Goal: Task Accomplishment & Management: Use online tool/utility

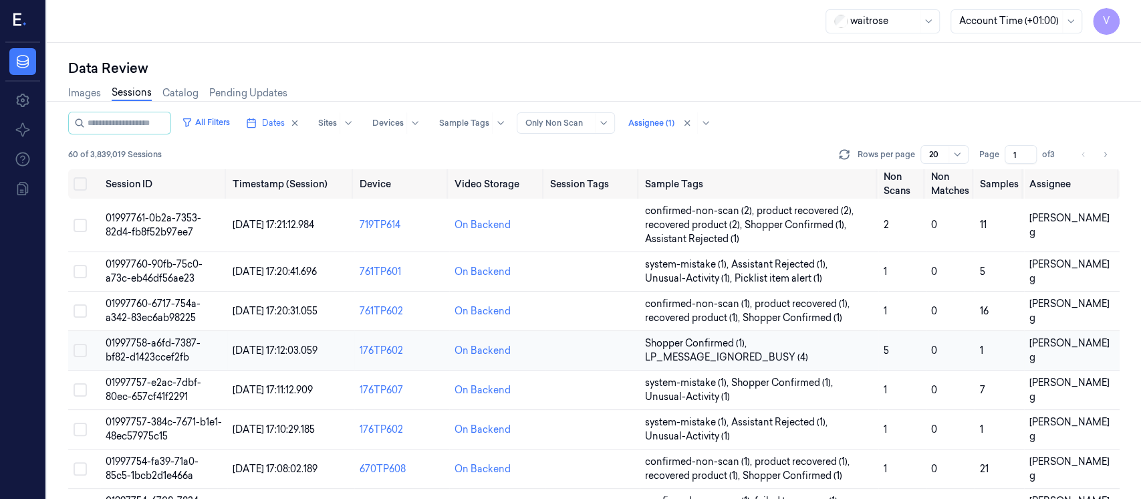
click at [602, 354] on td at bounding box center [592, 350] width 95 height 39
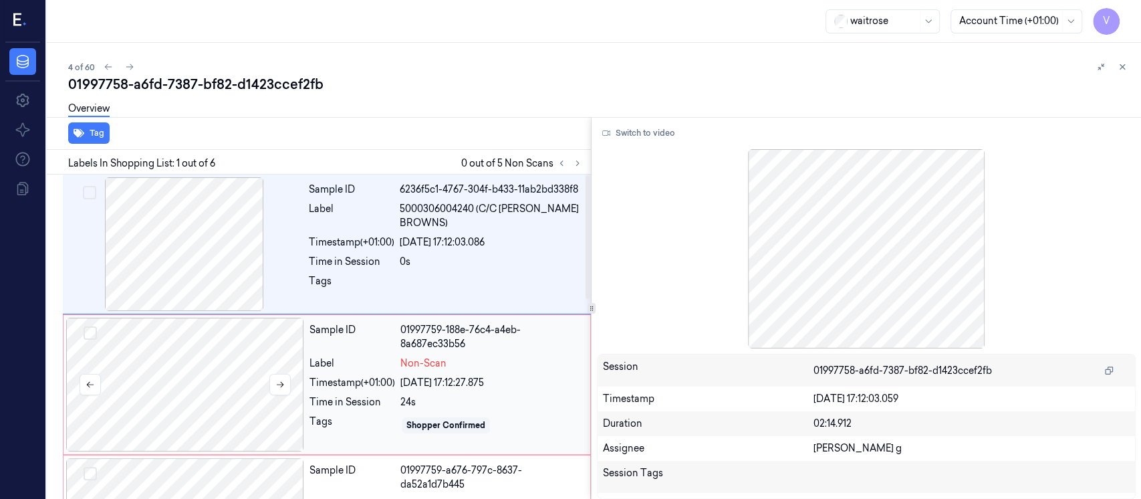
click at [245, 342] on div at bounding box center [185, 384] width 238 height 134
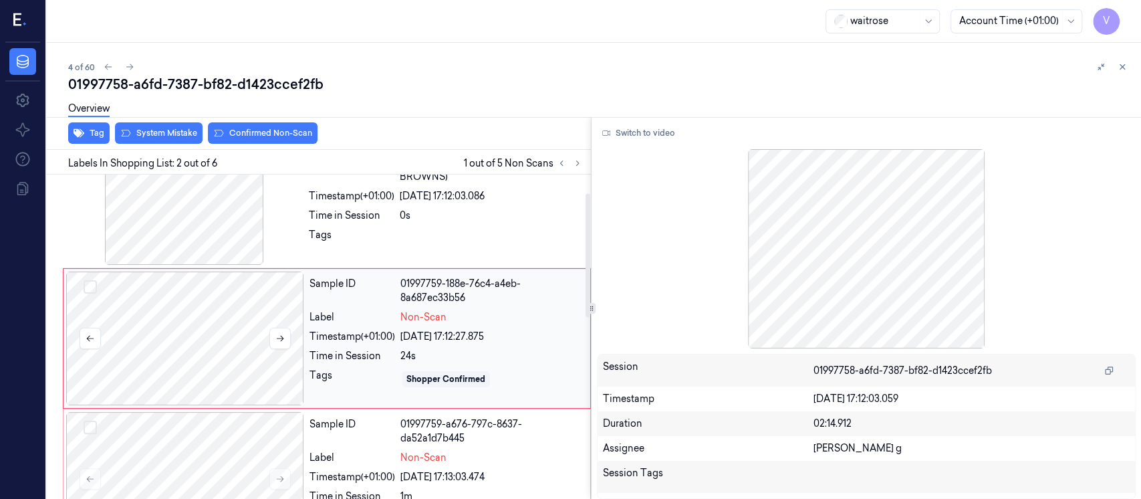
scroll to position [47, 0]
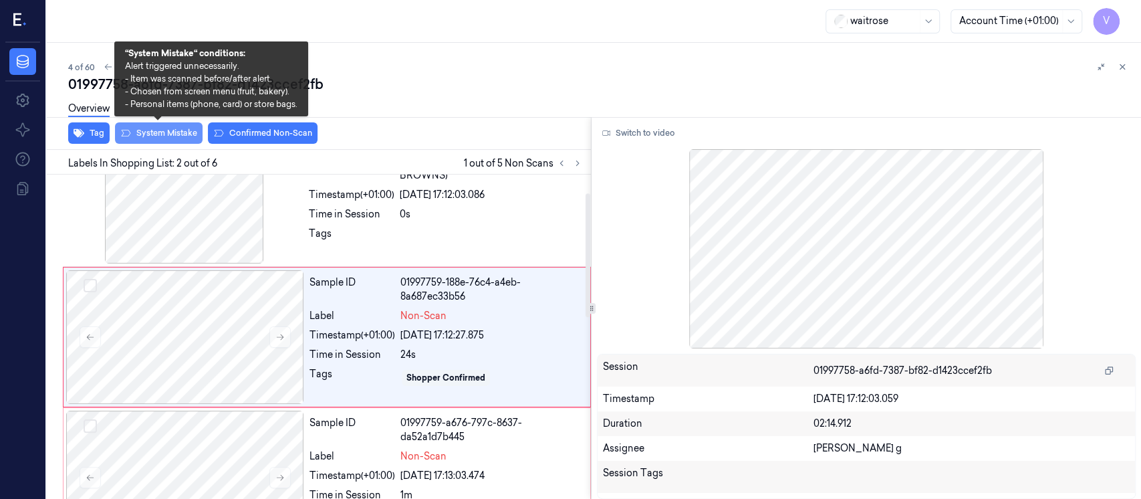
click at [155, 132] on button "System Mistake" at bounding box center [159, 132] width 88 height 21
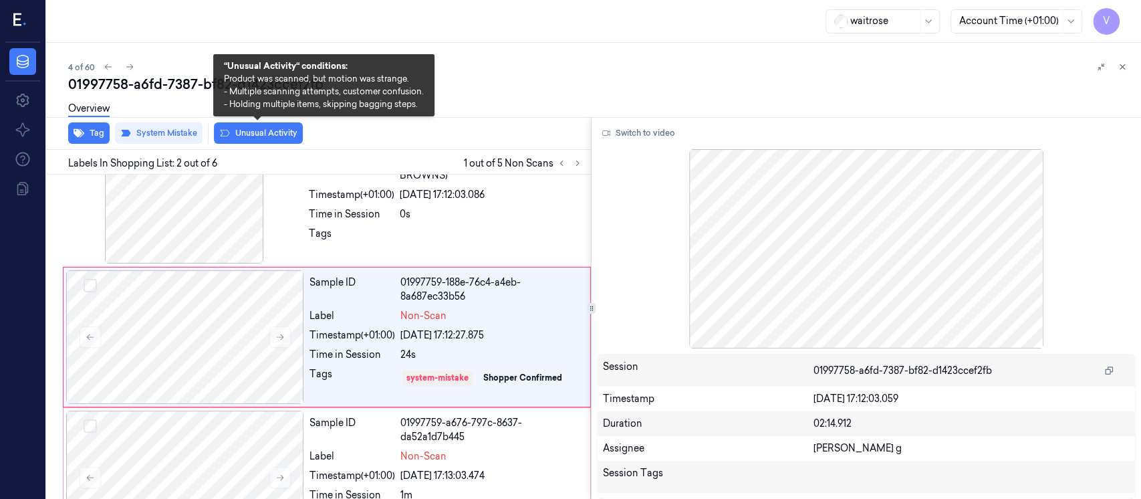
click at [257, 131] on button "Unusual Activity" at bounding box center [258, 132] width 89 height 21
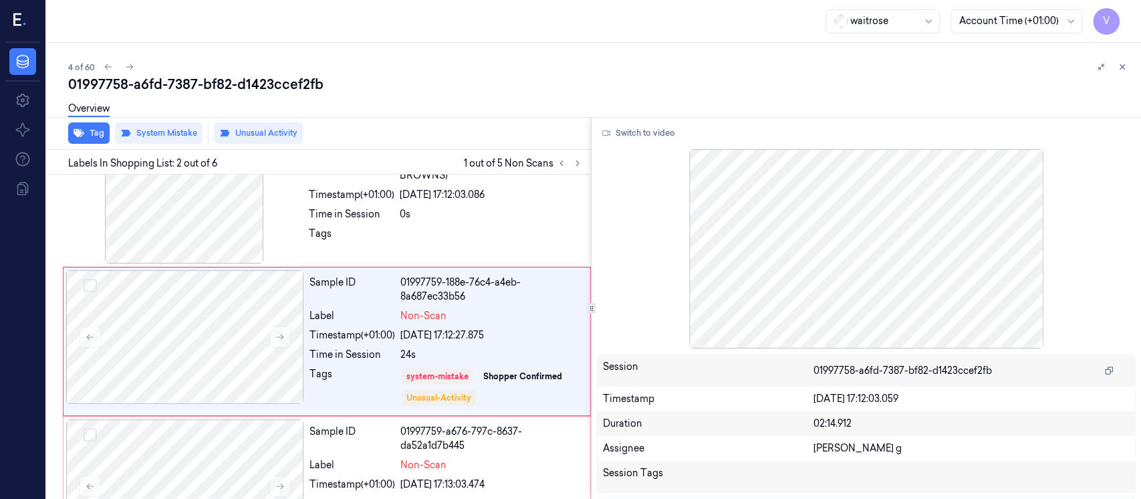
scroll to position [51, 0]
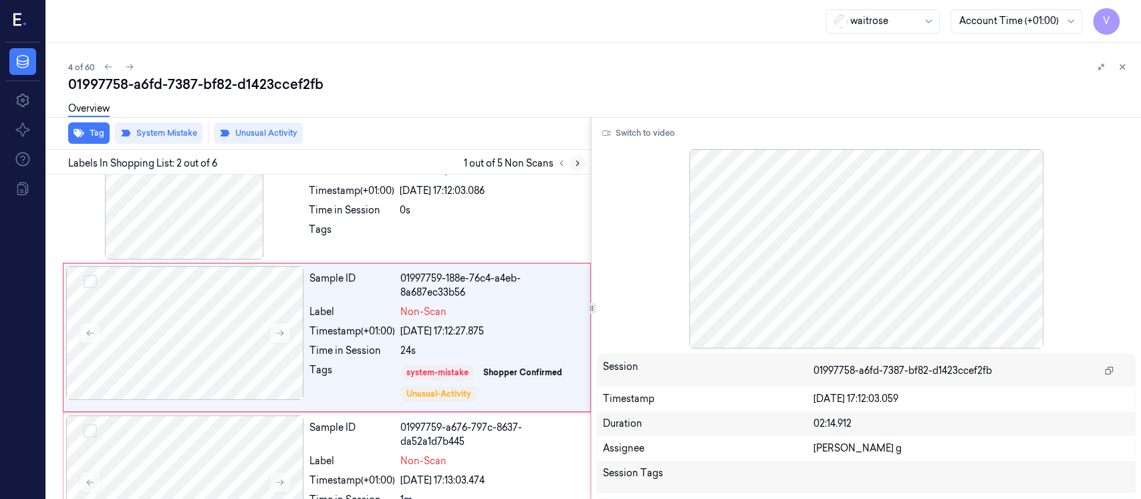
click at [575, 162] on icon at bounding box center [577, 162] width 9 height 9
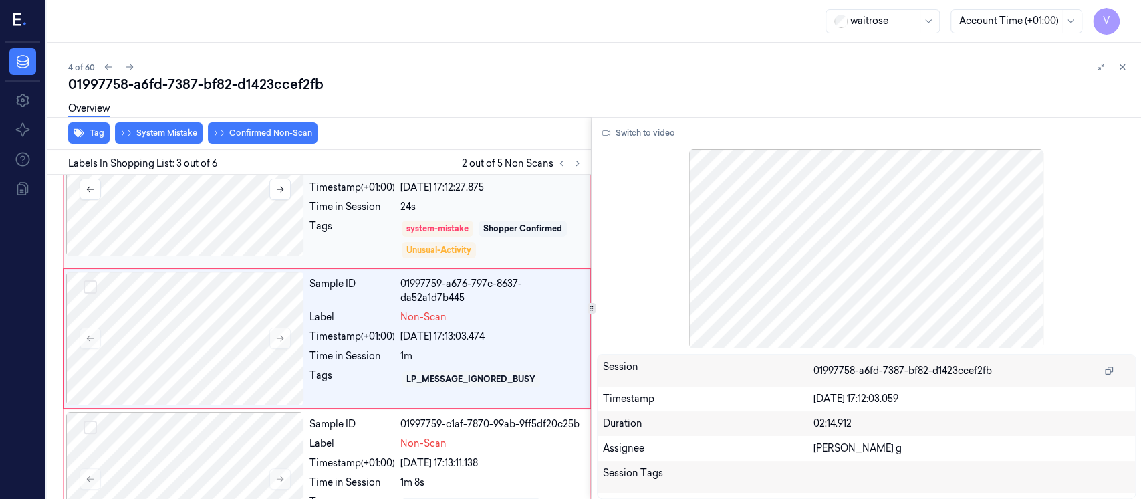
scroll to position [196, 0]
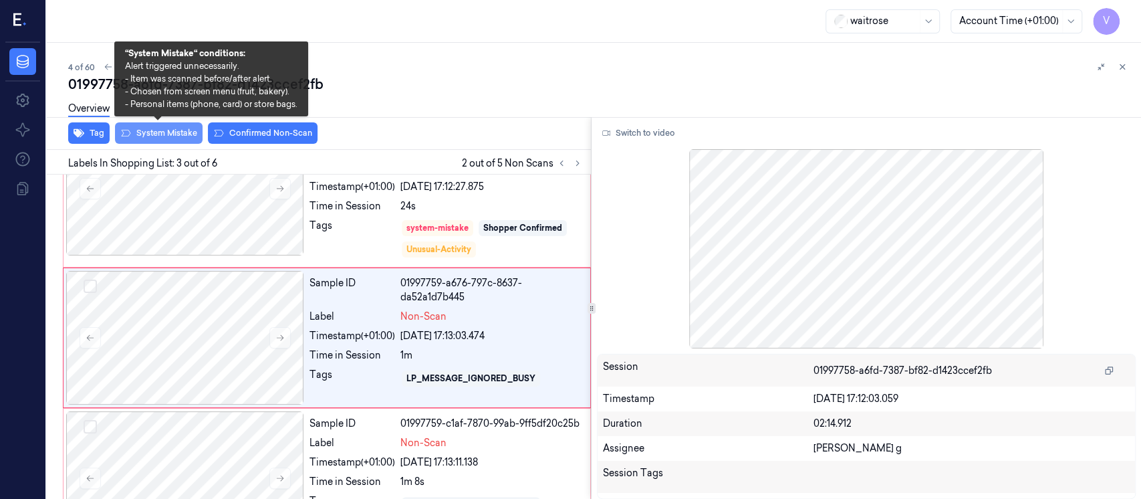
click at [173, 136] on button "System Mistake" at bounding box center [159, 132] width 88 height 21
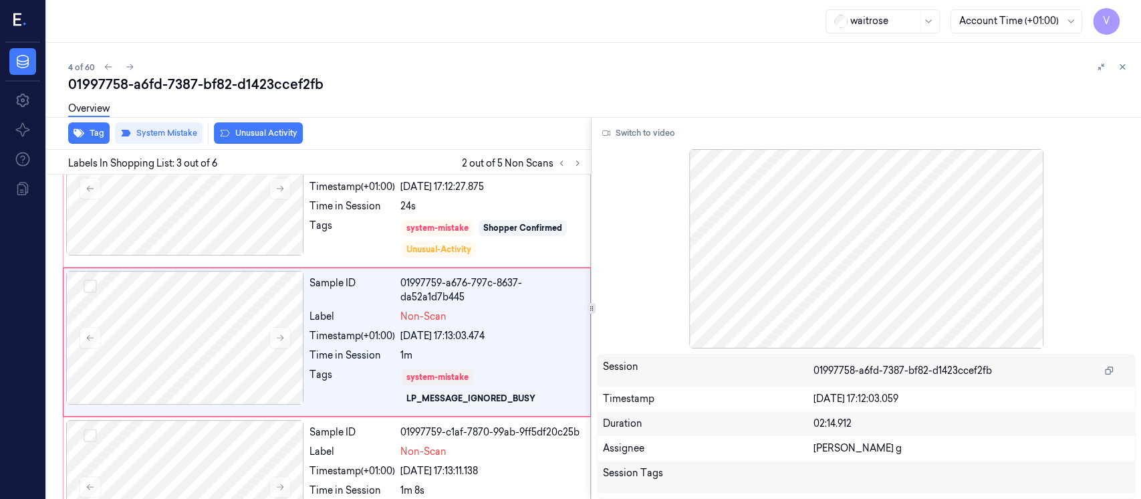
scroll to position [200, 0]
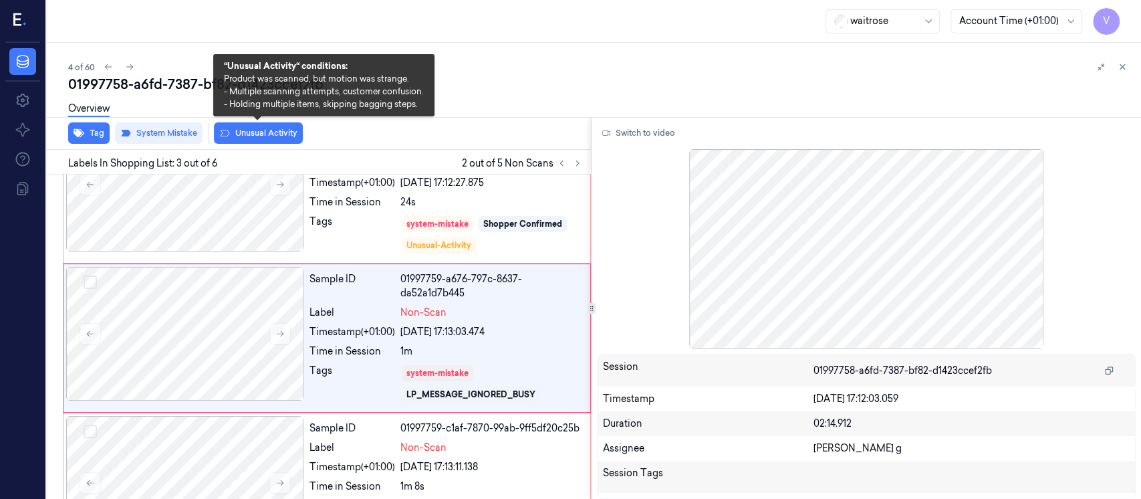
click at [239, 130] on button "Unusual Activity" at bounding box center [258, 132] width 89 height 21
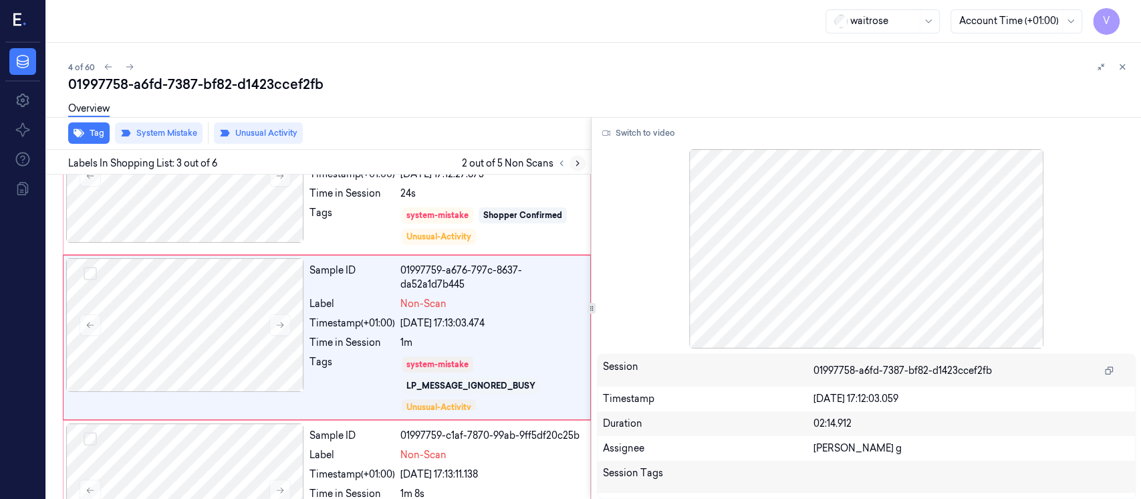
click at [575, 162] on icon at bounding box center [577, 162] width 9 height 9
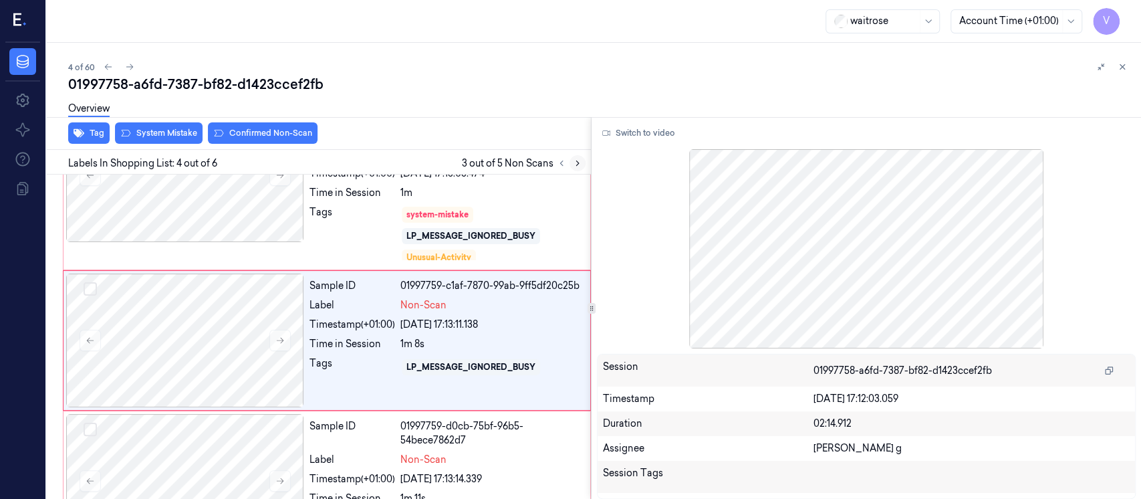
scroll to position [361, 0]
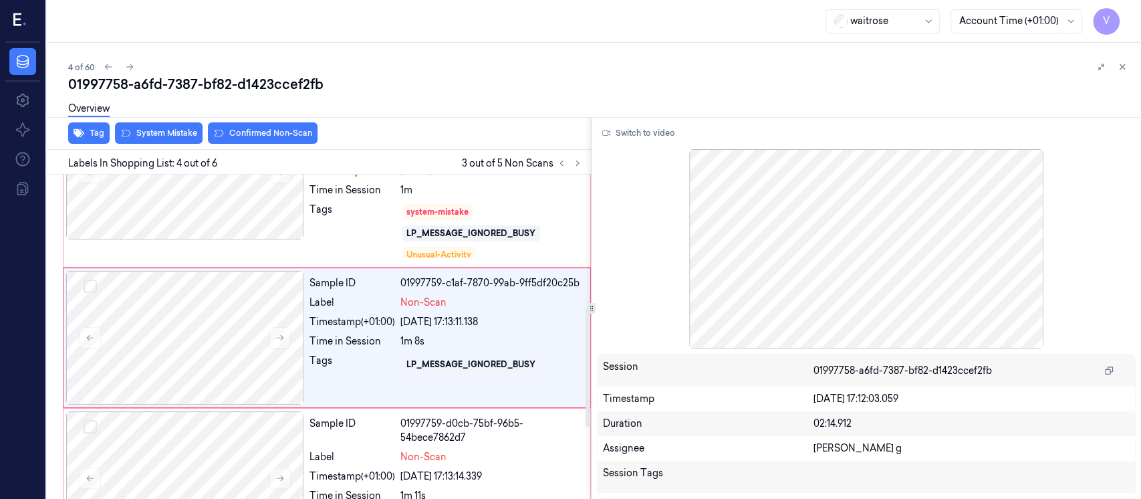
click at [166, 144] on div "Tag System Mistake Confirmed Non-Scan" at bounding box center [315, 133] width 549 height 33
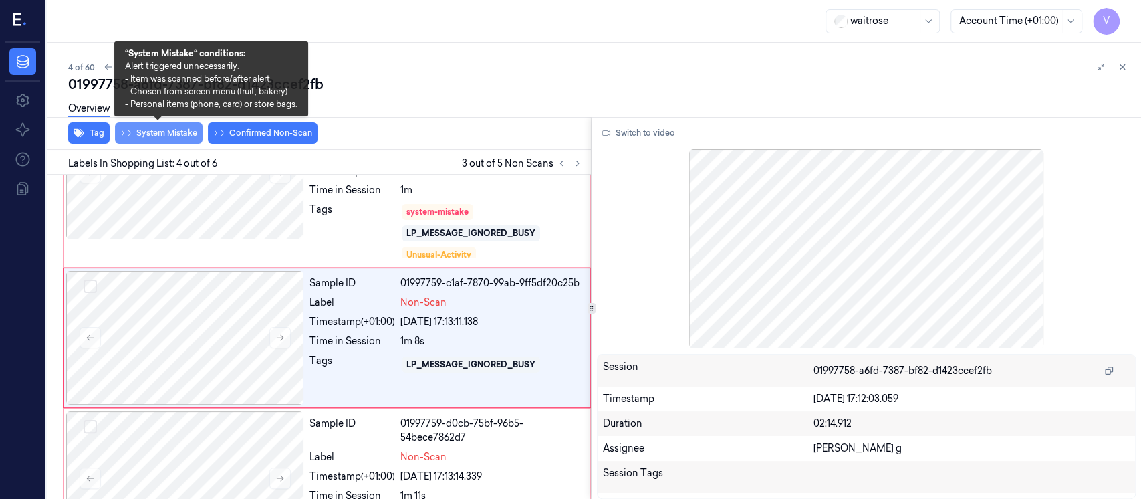
click at [166, 138] on button "System Mistake" at bounding box center [159, 132] width 88 height 21
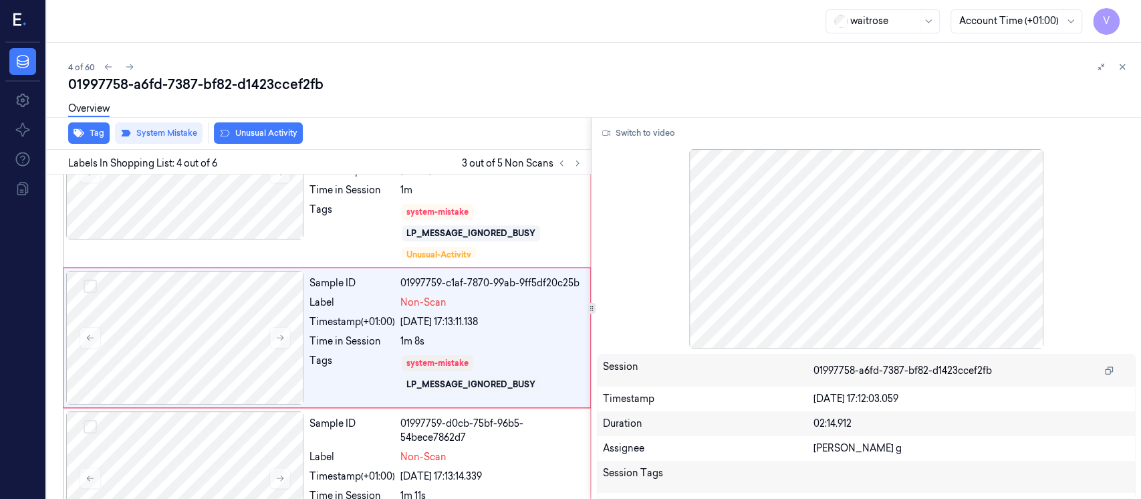
click at [251, 133] on button "Unusual Activity" at bounding box center [258, 132] width 89 height 21
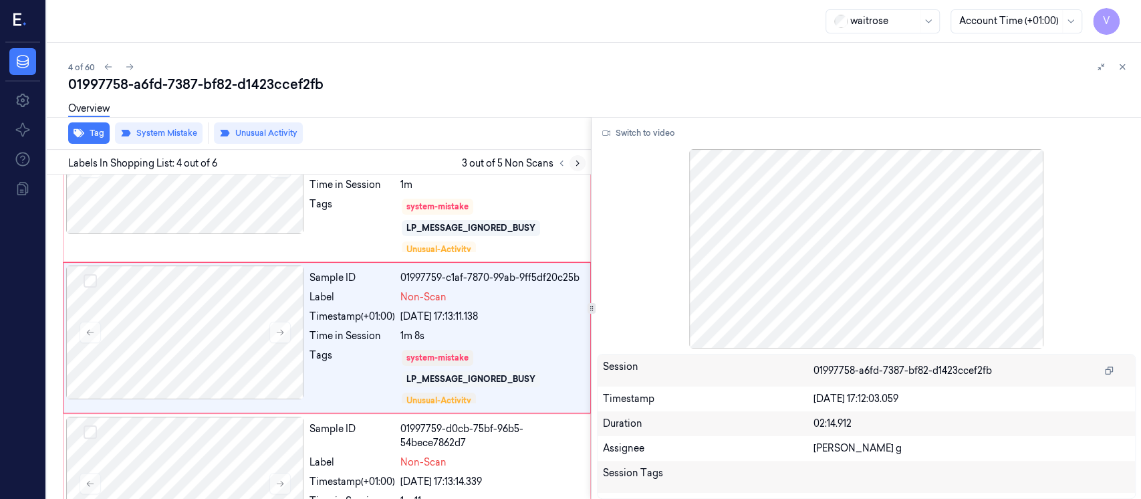
click at [581, 162] on icon at bounding box center [577, 162] width 9 height 9
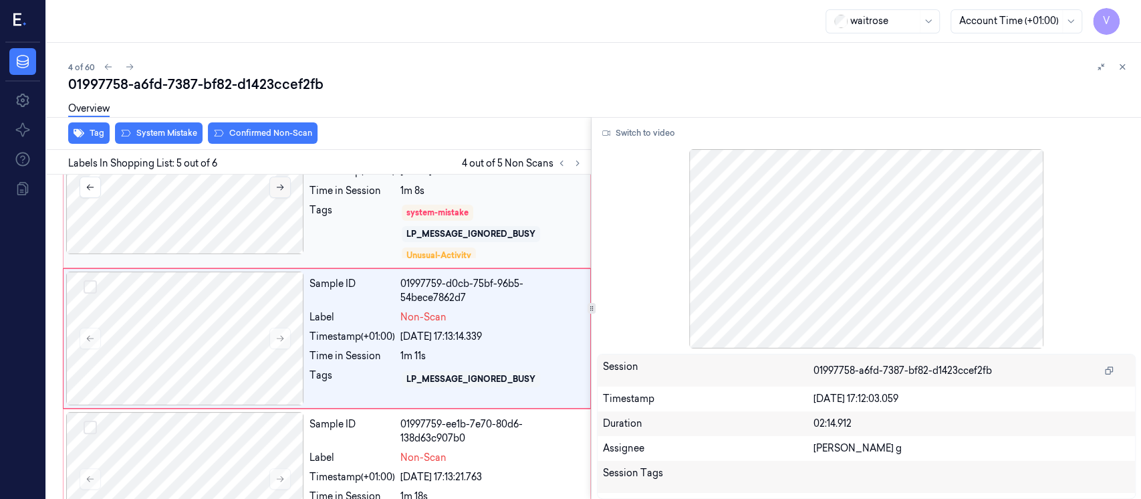
scroll to position [512, 0]
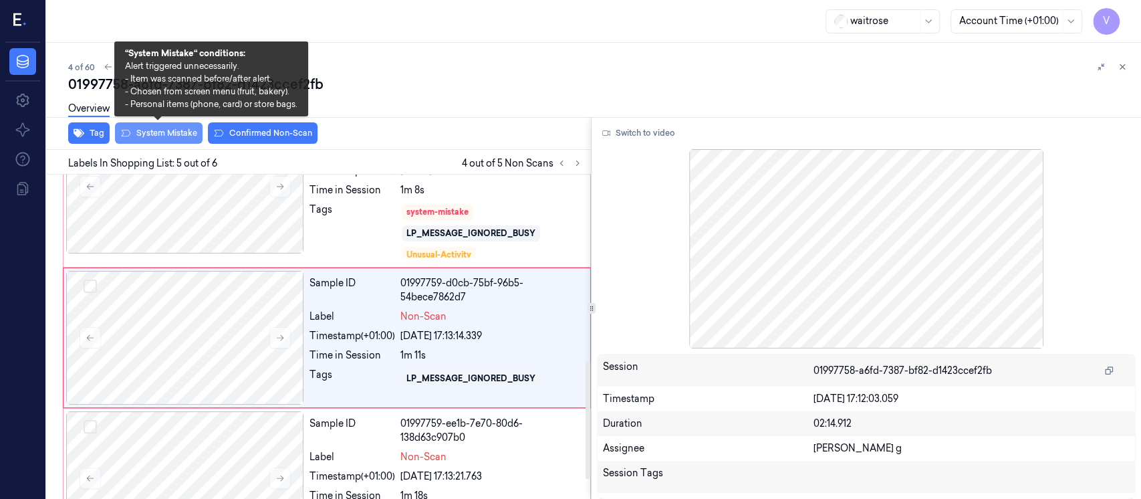
click at [180, 131] on button "System Mistake" at bounding box center [159, 132] width 88 height 21
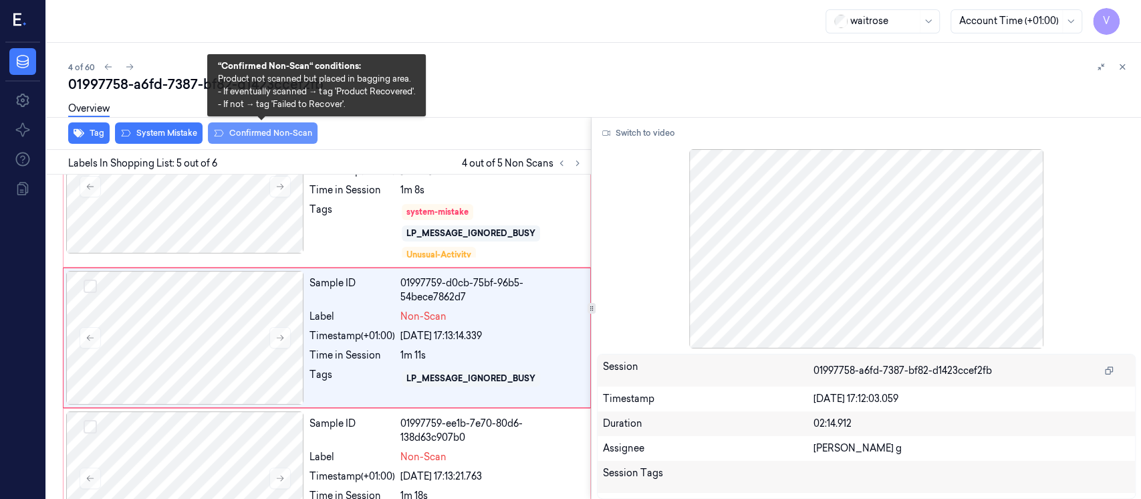
scroll to position [516, 0]
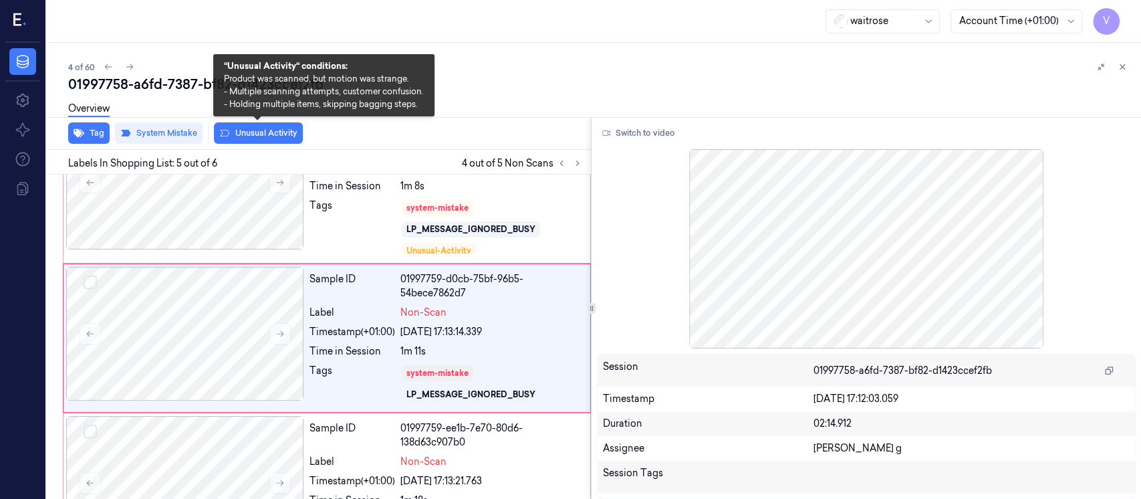
click at [263, 130] on button "Unusual Activity" at bounding box center [258, 132] width 89 height 21
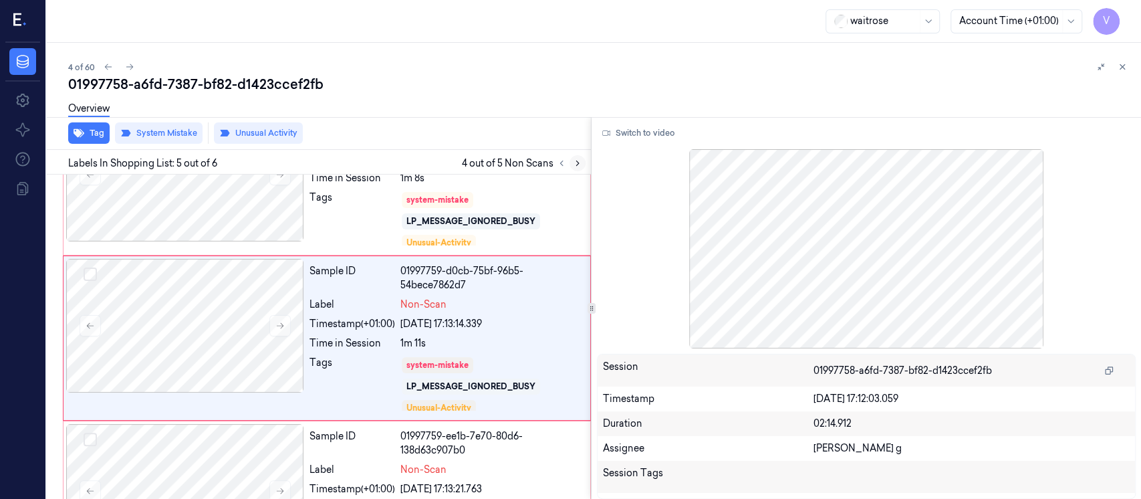
click at [581, 156] on button at bounding box center [577, 163] width 16 height 16
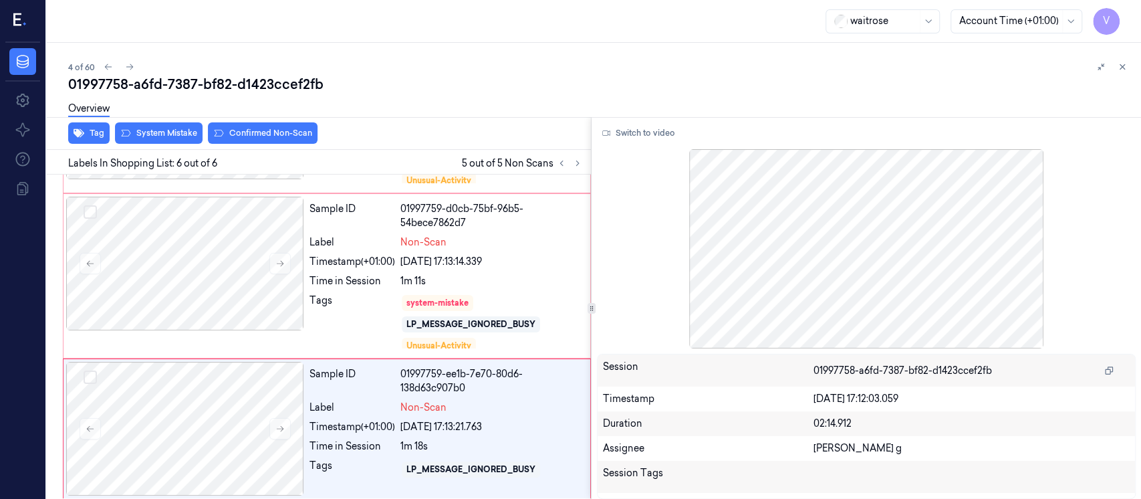
scroll to position [589, 0]
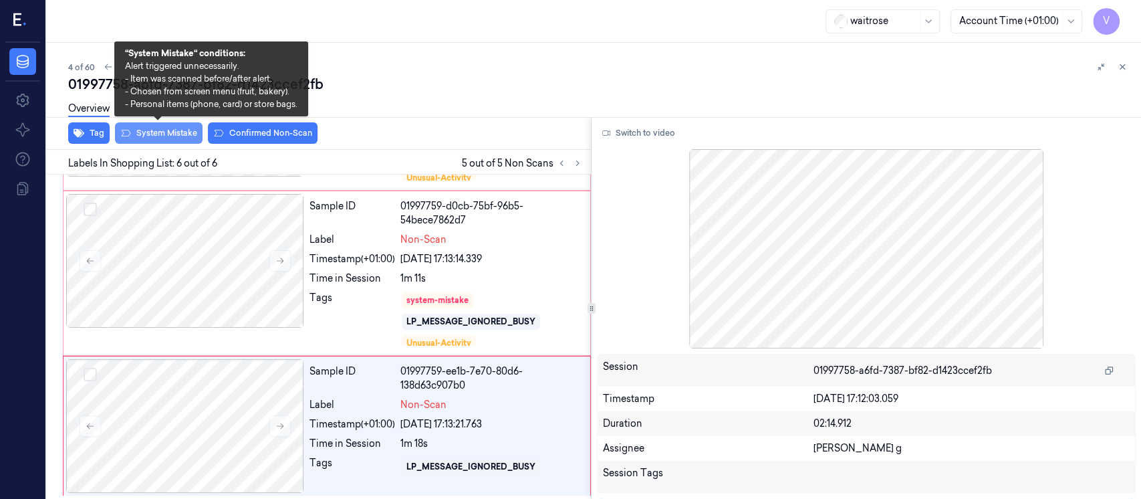
click at [162, 137] on button "System Mistake" at bounding box center [159, 132] width 88 height 21
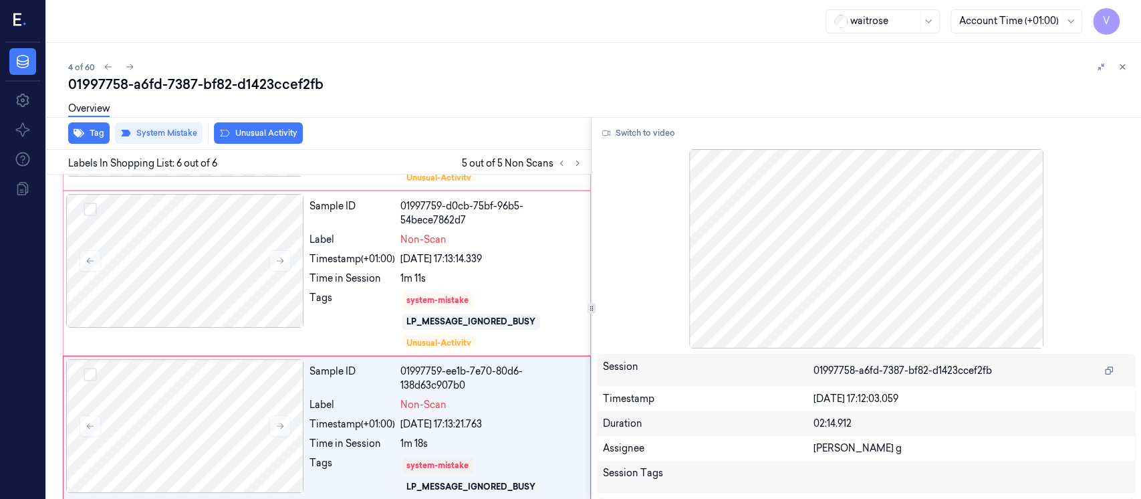
scroll to position [598, 0]
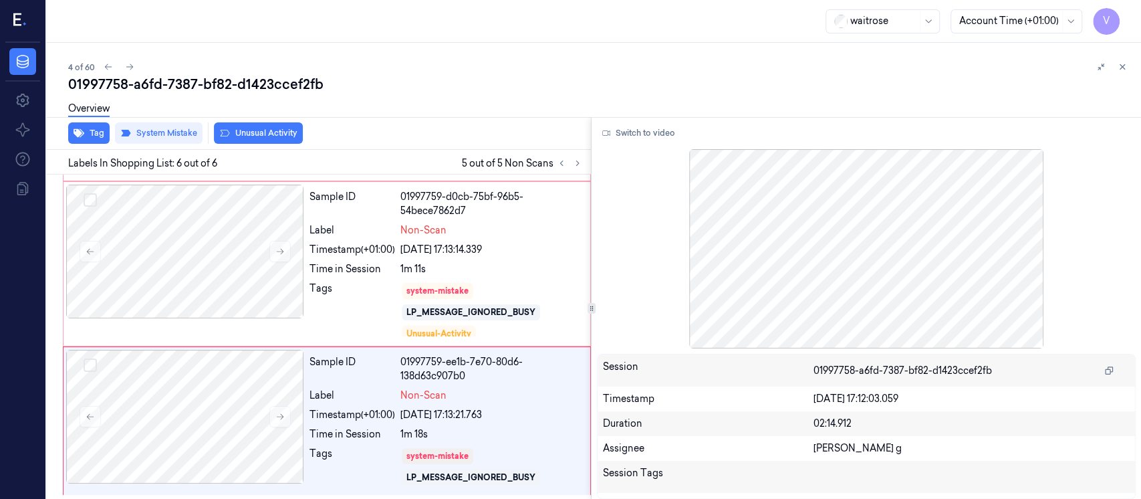
click at [259, 132] on button "Unusual Activity" at bounding box center [258, 132] width 89 height 21
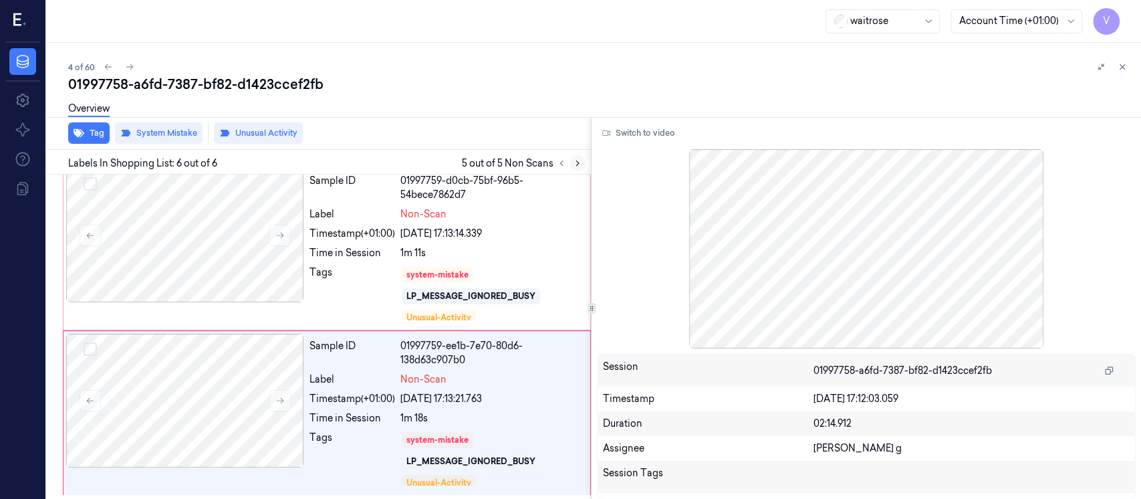
click at [577, 164] on icon at bounding box center [577, 163] width 3 height 5
click at [561, 163] on icon at bounding box center [561, 162] width 9 height 9
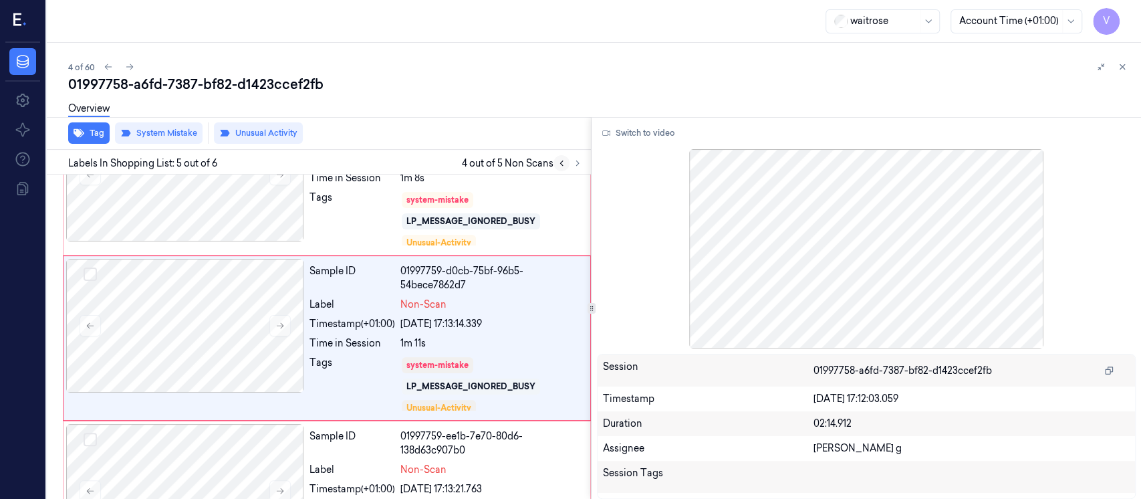
click at [561, 163] on icon at bounding box center [561, 162] width 9 height 9
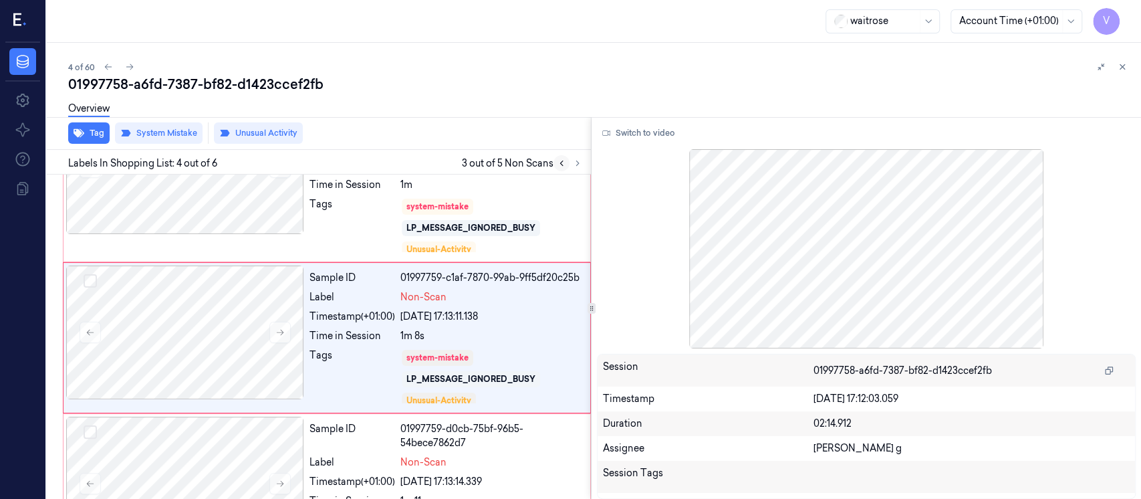
click at [561, 163] on icon at bounding box center [561, 162] width 9 height 9
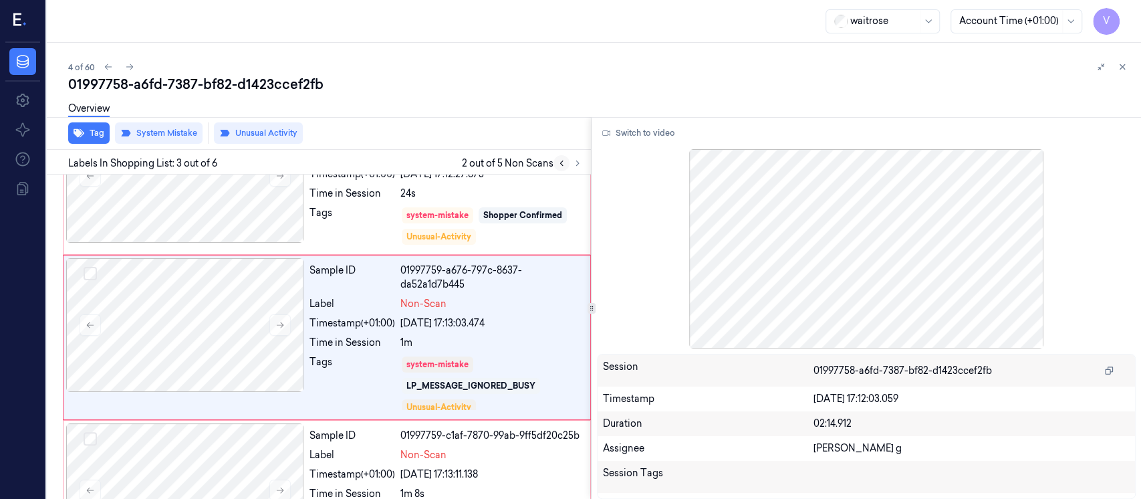
click at [561, 163] on icon at bounding box center [561, 162] width 9 height 9
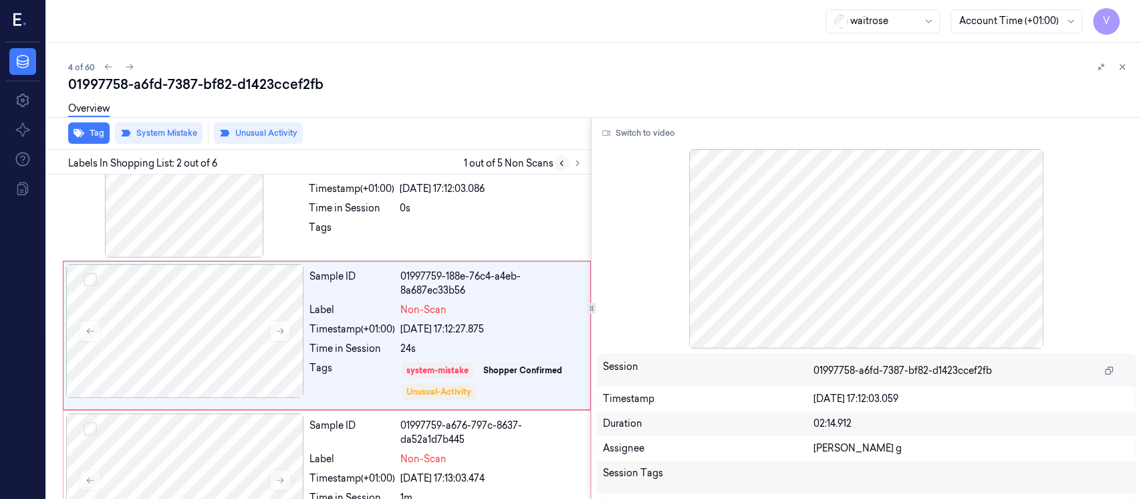
scroll to position [51, 0]
click at [561, 163] on icon at bounding box center [561, 162] width 9 height 9
click at [1125, 68] on icon at bounding box center [1121, 66] width 9 height 9
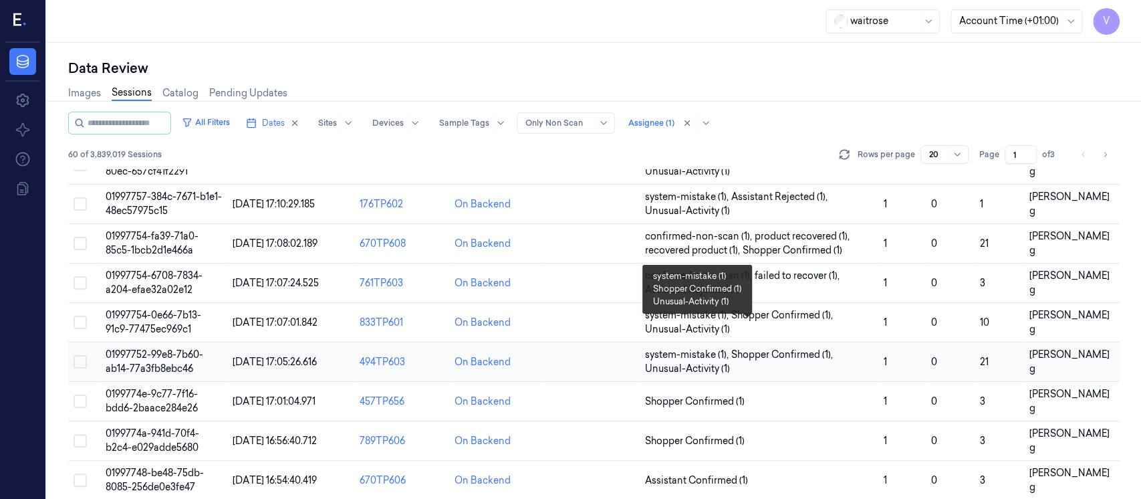
scroll to position [267, 0]
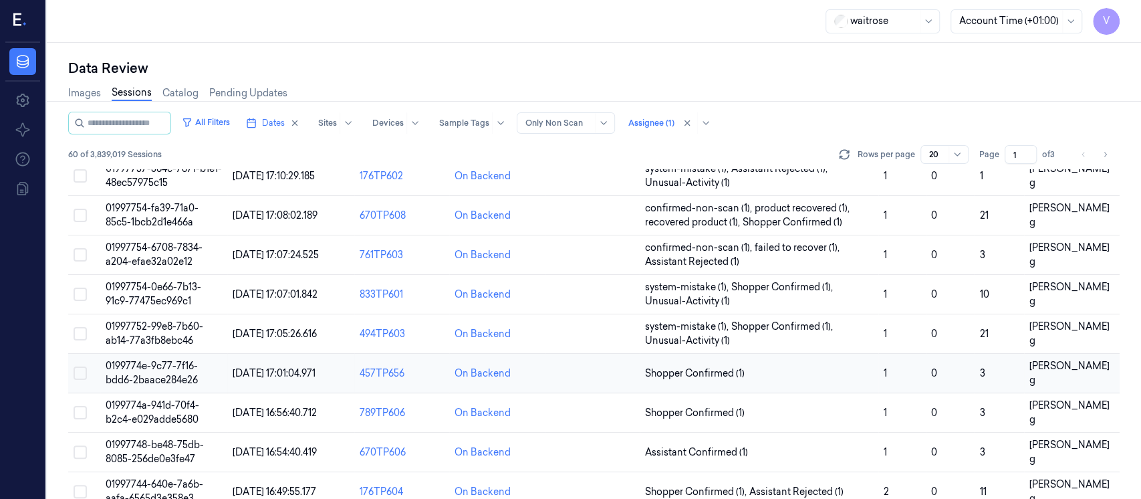
click at [607, 383] on td at bounding box center [592, 373] width 95 height 39
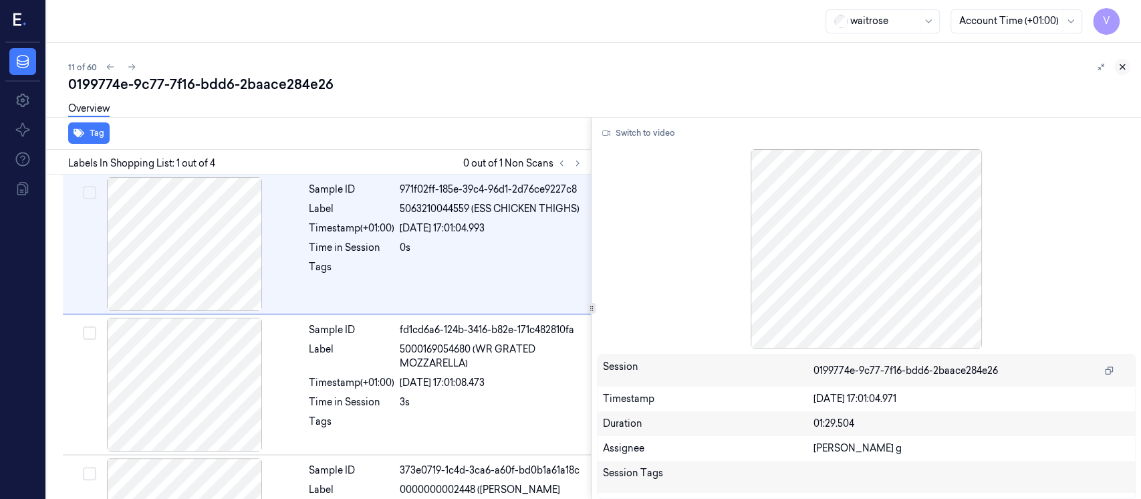
click at [1127, 68] on button at bounding box center [1122, 67] width 16 height 16
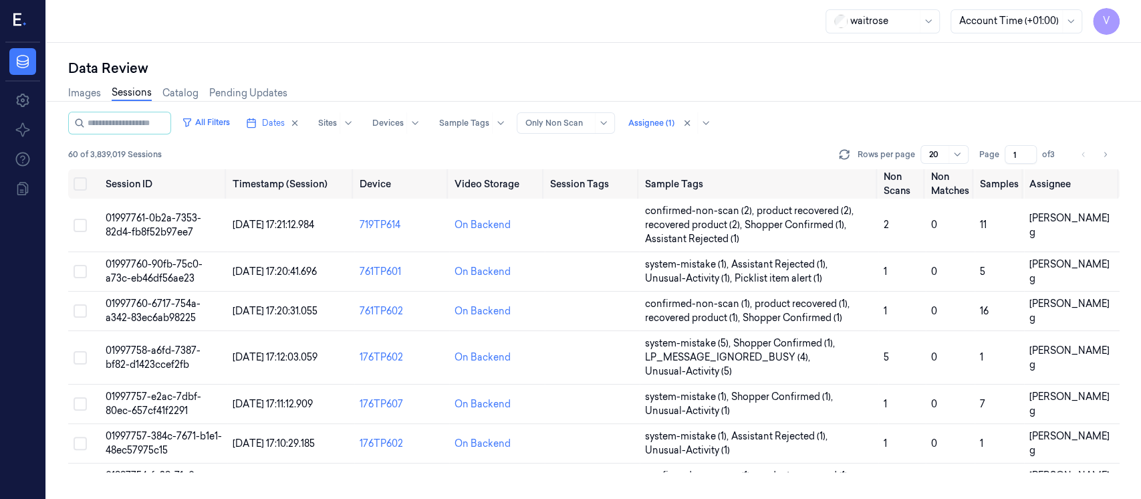
scroll to position [347, 0]
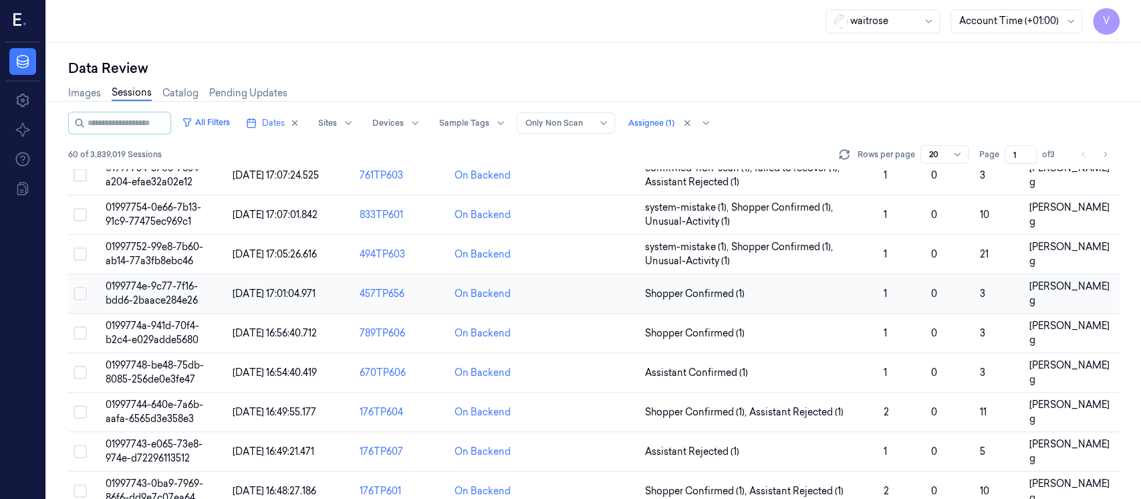
click at [572, 298] on td at bounding box center [592, 293] width 95 height 39
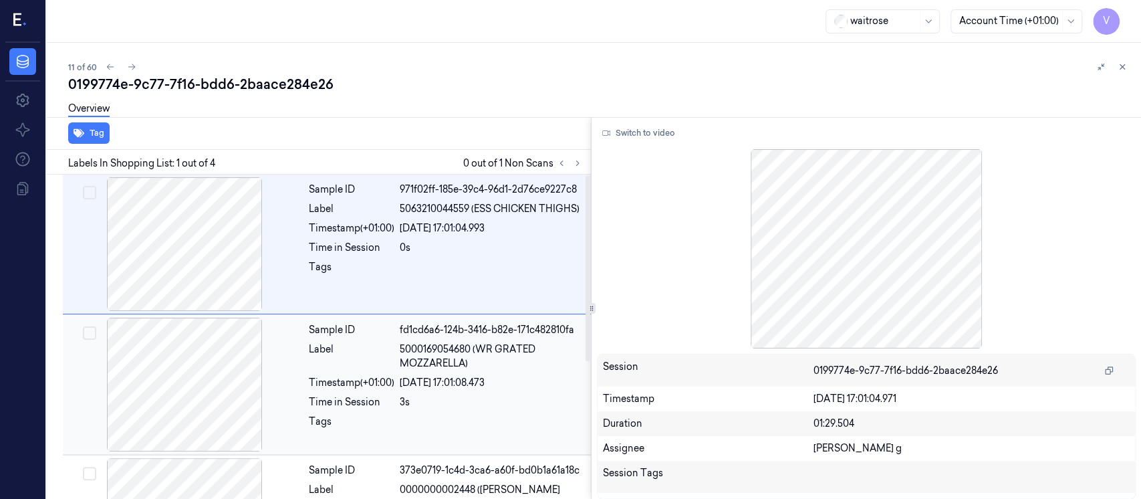
scroll to position [241, 0]
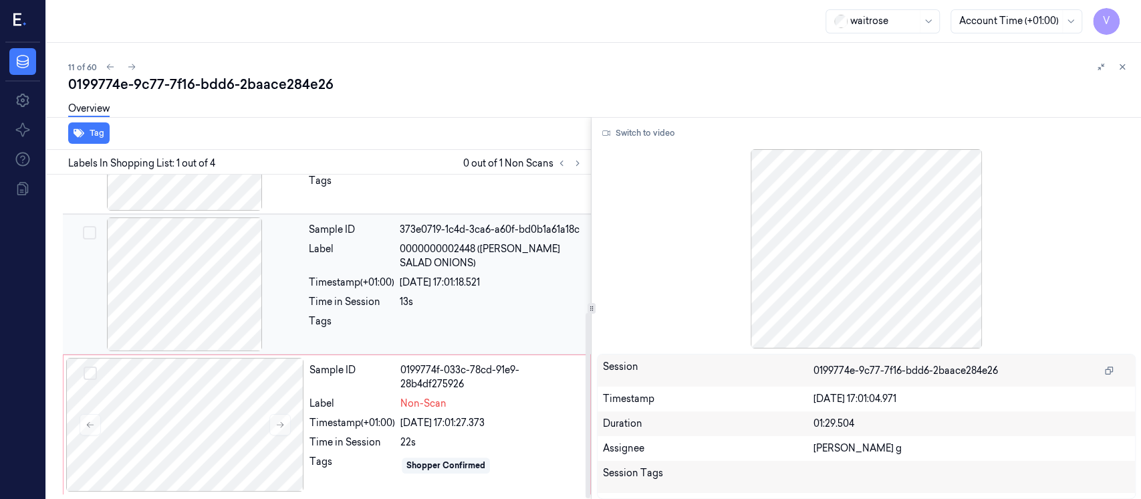
click at [268, 274] on div at bounding box center [184, 284] width 238 height 134
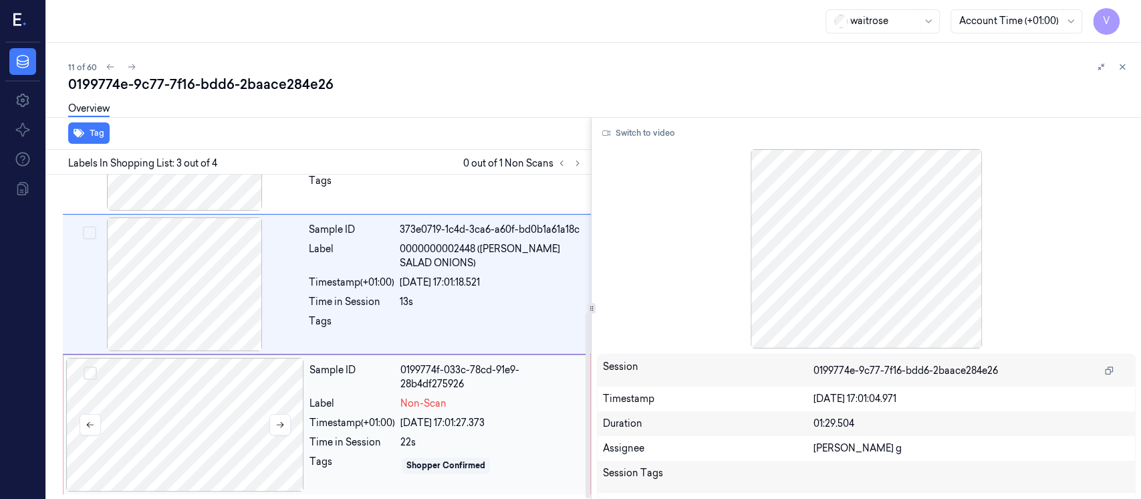
click at [208, 408] on div at bounding box center [185, 425] width 238 height 134
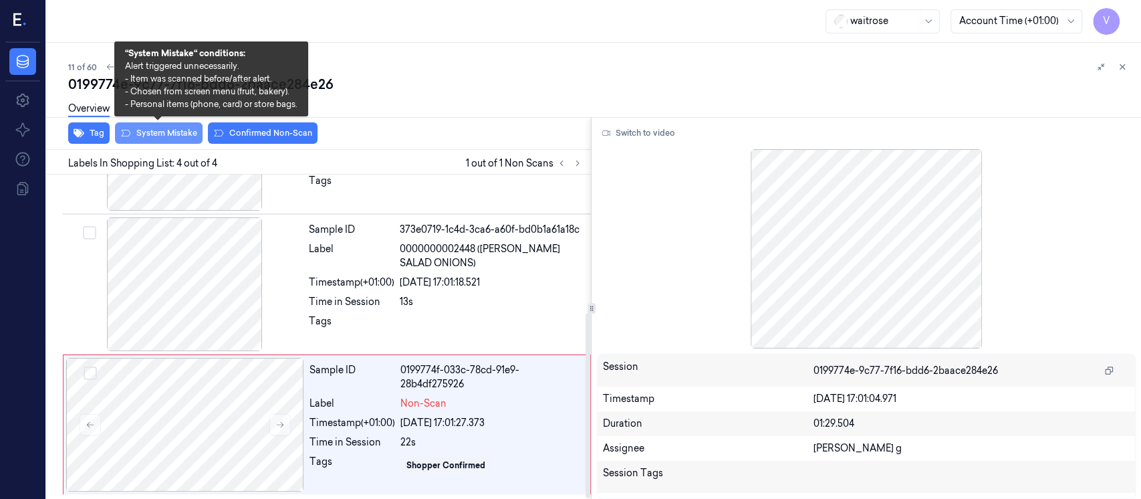
click at [147, 131] on button "System Mistake" at bounding box center [159, 132] width 88 height 21
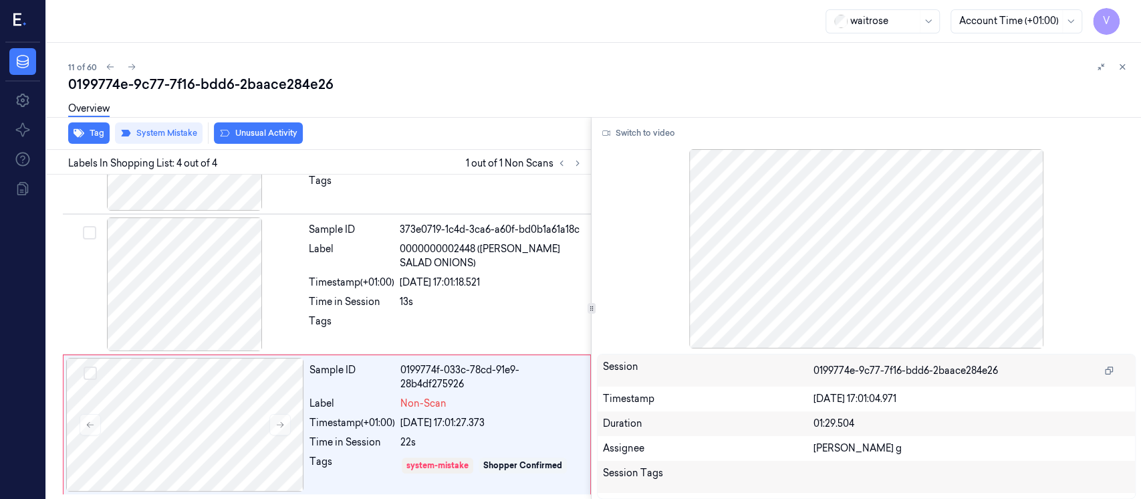
click at [253, 134] on button "Unusual Activity" at bounding box center [258, 132] width 89 height 21
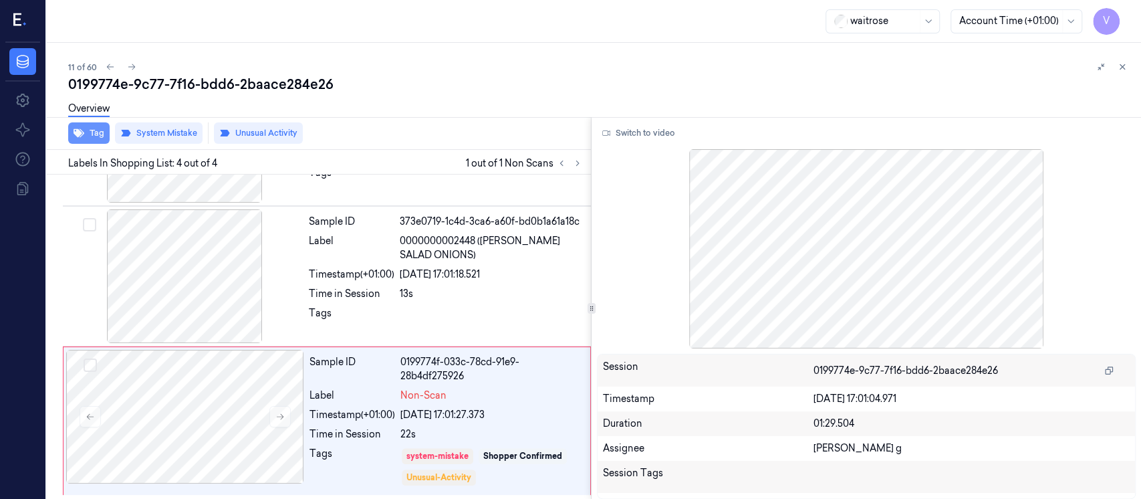
click at [90, 139] on button "Tag" at bounding box center [88, 132] width 41 height 21
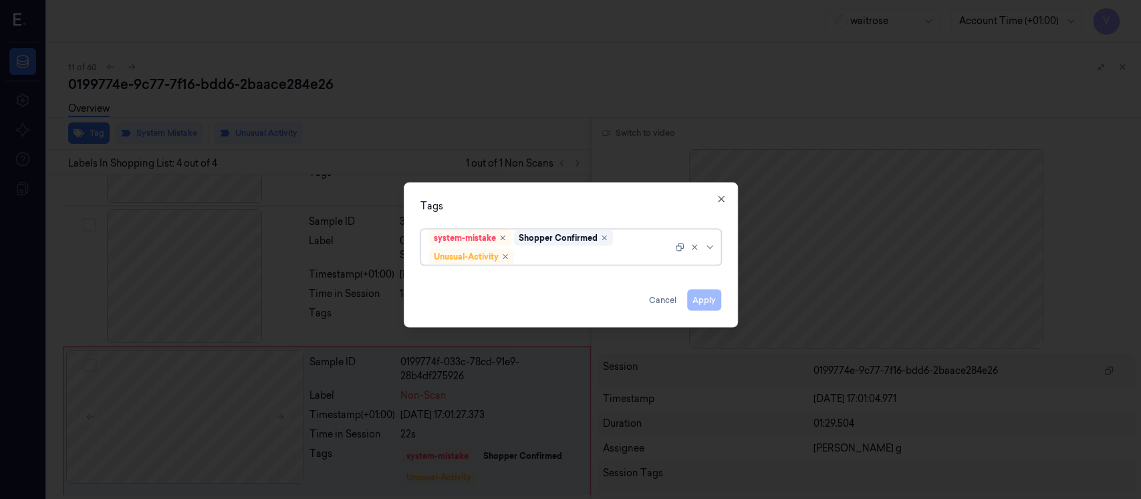
click at [587, 260] on div at bounding box center [595, 256] width 156 height 14
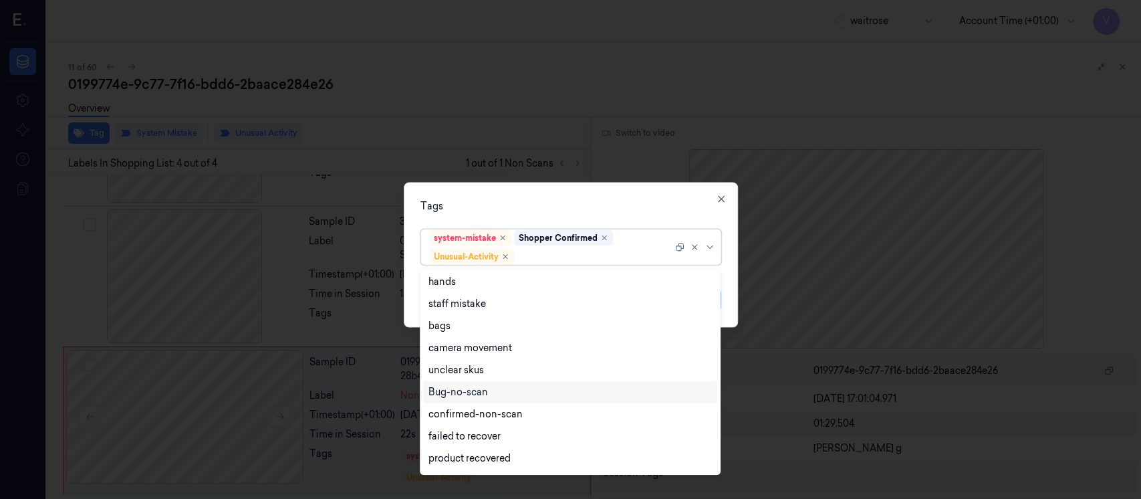
scroll to position [174, 0]
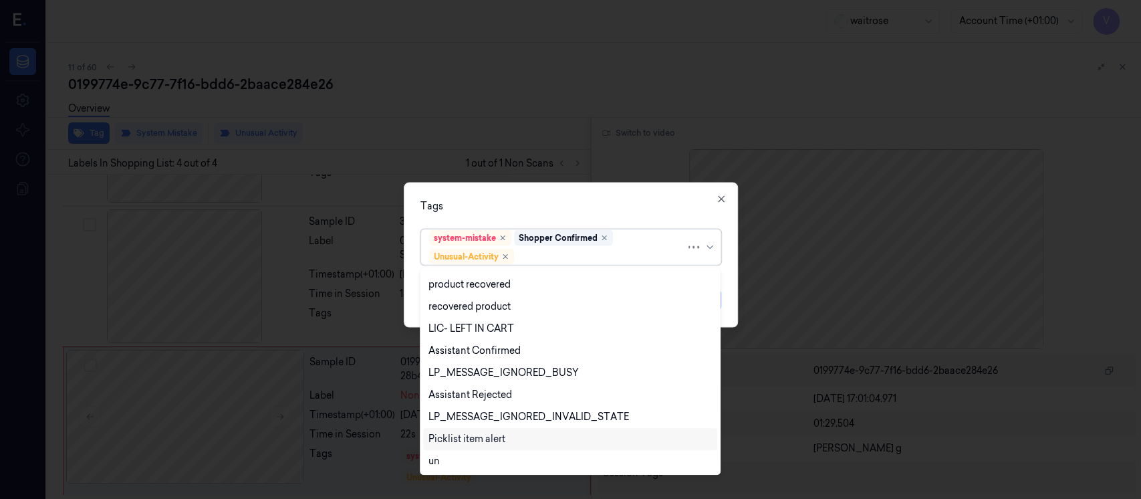
click at [463, 434] on div "Picklist item alert" at bounding box center [466, 439] width 77 height 14
click at [604, 202] on div "Tags" at bounding box center [570, 206] width 301 height 14
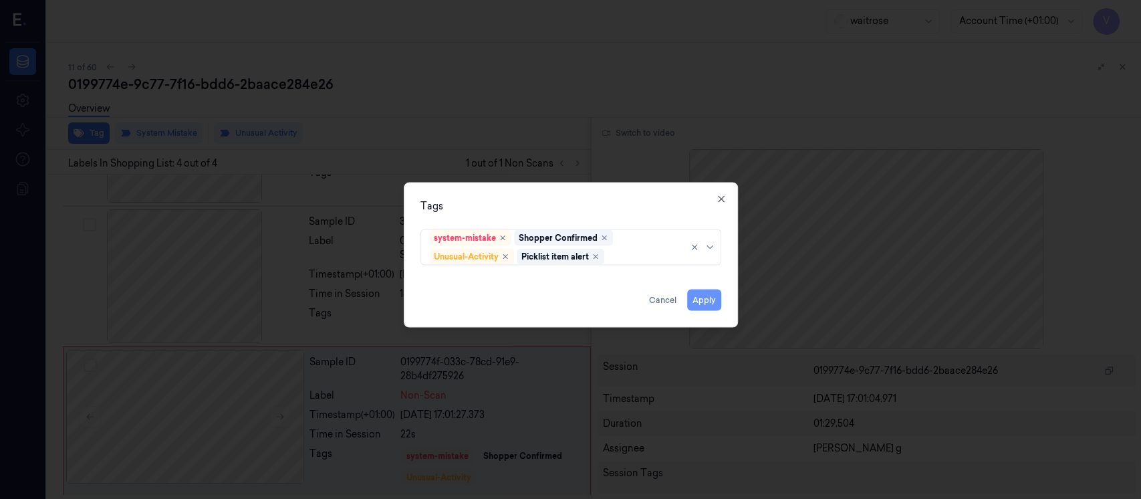
click at [704, 300] on button "Apply" at bounding box center [704, 299] width 34 height 21
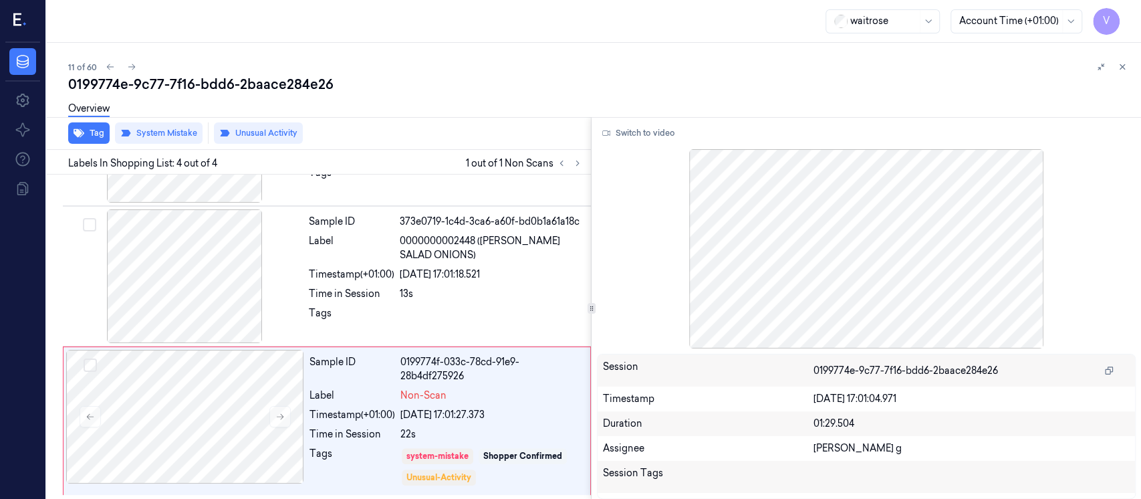
click at [978, 111] on div "Overview" at bounding box center [599, 111] width 1062 height 34
click at [1121, 70] on icon at bounding box center [1121, 66] width 9 height 9
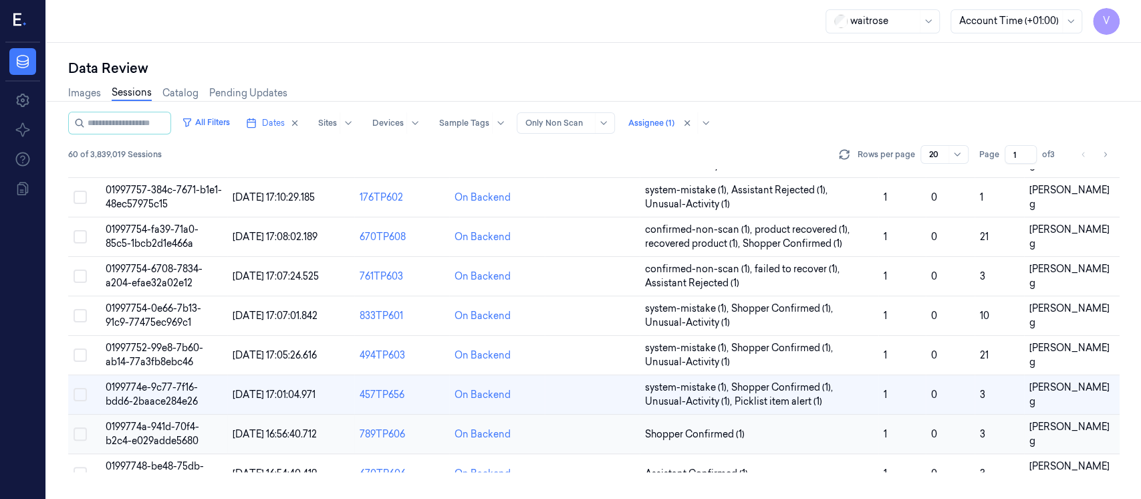
scroll to position [396, 0]
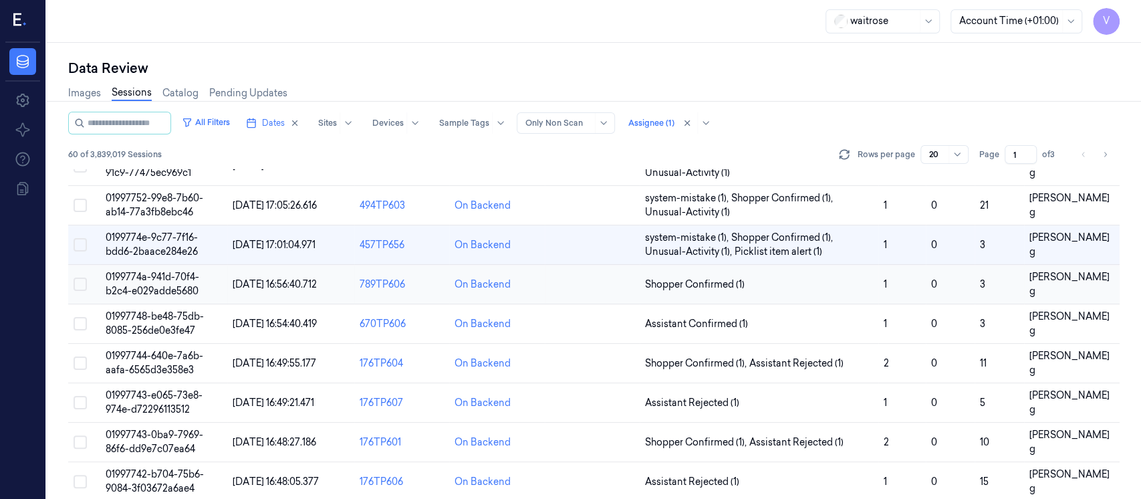
click at [574, 283] on td at bounding box center [592, 284] width 95 height 39
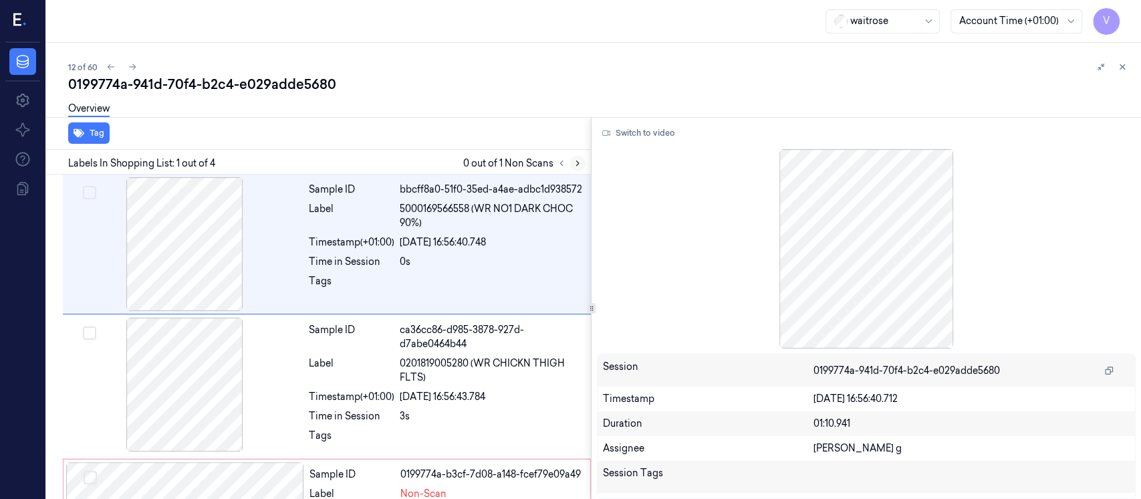
click at [574, 159] on icon at bounding box center [577, 162] width 9 height 9
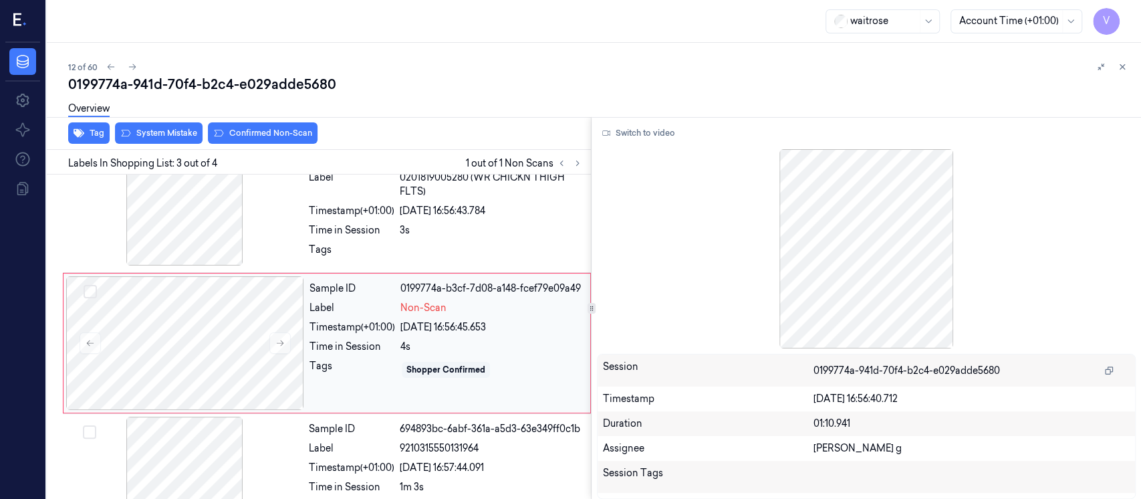
scroll to position [192, 0]
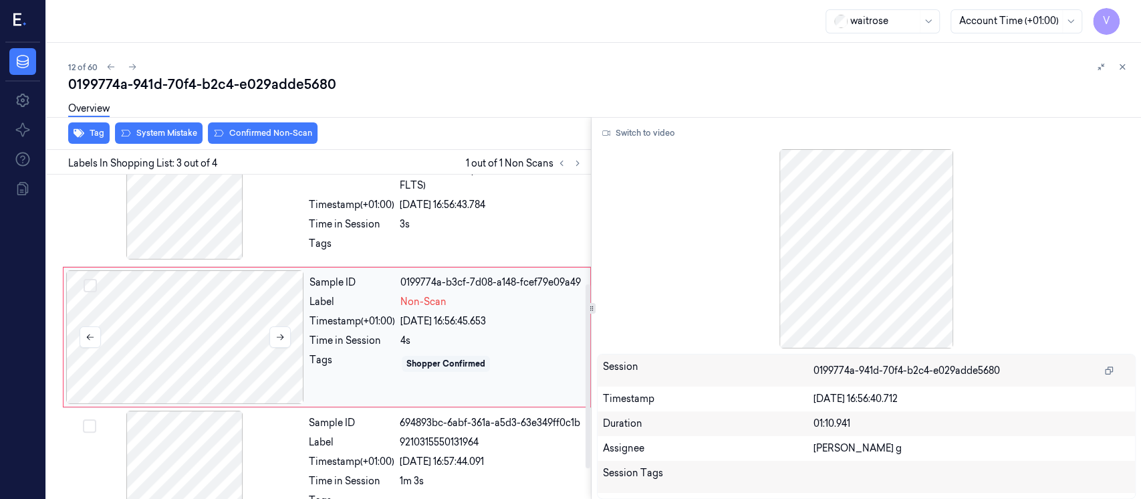
click at [212, 360] on div at bounding box center [185, 337] width 238 height 134
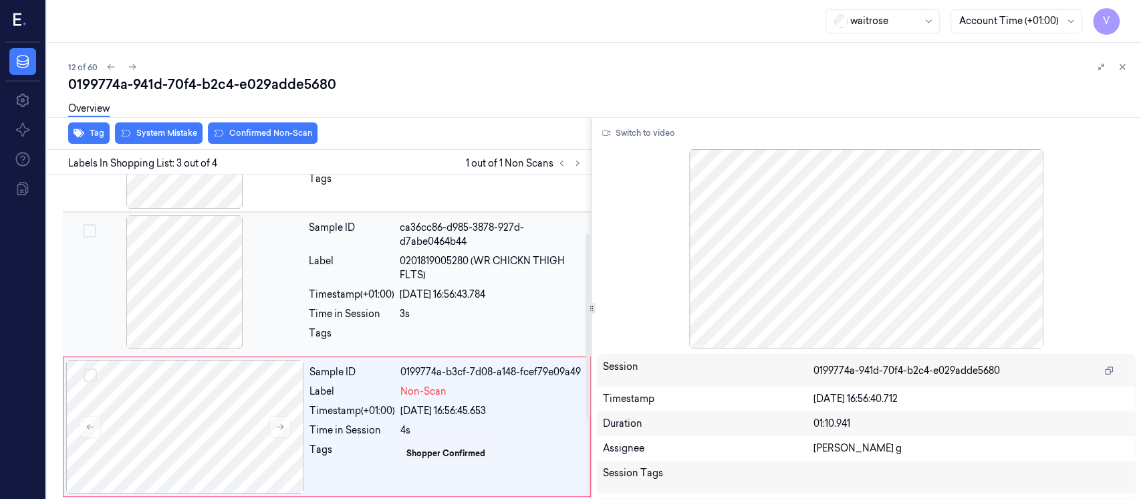
click at [198, 275] on div at bounding box center [184, 282] width 238 height 134
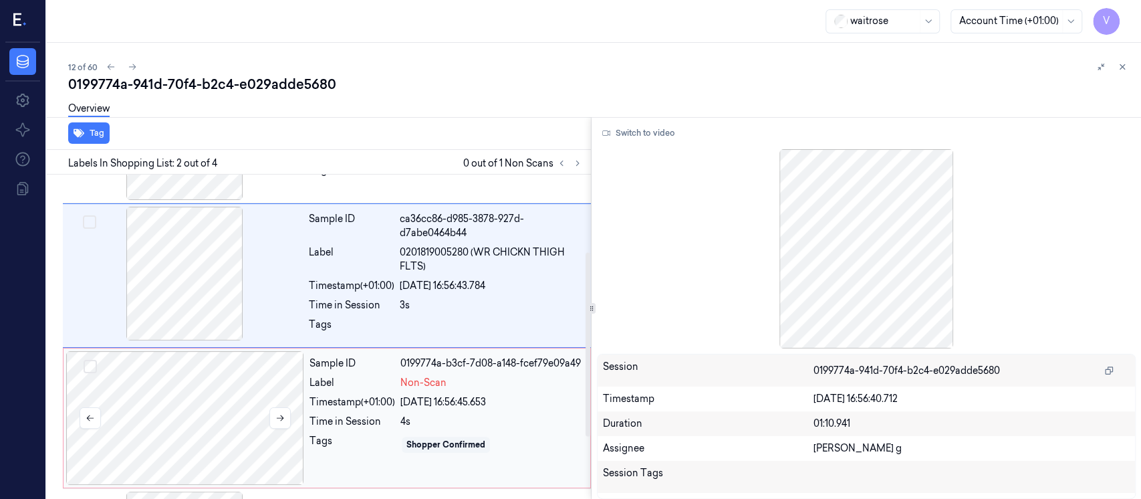
scroll to position [138, 0]
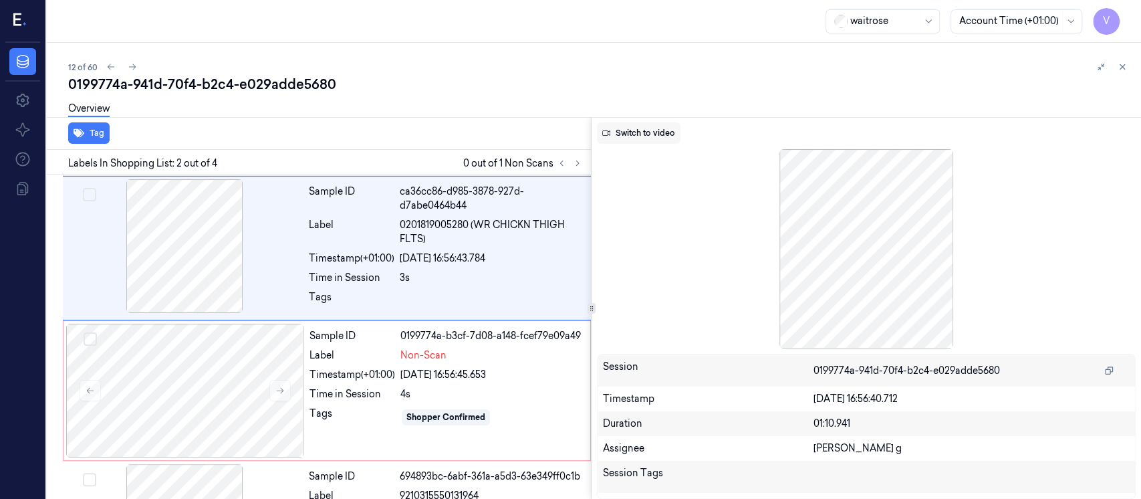
click at [645, 133] on button "Switch to video" at bounding box center [639, 132] width 84 height 21
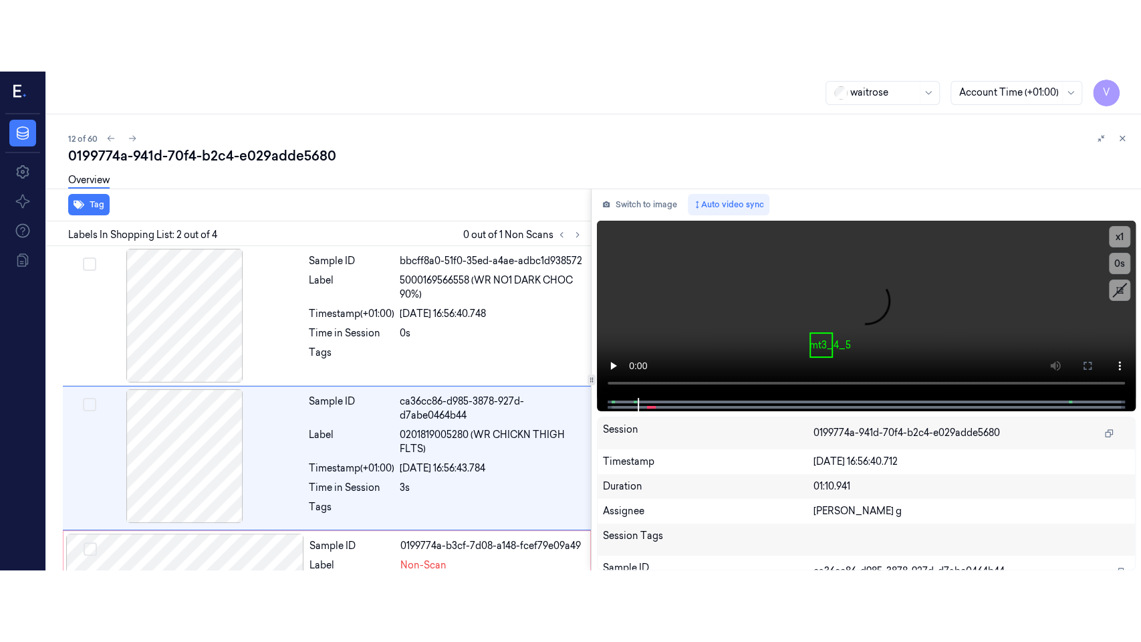
scroll to position [49, 0]
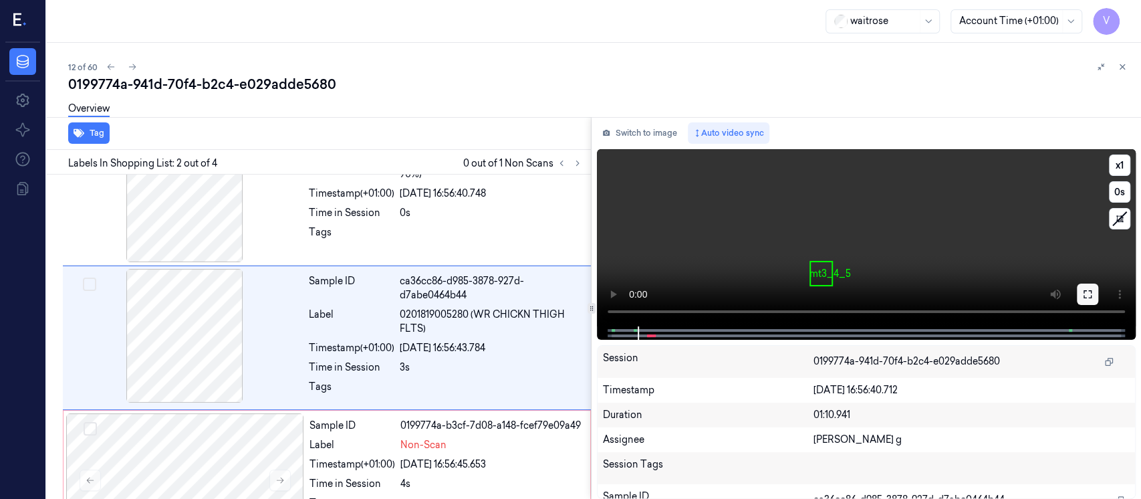
click at [1091, 297] on icon at bounding box center [1087, 294] width 11 height 11
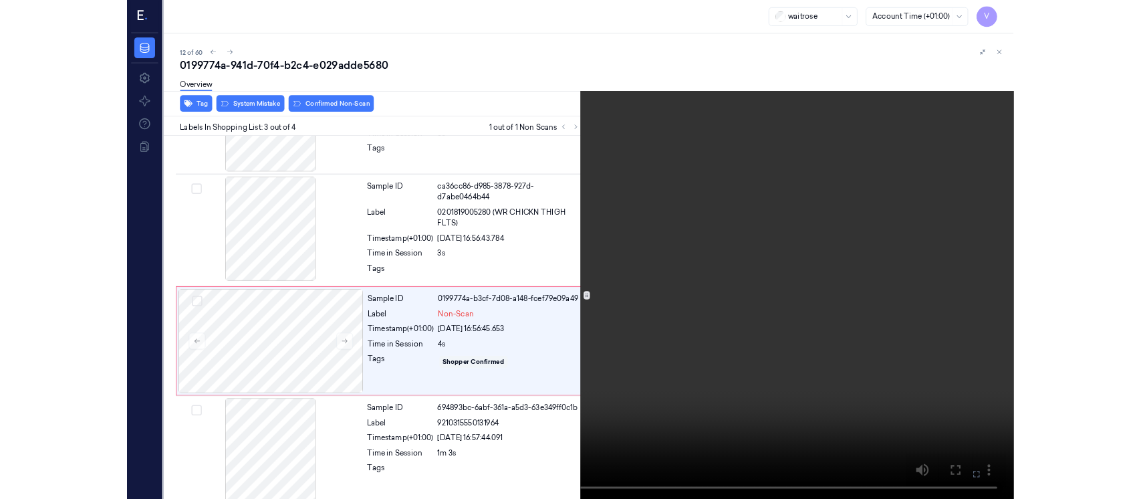
scroll to position [102, 0]
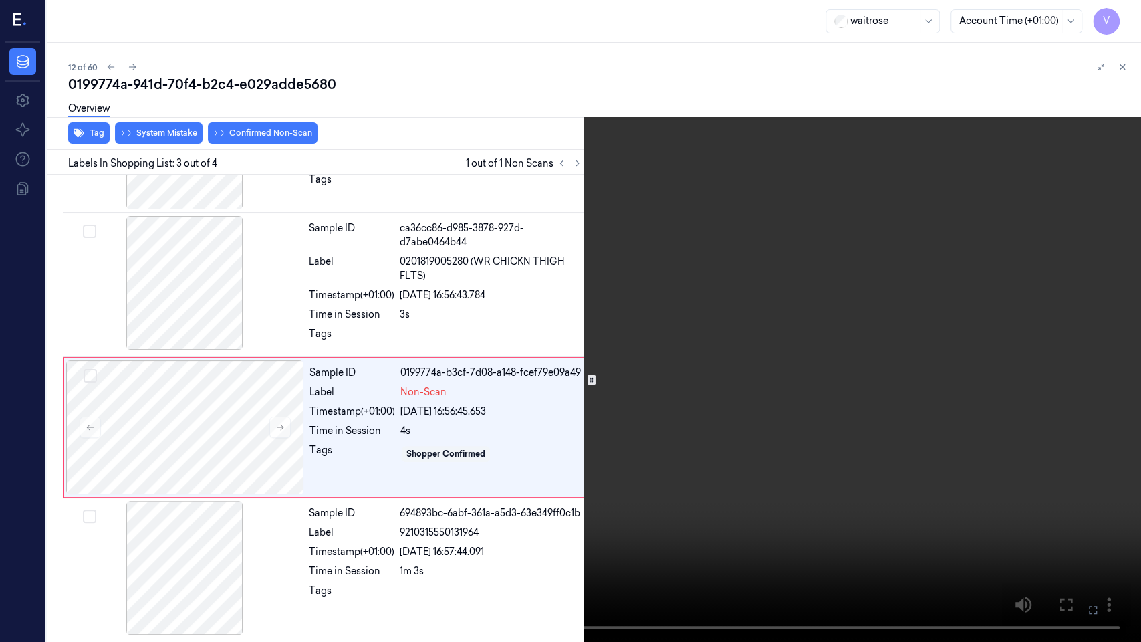
click at [0, 0] on icon at bounding box center [0, 0] width 0 height 0
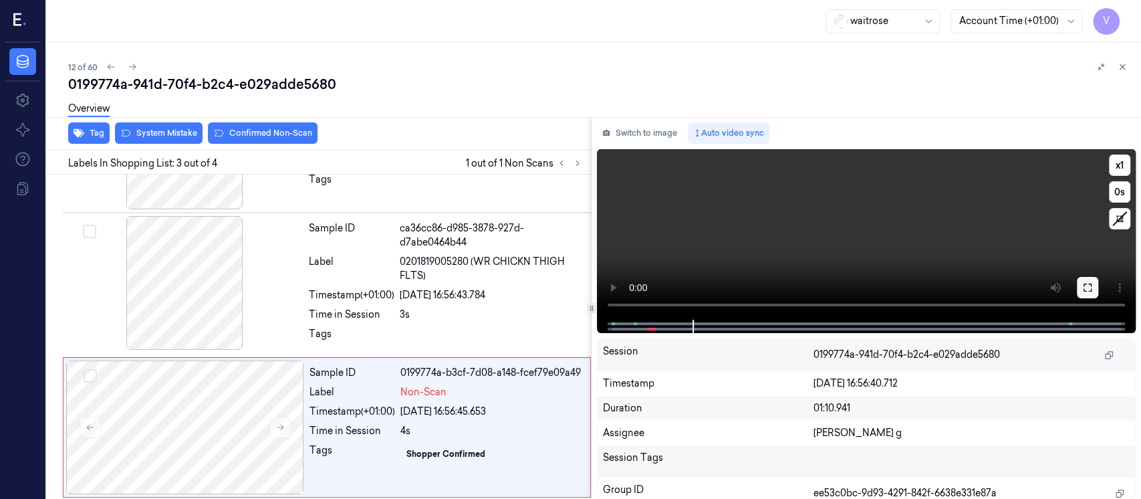
click at [1085, 286] on icon at bounding box center [1087, 287] width 11 height 11
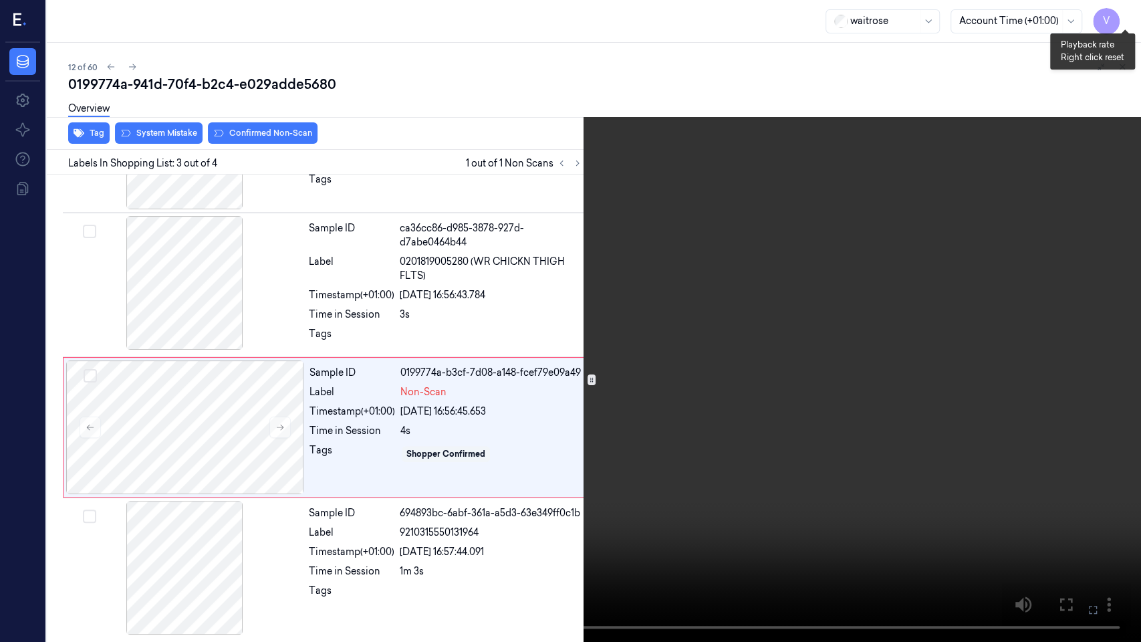
click at [1131, 12] on button "x 1" at bounding box center [1124, 15] width 21 height 21
click at [0, 0] on icon at bounding box center [0, 0] width 0 height 0
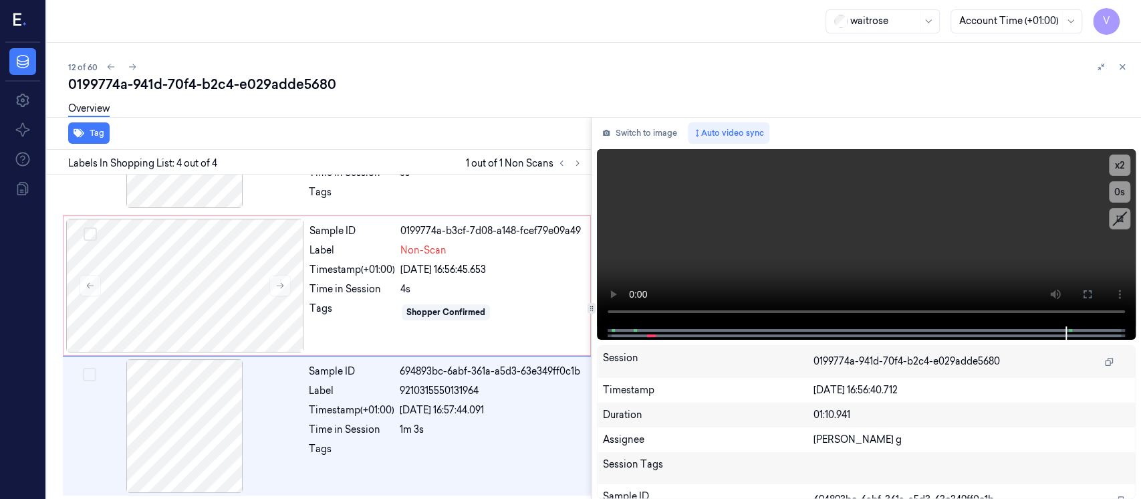
scroll to position [245, 0]
click at [624, 138] on button "Switch to image" at bounding box center [640, 132] width 86 height 21
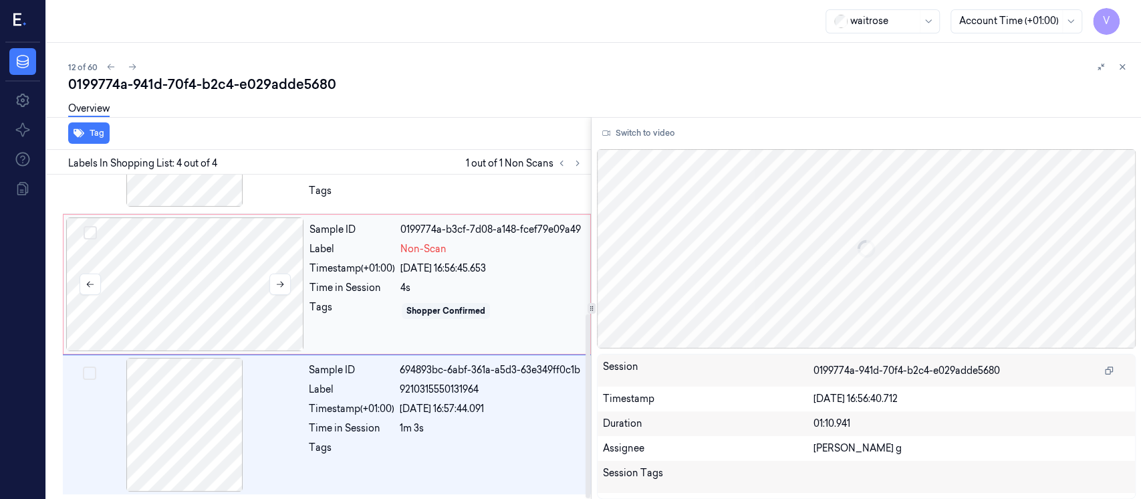
click at [231, 261] on div at bounding box center [185, 284] width 238 height 134
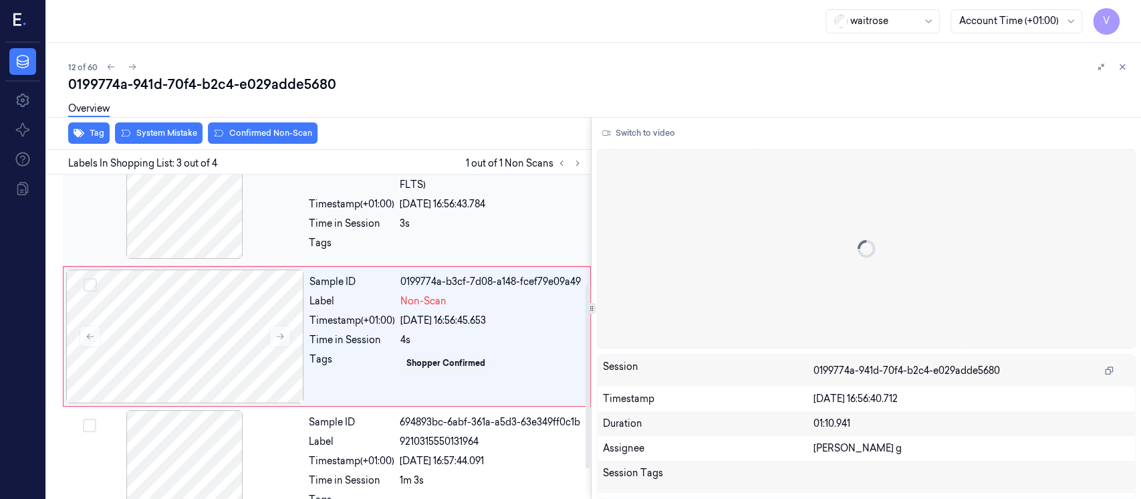
scroll to position [192, 0]
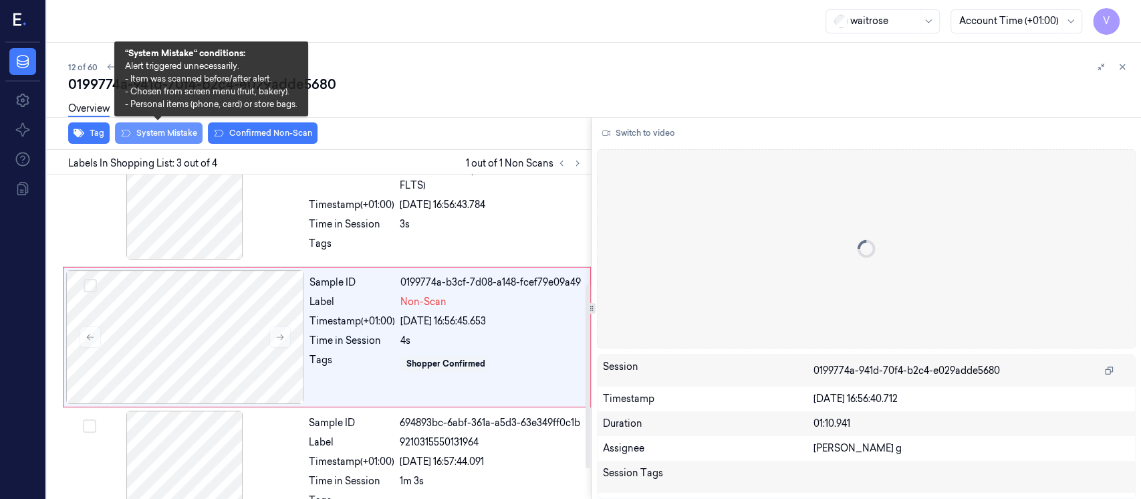
click at [140, 136] on button "System Mistake" at bounding box center [159, 132] width 88 height 21
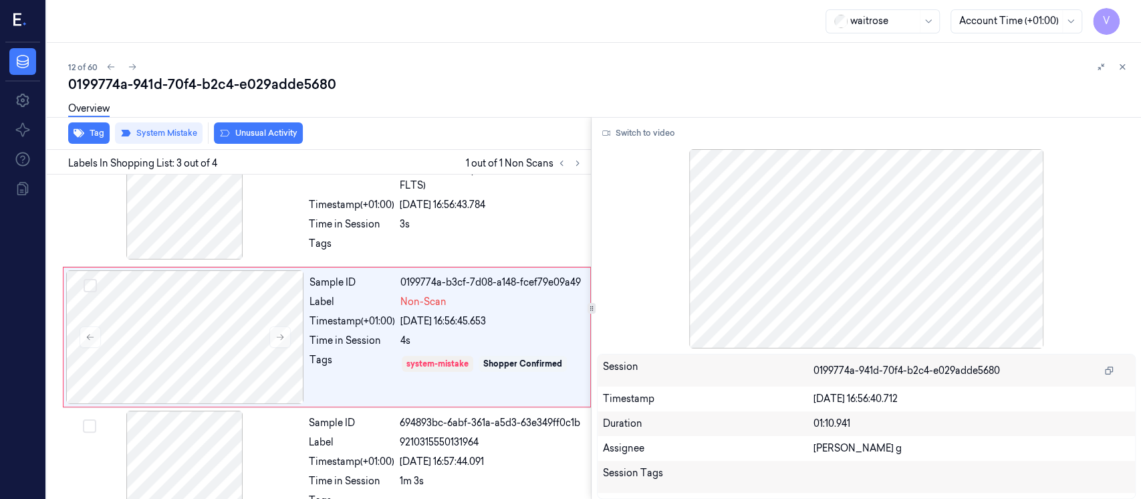
click at [535, 85] on div "0199774a-941d-70f4-b2c4-e029adde5680" at bounding box center [599, 84] width 1062 height 19
click at [1117, 62] on icon at bounding box center [1121, 66] width 9 height 9
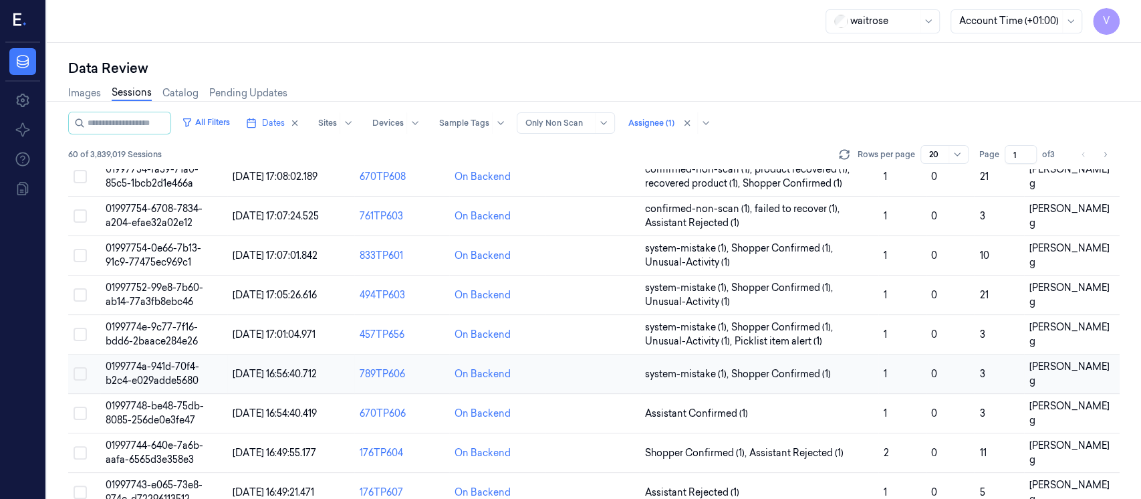
scroll to position [433, 0]
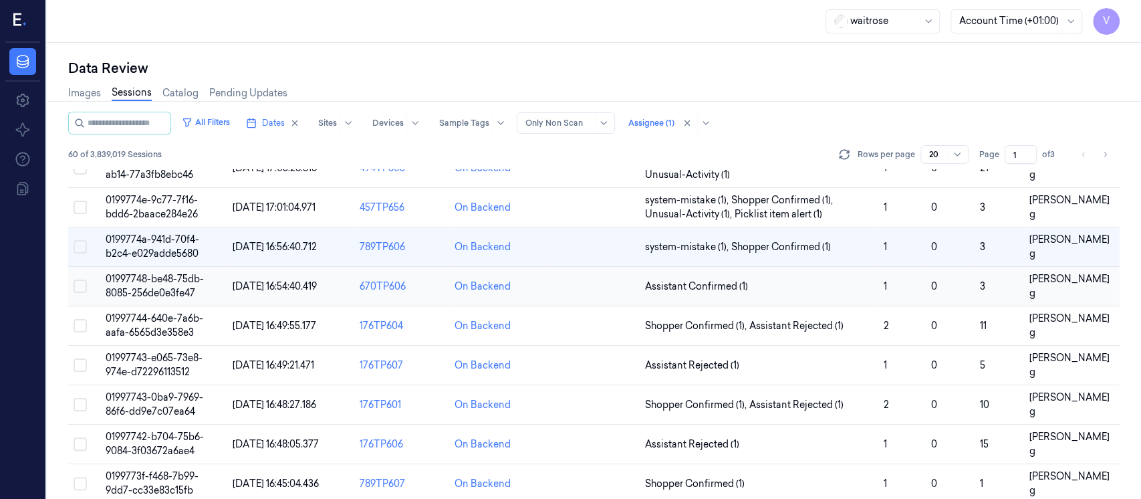
click at [585, 278] on td at bounding box center [592, 286] width 95 height 39
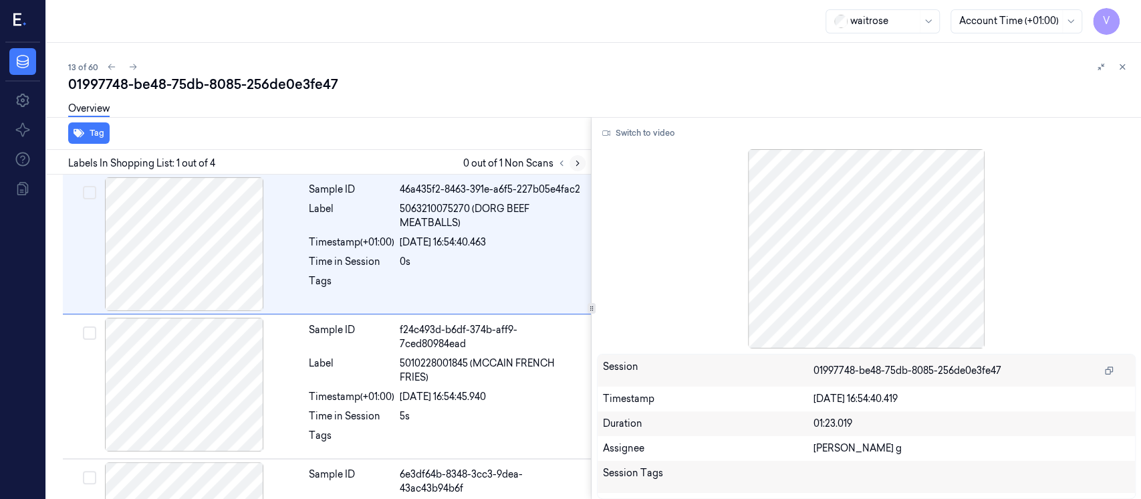
click at [573, 163] on icon at bounding box center [577, 162] width 9 height 9
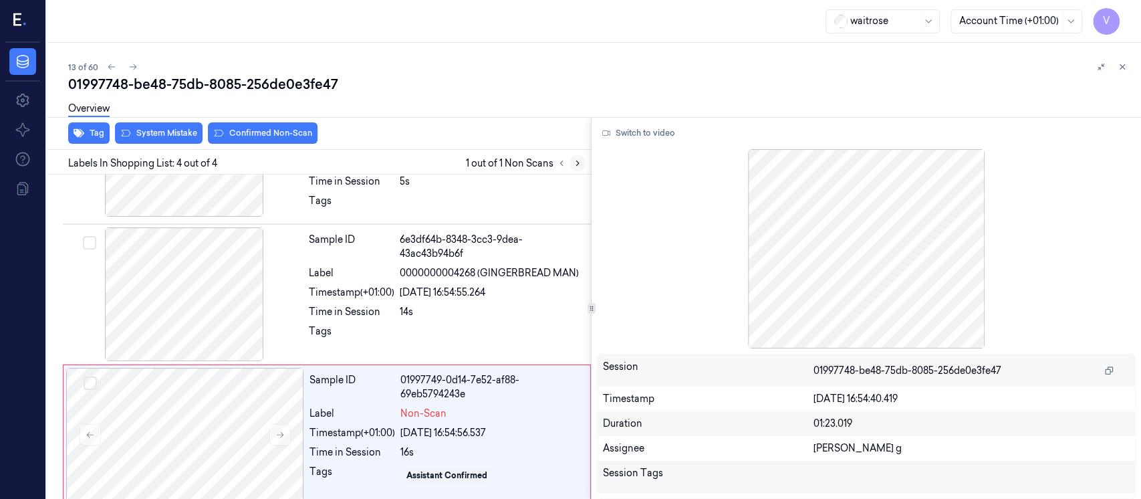
scroll to position [245, 0]
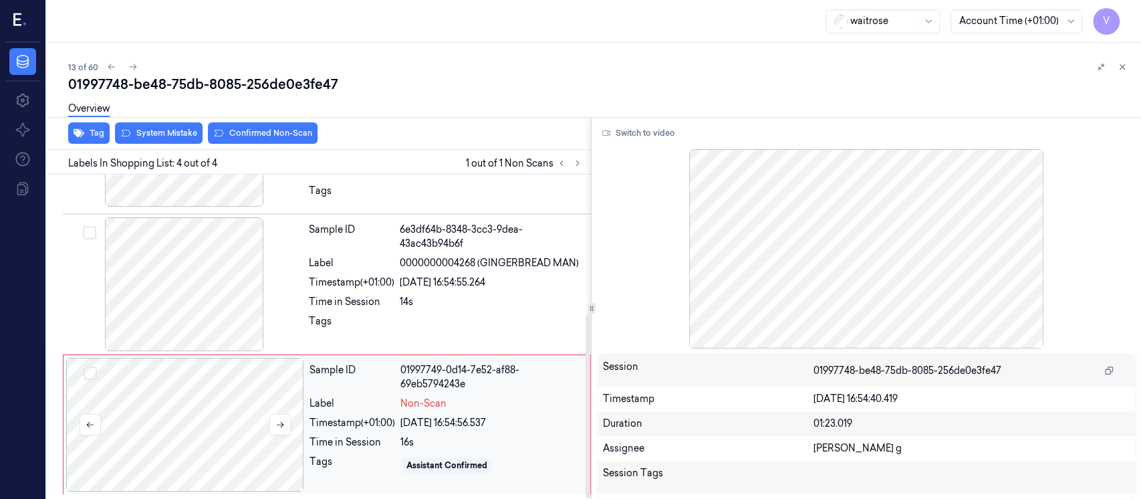
click at [161, 444] on div at bounding box center [185, 425] width 238 height 134
click at [194, 298] on div at bounding box center [184, 284] width 238 height 134
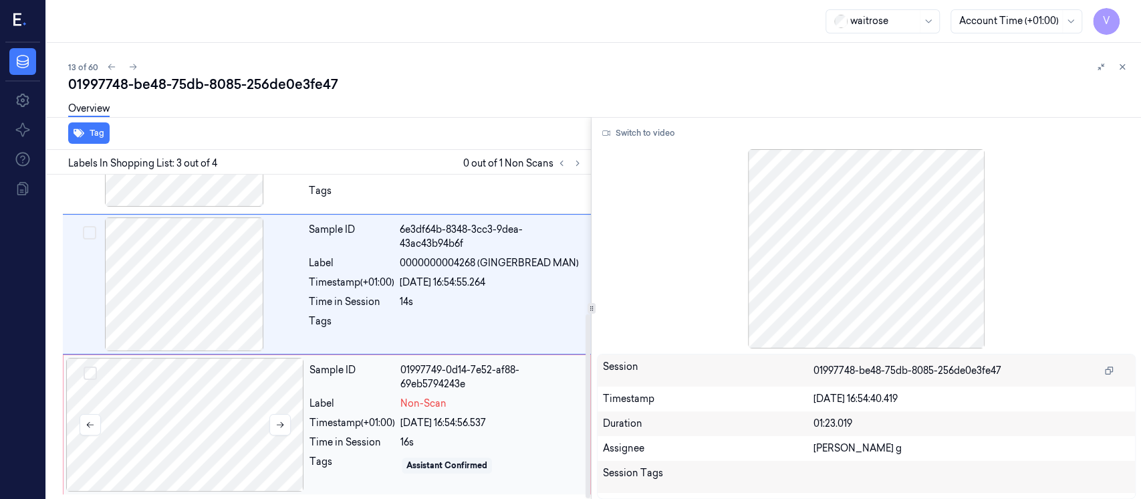
click at [191, 413] on div at bounding box center [185, 425] width 238 height 134
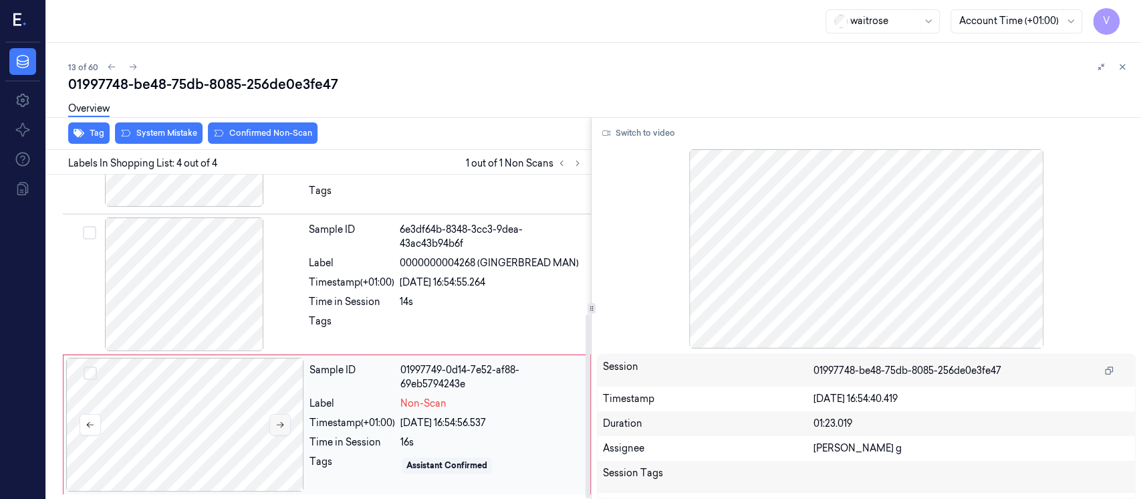
click at [279, 425] on icon at bounding box center [279, 424] width 9 height 9
click at [217, 267] on div at bounding box center [184, 284] width 238 height 134
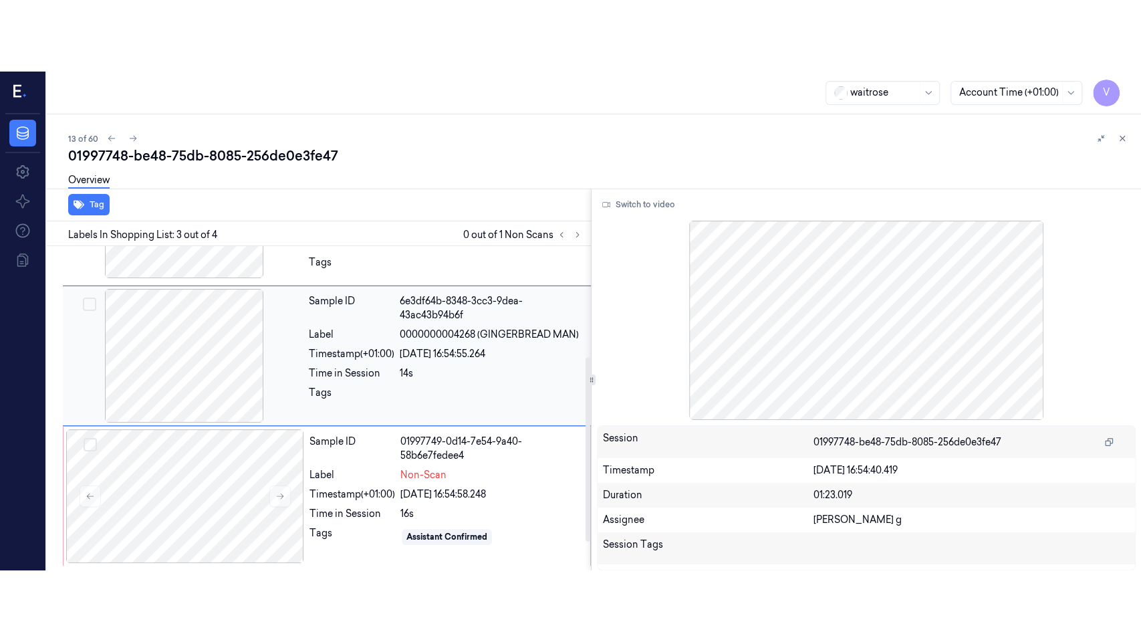
scroll to position [192, 0]
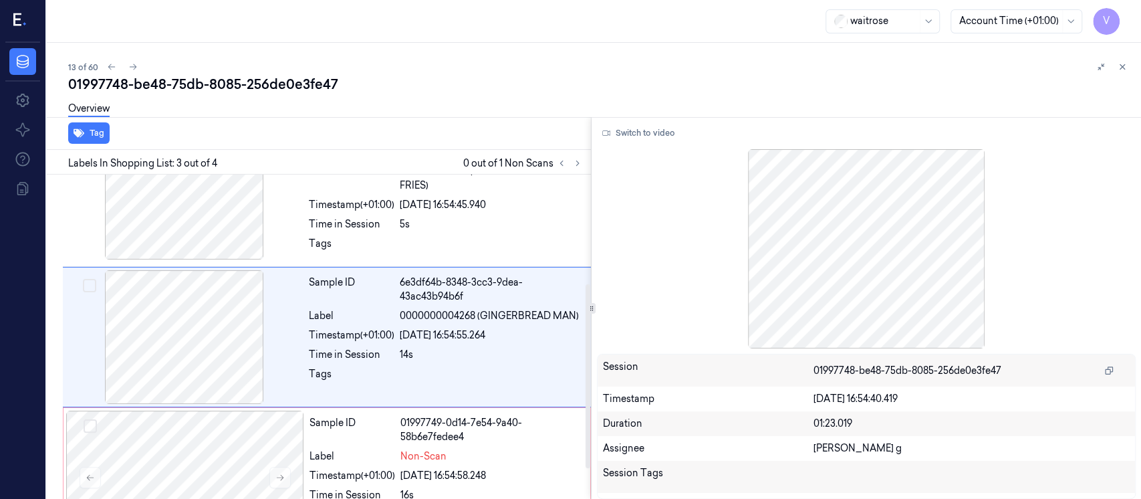
click at [683, 153] on div at bounding box center [866, 248] width 539 height 199
click at [629, 127] on button "Switch to video" at bounding box center [639, 132] width 84 height 21
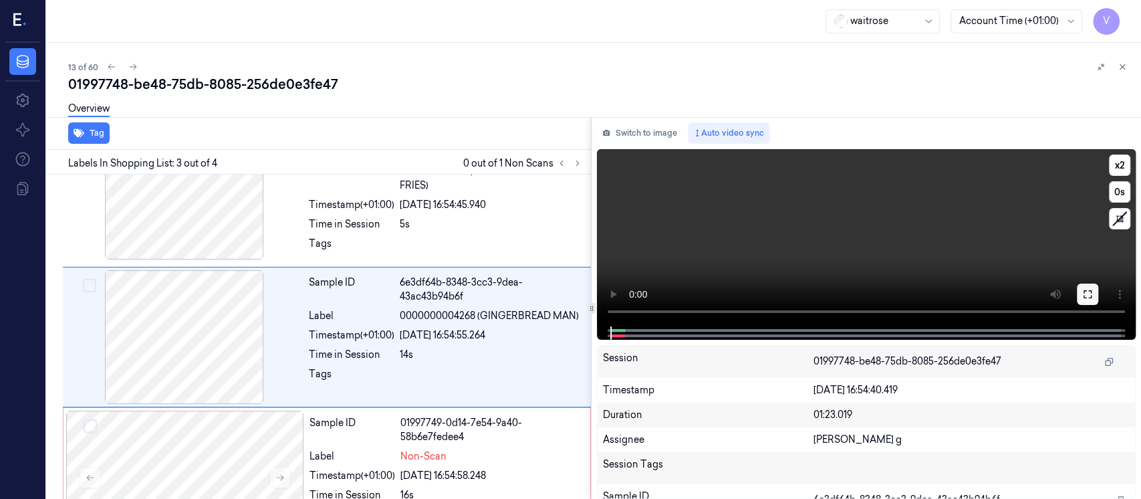
click at [1088, 293] on icon at bounding box center [1087, 294] width 11 height 11
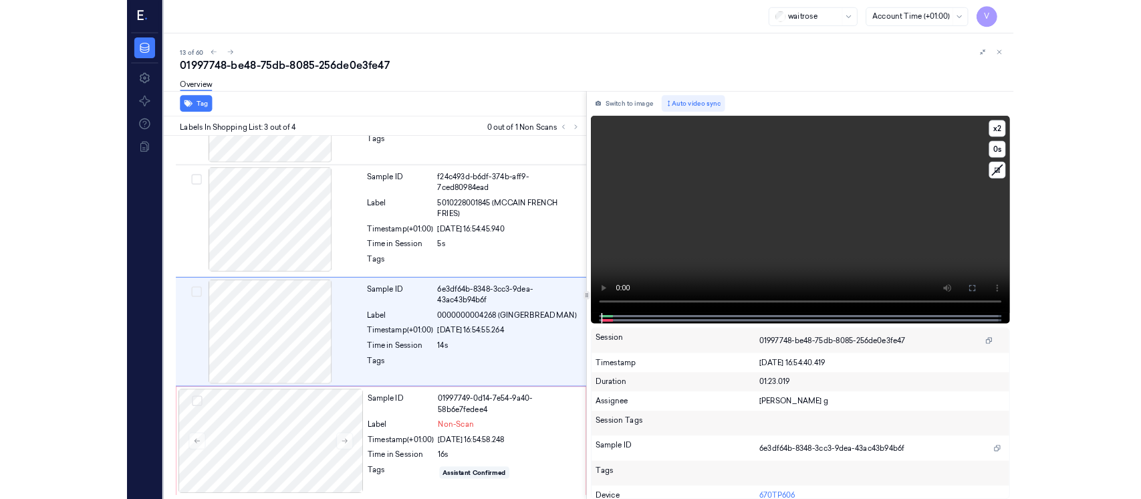
scroll to position [102, 0]
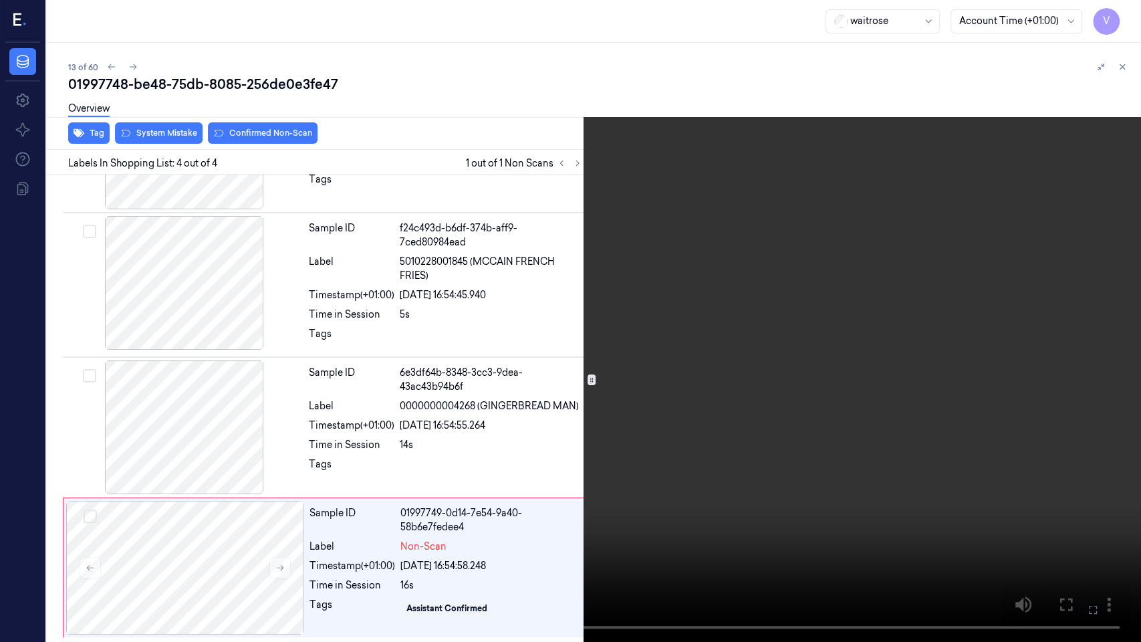
click at [0, 0] on button at bounding box center [0, 0] width 0 height 0
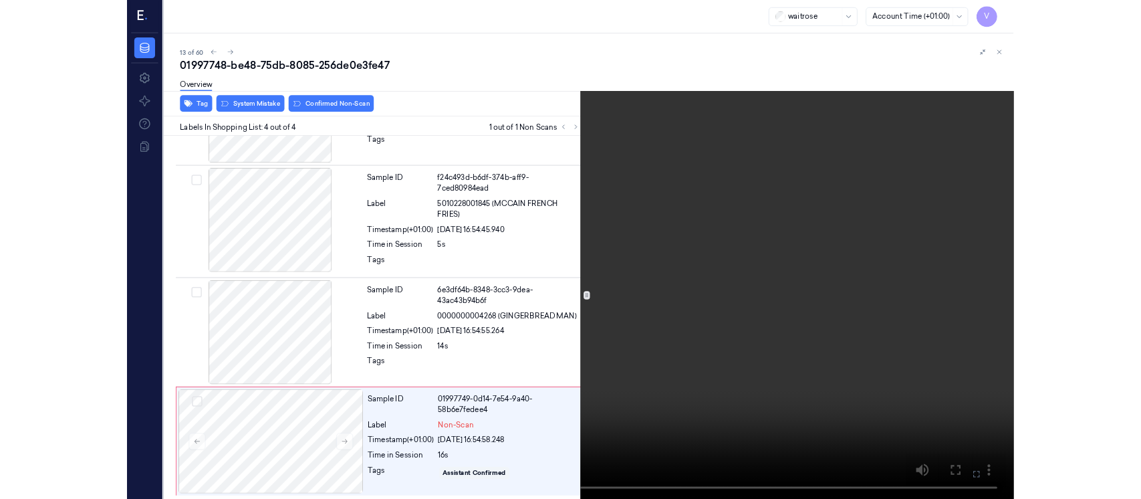
scroll to position [192, 0]
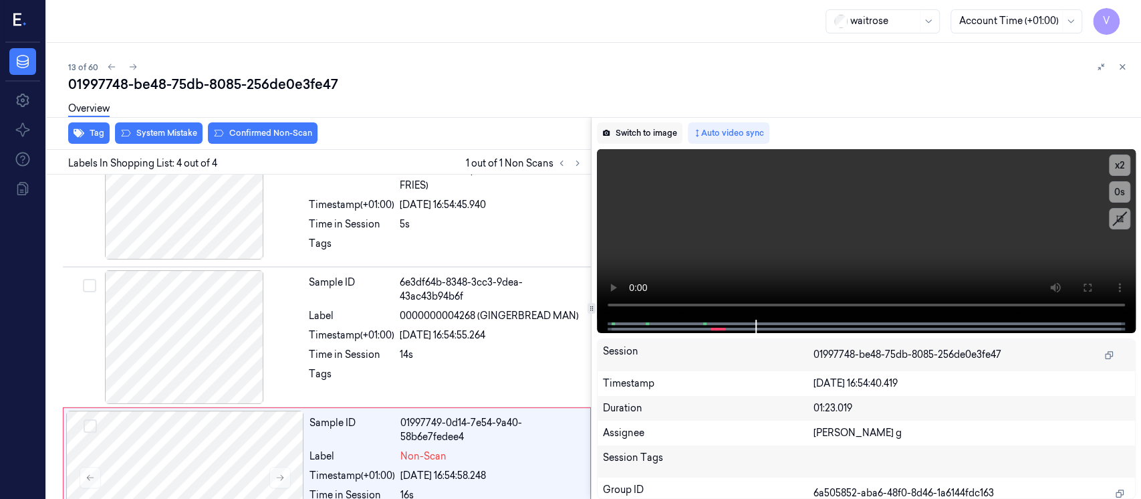
click at [636, 134] on button "Switch to image" at bounding box center [640, 132] width 86 height 21
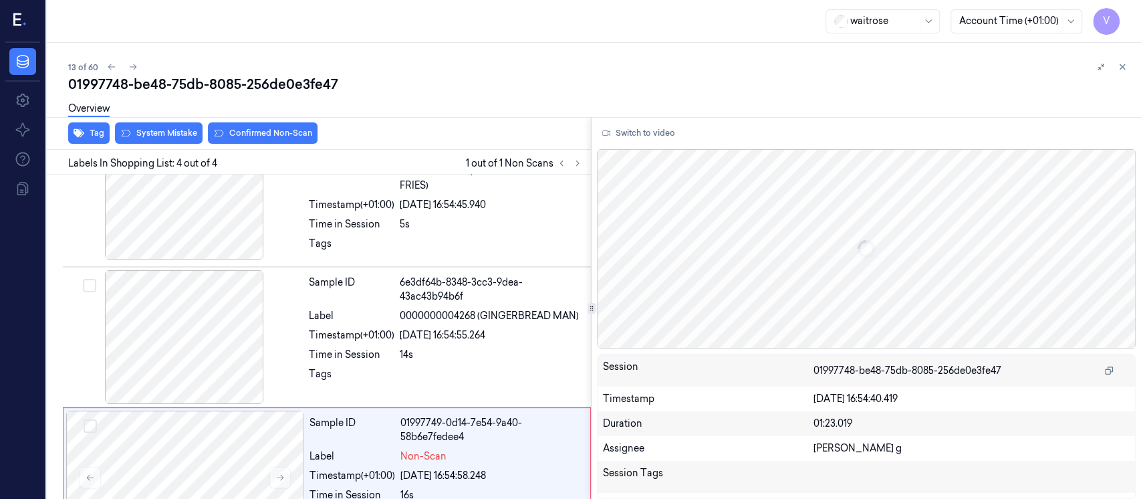
scroll to position [245, 0]
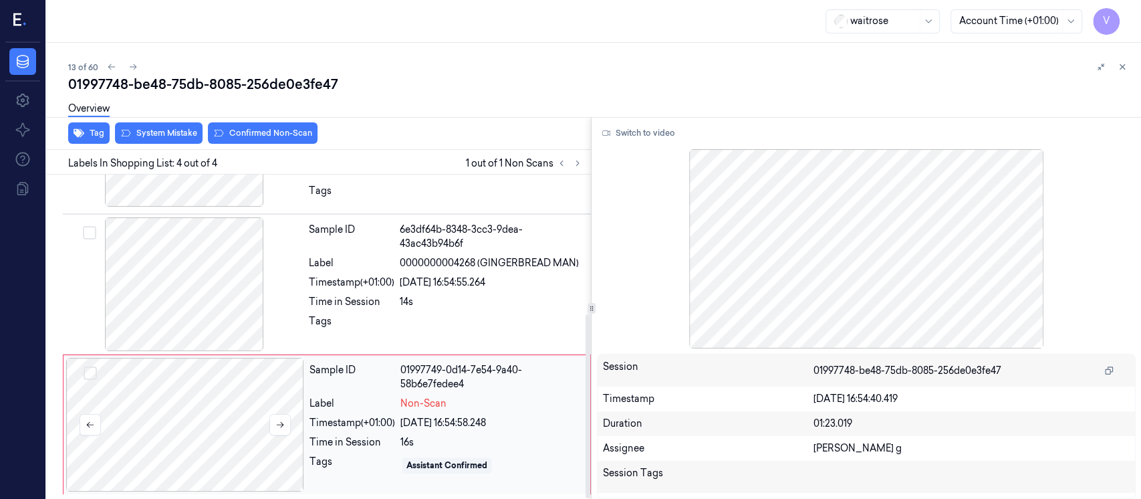
click at [235, 408] on div at bounding box center [185, 425] width 238 height 134
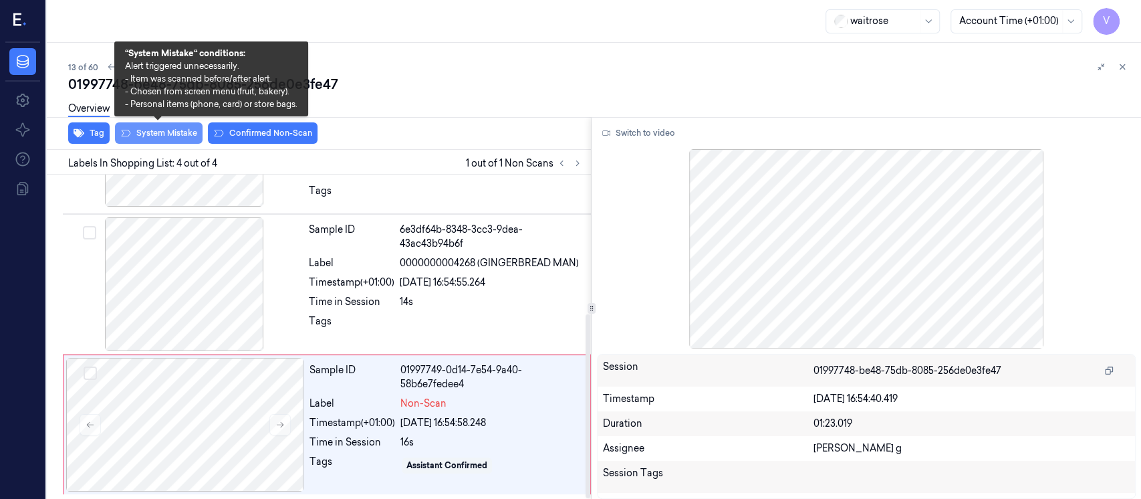
click at [160, 134] on button "System Mistake" at bounding box center [159, 132] width 88 height 21
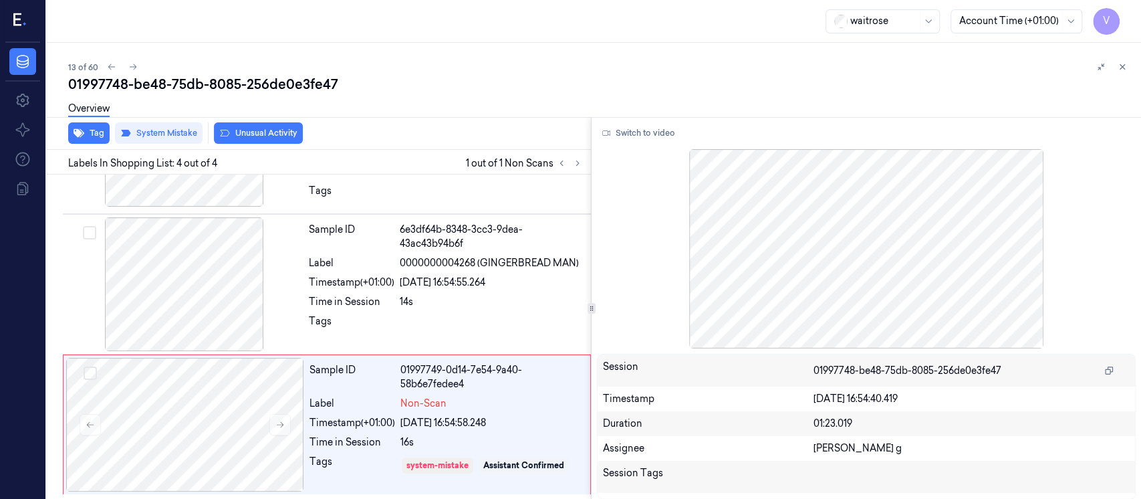
scroll to position [251, 0]
click at [241, 135] on button "Unusual Activity" at bounding box center [258, 132] width 89 height 21
click at [91, 134] on button "Tag" at bounding box center [88, 132] width 41 height 21
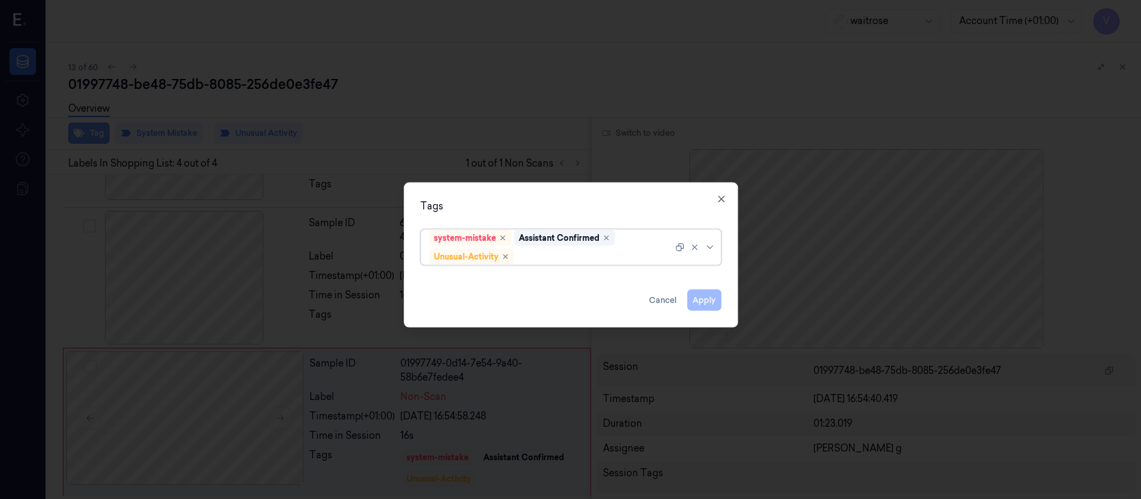
scroll to position [253, 0]
click at [557, 255] on div at bounding box center [595, 256] width 156 height 14
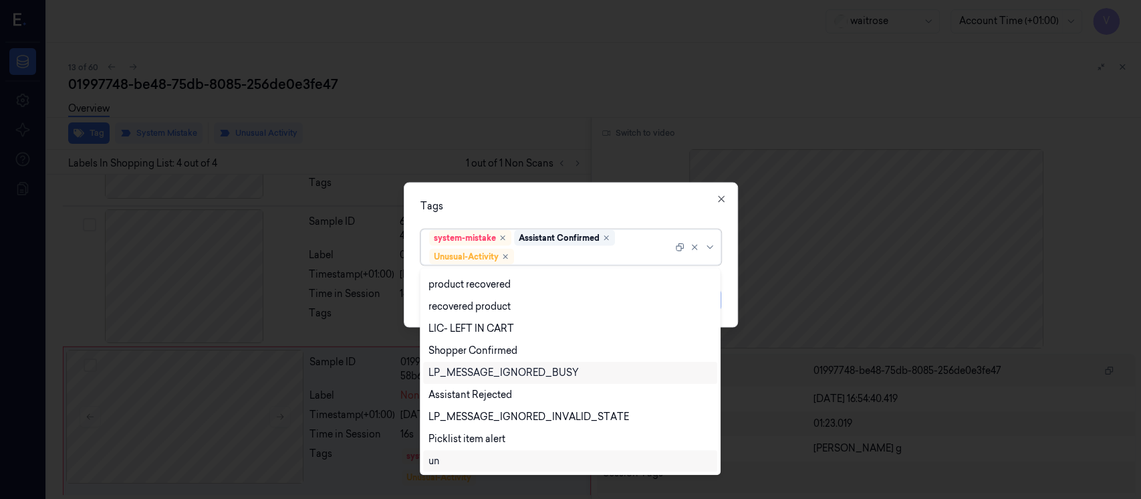
scroll to position [262, 0]
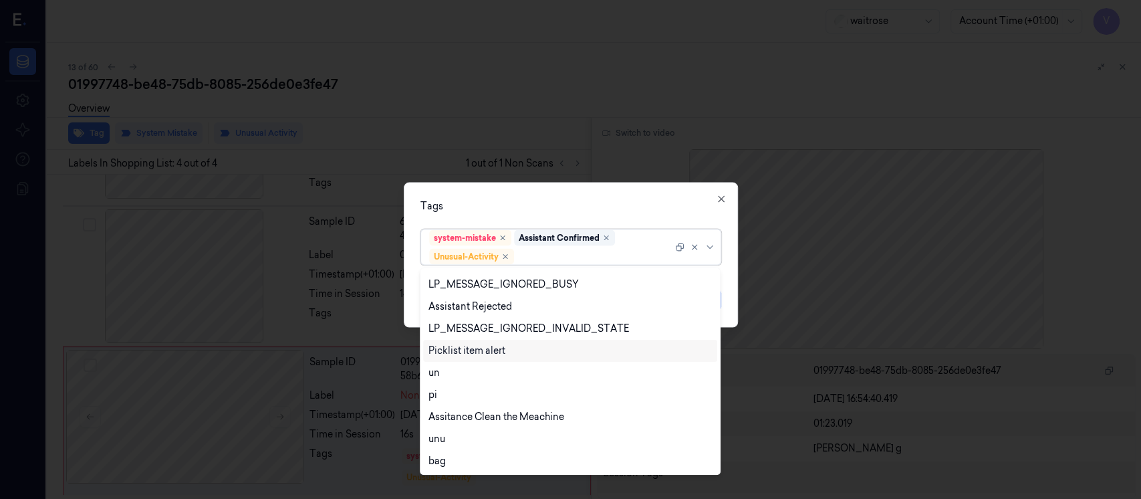
click at [476, 350] on div "Picklist item alert" at bounding box center [466, 351] width 77 height 14
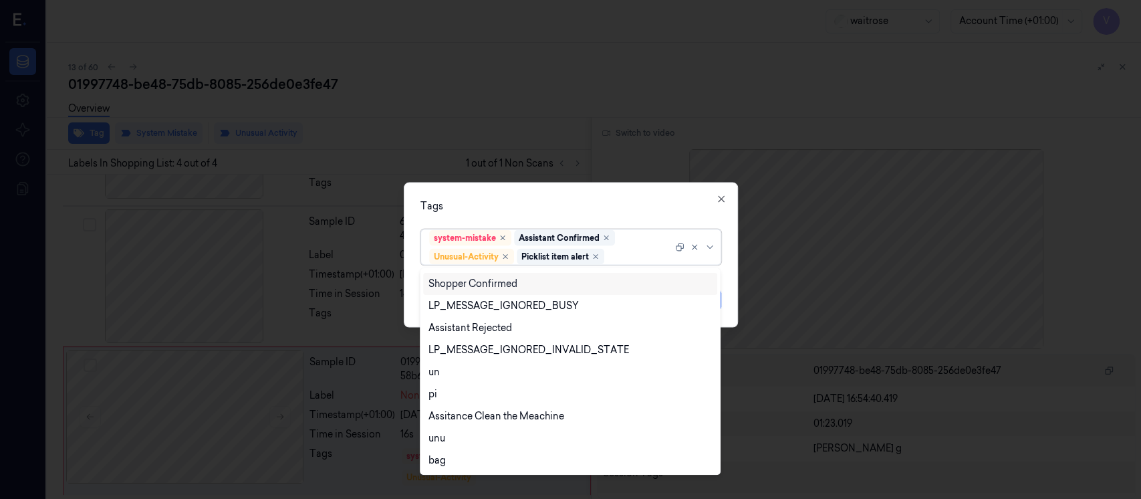
click at [618, 199] on div "Tags" at bounding box center [570, 206] width 301 height 14
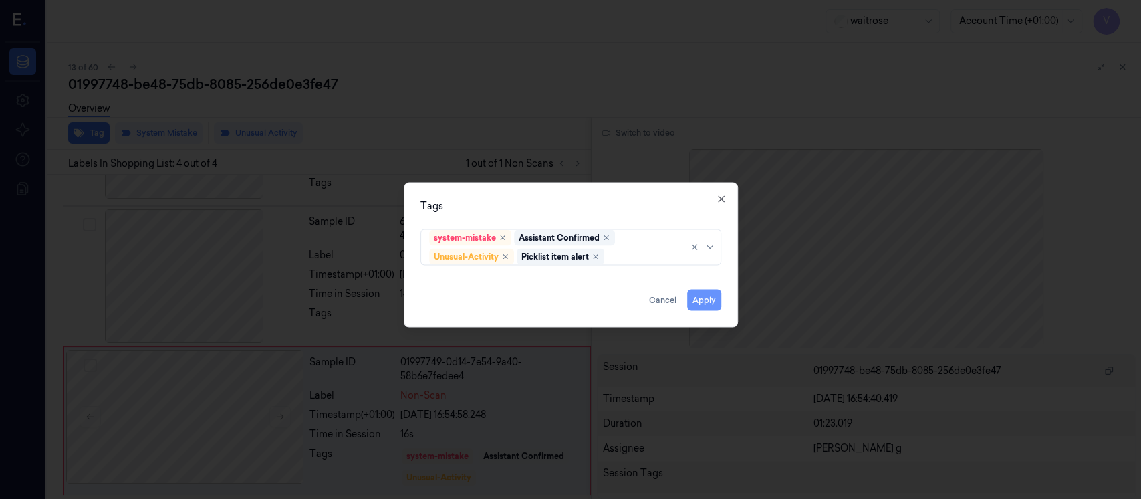
click at [704, 295] on button "Apply" at bounding box center [704, 299] width 34 height 21
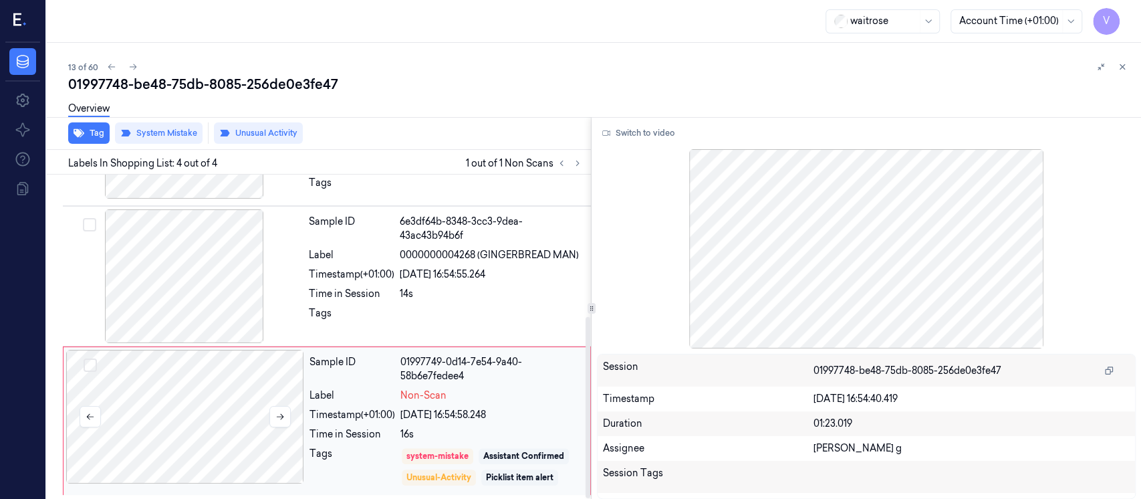
click at [256, 401] on div at bounding box center [185, 417] width 238 height 134
click at [1116, 65] on button at bounding box center [1122, 67] width 16 height 16
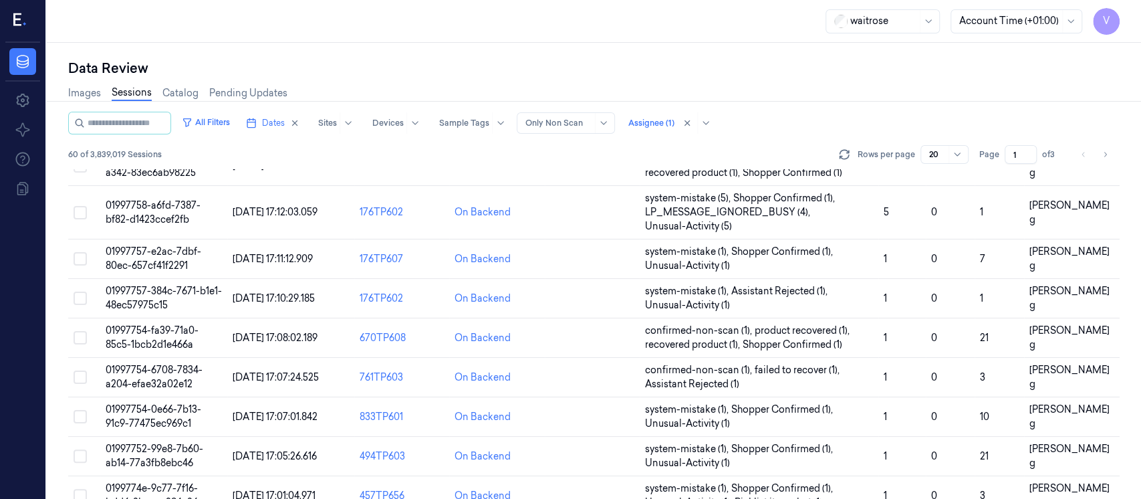
scroll to position [470, 0]
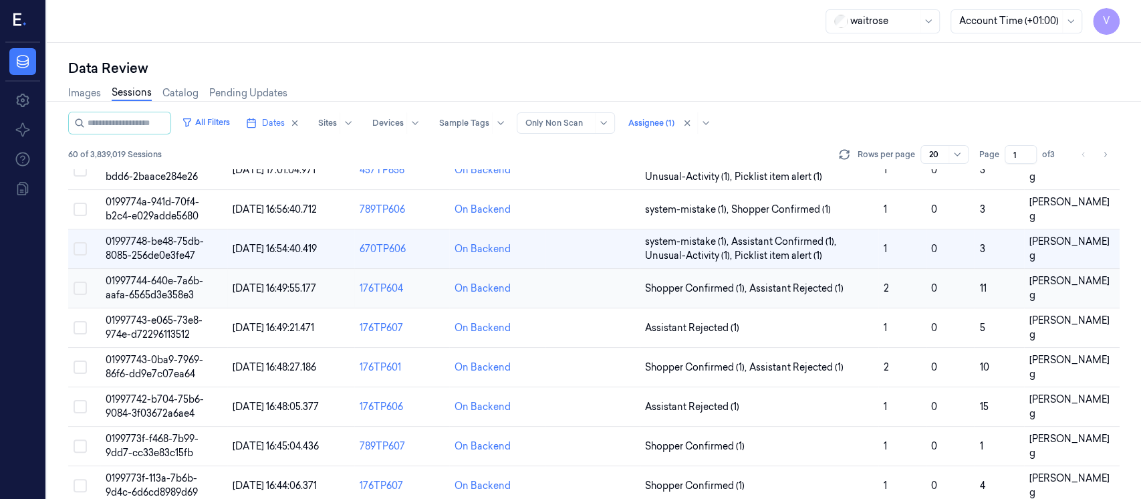
click at [586, 295] on td at bounding box center [592, 288] width 95 height 39
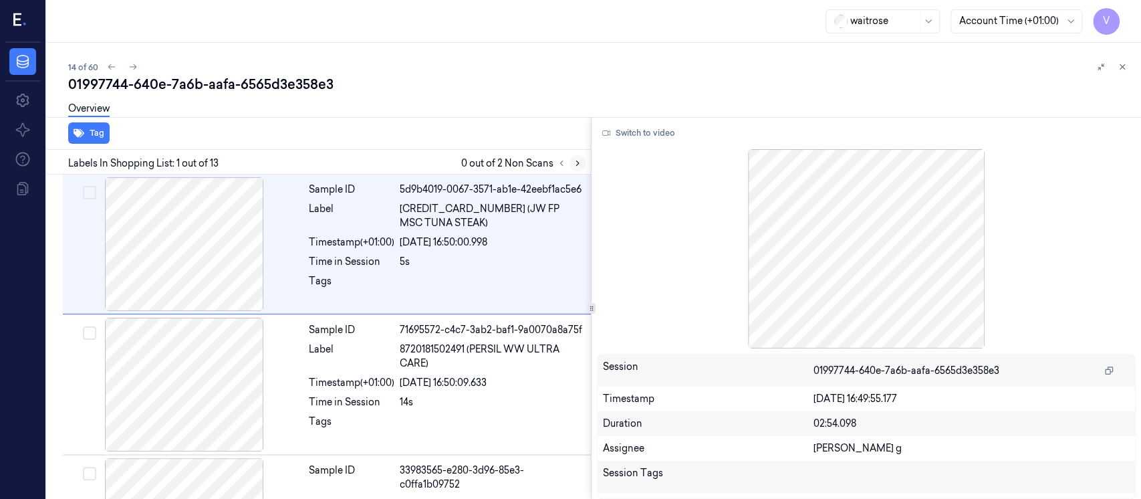
click at [579, 163] on icon at bounding box center [577, 162] width 9 height 9
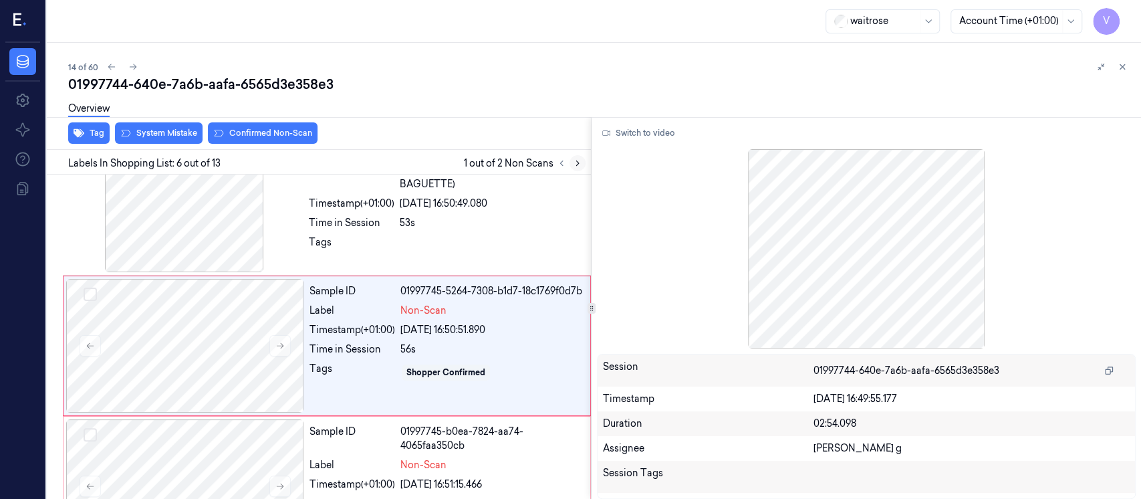
scroll to position [608, 0]
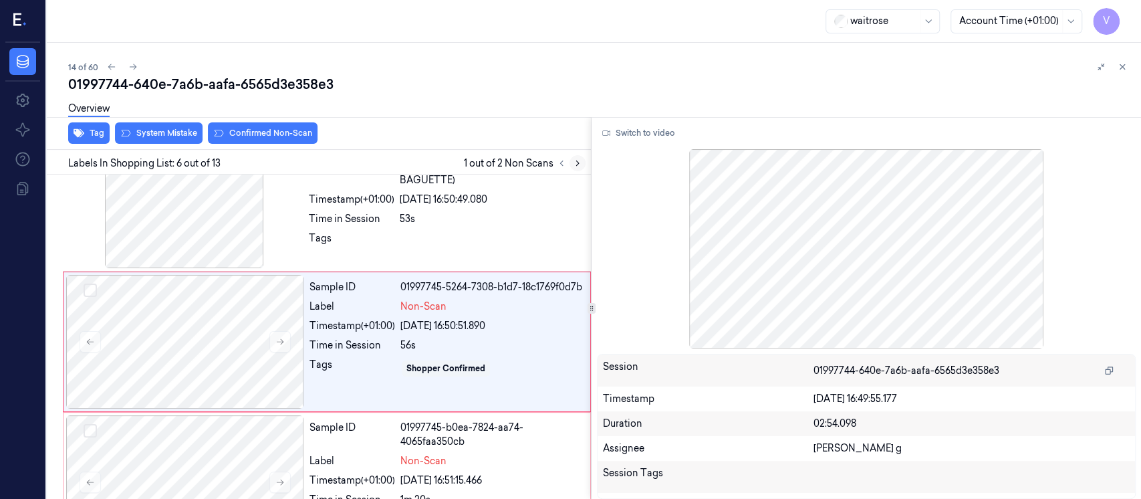
click at [583, 159] on button at bounding box center [577, 163] width 16 height 16
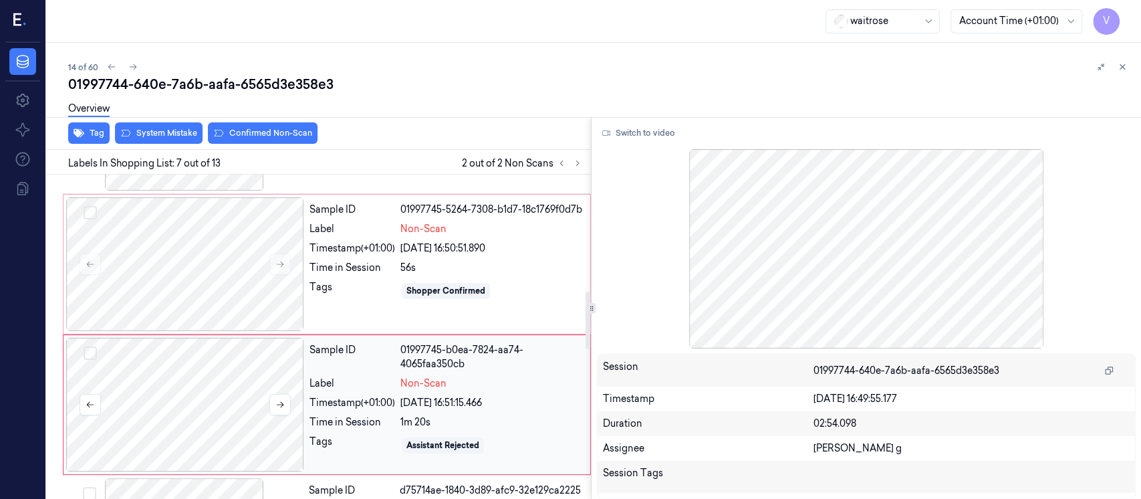
scroll to position [659, 0]
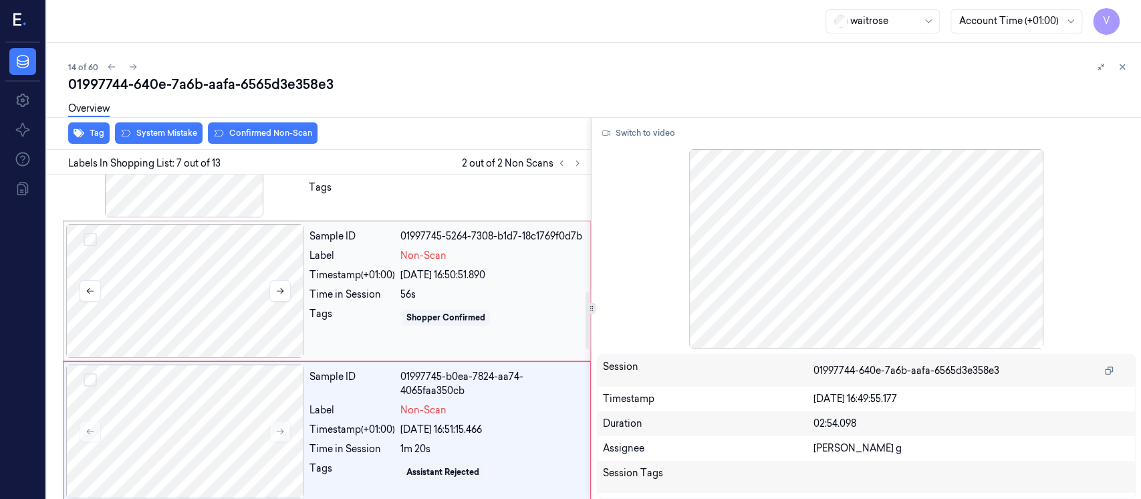
click at [211, 281] on div at bounding box center [185, 291] width 238 height 134
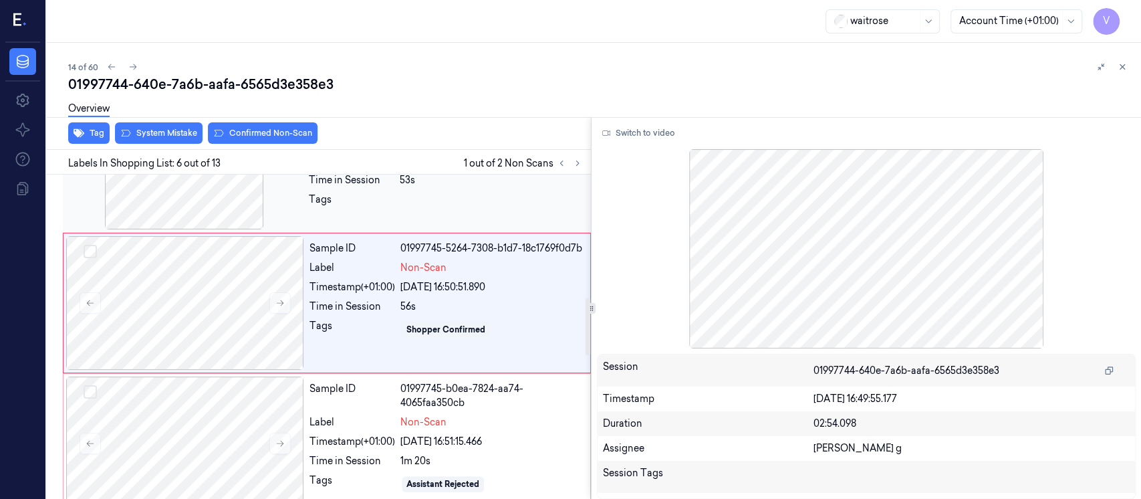
scroll to position [697, 0]
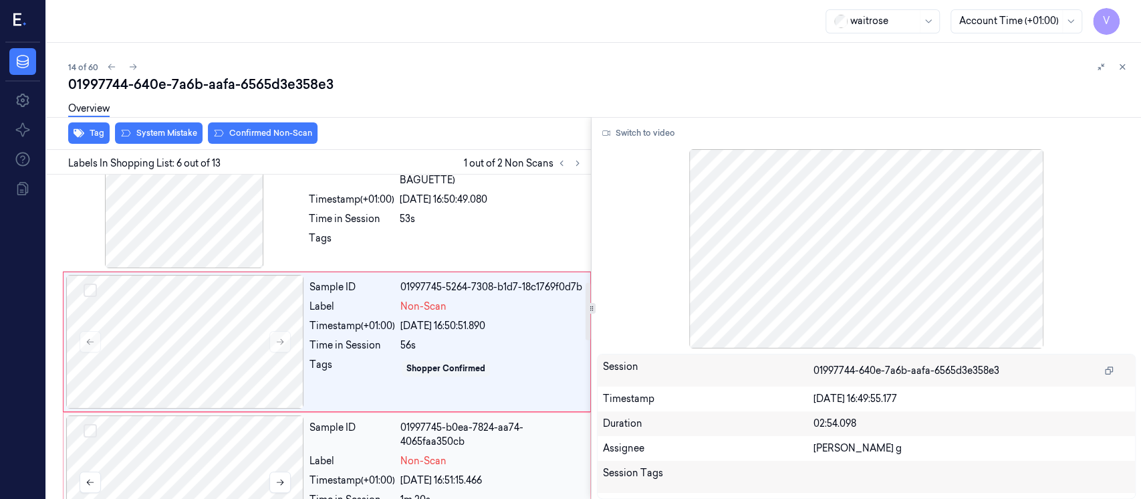
click at [209, 482] on div at bounding box center [185, 482] width 238 height 134
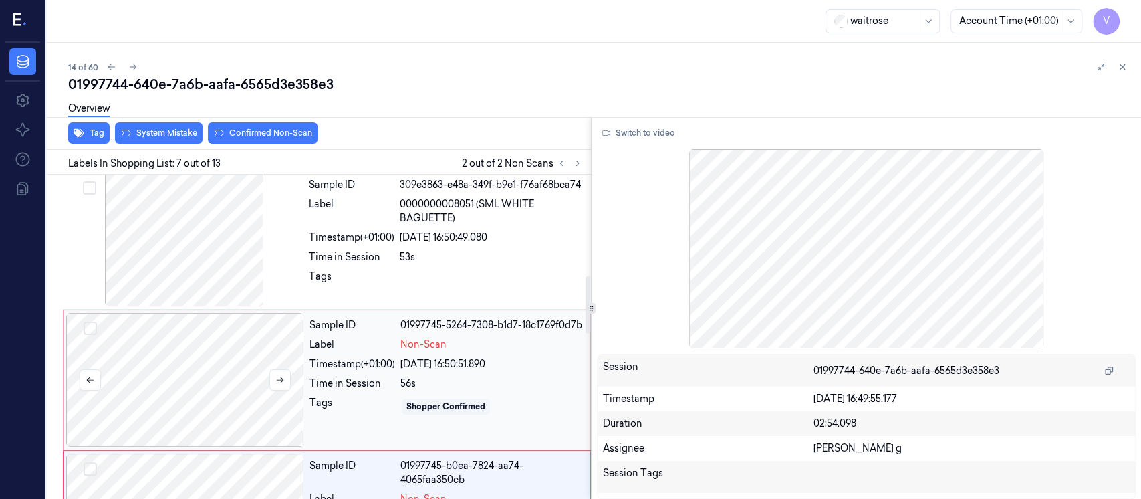
click at [235, 337] on div at bounding box center [185, 380] width 238 height 134
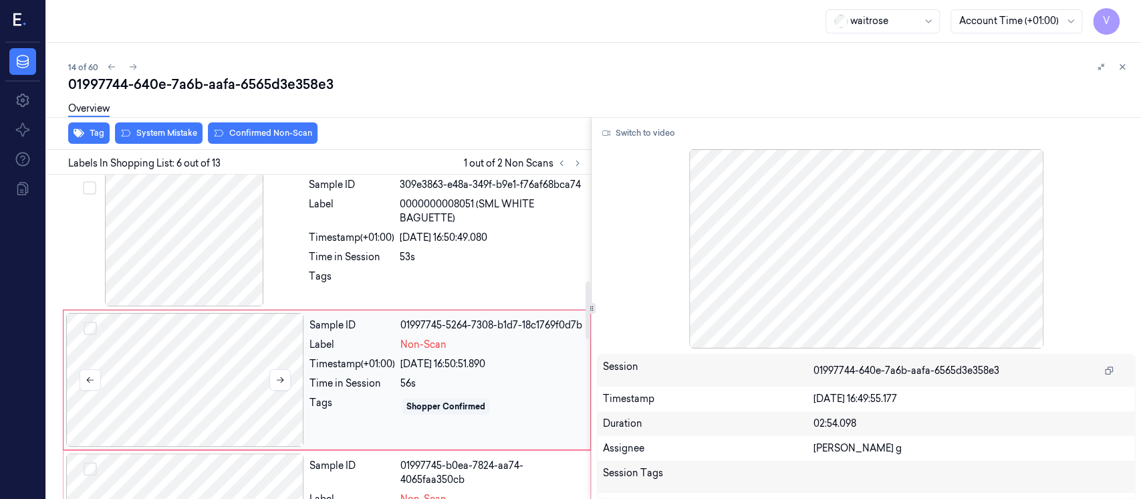
scroll to position [608, 0]
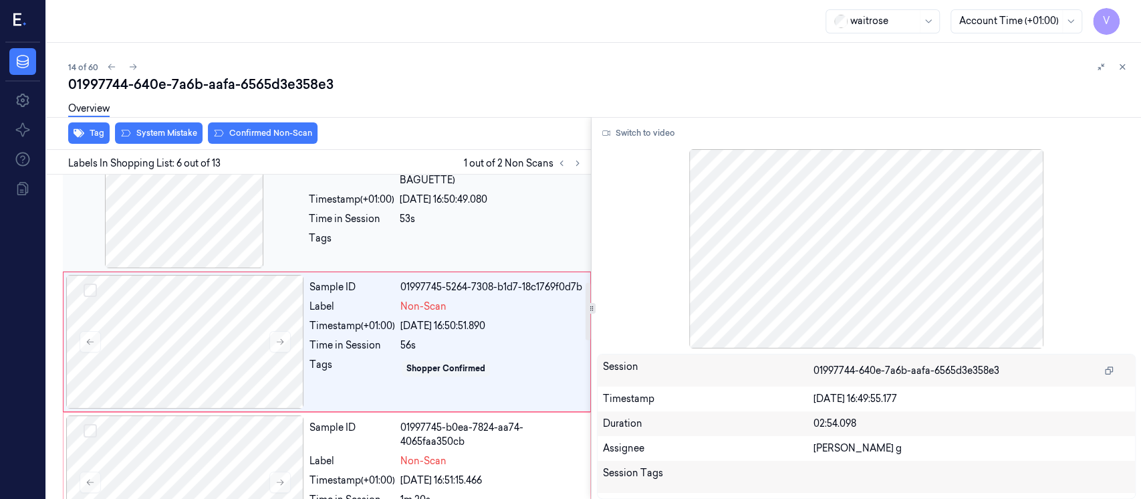
click at [212, 219] on div at bounding box center [184, 201] width 238 height 134
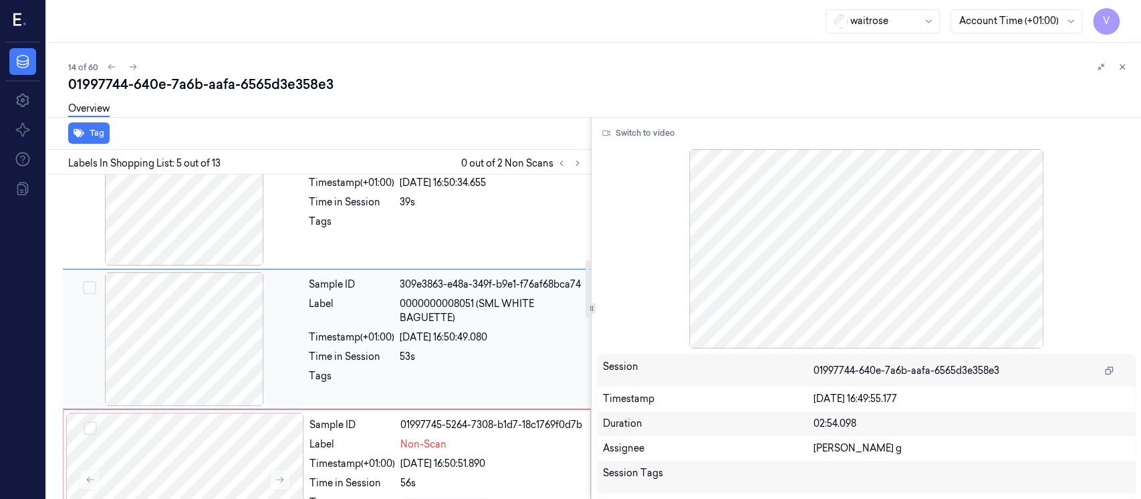
scroll to position [468, 0]
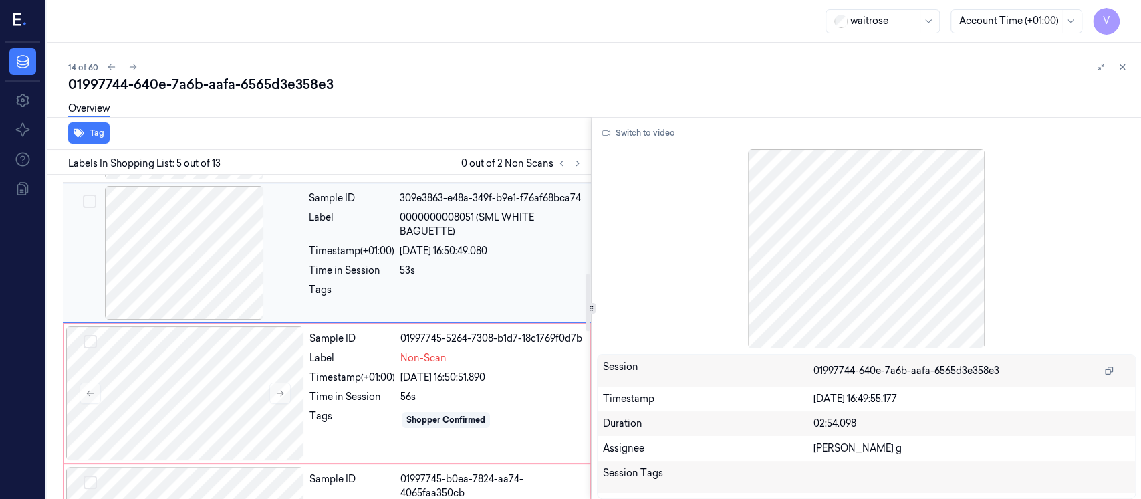
click at [205, 272] on div at bounding box center [184, 253] width 238 height 134
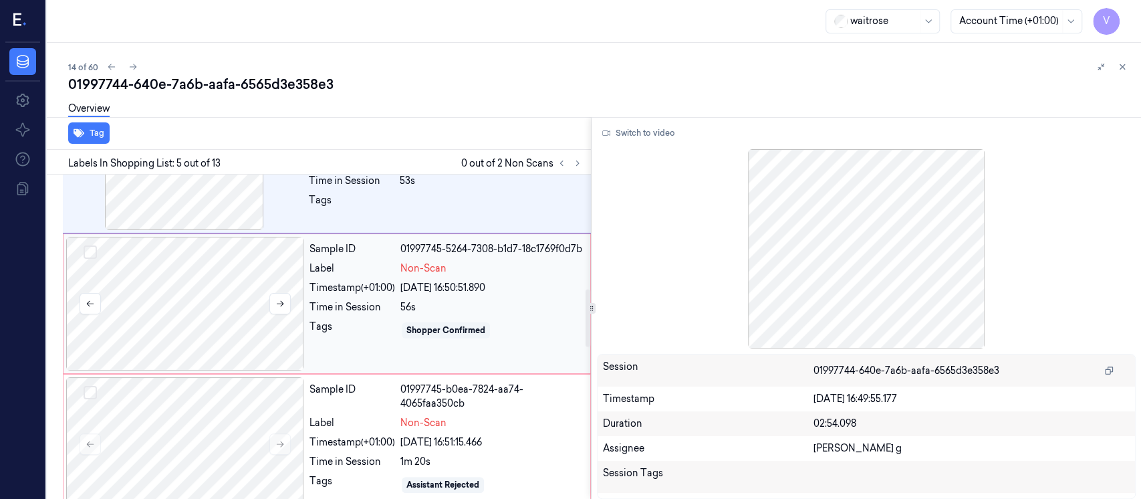
click at [185, 329] on div at bounding box center [185, 304] width 238 height 134
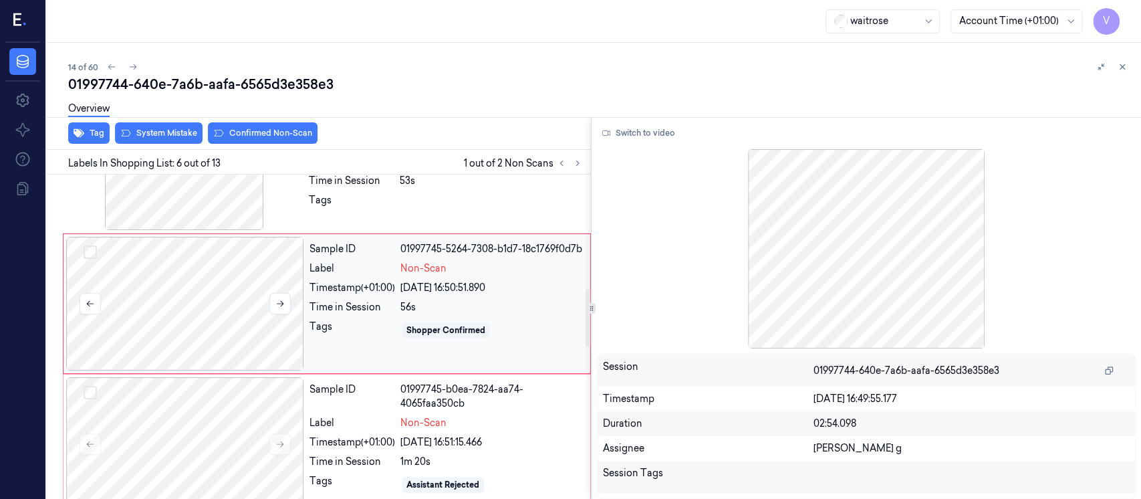
scroll to position [608, 0]
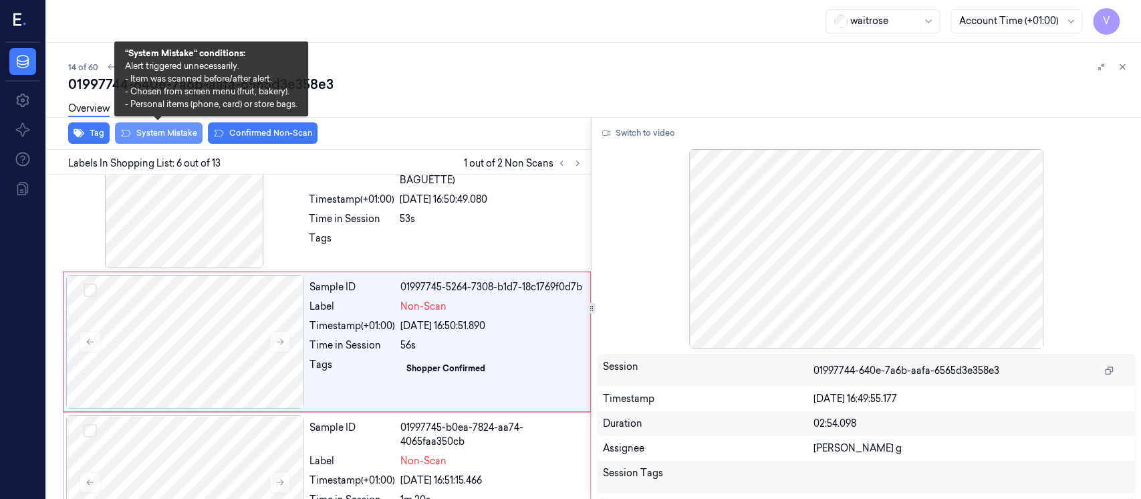
click at [162, 133] on button "System Mistake" at bounding box center [159, 132] width 88 height 21
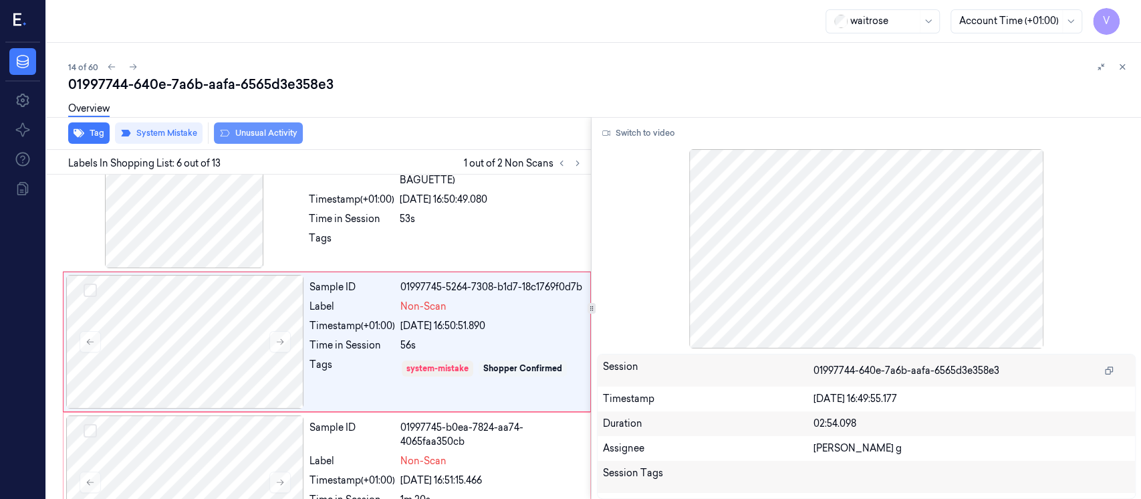
click at [259, 136] on button "Unusual Activity" at bounding box center [258, 132] width 89 height 21
click at [87, 132] on button "Tag" at bounding box center [88, 132] width 41 height 21
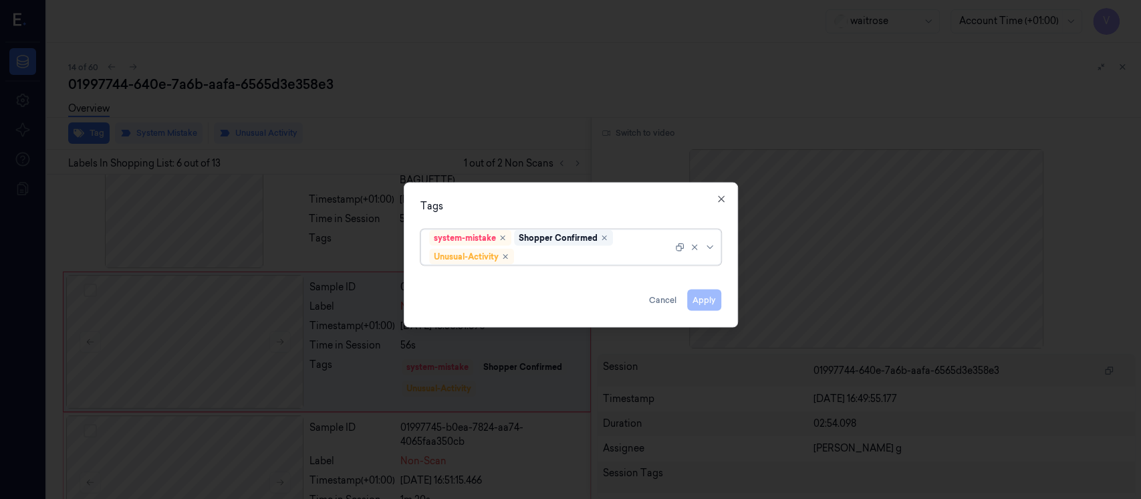
click at [561, 257] on div at bounding box center [595, 256] width 156 height 14
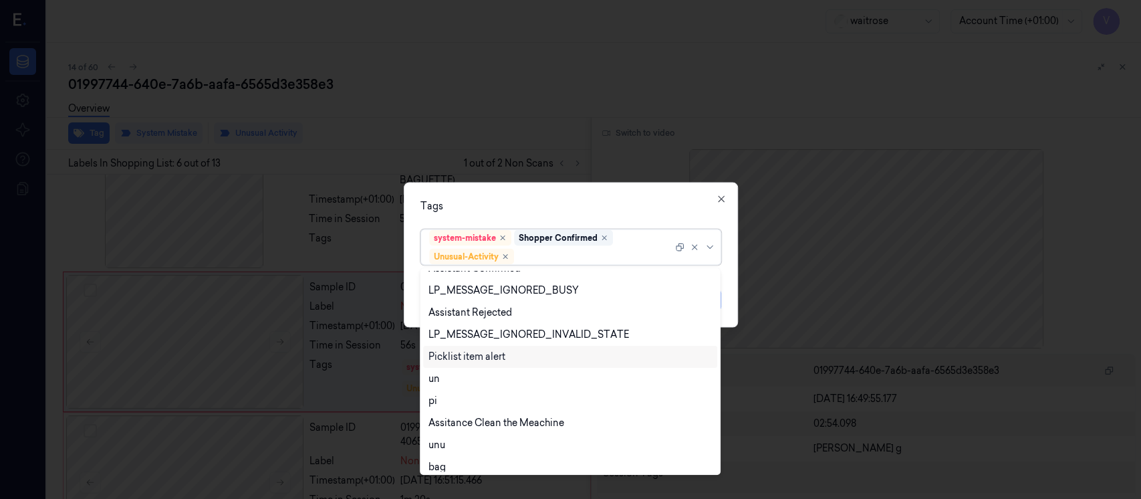
click at [484, 358] on div "Picklist item alert" at bounding box center [466, 357] width 77 height 14
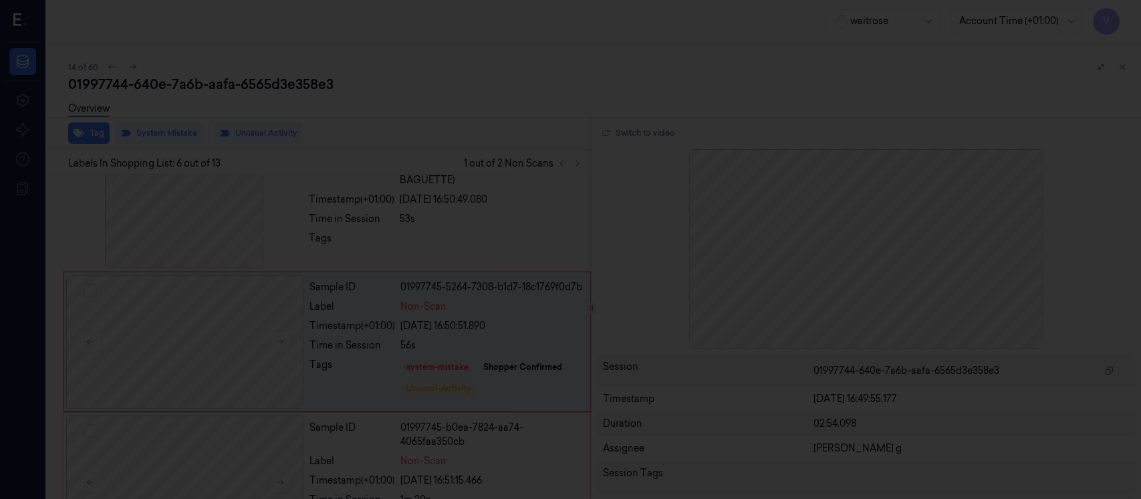
click at [610, 173] on div at bounding box center [570, 249] width 1141 height 499
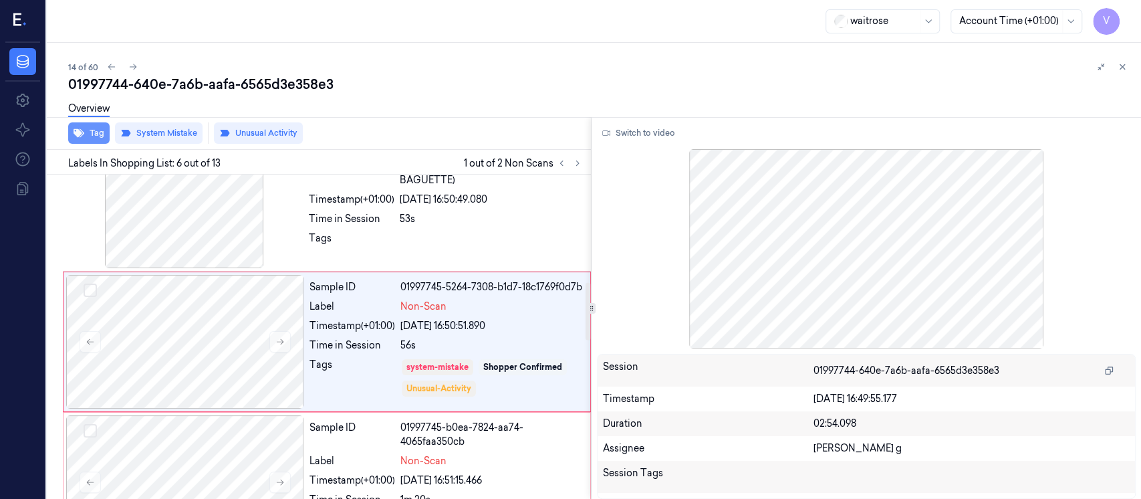
click at [102, 141] on button "Tag" at bounding box center [88, 132] width 41 height 21
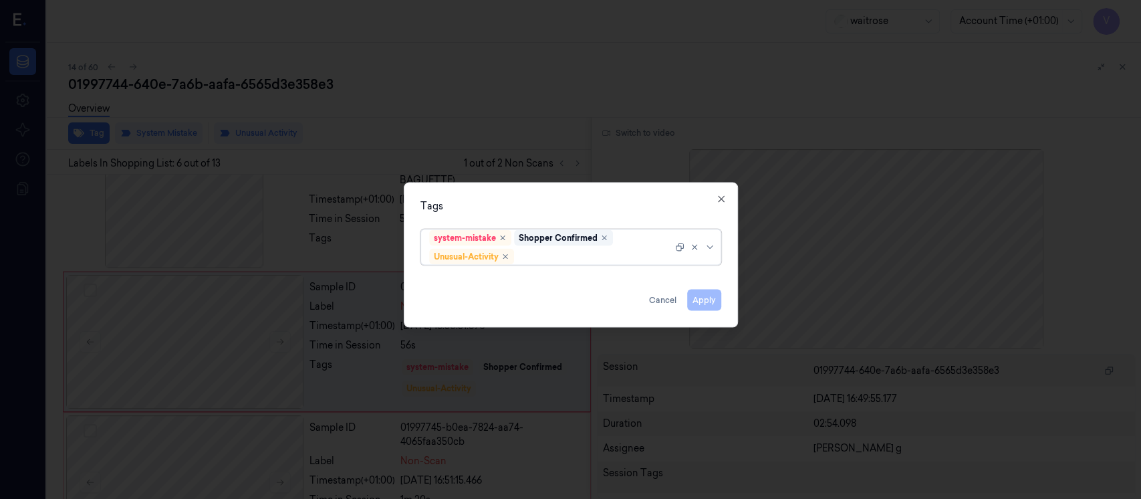
click at [597, 251] on div at bounding box center [595, 256] width 156 height 14
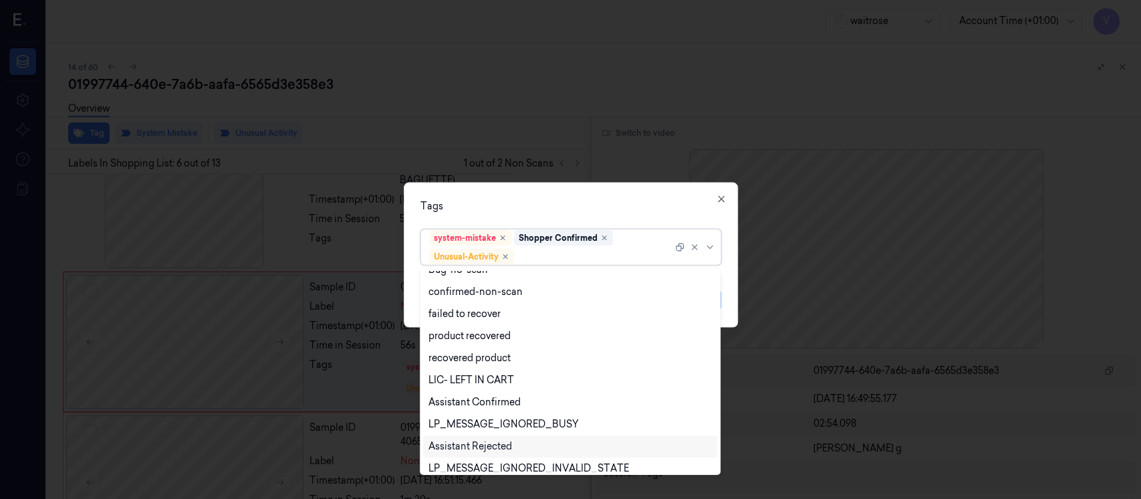
scroll to position [174, 0]
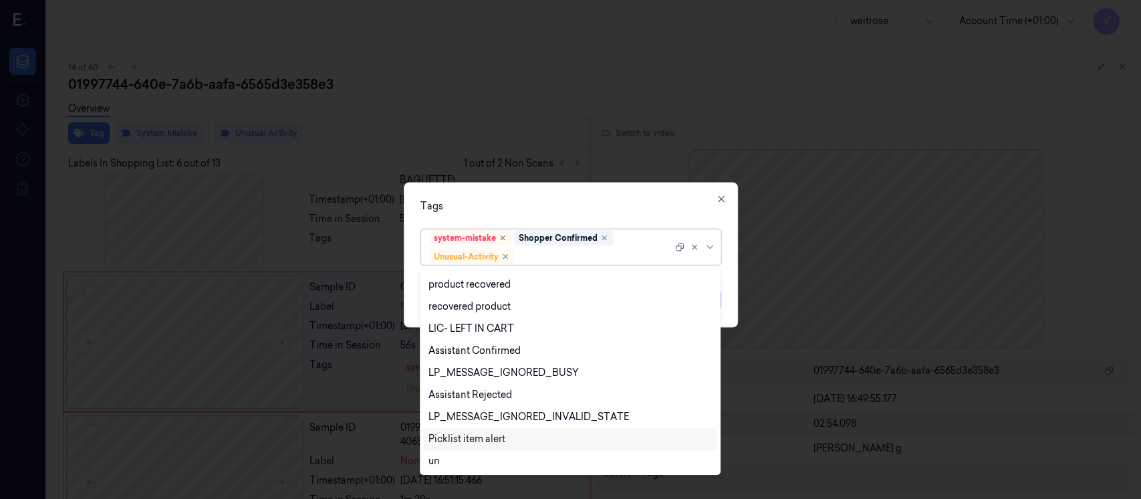
click at [465, 445] on div "Picklist item alert" at bounding box center [466, 439] width 77 height 14
click at [577, 220] on div "Tags option Picklist item alert, selected. 20 results available. Use Up and Dow…" at bounding box center [571, 254] width 334 height 145
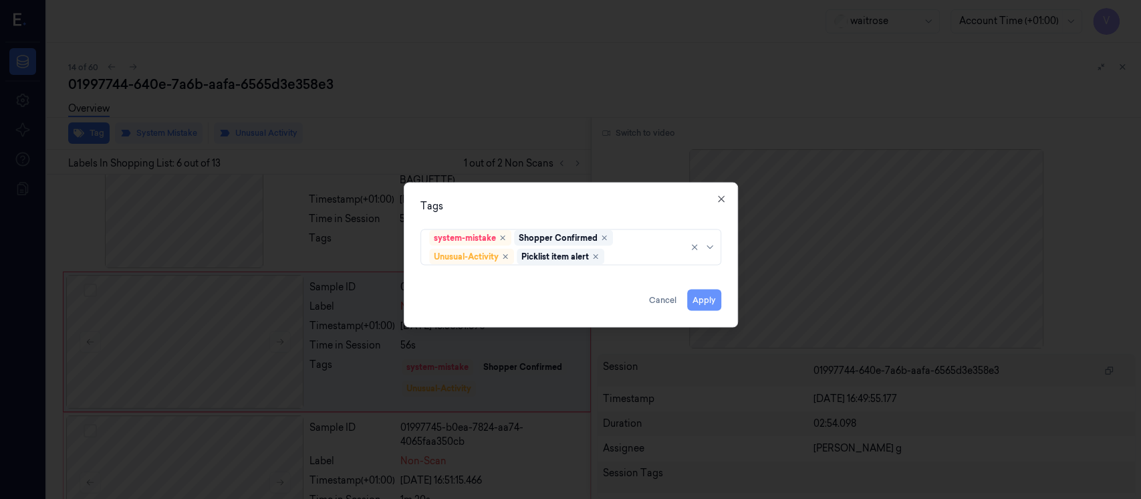
click at [706, 298] on button "Apply" at bounding box center [704, 299] width 34 height 21
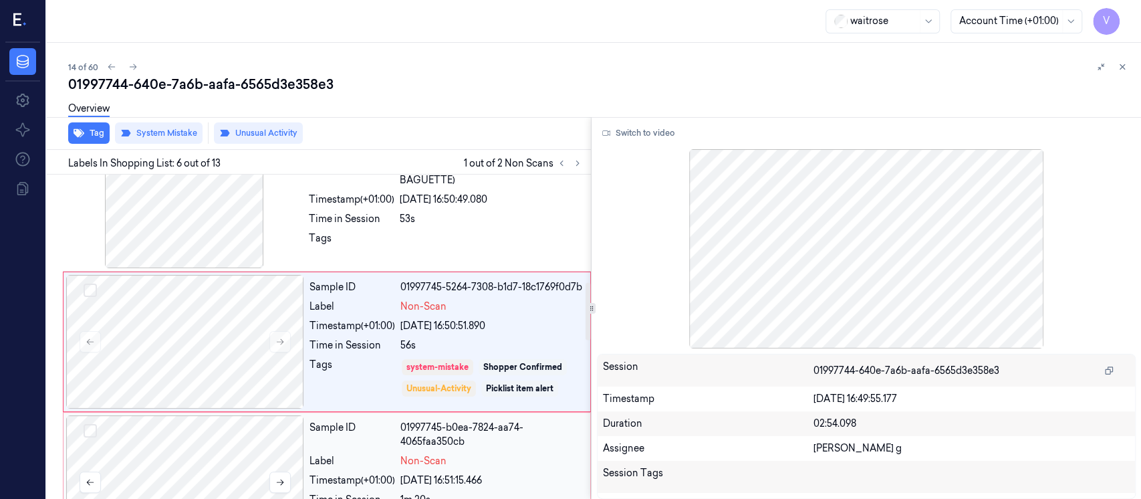
click at [225, 444] on div at bounding box center [185, 482] width 238 height 134
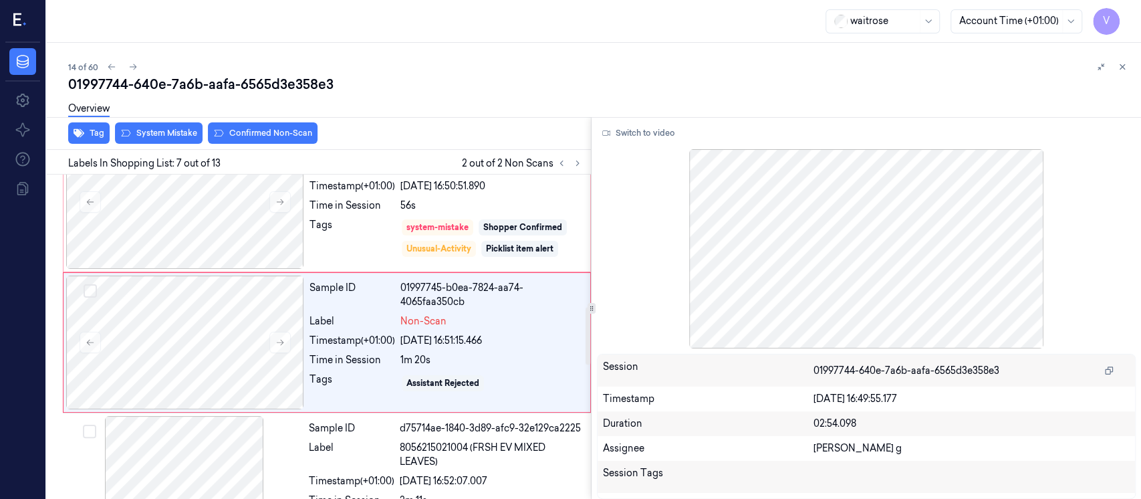
scroll to position [748, 0]
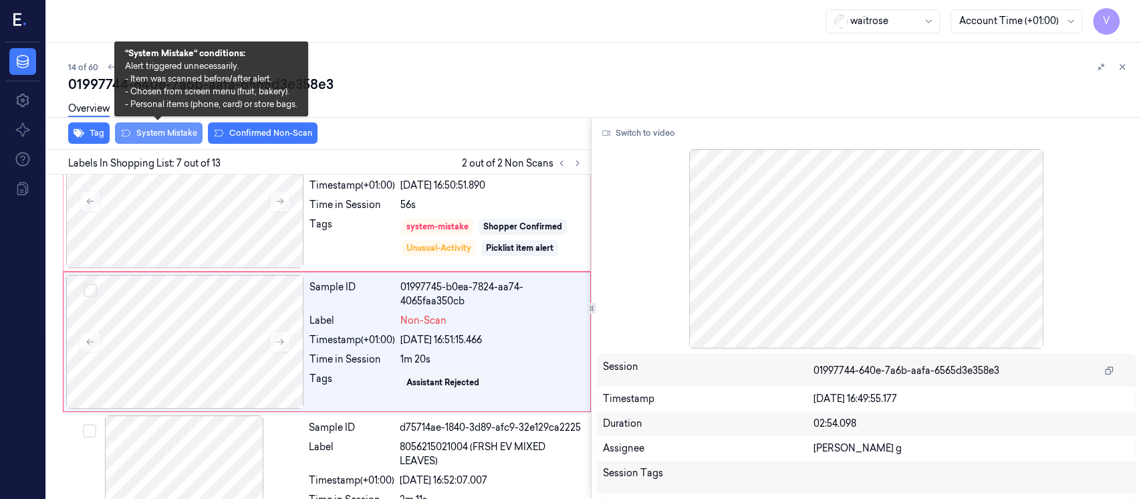
click at [158, 134] on button "System Mistake" at bounding box center [159, 132] width 88 height 21
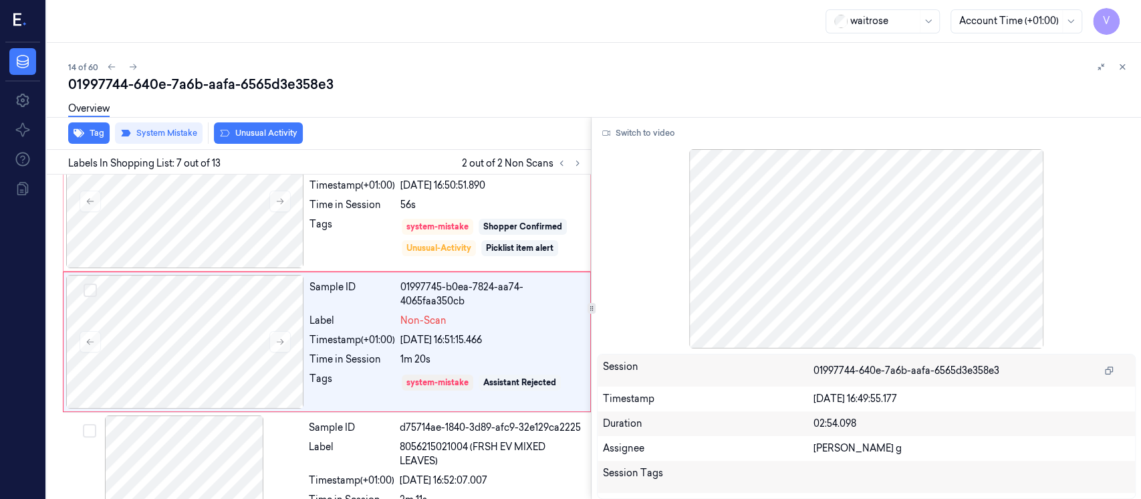
click at [254, 129] on button "Unusual Activity" at bounding box center [258, 132] width 89 height 21
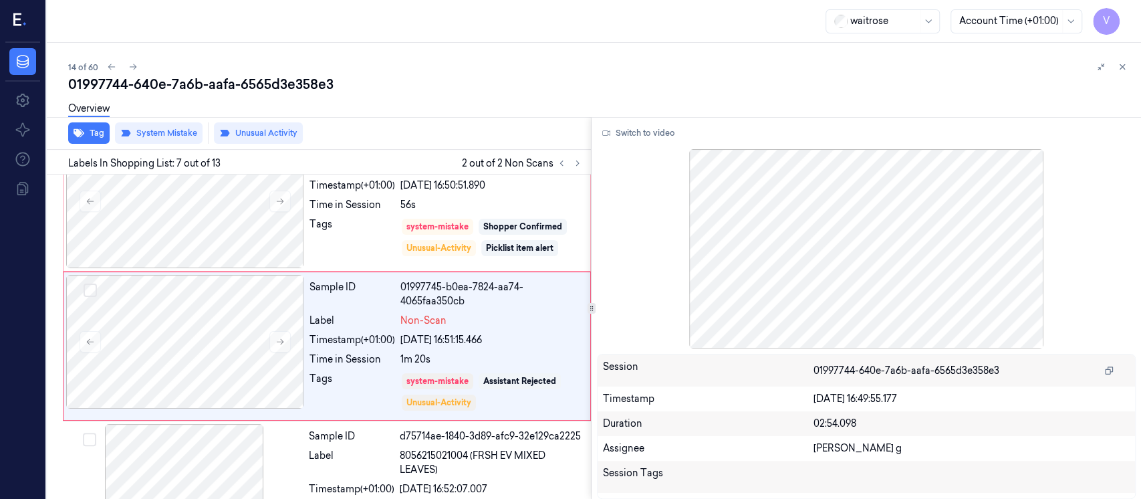
scroll to position [753, 0]
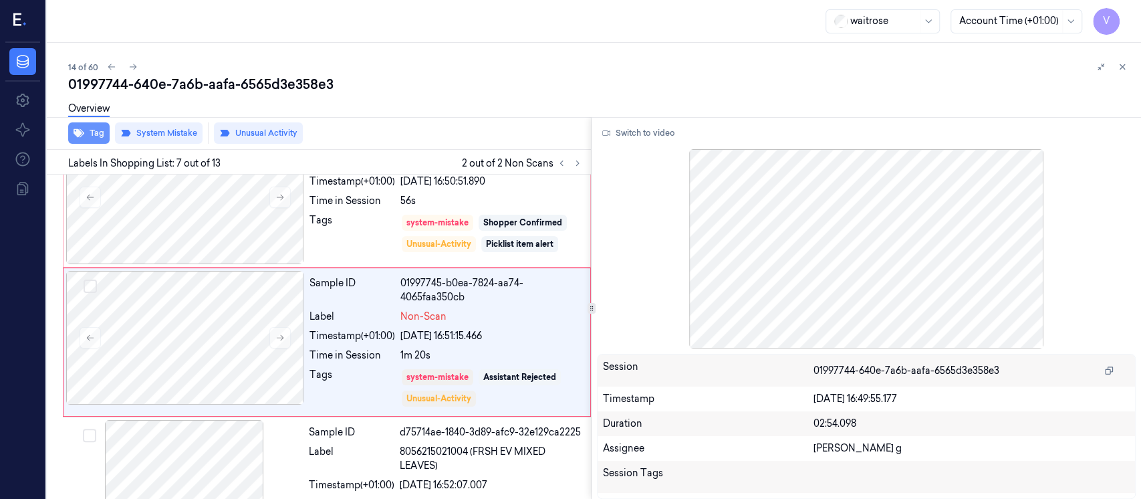
click at [71, 134] on button "Tag" at bounding box center [88, 132] width 41 height 21
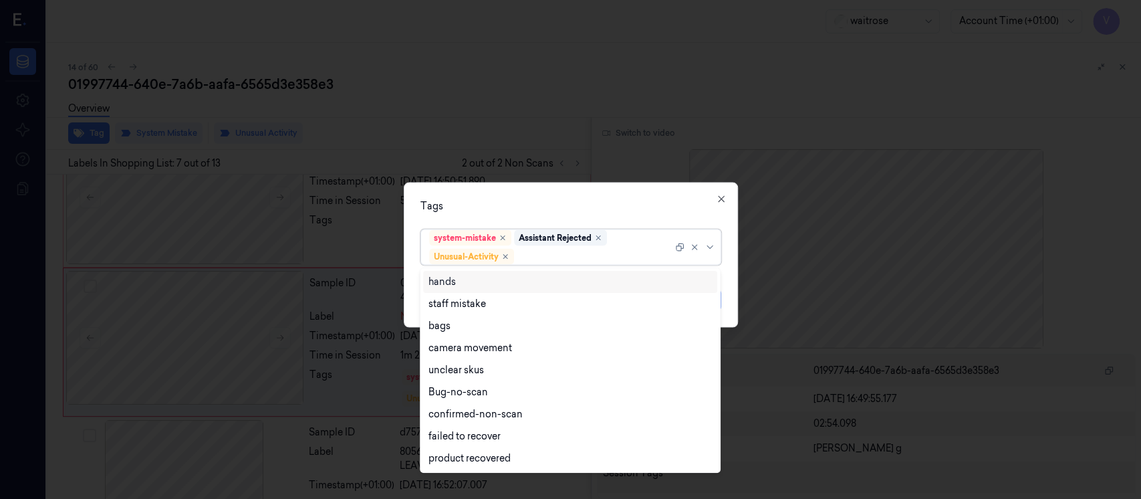
click at [566, 254] on div at bounding box center [595, 256] width 156 height 14
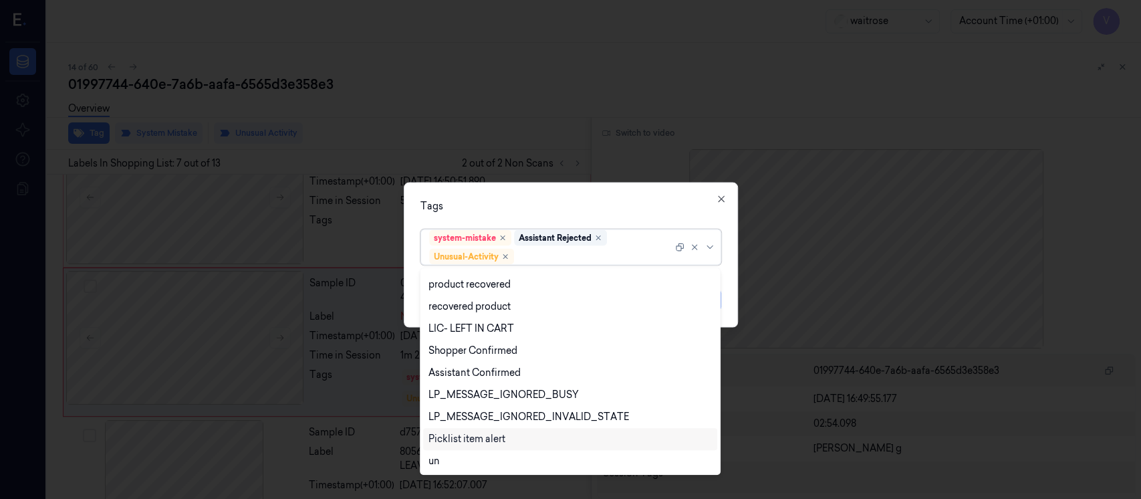
click at [459, 443] on div "Picklist item alert" at bounding box center [466, 439] width 77 height 14
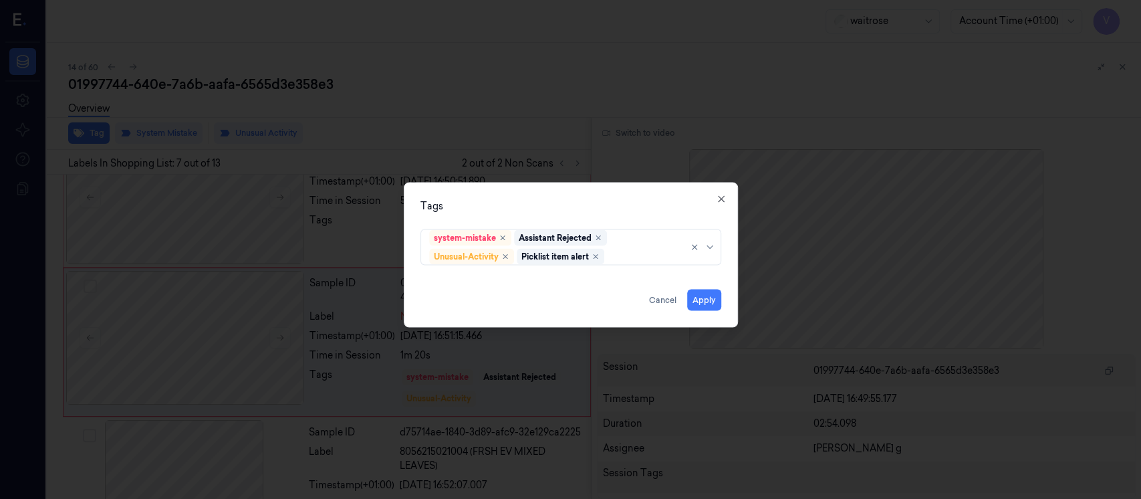
click at [545, 202] on div "Tags" at bounding box center [570, 206] width 301 height 14
click at [695, 304] on button "Apply" at bounding box center [704, 299] width 34 height 21
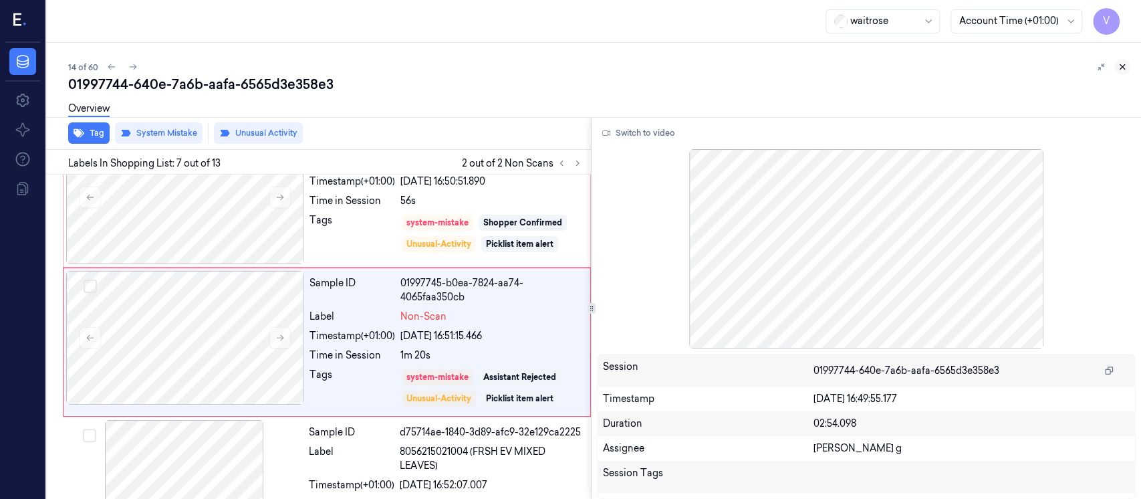
click at [1127, 71] on button at bounding box center [1122, 67] width 16 height 16
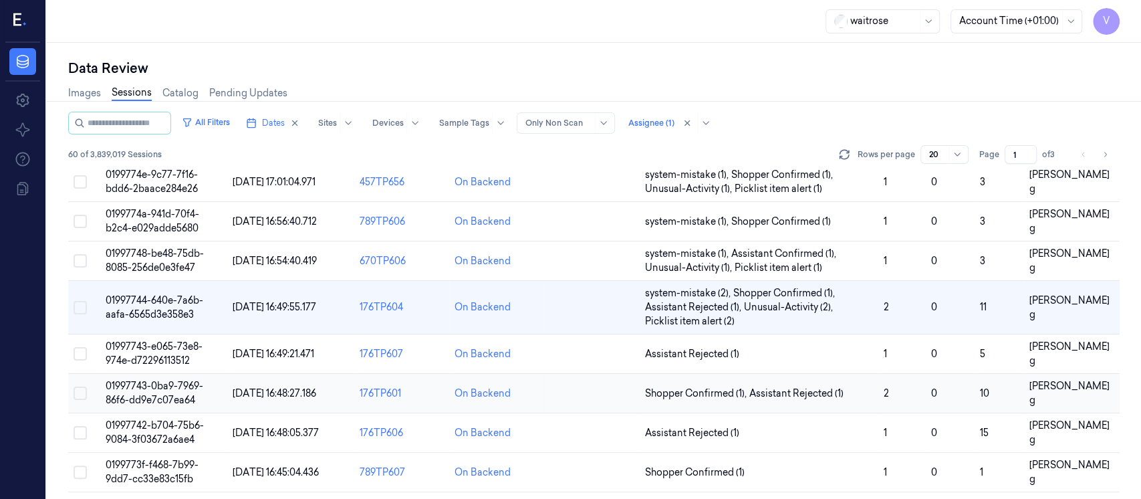
scroll to position [539, 0]
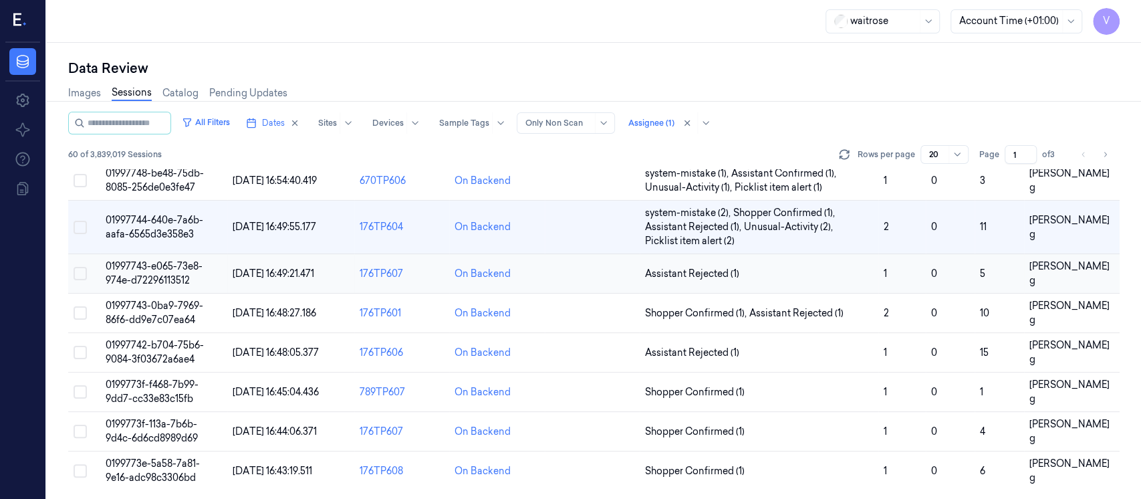
click at [583, 278] on td at bounding box center [592, 273] width 95 height 39
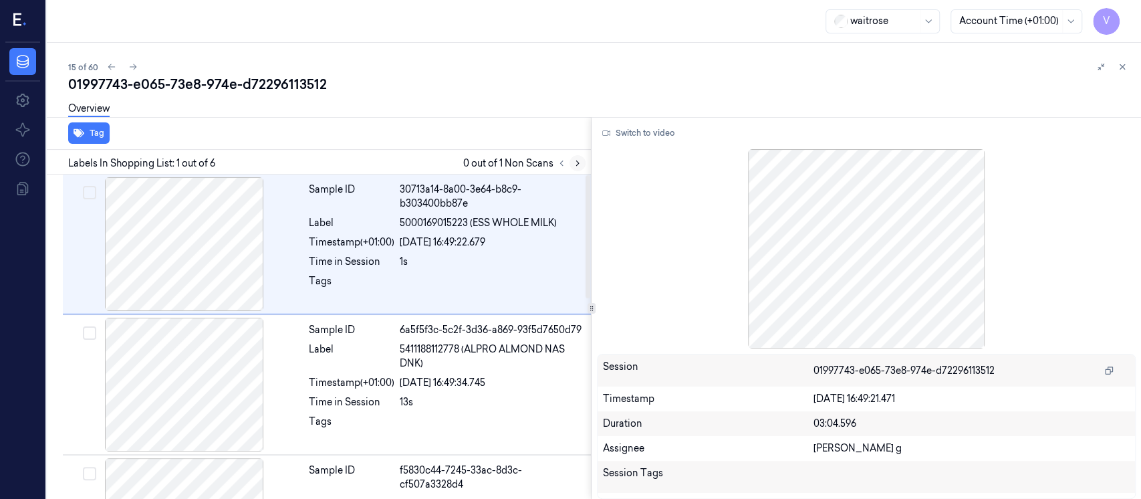
click at [573, 162] on icon at bounding box center [577, 162] width 9 height 9
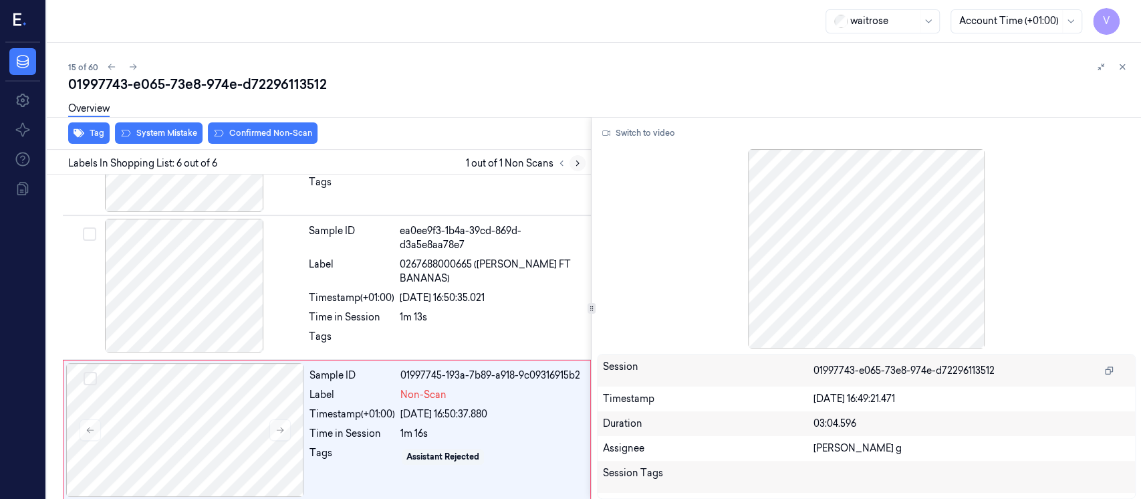
scroll to position [525, 0]
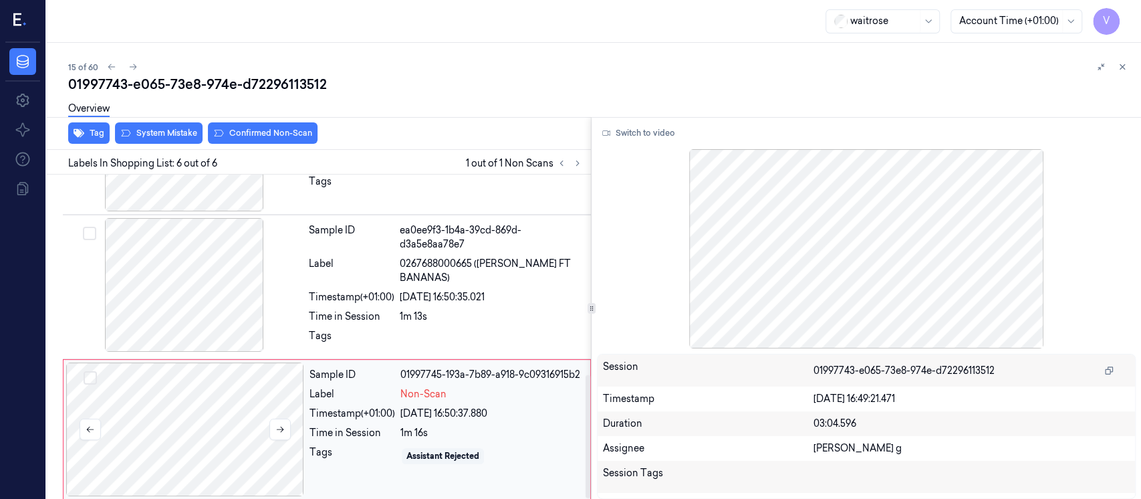
click at [198, 424] on div at bounding box center [185, 429] width 238 height 134
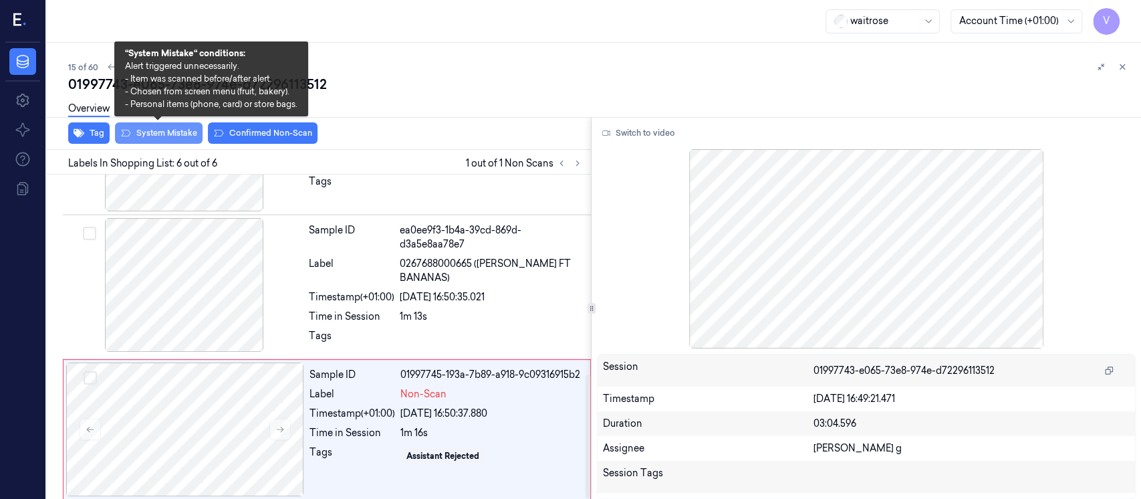
click at [155, 128] on button "System Mistake" at bounding box center [159, 132] width 88 height 21
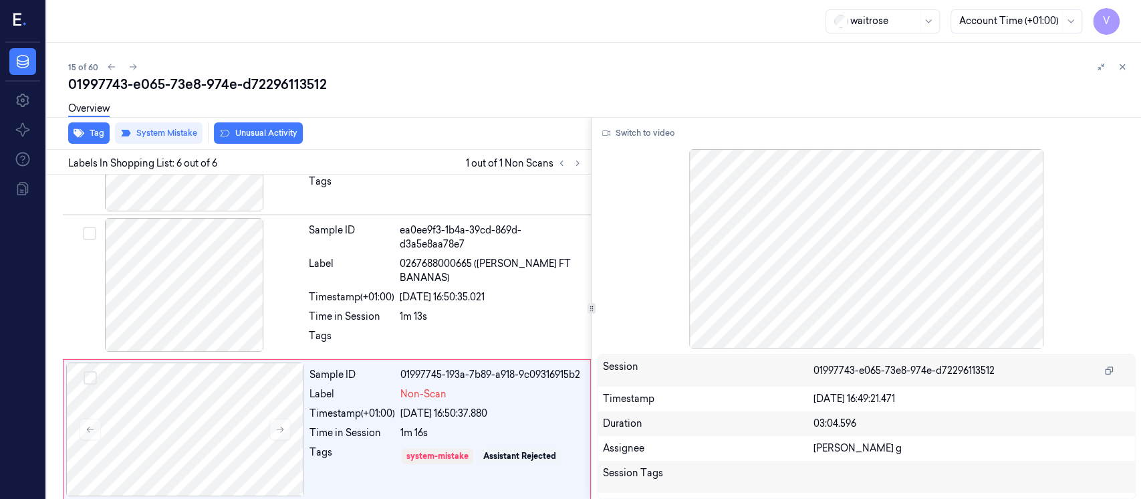
click at [261, 136] on button "Unusual Activity" at bounding box center [258, 132] width 89 height 21
click at [1119, 67] on icon at bounding box center [1121, 66] width 9 height 9
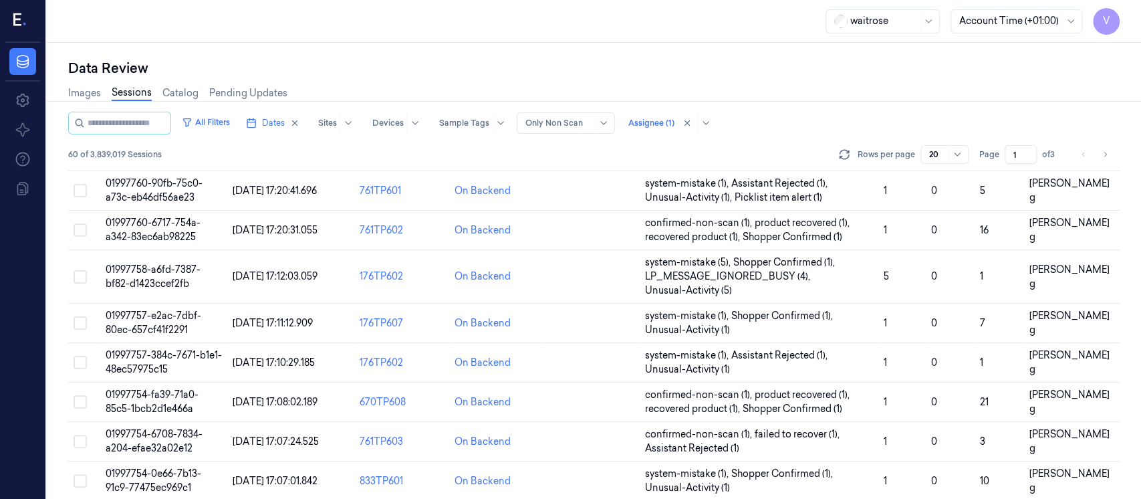
scroll to position [539, 0]
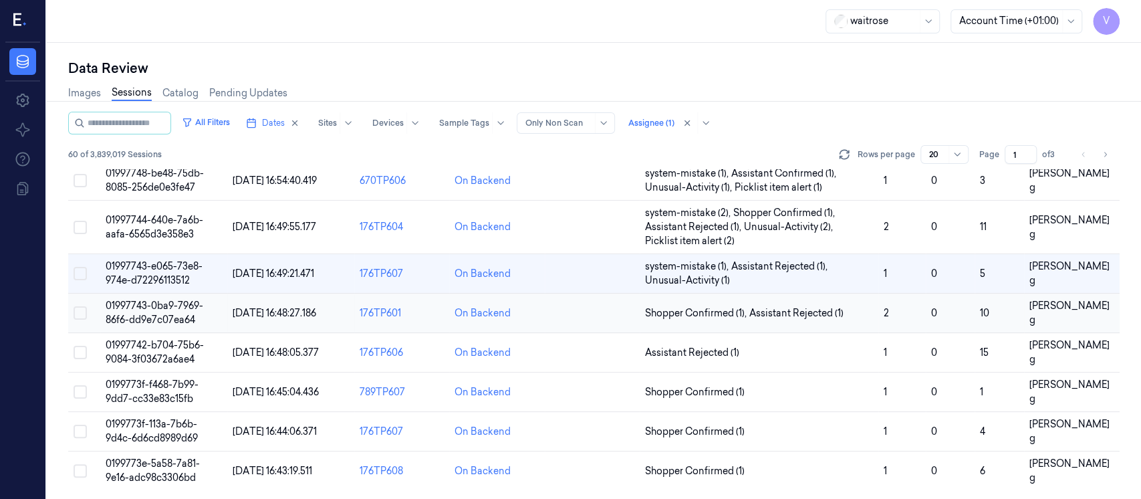
click at [585, 305] on td at bounding box center [592, 312] width 95 height 39
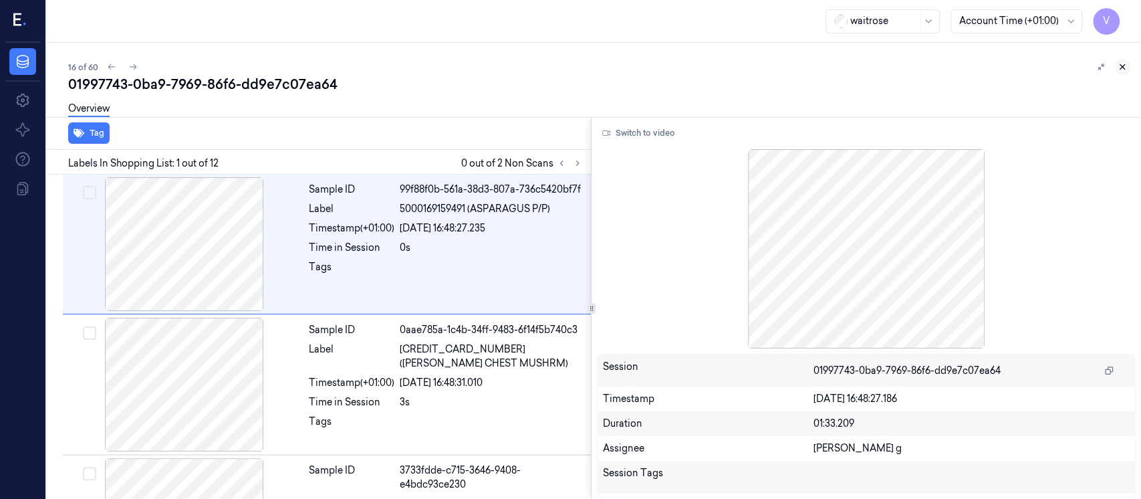
click at [1122, 63] on icon at bounding box center [1121, 66] width 9 height 9
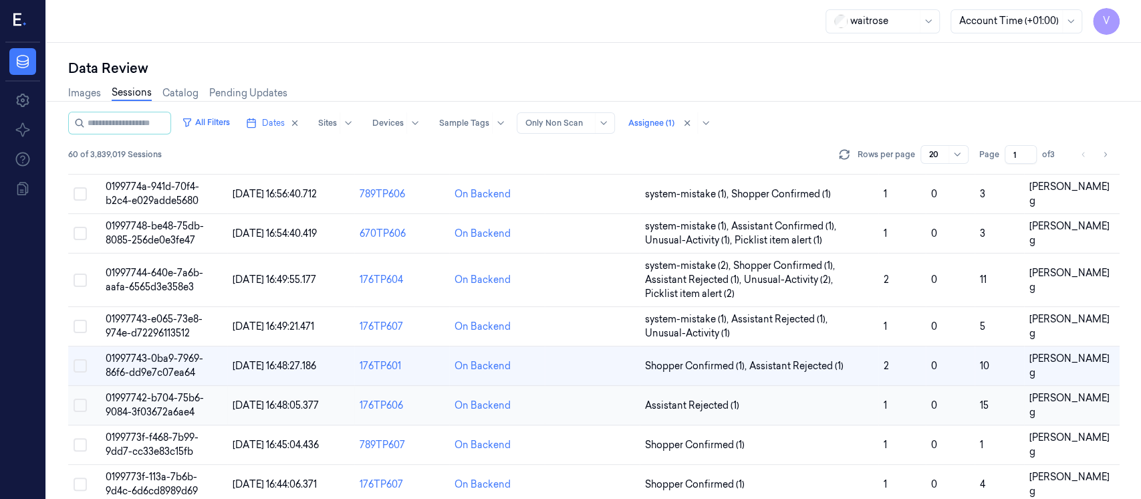
scroll to position [539, 0]
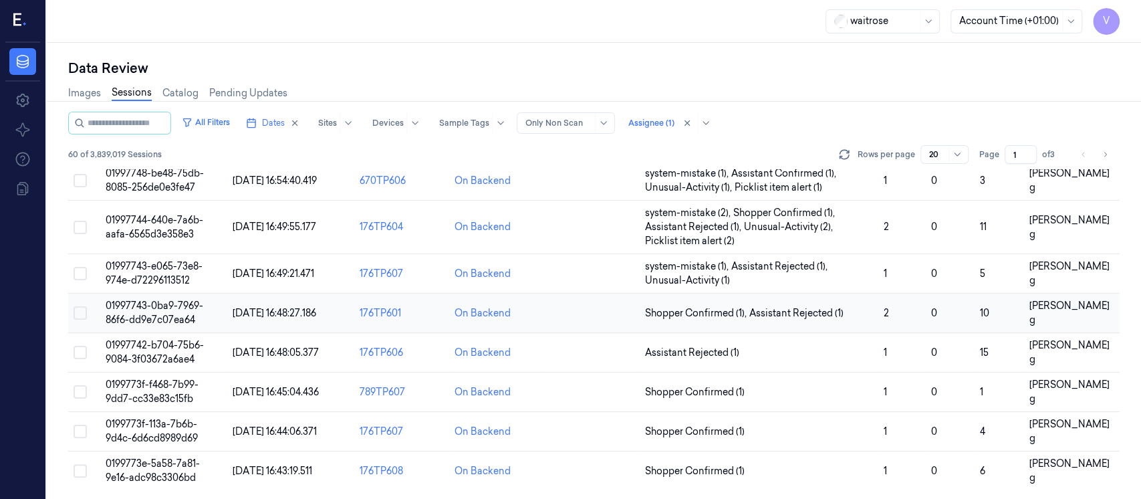
click at [615, 321] on td at bounding box center [592, 312] width 95 height 39
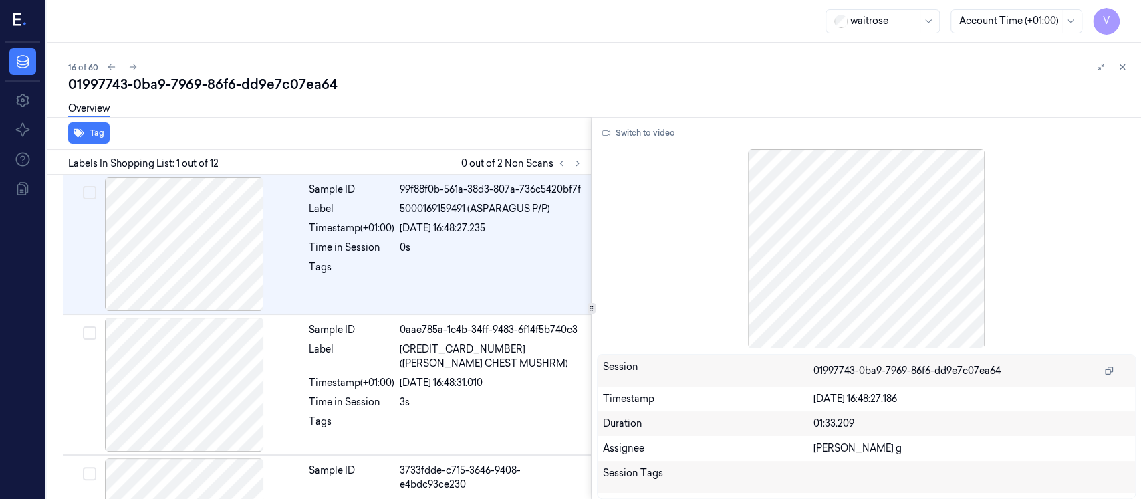
click at [425, 147] on div "Tag" at bounding box center [315, 133] width 549 height 33
click at [581, 161] on icon at bounding box center [577, 162] width 9 height 9
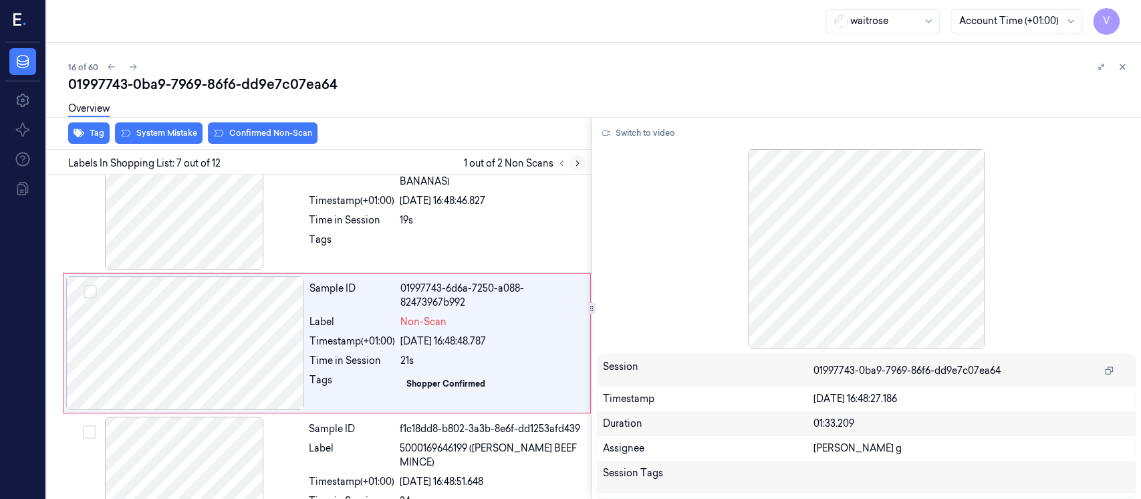
scroll to position [748, 0]
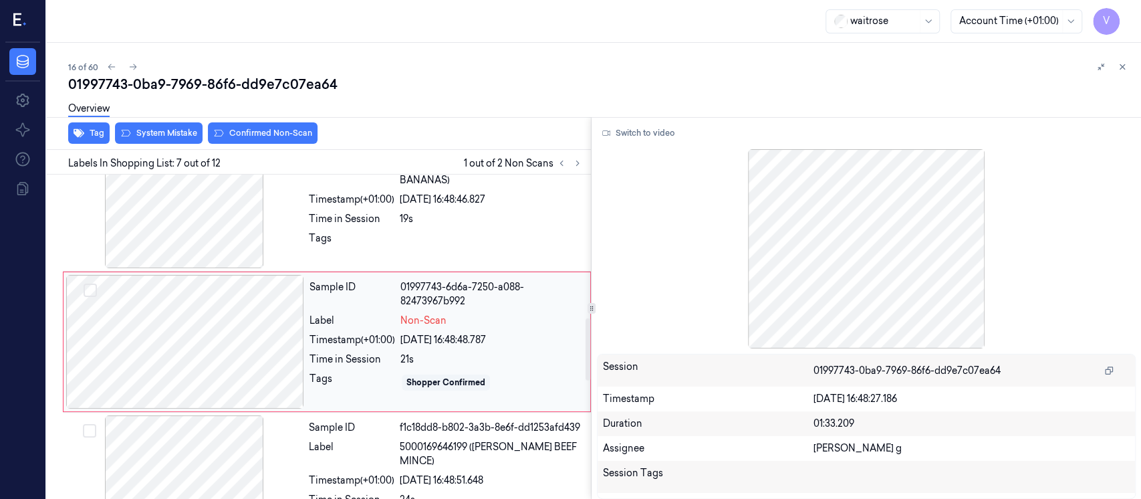
click at [185, 333] on div at bounding box center [185, 342] width 238 height 134
click at [260, 227] on div at bounding box center [184, 201] width 238 height 134
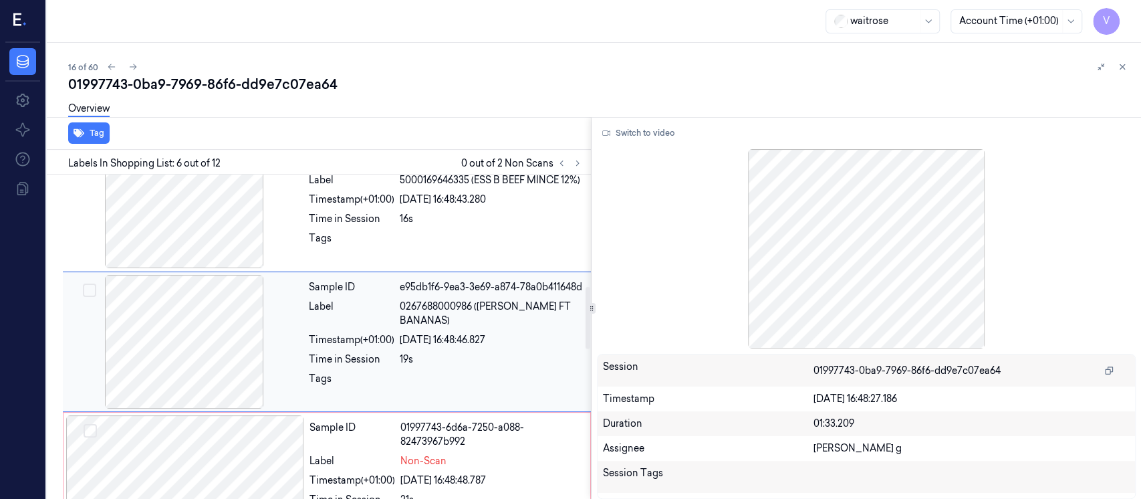
scroll to position [519, 0]
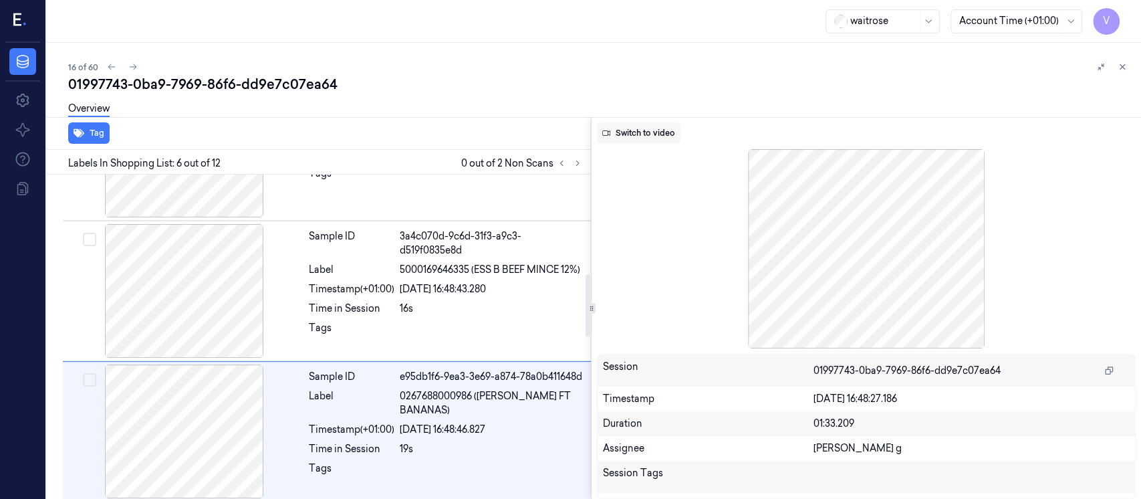
click at [646, 139] on button "Switch to video" at bounding box center [639, 132] width 84 height 21
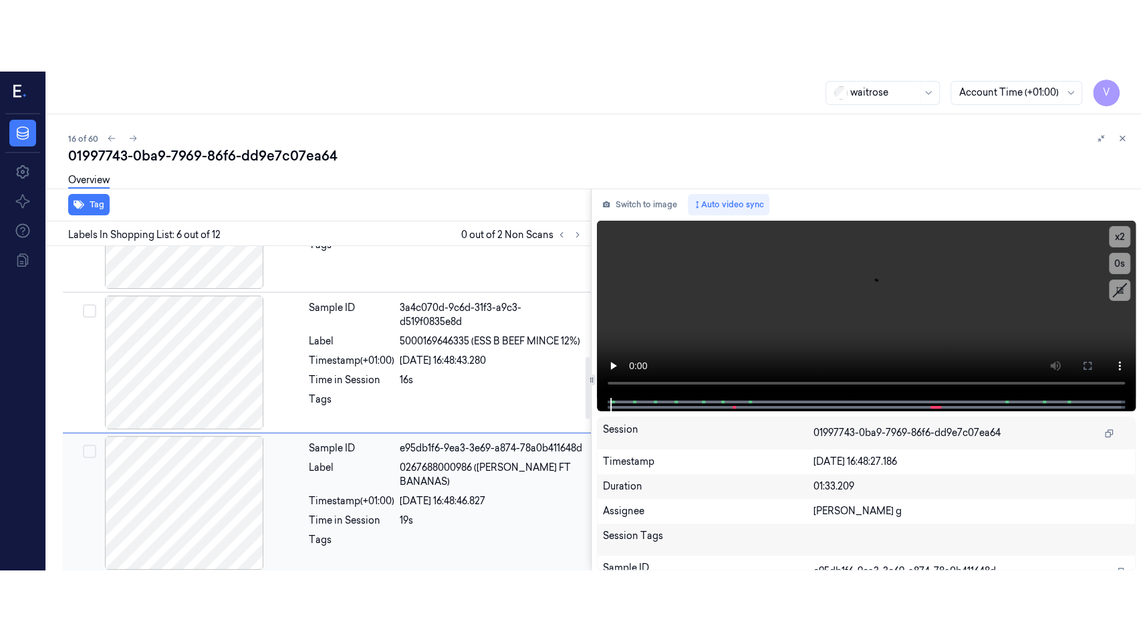
scroll to position [608, 0]
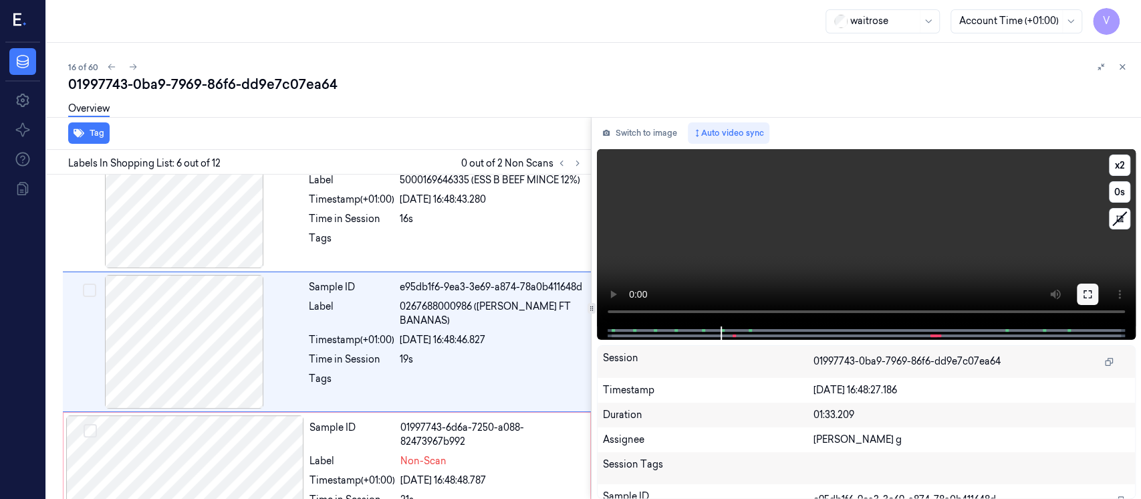
click at [1085, 295] on icon at bounding box center [1087, 294] width 11 height 11
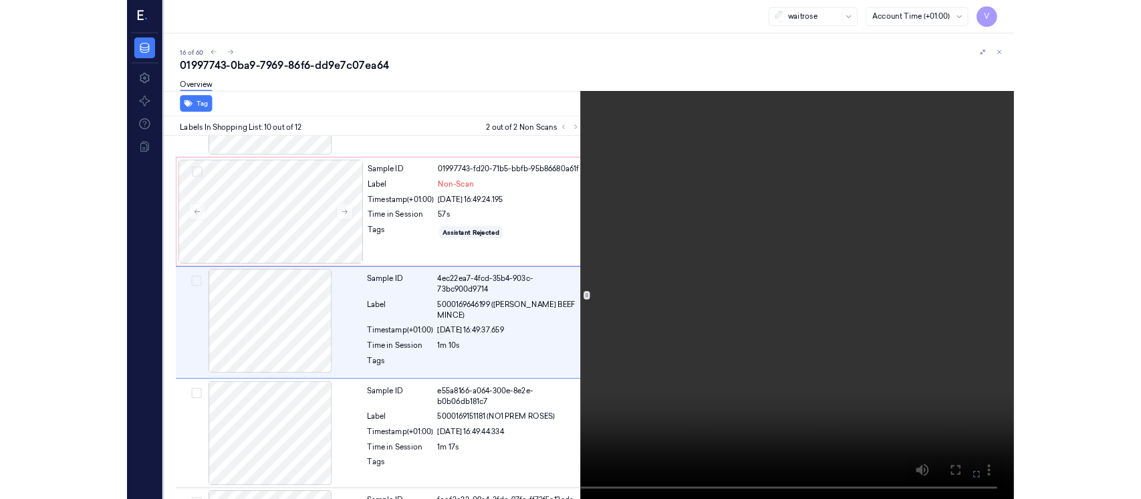
scroll to position [1099, 0]
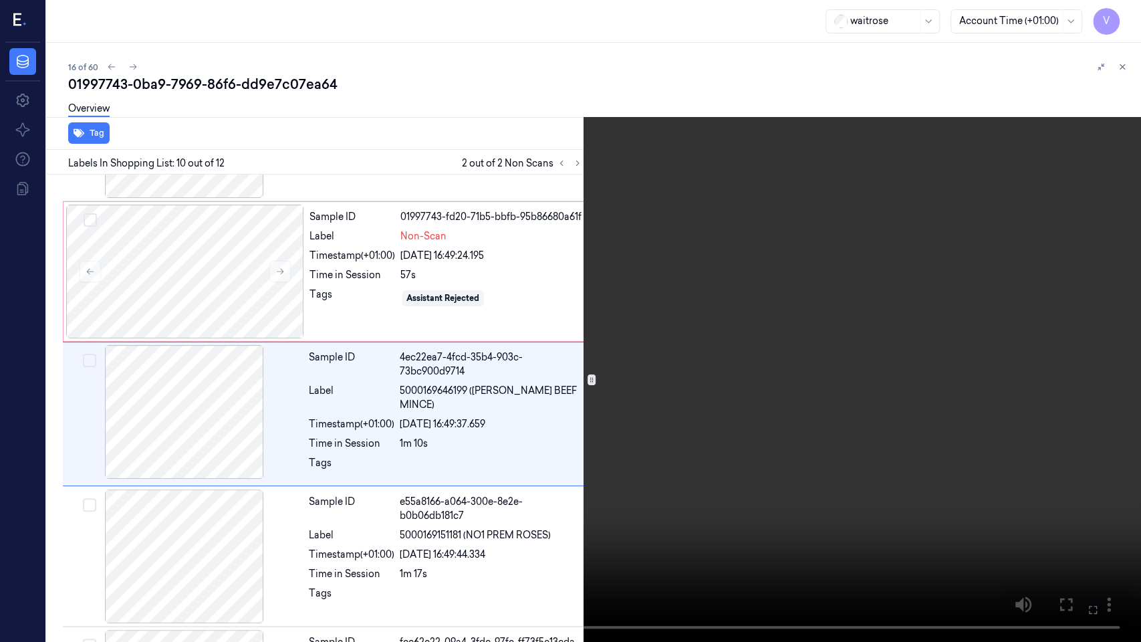
click at [0, 0] on icon at bounding box center [0, 0] width 0 height 0
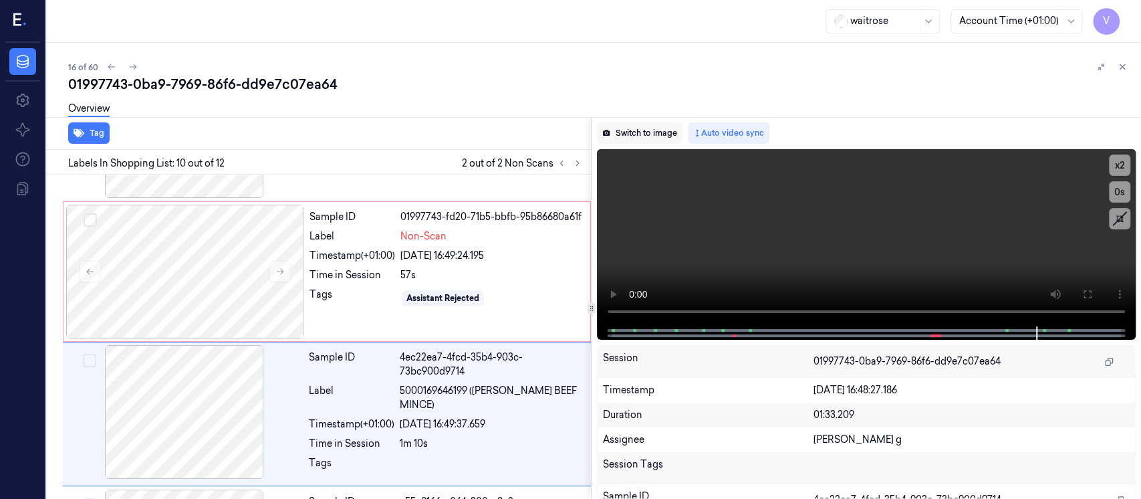
click at [626, 132] on button "Switch to image" at bounding box center [640, 132] width 86 height 21
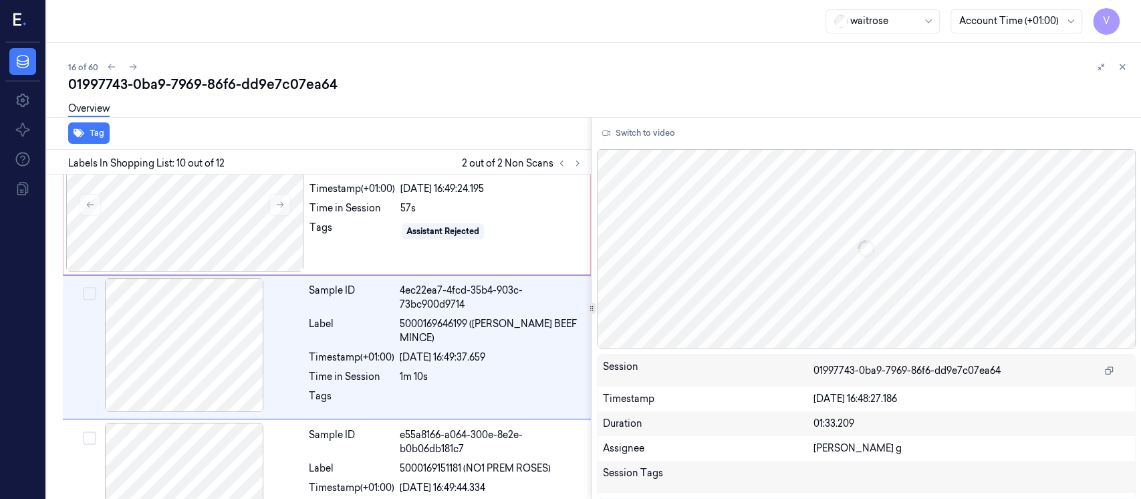
scroll to position [1171, 0]
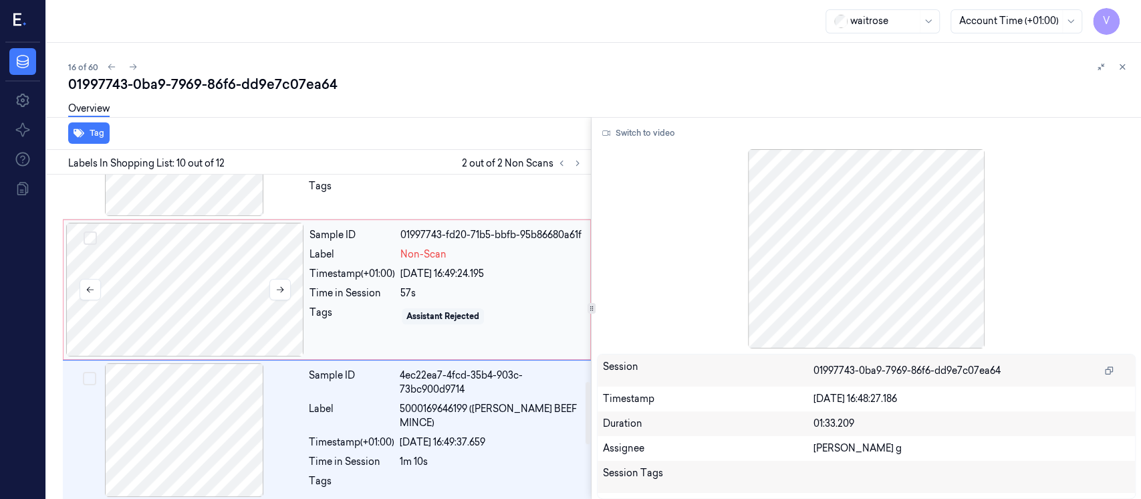
click at [198, 266] on div at bounding box center [185, 290] width 238 height 134
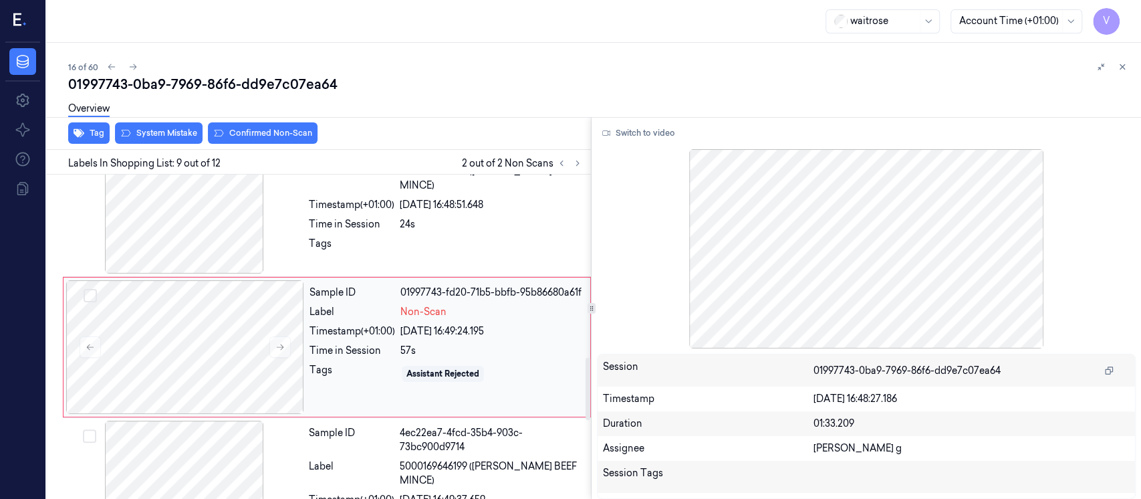
scroll to position [1117, 0]
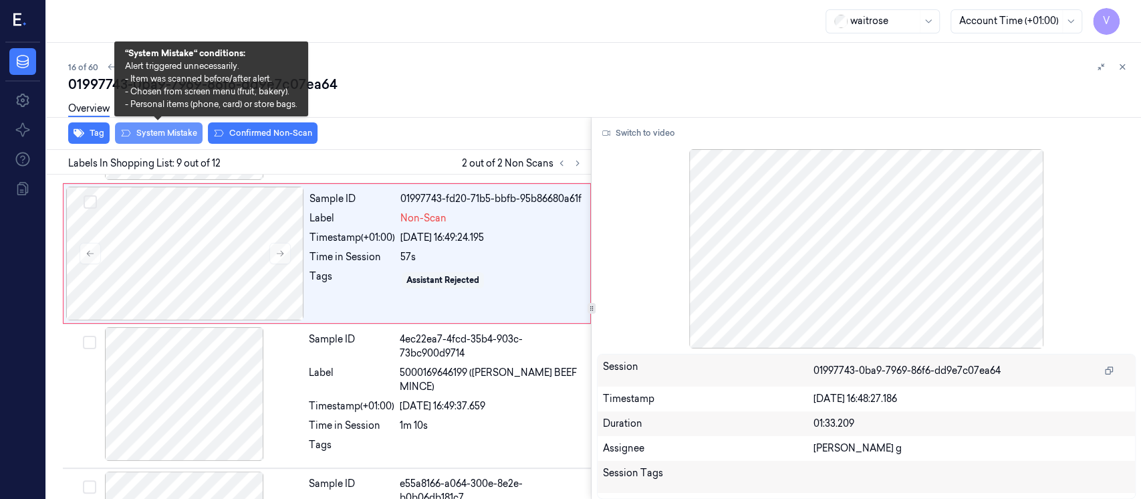
click at [166, 130] on button "System Mistake" at bounding box center [159, 132] width 88 height 21
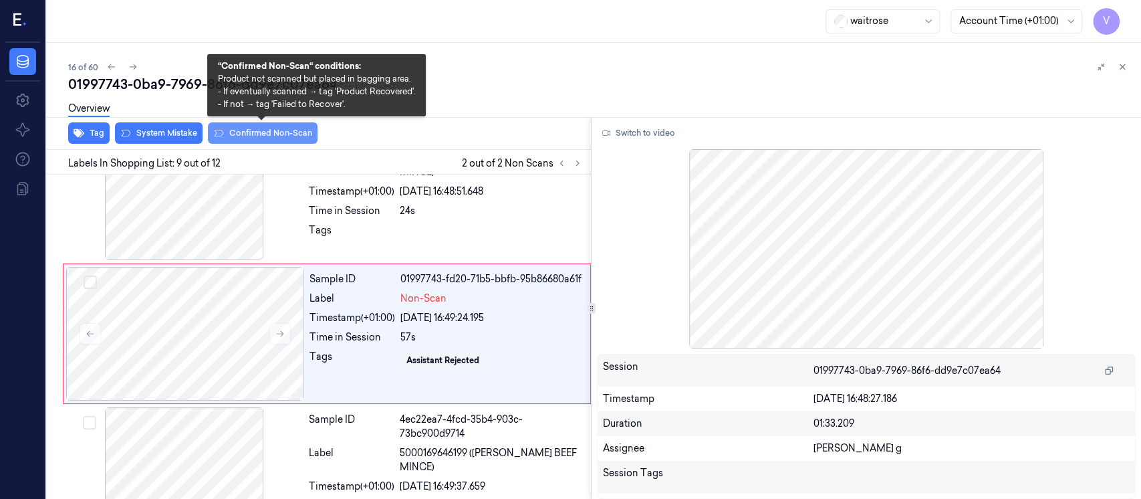
scroll to position [1029, 0]
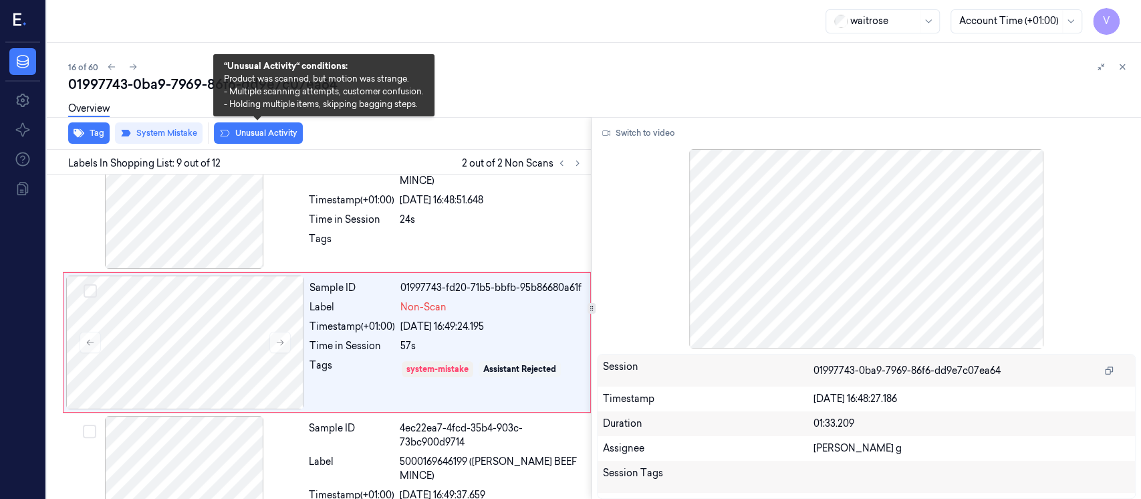
click at [235, 131] on button "Unusual Activity" at bounding box center [258, 132] width 89 height 21
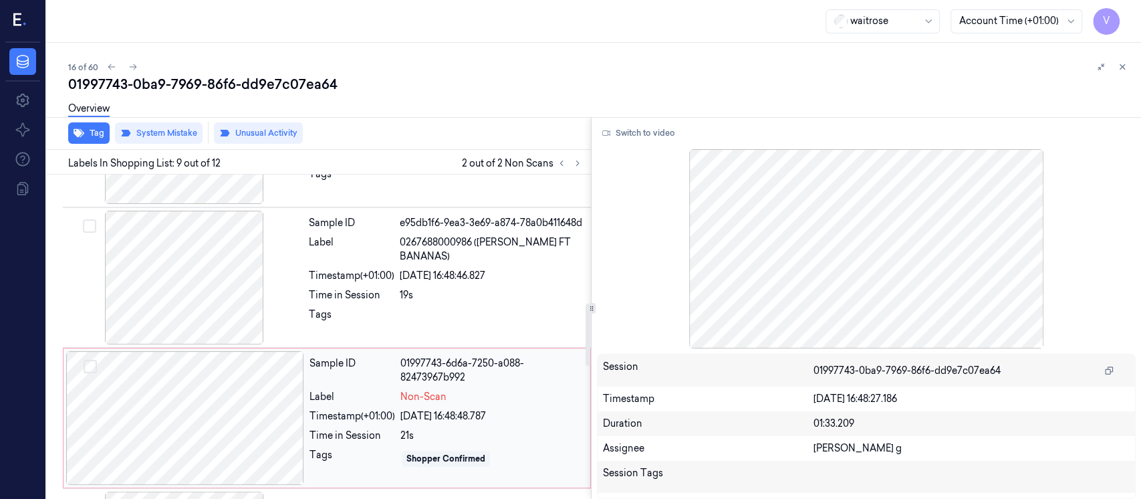
click at [207, 363] on div at bounding box center [185, 418] width 238 height 134
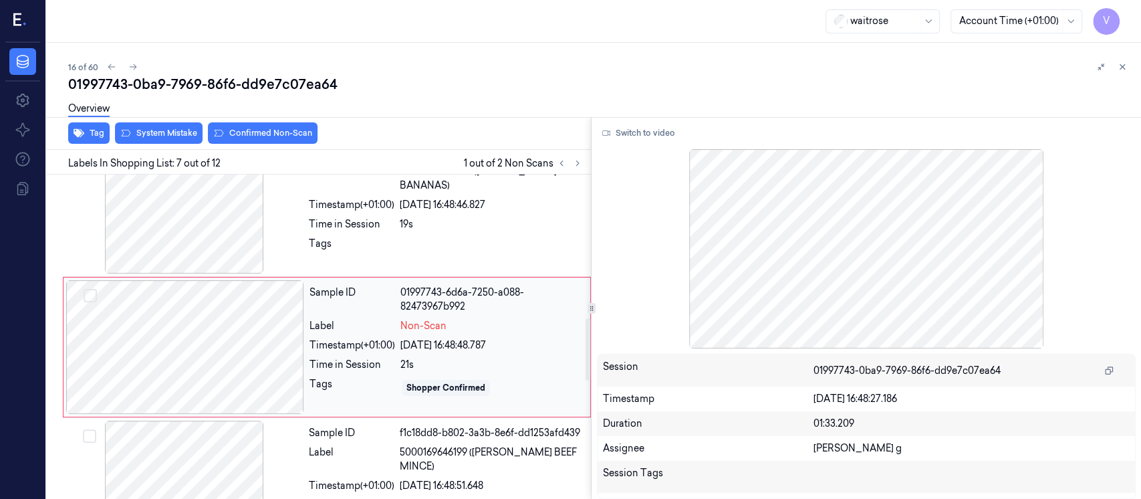
scroll to position [748, 0]
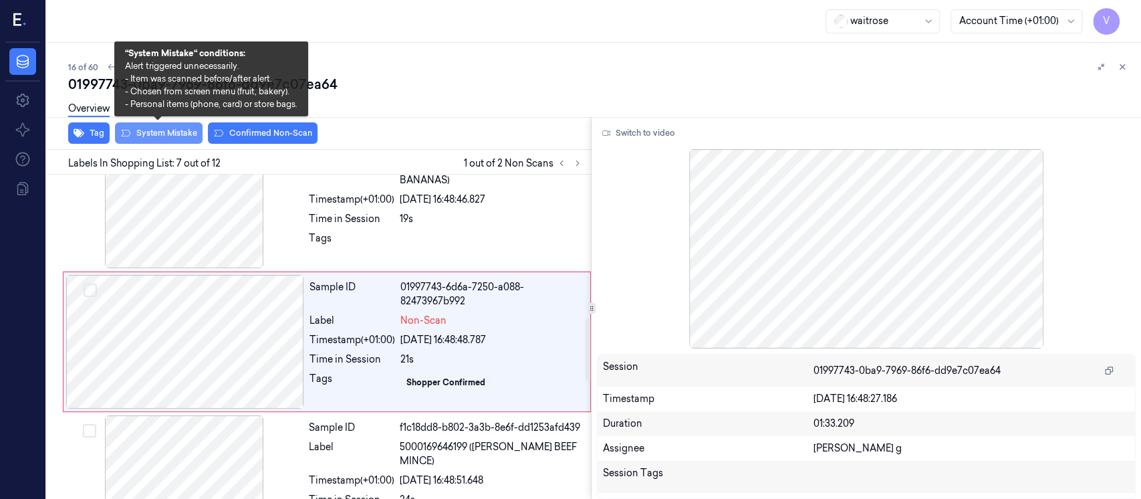
click at [160, 137] on button "System Mistake" at bounding box center [159, 132] width 88 height 21
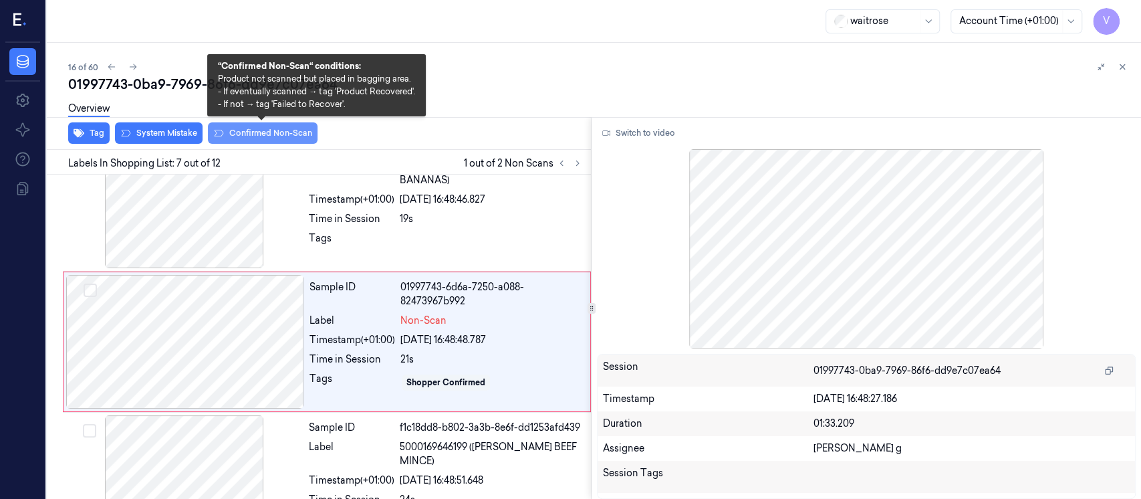
click at [253, 137] on button "Confirmed Non-Scan" at bounding box center [263, 132] width 110 height 21
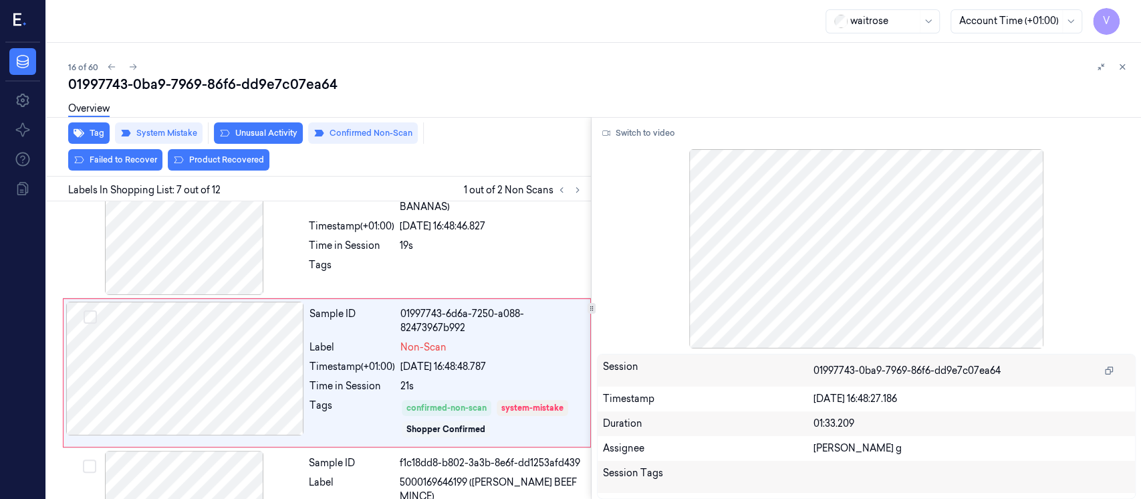
scroll to position [766, 0]
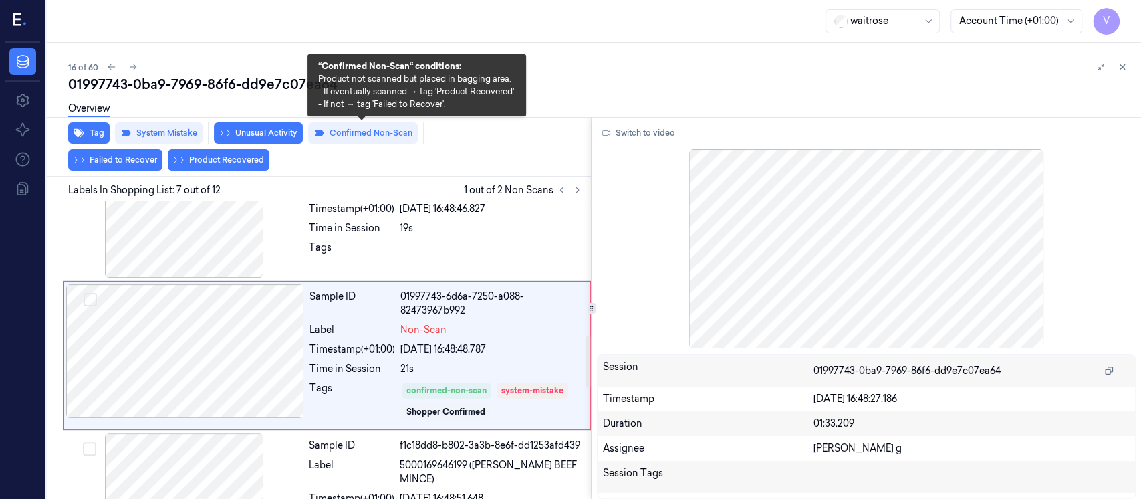
click at [686, 116] on div "Overview" at bounding box center [599, 111] width 1062 height 34
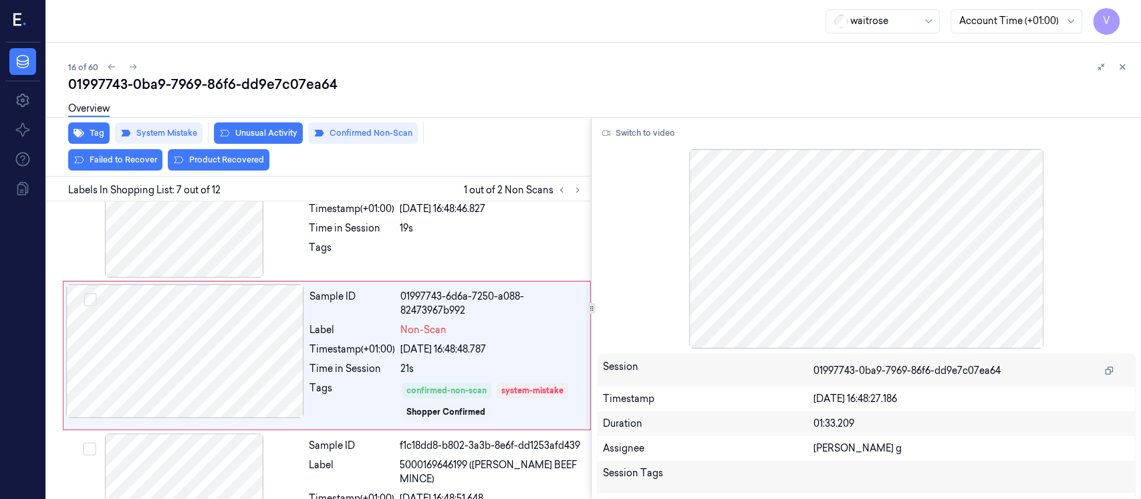
click at [1124, 71] on icon at bounding box center [1121, 66] width 9 height 9
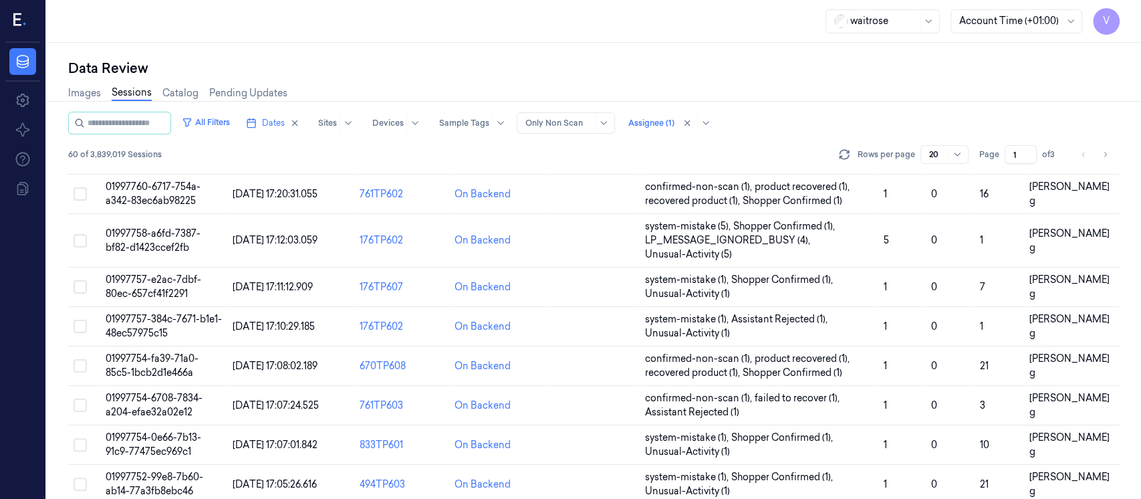
scroll to position [553, 0]
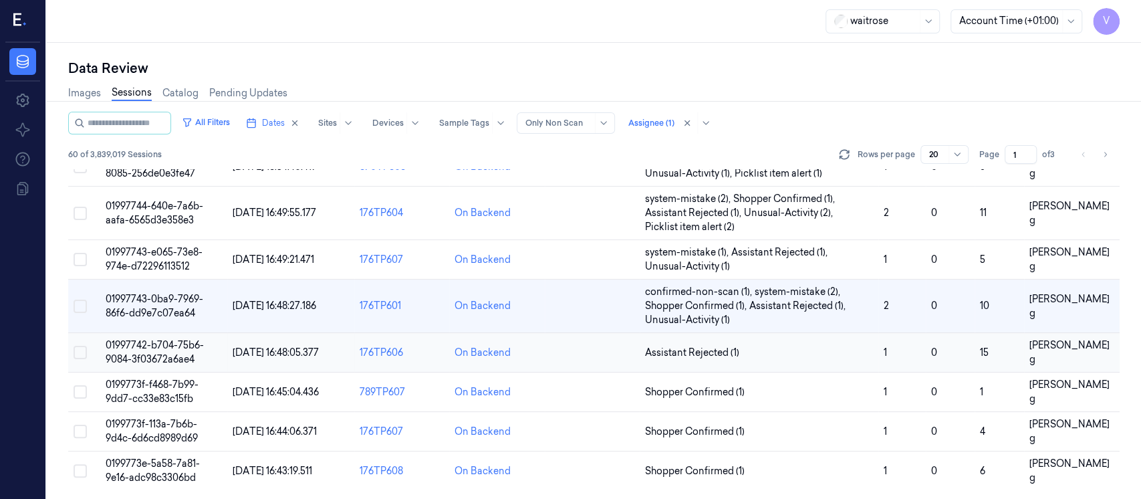
click at [566, 357] on td at bounding box center [592, 352] width 95 height 39
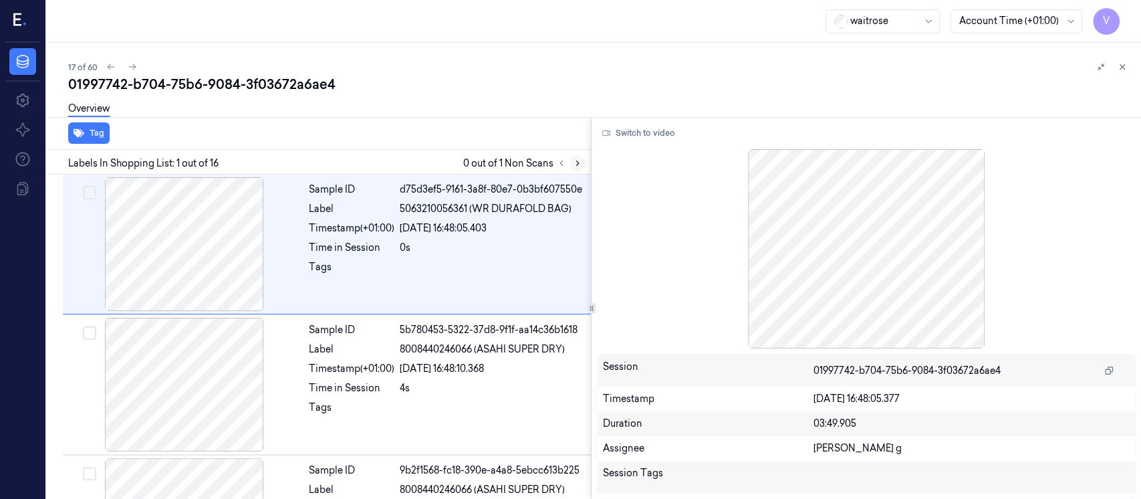
click at [575, 164] on icon at bounding box center [577, 162] width 9 height 9
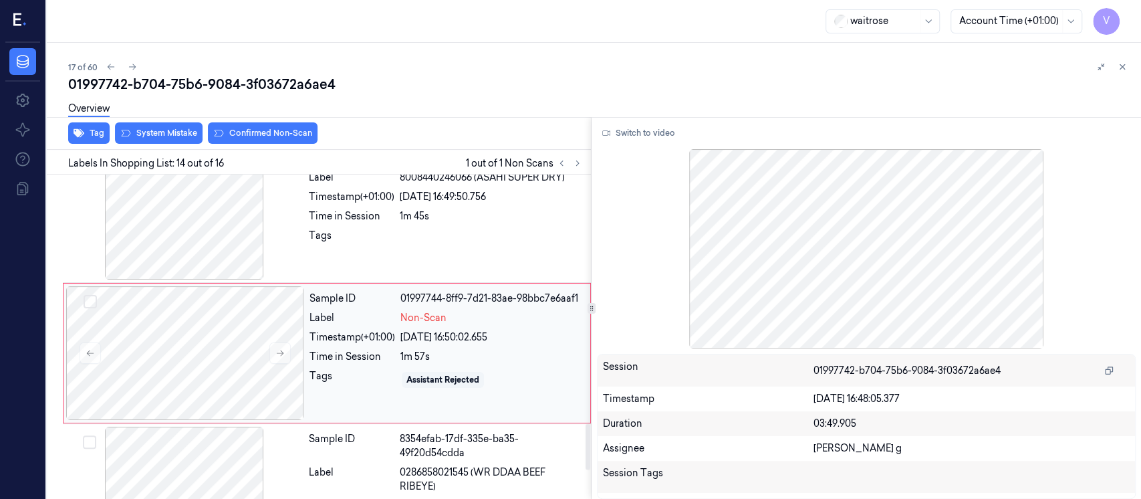
scroll to position [1742, 0]
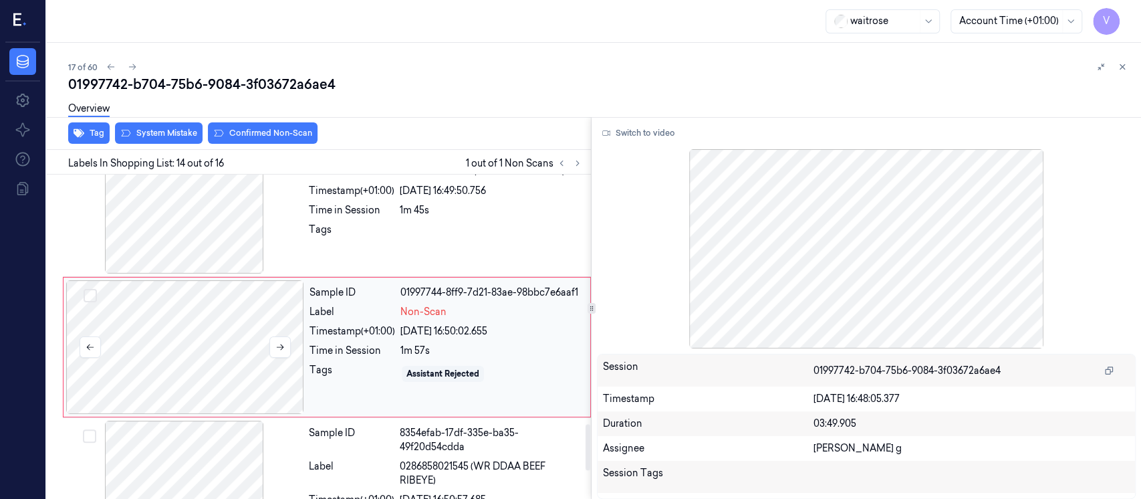
click at [154, 329] on div at bounding box center [185, 347] width 238 height 134
click at [166, 205] on div at bounding box center [184, 207] width 238 height 134
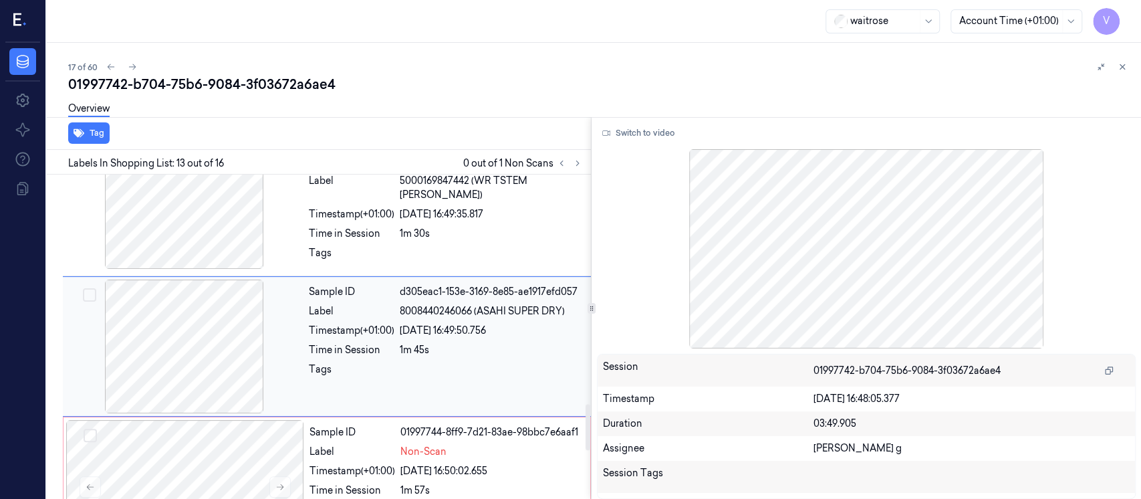
scroll to position [1601, 0]
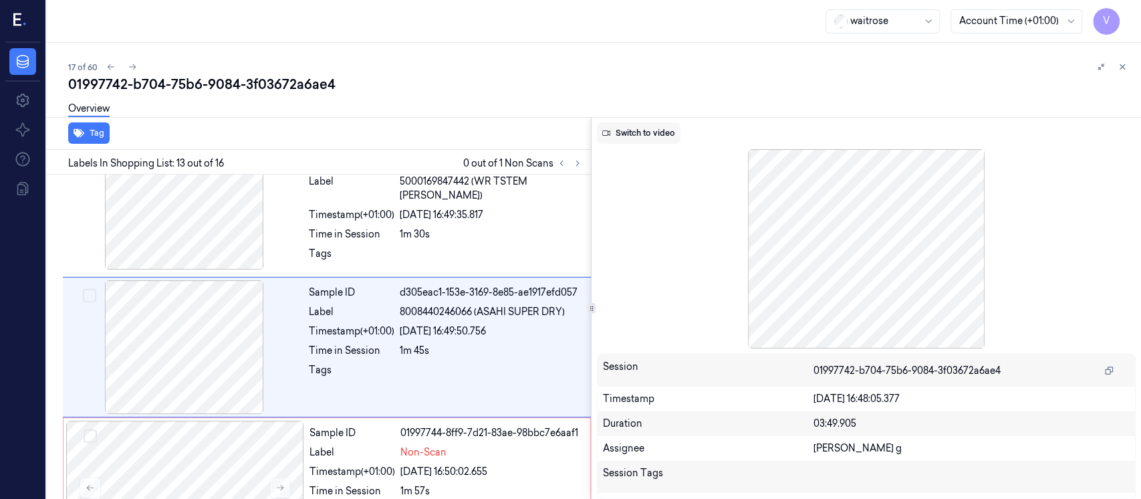
click at [638, 138] on button "Switch to video" at bounding box center [639, 132] width 84 height 21
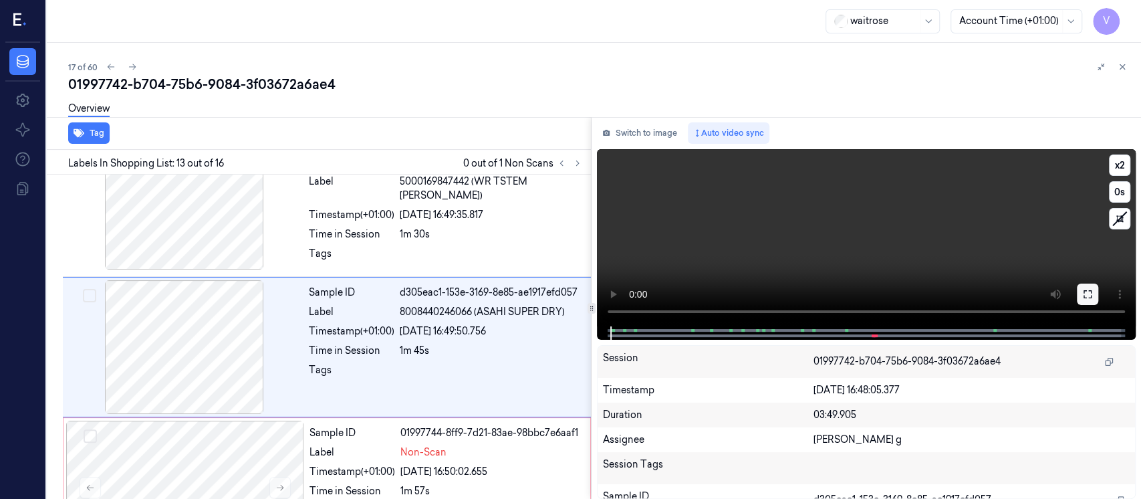
click at [1080, 295] on button at bounding box center [1087, 293] width 21 height 21
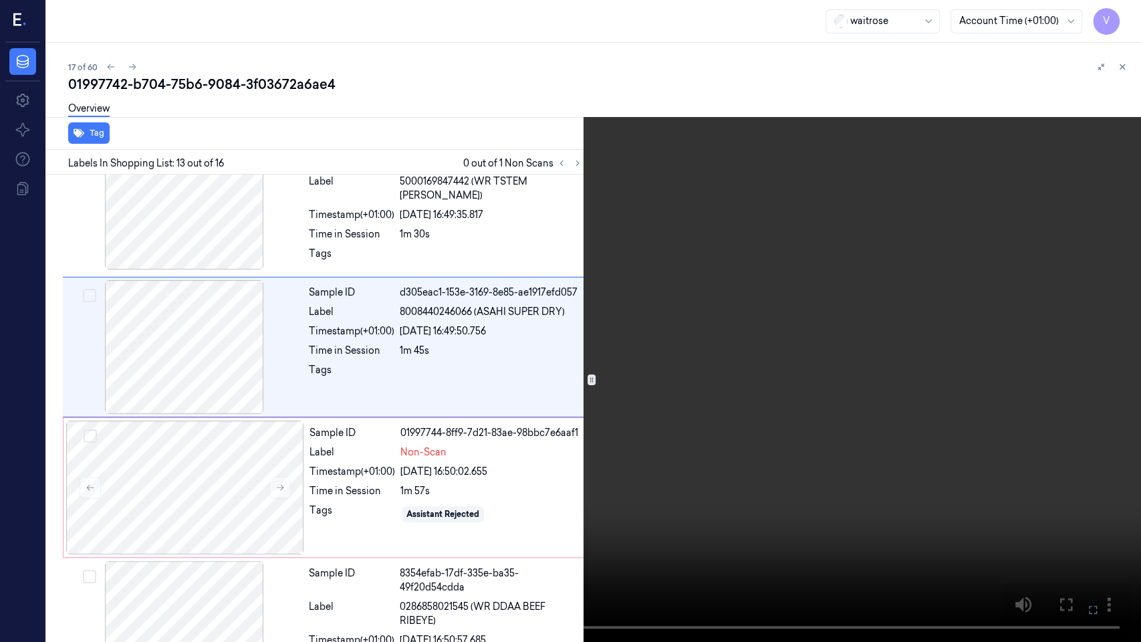
click at [0, 0] on icon at bounding box center [0, 0] width 0 height 0
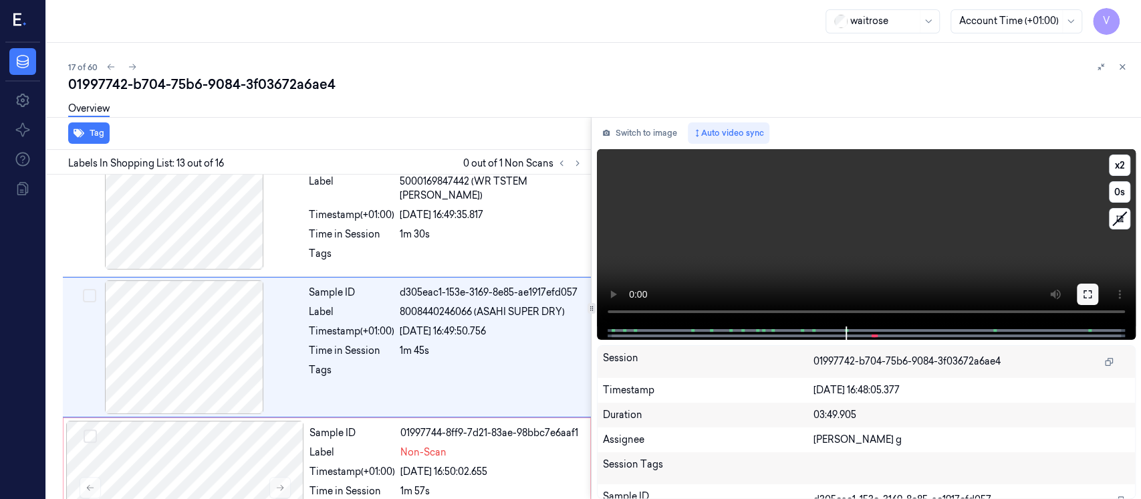
click at [1091, 303] on button at bounding box center [1087, 293] width 21 height 21
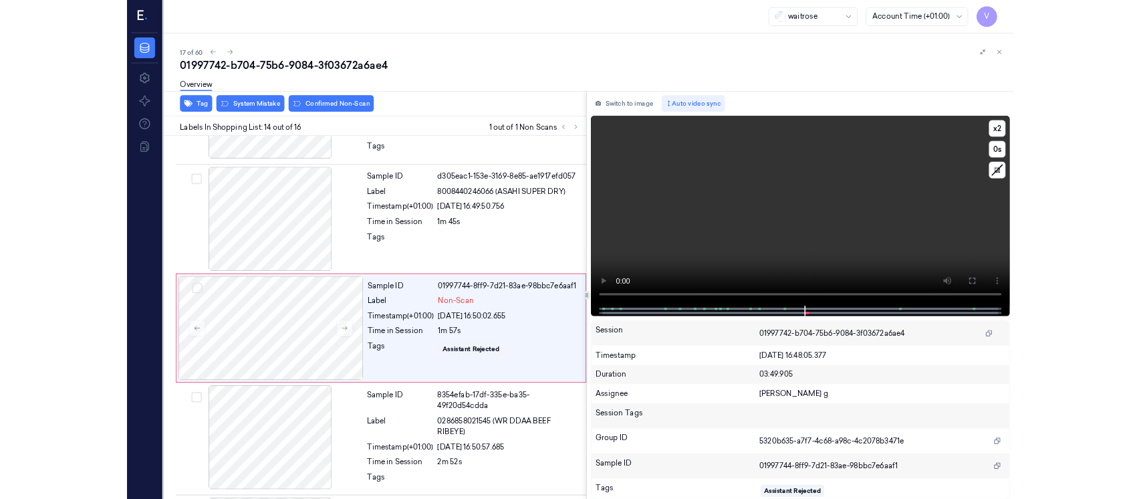
scroll to position [1670, 0]
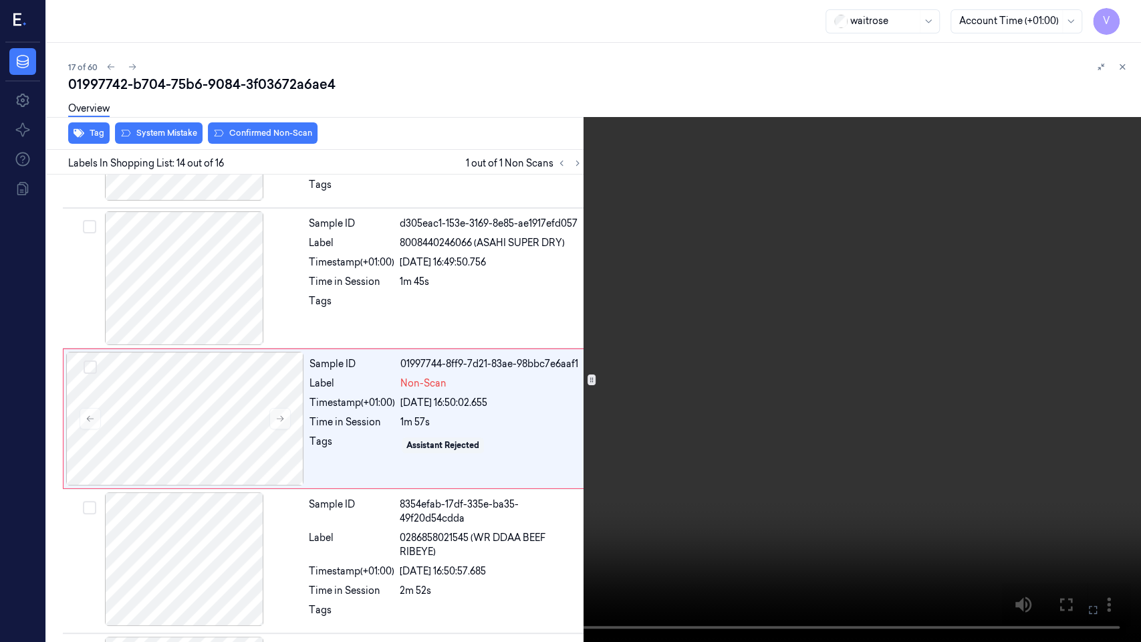
click at [0, 0] on button at bounding box center [0, 0] width 0 height 0
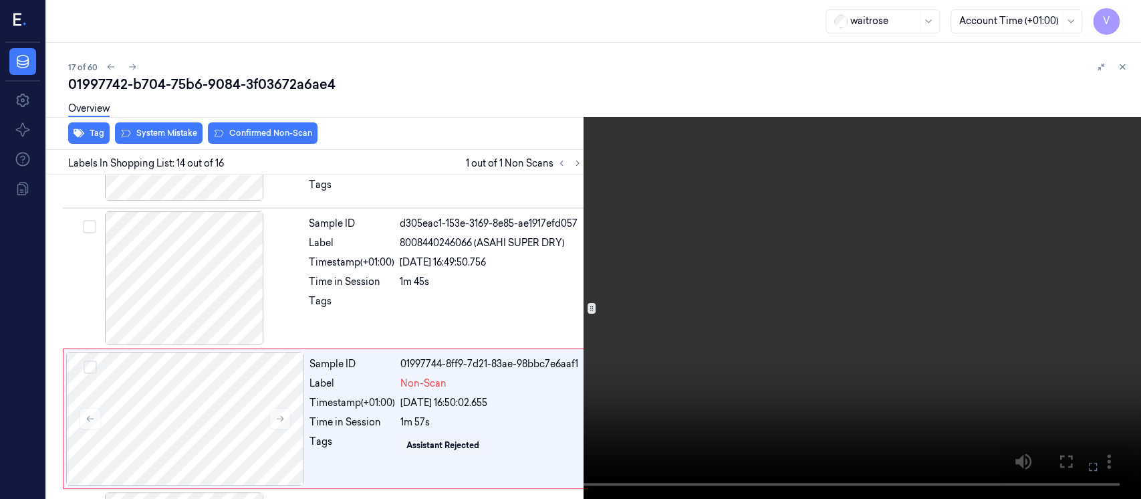
scroll to position [1742, 0]
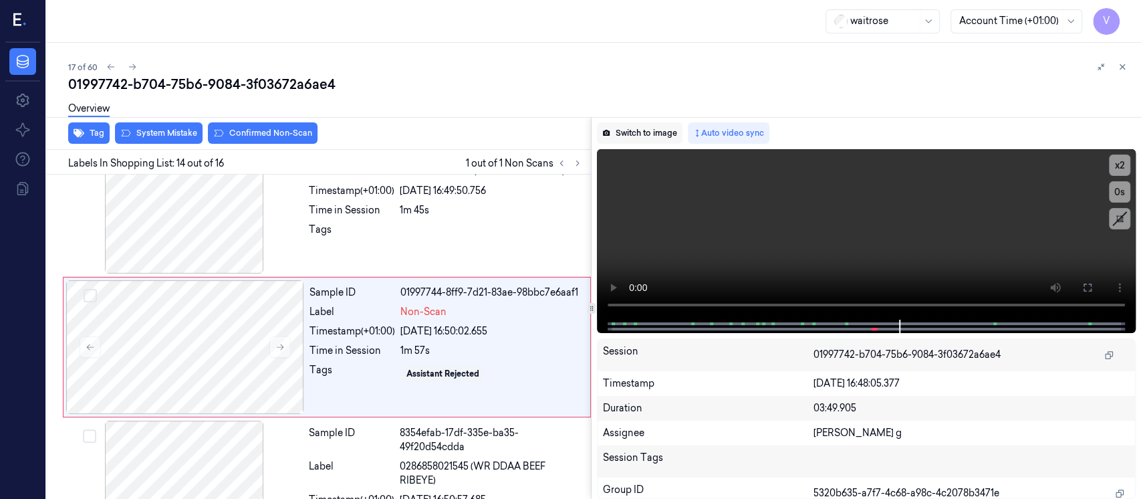
click at [622, 136] on button "Switch to image" at bounding box center [640, 132] width 86 height 21
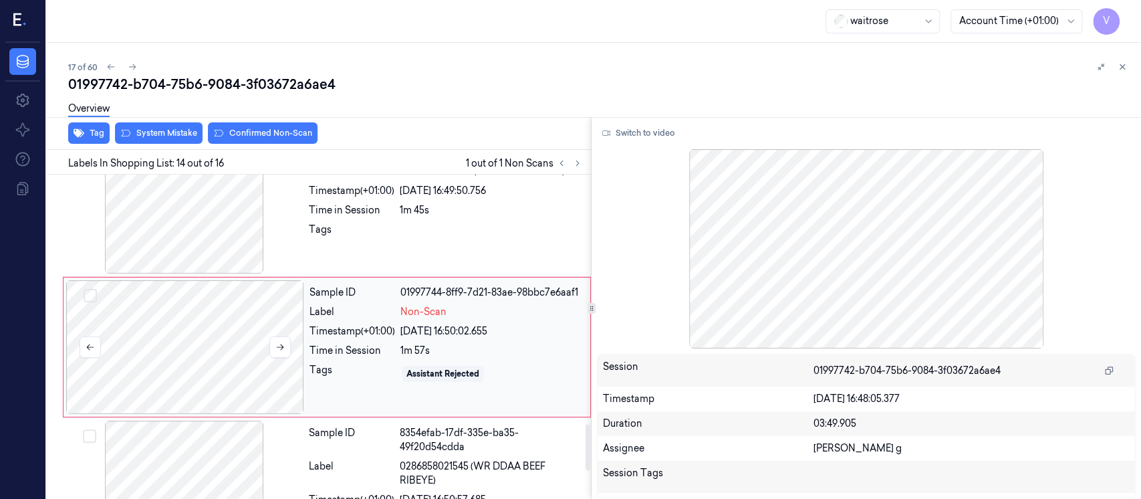
click at [200, 336] on div at bounding box center [185, 347] width 238 height 134
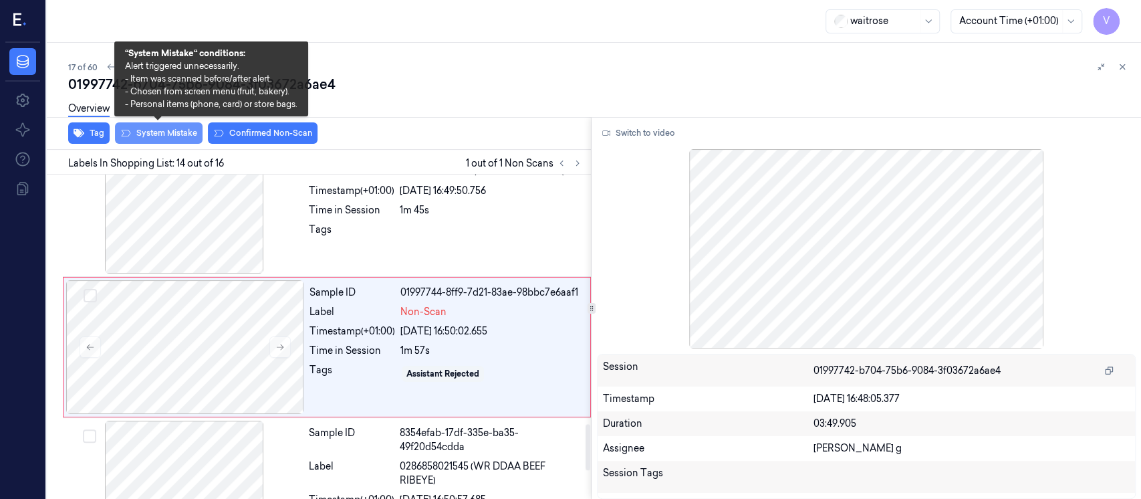
click at [158, 129] on button "System Mistake" at bounding box center [159, 132] width 88 height 21
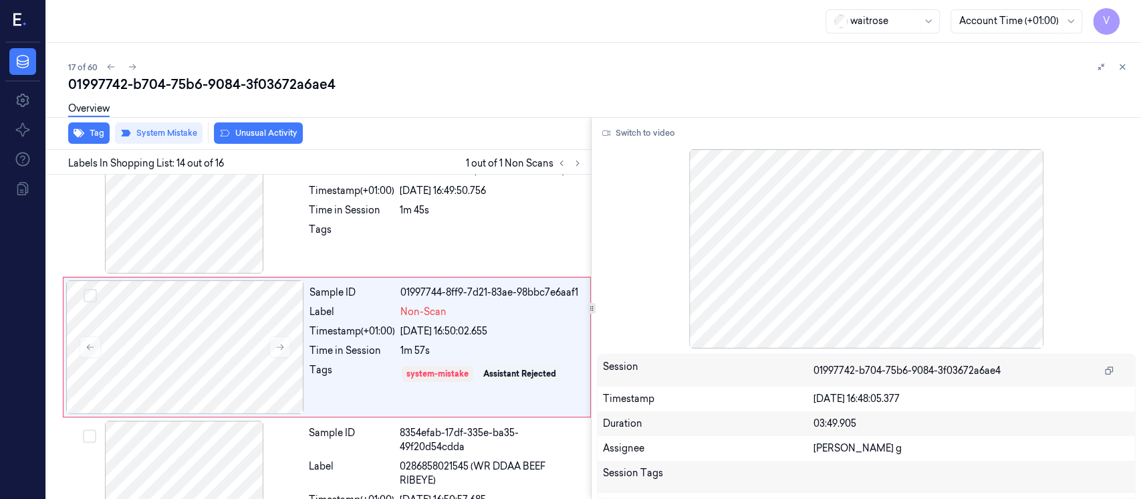
click at [531, 111] on div "Overview" at bounding box center [599, 111] width 1062 height 34
click at [1121, 69] on icon at bounding box center [1121, 66] width 9 height 9
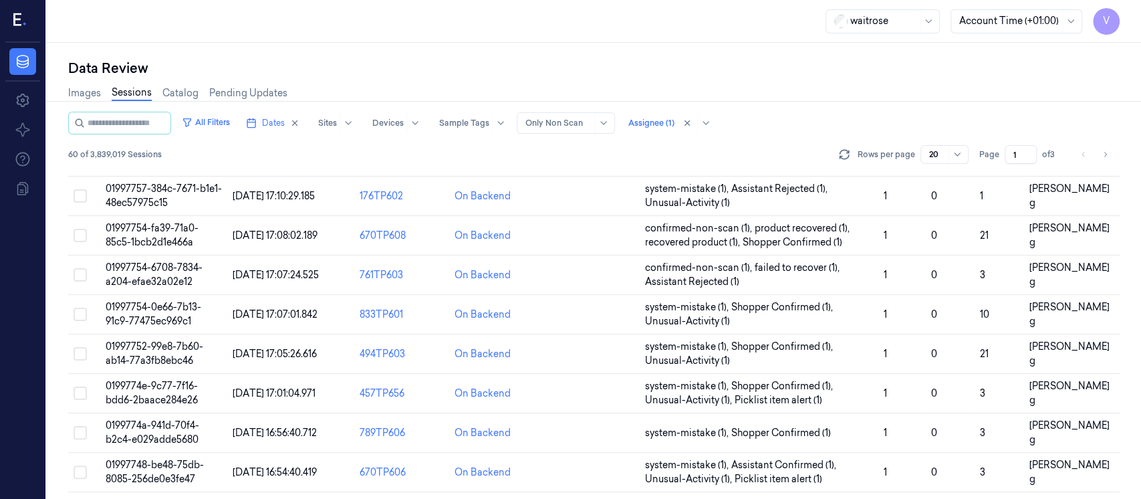
scroll to position [553, 0]
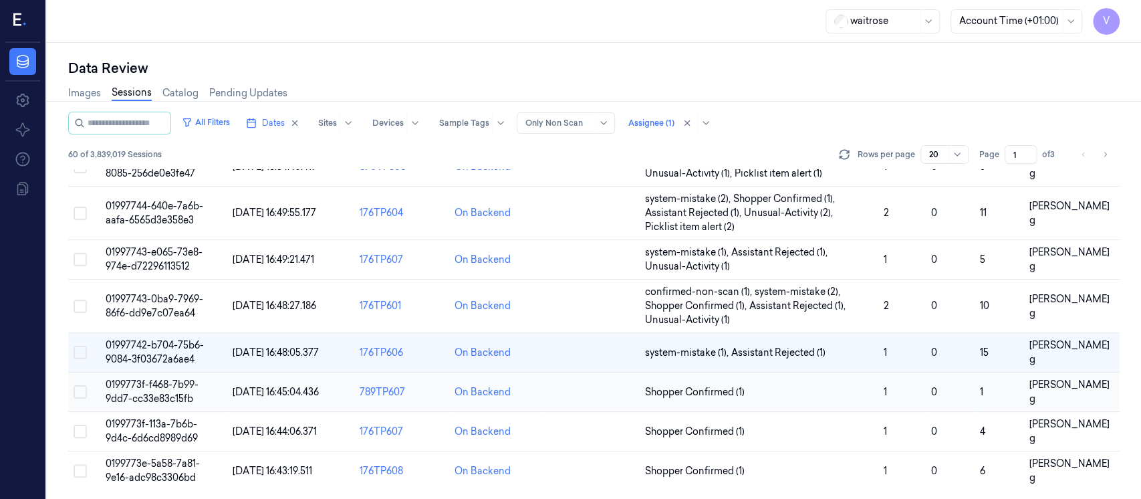
click at [571, 395] on td at bounding box center [592, 391] width 95 height 39
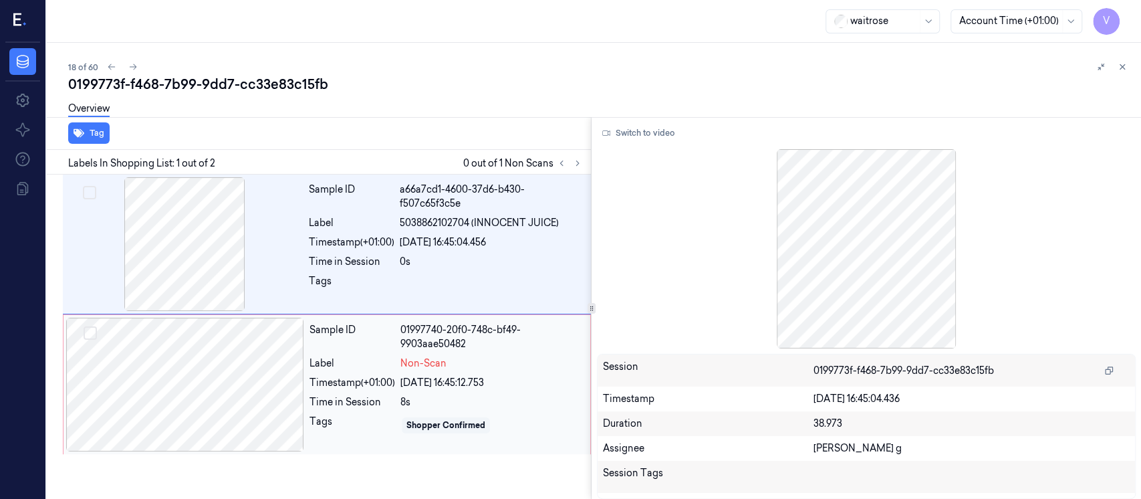
click at [196, 388] on div at bounding box center [185, 384] width 238 height 134
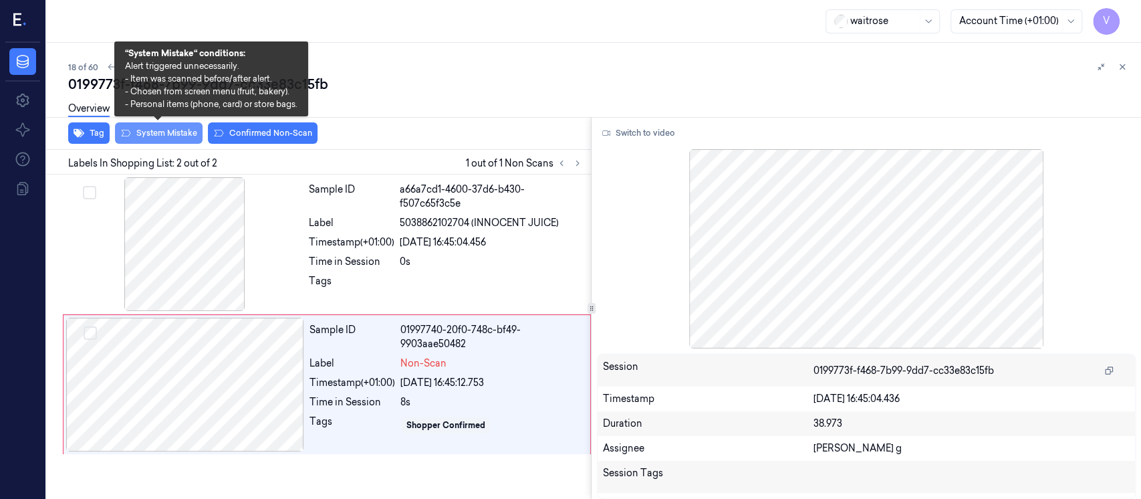
click at [158, 135] on button "System Mistake" at bounding box center [159, 132] width 88 height 21
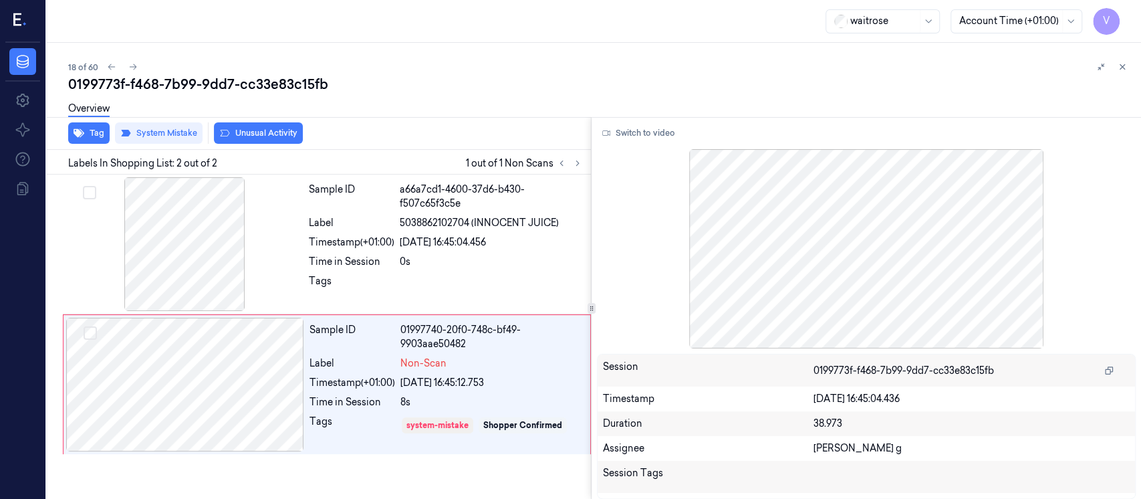
click at [249, 130] on button "Unusual Activity" at bounding box center [258, 132] width 89 height 21
click at [1124, 70] on icon at bounding box center [1121, 66] width 9 height 9
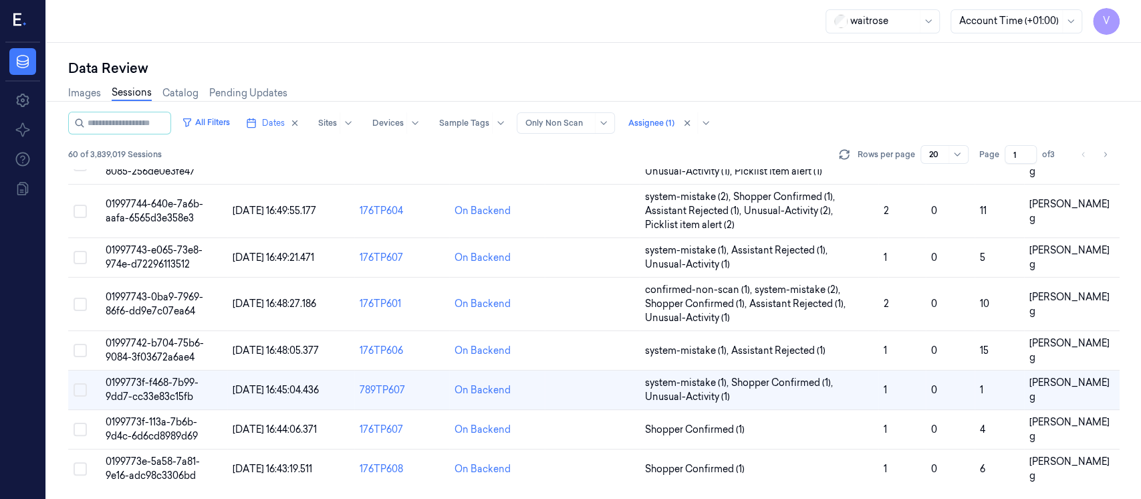
scroll to position [553, 0]
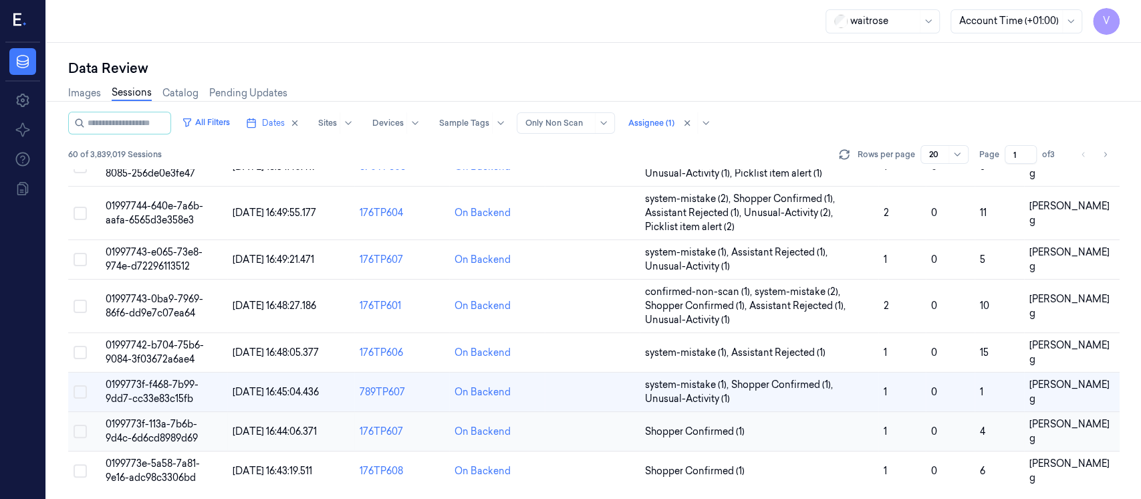
click at [598, 436] on td at bounding box center [592, 431] width 95 height 39
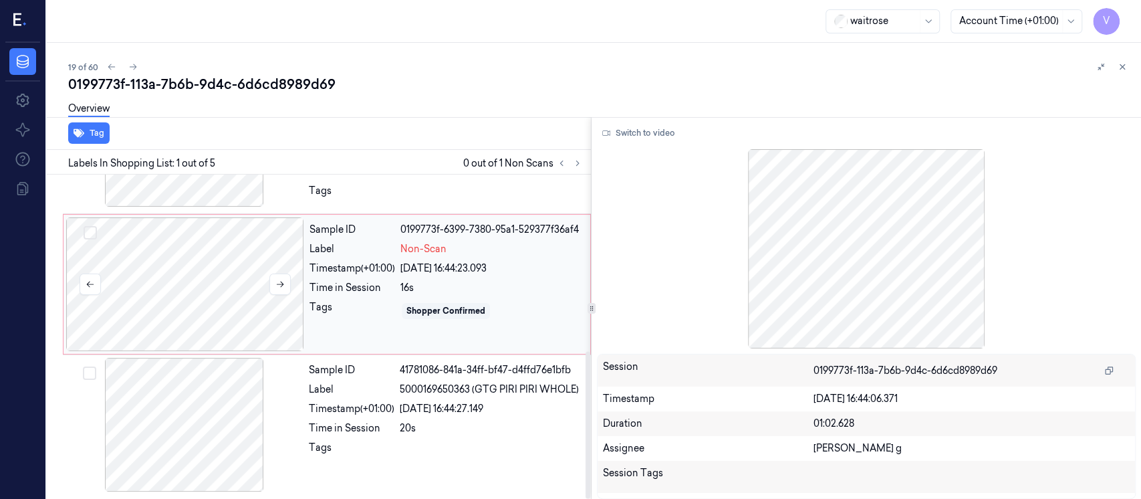
click at [215, 299] on div at bounding box center [185, 284] width 238 height 134
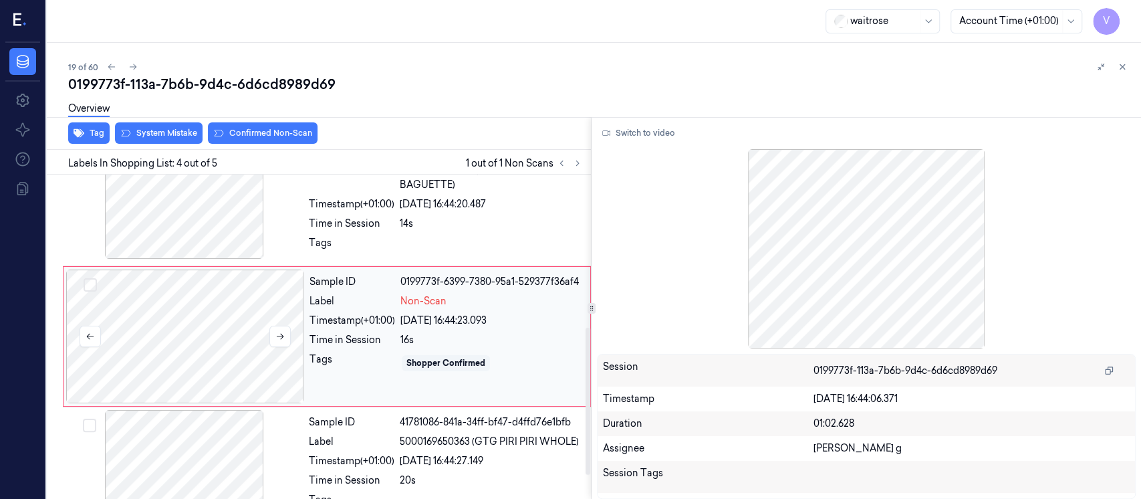
scroll to position [336, 0]
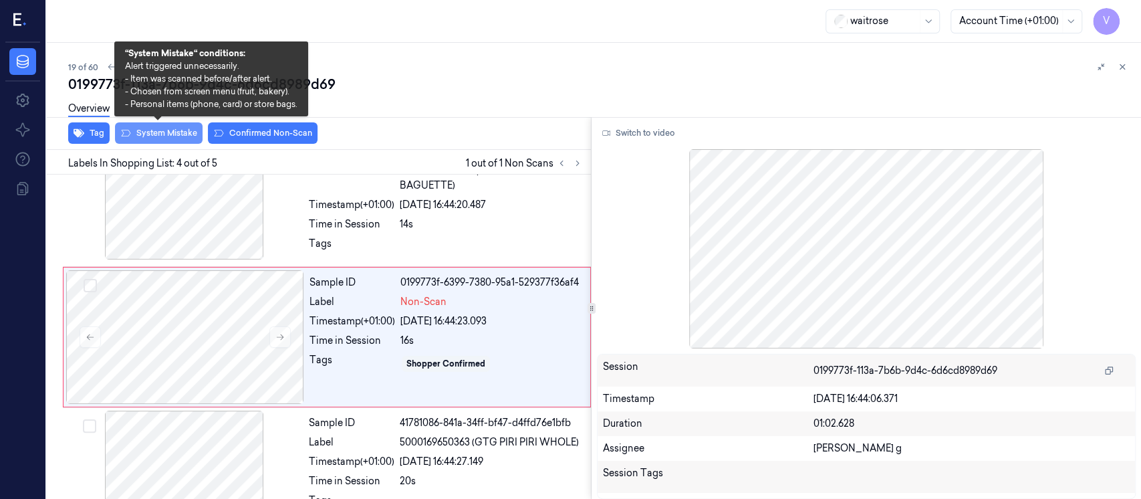
click at [148, 133] on button "System Mistake" at bounding box center [159, 132] width 88 height 21
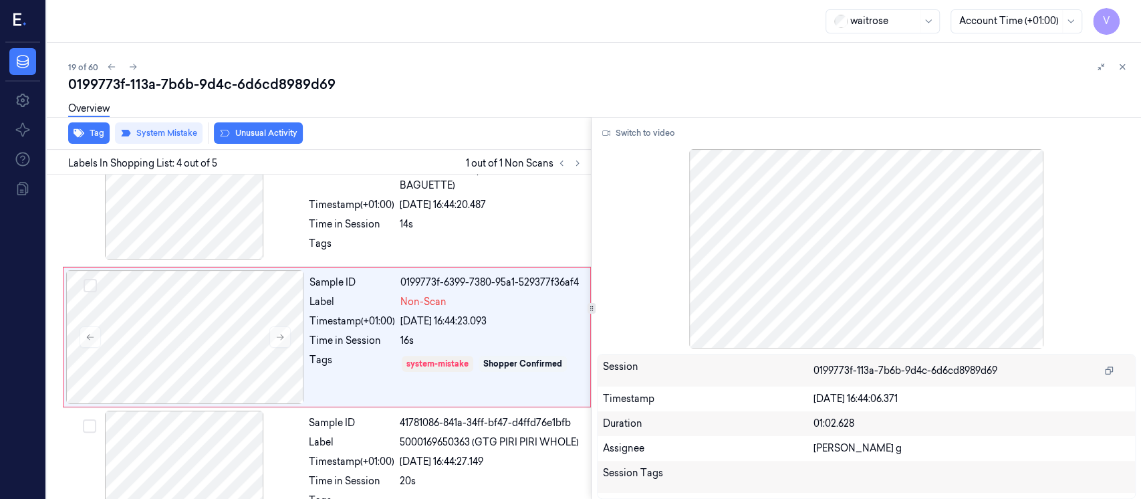
click at [235, 147] on div "Tag System Mistake Unusual Activity" at bounding box center [315, 133] width 549 height 33
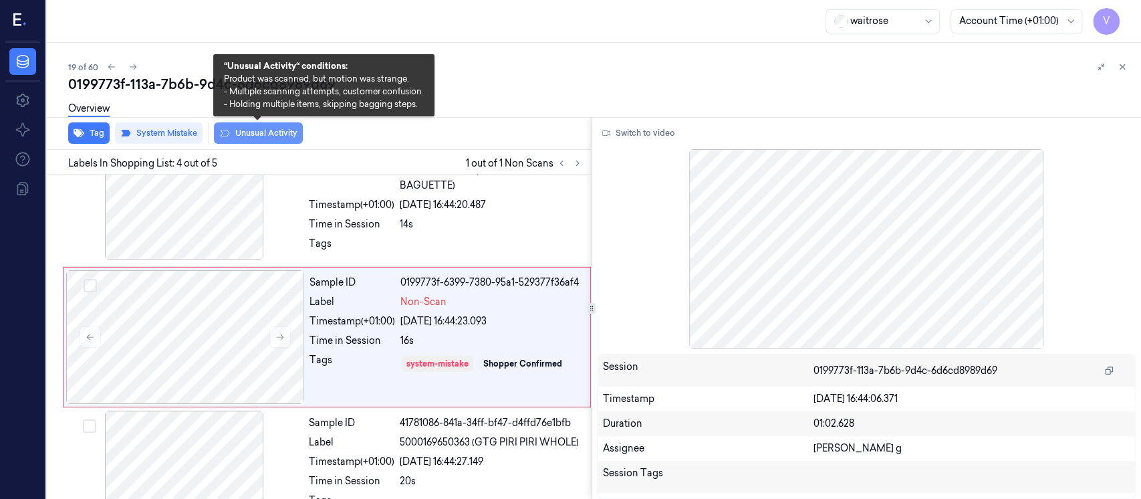
click at [246, 140] on button "Unusual Activity" at bounding box center [258, 132] width 89 height 21
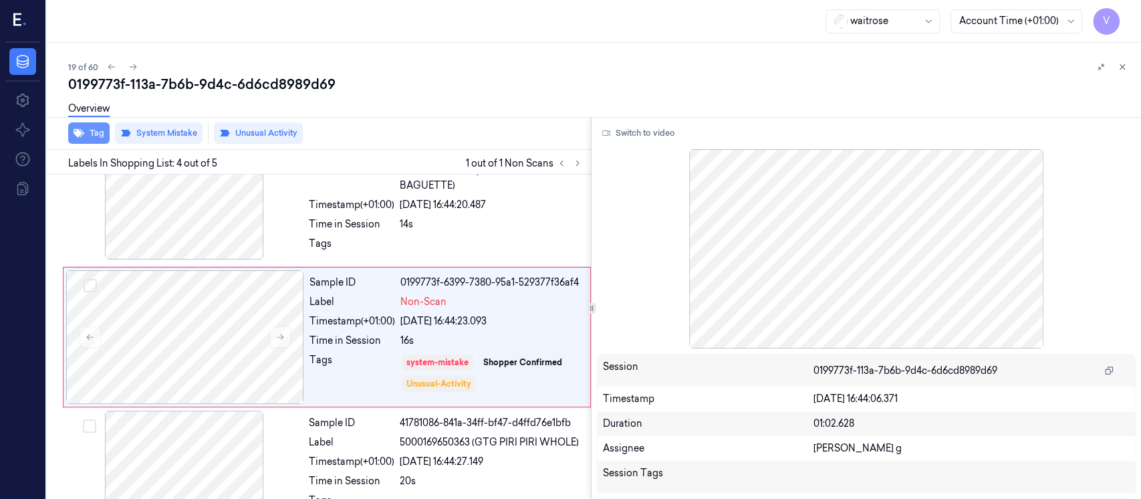
click at [81, 136] on icon "button" at bounding box center [79, 133] width 11 height 9
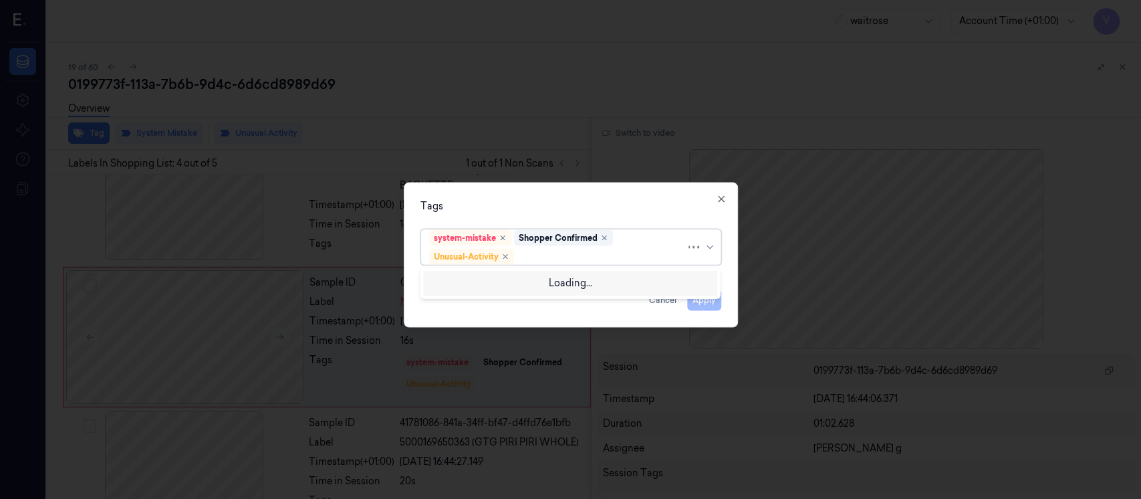
click at [573, 257] on div at bounding box center [601, 256] width 169 height 14
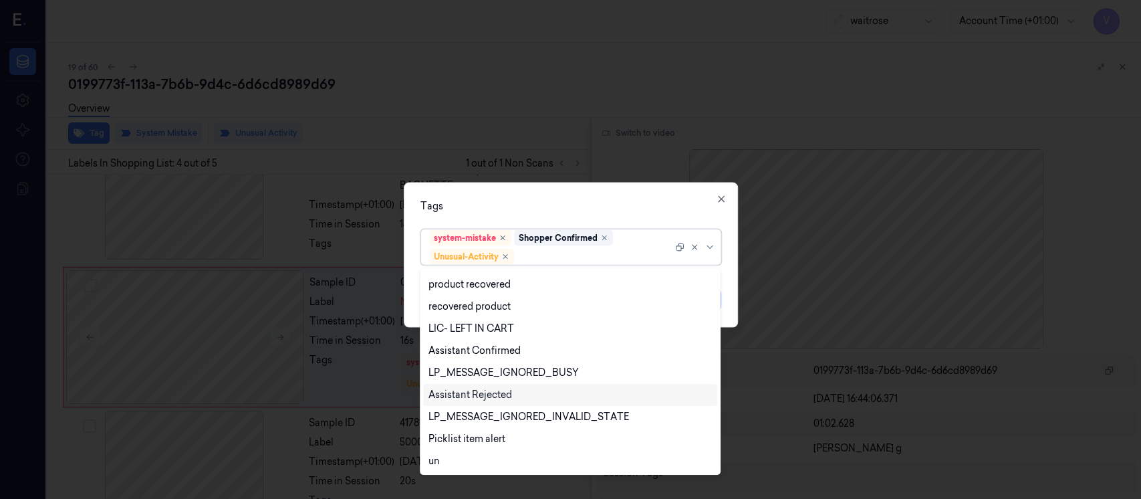
scroll to position [262, 0]
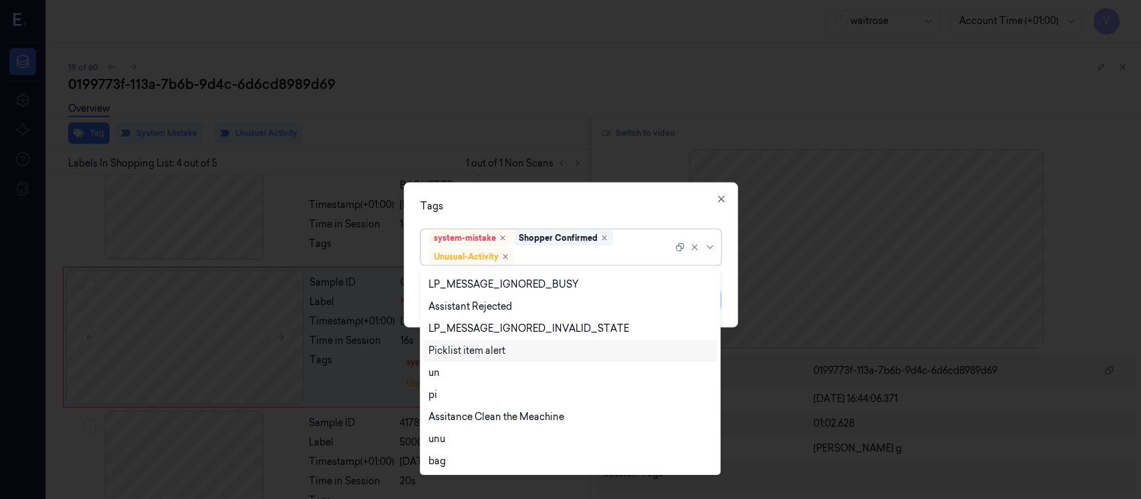
click at [444, 356] on div "Picklist item alert" at bounding box center [466, 351] width 77 height 14
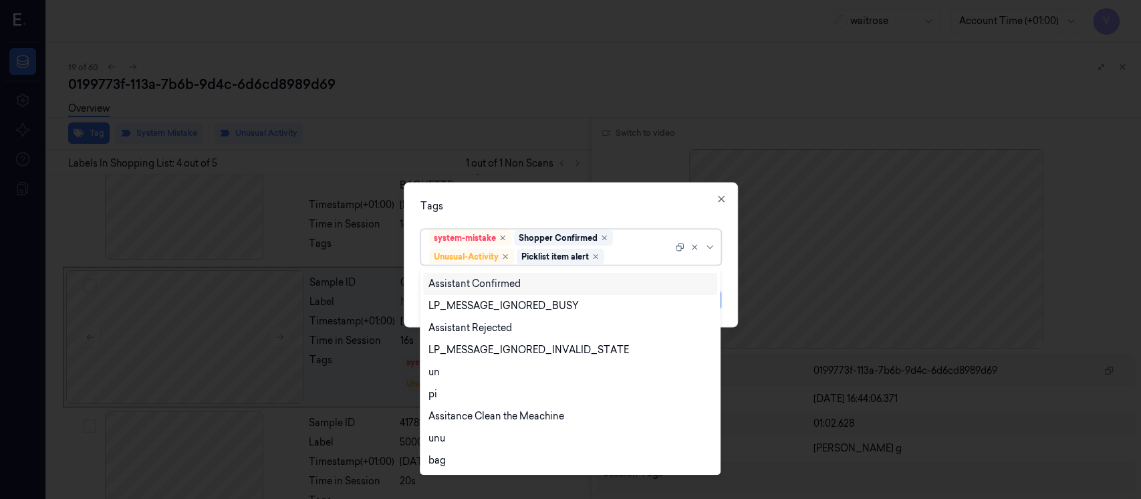
click at [595, 207] on div "Tags" at bounding box center [570, 206] width 301 height 14
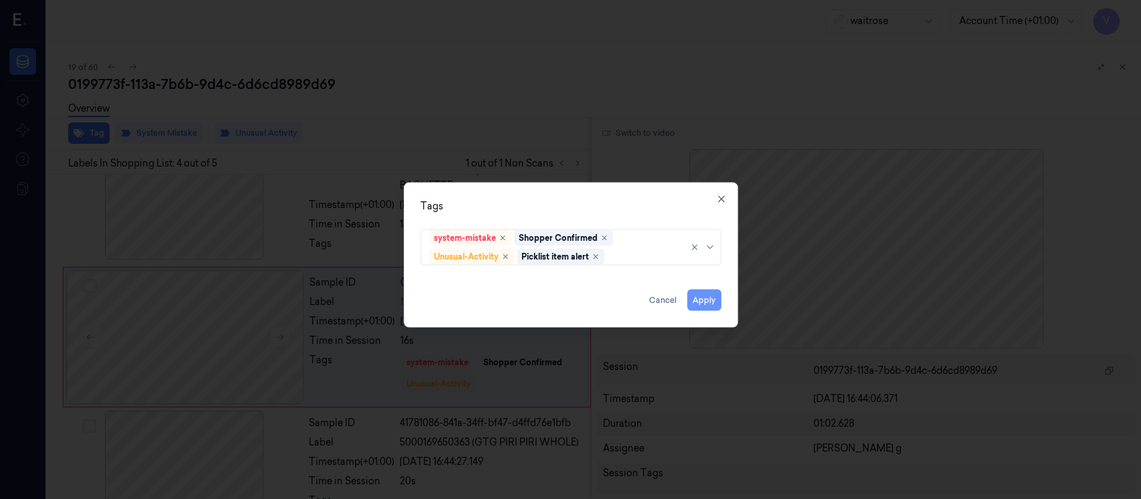
click at [693, 299] on button "Apply" at bounding box center [704, 299] width 34 height 21
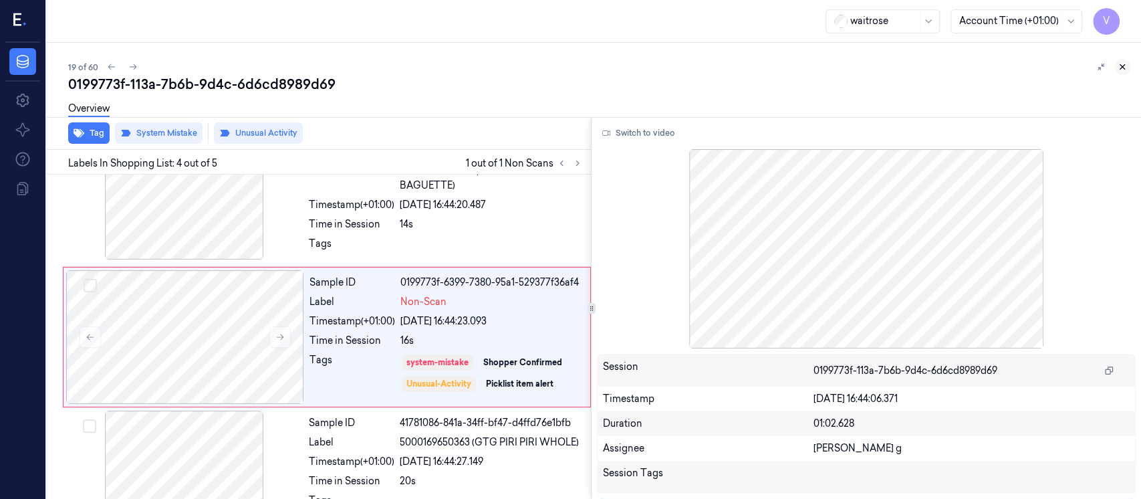
click at [1117, 71] on icon at bounding box center [1121, 66] width 9 height 9
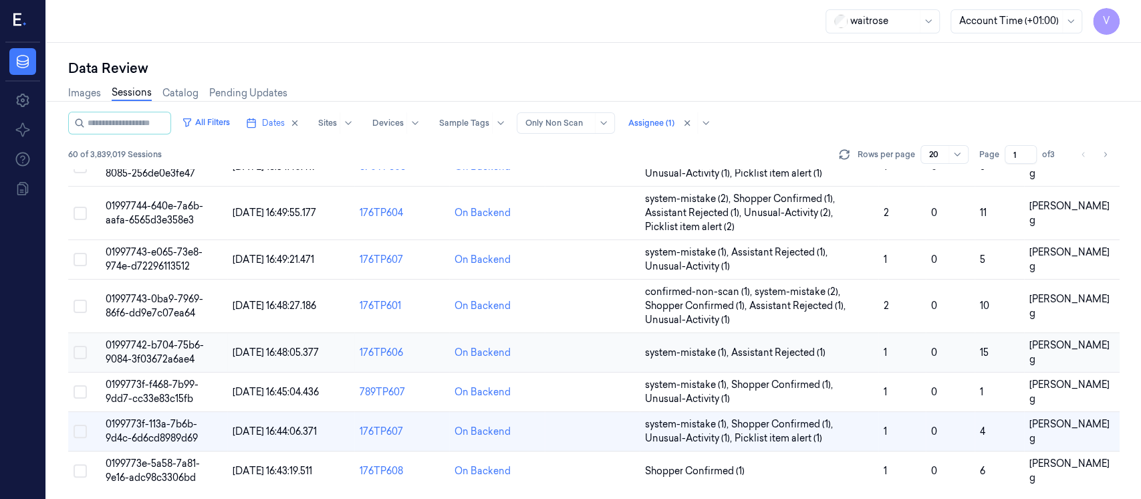
scroll to position [553, 0]
click at [565, 478] on td at bounding box center [592, 470] width 95 height 39
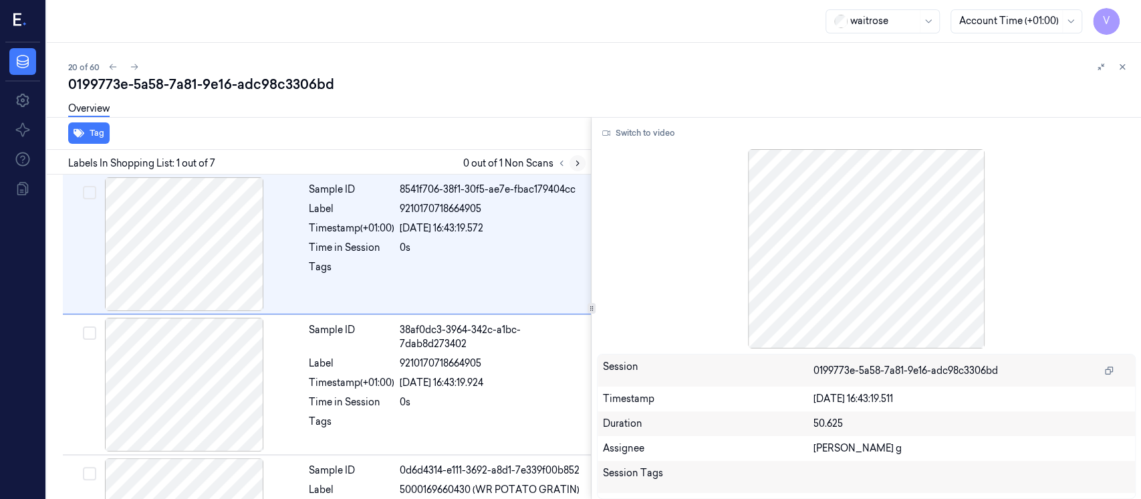
click at [577, 168] on button at bounding box center [577, 163] width 16 height 16
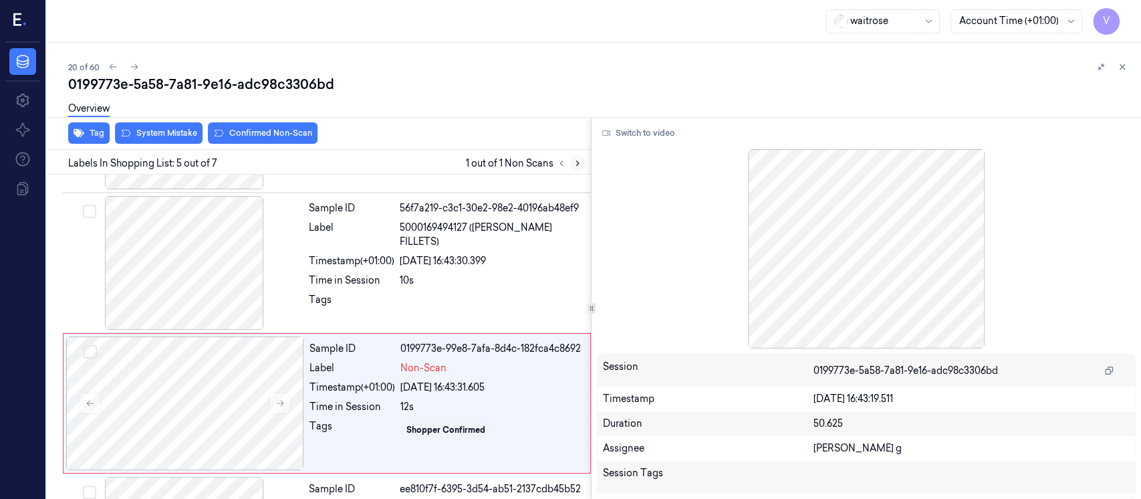
scroll to position [468, 0]
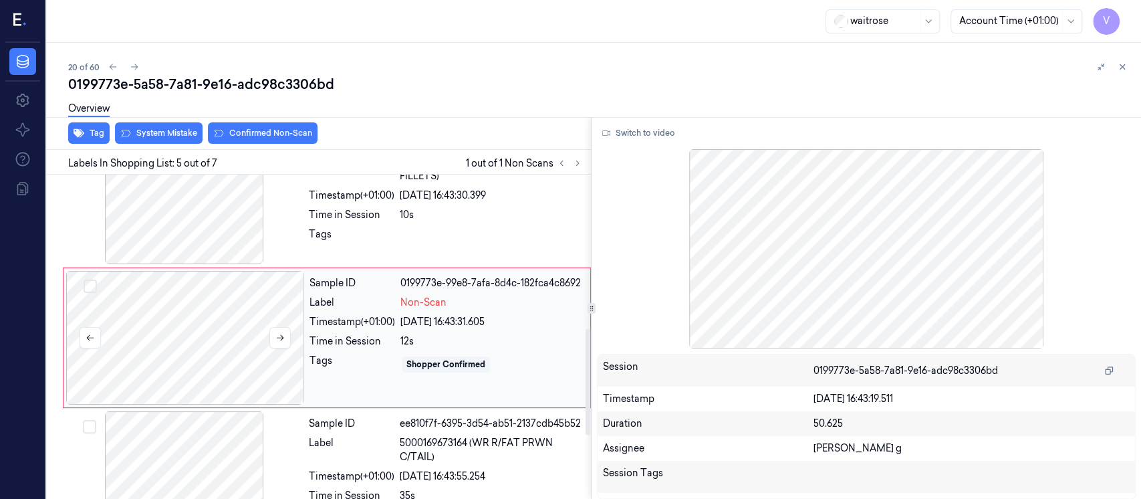
click at [180, 345] on div at bounding box center [185, 338] width 238 height 134
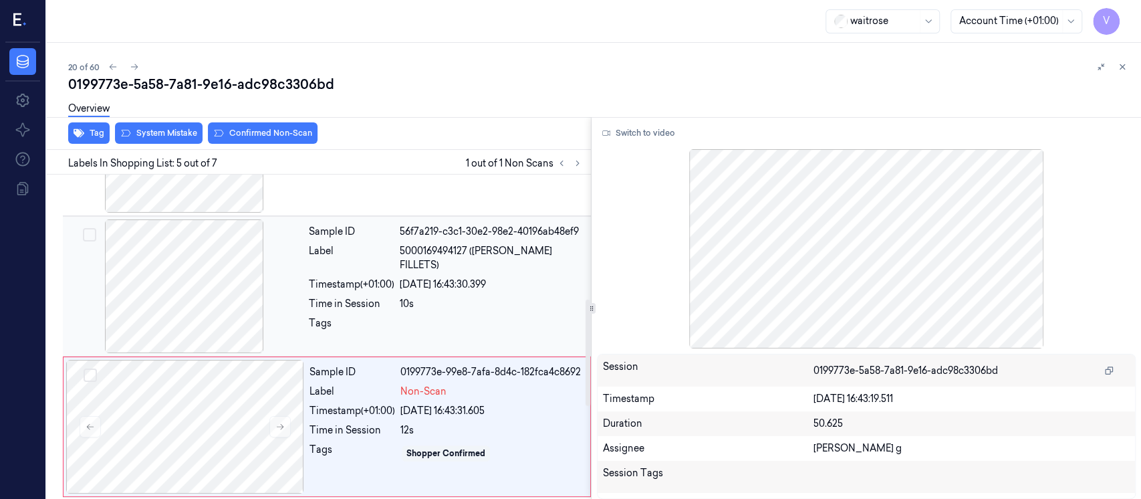
click at [200, 294] on div at bounding box center [184, 286] width 238 height 134
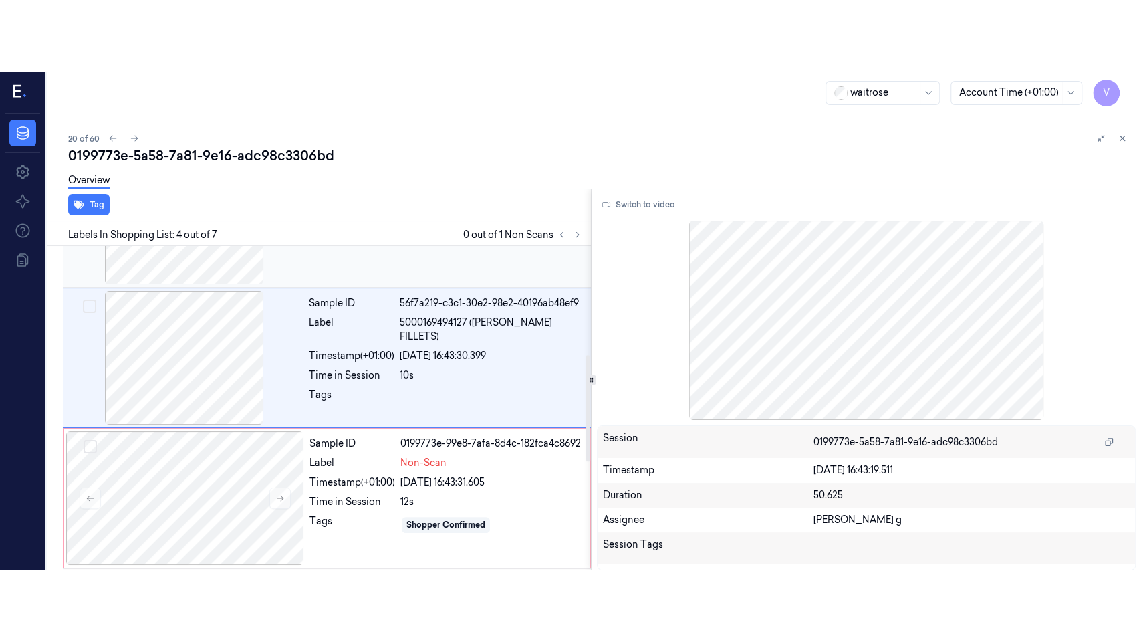
scroll to position [327, 0]
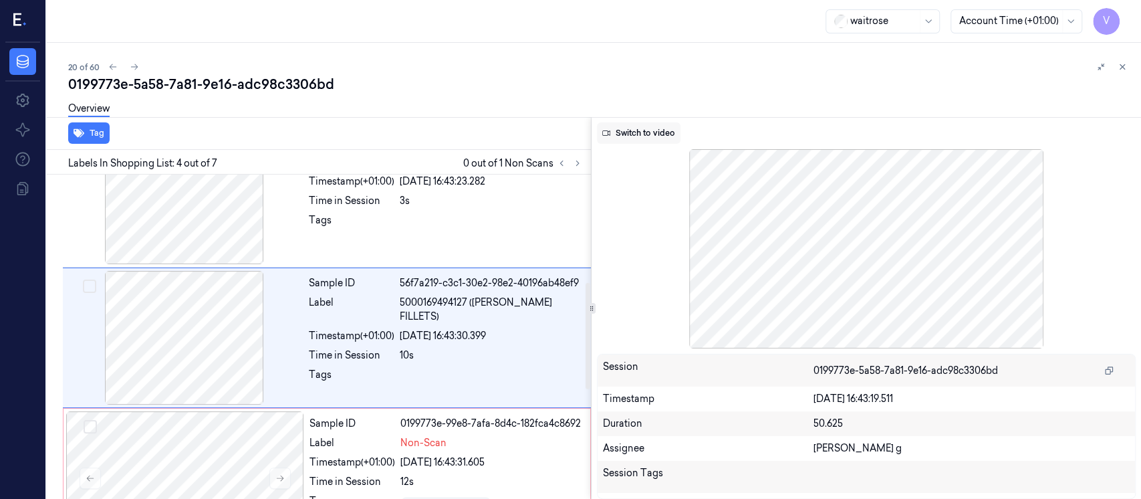
click at [641, 136] on button "Switch to video" at bounding box center [639, 132] width 84 height 21
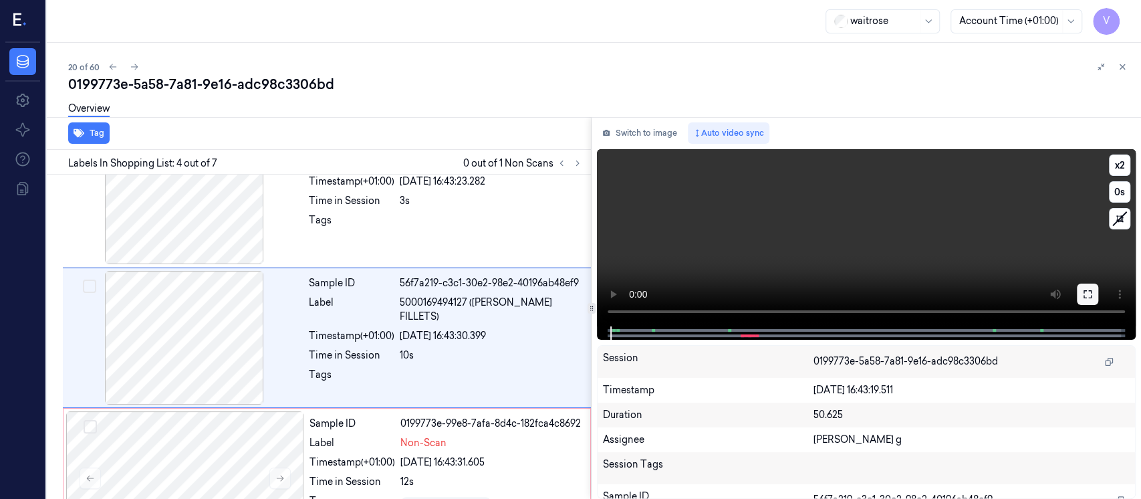
click at [1085, 297] on icon at bounding box center [1087, 294] width 8 height 8
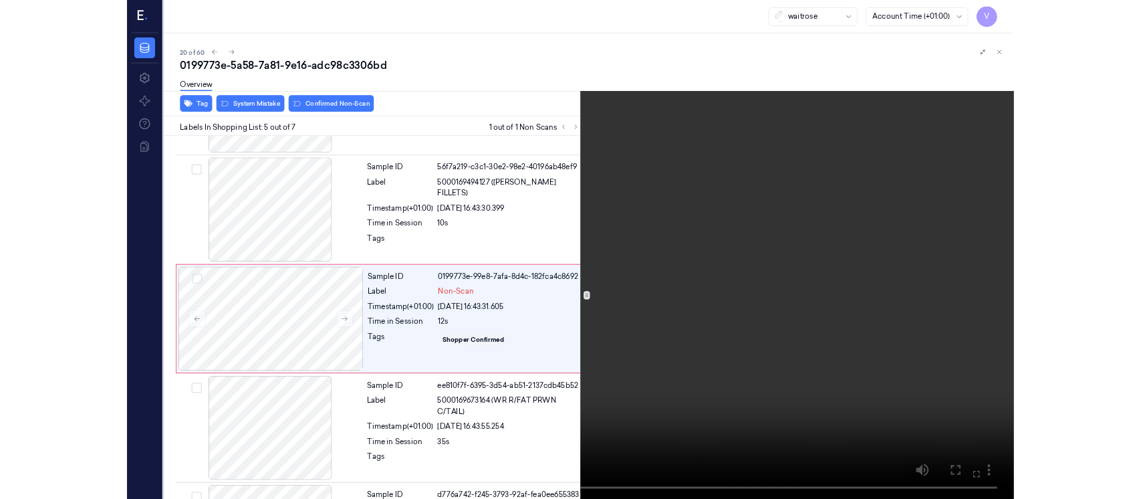
scroll to position [396, 0]
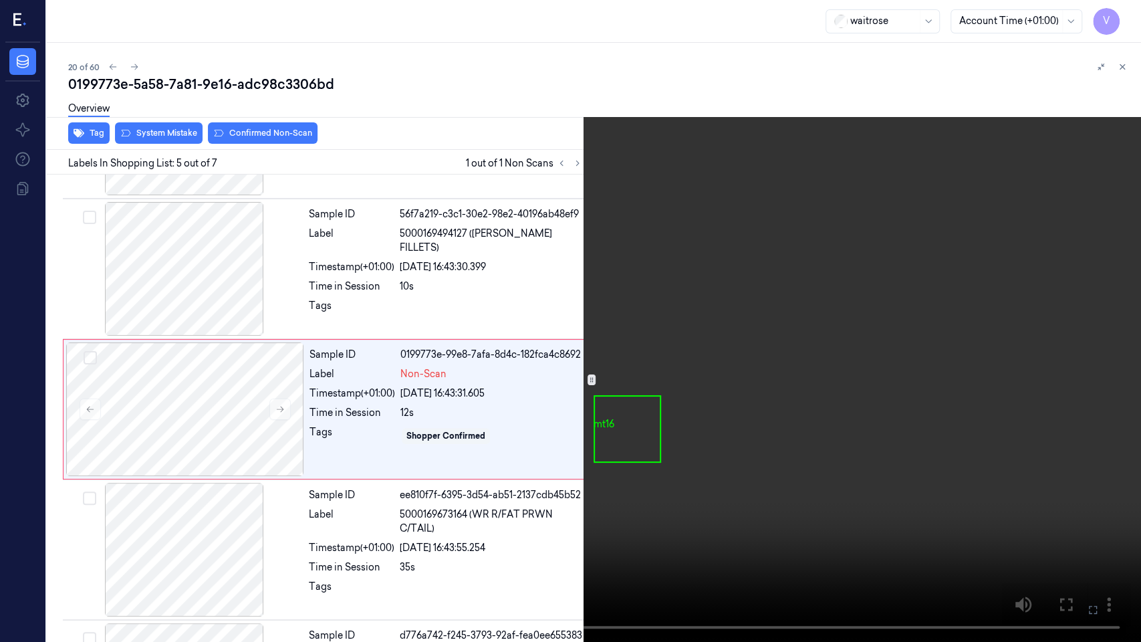
click at [0, 0] on icon at bounding box center [0, 0] width 0 height 0
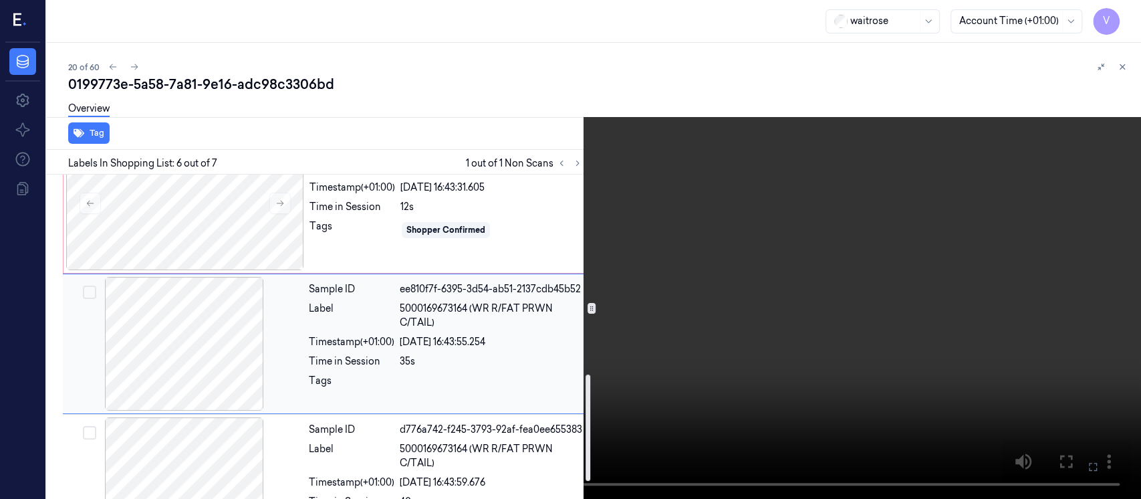
scroll to position [608, 0]
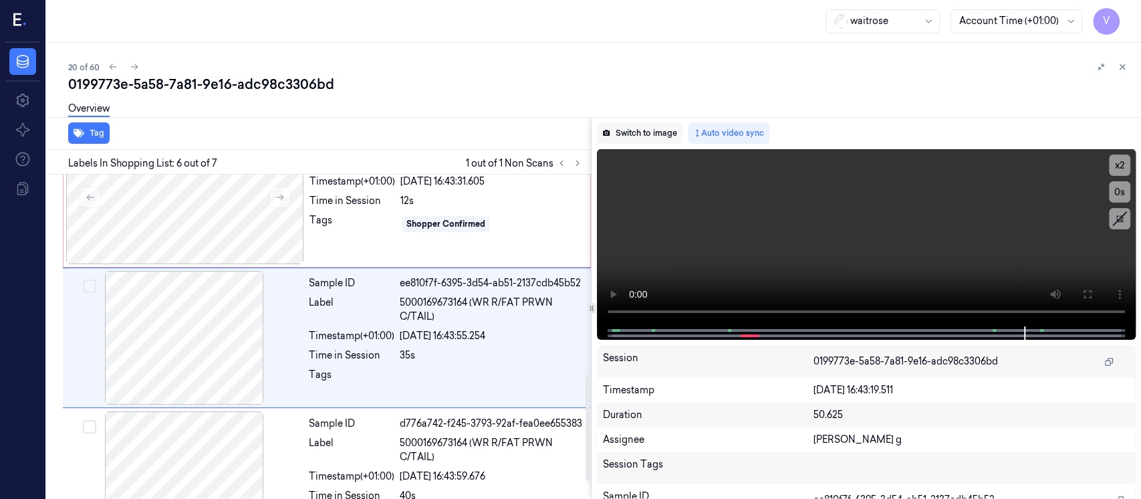
click at [657, 125] on button "Switch to image" at bounding box center [640, 132] width 86 height 21
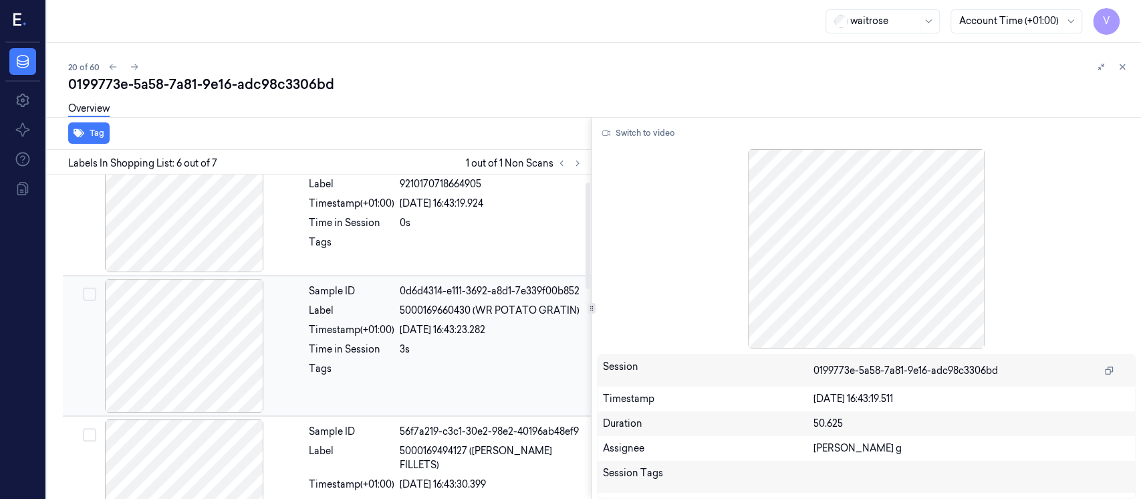
scroll to position [356, 0]
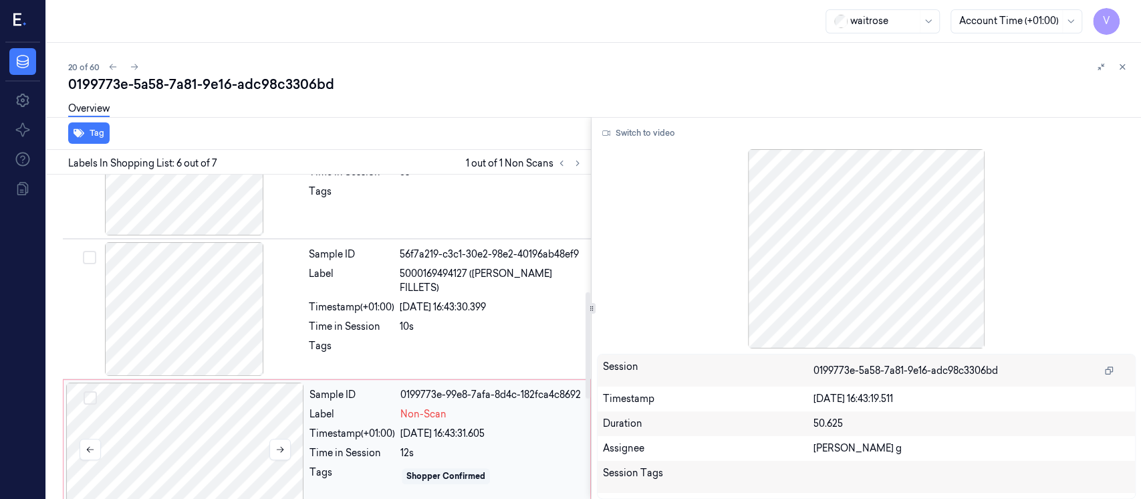
click at [166, 446] on div at bounding box center [185, 449] width 238 height 134
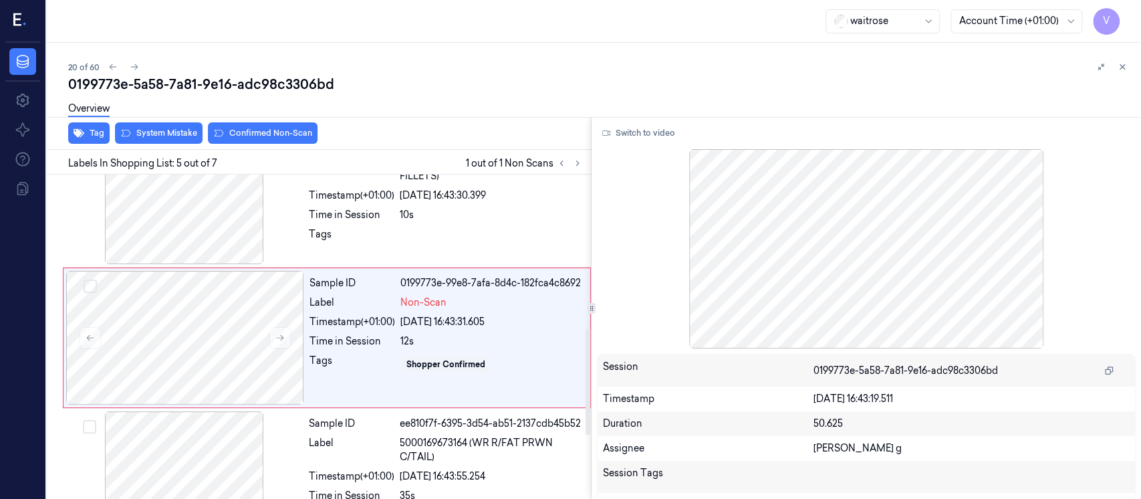
click at [177, 120] on div "Overview" at bounding box center [599, 111] width 1062 height 34
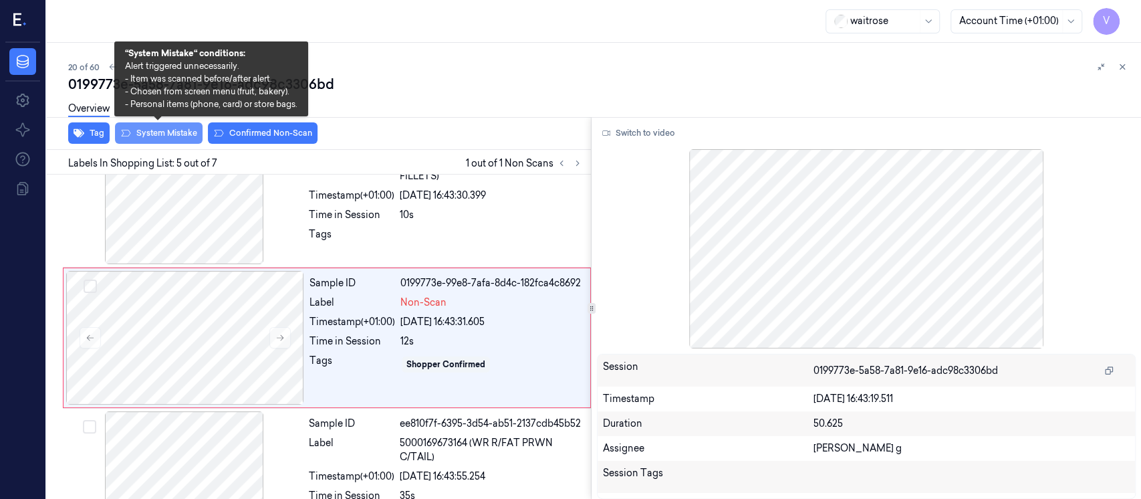
click at [152, 134] on button "System Mistake" at bounding box center [159, 132] width 88 height 21
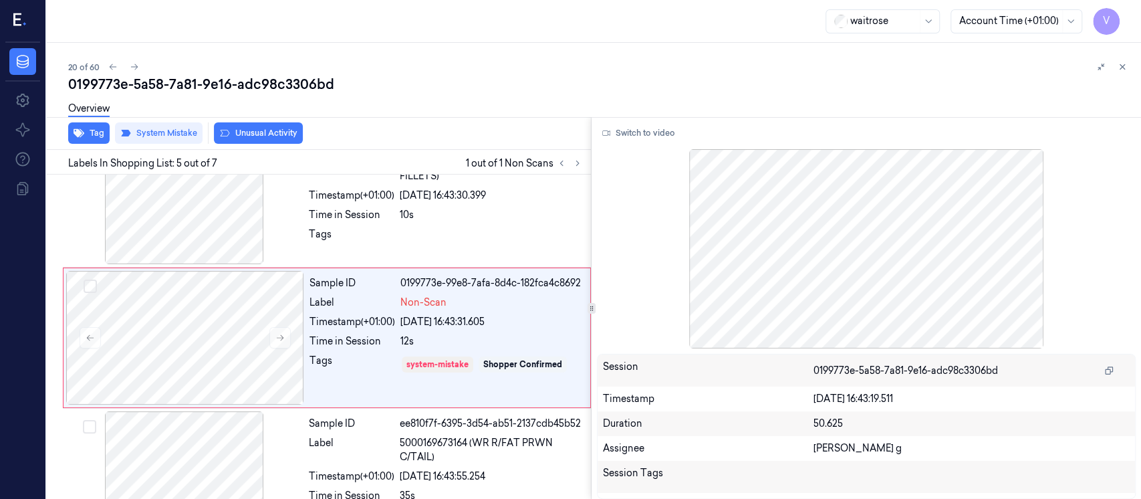
click at [272, 136] on button "Unusual Activity" at bounding box center [258, 132] width 89 height 21
click at [1125, 65] on icon at bounding box center [1121, 66] width 9 height 9
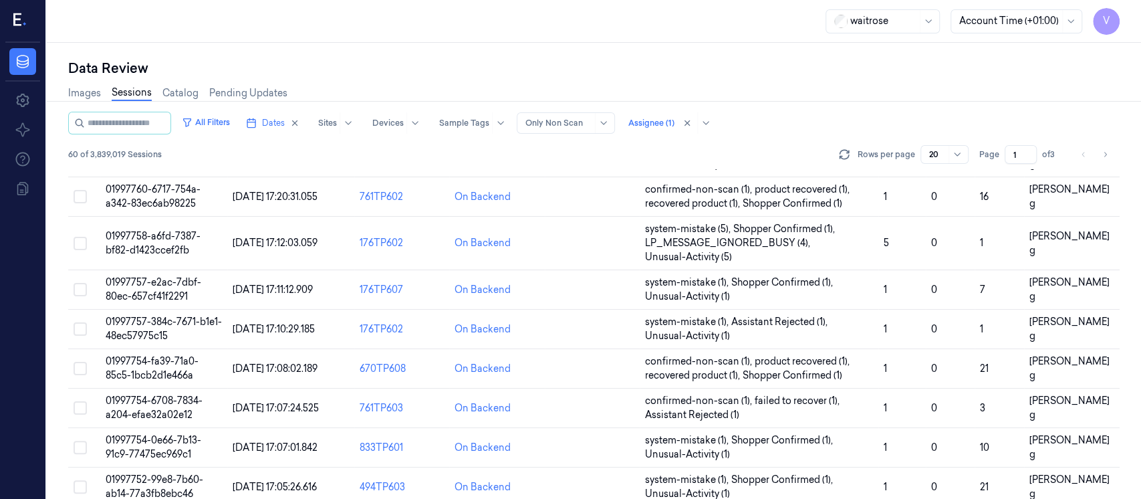
click at [148, 237] on div "V Data Settings About Support Documentation waitrose Account Time (+01:00) V Da…" at bounding box center [570, 249] width 1141 height 499
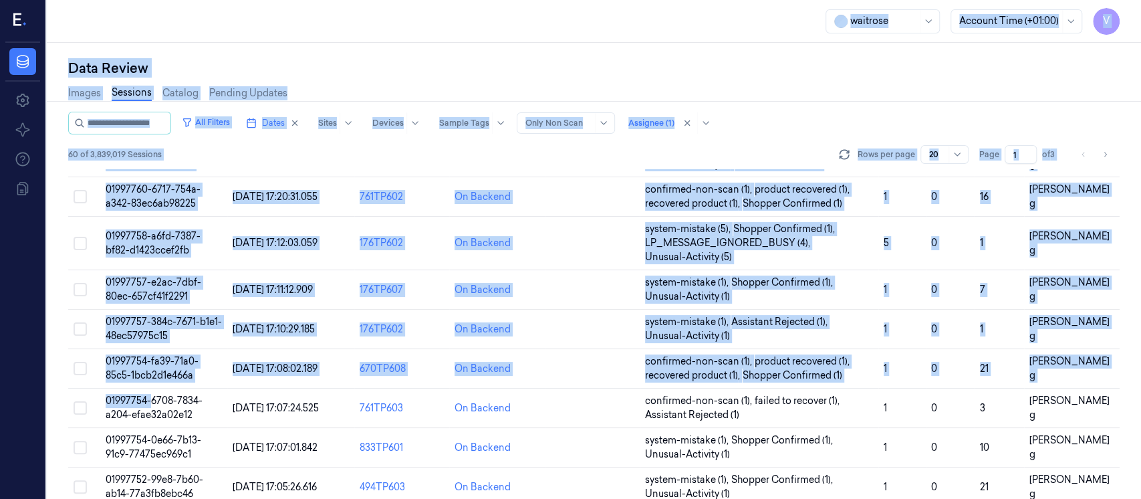
scroll to position [553, 0]
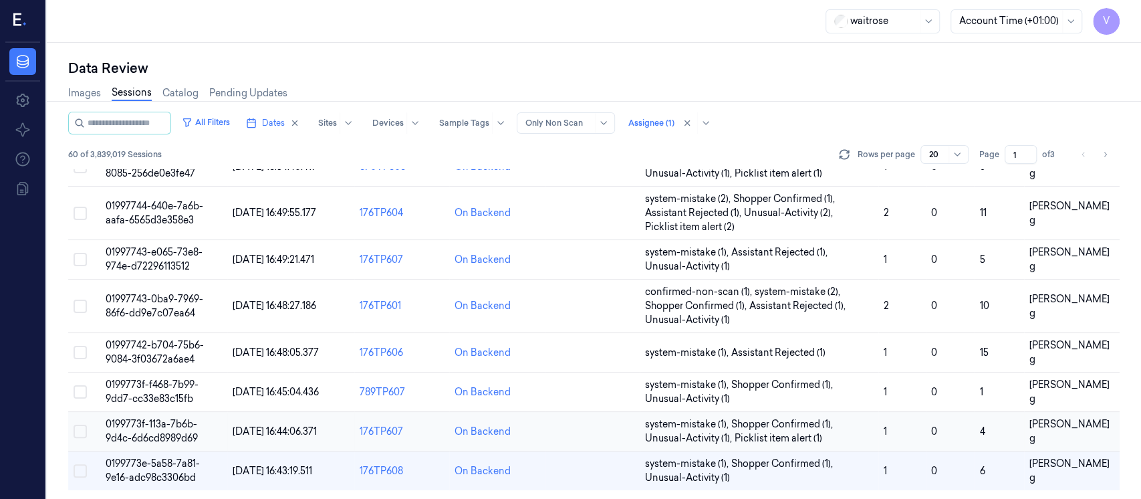
click at [618, 430] on td at bounding box center [592, 431] width 95 height 39
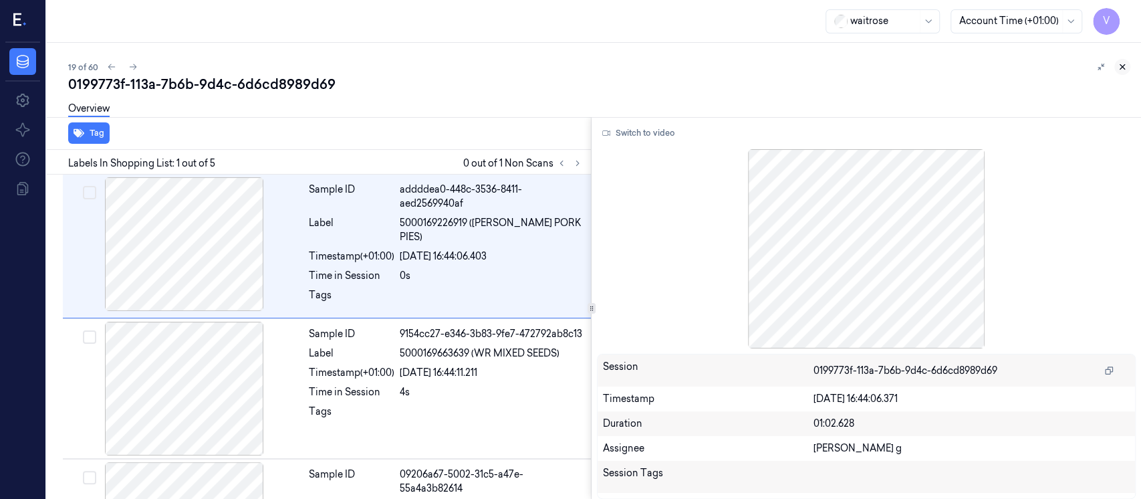
click at [1123, 69] on icon at bounding box center [1121, 66] width 9 height 9
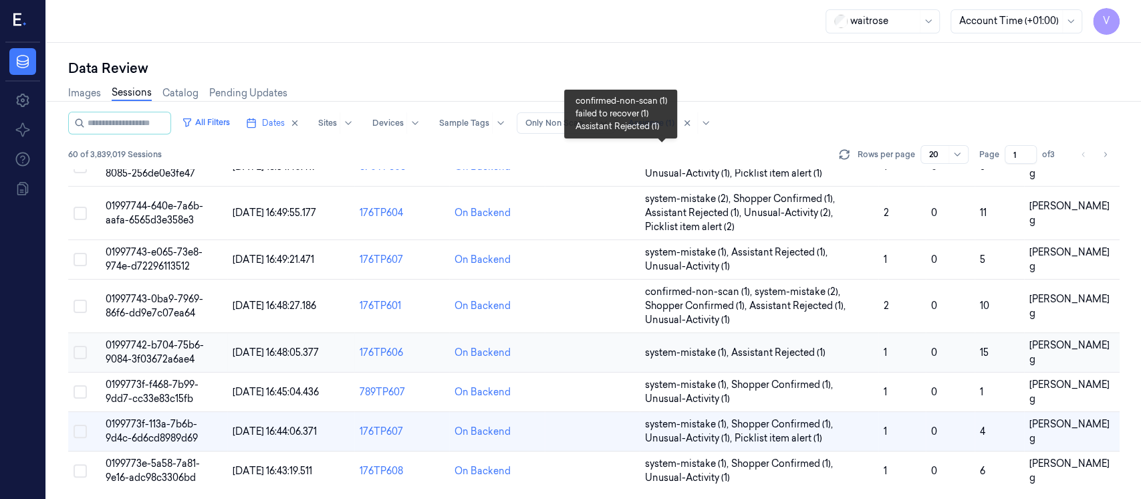
scroll to position [553, 0]
click at [1112, 159] on button "Go to next page" at bounding box center [1104, 154] width 19 height 19
type input "2"
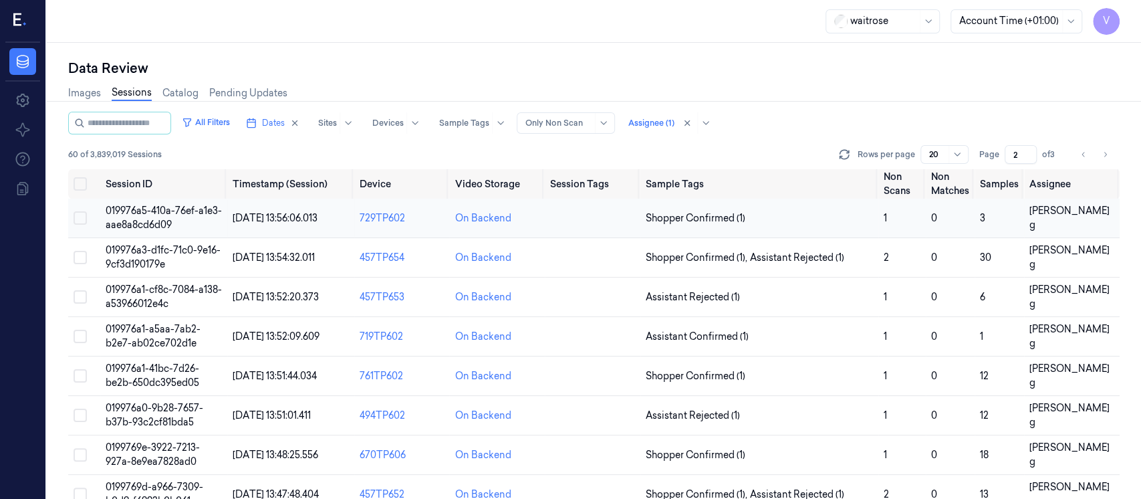
click at [585, 223] on td at bounding box center [593, 217] width 96 height 39
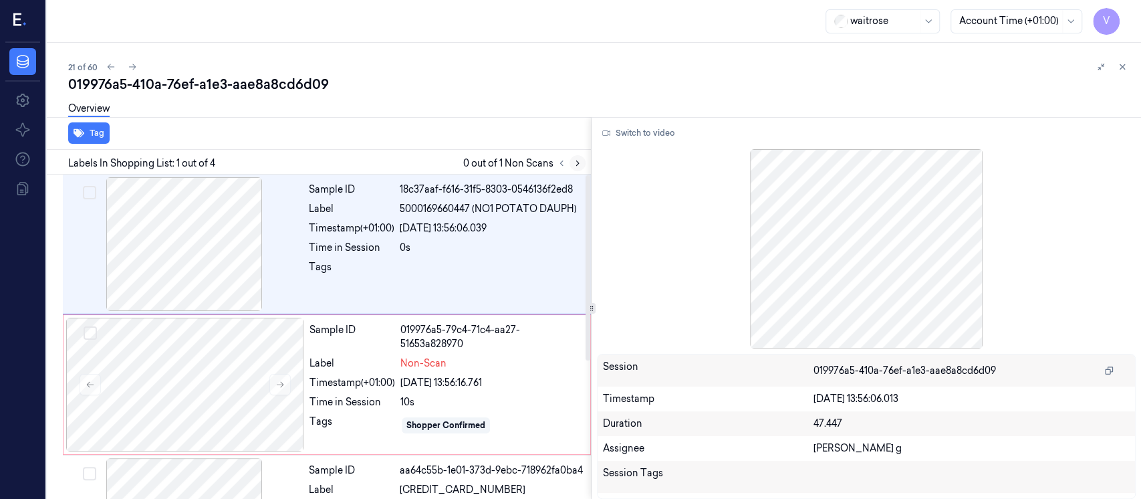
click at [579, 162] on icon at bounding box center [577, 162] width 9 height 9
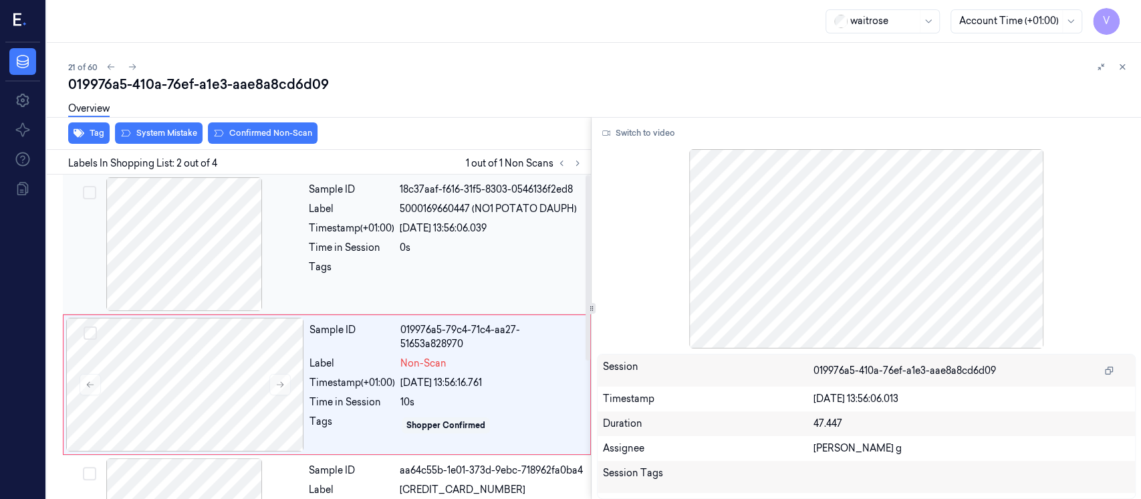
click at [214, 225] on div at bounding box center [184, 244] width 238 height 134
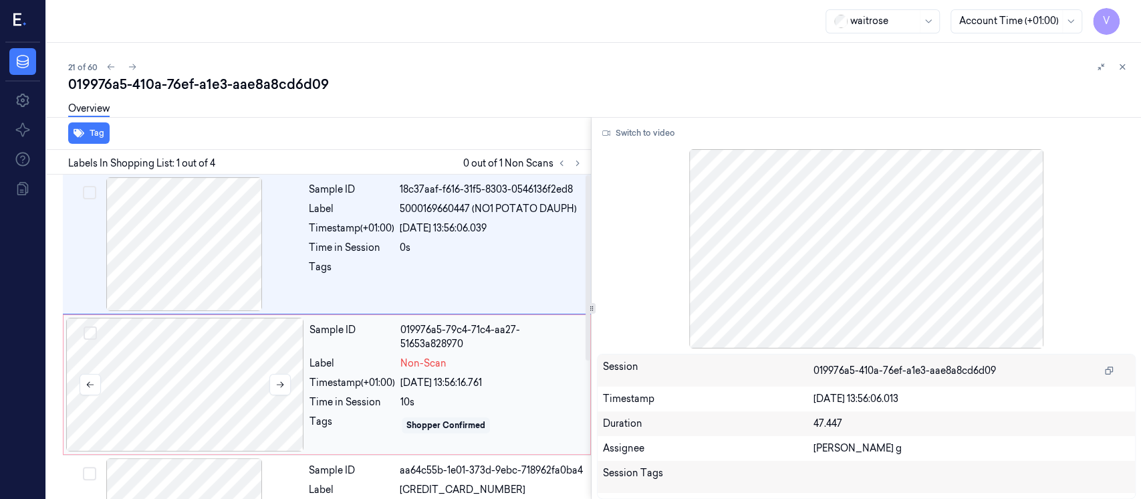
click at [203, 388] on div at bounding box center [185, 384] width 238 height 134
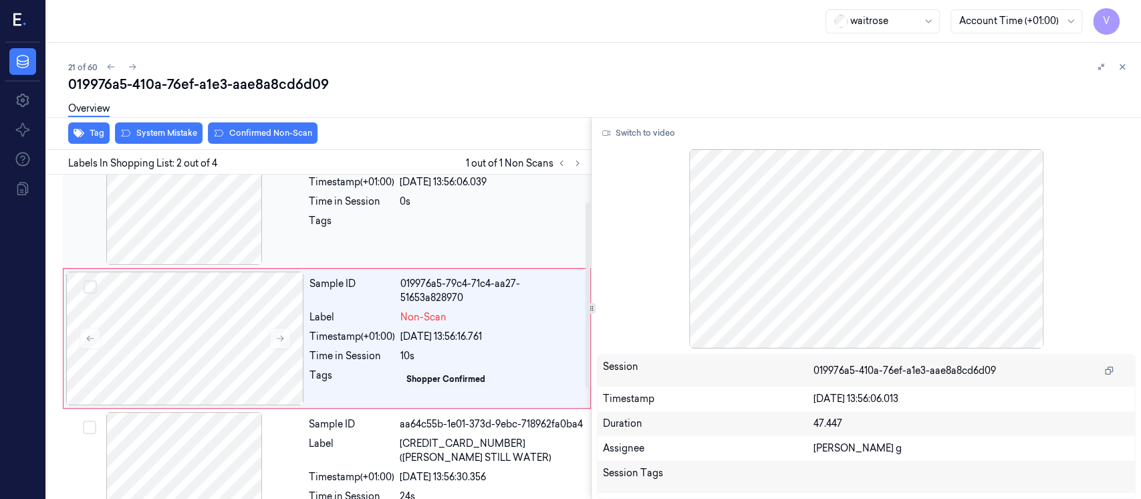
scroll to position [47, 0]
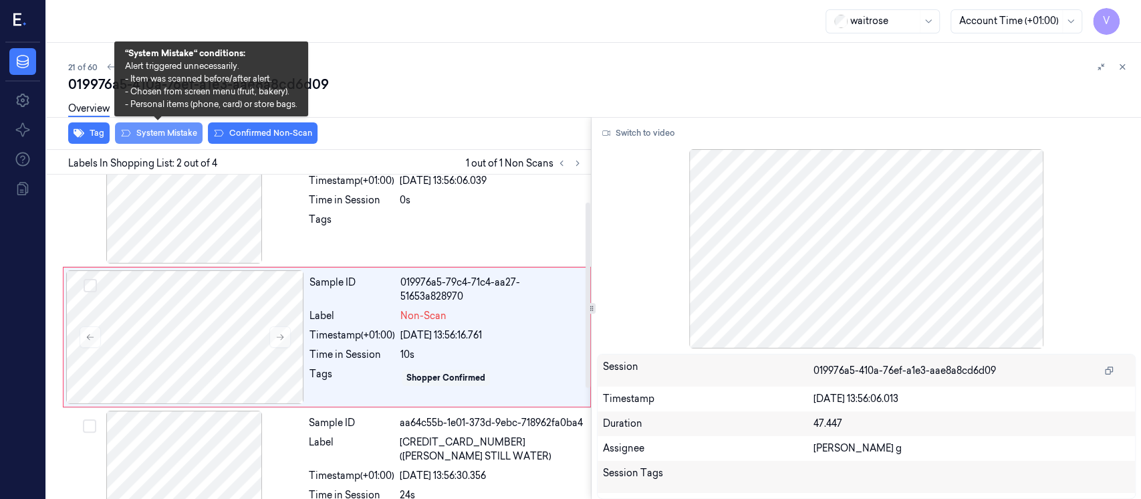
click at [167, 136] on button "System Mistake" at bounding box center [159, 132] width 88 height 21
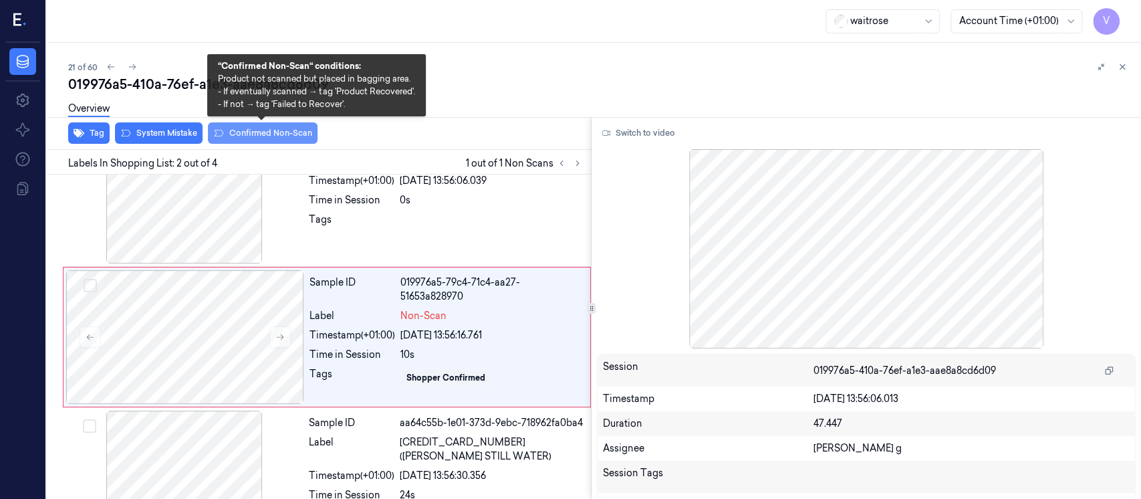
click at [280, 136] on button "Confirmed Non-Scan" at bounding box center [263, 132] width 110 height 21
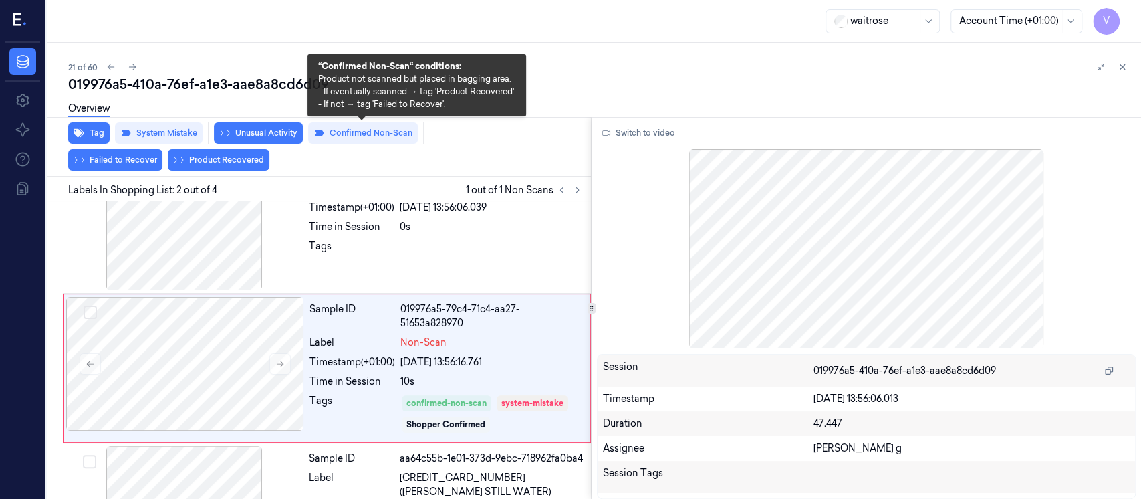
scroll to position [61, 0]
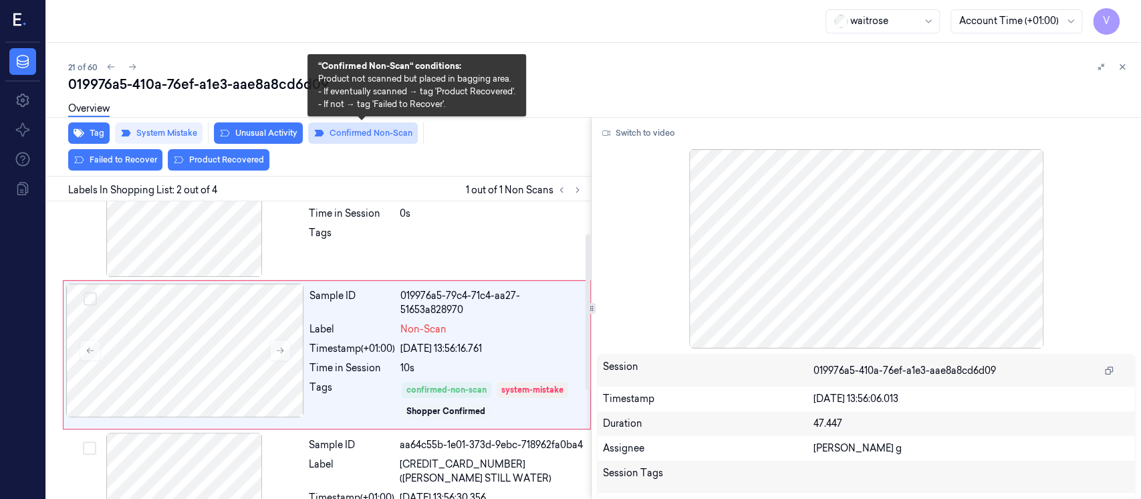
click at [359, 128] on button "Confirmed Non-Scan" at bounding box center [363, 132] width 110 height 21
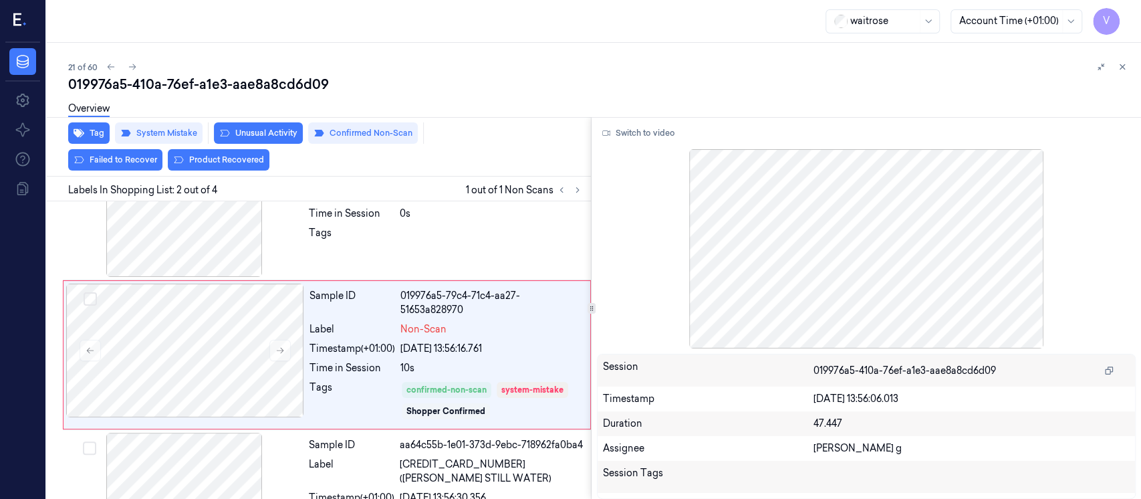
scroll to position [47, 0]
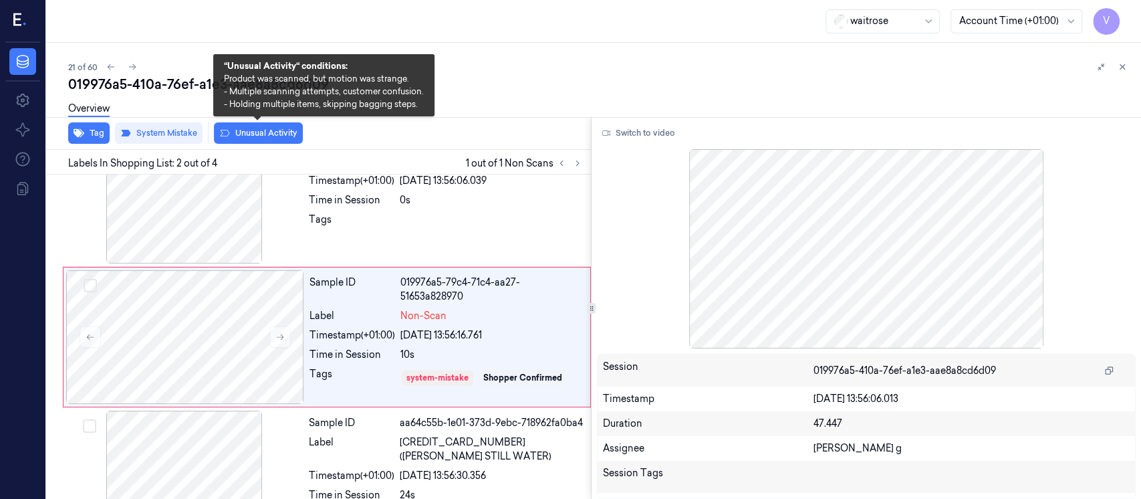
click at [273, 130] on button "Unusual Activity" at bounding box center [258, 132] width 89 height 21
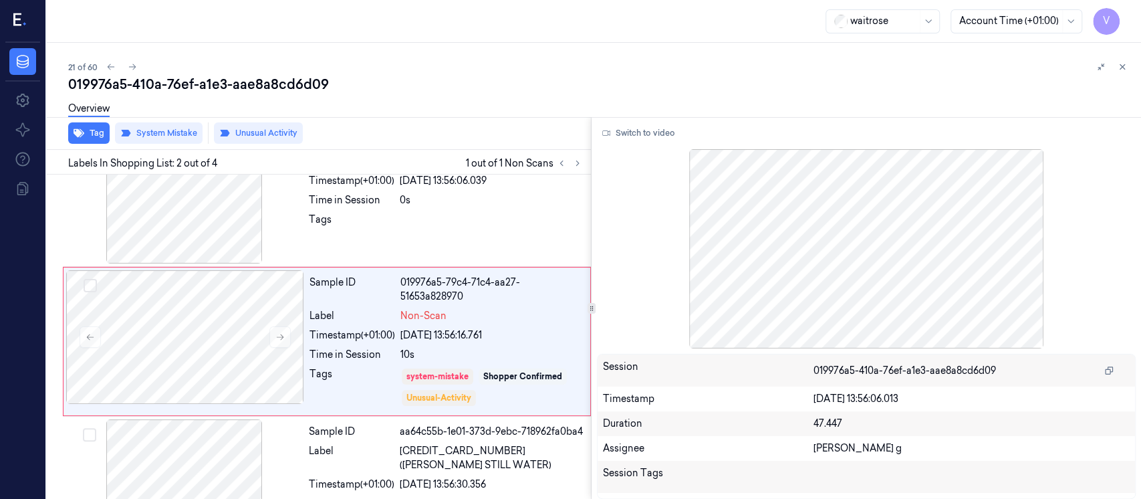
click at [449, 77] on div "019976a5-410a-76ef-a1e3-aae8a8cd6d09" at bounding box center [599, 84] width 1062 height 19
click at [1123, 65] on icon at bounding box center [1122, 67] width 5 height 5
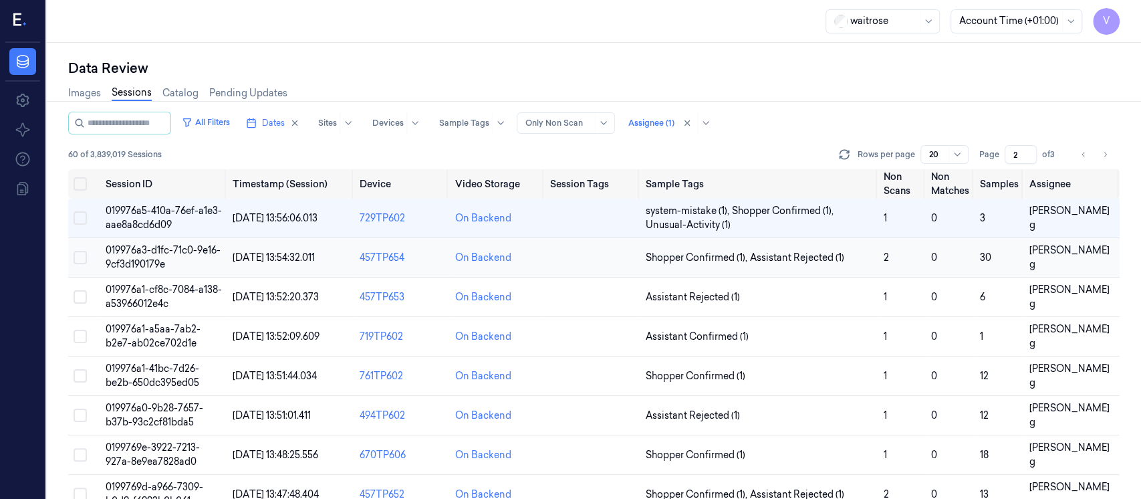
click at [604, 254] on td at bounding box center [593, 257] width 96 height 39
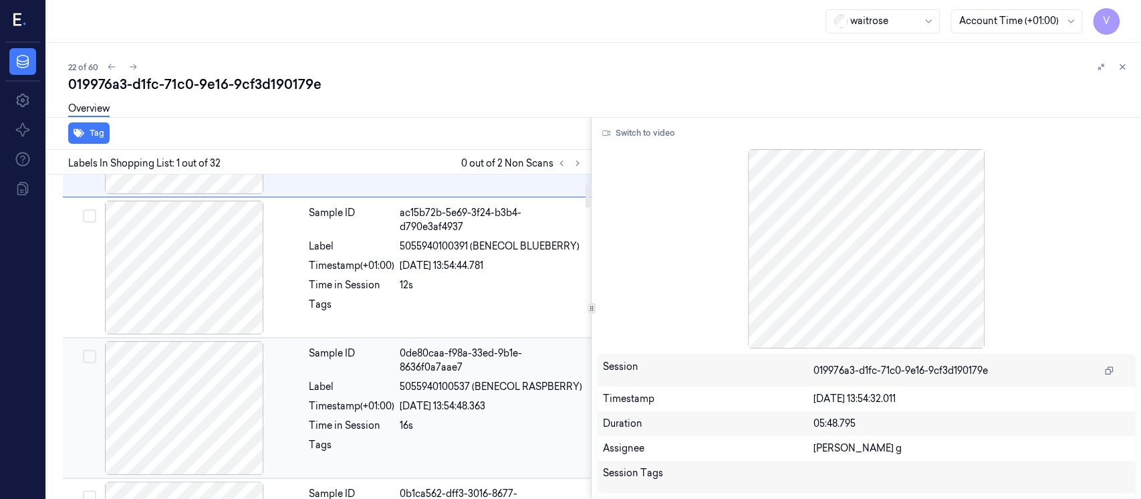
scroll to position [178, 0]
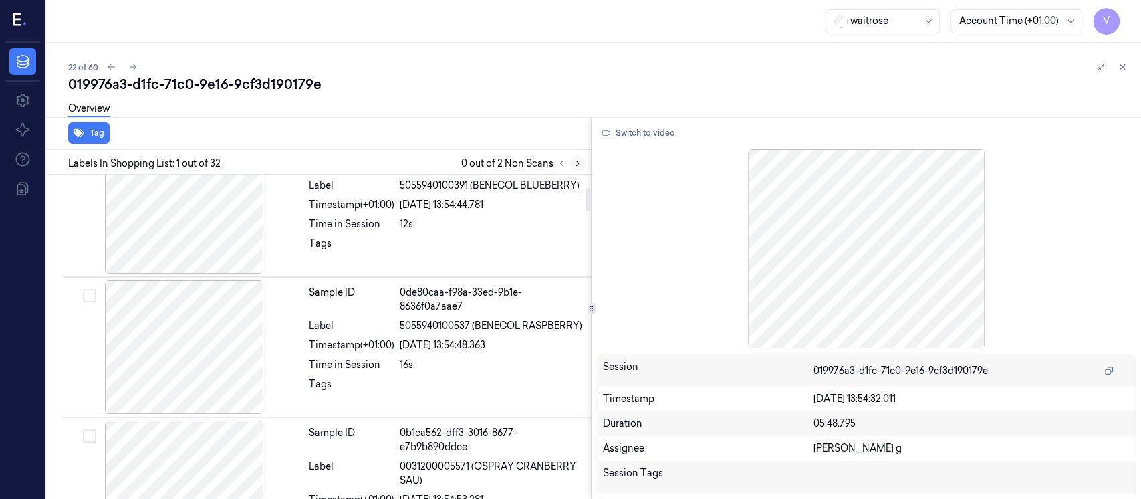
click at [577, 158] on icon at bounding box center [577, 162] width 9 height 9
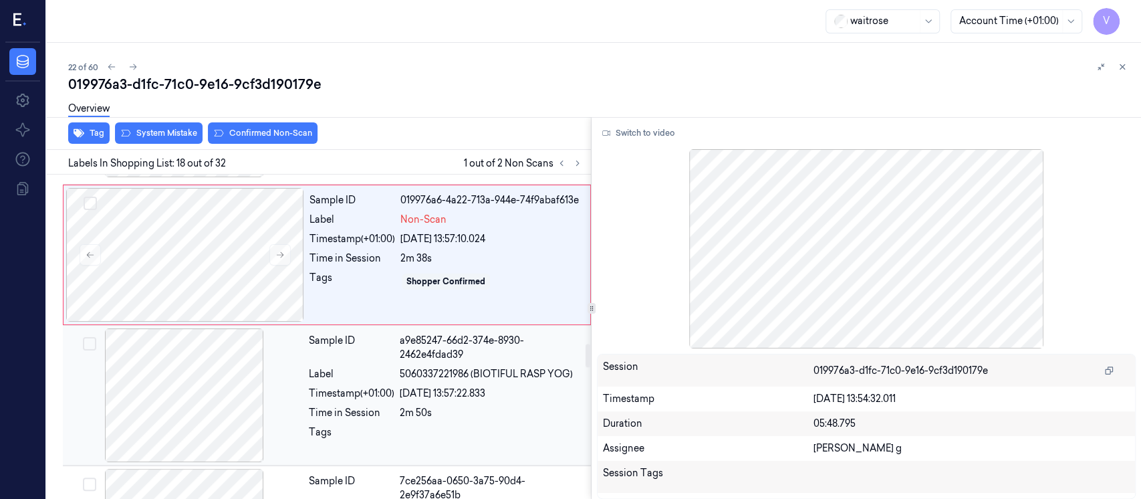
scroll to position [2318, 0]
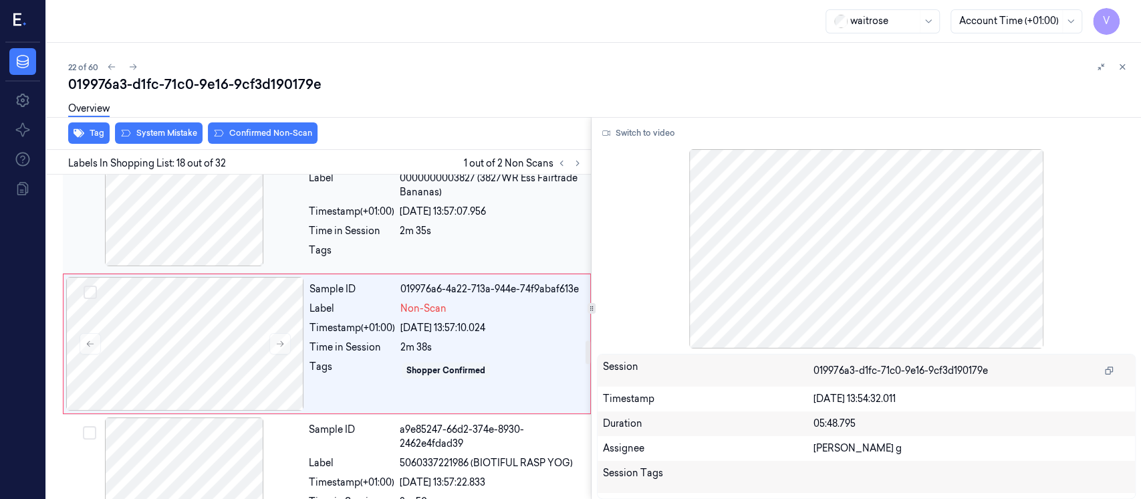
click at [355, 205] on div "Timestamp (+01:00)" at bounding box center [352, 212] width 86 height 14
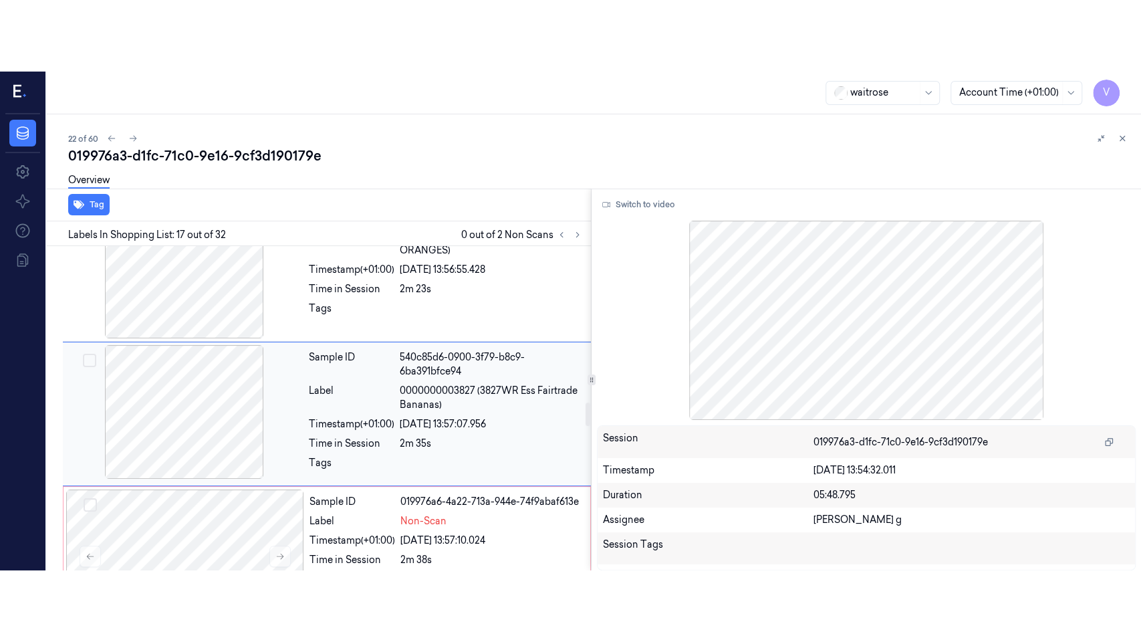
scroll to position [2176, 0]
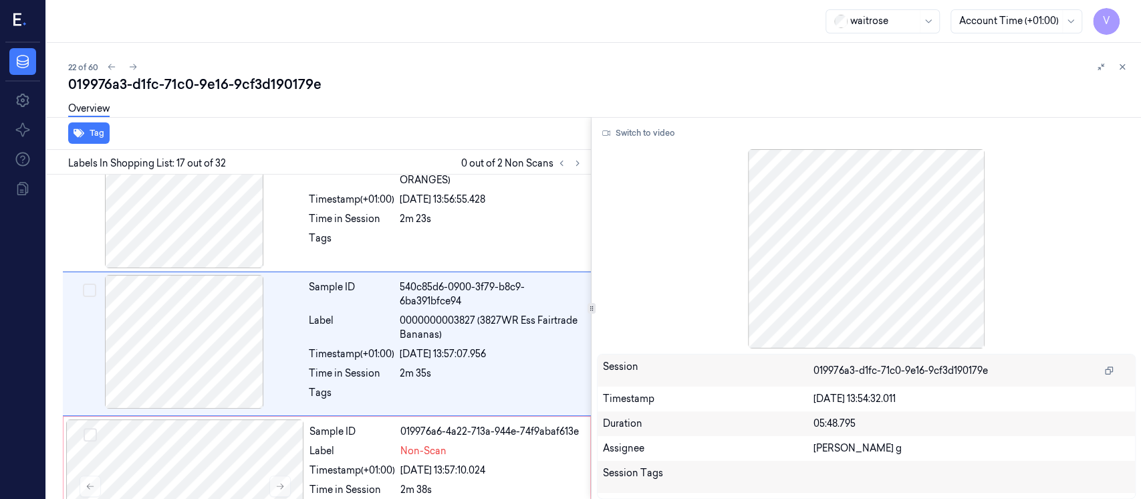
click at [645, 146] on div "Switch to video Session 019976a3-d1fc-71c0-9e16-9cf3d190179e Timestamp [DATE] 1…" at bounding box center [865, 308] width 549 height 382
click at [631, 136] on button "Switch to video" at bounding box center [639, 132] width 84 height 21
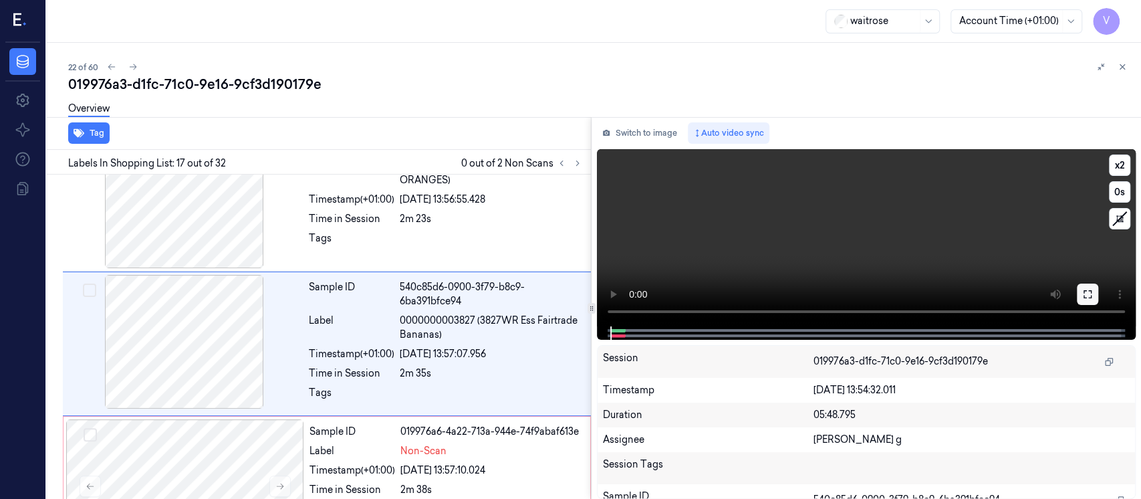
click at [1088, 297] on icon at bounding box center [1087, 294] width 8 height 8
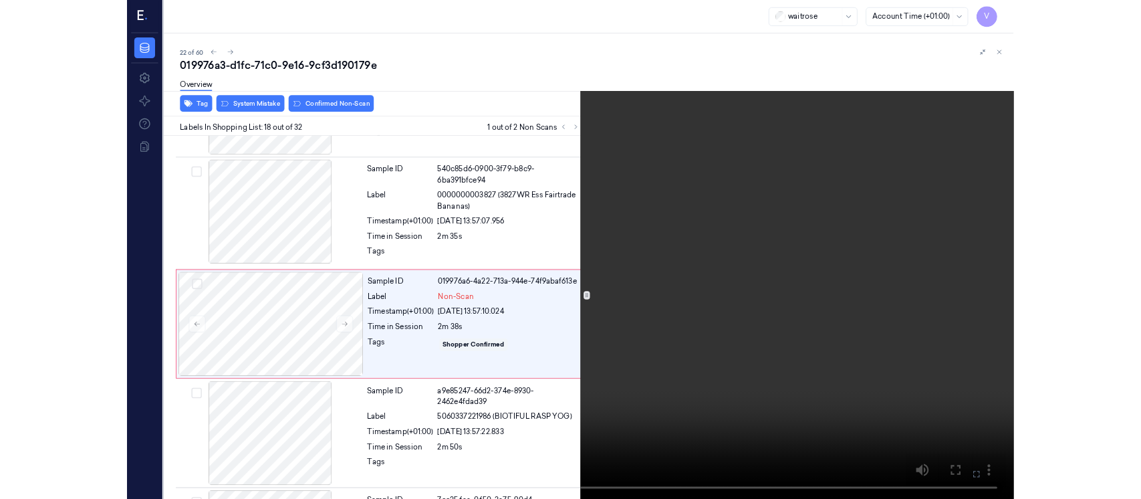
scroll to position [2247, 0]
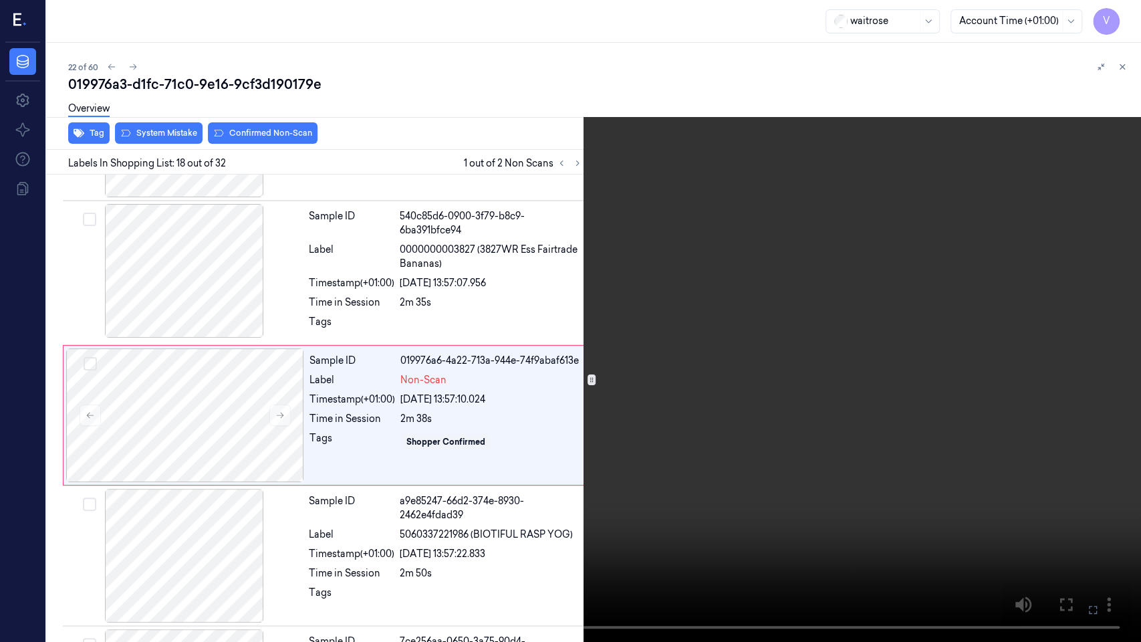
click at [0, 0] on icon at bounding box center [0, 0] width 0 height 0
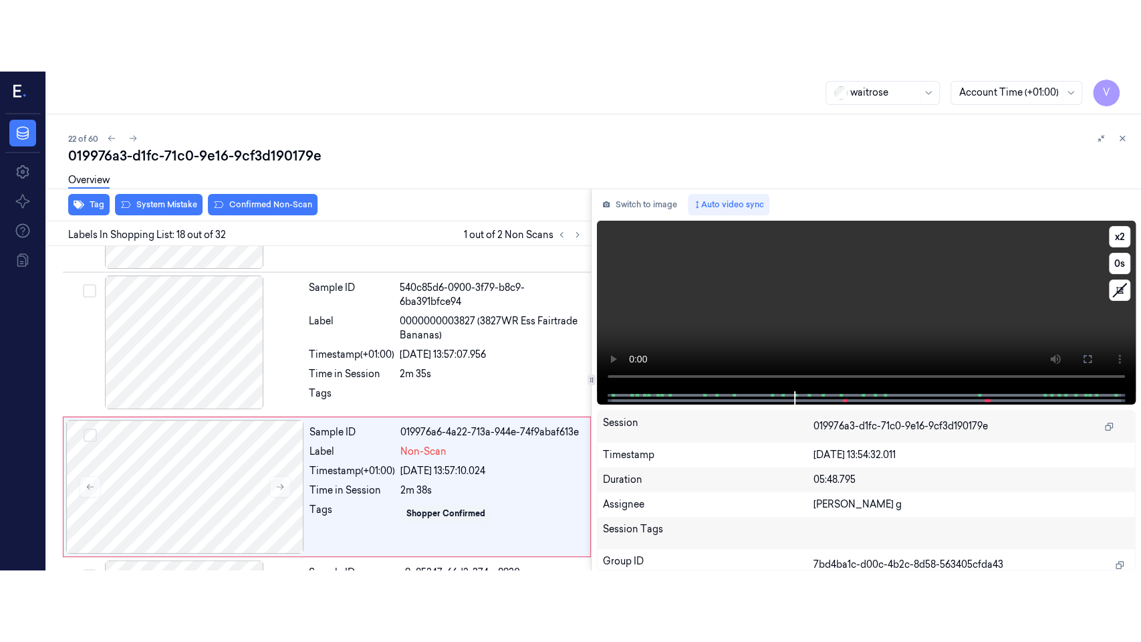
scroll to position [2318, 0]
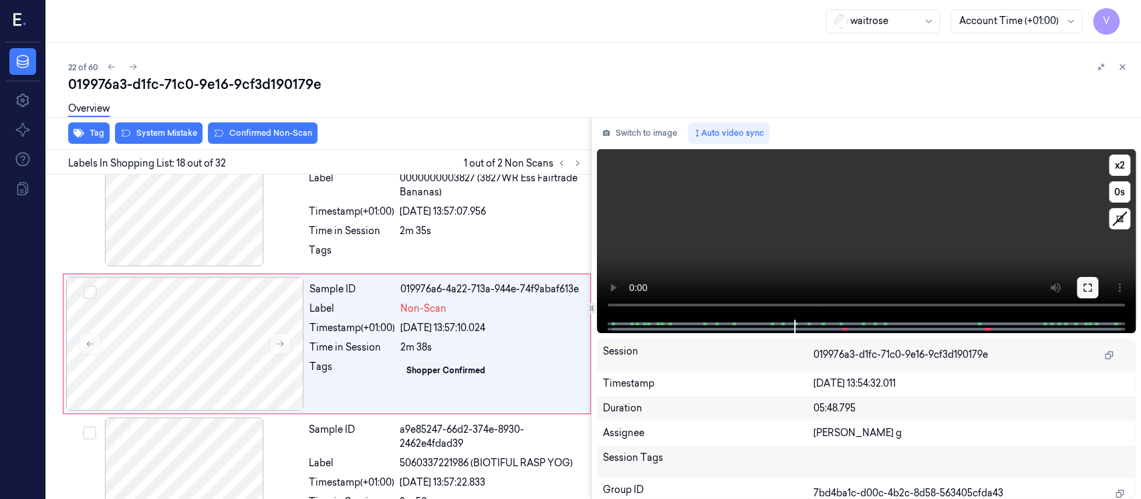
click at [1090, 290] on icon at bounding box center [1087, 287] width 8 height 8
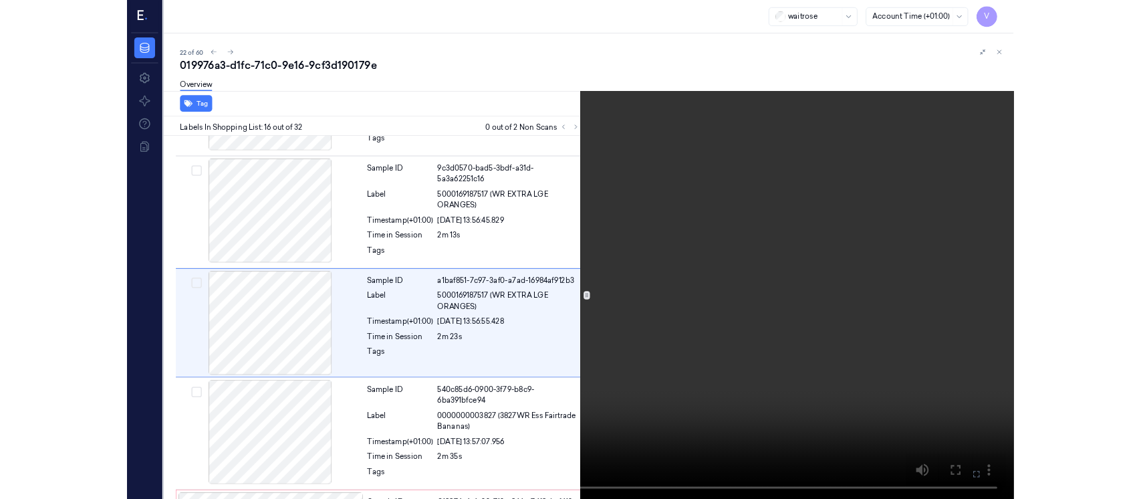
scroll to position [1962, 0]
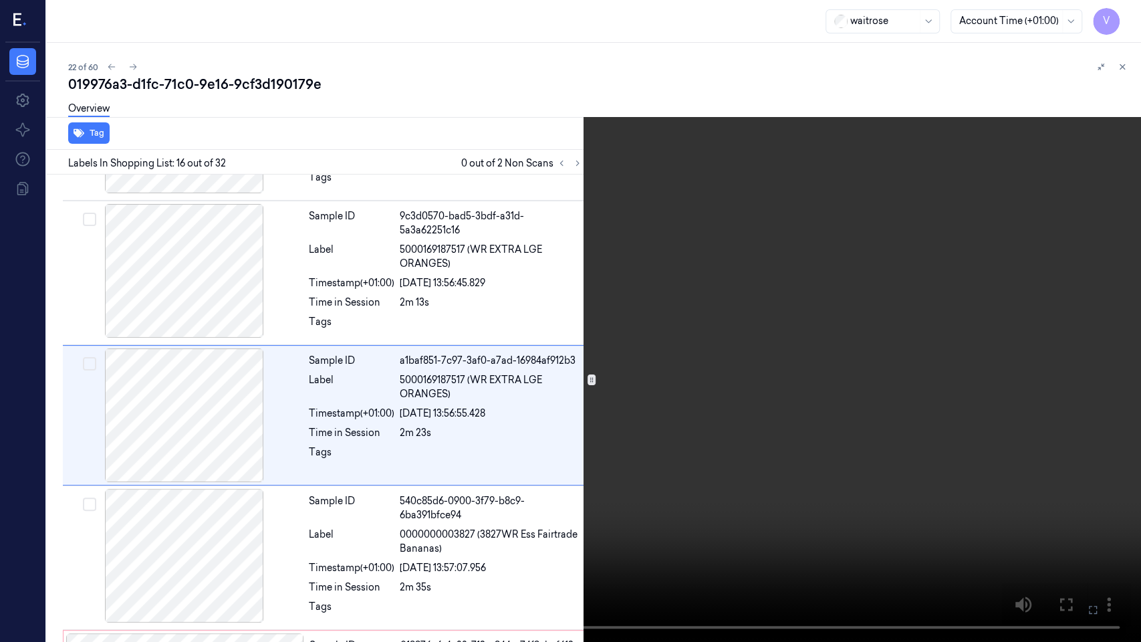
click at [0, 0] on icon at bounding box center [0, 0] width 0 height 0
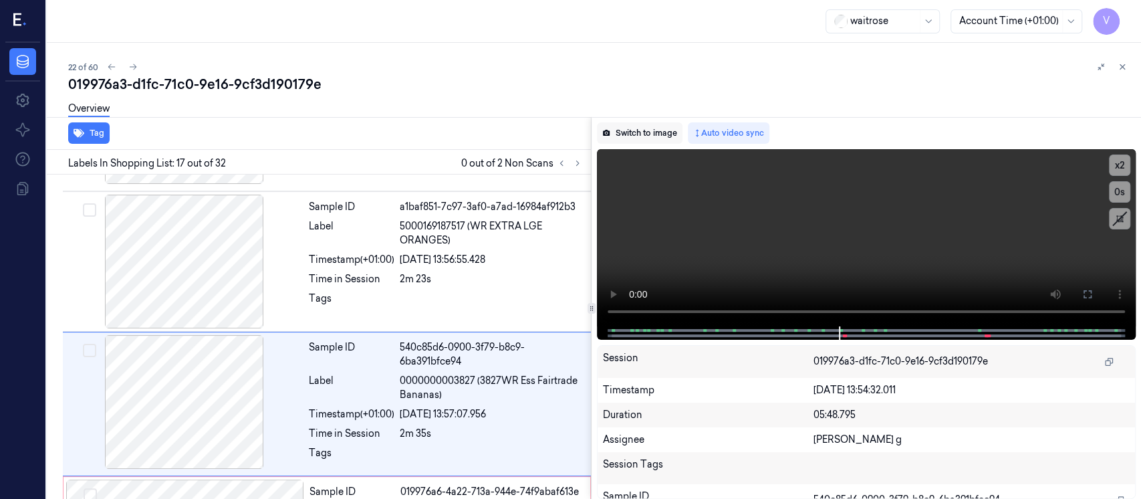
click at [655, 126] on button "Switch to image" at bounding box center [640, 132] width 86 height 21
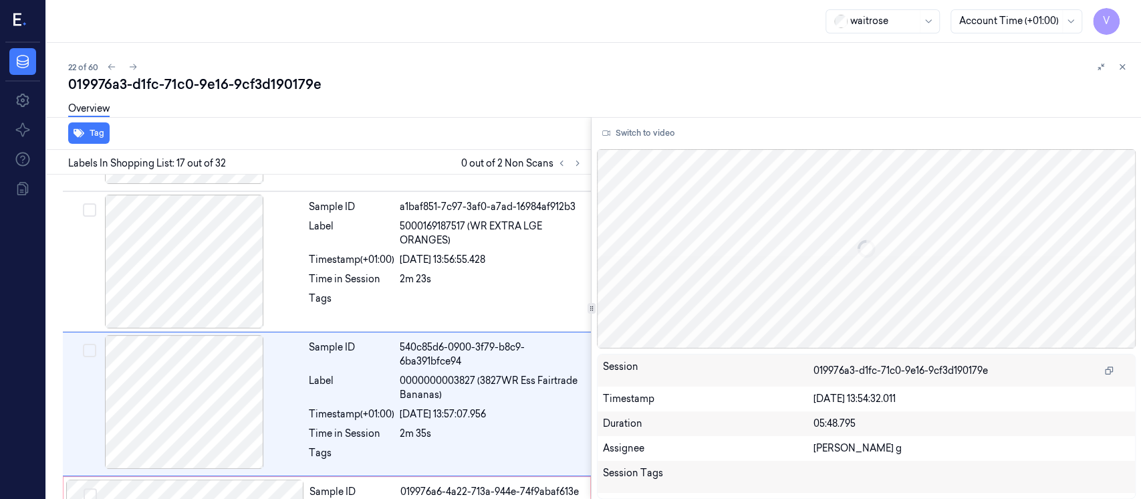
scroll to position [2176, 0]
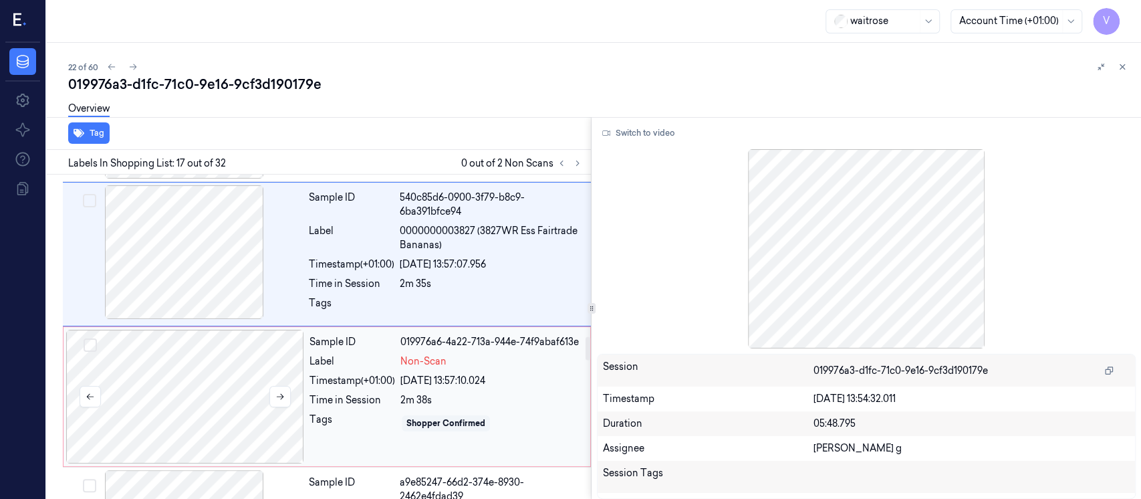
click at [181, 406] on div at bounding box center [185, 396] width 238 height 134
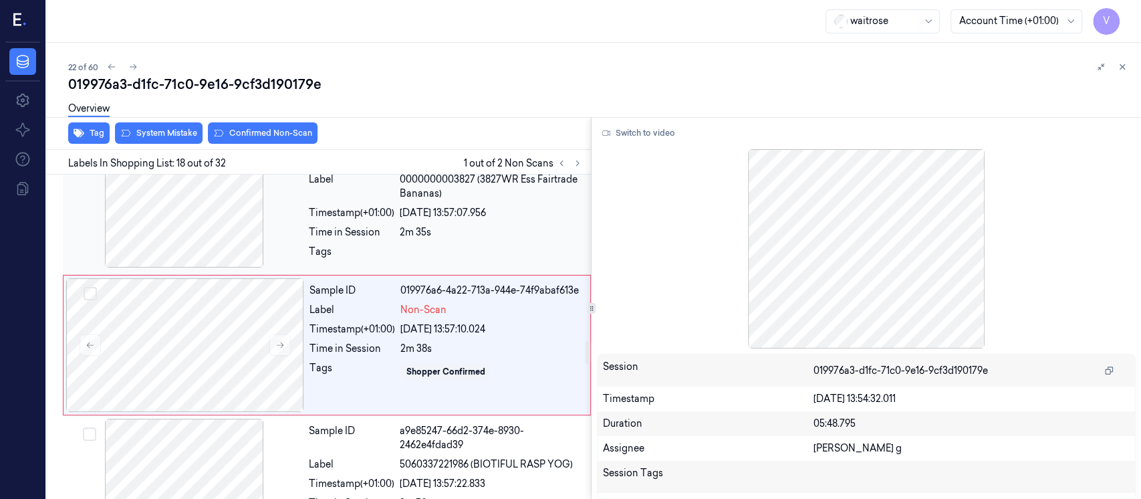
scroll to position [2318, 0]
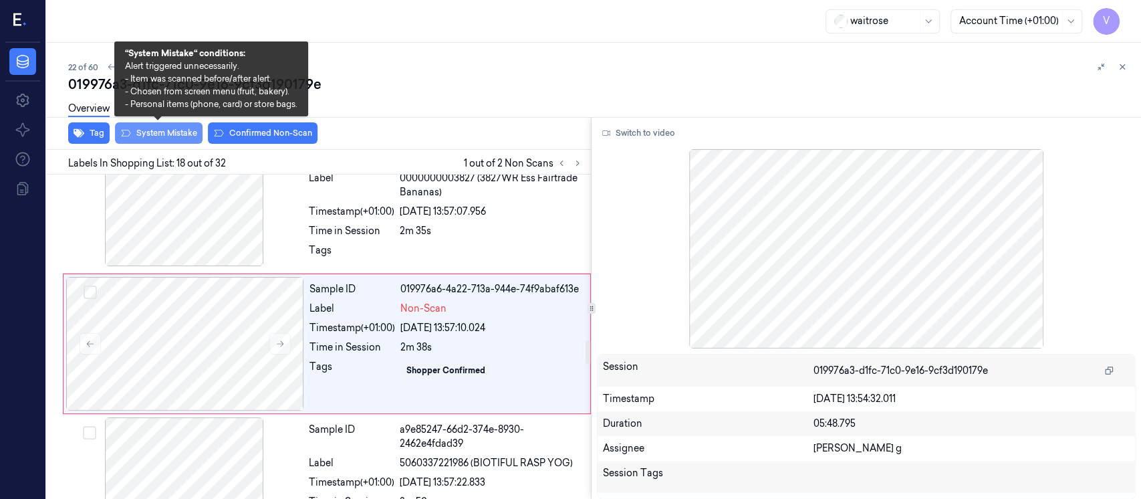
click at [181, 136] on button "System Mistake" at bounding box center [159, 132] width 88 height 21
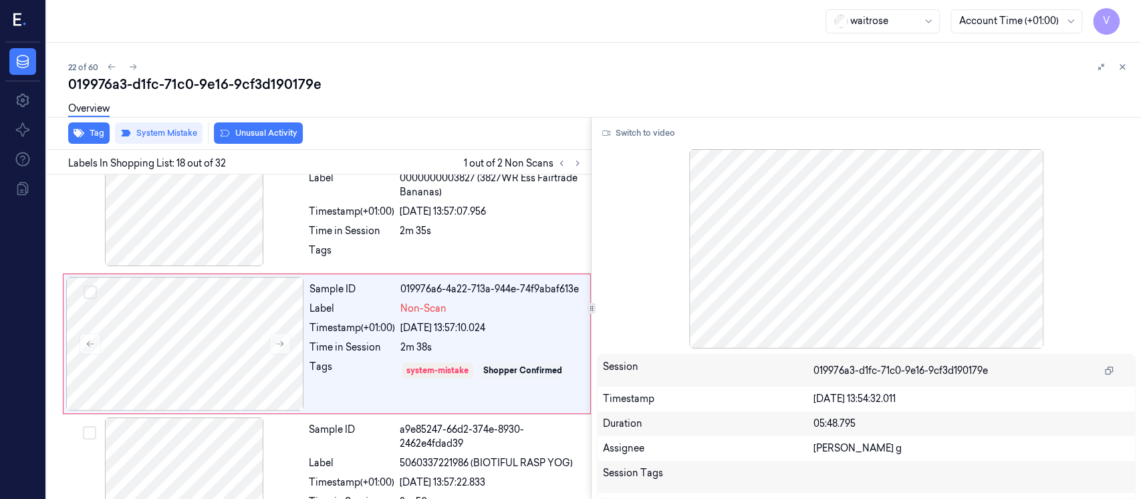
click at [273, 130] on button "Unusual Activity" at bounding box center [258, 132] width 89 height 21
click at [577, 164] on icon at bounding box center [577, 162] width 9 height 9
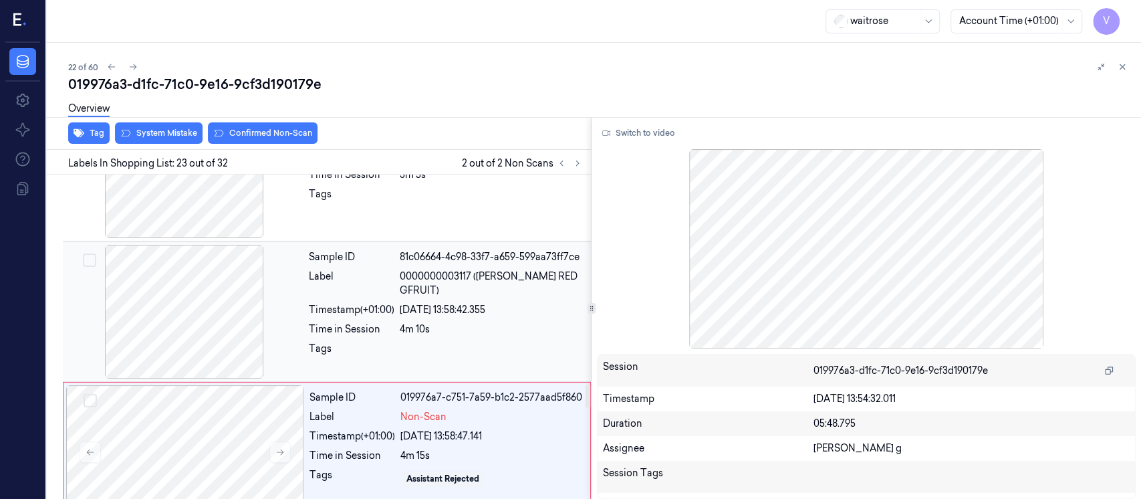
scroll to position [2845, 0]
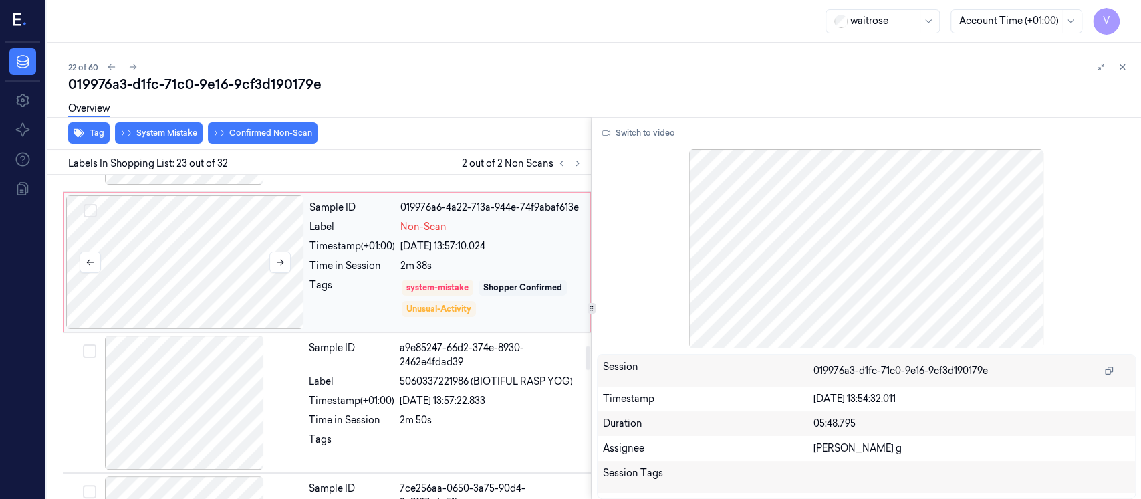
click at [200, 266] on div at bounding box center [185, 262] width 238 height 134
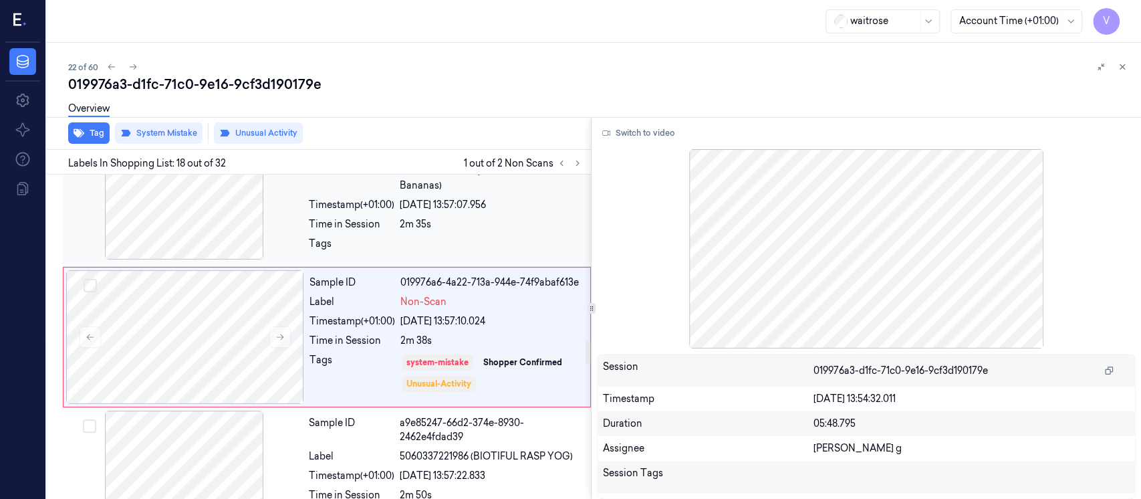
scroll to position [2318, 0]
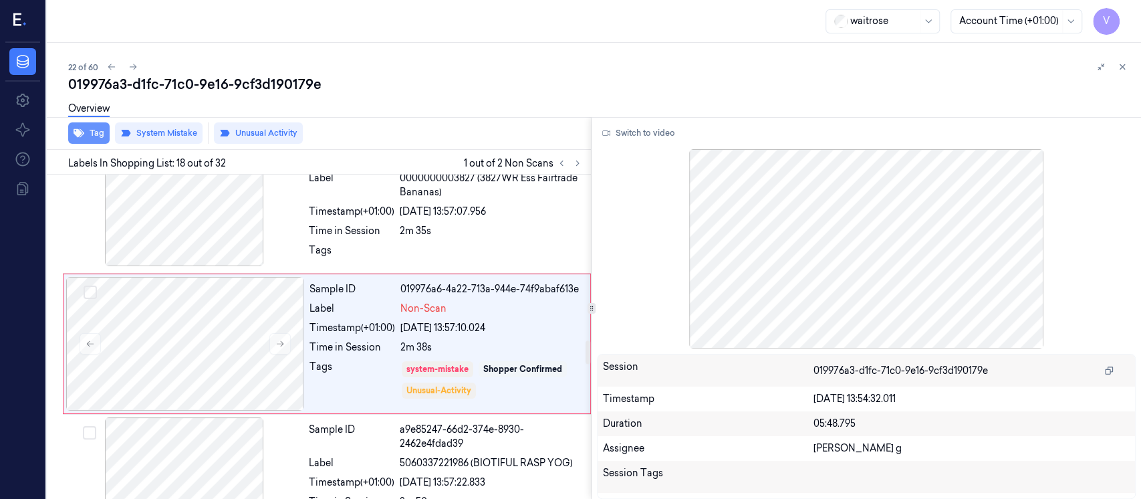
click at [82, 130] on icon "button" at bounding box center [79, 133] width 11 height 11
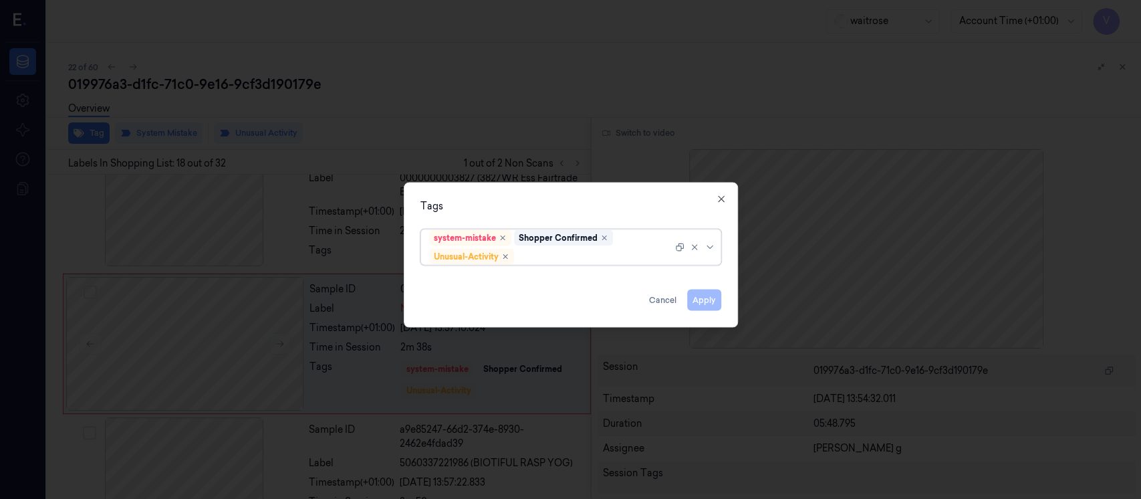
click at [551, 263] on div "system-mistake Shopper Confirmed Unusual-Activity" at bounding box center [550, 247] width 243 height 35
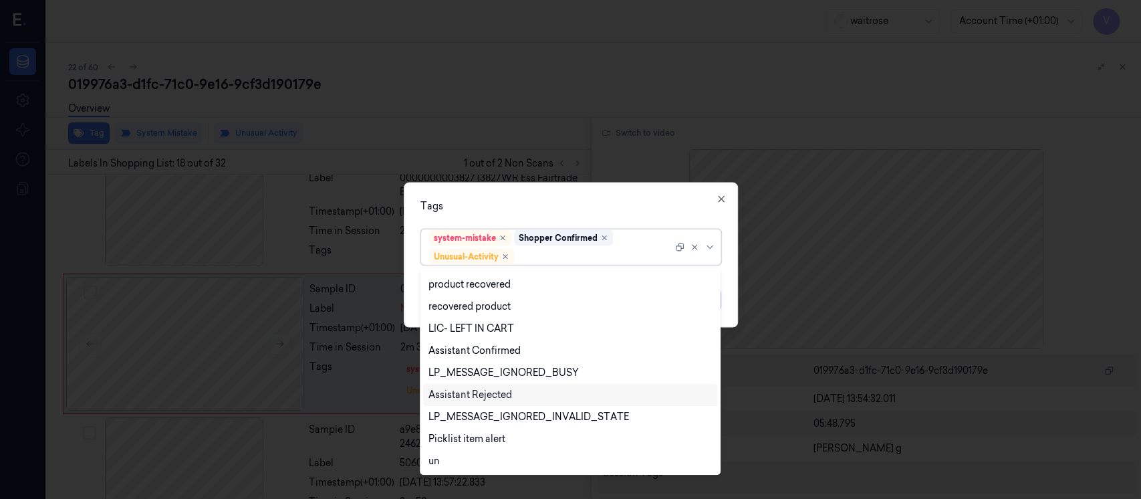
scroll to position [262, 0]
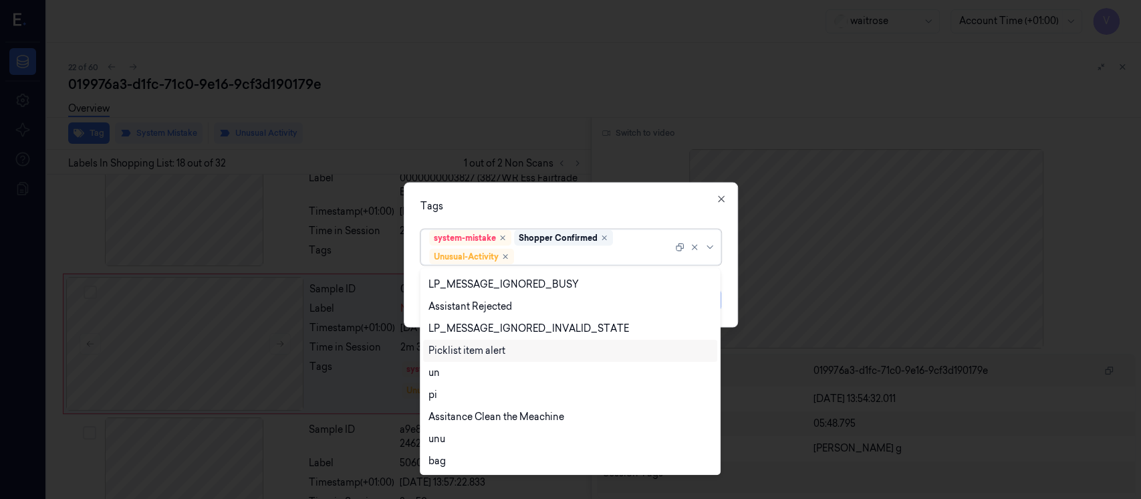
click at [495, 354] on div "Picklist item alert" at bounding box center [466, 351] width 77 height 14
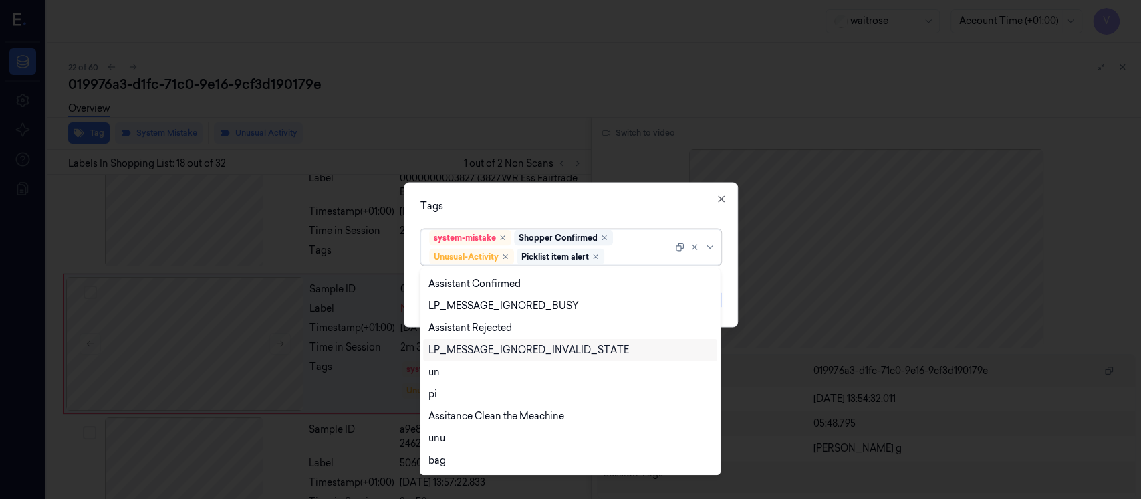
scroll to position [241, 0]
click at [614, 212] on div "Tags" at bounding box center [570, 206] width 301 height 14
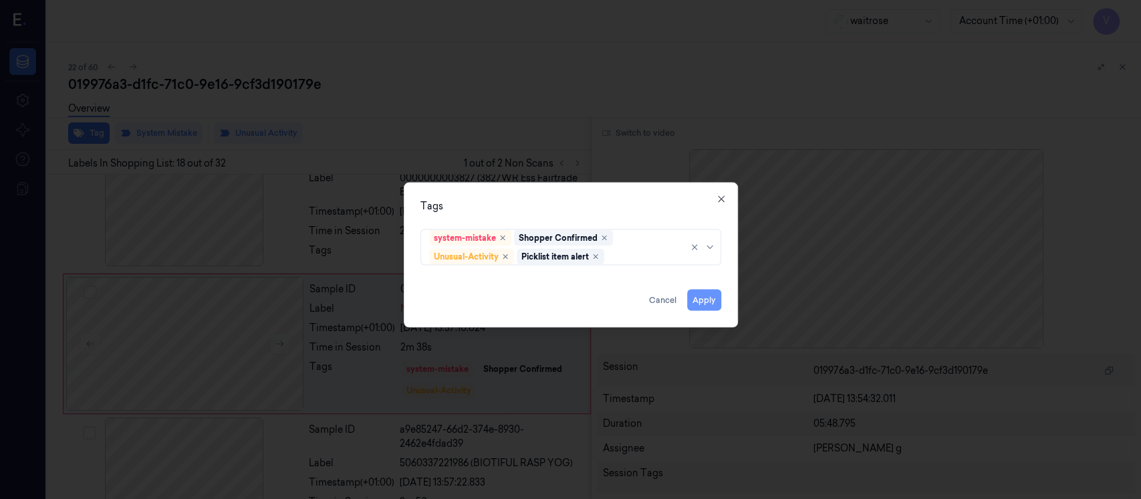
click at [694, 299] on button "Apply" at bounding box center [704, 299] width 34 height 21
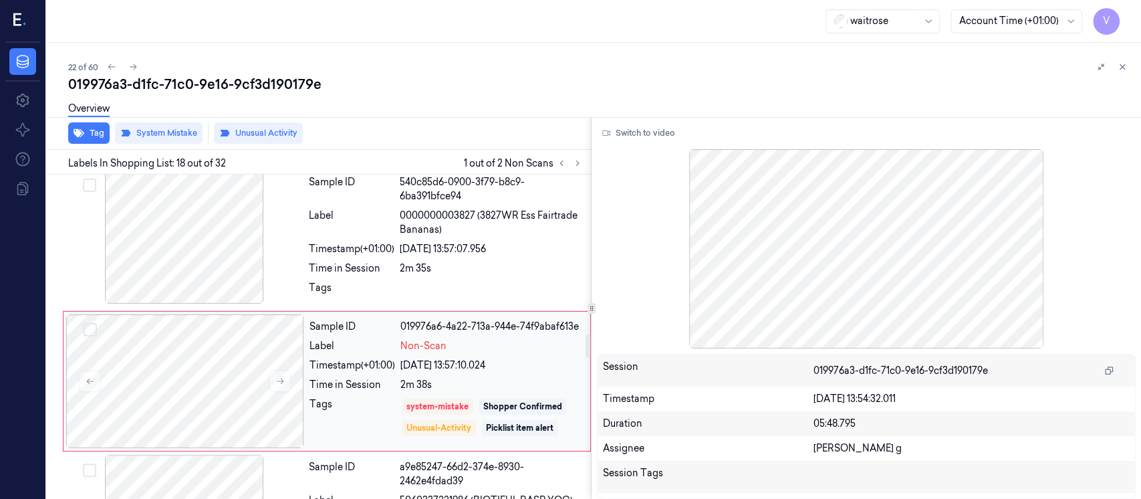
scroll to position [2318, 0]
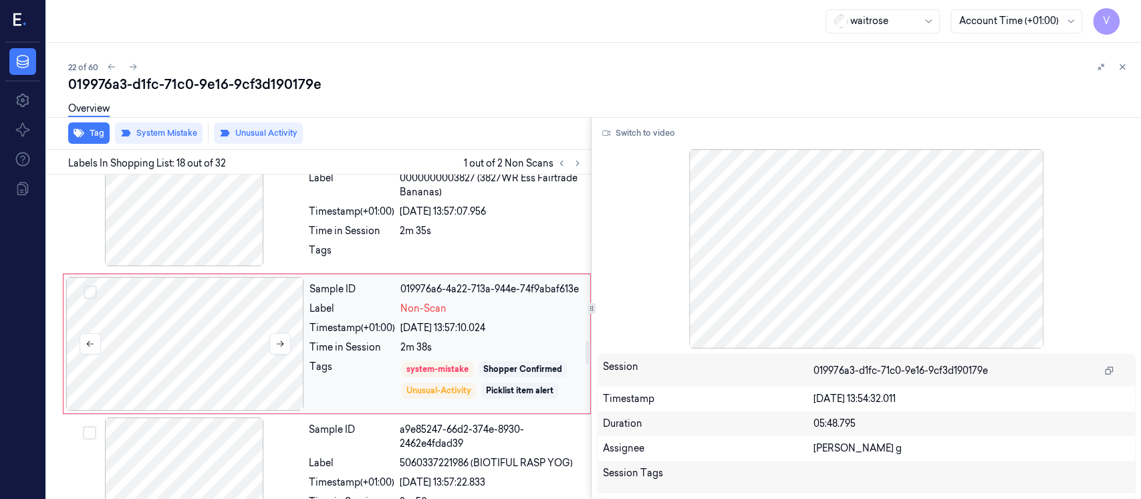
click at [293, 352] on div at bounding box center [185, 344] width 238 height 134
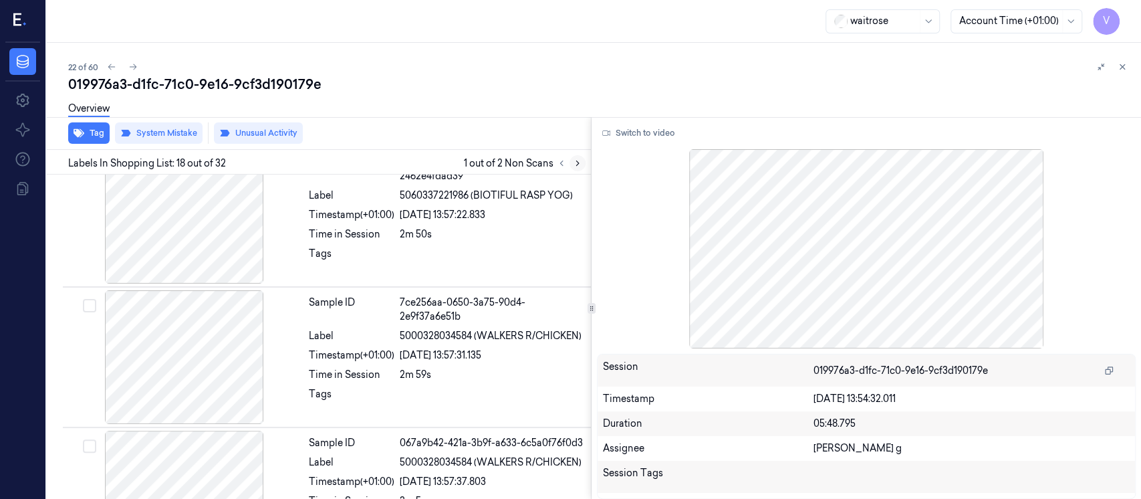
click at [578, 162] on icon at bounding box center [577, 163] width 3 height 5
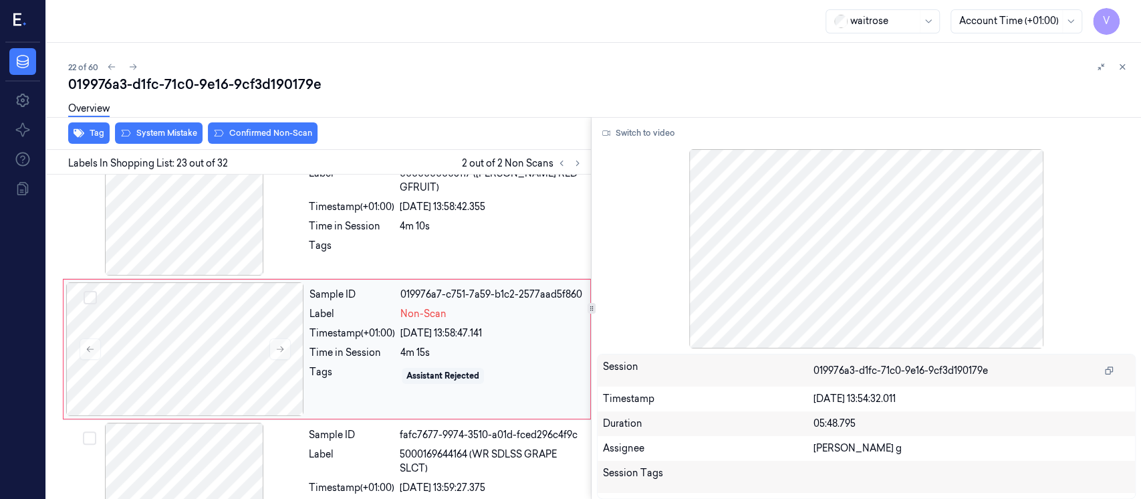
scroll to position [3023, 0]
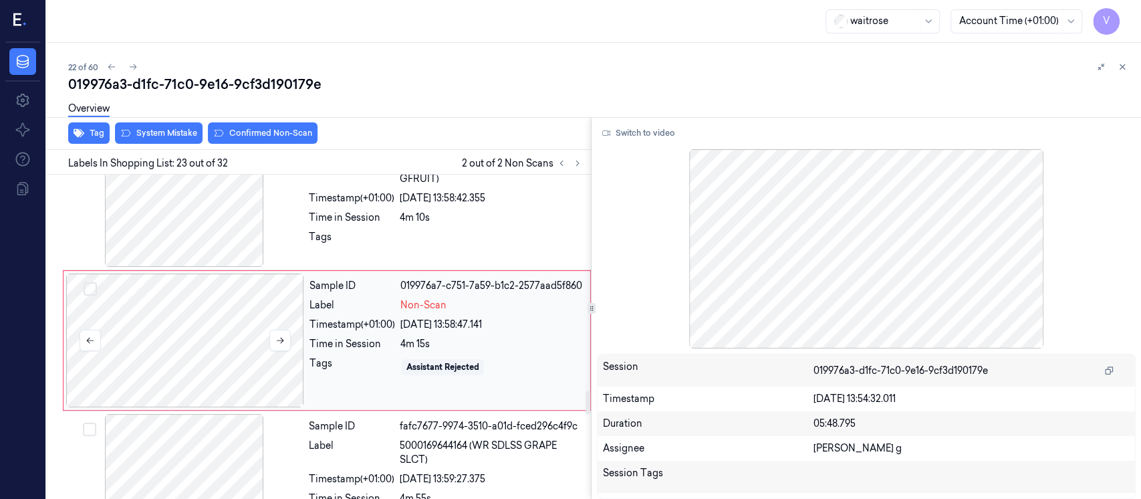
click at [194, 350] on div at bounding box center [185, 340] width 238 height 134
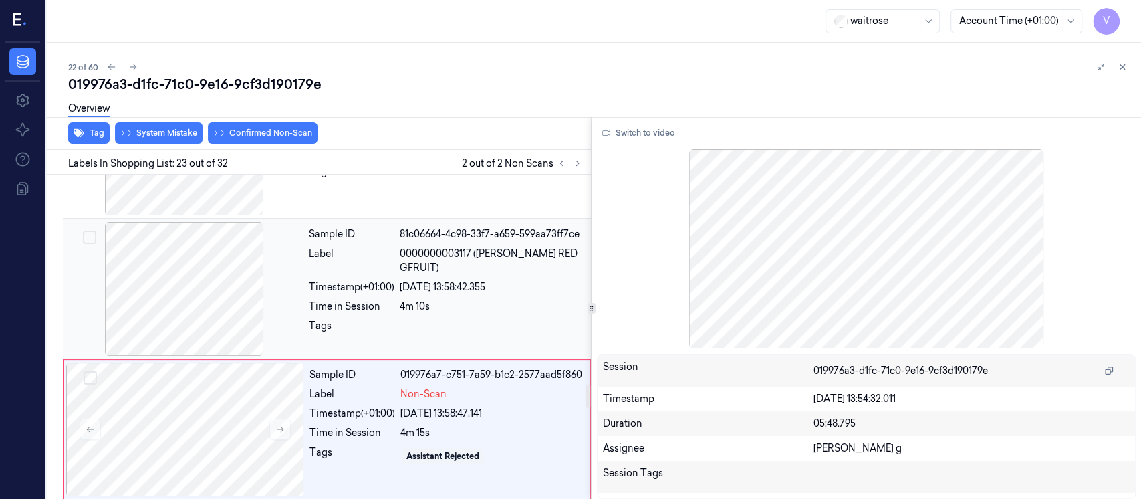
click at [176, 281] on div at bounding box center [184, 289] width 238 height 134
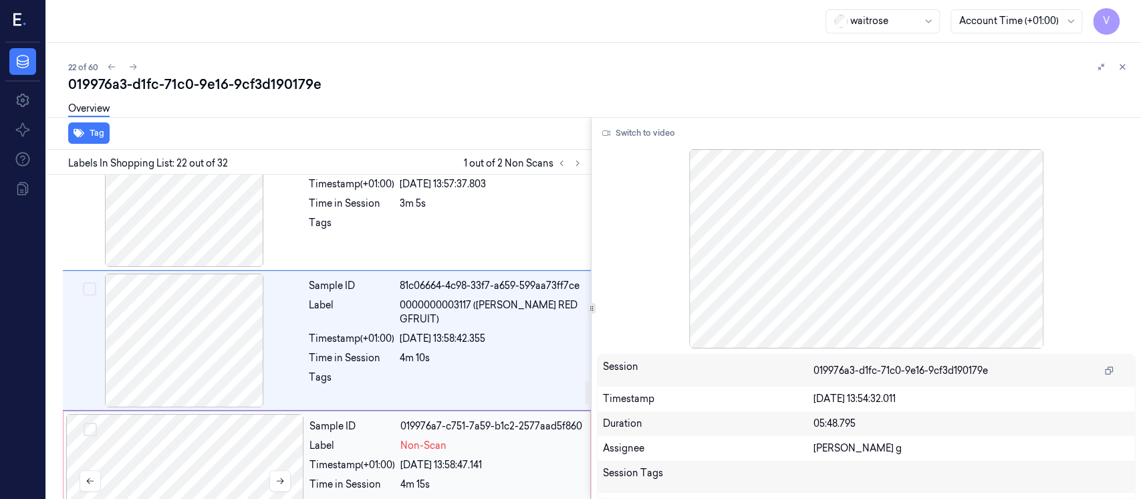
click at [215, 448] on div at bounding box center [185, 481] width 238 height 134
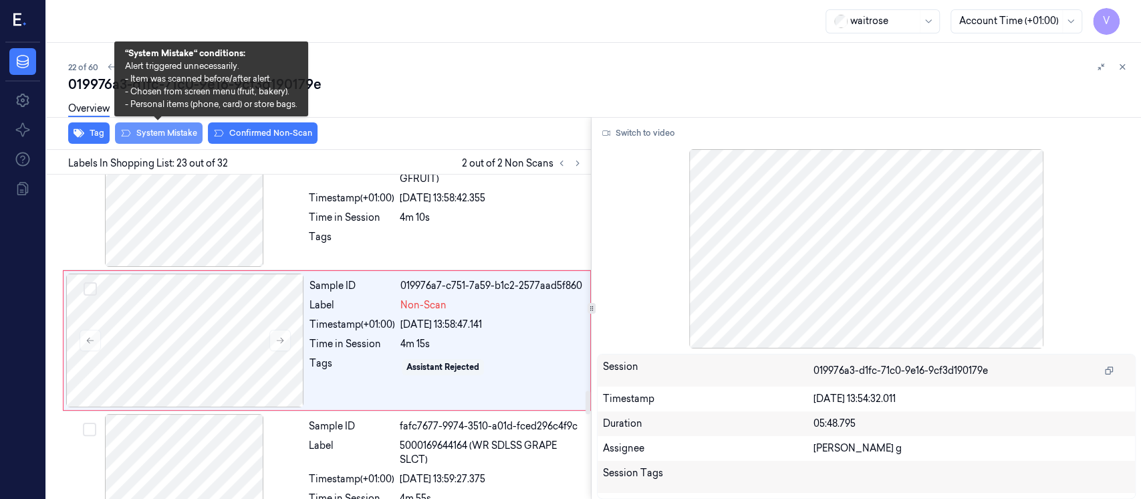
click at [176, 136] on button "System Mistake" at bounding box center [159, 132] width 88 height 21
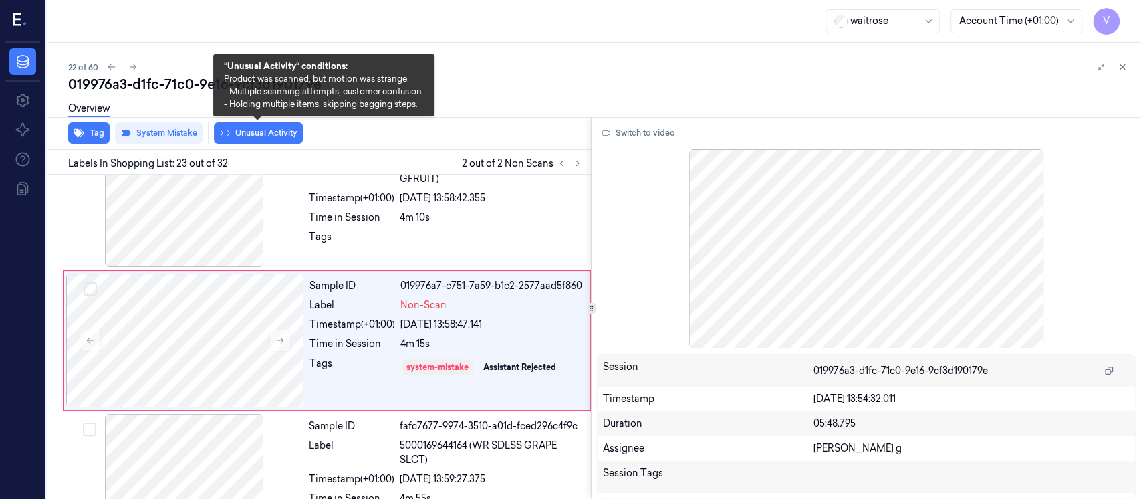
click at [269, 132] on button "Unusual Activity" at bounding box center [258, 132] width 89 height 21
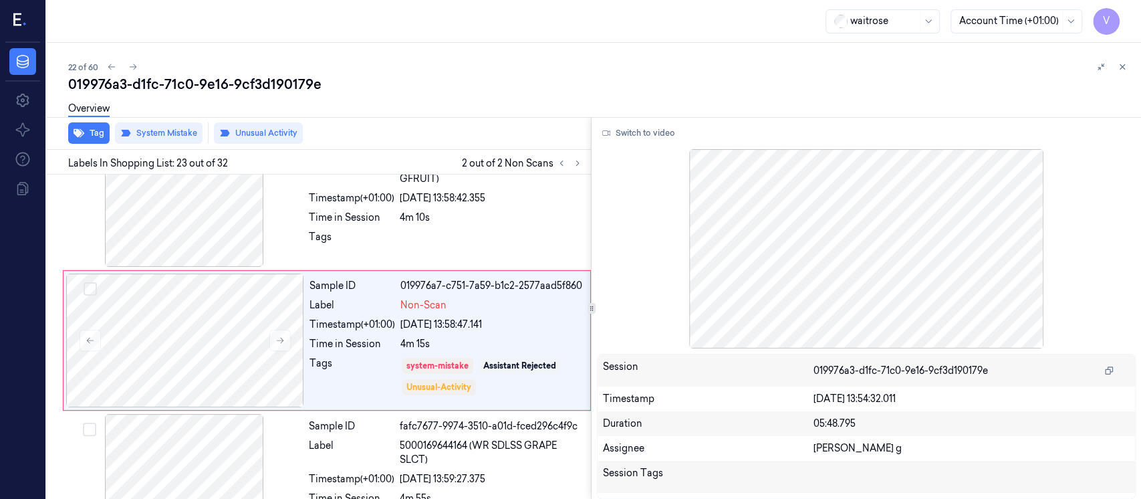
click at [82, 126] on div "Overview" at bounding box center [88, 111] width 41 height 34
click at [82, 140] on button "Tag" at bounding box center [88, 132] width 41 height 21
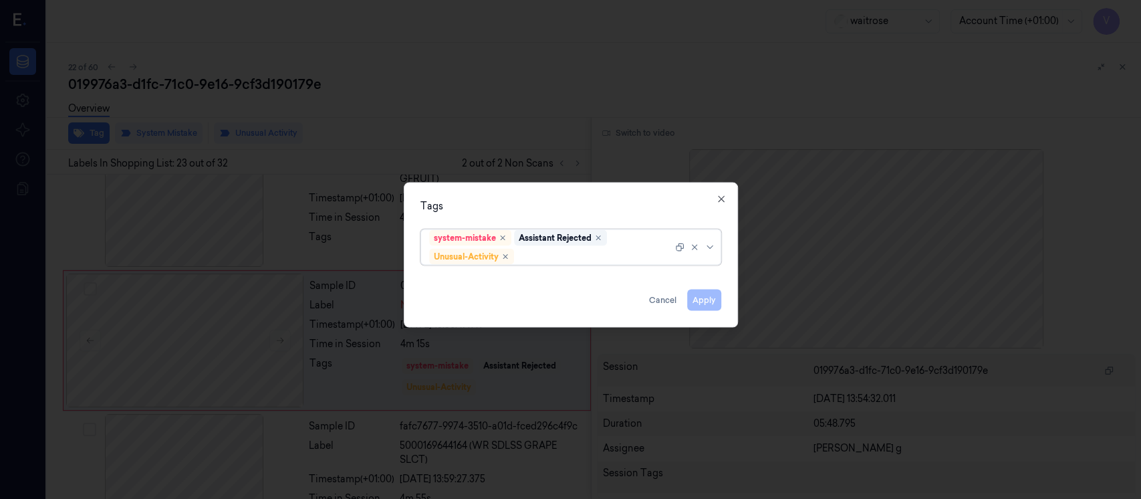
click at [577, 254] on div at bounding box center [595, 256] width 156 height 14
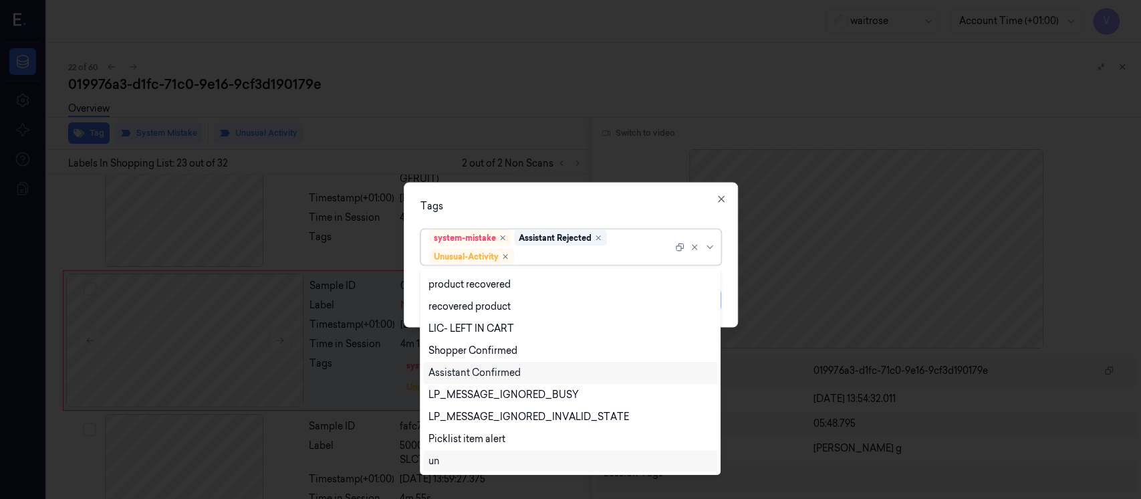
scroll to position [262, 0]
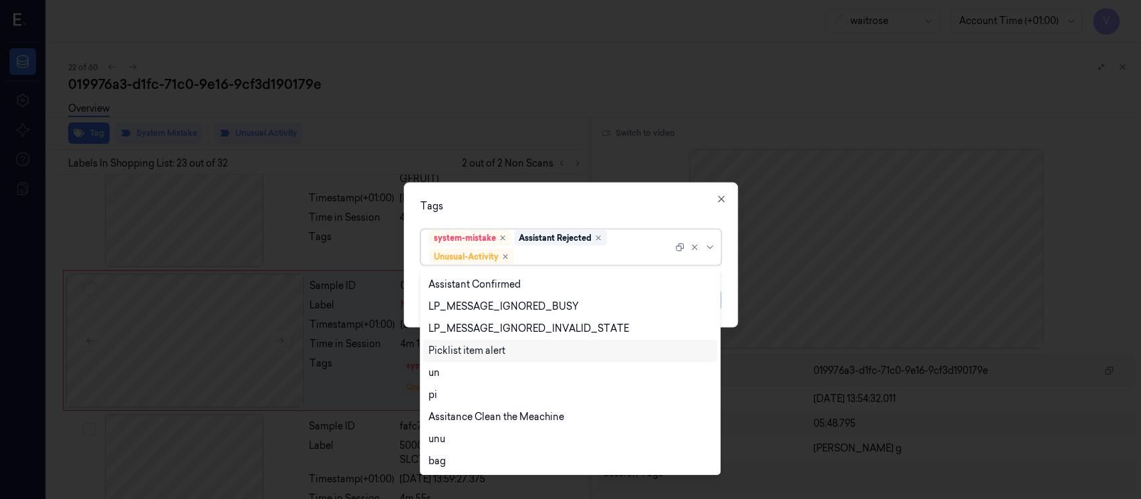
click at [462, 349] on div "Picklist item alert" at bounding box center [466, 351] width 77 height 14
click at [614, 206] on div "Tags" at bounding box center [570, 206] width 301 height 14
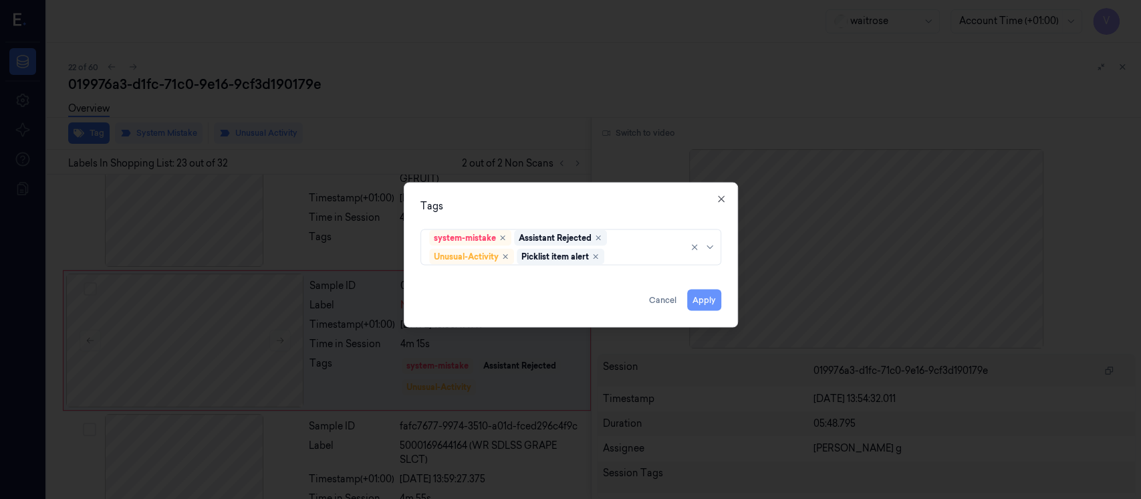
click at [700, 302] on button "Apply" at bounding box center [704, 299] width 34 height 21
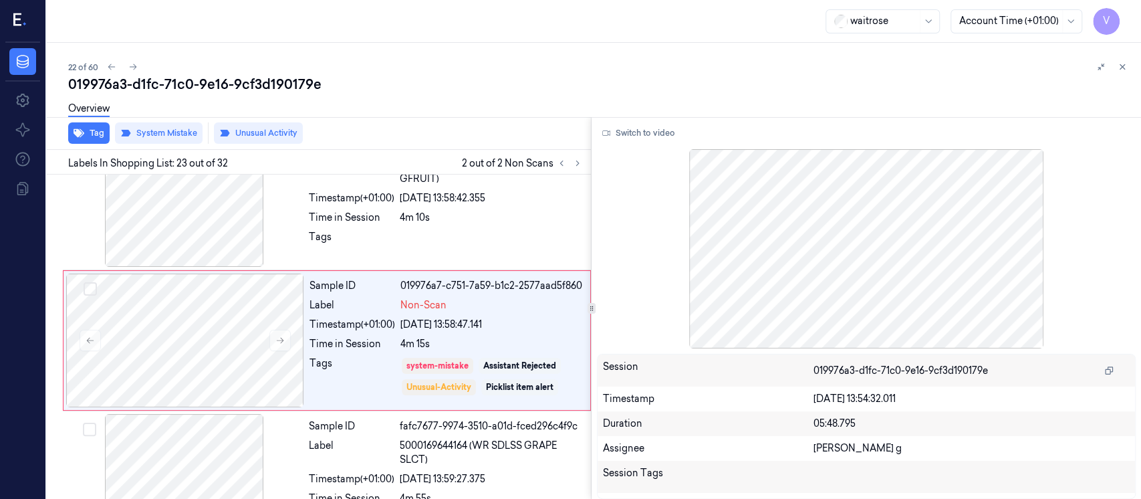
click at [986, 87] on div "019976a3-d1fc-71c0-9e16-9cf3d190179e" at bounding box center [599, 84] width 1062 height 19
click at [1124, 65] on icon at bounding box center [1121, 66] width 9 height 9
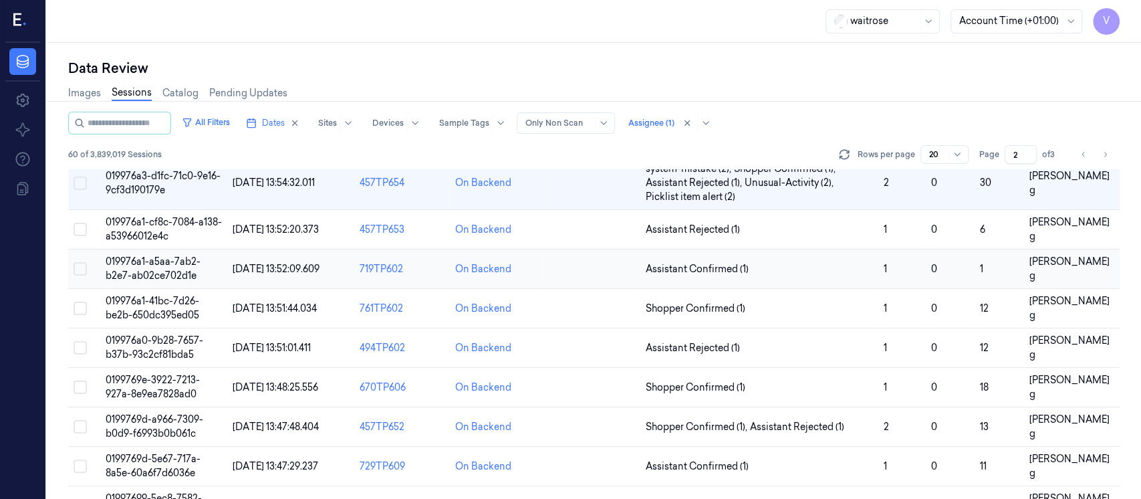
scroll to position [21, 0]
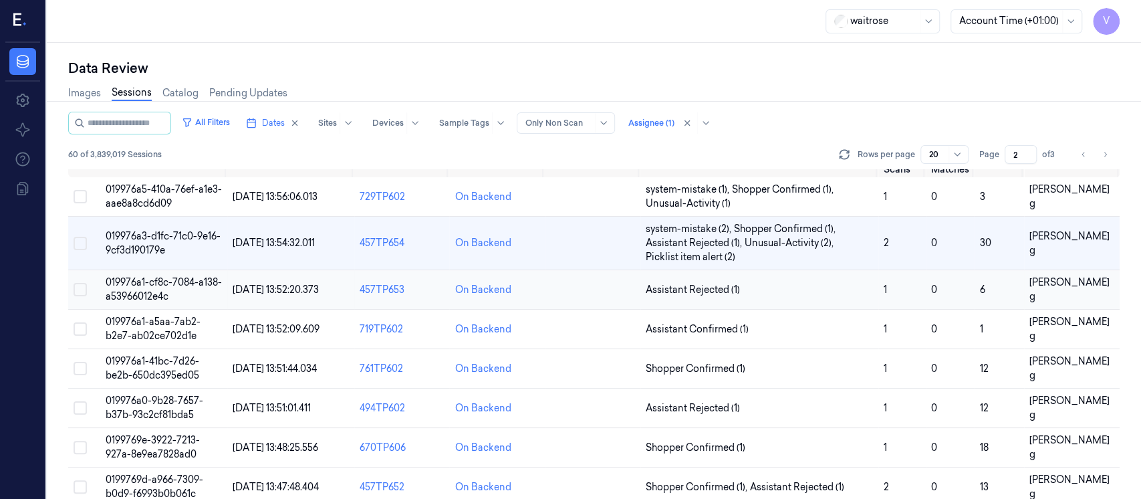
click at [585, 287] on td at bounding box center [593, 289] width 96 height 39
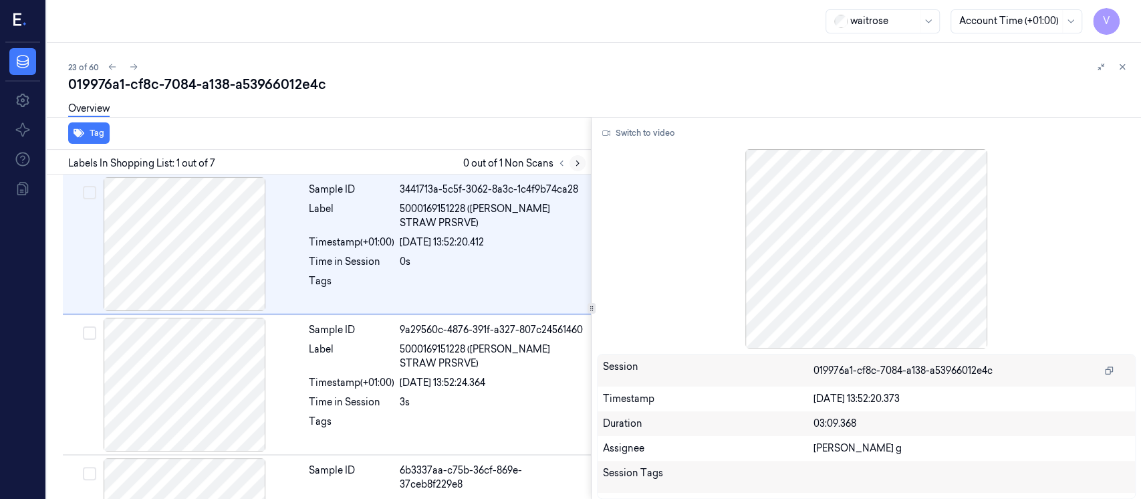
click at [577, 158] on icon at bounding box center [577, 162] width 9 height 9
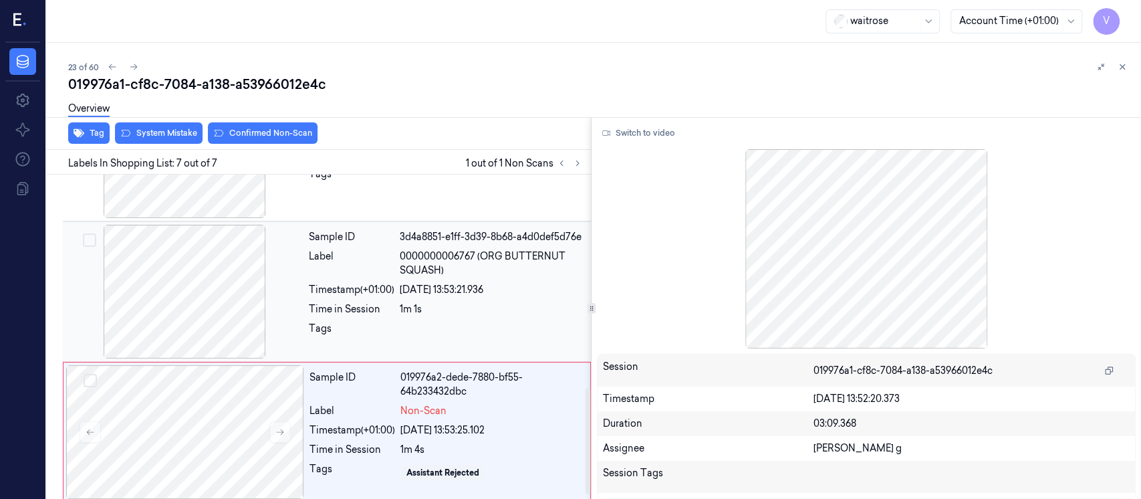
scroll to position [665, 0]
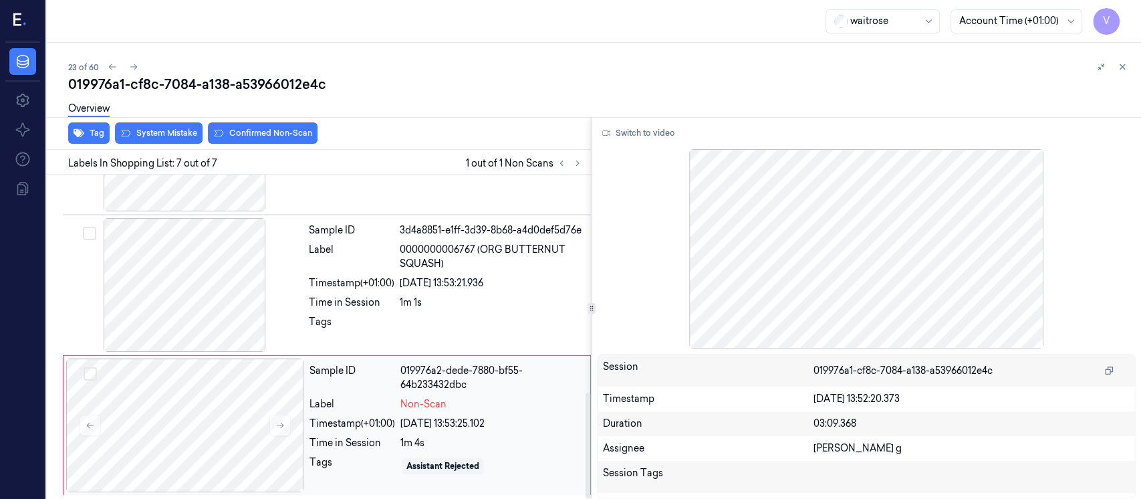
click at [318, 418] on div "Timestamp (+01:00)" at bounding box center [352, 423] width 86 height 14
click at [200, 285] on div at bounding box center [184, 285] width 238 height 134
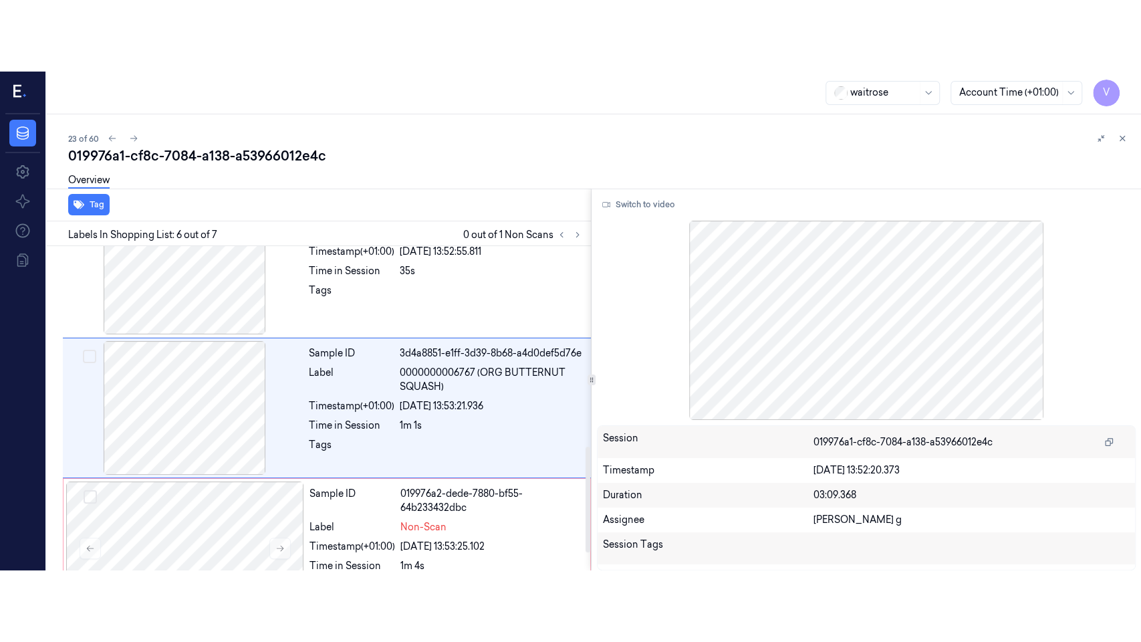
scroll to position [612, 0]
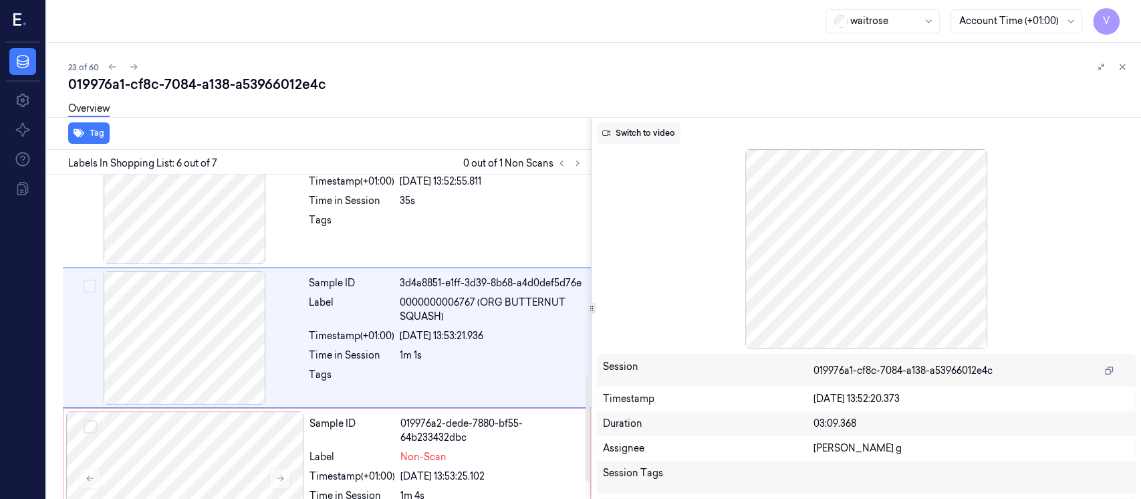
click at [634, 137] on button "Switch to video" at bounding box center [639, 132] width 84 height 21
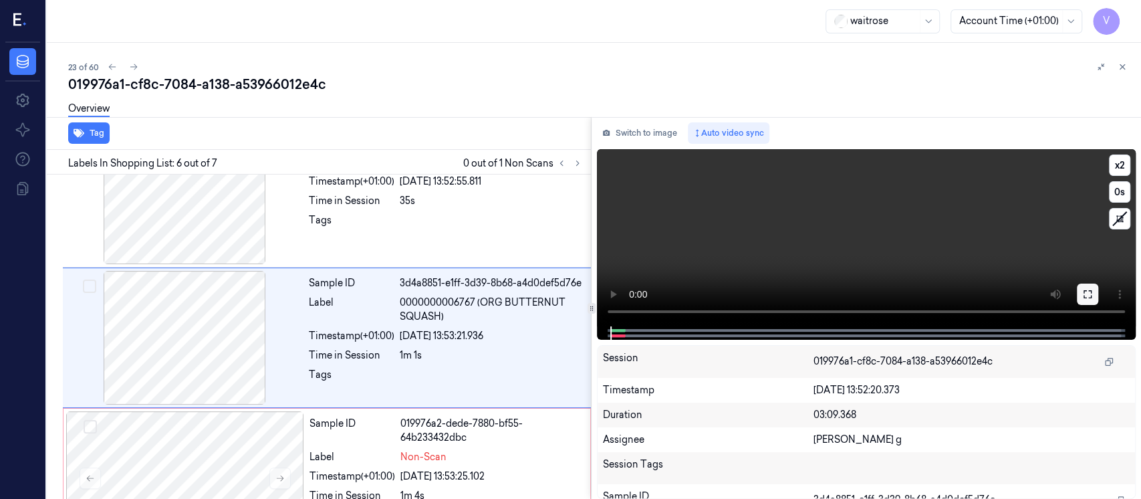
click at [1091, 299] on button at bounding box center [1087, 293] width 21 height 21
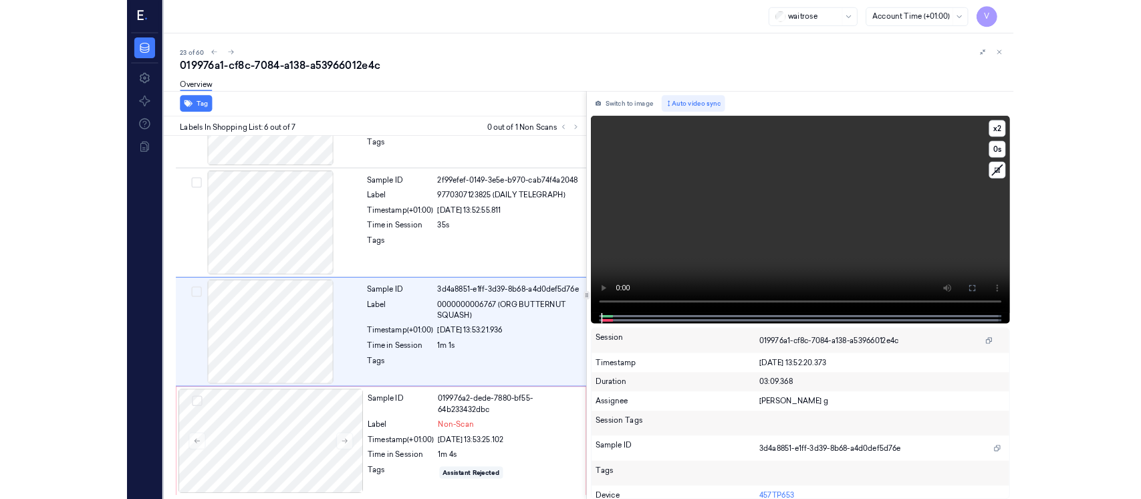
scroll to position [522, 0]
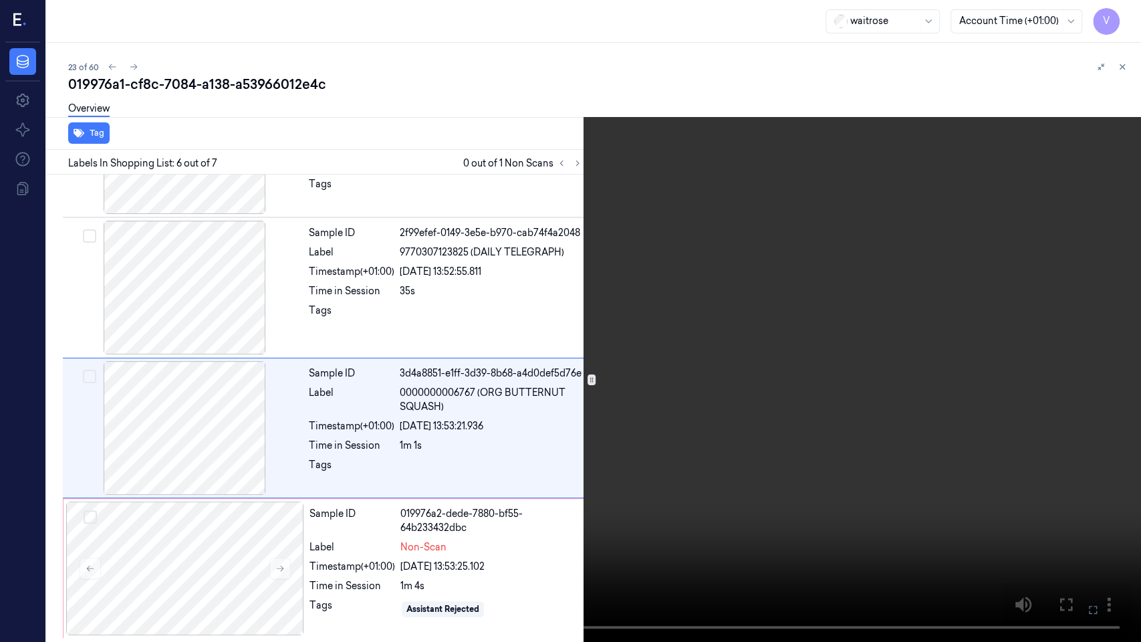
click at [0, 0] on icon at bounding box center [0, 0] width 0 height 0
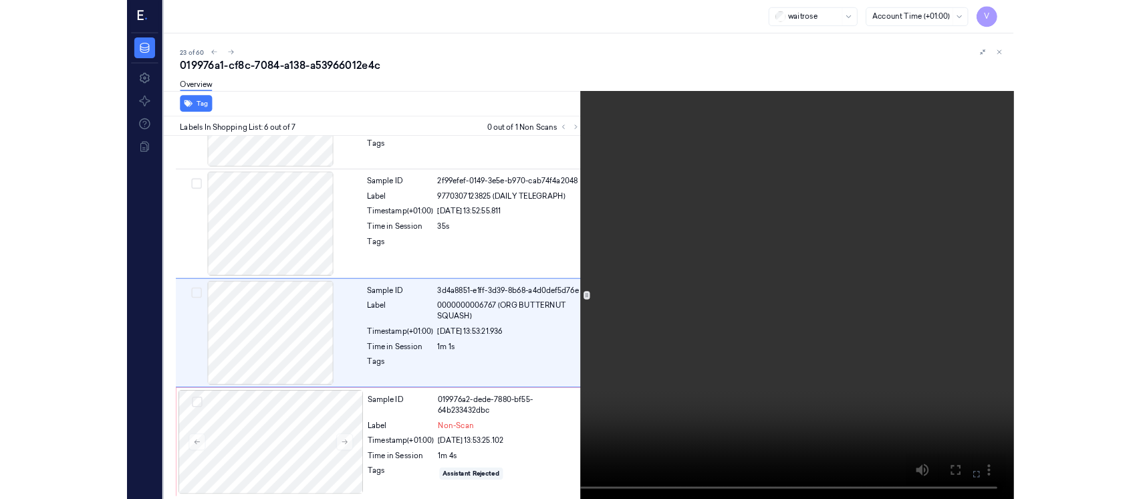
scroll to position [612, 0]
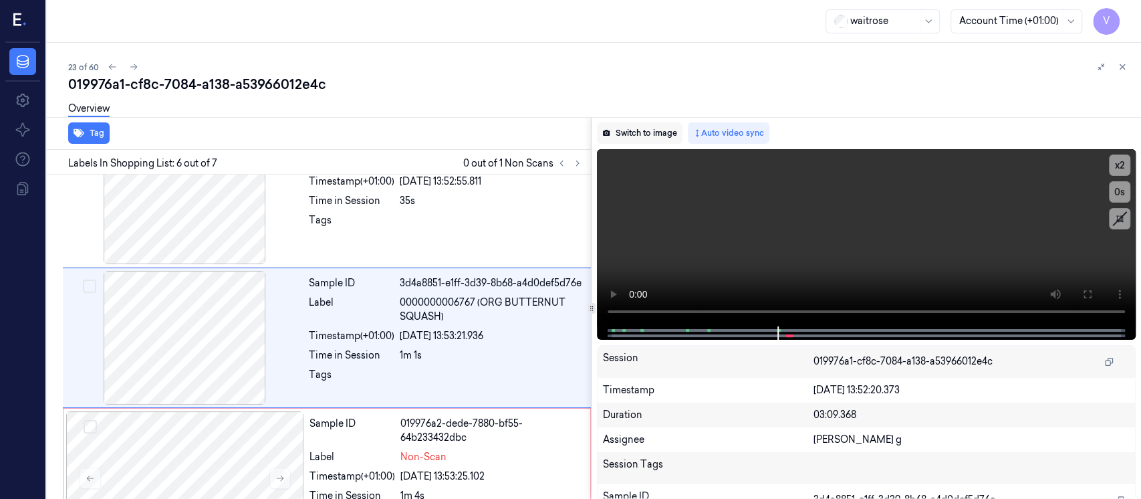
click at [646, 140] on button "Switch to image" at bounding box center [640, 132] width 86 height 21
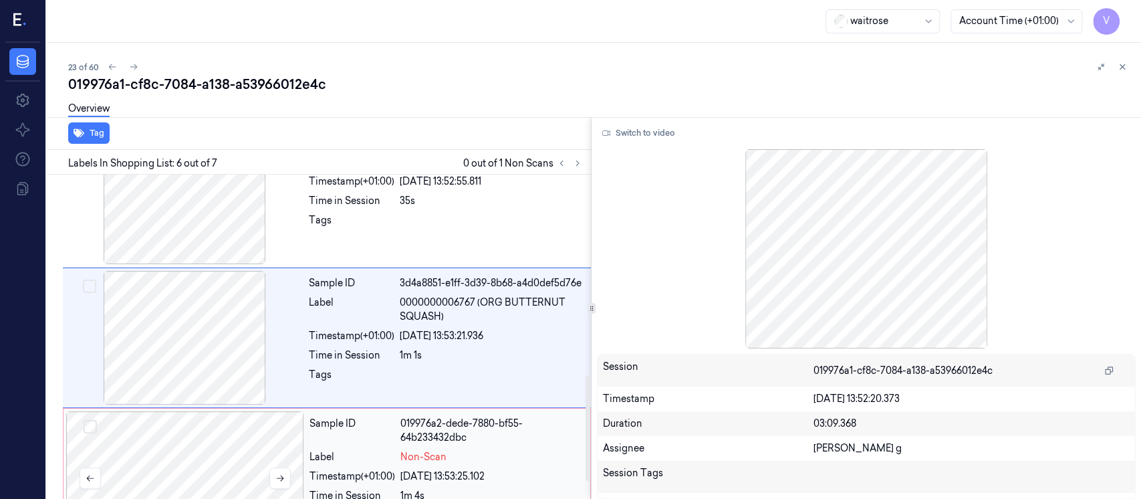
click at [233, 459] on div at bounding box center [185, 478] width 238 height 134
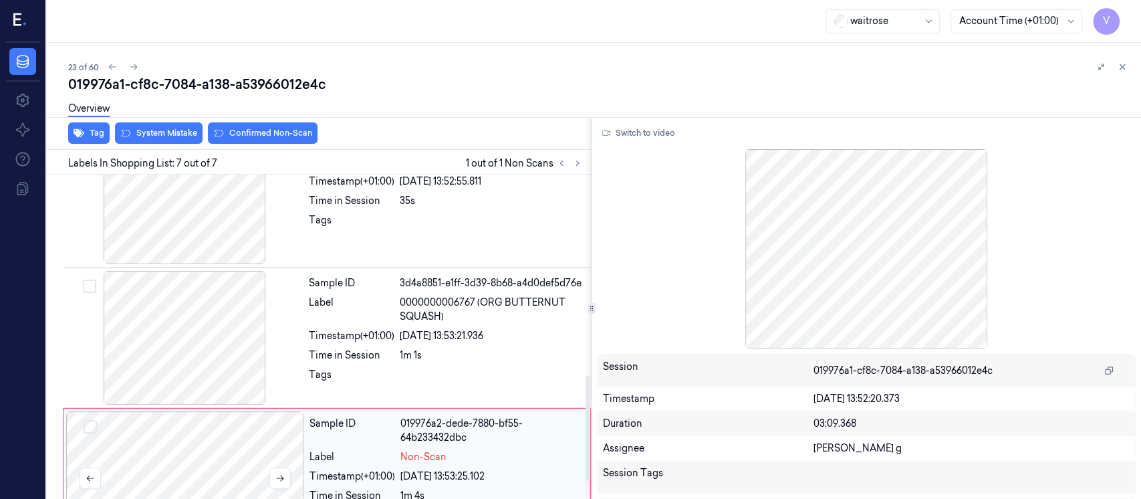
scroll to position [665, 0]
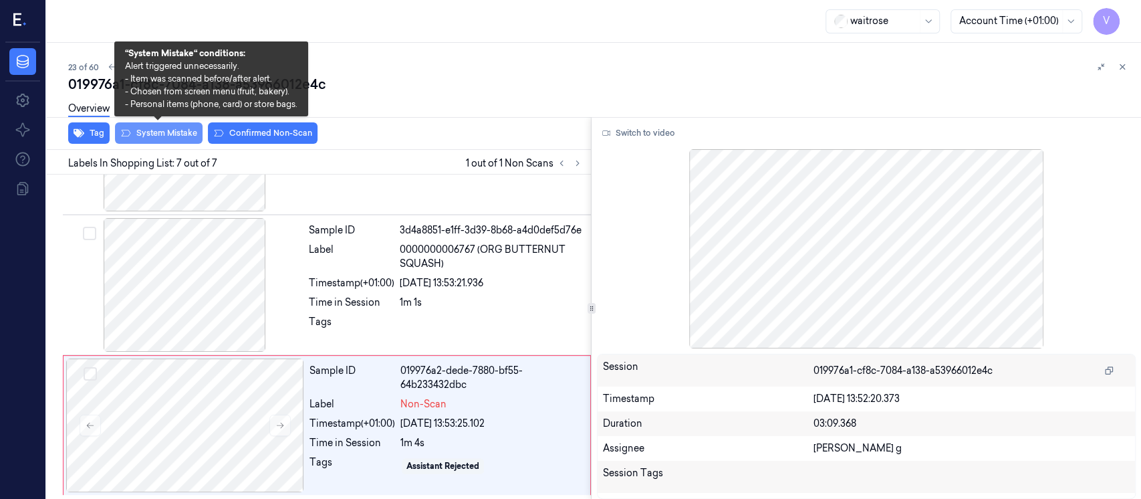
click at [169, 134] on button "System Mistake" at bounding box center [159, 132] width 88 height 21
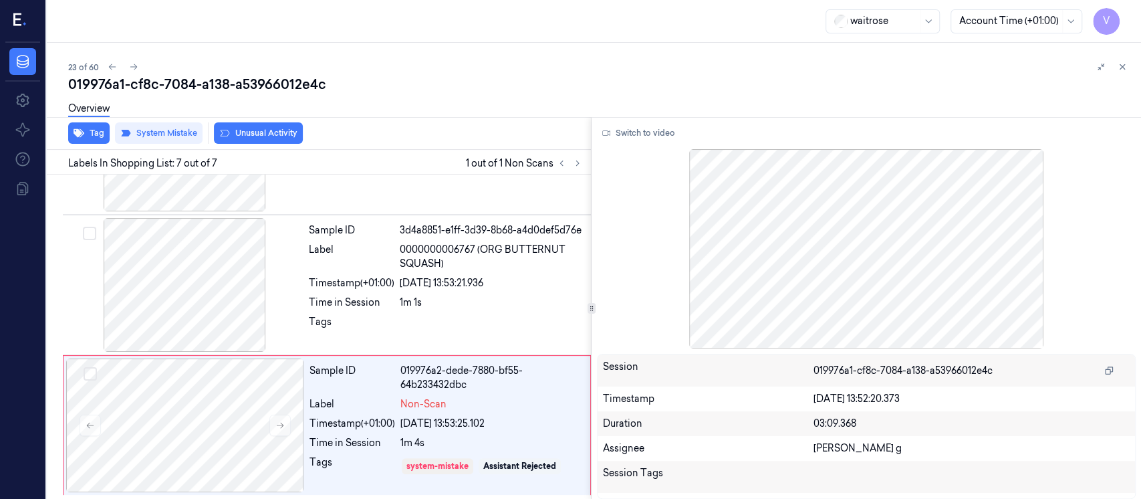
click at [285, 134] on button "Unusual Activity" at bounding box center [258, 132] width 89 height 21
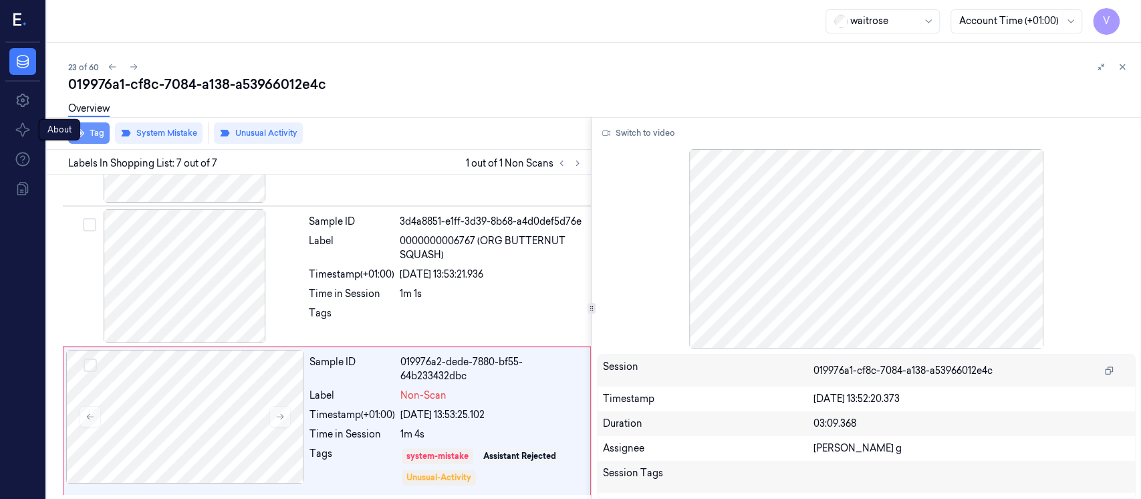
click at [88, 136] on button "Tag" at bounding box center [88, 132] width 41 height 21
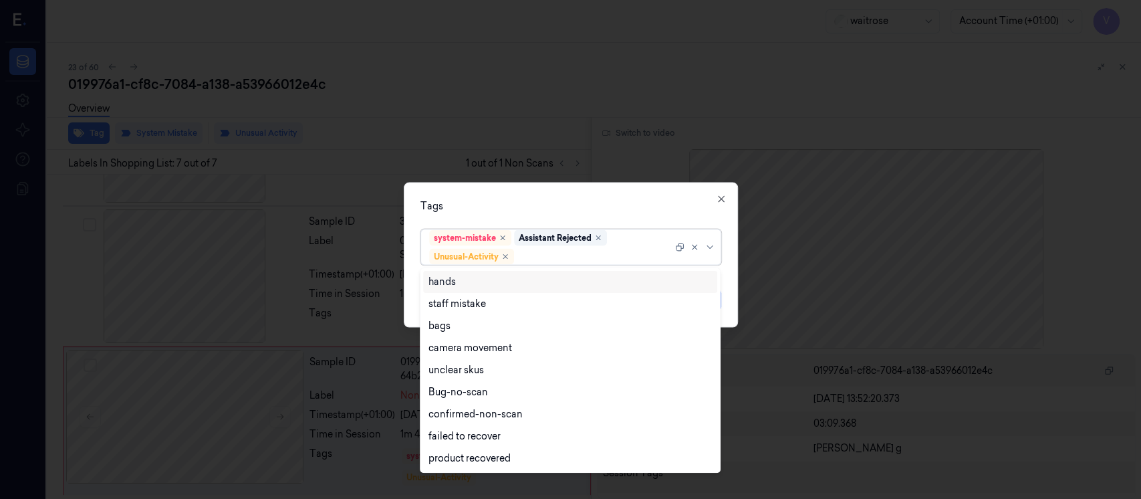
click at [555, 263] on div at bounding box center [595, 256] width 156 height 14
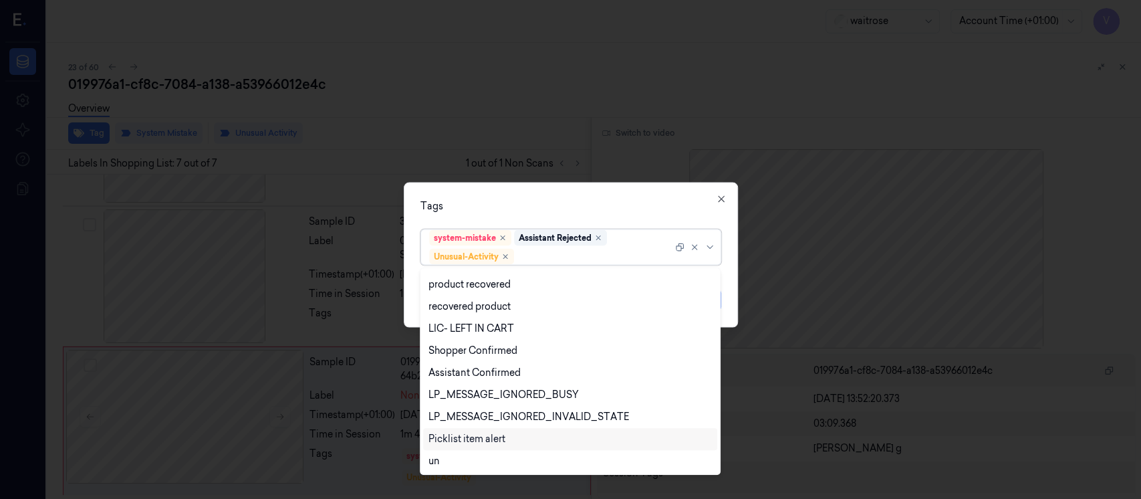
scroll to position [262, 0]
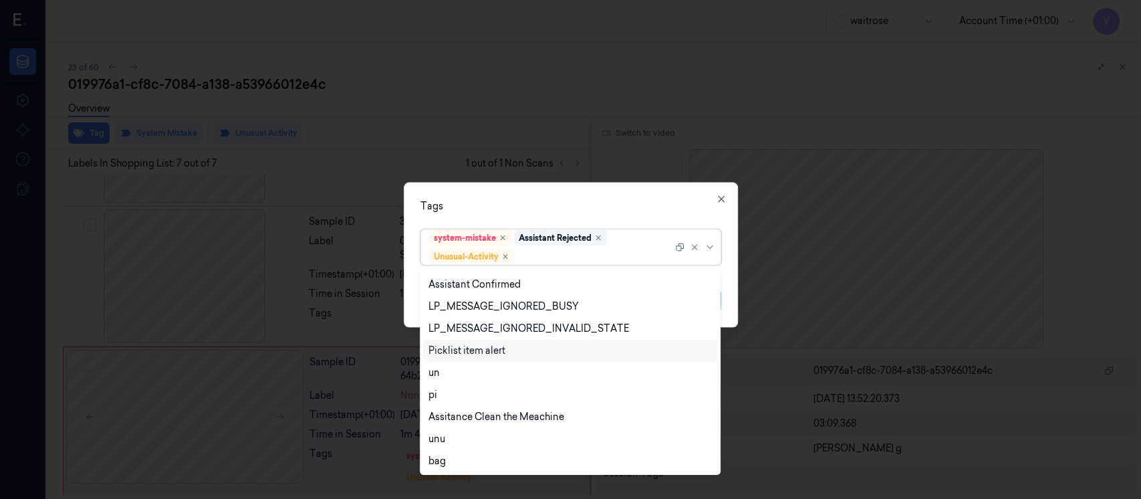
click at [481, 348] on div "Picklist item alert" at bounding box center [466, 351] width 77 height 14
click at [658, 195] on div "Tags option Picklist item alert, selected. 20 results available. Use Up and Dow…" at bounding box center [571, 254] width 334 height 145
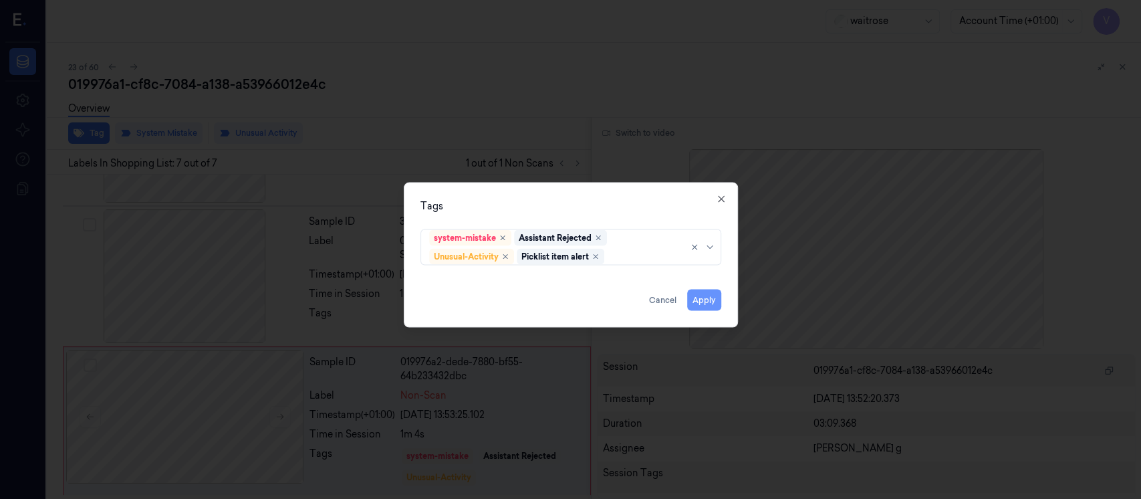
click at [704, 295] on button "Apply" at bounding box center [704, 299] width 34 height 21
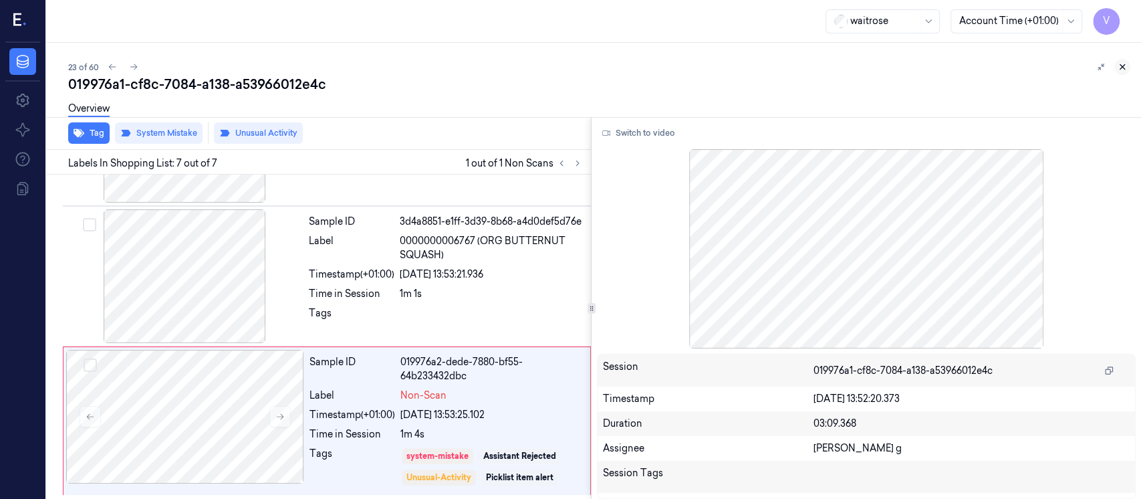
click at [1122, 68] on icon at bounding box center [1121, 66] width 9 height 9
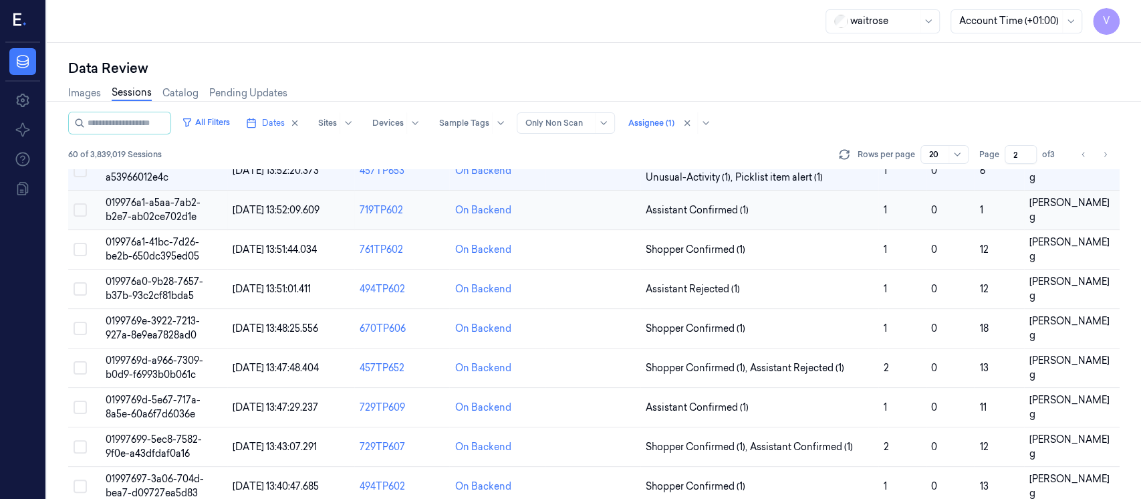
scroll to position [10, 0]
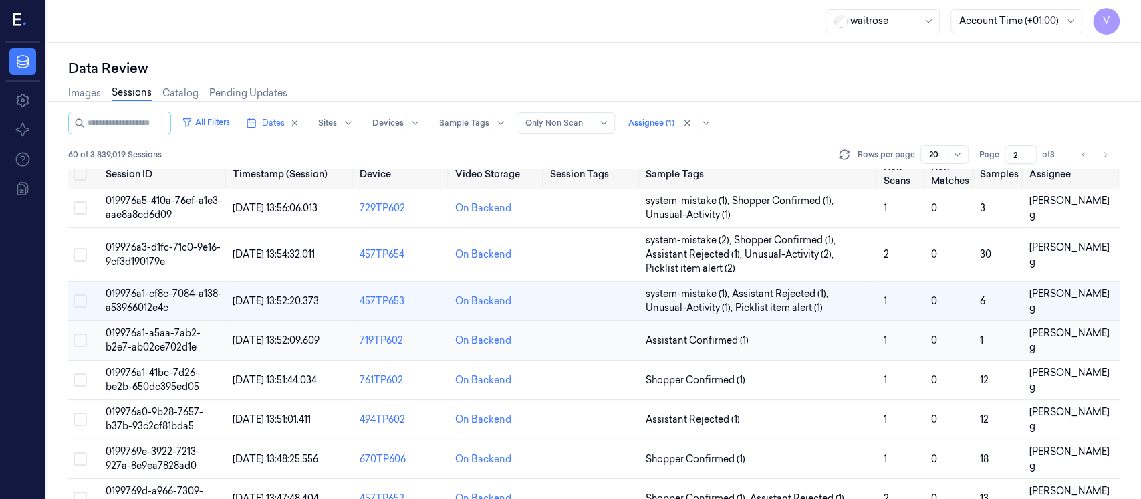
click at [616, 340] on td at bounding box center [593, 340] width 96 height 39
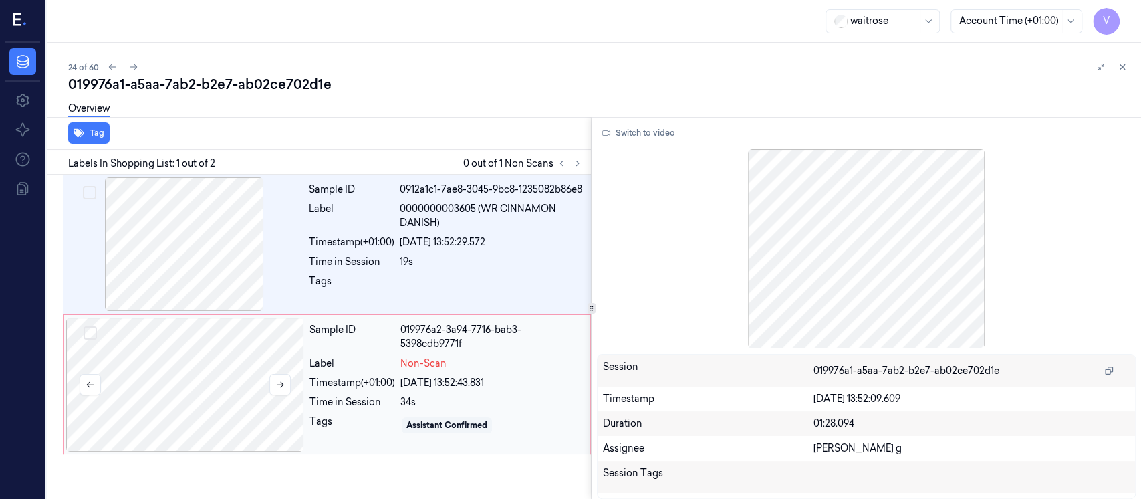
click at [184, 397] on div at bounding box center [185, 384] width 238 height 134
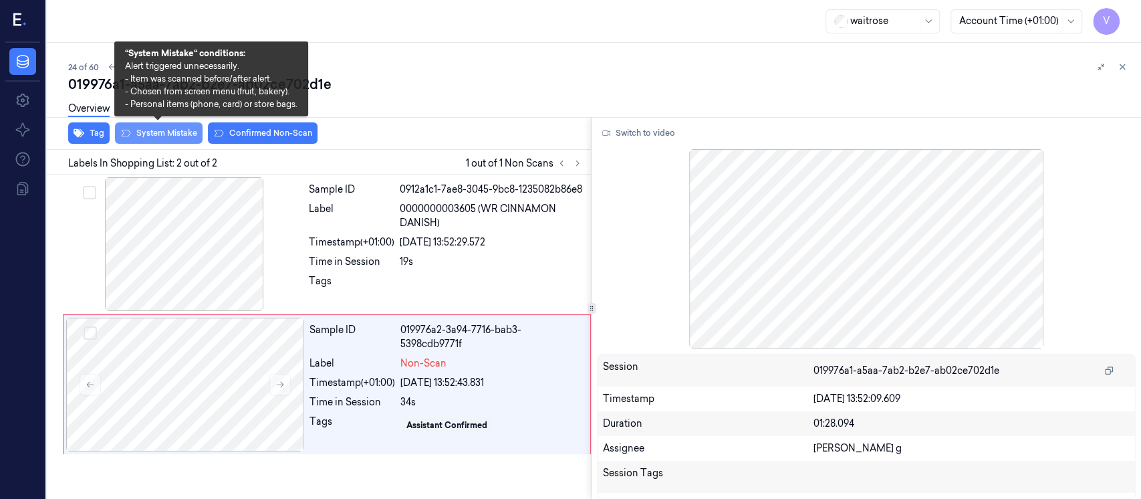
click at [174, 128] on button "System Mistake" at bounding box center [159, 132] width 88 height 21
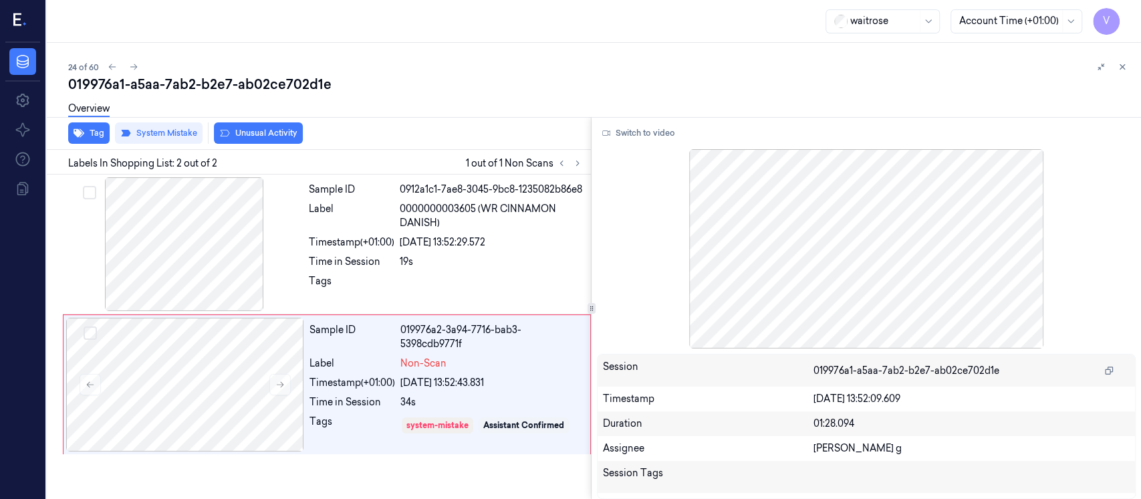
click at [261, 133] on button "Unusual Activity" at bounding box center [258, 132] width 89 height 21
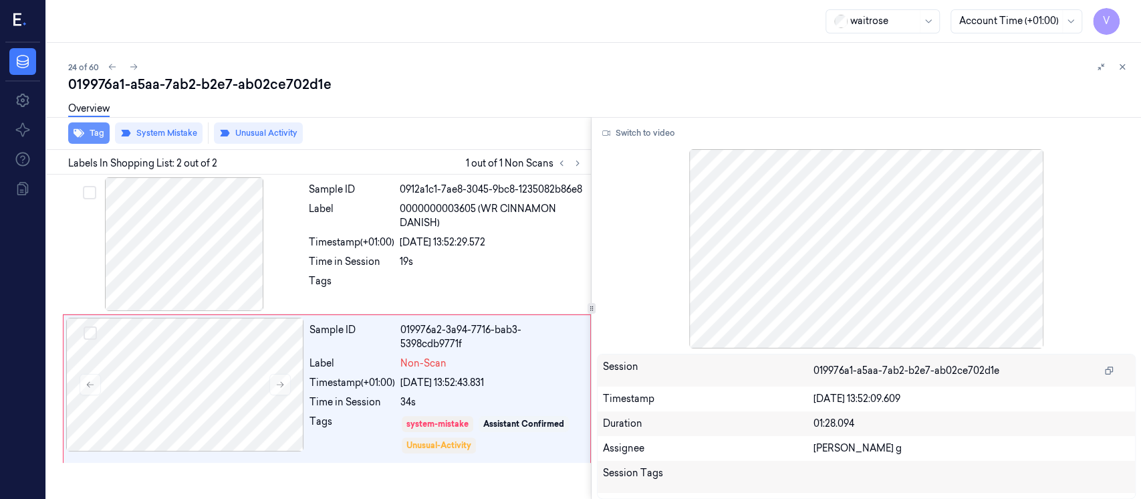
click at [77, 132] on icon "button" at bounding box center [79, 133] width 11 height 9
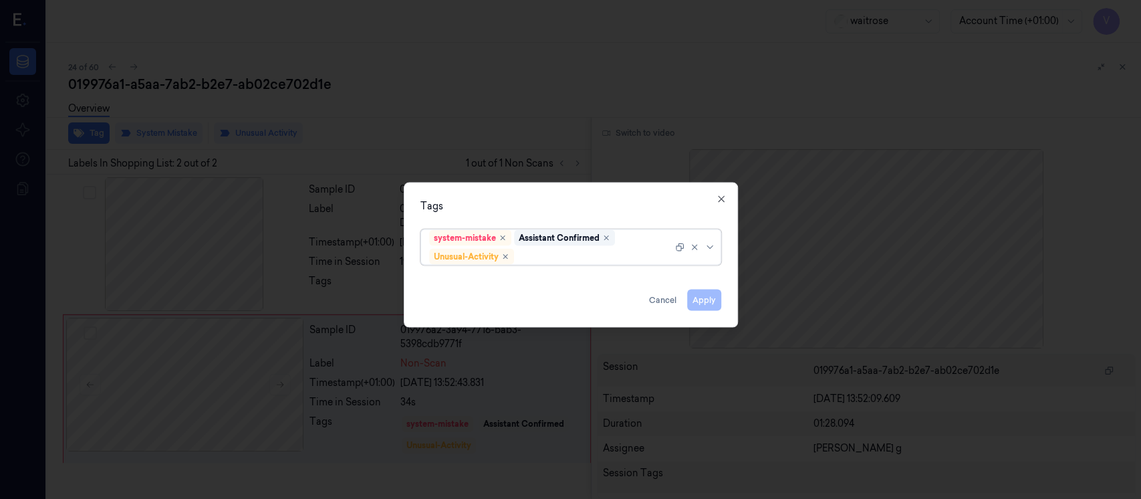
click at [573, 258] on div at bounding box center [595, 256] width 156 height 14
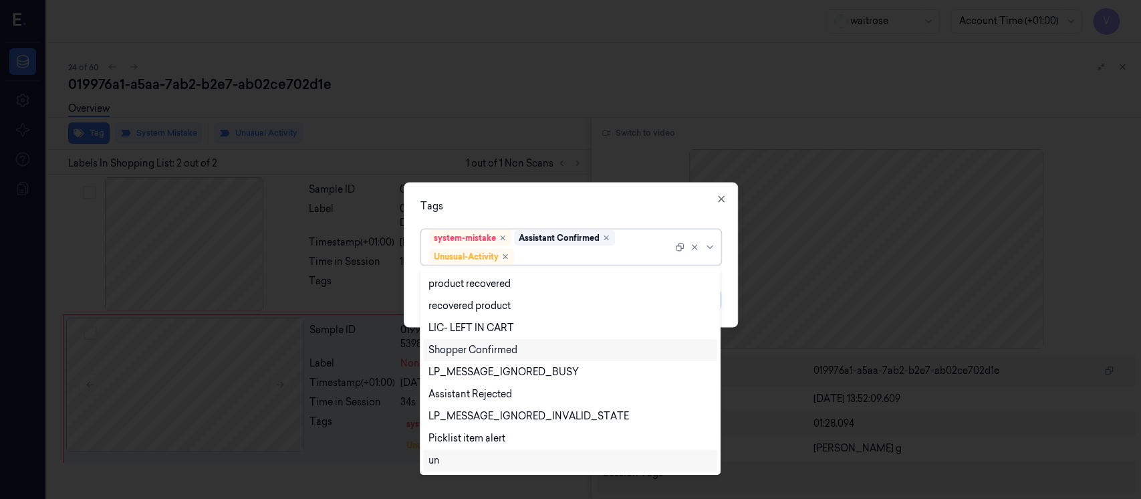
scroll to position [262, 0]
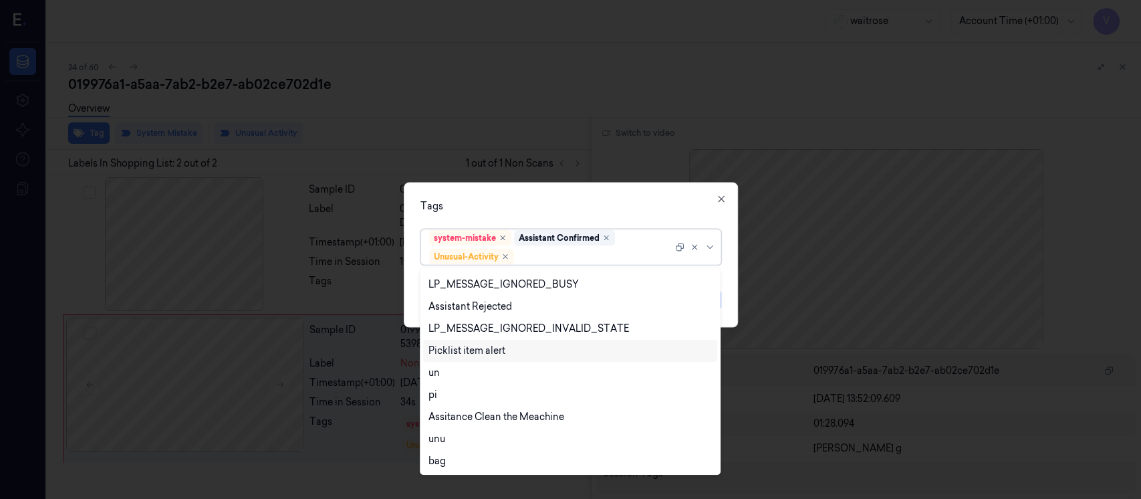
click at [480, 346] on div "Picklist item alert" at bounding box center [466, 351] width 77 height 14
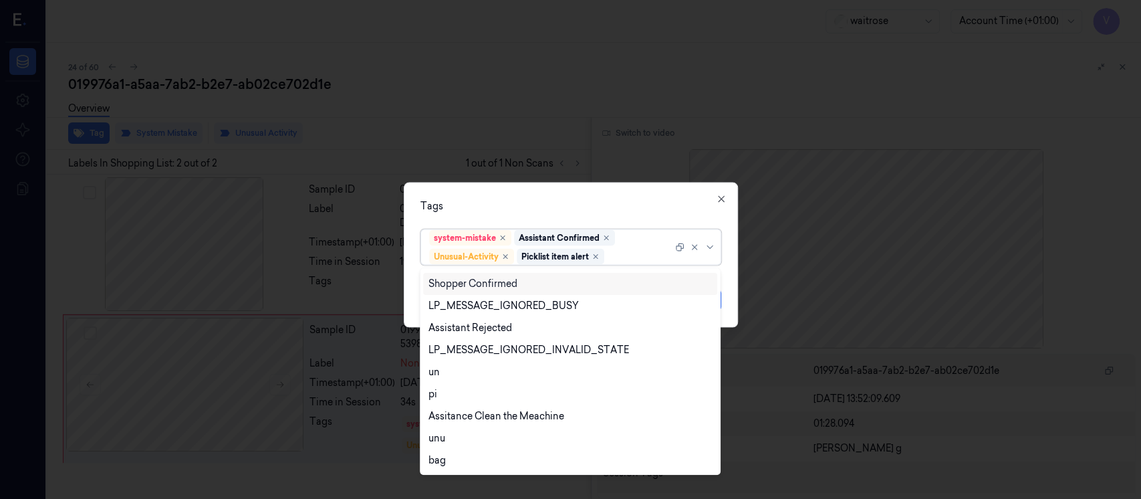
click at [628, 184] on div "Tags option Picklist item alert, selected. 20 results available. Use Up and Dow…" at bounding box center [571, 254] width 334 height 145
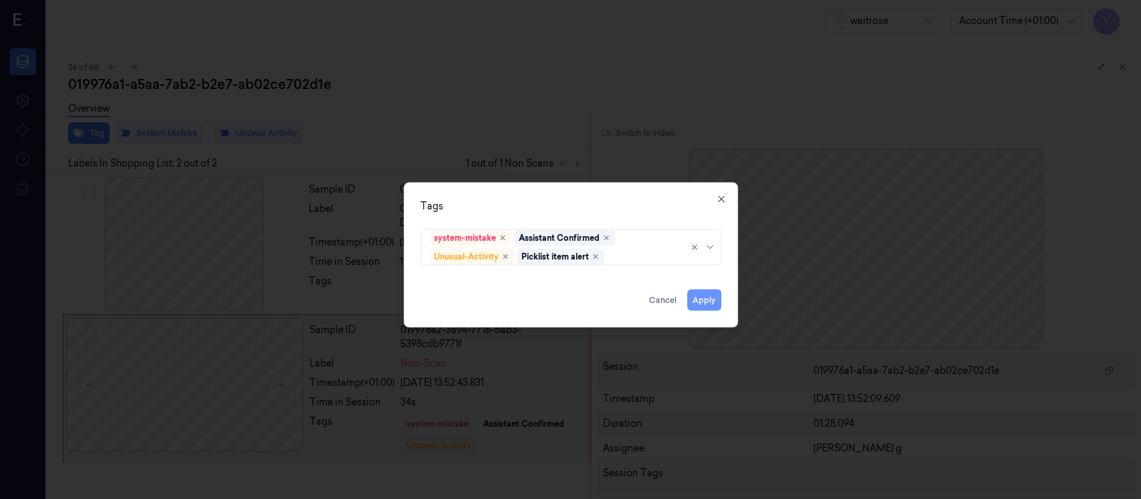
click at [699, 305] on button "Apply" at bounding box center [704, 299] width 34 height 21
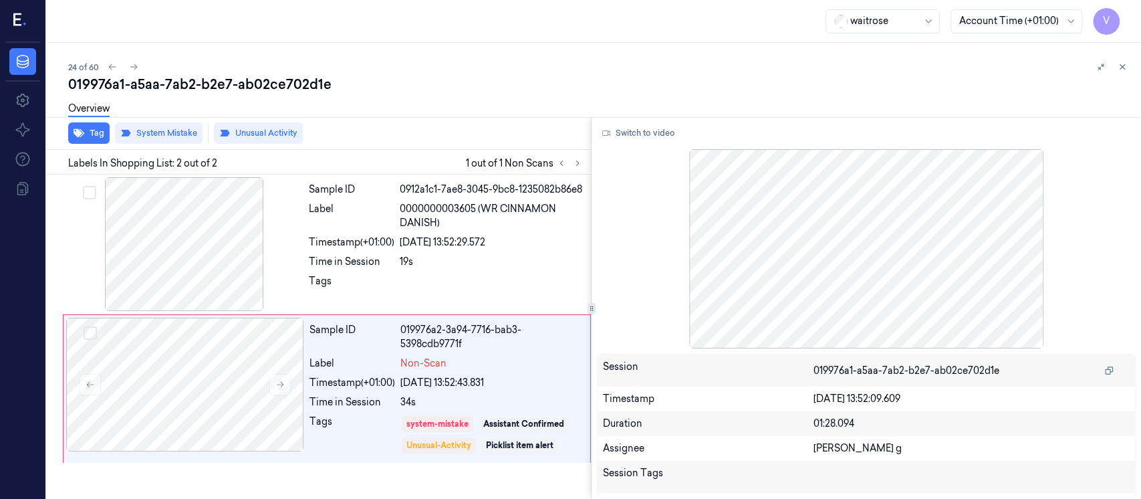
click at [1120, 76] on div "019976a1-a5aa-7ab2-b2e7-ab02ce702d1e" at bounding box center [599, 84] width 1062 height 19
click at [1121, 67] on icon at bounding box center [1122, 67] width 5 height 5
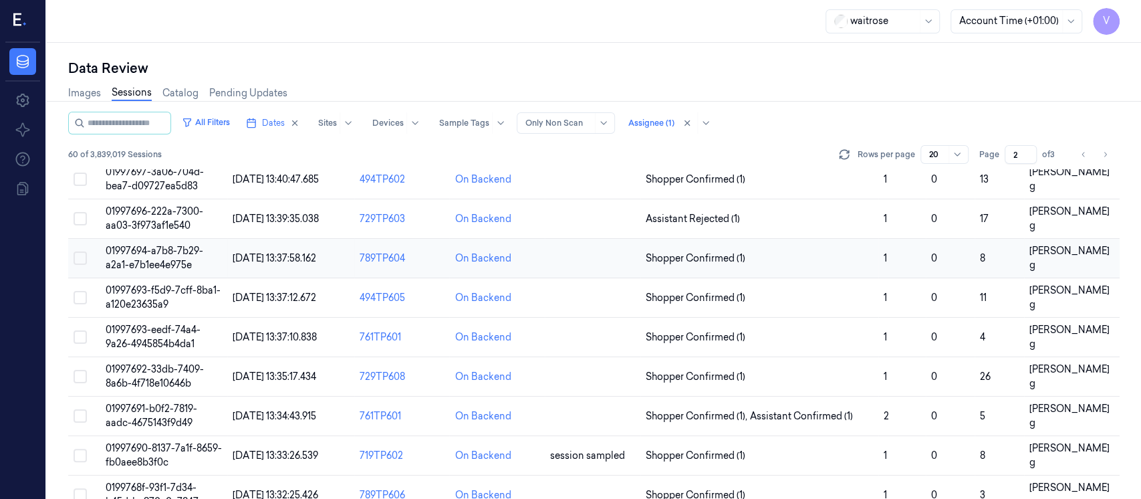
scroll to position [65, 0]
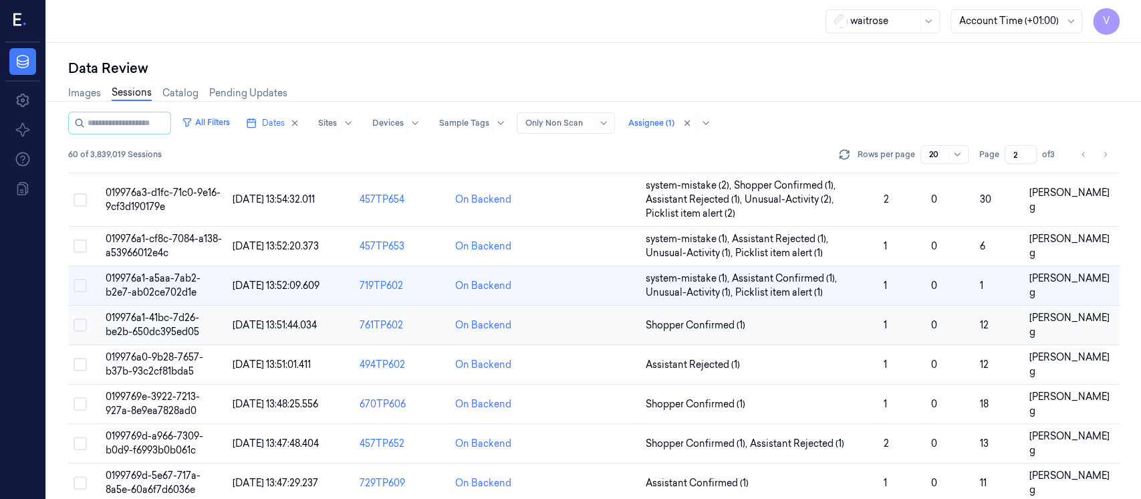
click at [561, 325] on td at bounding box center [593, 324] width 96 height 39
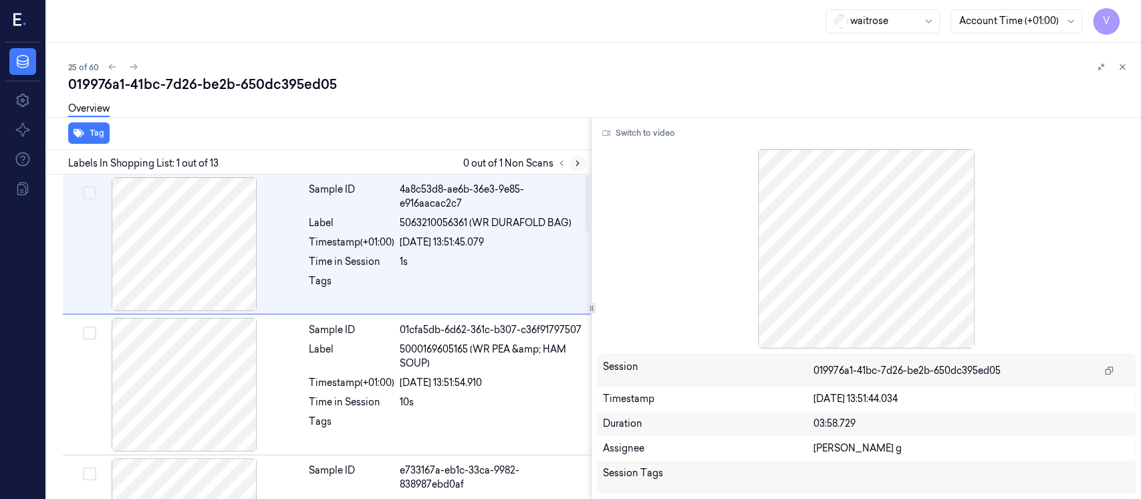
click at [583, 166] on button at bounding box center [577, 163] width 16 height 16
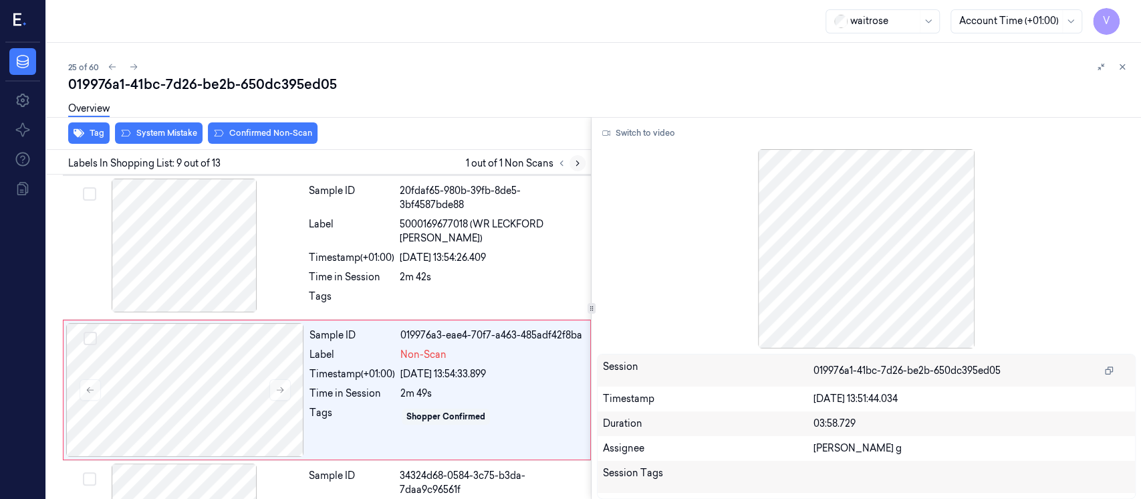
scroll to position [1041, 0]
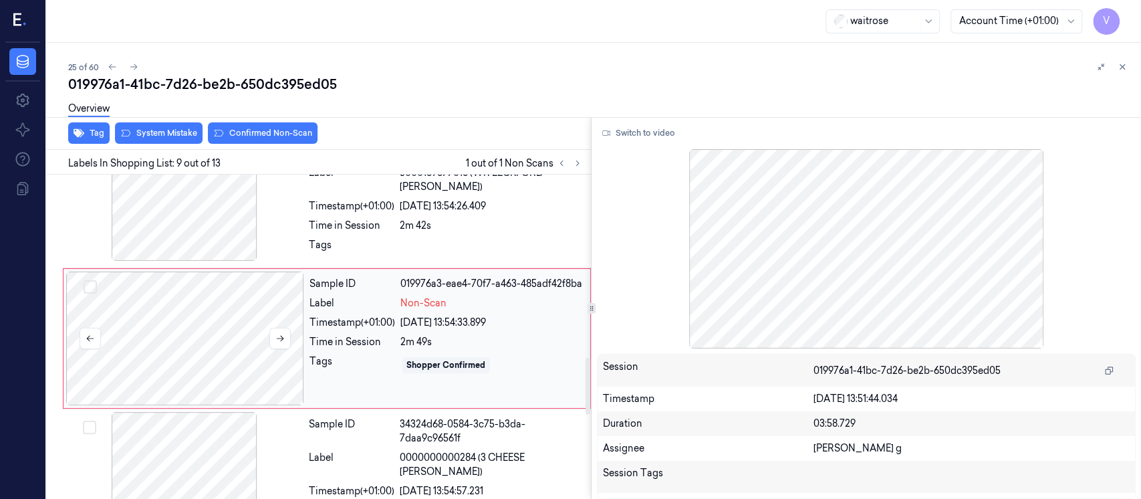
click at [210, 350] on div at bounding box center [185, 338] width 238 height 134
click at [192, 245] on div at bounding box center [184, 194] width 238 height 134
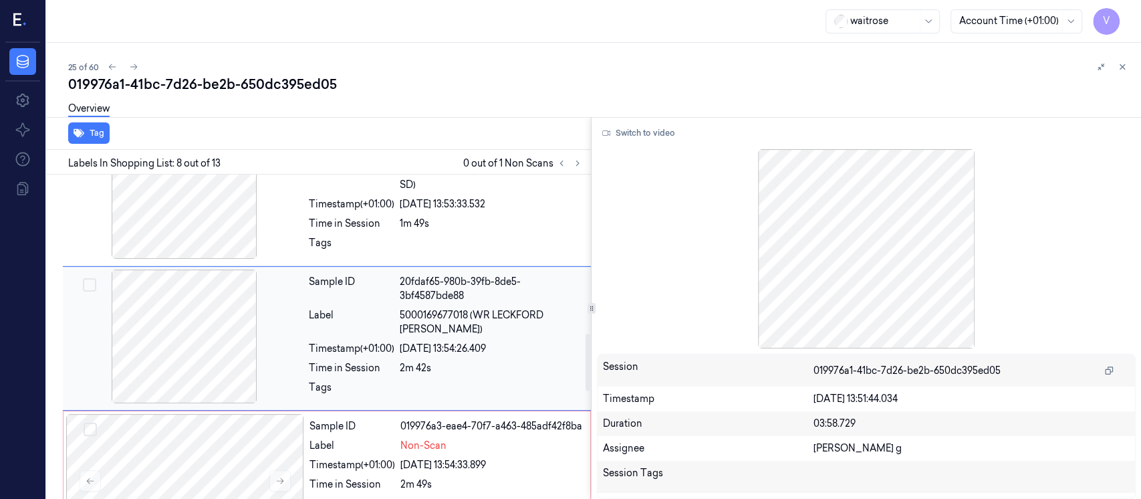
scroll to position [988, 0]
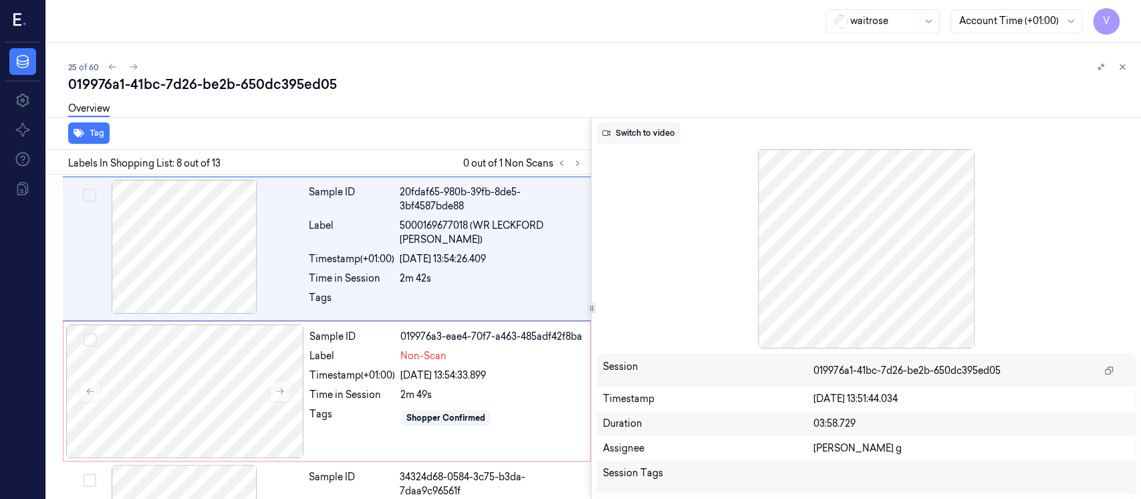
click at [632, 130] on button "Switch to video" at bounding box center [639, 132] width 84 height 21
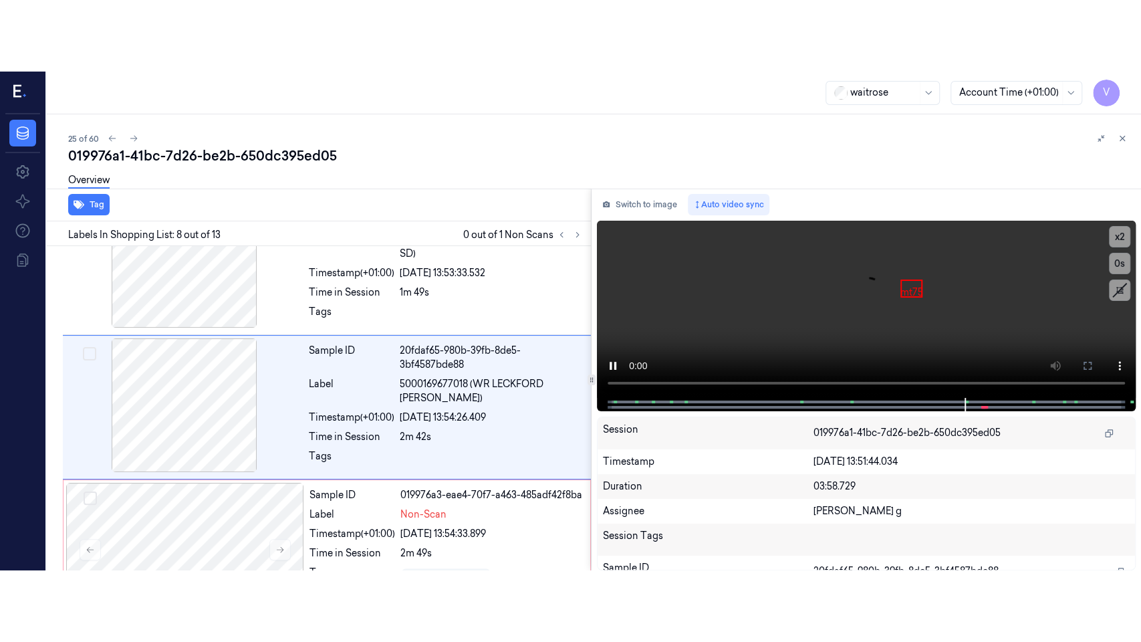
scroll to position [898, 0]
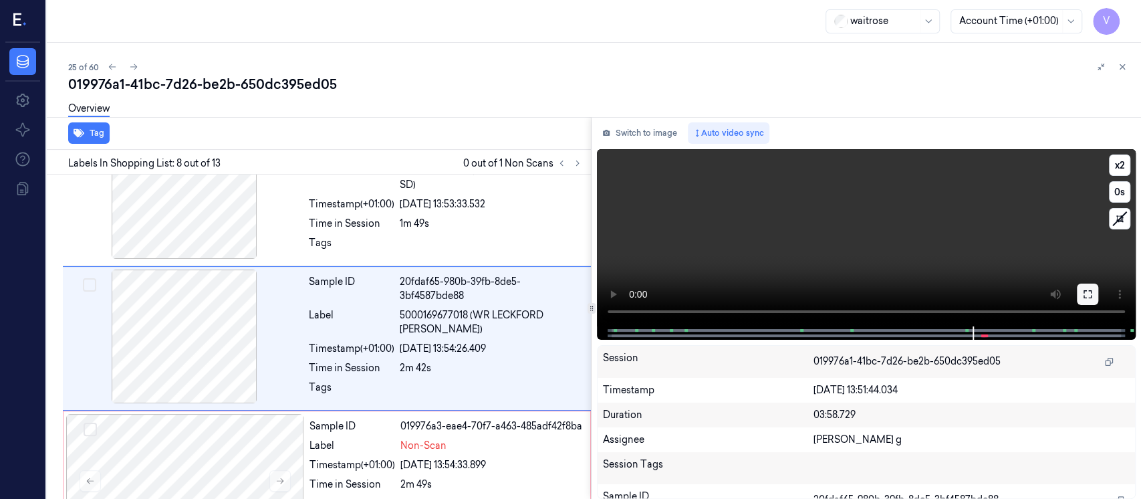
click at [1084, 298] on icon at bounding box center [1087, 294] width 11 height 11
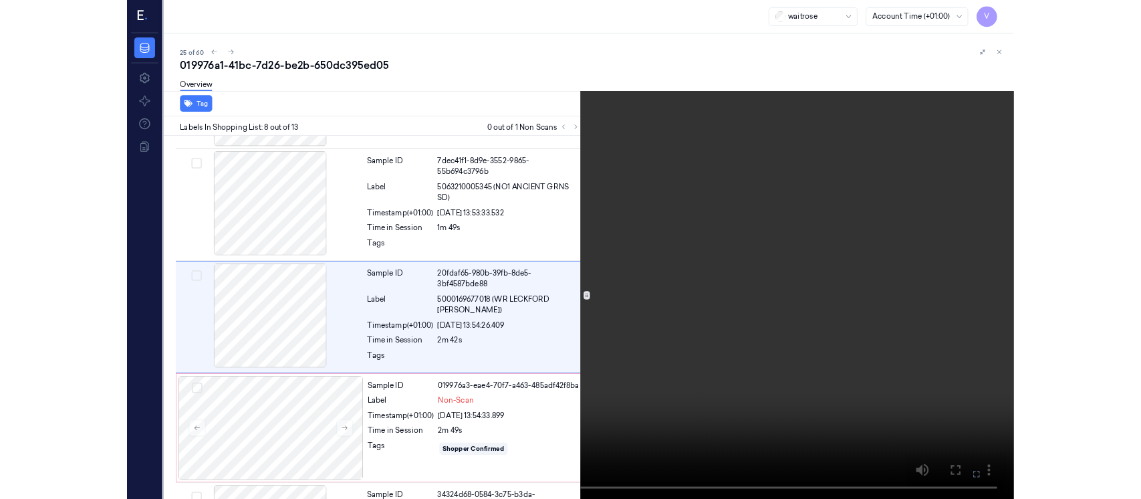
scroll to position [827, 0]
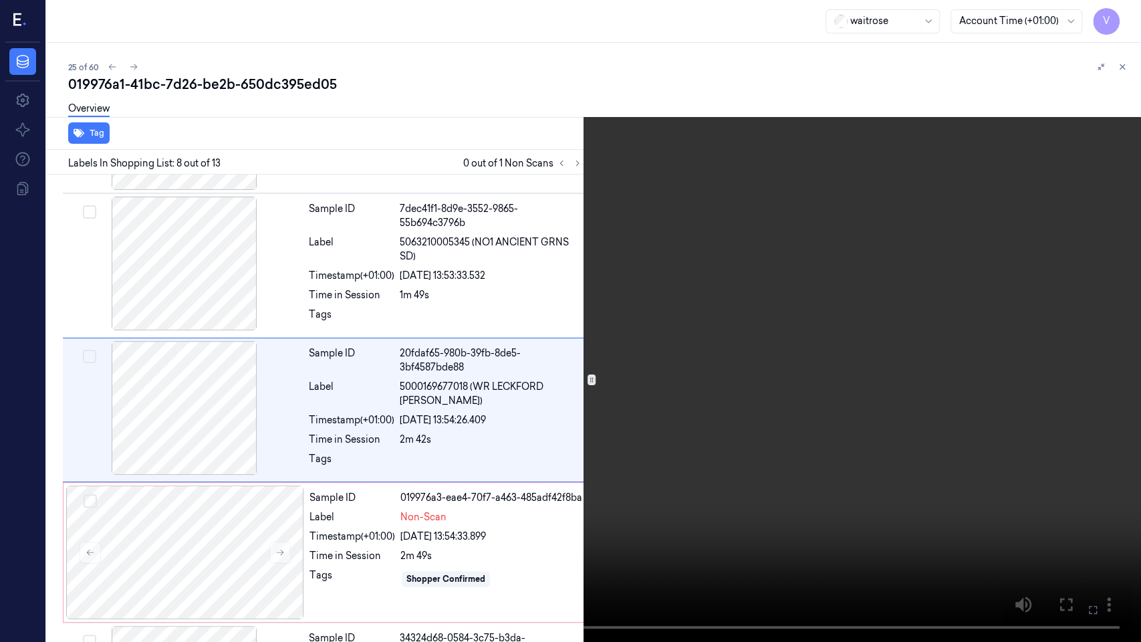
click at [0, 0] on button at bounding box center [0, 0] width 0 height 0
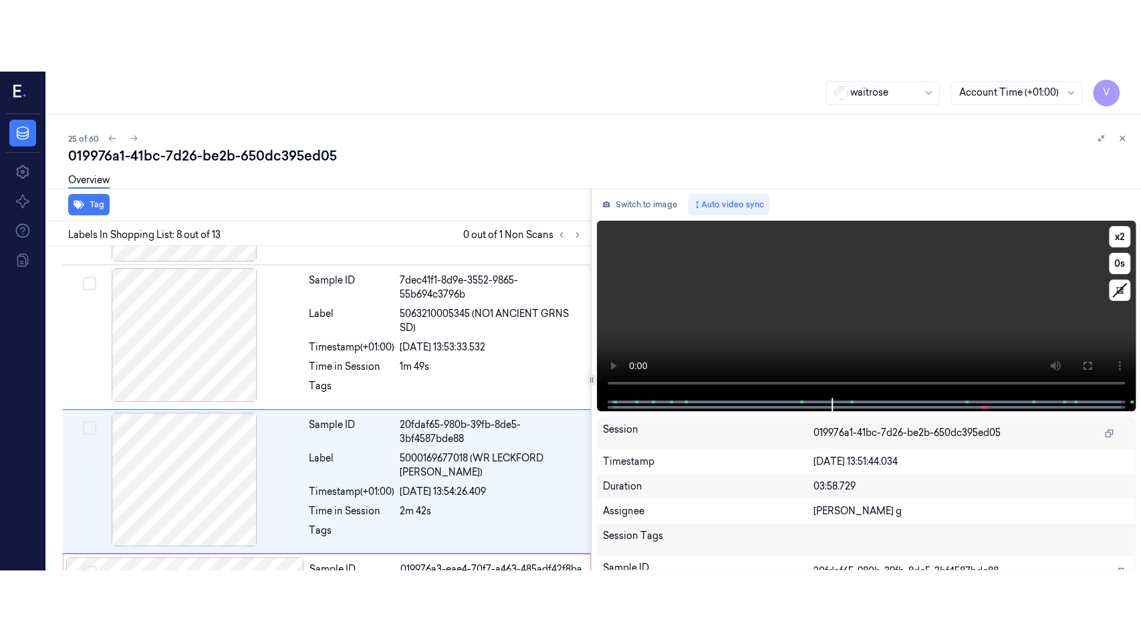
scroll to position [898, 0]
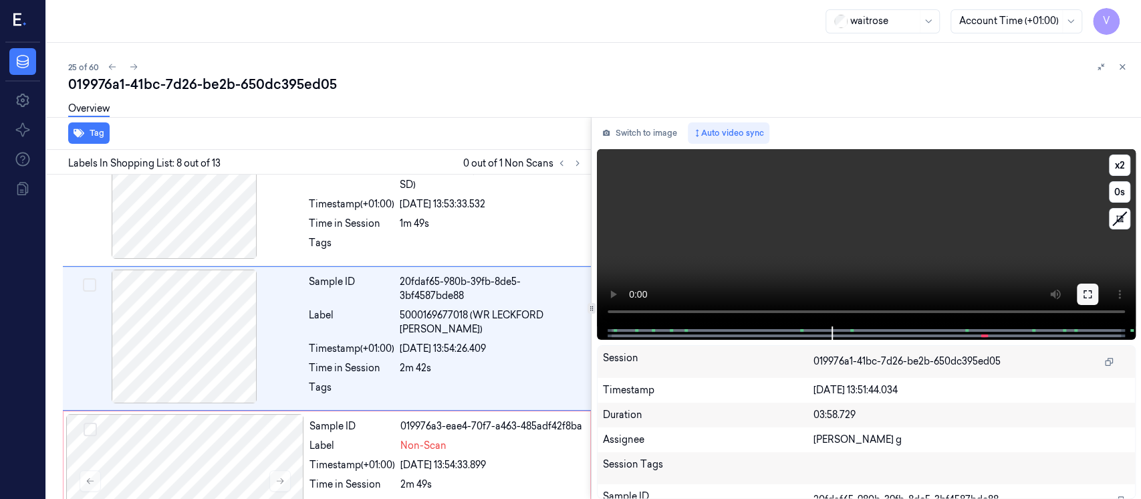
click at [1089, 291] on icon at bounding box center [1087, 294] width 11 height 11
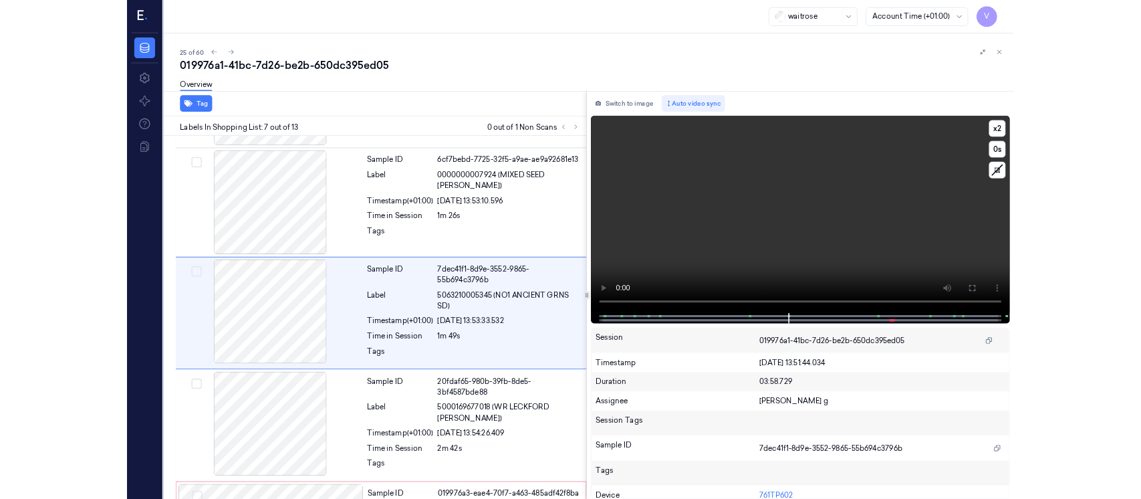
scroll to position [683, 0]
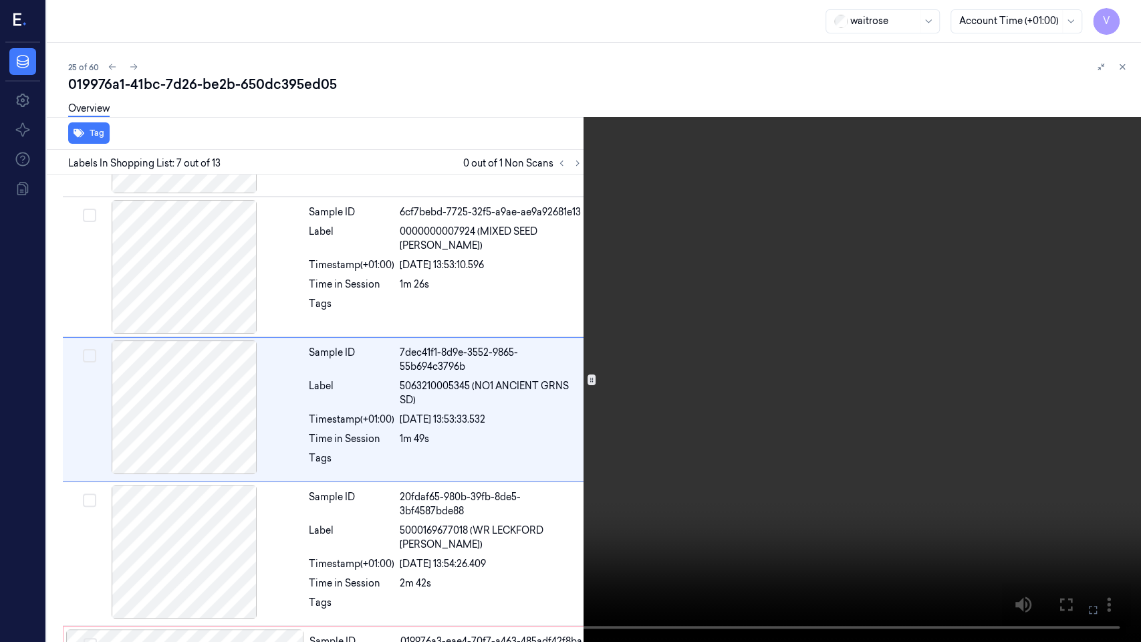
click at [0, 0] on button at bounding box center [0, 0] width 0 height 0
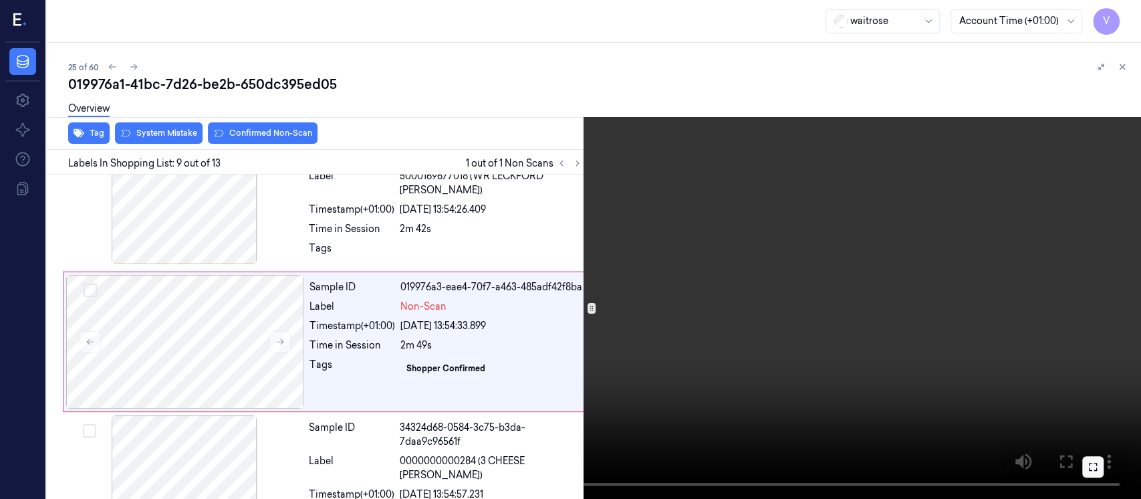
scroll to position [1041, 0]
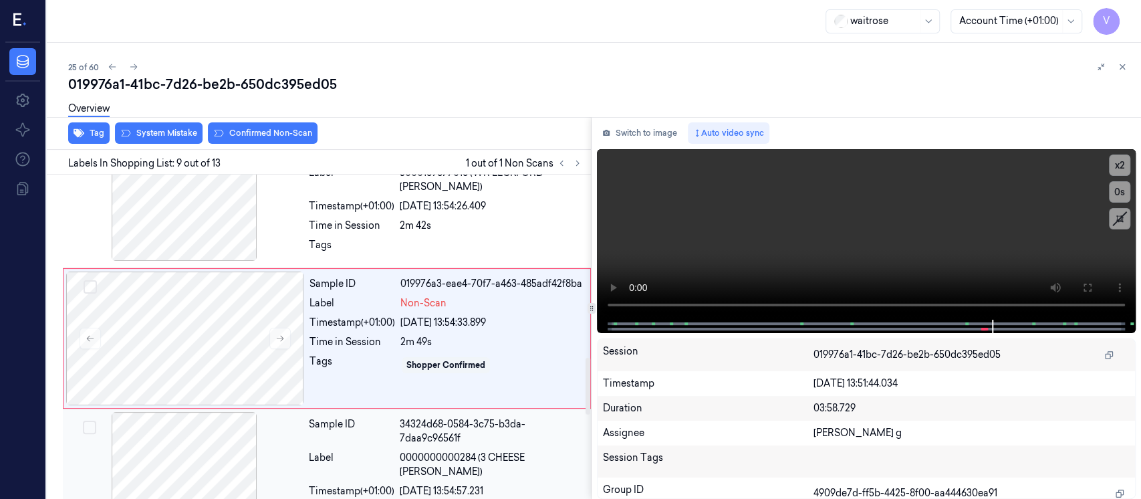
click at [207, 442] on div at bounding box center [184, 479] width 238 height 134
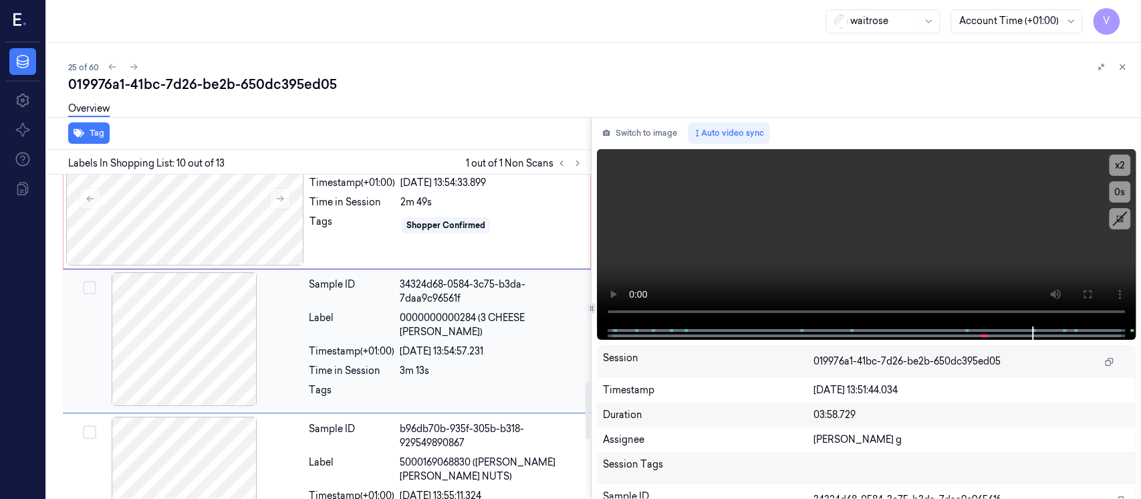
scroll to position [1181, 0]
click at [642, 138] on button "Switch to image" at bounding box center [640, 132] width 86 height 21
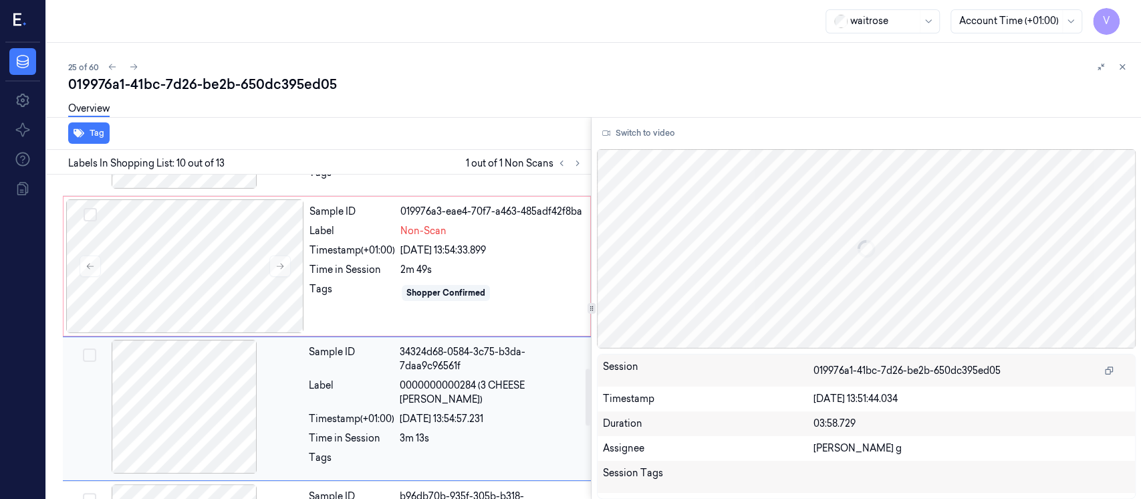
scroll to position [1091, 0]
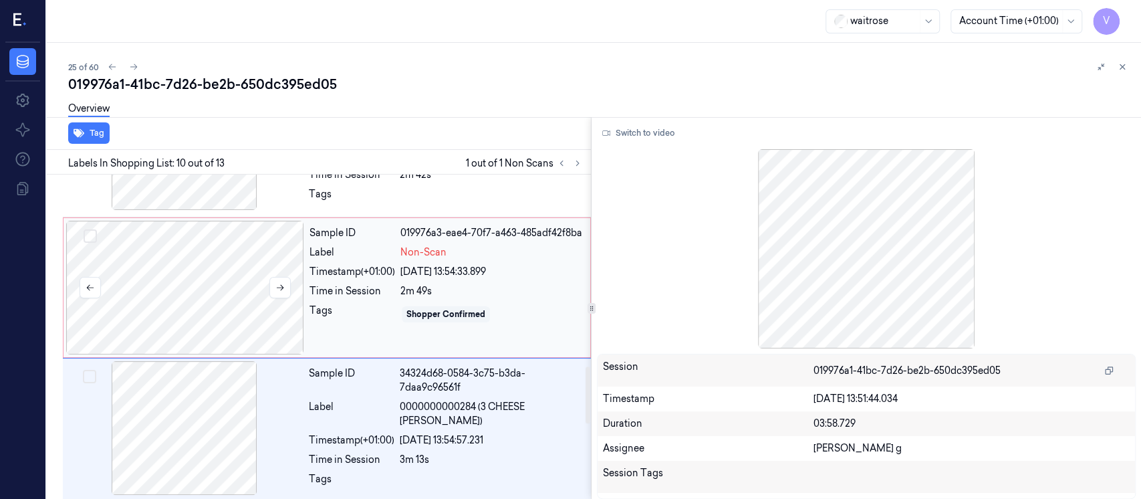
click at [239, 287] on div at bounding box center [185, 288] width 238 height 134
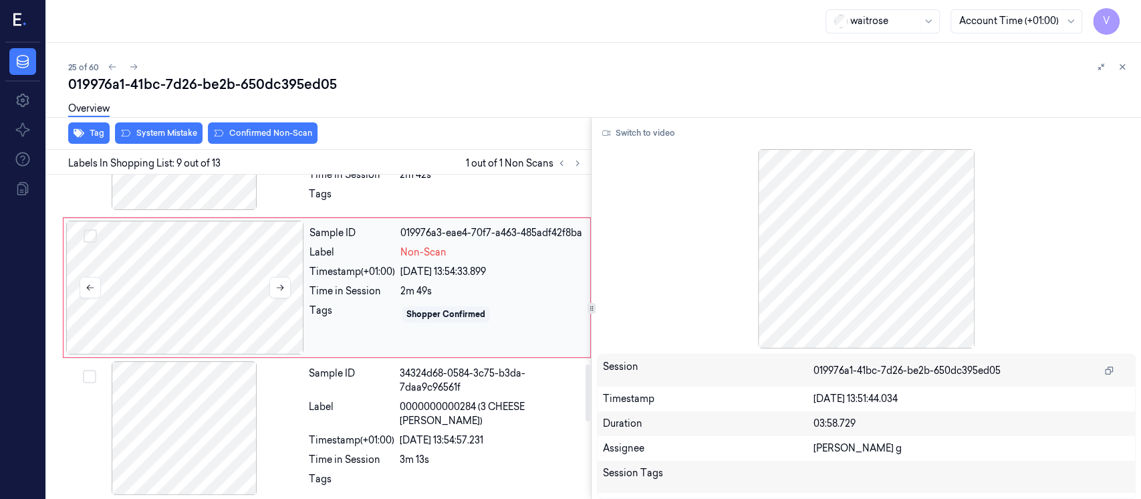
scroll to position [1041, 0]
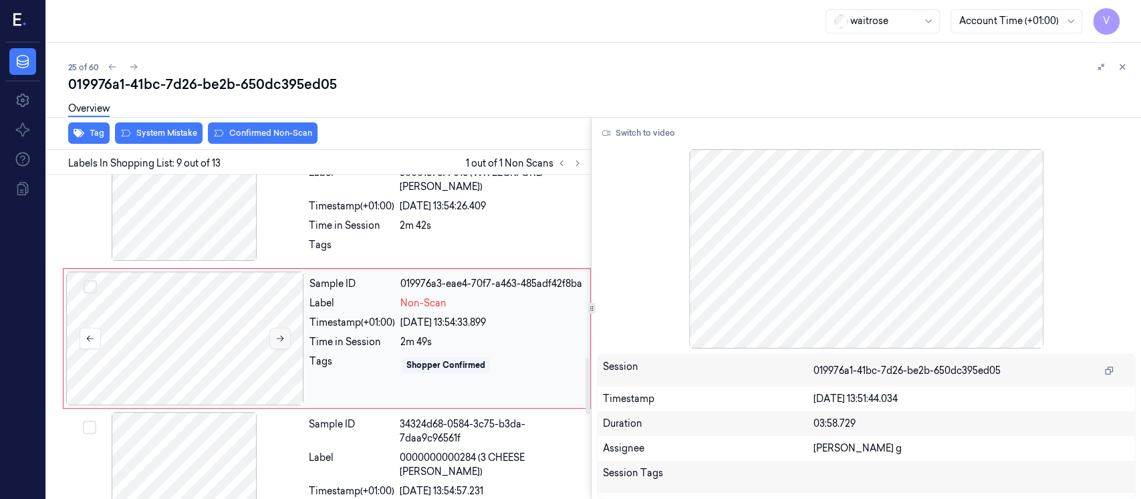
click at [287, 337] on button at bounding box center [279, 337] width 21 height 21
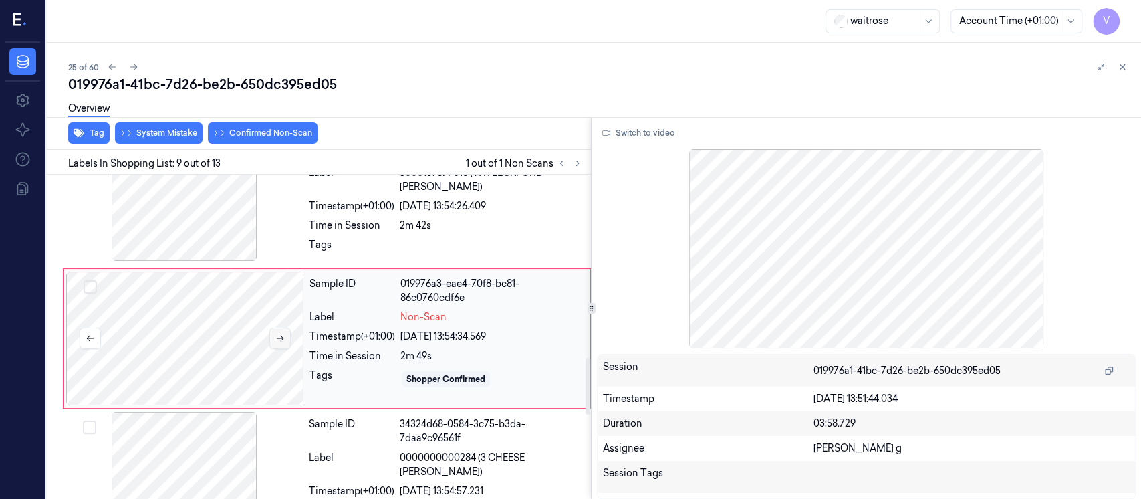
click at [287, 337] on button at bounding box center [279, 337] width 21 height 21
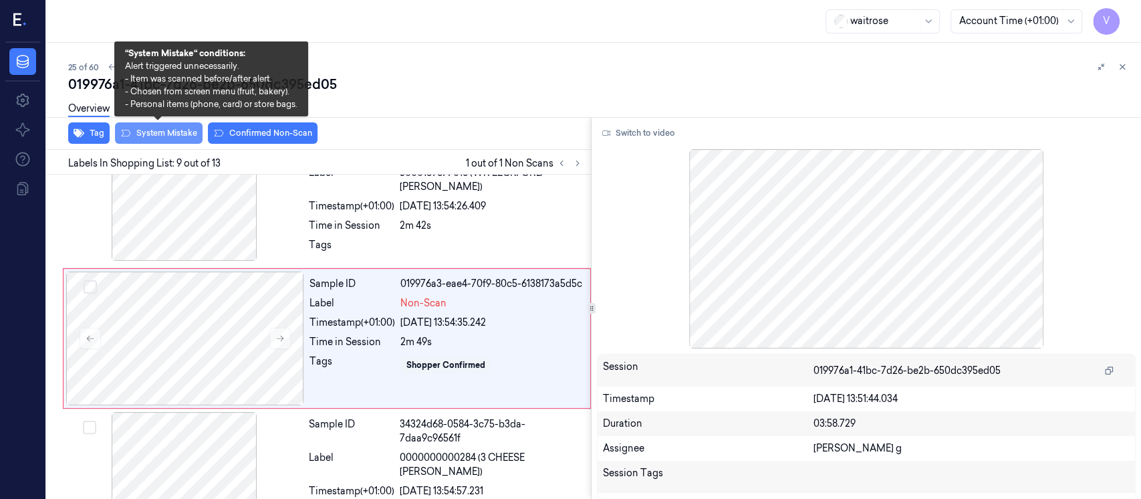
click at [161, 133] on button "System Mistake" at bounding box center [159, 132] width 88 height 21
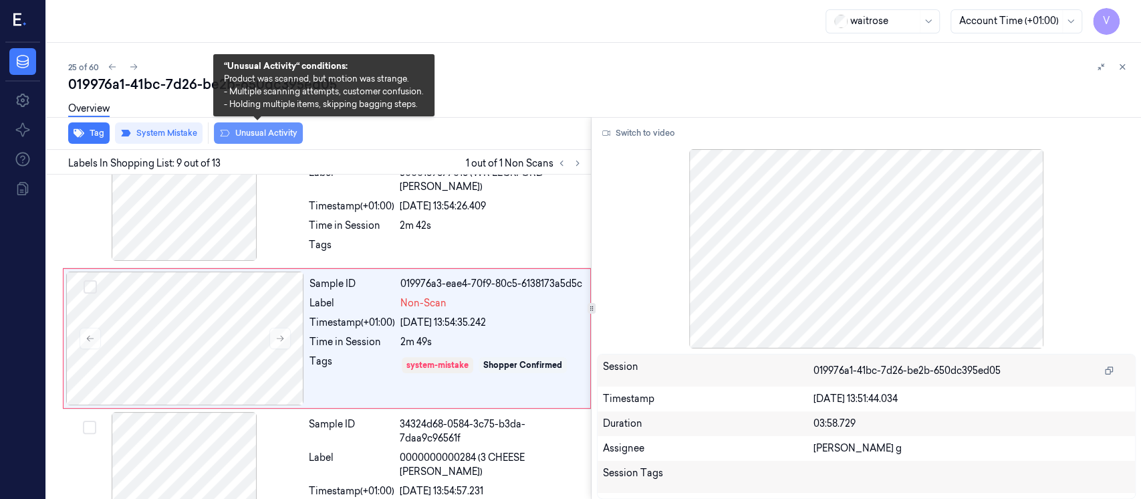
click at [262, 132] on button "Unusual Activity" at bounding box center [258, 132] width 89 height 21
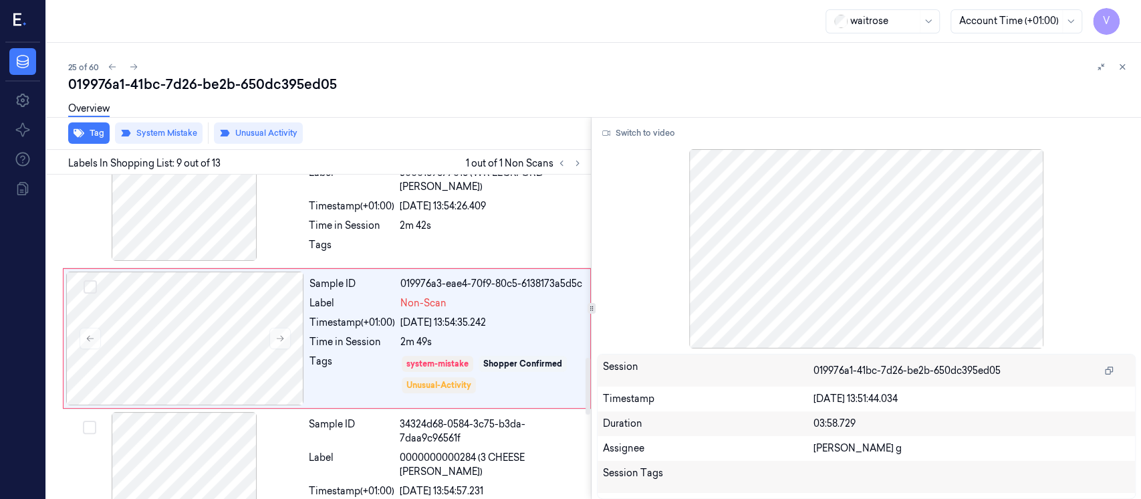
click at [592, 103] on div "Overview" at bounding box center [599, 111] width 1062 height 34
click at [1126, 70] on icon at bounding box center [1121, 66] width 9 height 9
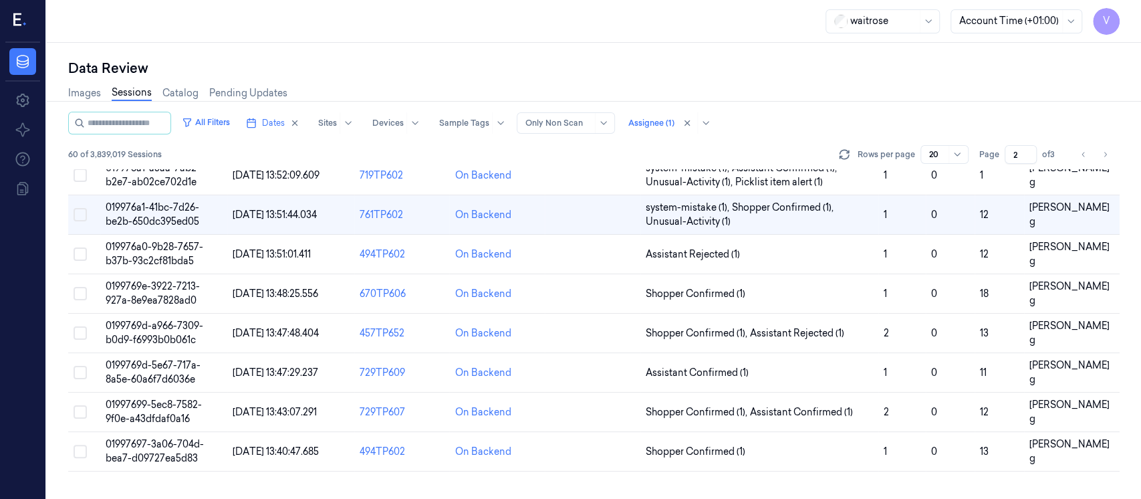
scroll to position [97, 0]
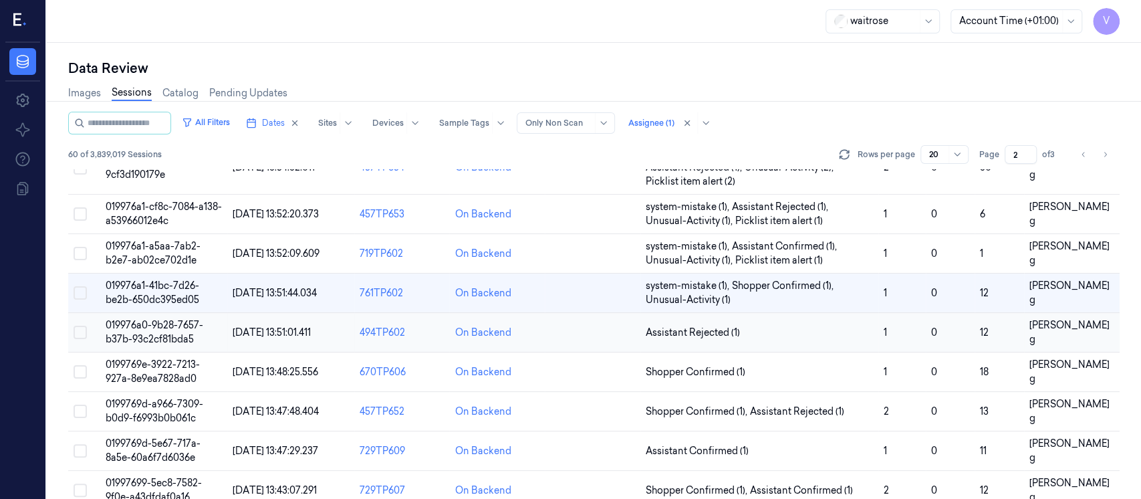
click at [607, 328] on td at bounding box center [593, 332] width 96 height 39
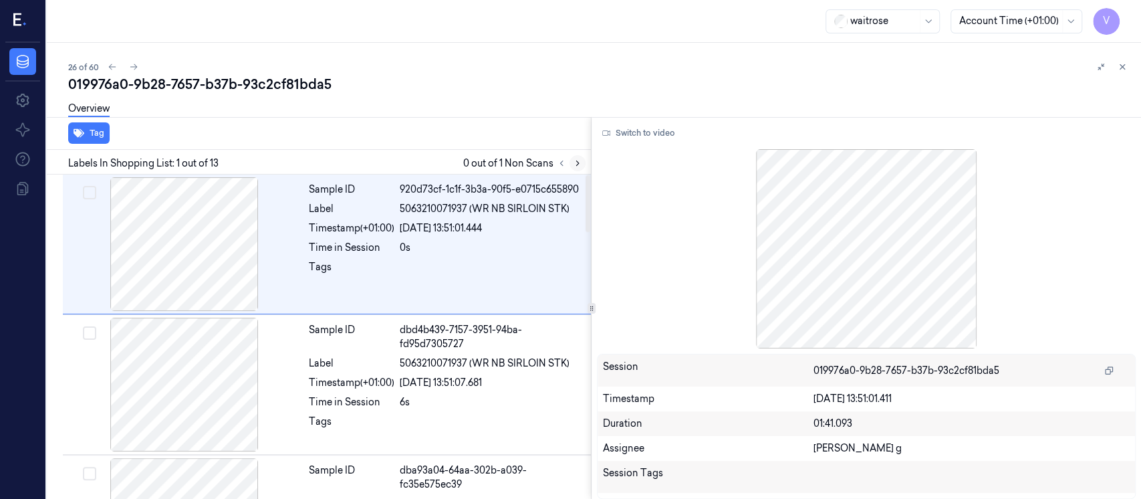
click at [582, 158] on button at bounding box center [577, 163] width 16 height 16
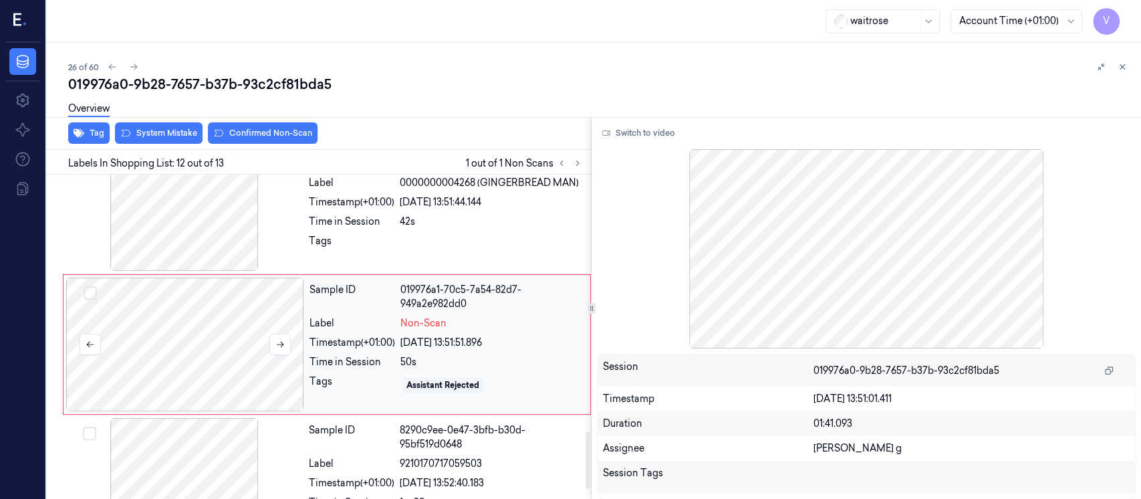
scroll to position [1461, 0]
click at [187, 344] on div at bounding box center [185, 343] width 238 height 134
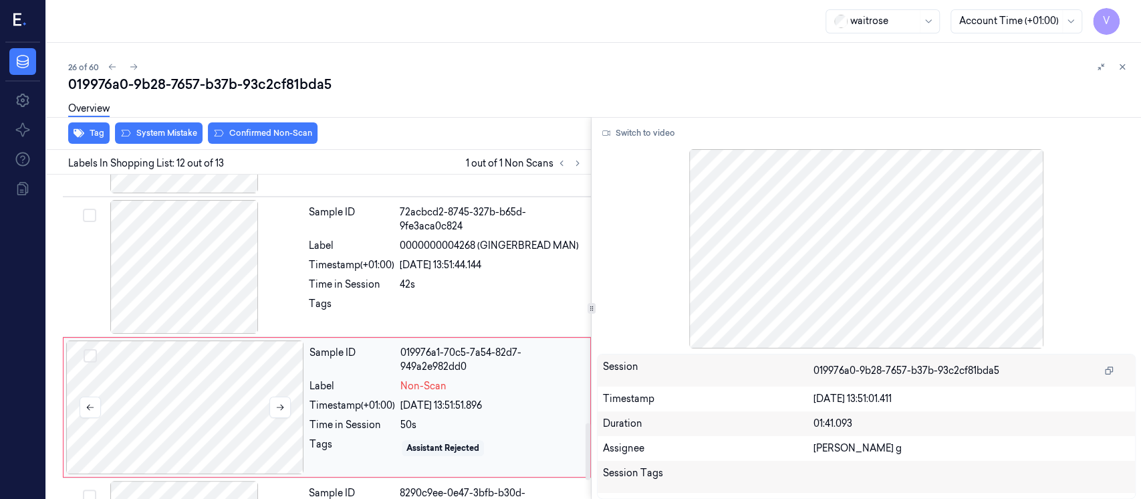
scroll to position [1372, 0]
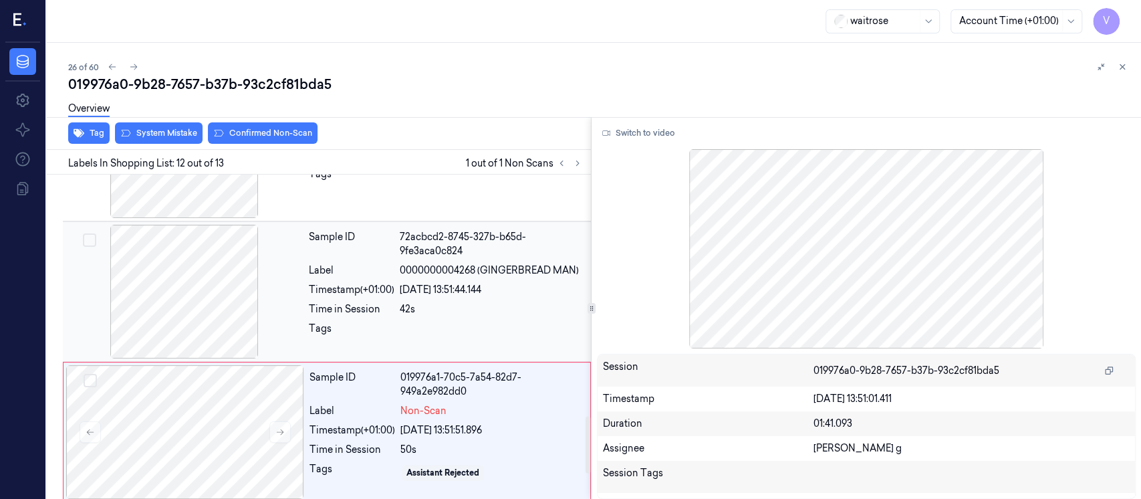
click at [217, 271] on div at bounding box center [184, 292] width 238 height 134
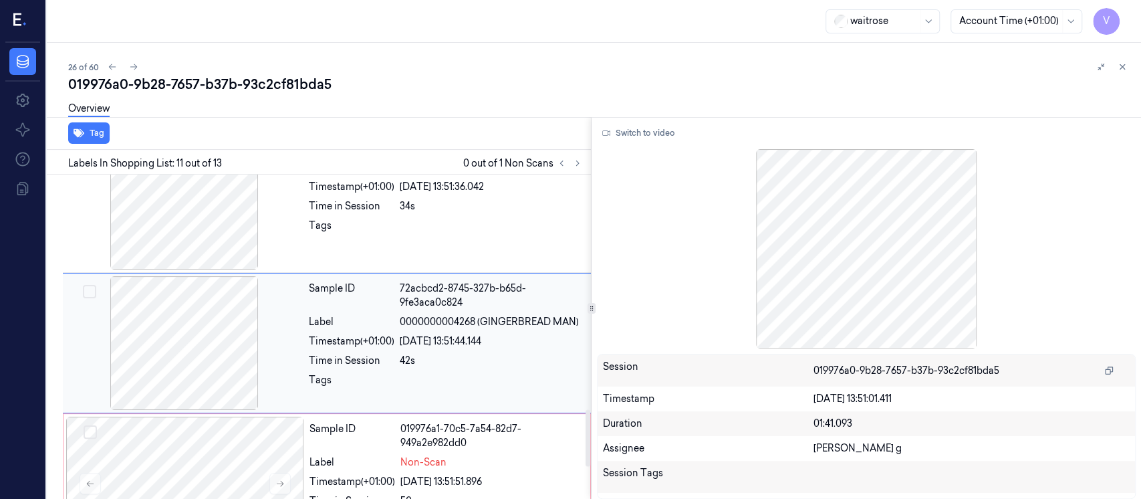
scroll to position [1410, 0]
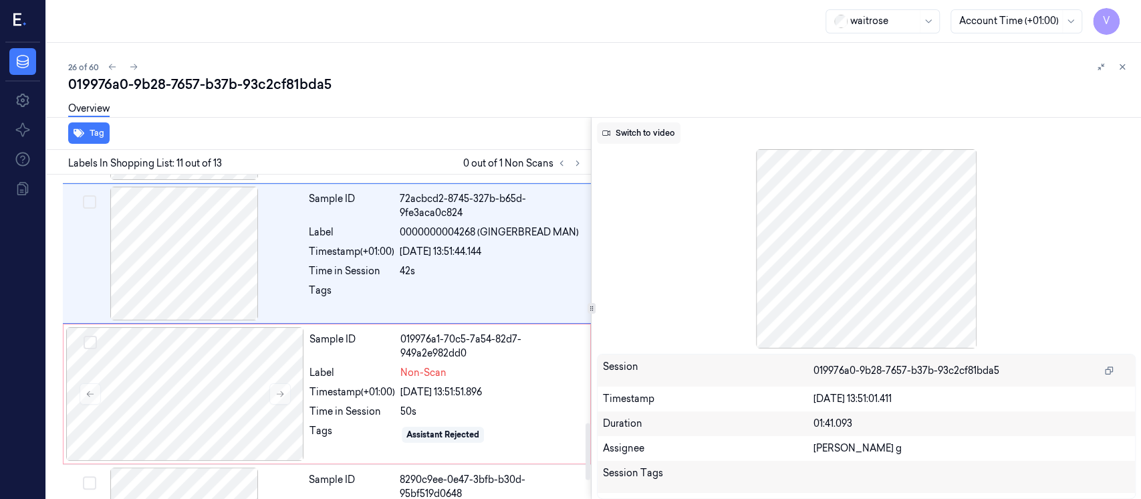
click at [631, 138] on button "Switch to video" at bounding box center [639, 132] width 84 height 21
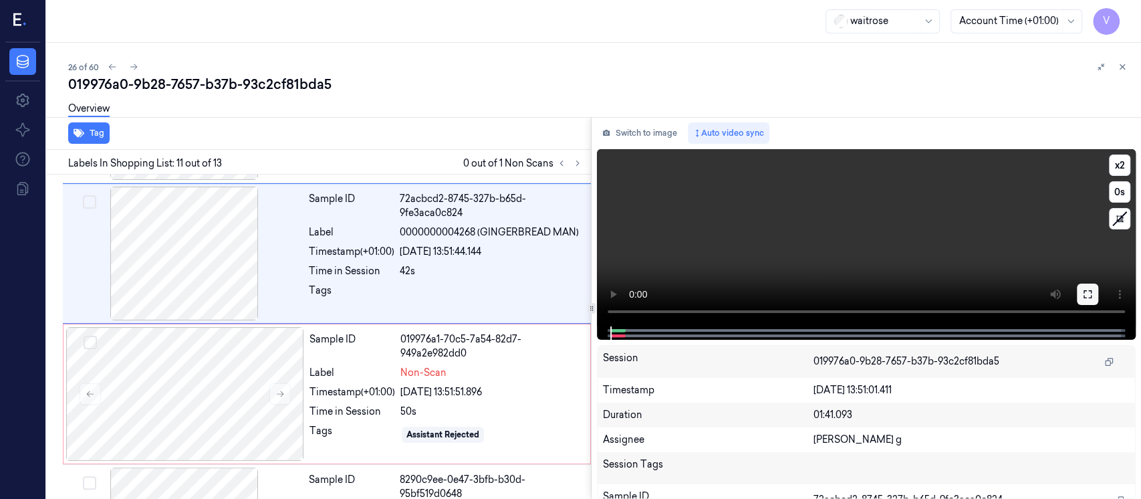
click at [1091, 292] on icon at bounding box center [1087, 294] width 11 height 11
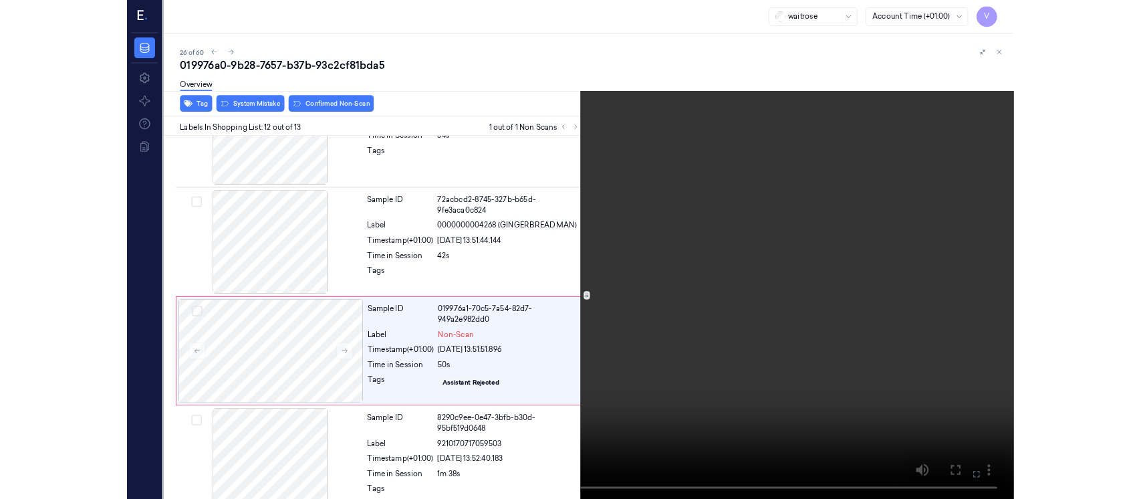
scroll to position [1371, 0]
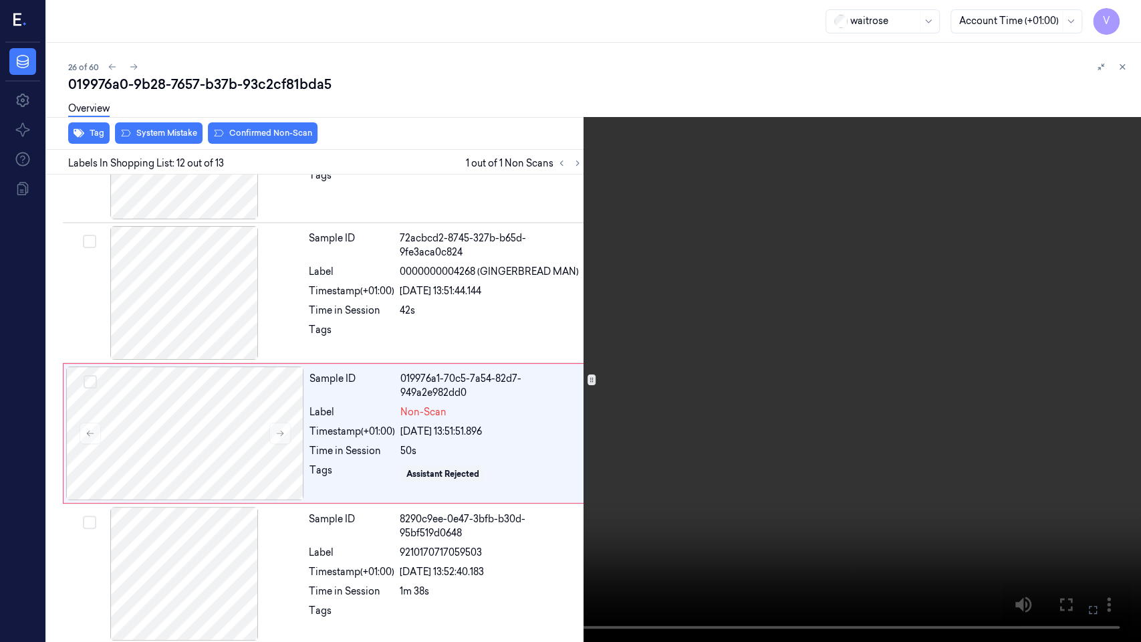
click at [0, 0] on icon at bounding box center [0, 0] width 0 height 0
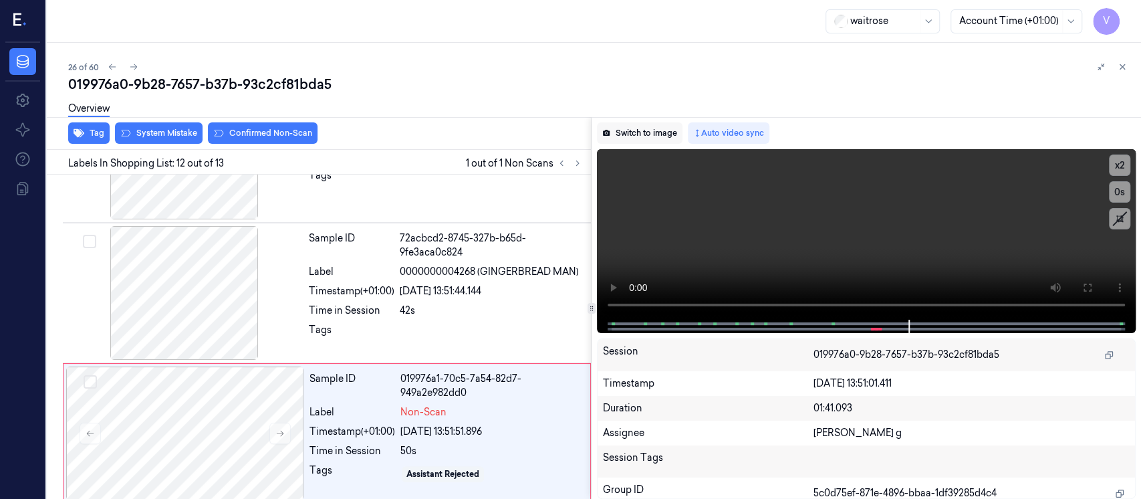
click at [618, 138] on button "Switch to image" at bounding box center [640, 132] width 86 height 21
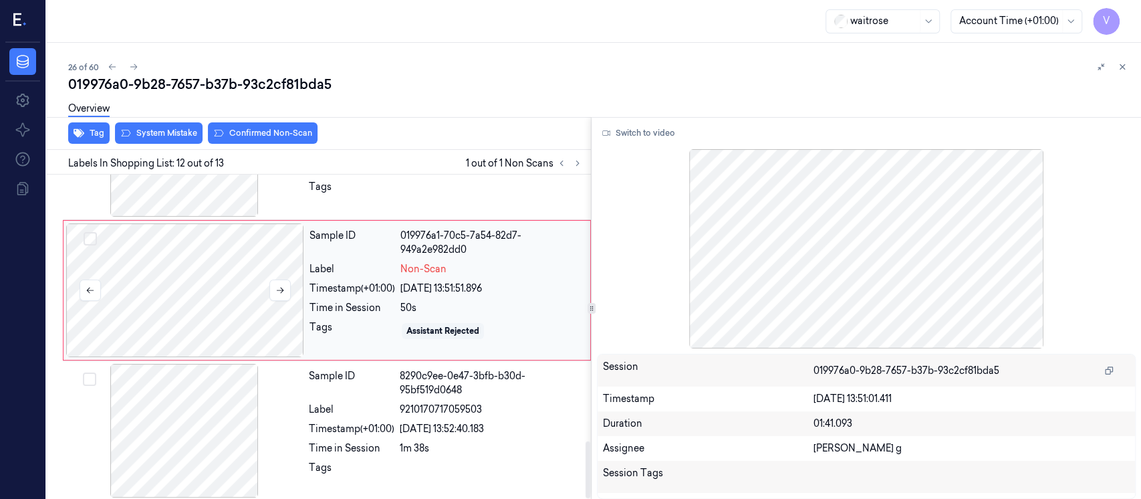
click at [226, 289] on div at bounding box center [185, 290] width 238 height 134
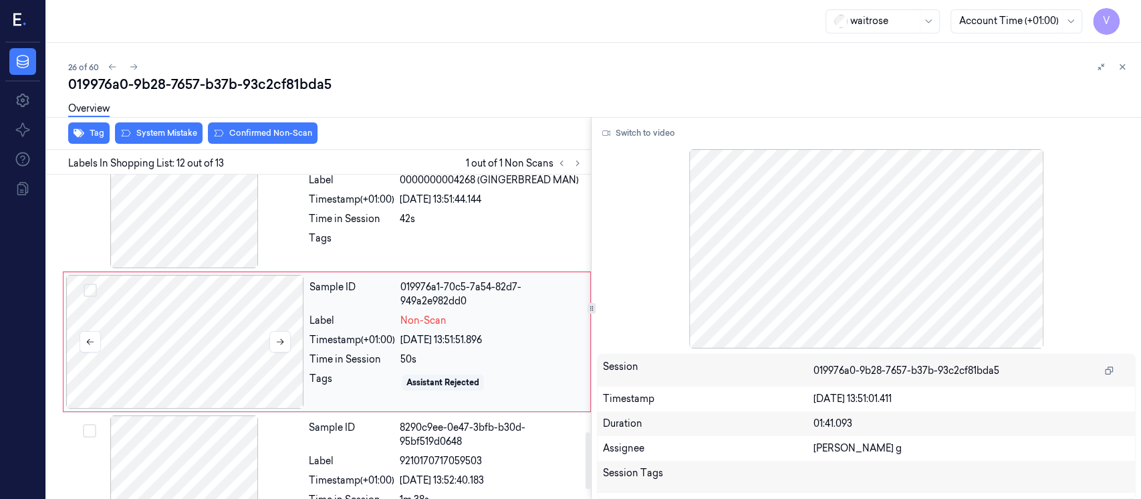
scroll to position [1461, 0]
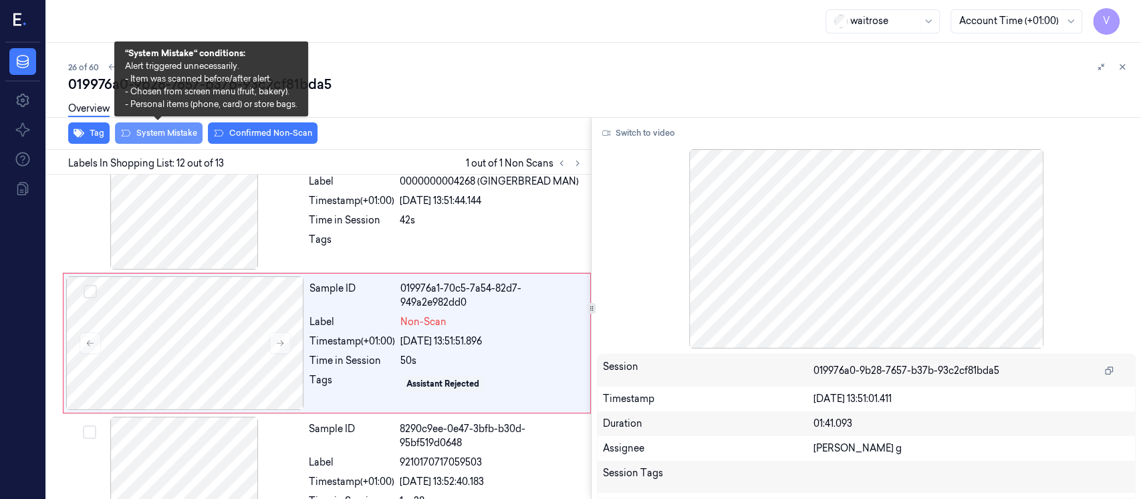
click at [172, 128] on button "System Mistake" at bounding box center [159, 132] width 88 height 21
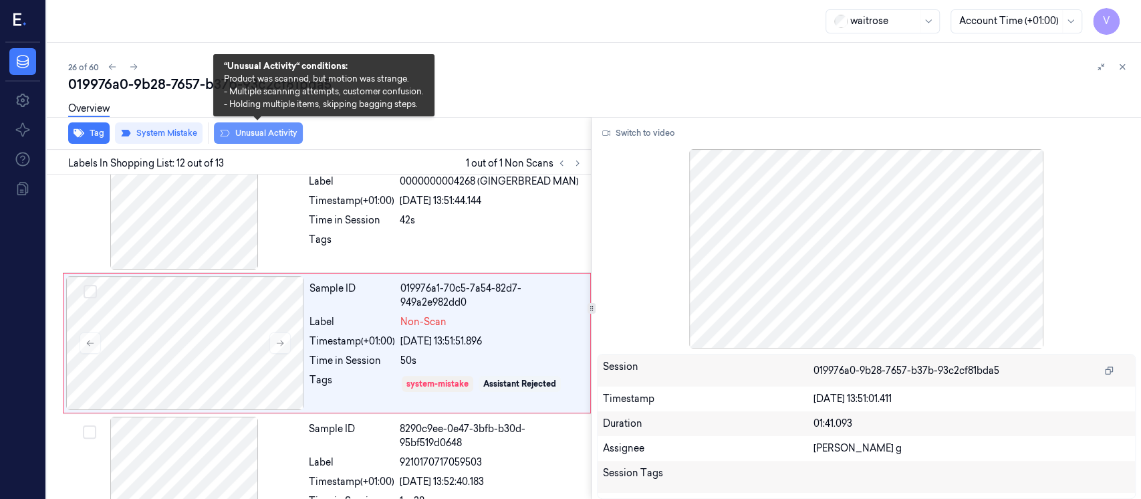
click at [244, 132] on button "Unusual Activity" at bounding box center [258, 132] width 89 height 21
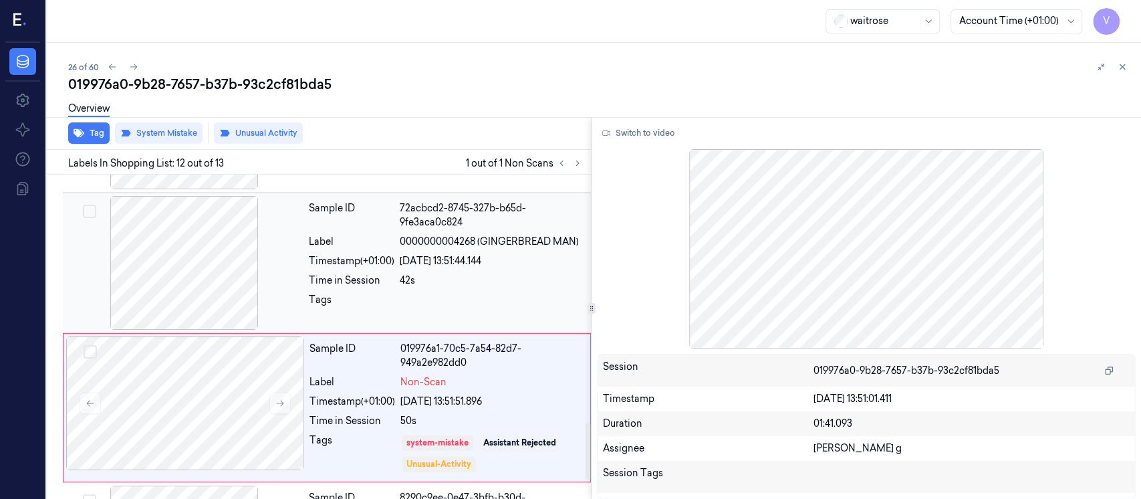
scroll to position [1287, 0]
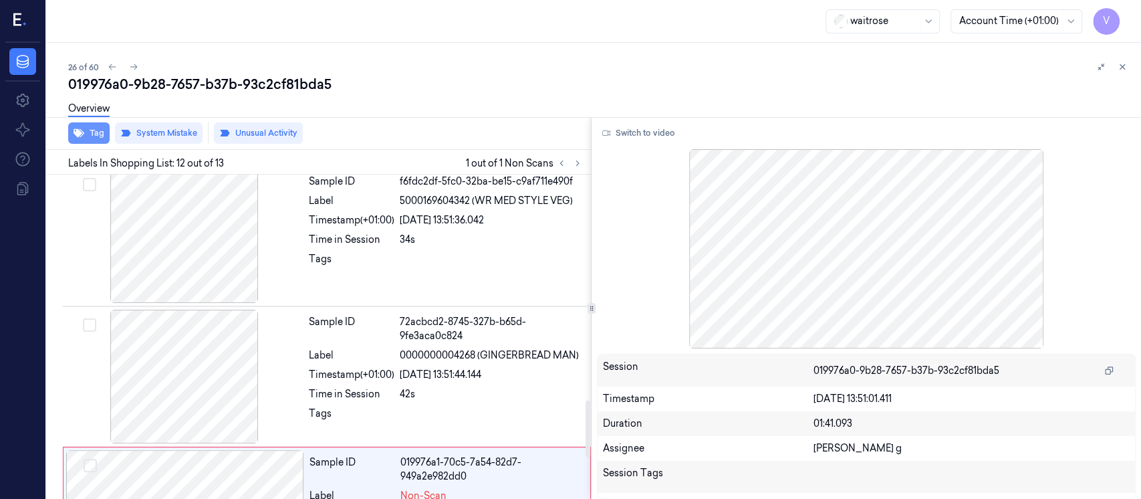
click at [88, 128] on button "Tag" at bounding box center [88, 132] width 41 height 21
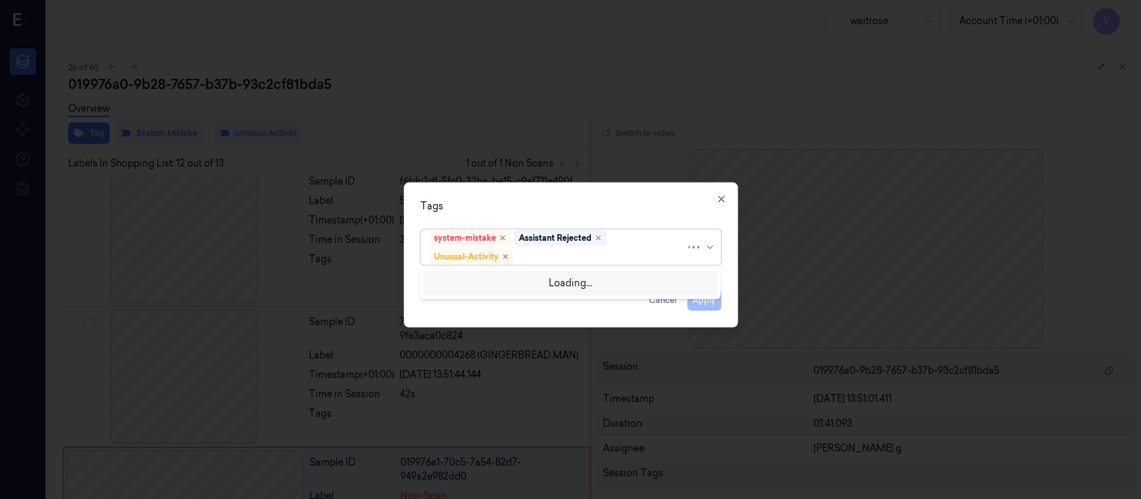
click at [556, 253] on div at bounding box center [601, 256] width 169 height 14
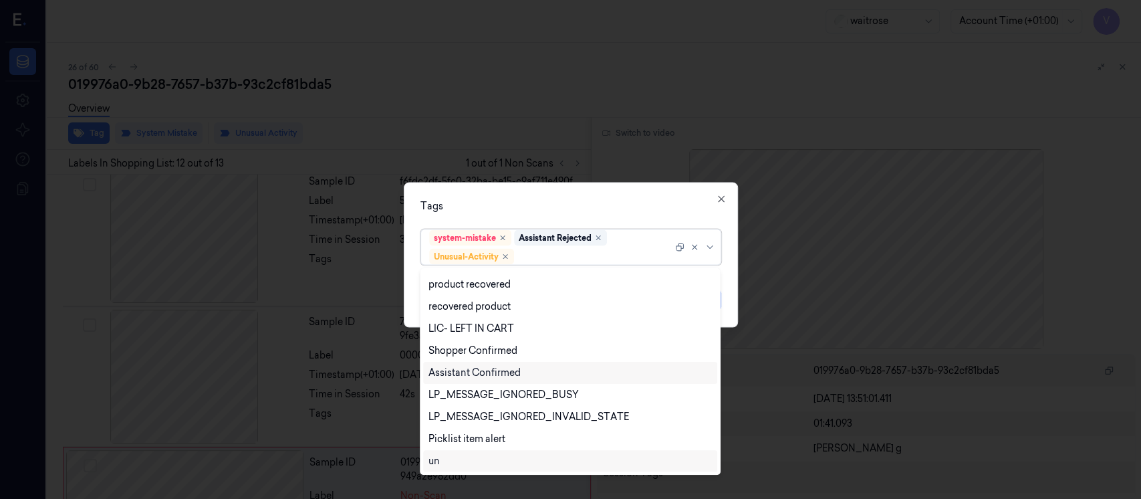
scroll to position [262, 0]
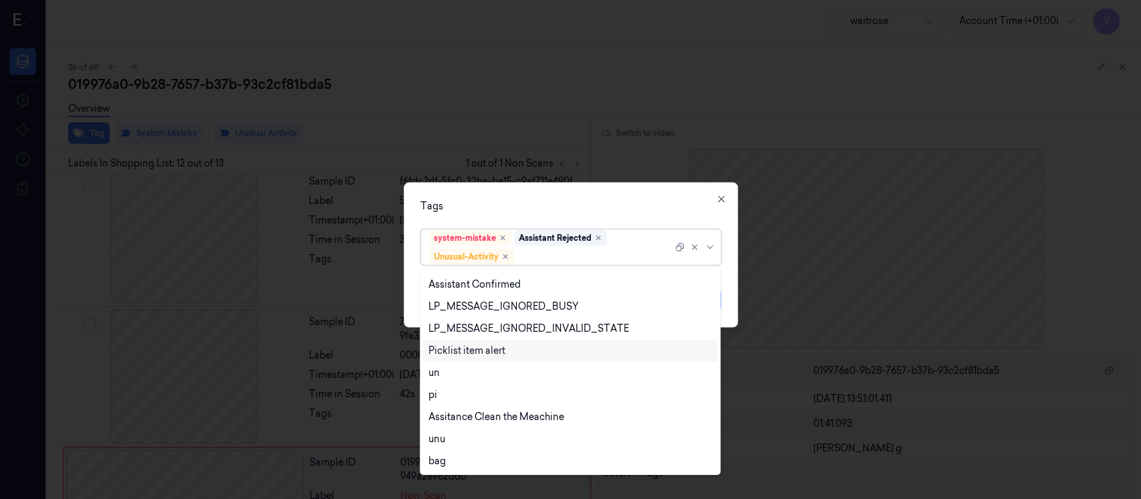
click at [483, 355] on div "Picklist item alert" at bounding box center [466, 351] width 77 height 14
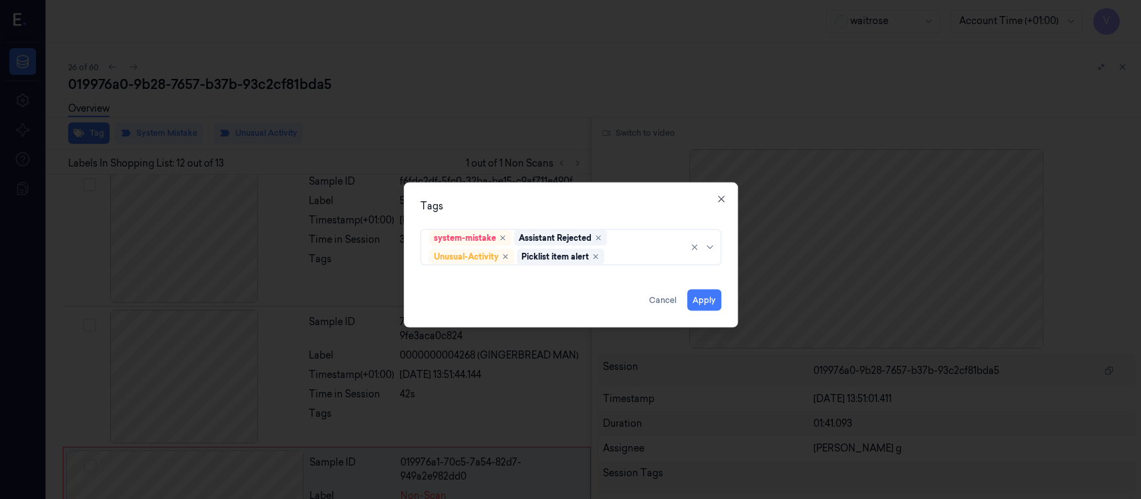
click at [609, 195] on div "Tags system-mistake Assistant Rejected Unusual-Activity Picklist item alert App…" at bounding box center [571, 254] width 334 height 145
click at [697, 297] on button "Apply" at bounding box center [704, 299] width 34 height 21
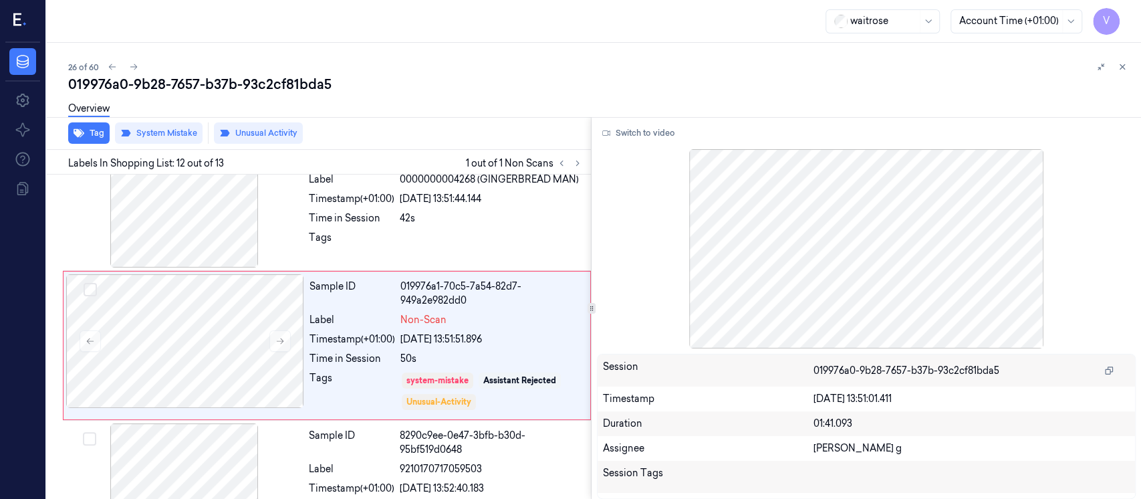
scroll to position [1465, 0]
click at [481, 221] on div "Sample ID 72acbcd2-8745-327b-b65d-9fe3aca0c824 Label 0000000004268 (GINGERBREAD…" at bounding box center [445, 199] width 285 height 134
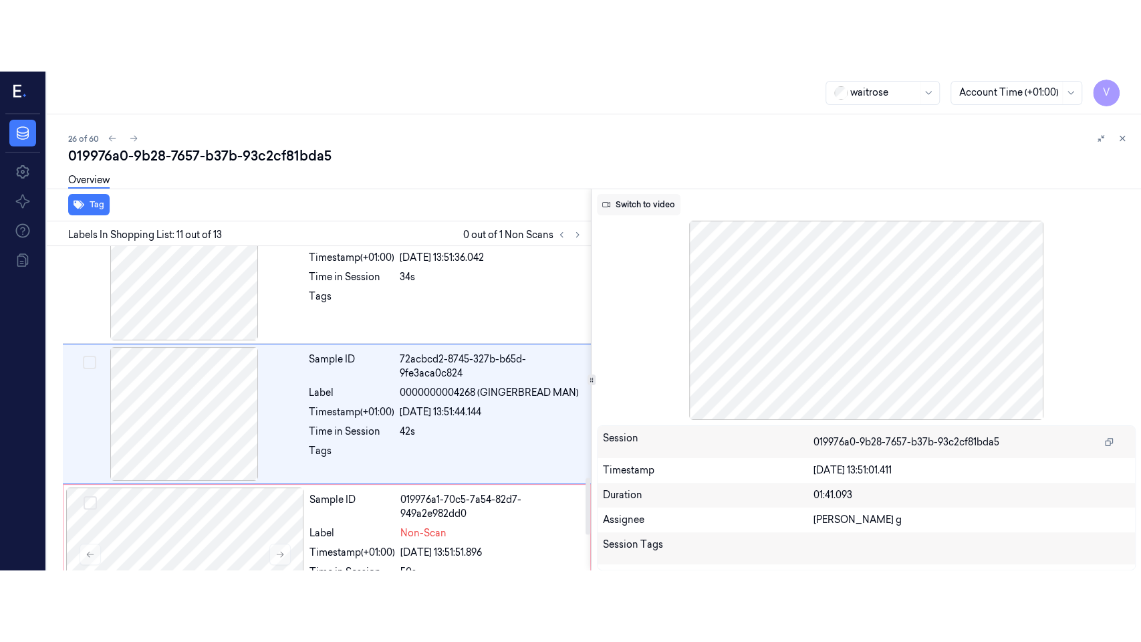
scroll to position [1321, 0]
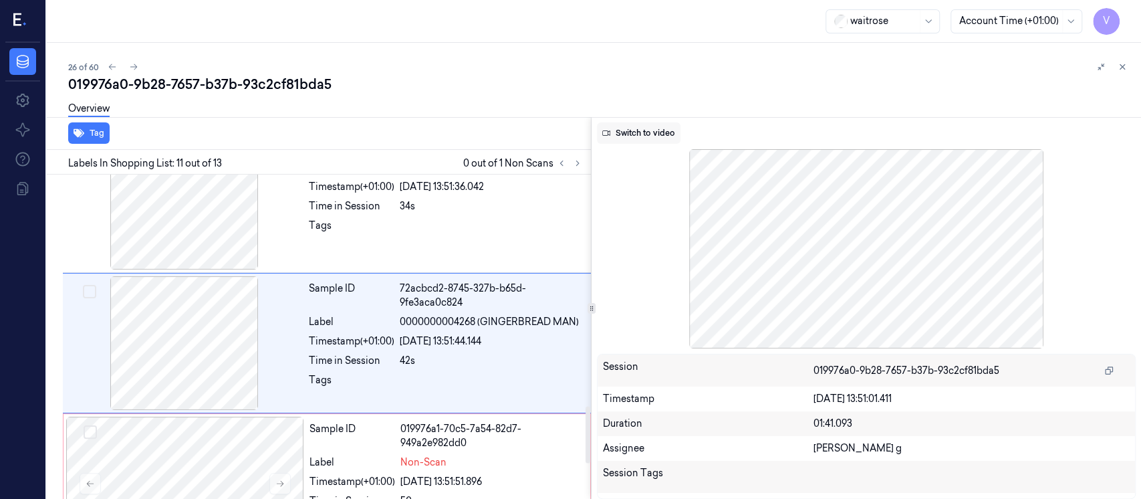
click at [631, 134] on button "Switch to video" at bounding box center [639, 132] width 84 height 21
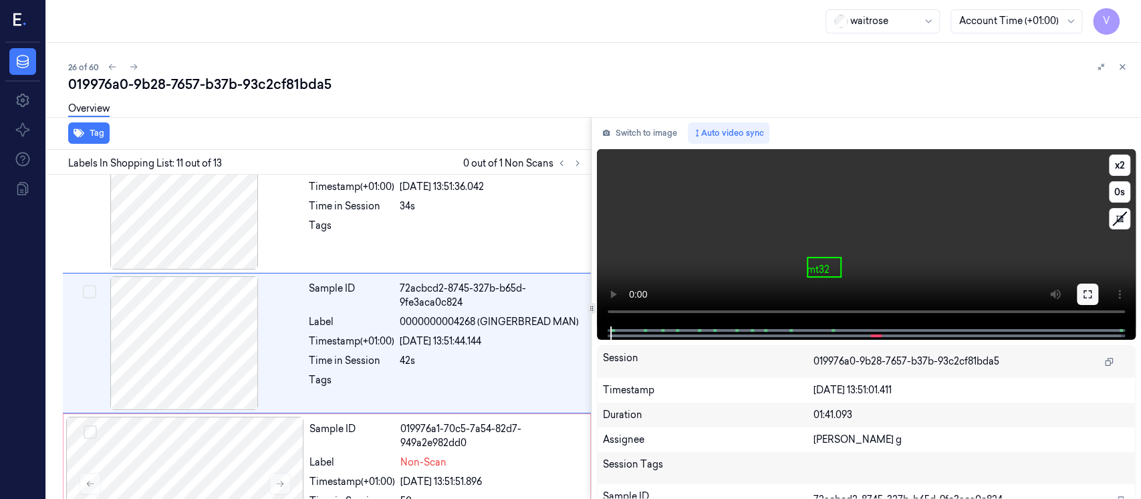
click at [1092, 299] on button at bounding box center [1087, 293] width 21 height 21
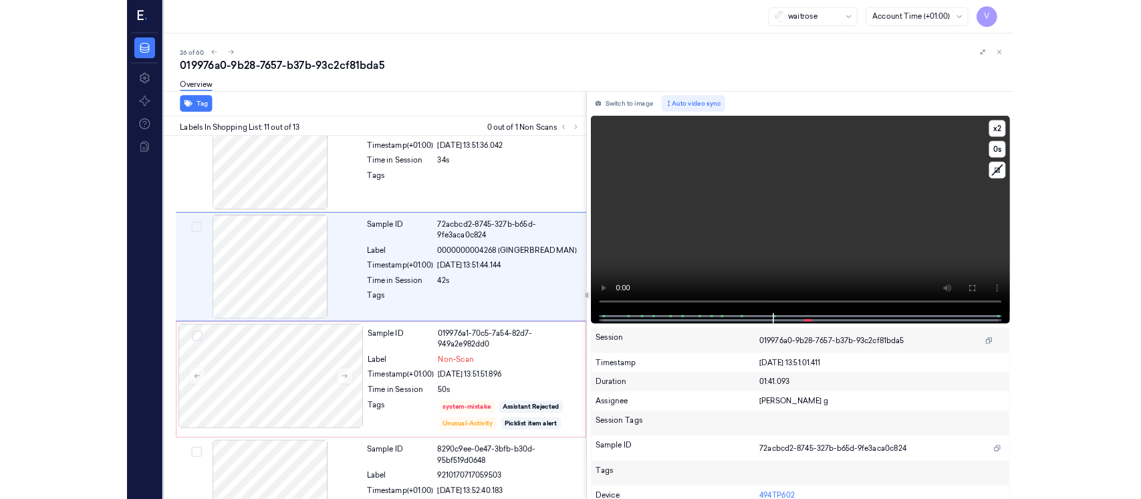
scroll to position [1250, 0]
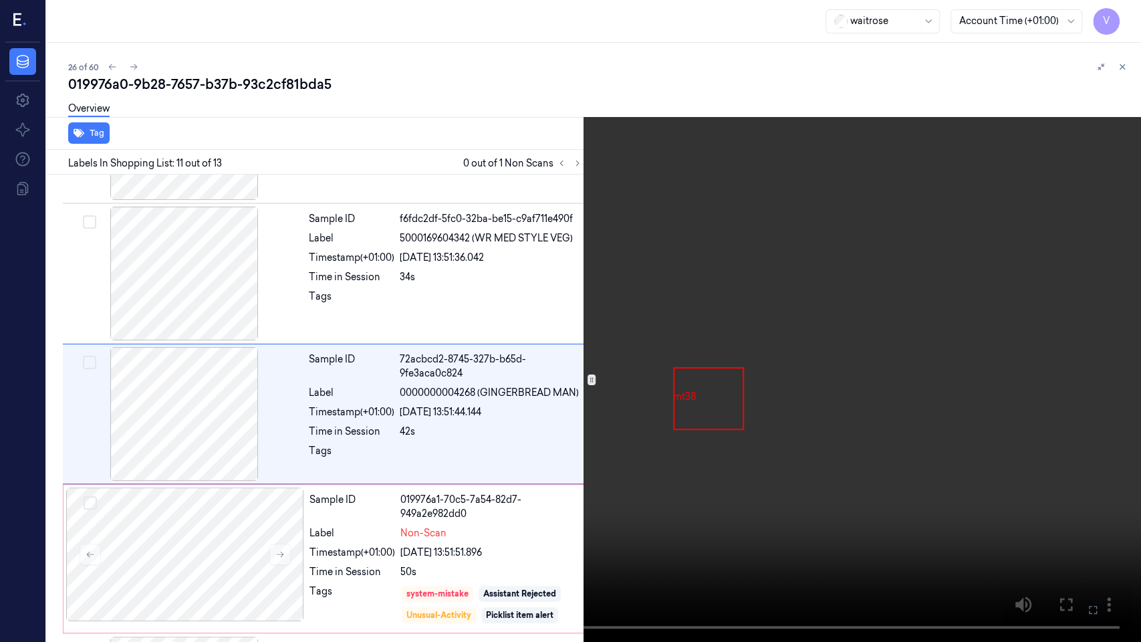
click at [0, 0] on icon at bounding box center [0, 0] width 0 height 0
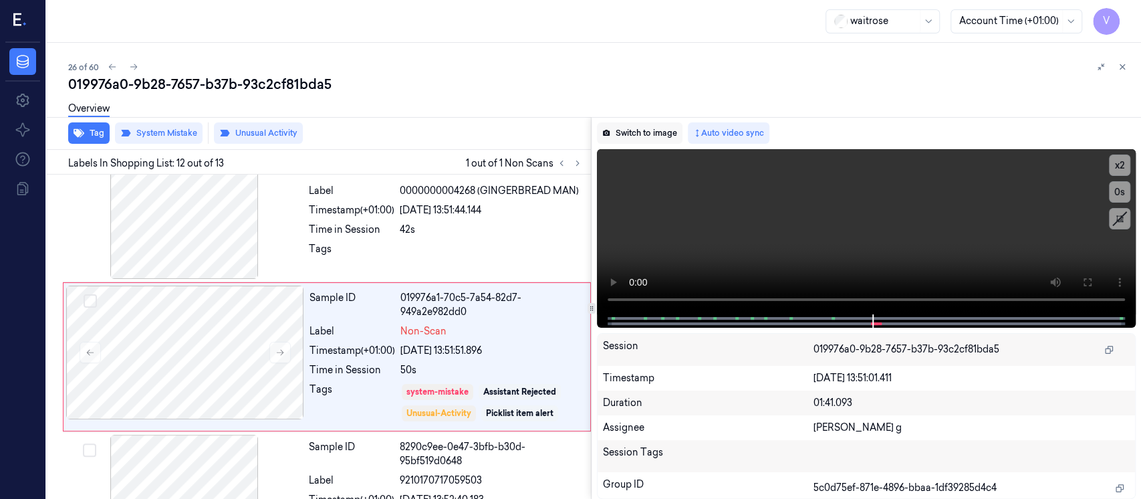
click at [658, 134] on button "Switch to image" at bounding box center [640, 132] width 86 height 21
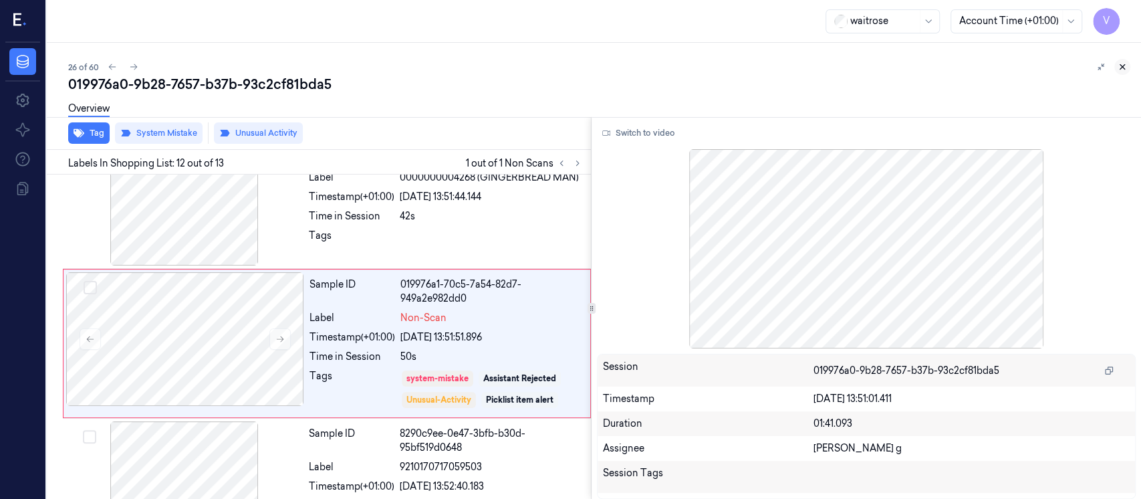
click at [1121, 62] on icon at bounding box center [1121, 66] width 9 height 9
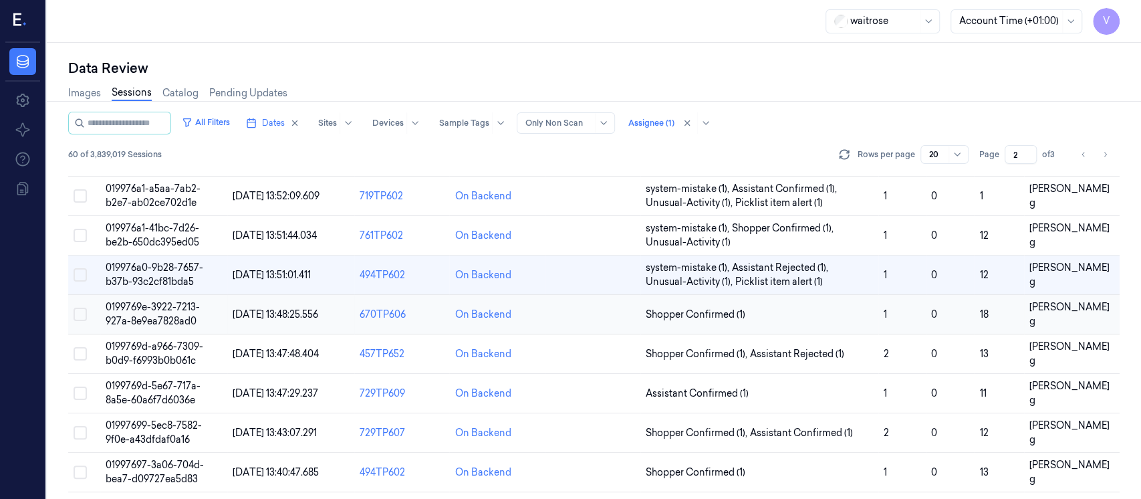
scroll to position [144, 0]
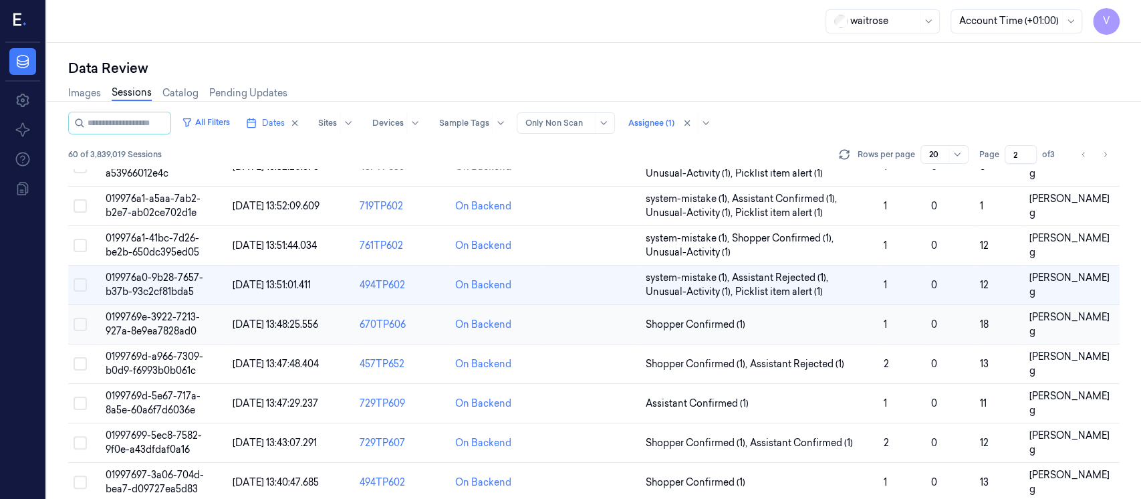
click at [597, 329] on td at bounding box center [593, 324] width 96 height 39
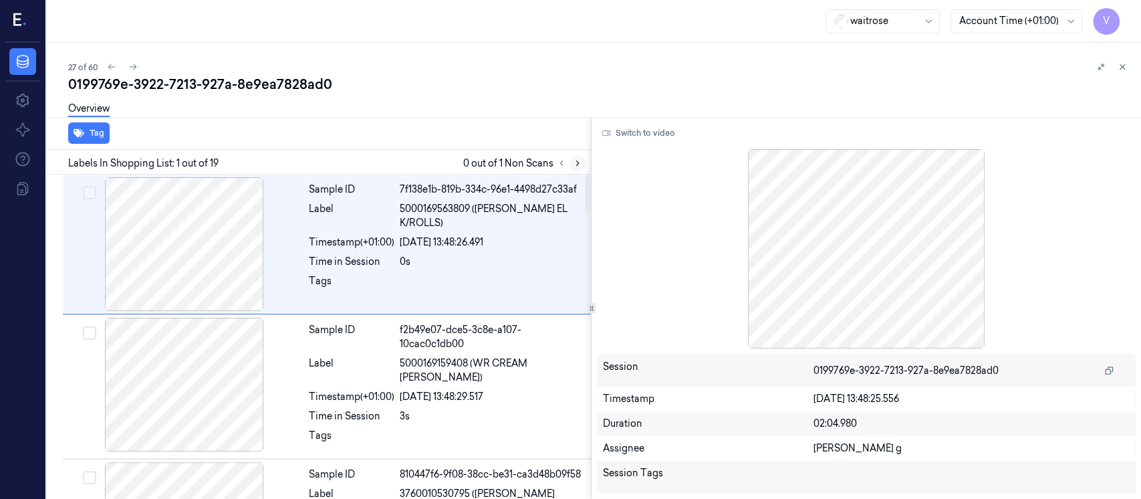
click at [577, 165] on icon at bounding box center [577, 162] width 9 height 9
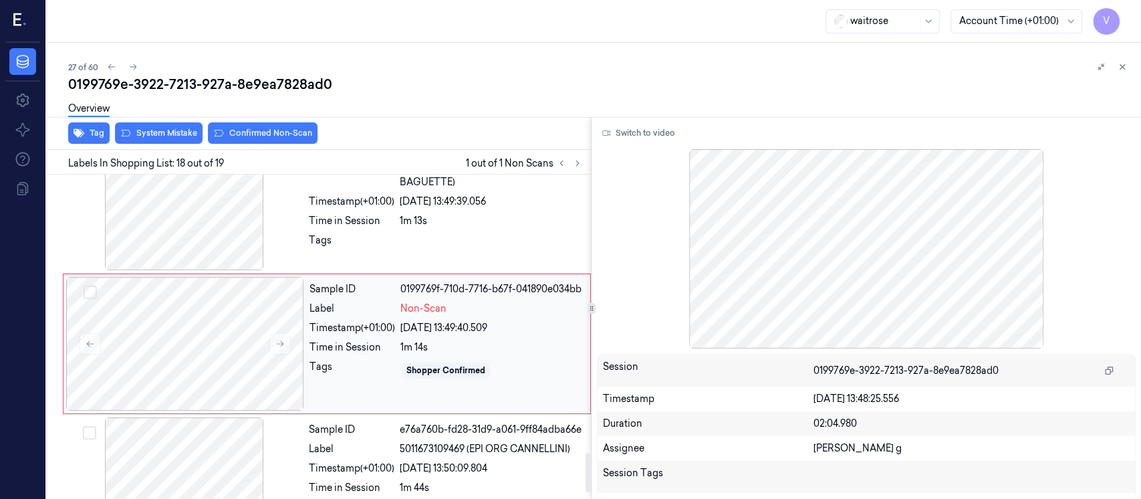
scroll to position [2315, 0]
click at [203, 339] on div at bounding box center [185, 343] width 238 height 134
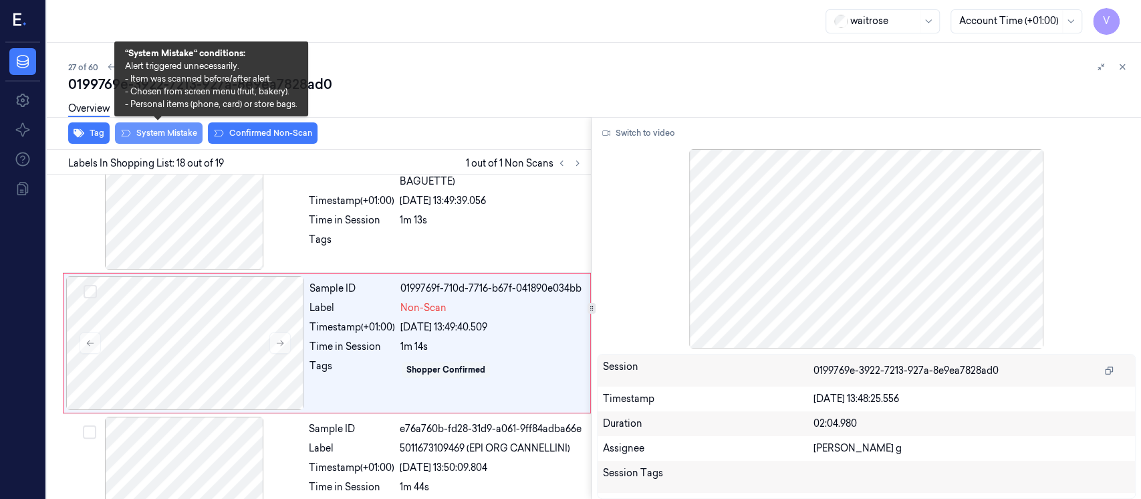
click at [175, 138] on button "System Mistake" at bounding box center [159, 132] width 88 height 21
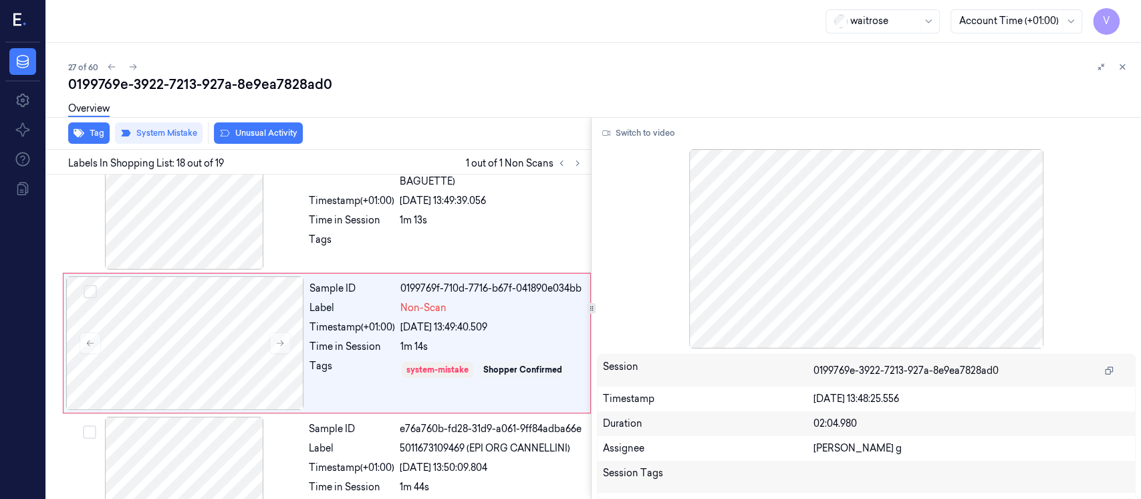
click at [247, 134] on button "Unusual Activity" at bounding box center [258, 132] width 89 height 21
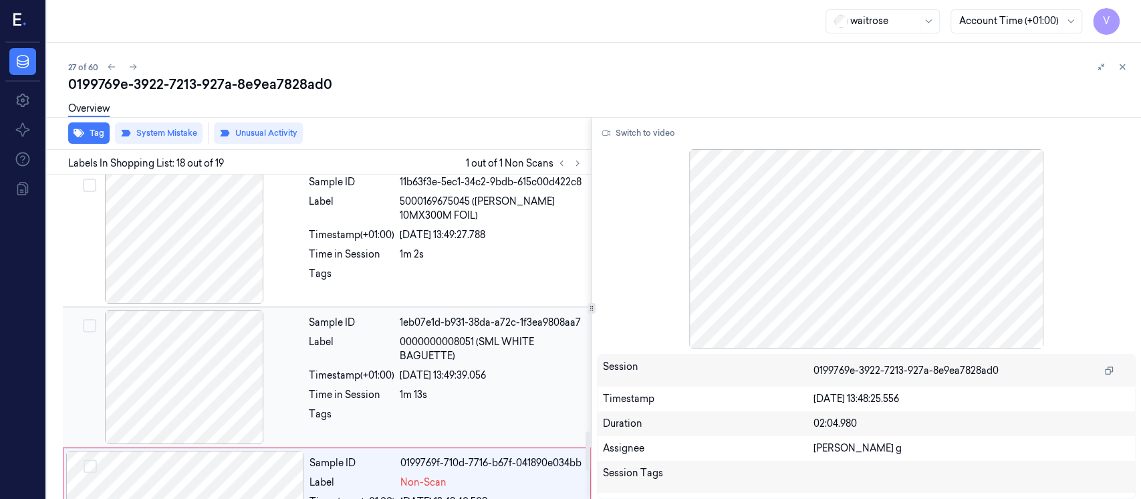
click at [176, 348] on div at bounding box center [184, 377] width 238 height 134
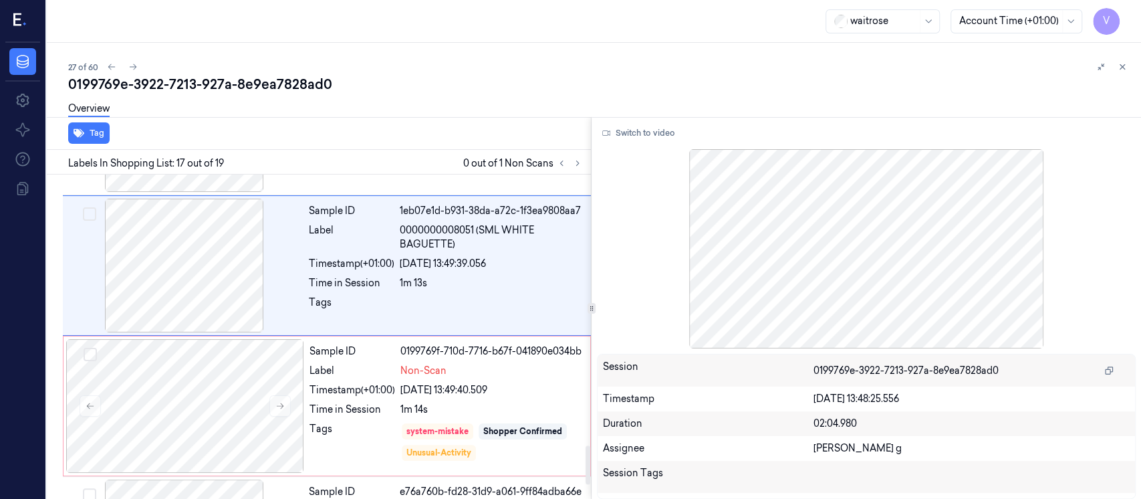
scroll to position [2264, 0]
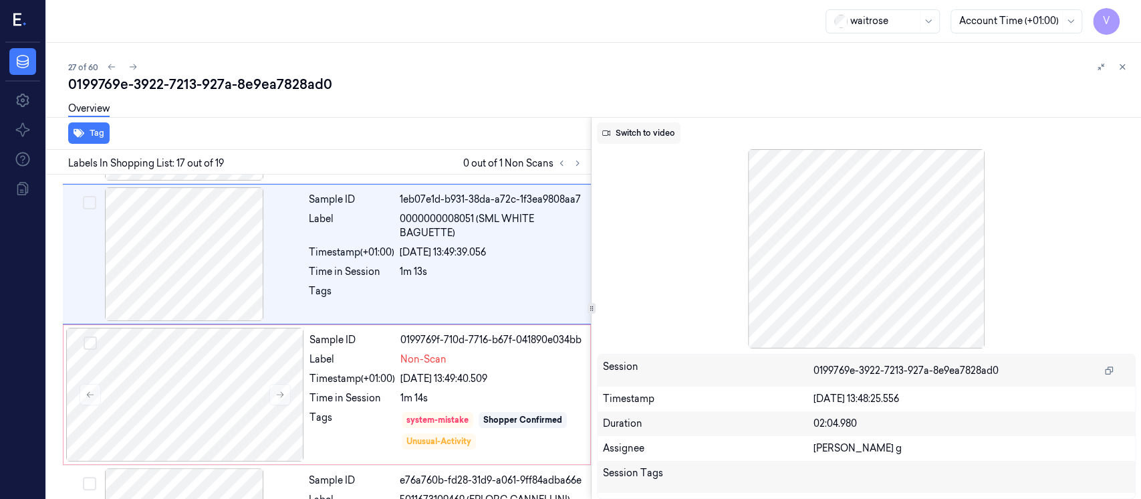
click at [648, 134] on button "Switch to video" at bounding box center [639, 132] width 84 height 21
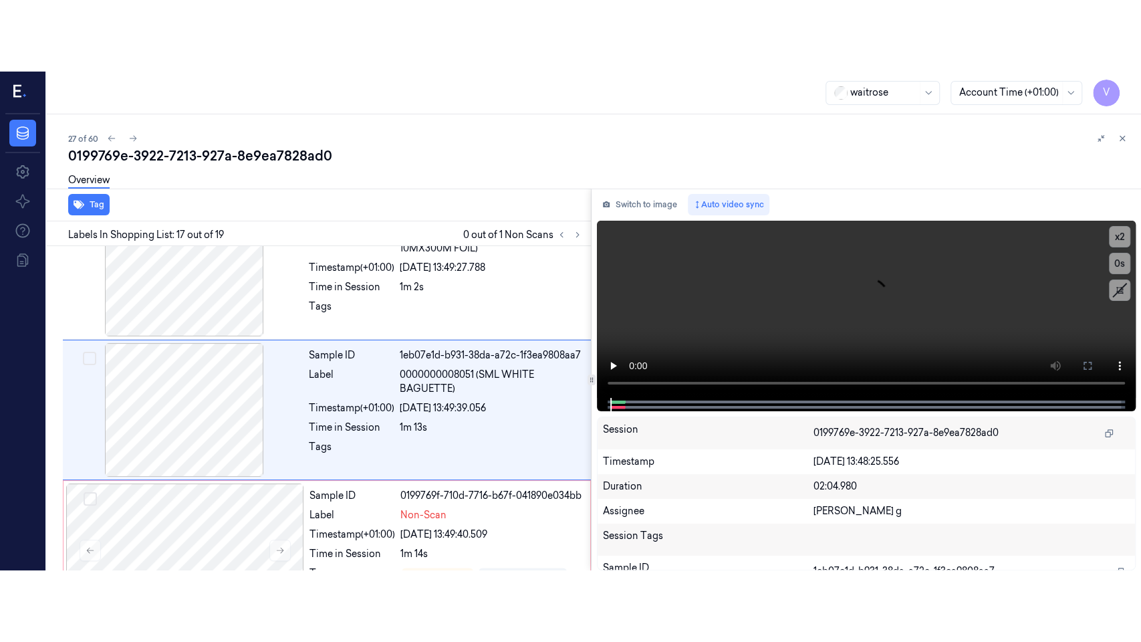
scroll to position [2175, 0]
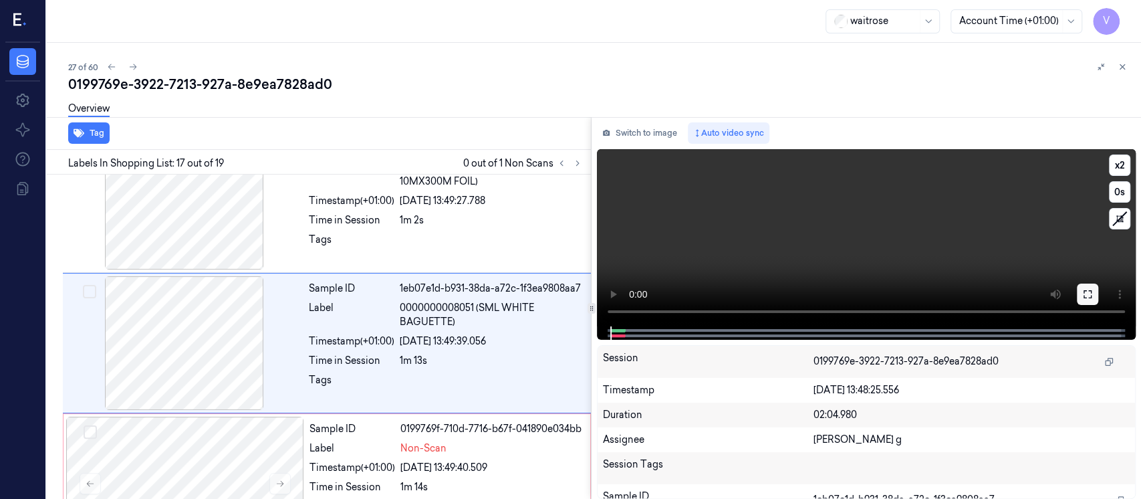
click at [1090, 293] on icon at bounding box center [1087, 294] width 11 height 11
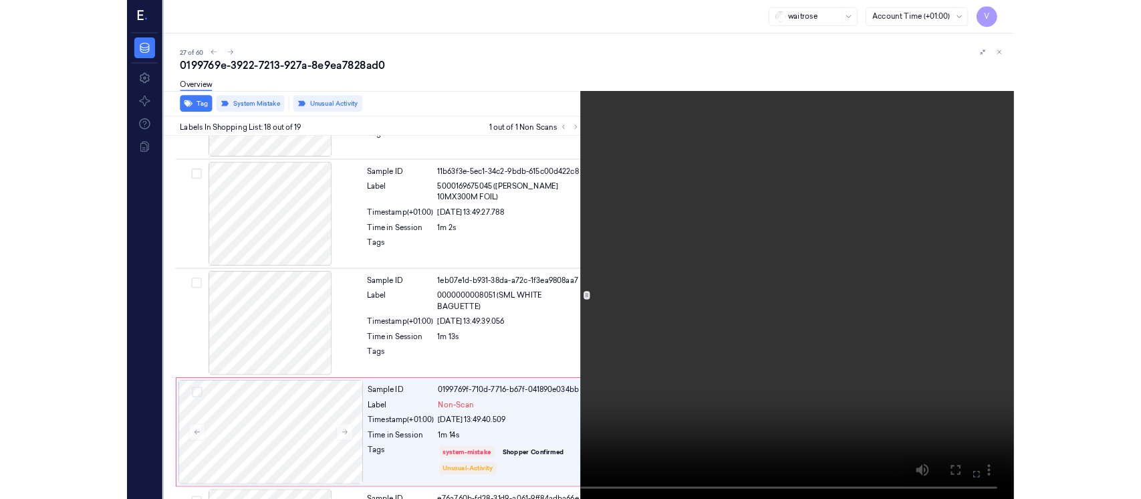
scroll to position [2233, 0]
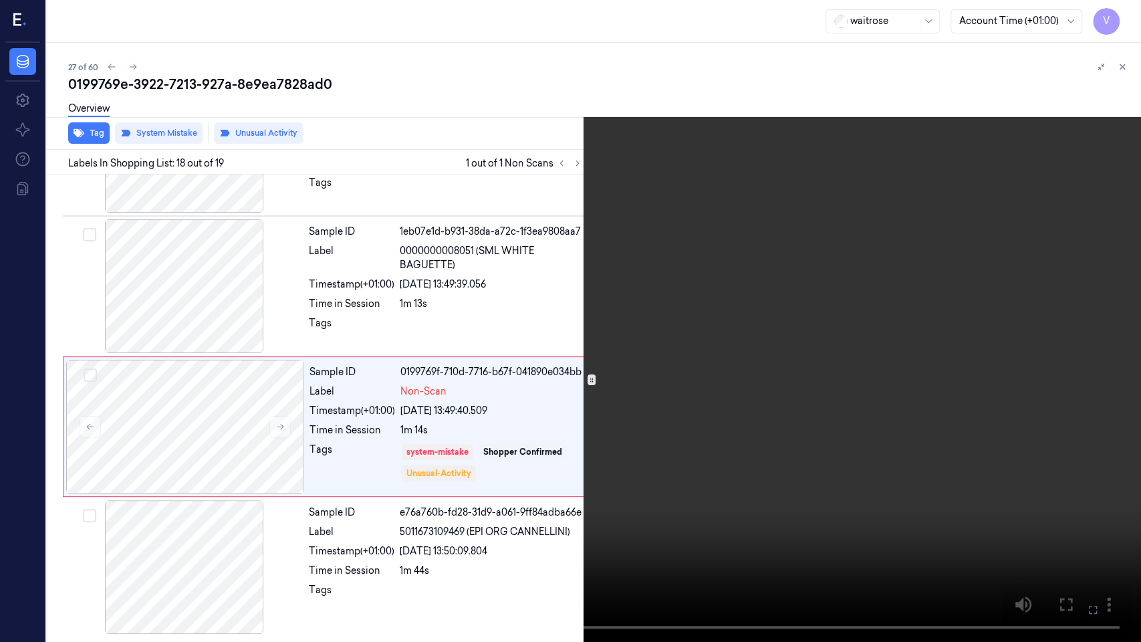
click at [0, 0] on button at bounding box center [0, 0] width 0 height 0
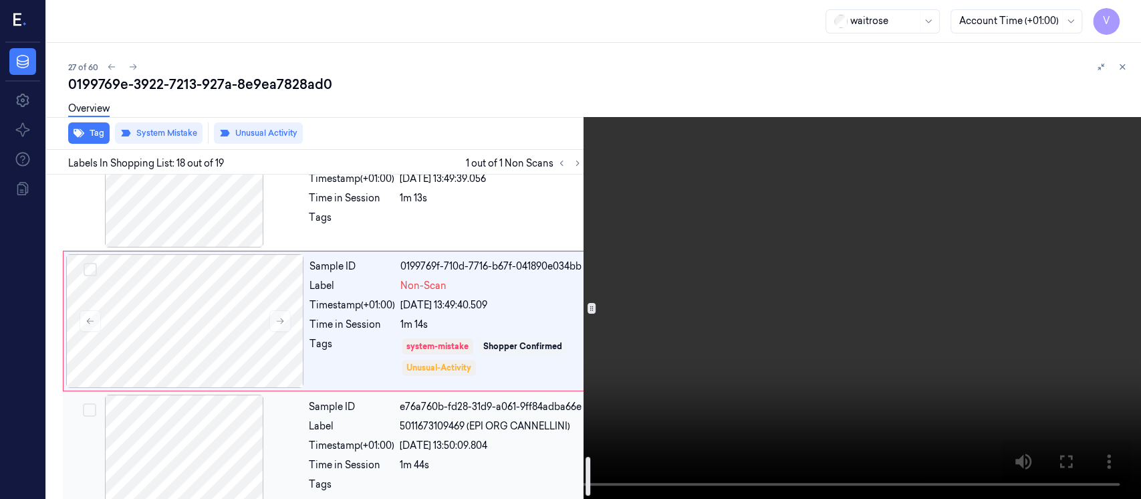
scroll to position [2376, 0]
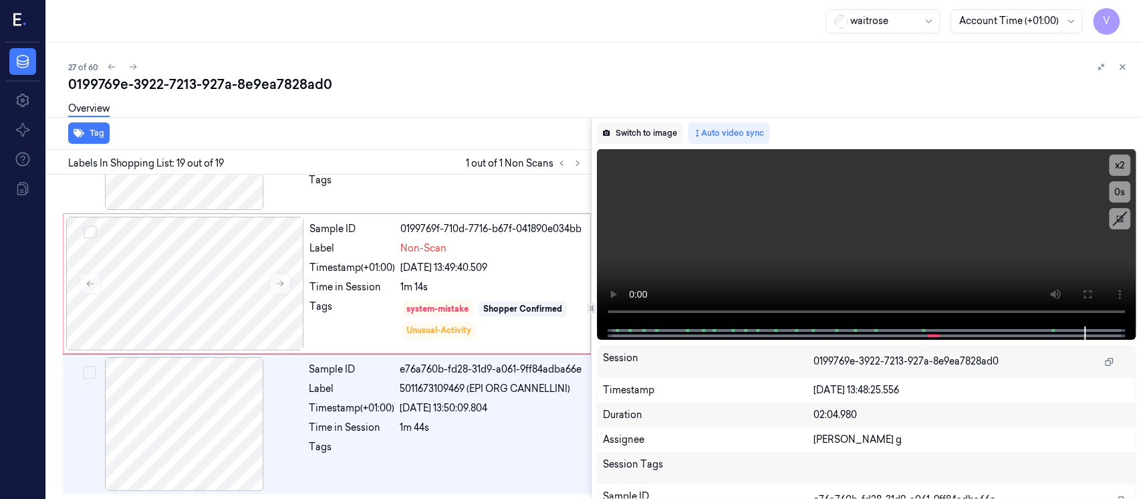
click at [639, 134] on button "Switch to image" at bounding box center [640, 132] width 86 height 21
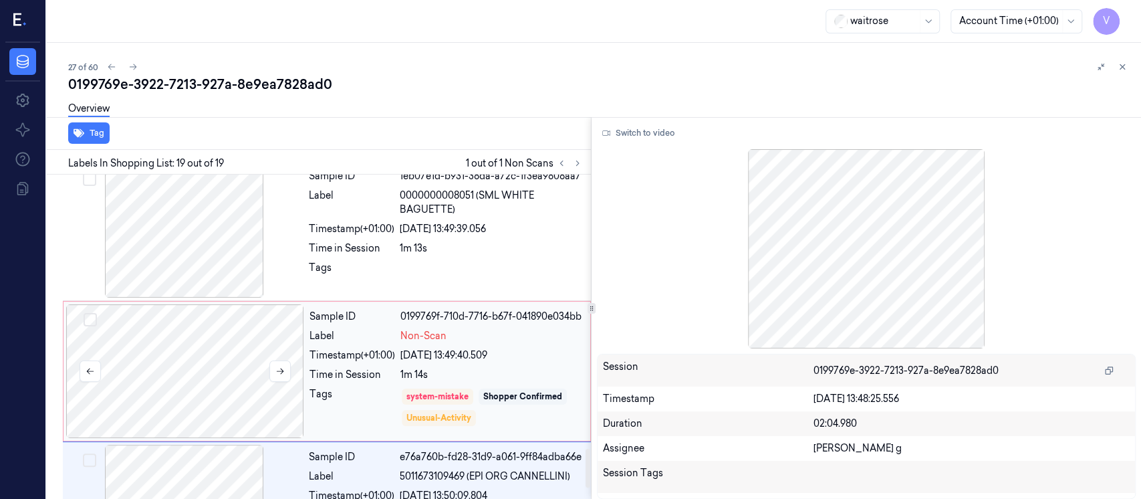
click at [174, 354] on div at bounding box center [185, 371] width 238 height 134
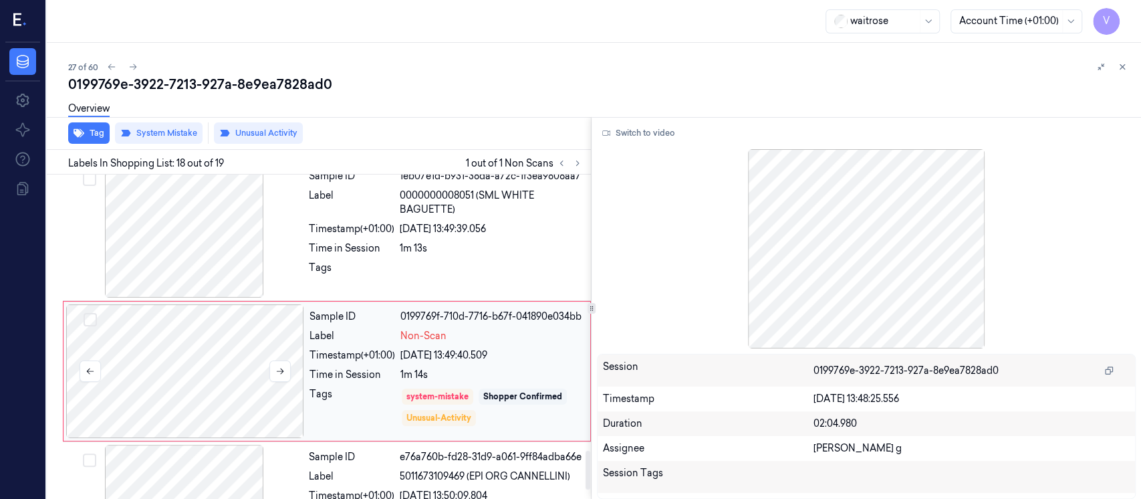
scroll to position [2319, 0]
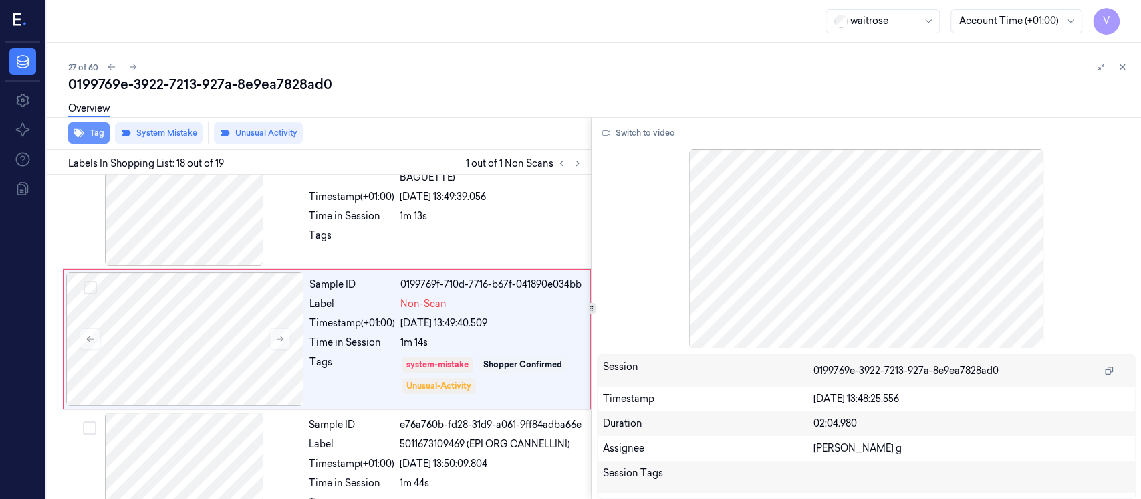
click at [97, 135] on button "Tag" at bounding box center [88, 132] width 41 height 21
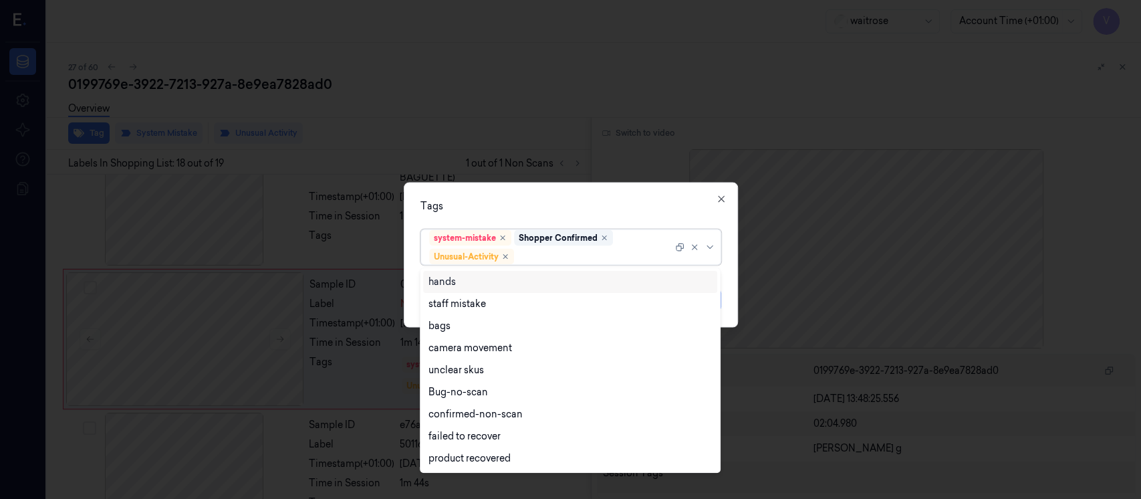
click at [568, 255] on div at bounding box center [595, 256] width 156 height 14
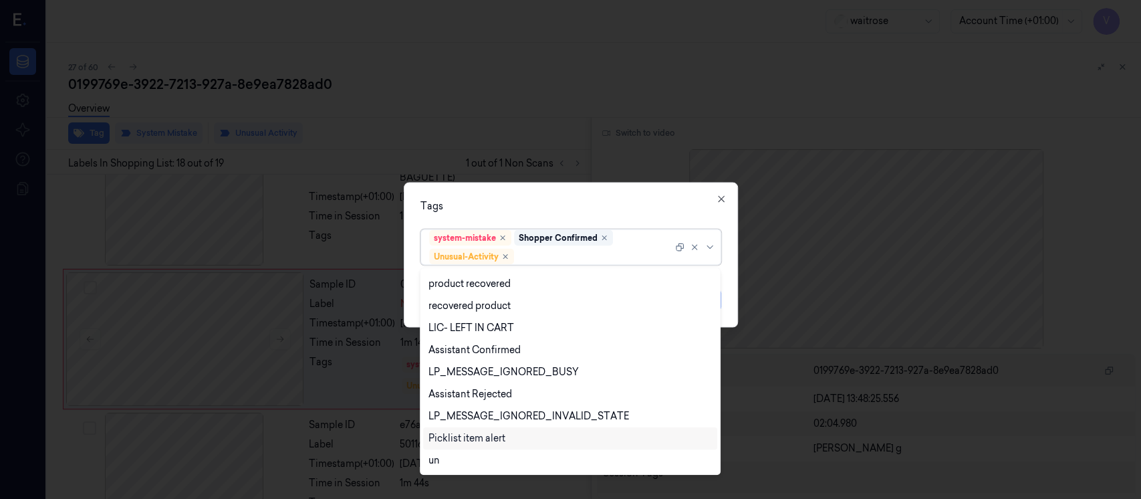
scroll to position [262, 0]
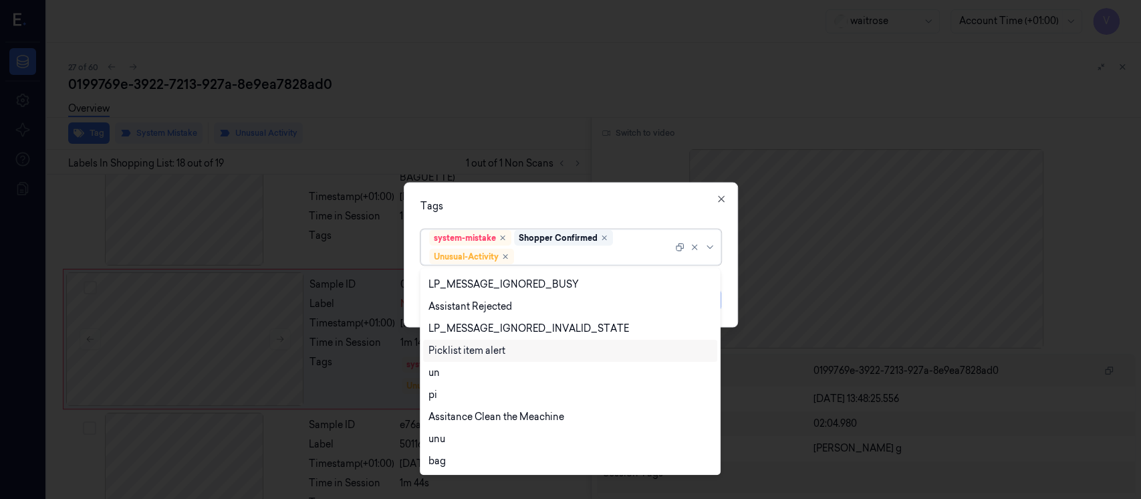
click at [457, 350] on div "Picklist item alert" at bounding box center [466, 351] width 77 height 14
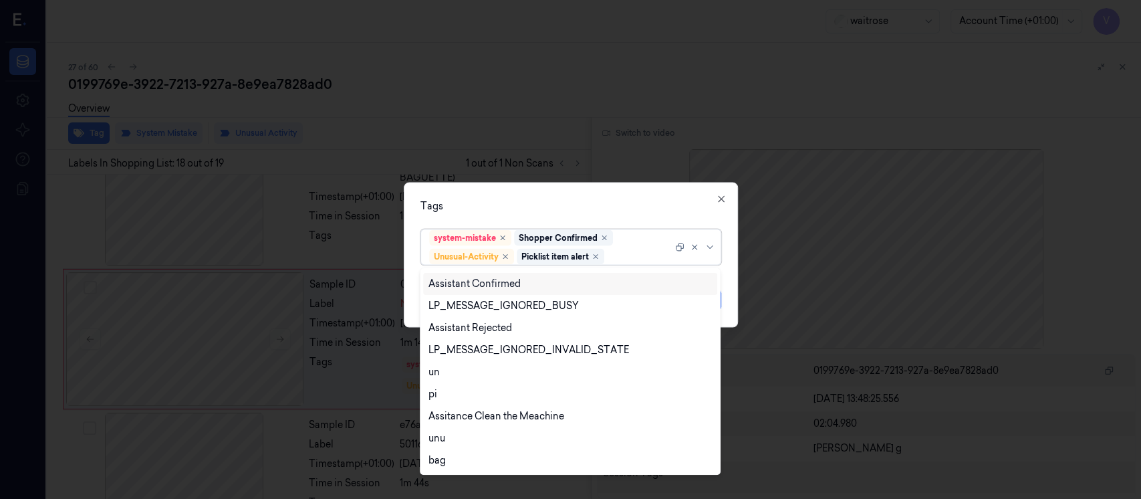
click at [610, 197] on div "Tags option Picklist item alert, selected. 20 results available. Use Up and Dow…" at bounding box center [571, 254] width 334 height 145
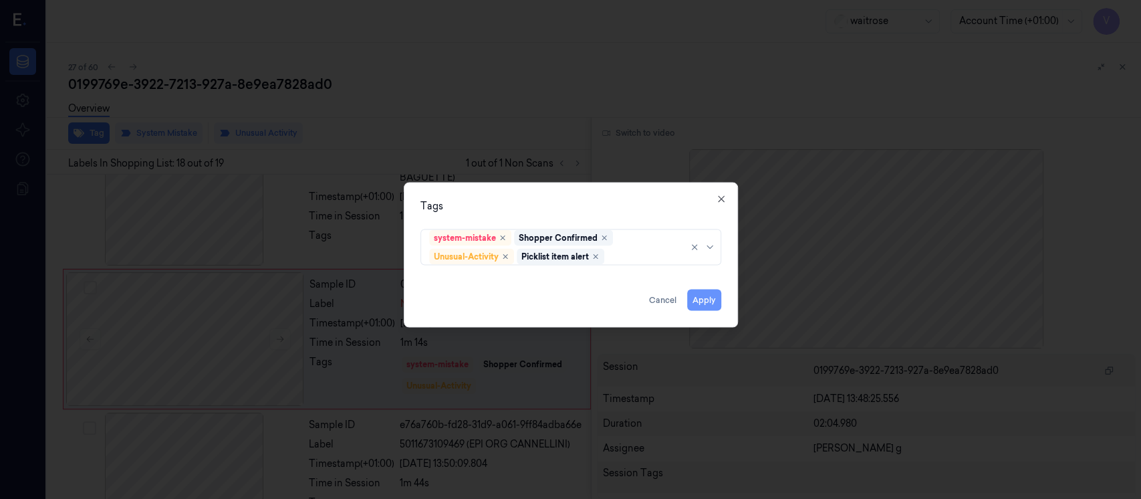
click at [698, 297] on button "Apply" at bounding box center [704, 299] width 34 height 21
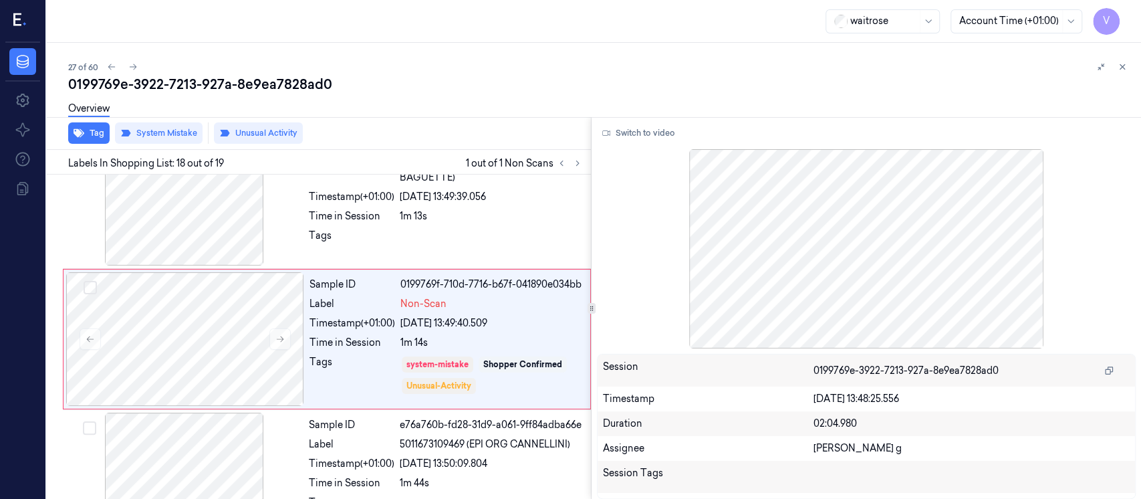
click at [882, 105] on div "Overview" at bounding box center [599, 111] width 1062 height 34
click at [1117, 69] on icon at bounding box center [1121, 66] width 9 height 9
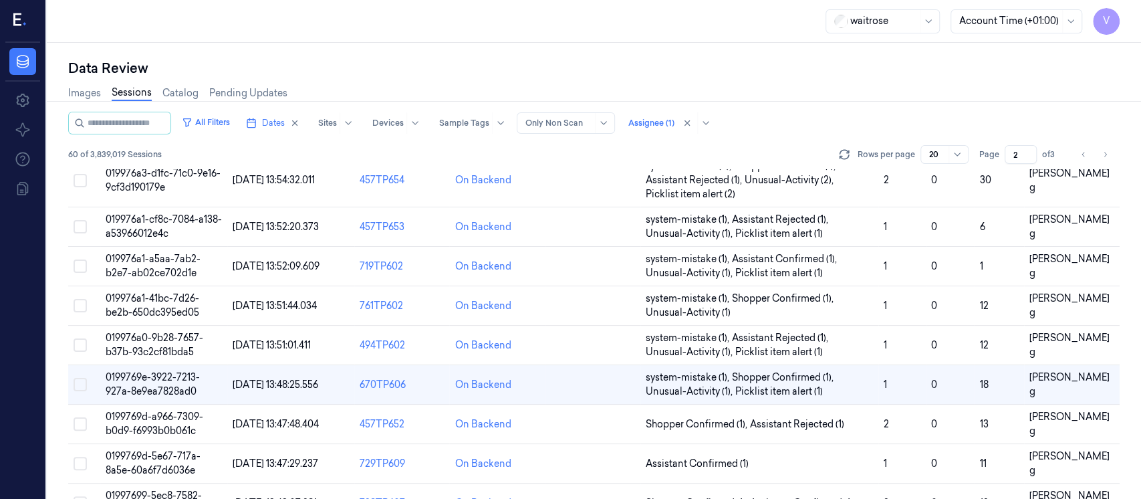
scroll to position [275, 0]
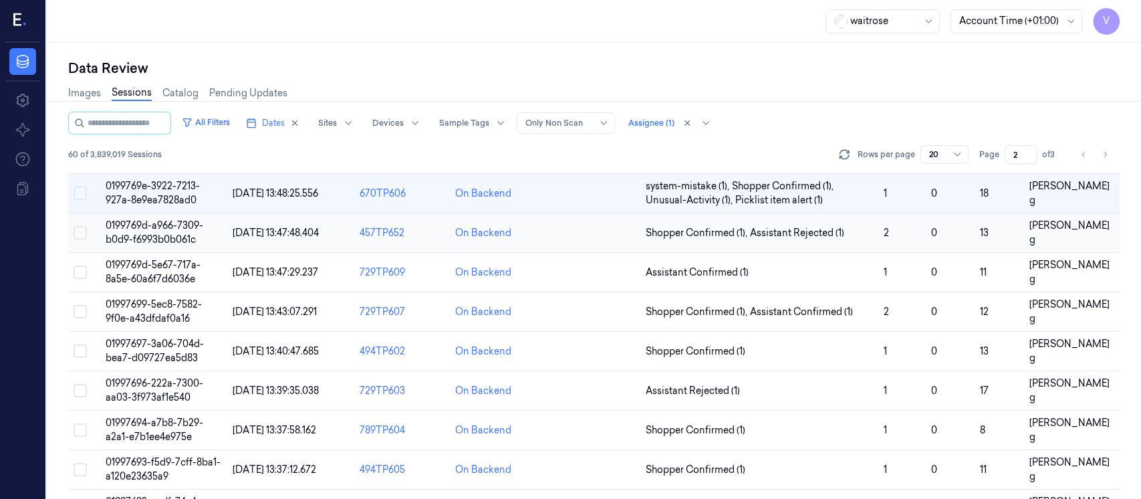
click at [537, 233] on div "On Backend" at bounding box center [496, 233] width 85 height 14
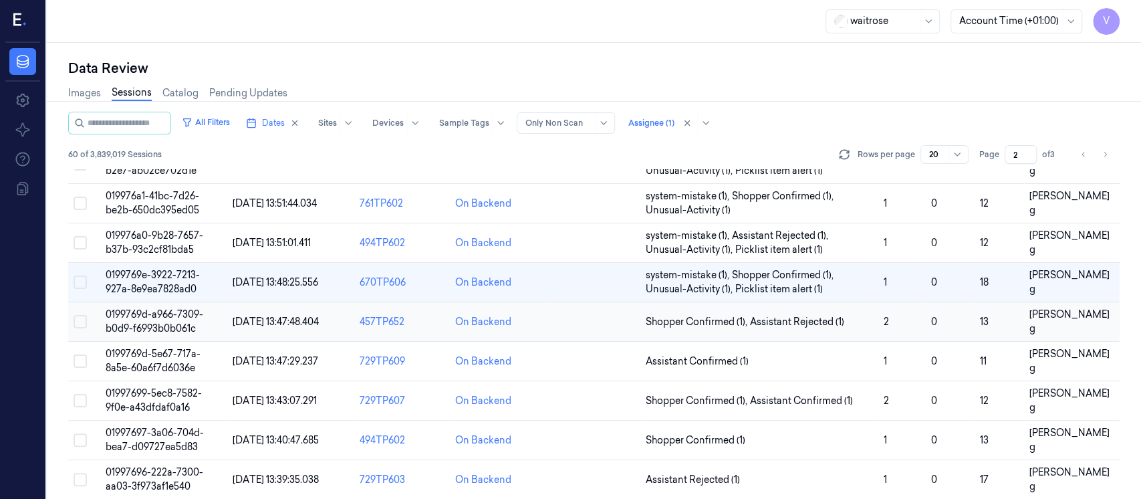
click at [572, 329] on td at bounding box center [593, 321] width 96 height 39
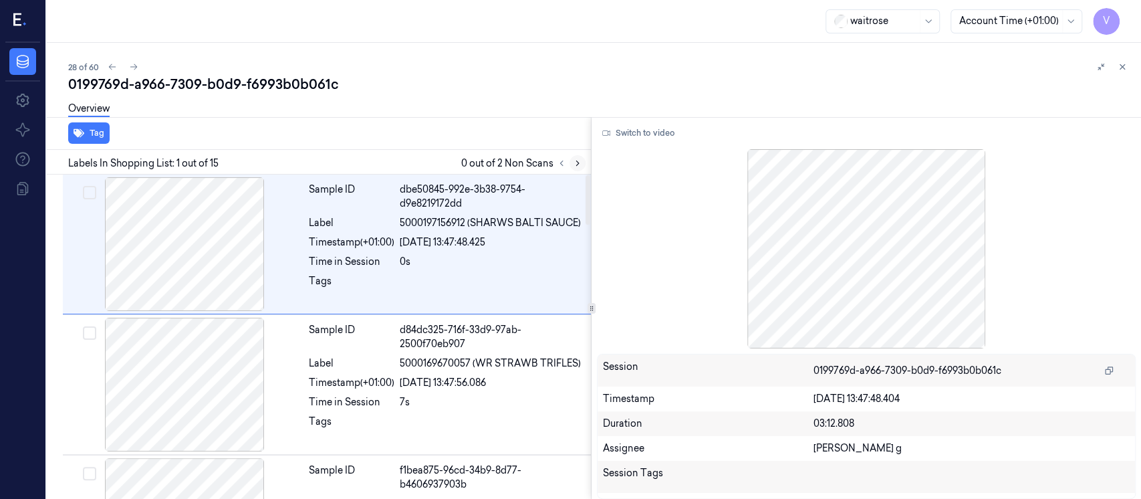
click at [573, 164] on icon at bounding box center [577, 162] width 9 height 9
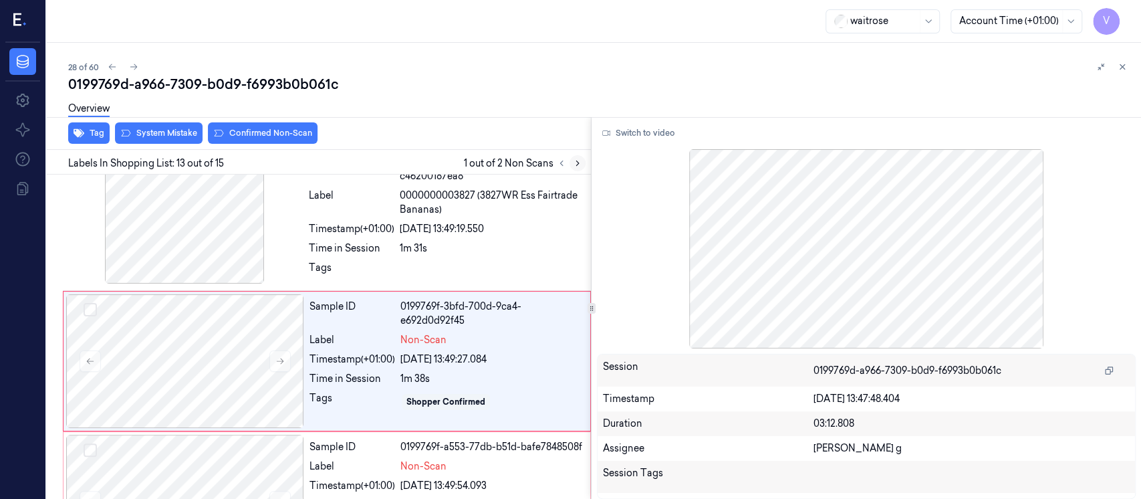
scroll to position [1598, 0]
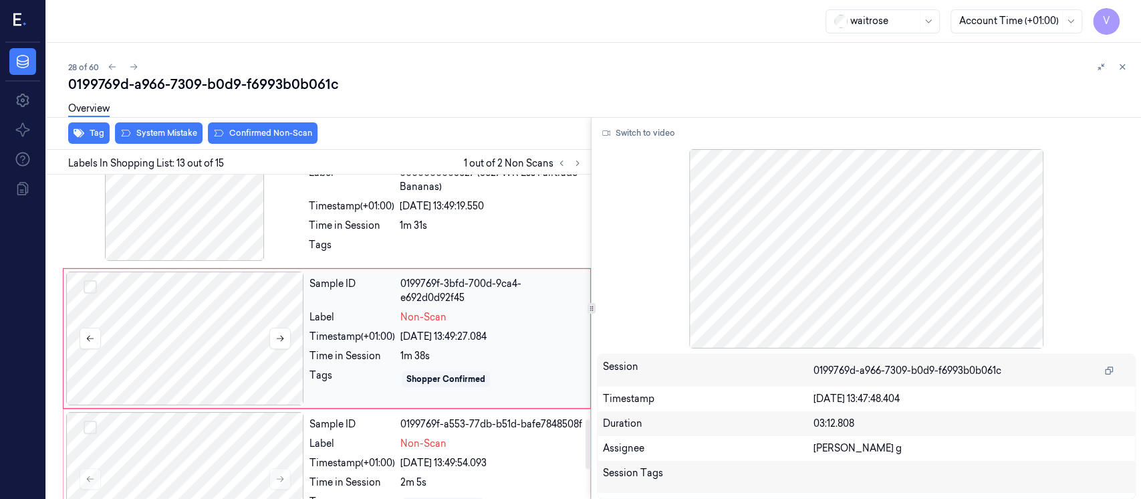
click at [192, 339] on div at bounding box center [185, 338] width 238 height 134
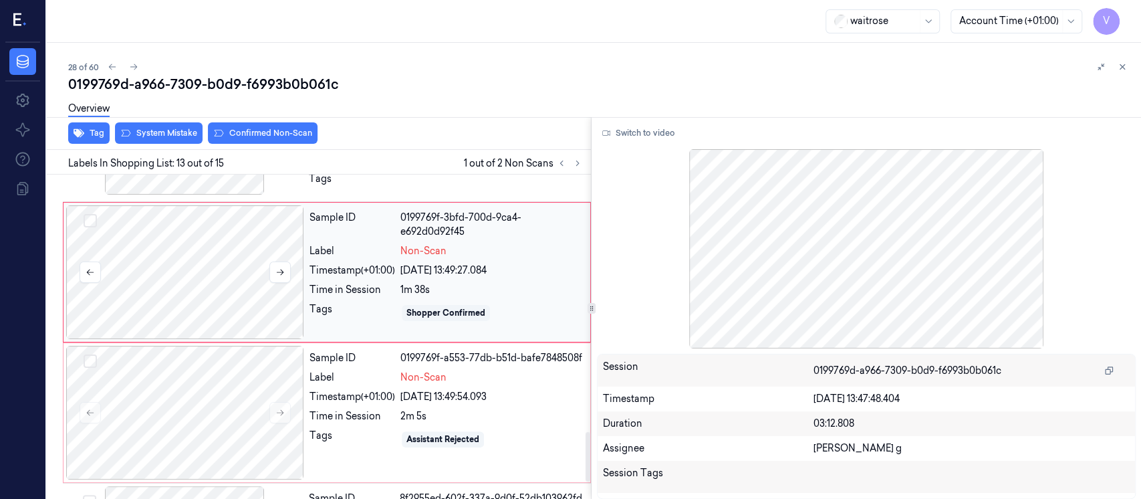
scroll to position [1687, 0]
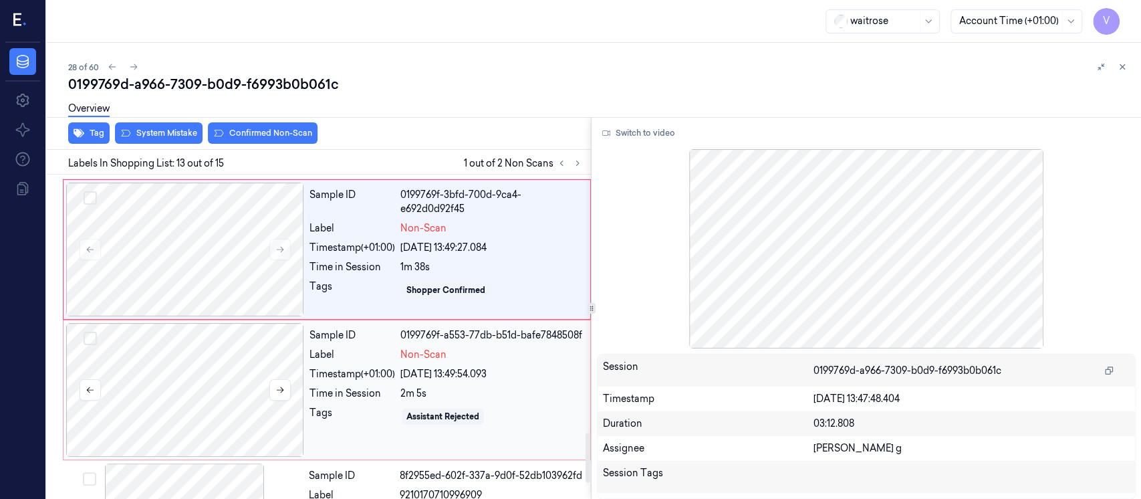
click at [205, 398] on div at bounding box center [185, 390] width 238 height 134
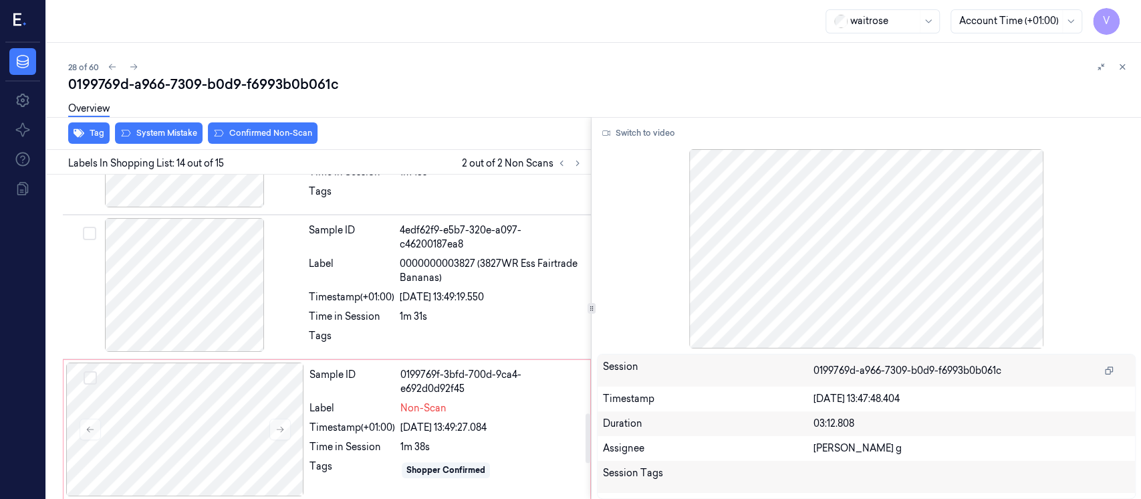
scroll to position [1470, 0]
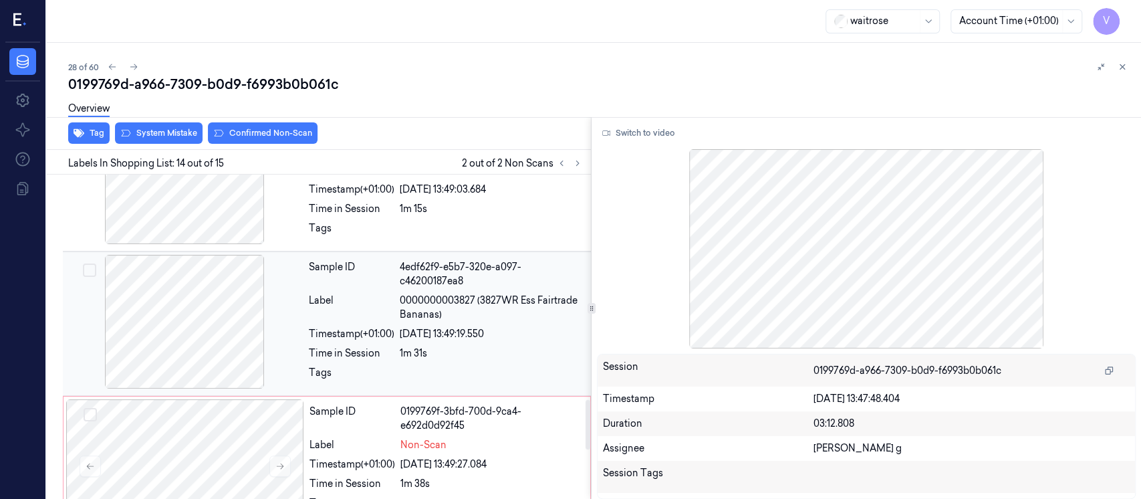
click at [164, 303] on div at bounding box center [184, 322] width 238 height 134
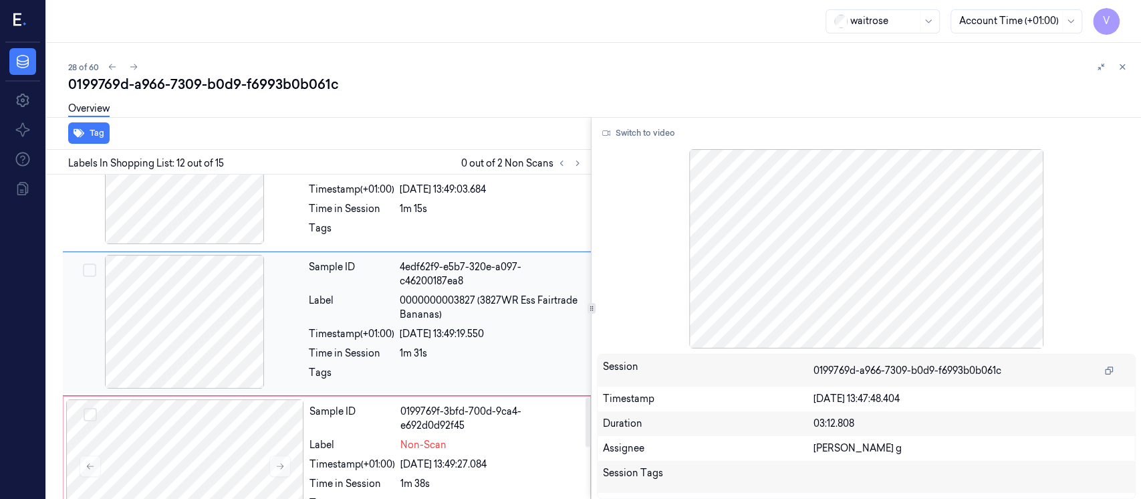
scroll to position [1455, 0]
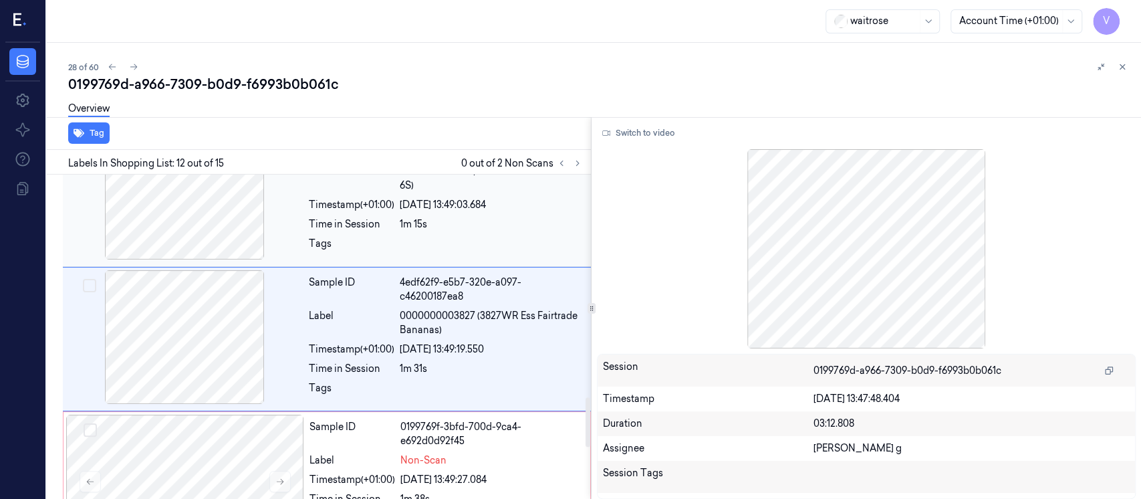
click at [430, 207] on div "[DATE] 13:49:03.684" at bounding box center [491, 205] width 183 height 14
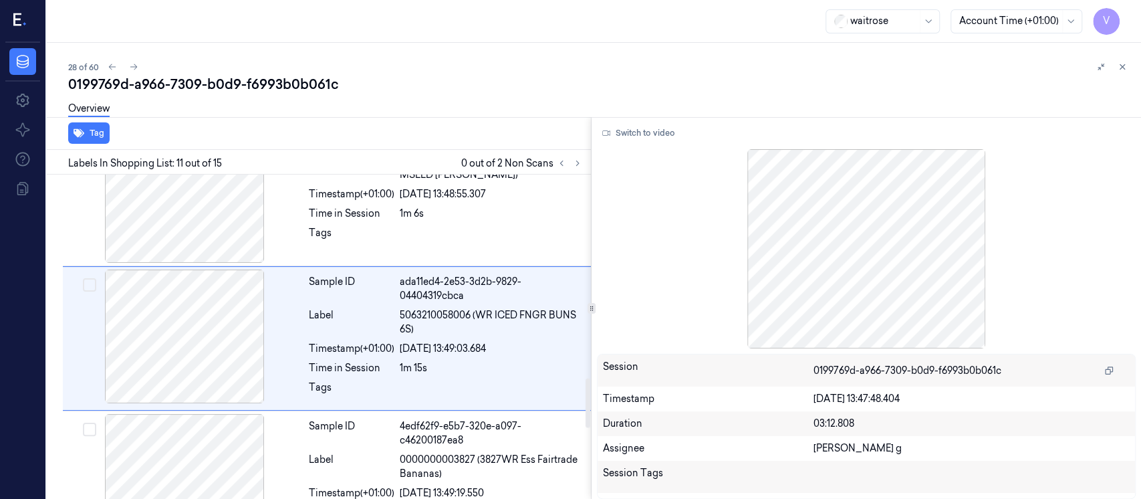
scroll to position [1311, 0]
click at [632, 139] on button "Switch to video" at bounding box center [639, 132] width 84 height 21
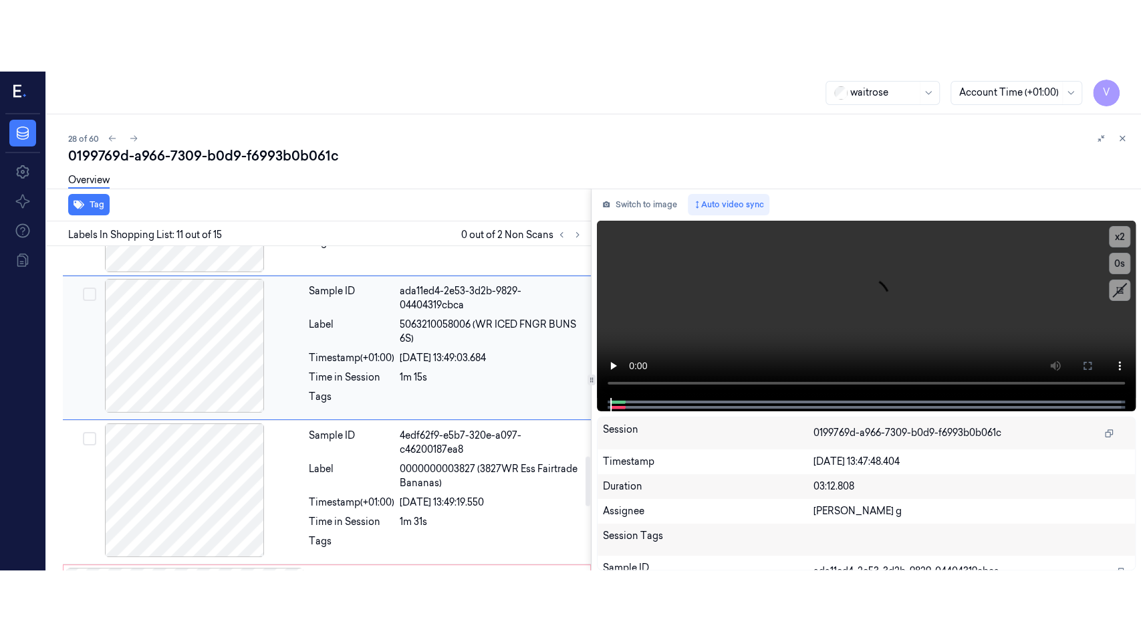
scroll to position [1400, 0]
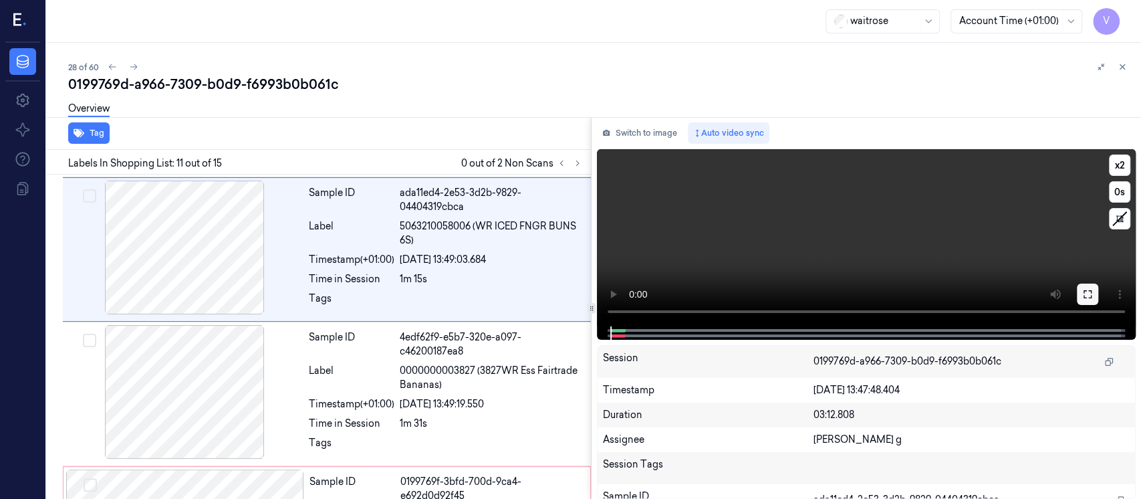
click at [1084, 295] on icon at bounding box center [1087, 294] width 11 height 11
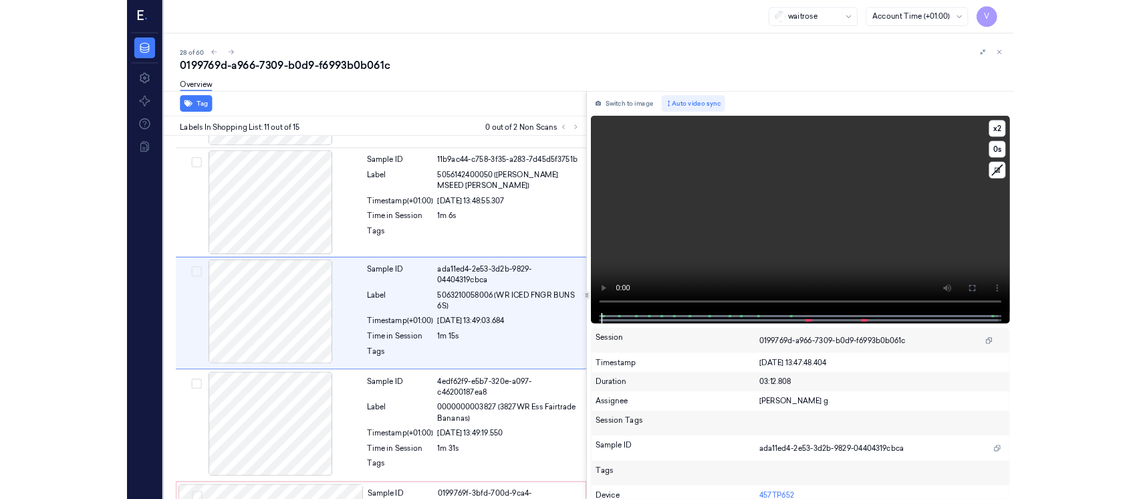
scroll to position [1240, 0]
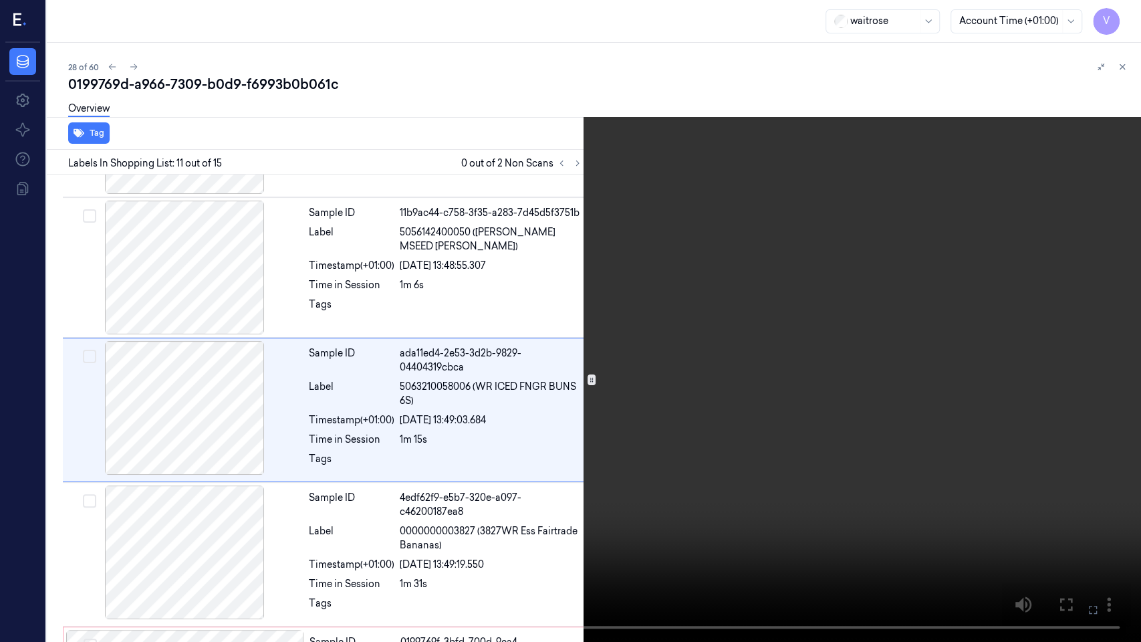
click at [0, 0] on icon at bounding box center [0, 0] width 0 height 0
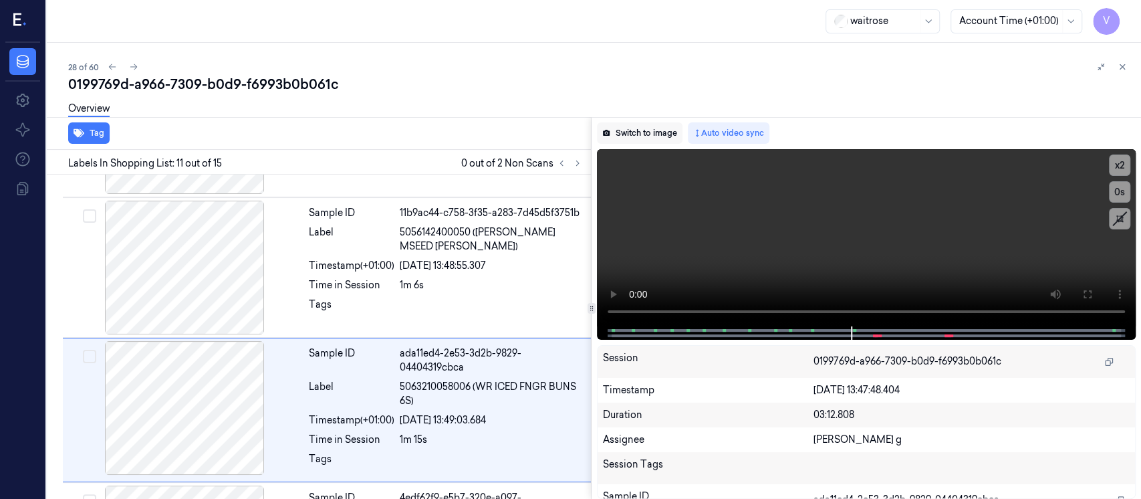
click at [651, 132] on button "Switch to image" at bounding box center [640, 132] width 86 height 21
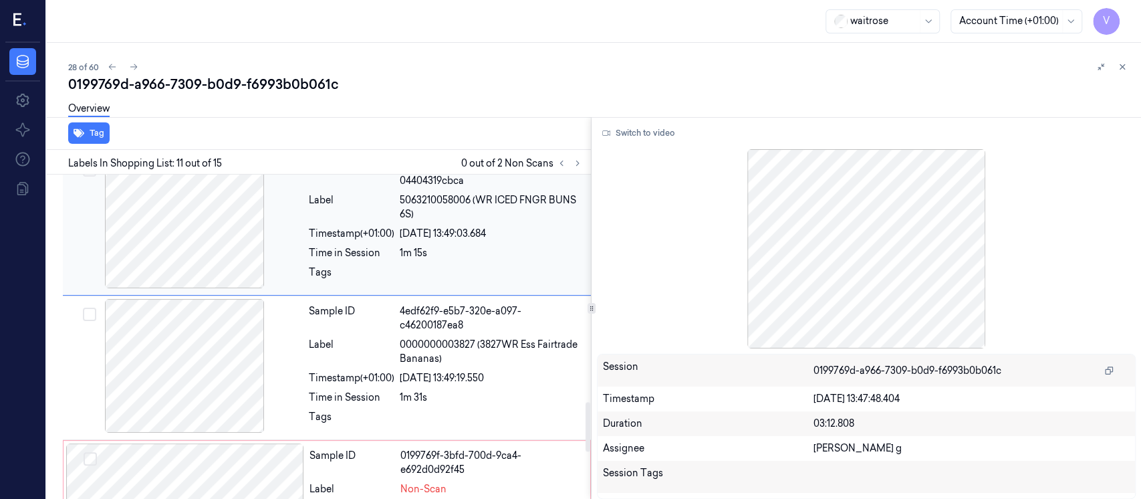
scroll to position [1489, 0]
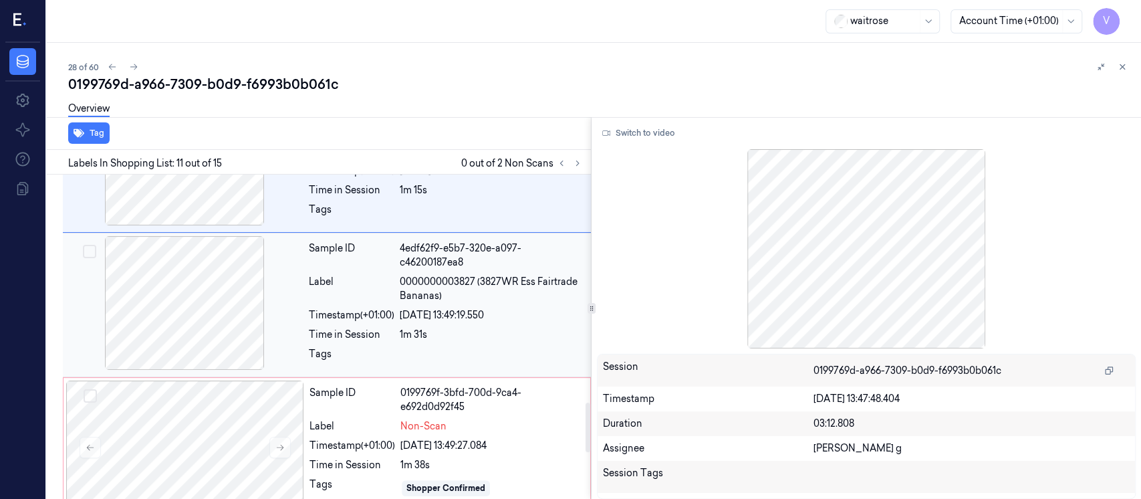
click at [186, 295] on div at bounding box center [184, 303] width 238 height 134
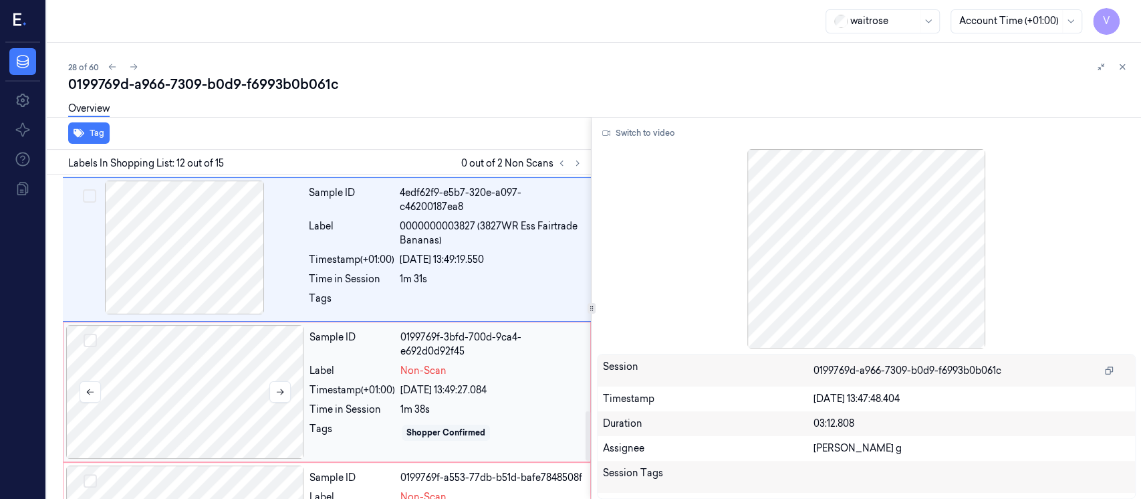
click at [171, 361] on div at bounding box center [185, 392] width 238 height 134
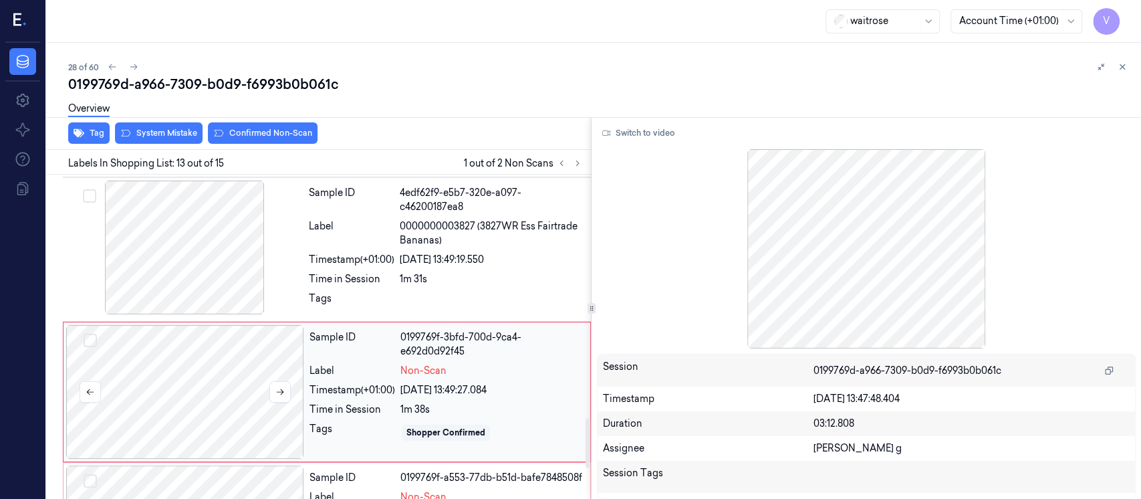
scroll to position [1598, 0]
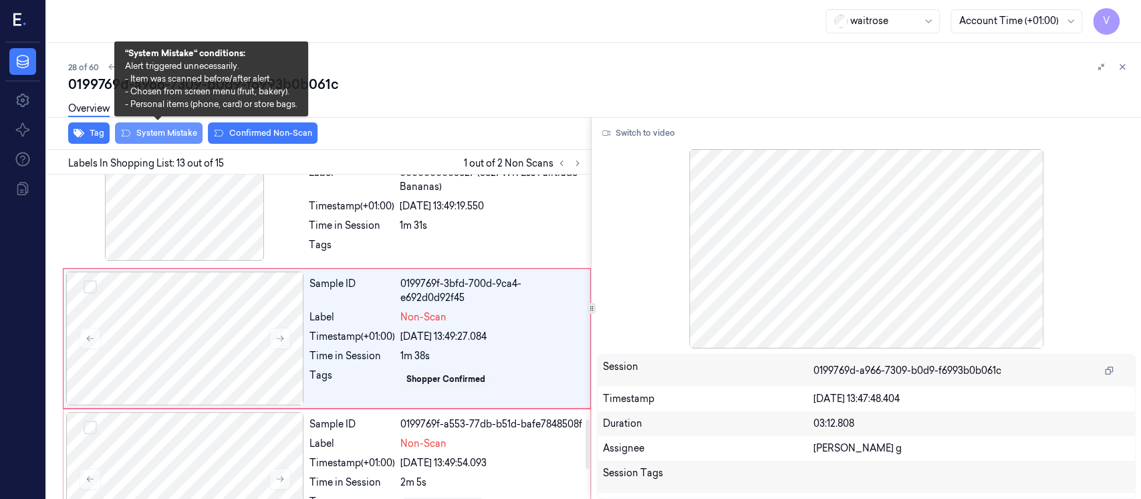
click at [170, 141] on button "System Mistake" at bounding box center [159, 132] width 88 height 21
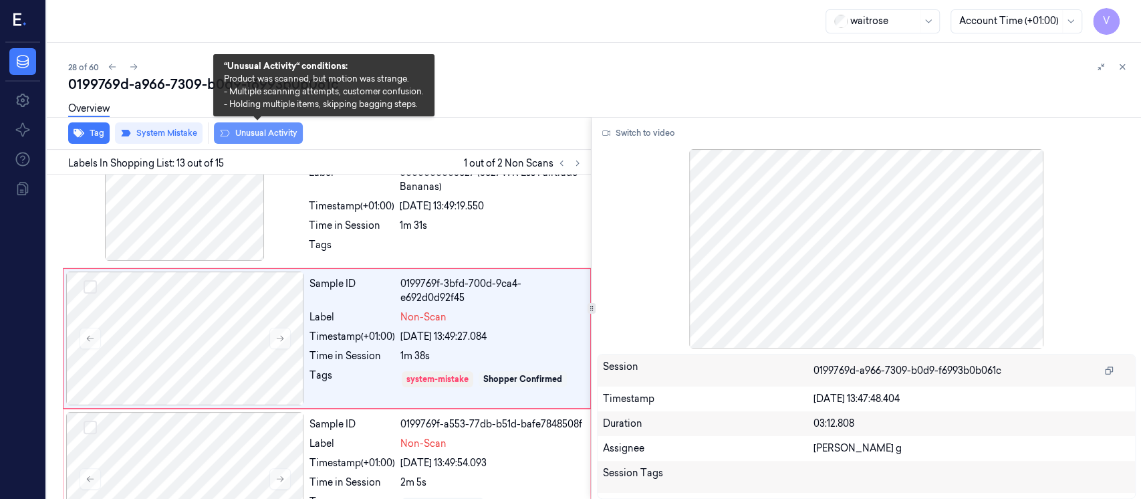
click at [235, 130] on button "Unusual Activity" at bounding box center [258, 132] width 89 height 21
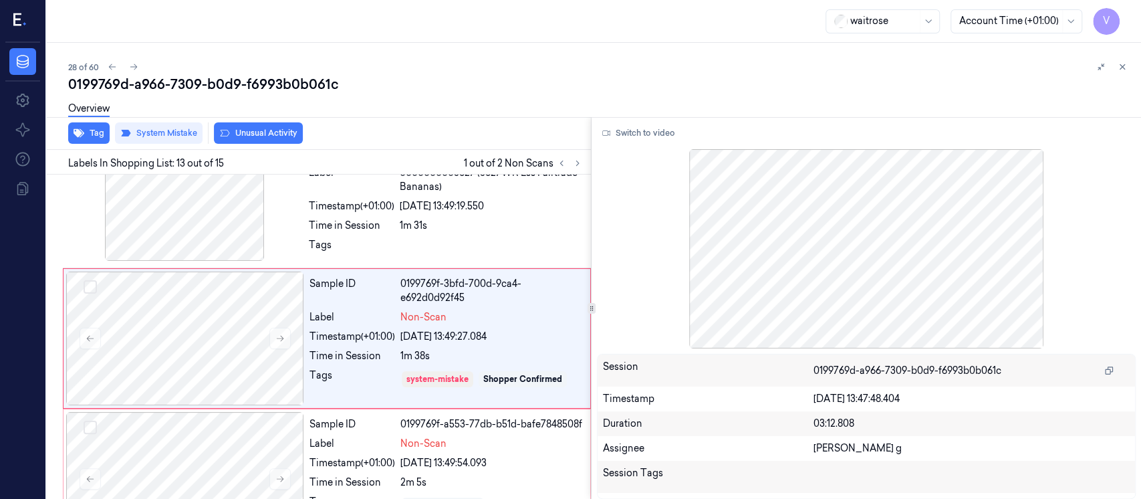
scroll to position [1602, 0]
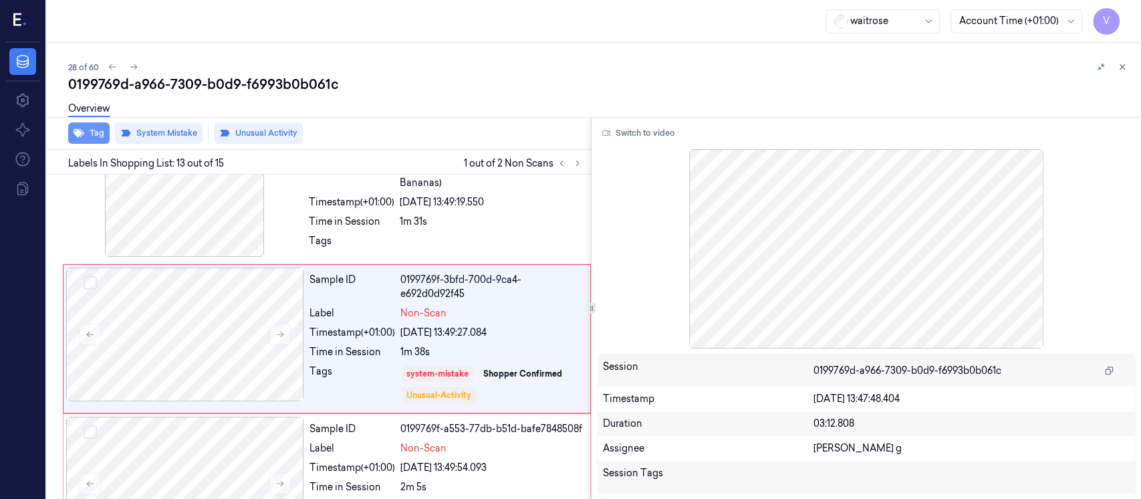
click at [98, 141] on button "Tag" at bounding box center [88, 132] width 41 height 21
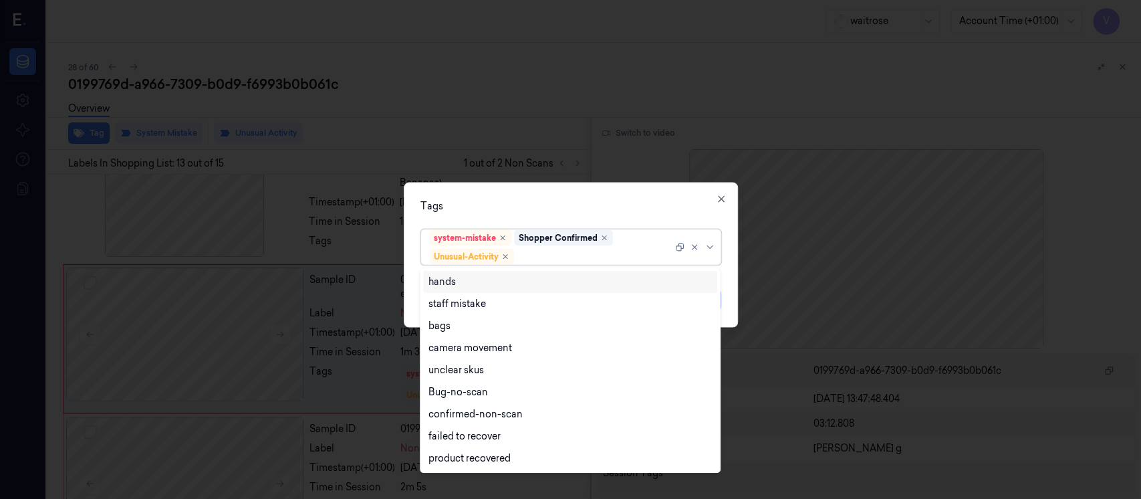
click at [567, 253] on div at bounding box center [595, 256] width 156 height 14
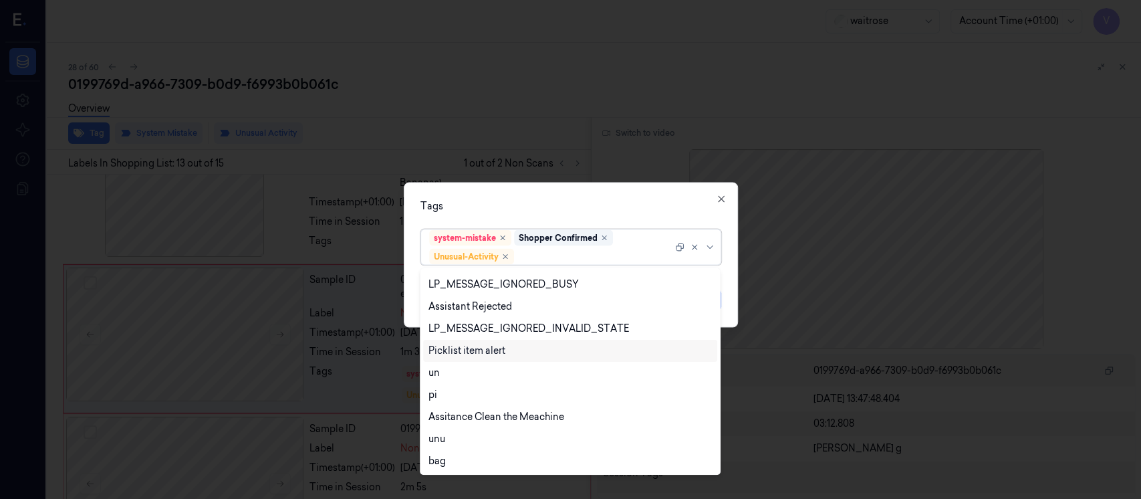
click at [483, 348] on div "Picklist item alert" at bounding box center [466, 351] width 77 height 14
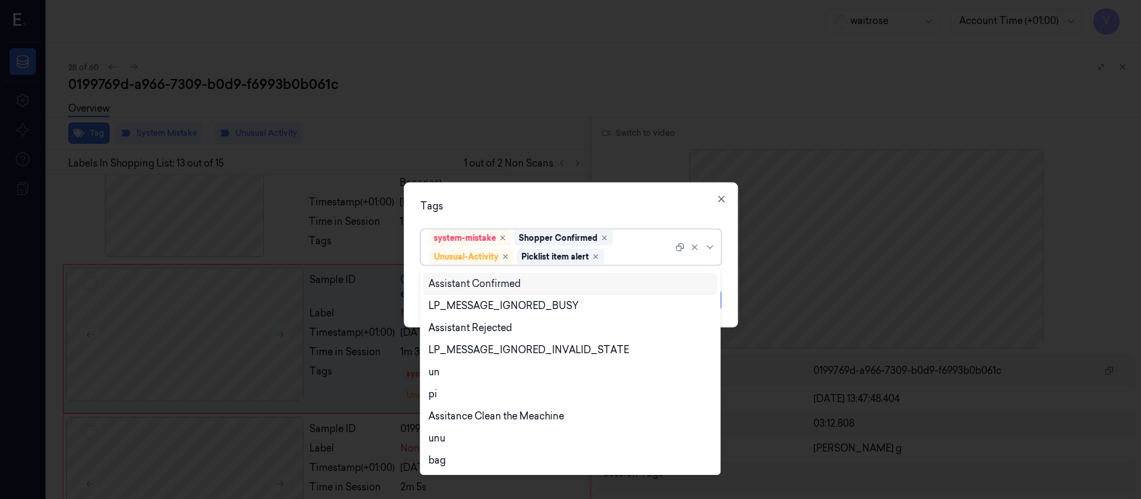
click at [556, 221] on div "Tags option Picklist item alert, selected. 20 results available. Use Up and Dow…" at bounding box center [571, 254] width 334 height 145
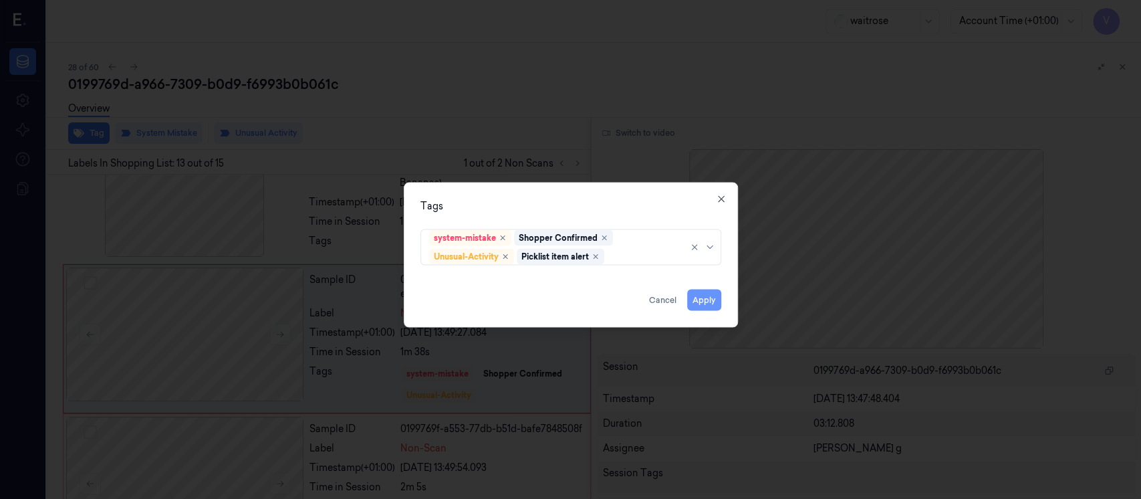
click at [700, 300] on button "Apply" at bounding box center [704, 299] width 34 height 21
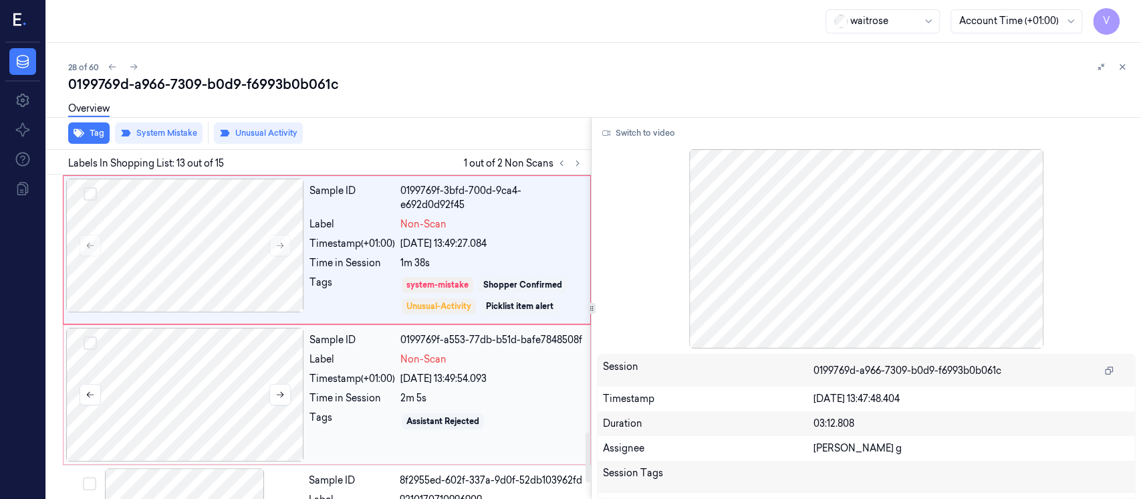
click at [194, 388] on div at bounding box center [185, 394] width 238 height 134
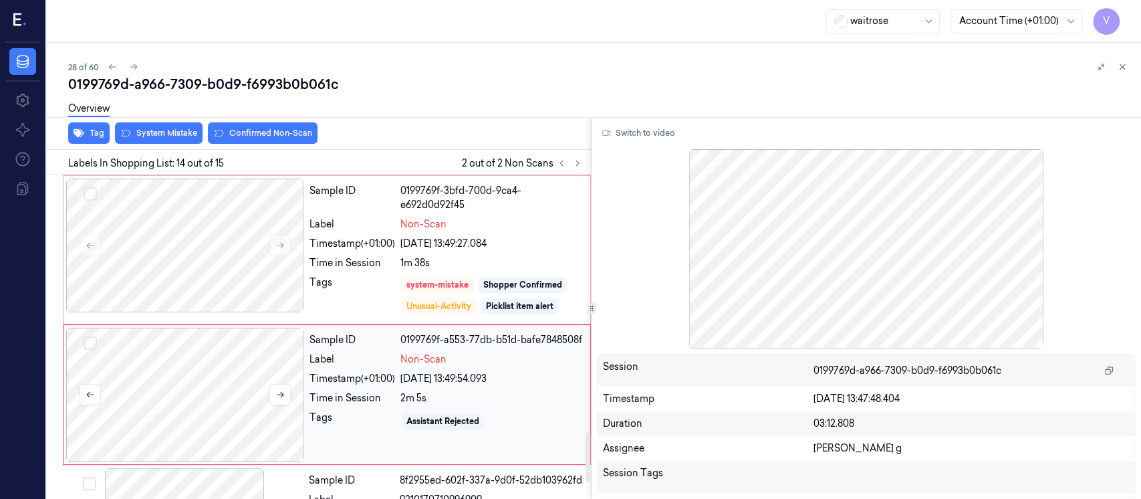
scroll to position [1746, 0]
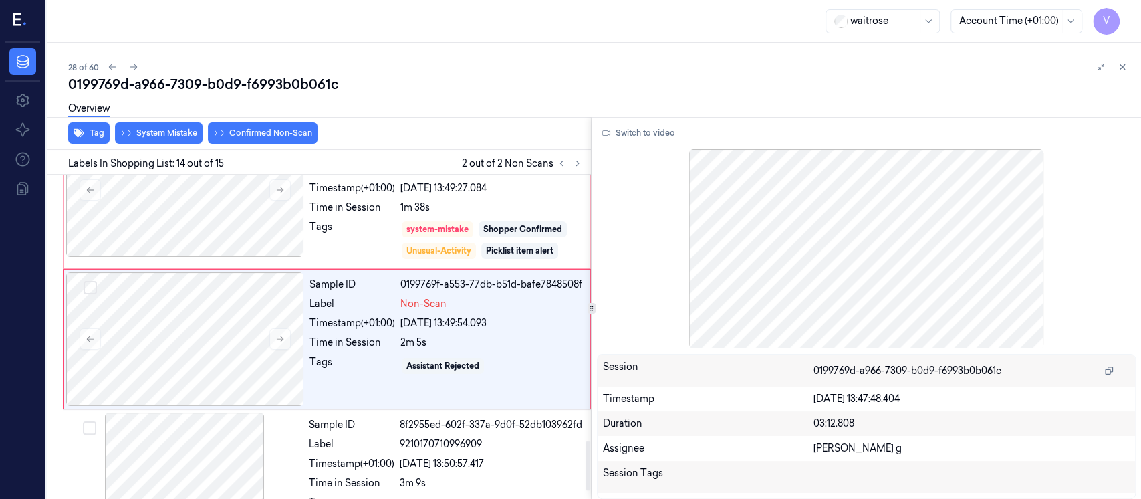
click at [174, 147] on div "Tag System Mistake Confirmed Non-Scan" at bounding box center [315, 133] width 549 height 33
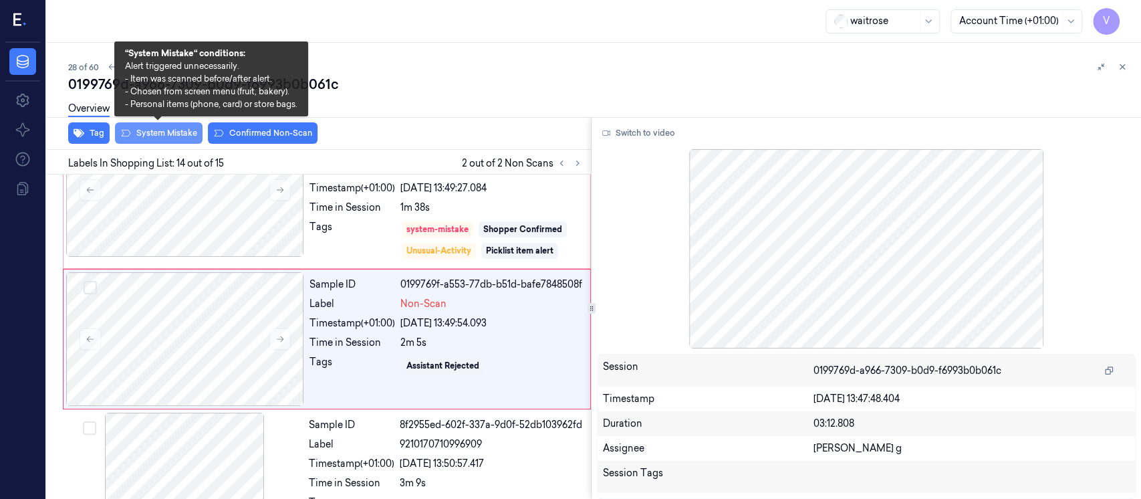
click at [178, 131] on button "System Mistake" at bounding box center [159, 132] width 88 height 21
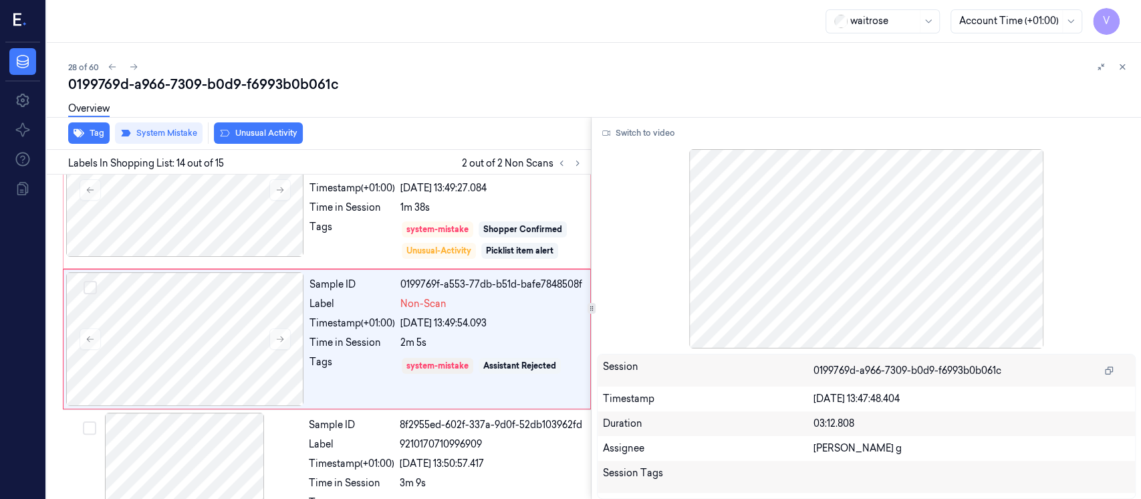
click at [262, 136] on button "Unusual Activity" at bounding box center [258, 132] width 89 height 21
click at [85, 131] on button "Tag" at bounding box center [88, 132] width 41 height 21
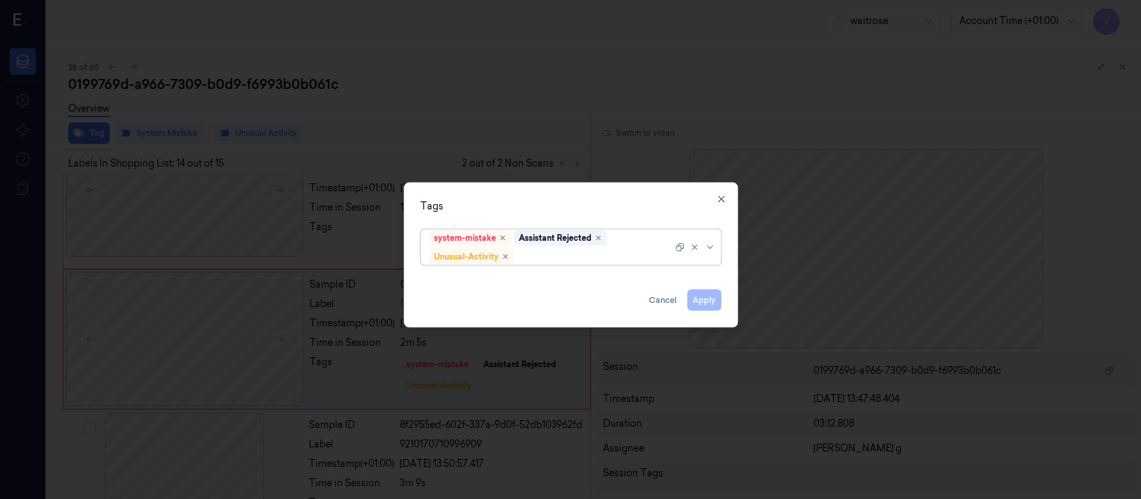
click at [535, 253] on div at bounding box center [595, 256] width 156 height 14
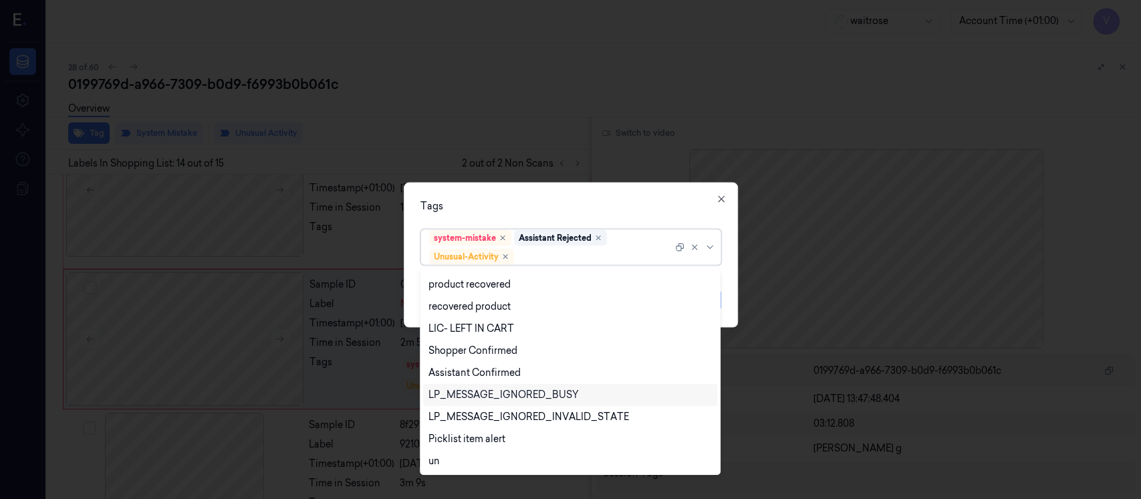
scroll to position [262, 0]
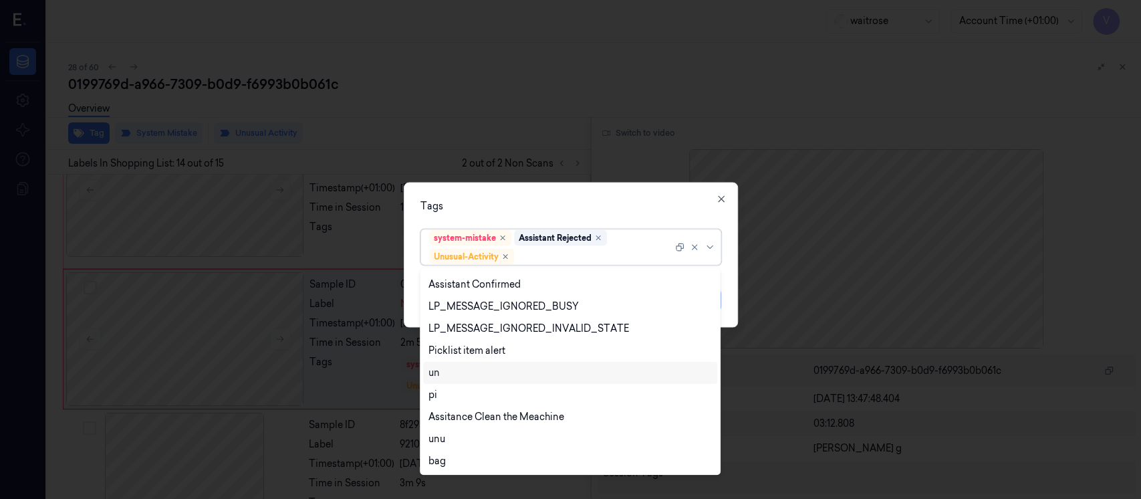
click at [462, 364] on div "un" at bounding box center [570, 373] width 294 height 22
click at [538, 258] on icon "Remove ,un" at bounding box center [537, 257] width 8 height 8
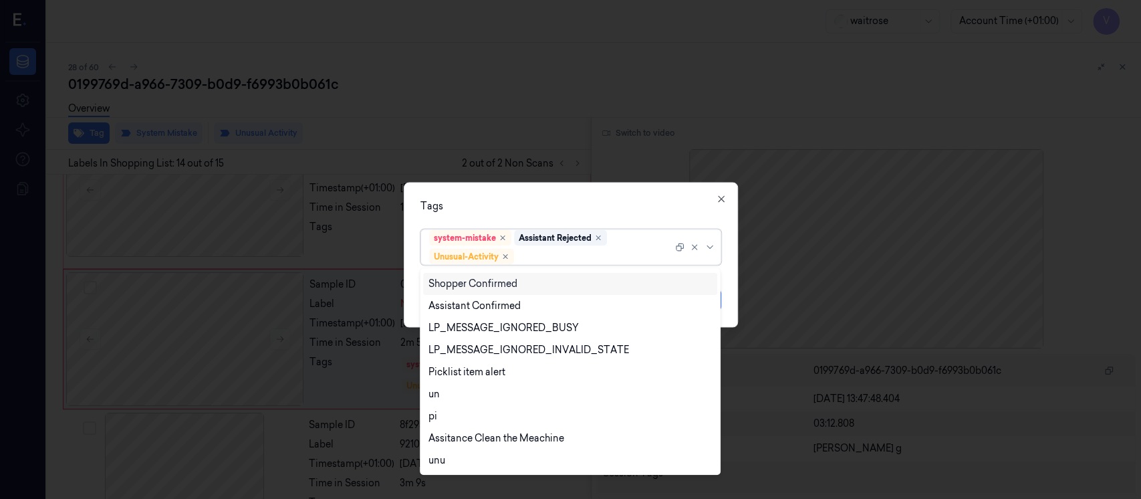
scroll to position [262, 0]
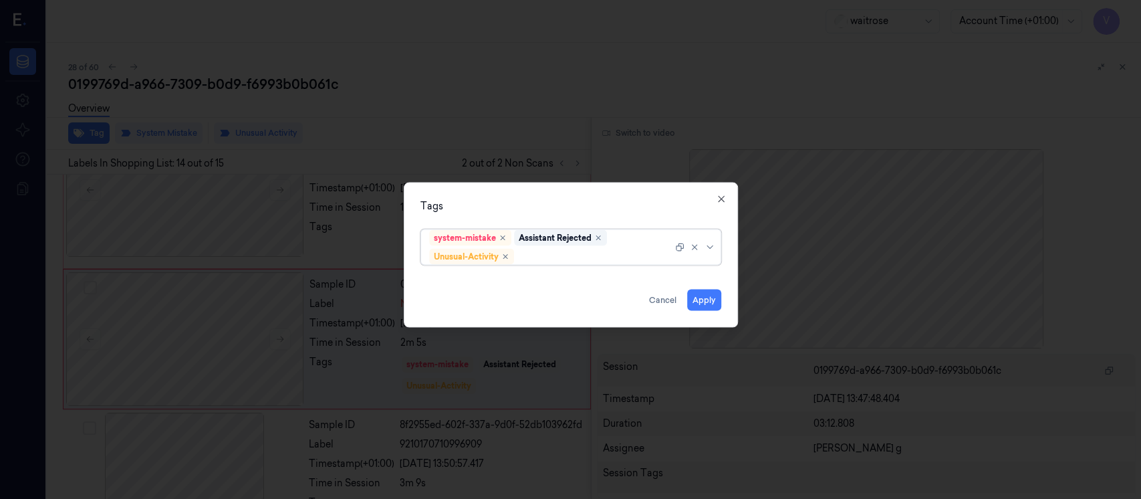
click at [539, 255] on div at bounding box center [595, 256] width 156 height 14
click at [561, 257] on div at bounding box center [595, 256] width 156 height 14
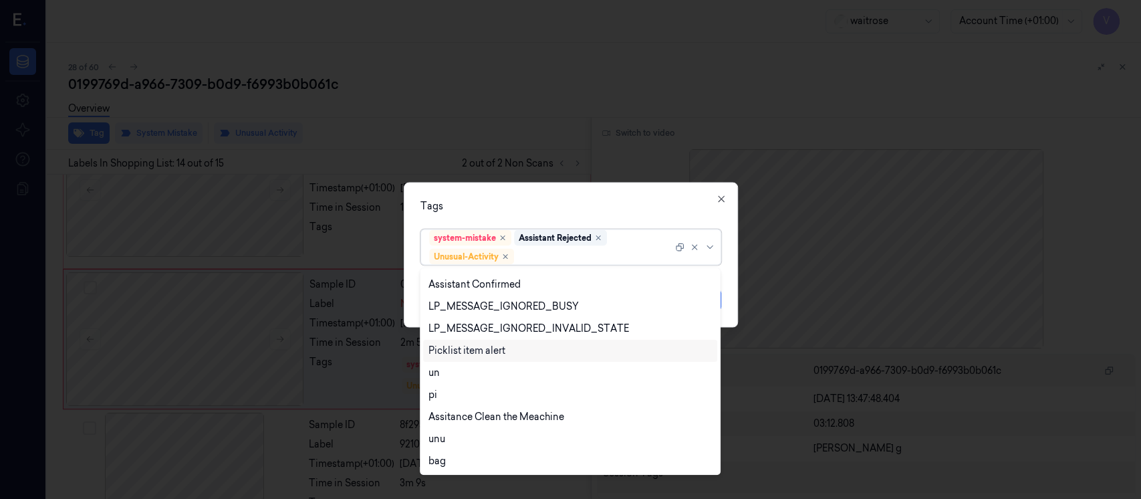
click at [457, 347] on div "Picklist item alert" at bounding box center [466, 351] width 77 height 14
click at [615, 206] on div "Tags" at bounding box center [570, 206] width 301 height 14
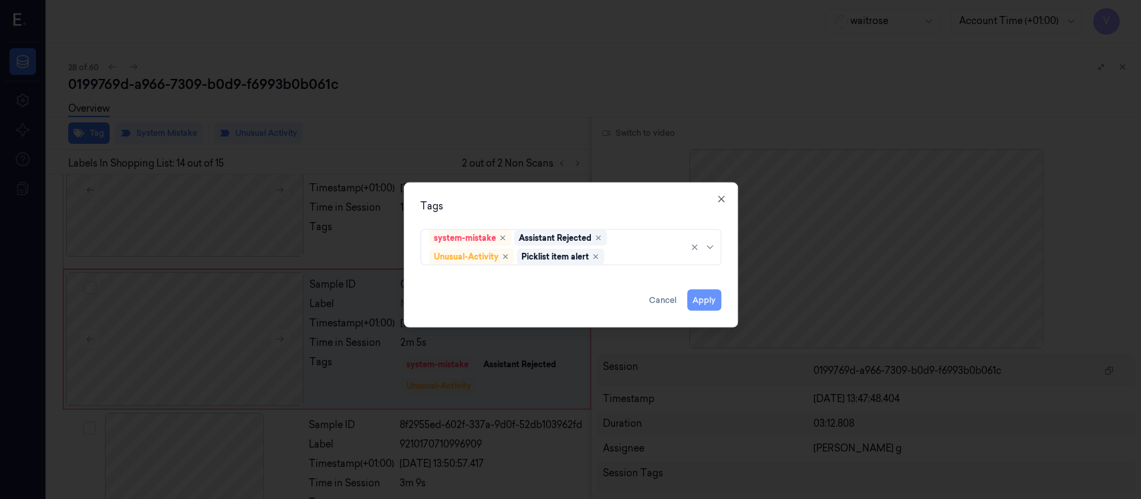
click at [711, 298] on button "Apply" at bounding box center [704, 299] width 34 height 21
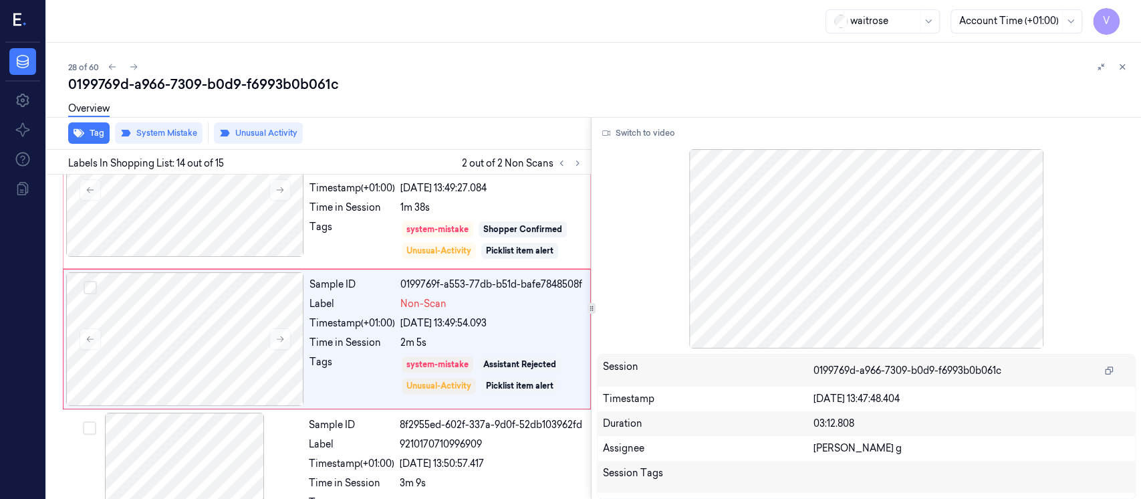
click at [734, 85] on div "0199769d-a966-7309-b0d9-f6993b0b061c" at bounding box center [599, 84] width 1062 height 19
click at [1114, 68] on button at bounding box center [1122, 67] width 16 height 16
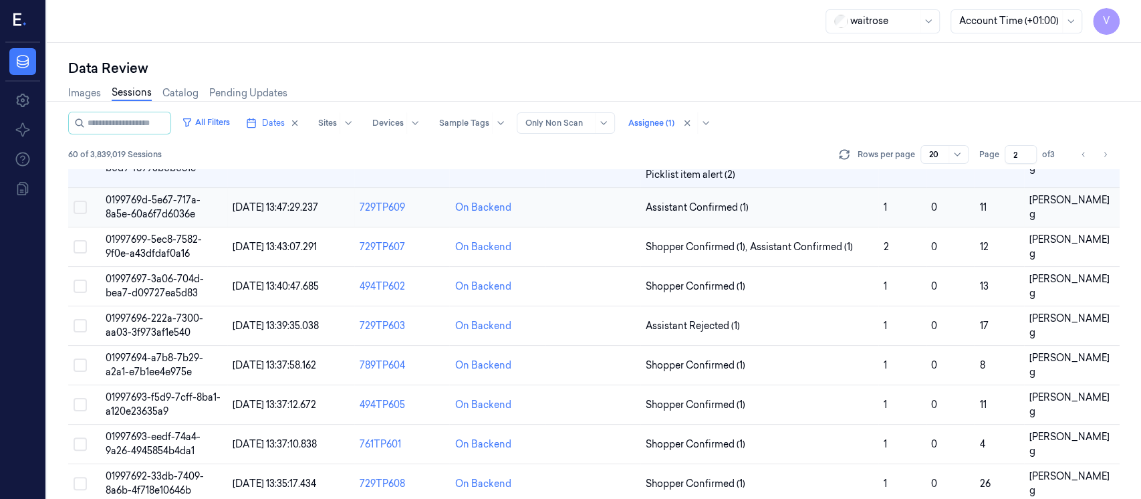
scroll to position [265, 0]
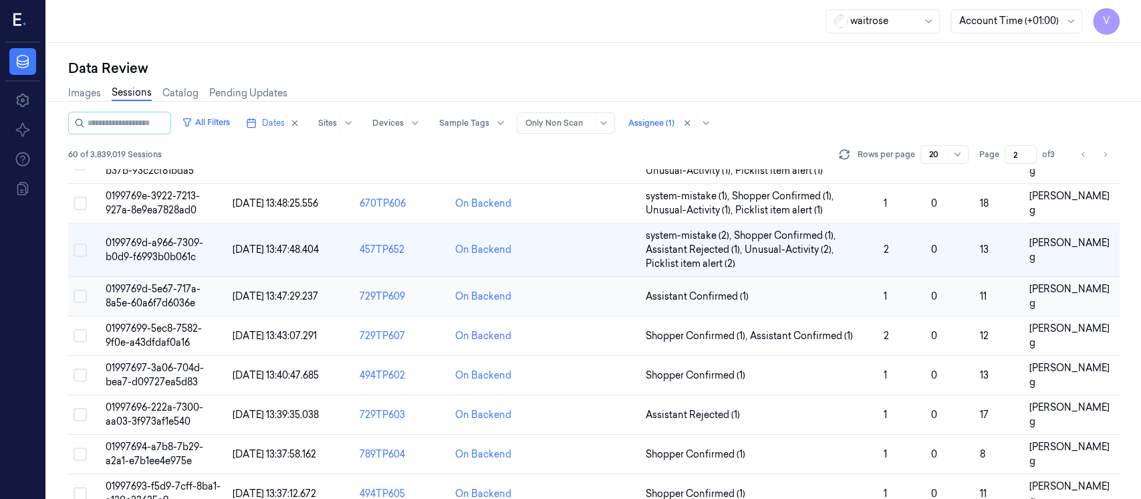
click at [539, 298] on td "On Backend" at bounding box center [497, 296] width 96 height 39
click at [575, 305] on td at bounding box center [593, 296] width 96 height 39
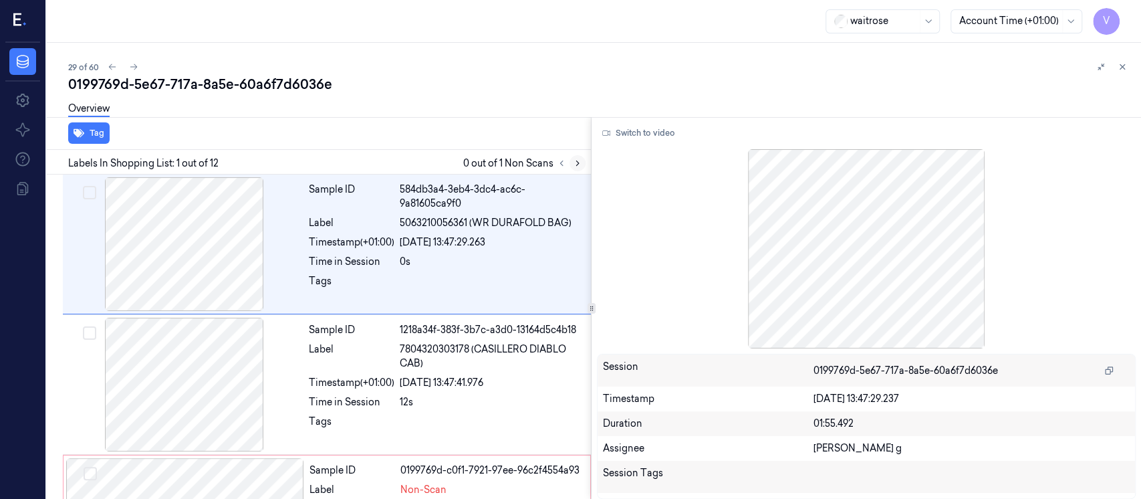
click at [575, 164] on icon at bounding box center [577, 162] width 9 height 9
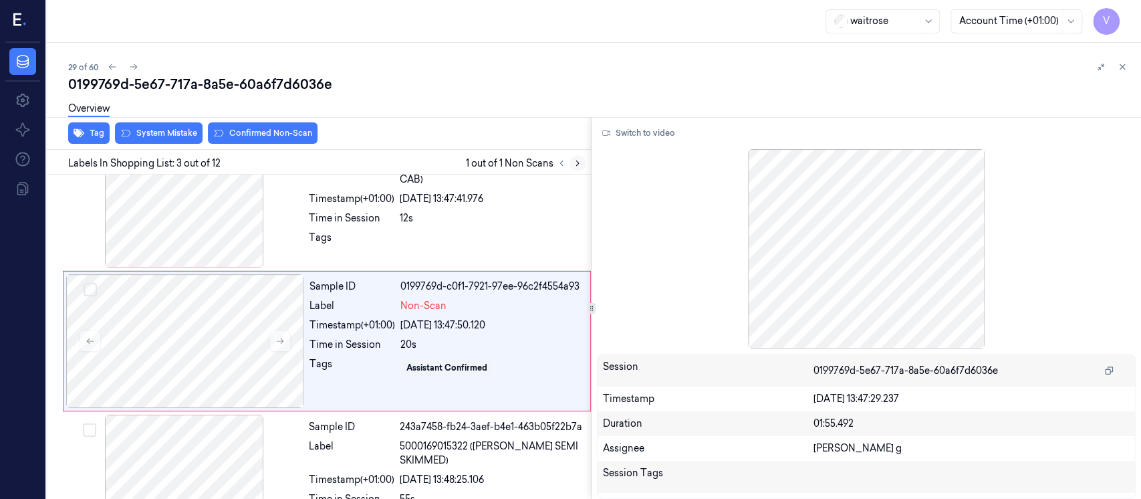
scroll to position [187, 0]
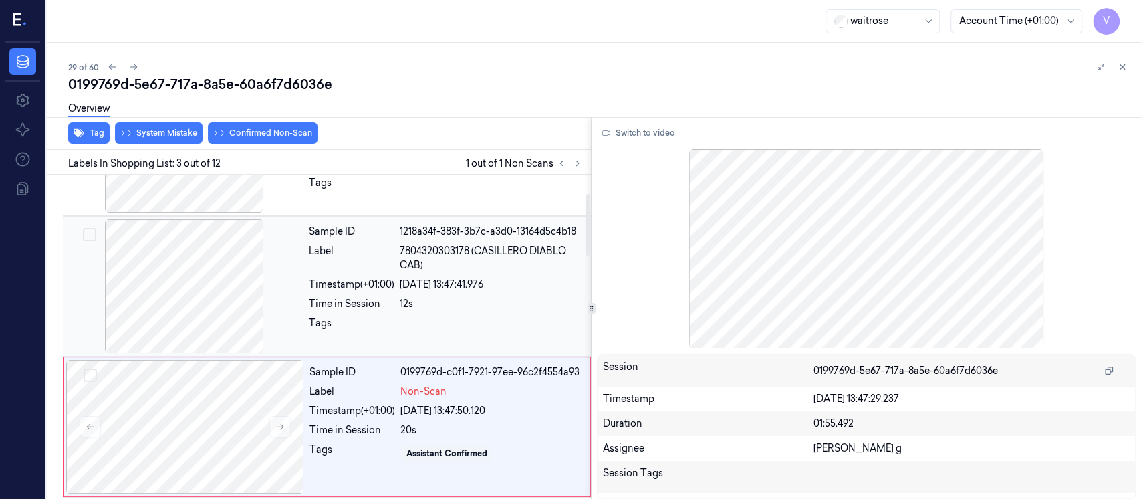
click at [219, 267] on div at bounding box center [184, 286] width 238 height 134
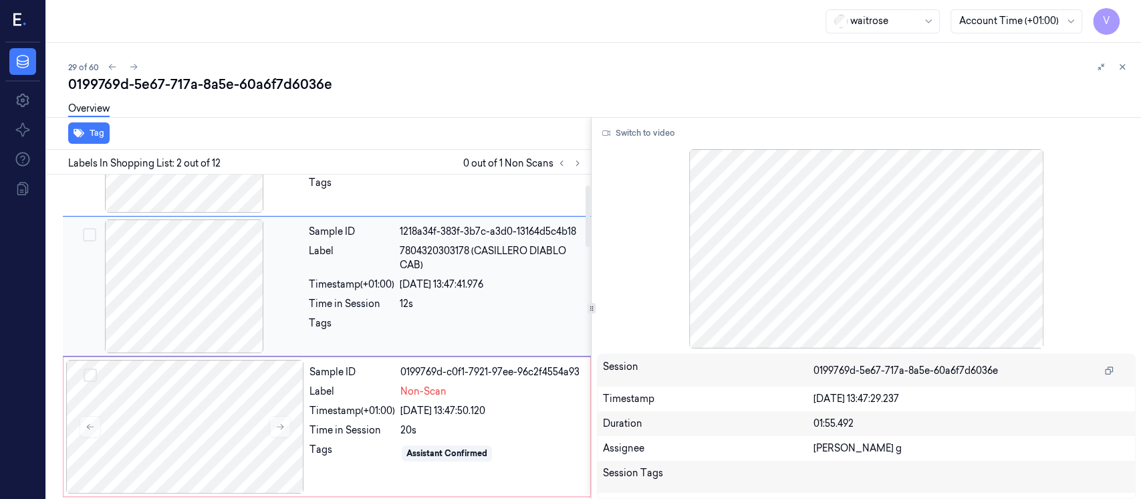
scroll to position [47, 0]
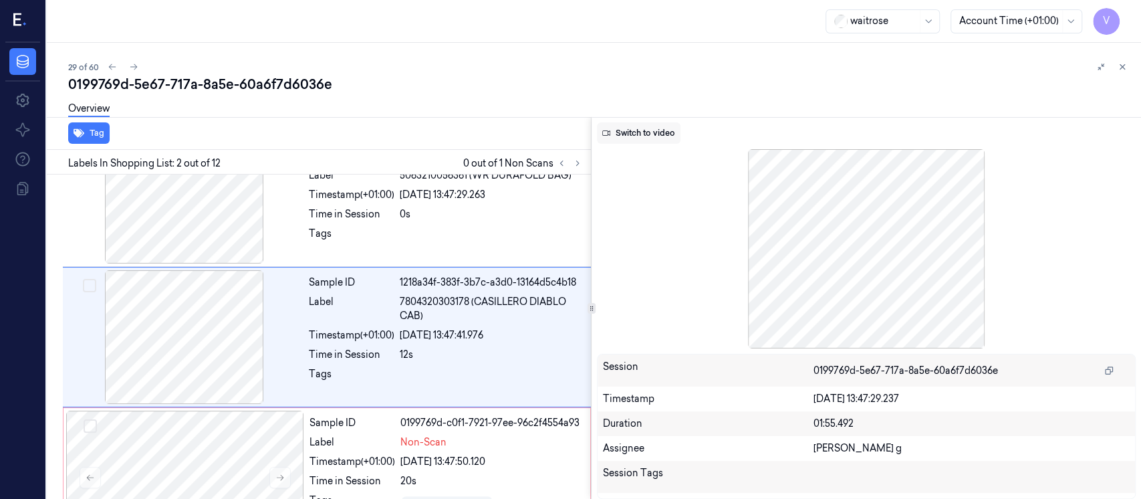
click at [638, 132] on button "Switch to video" at bounding box center [639, 132] width 84 height 21
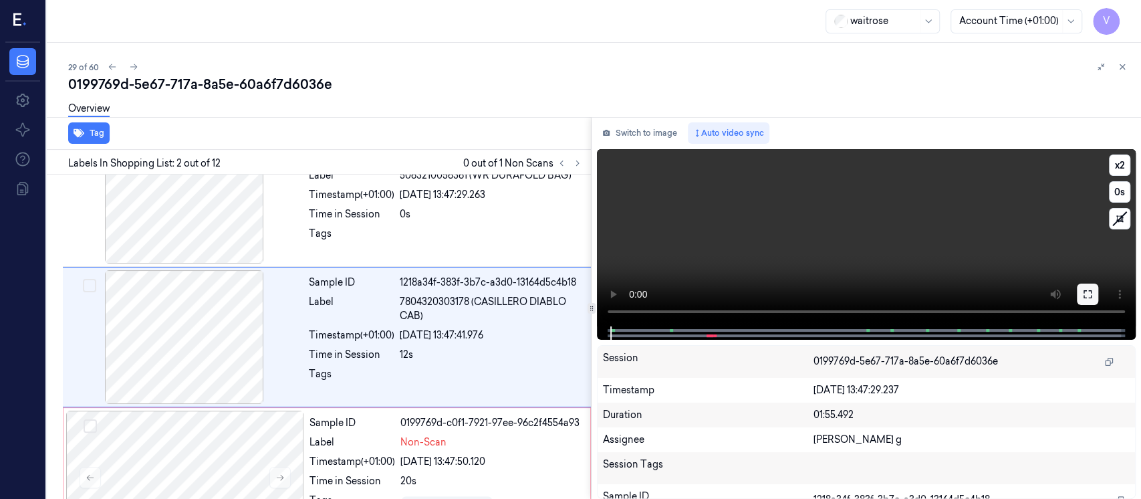
click at [1096, 292] on button at bounding box center [1087, 293] width 21 height 21
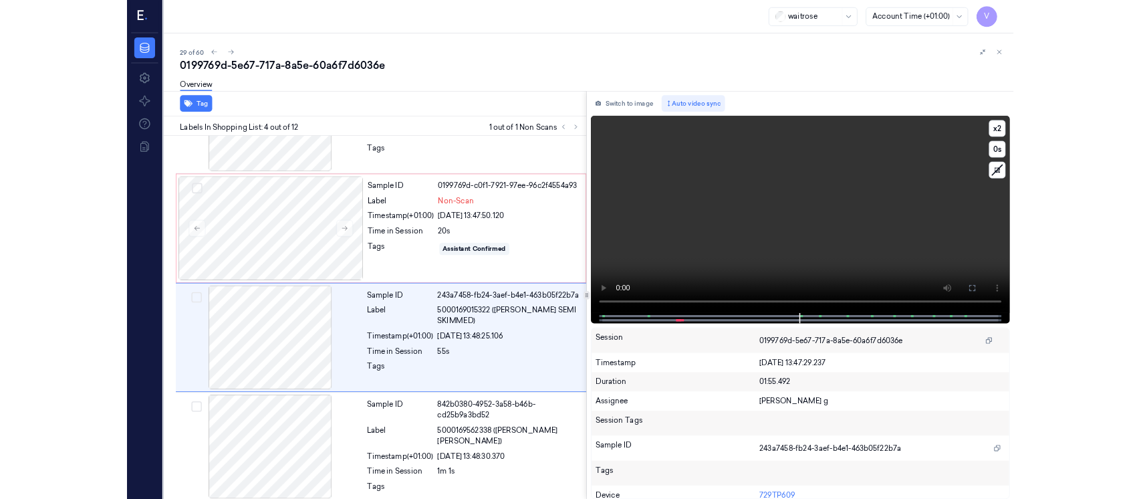
scroll to position [257, 0]
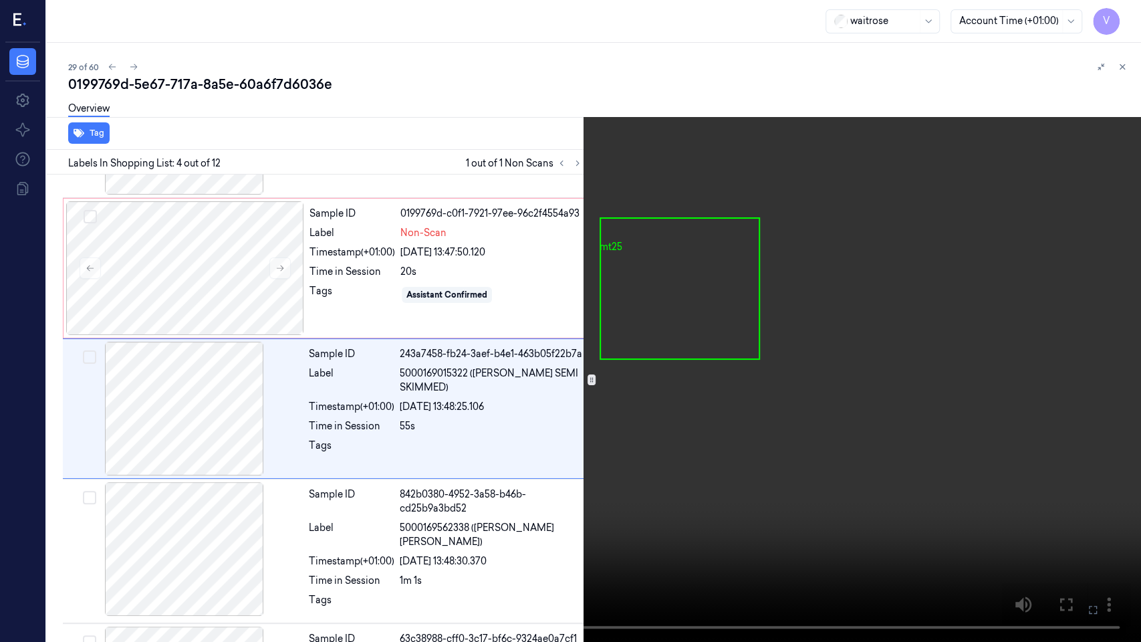
click at [0, 0] on icon at bounding box center [0, 0] width 0 height 0
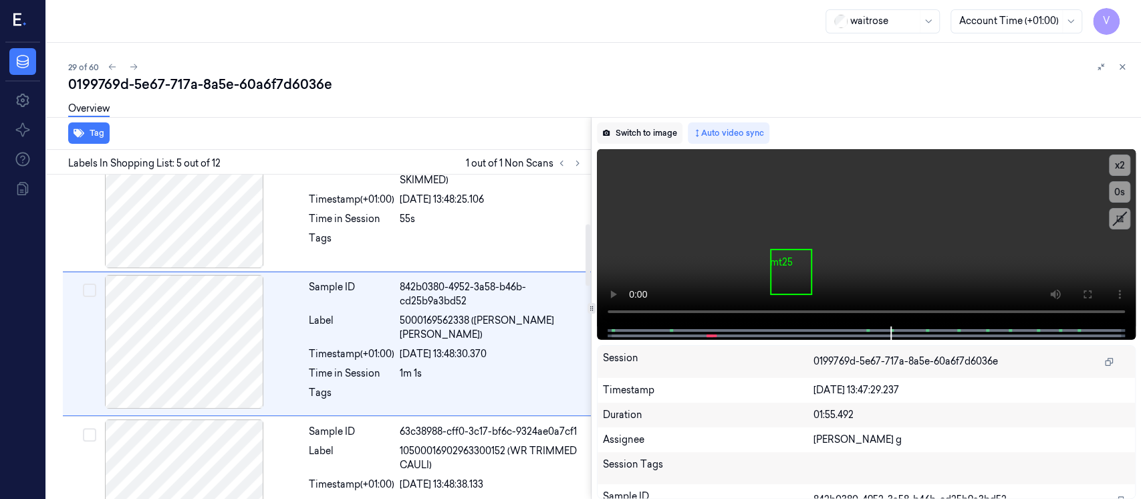
click at [638, 134] on button "Switch to image" at bounding box center [640, 132] width 86 height 21
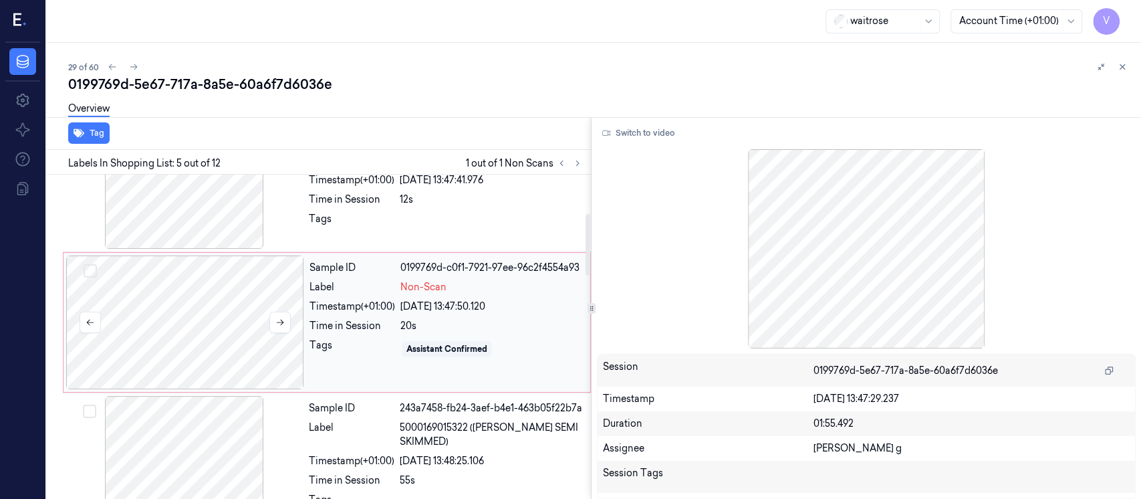
click at [211, 342] on div at bounding box center [185, 322] width 238 height 134
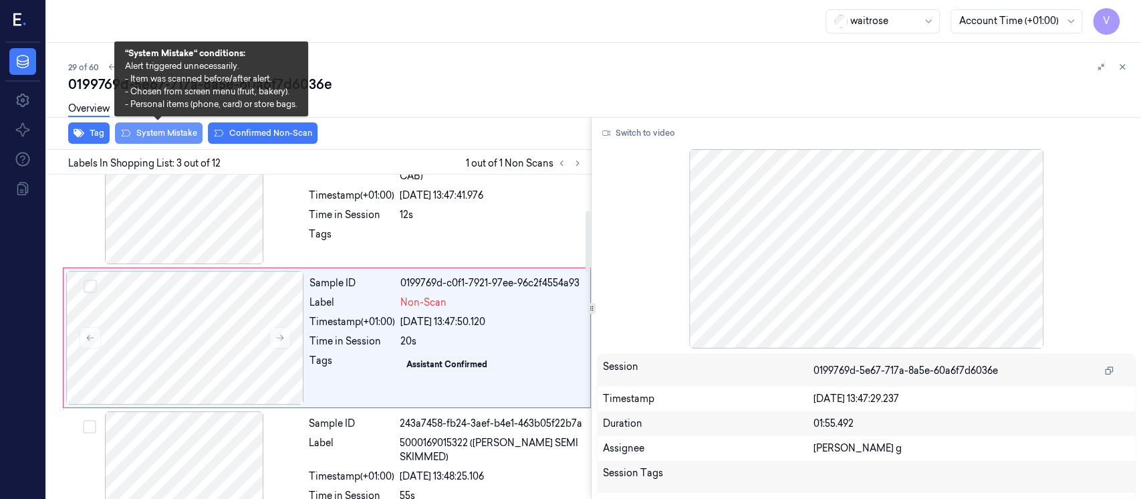
click at [168, 140] on button "System Mistake" at bounding box center [159, 132] width 88 height 21
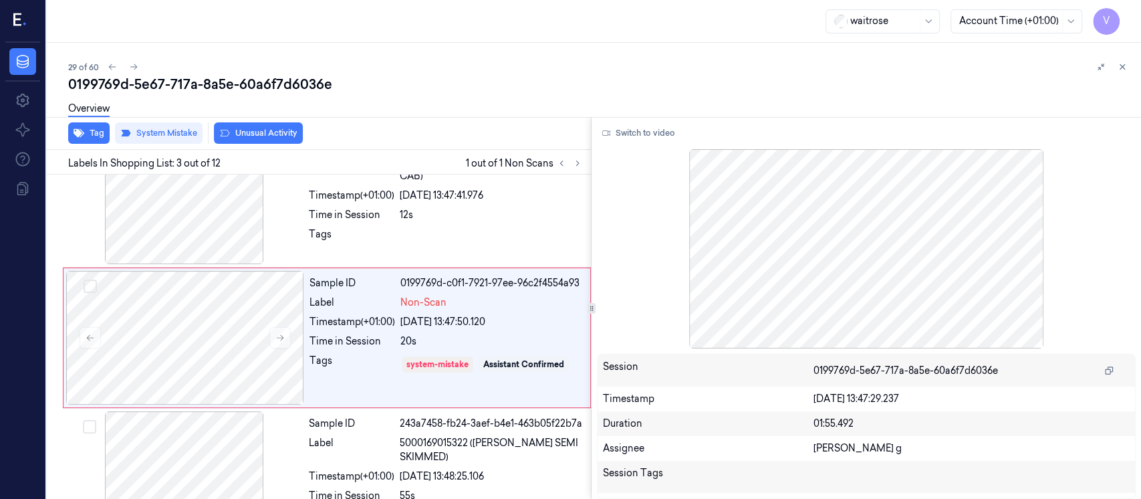
click at [245, 130] on button "Unusual Activity" at bounding box center [258, 132] width 89 height 21
click at [1123, 71] on icon at bounding box center [1121, 66] width 9 height 9
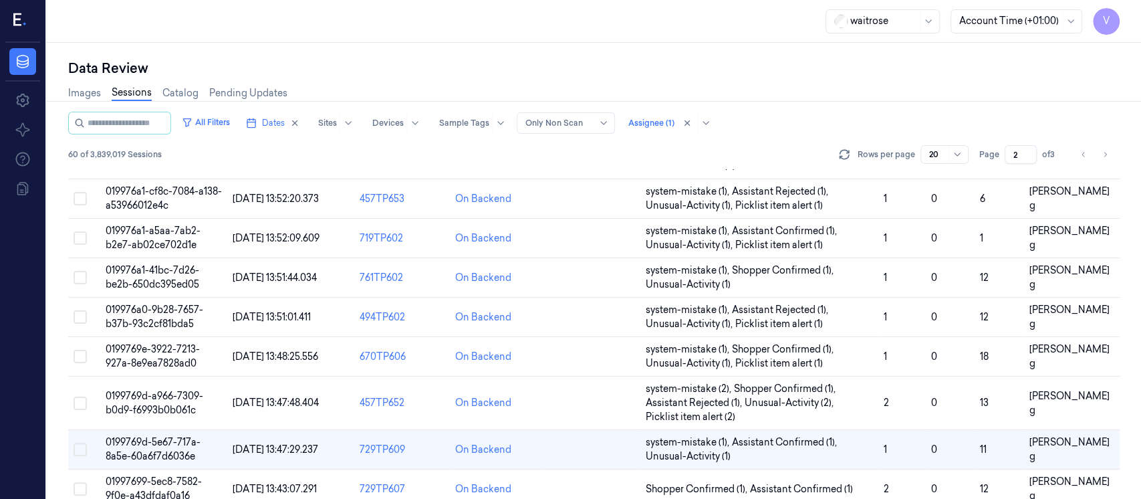
scroll to position [286, 0]
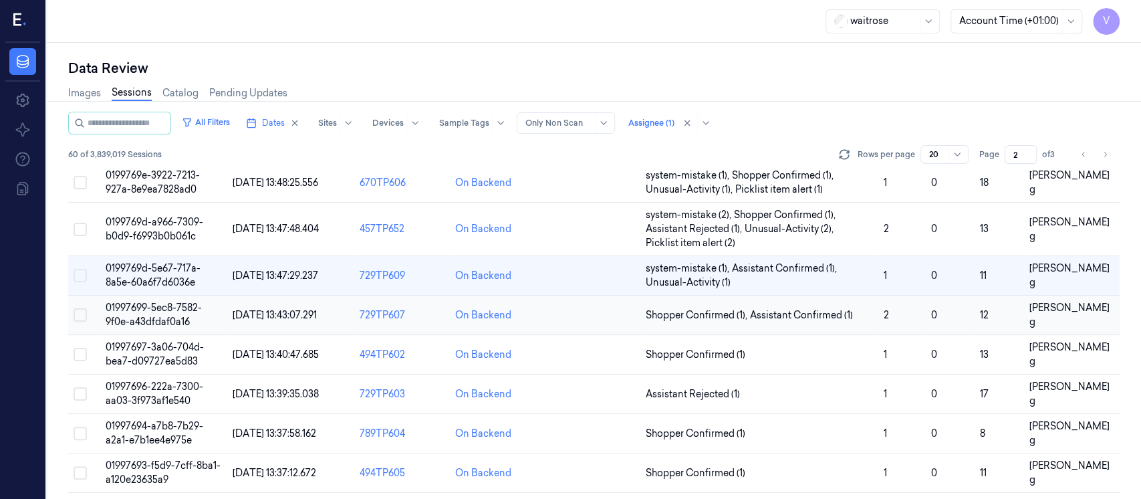
click at [569, 321] on td at bounding box center [593, 314] width 96 height 39
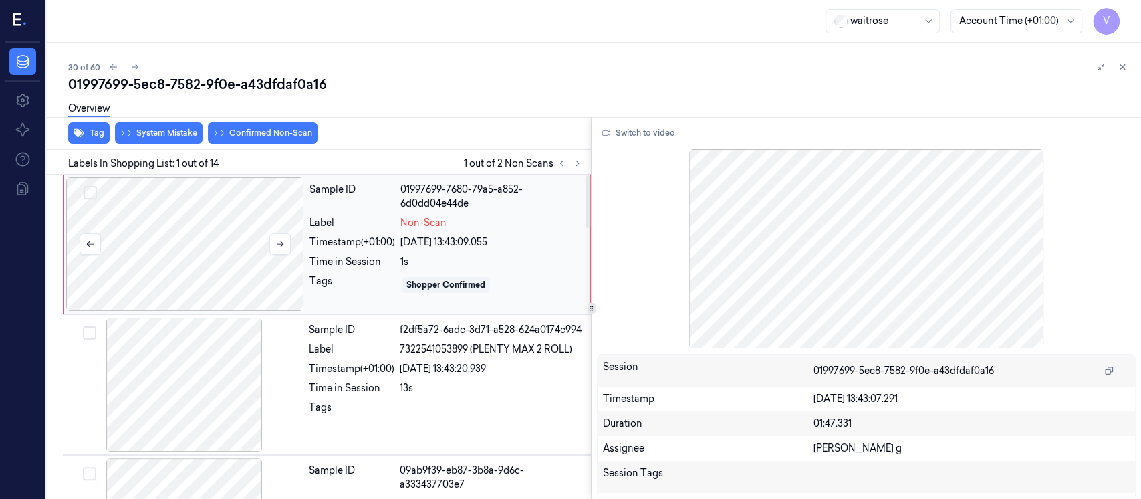
click at [186, 248] on div at bounding box center [185, 244] width 238 height 134
click at [385, 368] on div "Timestamp (+01:00)" at bounding box center [352, 369] width 86 height 14
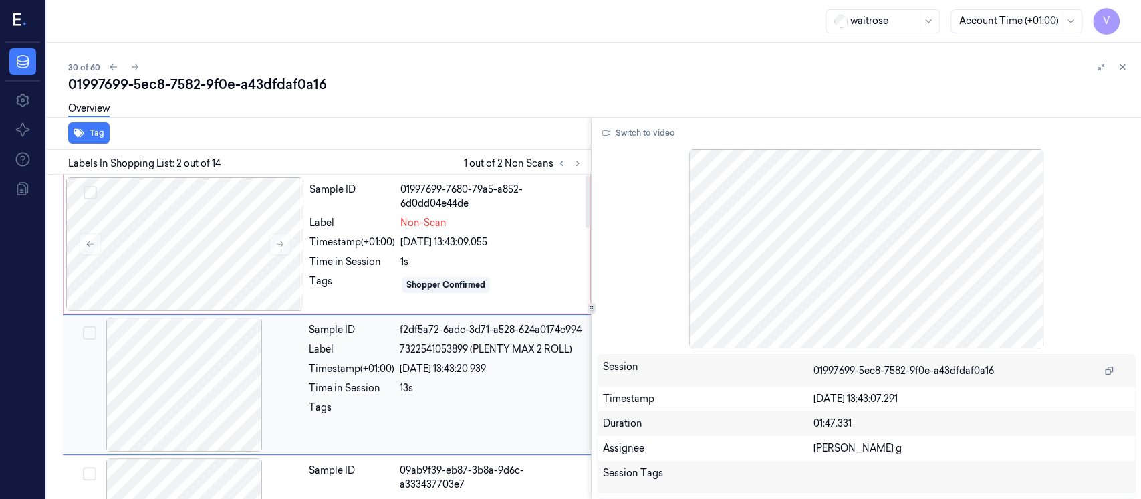
scroll to position [47, 0]
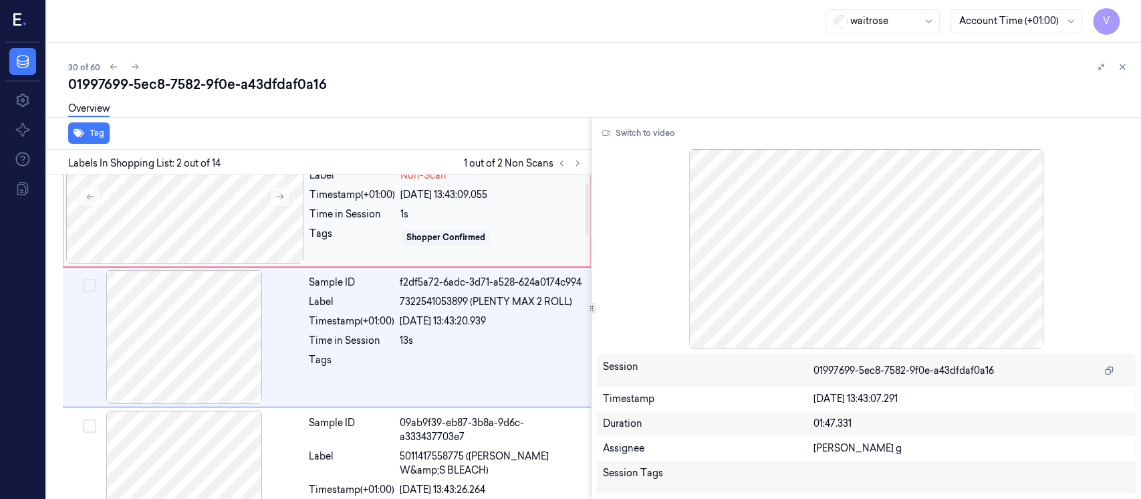
click at [422, 206] on div "Sample ID 01997699-7680-79a5-a852-6d0dd04e44de Label Non-Scan Timestamp (+01:00…" at bounding box center [445, 197] width 283 height 134
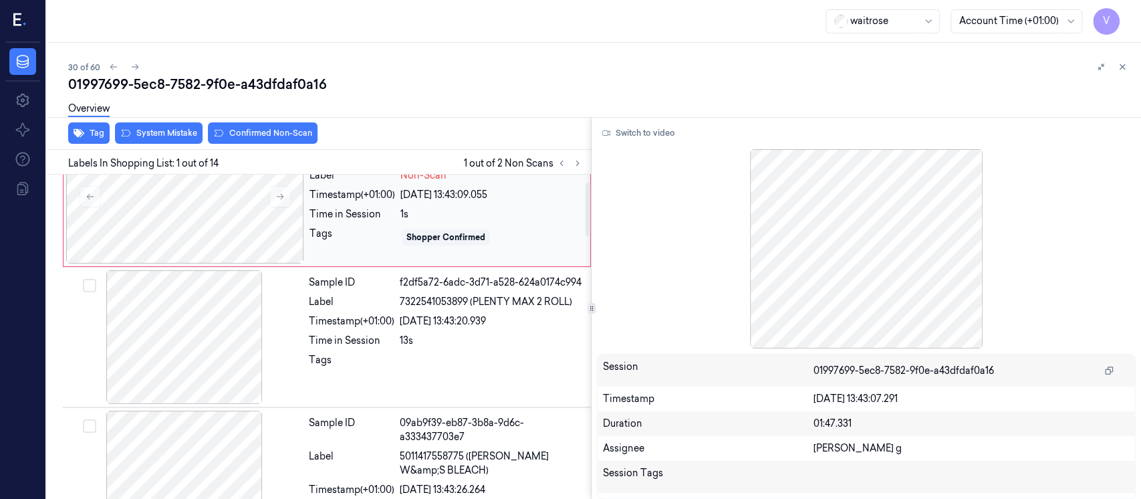
scroll to position [0, 0]
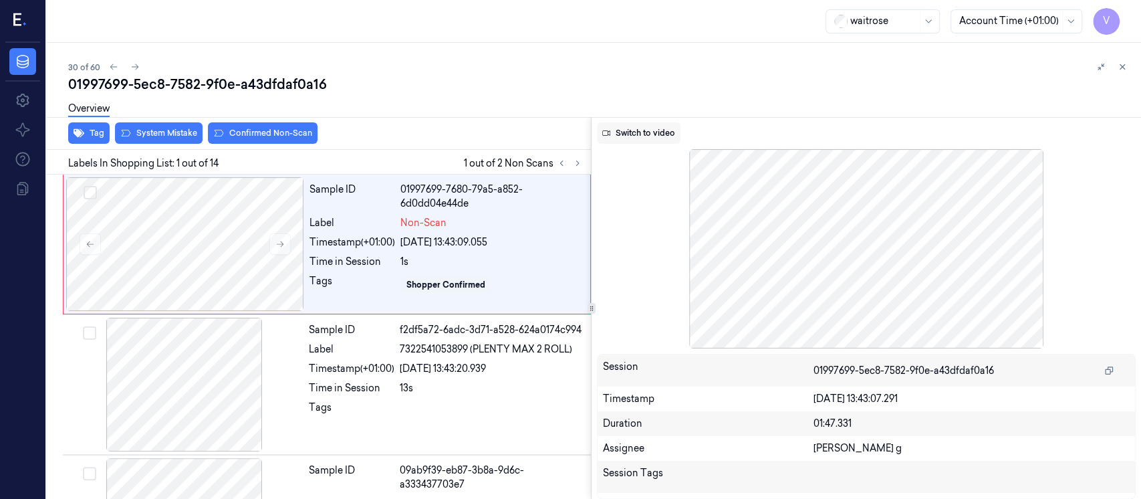
click at [646, 137] on button "Switch to video" at bounding box center [639, 132] width 84 height 21
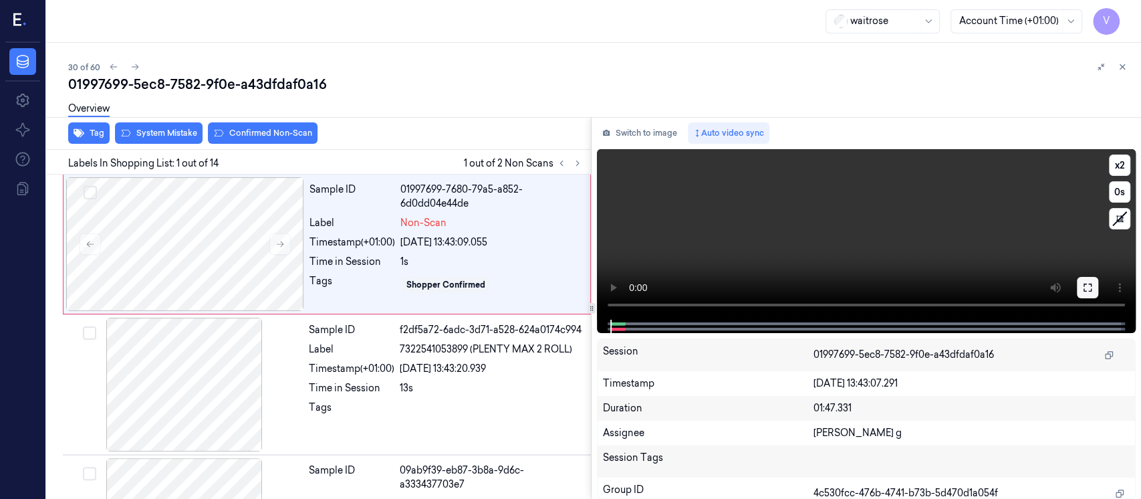
click at [1087, 294] on button at bounding box center [1087, 287] width 21 height 21
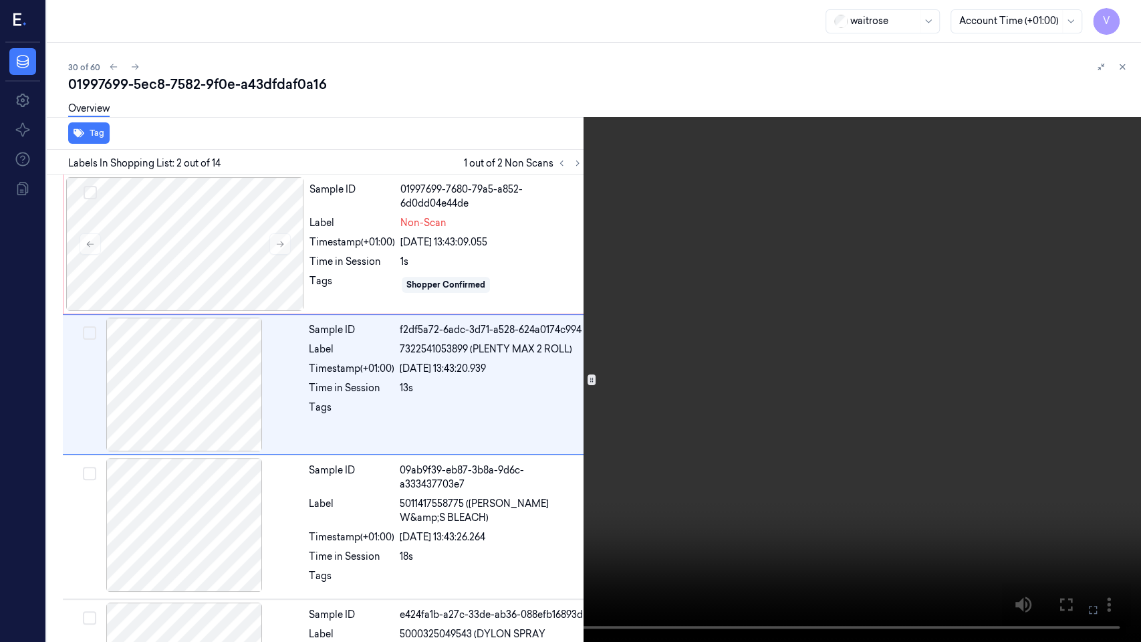
click at [0, 0] on button at bounding box center [0, 0] width 0 height 0
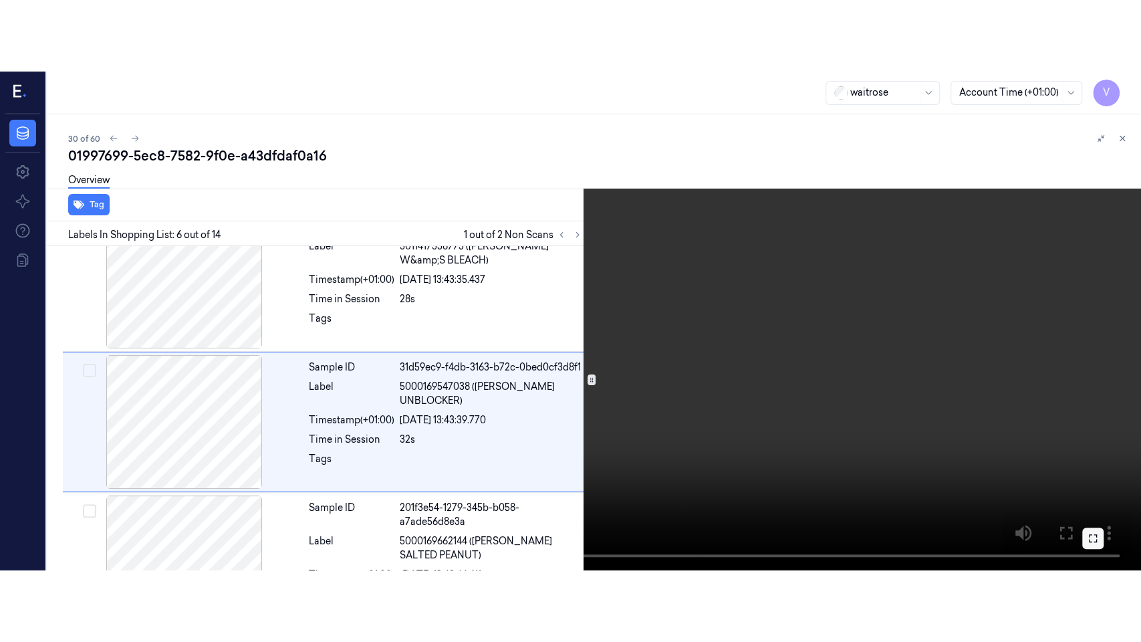
scroll to position [616, 0]
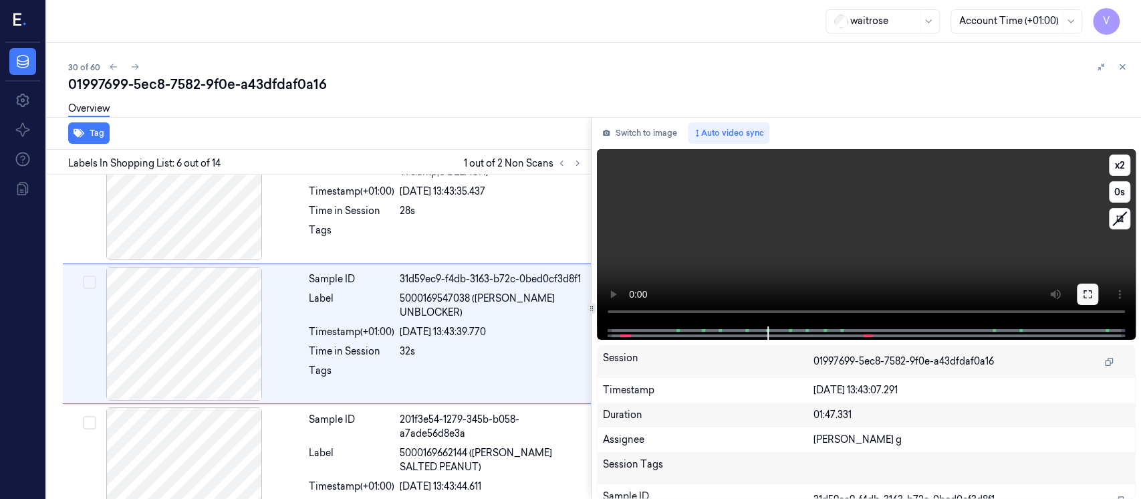
click at [1089, 297] on icon at bounding box center [1087, 294] width 8 height 8
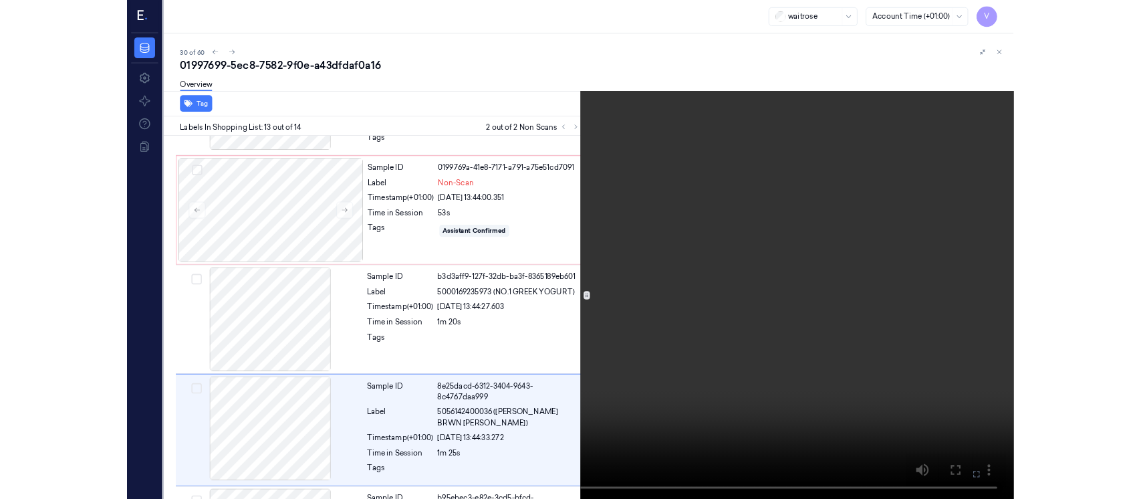
scroll to position [1524, 0]
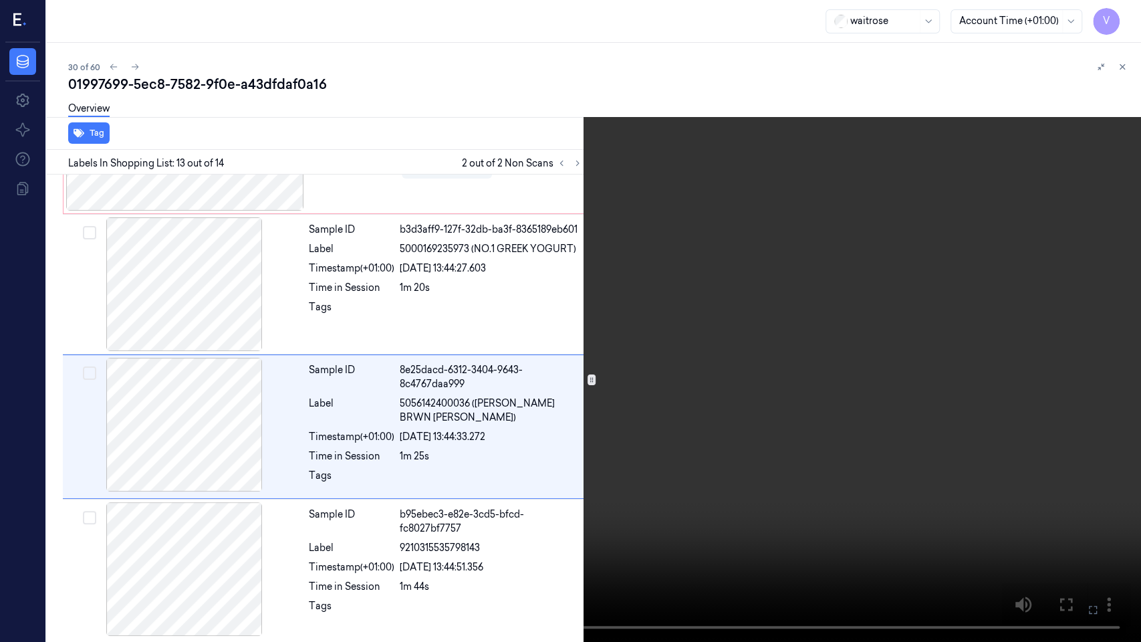
click at [0, 0] on button at bounding box center [0, 0] width 0 height 0
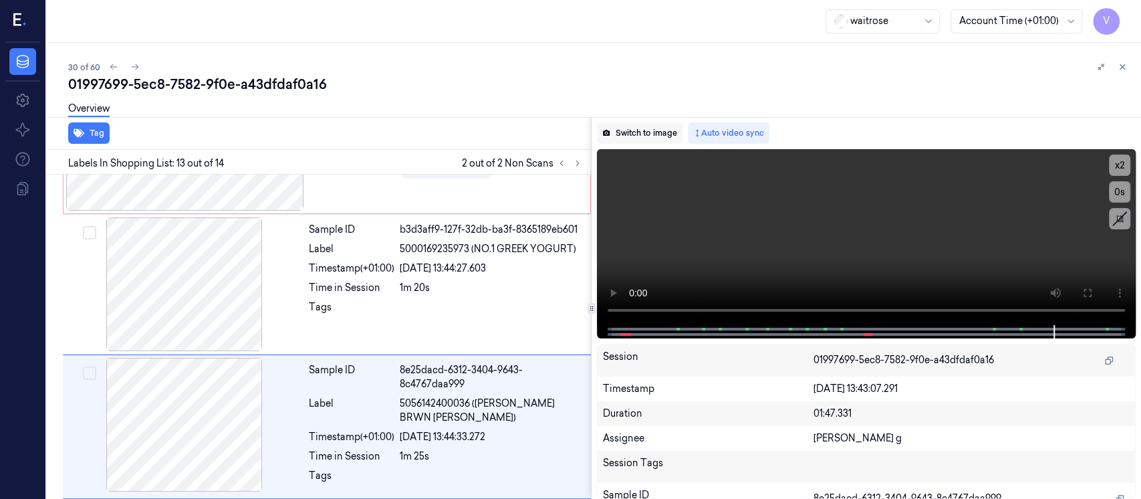
click at [642, 139] on button "Switch to image" at bounding box center [640, 132] width 86 height 21
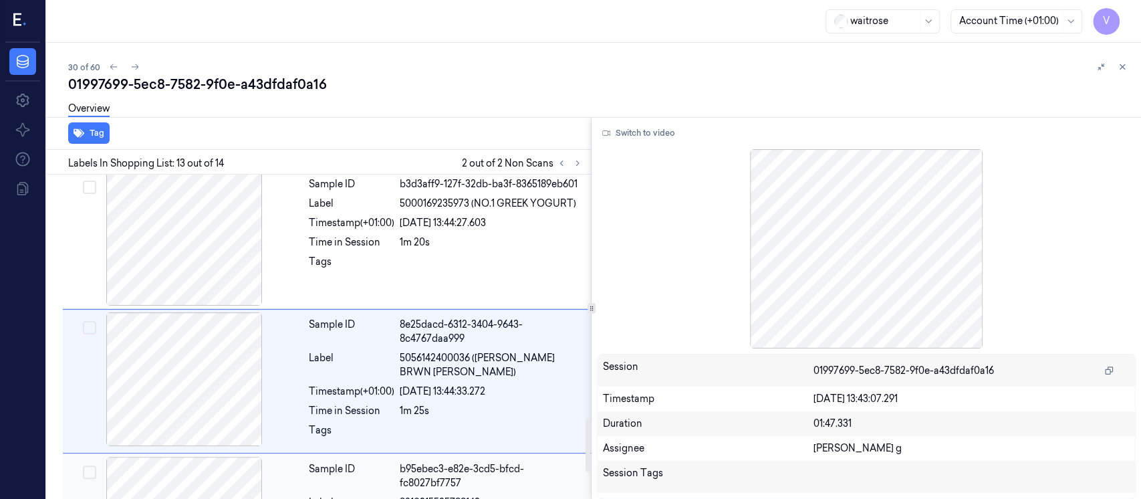
scroll to position [1488, 0]
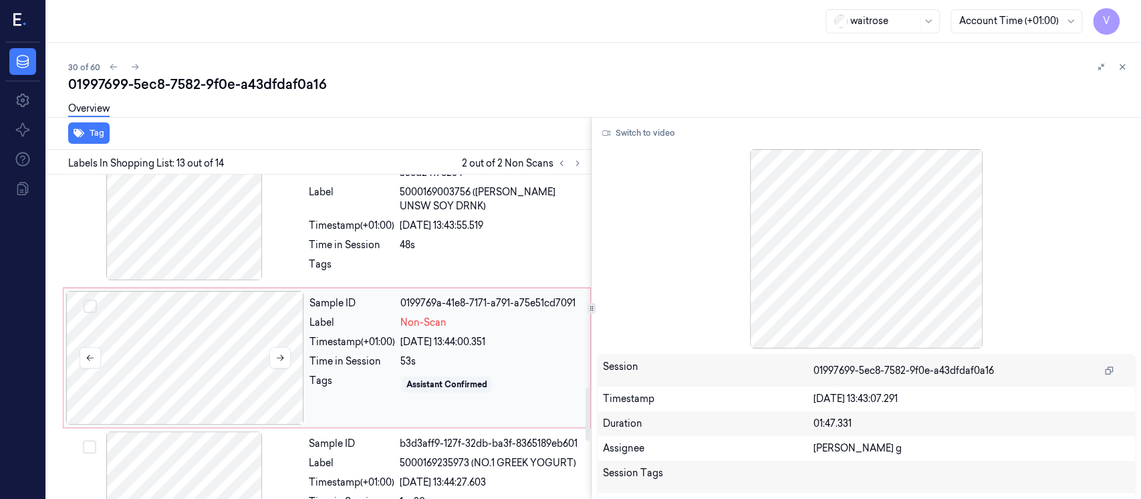
click at [226, 339] on div at bounding box center [185, 358] width 238 height 134
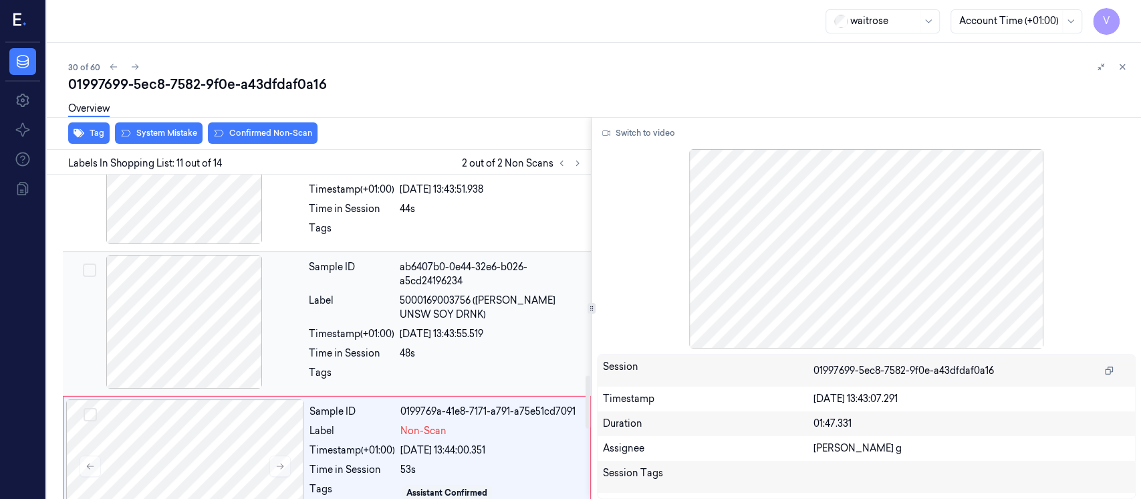
scroll to position [1151, 0]
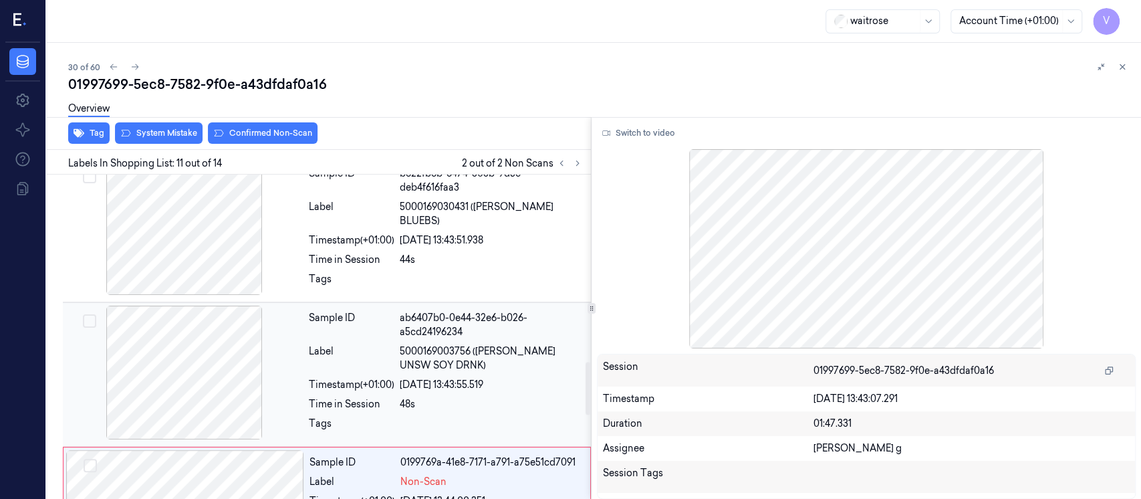
click at [381, 350] on div "Label" at bounding box center [352, 358] width 86 height 28
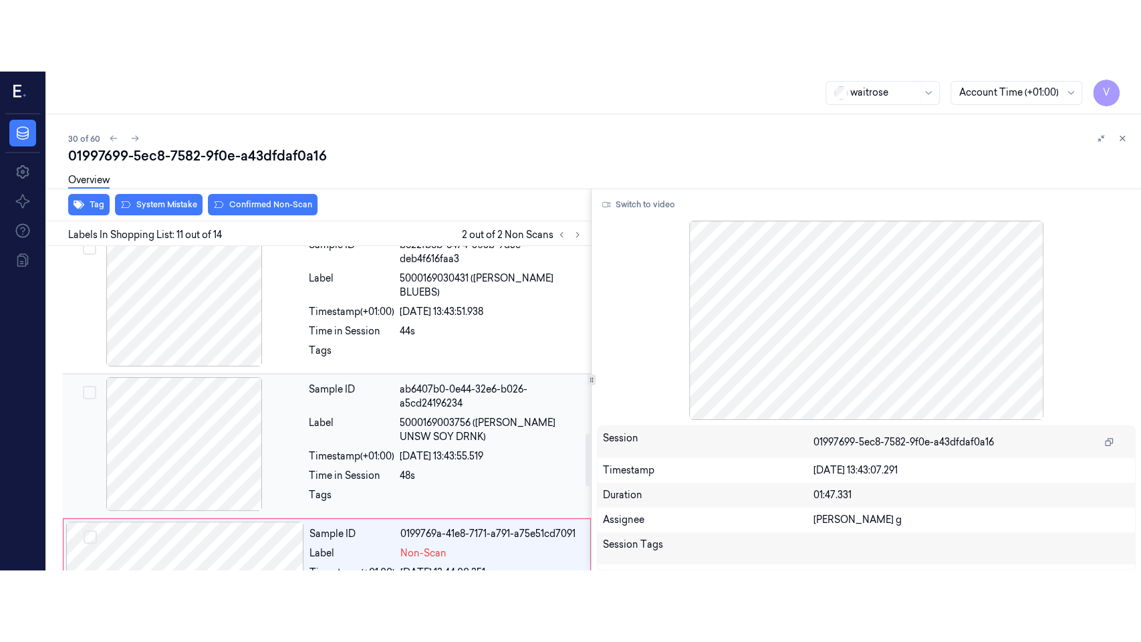
scroll to position [1187, 0]
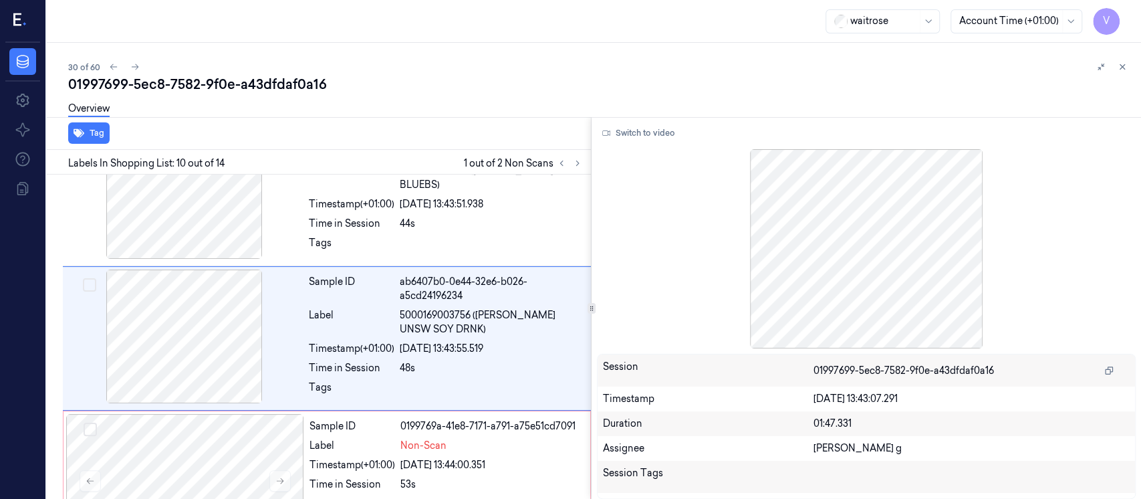
click at [793, 249] on div at bounding box center [866, 248] width 539 height 199
click at [655, 130] on button "Switch to video" at bounding box center [639, 132] width 84 height 21
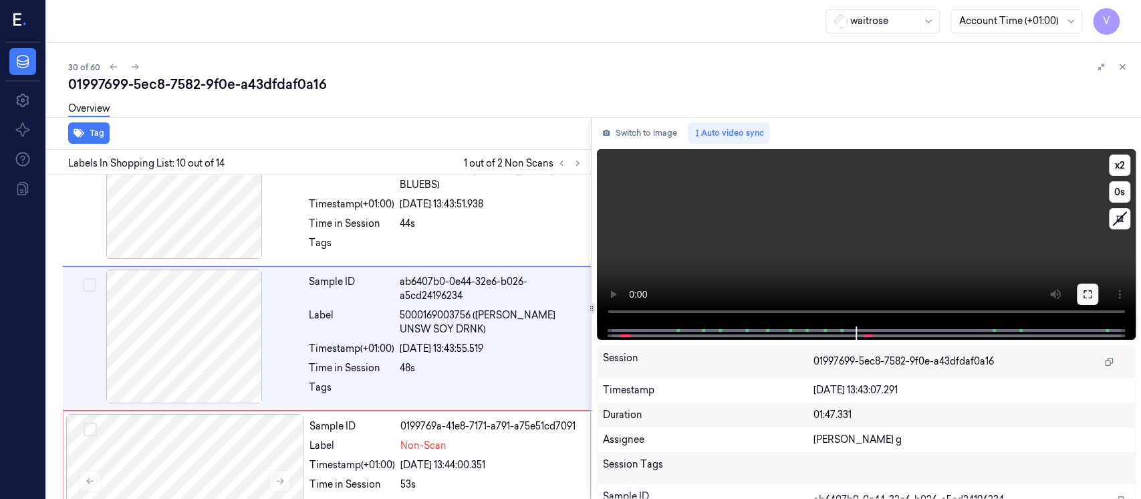
click at [1087, 299] on button at bounding box center [1087, 293] width 21 height 21
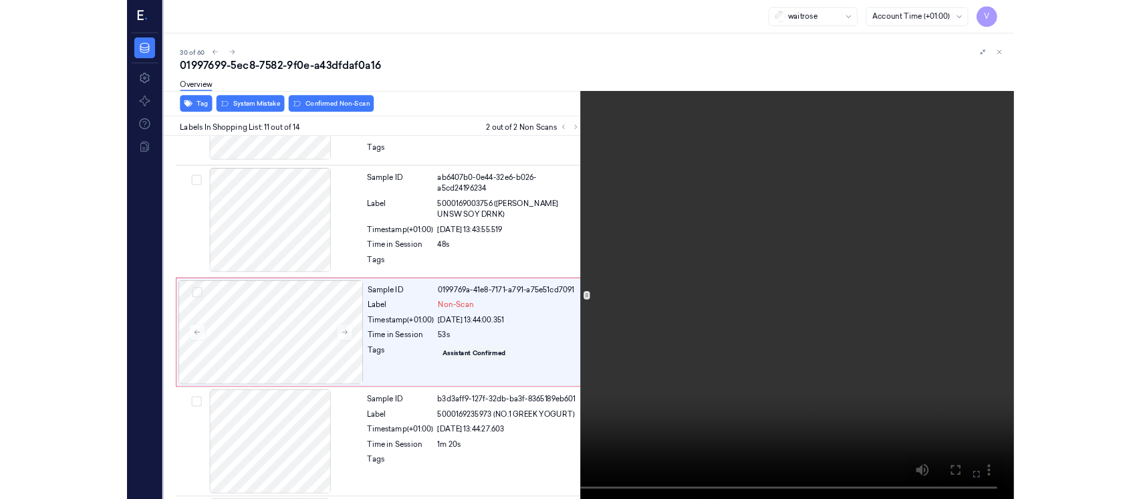
scroll to position [1257, 0]
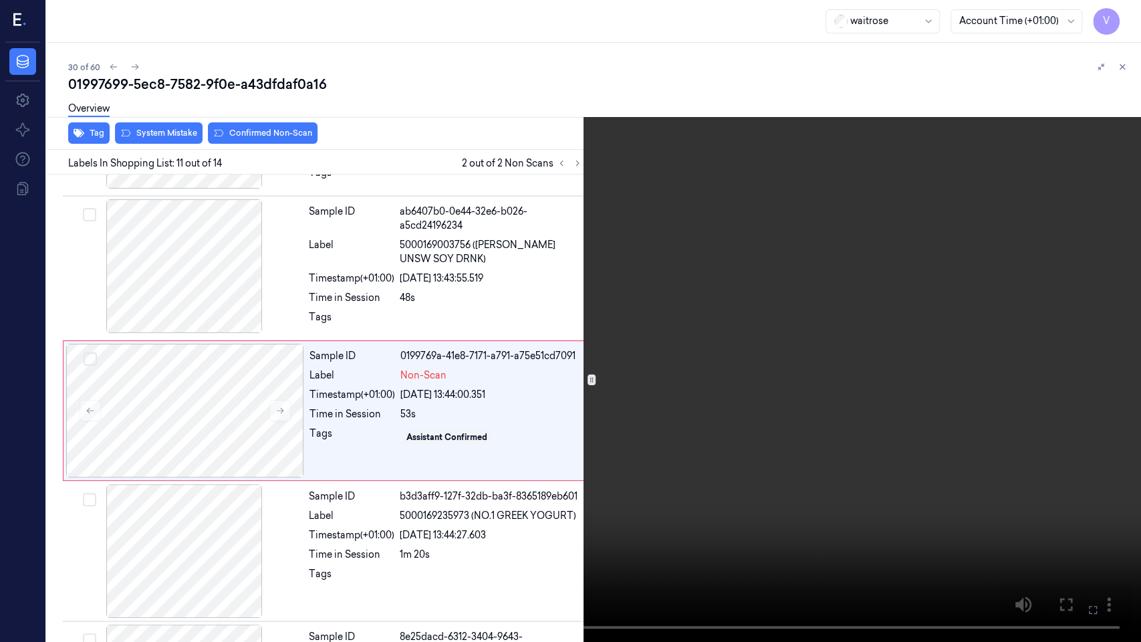
click at [0, 0] on icon at bounding box center [0, 0] width 0 height 0
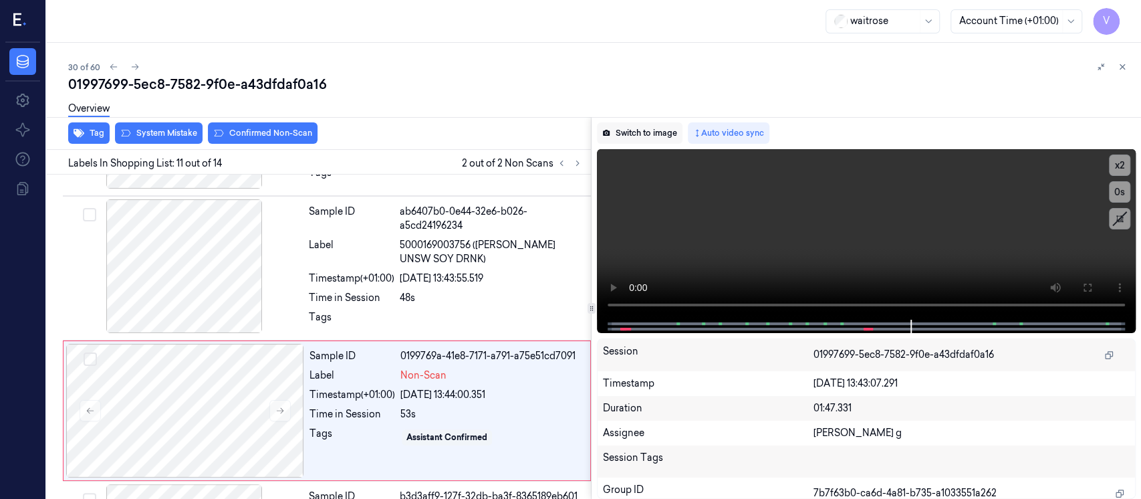
click at [653, 140] on button "Switch to image" at bounding box center [640, 132] width 86 height 21
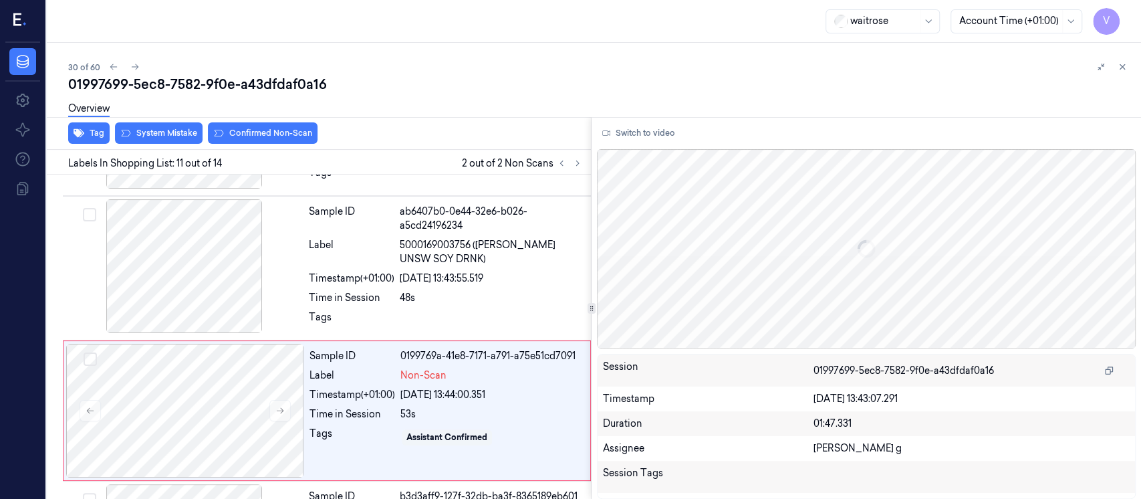
scroll to position [1329, 0]
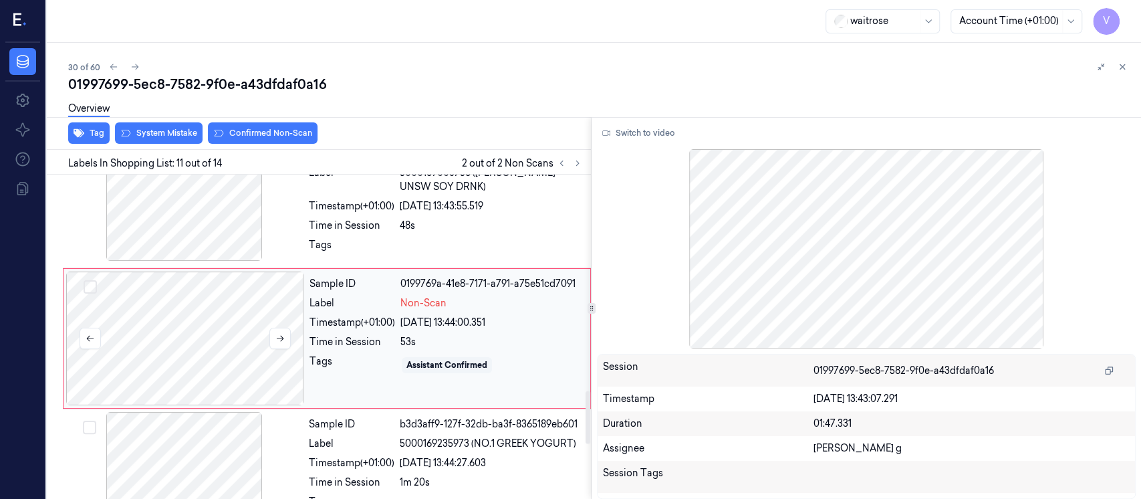
click at [250, 342] on div at bounding box center [185, 338] width 238 height 134
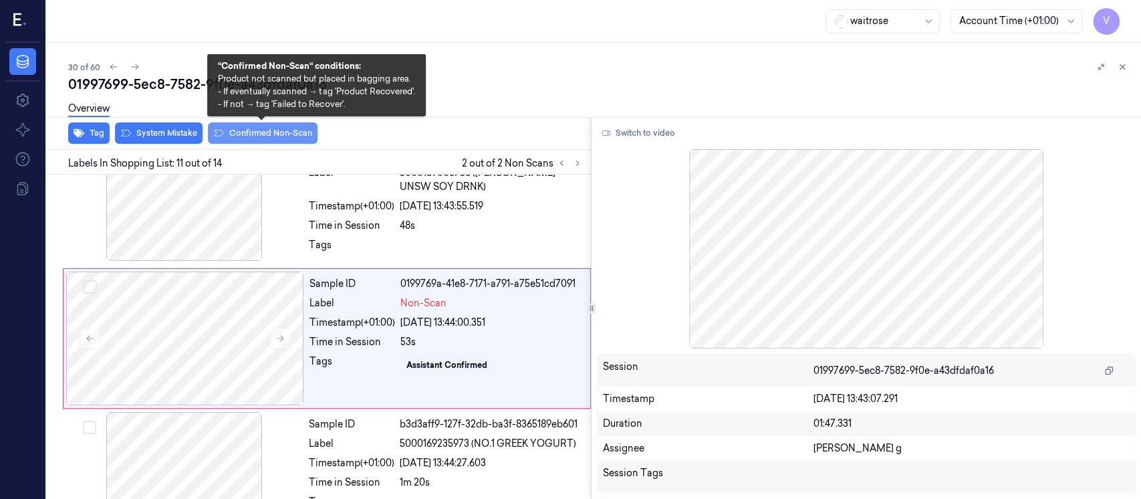
click at [241, 129] on button "Confirmed Non-Scan" at bounding box center [263, 132] width 110 height 21
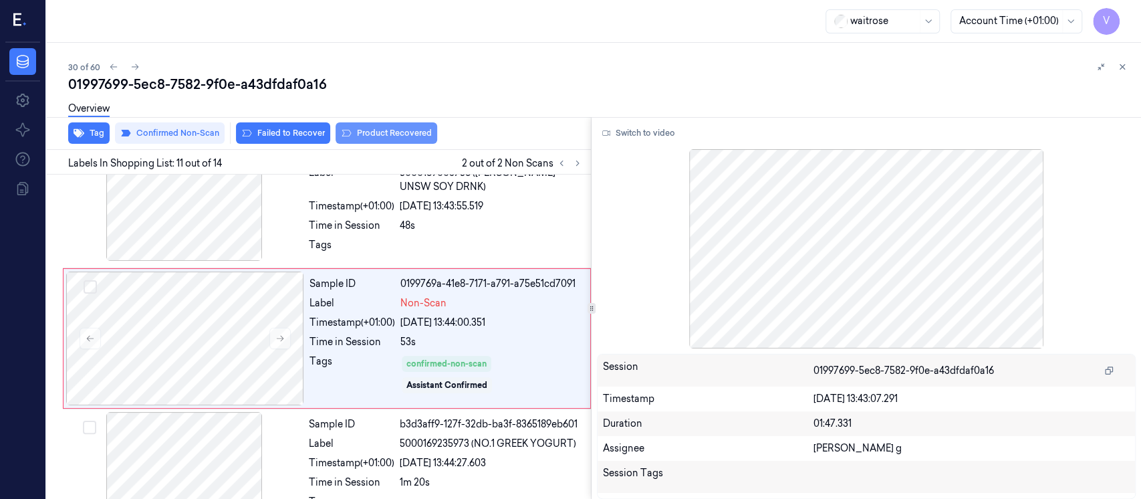
click at [389, 136] on button "Product Recovered" at bounding box center [386, 132] width 102 height 21
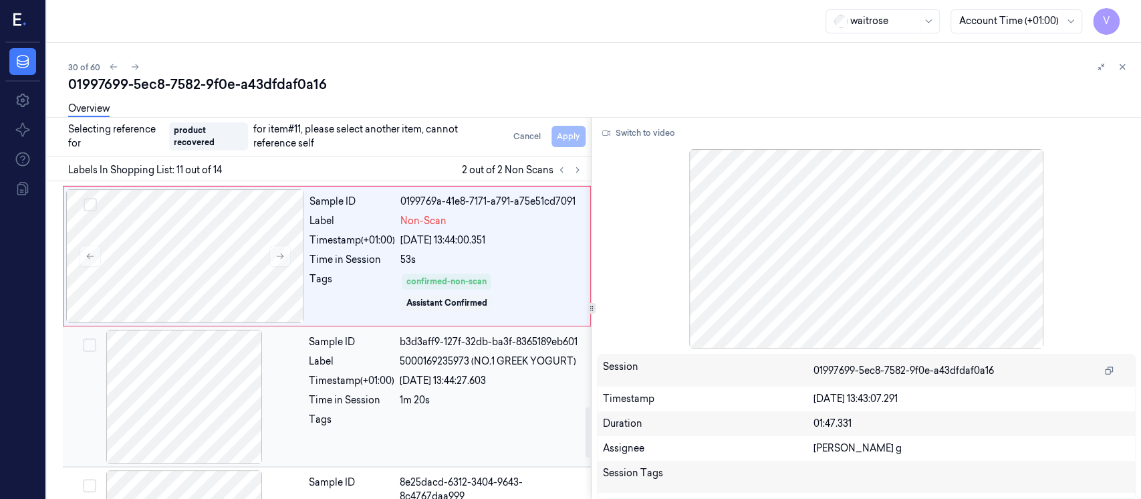
click at [173, 393] on div at bounding box center [184, 396] width 238 height 134
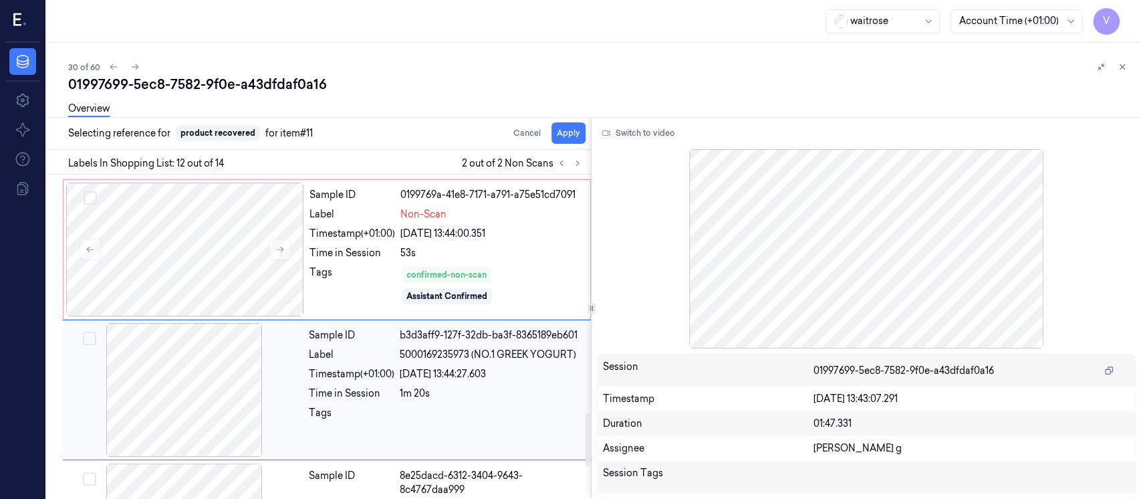
scroll to position [1470, 0]
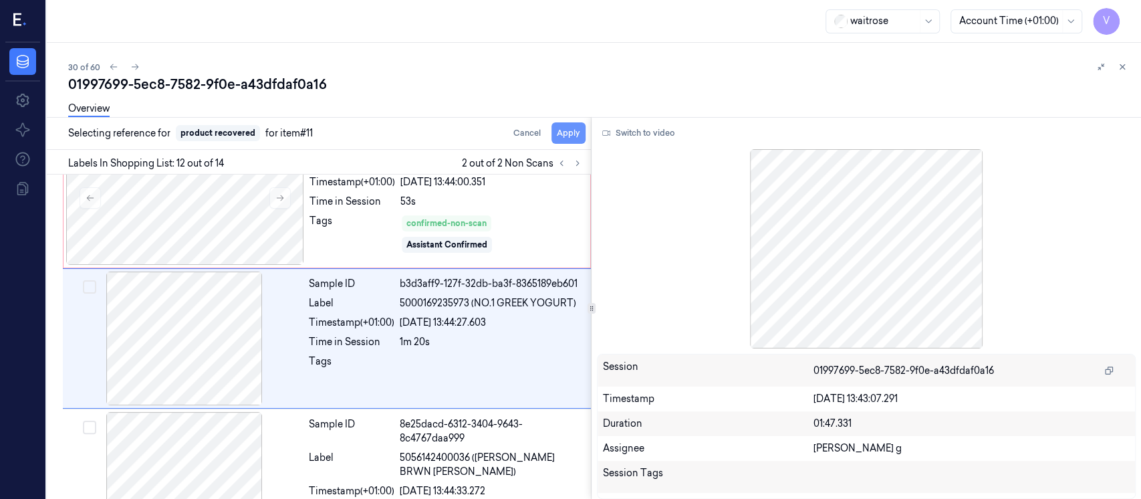
click at [564, 131] on button "Apply" at bounding box center [568, 132] width 34 height 21
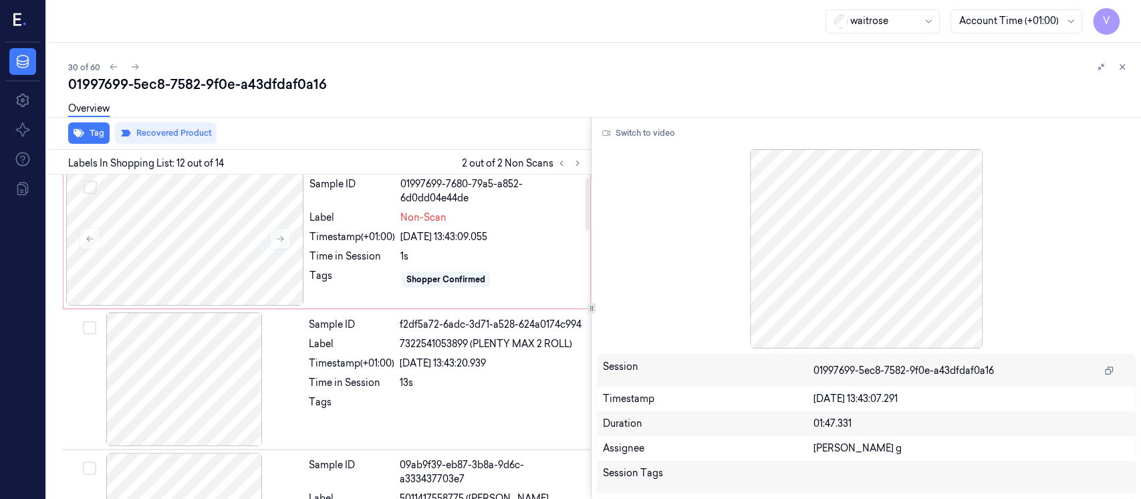
scroll to position [0, 0]
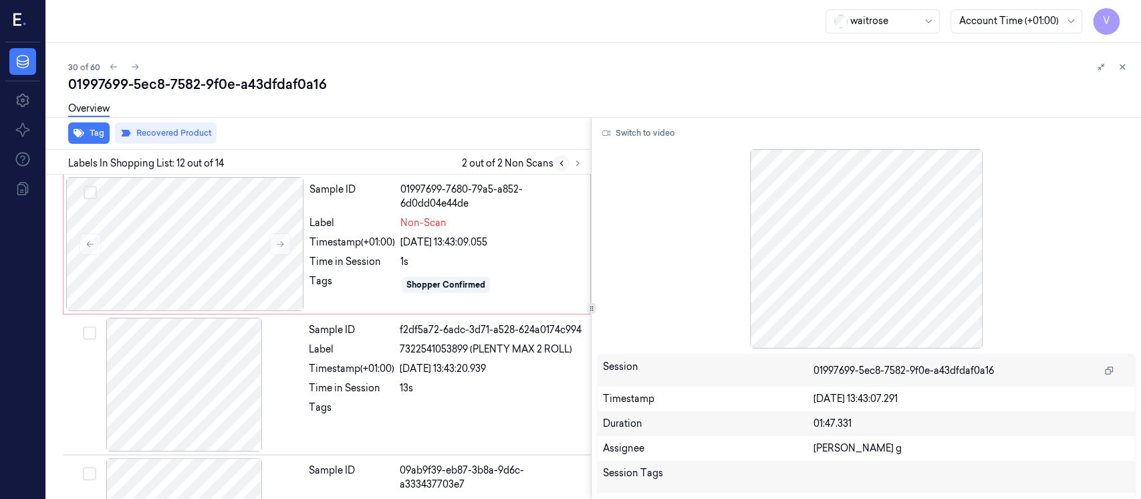
click at [561, 166] on icon at bounding box center [561, 162] width 9 height 9
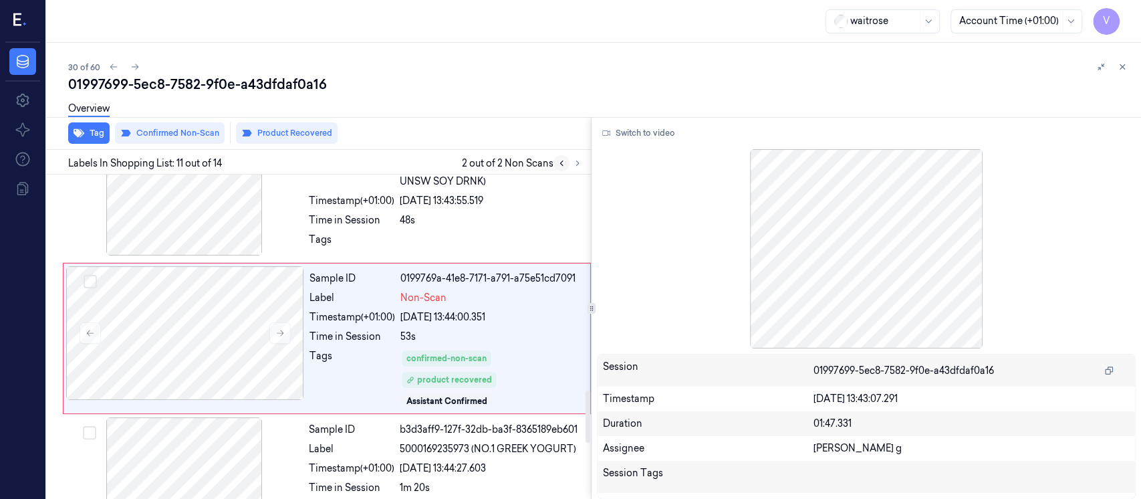
click at [565, 162] on icon at bounding box center [561, 162] width 9 height 9
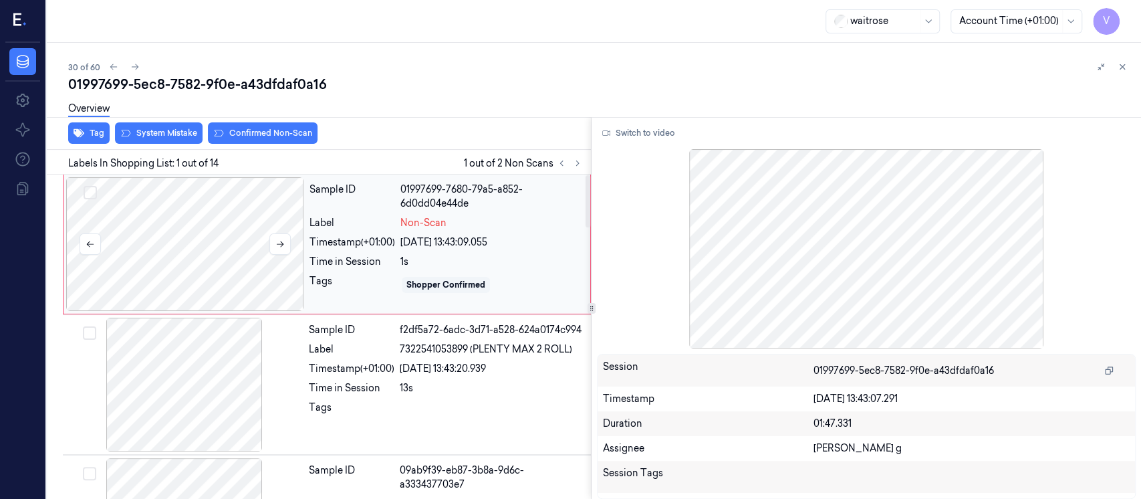
click at [187, 259] on div at bounding box center [185, 244] width 238 height 134
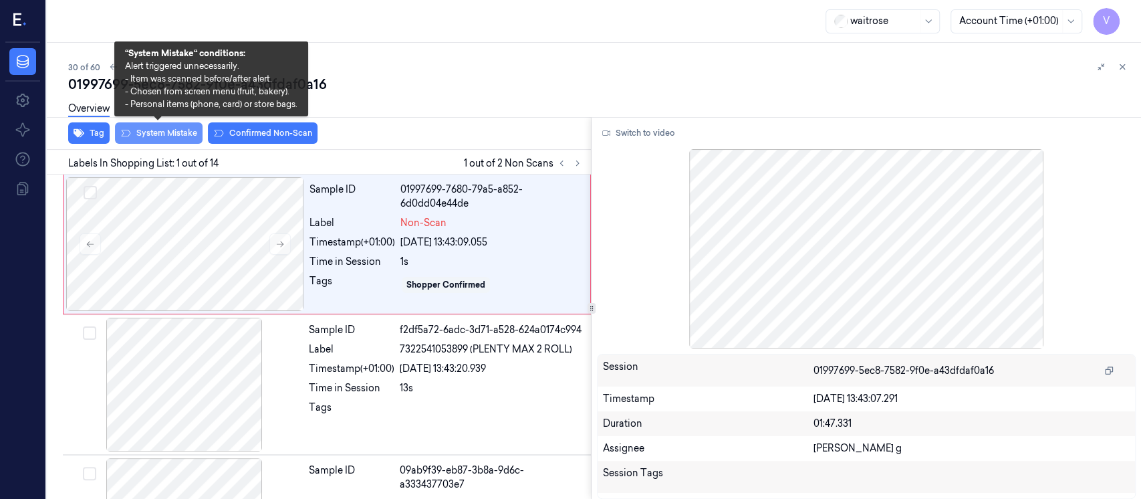
click at [167, 131] on button "System Mistake" at bounding box center [159, 132] width 88 height 21
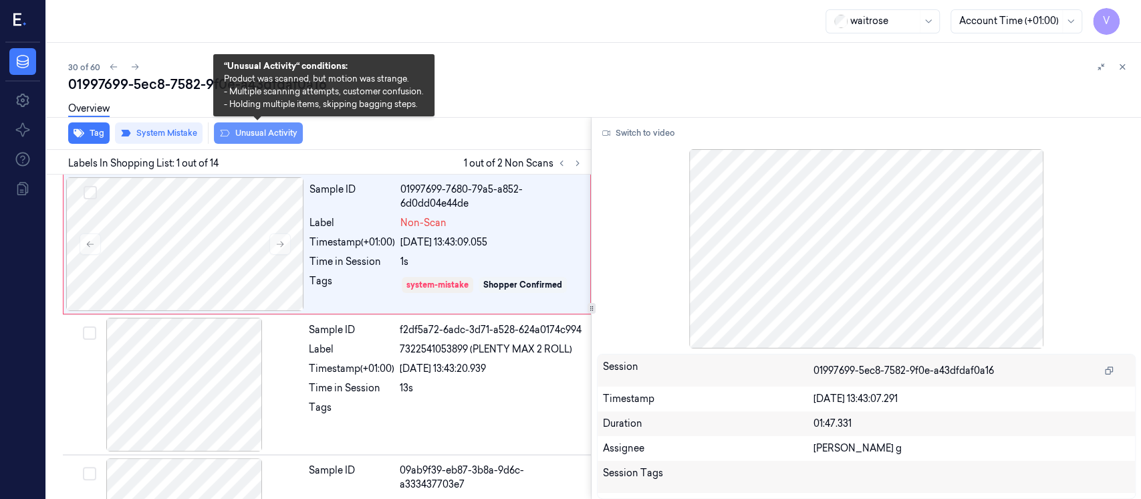
click at [239, 134] on button "Unusual Activity" at bounding box center [258, 132] width 89 height 21
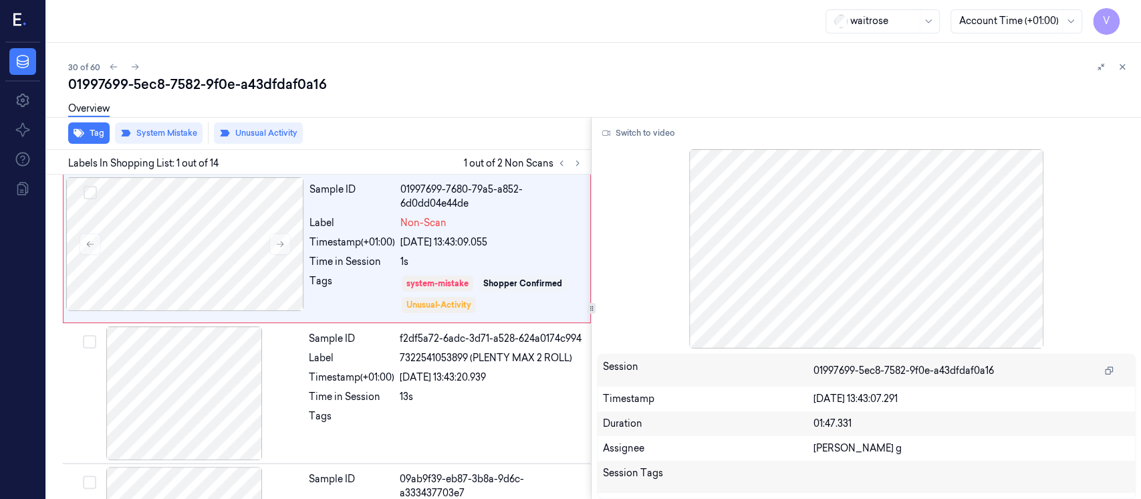
click at [1128, 72] on div at bounding box center [1111, 67] width 37 height 16
click at [1123, 68] on icon at bounding box center [1122, 67] width 5 height 5
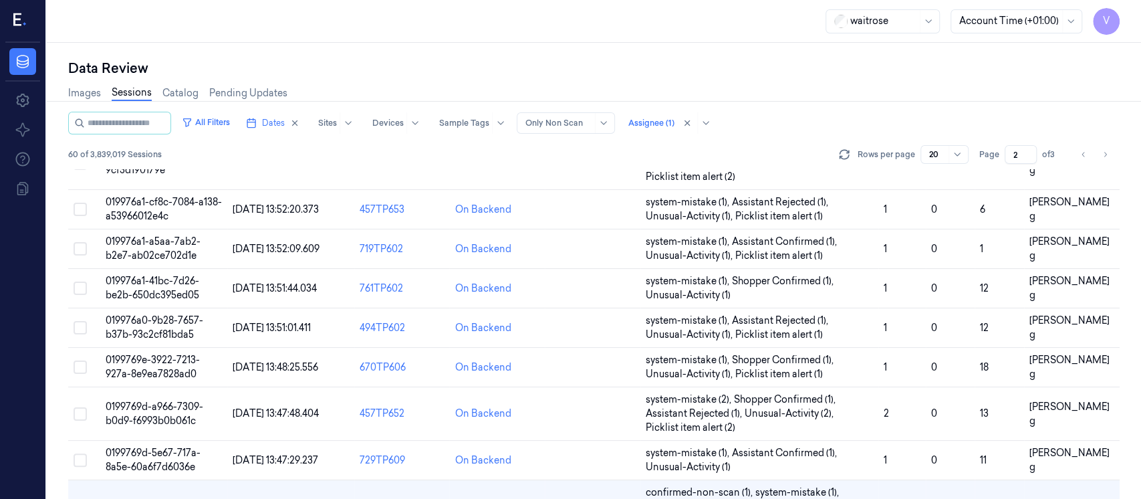
scroll to position [396, 0]
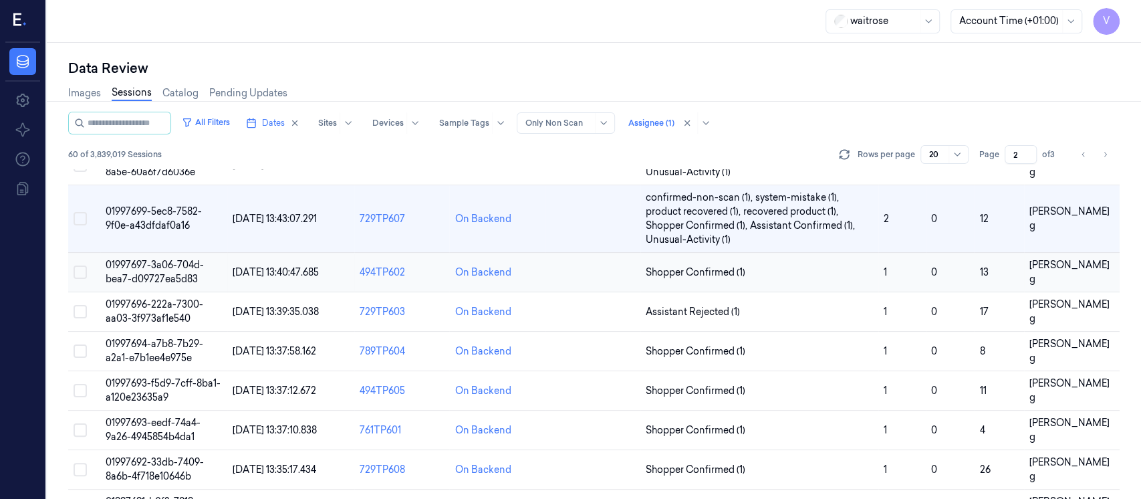
click at [607, 269] on td at bounding box center [593, 272] width 96 height 39
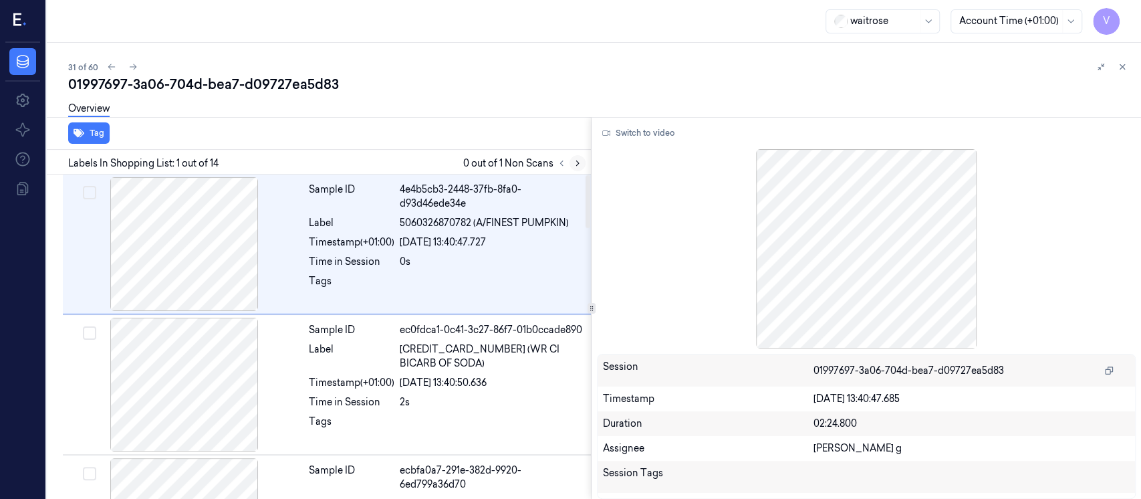
click at [577, 166] on icon at bounding box center [577, 162] width 9 height 9
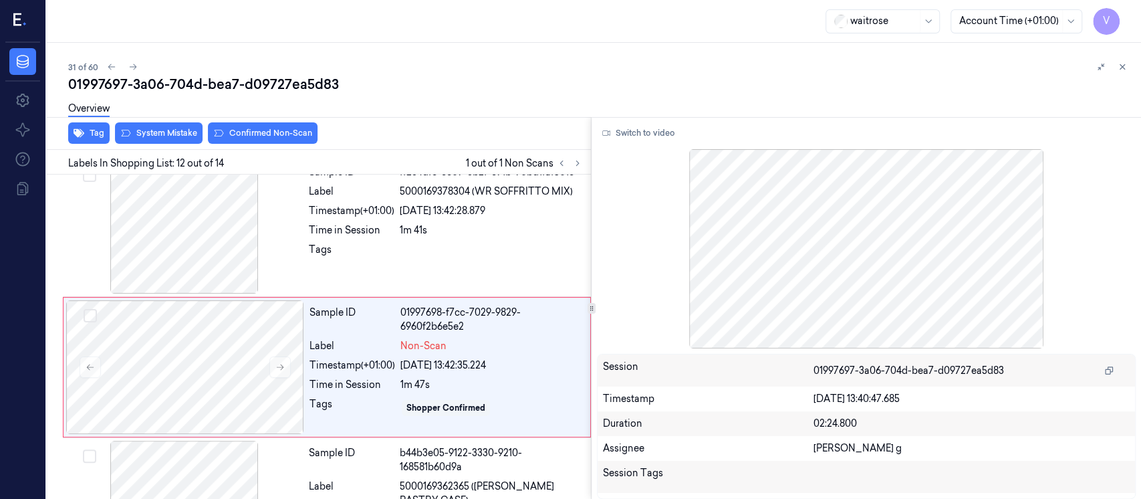
scroll to position [1454, 0]
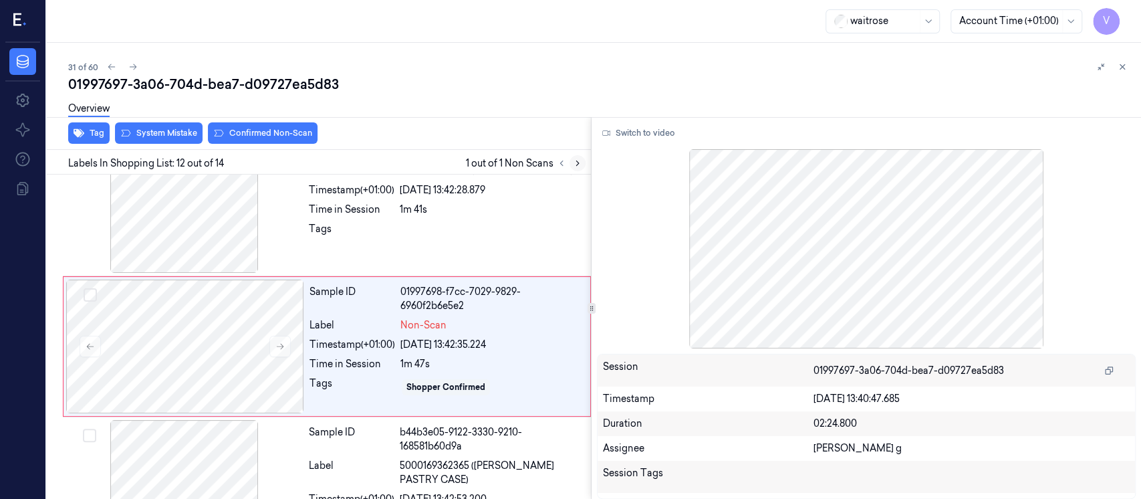
click at [573, 163] on icon at bounding box center [577, 162] width 9 height 9
click at [176, 318] on div at bounding box center [185, 346] width 238 height 134
click at [212, 205] on div at bounding box center [184, 206] width 238 height 134
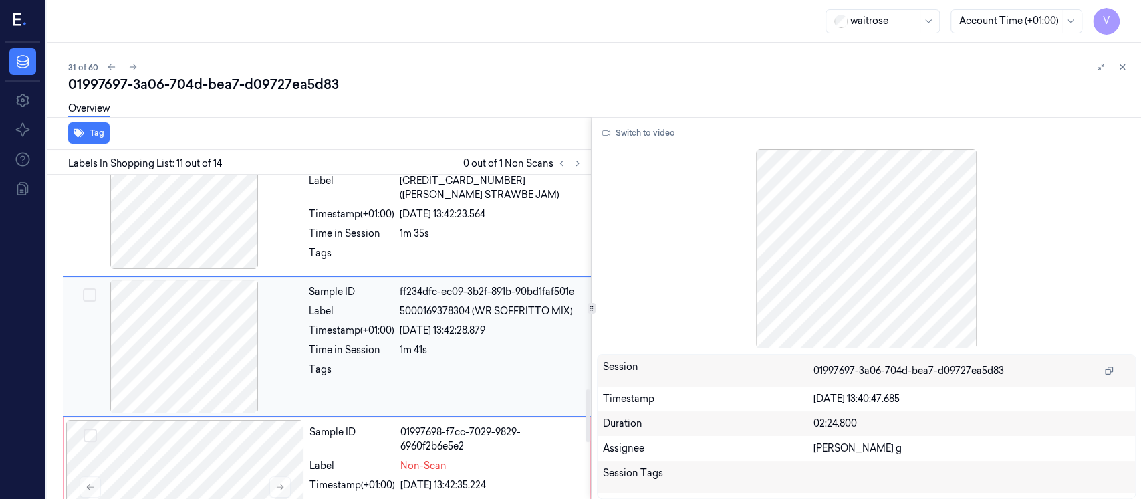
scroll to position [1046, 0]
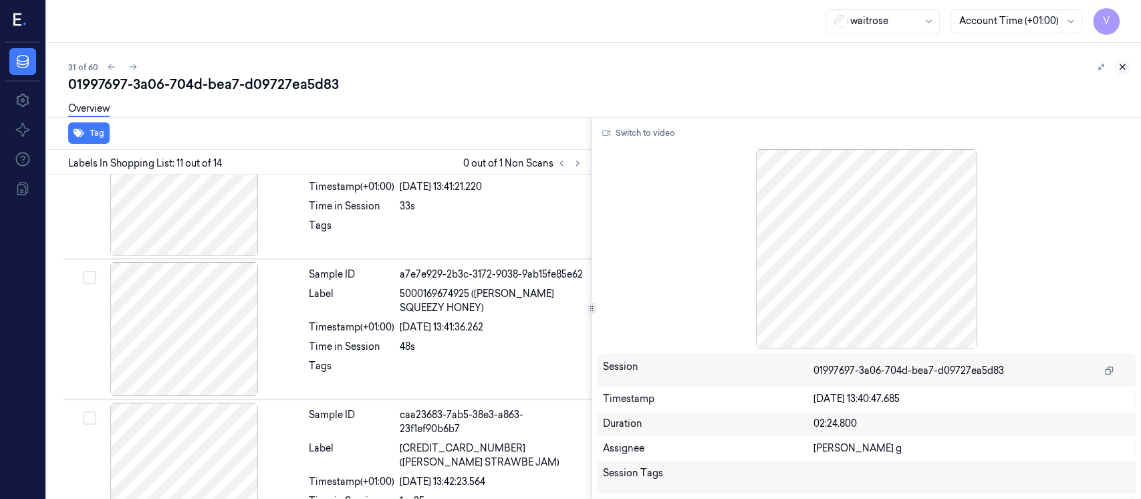
click at [1126, 69] on icon at bounding box center [1121, 66] width 9 height 9
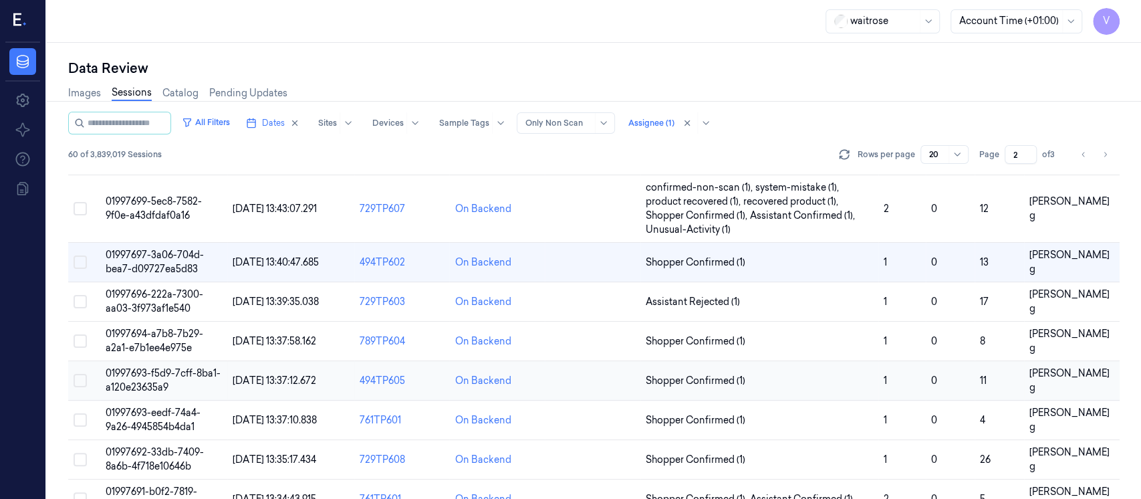
scroll to position [294, 0]
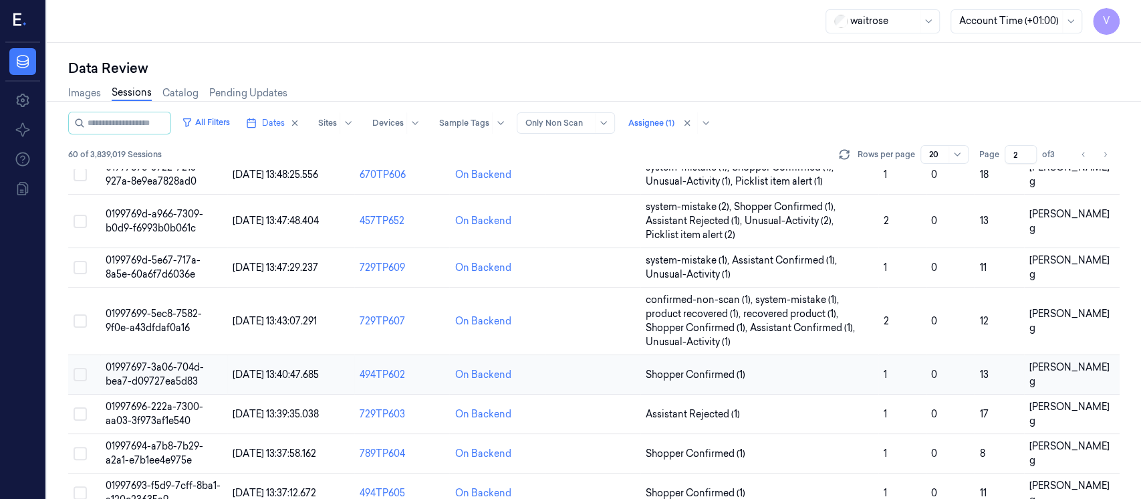
click at [589, 372] on td at bounding box center [593, 374] width 96 height 39
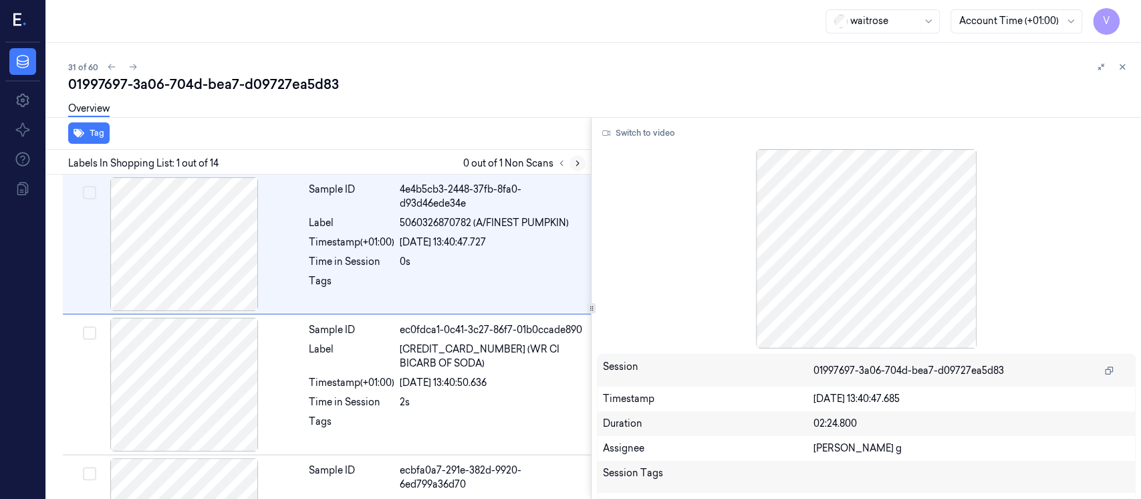
click at [576, 161] on icon at bounding box center [577, 162] width 9 height 9
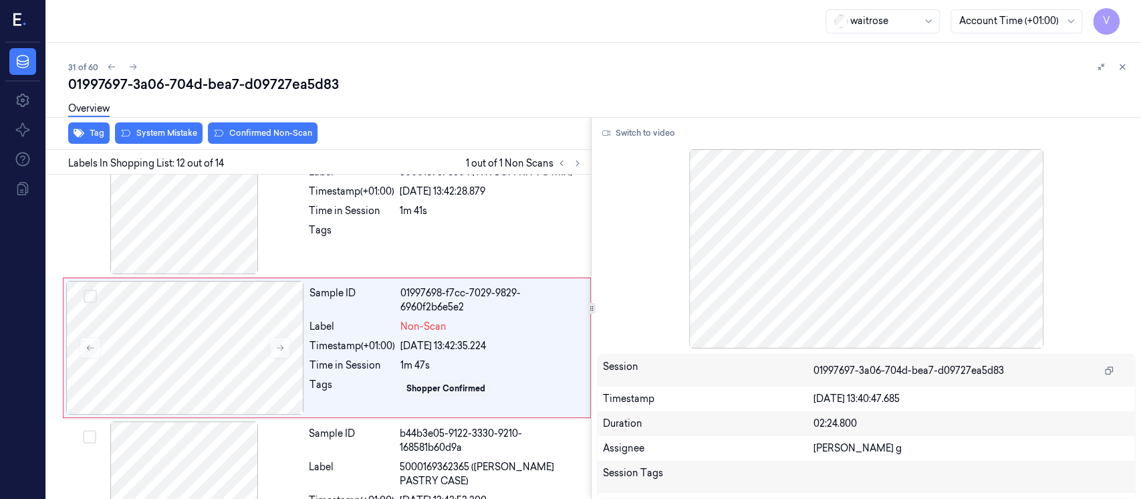
scroll to position [1454, 0]
click at [182, 329] on div at bounding box center [185, 346] width 238 height 134
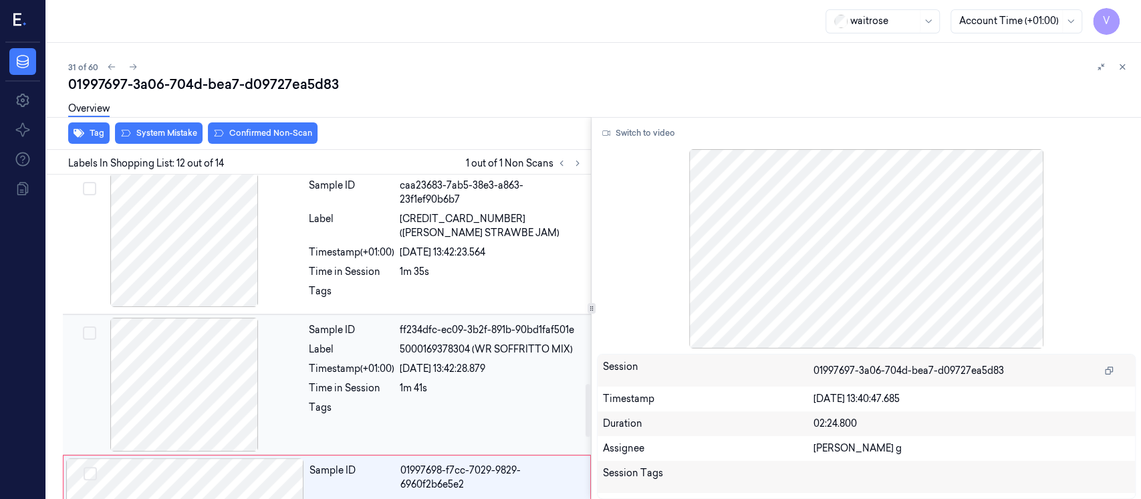
click at [360, 342] on div "Label" at bounding box center [352, 349] width 86 height 14
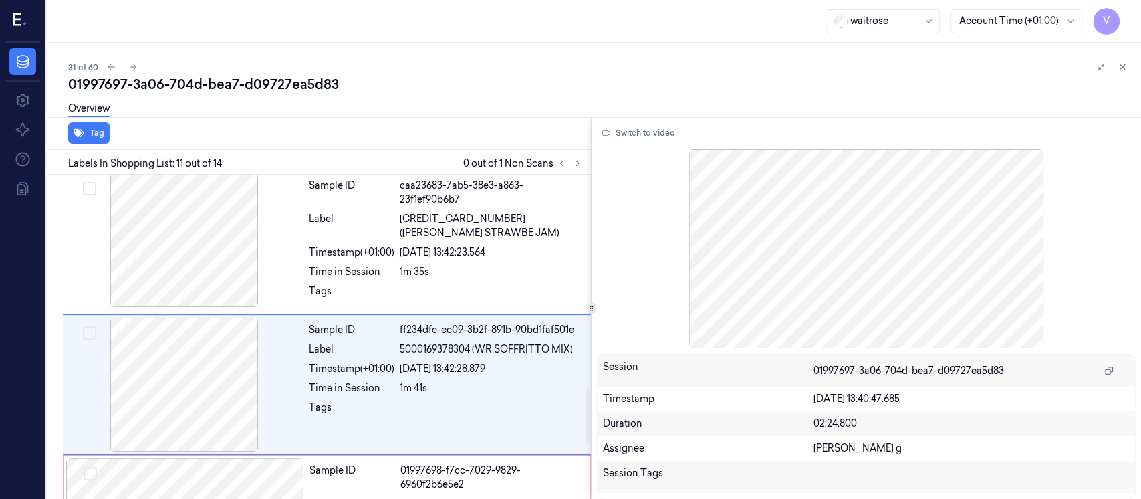
scroll to position [1313, 0]
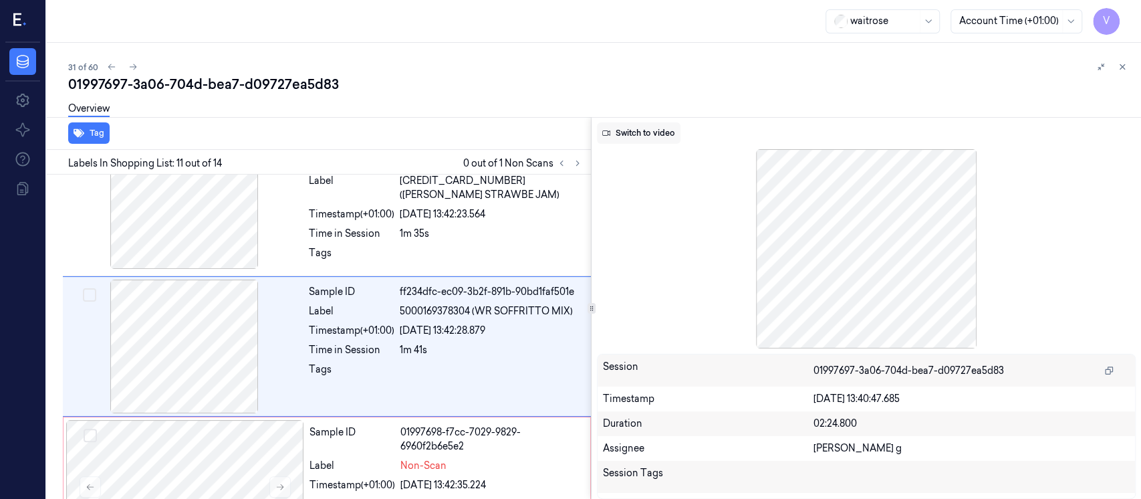
click at [630, 129] on button "Switch to video" at bounding box center [639, 132] width 84 height 21
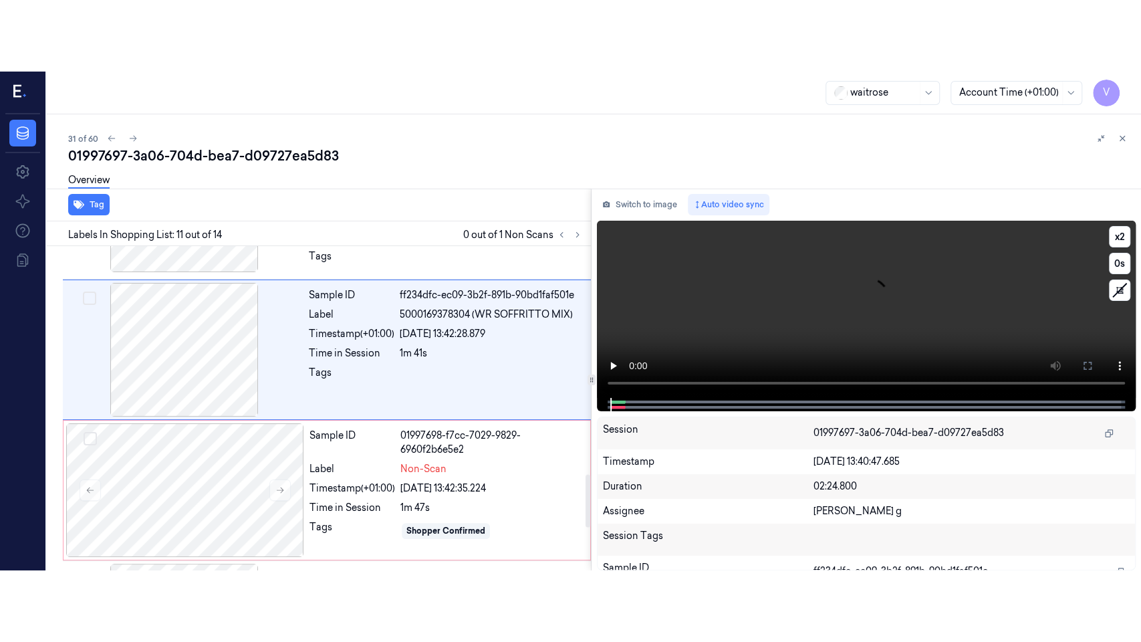
scroll to position [1402, 0]
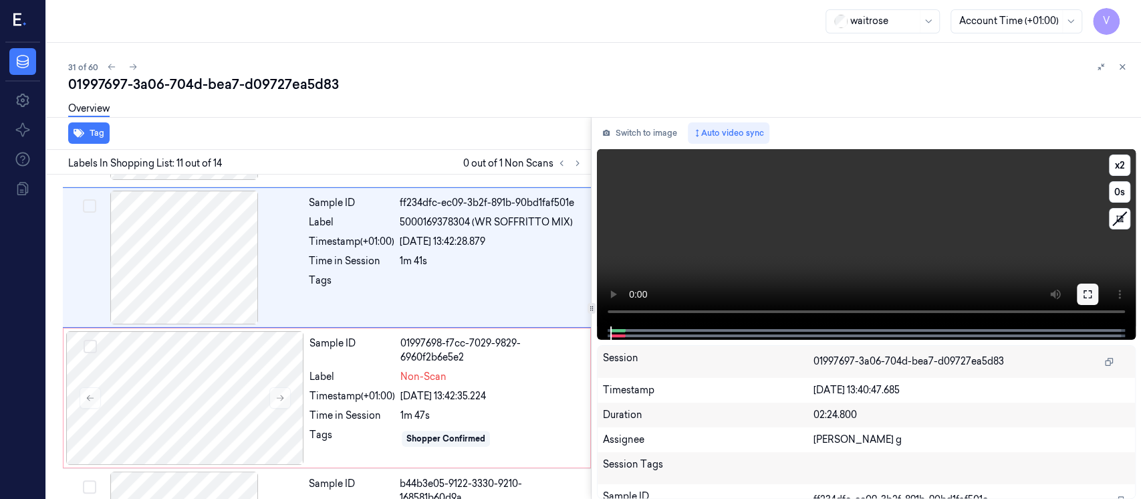
click at [1080, 293] on button at bounding box center [1087, 293] width 21 height 21
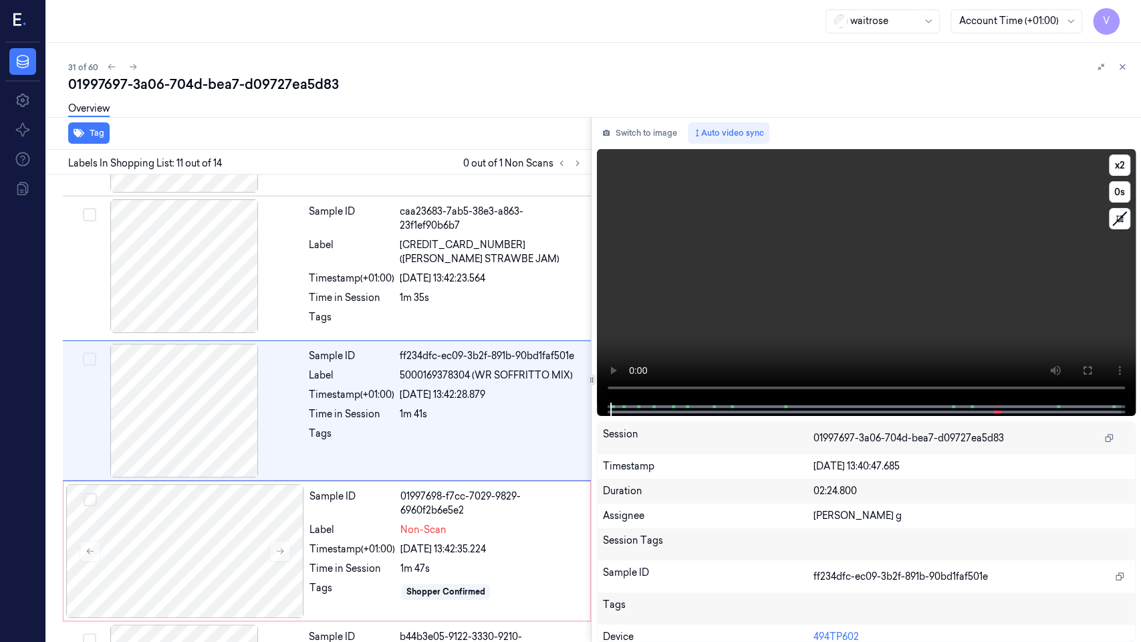
scroll to position [1241, 0]
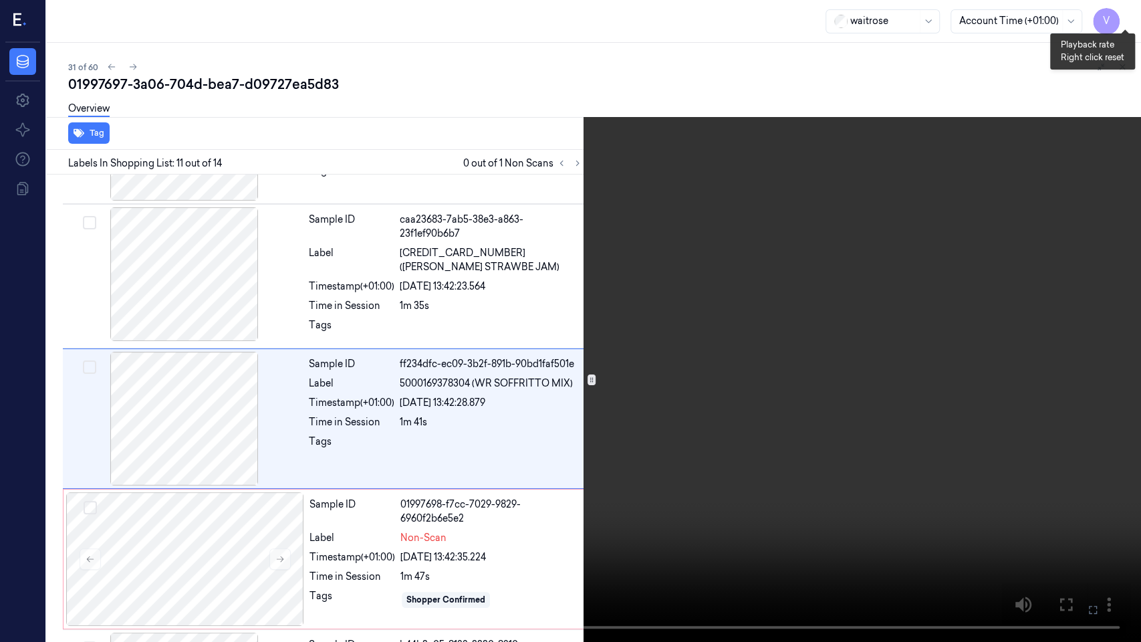
click at [1120, 13] on button "x 2" at bounding box center [1124, 15] width 21 height 21
click at [1120, 13] on button "x 4" at bounding box center [1124, 15] width 21 height 21
click at [895, 247] on video at bounding box center [570, 321] width 1141 height 642
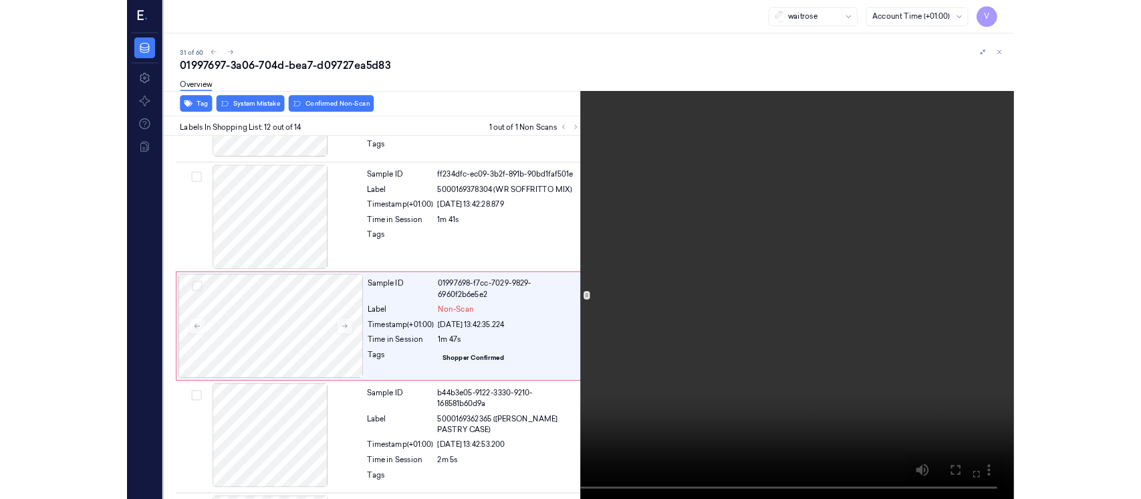
scroll to position [1381, 0]
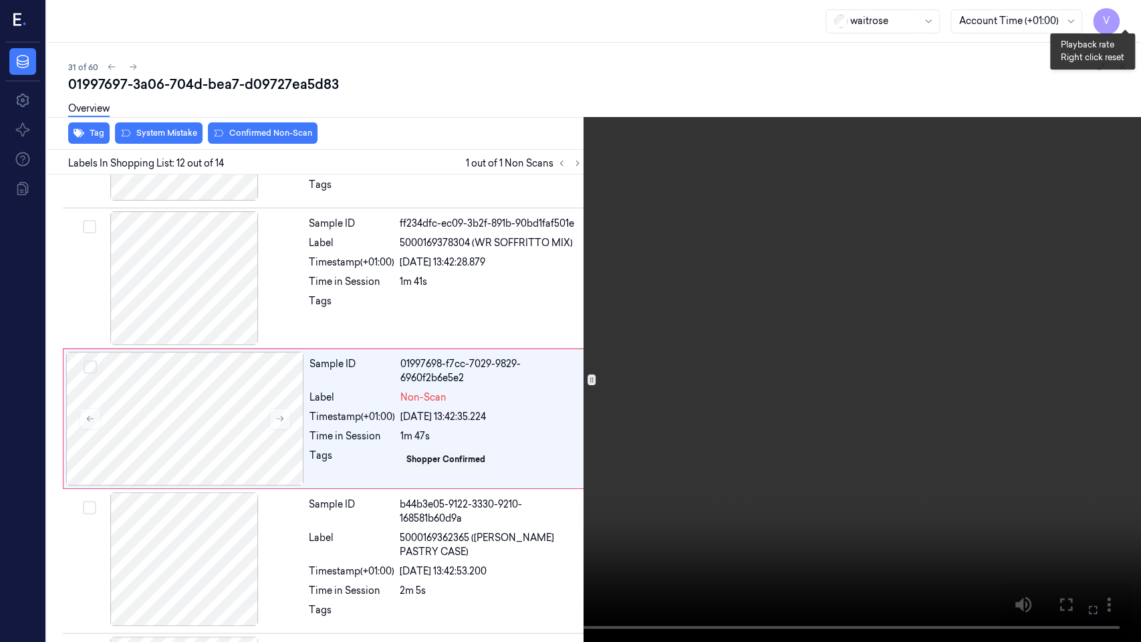
click at [1128, 9] on button "x 1" at bounding box center [1124, 15] width 21 height 21
click at [0, 0] on icon at bounding box center [0, 0] width 0 height 0
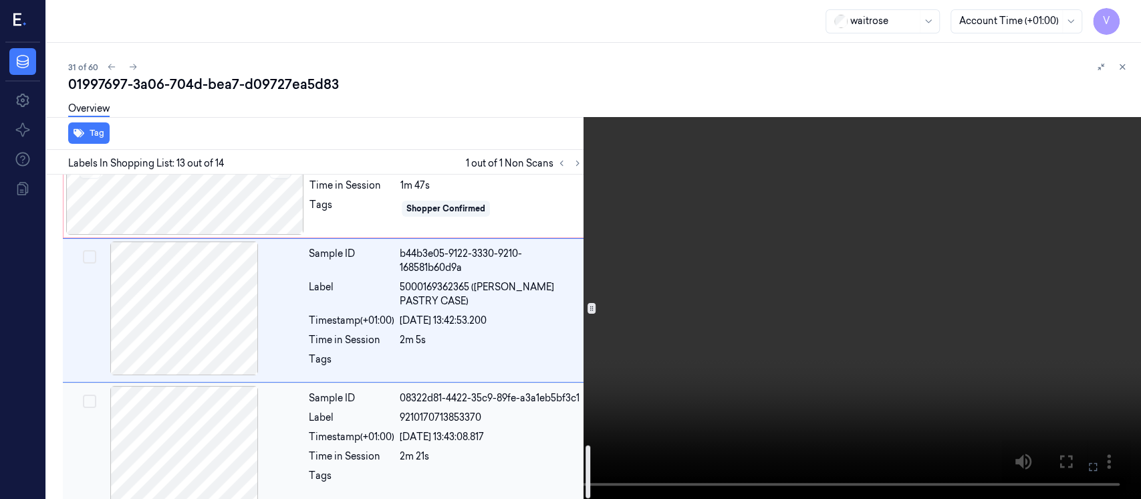
scroll to position [1651, 0]
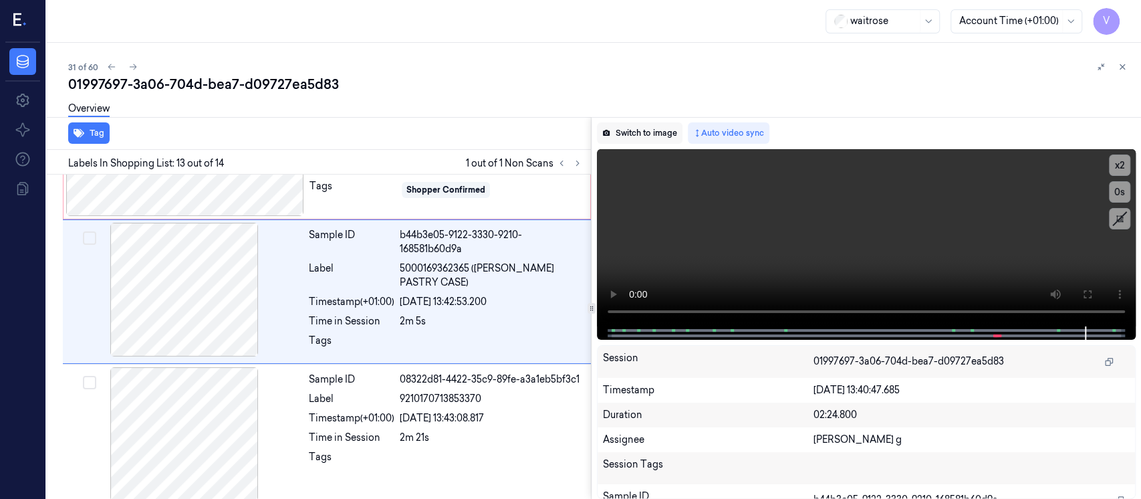
click at [645, 131] on button "Switch to image" at bounding box center [640, 132] width 86 height 21
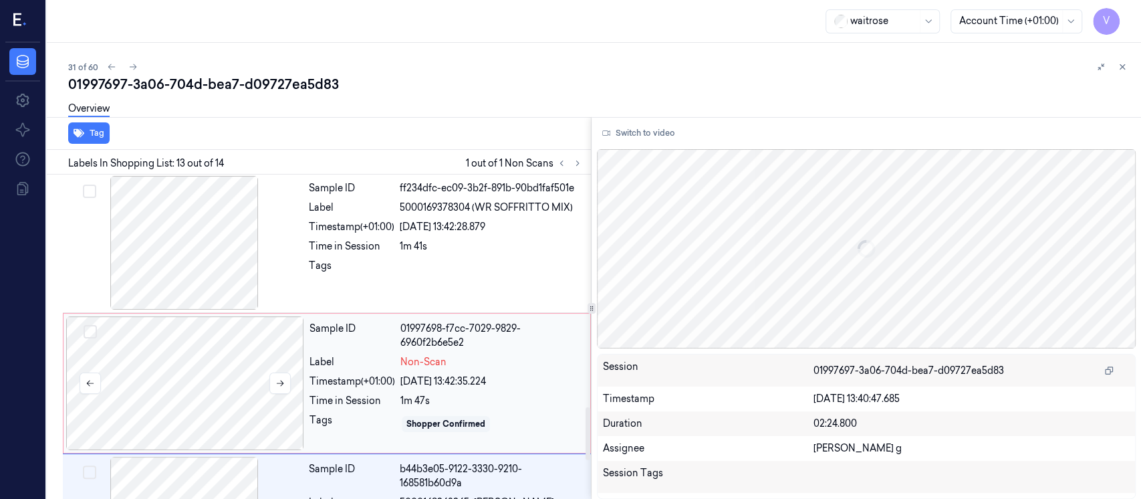
click at [200, 356] on div at bounding box center [185, 383] width 238 height 134
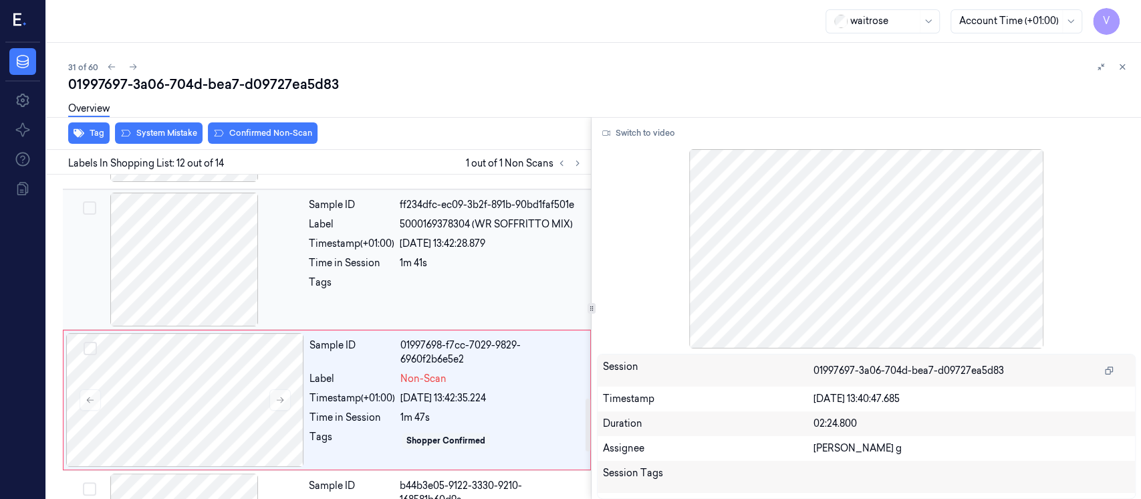
scroll to position [1364, 0]
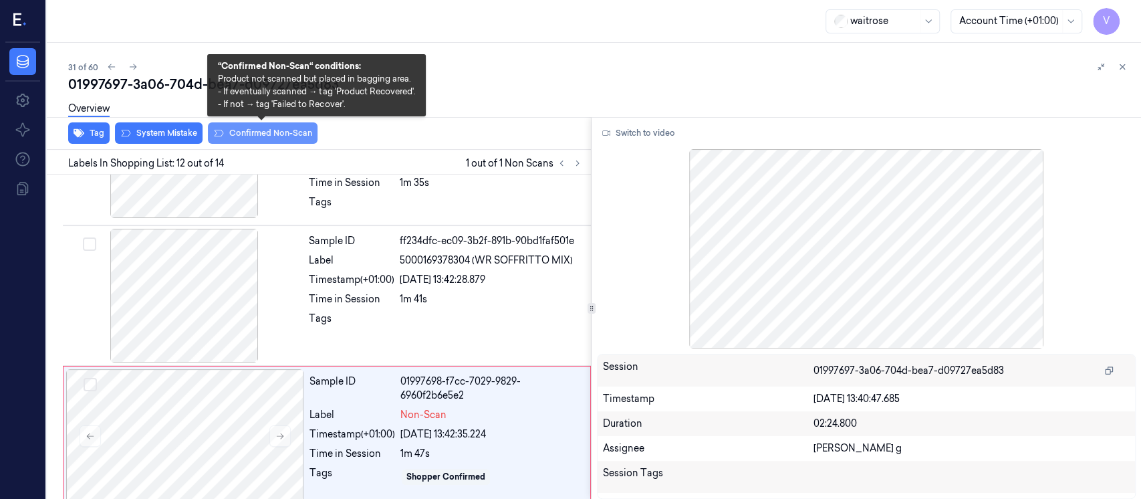
click at [257, 141] on button "Confirmed Non-Scan" at bounding box center [263, 132] width 110 height 21
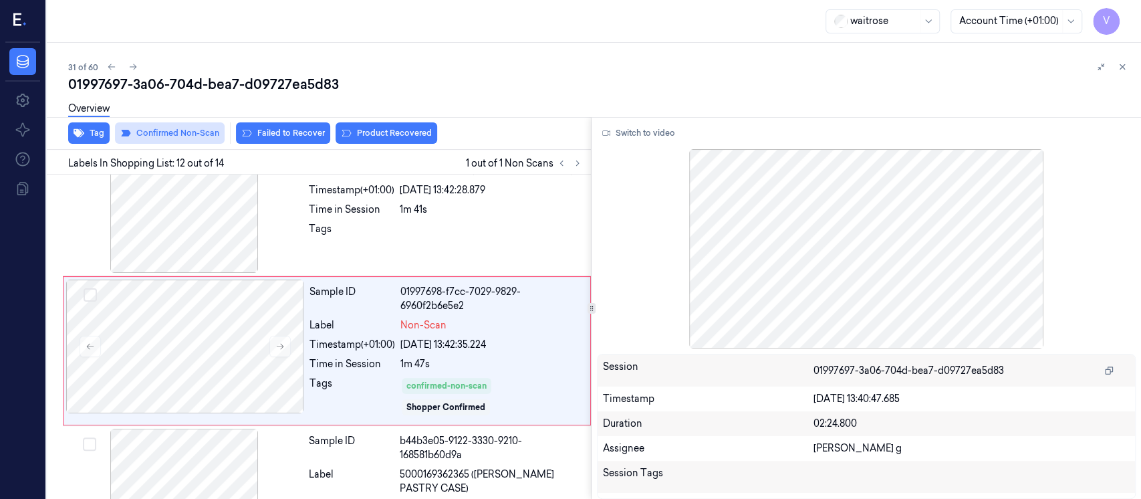
scroll to position [1458, 0]
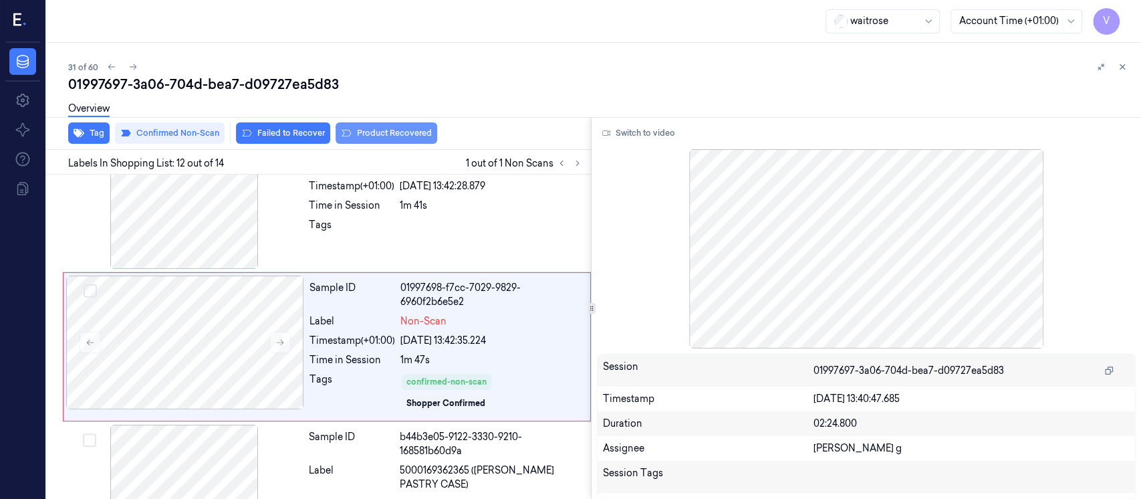
click at [410, 131] on button "Product Recovered" at bounding box center [386, 132] width 102 height 21
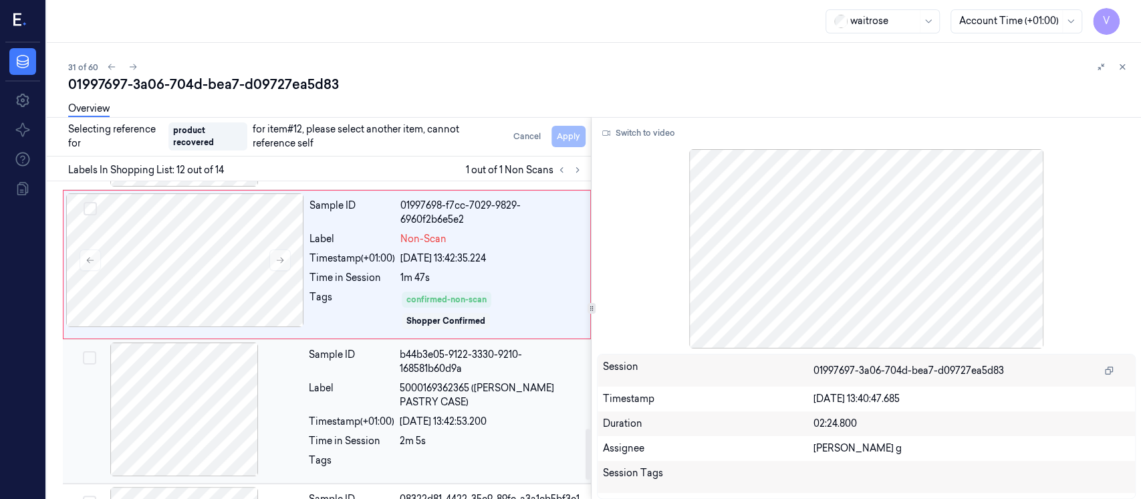
click at [186, 414] on div at bounding box center [184, 409] width 238 height 134
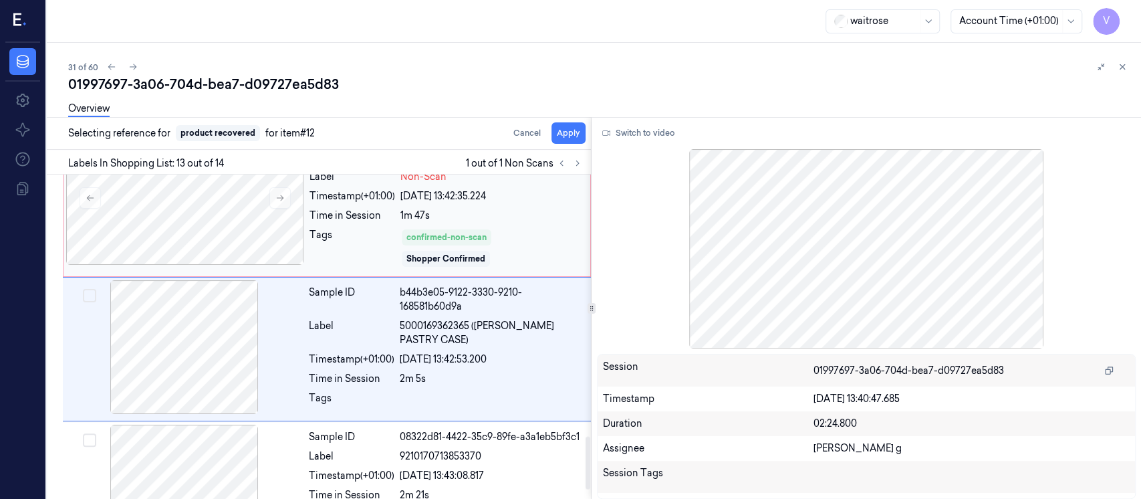
scroll to position [1604, 0]
click at [568, 137] on button "Apply" at bounding box center [568, 132] width 34 height 21
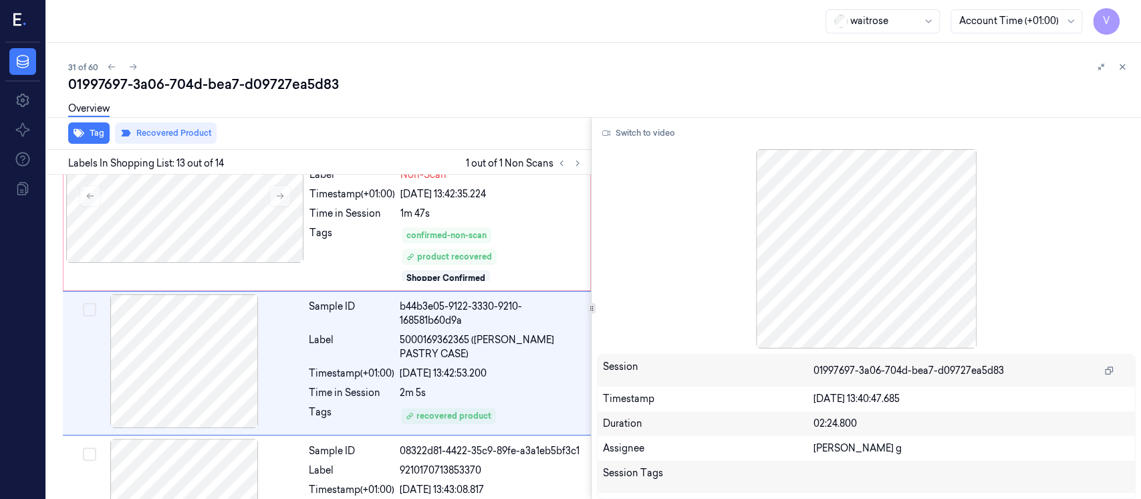
scroll to position [1620, 0]
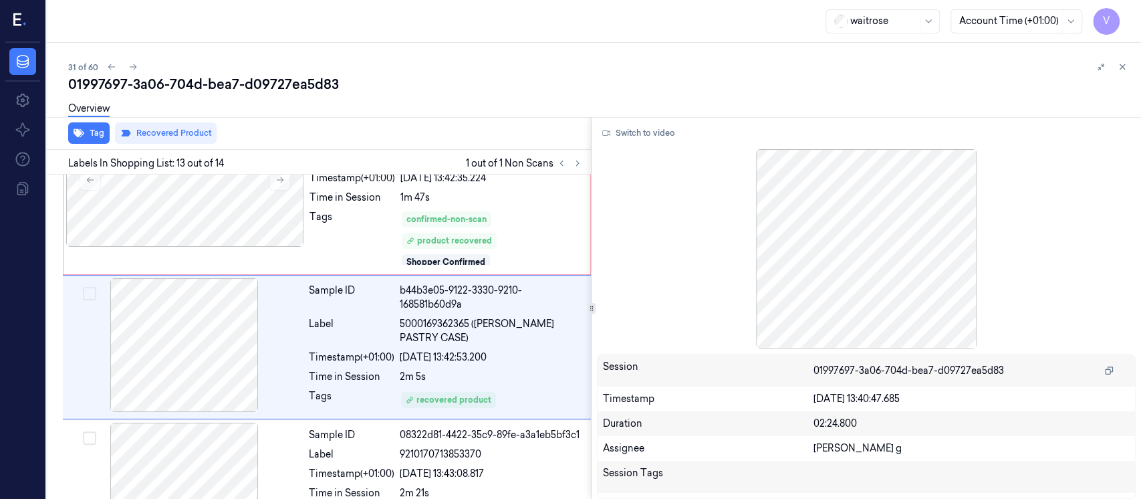
click at [775, 79] on div "01997697-3a06-704d-bea7-d09727ea5d83" at bounding box center [599, 84] width 1062 height 19
click at [1125, 65] on icon at bounding box center [1121, 66] width 9 height 9
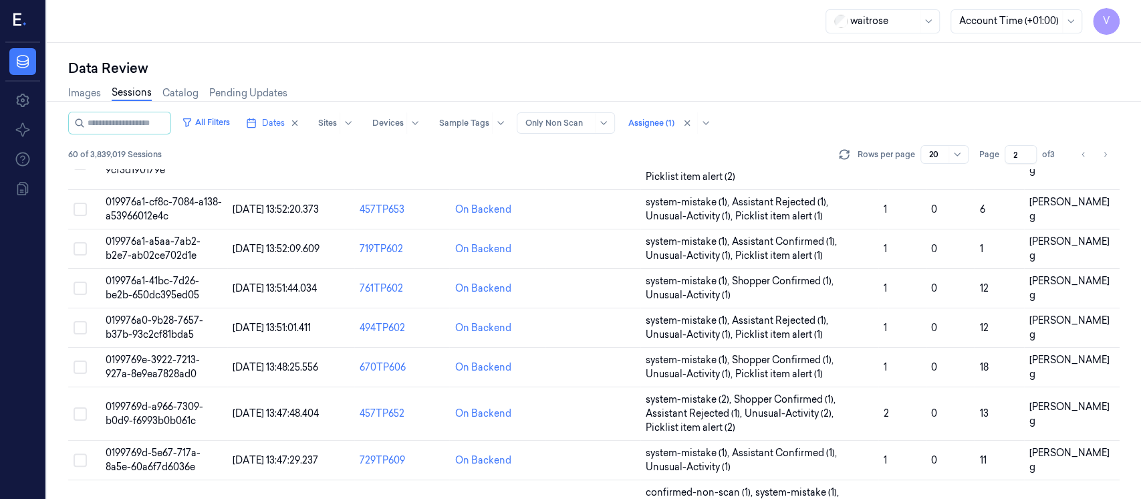
scroll to position [488, 0]
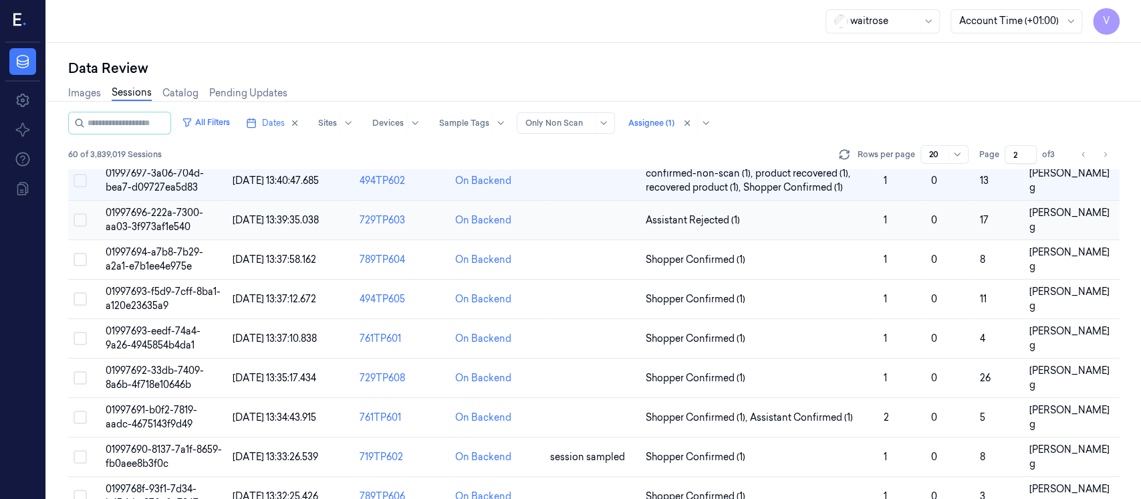
click at [577, 221] on td at bounding box center [593, 219] width 96 height 39
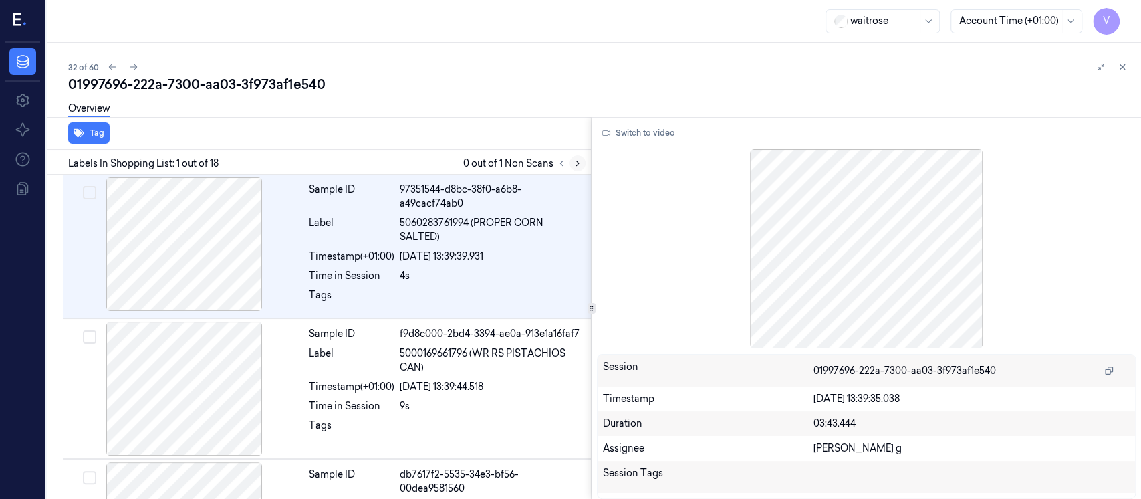
click at [579, 167] on icon at bounding box center [577, 162] width 9 height 9
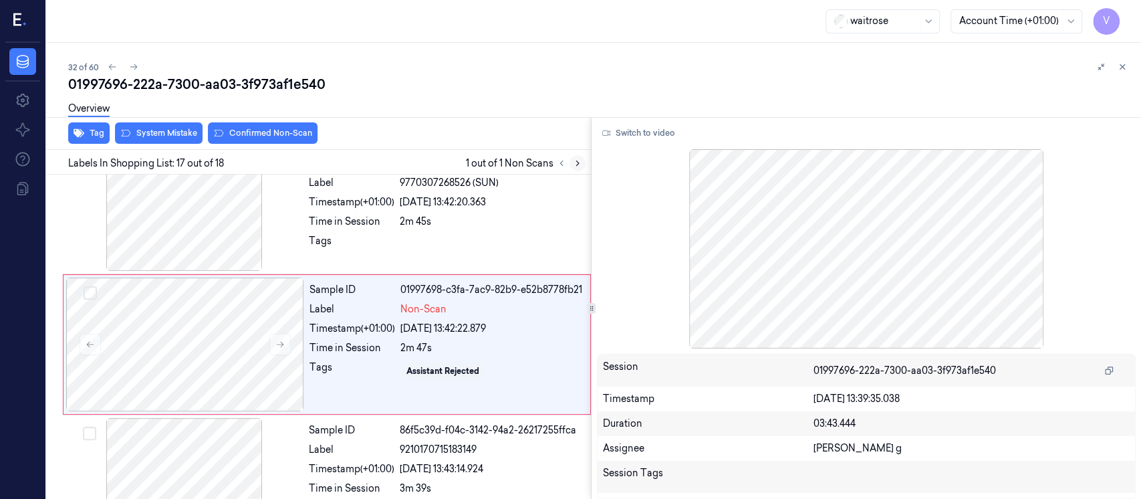
scroll to position [2166, 0]
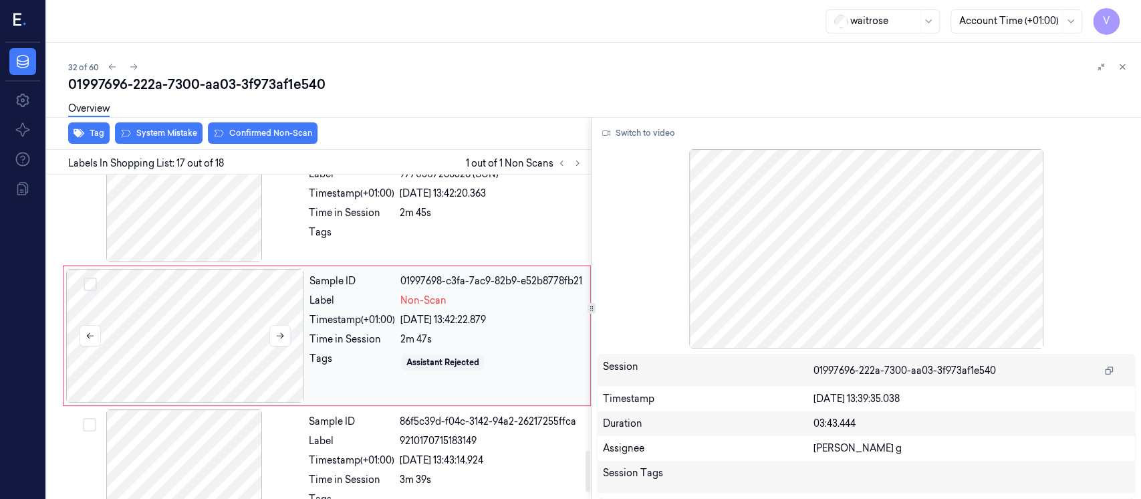
click at [210, 348] on div at bounding box center [185, 336] width 238 height 134
click at [638, 131] on button "Switch to video" at bounding box center [639, 132] width 84 height 21
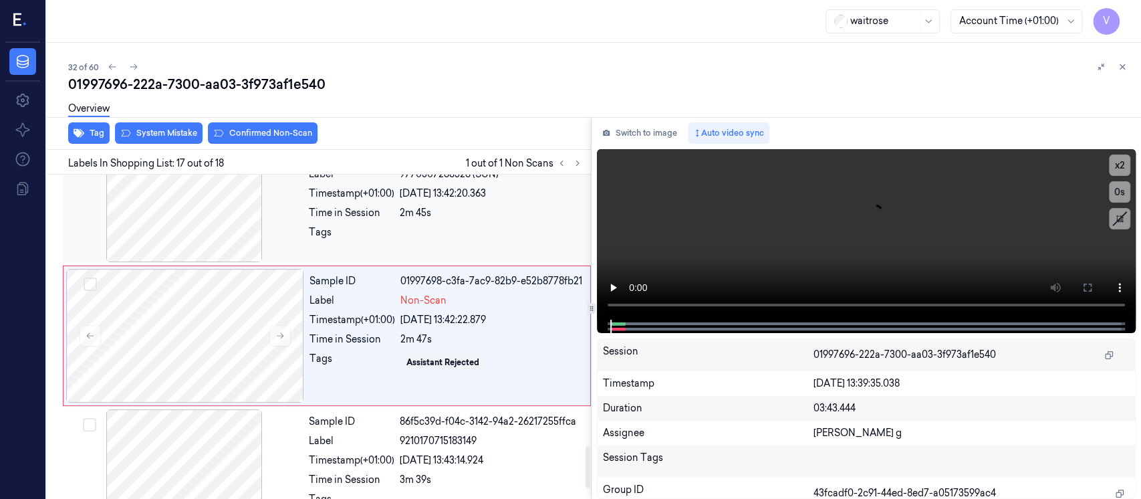
scroll to position [1988, 0]
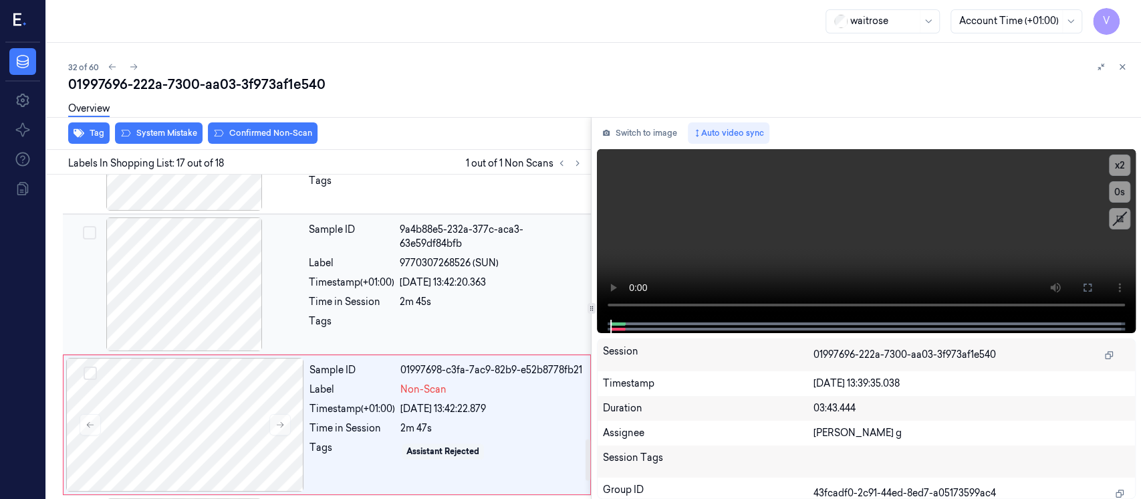
click at [449, 274] on div "Sample ID 9a4b88e5-232a-377c-aca3-63e59df84bfb Label 9770307268526 (SUN) Timest…" at bounding box center [445, 284] width 285 height 134
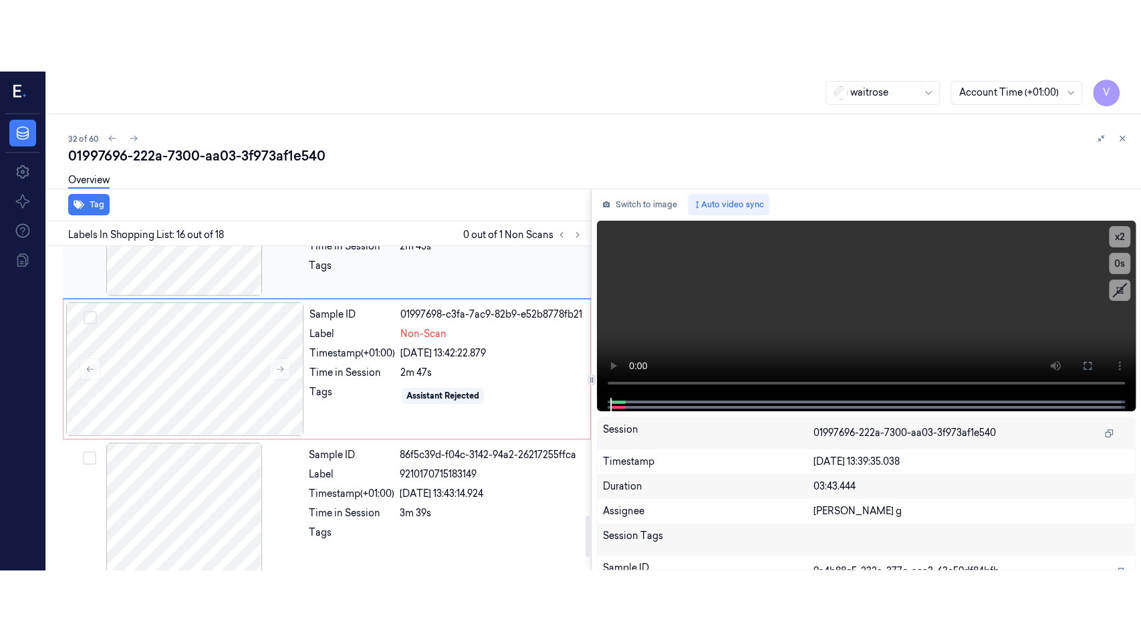
scroll to position [2115, 0]
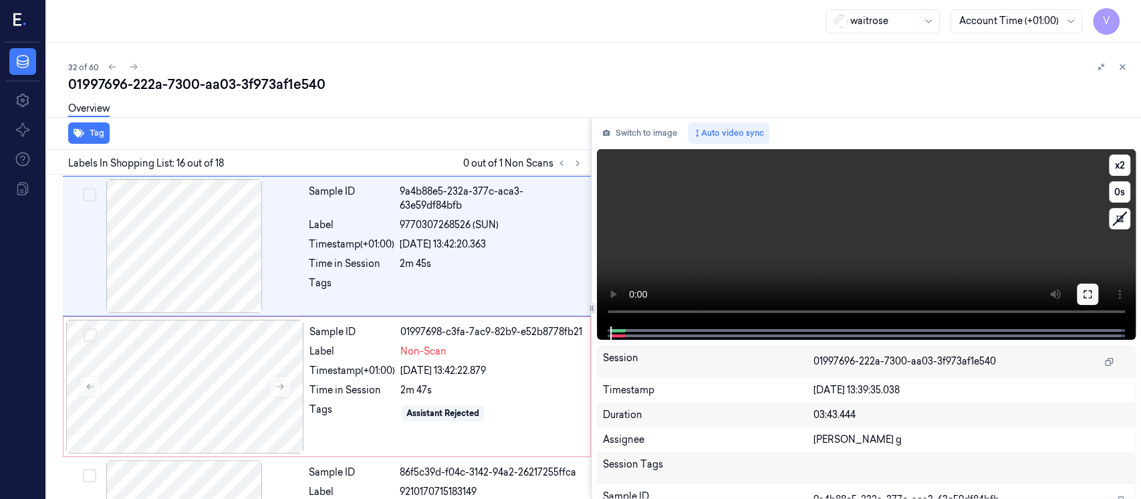
click at [1086, 292] on icon at bounding box center [1087, 294] width 11 height 11
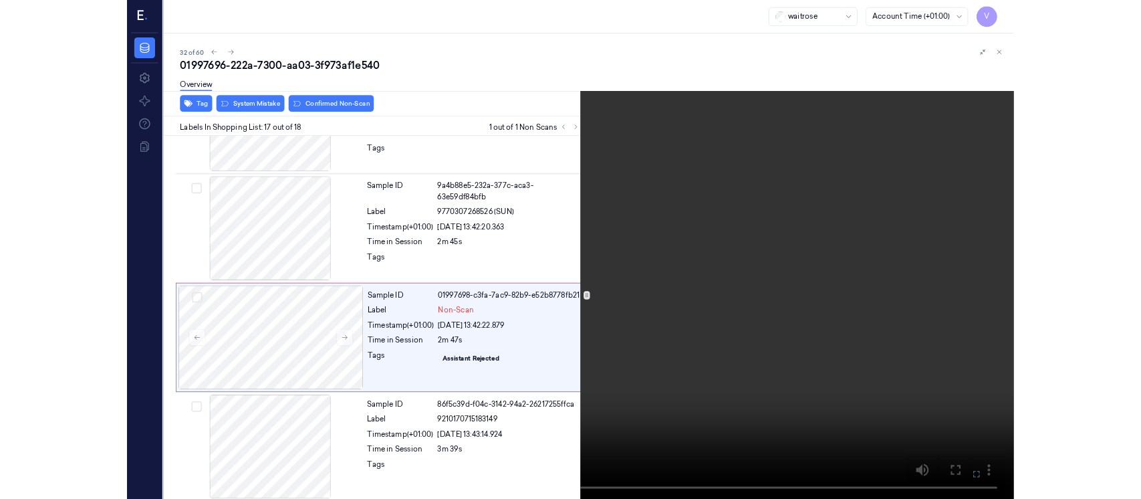
scroll to position [2076, 0]
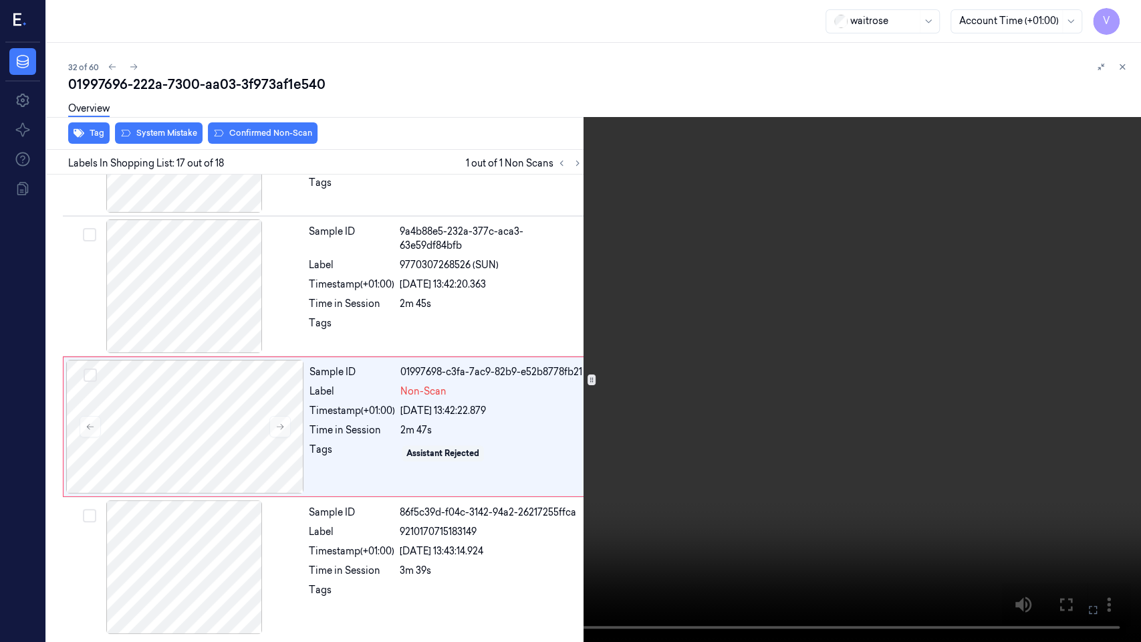
click at [0, 0] on icon at bounding box center [0, 0] width 0 height 0
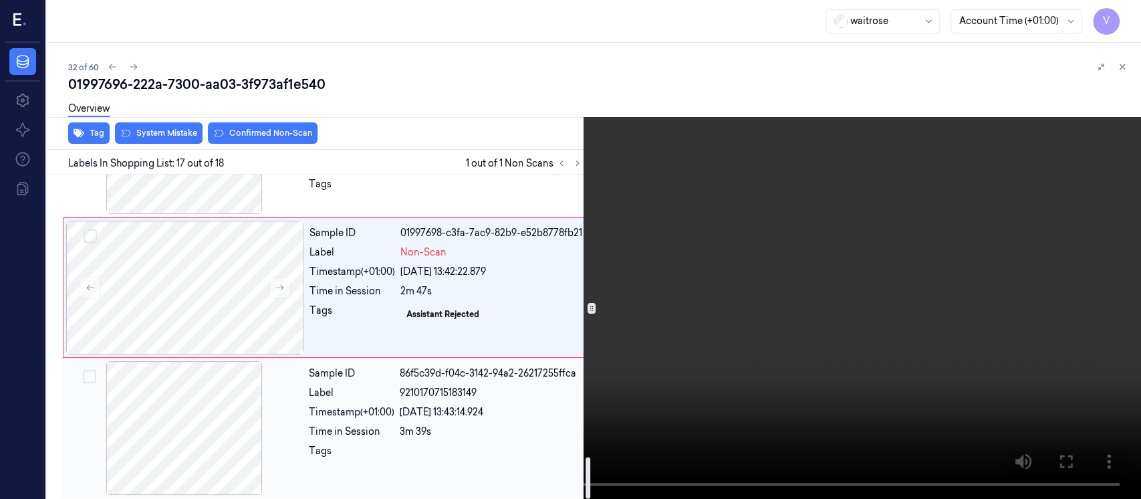
scroll to position [2219, 0]
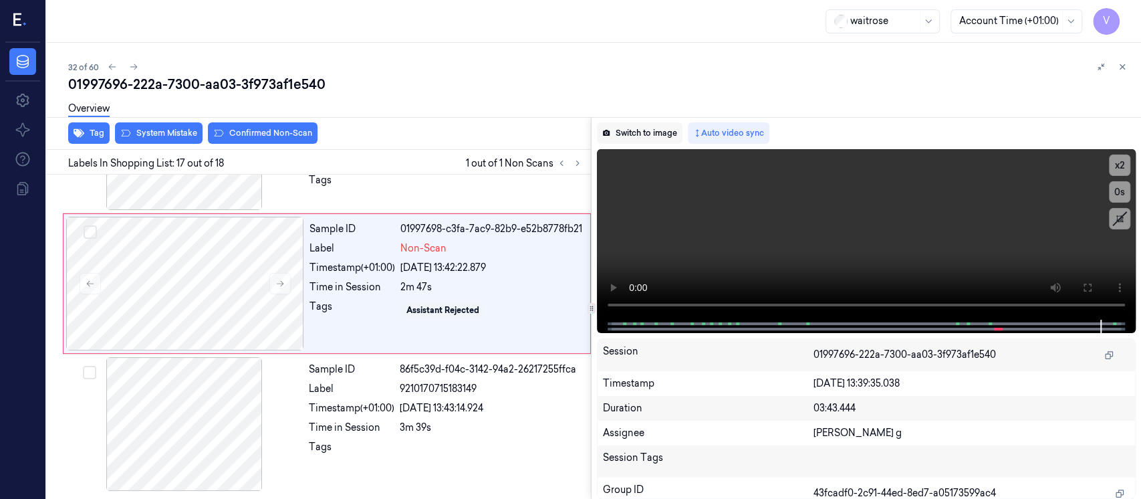
click at [635, 136] on button "Switch to image" at bounding box center [640, 132] width 86 height 21
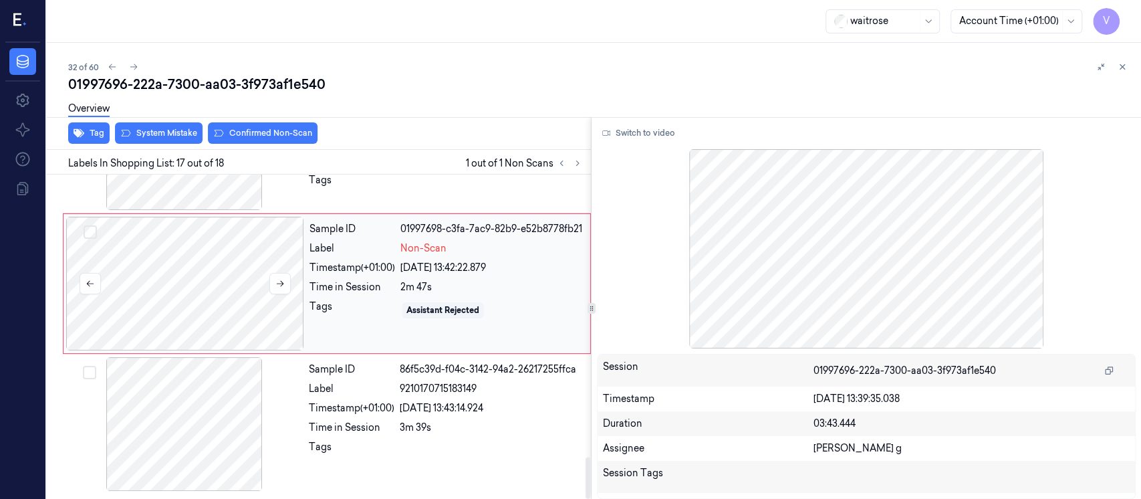
click at [156, 286] on div at bounding box center [185, 284] width 238 height 134
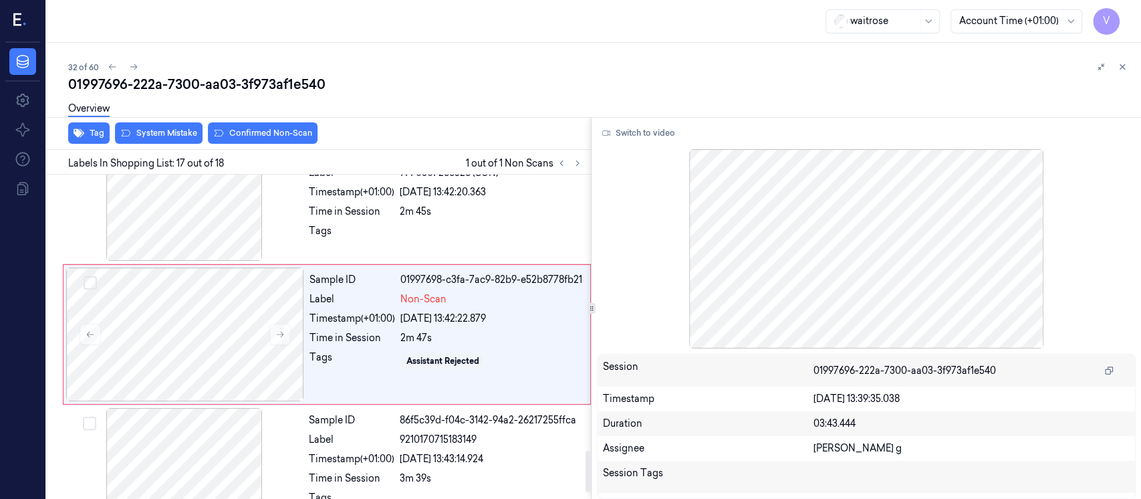
scroll to position [2166, 0]
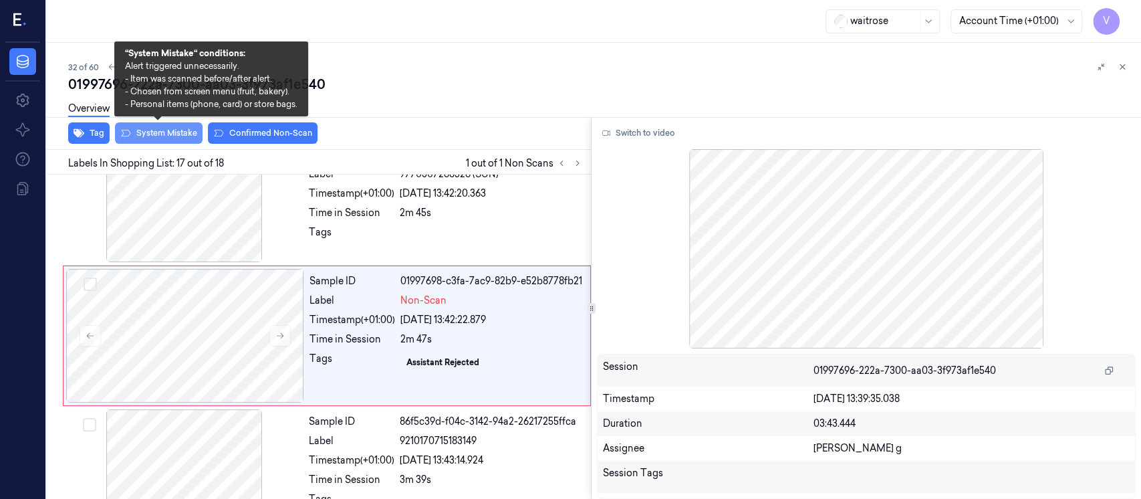
click at [147, 138] on button "System Mistake" at bounding box center [159, 132] width 88 height 21
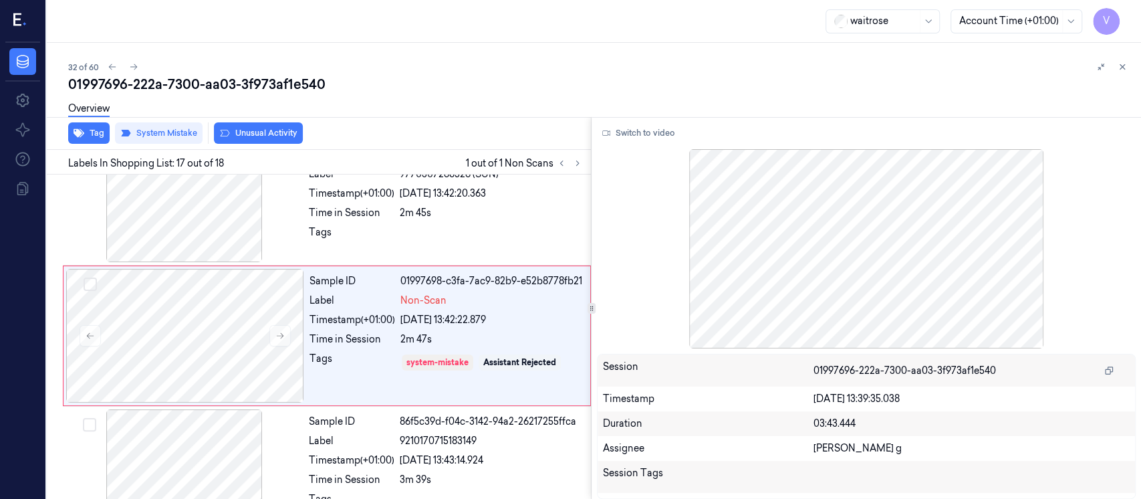
click at [287, 129] on button "Unusual Activity" at bounding box center [258, 132] width 89 height 21
click at [1125, 70] on icon at bounding box center [1121, 66] width 9 height 9
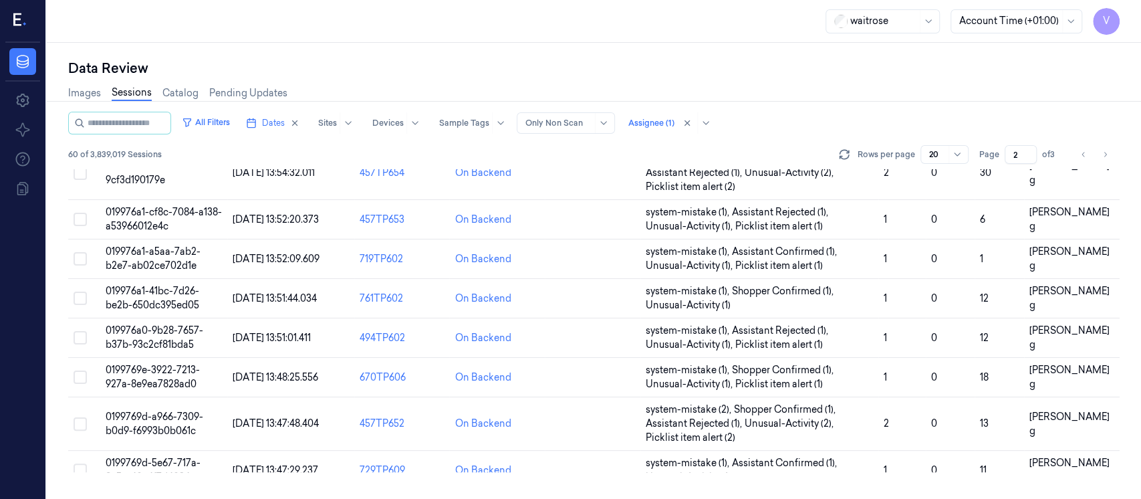
scroll to position [503, 0]
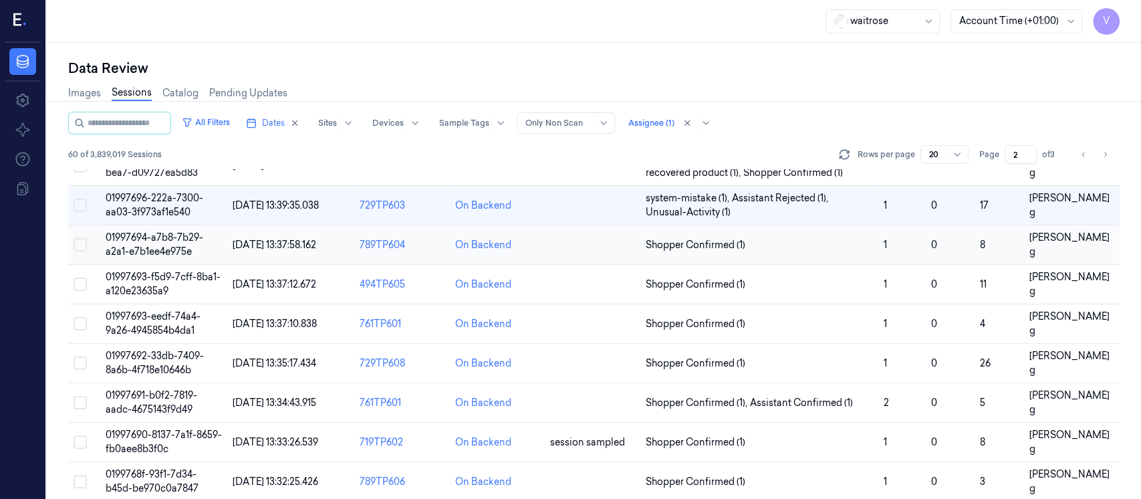
click at [561, 240] on td at bounding box center [593, 244] width 96 height 39
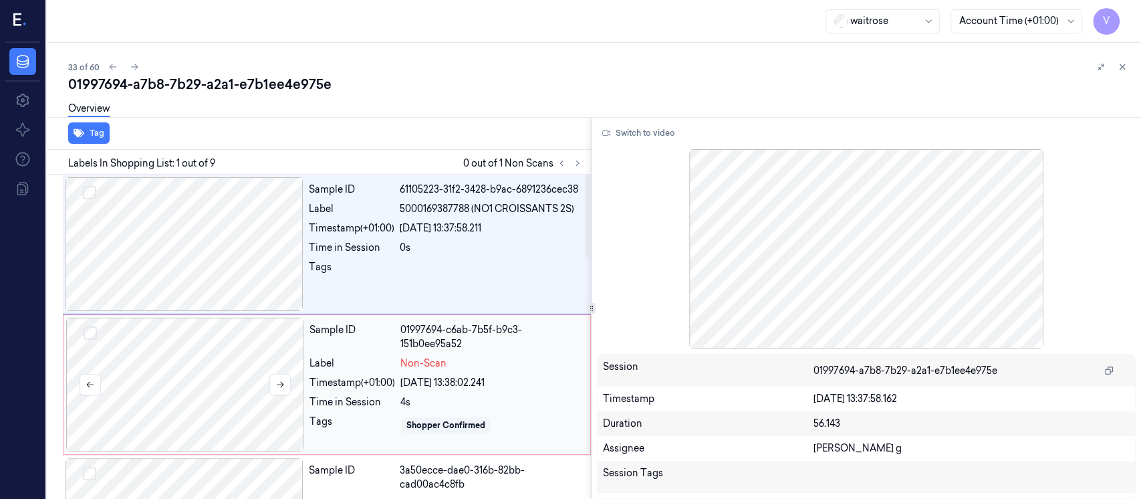
click at [195, 373] on div at bounding box center [185, 384] width 238 height 134
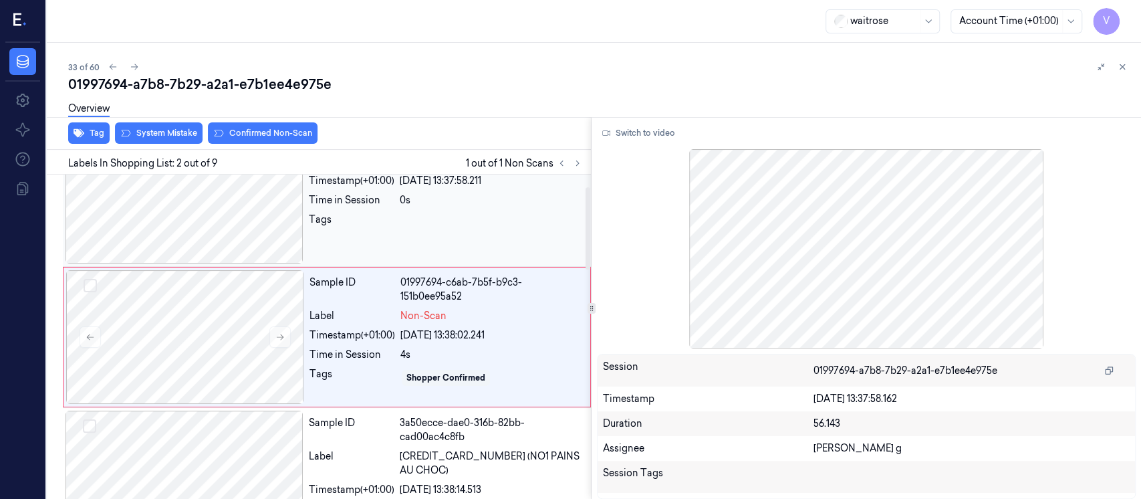
click at [198, 197] on div at bounding box center [184, 197] width 238 height 134
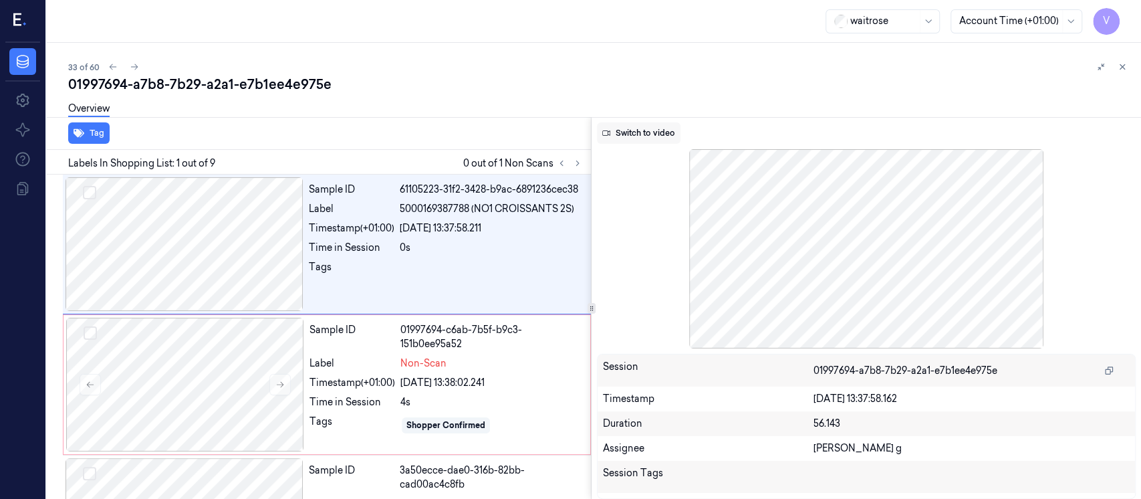
click at [636, 140] on button "Switch to video" at bounding box center [639, 132] width 84 height 21
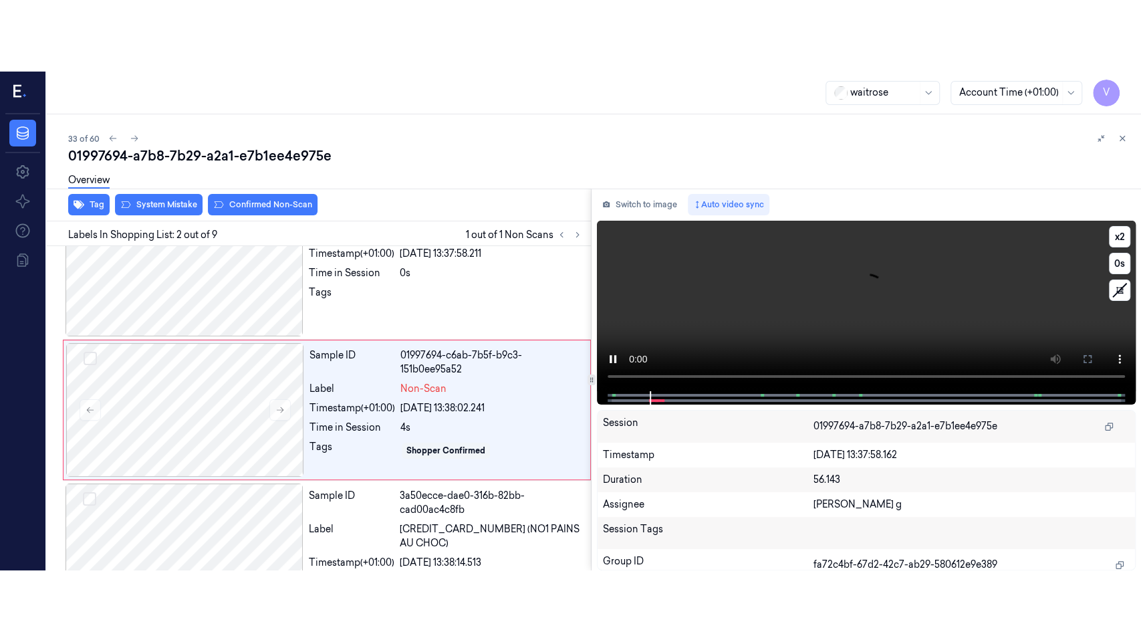
scroll to position [47, 0]
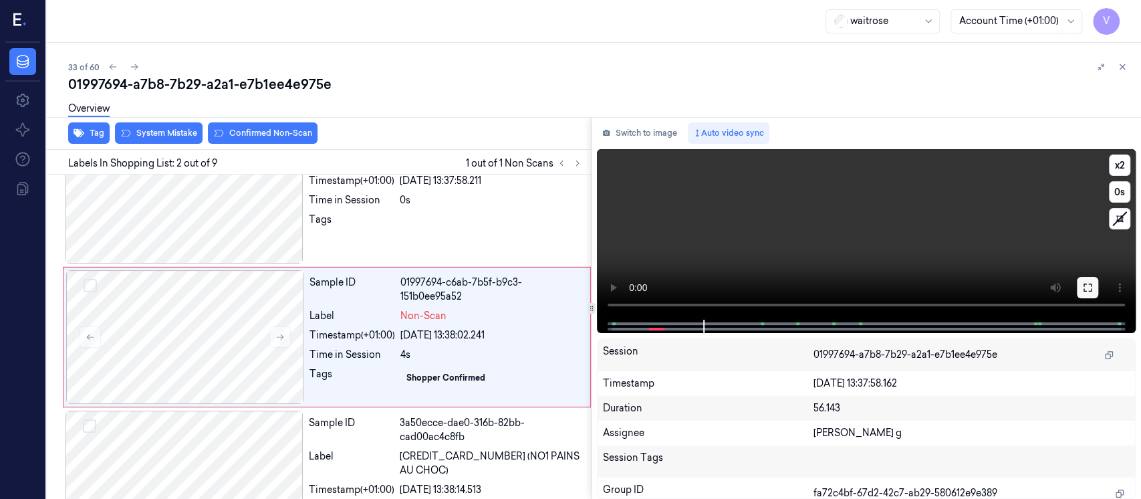
click at [1095, 292] on button at bounding box center [1087, 287] width 21 height 21
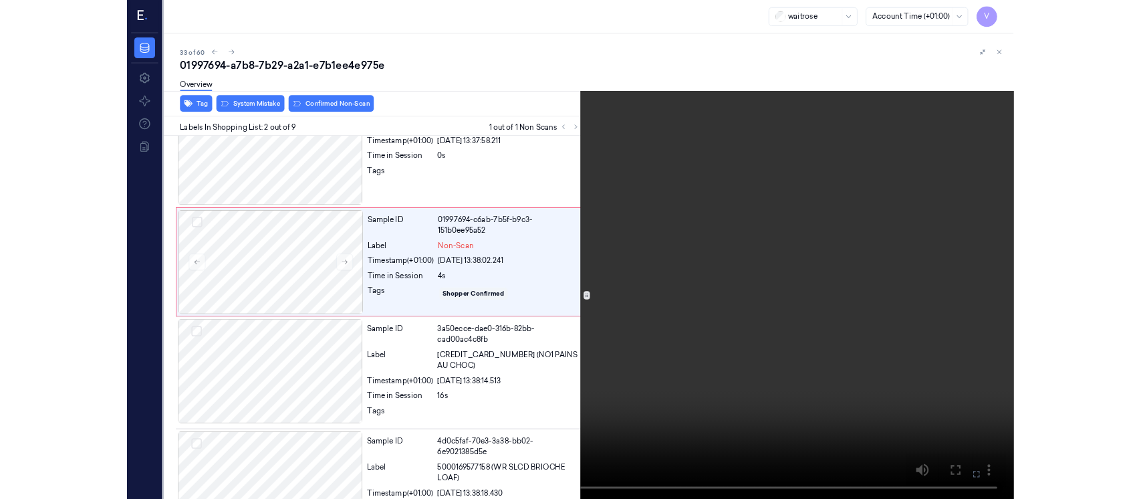
scroll to position [0, 0]
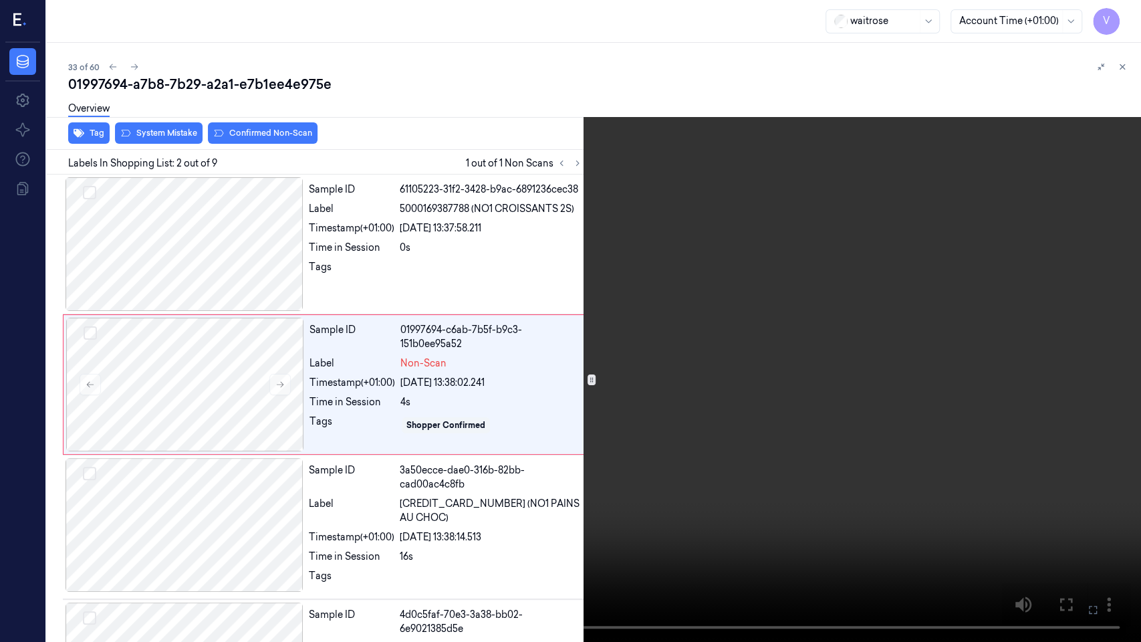
click at [0, 0] on icon at bounding box center [0, 0] width 0 height 0
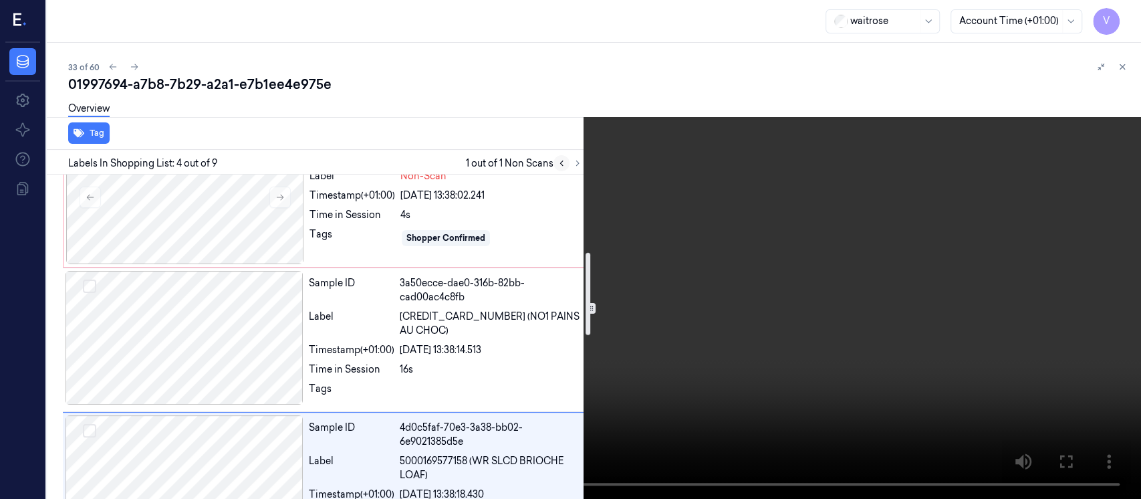
scroll to position [329, 0]
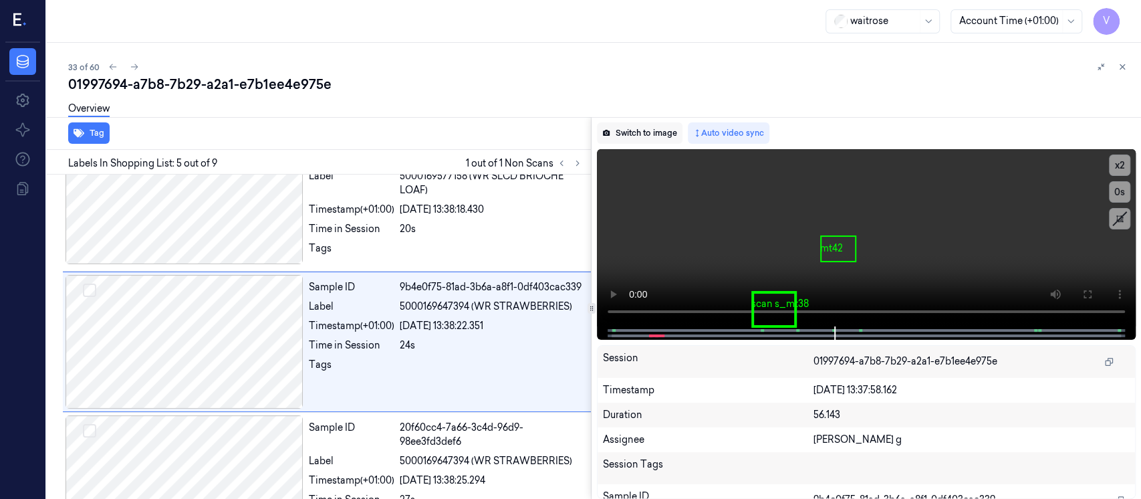
click at [640, 141] on button "Switch to image" at bounding box center [640, 132] width 86 height 21
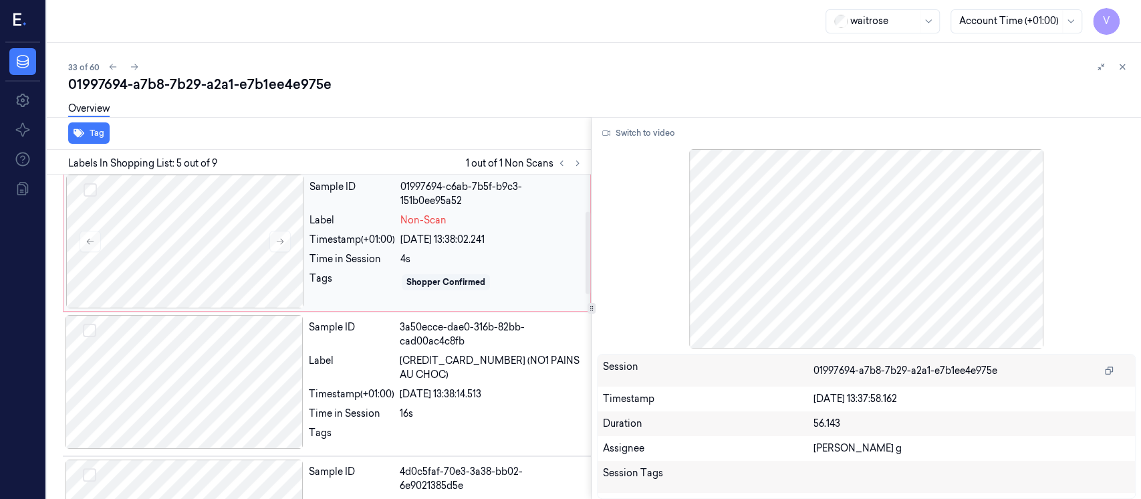
scroll to position [178, 0]
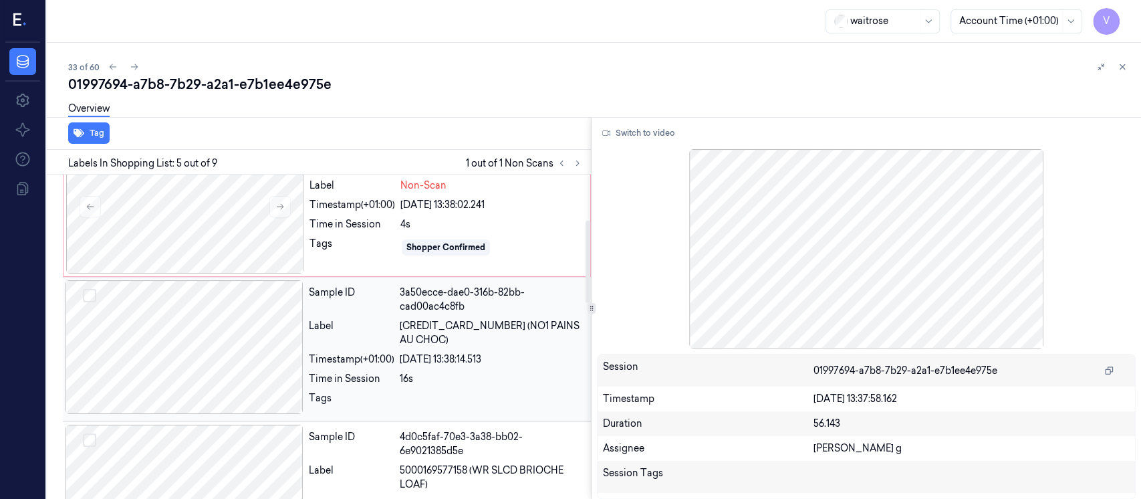
click at [142, 347] on div at bounding box center [184, 347] width 238 height 134
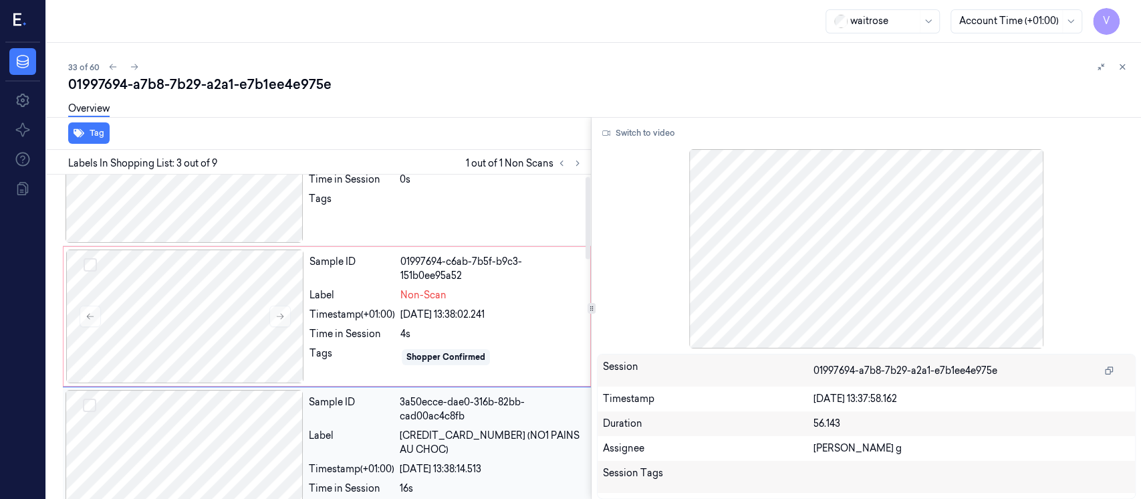
scroll to position [0, 0]
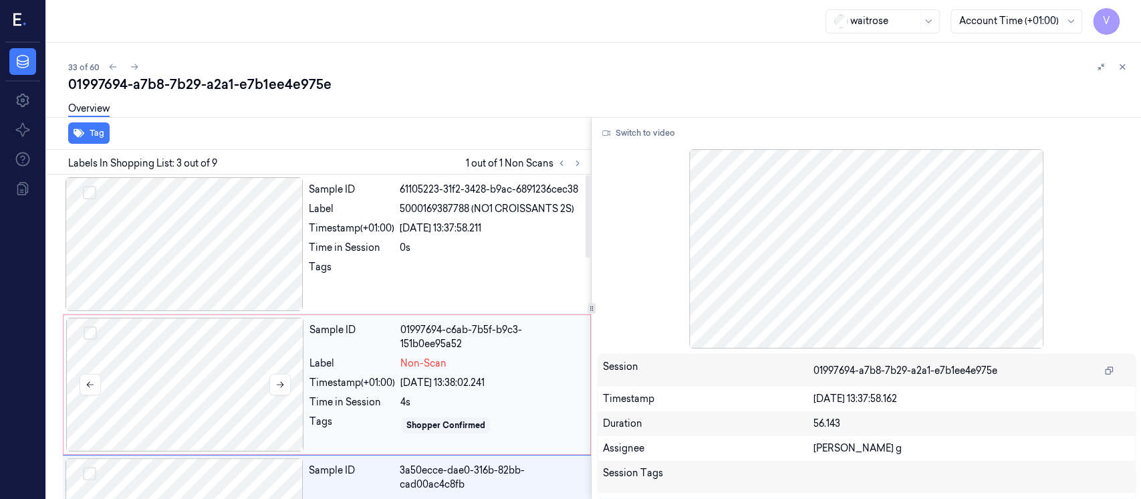
click at [153, 377] on div at bounding box center [185, 384] width 238 height 134
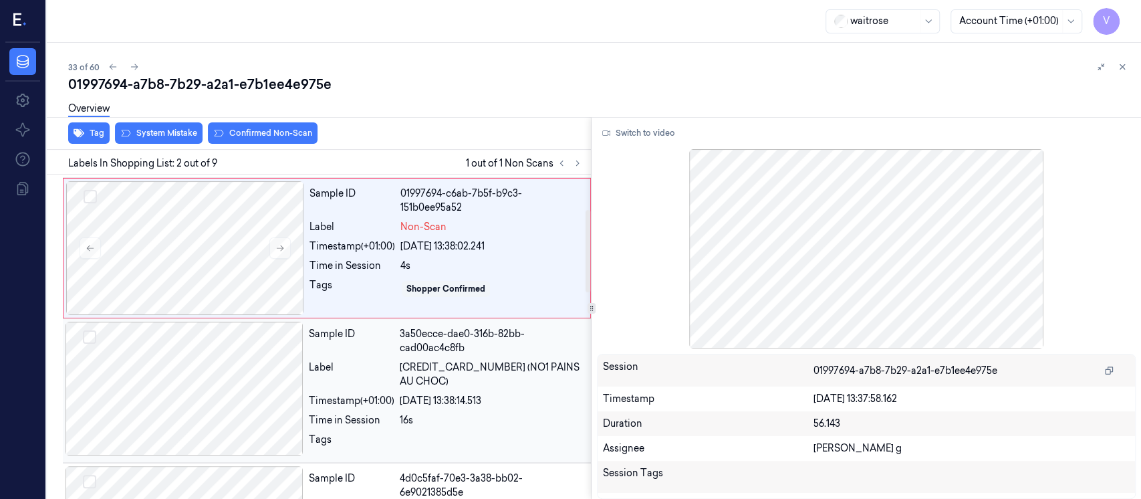
click at [213, 384] on div at bounding box center [184, 388] width 238 height 134
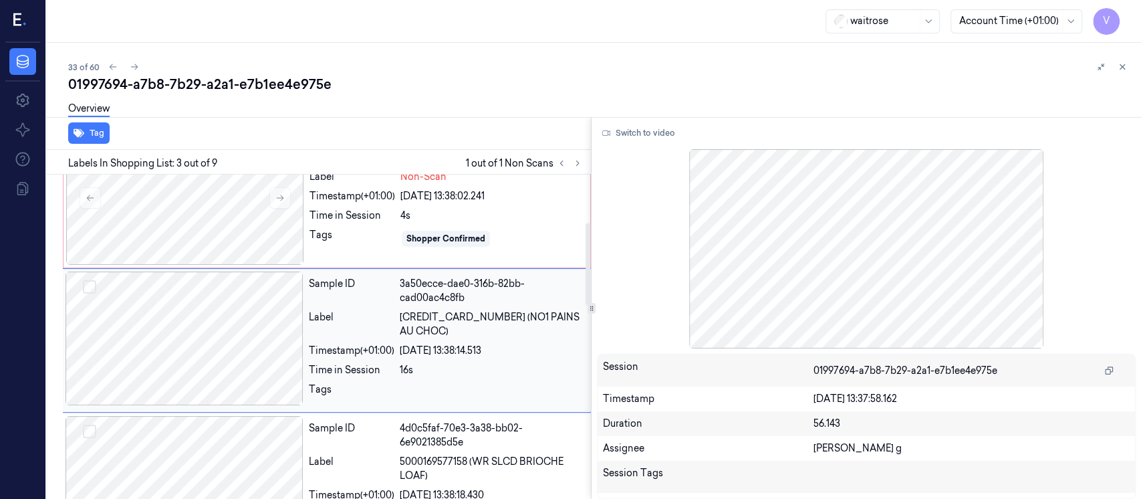
scroll to position [187, 0]
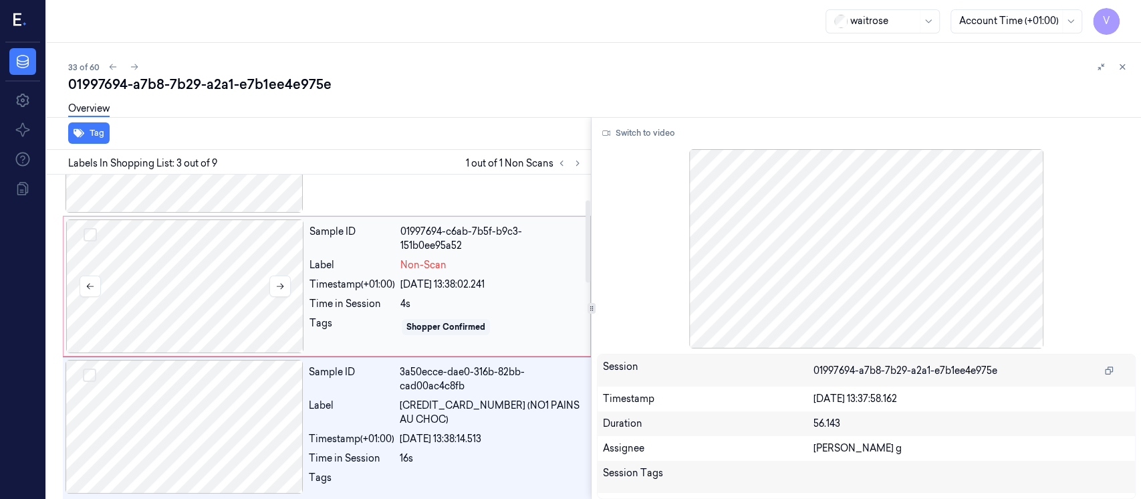
click at [204, 303] on div at bounding box center [185, 286] width 238 height 134
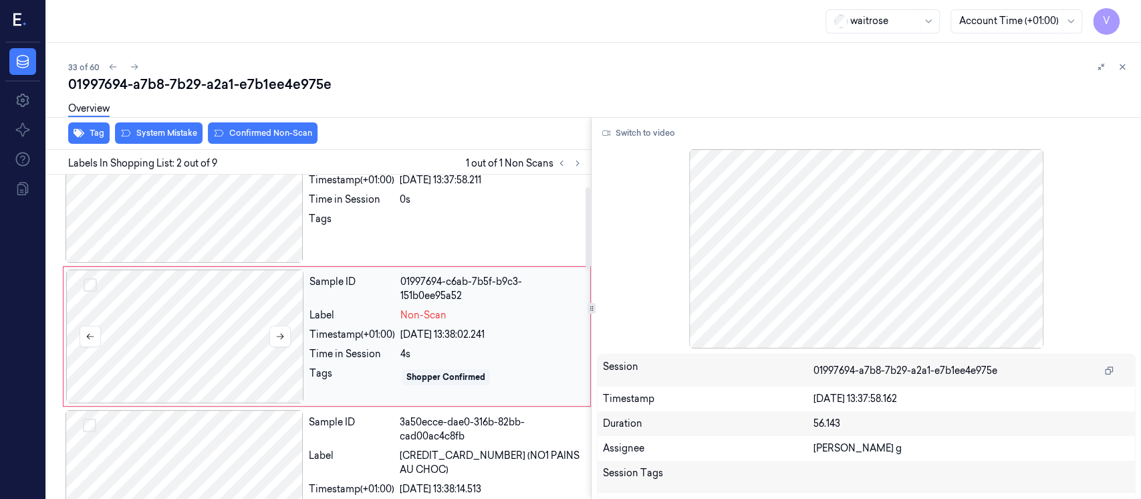
scroll to position [47, 0]
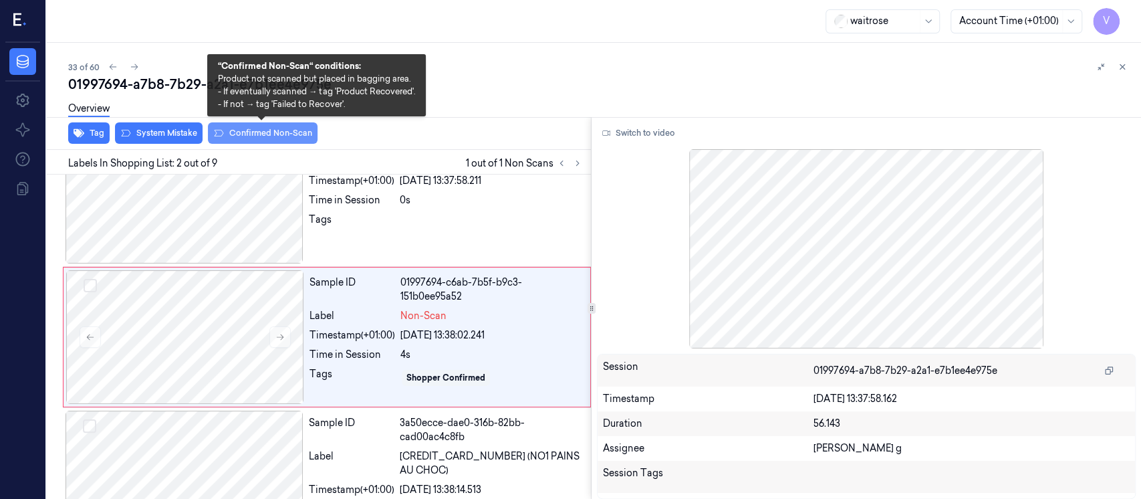
click at [256, 134] on button "Confirmed Non-Scan" at bounding box center [263, 132] width 110 height 21
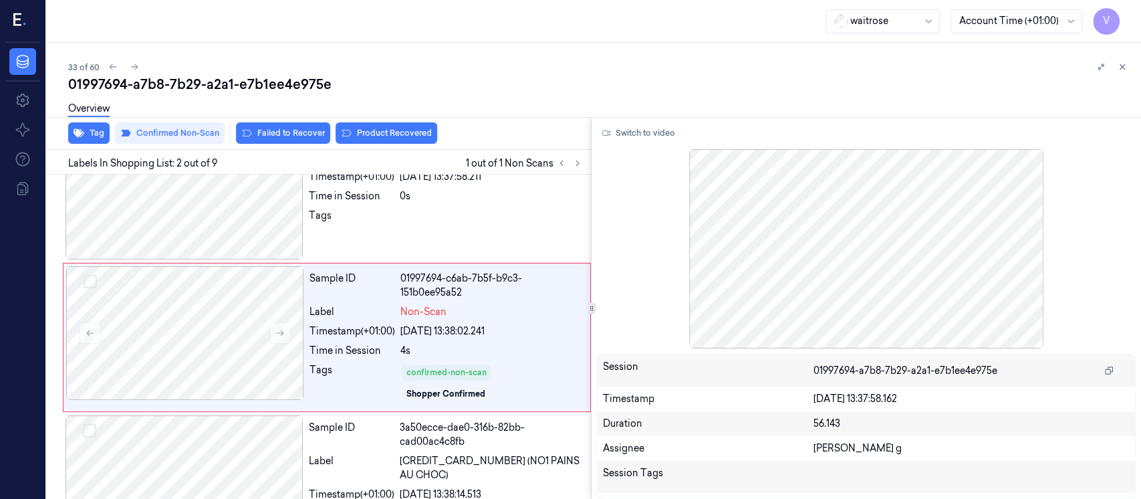
click at [406, 138] on button "Product Recovered" at bounding box center [386, 132] width 102 height 21
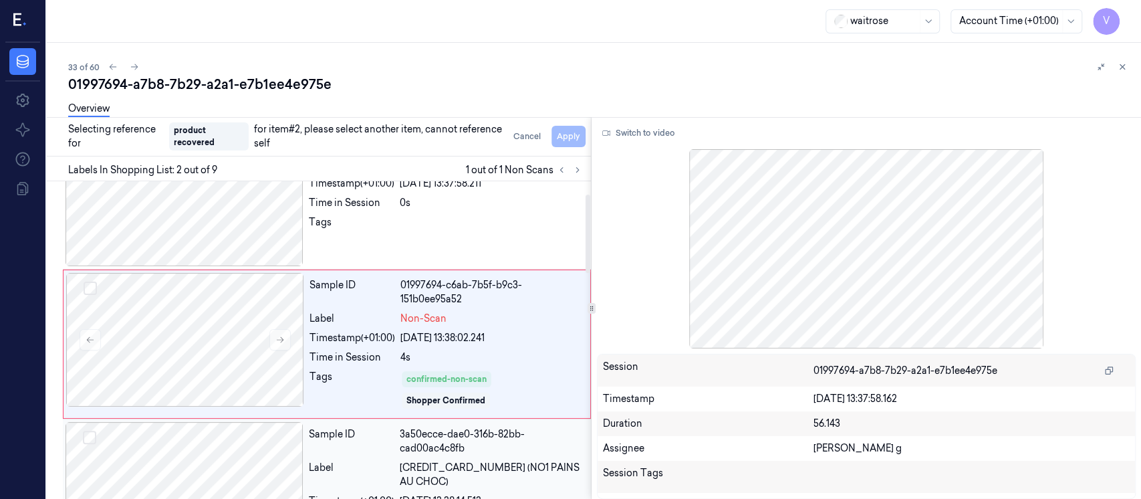
click at [166, 433] on div at bounding box center [184, 489] width 238 height 134
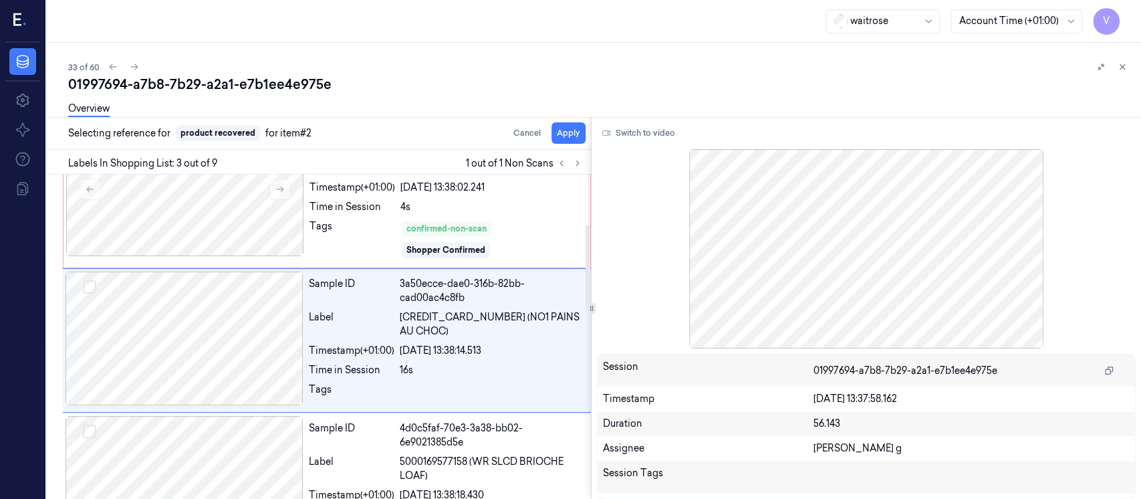
scroll to position [196, 0]
click at [579, 134] on button "Apply" at bounding box center [568, 132] width 34 height 21
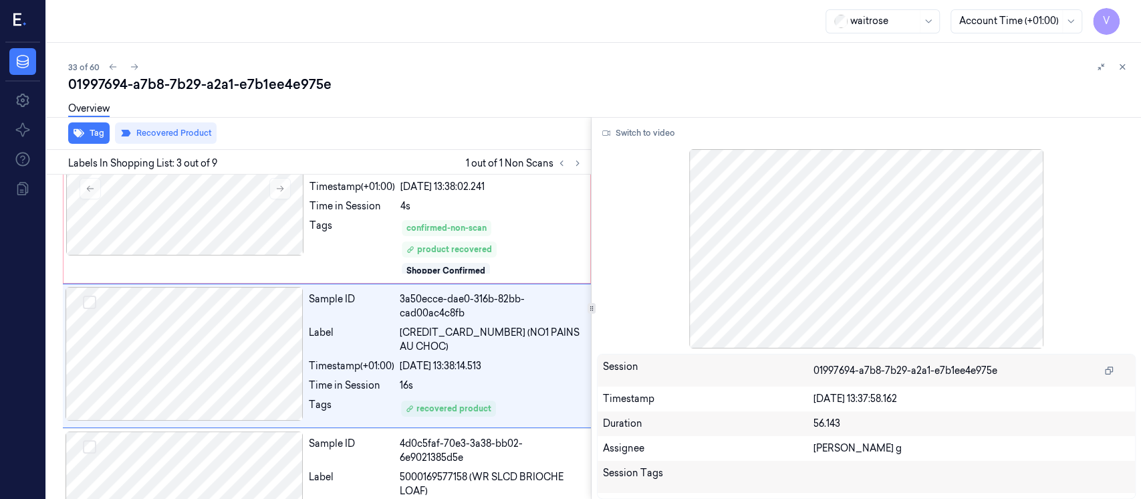
scroll to position [213, 0]
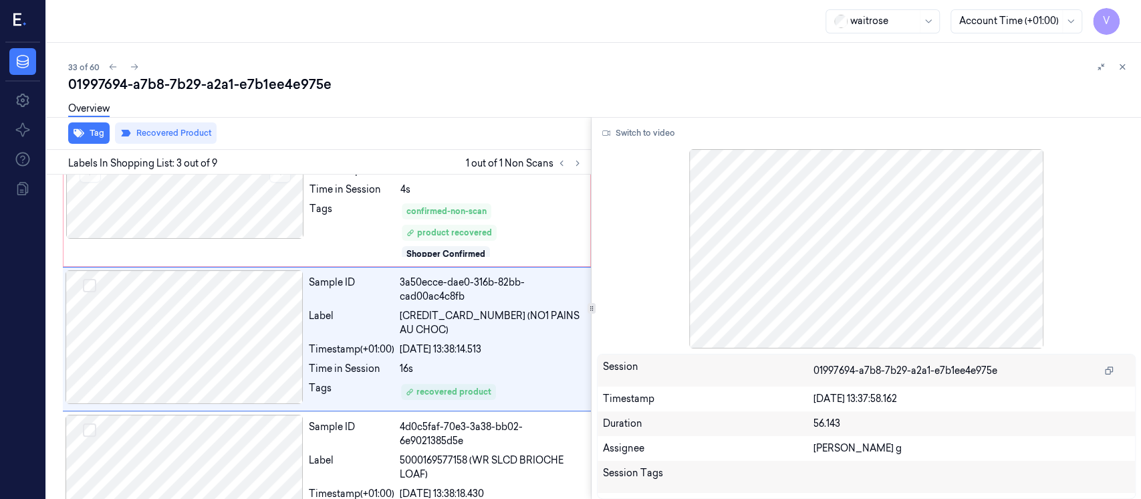
click at [1128, 74] on div at bounding box center [1111, 67] width 37 height 16
click at [1118, 65] on icon at bounding box center [1121, 66] width 9 height 9
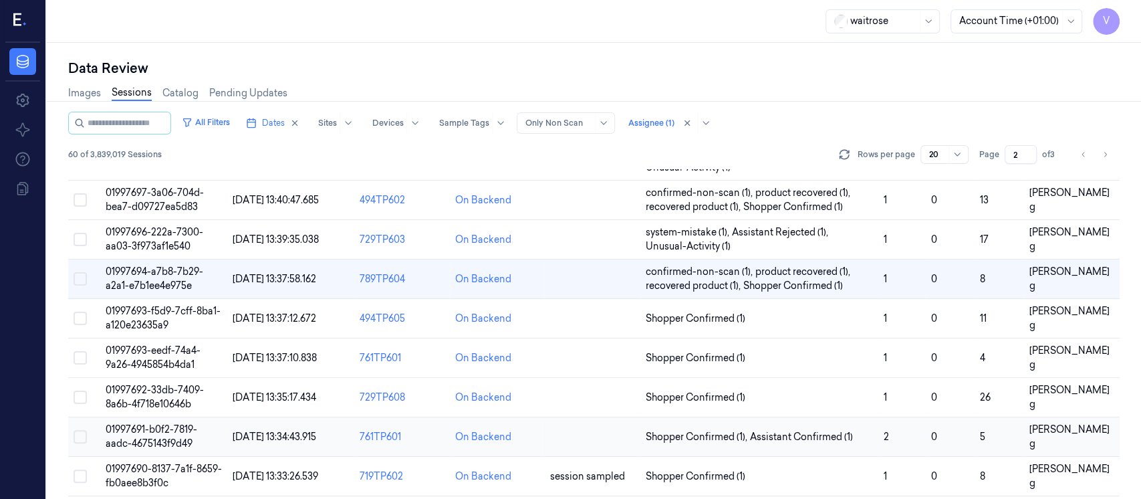
scroll to position [550, 0]
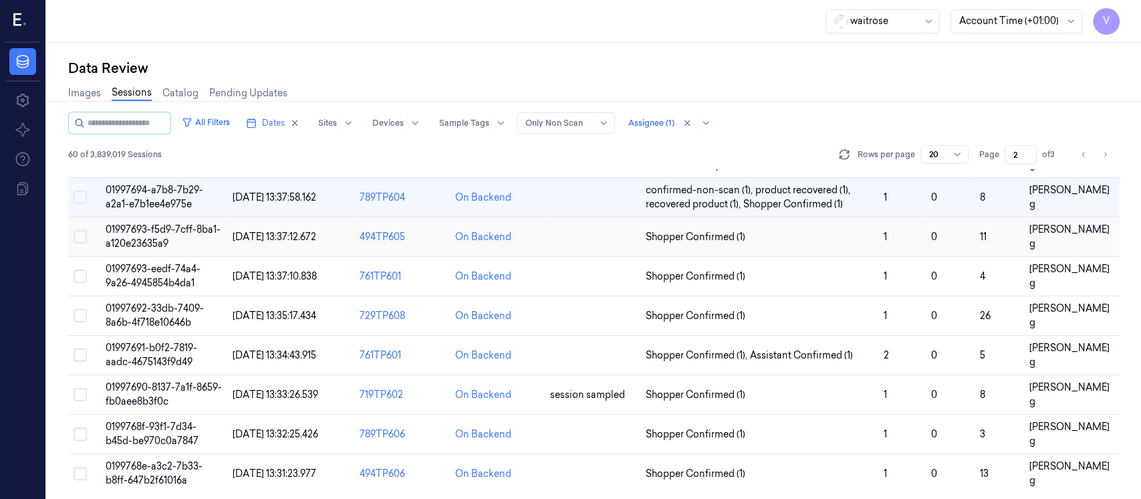
click at [606, 245] on td at bounding box center [593, 236] width 96 height 39
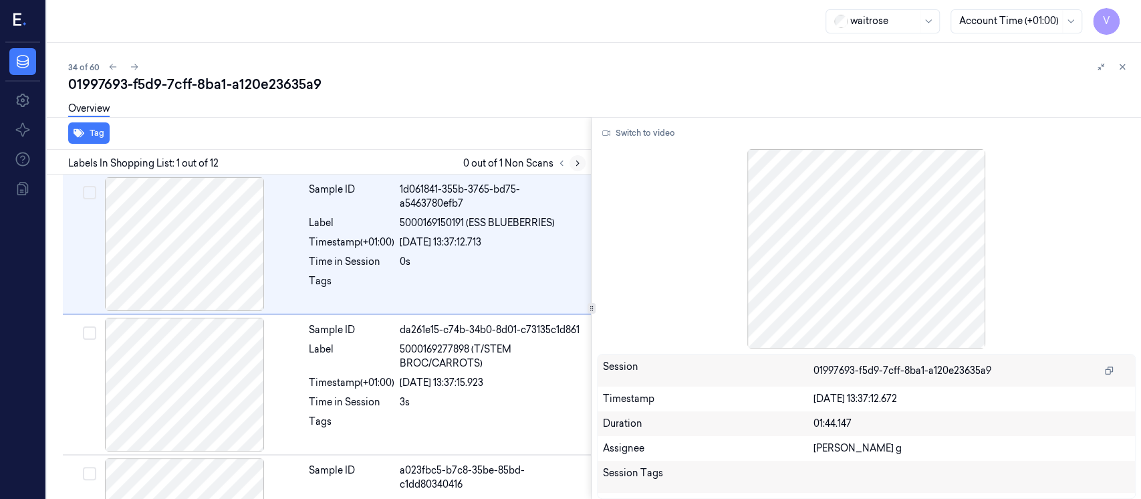
click at [573, 167] on icon at bounding box center [577, 162] width 9 height 9
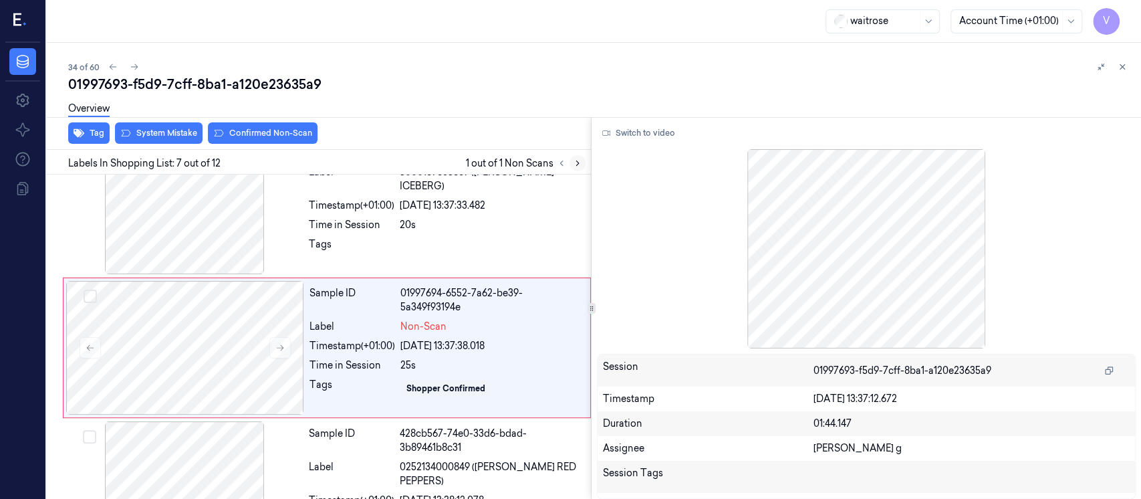
scroll to position [757, 0]
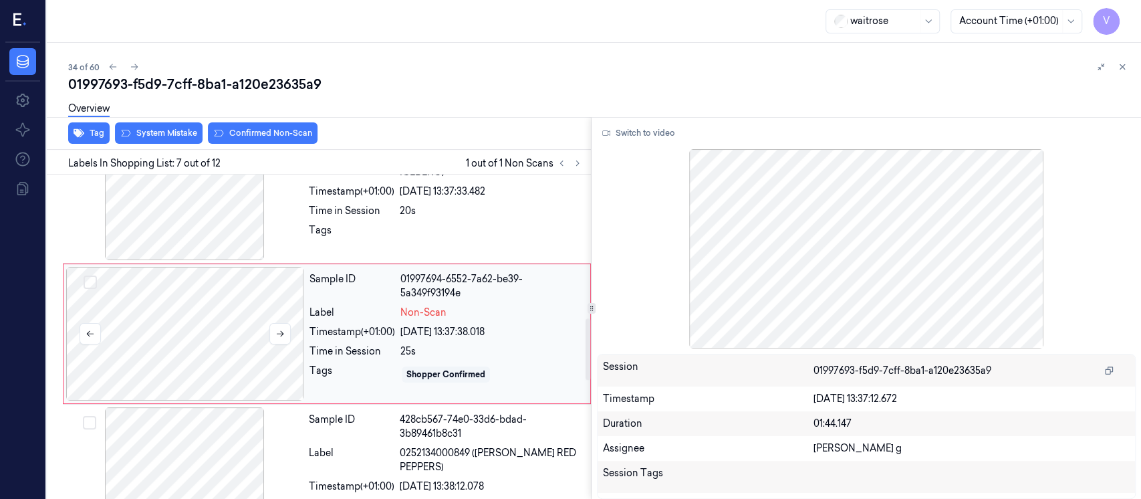
click at [176, 339] on div at bounding box center [185, 334] width 238 height 134
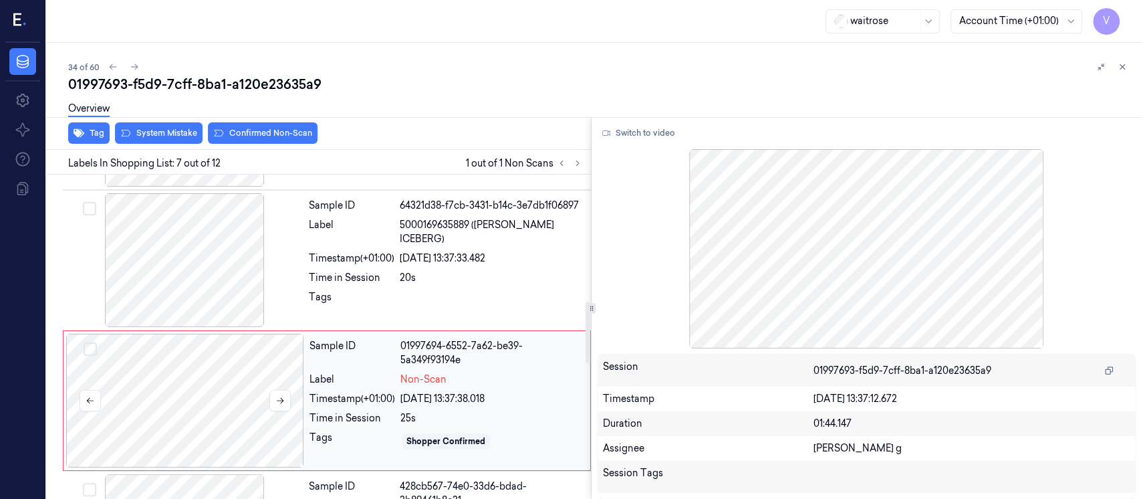
scroll to position [668, 0]
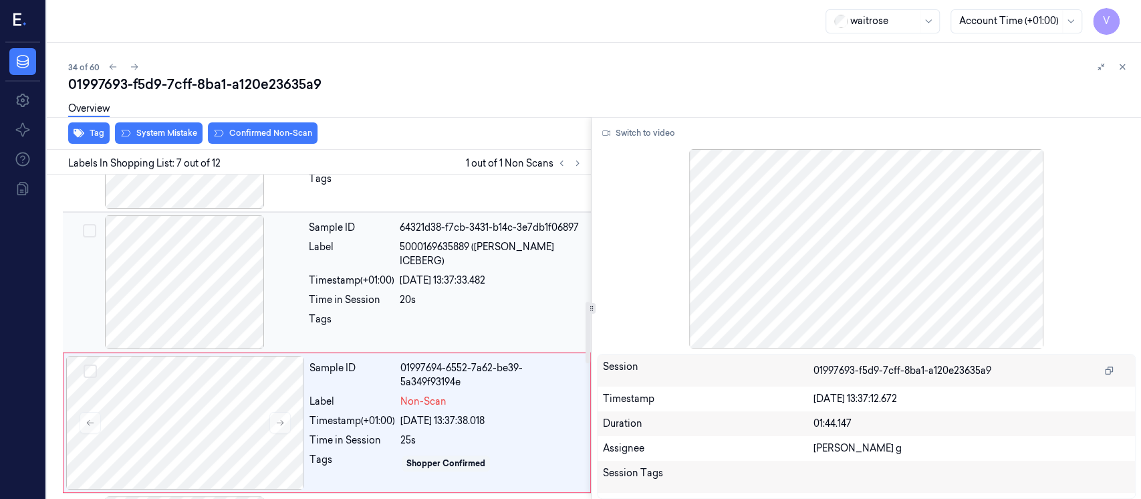
click at [214, 294] on div at bounding box center [184, 282] width 238 height 134
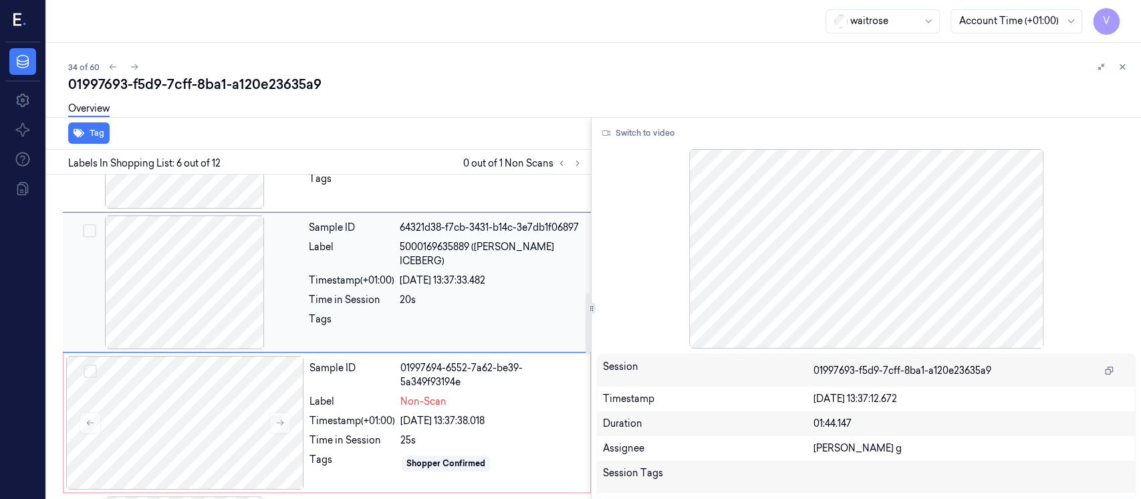
scroll to position [616, 0]
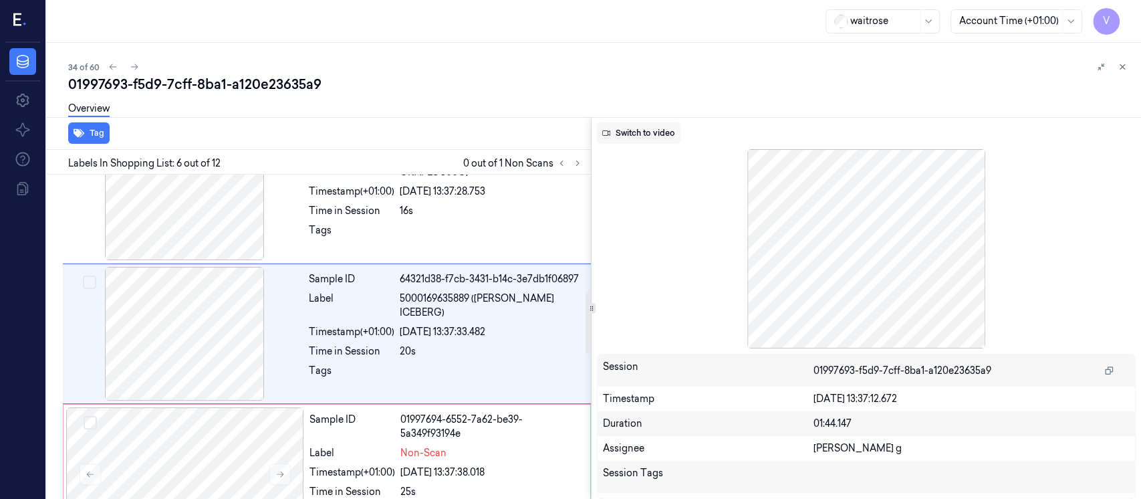
click at [631, 129] on button "Switch to video" at bounding box center [639, 132] width 84 height 21
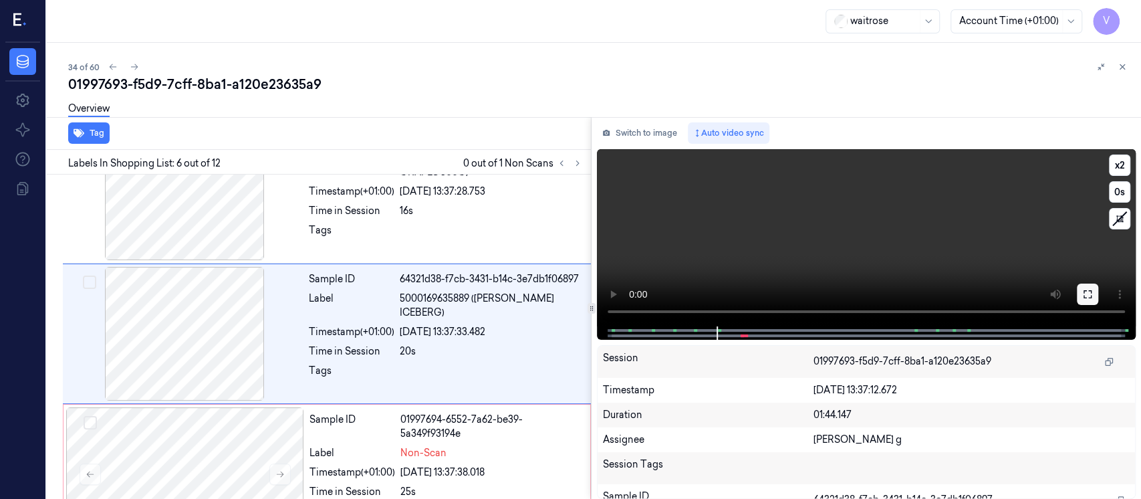
click at [1085, 302] on button at bounding box center [1087, 293] width 21 height 21
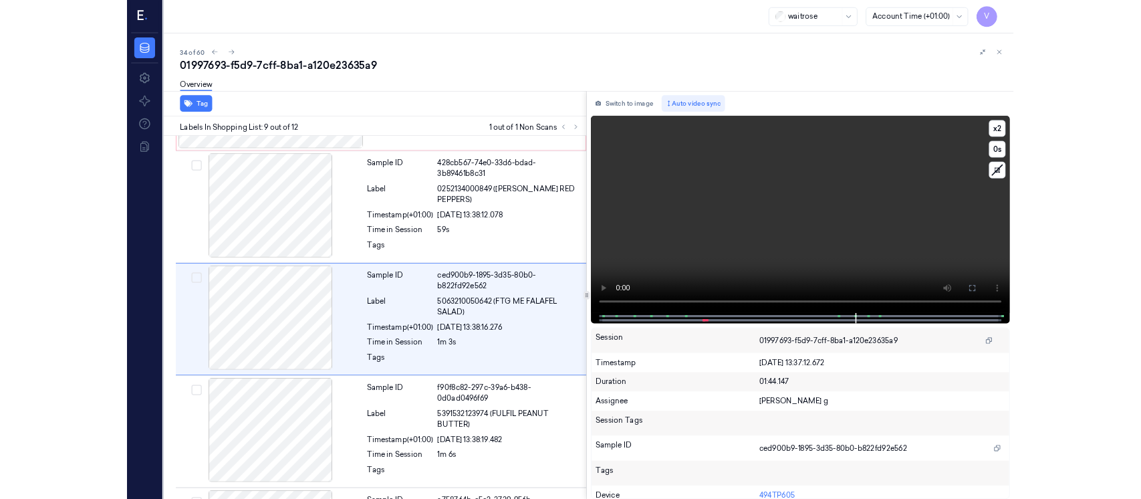
scroll to position [967, 0]
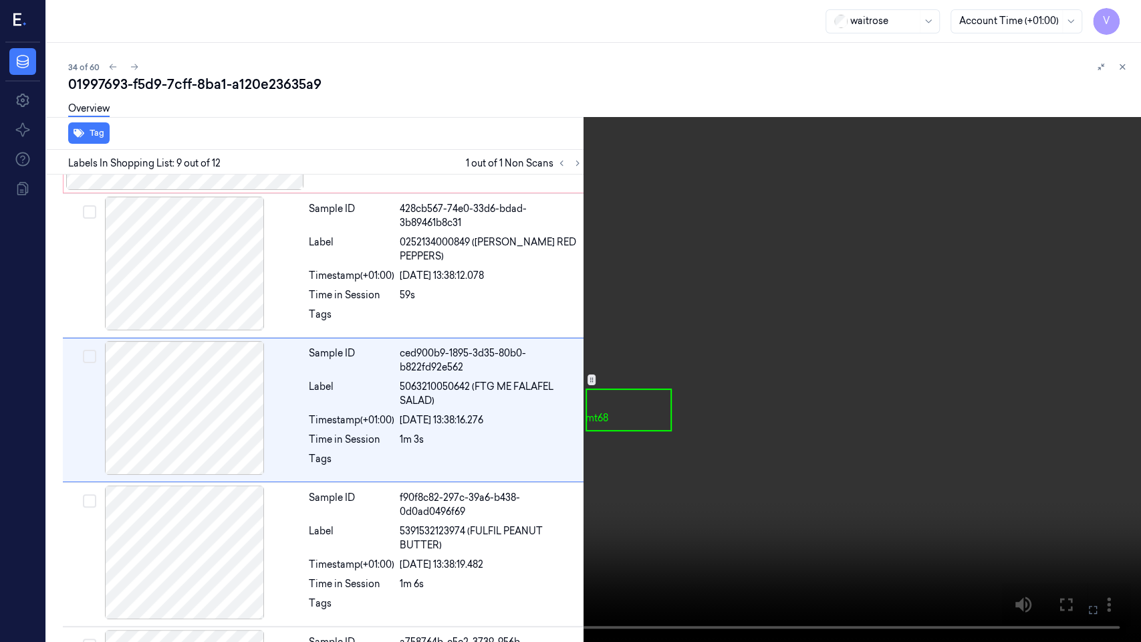
click at [0, 0] on icon at bounding box center [0, 0] width 0 height 0
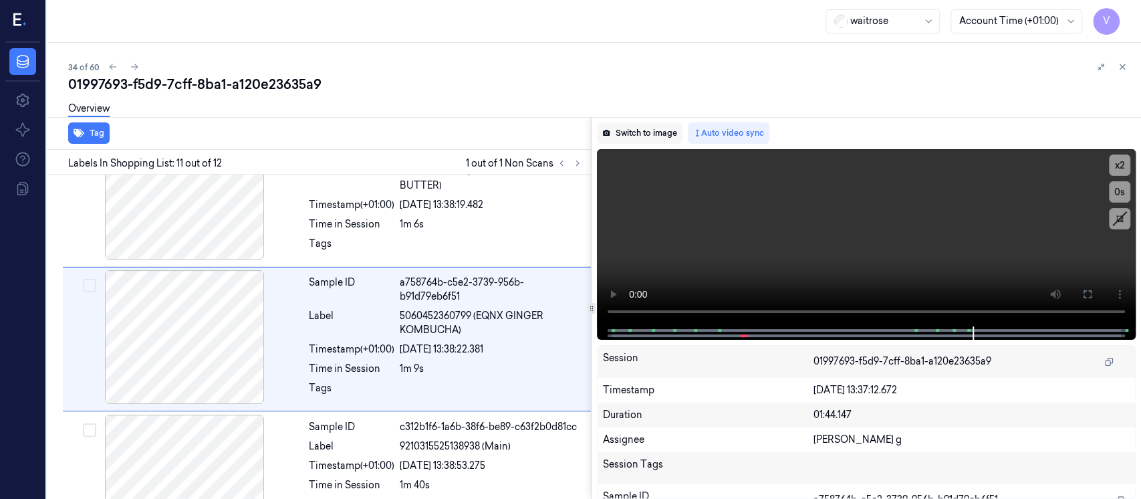
click at [622, 135] on button "Switch to image" at bounding box center [640, 132] width 86 height 21
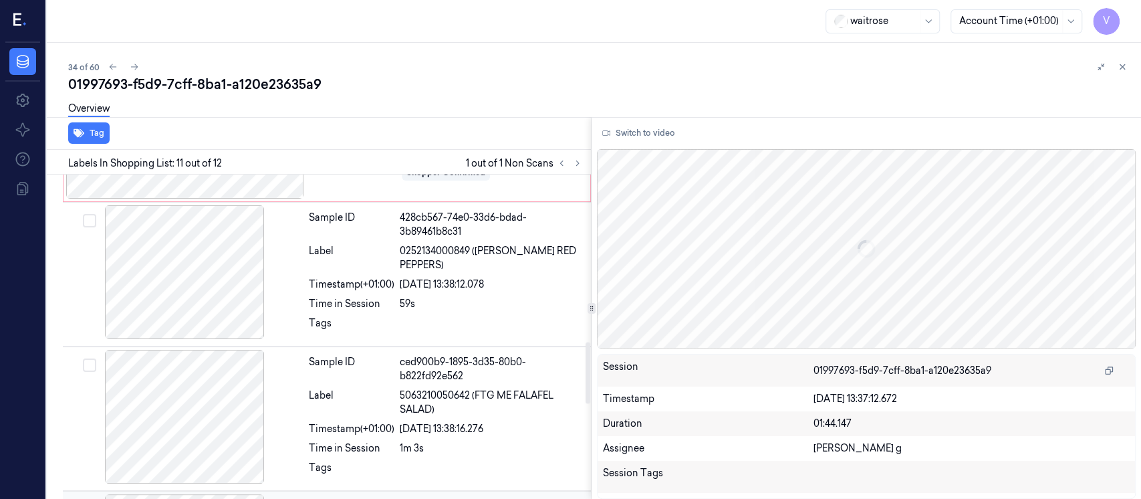
scroll to position [881, 0]
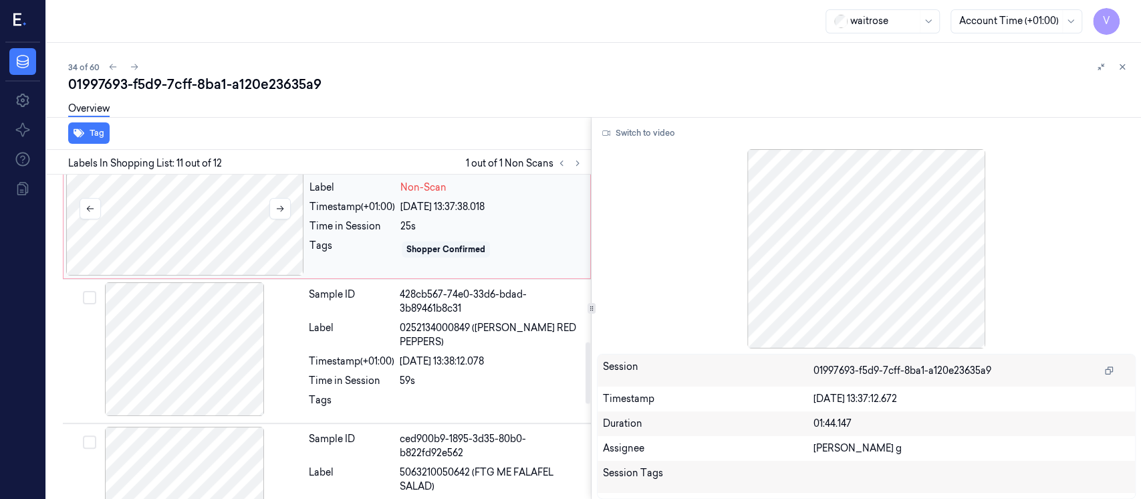
click at [184, 211] on div at bounding box center [185, 209] width 238 height 134
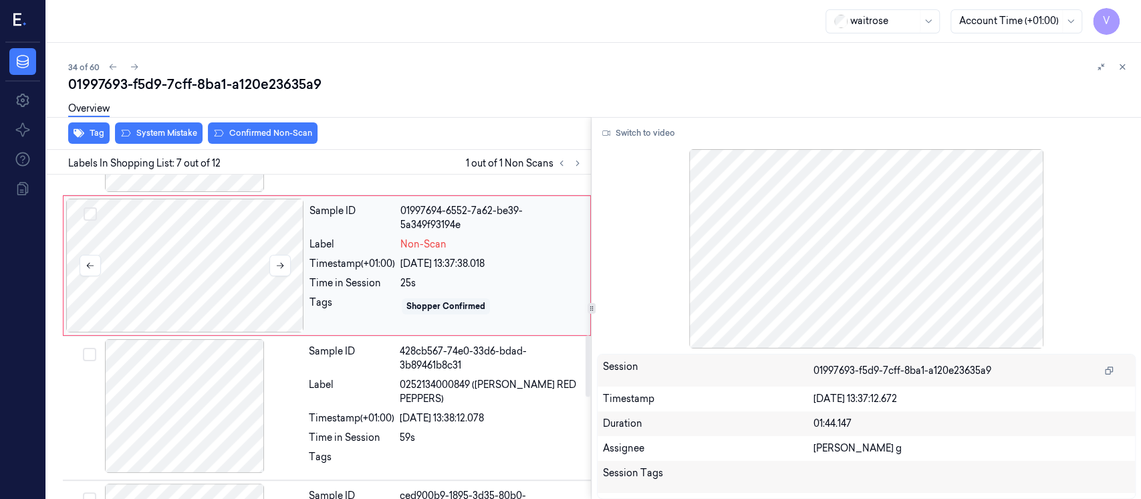
scroll to position [845, 0]
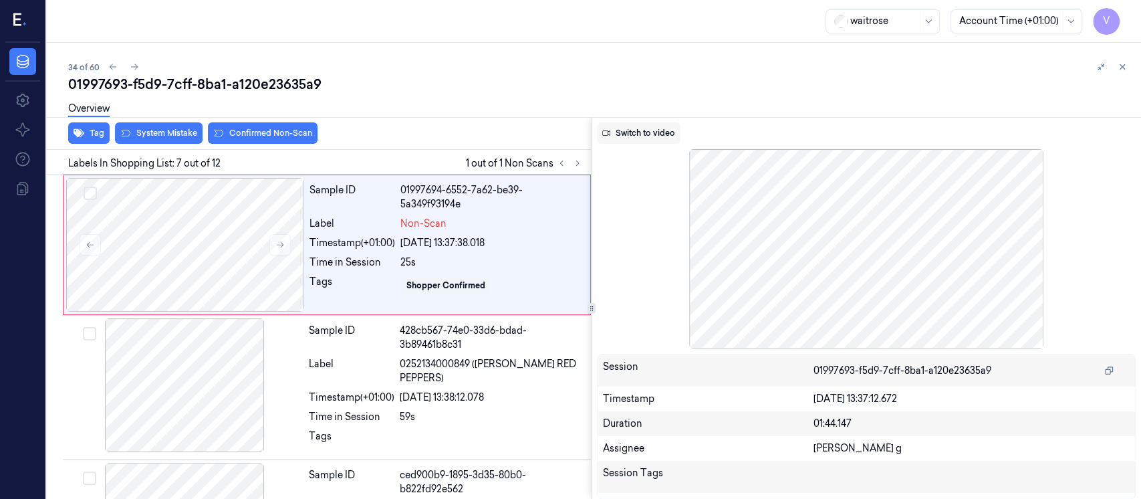
click at [665, 131] on button "Switch to video" at bounding box center [639, 132] width 84 height 21
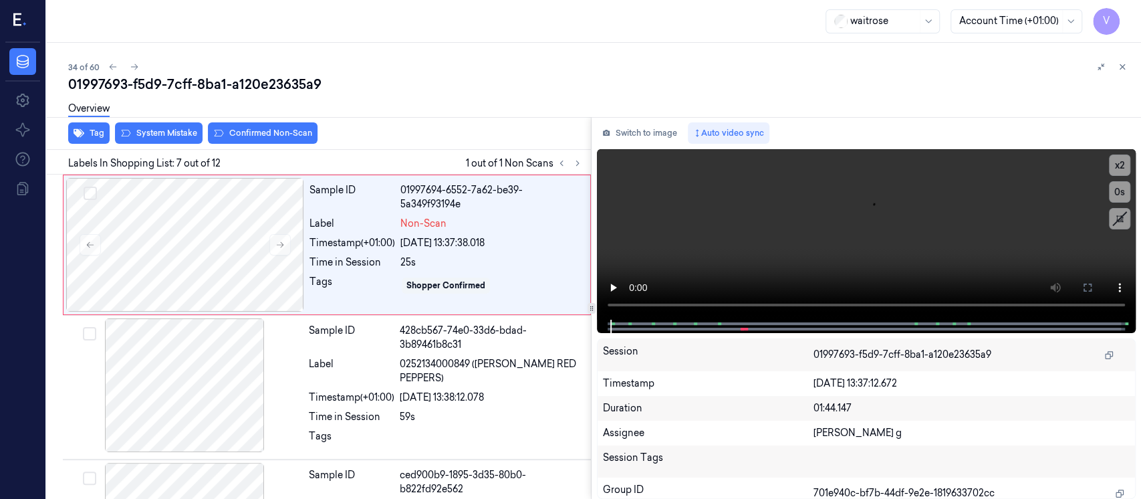
scroll to position [757, 0]
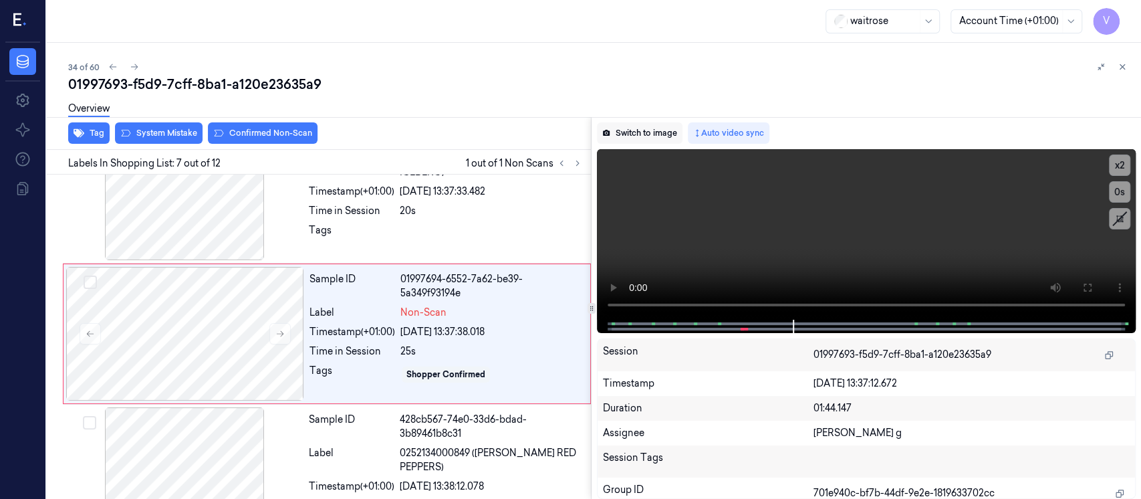
click at [644, 136] on button "Switch to image" at bounding box center [640, 132] width 86 height 21
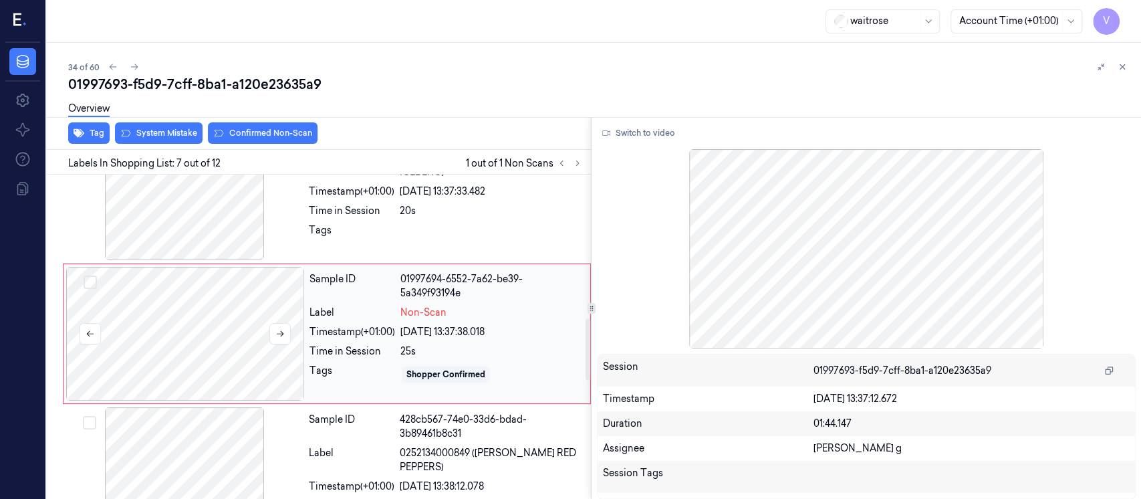
click at [164, 334] on div at bounding box center [185, 334] width 238 height 134
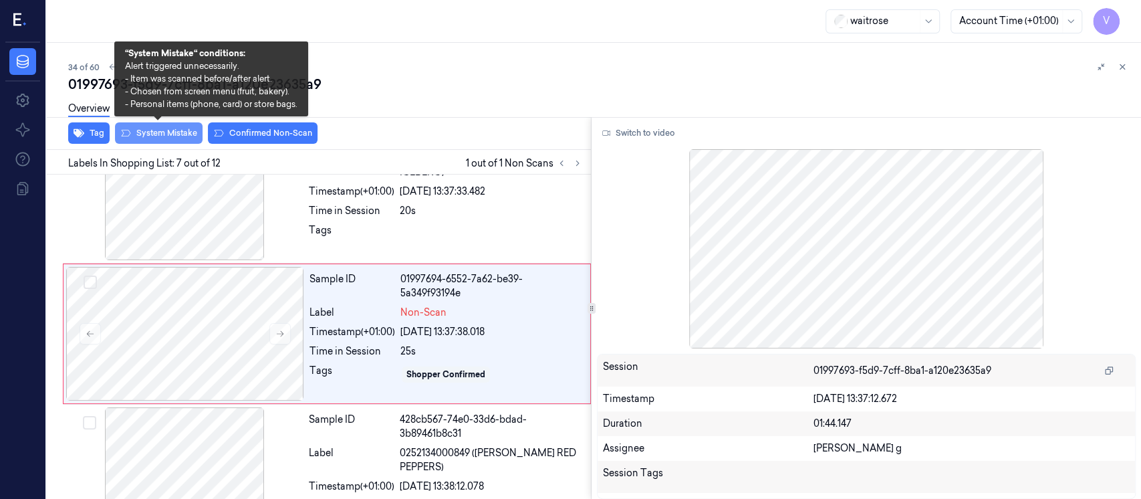
click at [160, 136] on button "System Mistake" at bounding box center [159, 132] width 88 height 21
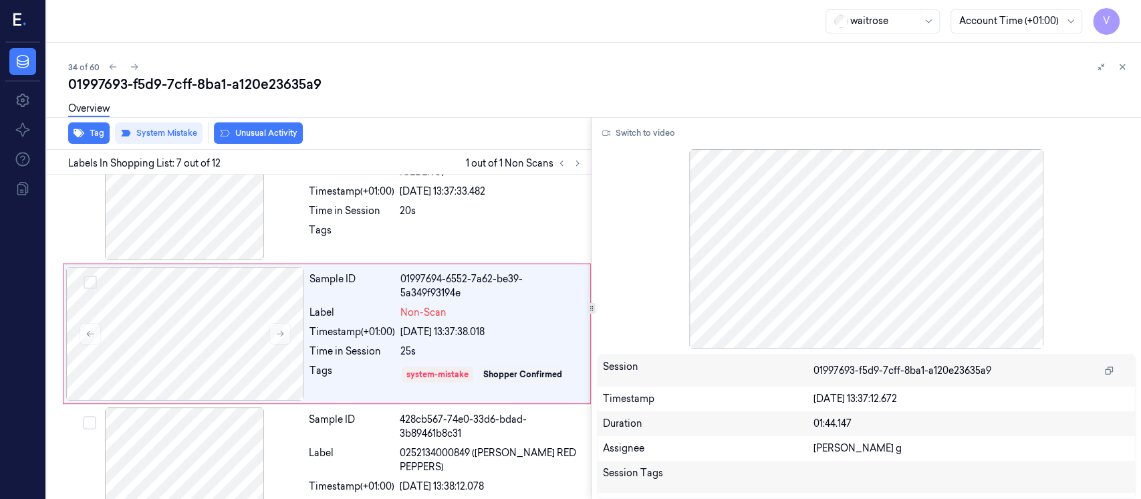
click at [283, 136] on button "Unusual Activity" at bounding box center [258, 132] width 89 height 21
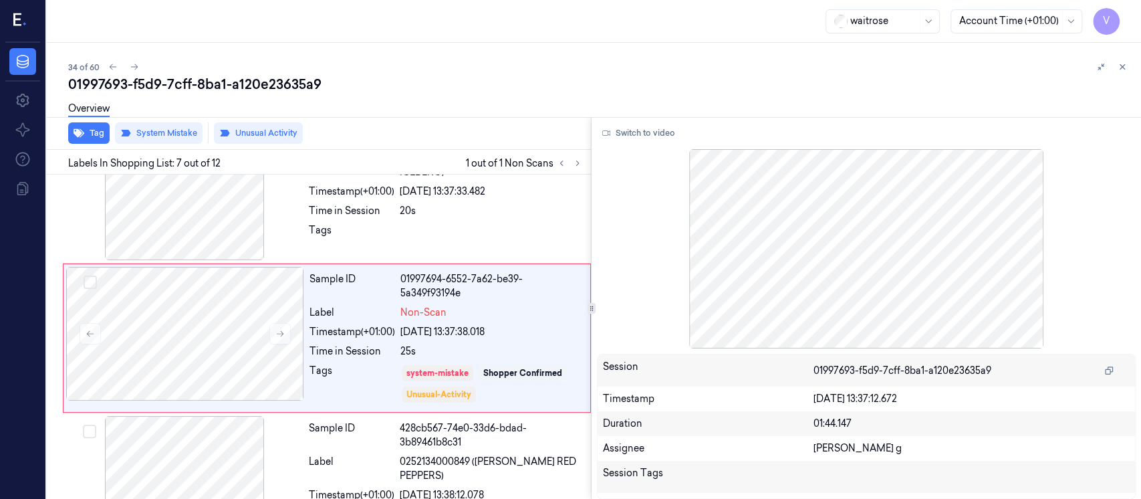
scroll to position [761, 0]
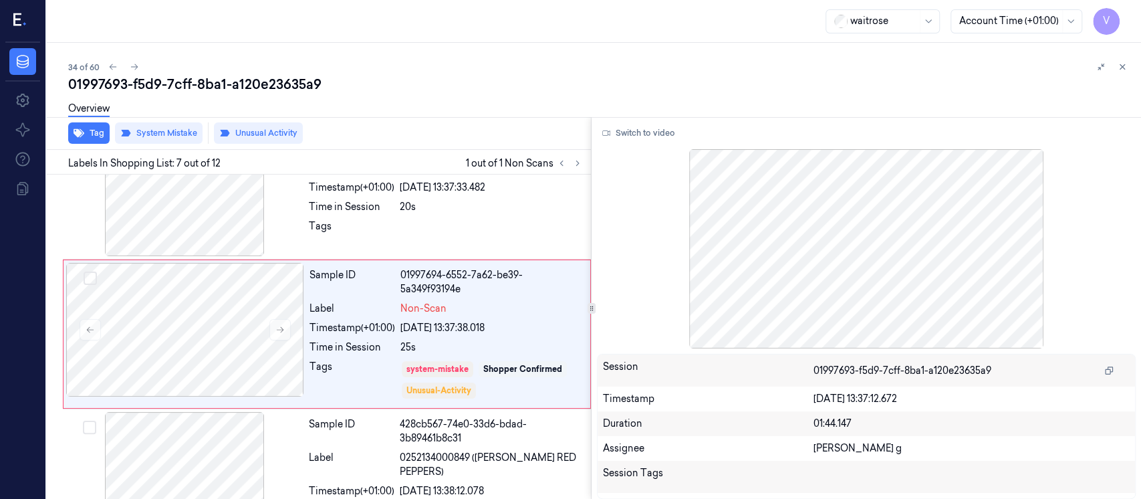
click at [515, 88] on div "01997693-f5d9-7cff-8ba1-a120e23635a9" at bounding box center [599, 84] width 1062 height 19
click at [1114, 68] on button at bounding box center [1122, 67] width 16 height 16
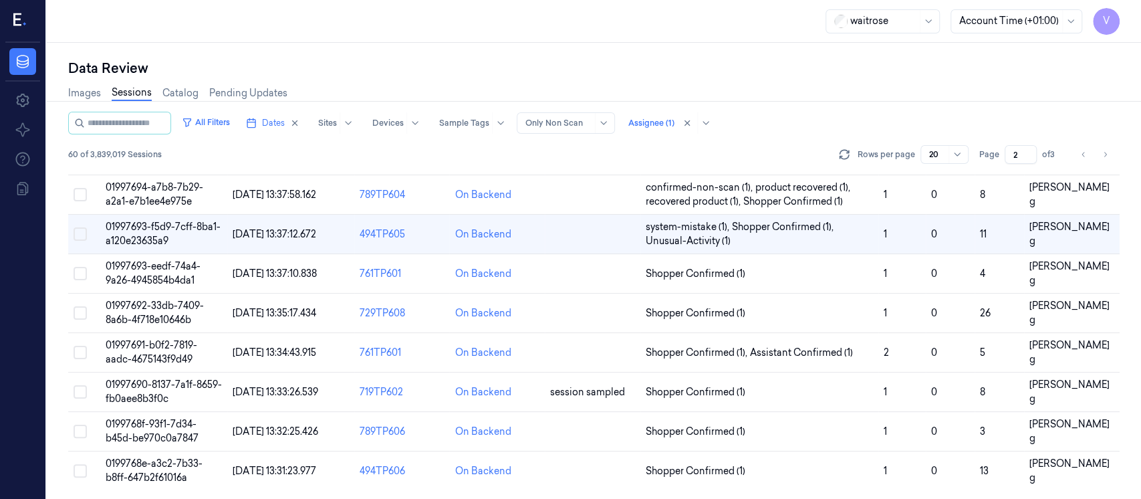
scroll to position [553, 0]
click at [571, 273] on td at bounding box center [593, 273] width 96 height 39
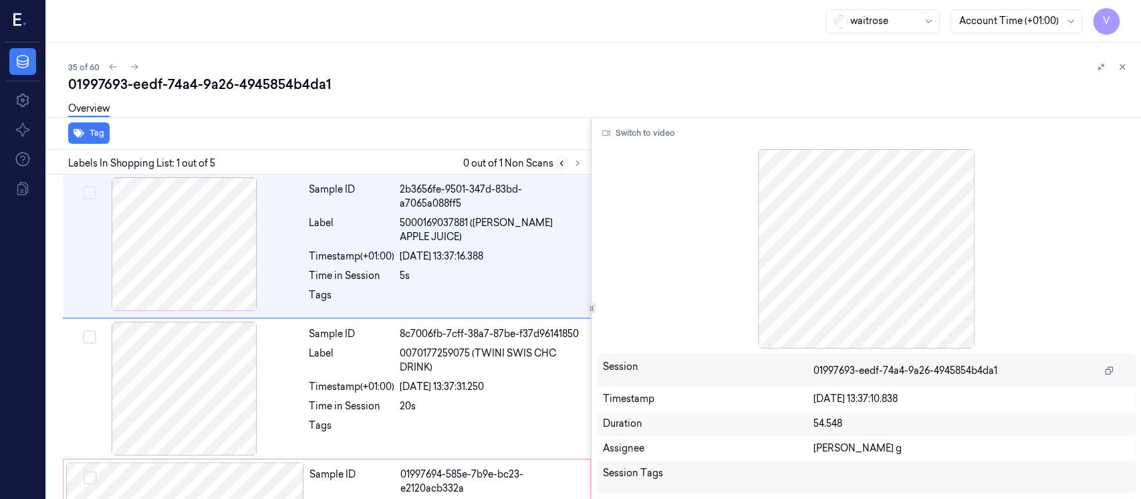
click at [568, 161] on button at bounding box center [561, 163] width 16 height 16
click at [574, 161] on icon at bounding box center [577, 162] width 9 height 9
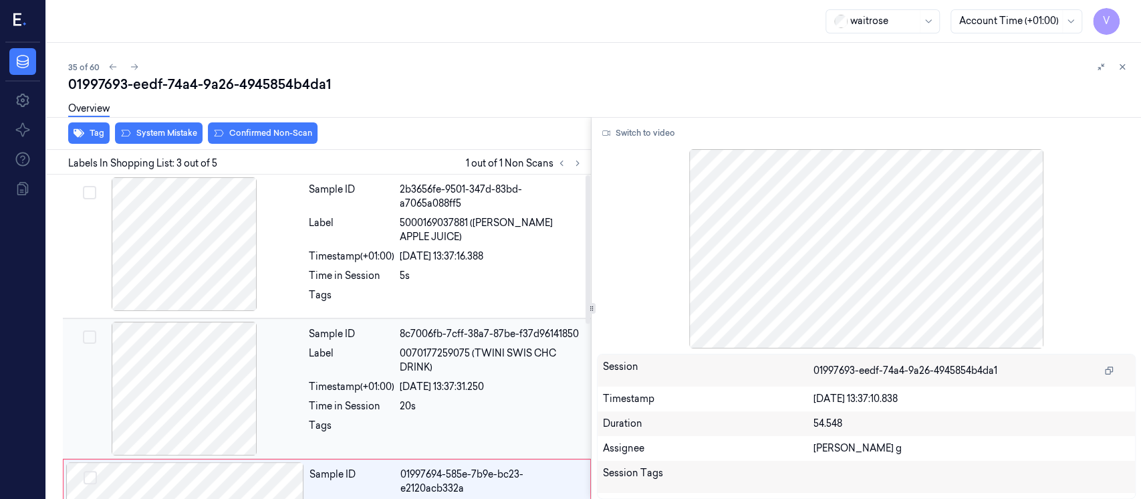
click at [353, 393] on div "Sample ID 8c7006fb-7cff-38a7-87be-f37d96141850 Label 0070177259075 (TWINI SWIS …" at bounding box center [445, 388] width 285 height 134
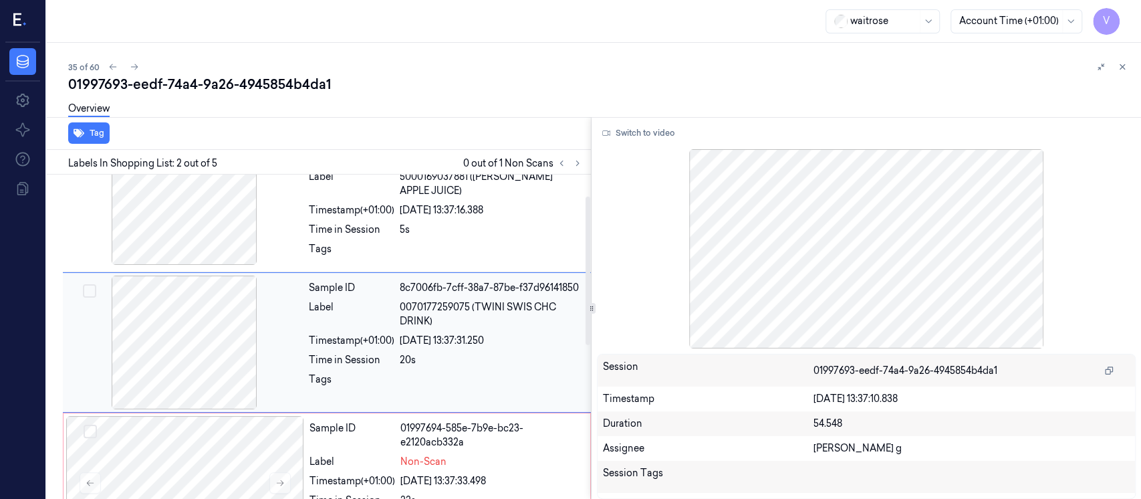
scroll to position [47, 0]
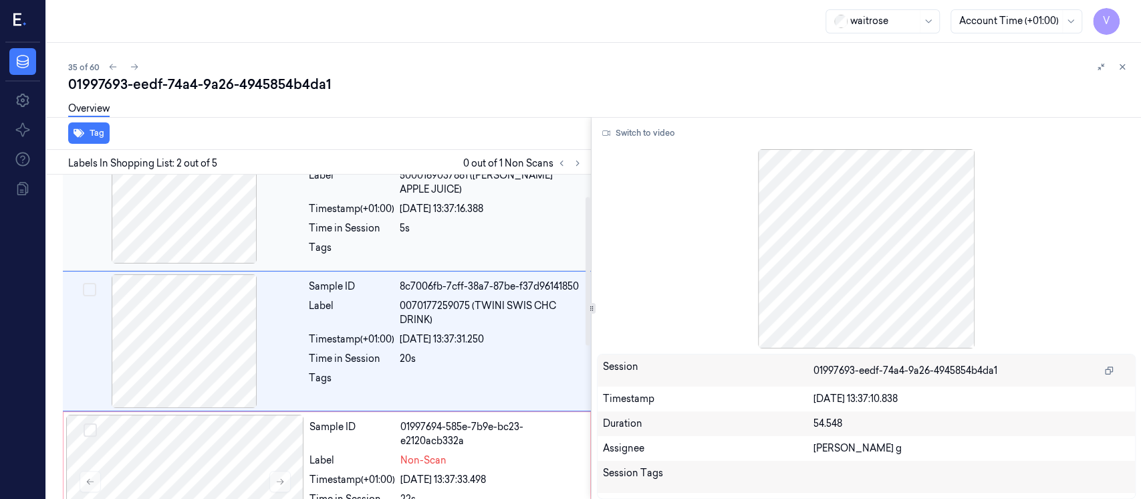
click at [494, 179] on span "5000169037881 ([PERSON_NAME] APPLE JUICE)" at bounding box center [491, 182] width 183 height 28
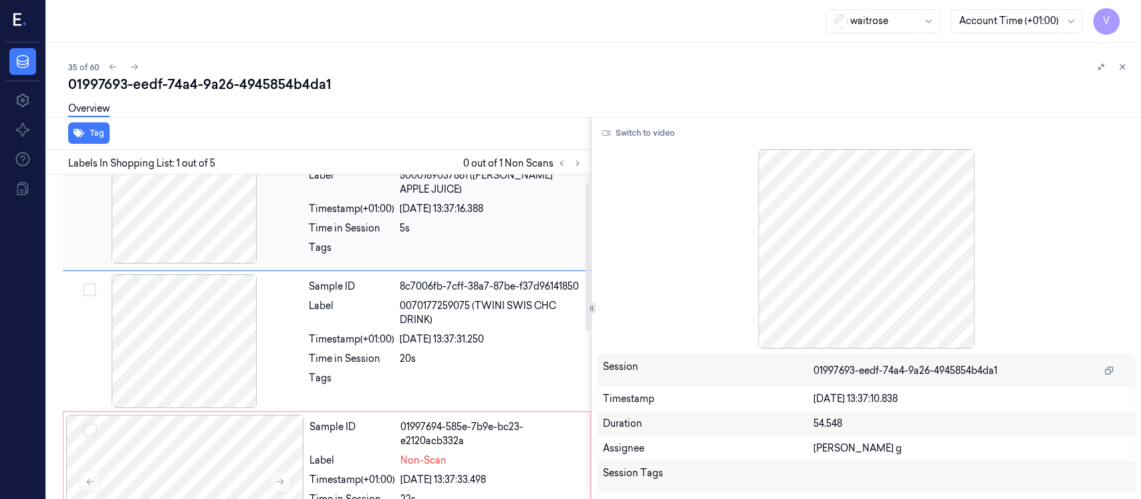
scroll to position [0, 0]
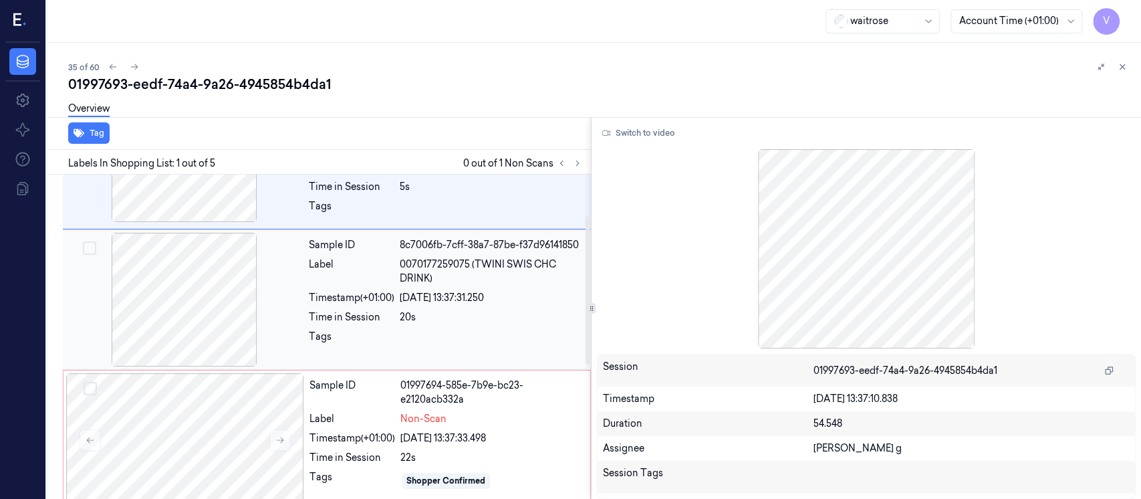
click at [451, 321] on div "Sample ID 8c7006fb-7cff-38a7-87be-f37d96141850 Label 0070177259075 (TWINI SWIS …" at bounding box center [445, 300] width 285 height 134
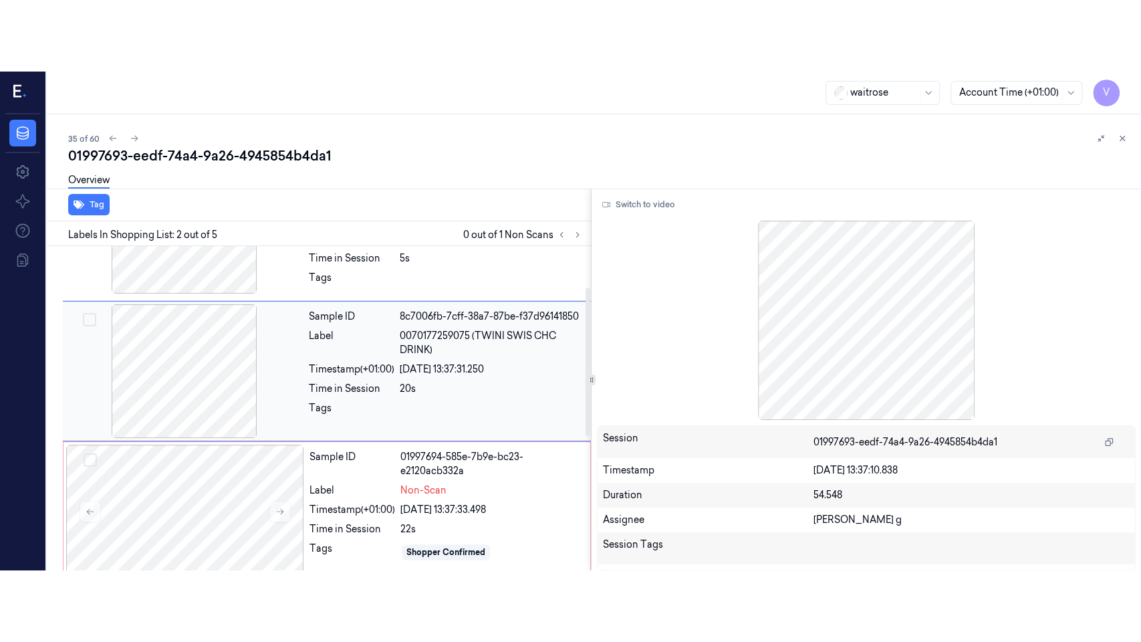
scroll to position [47, 0]
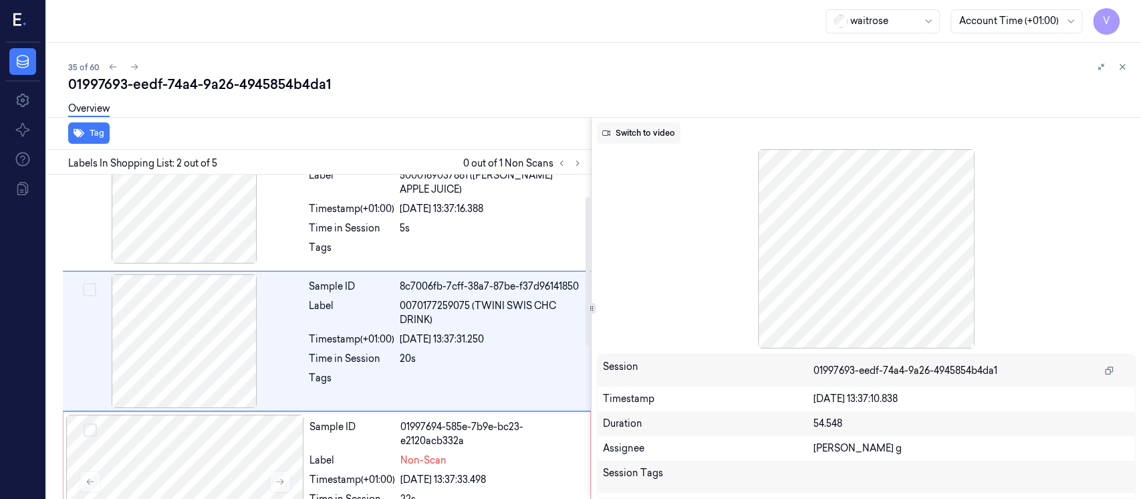
click at [652, 134] on button "Switch to video" at bounding box center [639, 132] width 84 height 21
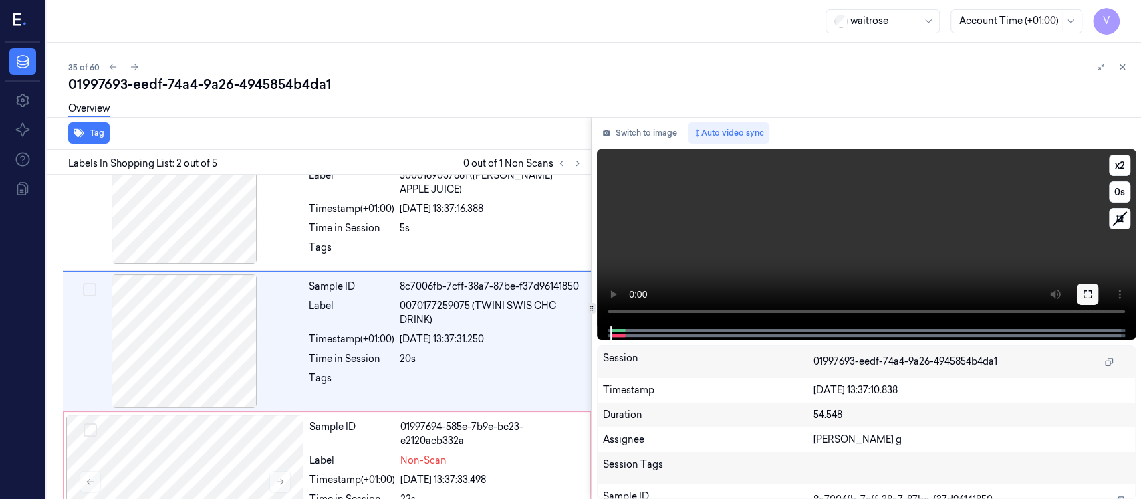
click at [1092, 295] on button at bounding box center [1087, 293] width 21 height 21
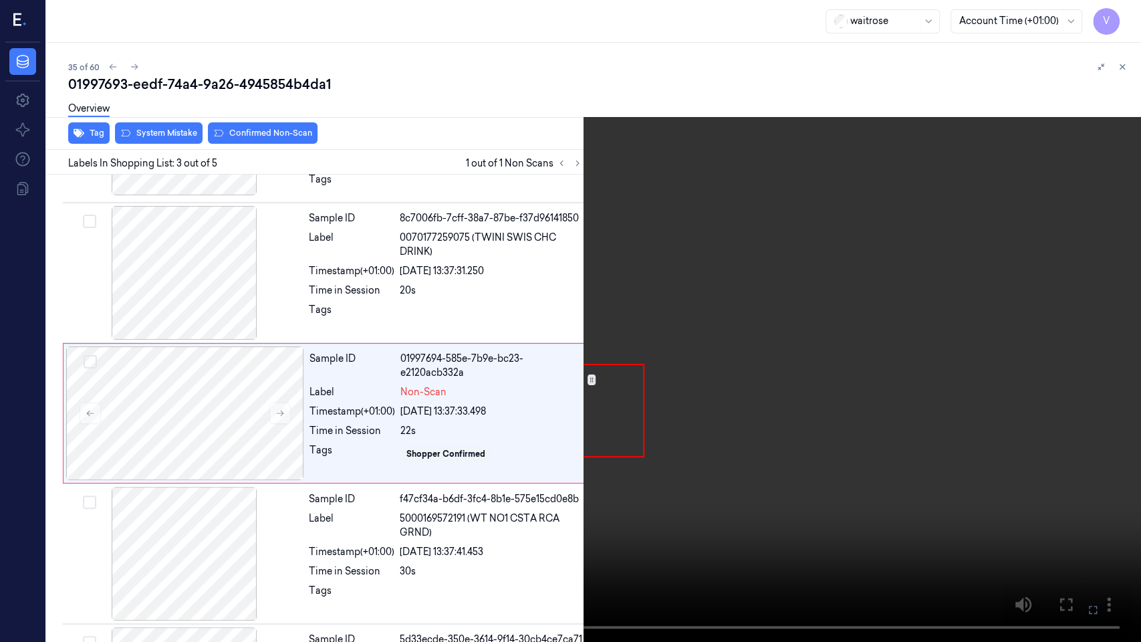
scroll to position [116, 0]
click at [344, 498] on video at bounding box center [570, 321] width 1141 height 642
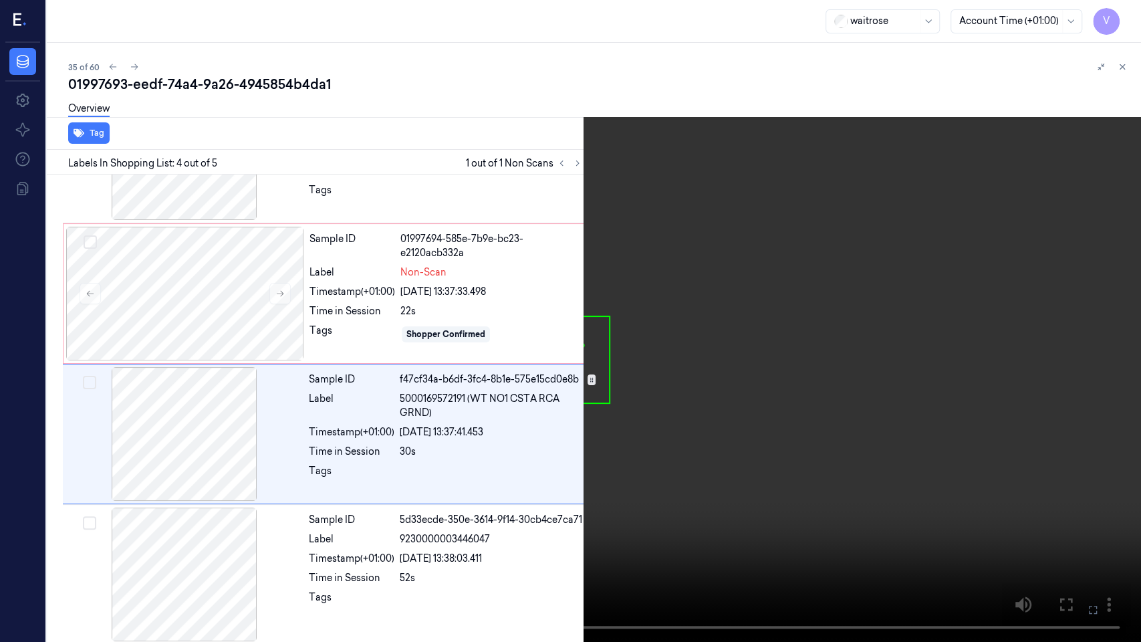
click at [0, 0] on icon at bounding box center [0, 0] width 0 height 0
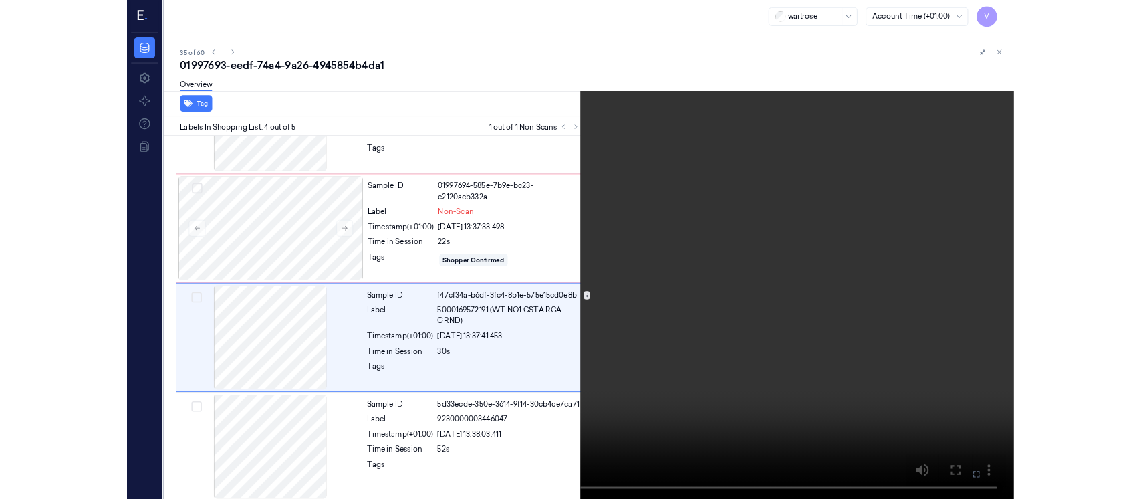
scroll to position [237, 0]
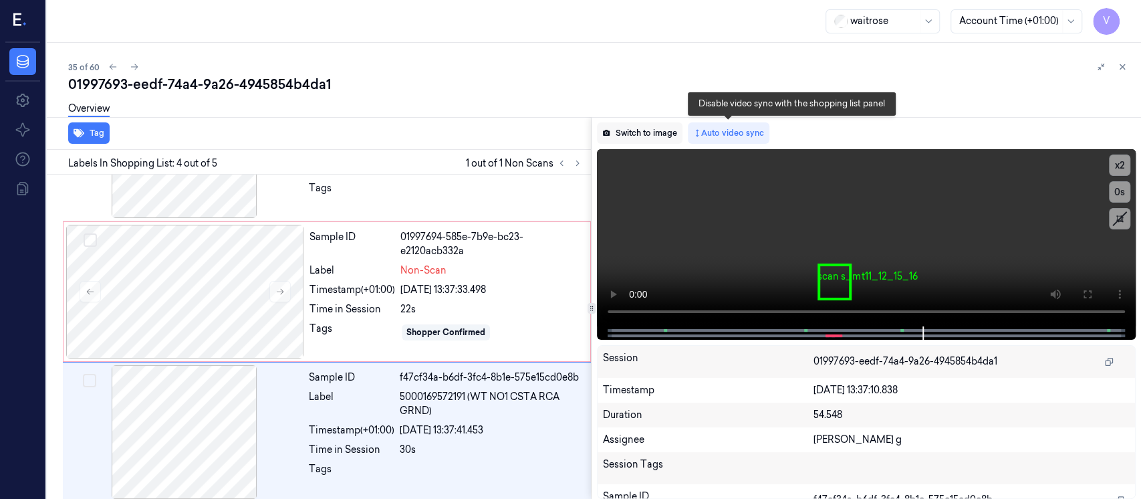
click at [647, 132] on button "Switch to image" at bounding box center [640, 132] width 86 height 21
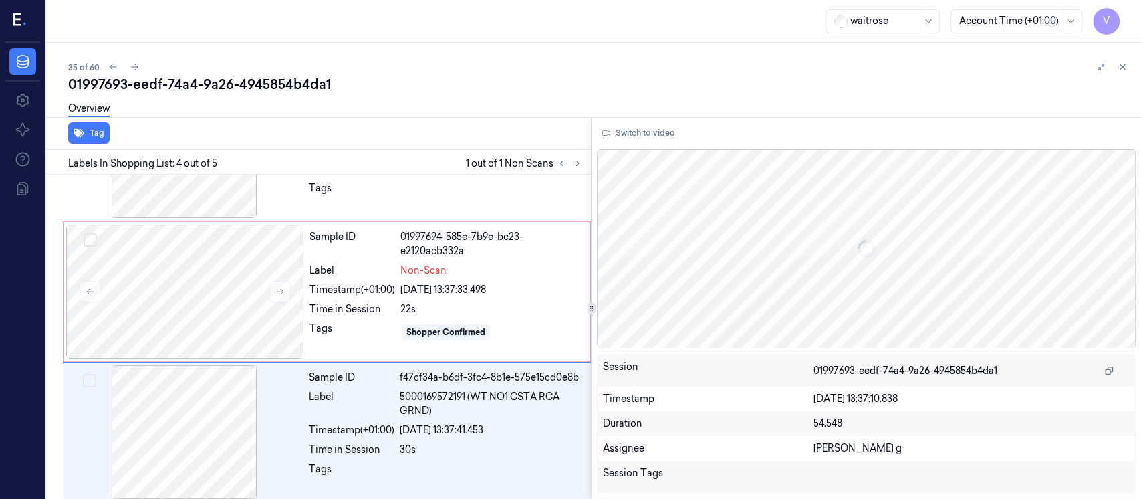
scroll to position [327, 0]
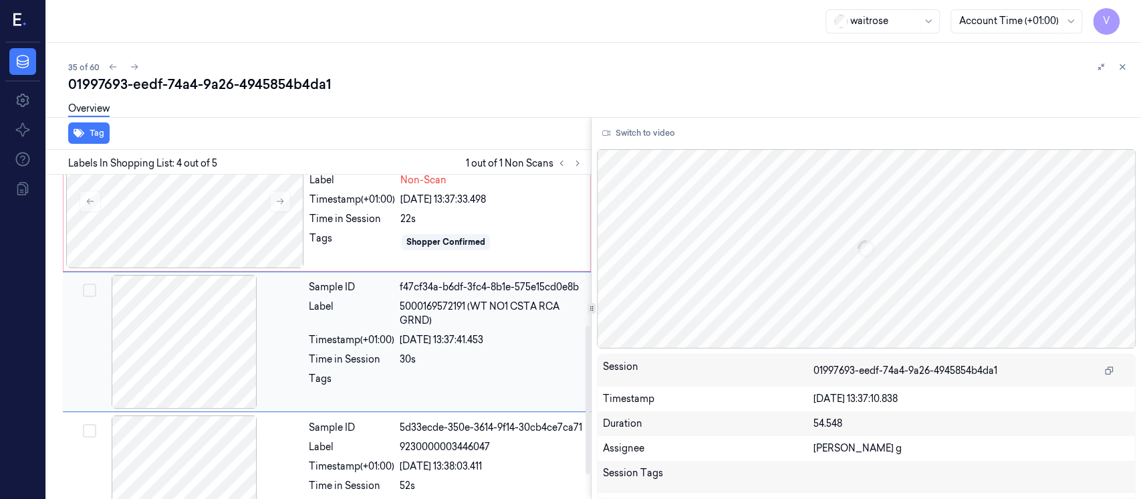
click at [229, 339] on div at bounding box center [184, 342] width 238 height 134
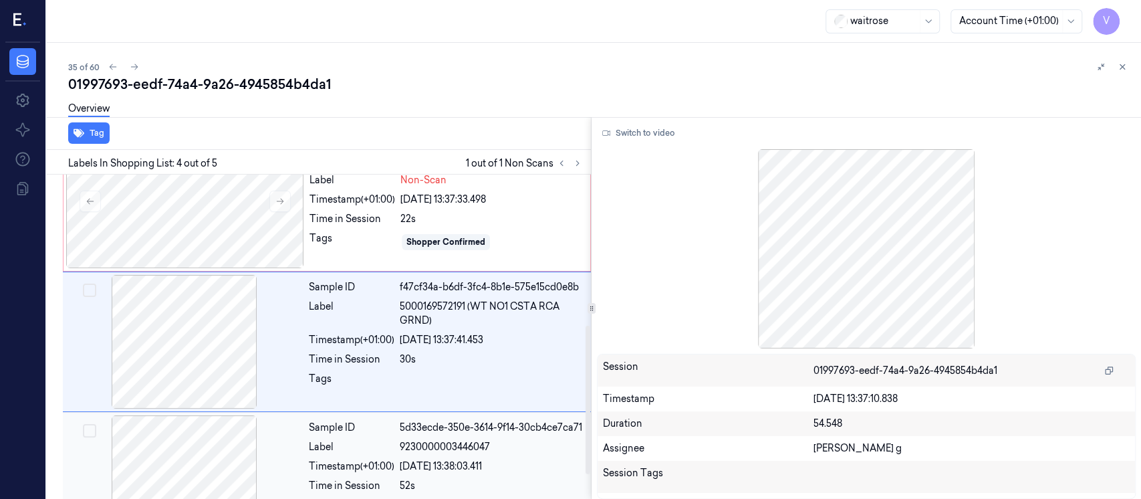
click at [200, 470] on div at bounding box center [184, 482] width 238 height 134
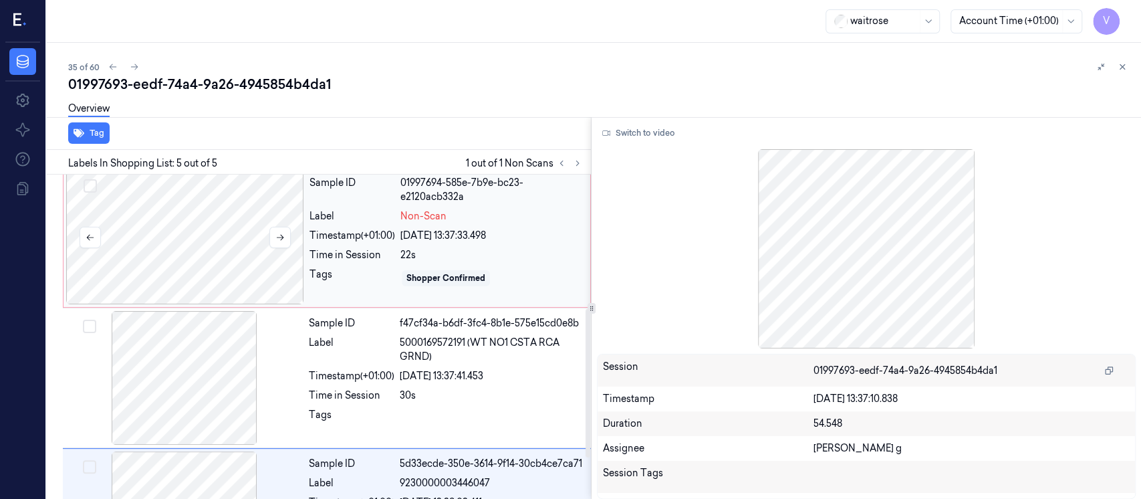
click at [209, 240] on div at bounding box center [185, 237] width 238 height 134
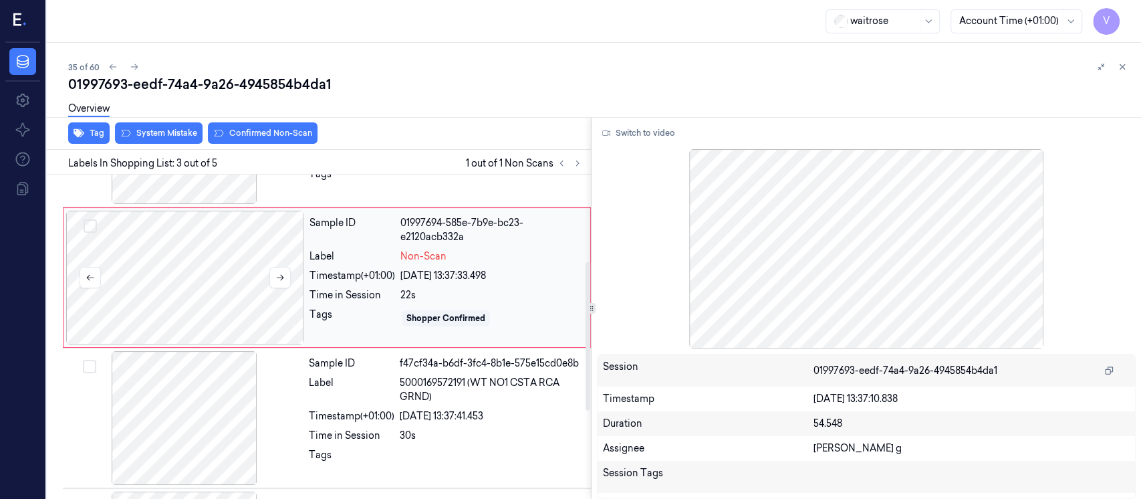
scroll to position [277, 0]
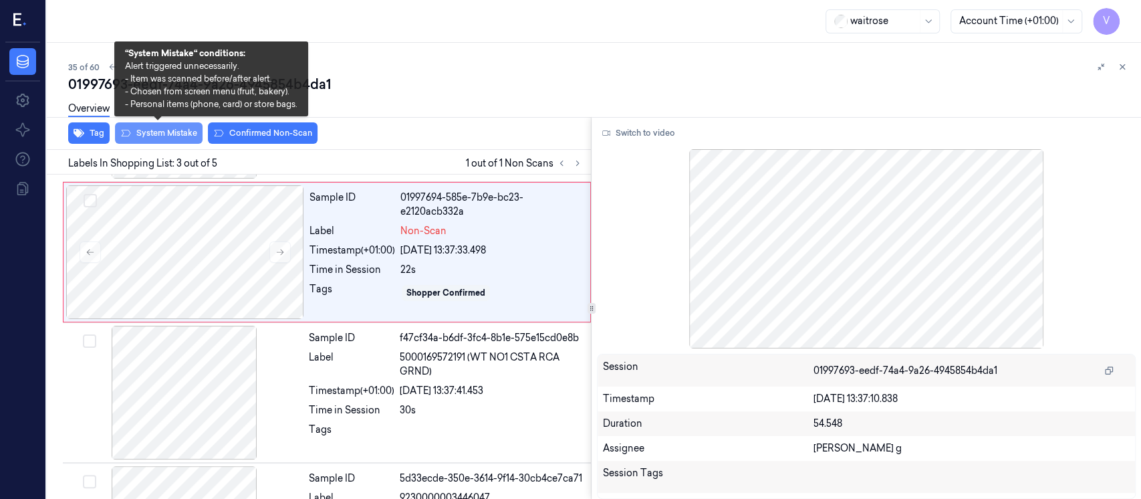
click at [166, 131] on button "System Mistake" at bounding box center [159, 132] width 88 height 21
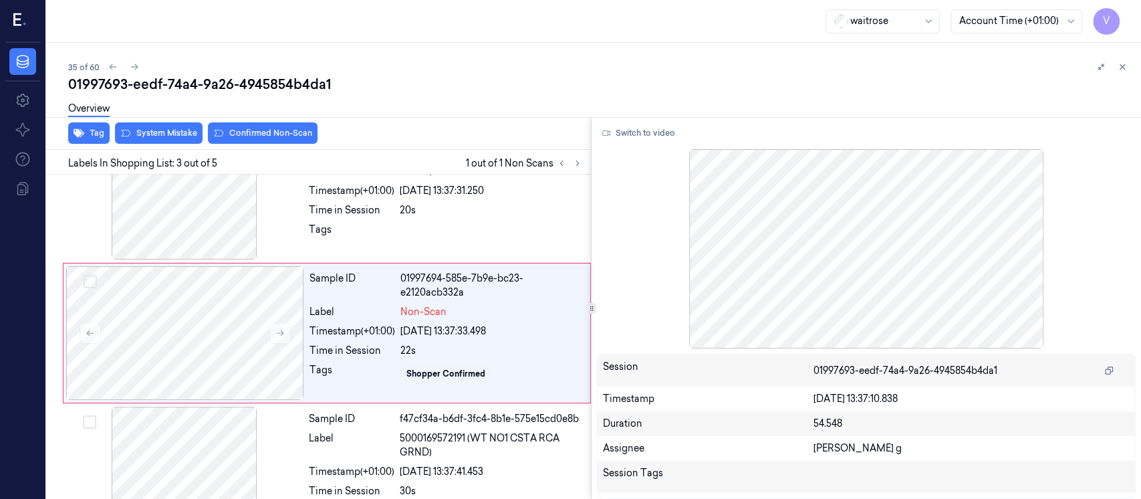
scroll to position [187, 0]
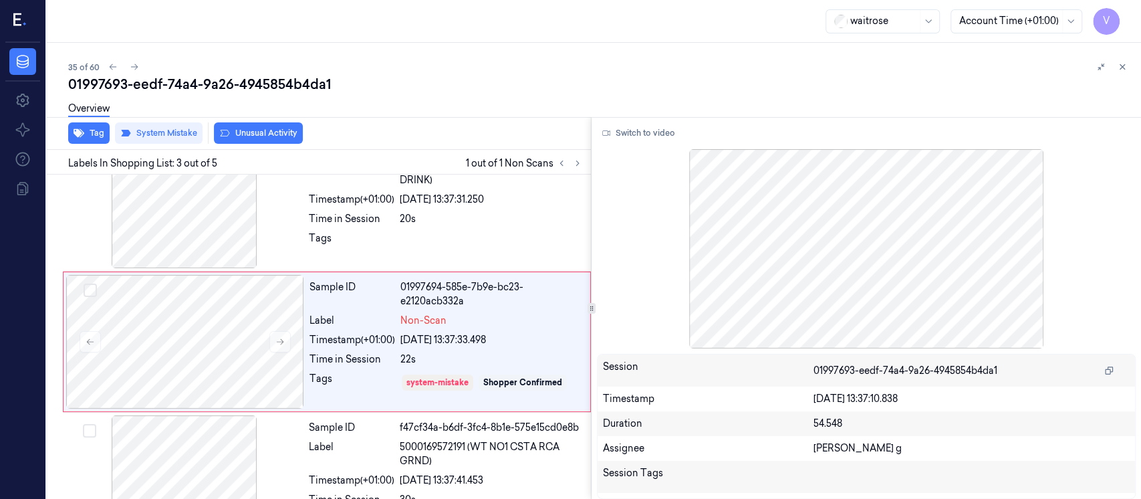
click at [278, 127] on div "Overview" at bounding box center [599, 111] width 1062 height 34
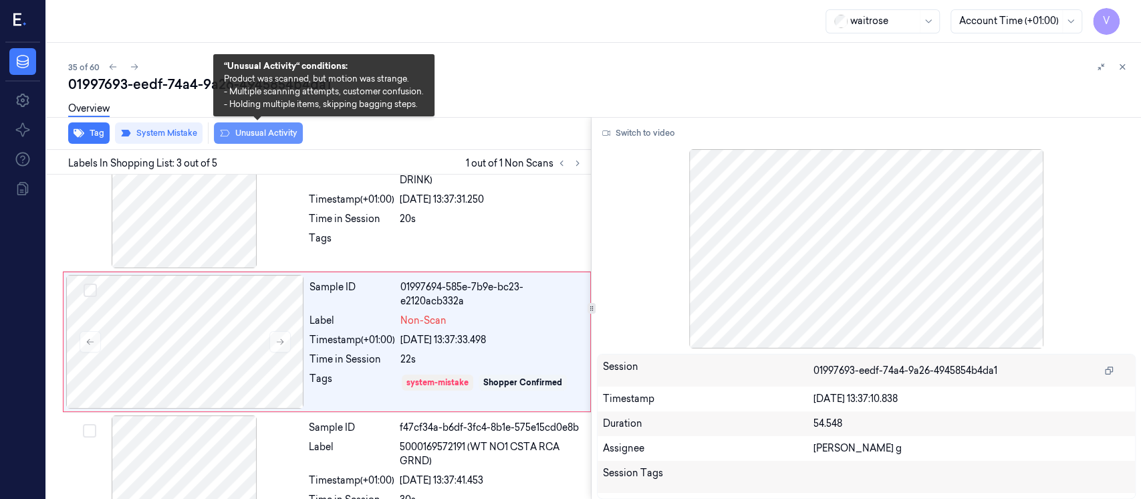
click at [259, 138] on button "Unusual Activity" at bounding box center [258, 132] width 89 height 21
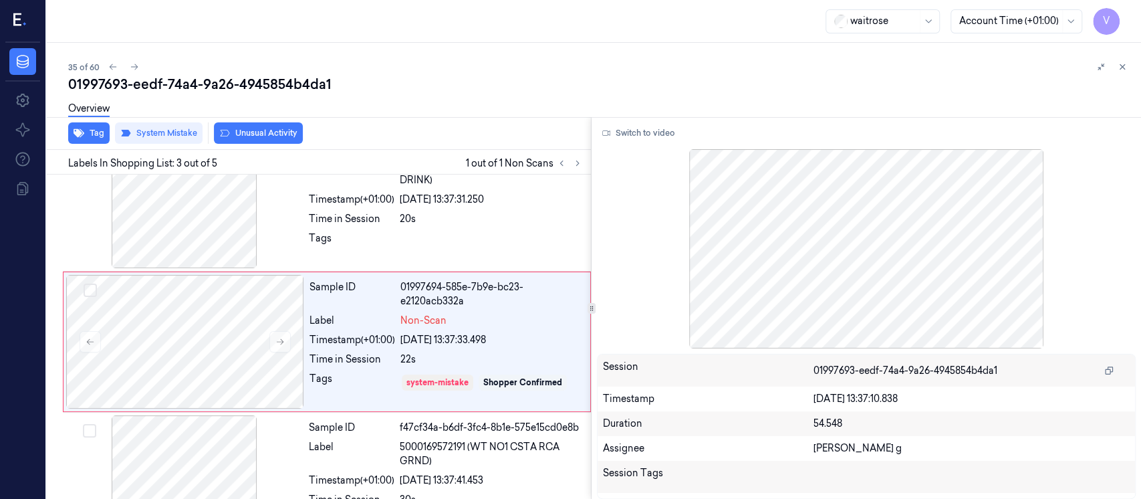
click at [748, 98] on div "Overview" at bounding box center [599, 111] width 1062 height 34
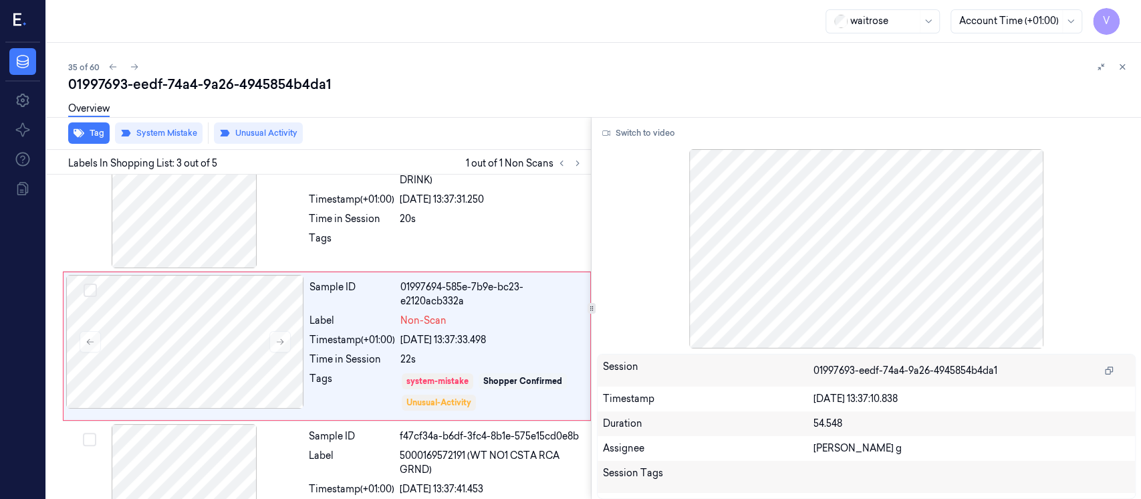
scroll to position [192, 0]
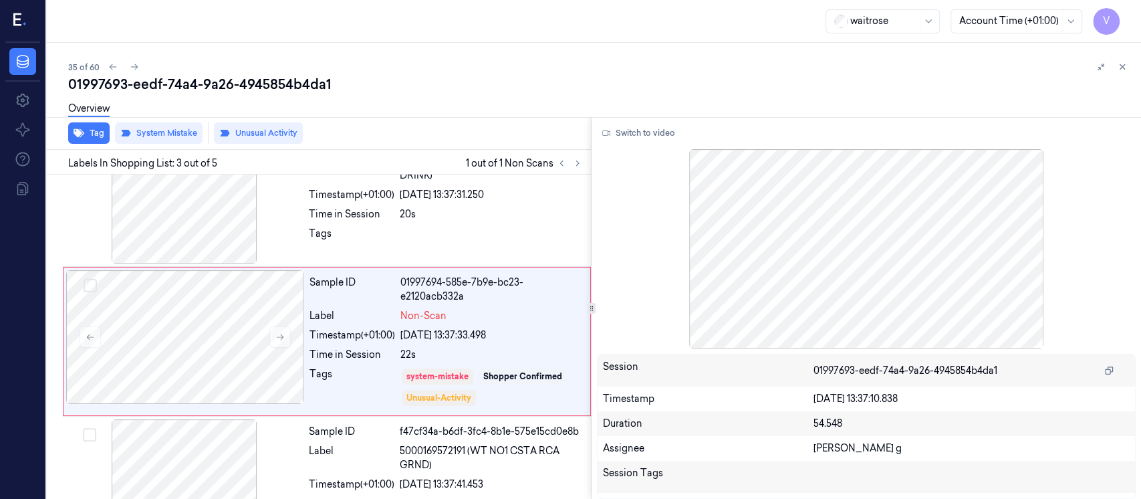
click at [1126, 71] on icon at bounding box center [1121, 66] width 9 height 9
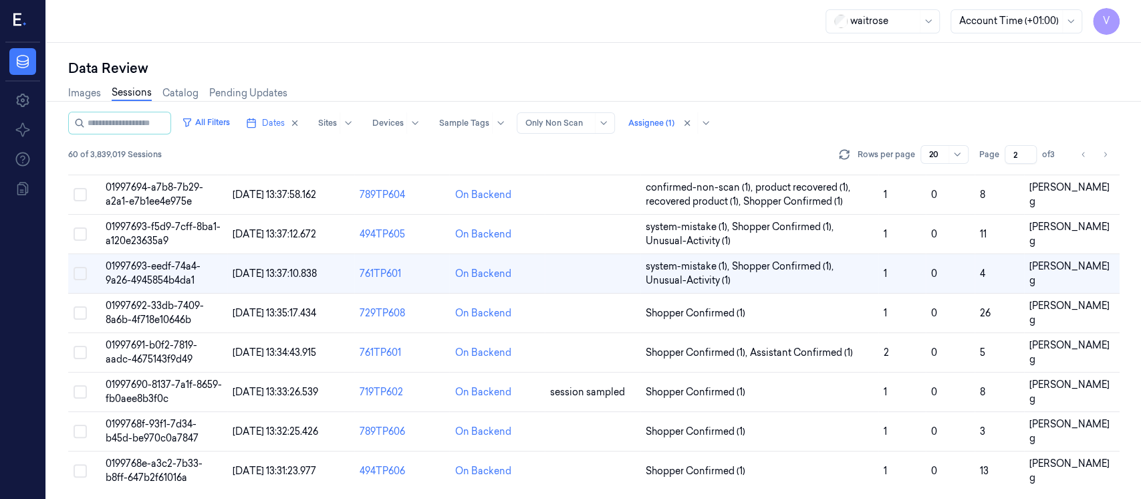
scroll to position [553, 0]
click at [585, 320] on td at bounding box center [593, 312] width 96 height 39
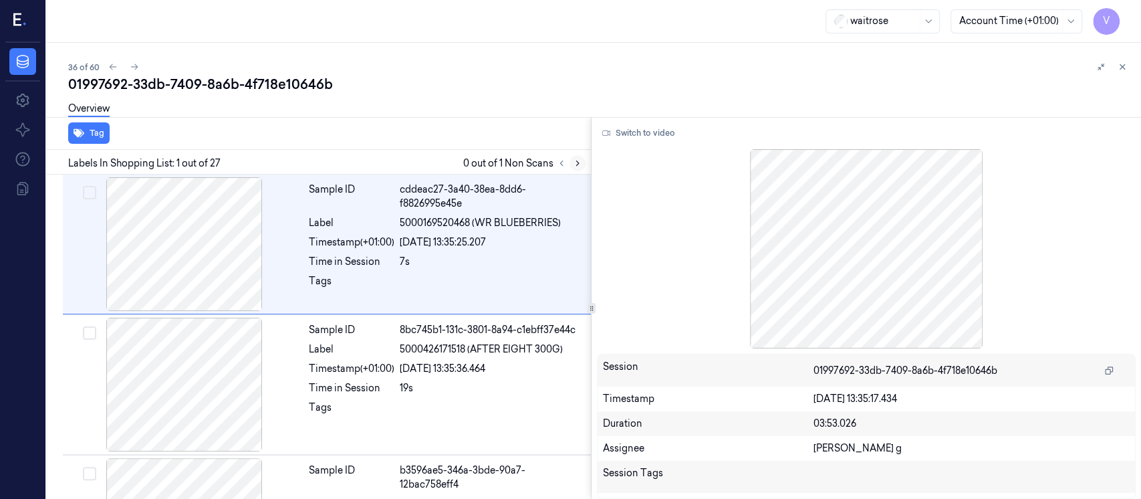
click at [580, 163] on icon at bounding box center [577, 162] width 9 height 9
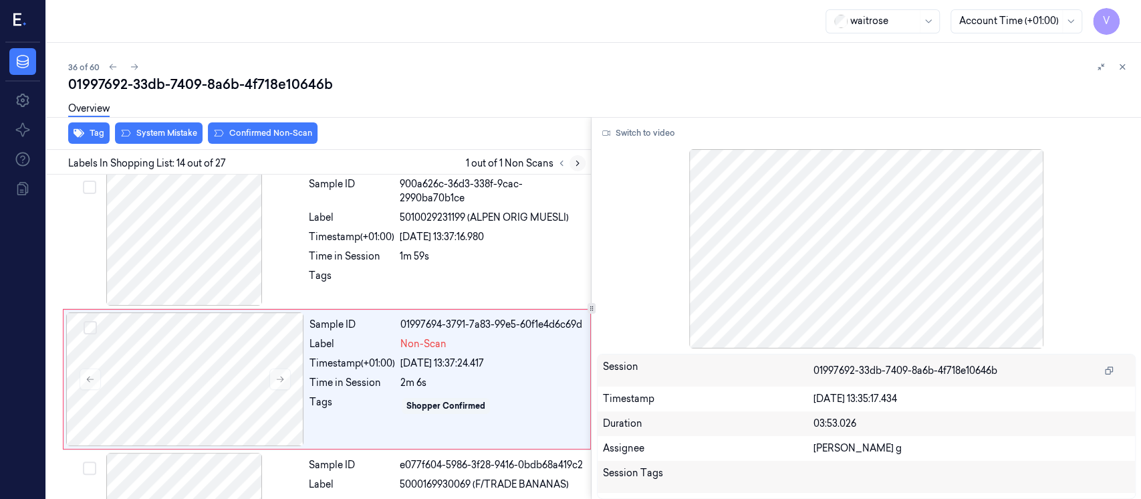
scroll to position [1750, 0]
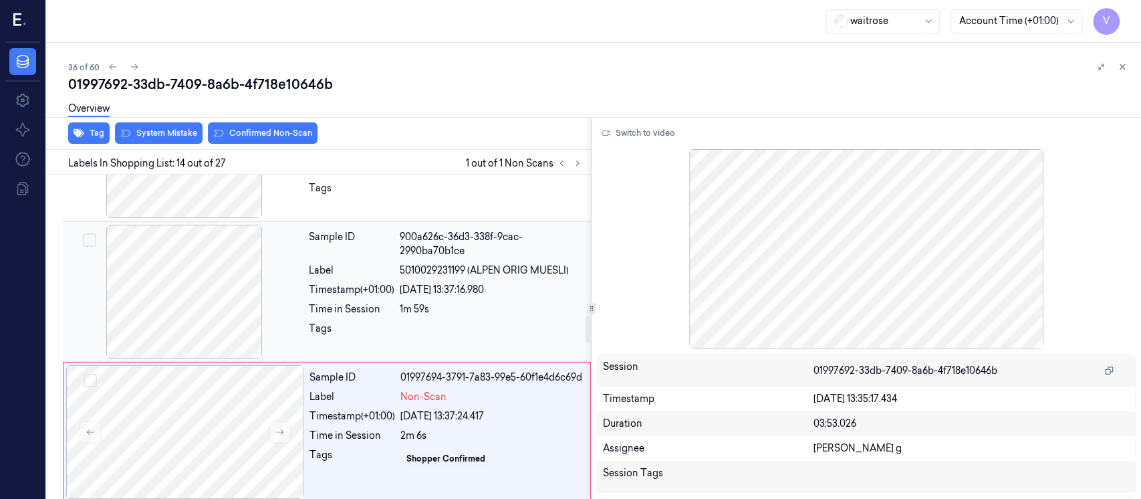
click at [215, 289] on div at bounding box center [184, 292] width 238 height 134
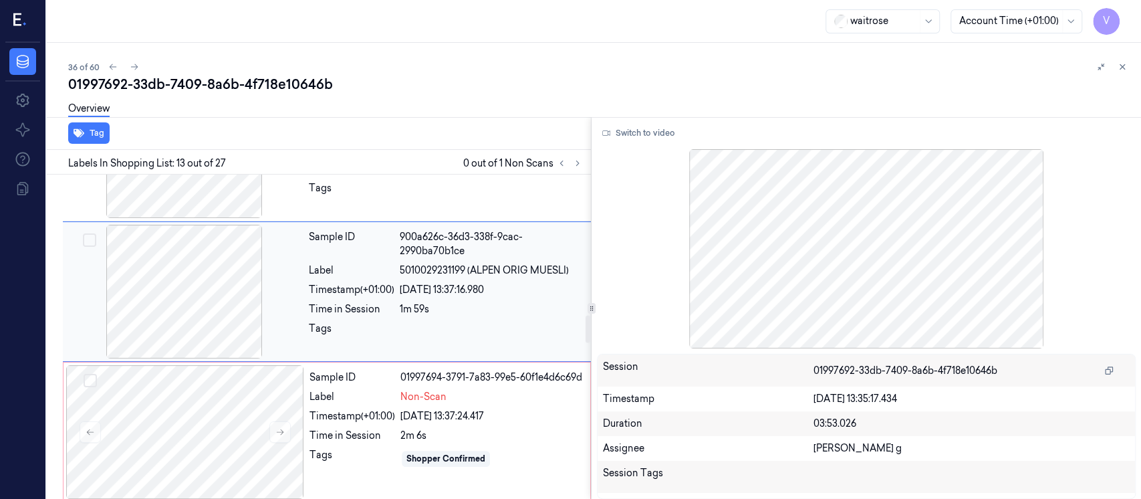
scroll to position [1609, 0]
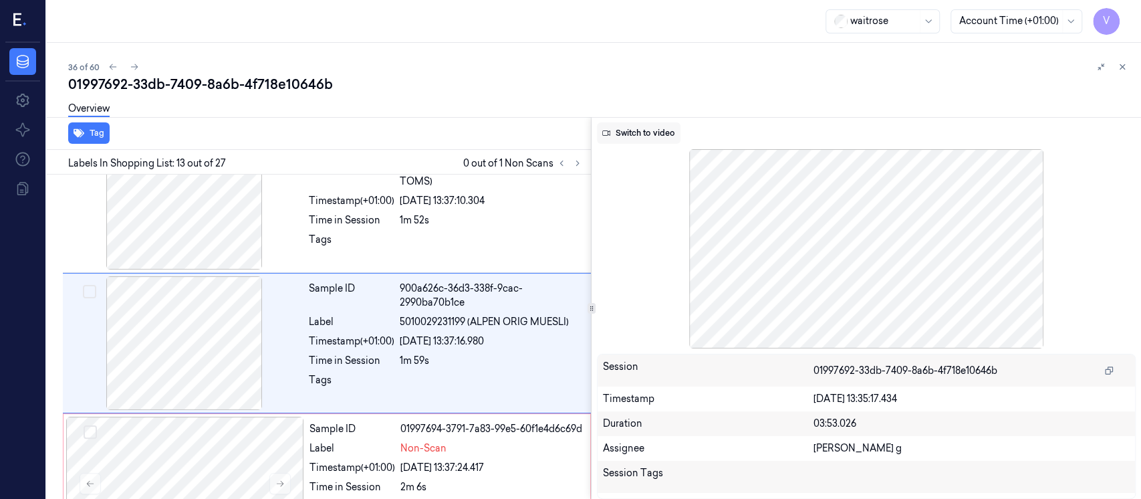
click at [614, 132] on button "Switch to video" at bounding box center [639, 132] width 84 height 21
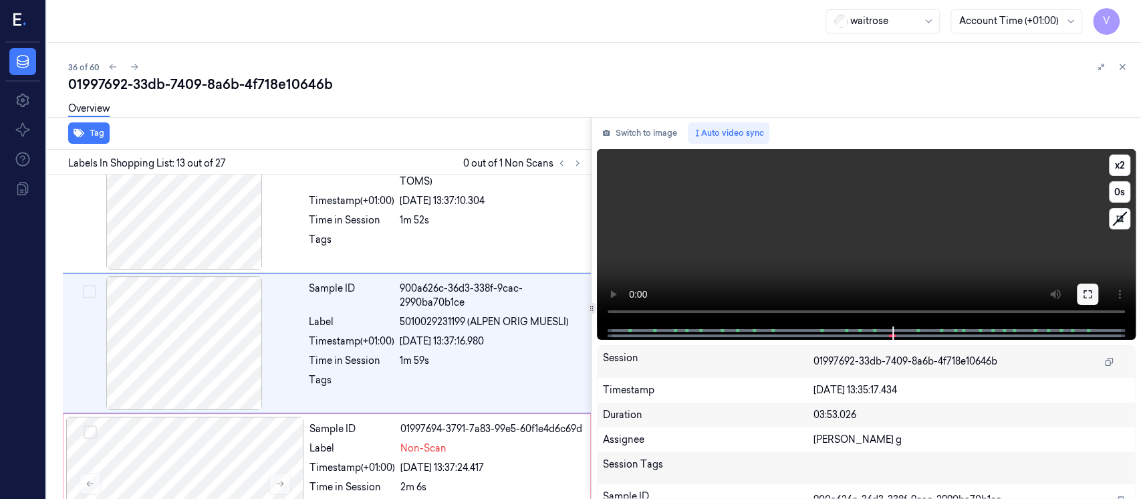
click at [1095, 297] on button at bounding box center [1087, 293] width 21 height 21
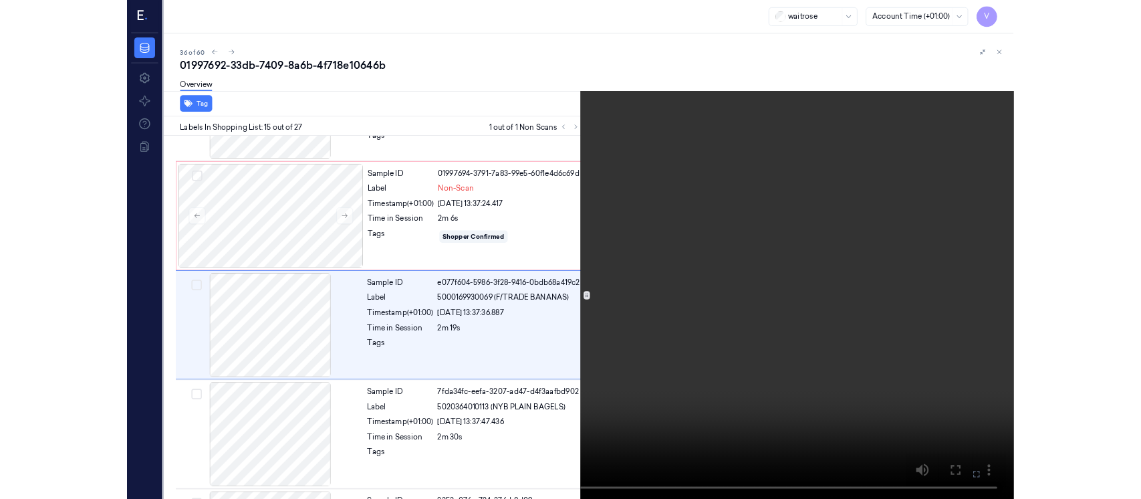
scroll to position [1818, 0]
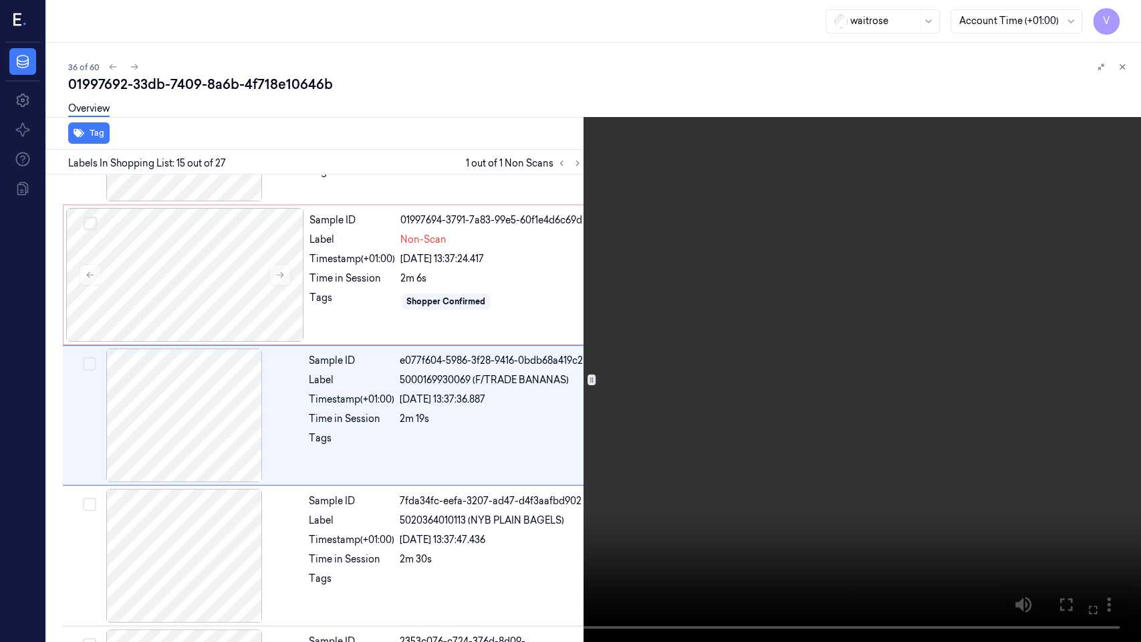
click at [0, 0] on button at bounding box center [0, 0] width 0 height 0
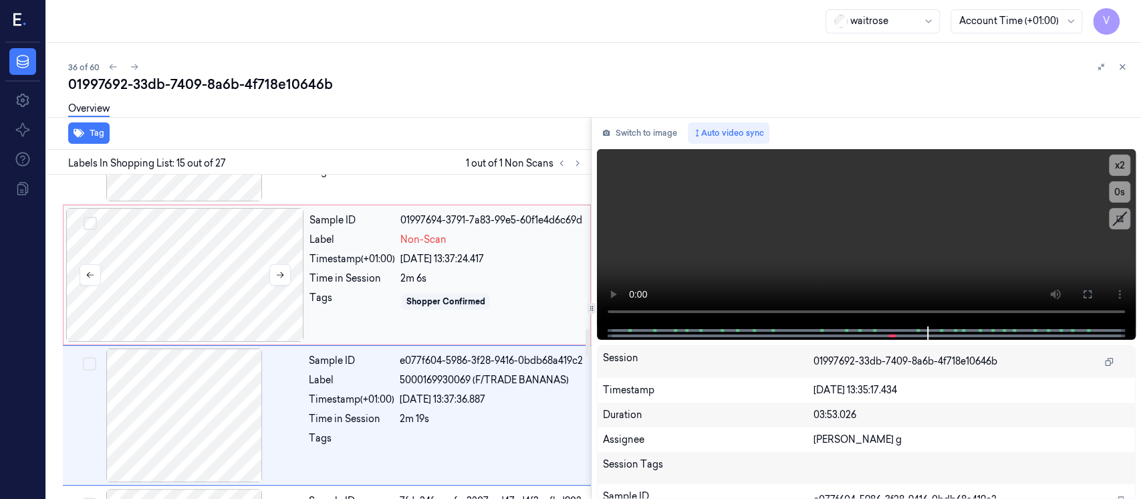
click at [156, 288] on div at bounding box center [185, 275] width 238 height 134
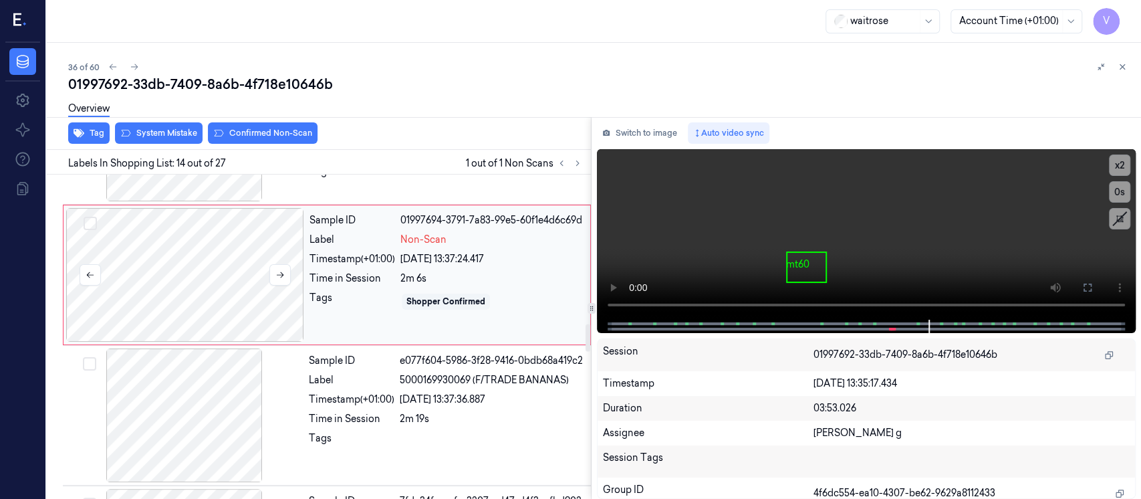
scroll to position [1750, 0]
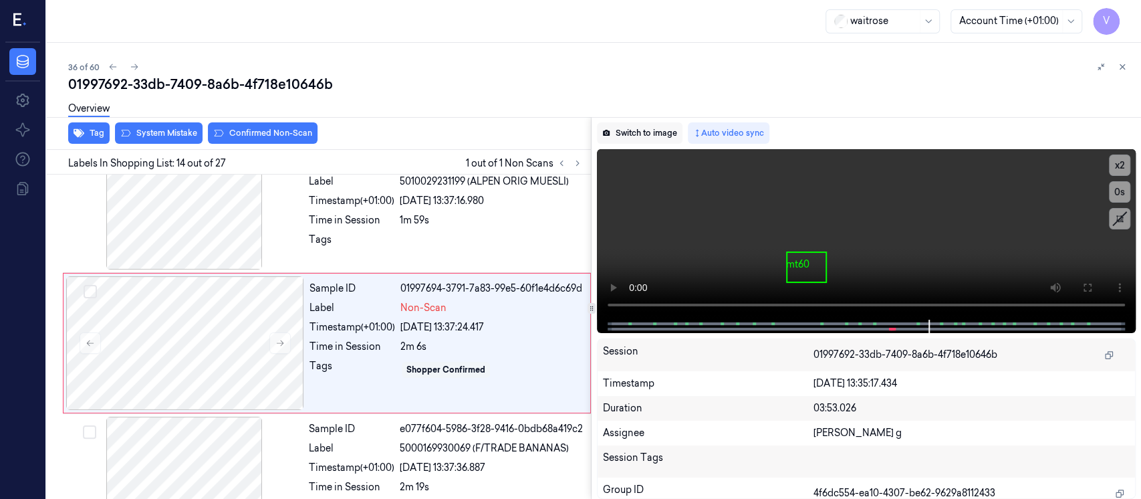
click at [642, 138] on button "Switch to image" at bounding box center [640, 132] width 86 height 21
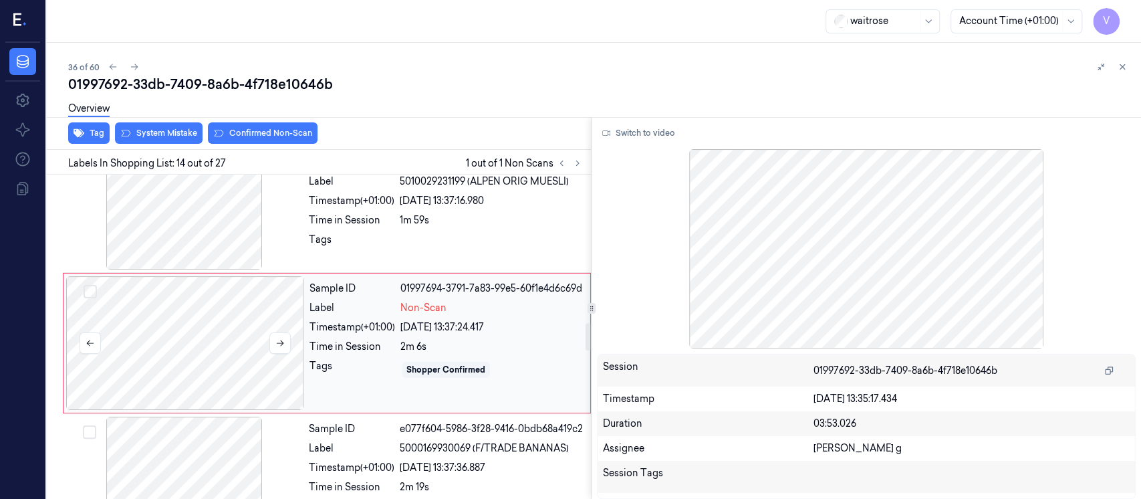
click at [243, 339] on div at bounding box center [185, 343] width 238 height 134
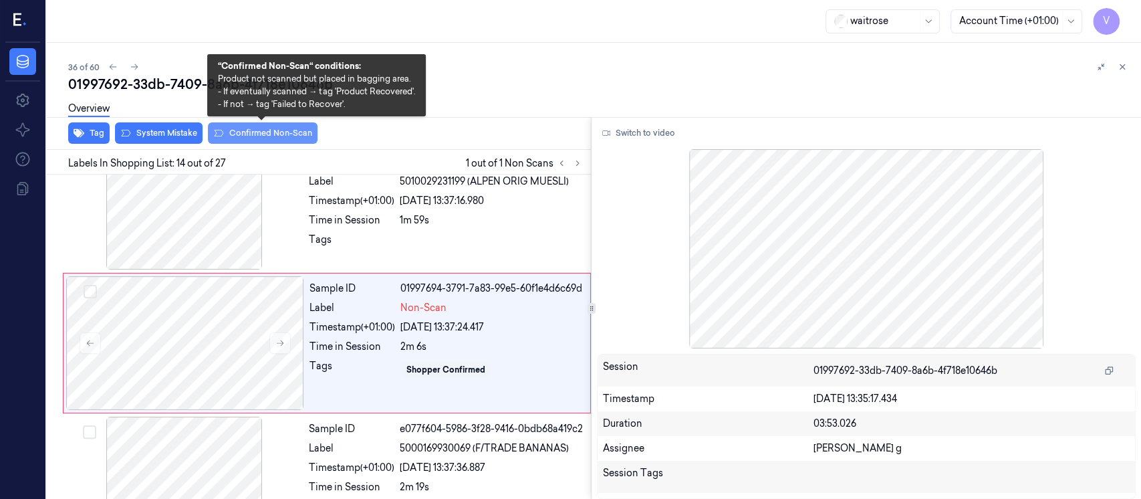
click at [295, 141] on button "Confirmed Non-Scan" at bounding box center [263, 132] width 110 height 21
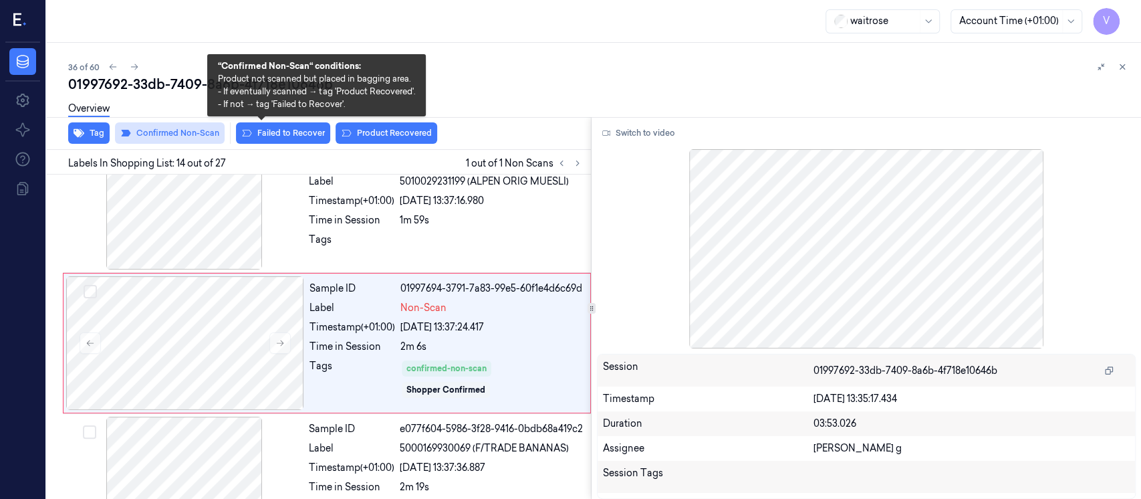
scroll to position [1754, 0]
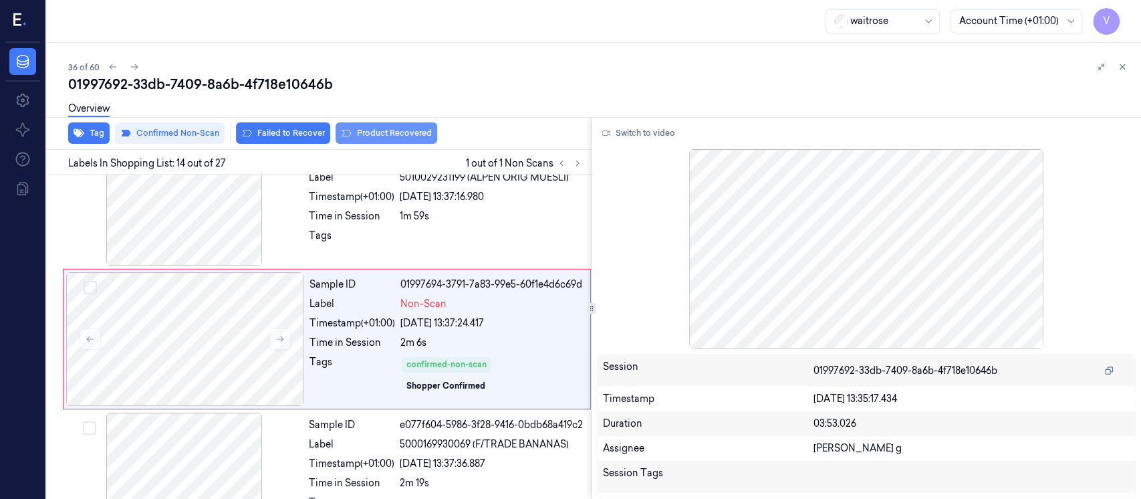
click at [398, 133] on button "Product Recovered" at bounding box center [386, 132] width 102 height 21
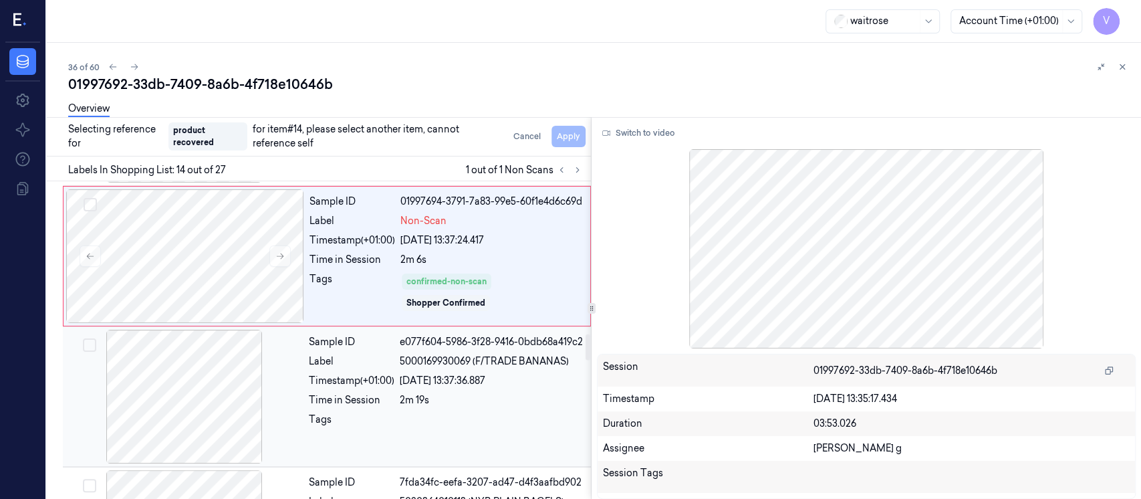
click at [157, 391] on div at bounding box center [184, 396] width 238 height 134
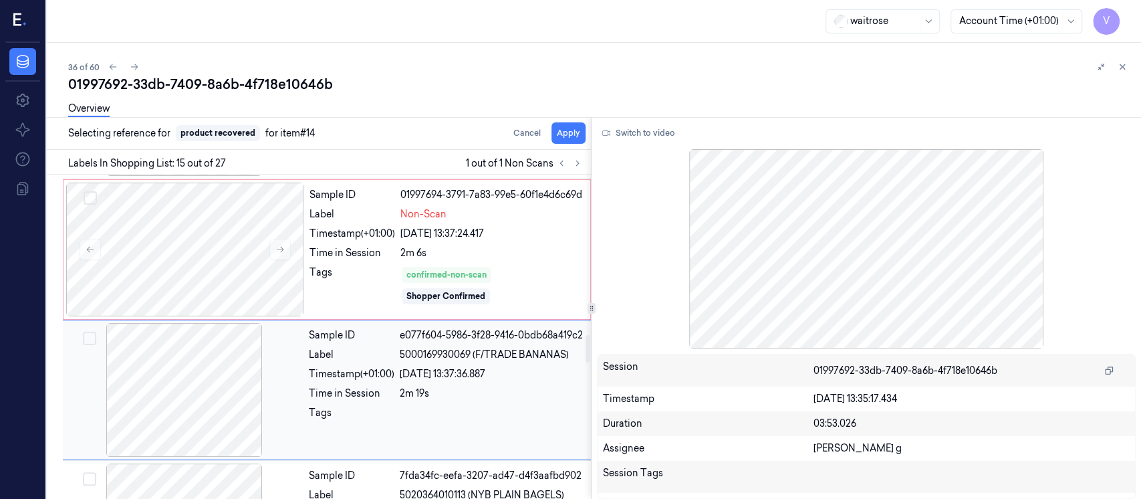
scroll to position [1898, 0]
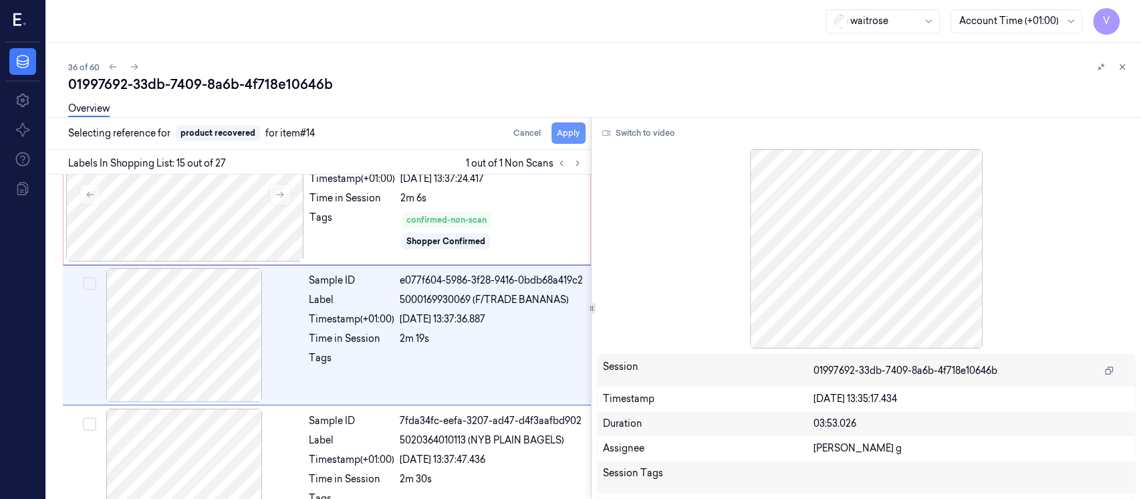
click at [563, 129] on button "Apply" at bounding box center [568, 132] width 34 height 21
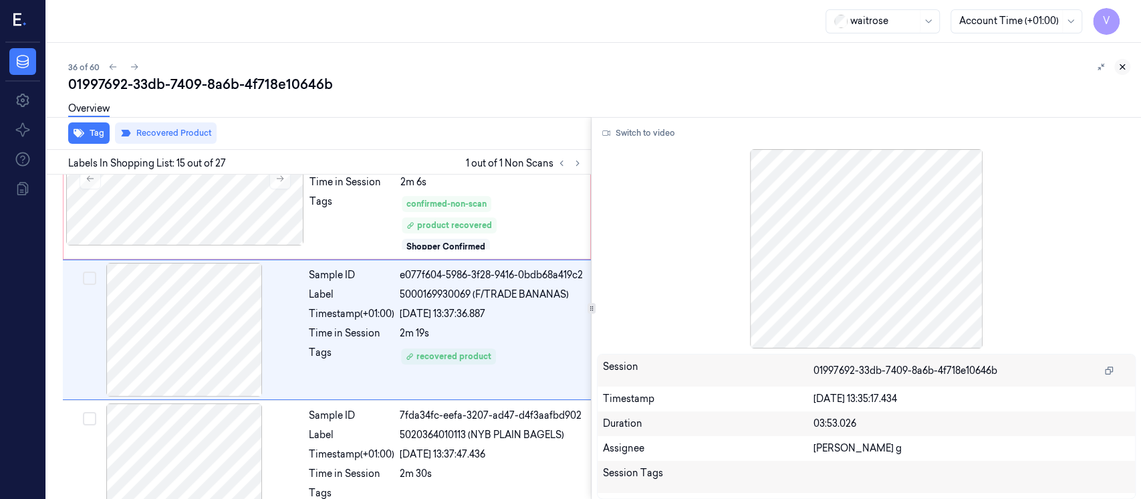
click at [1119, 61] on button at bounding box center [1122, 67] width 16 height 16
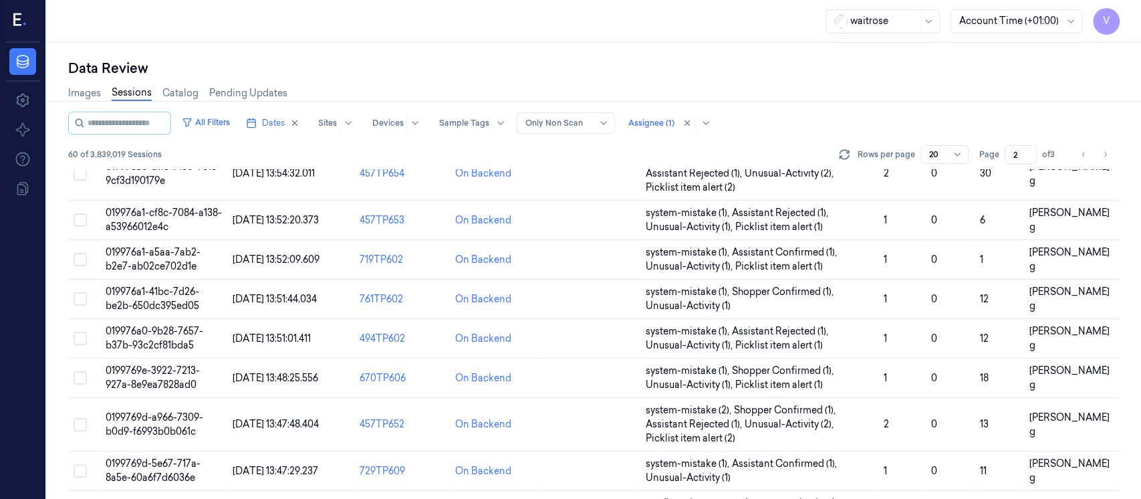
scroll to position [553, 0]
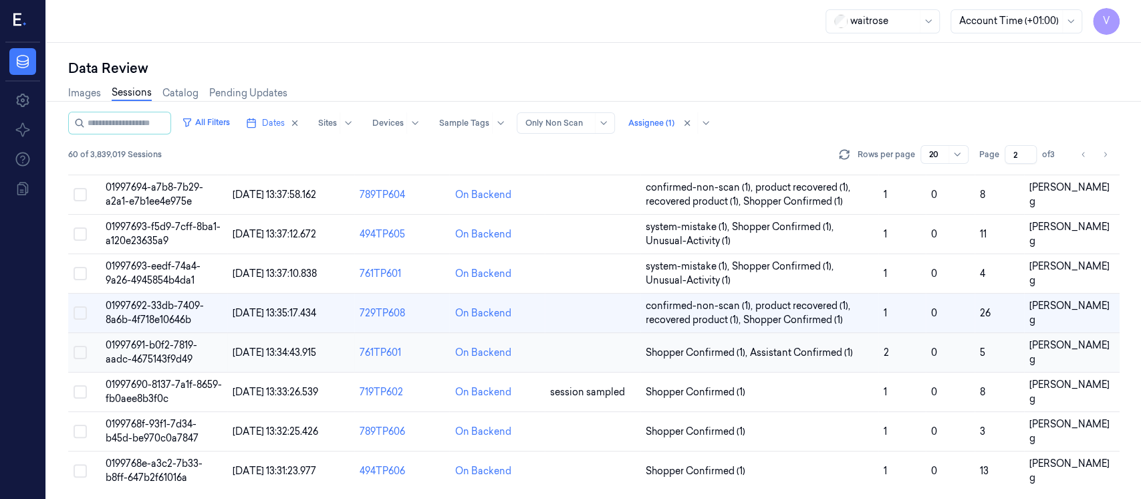
click at [615, 352] on td at bounding box center [593, 352] width 96 height 39
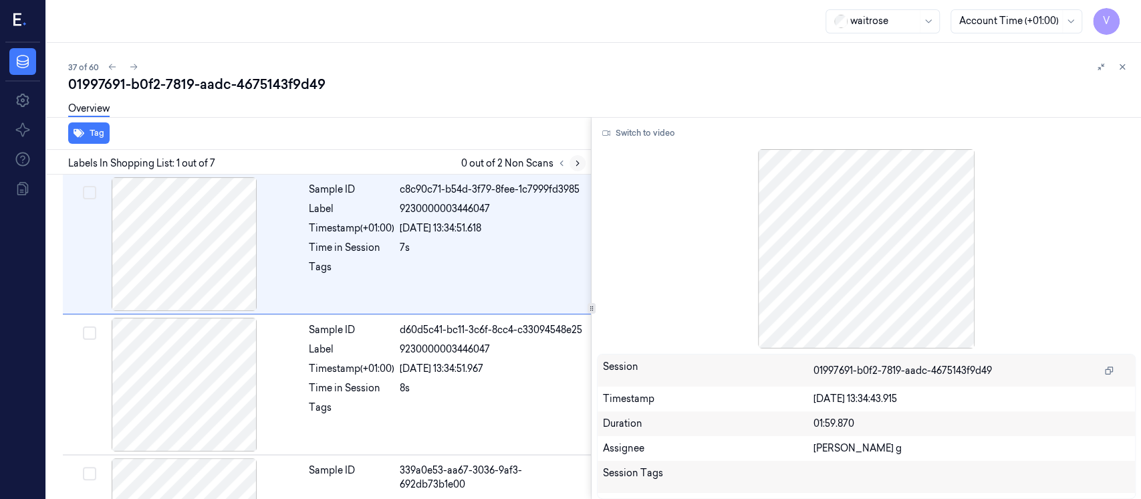
click at [577, 168] on button at bounding box center [577, 163] width 16 height 16
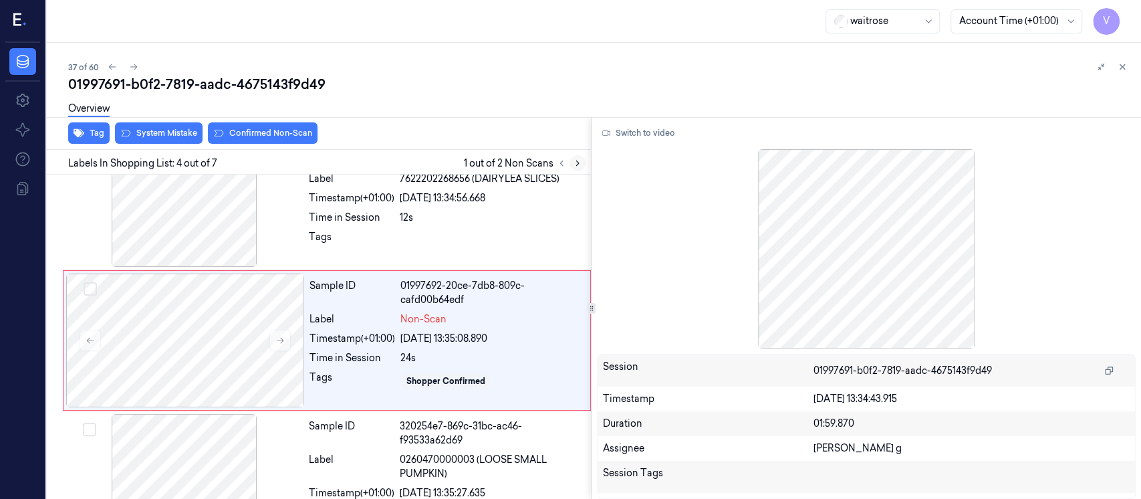
scroll to position [327, 0]
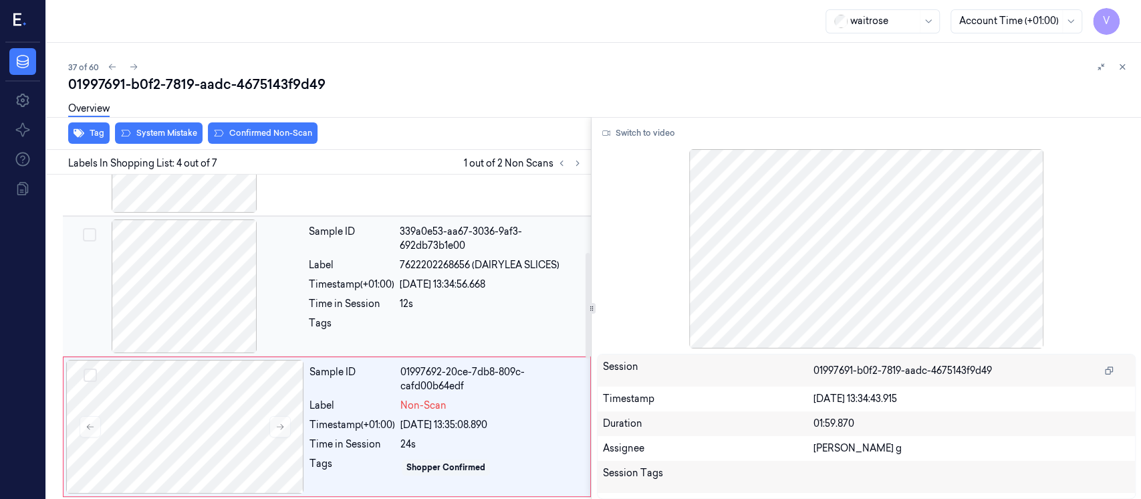
click at [217, 309] on div at bounding box center [184, 286] width 238 height 134
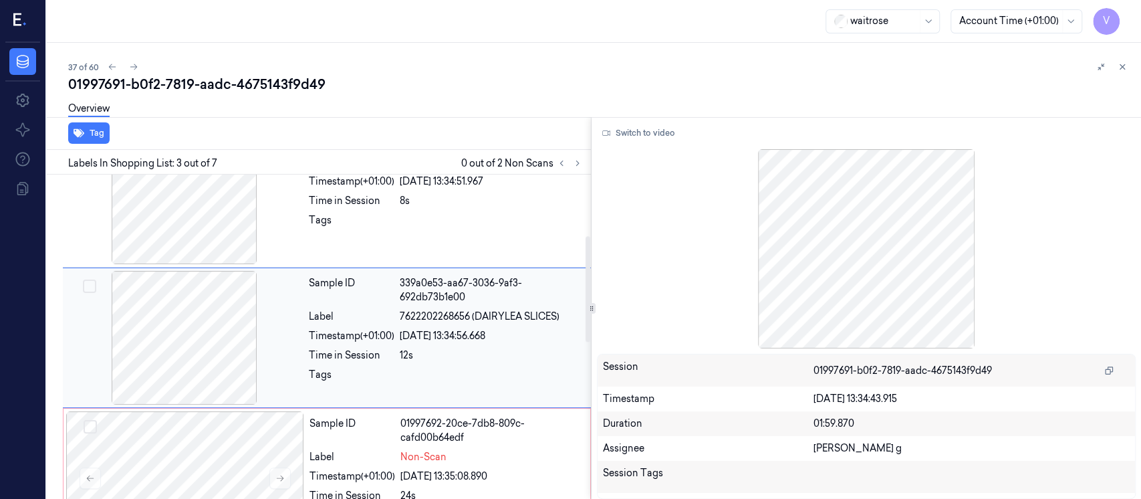
scroll to position [277, 0]
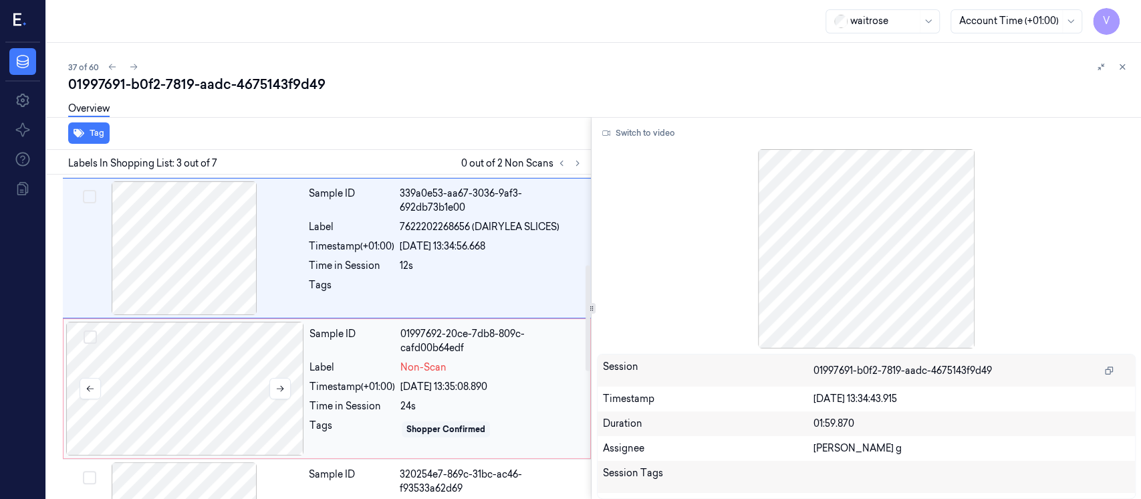
click at [239, 386] on div at bounding box center [185, 388] width 238 height 134
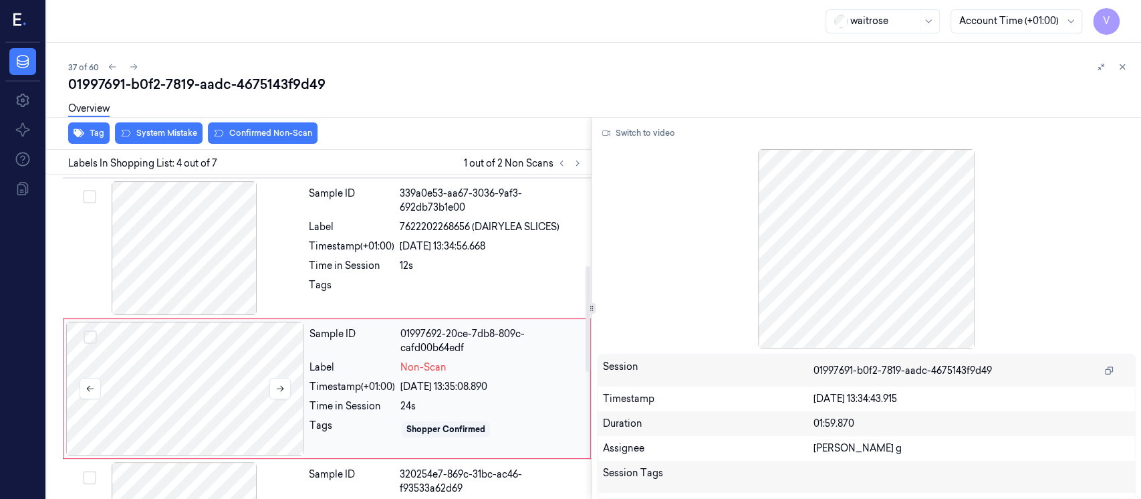
scroll to position [327, 0]
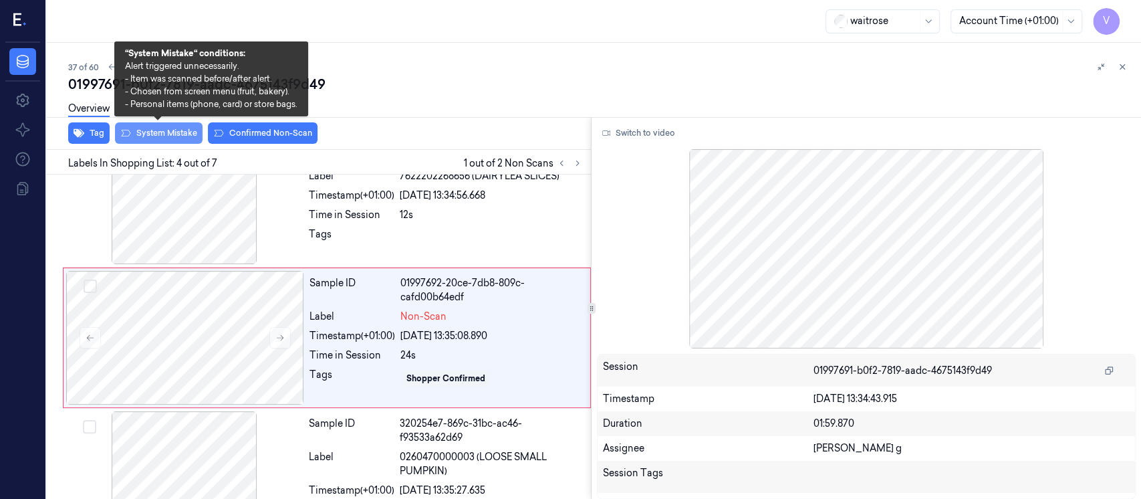
click at [178, 136] on button "System Mistake" at bounding box center [159, 132] width 88 height 21
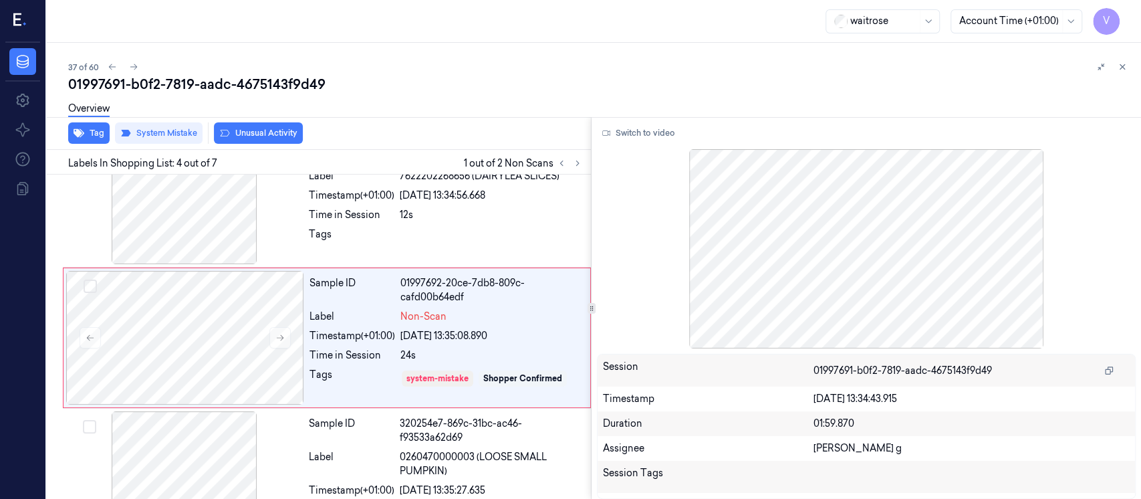
click at [271, 139] on button "Unusual Activity" at bounding box center [258, 132] width 89 height 21
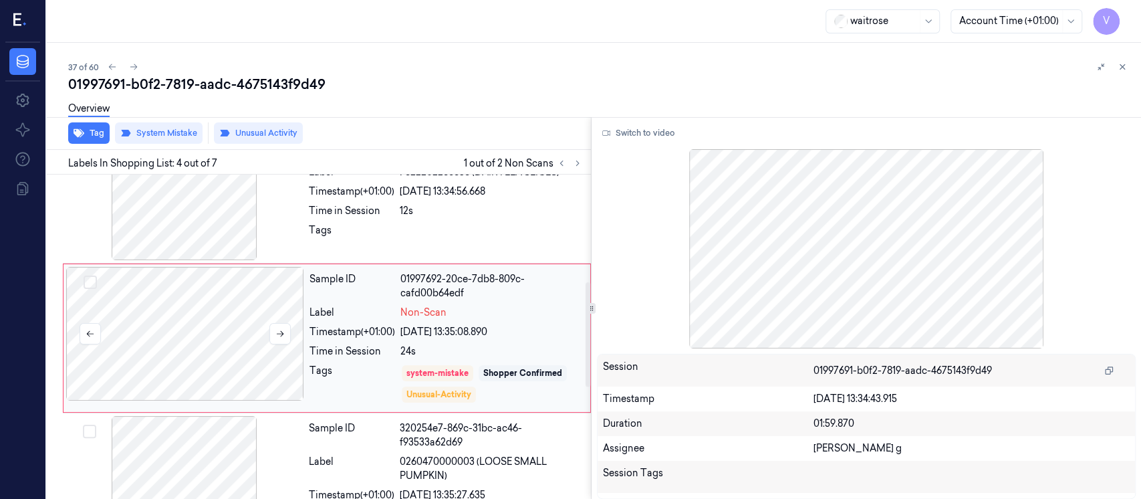
click at [237, 318] on div at bounding box center [185, 334] width 238 height 134
click at [1126, 68] on icon at bounding box center [1121, 66] width 9 height 9
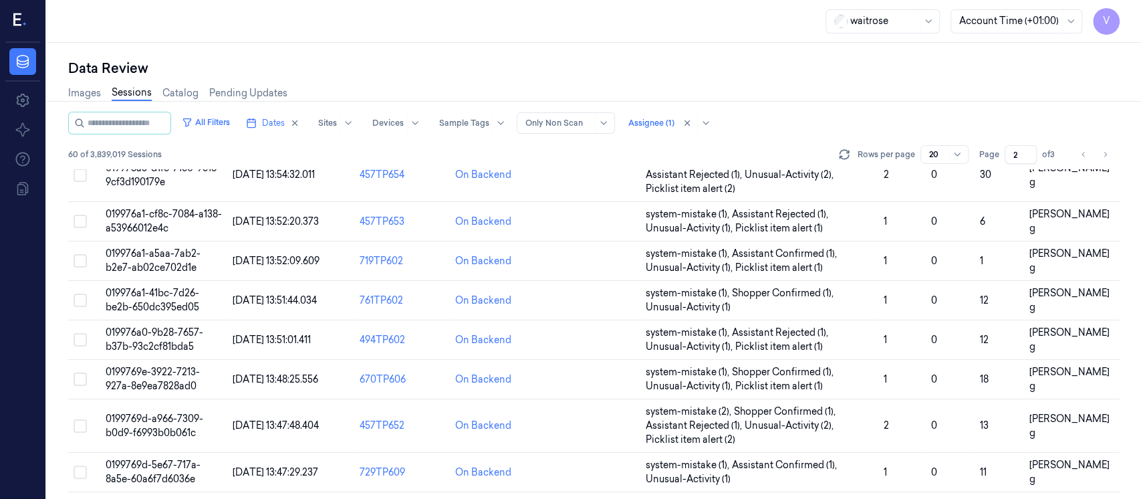
scroll to position [553, 0]
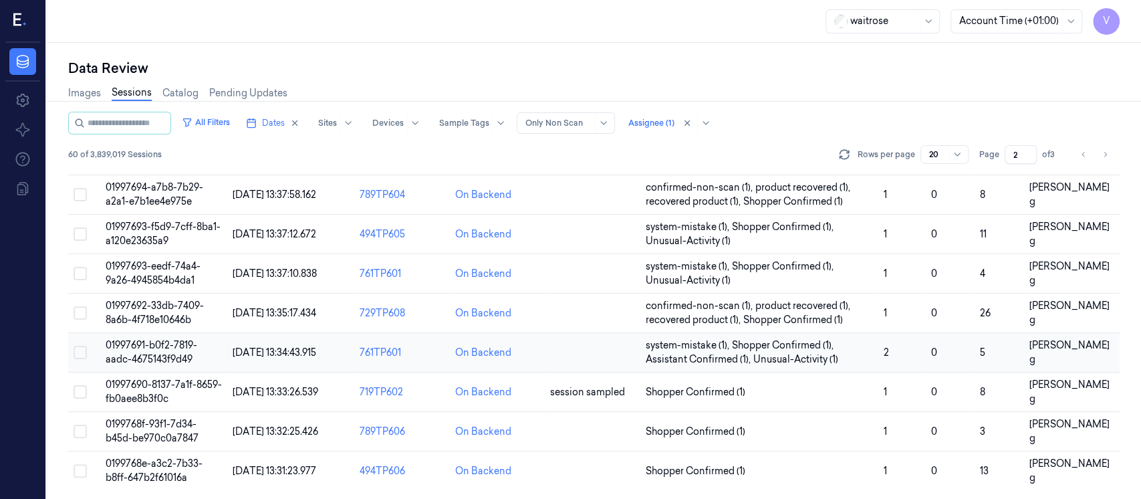
click at [599, 364] on td at bounding box center [593, 352] width 96 height 39
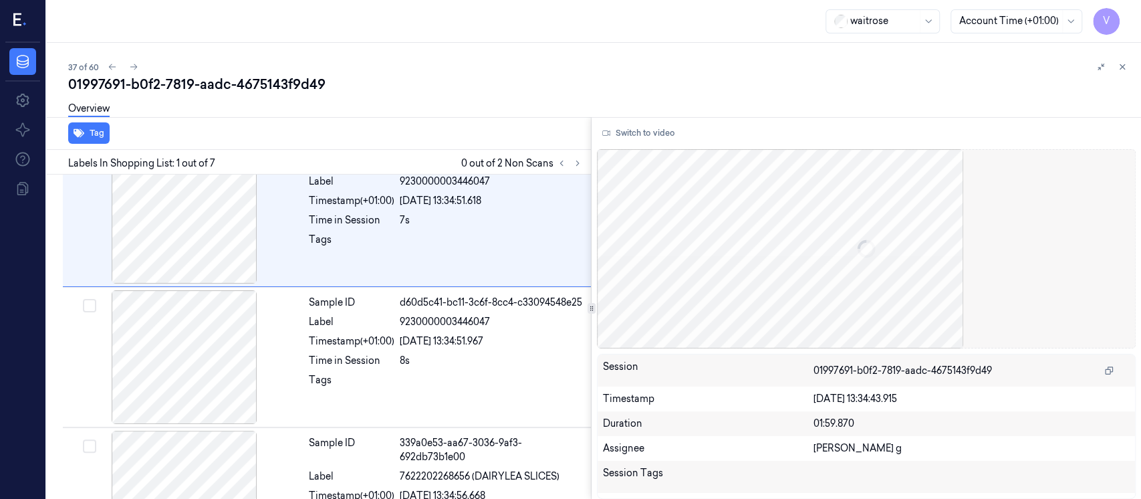
scroll to position [27, 0]
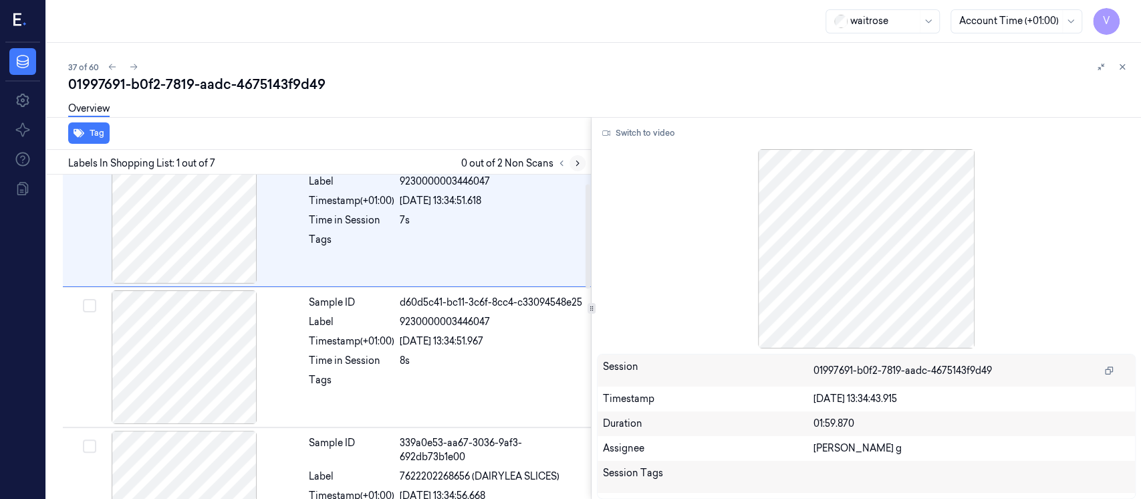
click at [573, 162] on icon at bounding box center [577, 162] width 9 height 9
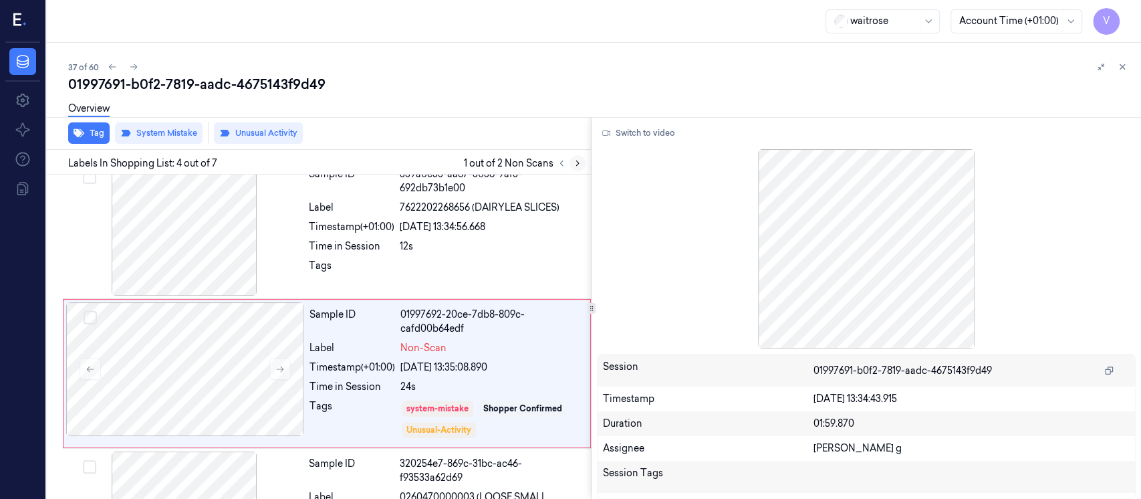
scroll to position [331, 0]
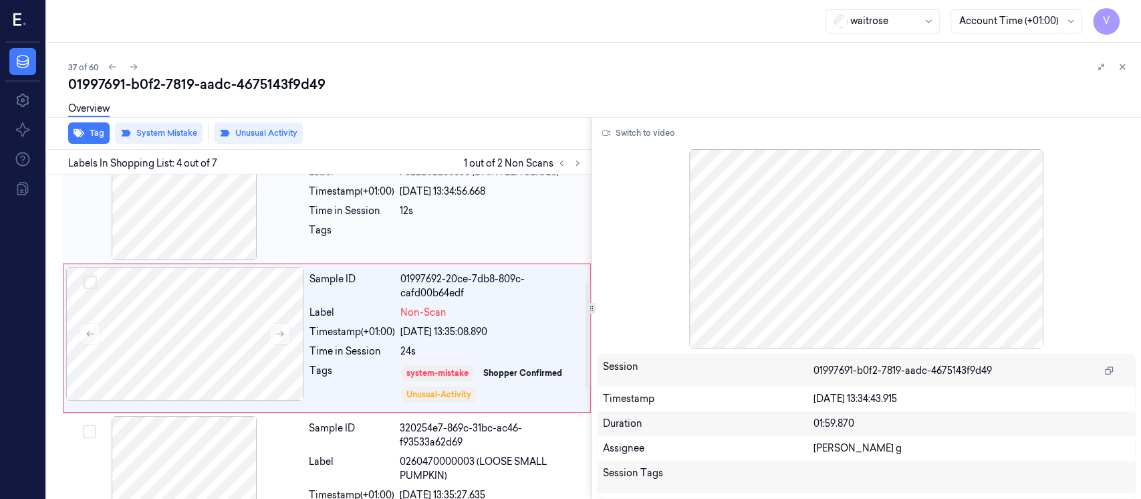
click at [380, 223] on div "Tags" at bounding box center [352, 233] width 86 height 21
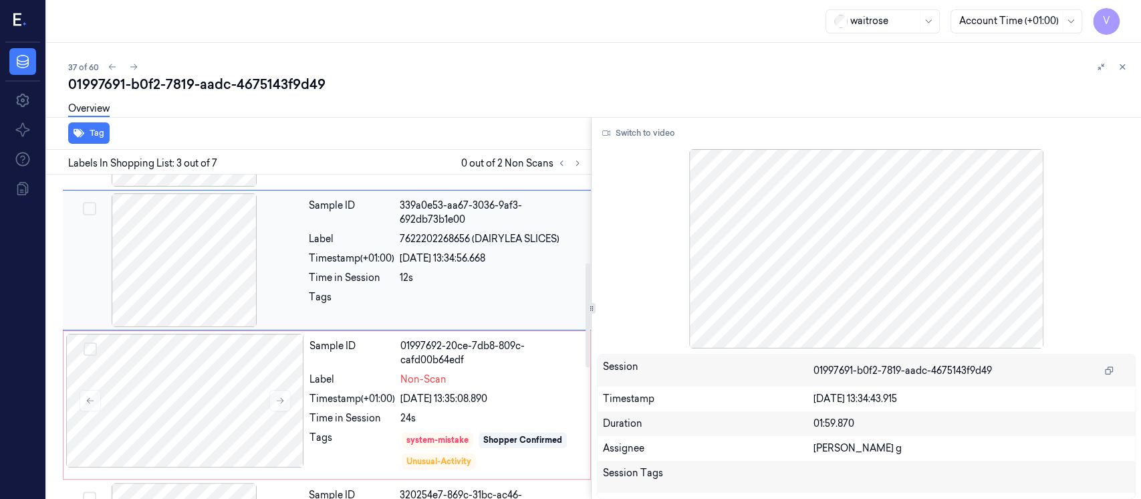
scroll to position [277, 0]
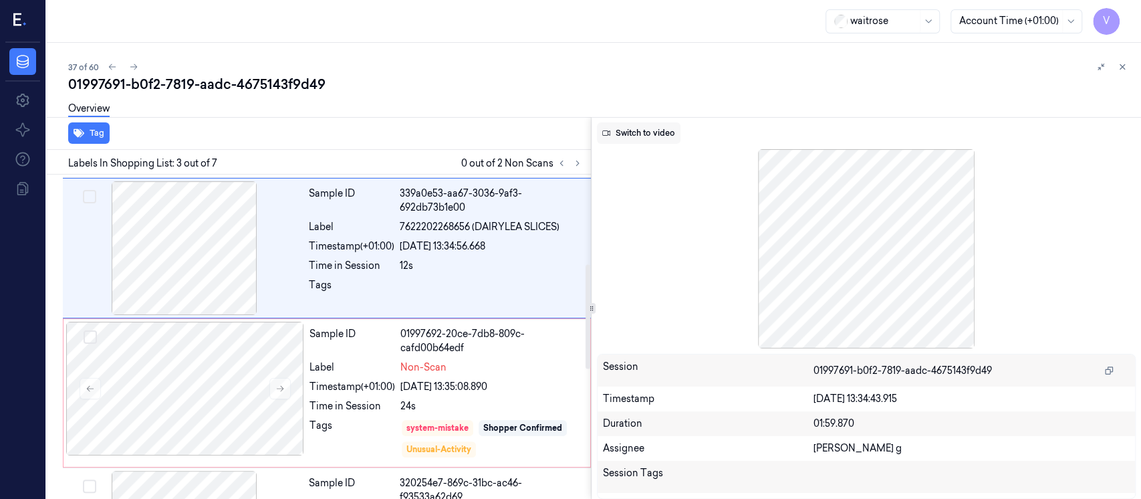
click at [658, 130] on button "Switch to video" at bounding box center [639, 132] width 84 height 21
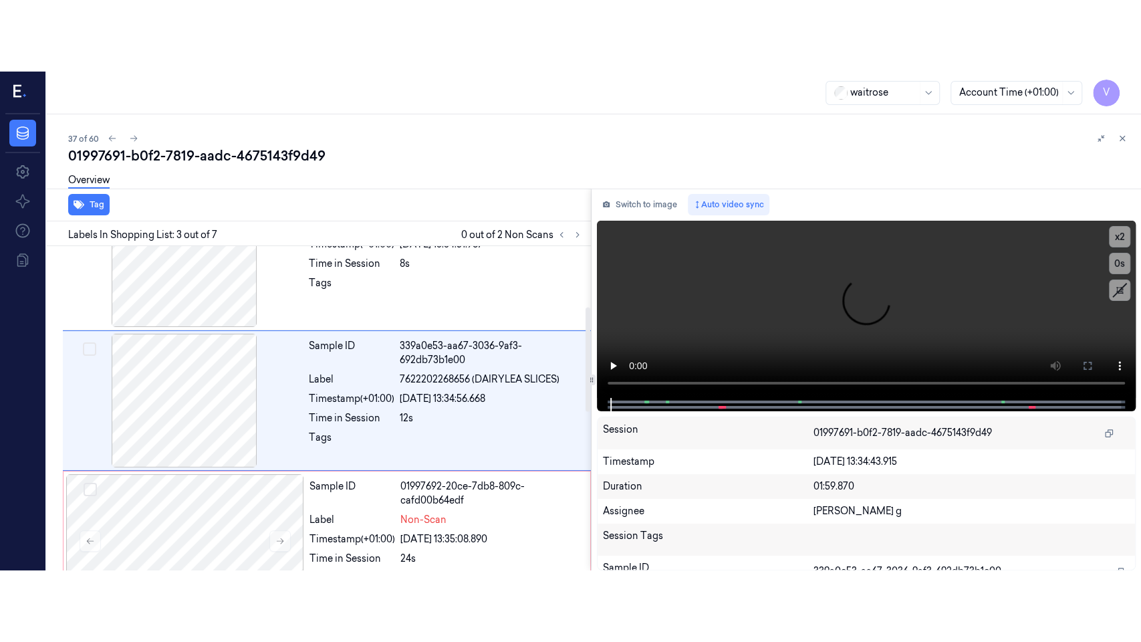
scroll to position [187, 0]
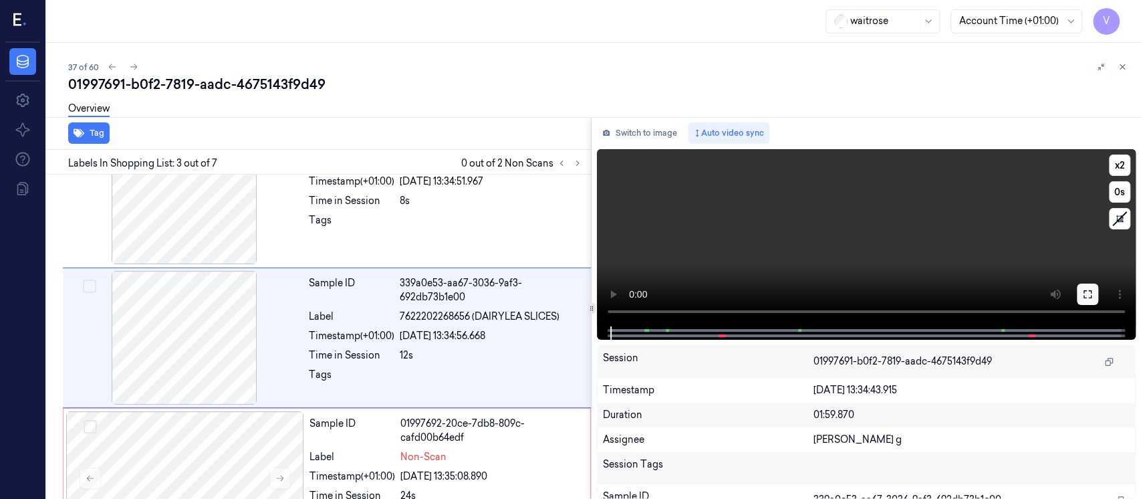
click at [1089, 294] on icon at bounding box center [1087, 294] width 11 height 11
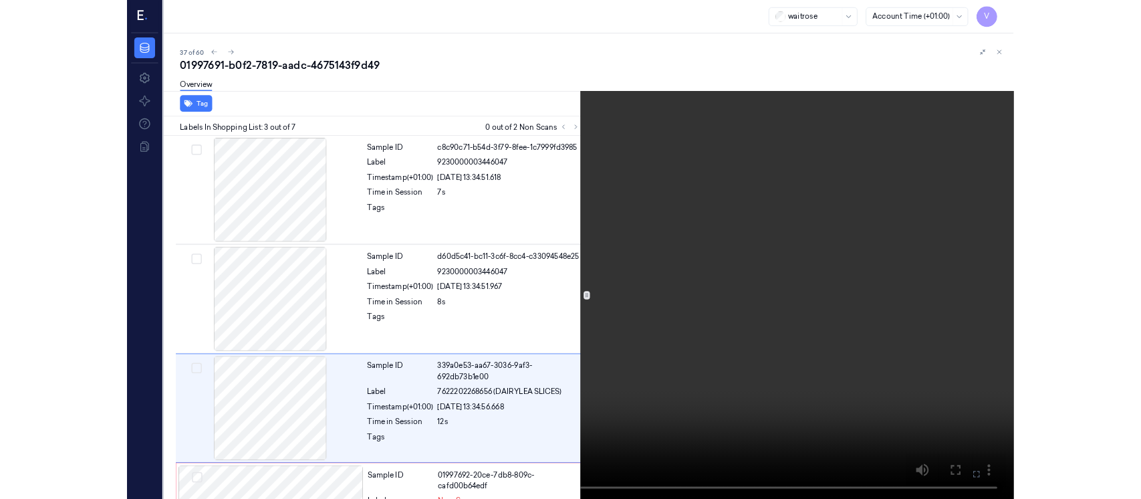
scroll to position [116, 0]
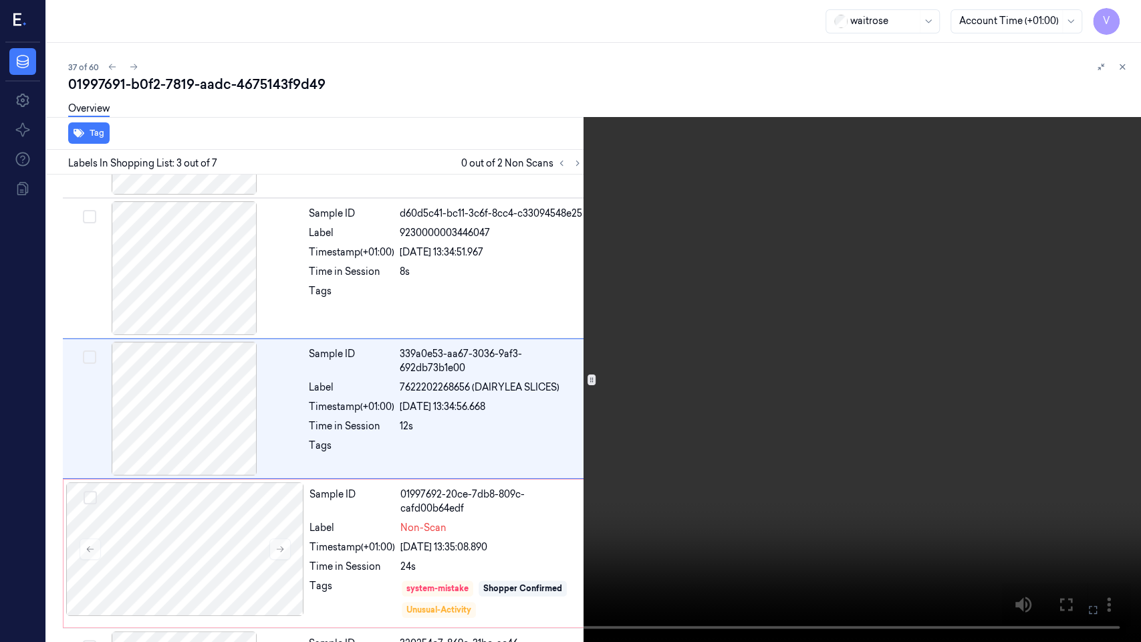
click at [0, 0] on icon at bounding box center [0, 0] width 0 height 0
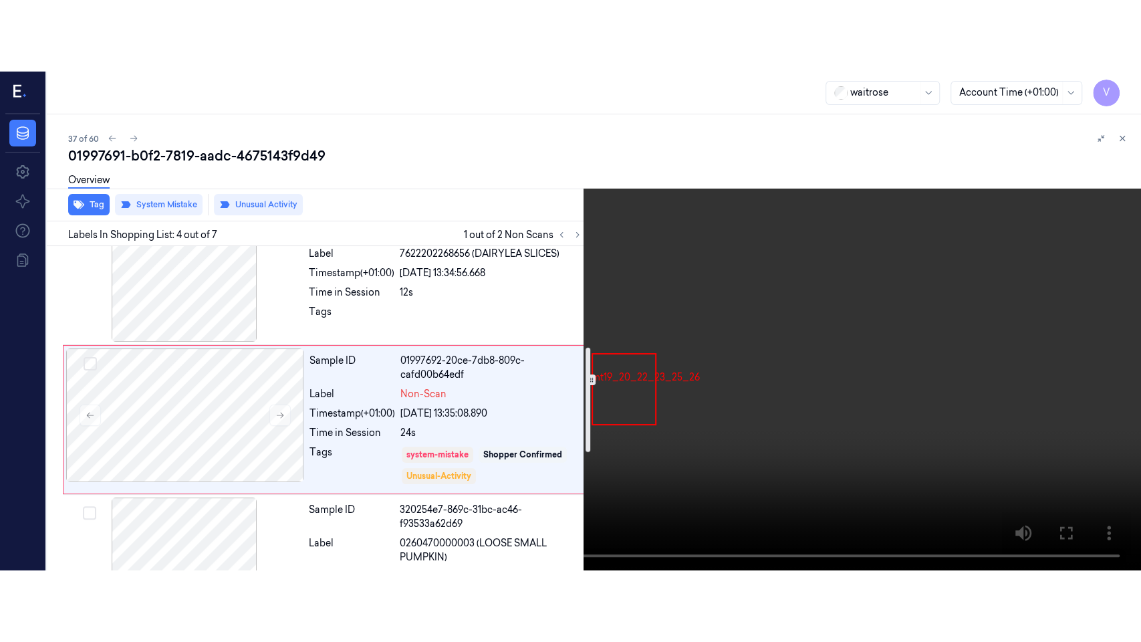
scroll to position [331, 0]
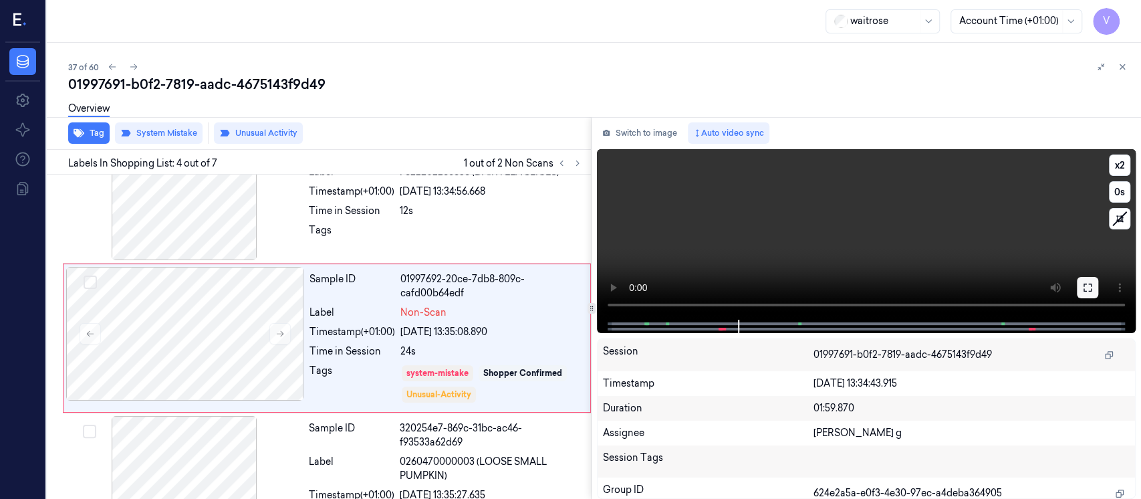
click at [1087, 286] on icon at bounding box center [1087, 287] width 11 height 11
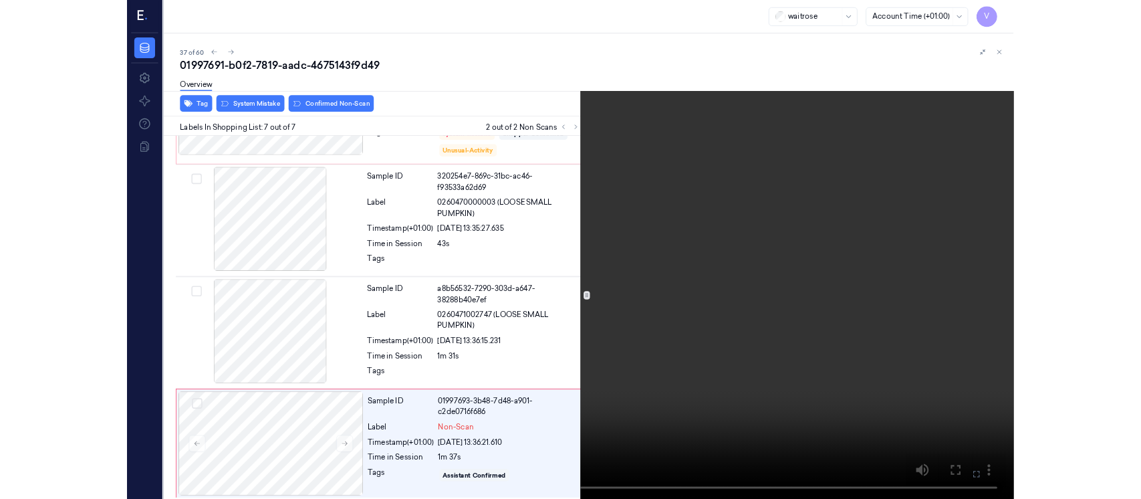
scroll to position [535, 0]
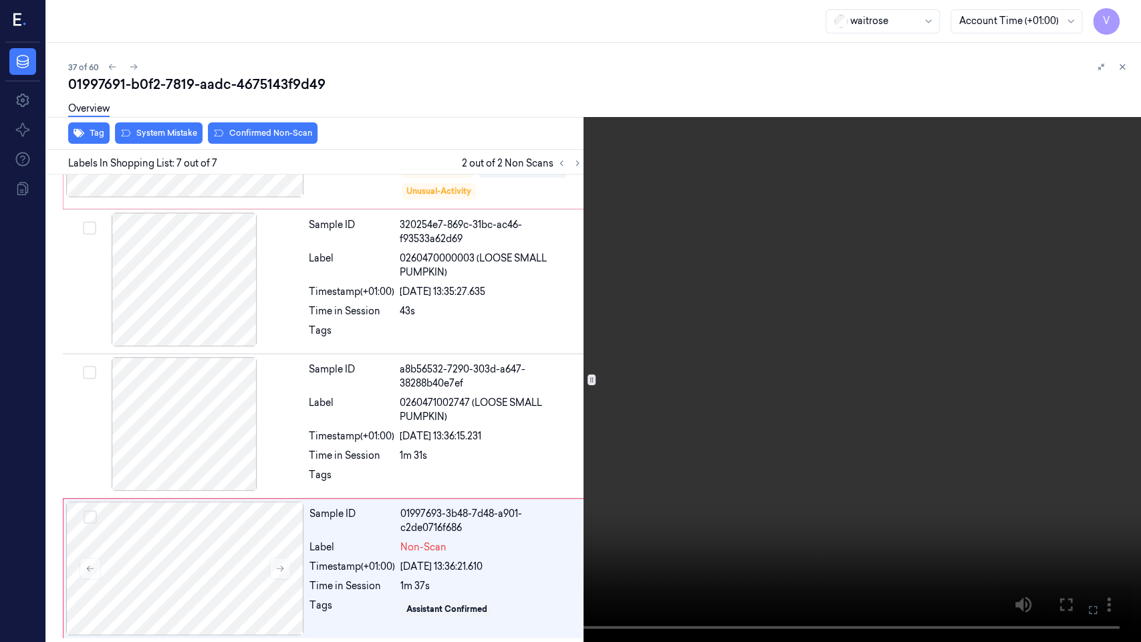
click at [0, 0] on icon at bounding box center [0, 0] width 0 height 0
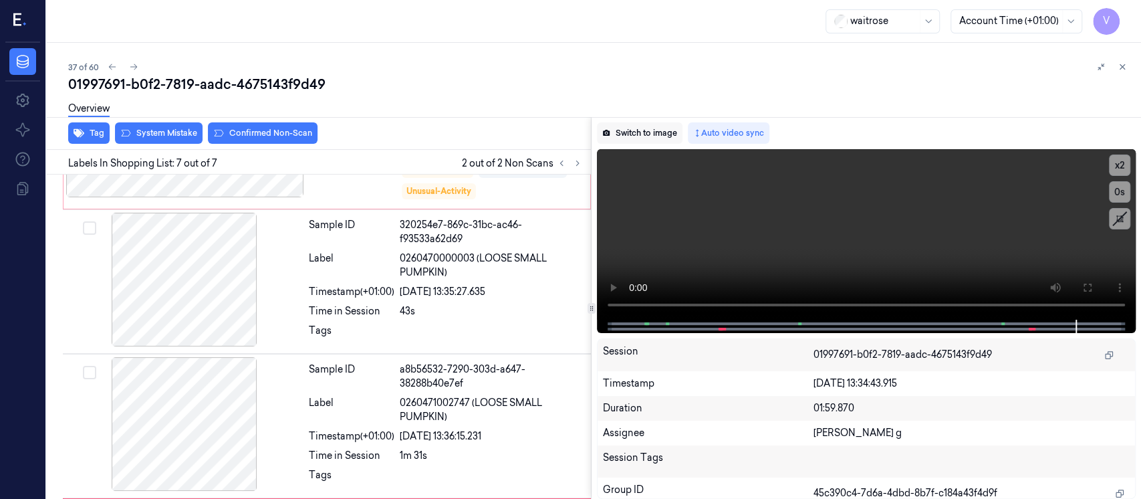
click at [631, 130] on button "Switch to image" at bounding box center [640, 132] width 86 height 21
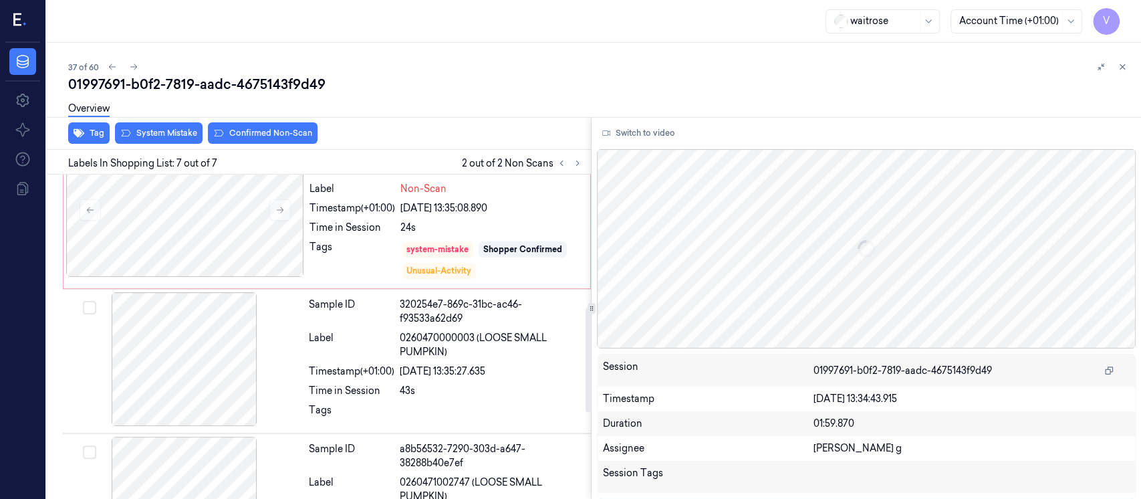
scroll to position [410, 0]
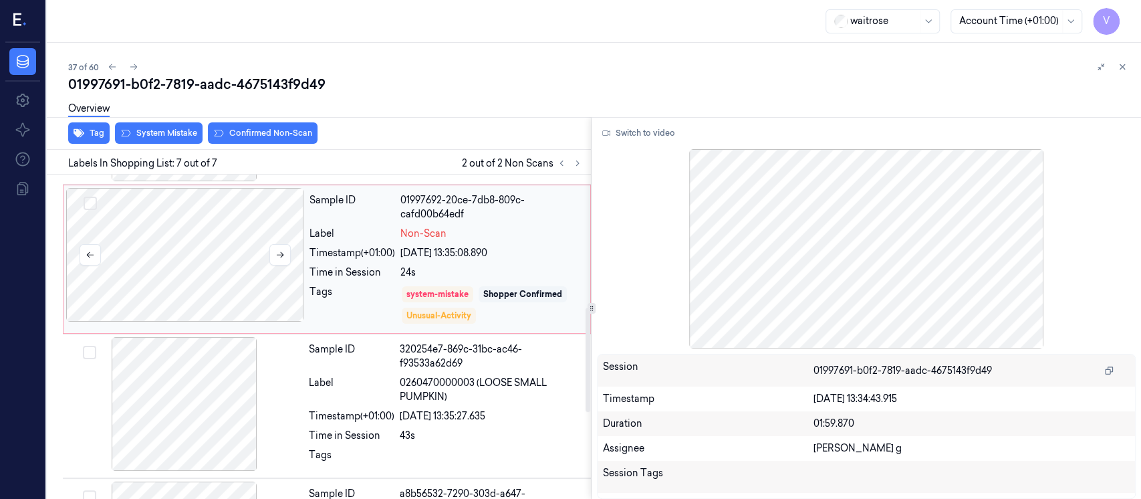
click at [219, 282] on div at bounding box center [185, 255] width 238 height 134
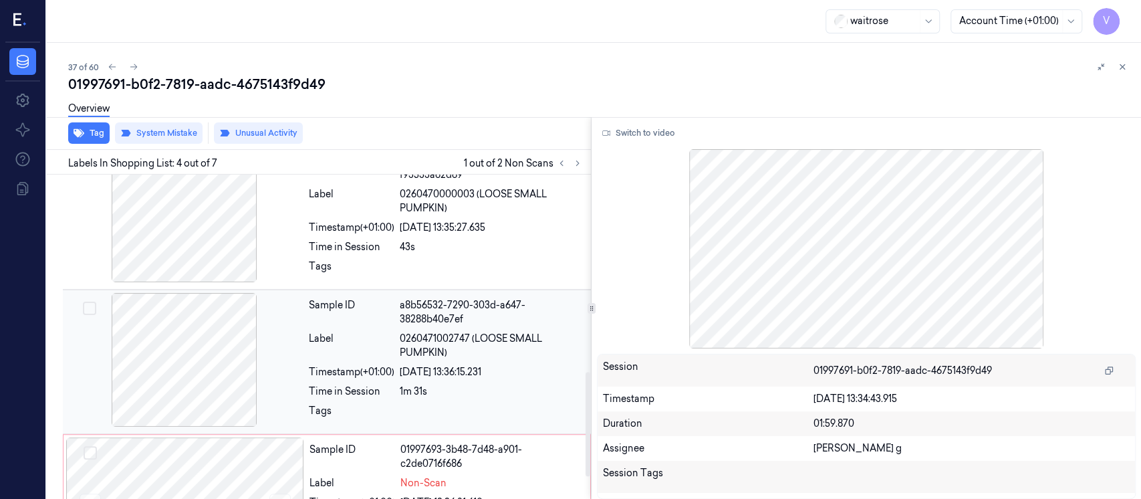
scroll to position [678, 0]
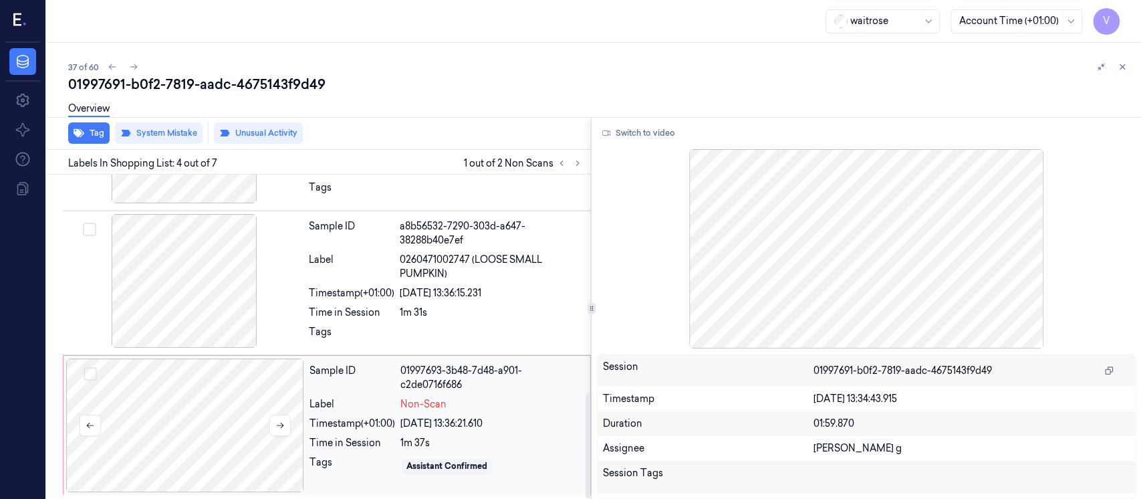
click at [206, 441] on div at bounding box center [185, 425] width 238 height 134
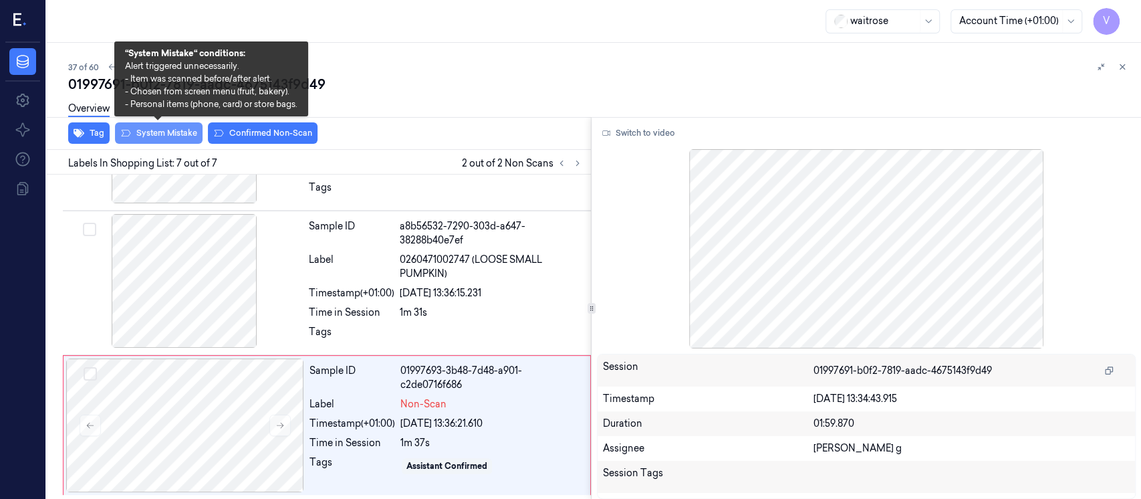
click at [170, 136] on button "System Mistake" at bounding box center [159, 132] width 88 height 21
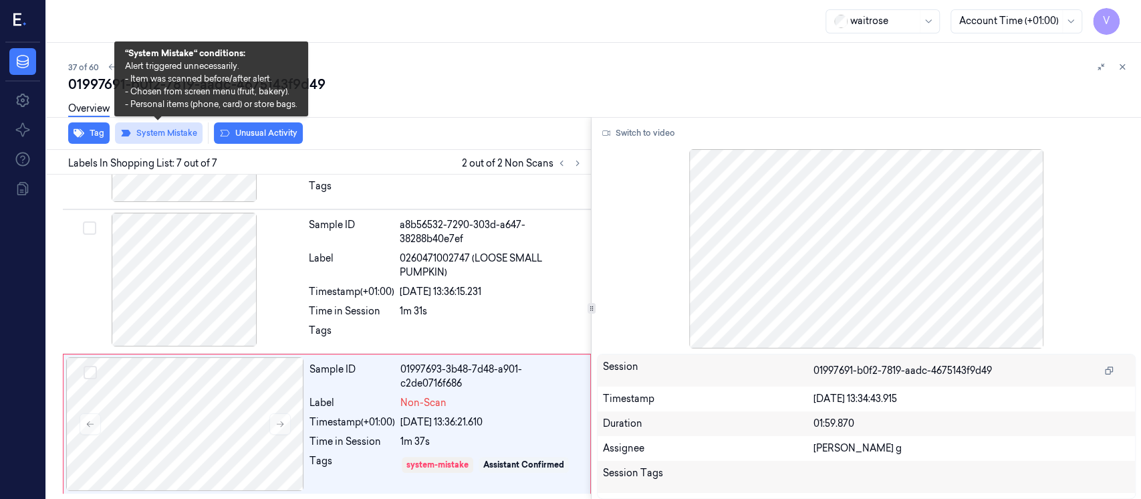
click at [169, 134] on button "System Mistake" at bounding box center [159, 132] width 88 height 21
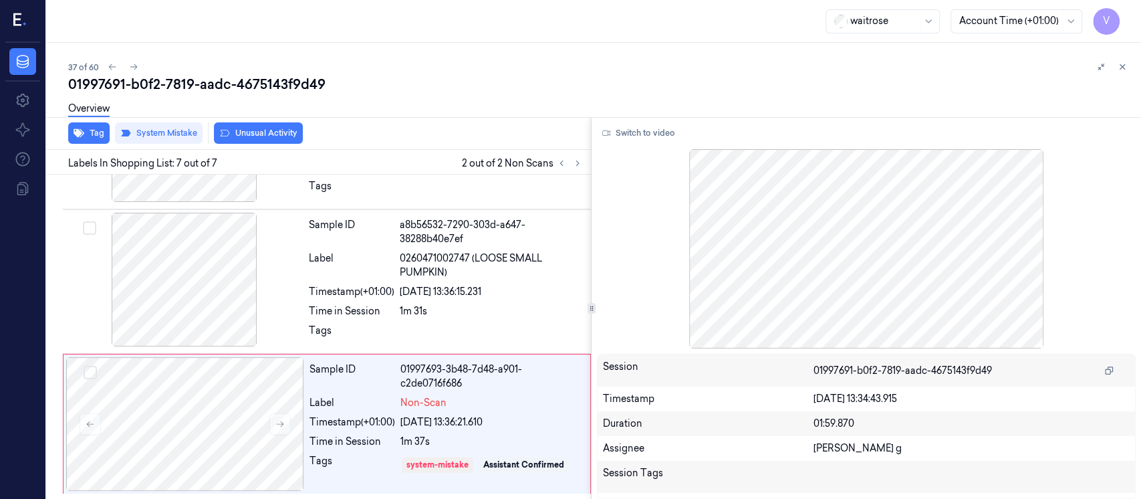
scroll to position [678, 0]
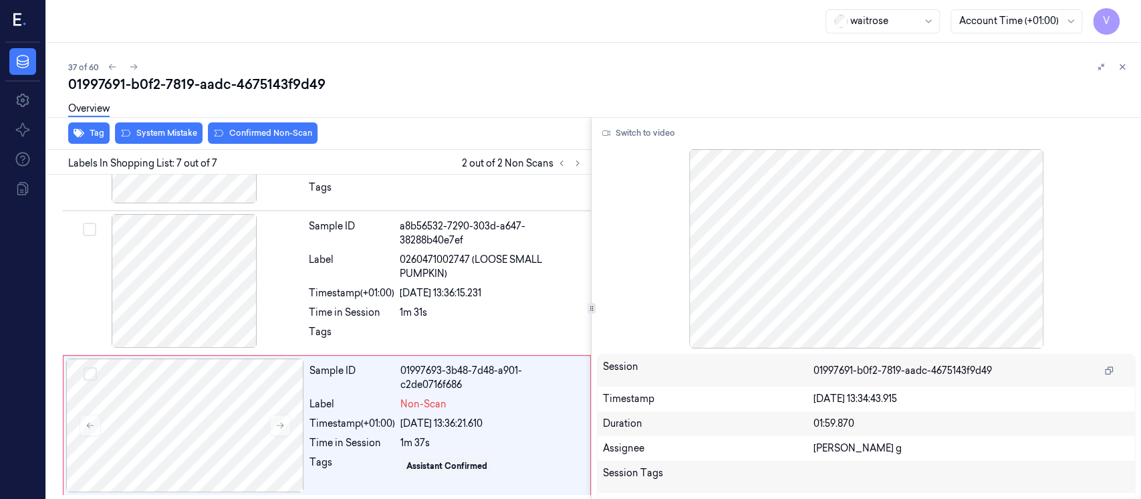
click at [232, 131] on button "Confirmed Non-Scan" at bounding box center [263, 132] width 110 height 21
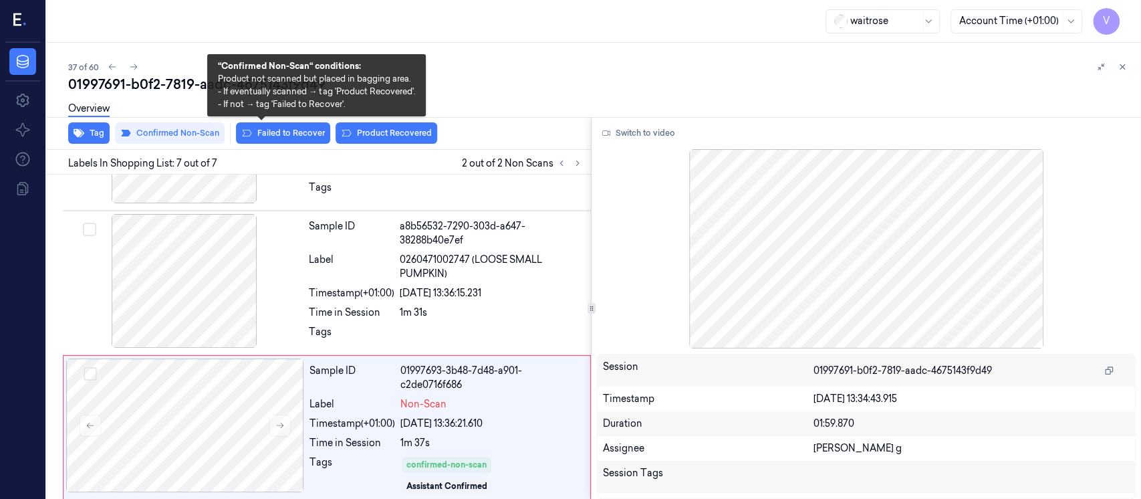
scroll to position [686, 0]
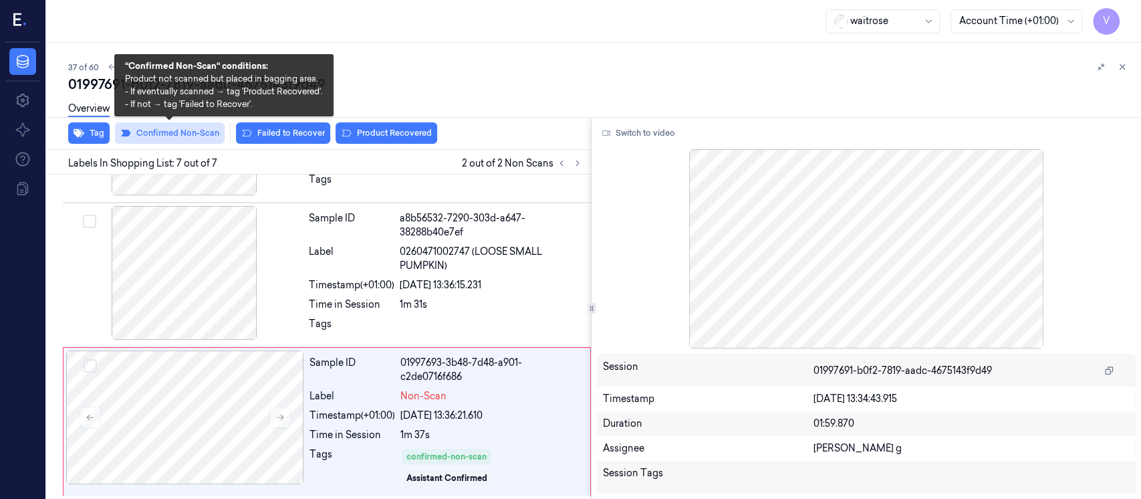
click at [178, 135] on button "Confirmed Non-Scan" at bounding box center [170, 132] width 110 height 21
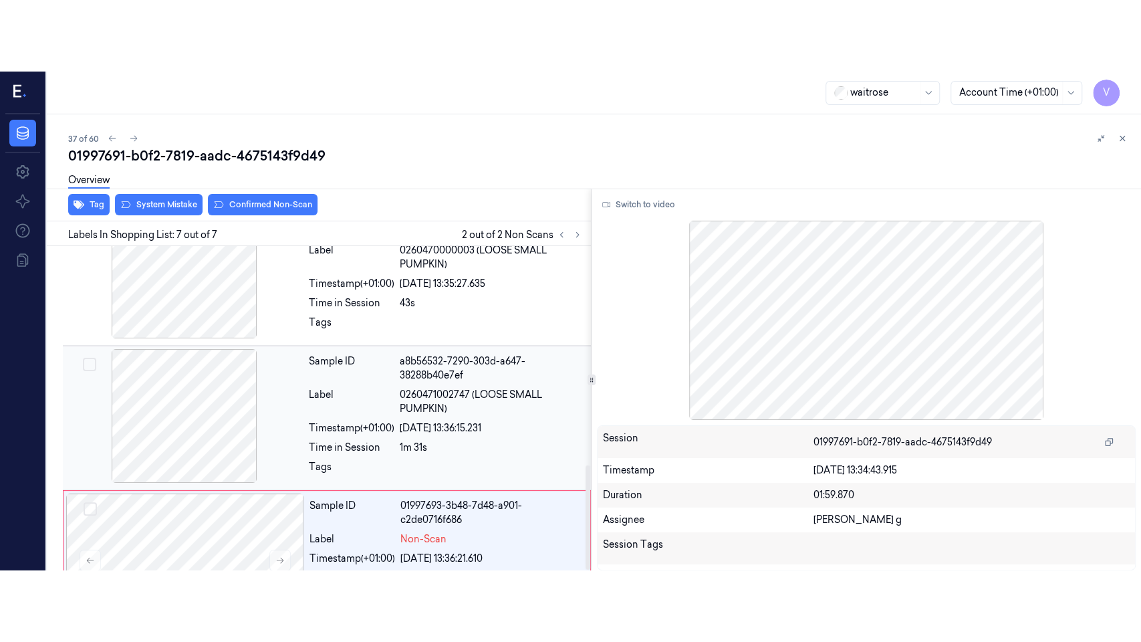
scroll to position [678, 0]
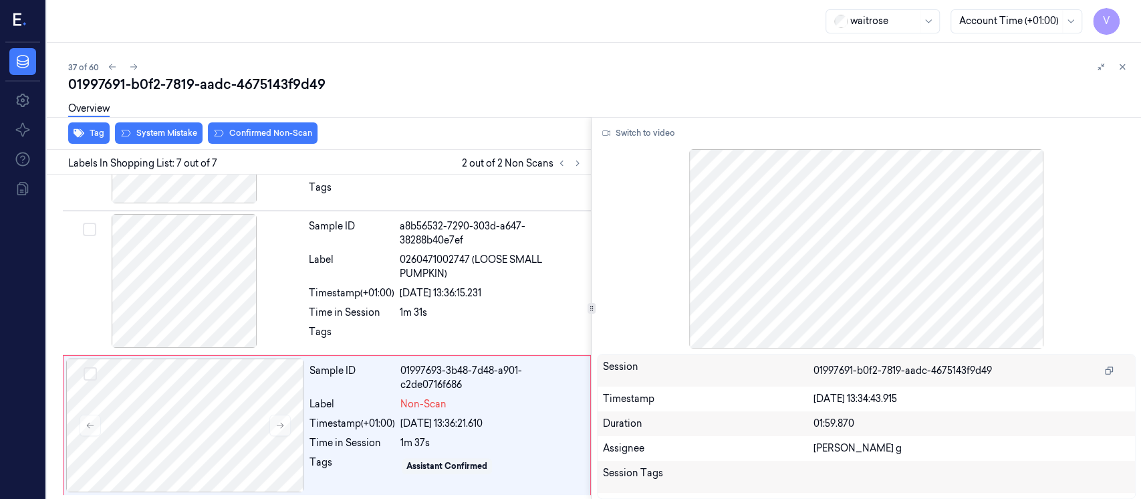
click at [861, 238] on div at bounding box center [866, 248] width 539 height 199
click at [636, 137] on button "Switch to video" at bounding box center [639, 132] width 84 height 21
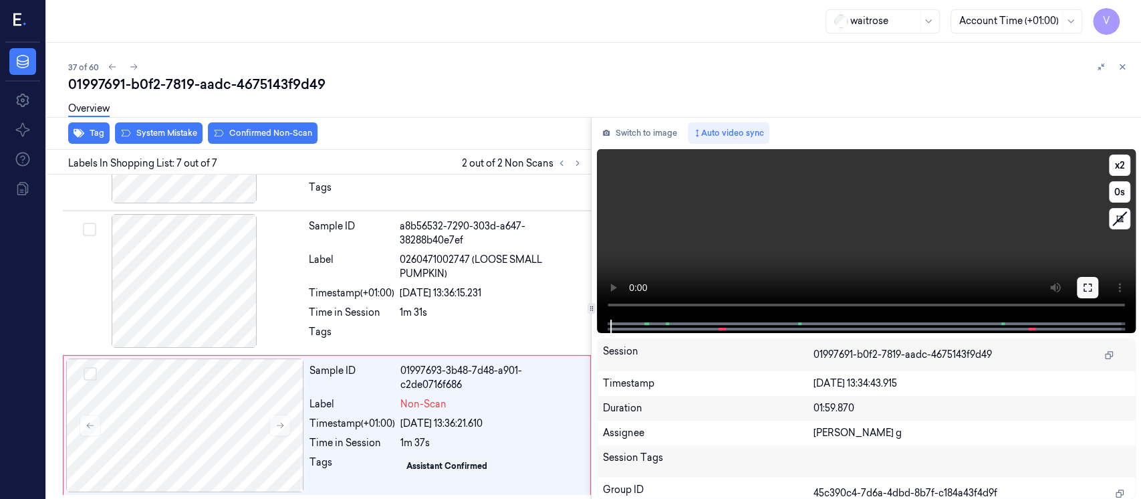
click at [1082, 286] on icon at bounding box center [1087, 287] width 11 height 11
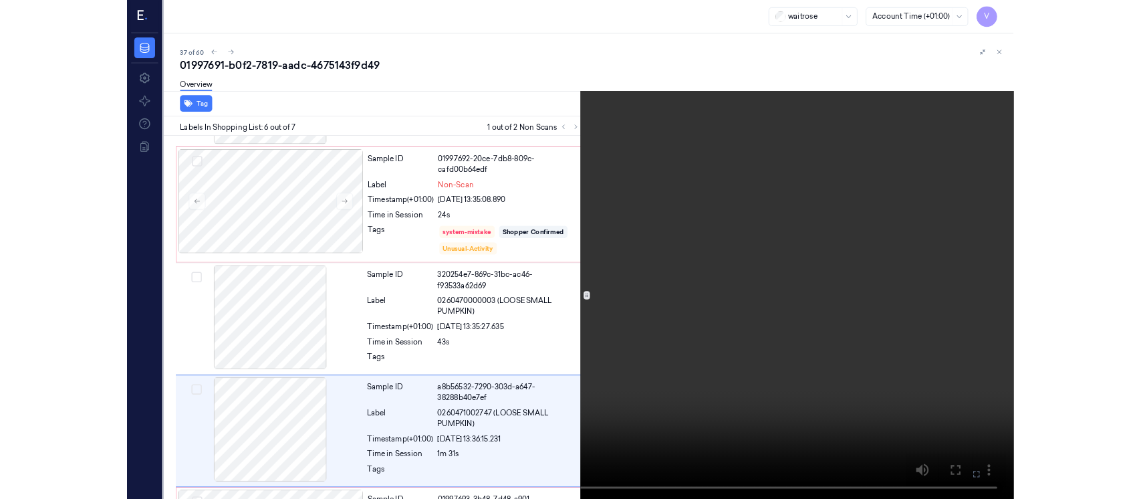
scroll to position [535, 0]
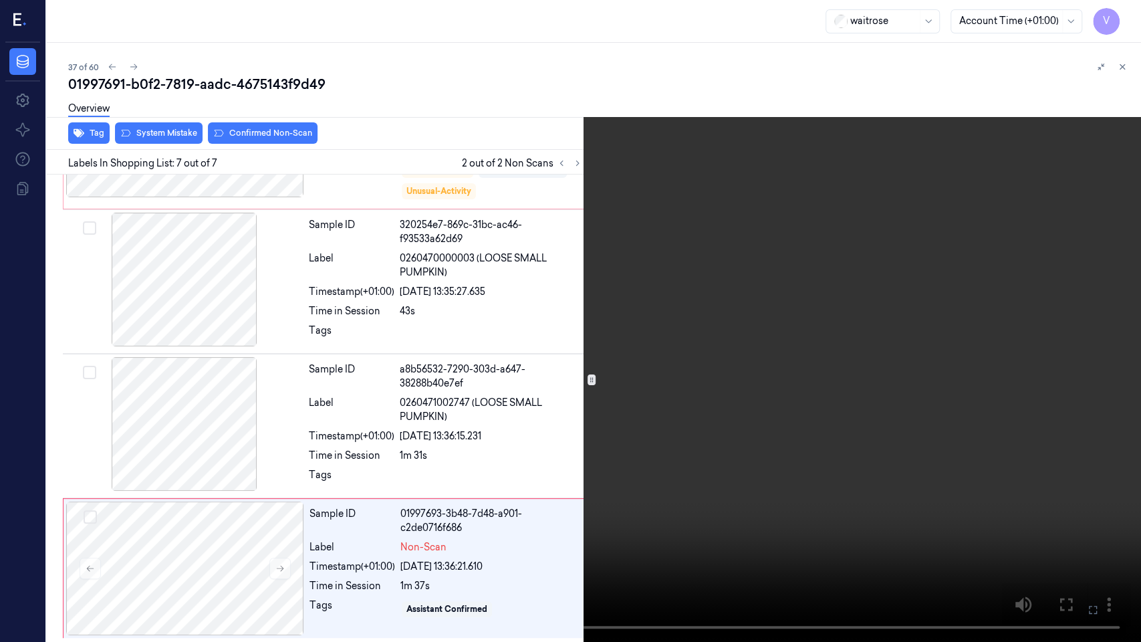
click at [0, 0] on button at bounding box center [0, 0] width 0 height 0
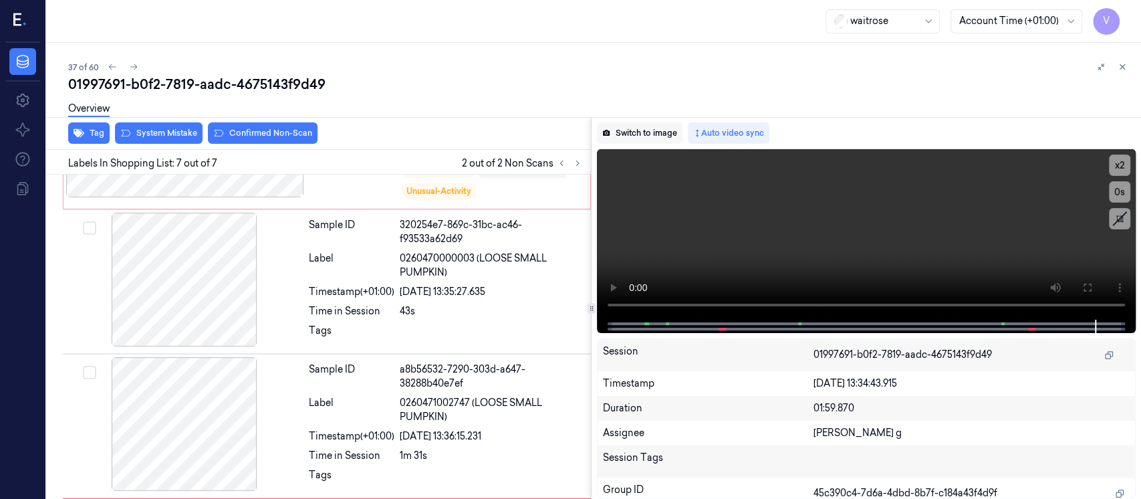
click at [654, 132] on button "Switch to image" at bounding box center [640, 132] width 86 height 21
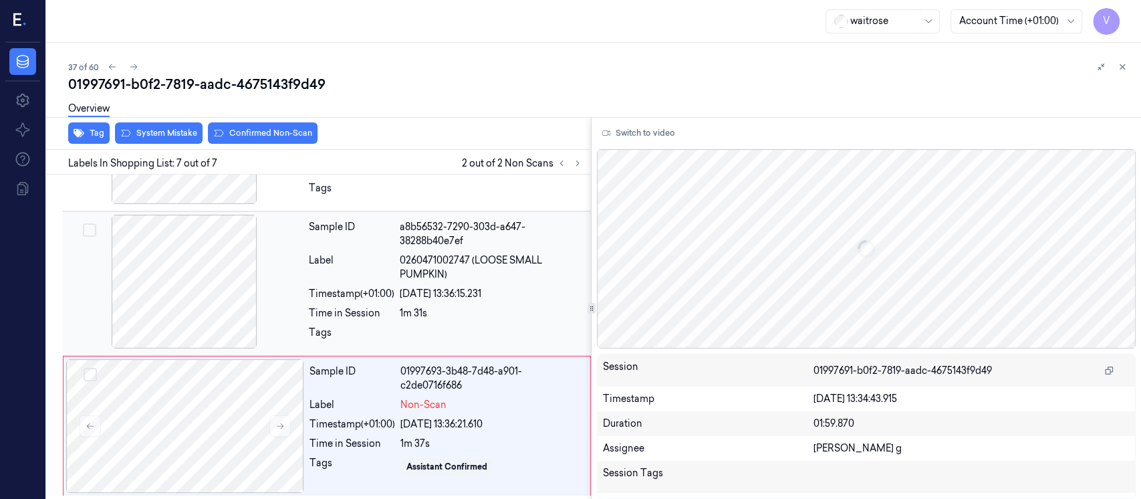
scroll to position [678, 0]
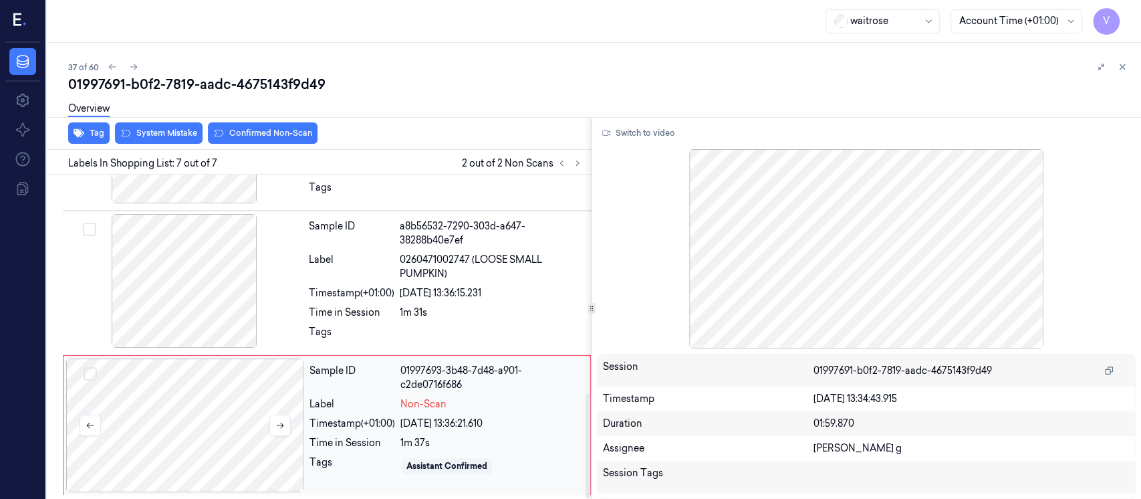
click at [225, 404] on div at bounding box center [185, 425] width 238 height 134
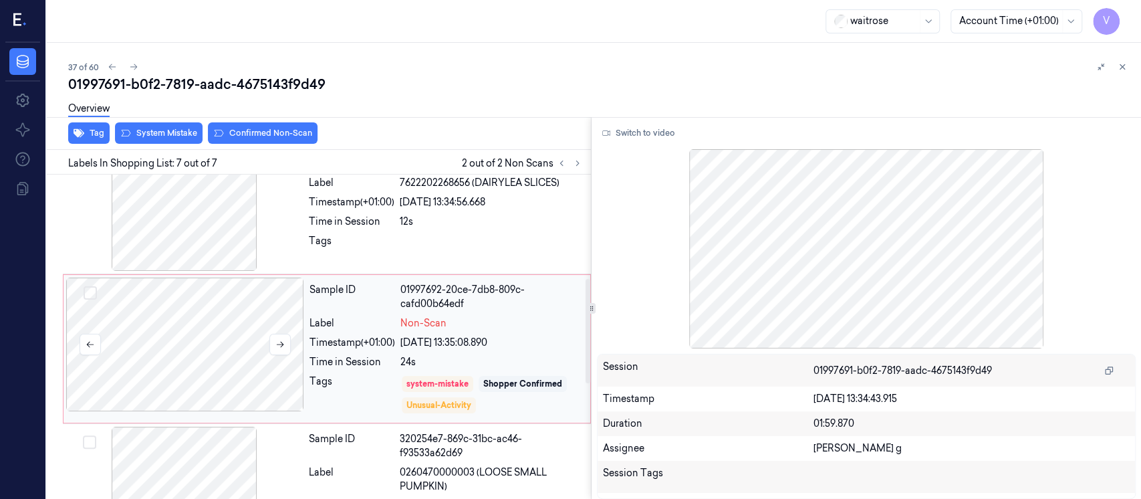
click at [172, 343] on div at bounding box center [185, 344] width 238 height 134
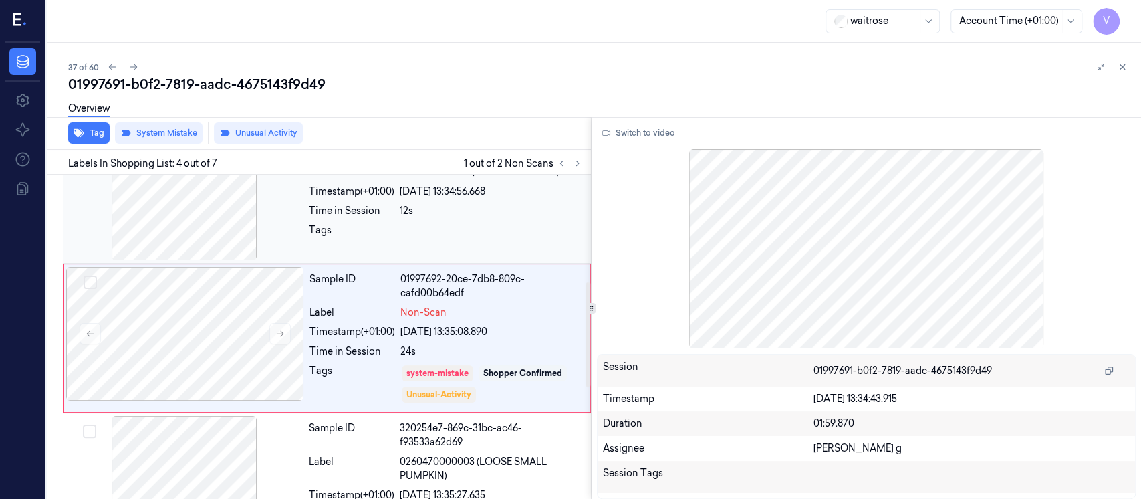
click at [224, 223] on div at bounding box center [184, 193] width 238 height 134
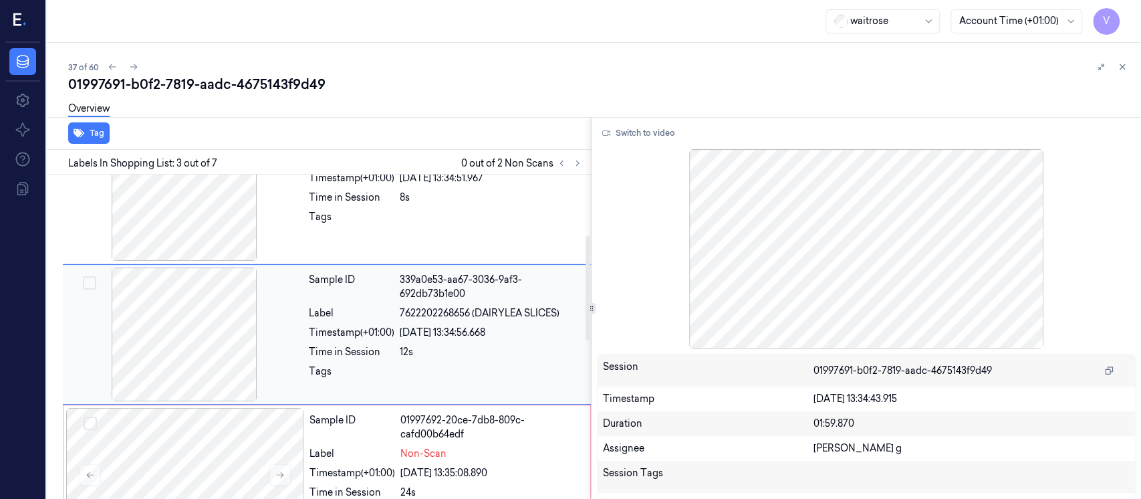
scroll to position [187, 0]
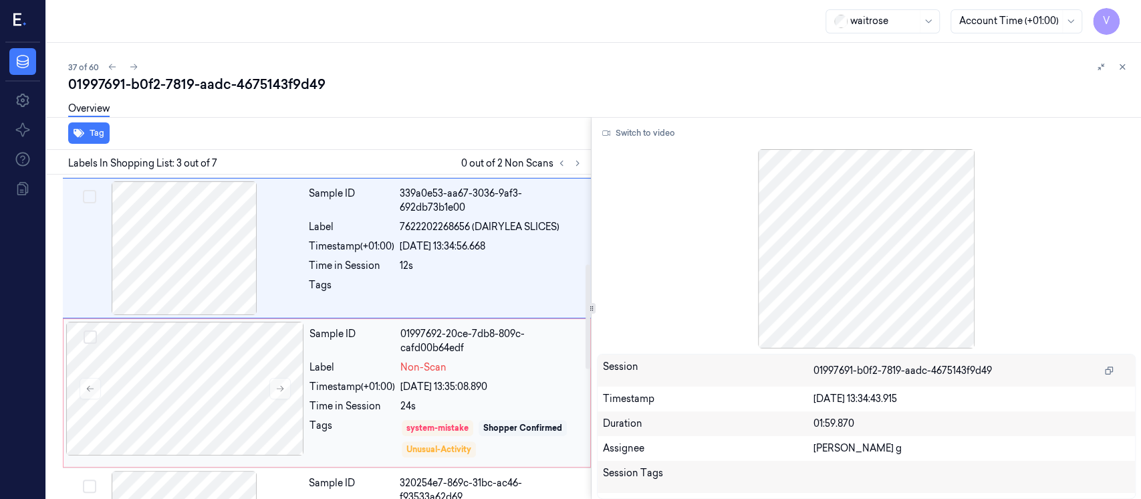
click at [315, 345] on div "Sample ID" at bounding box center [352, 341] width 86 height 28
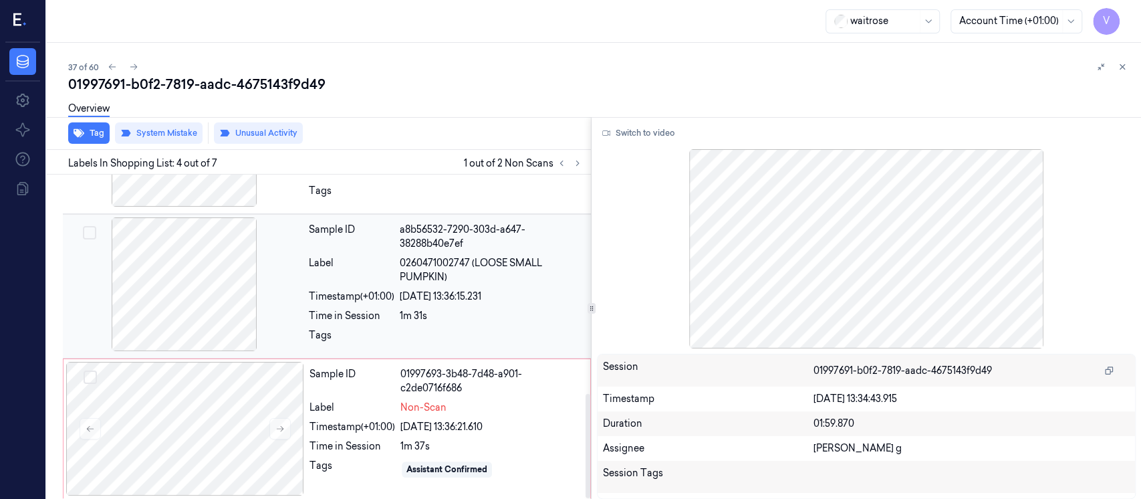
scroll to position [678, 0]
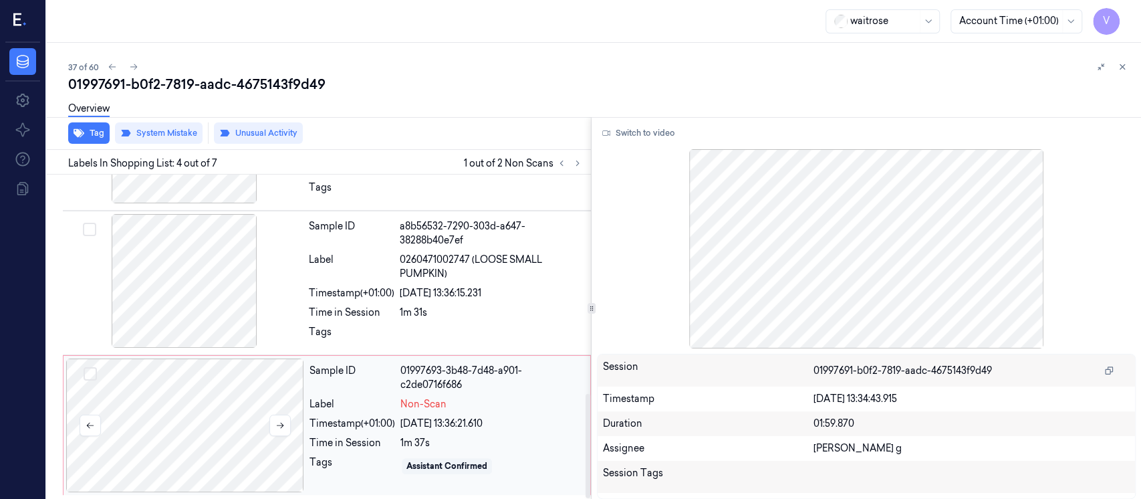
click at [202, 446] on div at bounding box center [185, 425] width 238 height 134
click at [271, 417] on button at bounding box center [279, 424] width 21 height 21
click at [280, 426] on icon at bounding box center [280, 425] width 7 height 6
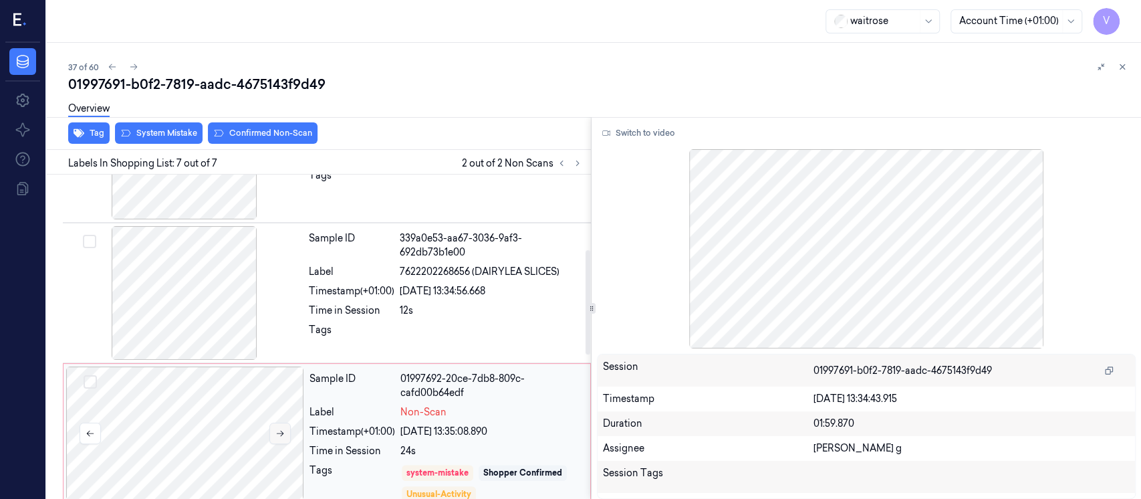
click at [280, 425] on button at bounding box center [279, 432] width 21 height 21
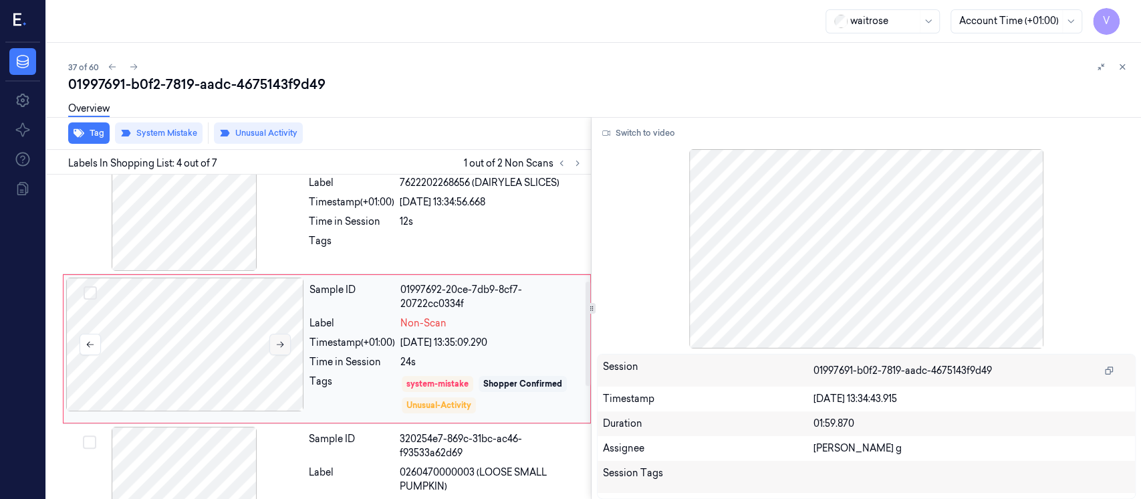
scroll to position [331, 0]
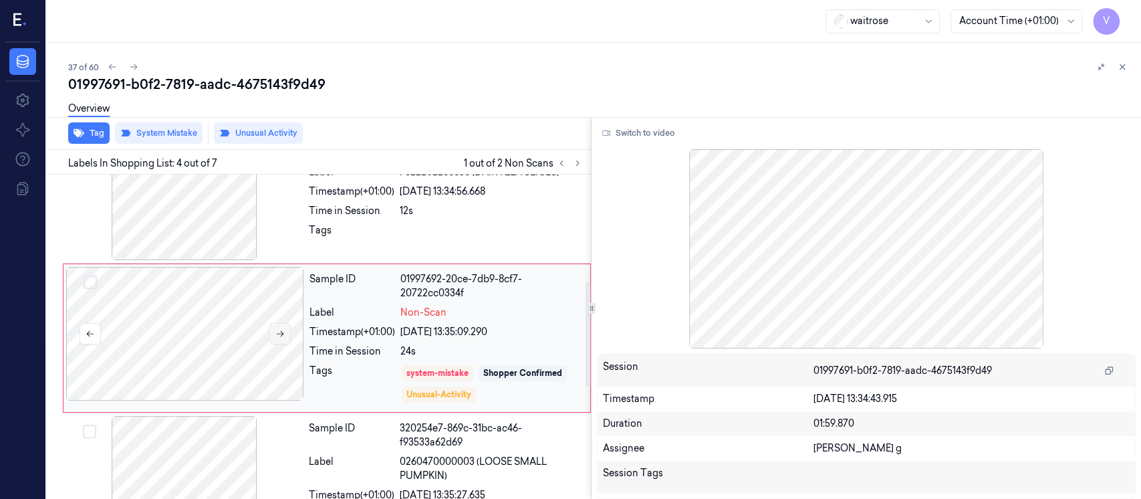
click at [277, 333] on icon at bounding box center [279, 333] width 9 height 9
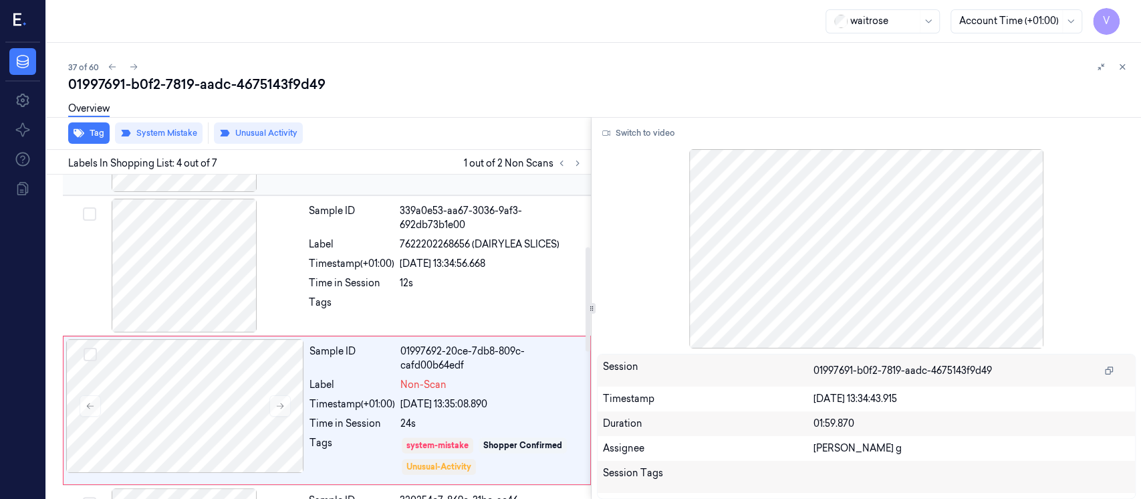
scroll to position [267, 0]
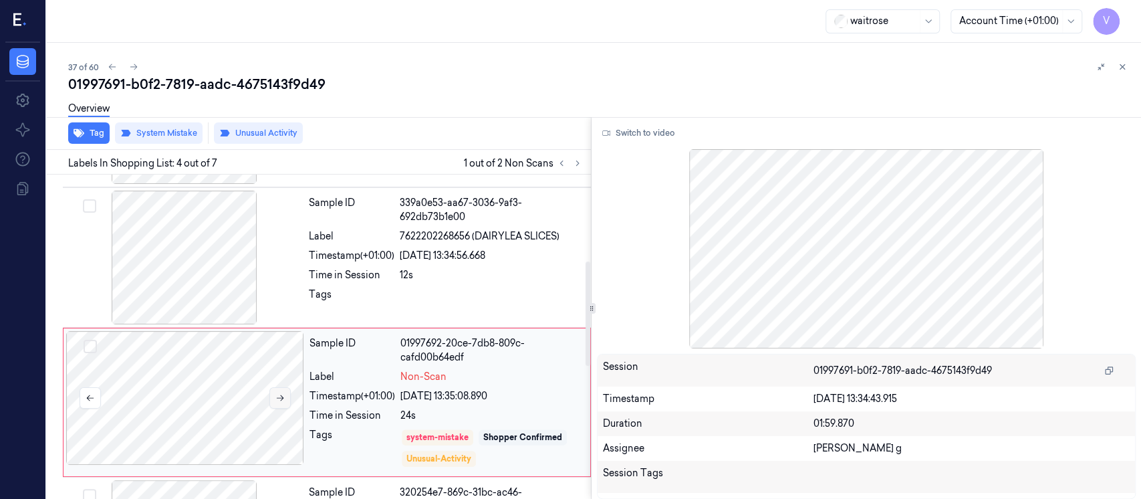
click at [276, 398] on icon at bounding box center [279, 397] width 9 height 9
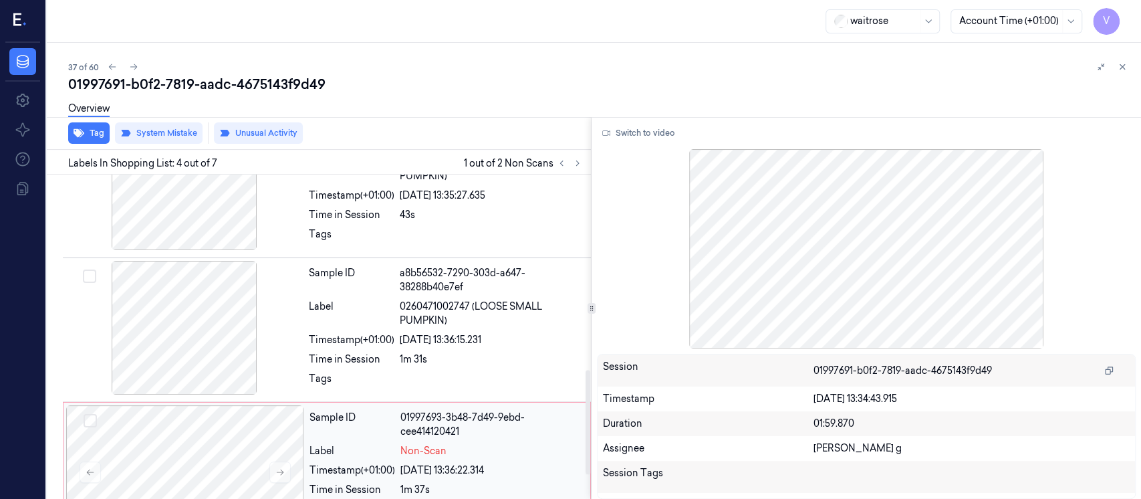
scroll to position [678, 0]
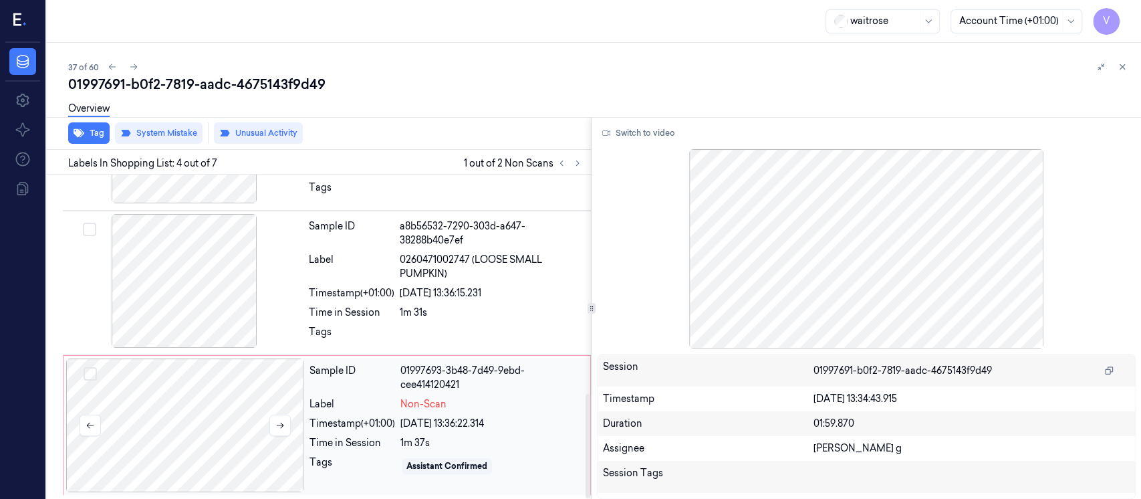
click at [200, 418] on div at bounding box center [185, 425] width 238 height 134
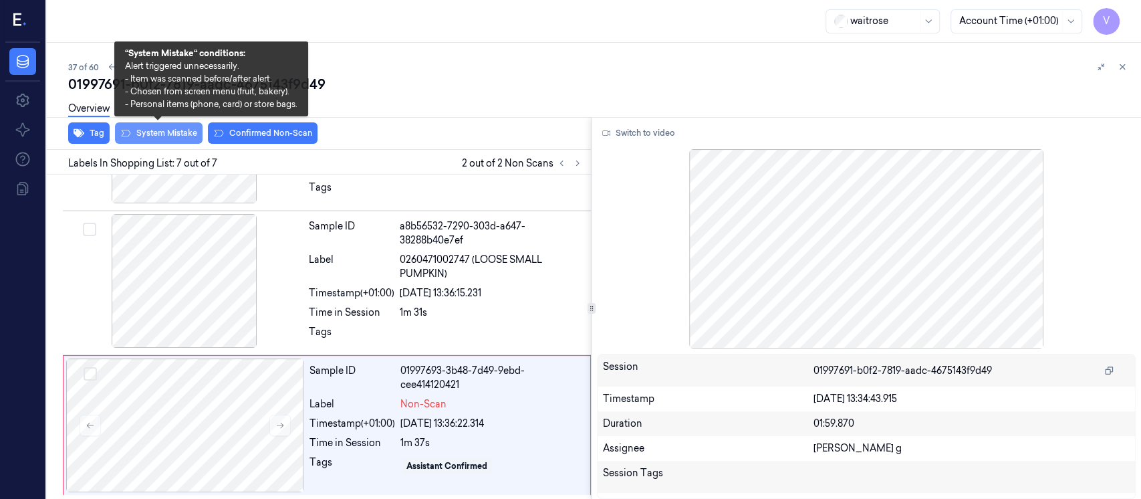
click at [160, 129] on button "System Mistake" at bounding box center [159, 132] width 88 height 21
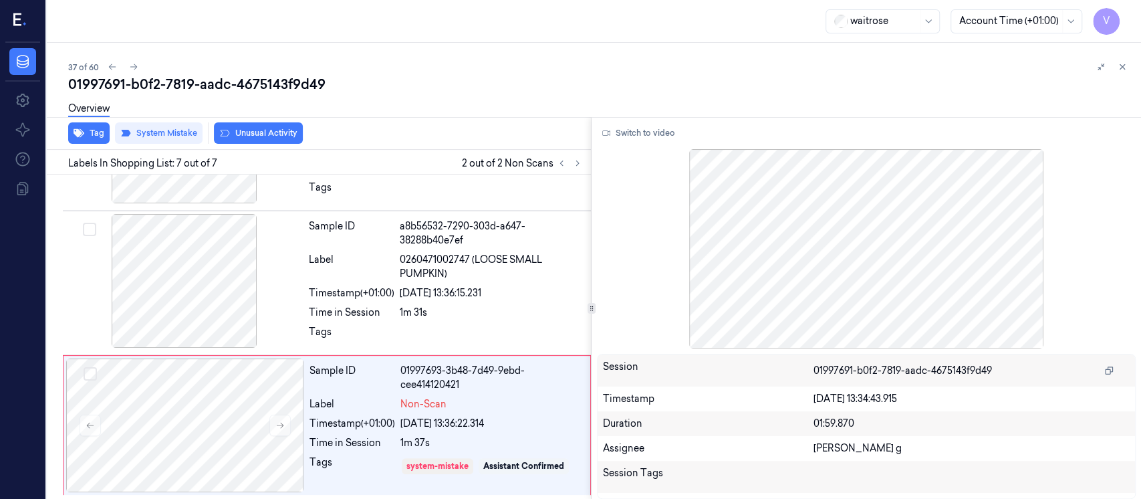
scroll to position [684, 0]
click at [269, 132] on button "Unusual Activity" at bounding box center [258, 132] width 89 height 21
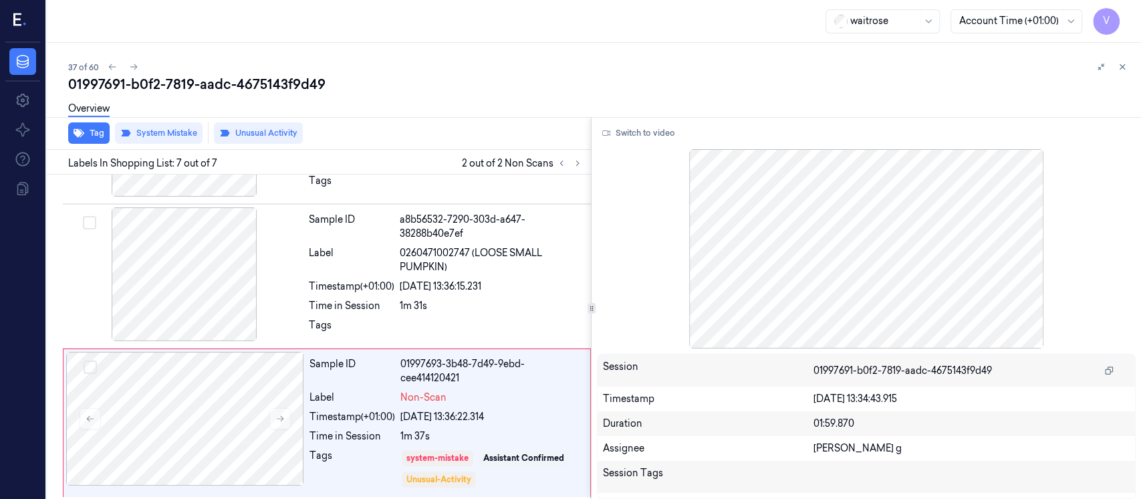
scroll to position [686, 0]
click at [818, 59] on div "37 of 60" at bounding box center [599, 67] width 1062 height 16
click at [1125, 74] on div at bounding box center [1111, 67] width 37 height 16
click at [1123, 65] on icon at bounding box center [1122, 67] width 5 height 5
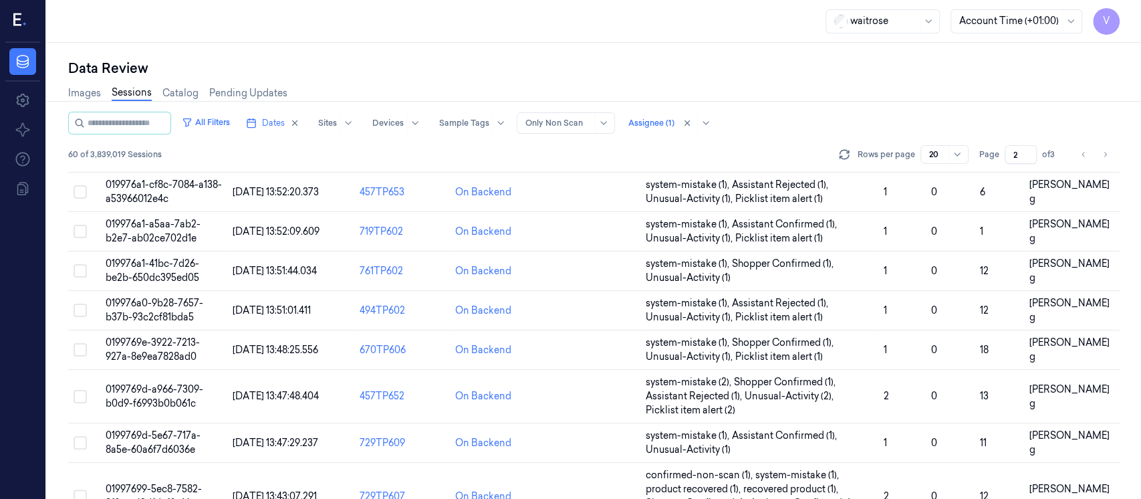
scroll to position [553, 0]
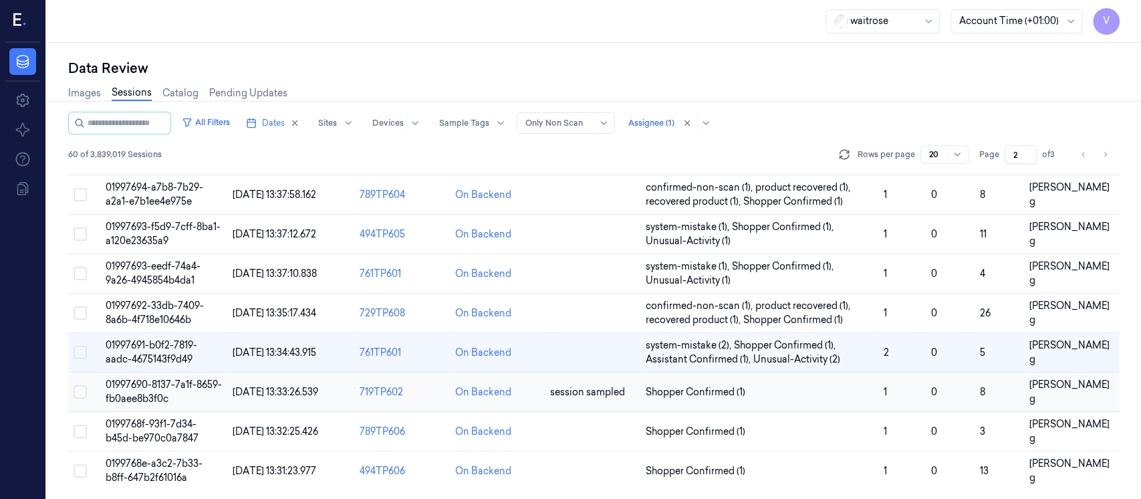
click at [588, 404] on td "session sampled" at bounding box center [593, 391] width 96 height 39
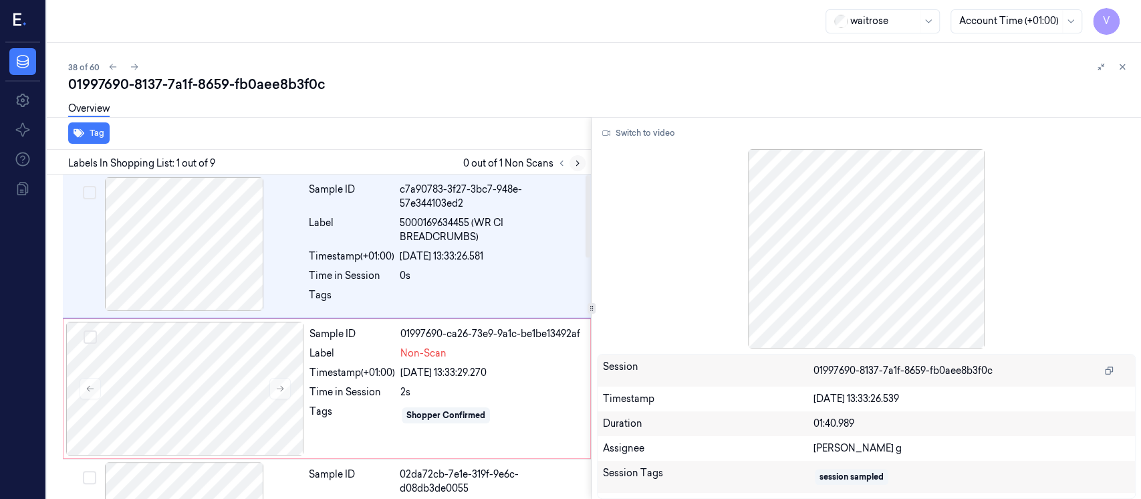
click at [583, 163] on button at bounding box center [577, 163] width 16 height 16
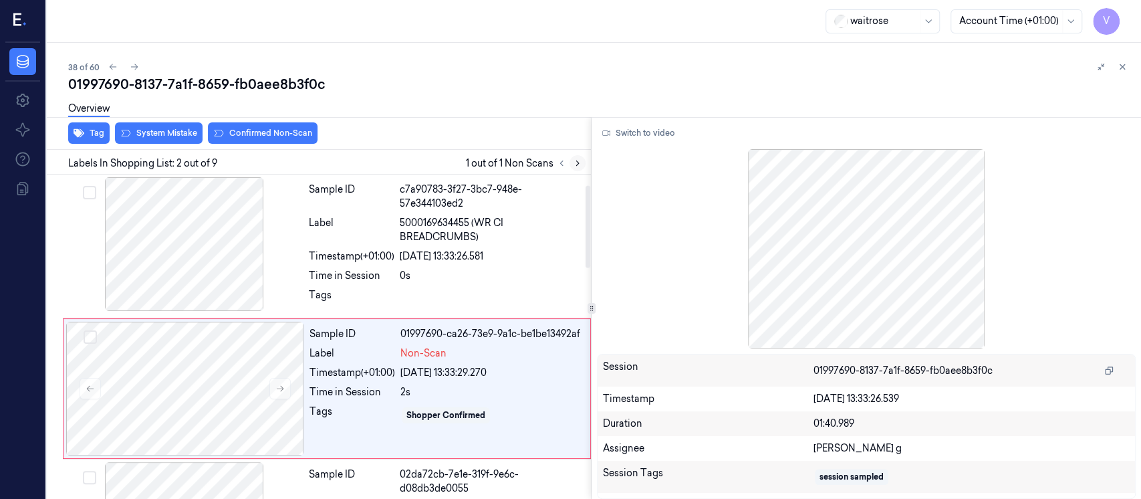
scroll to position [51, 0]
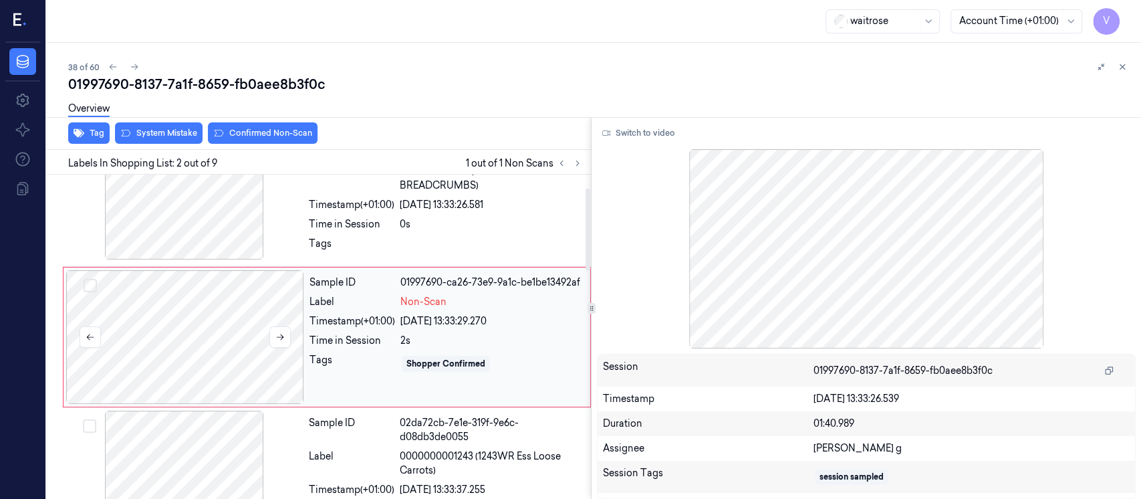
click at [209, 331] on div at bounding box center [185, 337] width 238 height 134
click at [219, 214] on div at bounding box center [184, 193] width 238 height 134
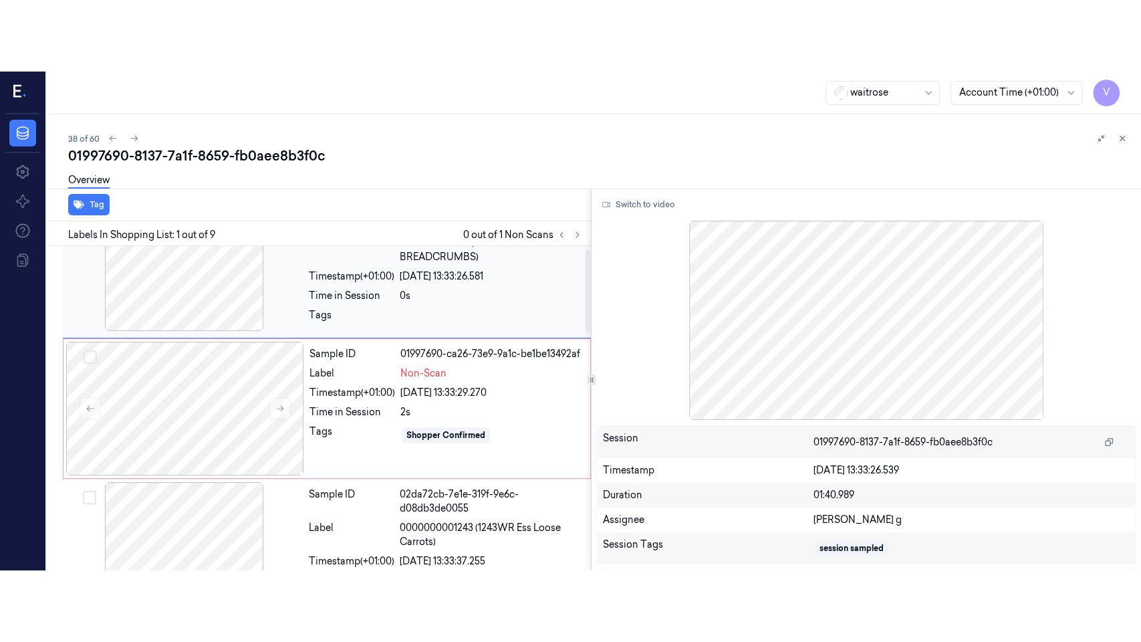
scroll to position [0, 0]
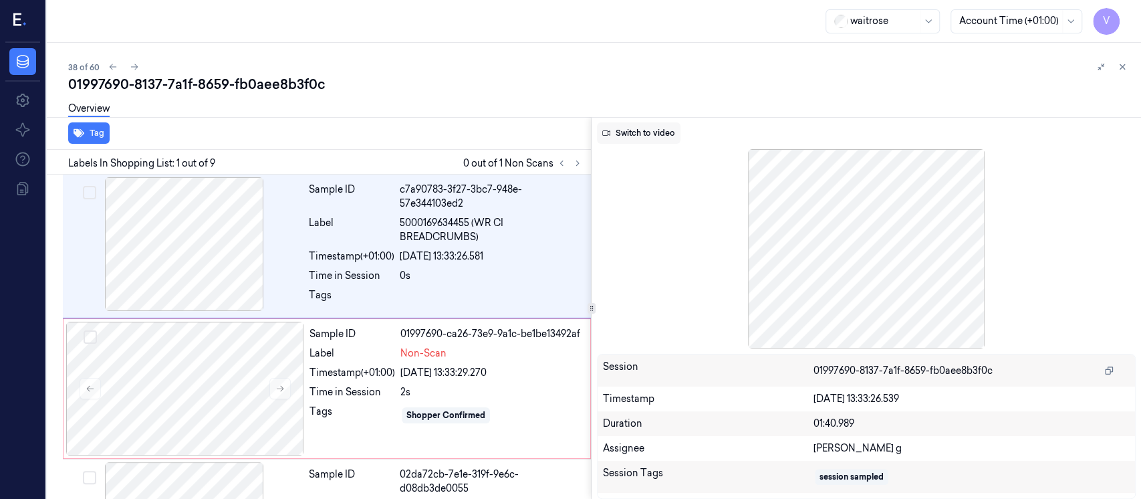
click at [667, 137] on button "Switch to video" at bounding box center [639, 132] width 84 height 21
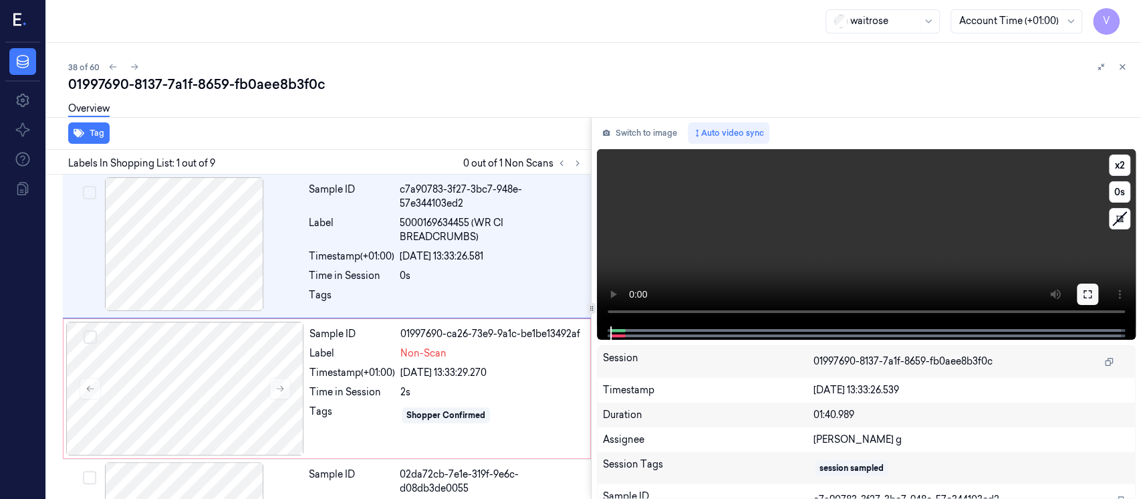
click at [1084, 291] on icon at bounding box center [1087, 294] width 11 height 11
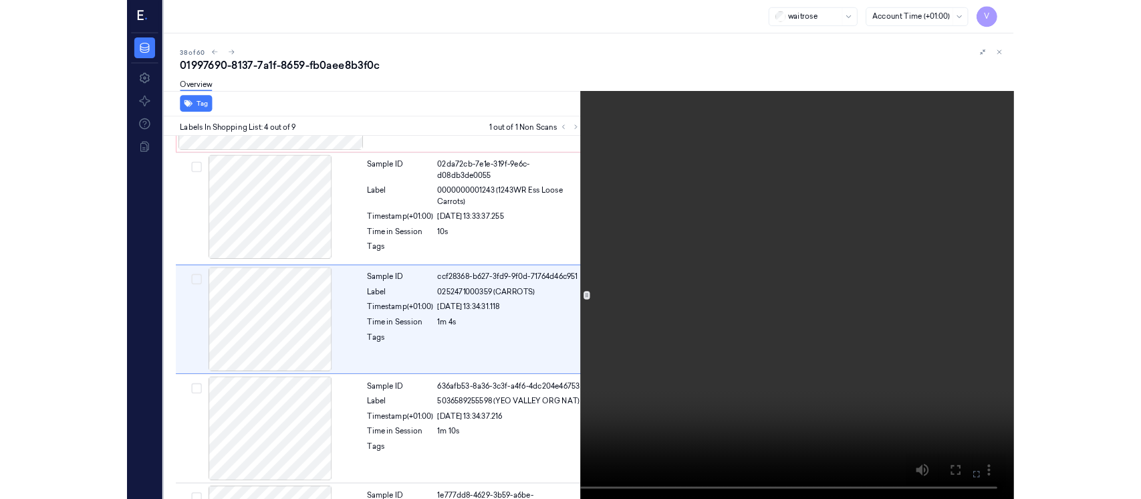
scroll to position [264, 0]
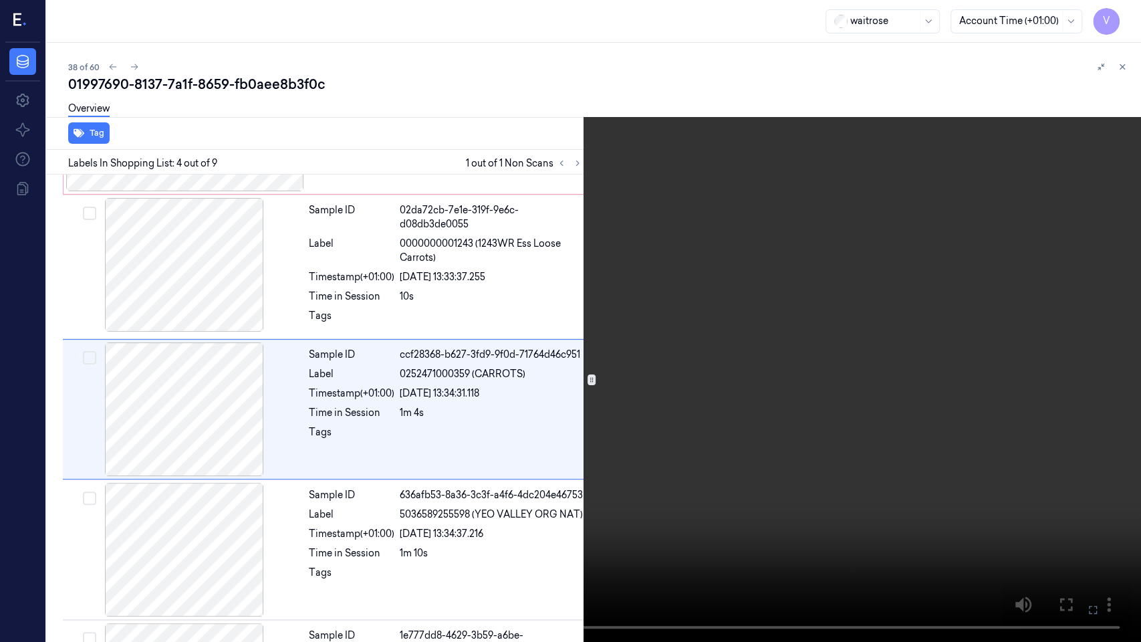
click at [0, 0] on icon at bounding box center [0, 0] width 0 height 0
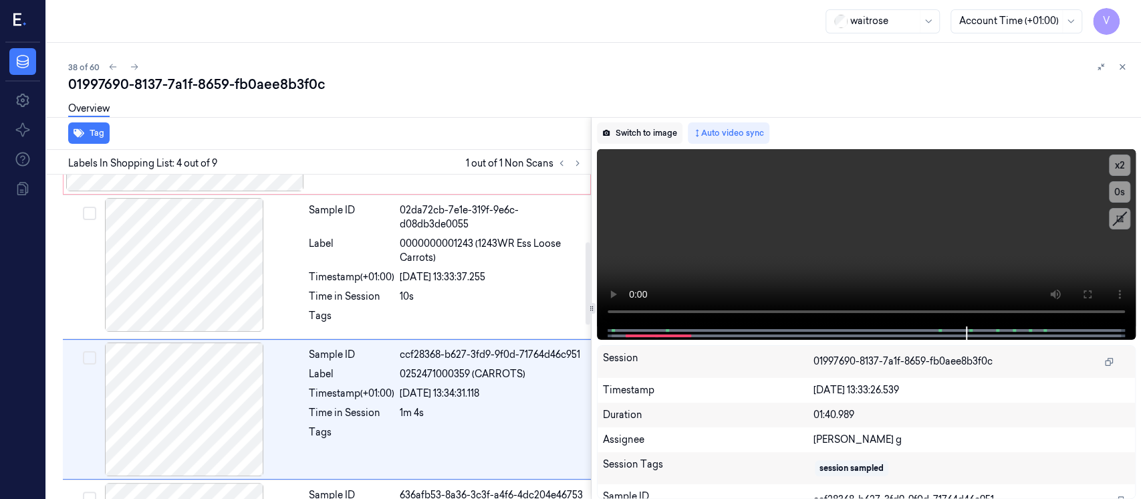
click at [638, 130] on button "Switch to image" at bounding box center [640, 132] width 86 height 21
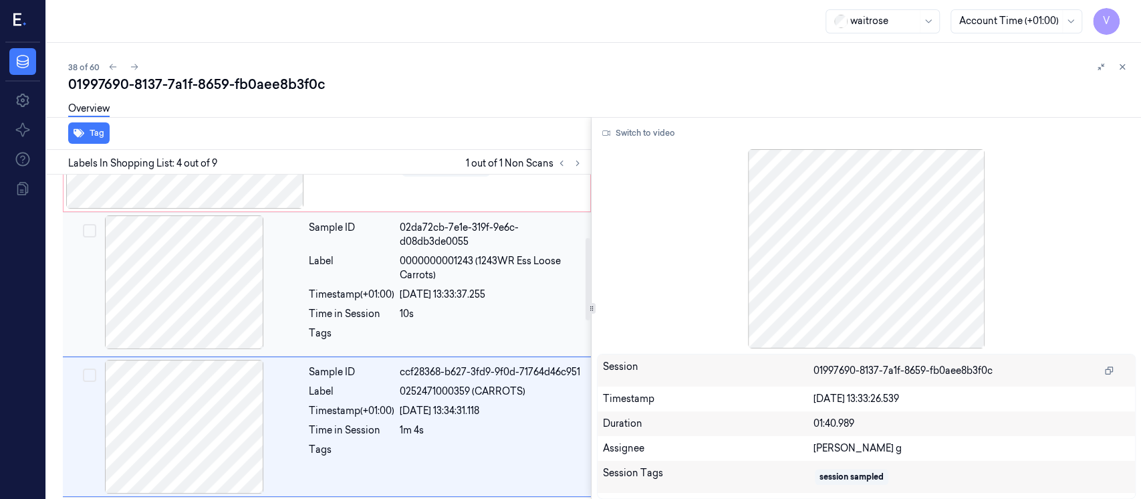
click at [215, 307] on div at bounding box center [184, 282] width 238 height 134
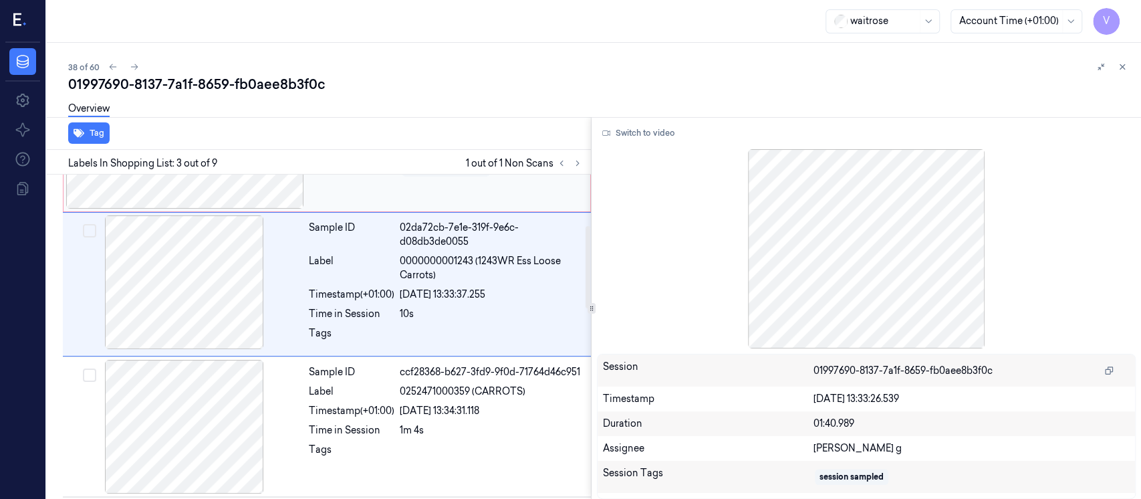
scroll to position [193, 0]
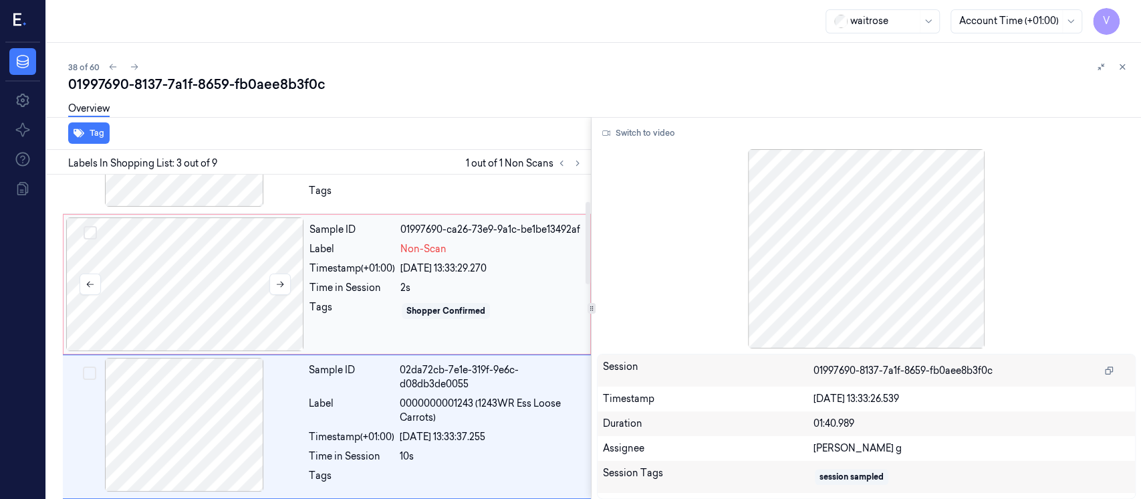
click at [231, 281] on div at bounding box center [185, 284] width 238 height 134
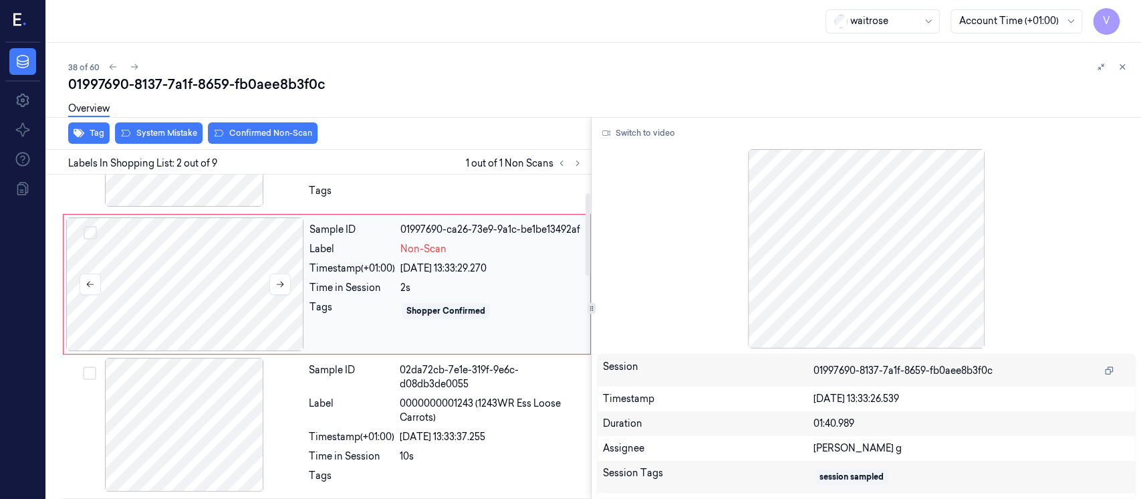
scroll to position [51, 0]
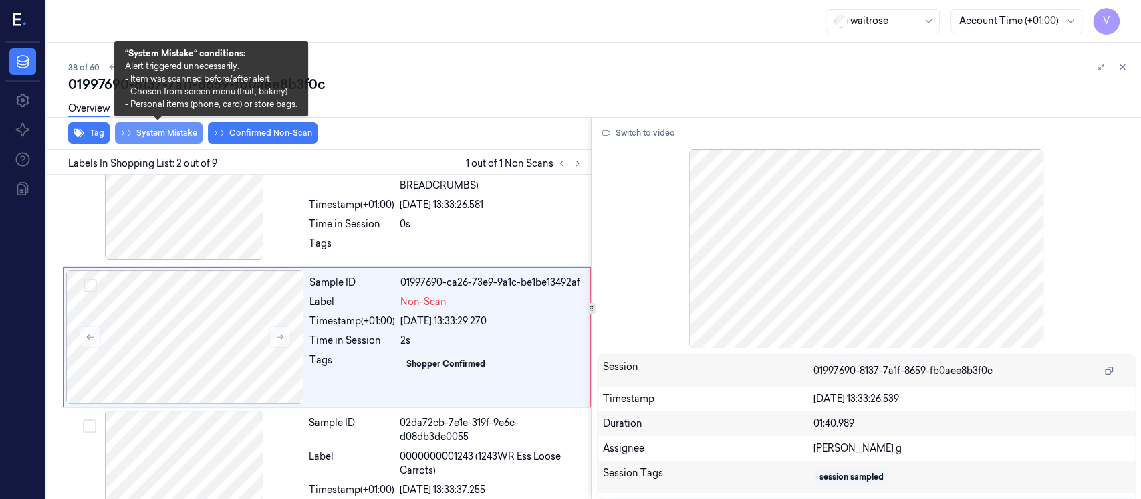
click at [156, 136] on button "System Mistake" at bounding box center [159, 132] width 88 height 21
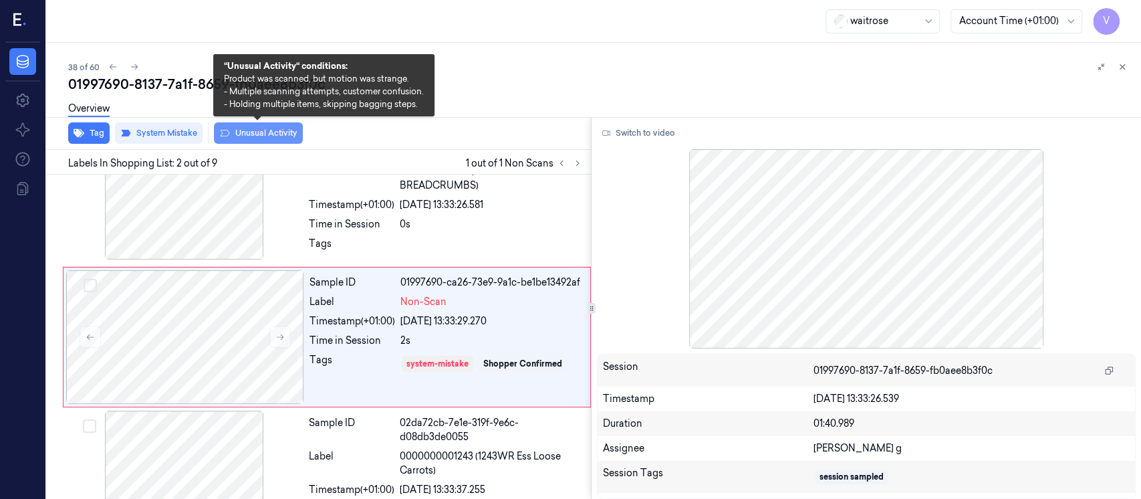
click at [249, 134] on button "Unusual Activity" at bounding box center [258, 132] width 89 height 21
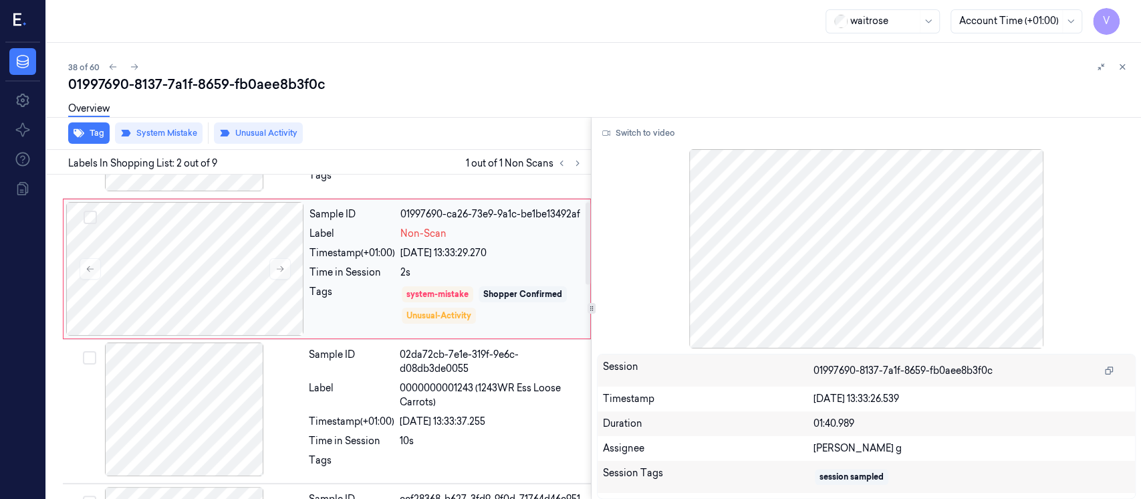
scroll to position [140, 0]
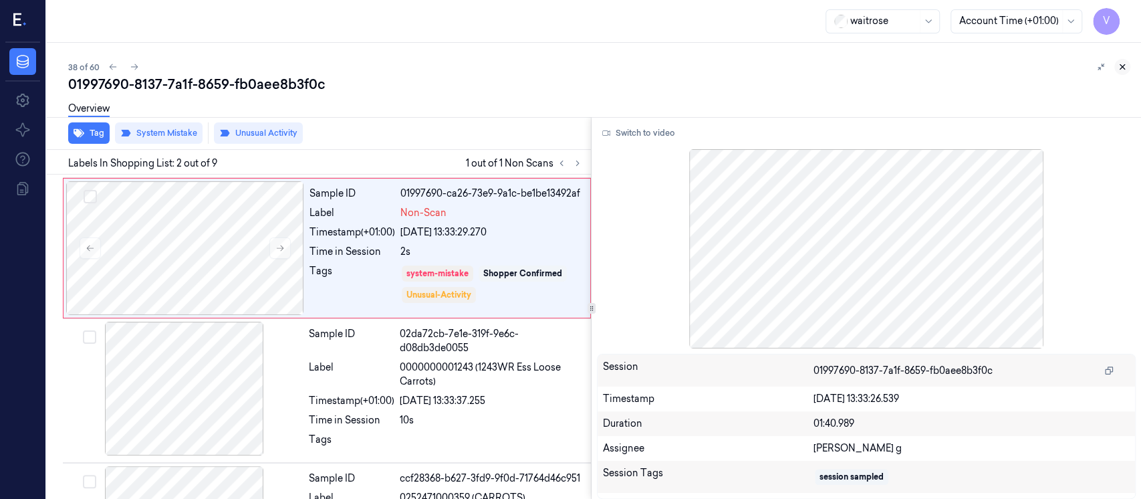
click at [1123, 69] on icon at bounding box center [1121, 66] width 9 height 9
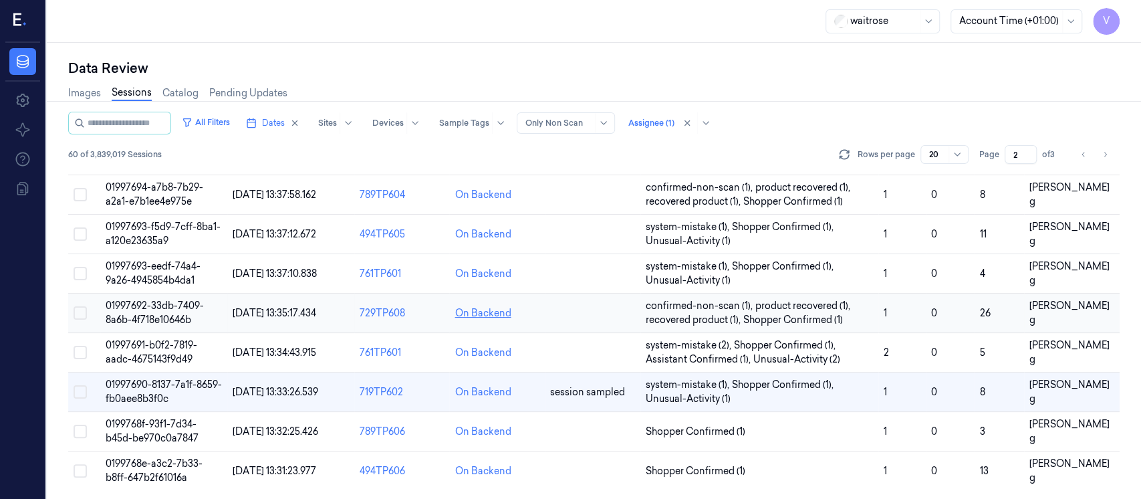
scroll to position [553, 0]
click at [589, 436] on td at bounding box center [593, 431] width 96 height 39
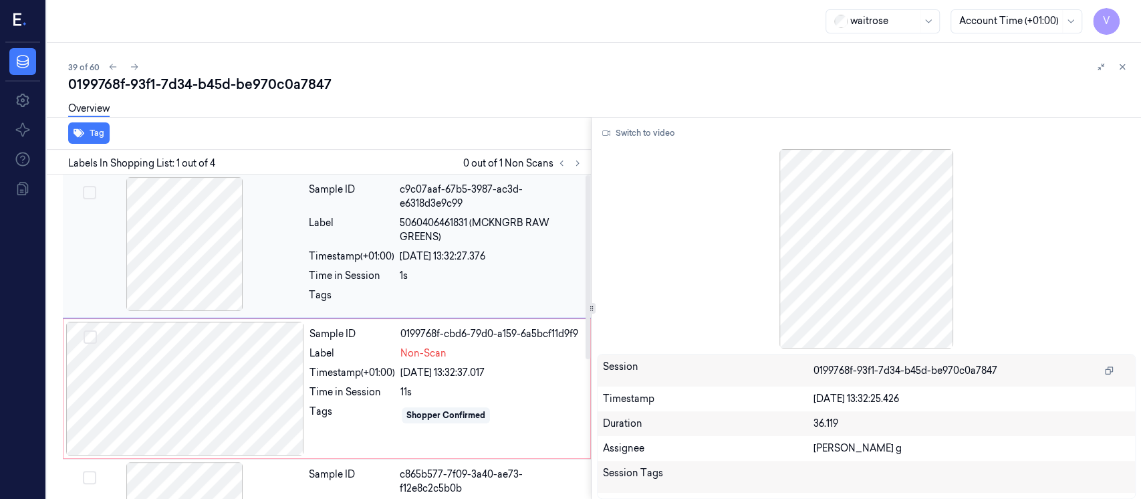
click at [277, 242] on div at bounding box center [184, 244] width 238 height 134
click at [611, 138] on button "Switch to video" at bounding box center [639, 132] width 84 height 21
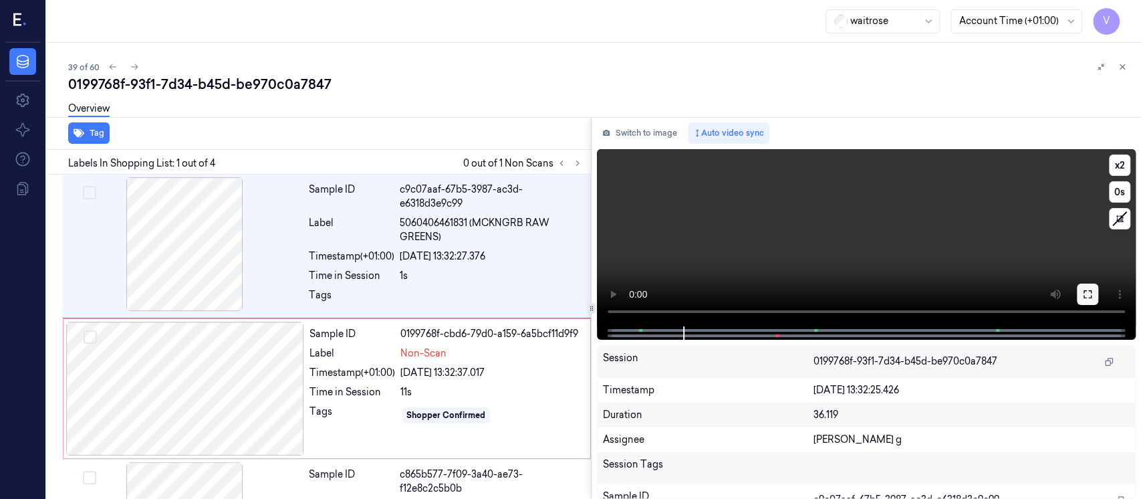
click at [1083, 297] on icon at bounding box center [1087, 294] width 11 height 11
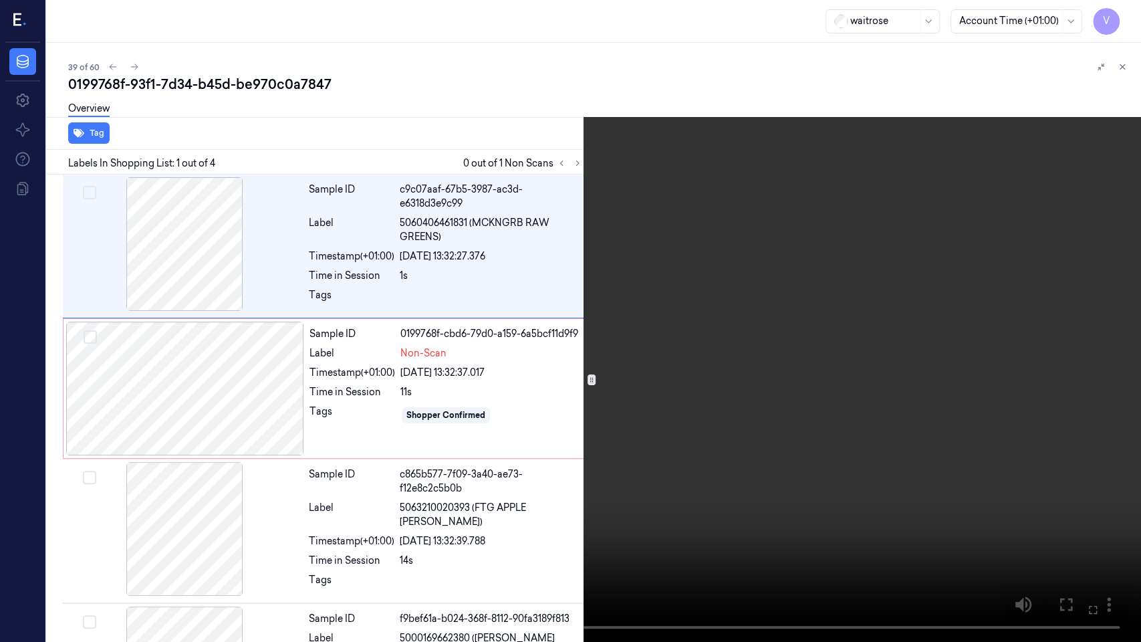
click at [0, 0] on icon at bounding box center [0, 0] width 0 height 0
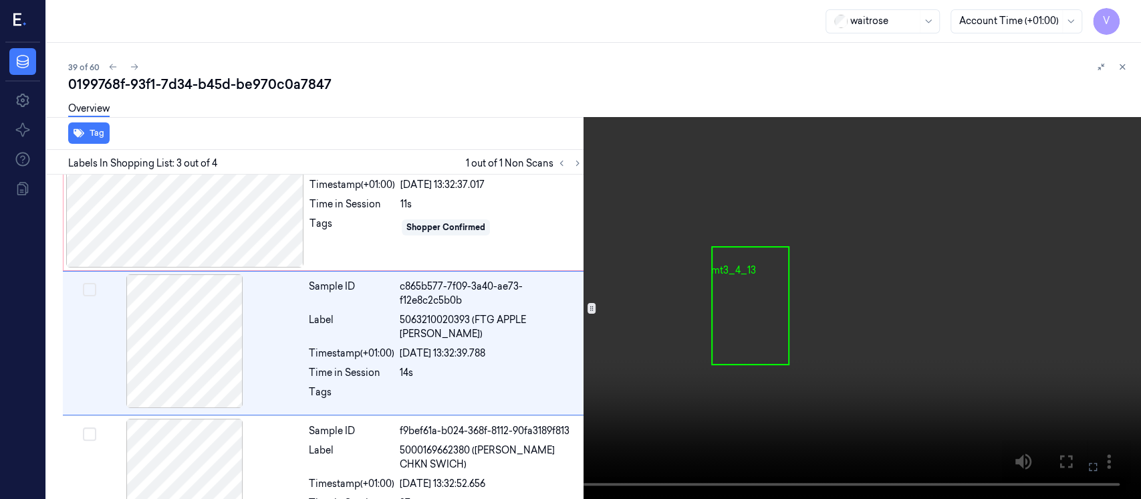
scroll to position [192, 0]
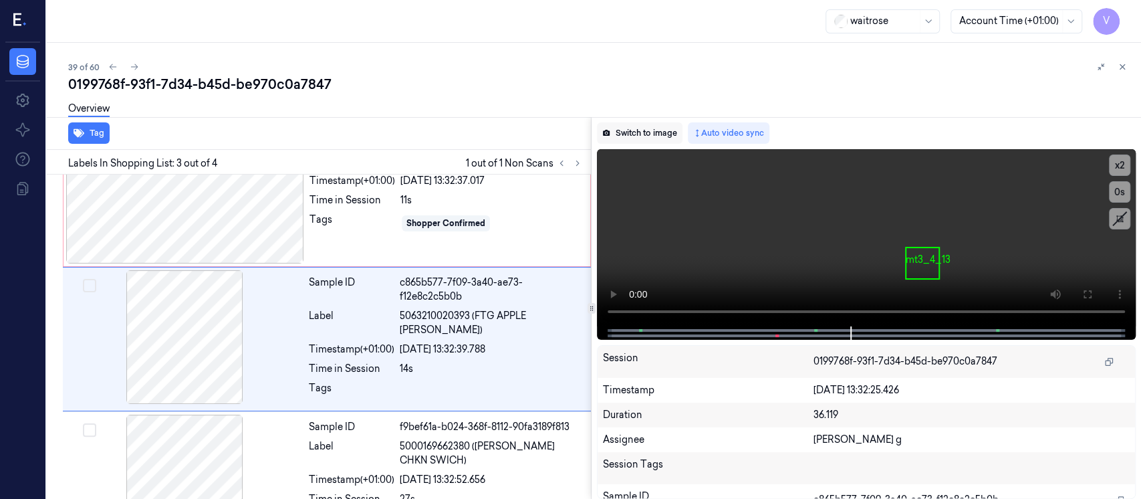
click at [646, 131] on button "Switch to image" at bounding box center [640, 132] width 86 height 21
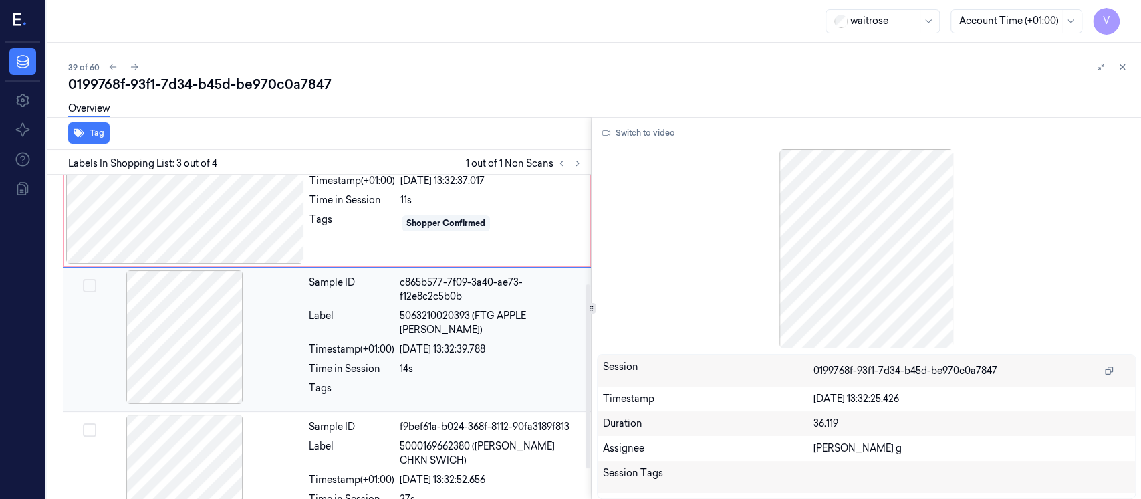
click at [208, 350] on div at bounding box center [184, 337] width 238 height 134
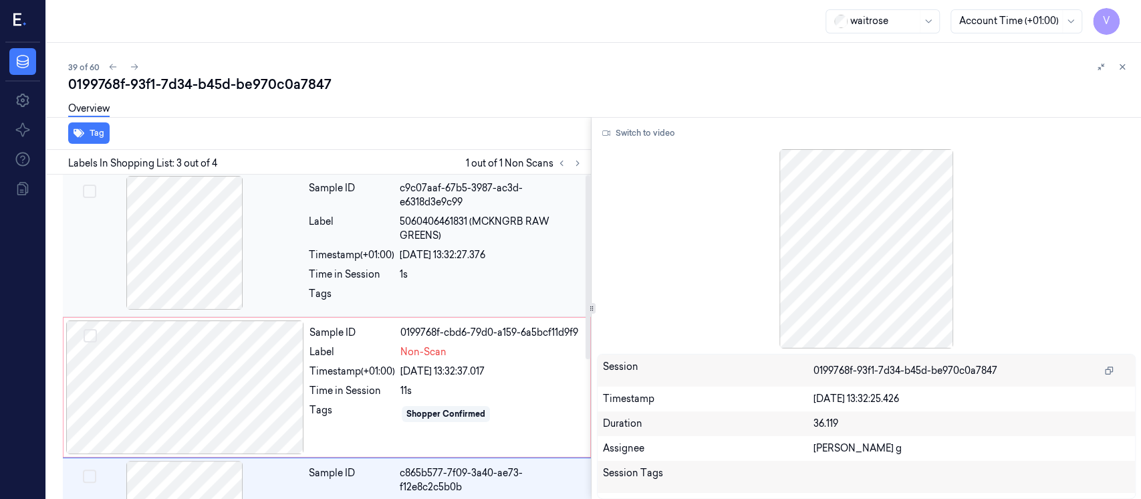
scroll to position [0, 0]
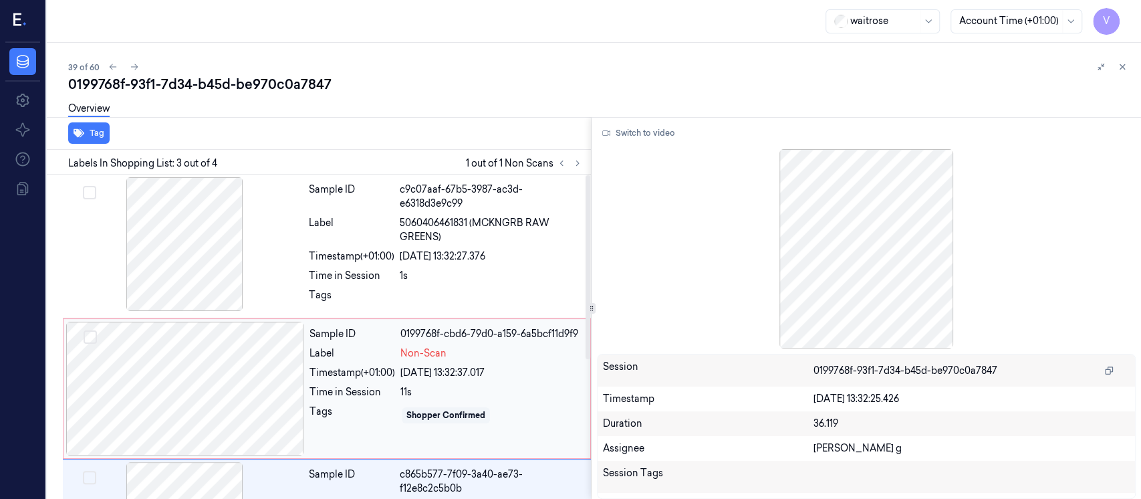
click at [175, 396] on div at bounding box center [185, 388] width 238 height 134
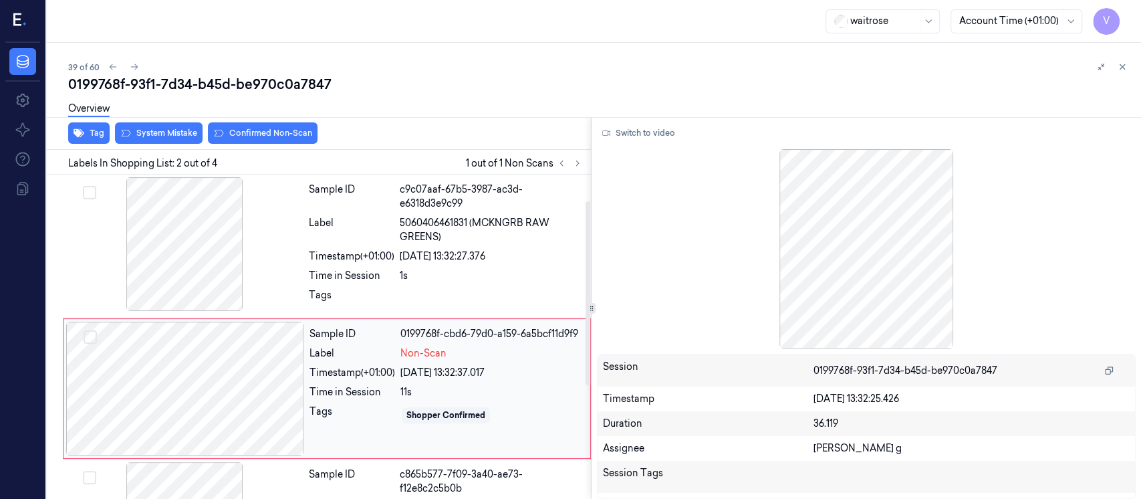
scroll to position [51, 0]
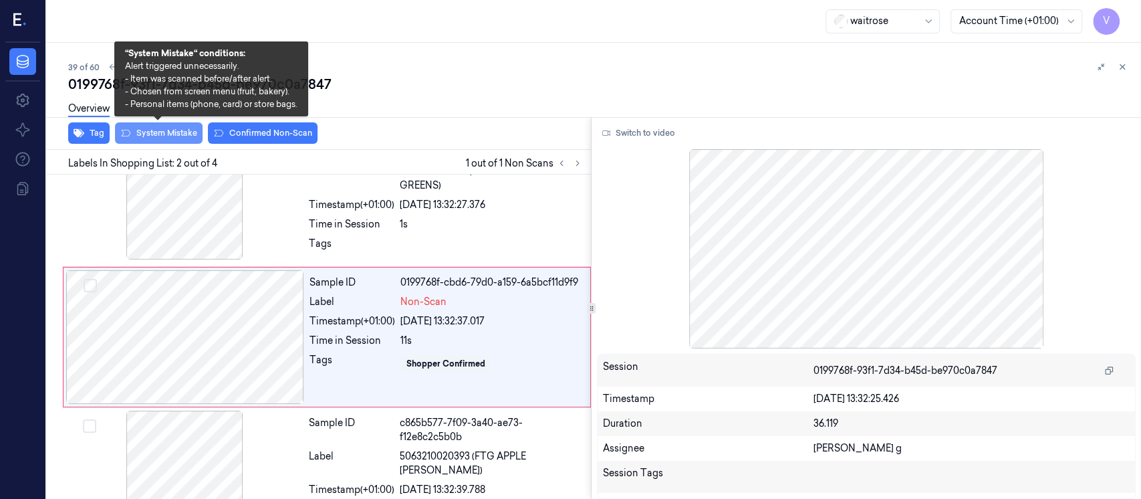
click at [166, 136] on button "System Mistake" at bounding box center [159, 132] width 88 height 21
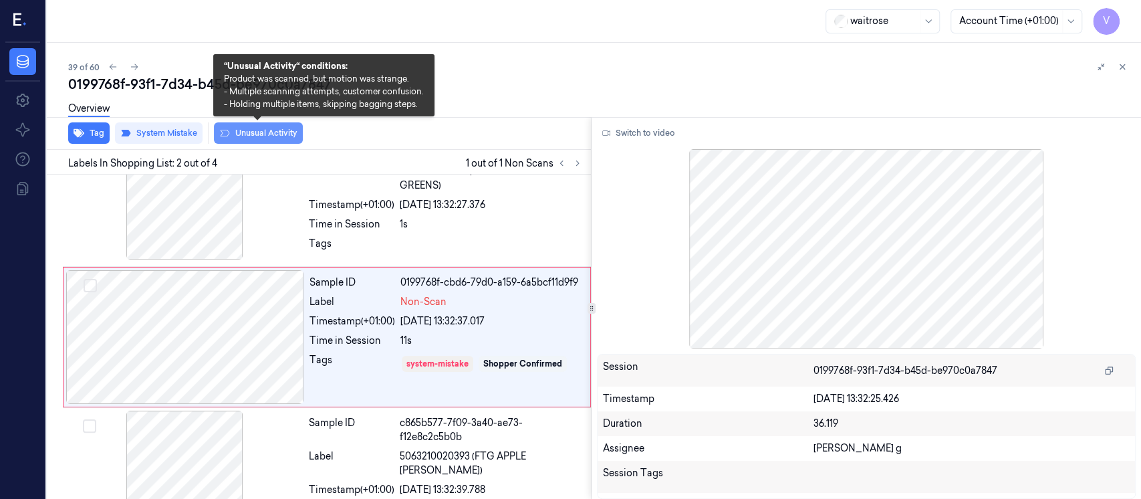
click at [254, 135] on button "Unusual Activity" at bounding box center [258, 132] width 89 height 21
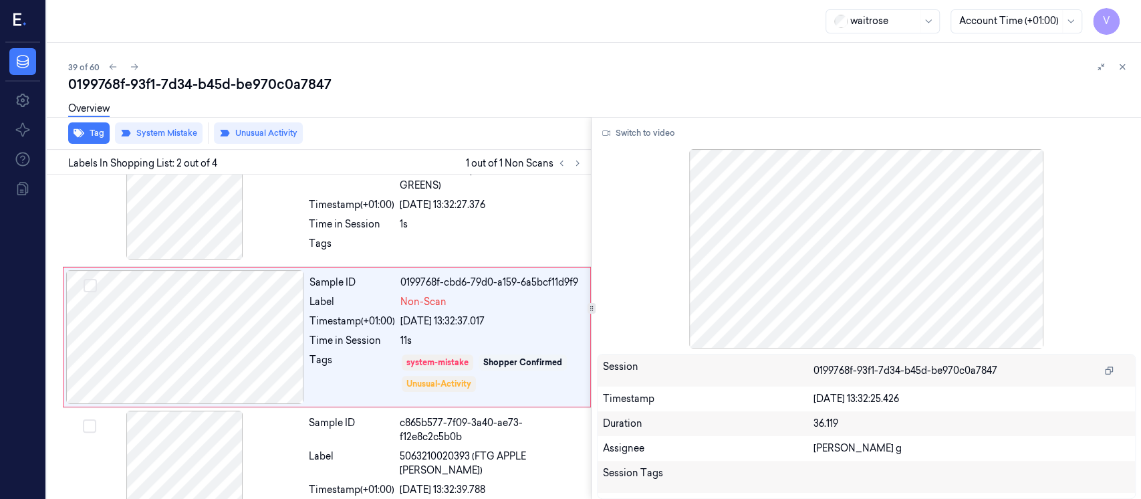
click at [511, 90] on div "0199768f-93f1-7d34-b45d-be970c0a7847" at bounding box center [599, 84] width 1062 height 19
click at [1116, 85] on div "0199768f-93f1-7d34-b45d-be970c0a7847" at bounding box center [599, 84] width 1062 height 19
click at [1129, 67] on div "39 of 60 0199768f-93f1-7d34-b45d-be970c0a7847 Overview Tag System Mistake Unusu…" at bounding box center [594, 271] width 1094 height 456
click at [1128, 67] on button at bounding box center [1122, 67] width 16 height 16
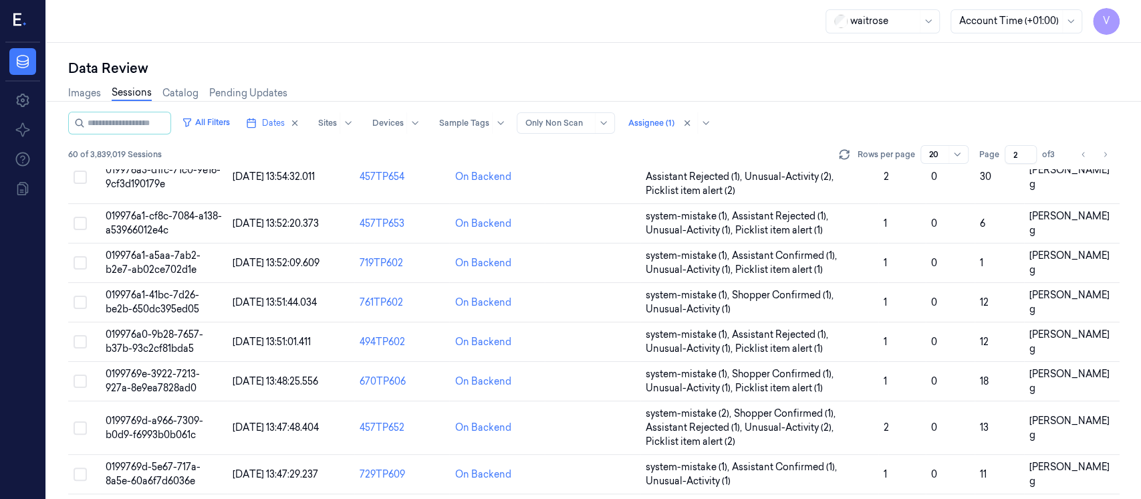
scroll to position [553, 0]
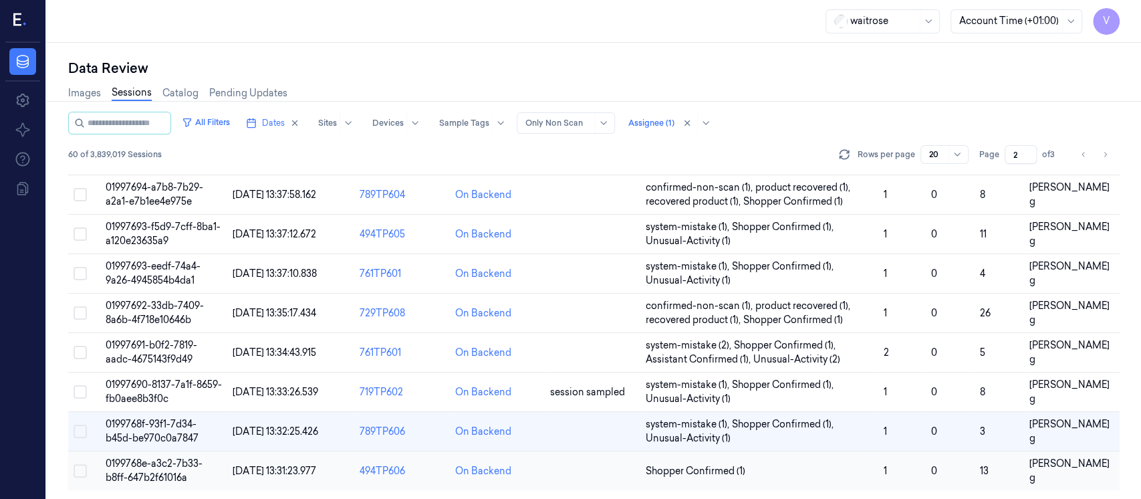
click at [583, 476] on td at bounding box center [593, 470] width 96 height 39
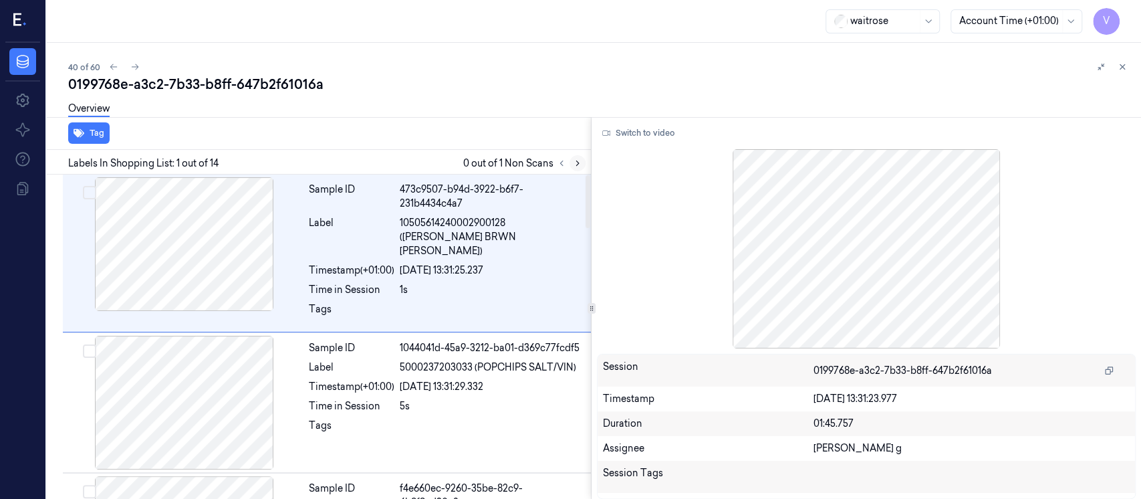
click at [577, 164] on icon at bounding box center [577, 162] width 9 height 9
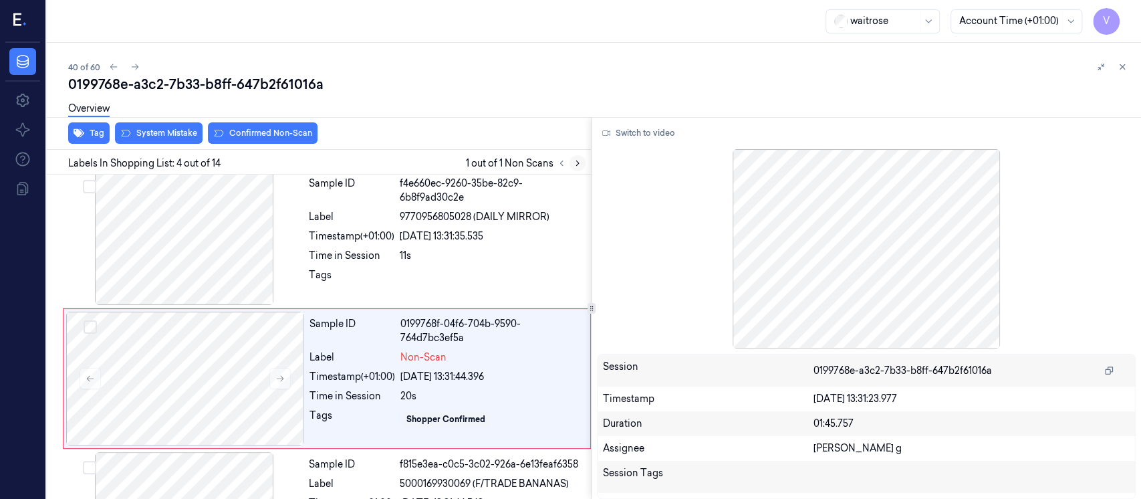
scroll to position [331, 0]
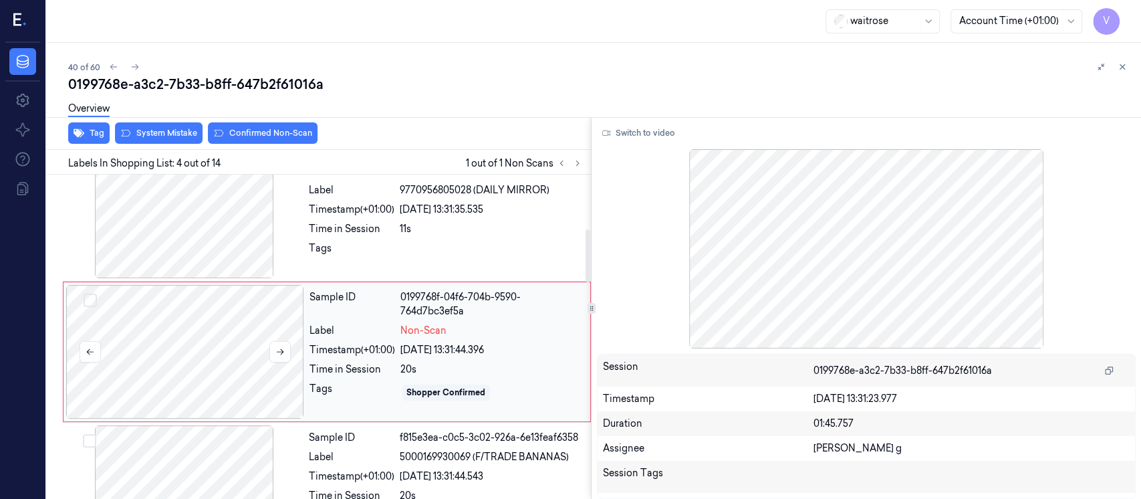
click at [184, 346] on div at bounding box center [185, 352] width 238 height 134
click at [229, 193] on div at bounding box center [184, 211] width 238 height 134
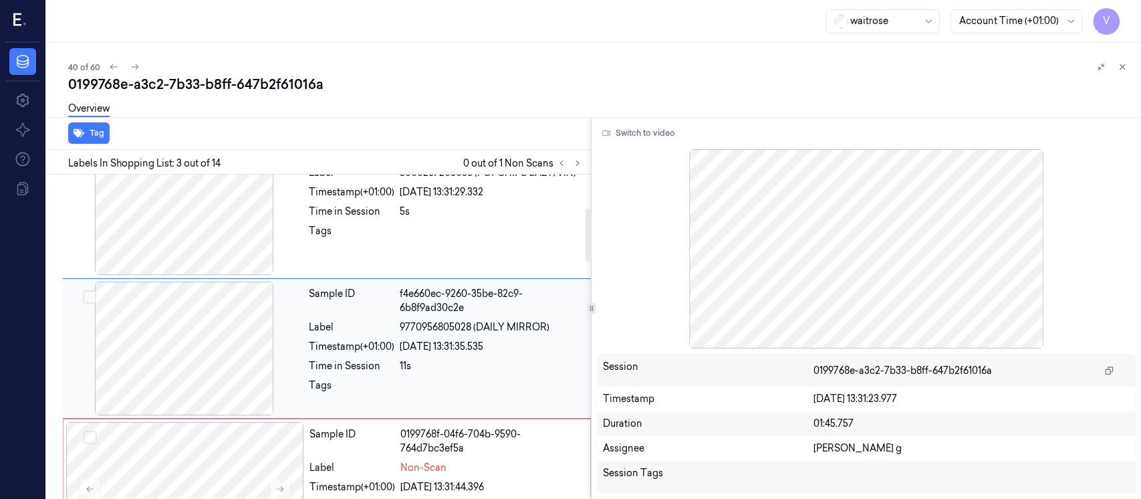
scroll to position [192, 0]
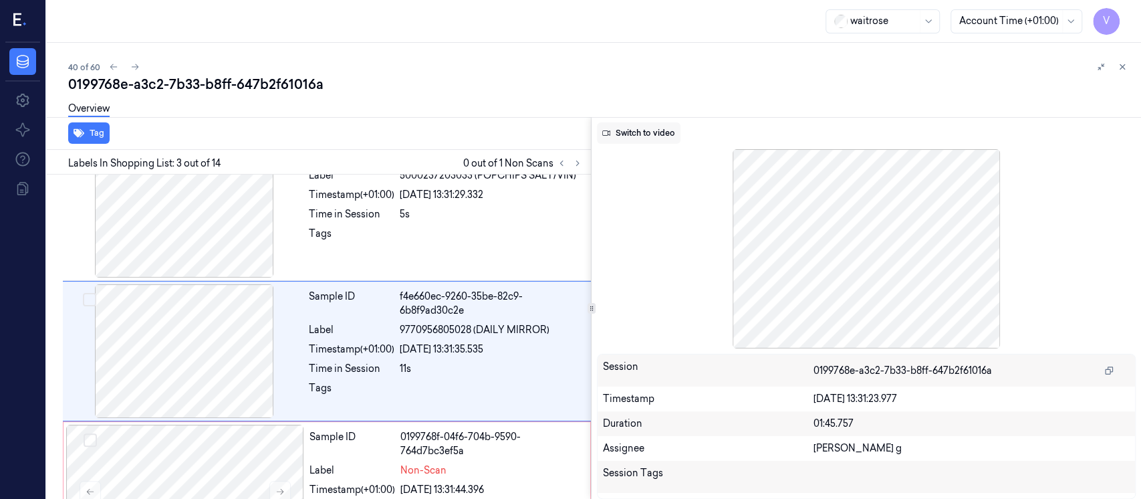
click at [671, 138] on button "Switch to video" at bounding box center [639, 132] width 84 height 21
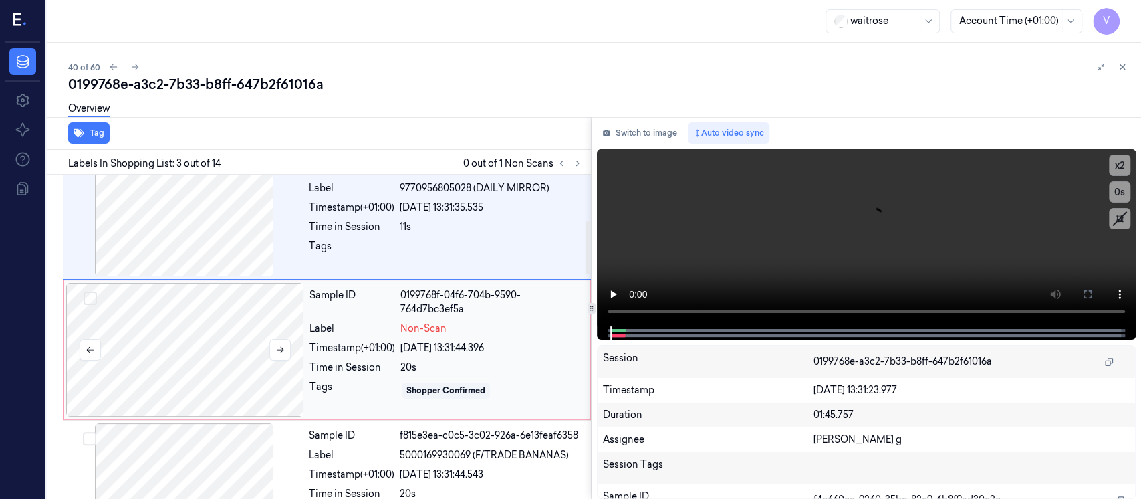
scroll to position [370, 0]
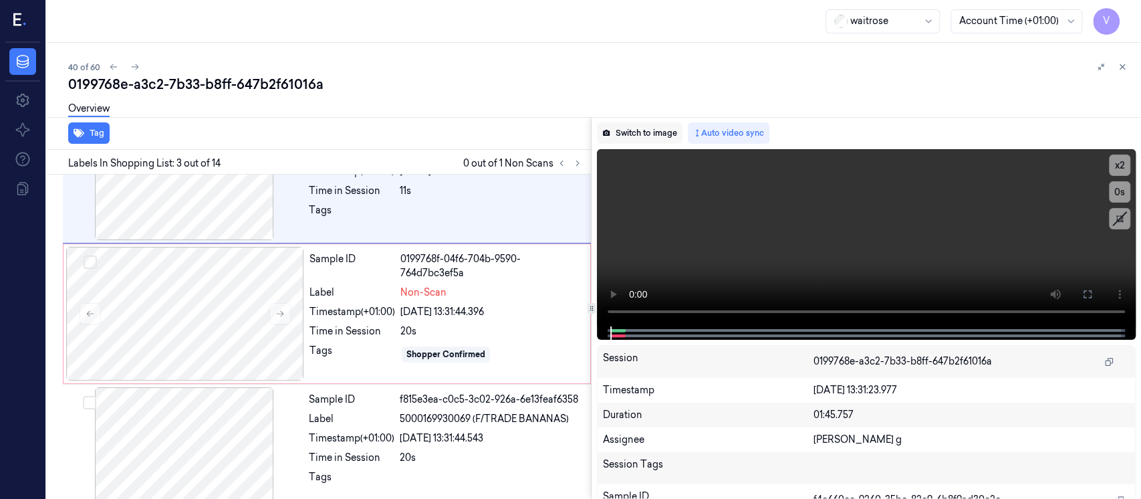
click at [642, 140] on button "Switch to image" at bounding box center [640, 132] width 86 height 21
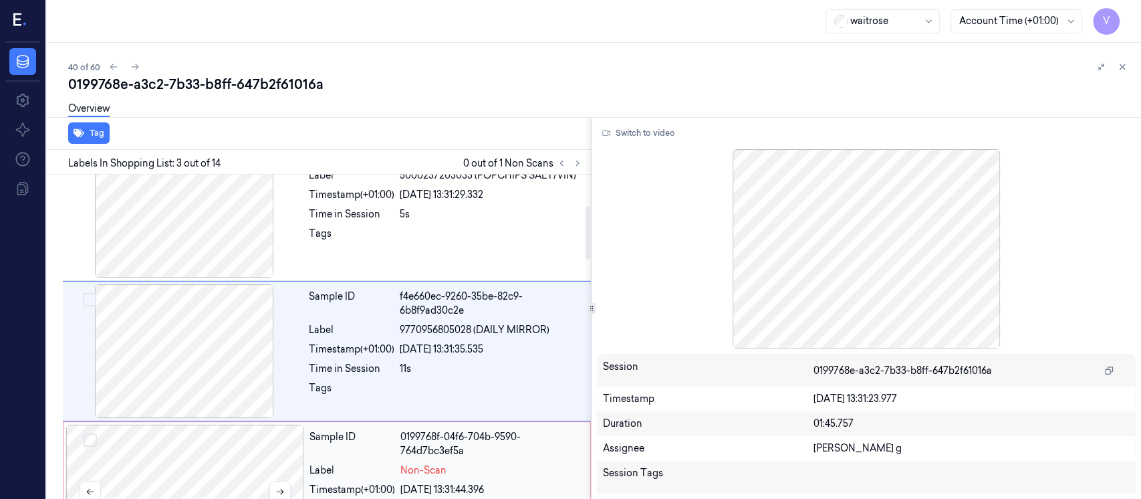
click at [192, 454] on div at bounding box center [185, 491] width 238 height 134
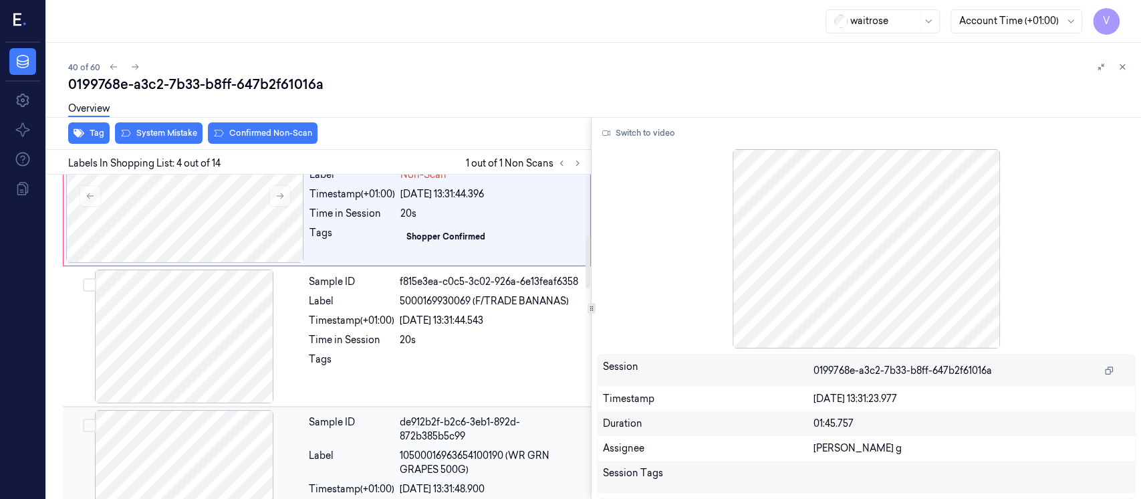
scroll to position [510, 0]
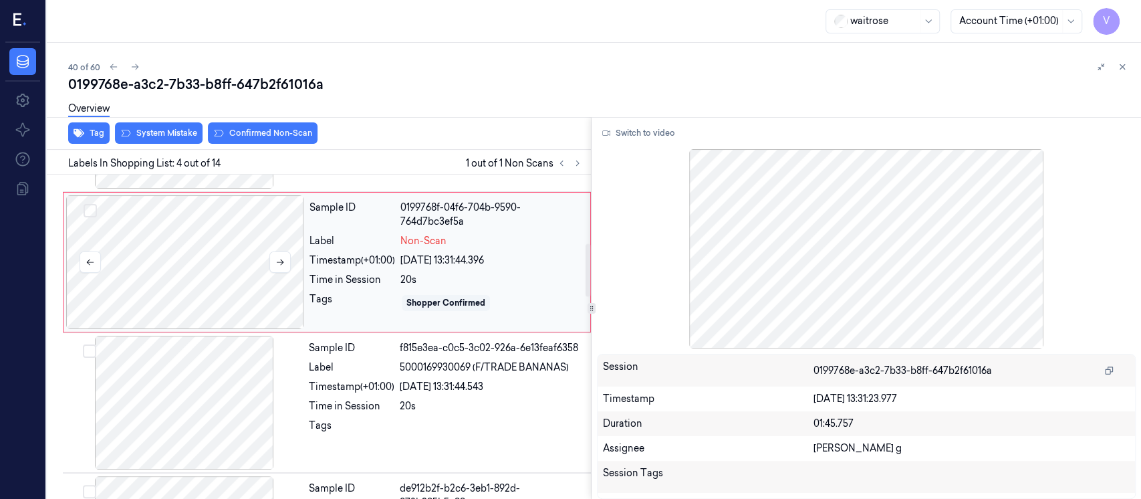
click at [203, 265] on div at bounding box center [185, 262] width 238 height 134
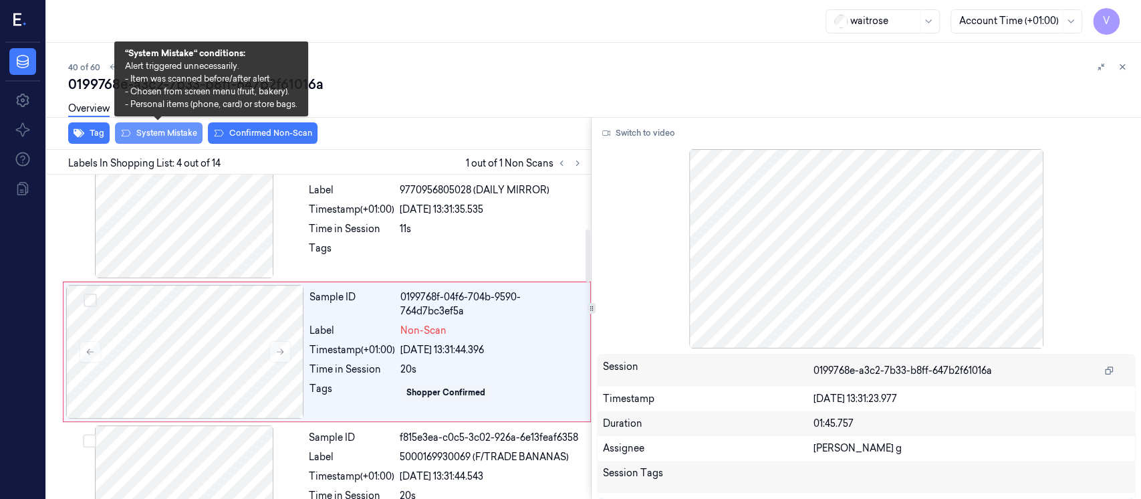
click at [170, 136] on button "System Mistake" at bounding box center [159, 132] width 88 height 21
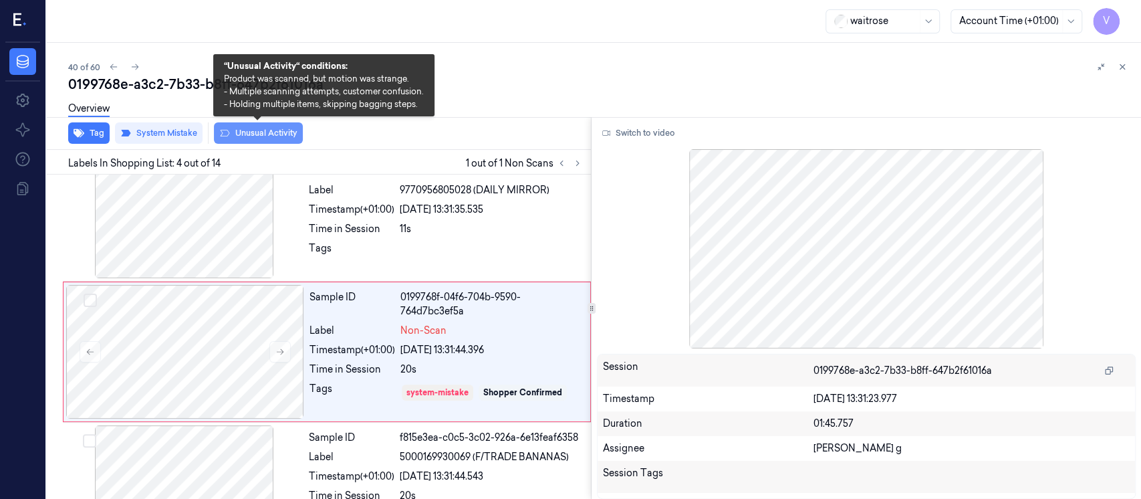
click at [257, 136] on button "Unusual Activity" at bounding box center [258, 132] width 89 height 21
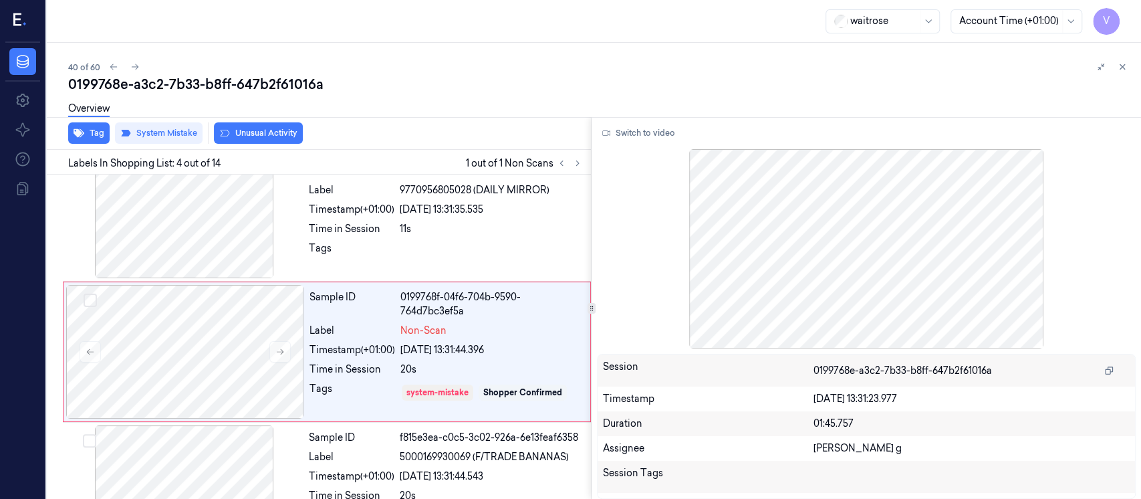
scroll to position [336, 0]
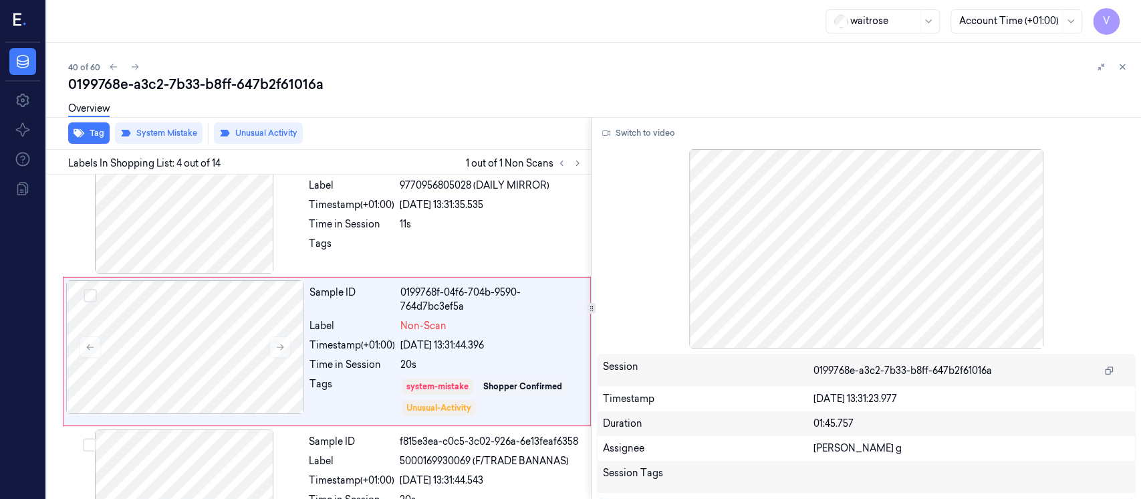
click at [487, 90] on div "0199768e-a3c2-7b33-b8ff-647b2f61016a" at bounding box center [599, 84] width 1062 height 19
click at [1119, 67] on icon at bounding box center [1121, 66] width 9 height 9
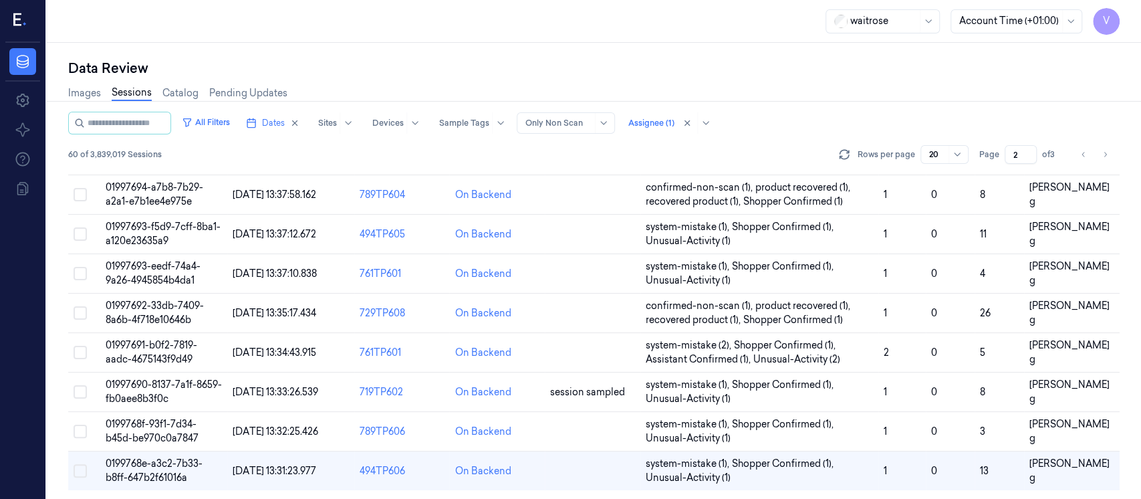
scroll to position [553, 0]
click at [1107, 150] on icon "Go to next page" at bounding box center [1105, 154] width 8 height 11
type input "3"
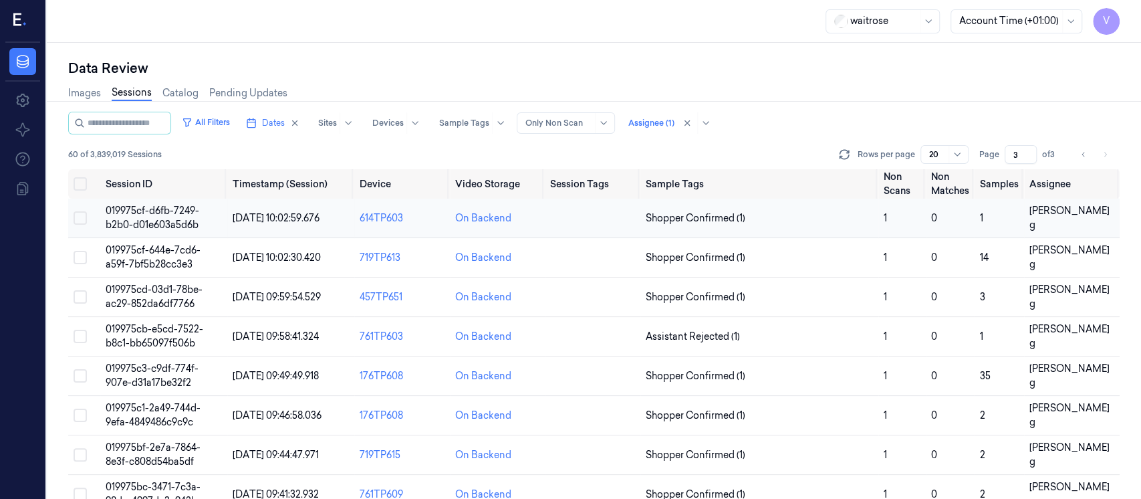
click at [570, 219] on td at bounding box center [593, 217] width 96 height 39
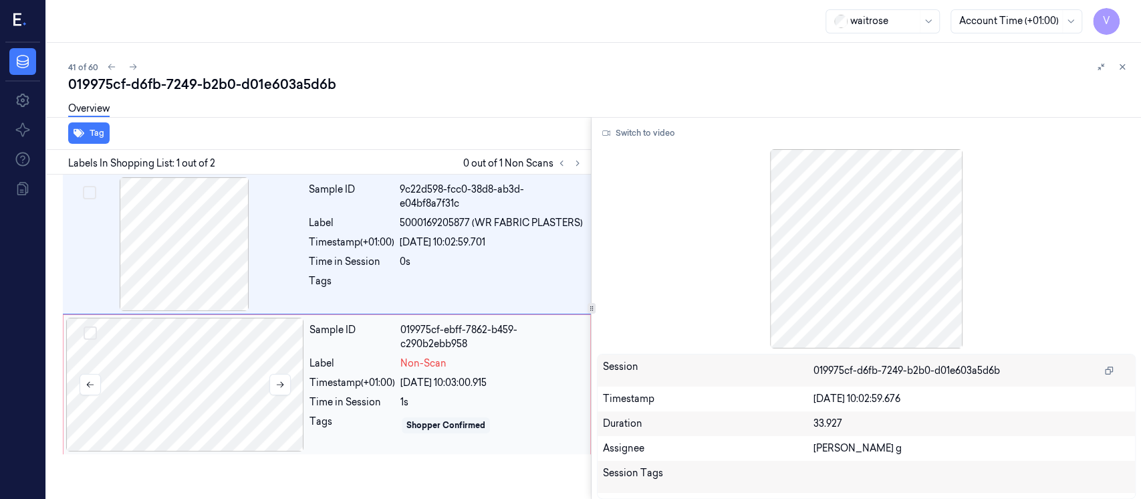
click at [182, 389] on div at bounding box center [185, 384] width 238 height 134
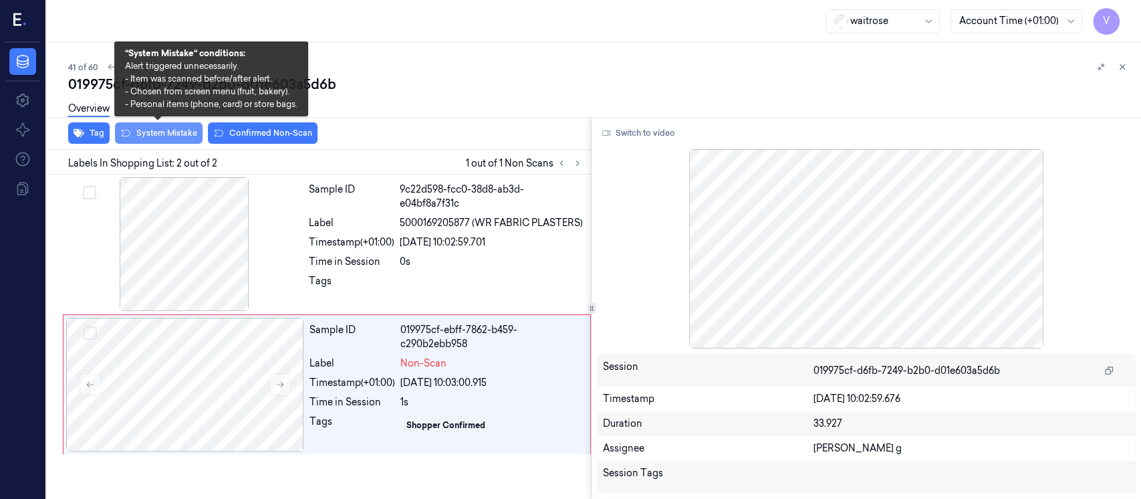
click at [146, 134] on button "System Mistake" at bounding box center [159, 132] width 88 height 21
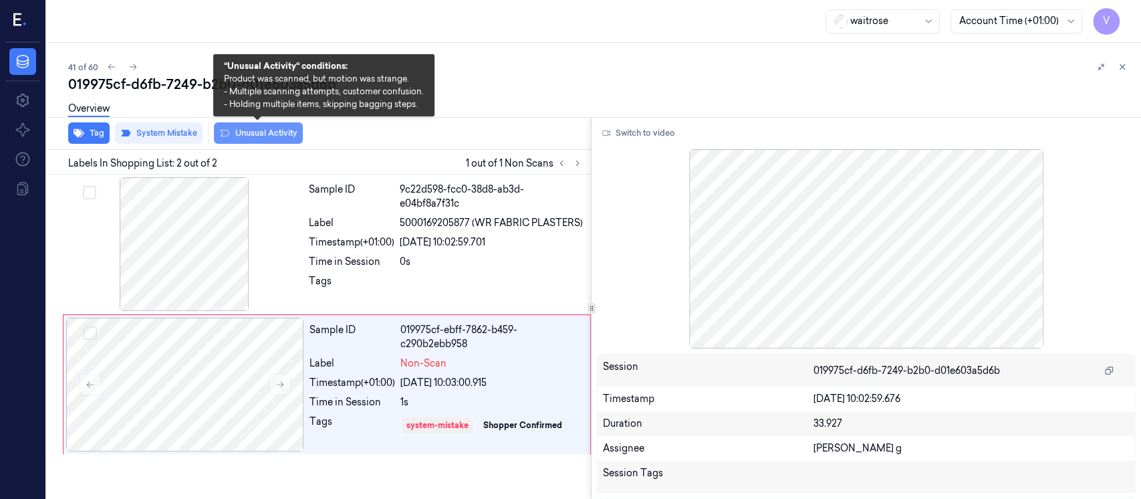
click at [257, 133] on button "Unusual Activity" at bounding box center [258, 132] width 89 height 21
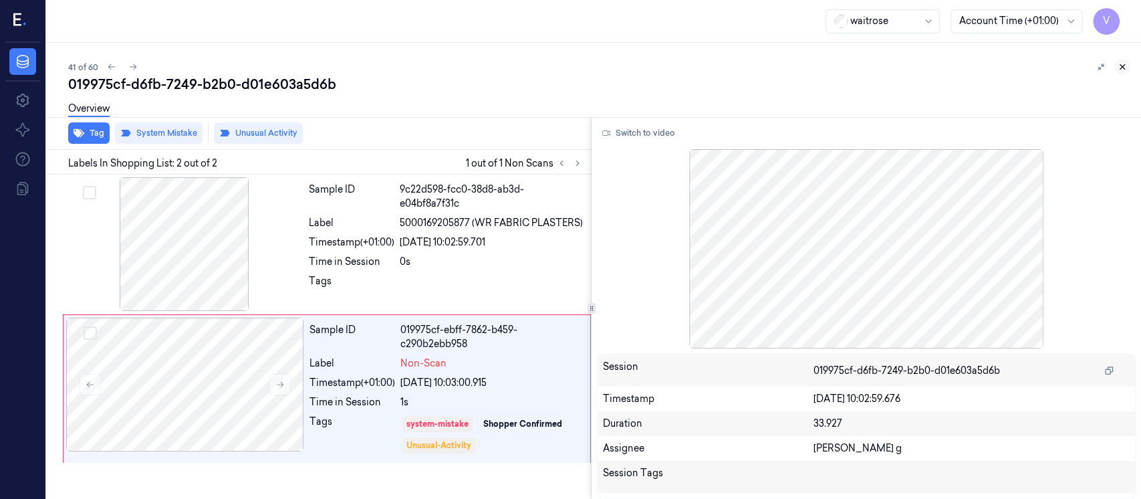
click at [1115, 70] on button at bounding box center [1122, 67] width 16 height 16
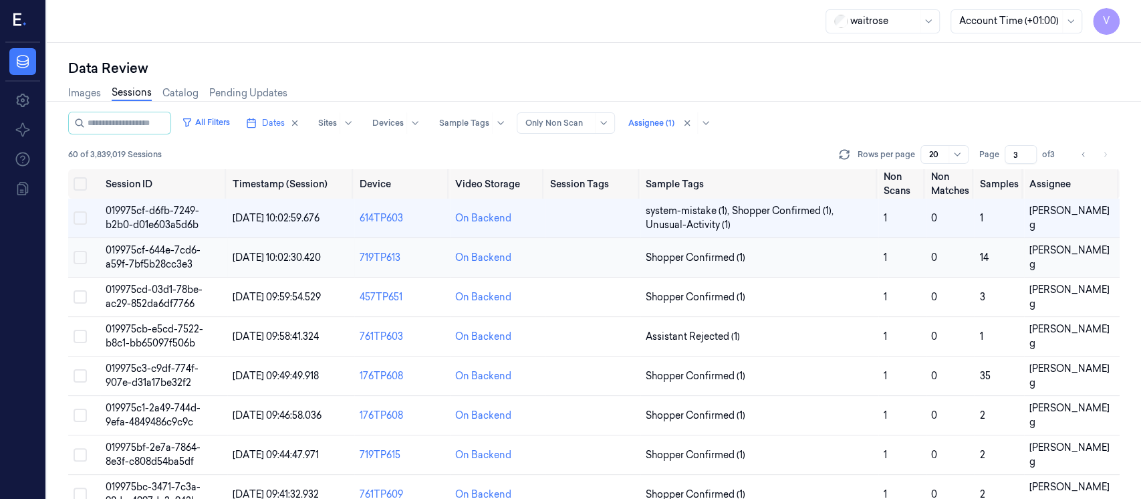
click at [547, 252] on td at bounding box center [593, 257] width 96 height 39
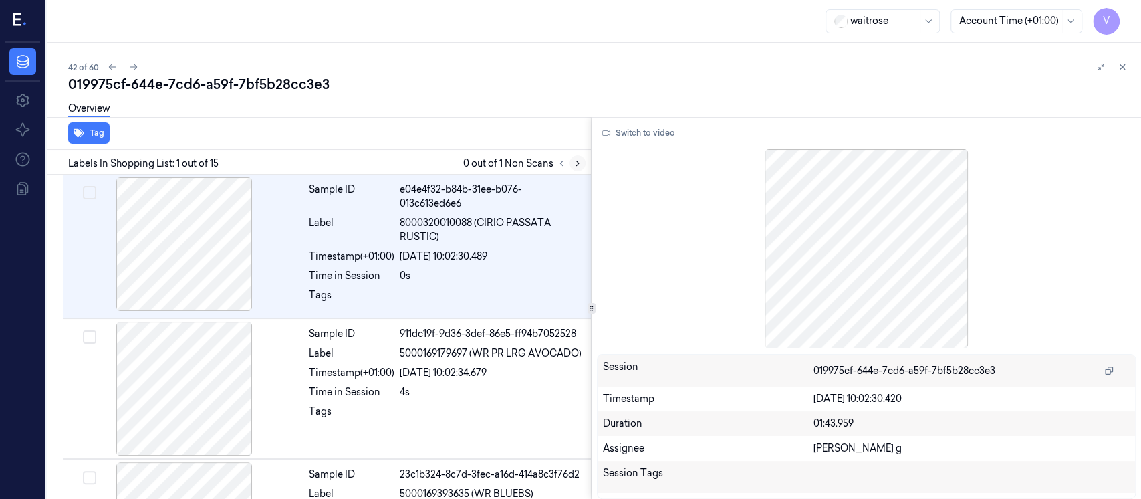
click at [576, 162] on icon at bounding box center [577, 162] width 9 height 9
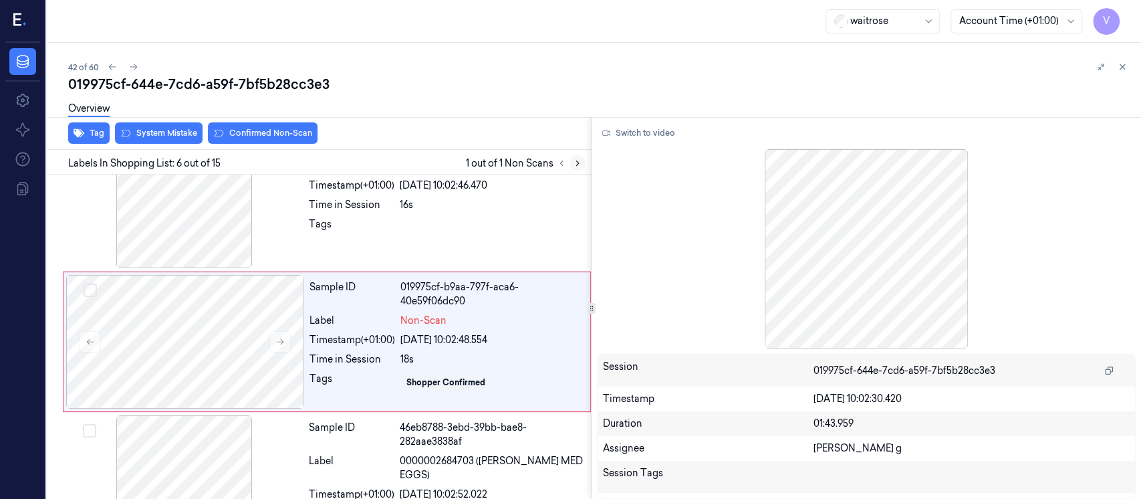
scroll to position [616, 0]
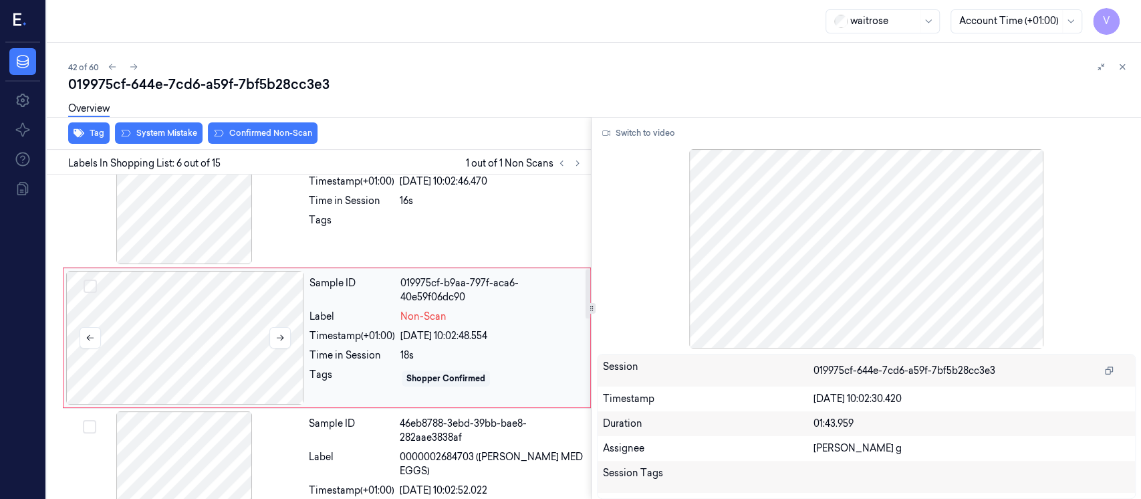
click at [221, 342] on div at bounding box center [185, 338] width 238 height 134
click at [577, 162] on icon at bounding box center [577, 163] width 3 height 5
click at [561, 164] on icon at bounding box center [561, 162] width 9 height 9
click at [581, 166] on icon at bounding box center [577, 162] width 9 height 9
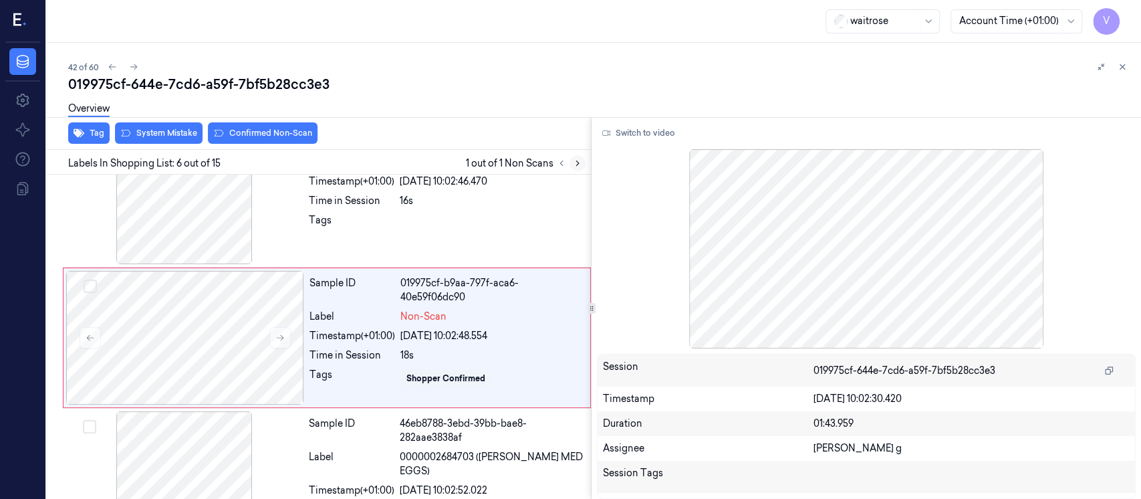
click at [574, 164] on icon at bounding box center [577, 162] width 9 height 9
click at [577, 160] on icon at bounding box center [577, 162] width 9 height 9
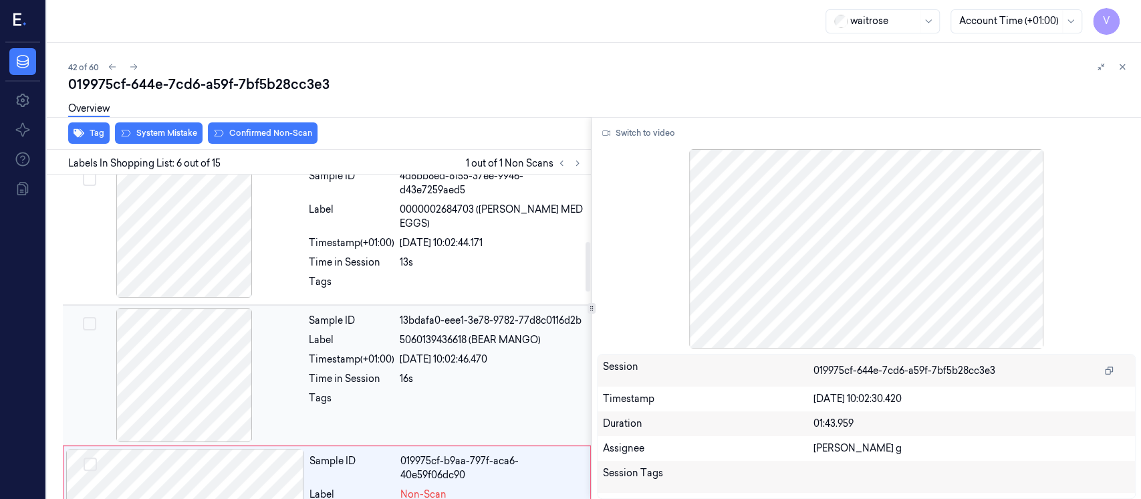
click at [418, 348] on div "Sample ID 13bdafa0-eee1-3e78-9782-77d8c0116d2b Label 5060139436618 (BEAR MANGO)…" at bounding box center [445, 375] width 285 height 134
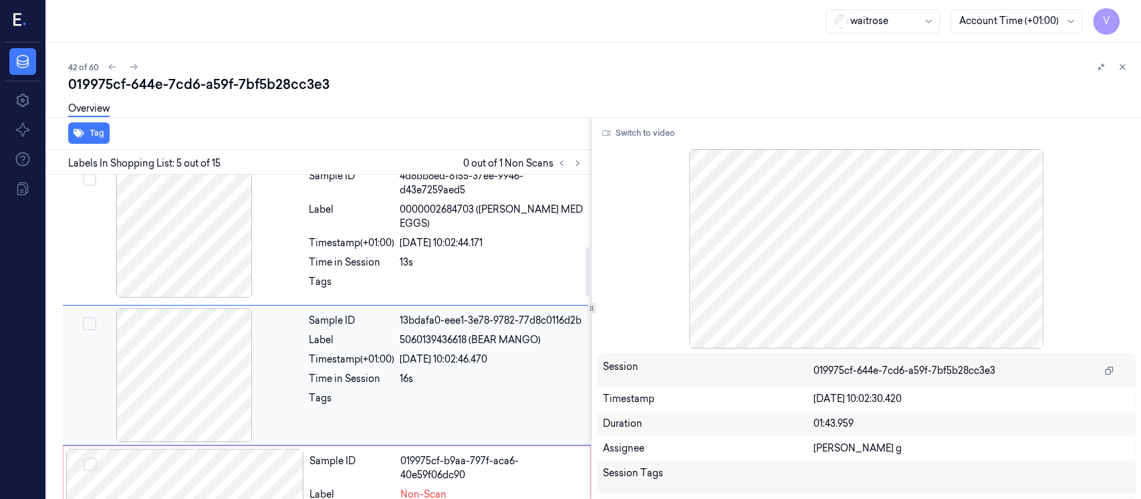
scroll to position [476, 0]
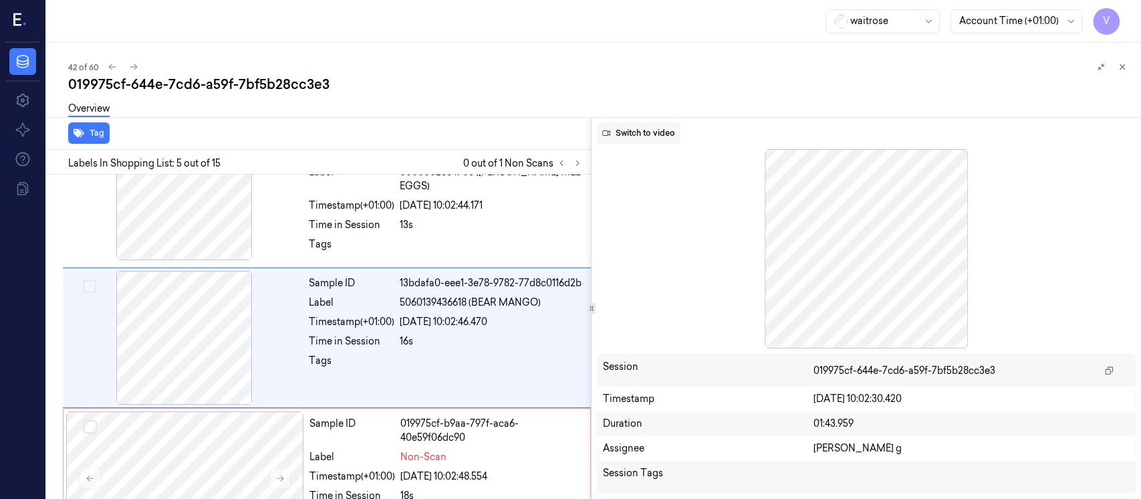
click at [645, 132] on button "Switch to video" at bounding box center [639, 132] width 84 height 21
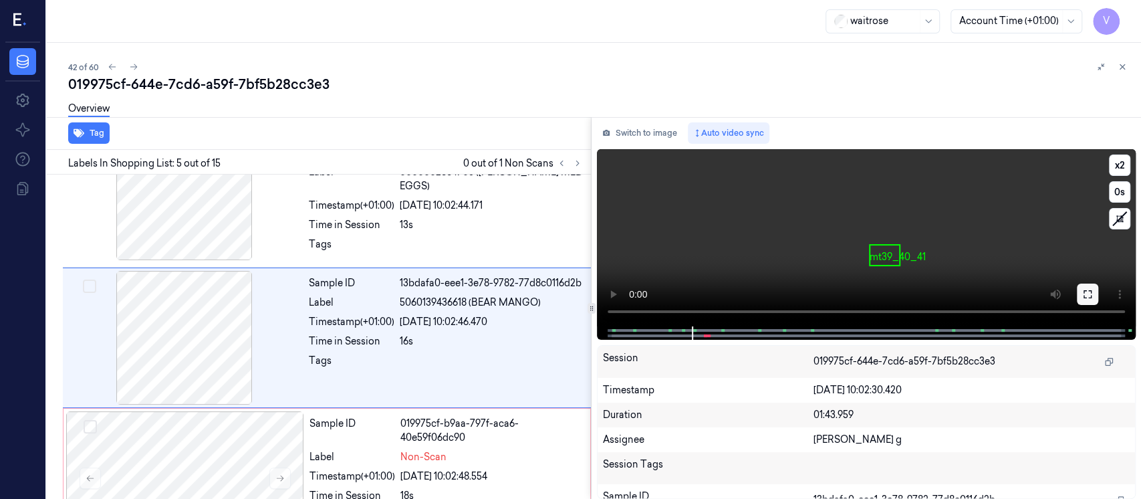
click at [1088, 296] on icon at bounding box center [1087, 294] width 11 height 11
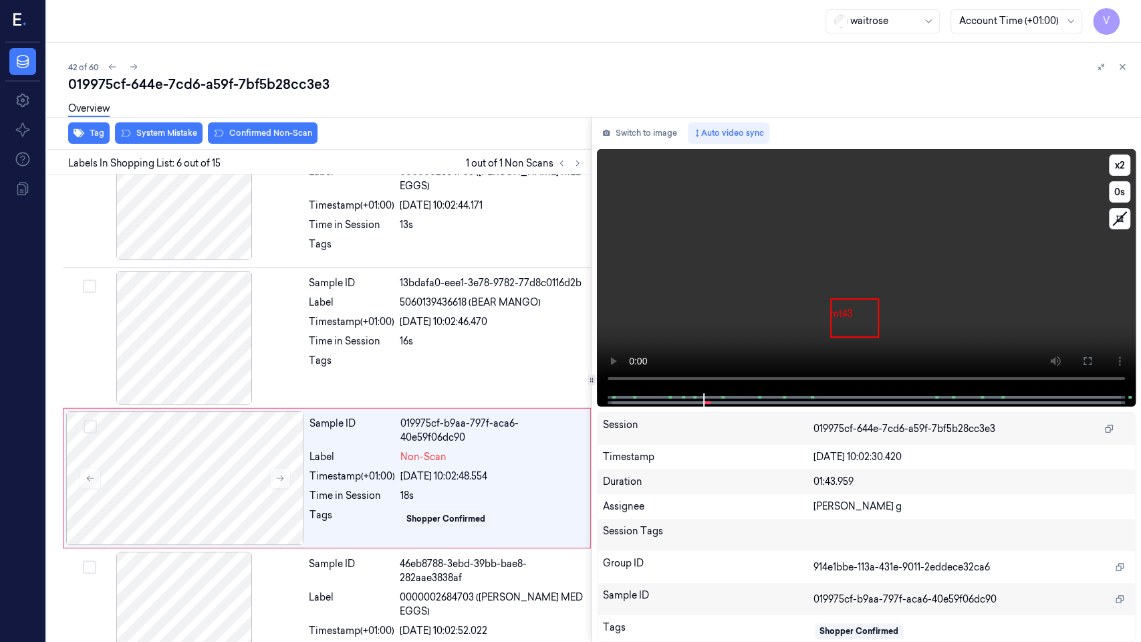
scroll to position [545, 0]
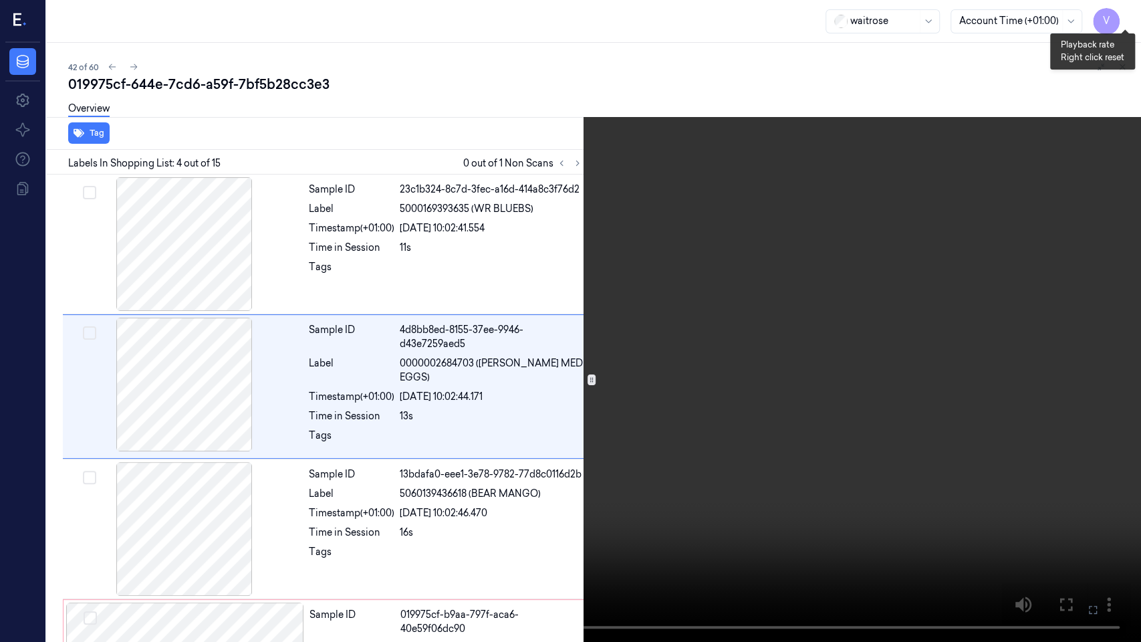
click at [1121, 19] on button "x 2" at bounding box center [1124, 15] width 21 height 21
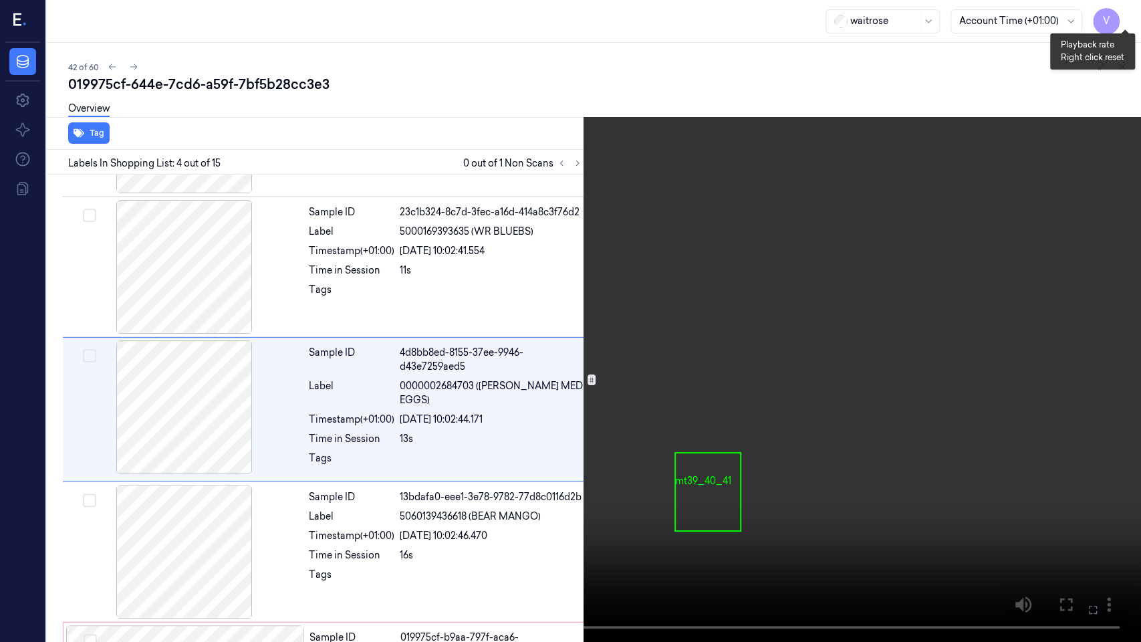
click at [1121, 19] on button "x 4" at bounding box center [1124, 15] width 21 height 21
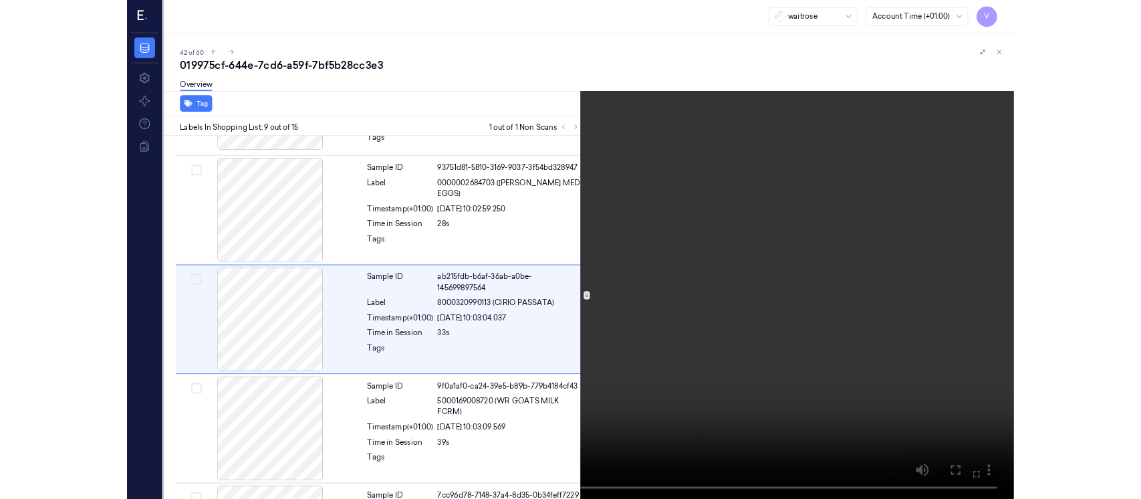
scroll to position [969, 0]
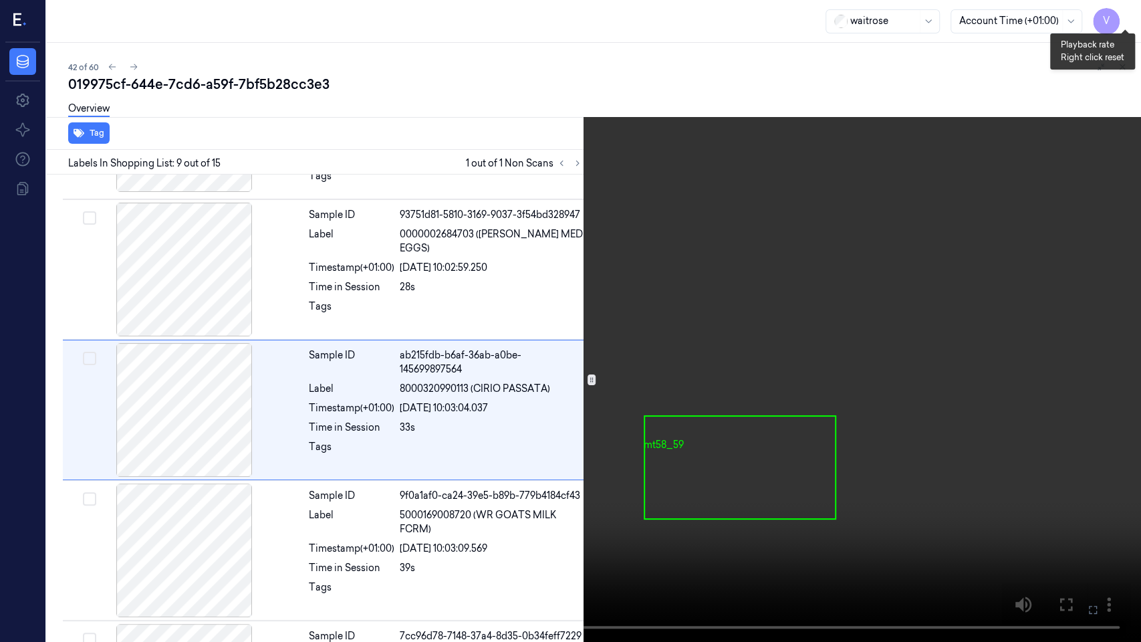
click at [1128, 11] on button "x 1" at bounding box center [1124, 15] width 21 height 21
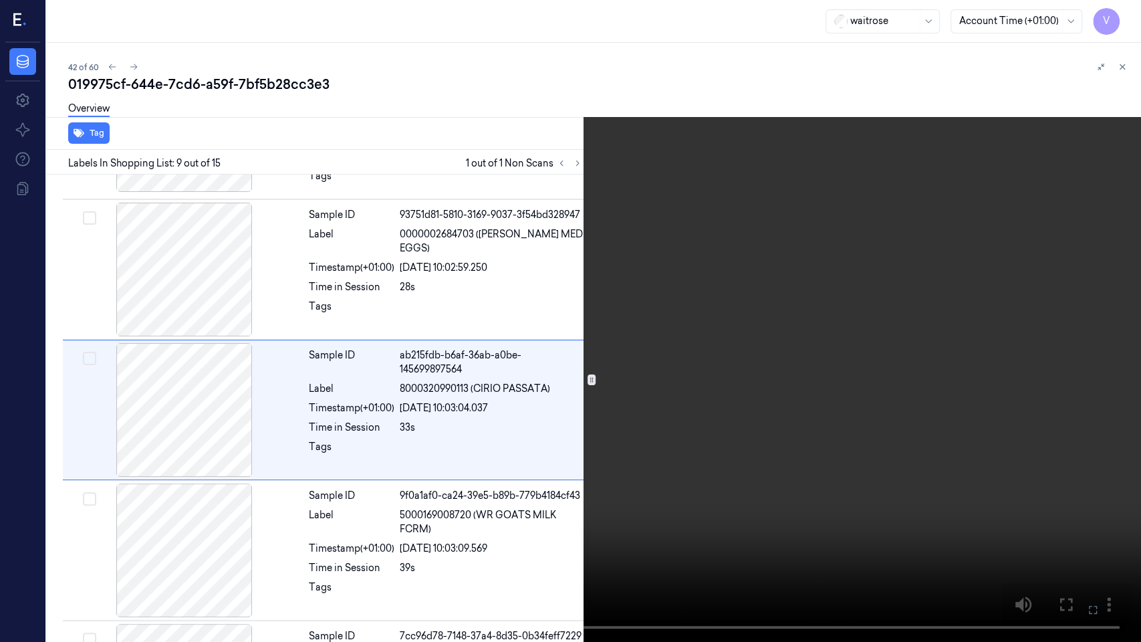
click at [0, 0] on icon at bounding box center [0, 0] width 0 height 0
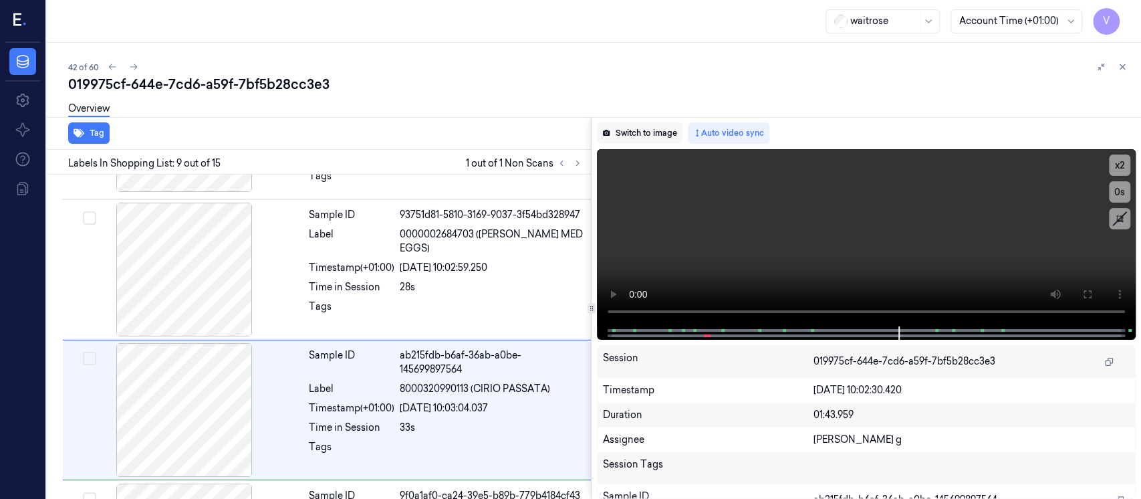
click at [630, 136] on button "Switch to image" at bounding box center [640, 132] width 86 height 21
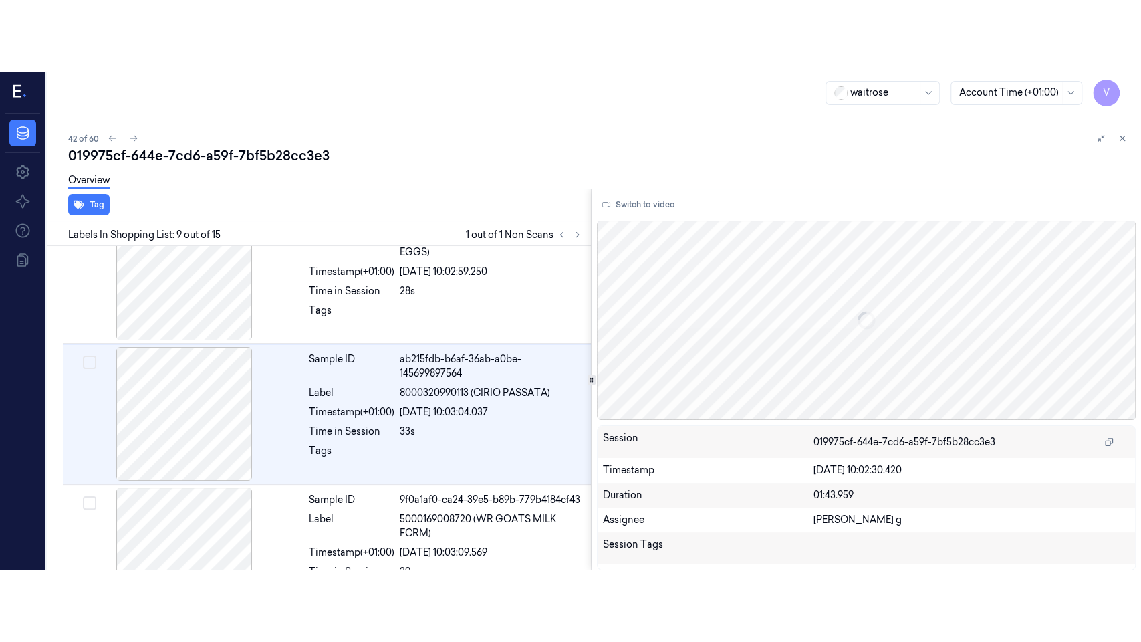
scroll to position [1041, 0]
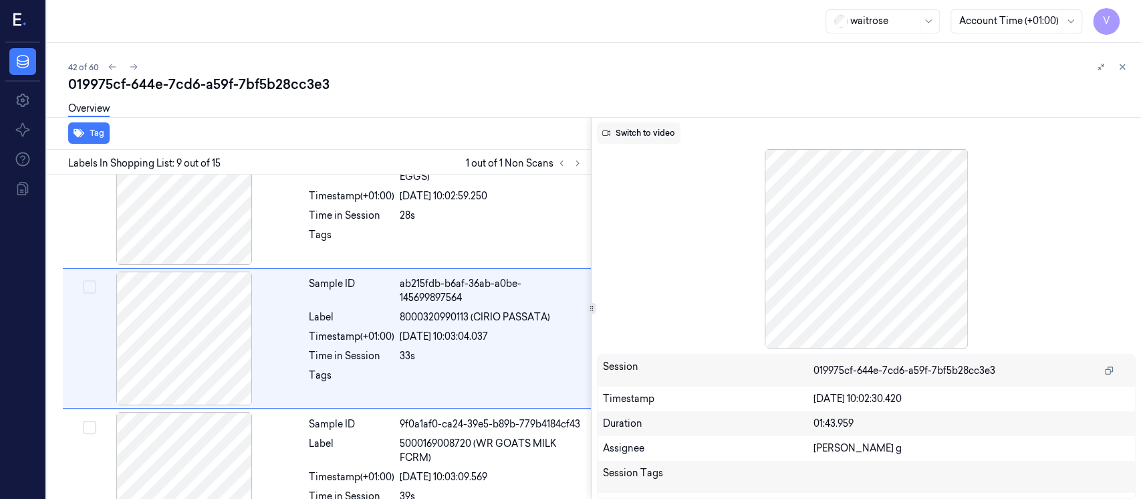
click at [646, 136] on button "Switch to video" at bounding box center [639, 132] width 84 height 21
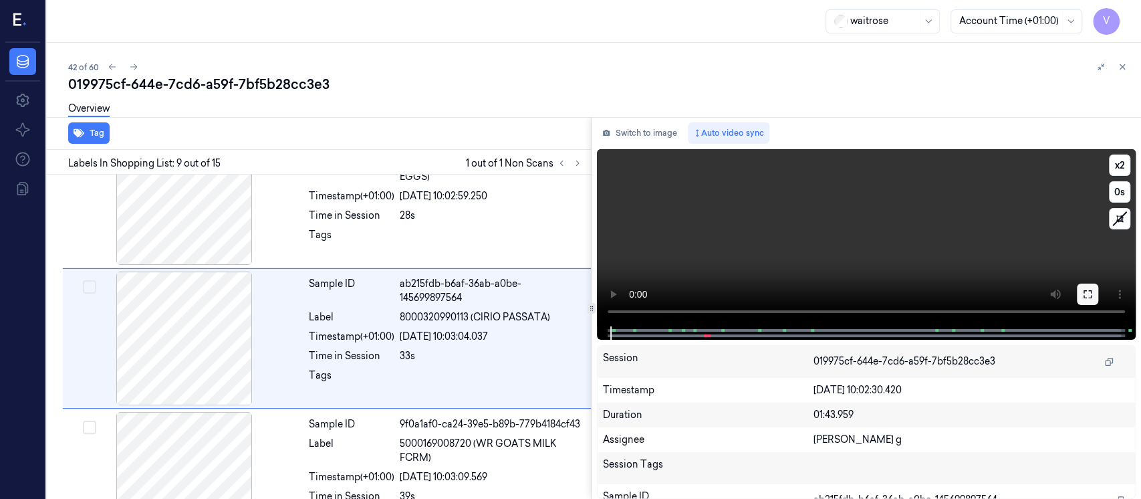
click at [1093, 297] on button at bounding box center [1087, 293] width 21 height 21
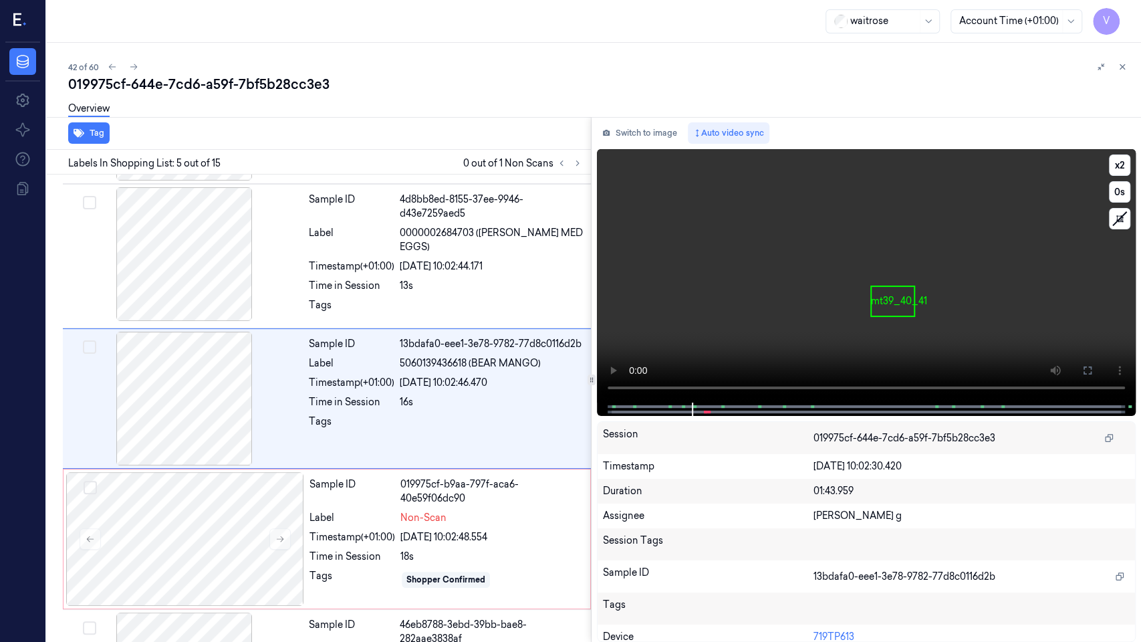
scroll to position [404, 0]
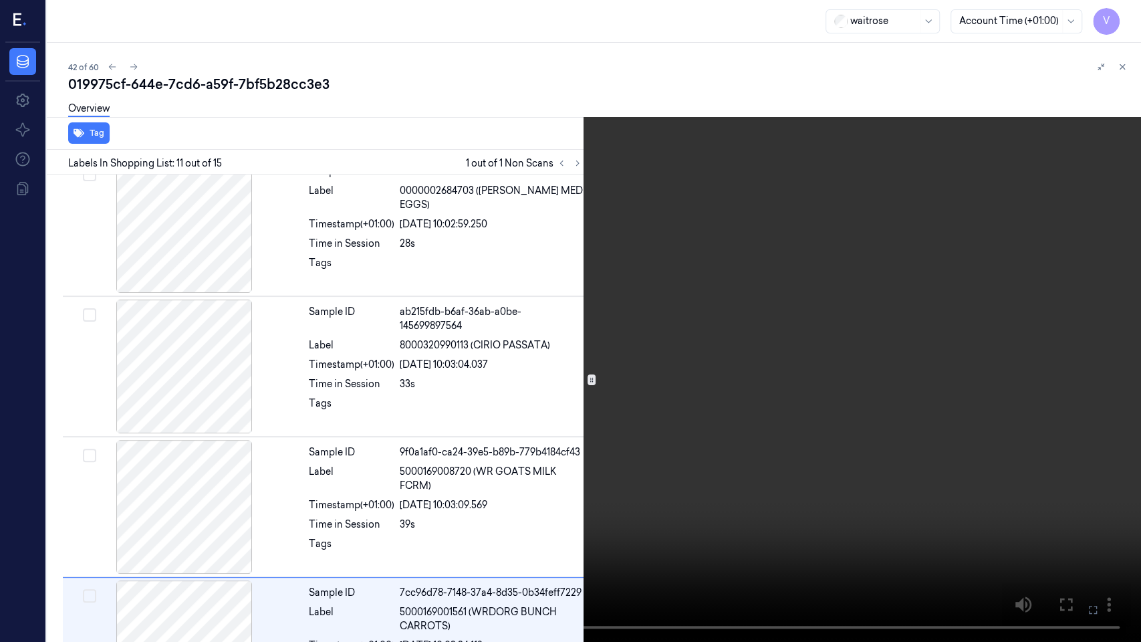
click at [0, 0] on icon at bounding box center [0, 0] width 0 height 0
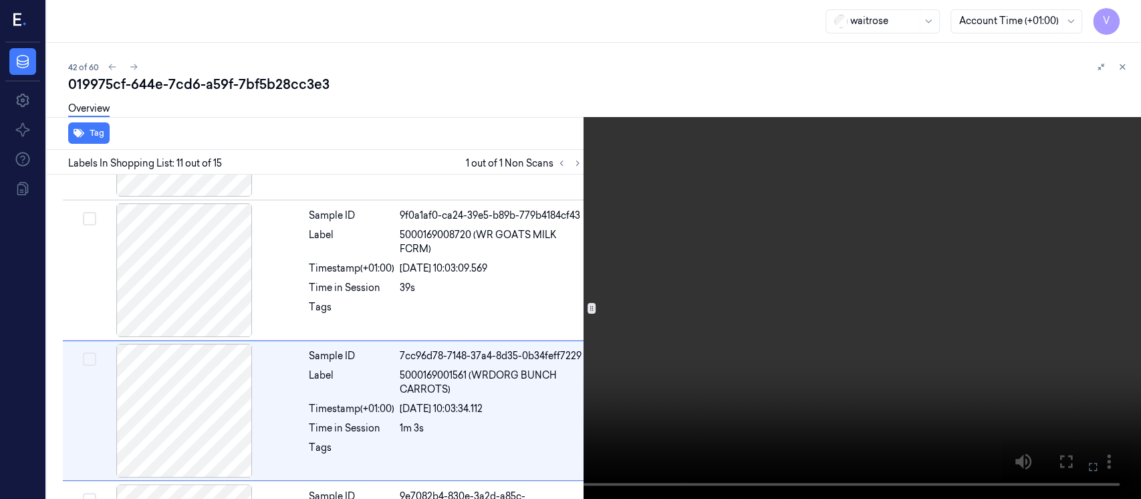
scroll to position [1250, 0]
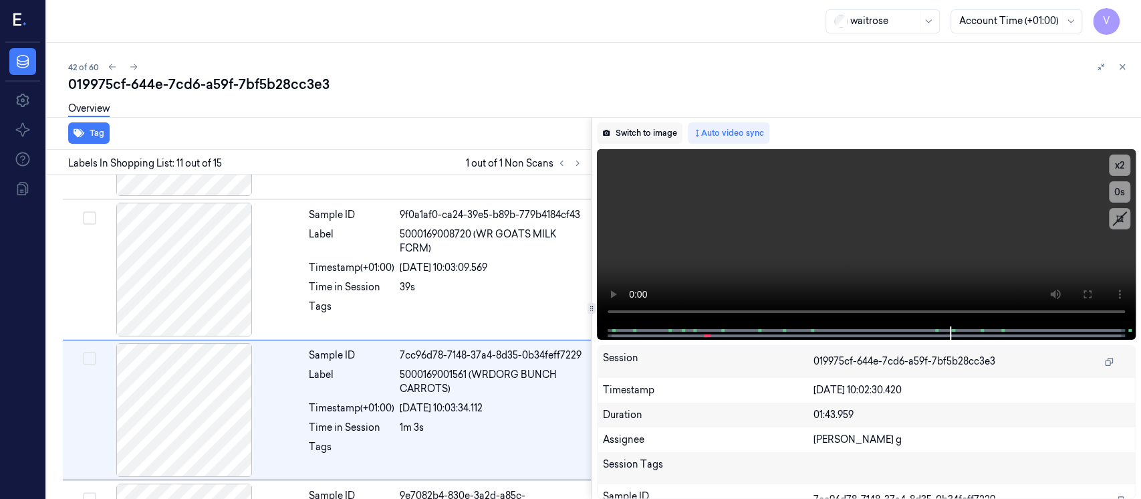
click at [666, 136] on button "Switch to image" at bounding box center [640, 132] width 86 height 21
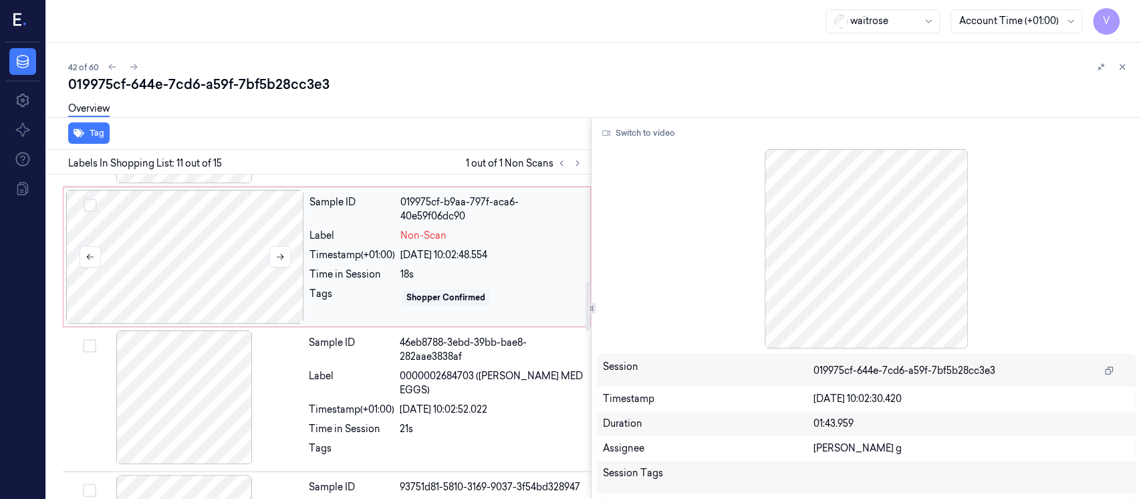
click at [233, 273] on div at bounding box center [185, 257] width 238 height 134
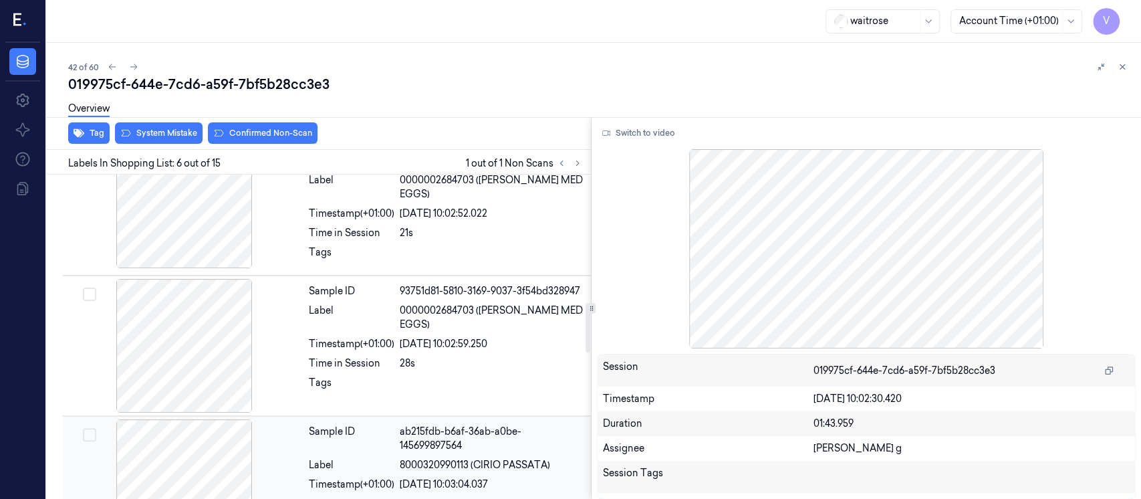
scroll to position [795, 0]
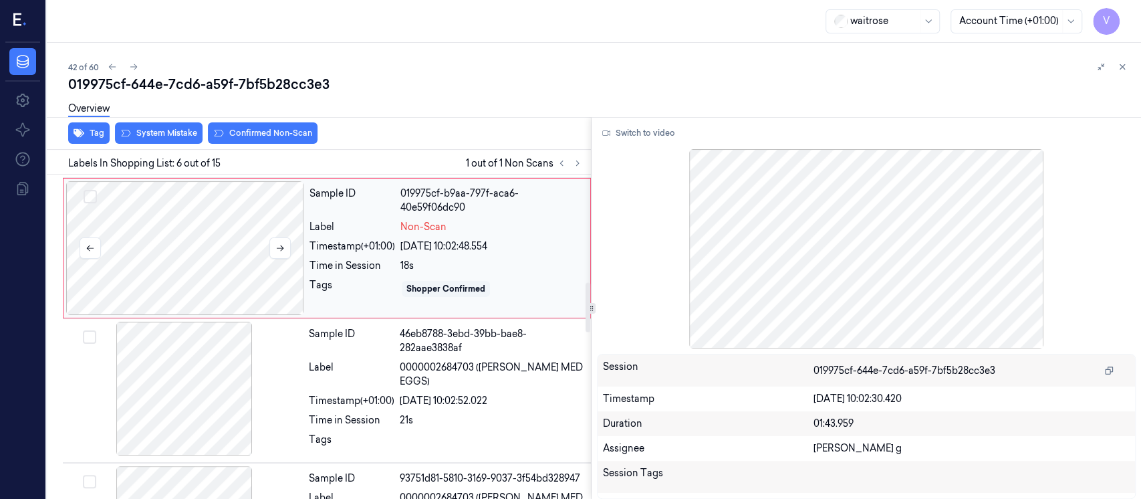
click at [236, 258] on div at bounding box center [185, 248] width 238 height 134
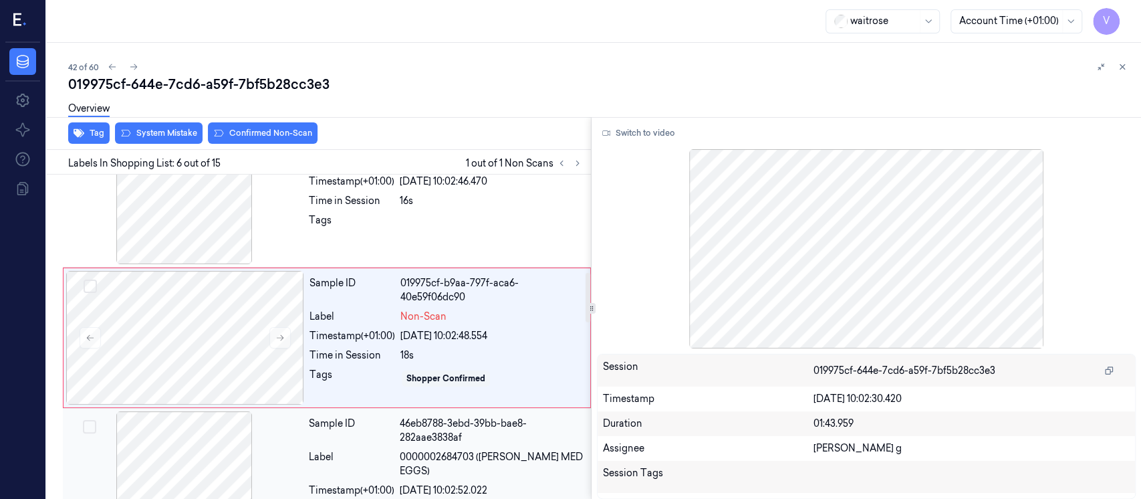
scroll to position [706, 0]
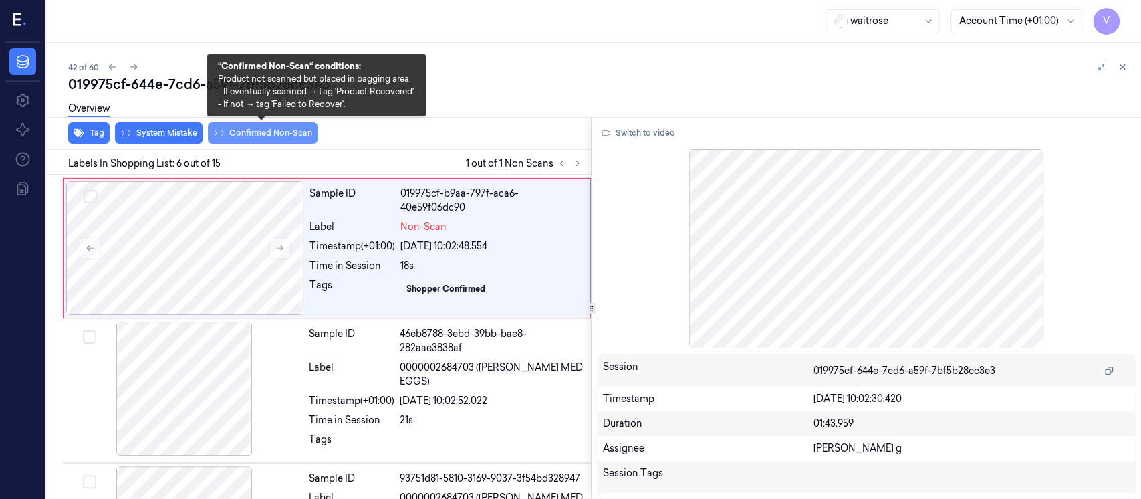
click at [263, 131] on button "Confirmed Non-Scan" at bounding box center [263, 132] width 110 height 21
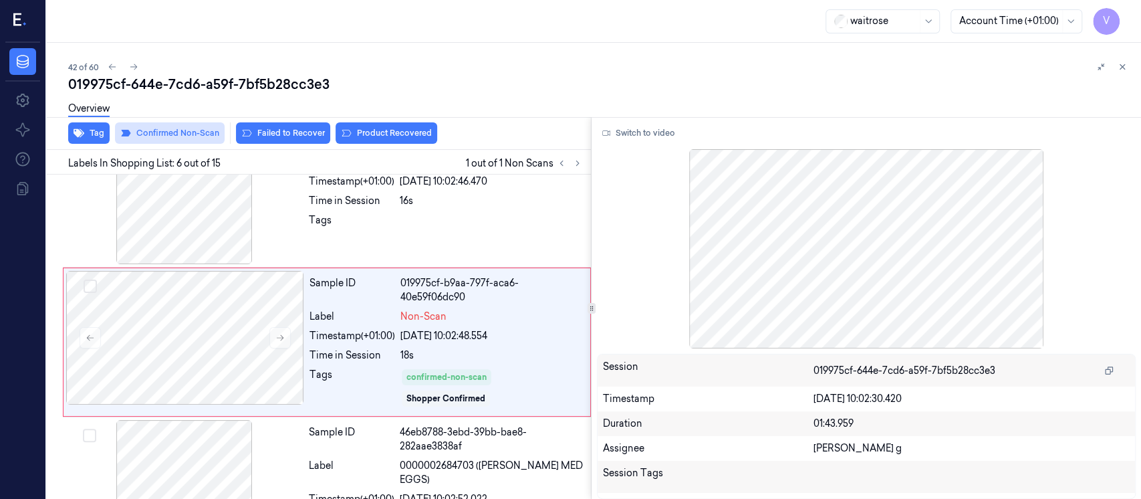
scroll to position [620, 0]
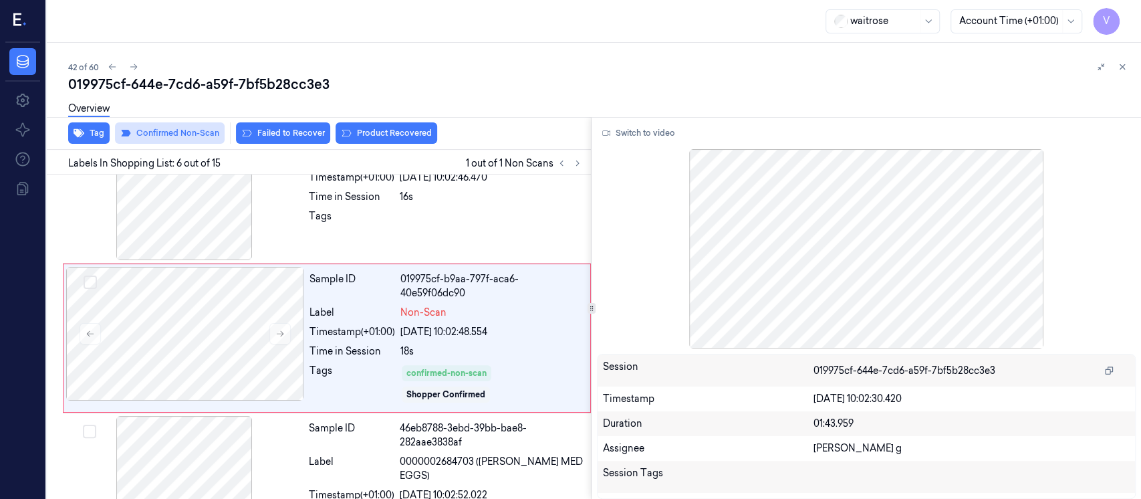
click at [263, 131] on button "Failed to Recover" at bounding box center [283, 132] width 94 height 21
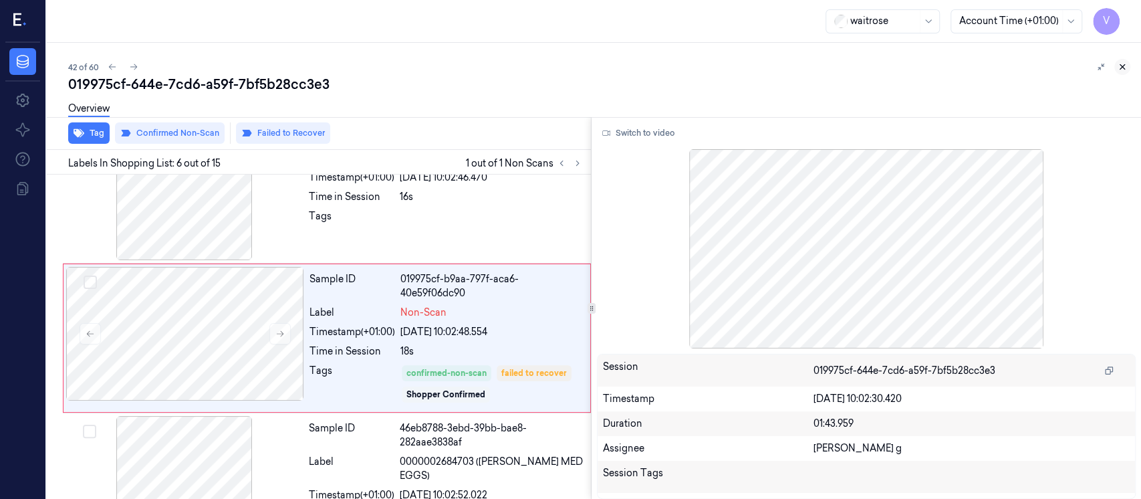
click at [1127, 63] on button at bounding box center [1122, 67] width 16 height 16
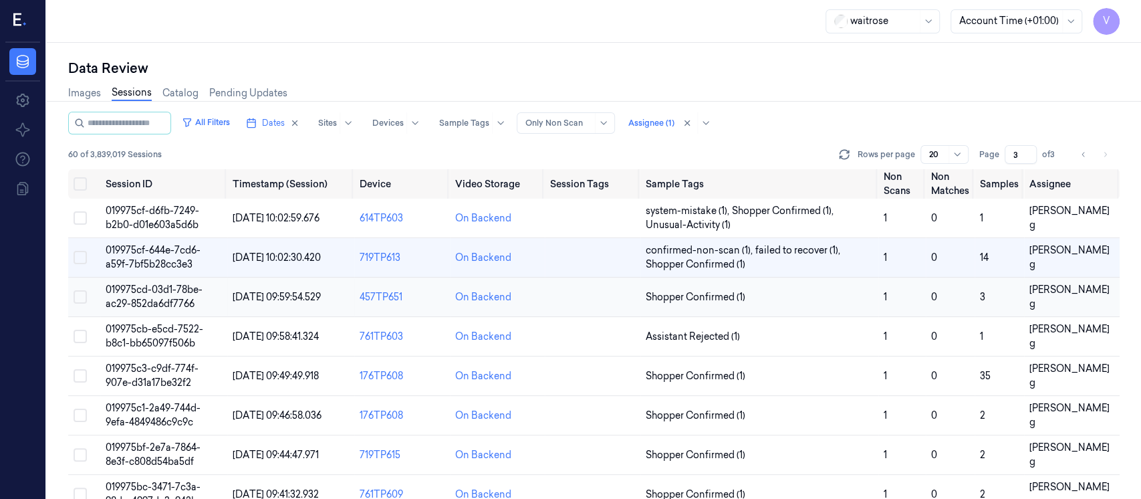
click at [599, 291] on td at bounding box center [593, 296] width 96 height 39
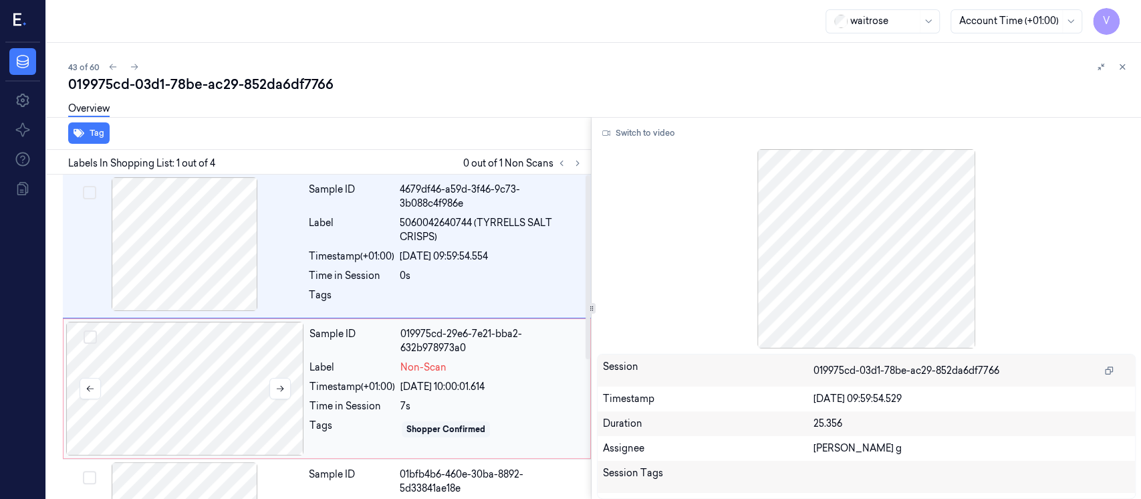
click at [194, 397] on div at bounding box center [185, 388] width 238 height 134
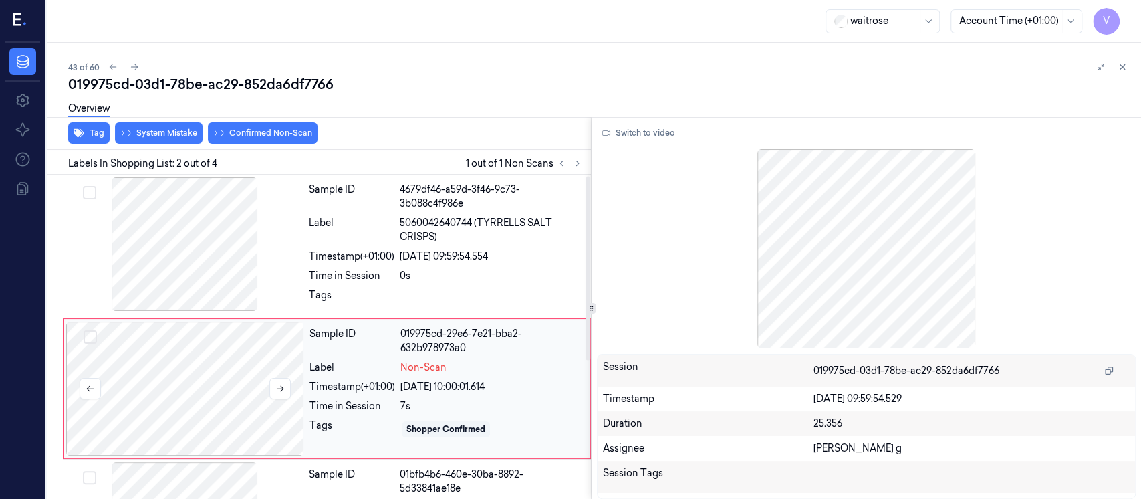
scroll to position [51, 0]
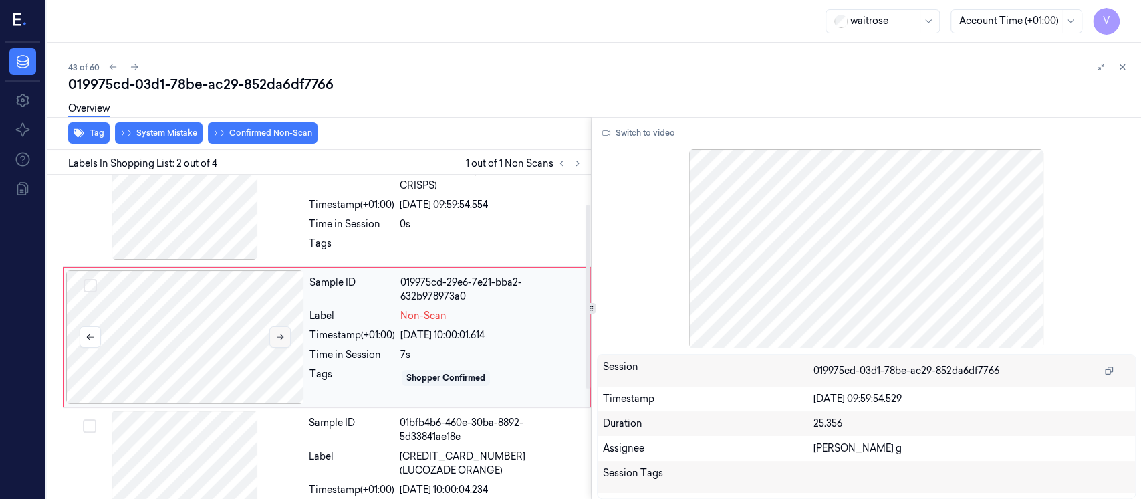
click at [280, 334] on icon at bounding box center [279, 336] width 9 height 9
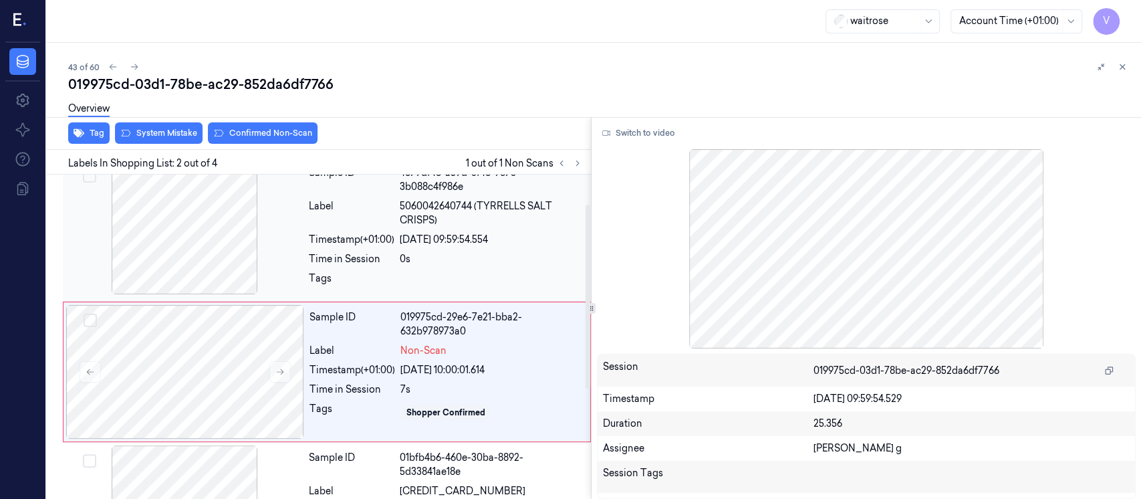
scroll to position [0, 0]
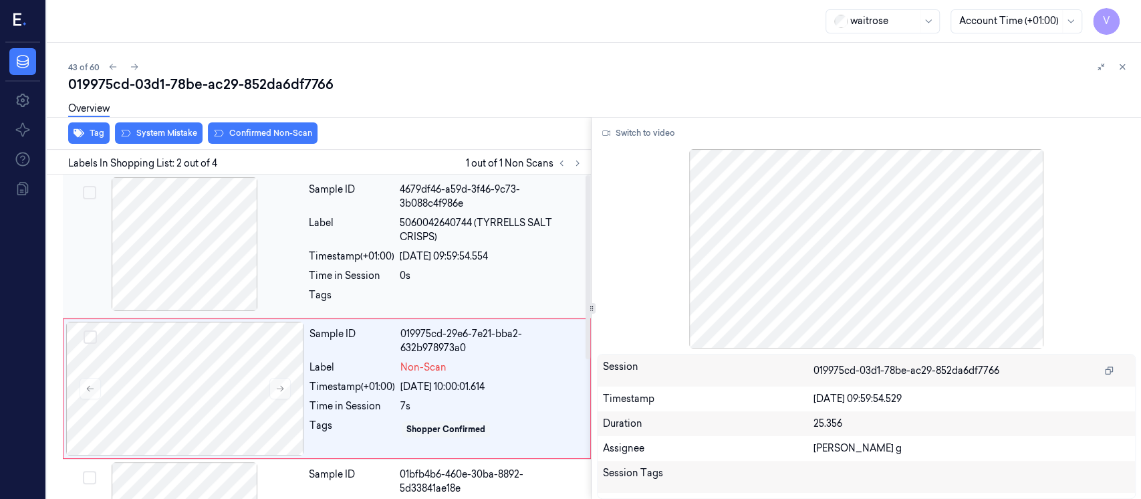
click at [194, 245] on div at bounding box center [184, 244] width 238 height 134
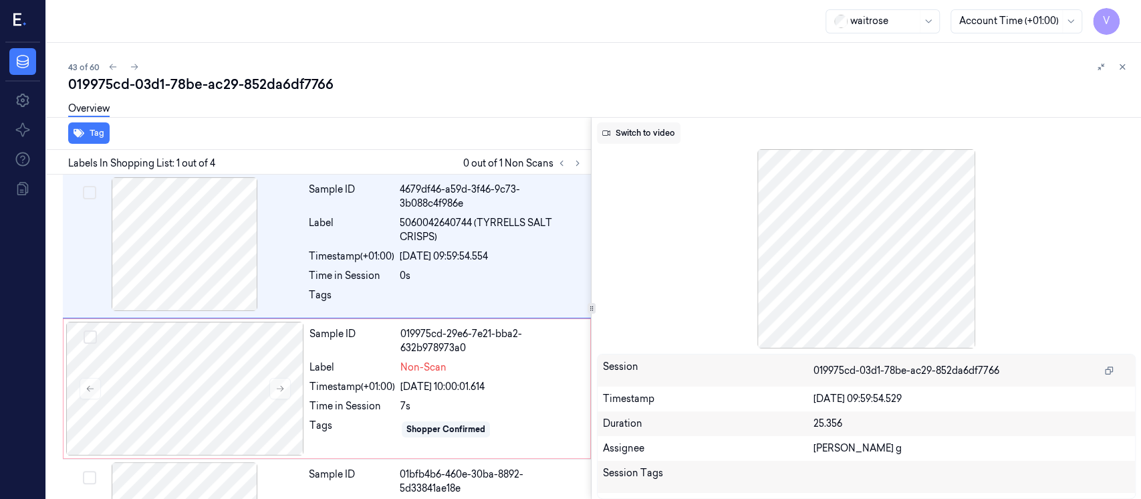
click at [626, 130] on button "Switch to video" at bounding box center [639, 132] width 84 height 21
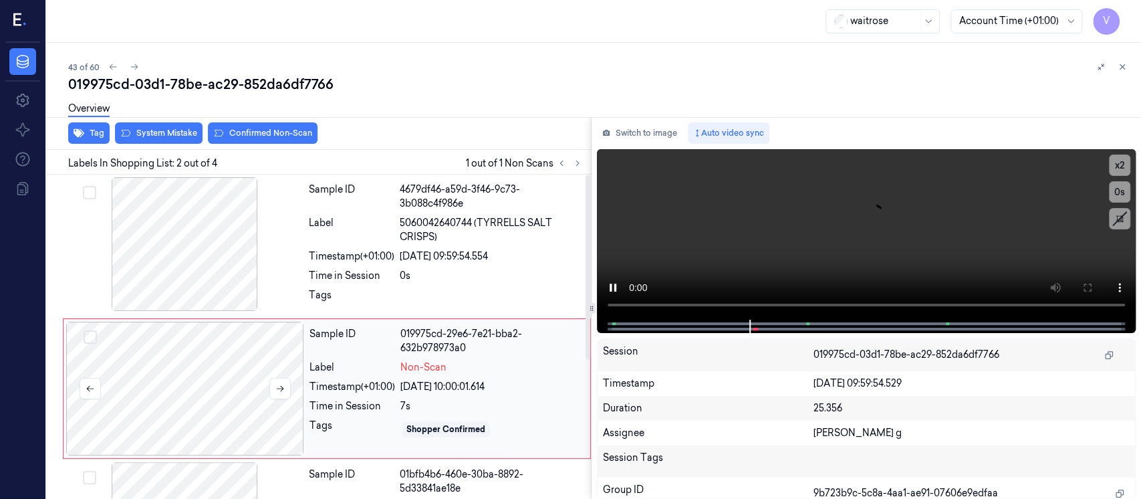
scroll to position [51, 0]
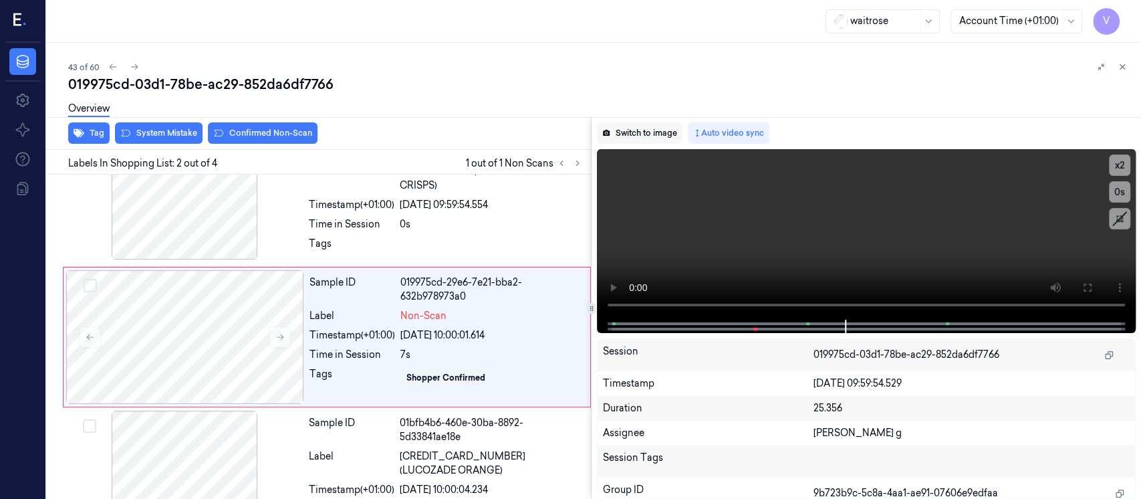
click at [623, 132] on button "Switch to image" at bounding box center [640, 132] width 86 height 21
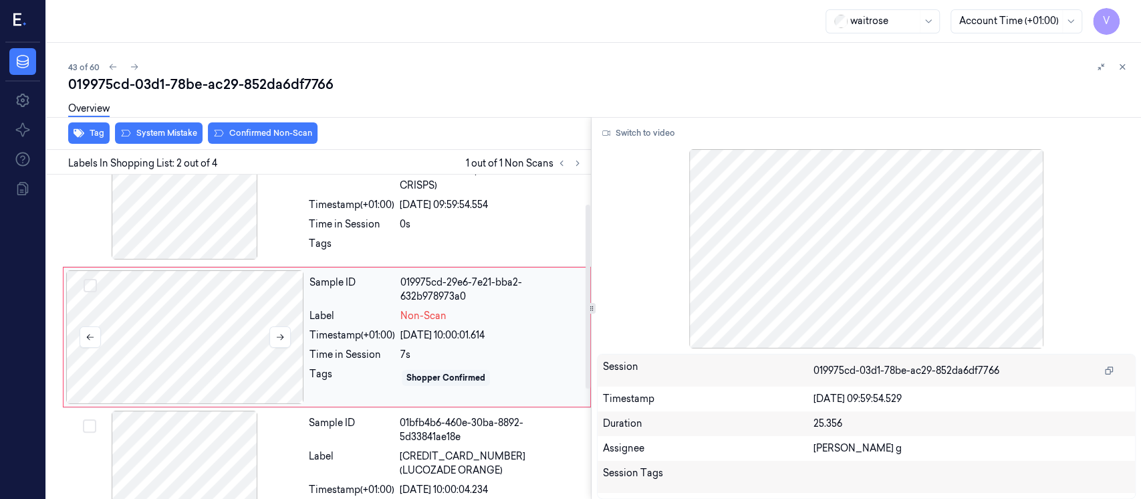
click at [212, 334] on div at bounding box center [185, 337] width 238 height 134
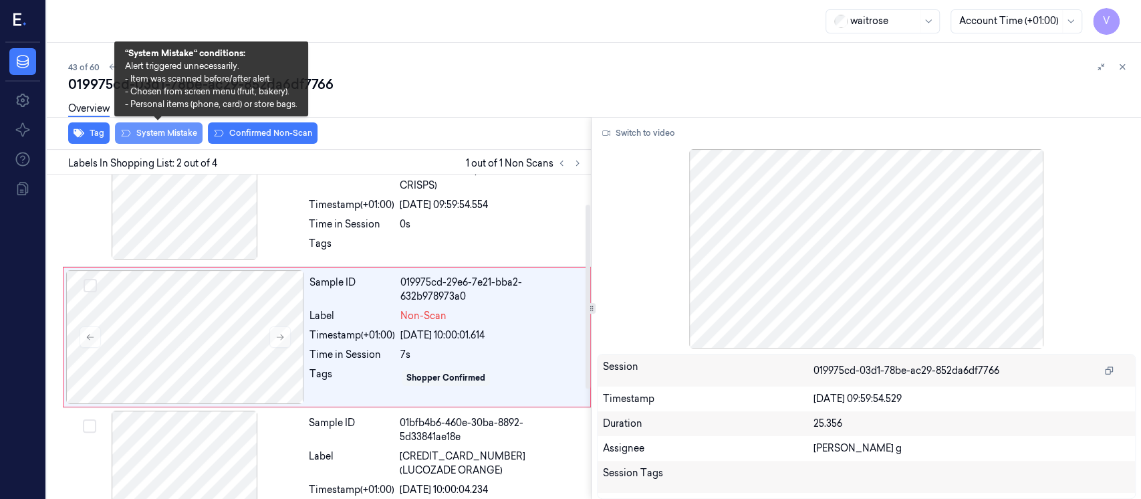
click at [171, 137] on button "System Mistake" at bounding box center [159, 132] width 88 height 21
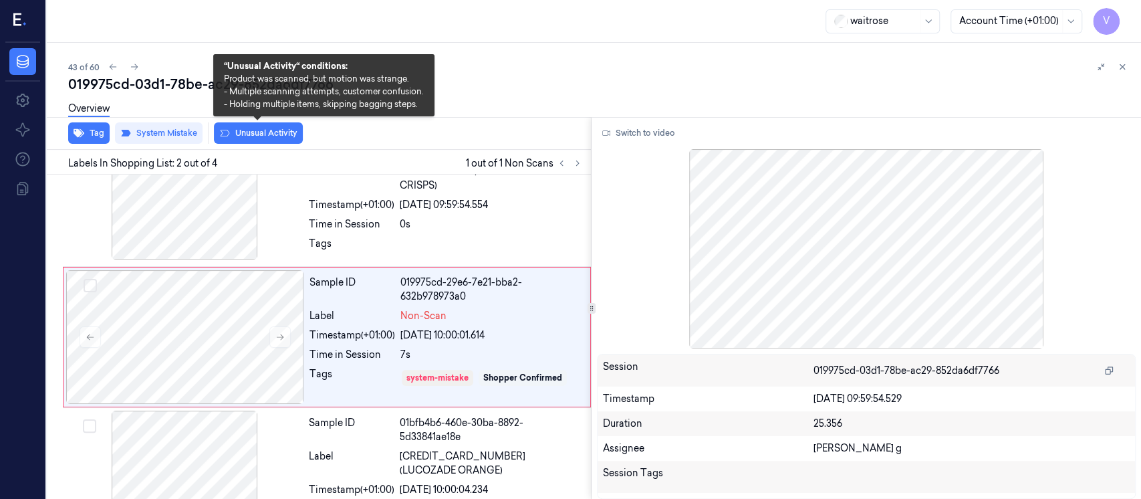
click at [243, 134] on button "Unusual Activity" at bounding box center [258, 132] width 89 height 21
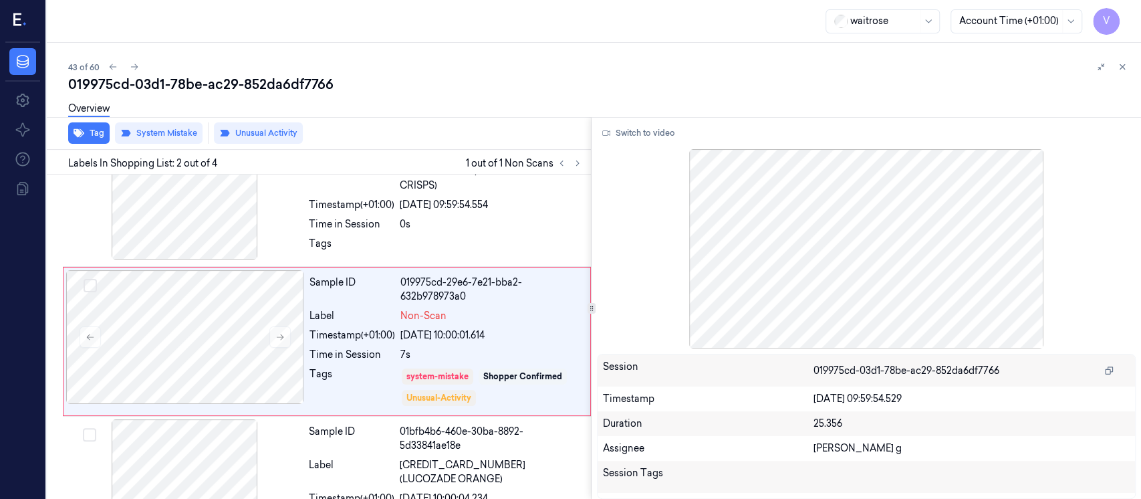
scroll to position [55, 0]
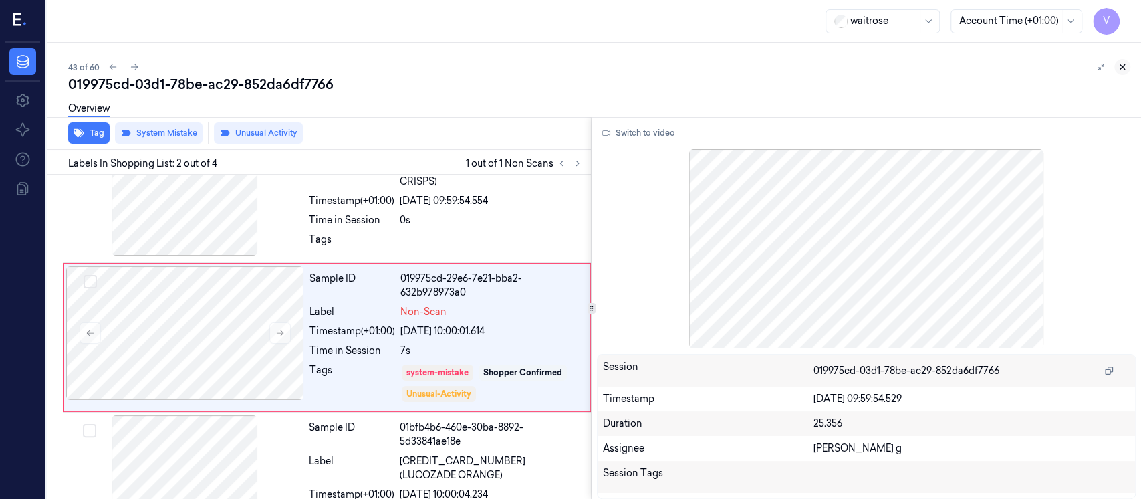
click at [1120, 68] on icon at bounding box center [1122, 67] width 5 height 5
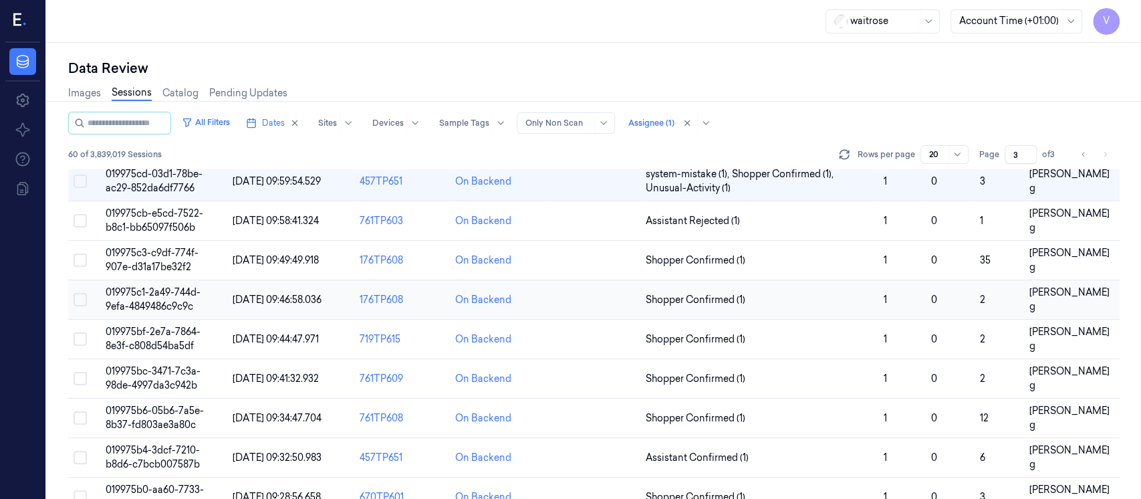
scroll to position [39, 0]
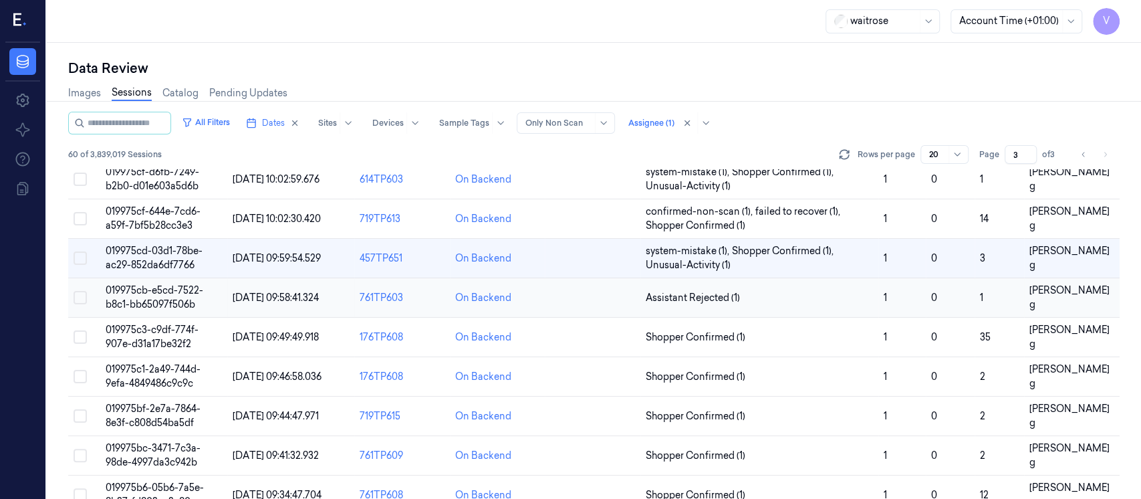
click at [589, 298] on td at bounding box center [593, 297] width 96 height 39
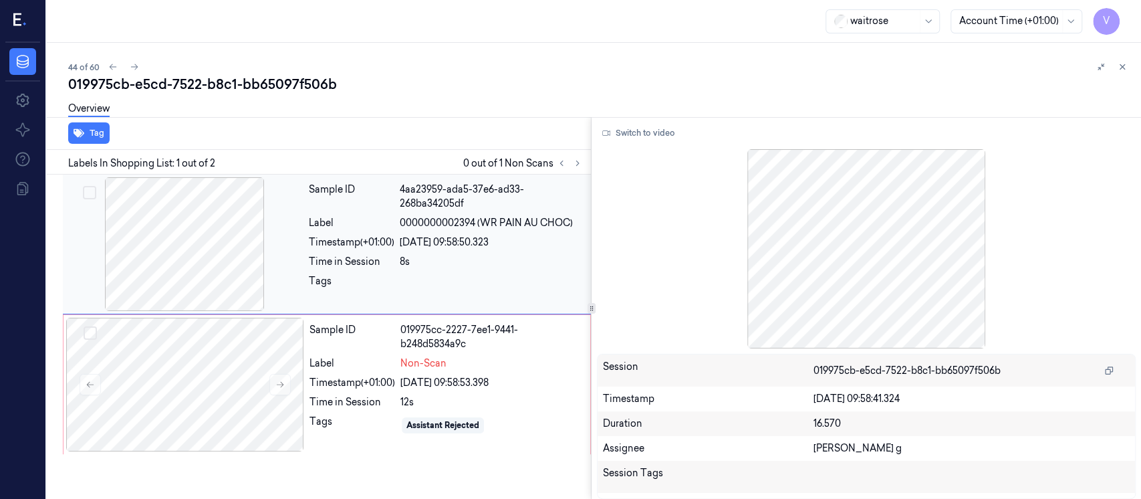
click at [235, 217] on div at bounding box center [184, 244] width 238 height 134
click at [642, 130] on button "Switch to video" at bounding box center [639, 132] width 84 height 21
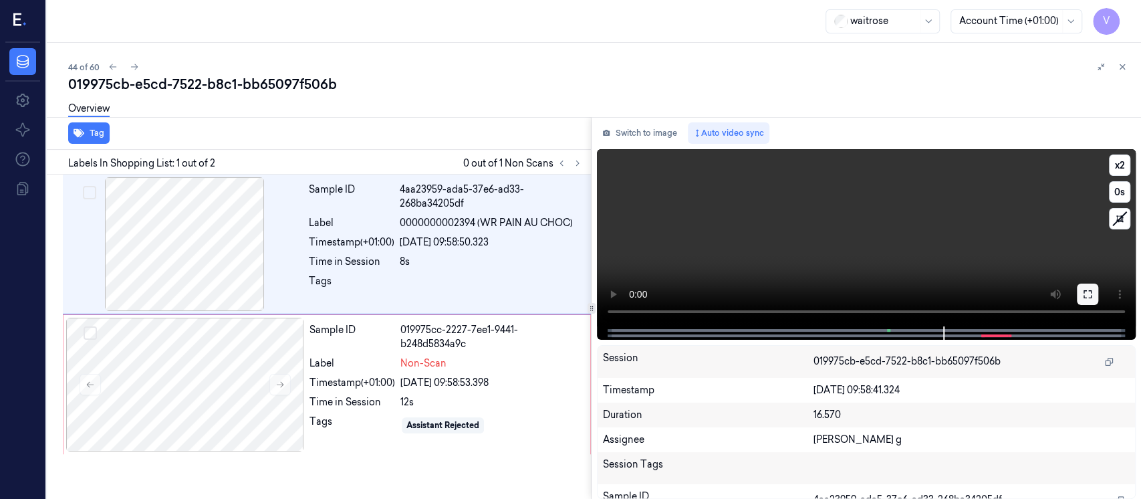
click at [1085, 292] on icon at bounding box center [1087, 294] width 11 height 11
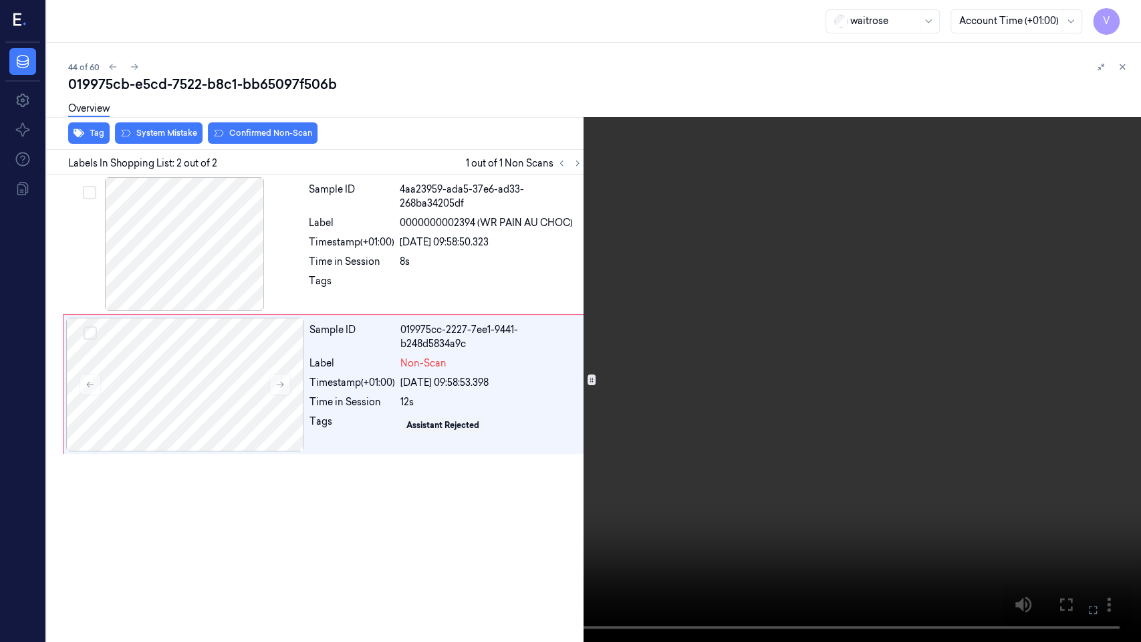
click at [0, 0] on button at bounding box center [0, 0] width 0 height 0
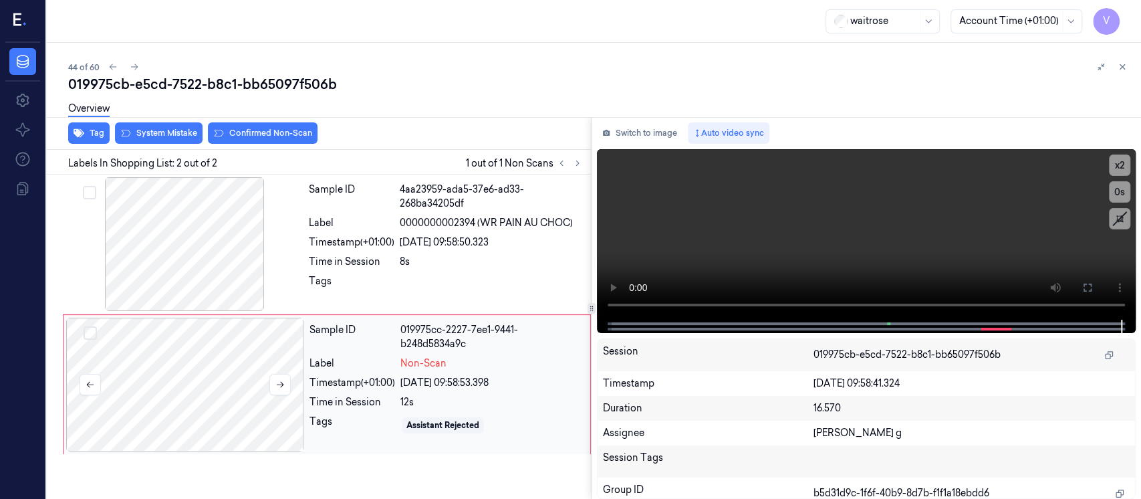
click at [176, 362] on div at bounding box center [185, 384] width 238 height 134
click at [658, 132] on button "Switch to image" at bounding box center [640, 132] width 86 height 21
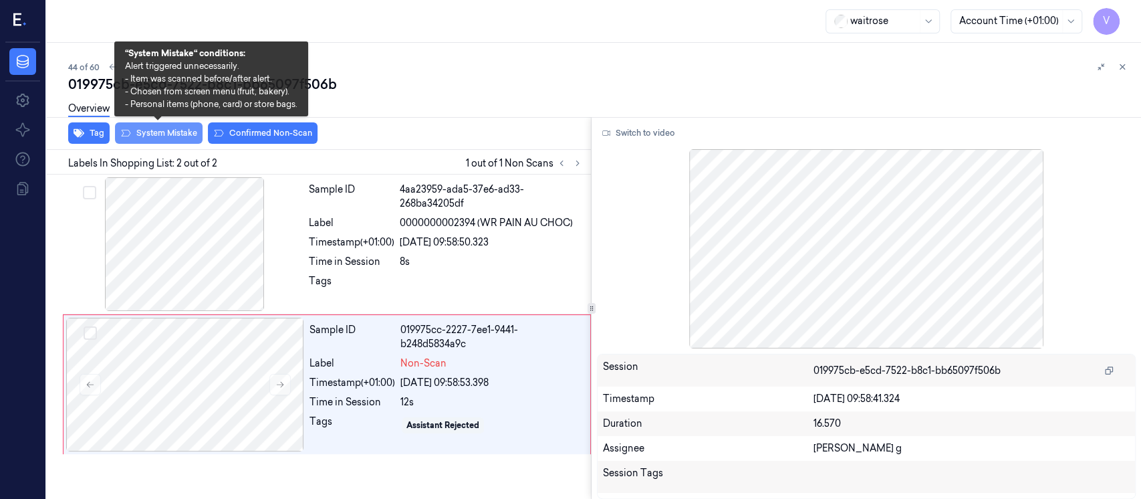
click at [154, 136] on button "System Mistake" at bounding box center [159, 132] width 88 height 21
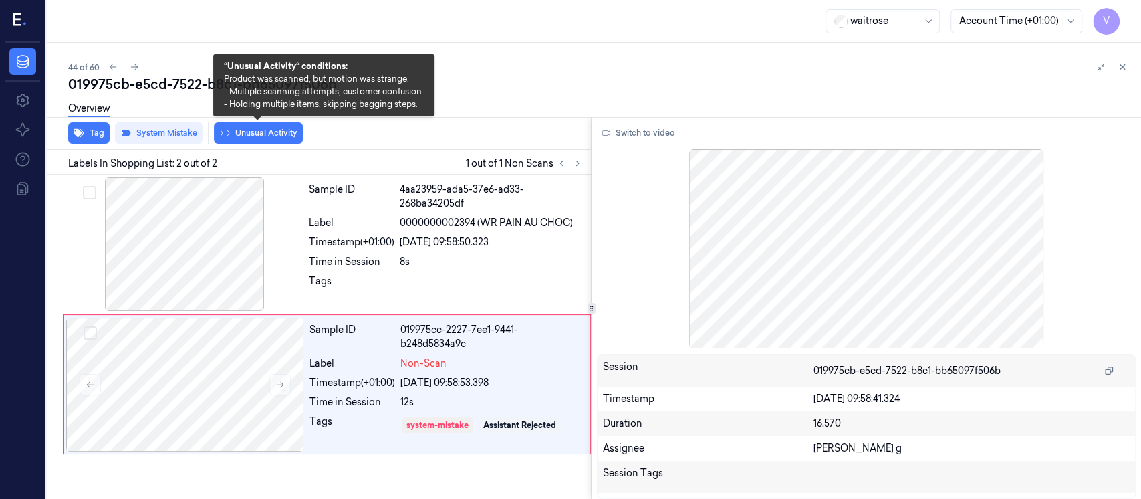
click at [233, 134] on button "Unusual Activity" at bounding box center [258, 132] width 89 height 21
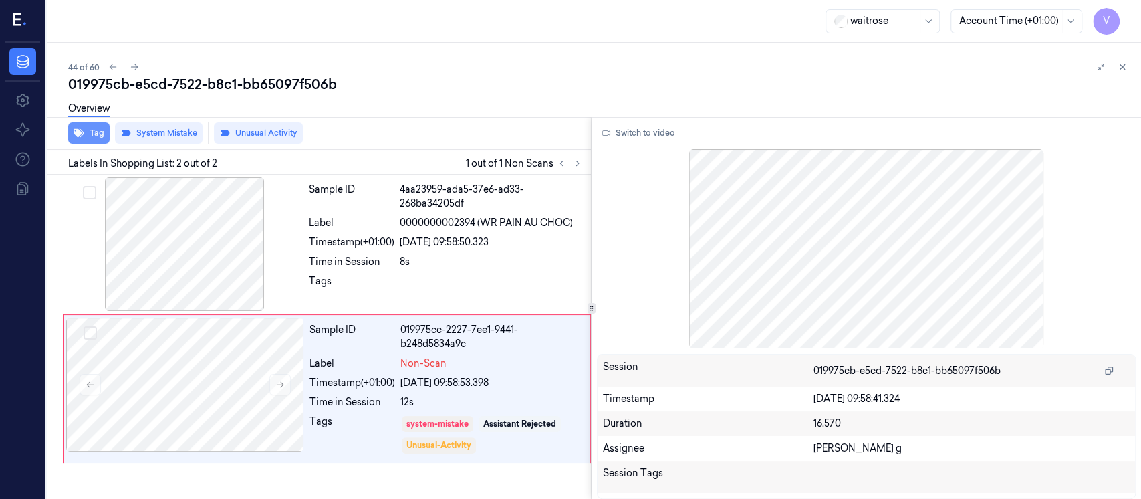
click at [84, 138] on button "Tag" at bounding box center [88, 132] width 41 height 21
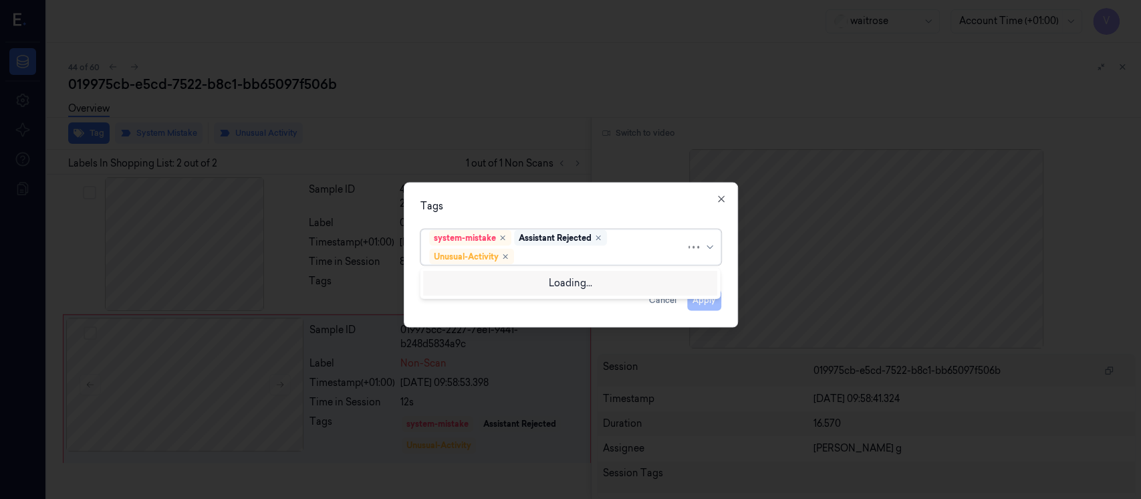
click at [570, 239] on div "Assistant Rejected" at bounding box center [555, 238] width 73 height 12
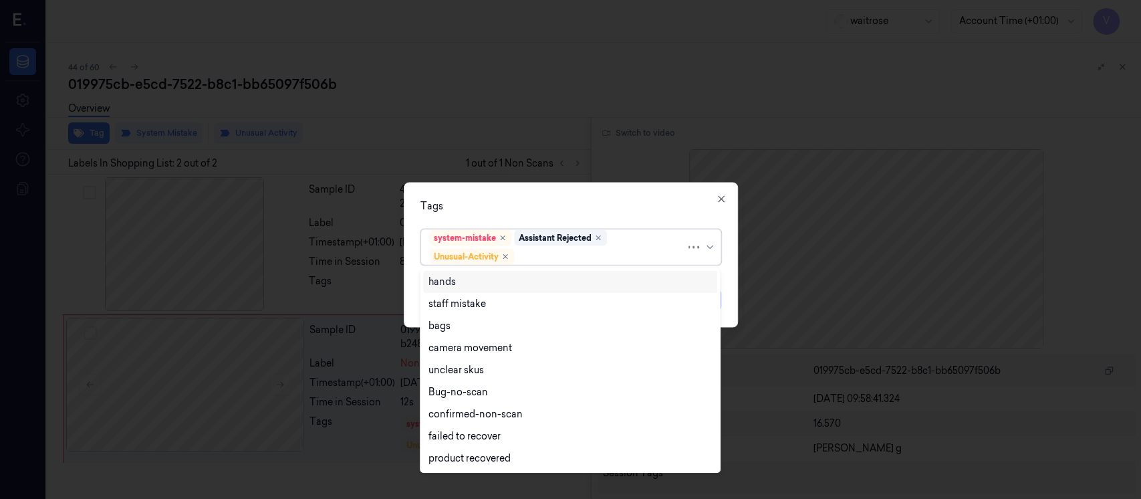
click at [559, 255] on div at bounding box center [601, 256] width 169 height 14
click at [551, 257] on div at bounding box center [595, 256] width 156 height 14
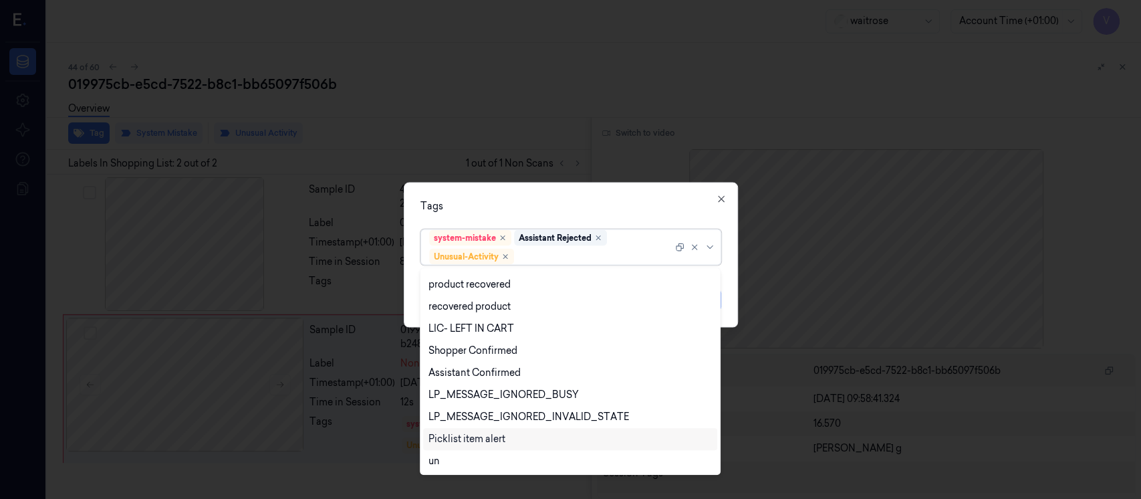
click at [444, 433] on div "Picklist item alert" at bounding box center [466, 439] width 77 height 14
click at [602, 188] on div "Tags option Picklist item alert, selected. 20 results available. Use Up and Dow…" at bounding box center [571, 254] width 334 height 145
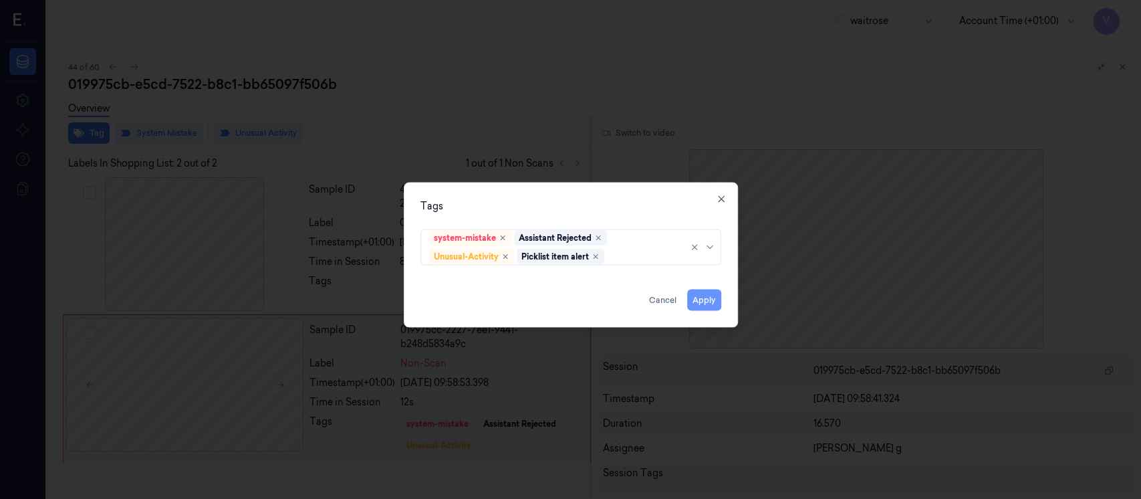
click at [700, 301] on button "Apply" at bounding box center [704, 299] width 34 height 21
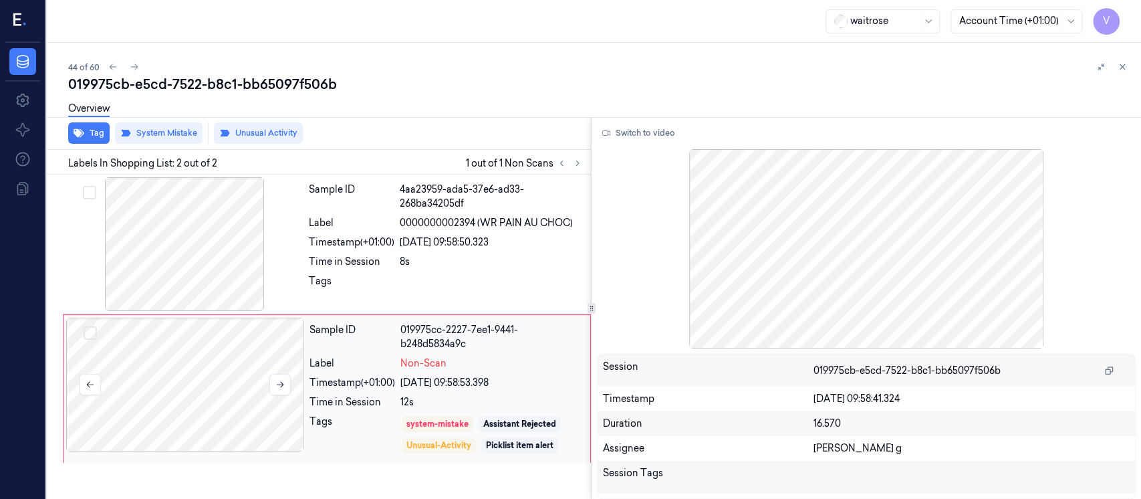
click at [258, 392] on div at bounding box center [185, 384] width 238 height 134
click at [1121, 62] on icon at bounding box center [1121, 66] width 9 height 9
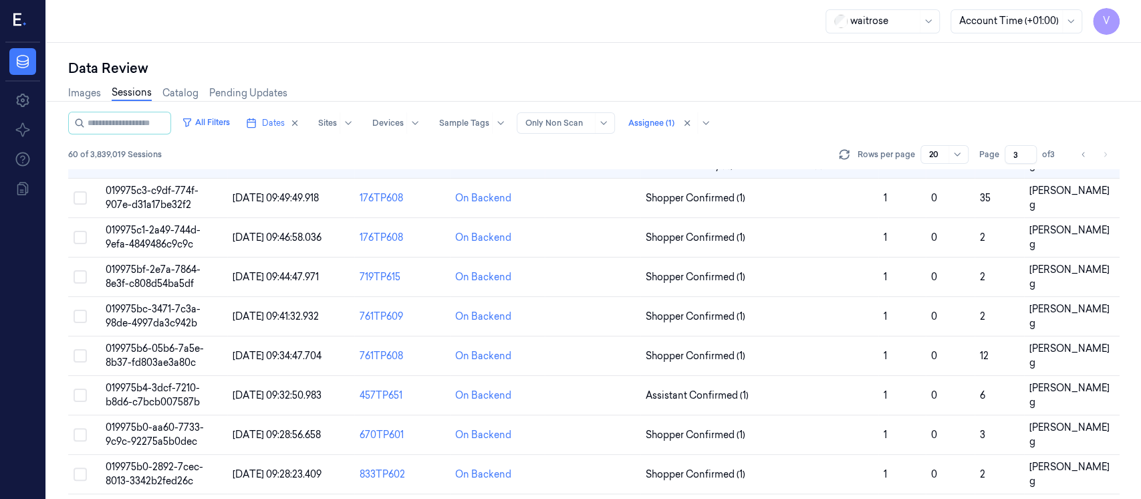
scroll to position [55, 0]
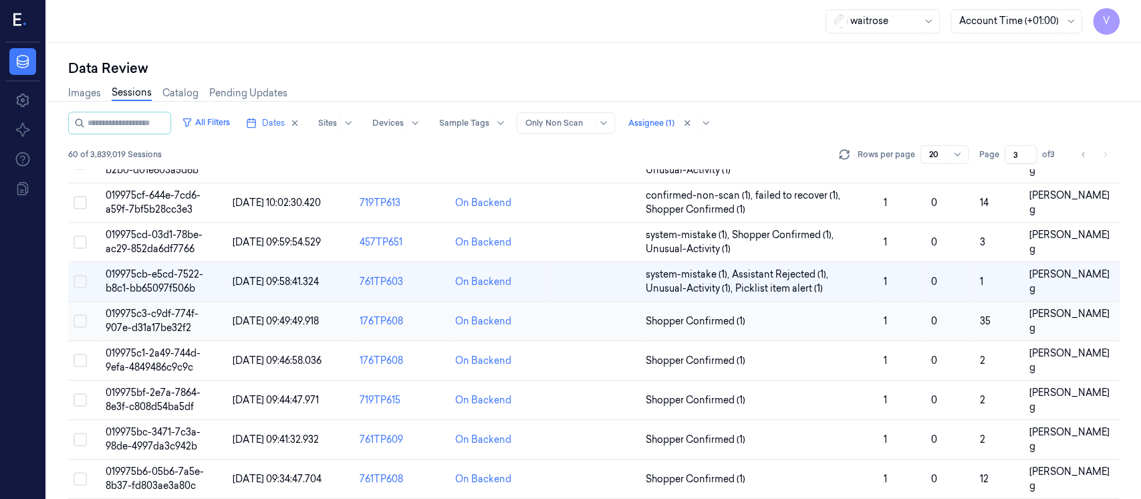
click at [593, 323] on td at bounding box center [593, 320] width 96 height 39
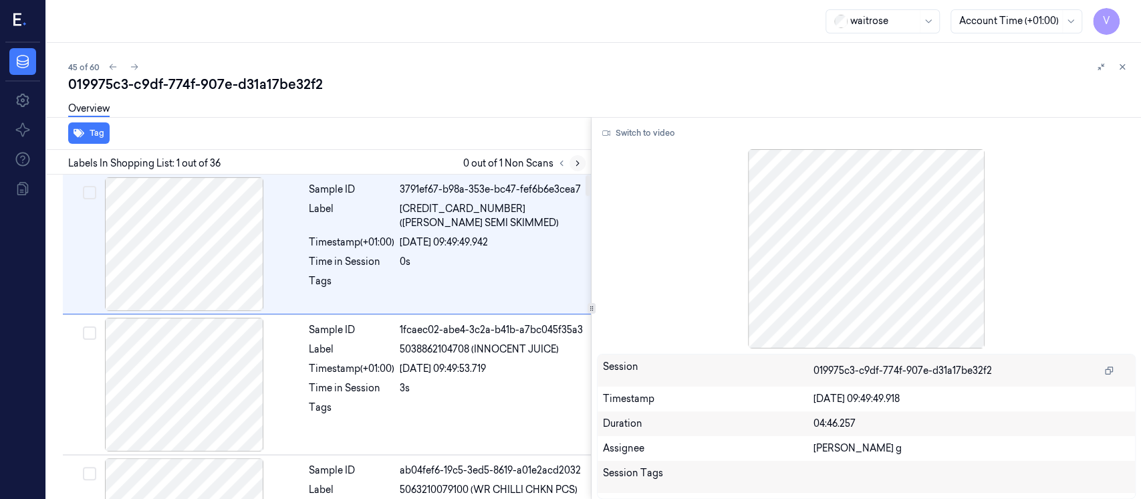
click at [582, 160] on button at bounding box center [577, 163] width 16 height 16
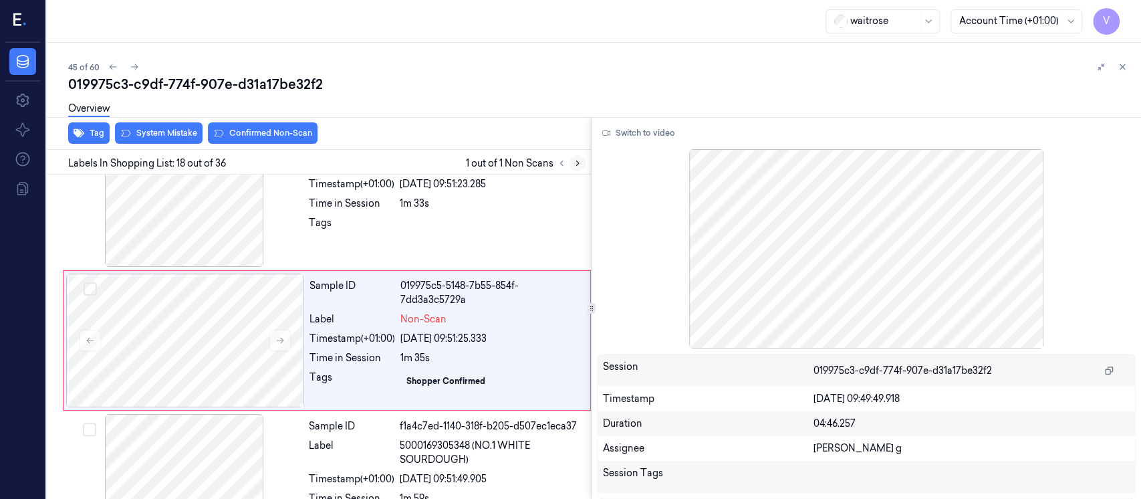
scroll to position [2306, 0]
click at [219, 351] on div at bounding box center [185, 340] width 238 height 134
click at [634, 135] on button "Switch to video" at bounding box center [639, 132] width 84 height 21
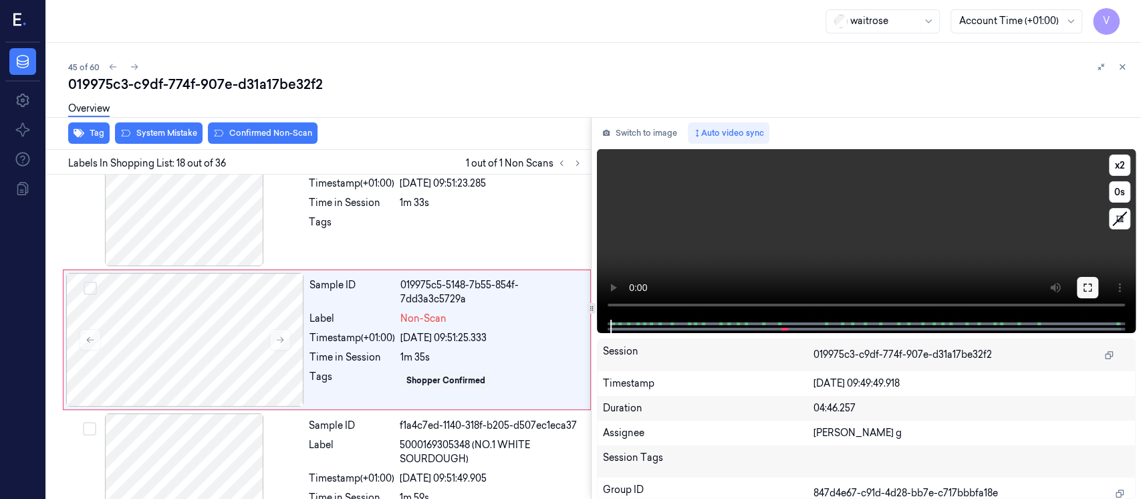
click at [1084, 286] on icon at bounding box center [1087, 287] width 11 height 11
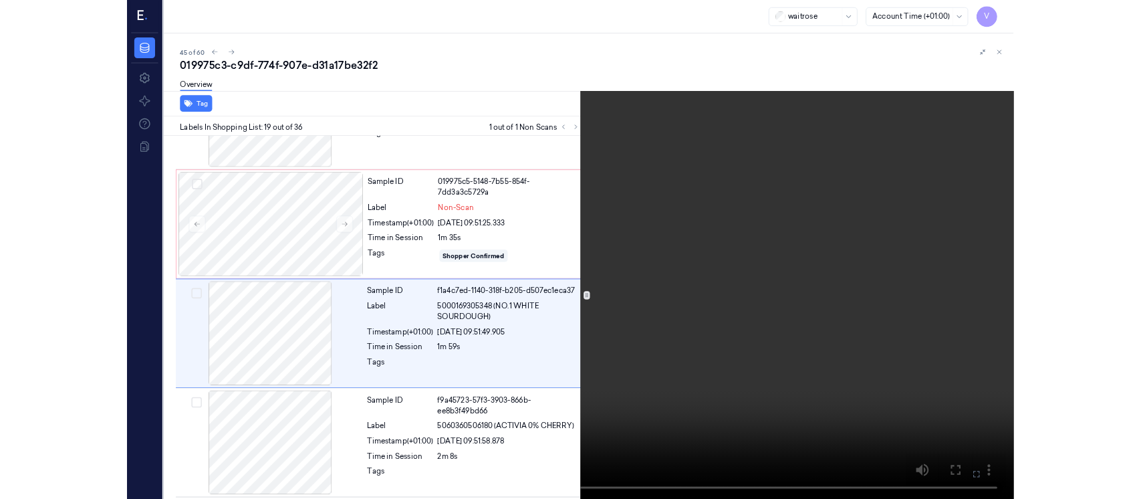
scroll to position [2375, 0]
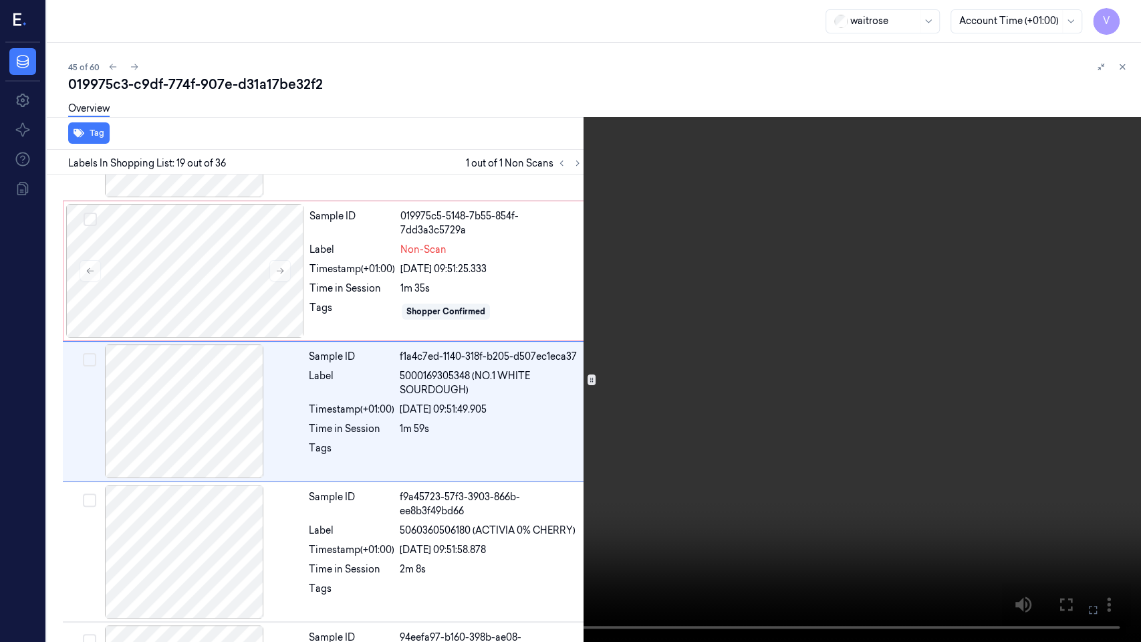
click at [0, 0] on icon at bounding box center [0, 0] width 0 height 0
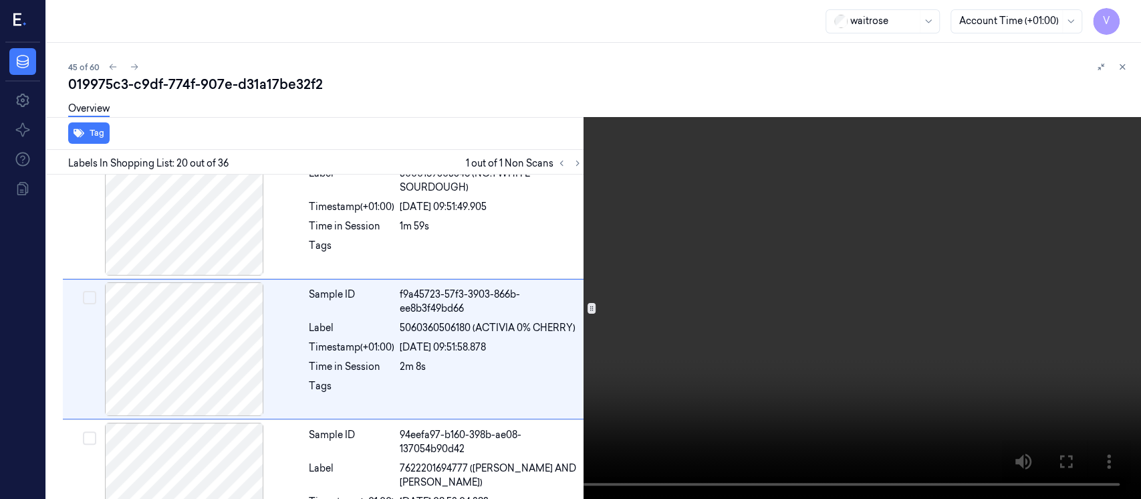
scroll to position [2587, 0]
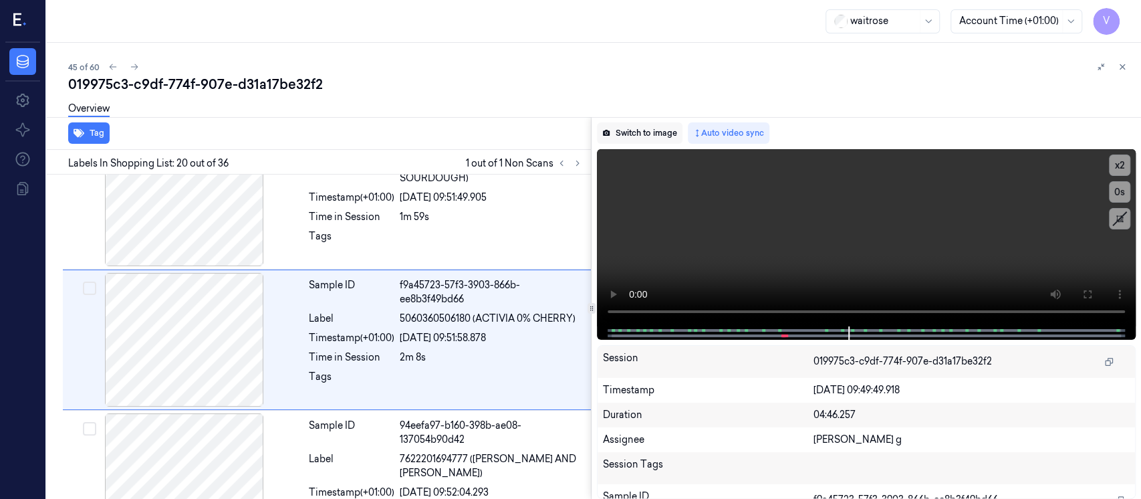
click at [625, 134] on button "Switch to image" at bounding box center [640, 132] width 86 height 21
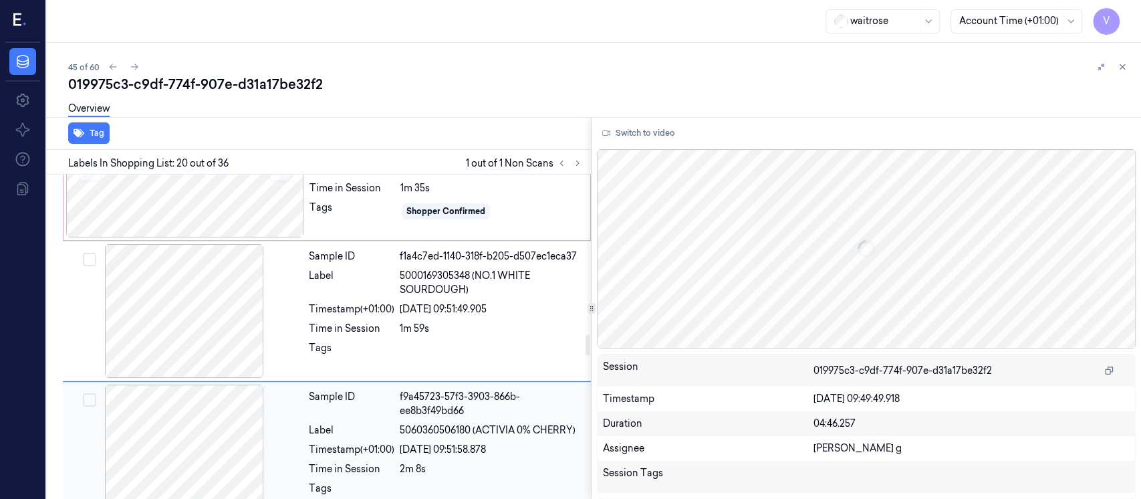
scroll to position [2230, 0]
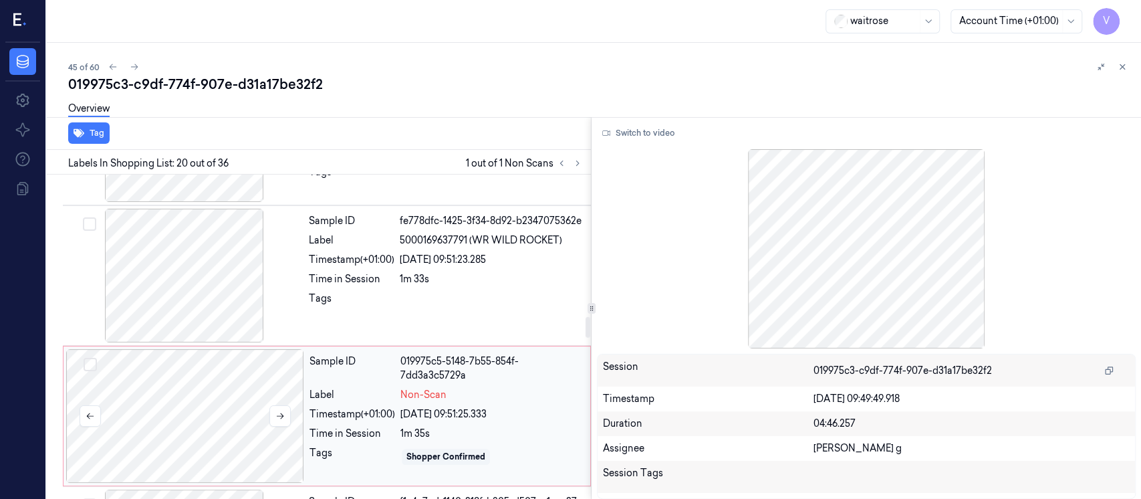
click at [170, 395] on div at bounding box center [185, 416] width 238 height 134
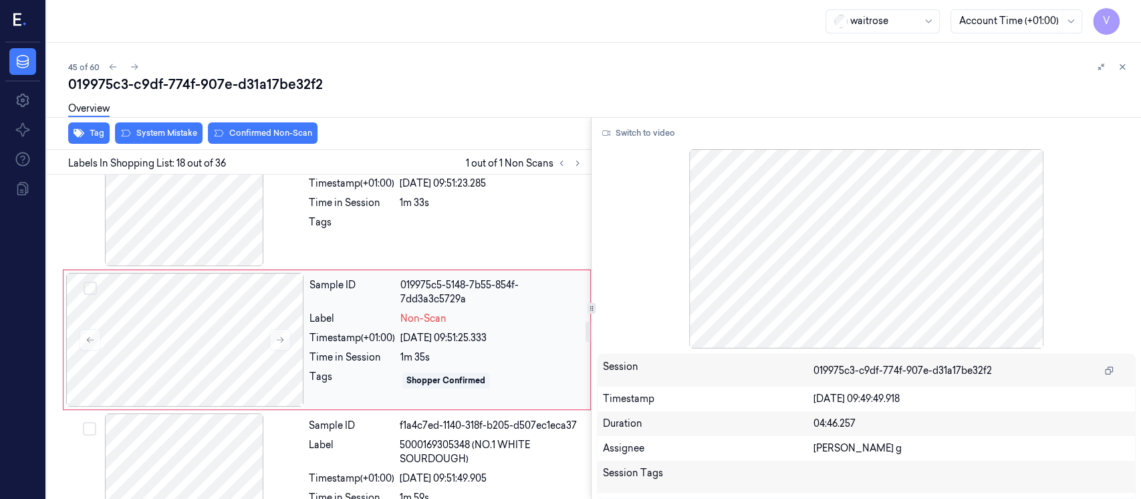
scroll to position [2217, 0]
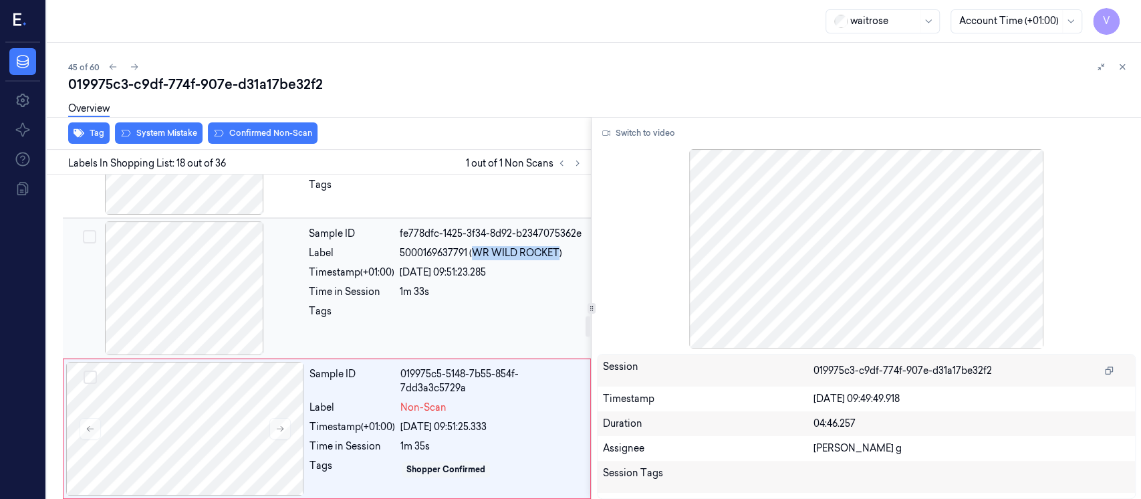
drag, startPoint x: 472, startPoint y: 251, endPoint x: 561, endPoint y: 251, distance: 88.2
click at [561, 251] on span "5000169637791 (WR WILD ROCKET)" at bounding box center [481, 253] width 162 height 14
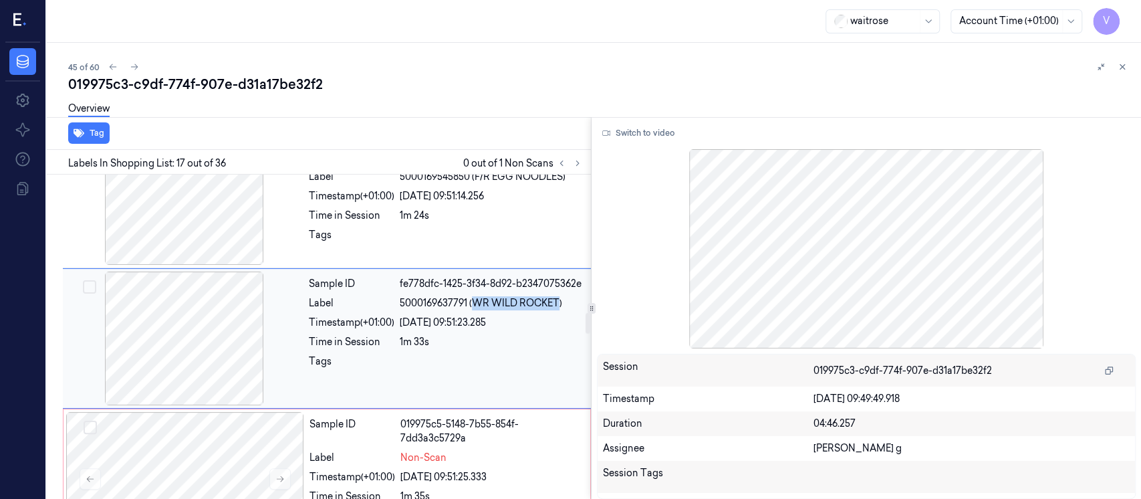
scroll to position [2166, 0]
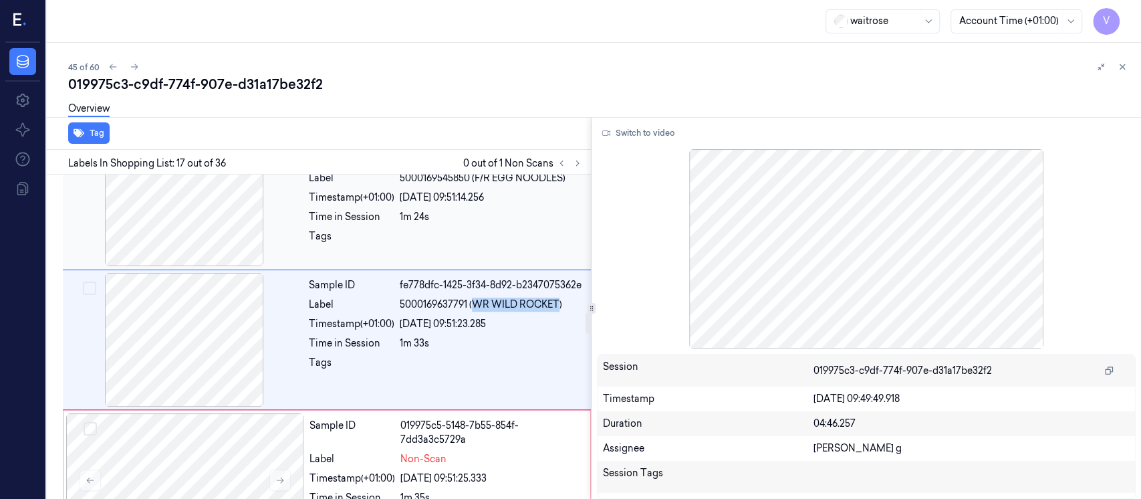
copy span "WR WILD ROCKET"
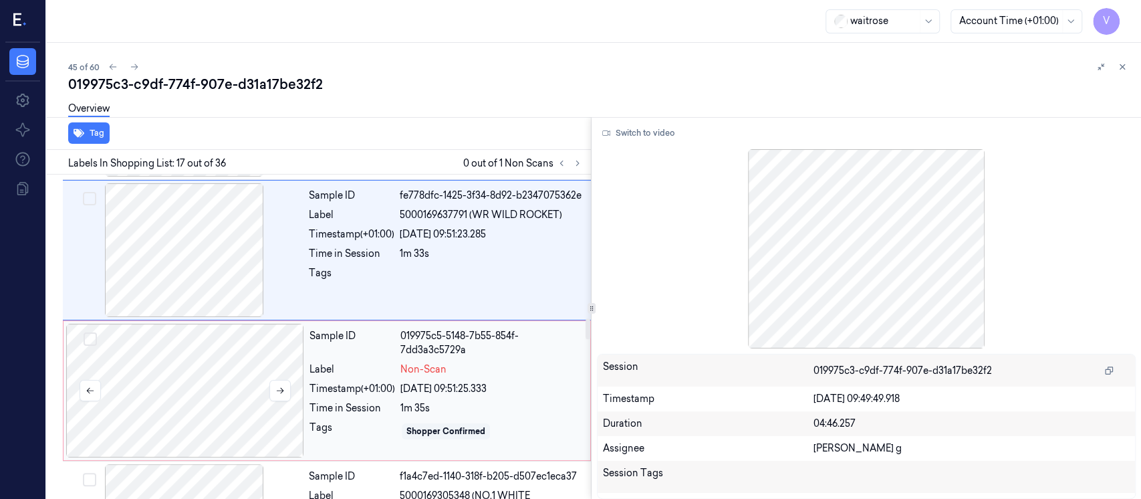
click at [265, 378] on div at bounding box center [185, 390] width 238 height 134
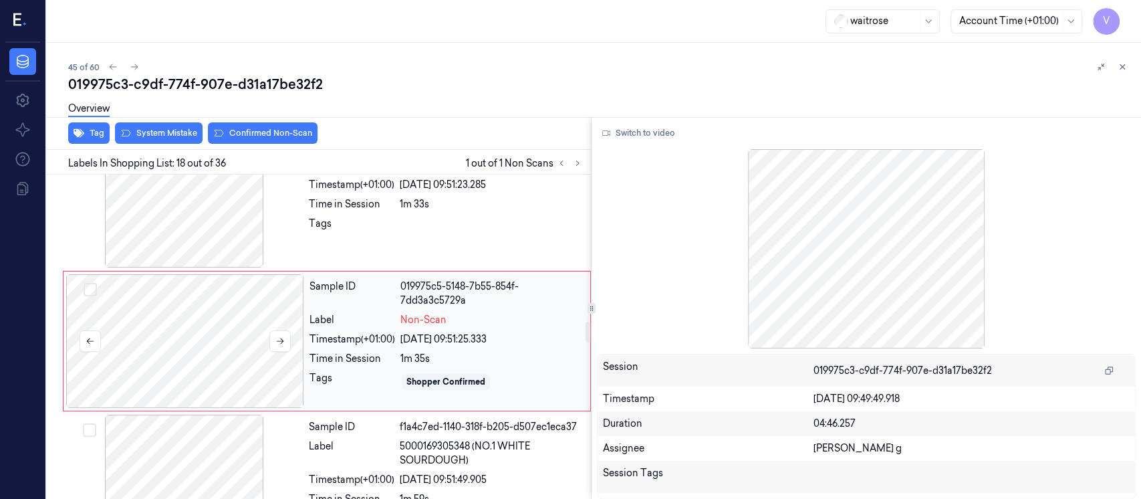
scroll to position [2306, 0]
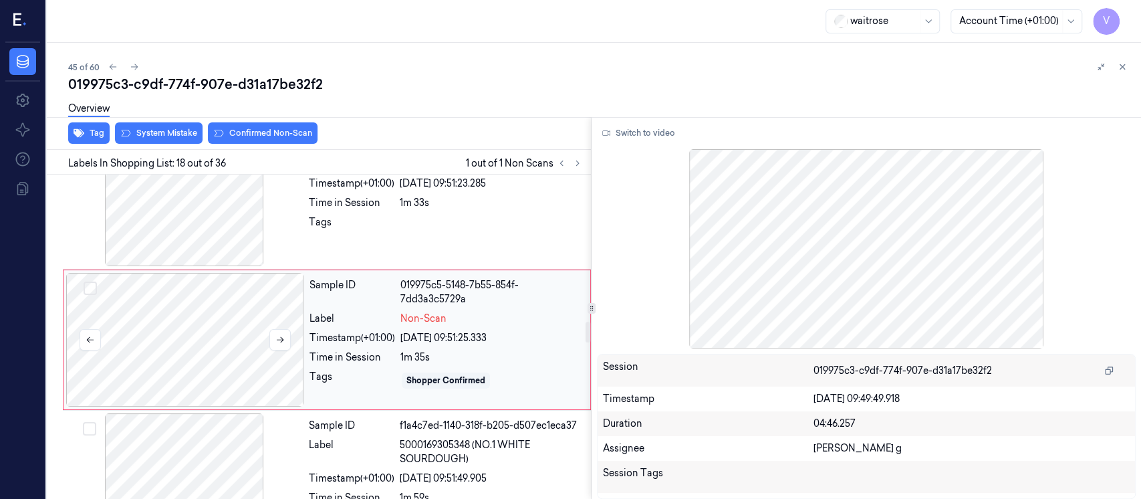
click at [214, 371] on div at bounding box center [185, 340] width 238 height 134
click at [155, 333] on div at bounding box center [185, 340] width 238 height 134
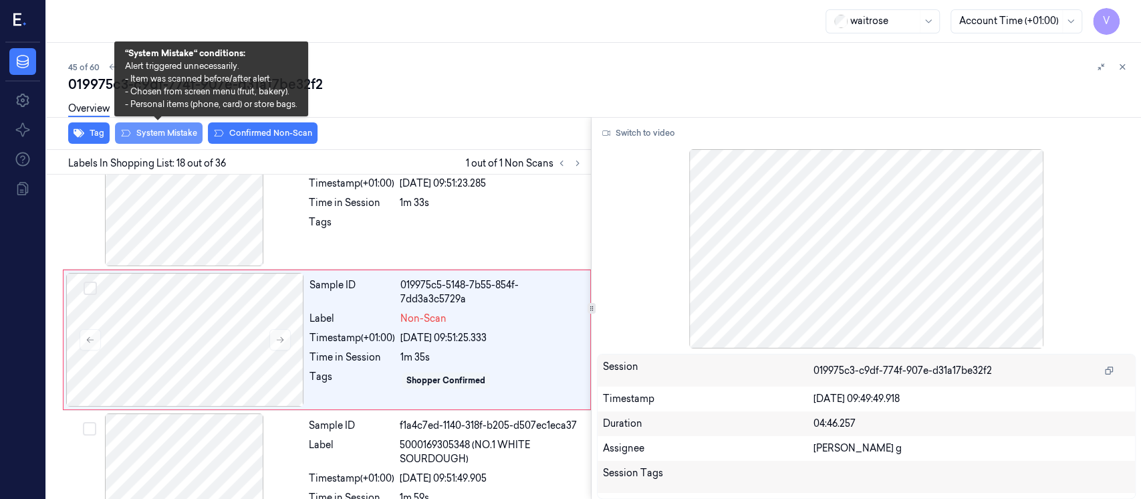
click at [182, 138] on button "System Mistake" at bounding box center [159, 132] width 88 height 21
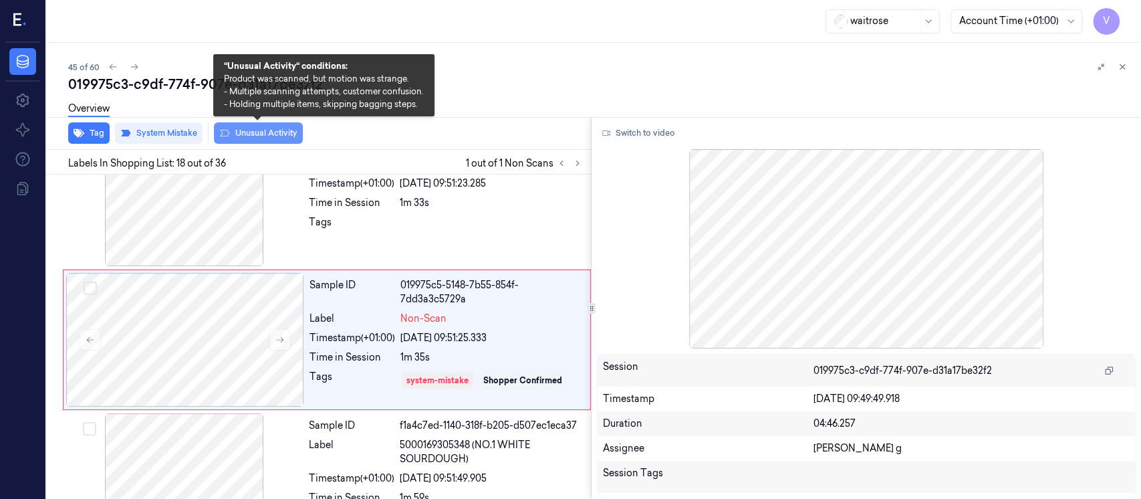
click at [277, 134] on button "Unusual Activity" at bounding box center [258, 132] width 89 height 21
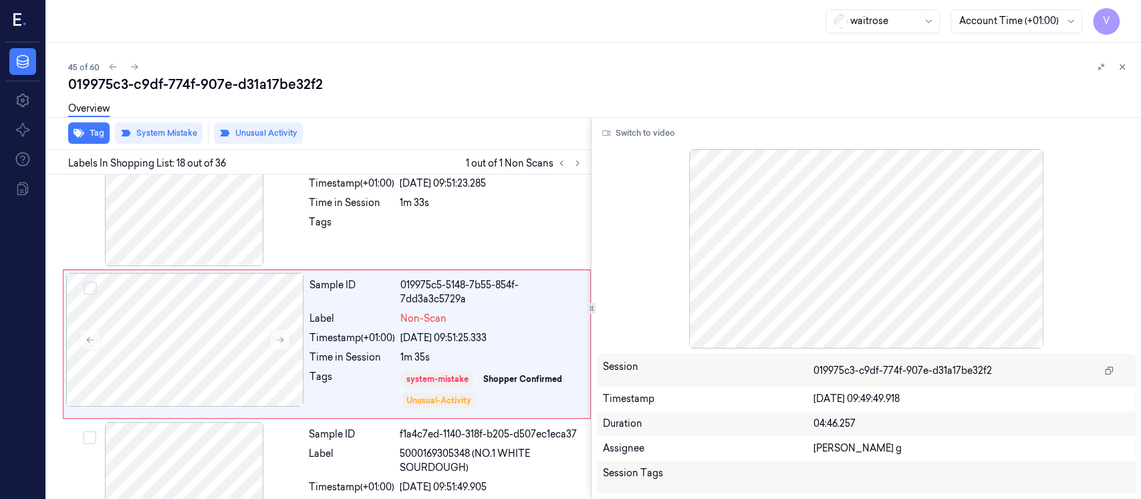
scroll to position [2310, 0]
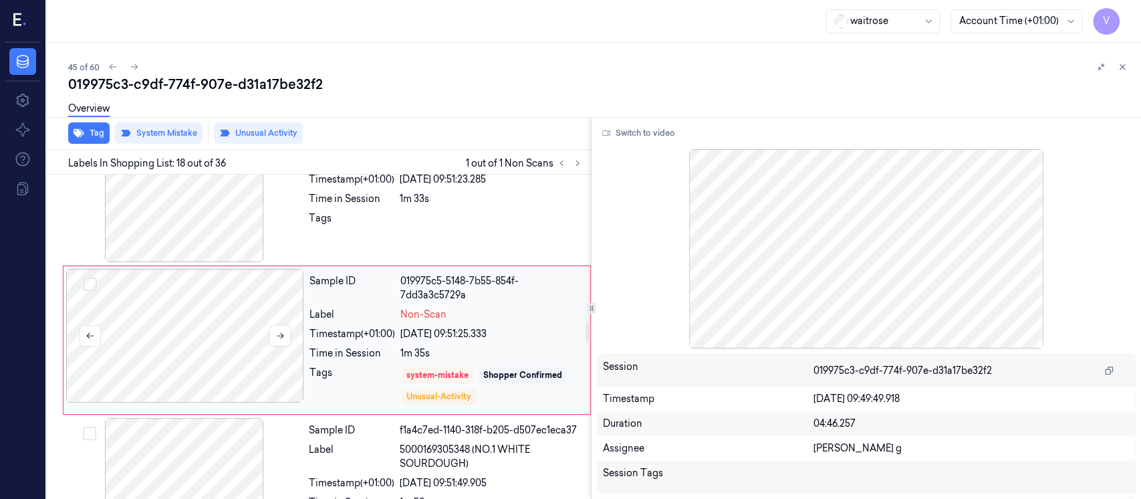
click at [187, 342] on div at bounding box center [185, 336] width 238 height 134
click at [1122, 67] on icon at bounding box center [1122, 67] width 5 height 5
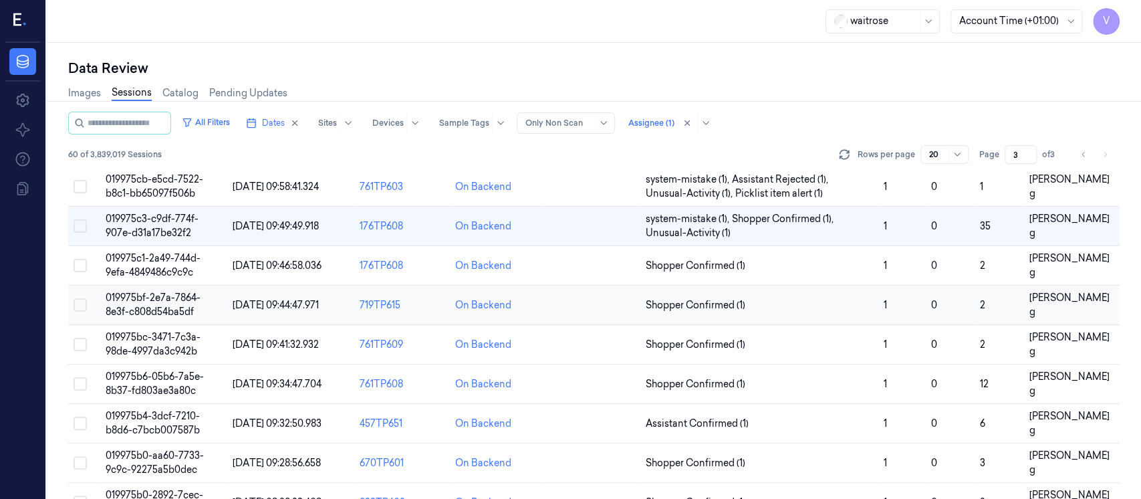
scroll to position [118, 0]
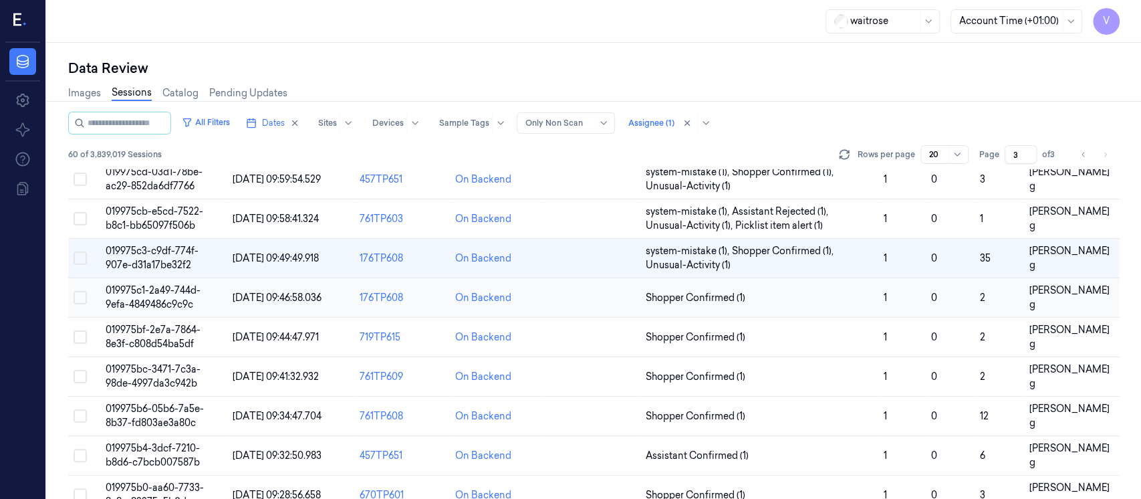
click at [565, 299] on td at bounding box center [593, 297] width 96 height 39
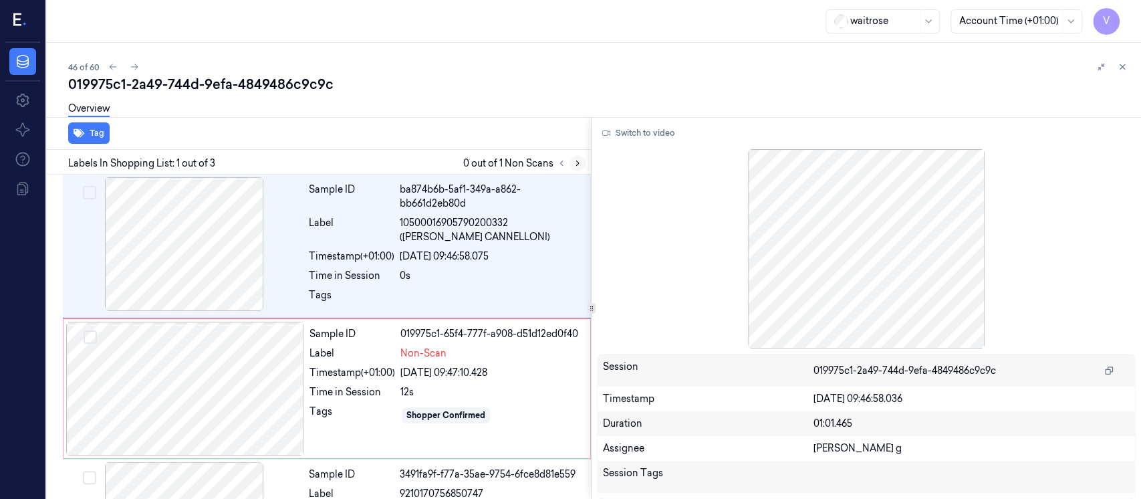
click at [583, 162] on button at bounding box center [577, 163] width 16 height 16
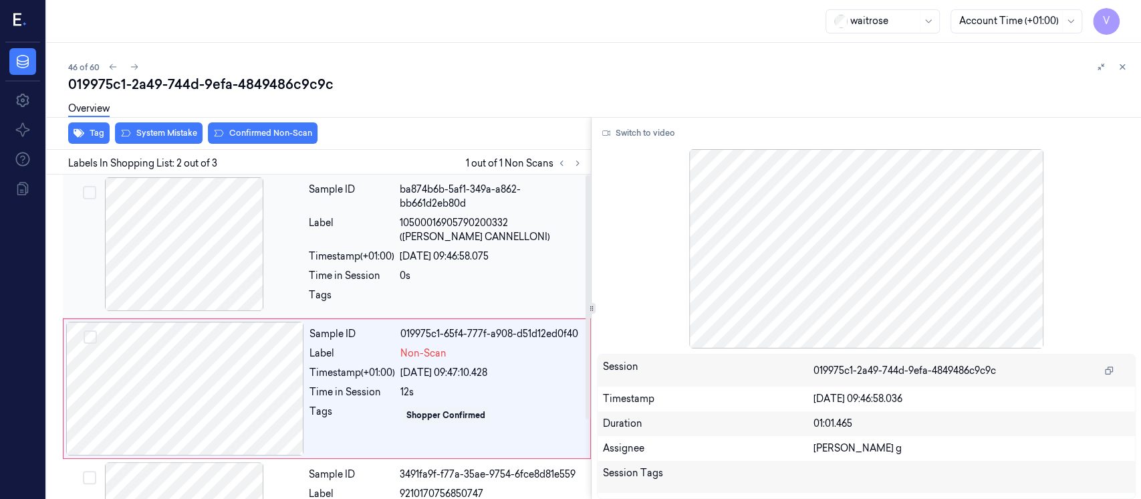
click at [329, 245] on div "Sample ID ba874b6b-5af1-349a-a862-bb661d2eb80d Label 10500016905790200332 ([PER…" at bounding box center [445, 246] width 285 height 138
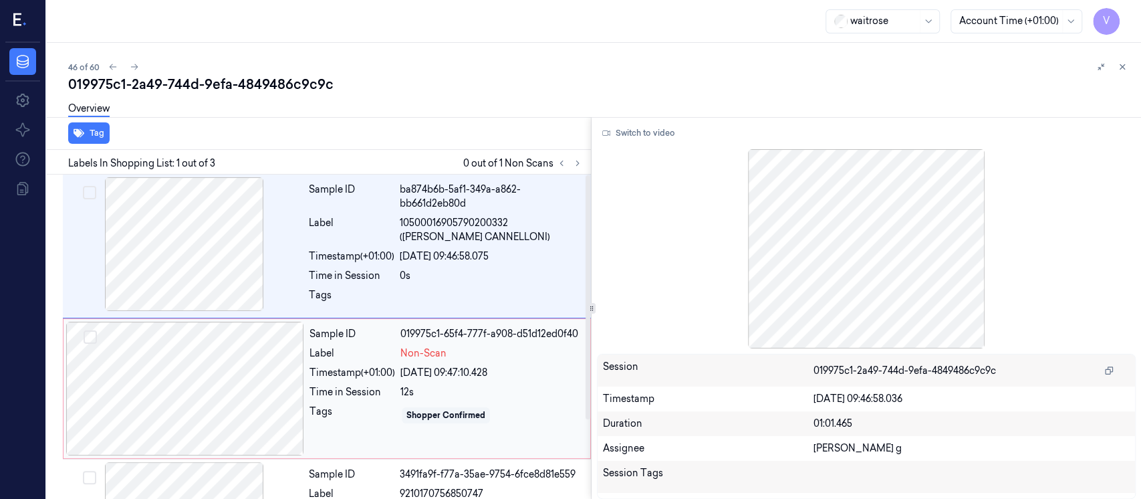
click at [261, 404] on div at bounding box center [185, 388] width 238 height 134
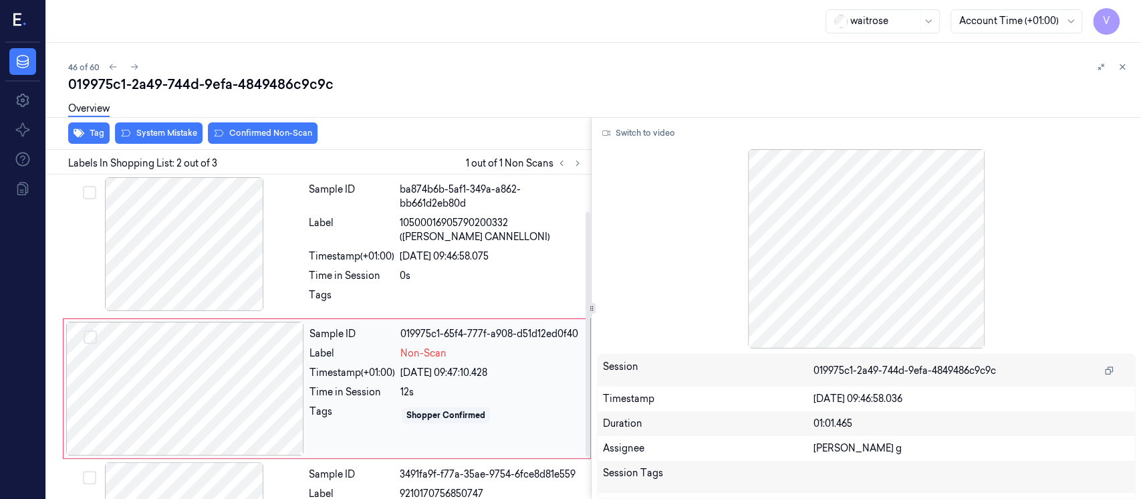
scroll to position [51, 0]
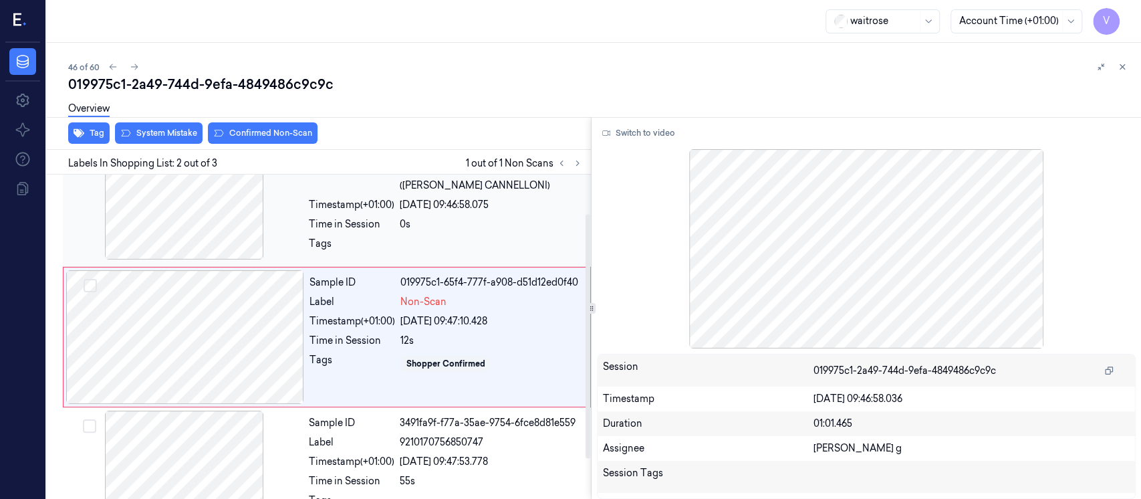
click at [462, 233] on div "Sample ID ba874b6b-5af1-349a-a862-bb661d2eb80d Label 10500016905790200332 ([PER…" at bounding box center [445, 195] width 285 height 138
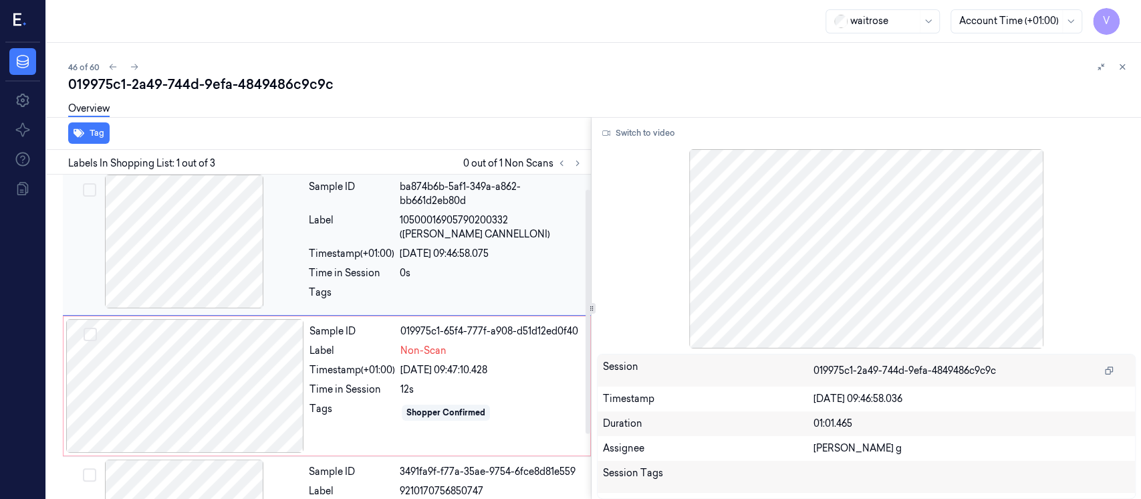
scroll to position [0, 0]
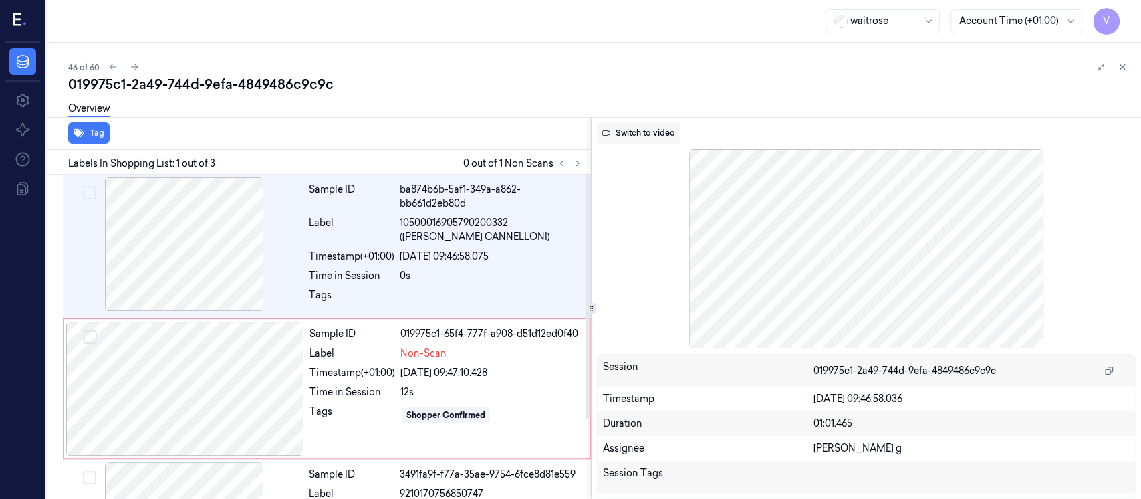
click at [620, 142] on button "Switch to video" at bounding box center [639, 132] width 84 height 21
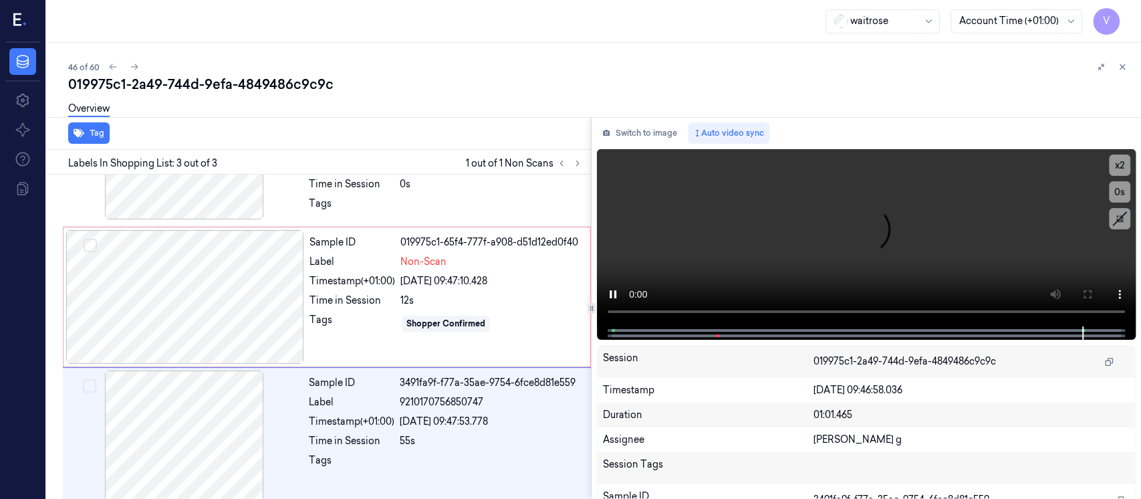
scroll to position [104, 0]
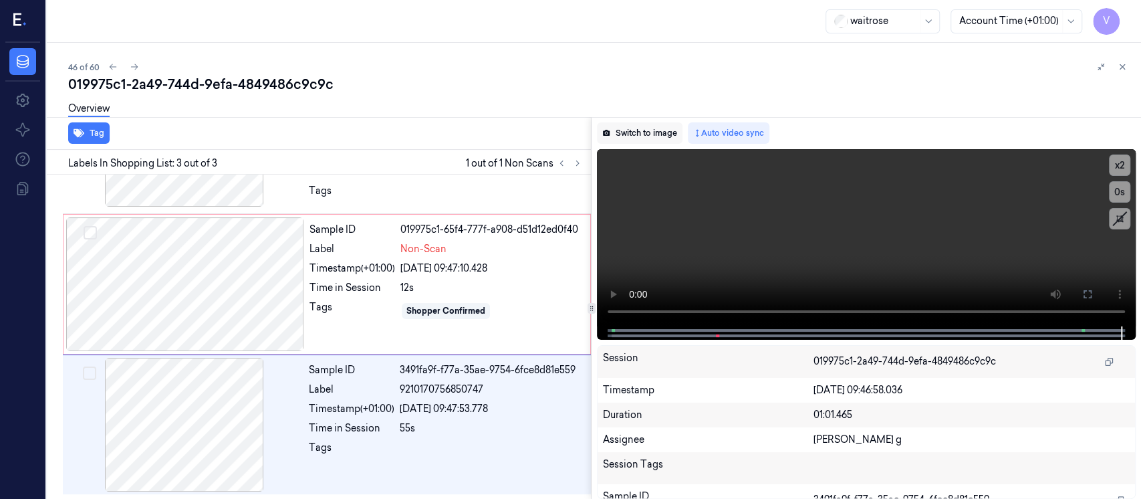
click at [636, 130] on button "Switch to image" at bounding box center [640, 132] width 86 height 21
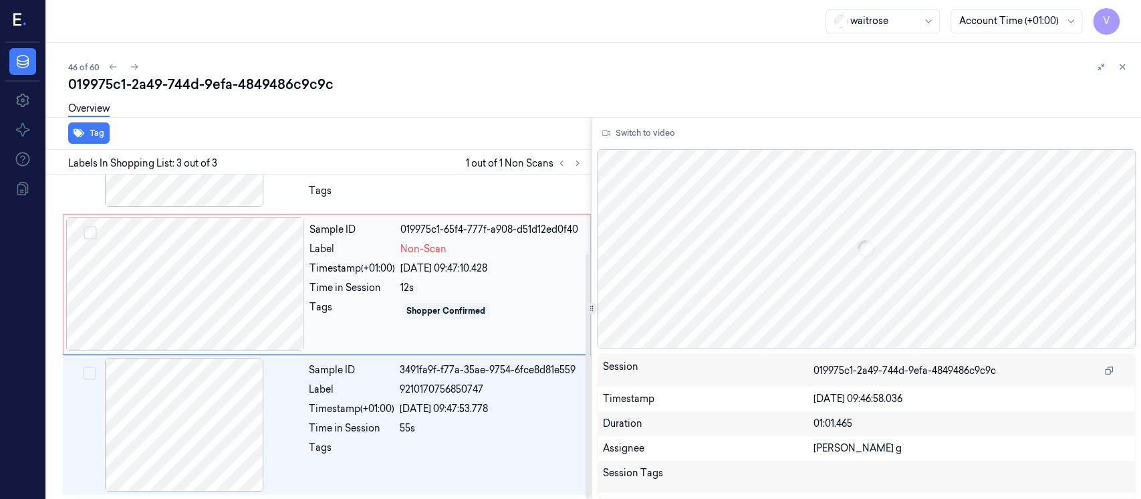
click at [192, 285] on div at bounding box center [185, 284] width 238 height 134
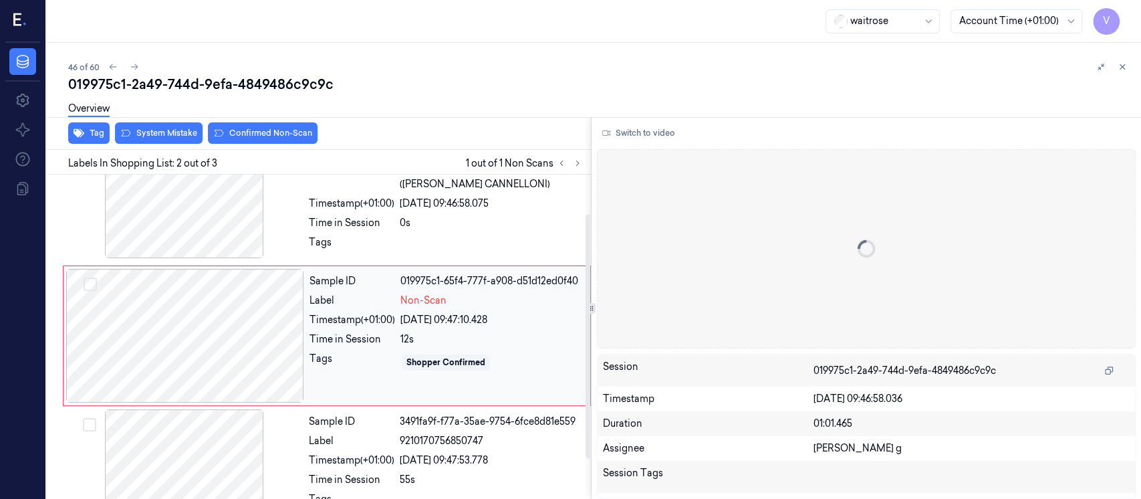
scroll to position [51, 0]
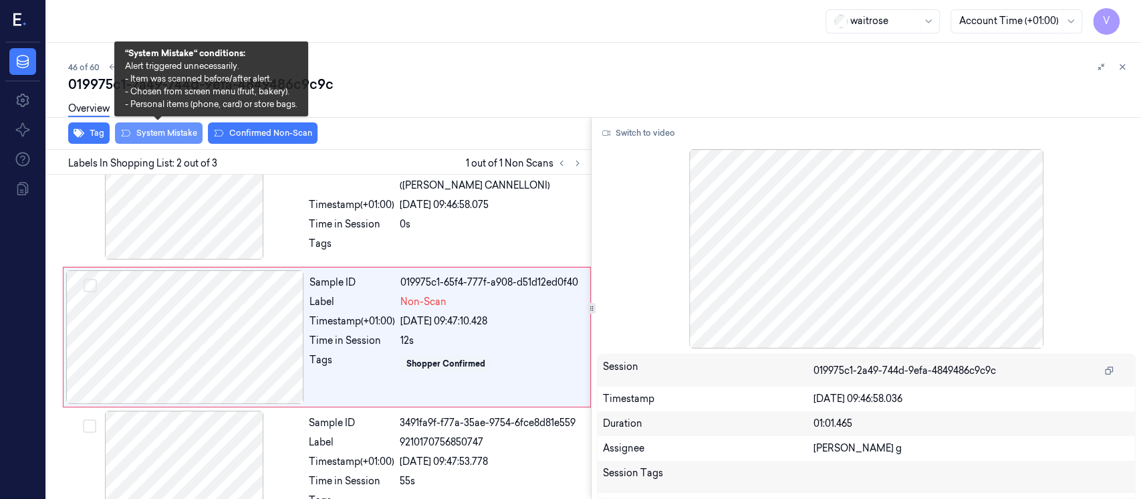
click at [135, 132] on button "System Mistake" at bounding box center [159, 132] width 88 height 21
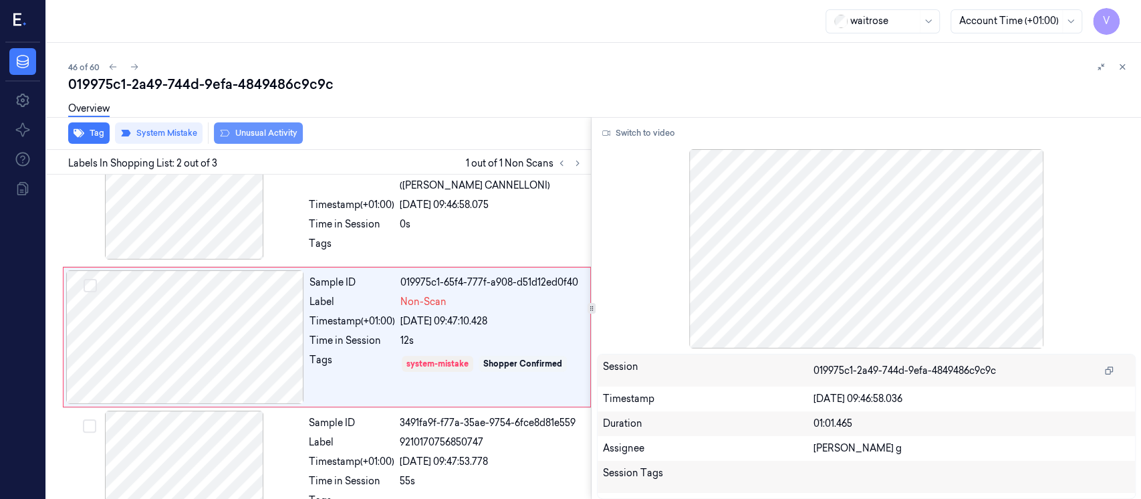
click at [266, 139] on button "Unusual Activity" at bounding box center [258, 132] width 89 height 21
click at [613, 79] on div "019975c1-2a49-744d-9efa-4849486c9c9c" at bounding box center [599, 84] width 1062 height 19
click at [1119, 66] on icon at bounding box center [1121, 66] width 9 height 9
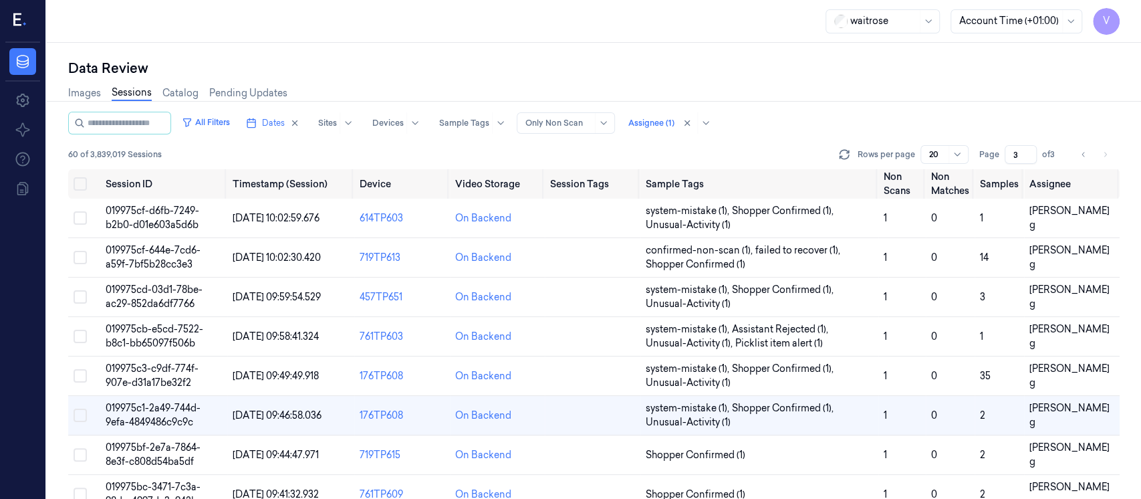
scroll to position [176, 0]
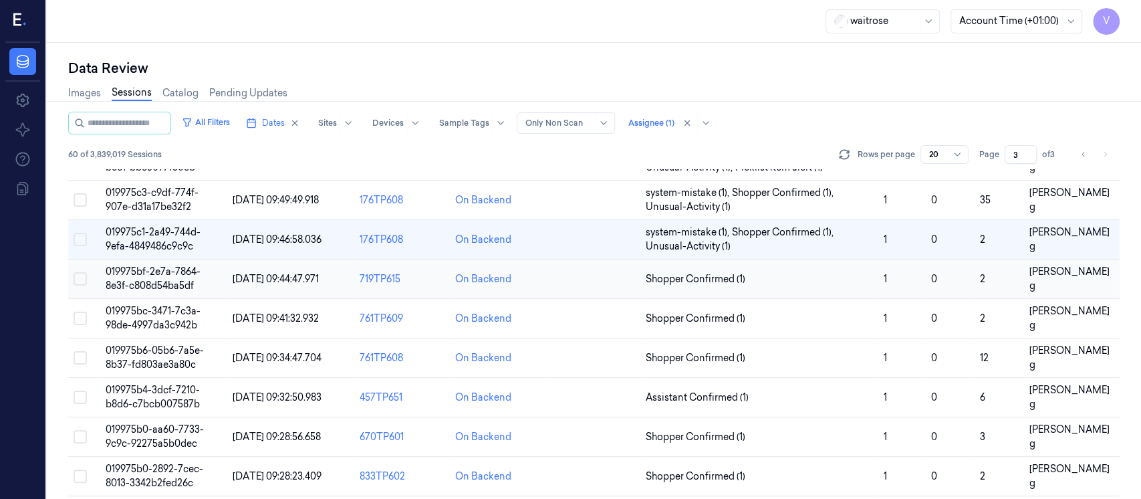
click at [575, 286] on td at bounding box center [593, 278] width 96 height 39
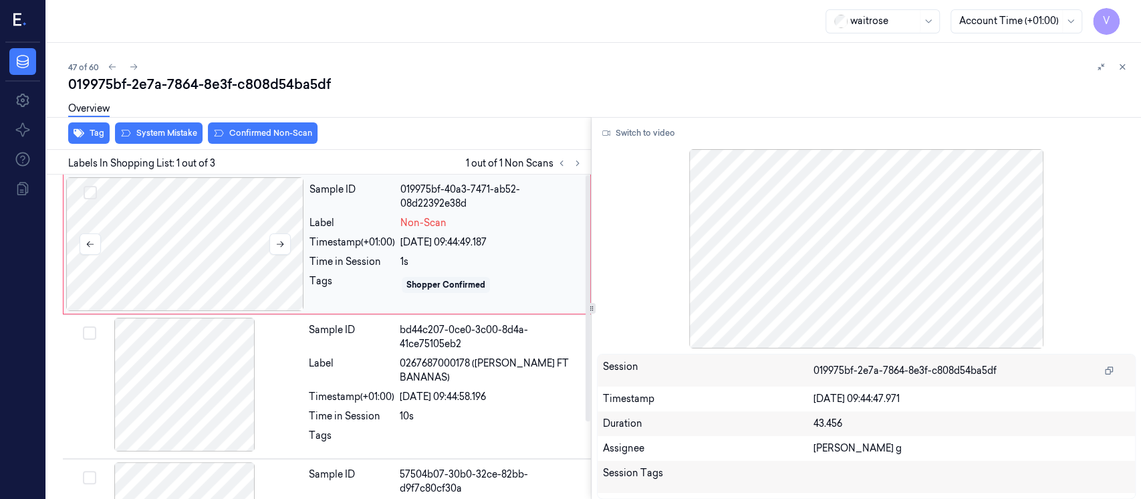
click at [194, 245] on div at bounding box center [185, 244] width 238 height 134
click at [620, 131] on button "Switch to video" at bounding box center [639, 132] width 84 height 21
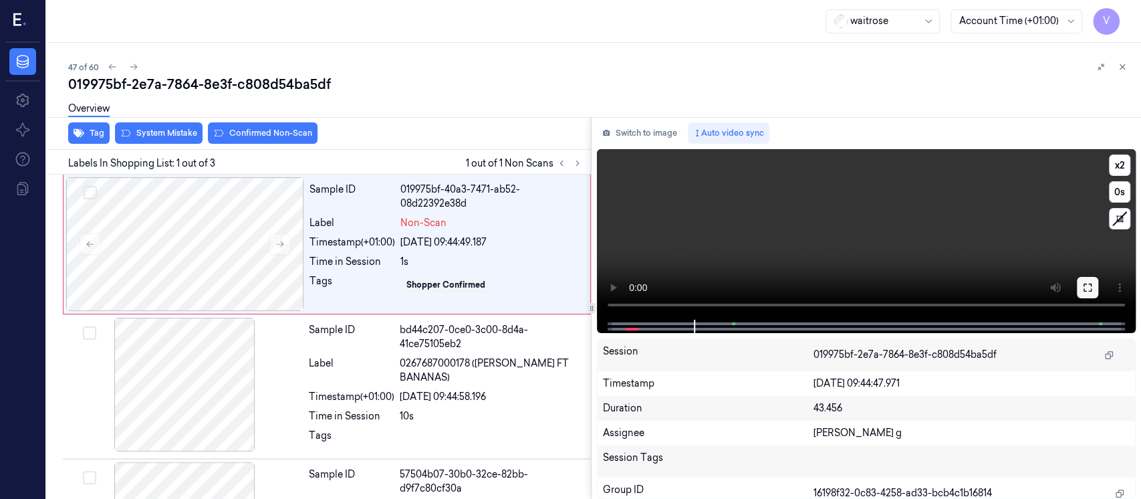
click at [1093, 291] on button at bounding box center [1087, 287] width 21 height 21
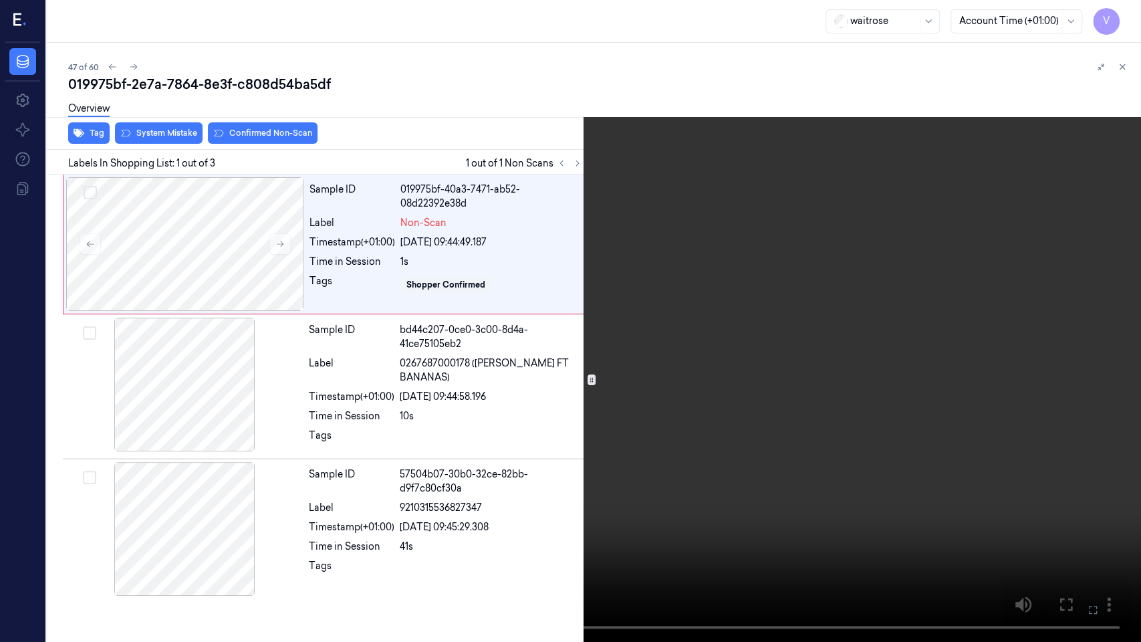
click at [0, 0] on icon at bounding box center [0, 0] width 0 height 0
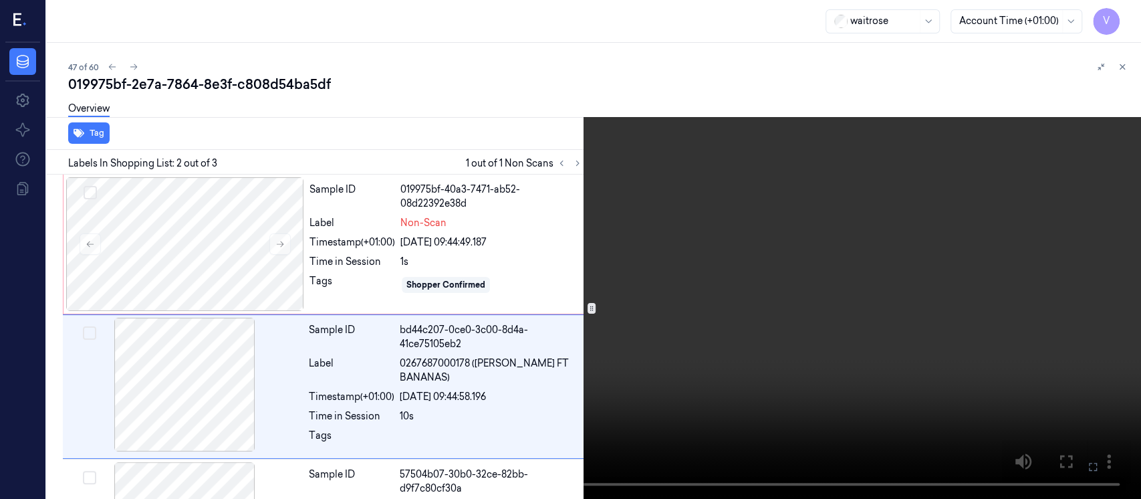
scroll to position [47, 0]
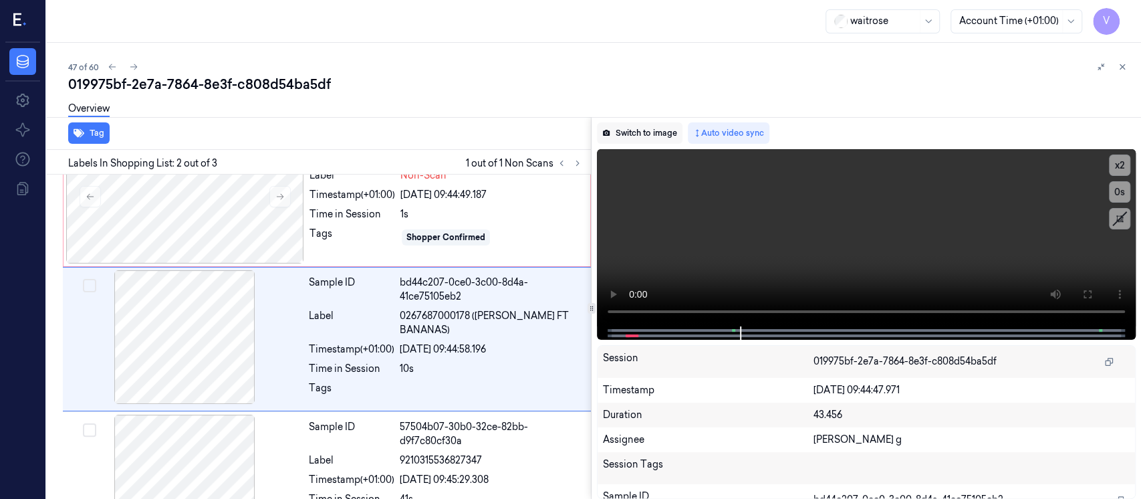
click at [636, 138] on button "Switch to image" at bounding box center [640, 132] width 86 height 21
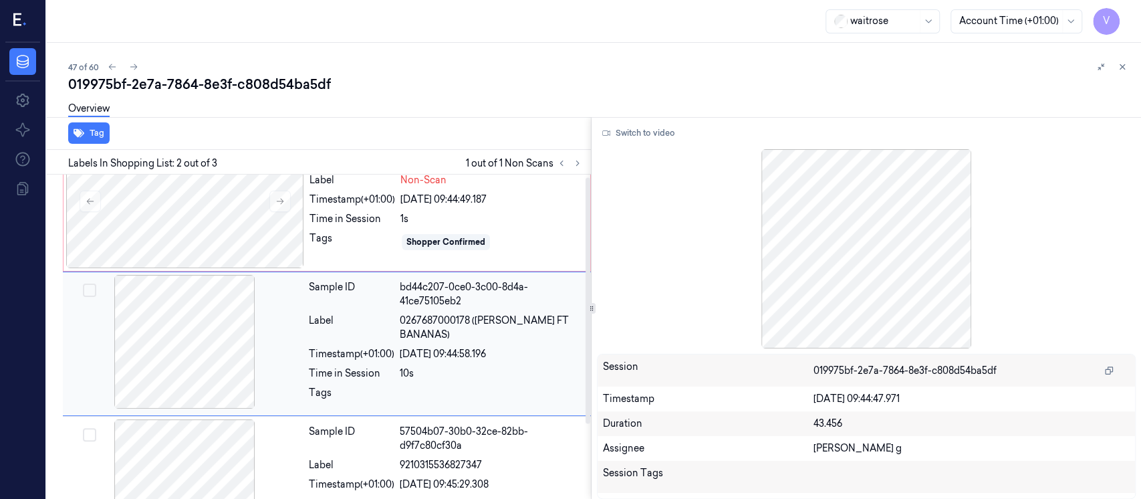
scroll to position [0, 0]
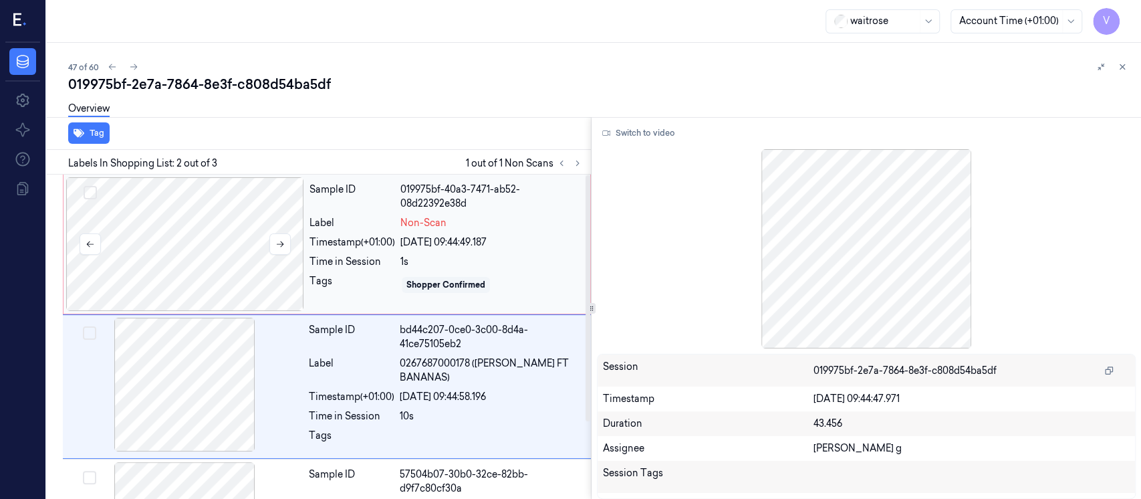
click at [241, 227] on div at bounding box center [185, 244] width 238 height 134
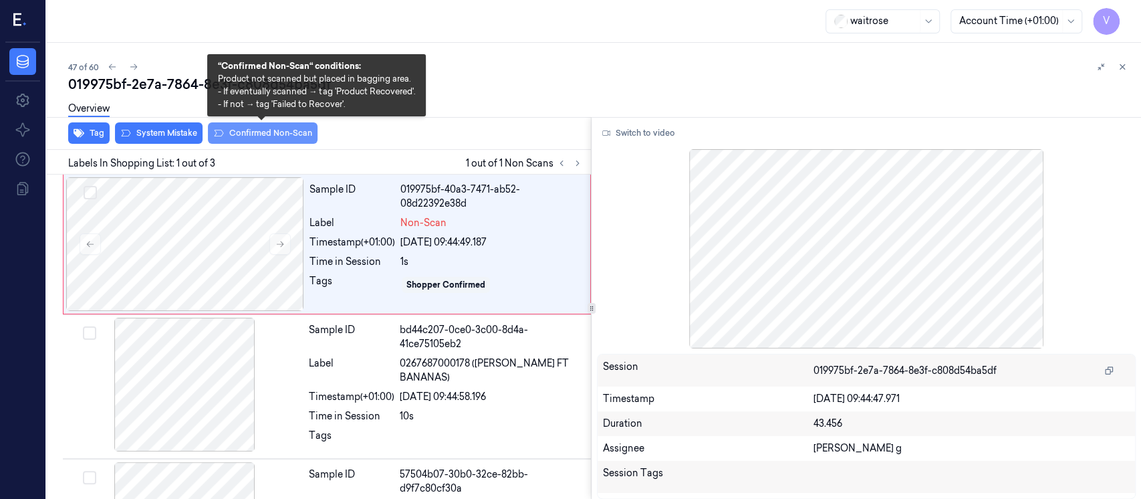
click at [250, 133] on button "Confirmed Non-Scan" at bounding box center [263, 132] width 110 height 21
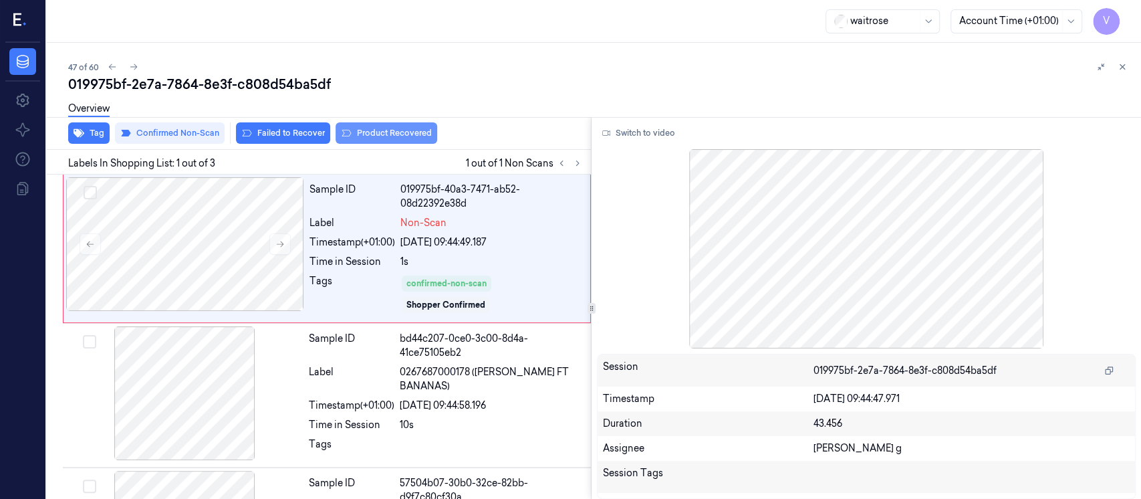
click at [369, 136] on button "Product Recovered" at bounding box center [386, 132] width 102 height 21
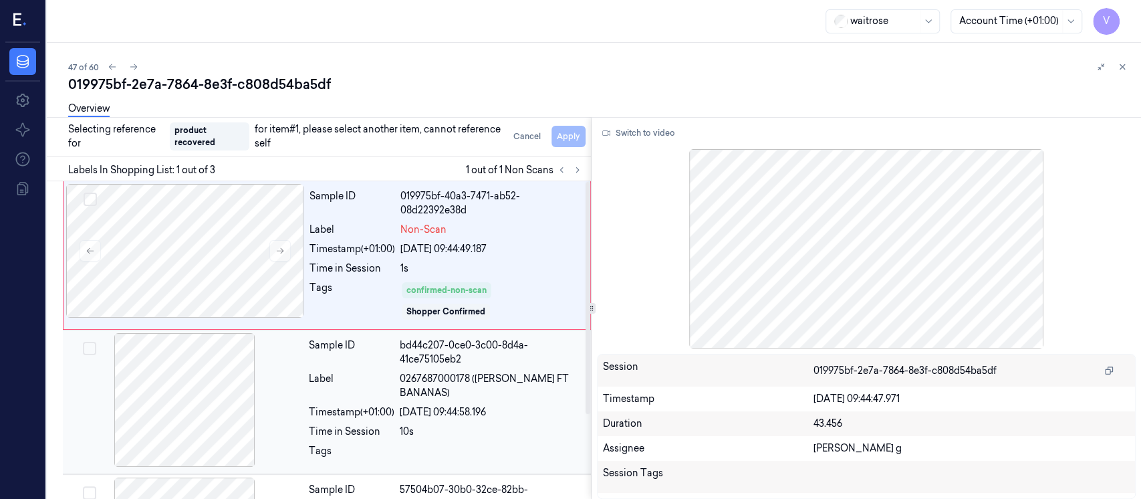
click at [178, 412] on div at bounding box center [184, 400] width 238 height 134
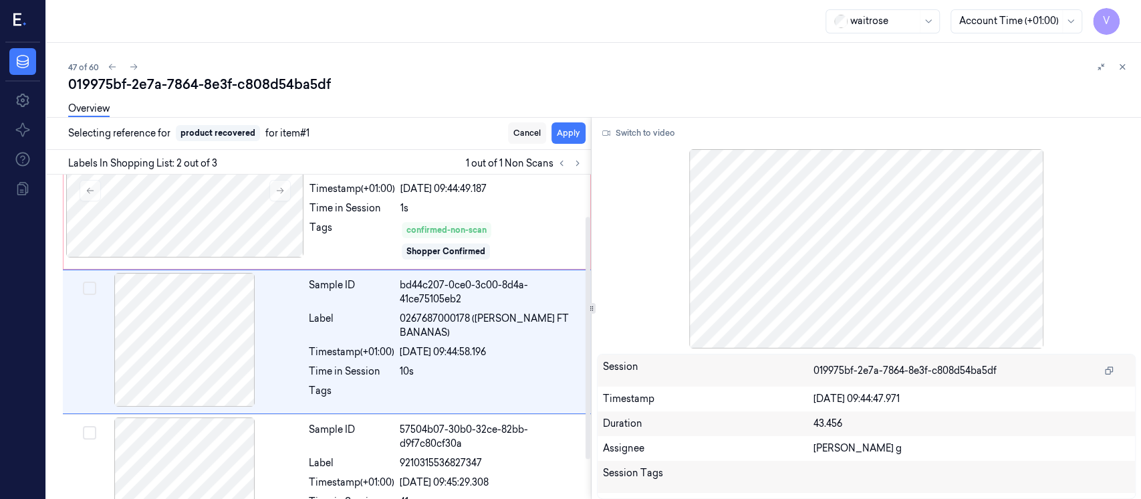
scroll to position [55, 0]
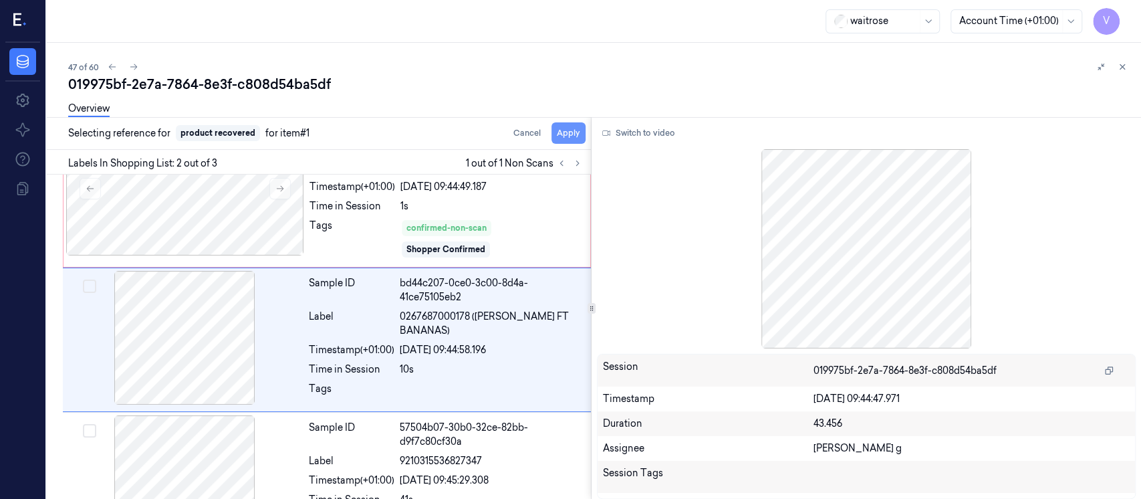
click at [572, 131] on button "Apply" at bounding box center [568, 132] width 34 height 21
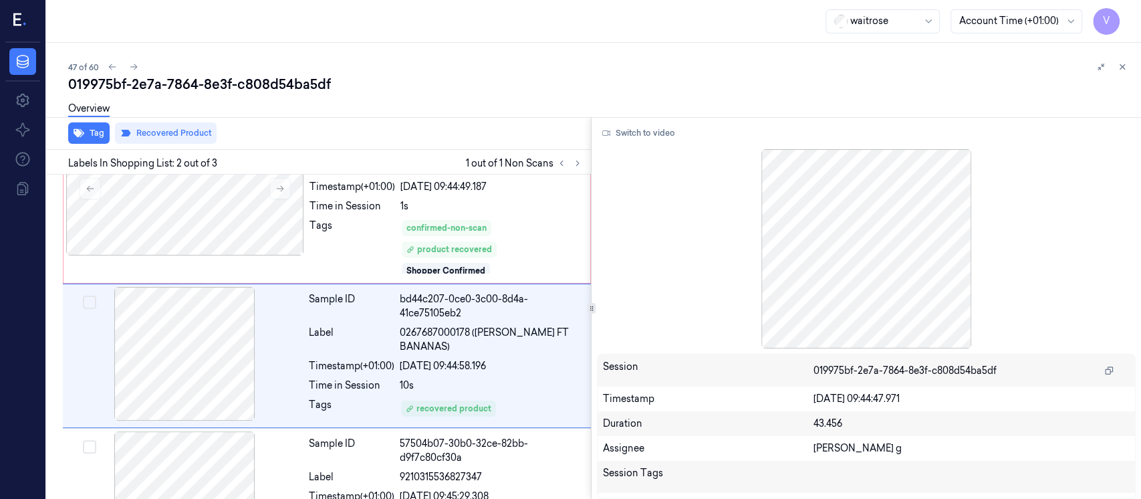
scroll to position [72, 0]
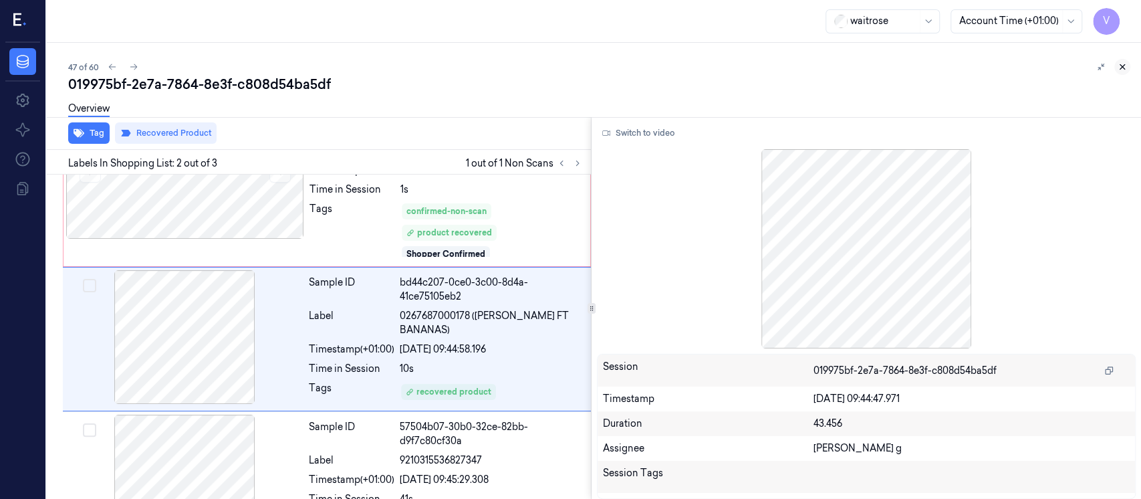
click at [1121, 71] on icon at bounding box center [1121, 66] width 9 height 9
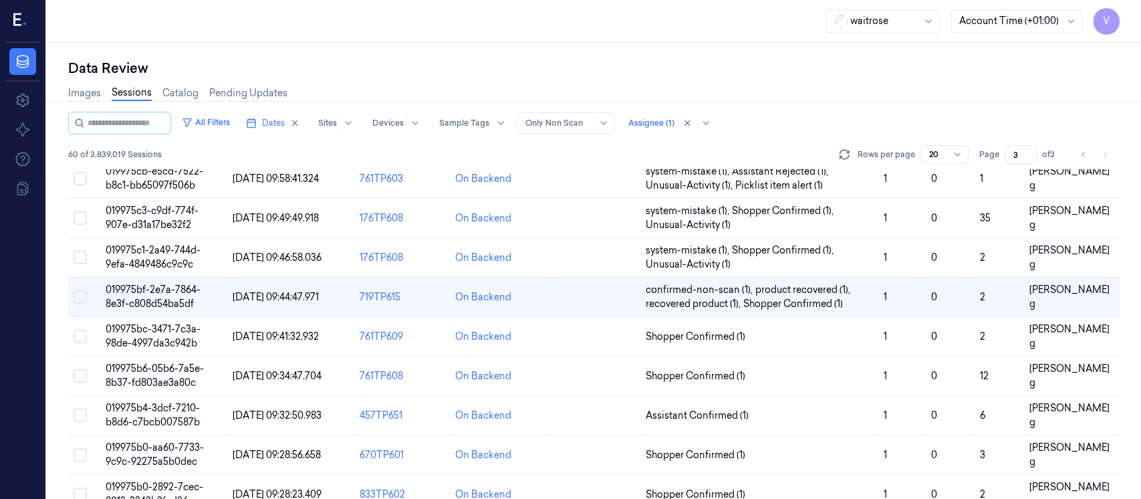
scroll to position [251, 0]
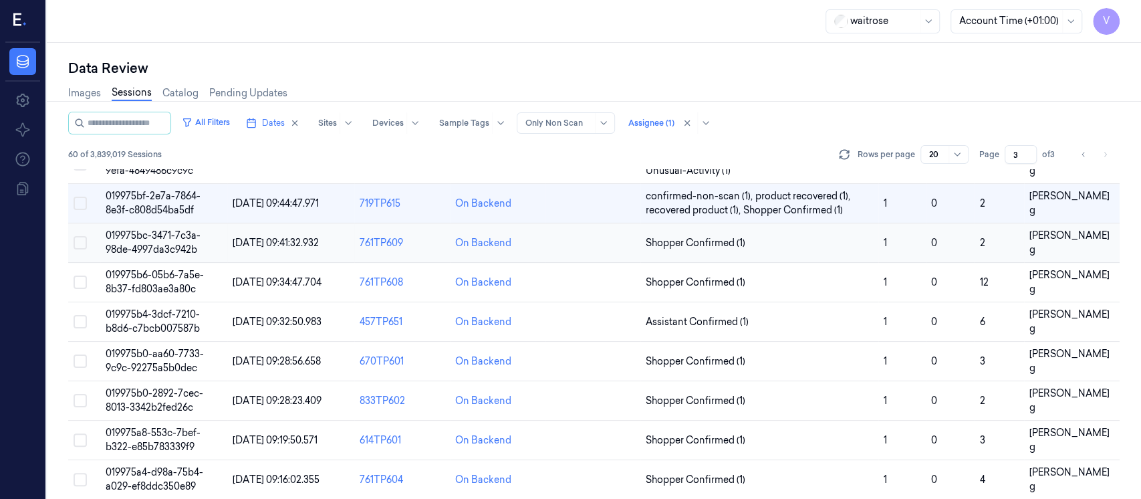
click at [575, 243] on td at bounding box center [593, 242] width 96 height 39
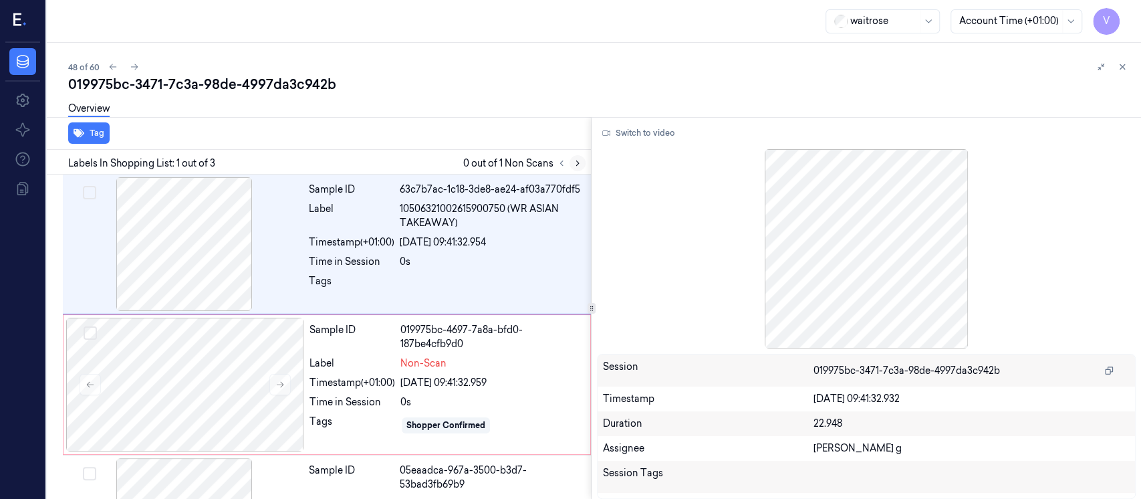
click at [577, 166] on icon at bounding box center [577, 162] width 9 height 9
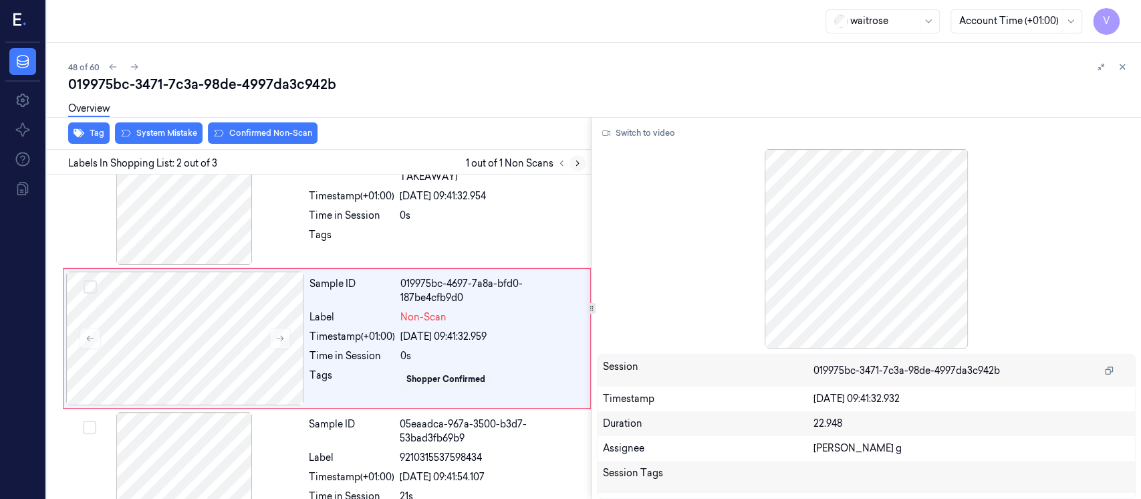
scroll to position [47, 0]
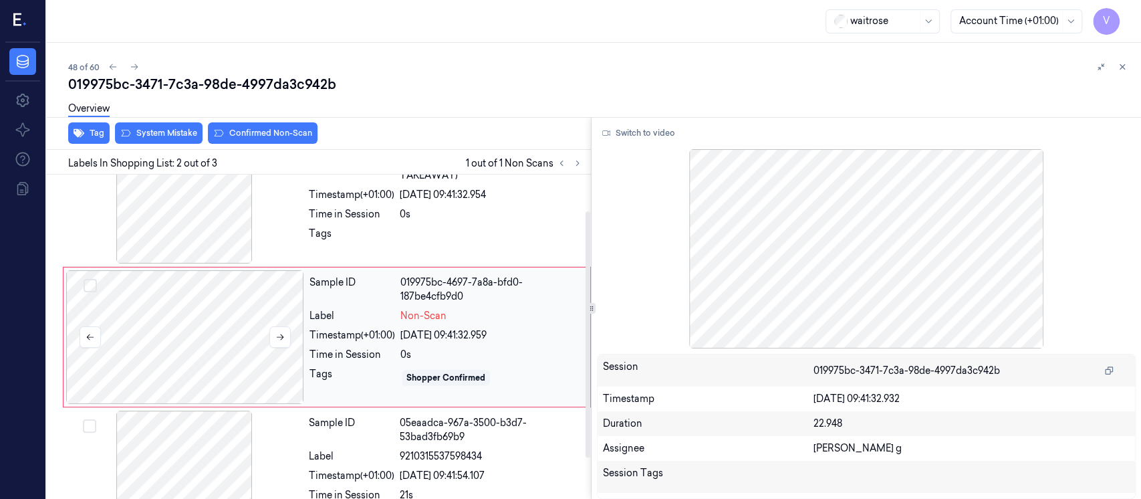
click at [218, 341] on div at bounding box center [185, 337] width 238 height 134
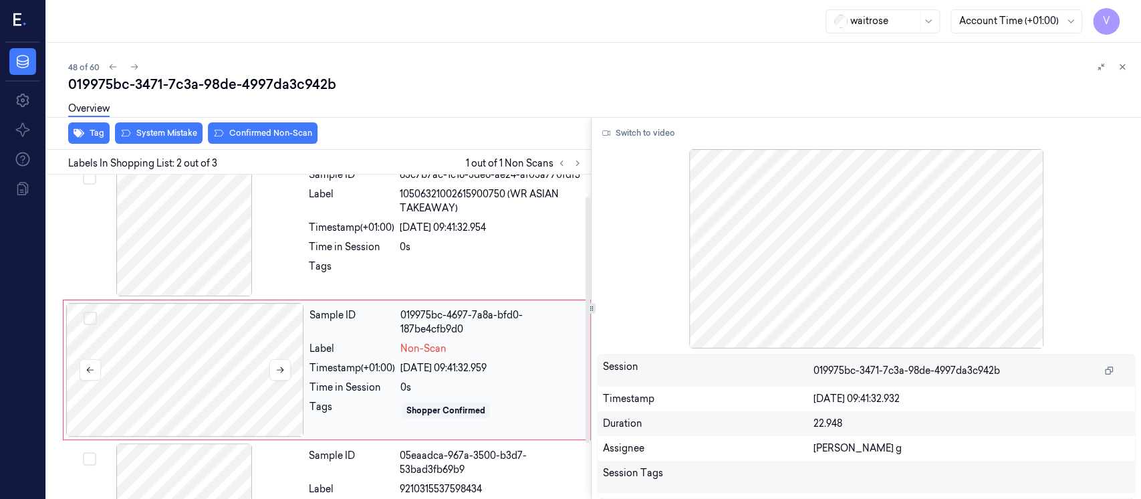
scroll to position [0, 0]
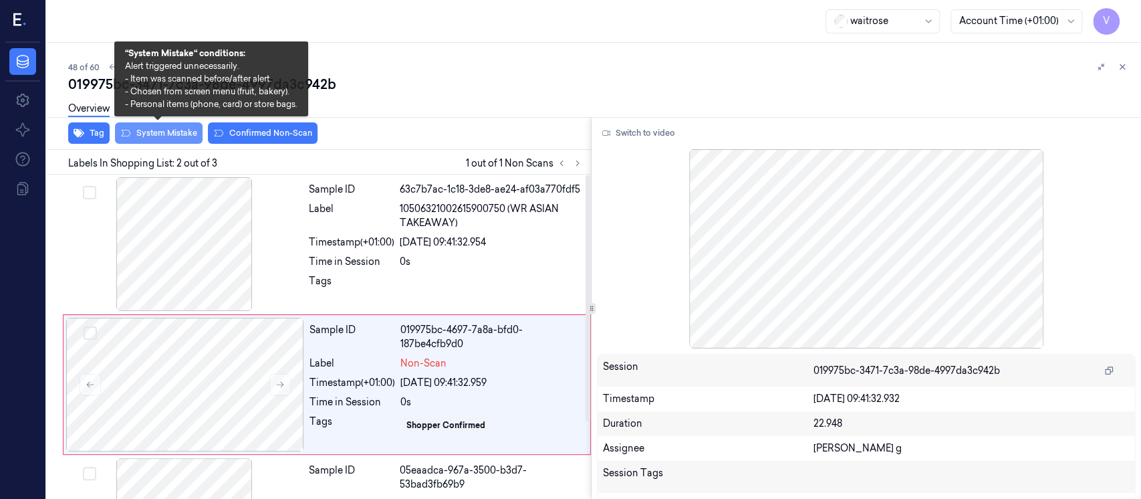
click at [168, 135] on button "System Mistake" at bounding box center [159, 132] width 88 height 21
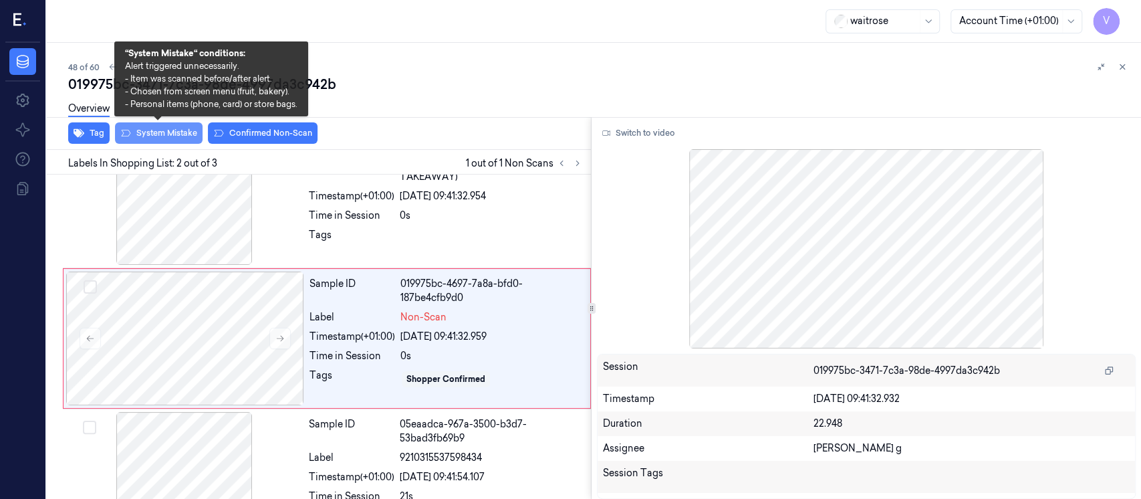
scroll to position [47, 0]
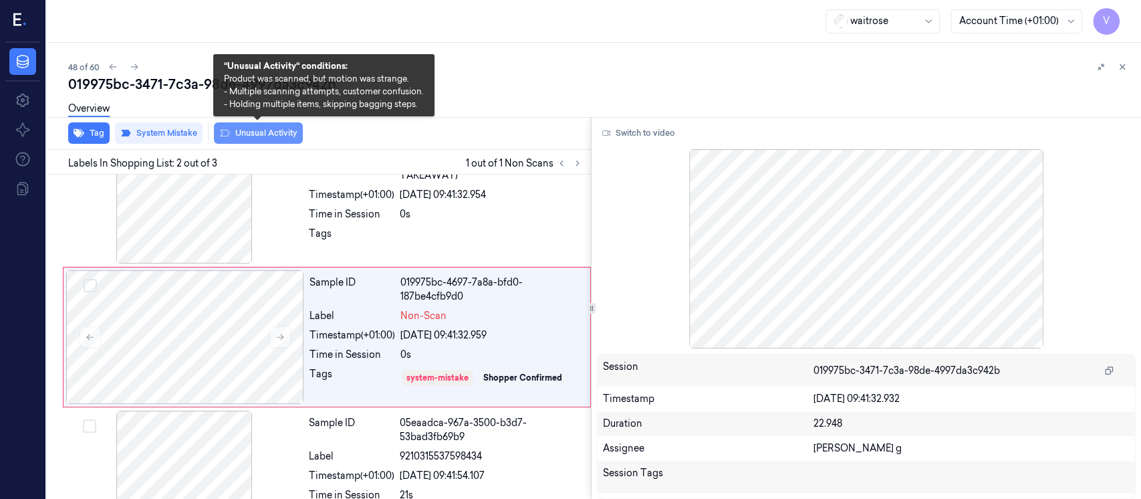
click at [257, 131] on button "Unusual Activity" at bounding box center [258, 132] width 89 height 21
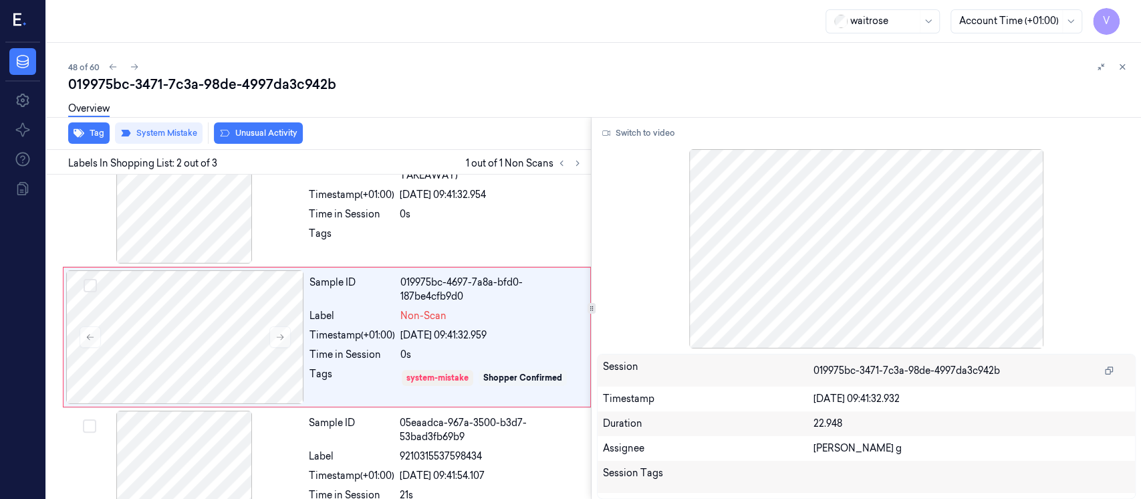
scroll to position [51, 0]
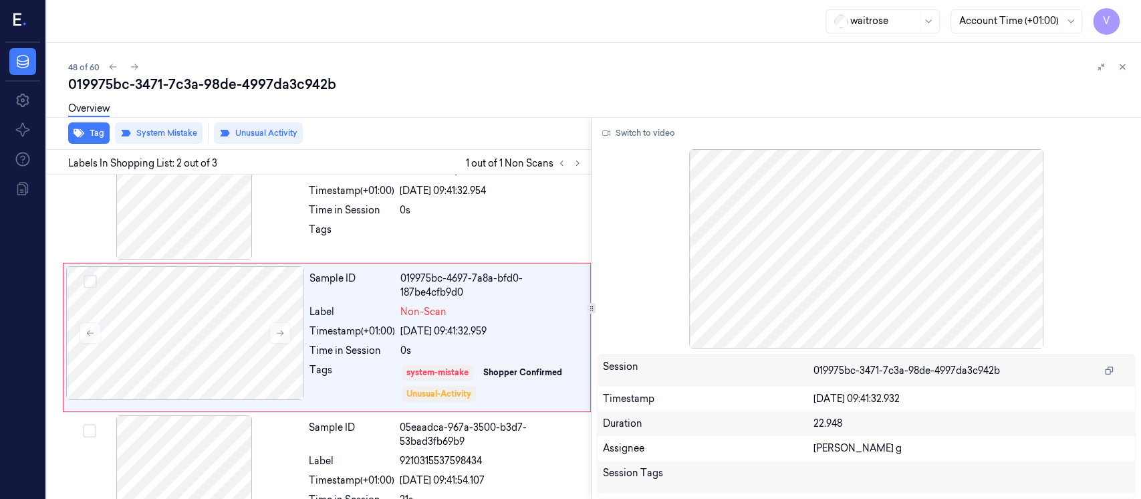
click at [416, 110] on div "Overview" at bounding box center [599, 111] width 1062 height 34
click at [1123, 67] on icon at bounding box center [1122, 67] width 5 height 5
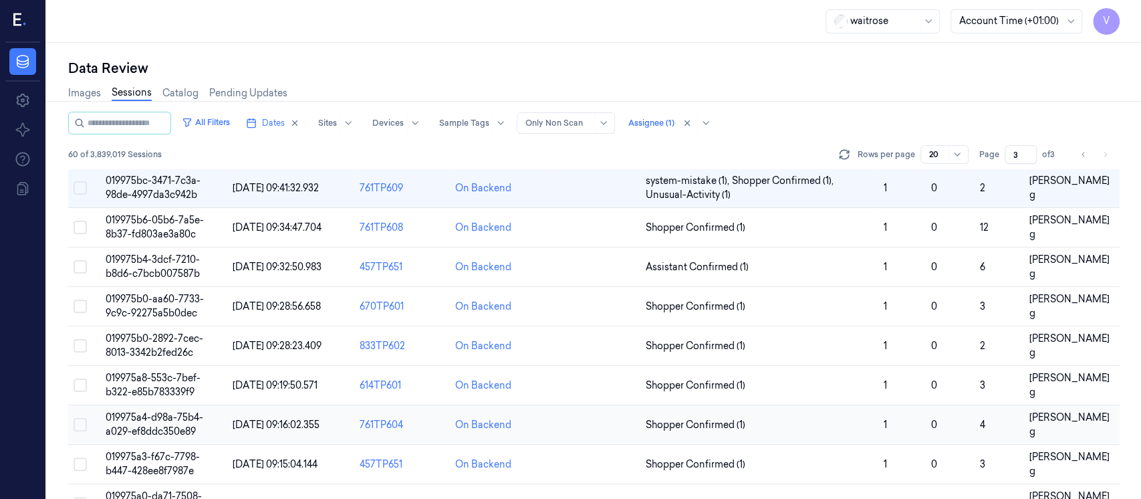
scroll to position [230, 0]
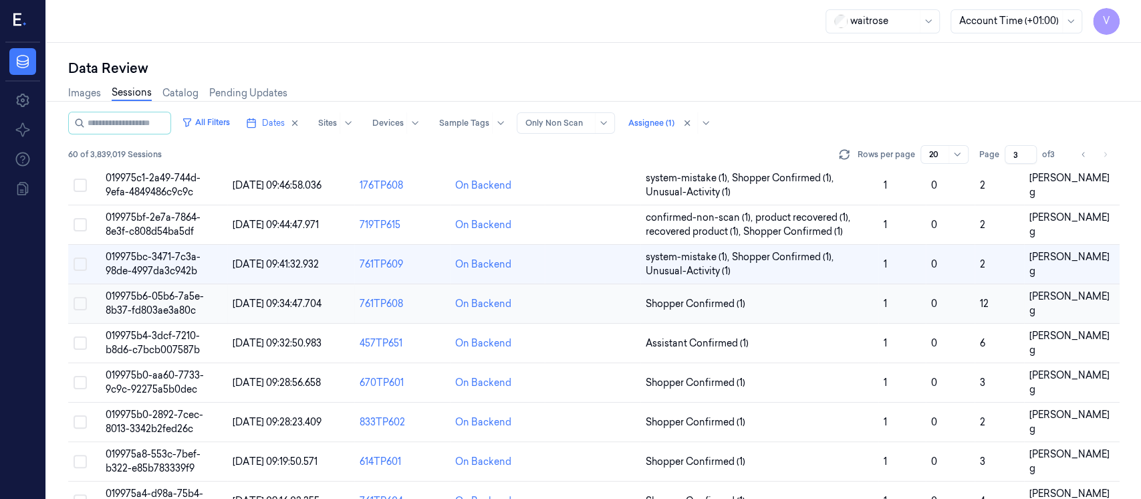
click at [604, 306] on td at bounding box center [593, 303] width 96 height 39
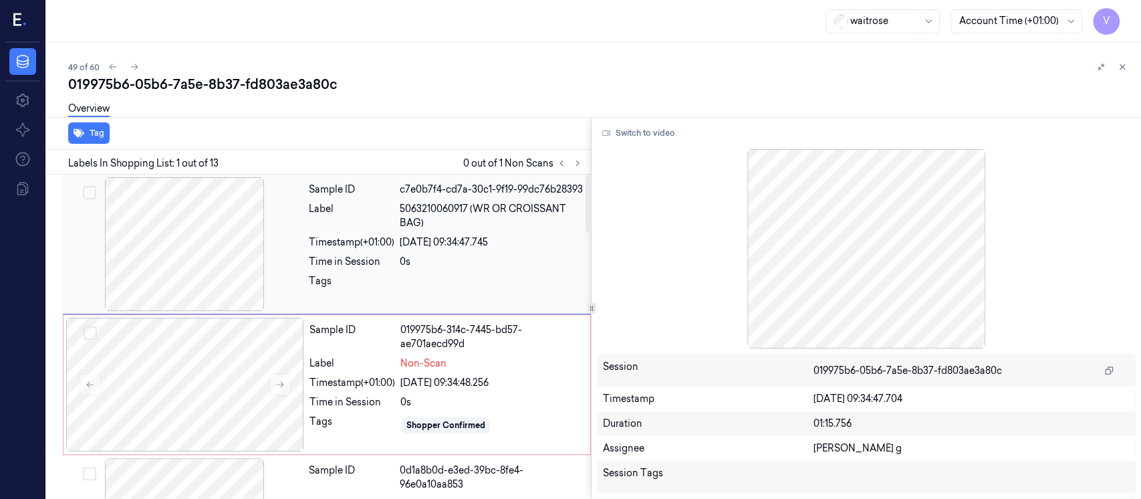
click at [370, 249] on div "Timestamp (+01:00)" at bounding box center [352, 242] width 86 height 14
click at [331, 269] on div "Time in Session" at bounding box center [352, 262] width 86 height 14
click at [649, 142] on button "Switch to video" at bounding box center [639, 132] width 84 height 21
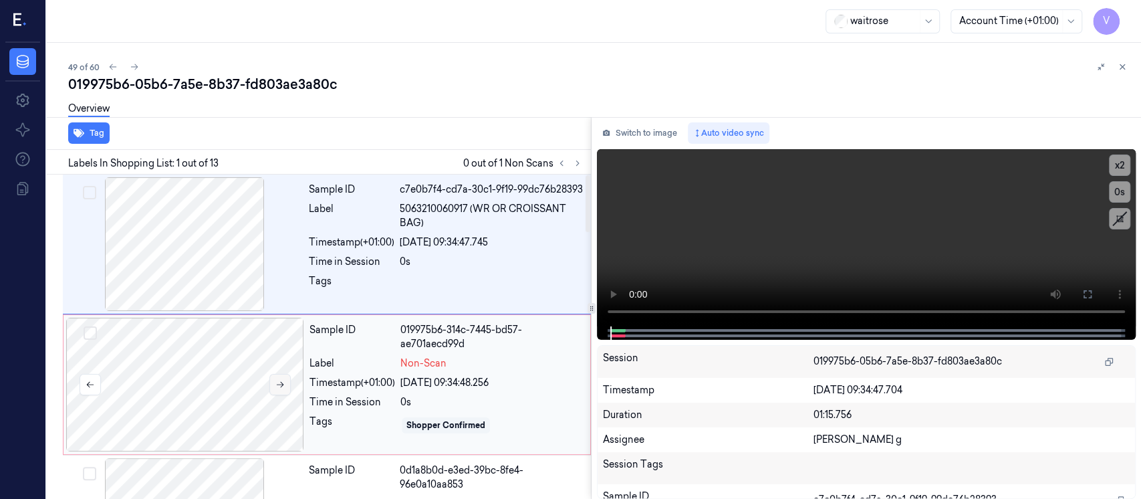
click at [279, 388] on icon at bounding box center [279, 384] width 9 height 9
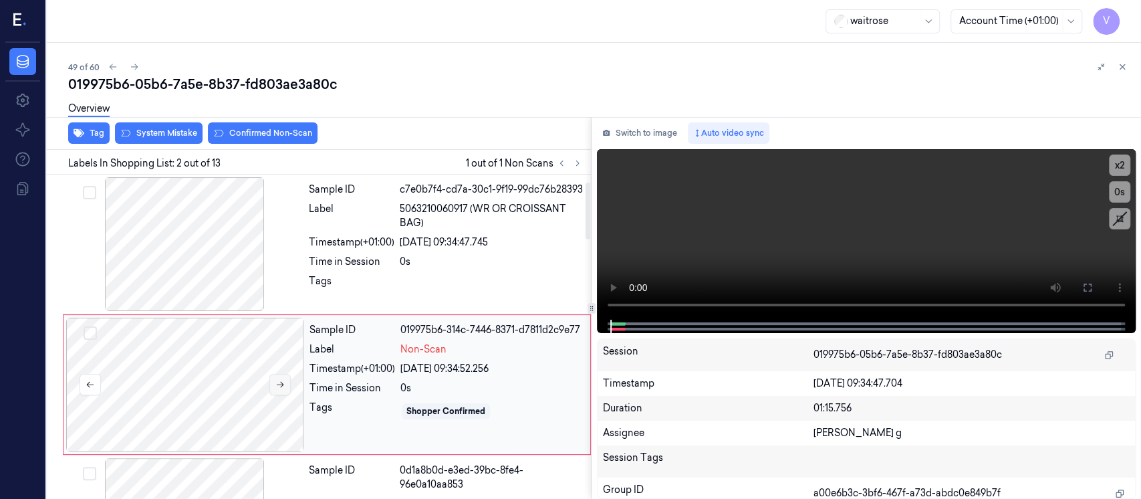
scroll to position [51, 0]
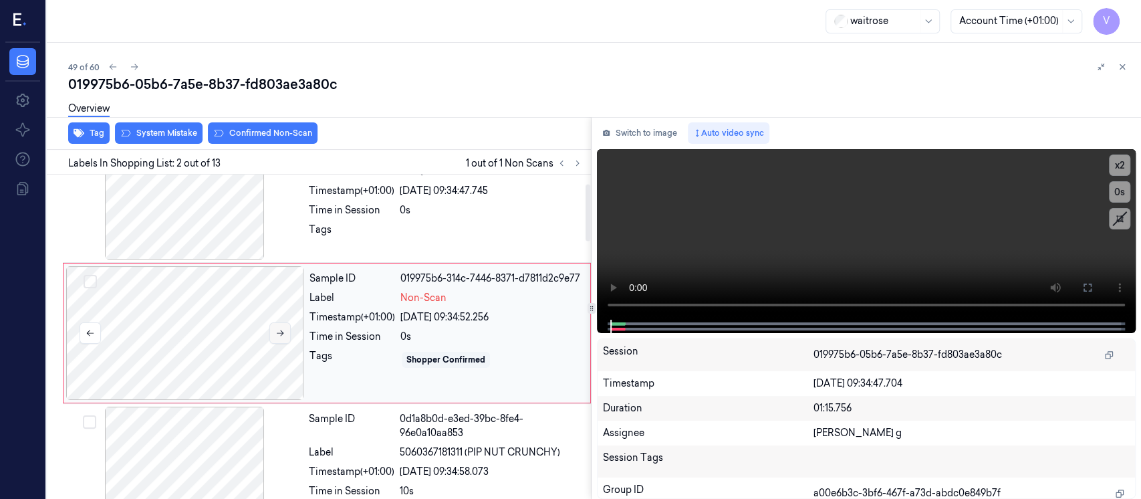
click at [279, 334] on icon at bounding box center [279, 332] width 9 height 9
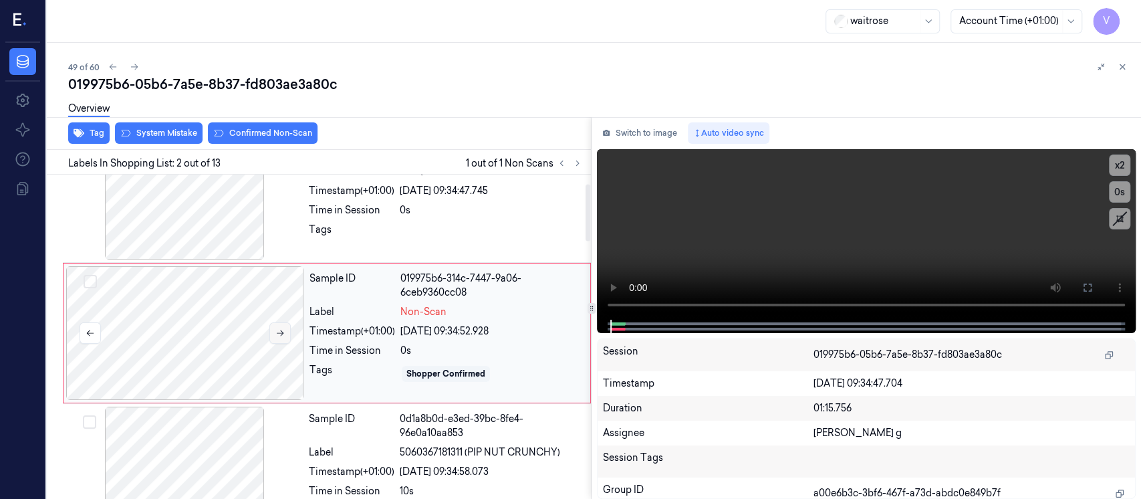
click at [279, 334] on icon at bounding box center [279, 332] width 9 height 9
click at [632, 123] on button "Switch to image" at bounding box center [640, 132] width 86 height 21
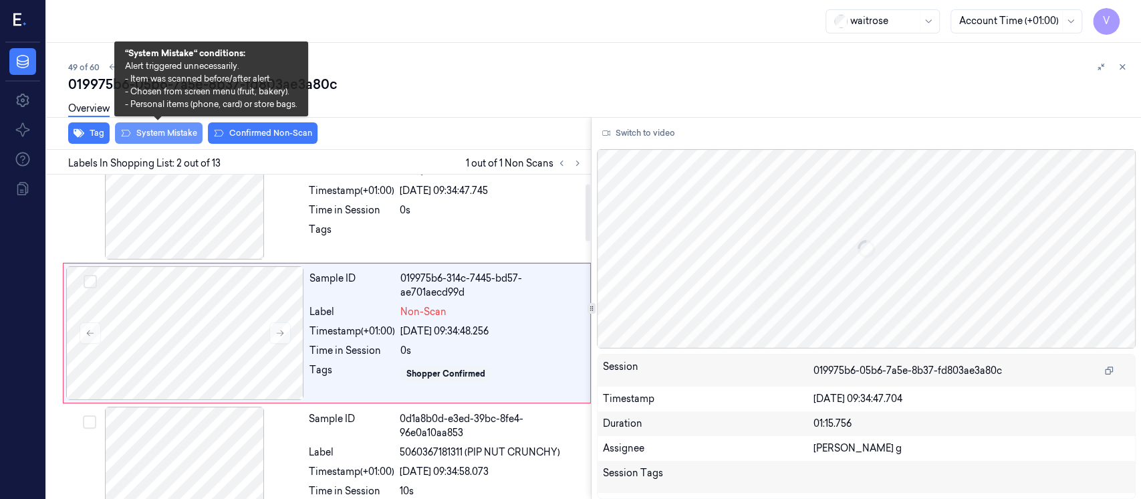
click at [156, 142] on button "System Mistake" at bounding box center [159, 132] width 88 height 21
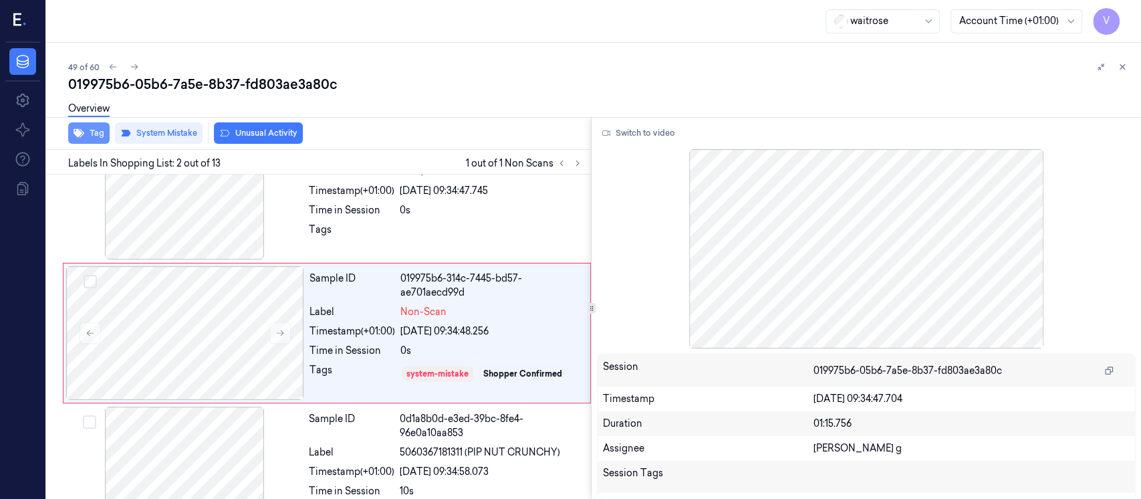
click at [76, 134] on icon "button" at bounding box center [79, 133] width 11 height 9
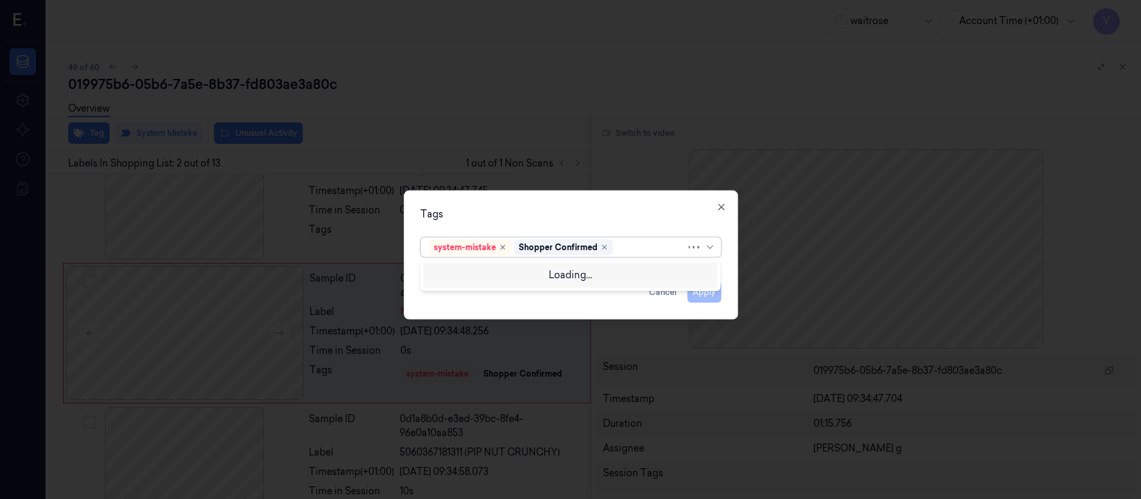
click at [626, 256] on div "system-mistake Shopper Confirmed" at bounding box center [570, 247] width 301 height 20
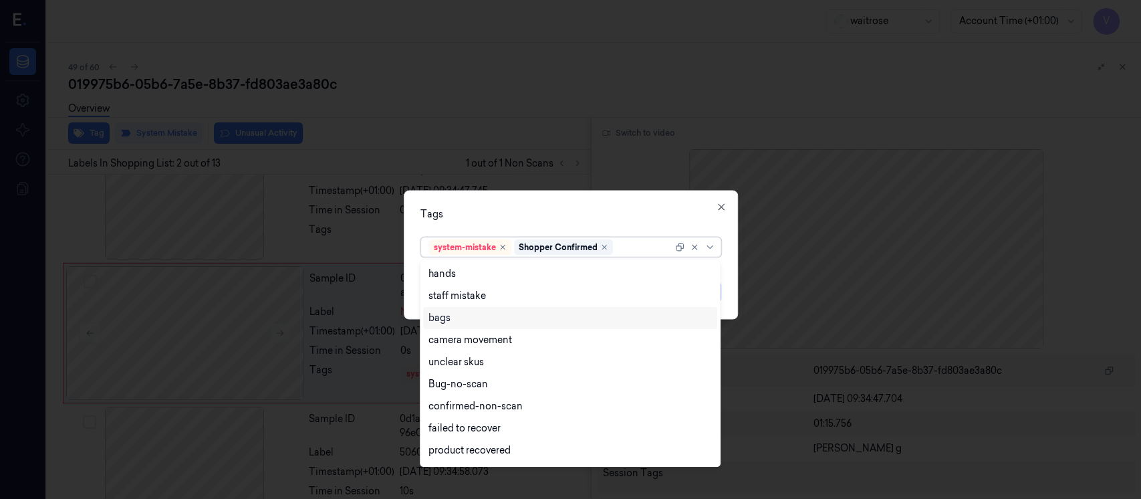
click at [456, 317] on div "bags" at bounding box center [569, 318] width 283 height 14
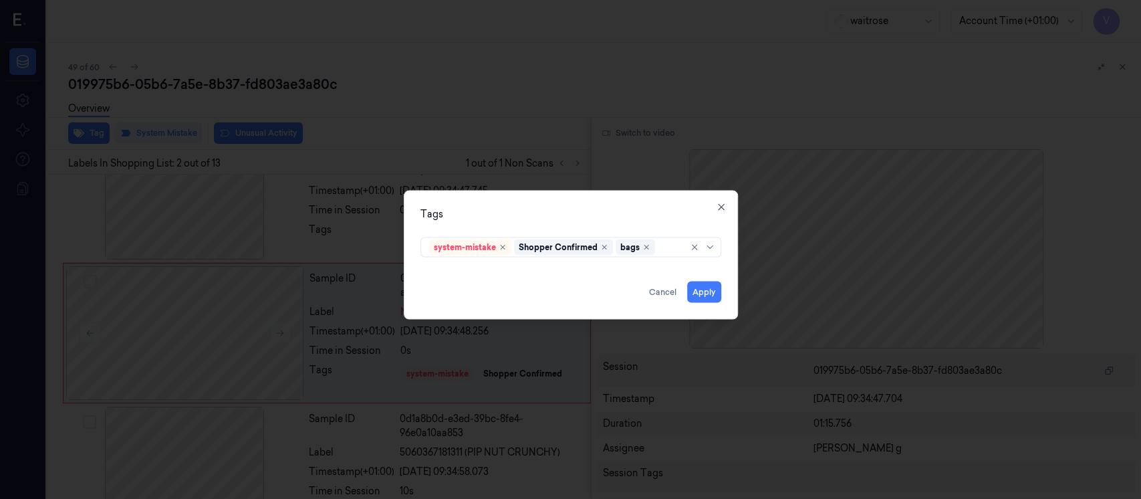
click at [657, 233] on div "system-mistake Shopper Confirmed bags" at bounding box center [570, 244] width 301 height 25
click at [708, 283] on button "Apply" at bounding box center [704, 291] width 34 height 21
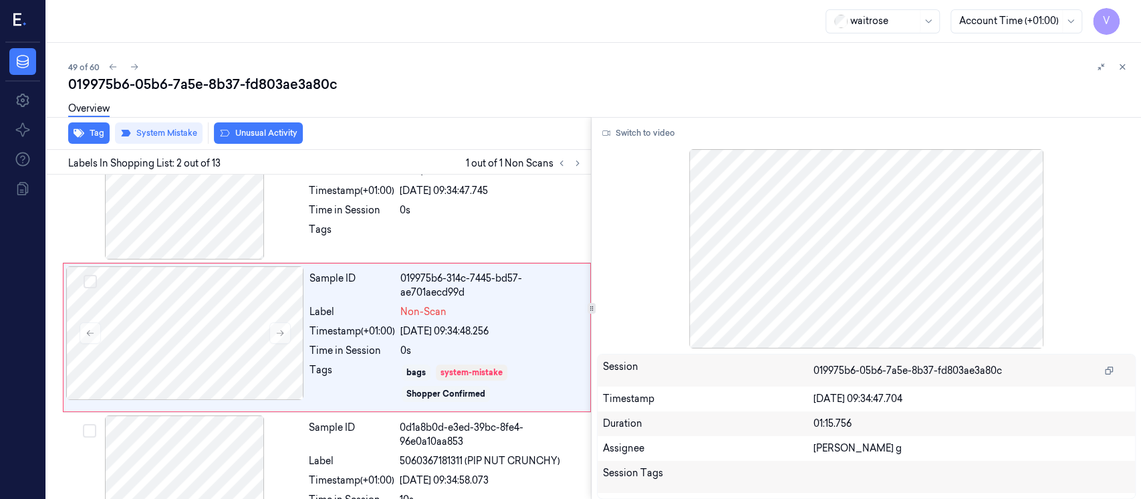
scroll to position [55, 0]
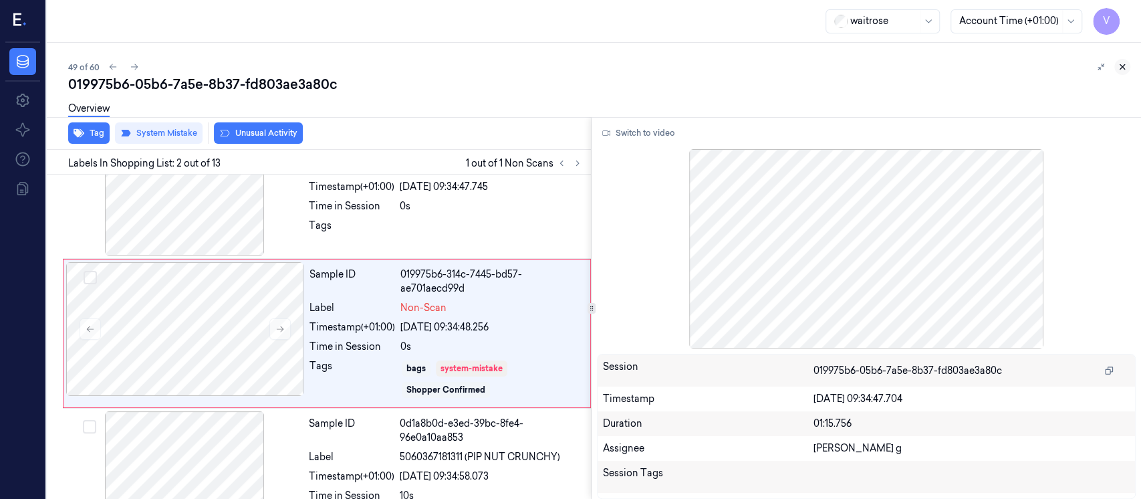
click at [1117, 67] on icon at bounding box center [1121, 66] width 9 height 9
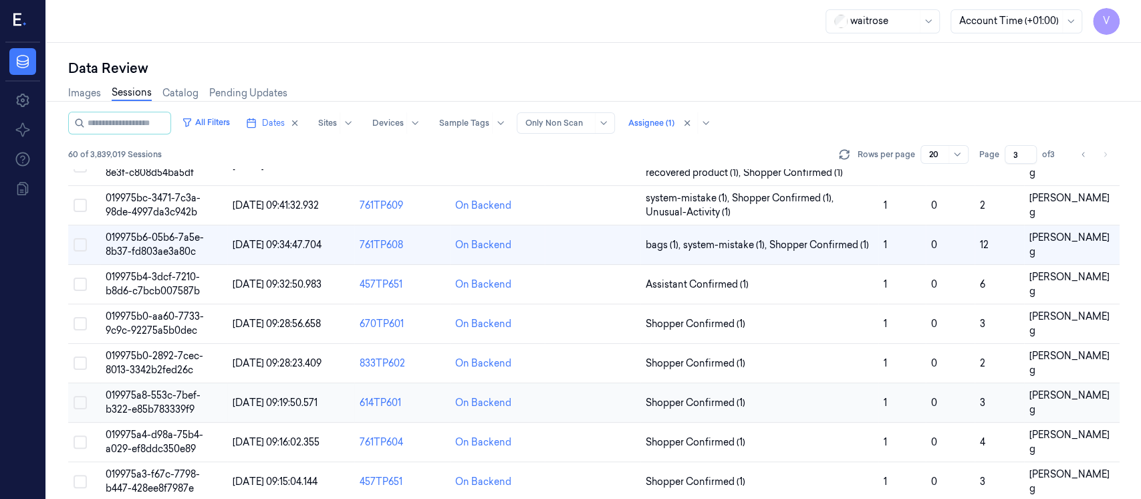
scroll to position [261, 0]
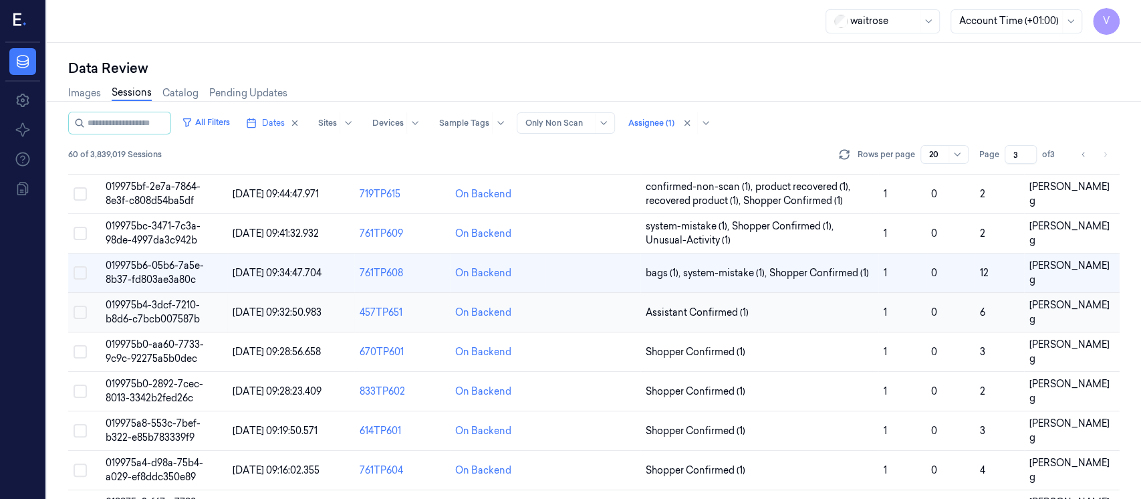
click at [616, 306] on td at bounding box center [593, 312] width 96 height 39
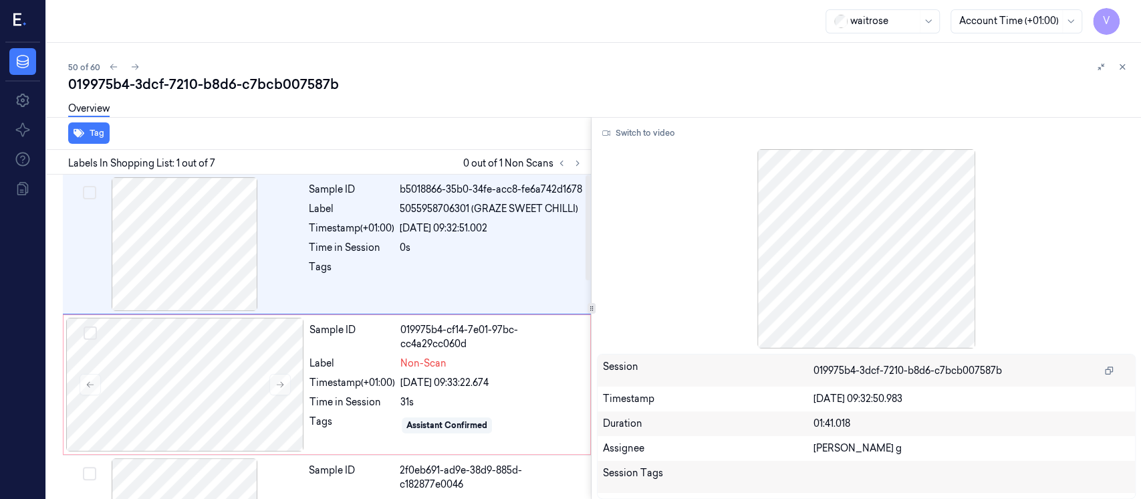
click at [563, 94] on div "Overview" at bounding box center [599, 111] width 1062 height 34
click at [158, 389] on div at bounding box center [185, 384] width 238 height 134
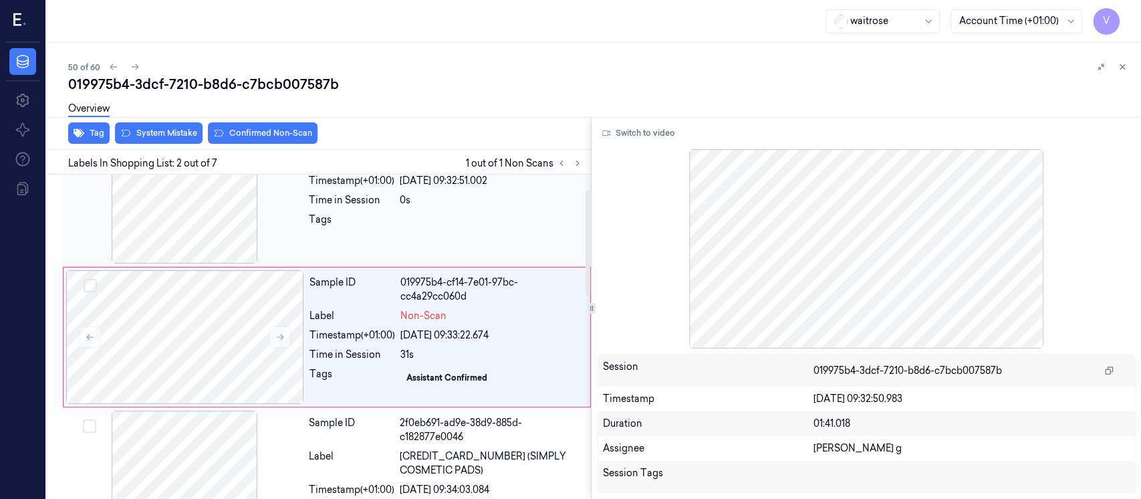
click at [210, 205] on div at bounding box center [184, 197] width 238 height 134
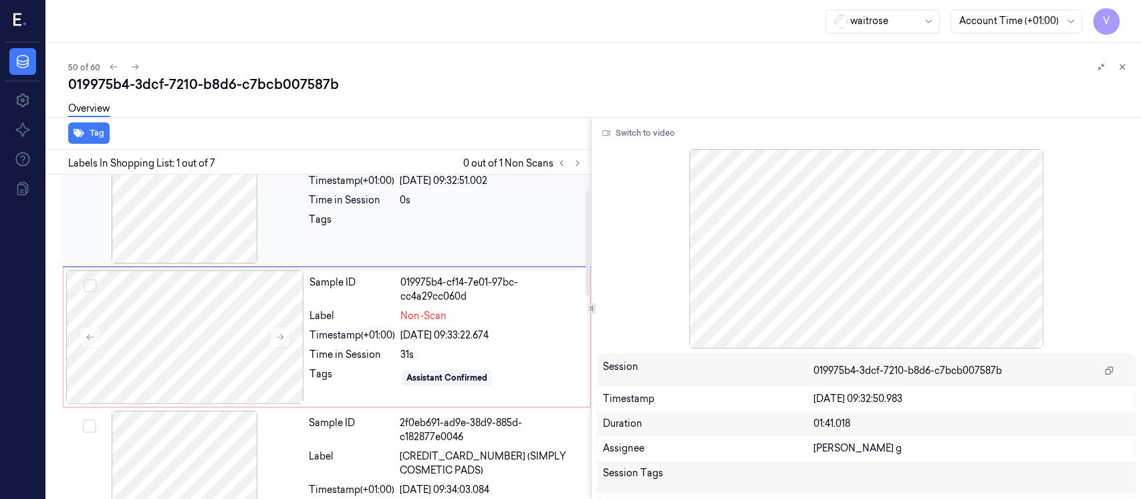
scroll to position [0, 0]
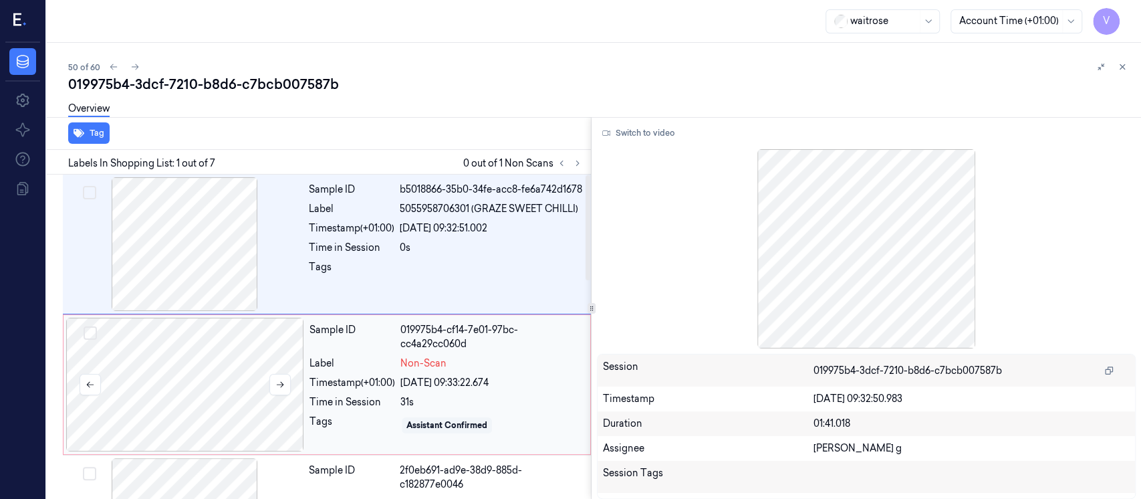
click at [144, 326] on div at bounding box center [185, 384] width 238 height 134
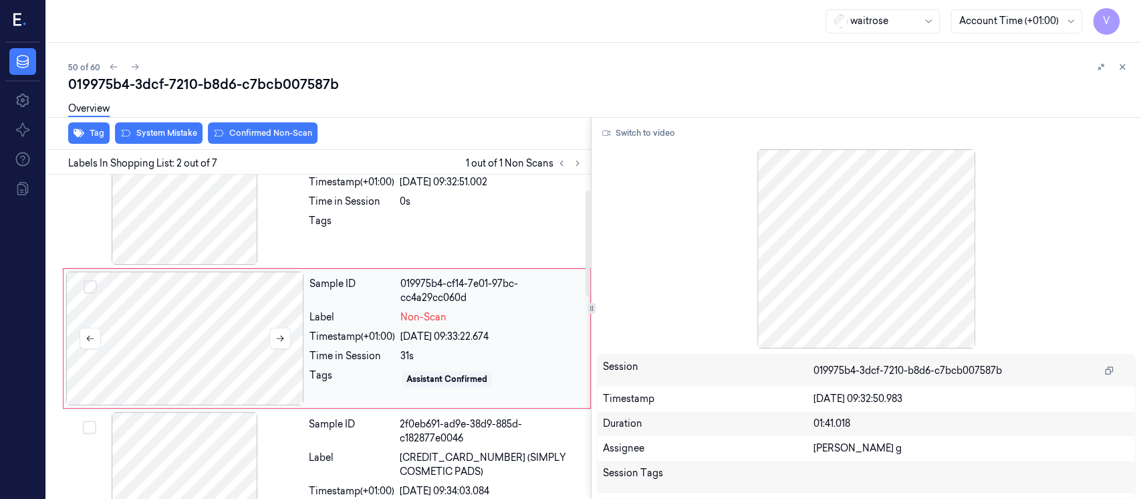
scroll to position [47, 0]
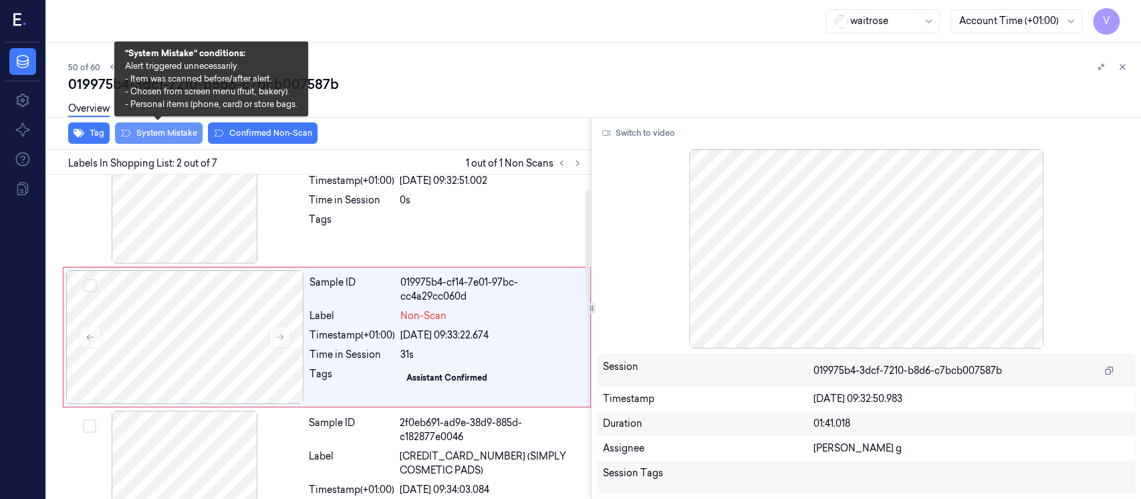
click at [164, 134] on button "System Mistake" at bounding box center [159, 132] width 88 height 21
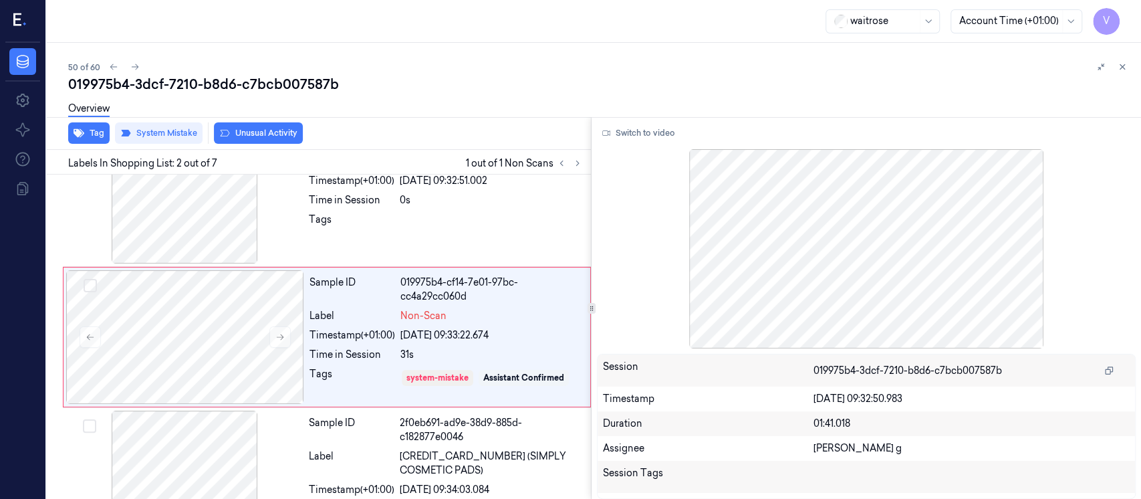
scroll to position [51, 0]
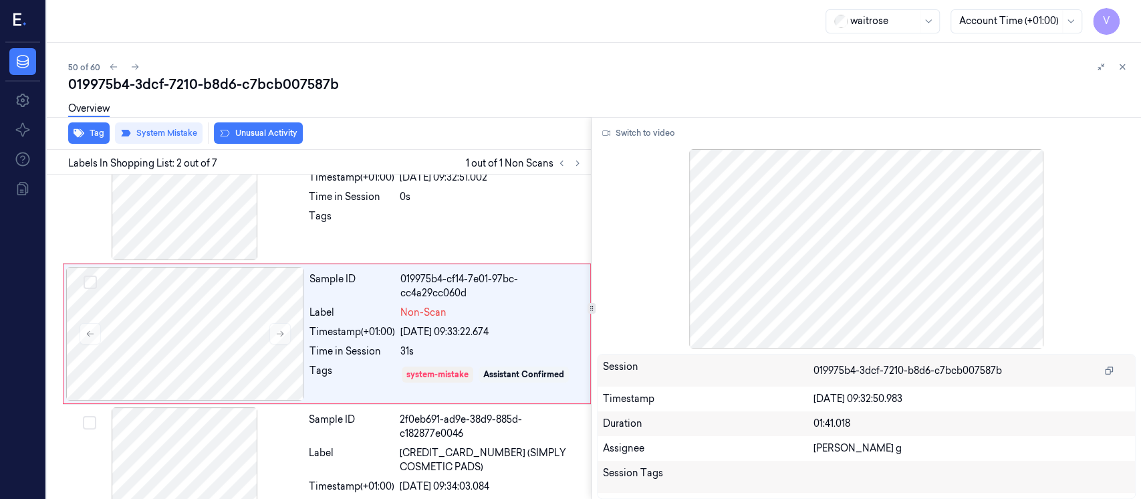
click at [241, 129] on button "Unusual Activity" at bounding box center [258, 132] width 89 height 21
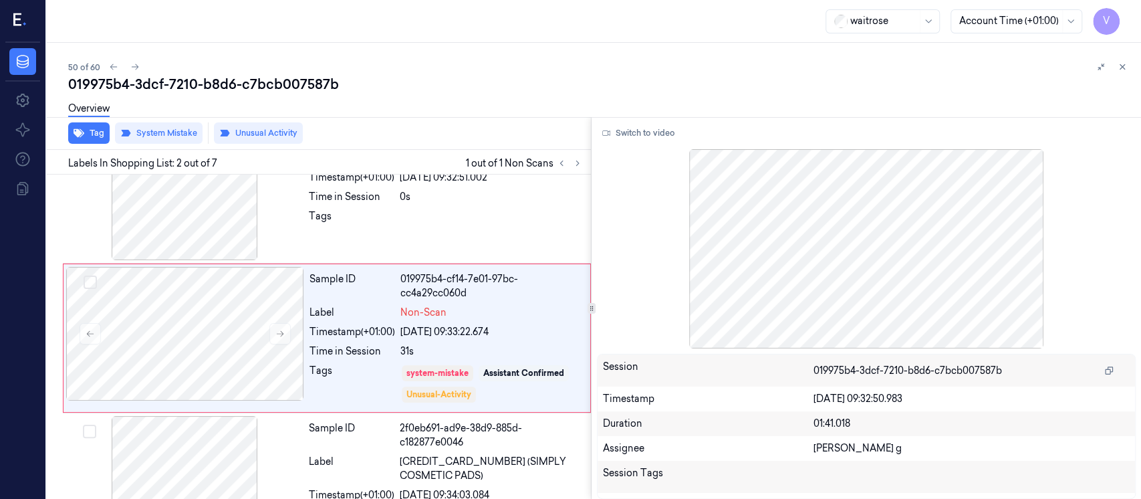
scroll to position [51, 0]
click at [1119, 67] on icon at bounding box center [1121, 66] width 9 height 9
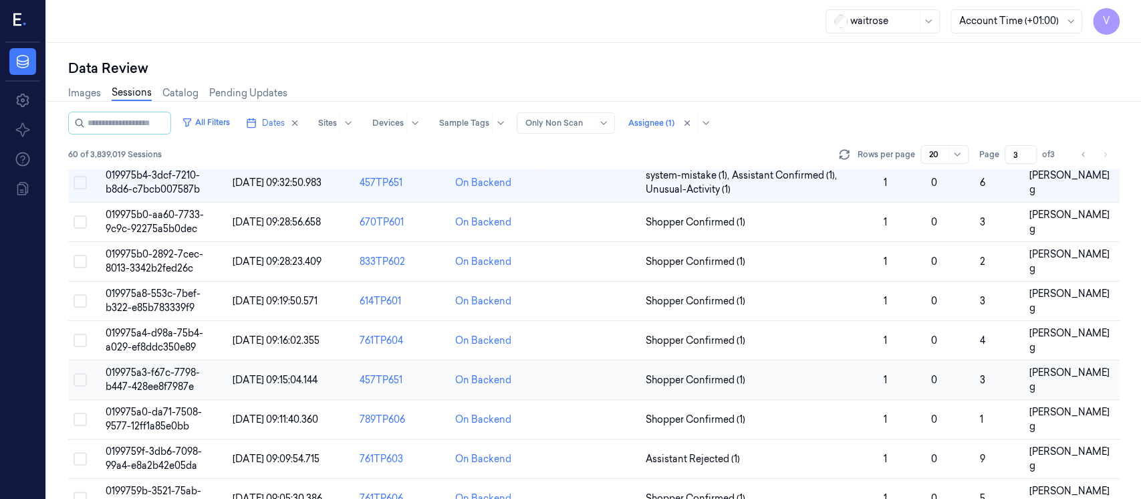
scroll to position [363, 0]
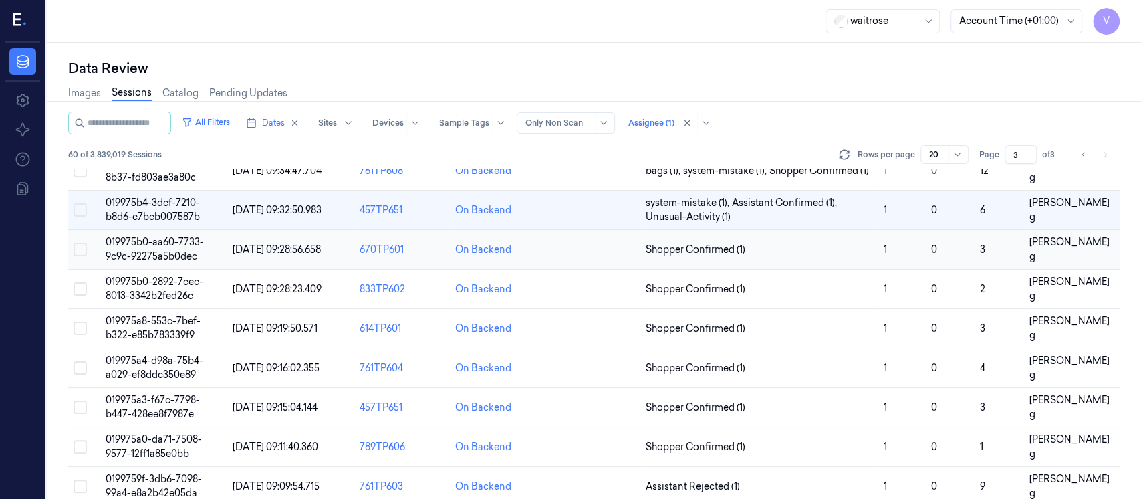
click at [614, 256] on td at bounding box center [593, 249] width 96 height 39
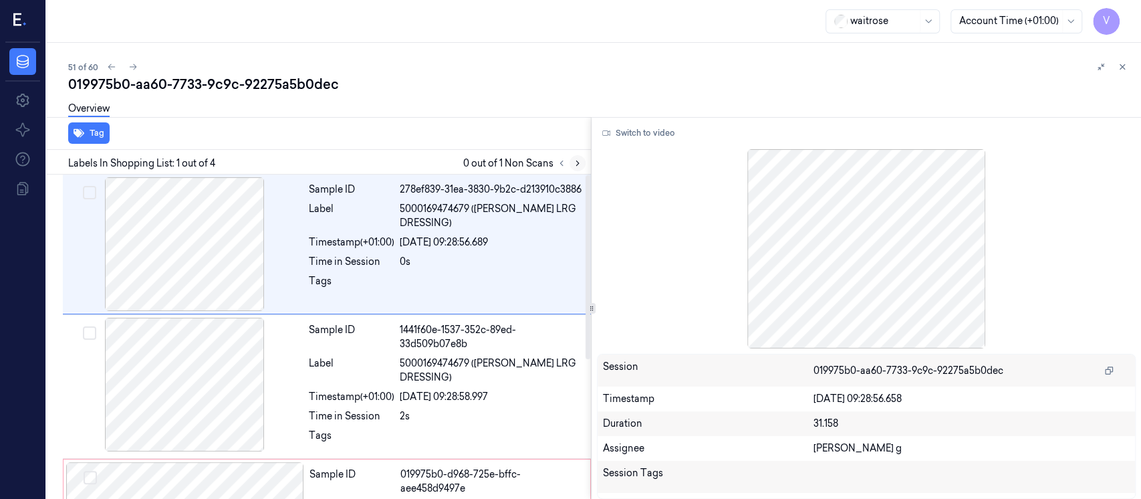
click at [577, 159] on icon at bounding box center [577, 162] width 9 height 9
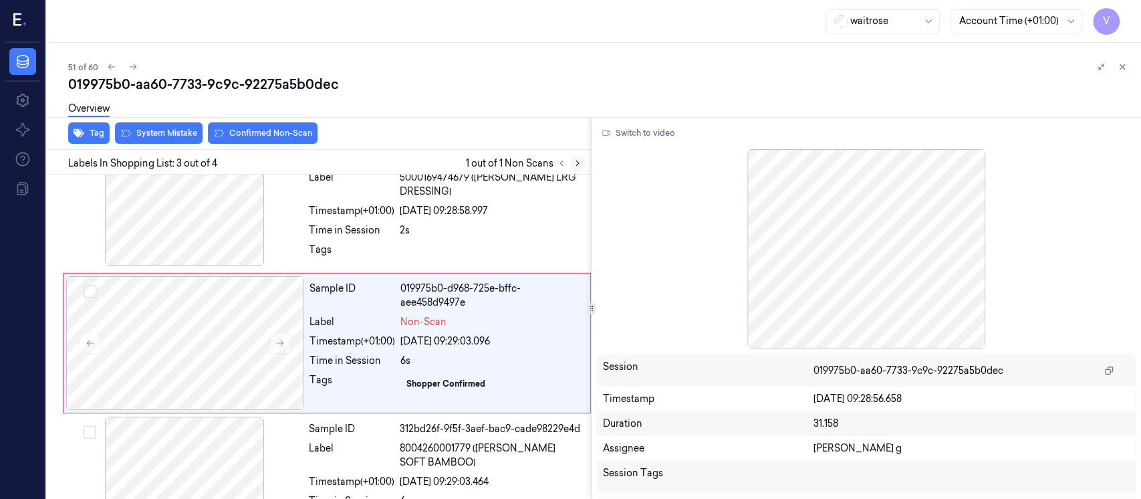
scroll to position [192, 0]
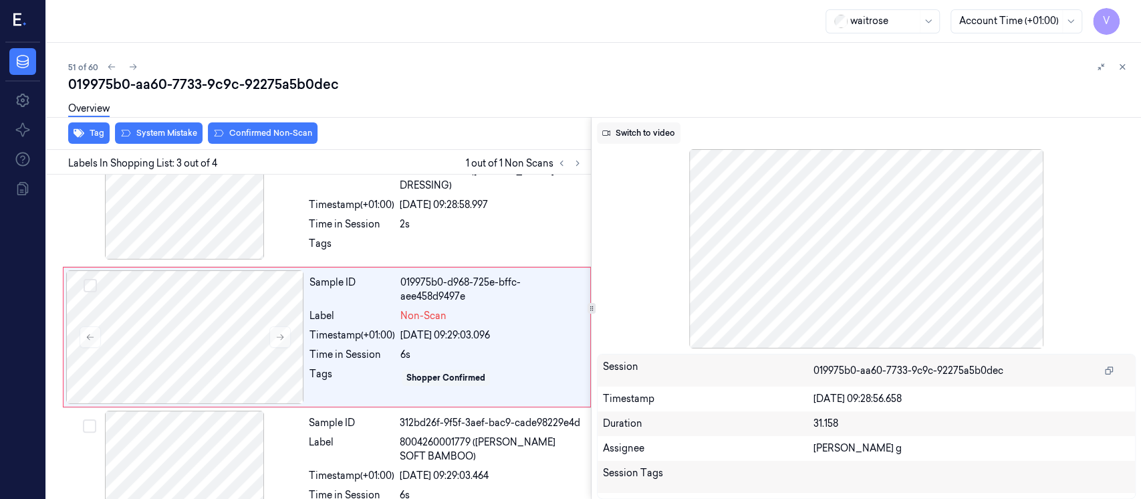
click at [646, 136] on button "Switch to video" at bounding box center [639, 132] width 84 height 21
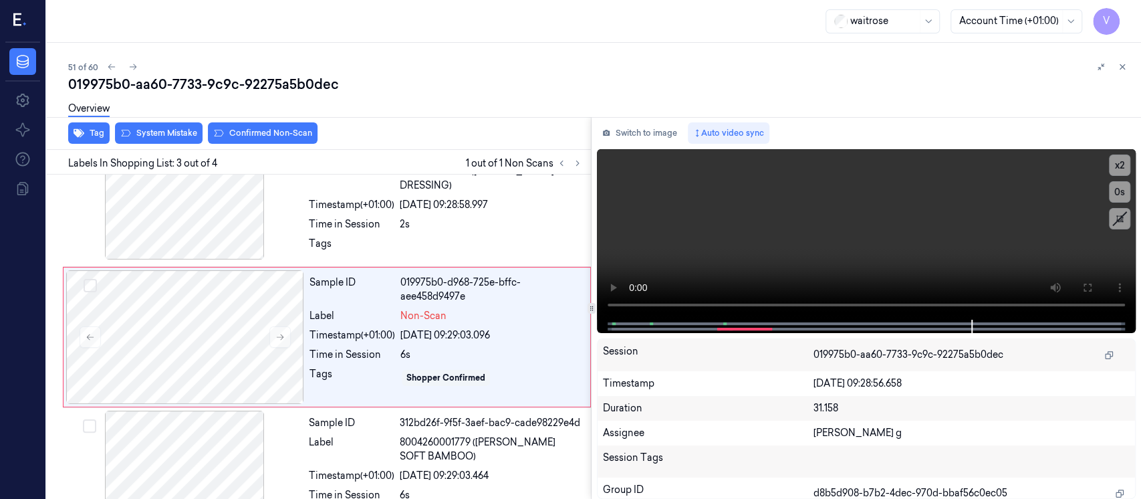
click at [634, 145] on div "Switch to image Auto video sync x 2 0 s Session 019975b0-aa60-7733-9c9c-92275a5…" at bounding box center [865, 308] width 549 height 382
click at [643, 128] on button "Switch to image" at bounding box center [640, 132] width 86 height 21
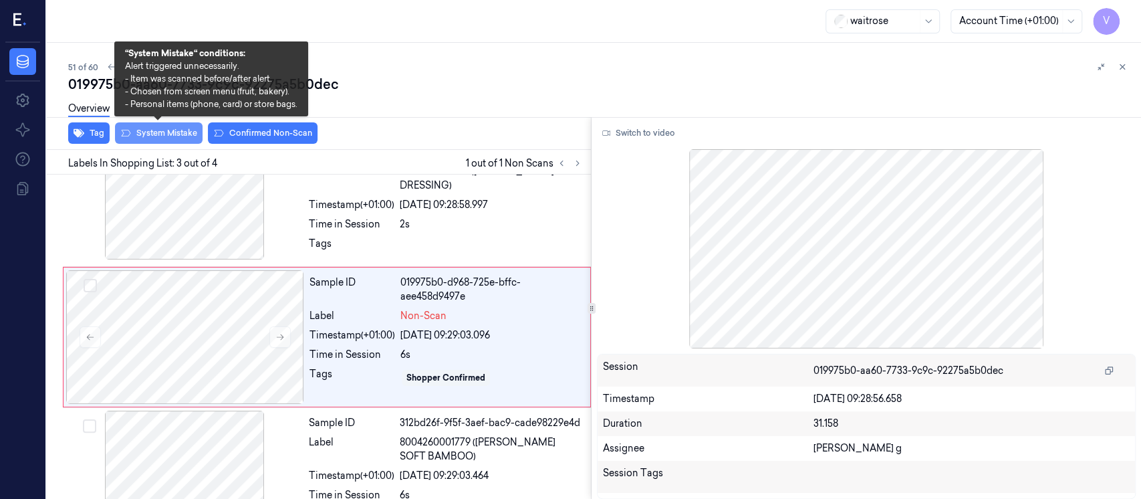
click at [140, 132] on button "System Mistake" at bounding box center [159, 132] width 88 height 21
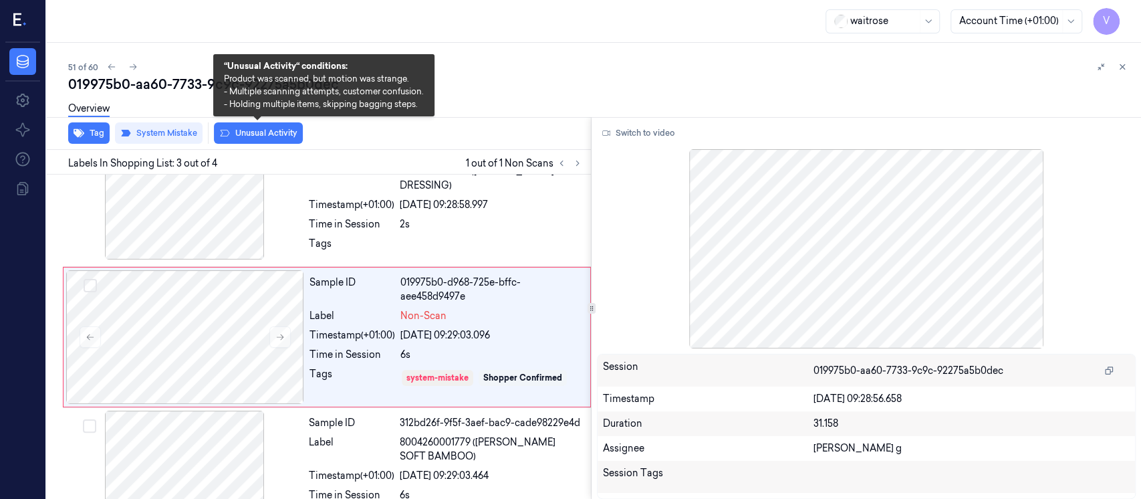
click at [278, 129] on button "Unusual Activity" at bounding box center [258, 132] width 89 height 21
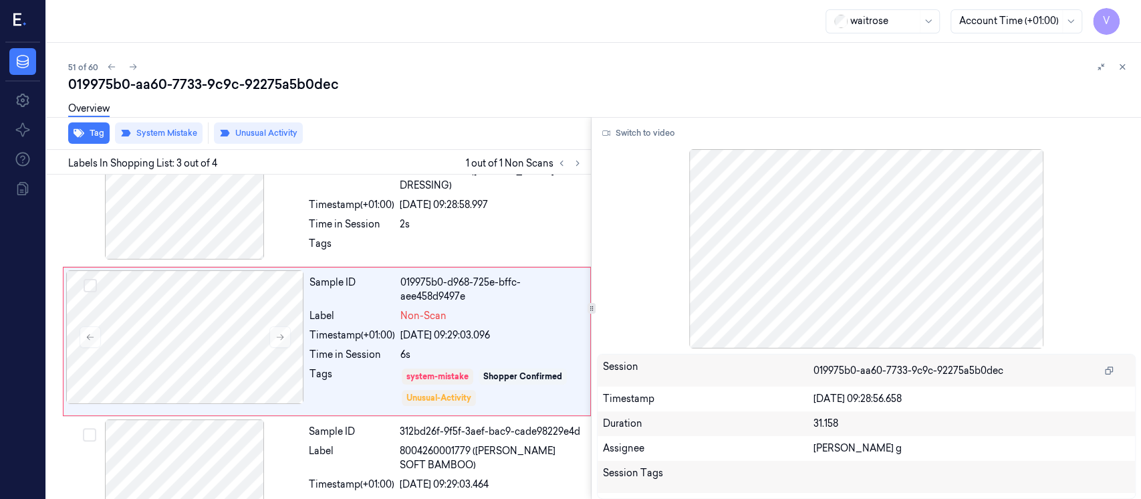
scroll to position [196, 0]
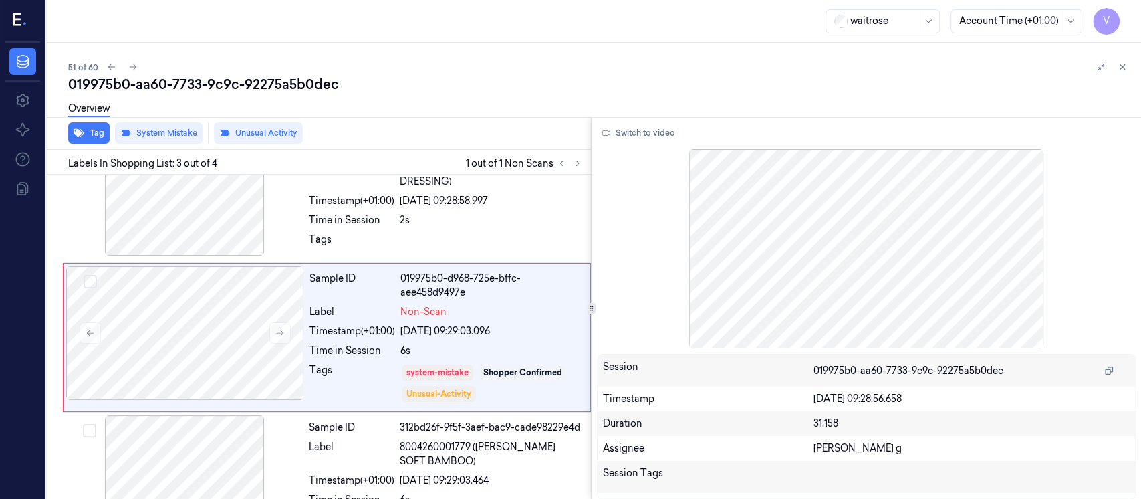
click at [1132, 72] on div "51 of 60 019975b0-aa60-7733-9c9c-92275a5b0dec Overview Tag System Mistake Unusu…" at bounding box center [594, 271] width 1094 height 456
click at [1128, 66] on button at bounding box center [1122, 67] width 16 height 16
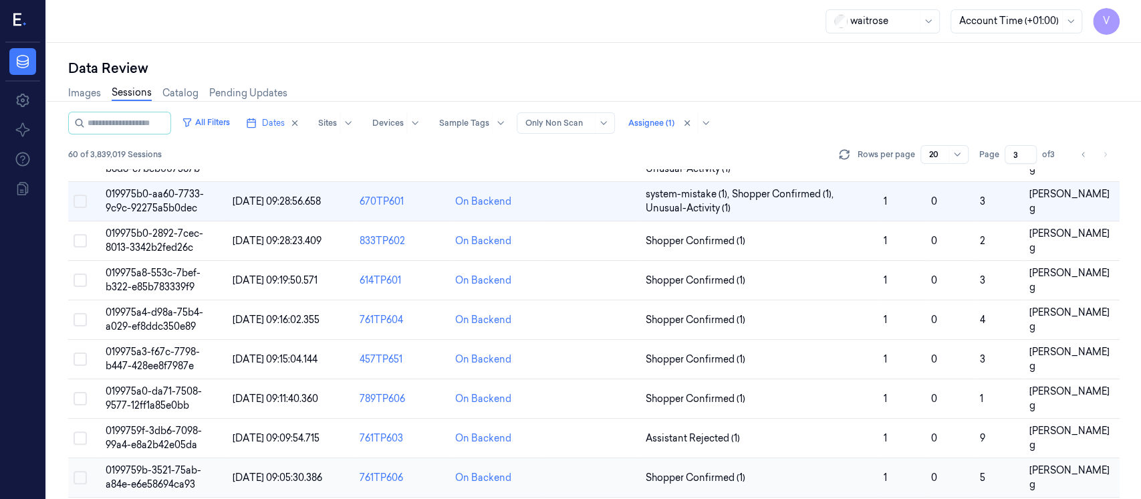
scroll to position [319, 0]
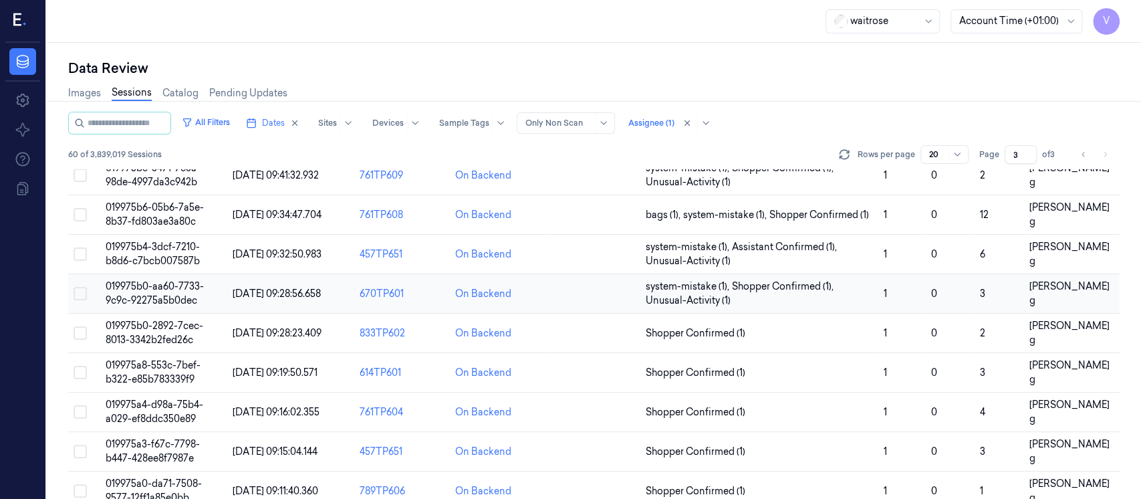
click at [592, 297] on td at bounding box center [593, 293] width 96 height 39
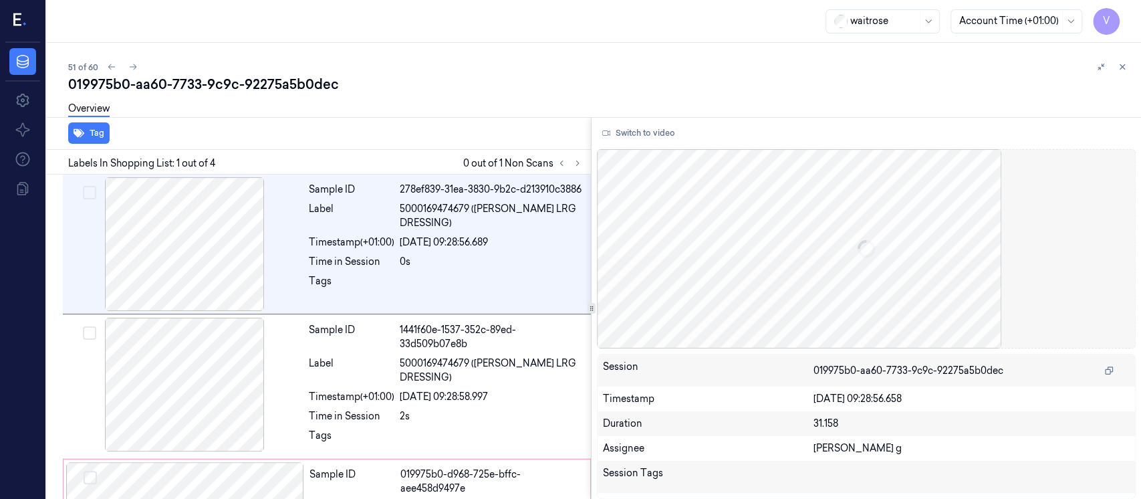
scroll to position [41, 0]
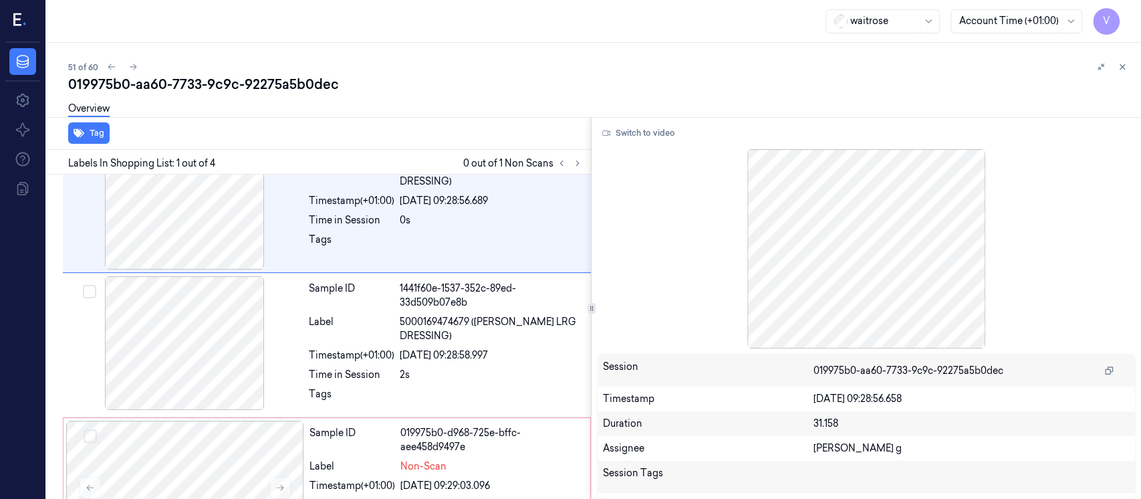
click at [406, 139] on div "Tag" at bounding box center [315, 133] width 549 height 33
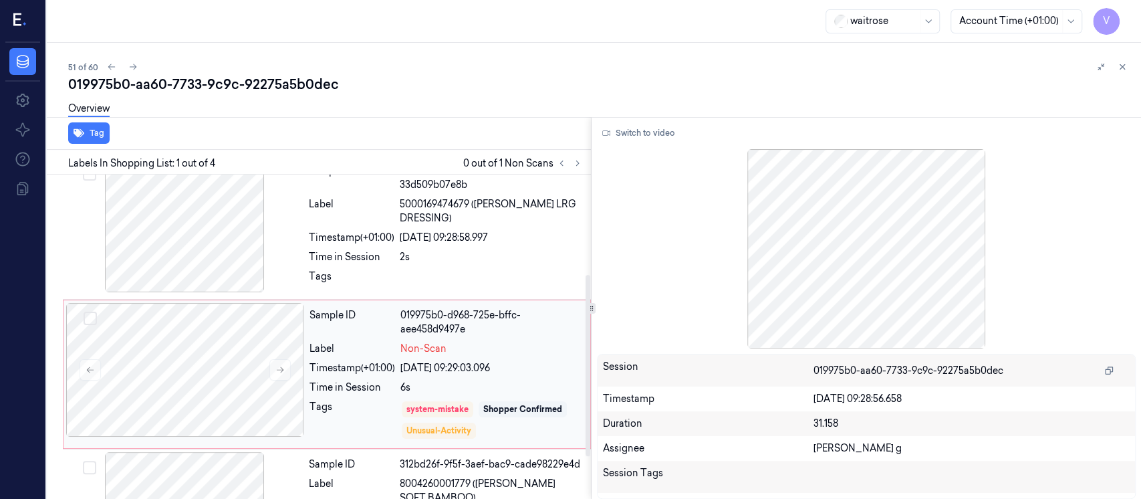
scroll to position [178, 0]
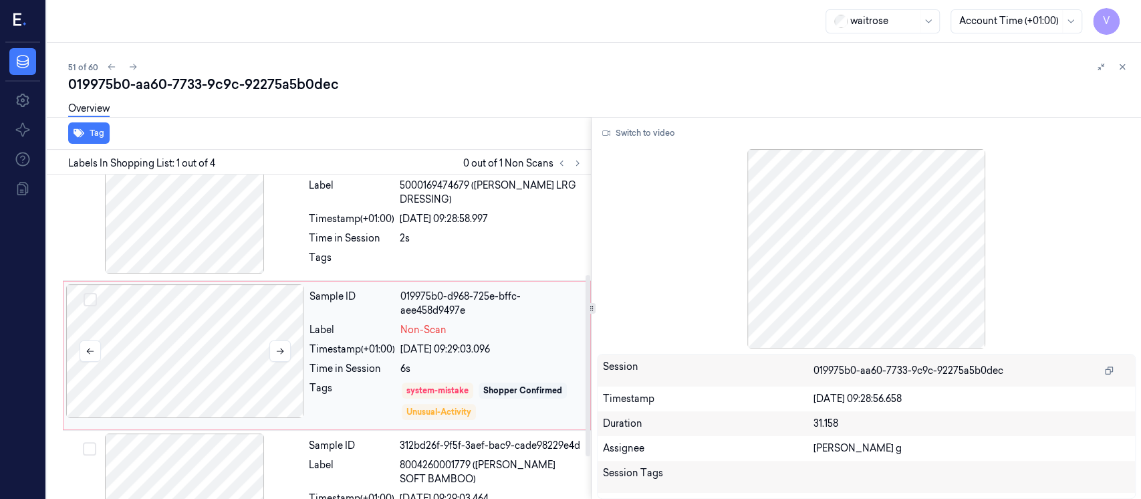
click at [213, 367] on div at bounding box center [185, 351] width 238 height 134
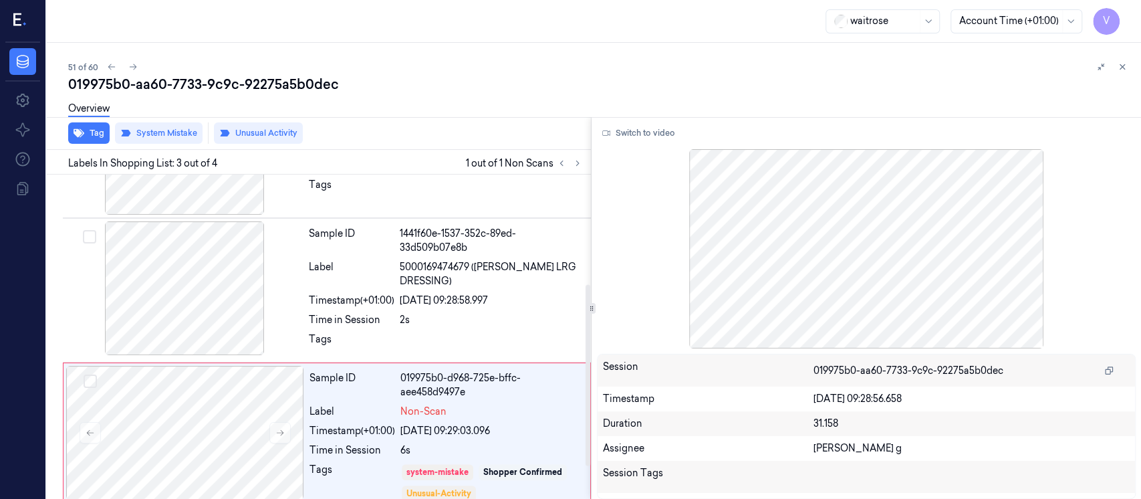
scroll to position [196, 0]
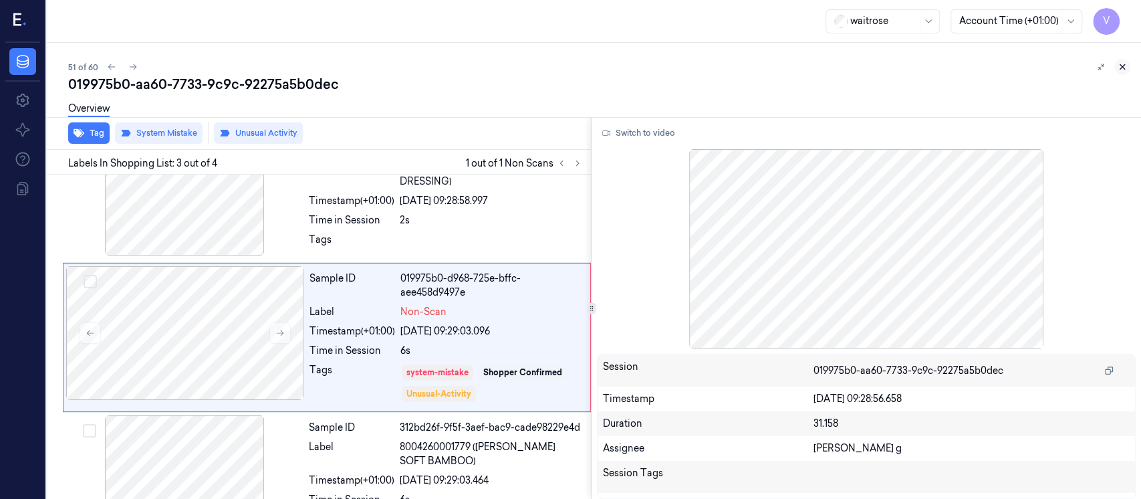
click at [1115, 67] on button at bounding box center [1122, 67] width 16 height 16
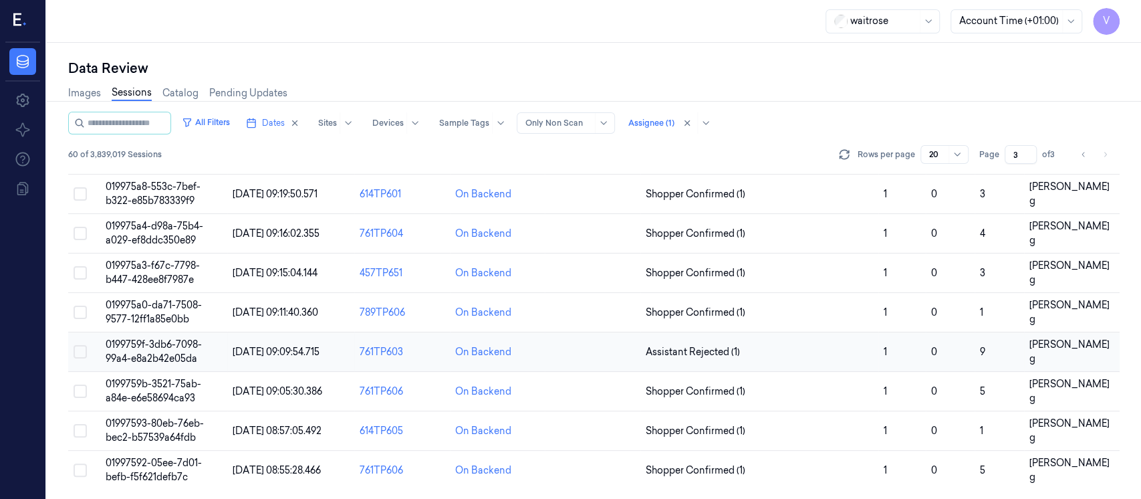
scroll to position [230, 0]
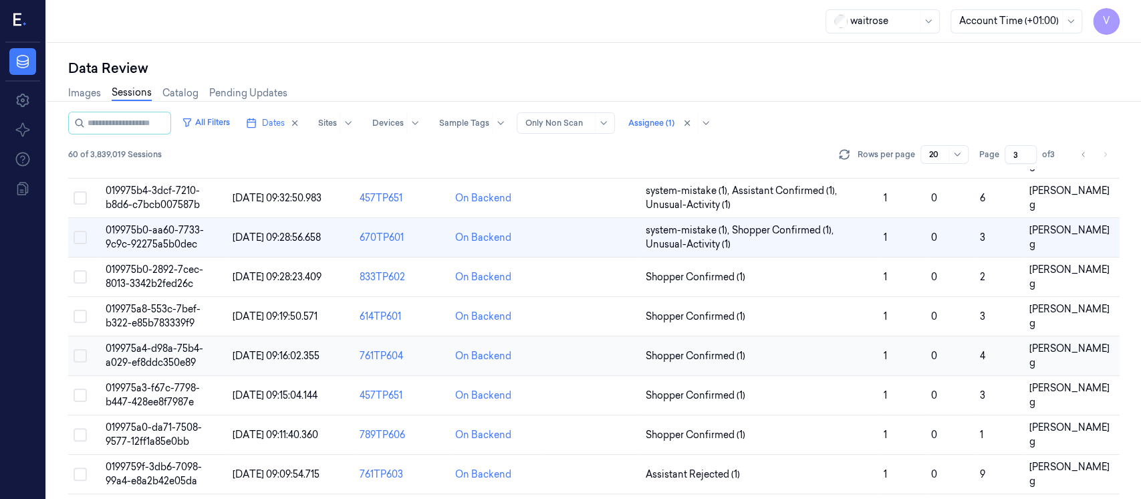
scroll to position [319, 0]
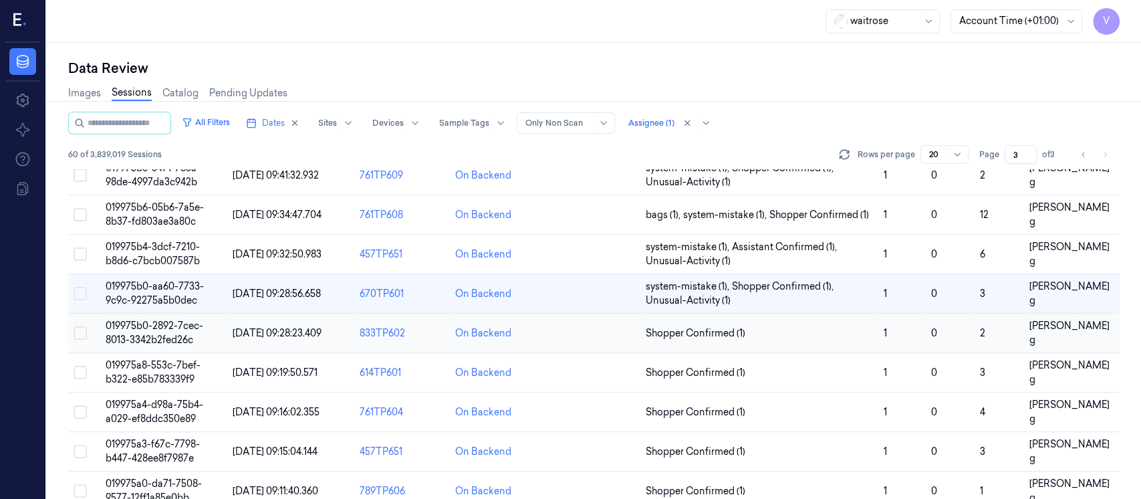
click at [587, 329] on td at bounding box center [593, 332] width 96 height 39
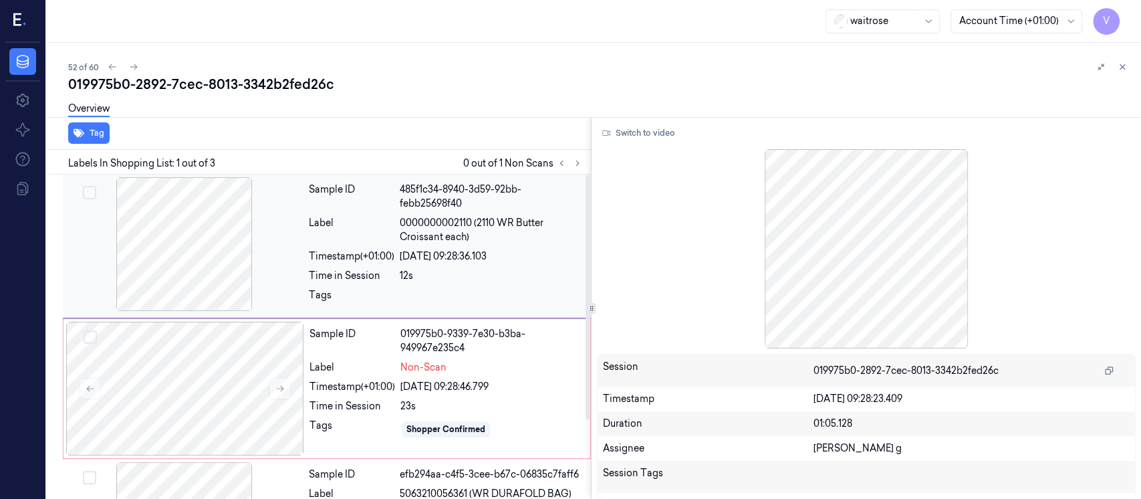
click at [339, 231] on div "Label" at bounding box center [352, 230] width 86 height 28
click at [631, 139] on button "Switch to video" at bounding box center [639, 132] width 84 height 21
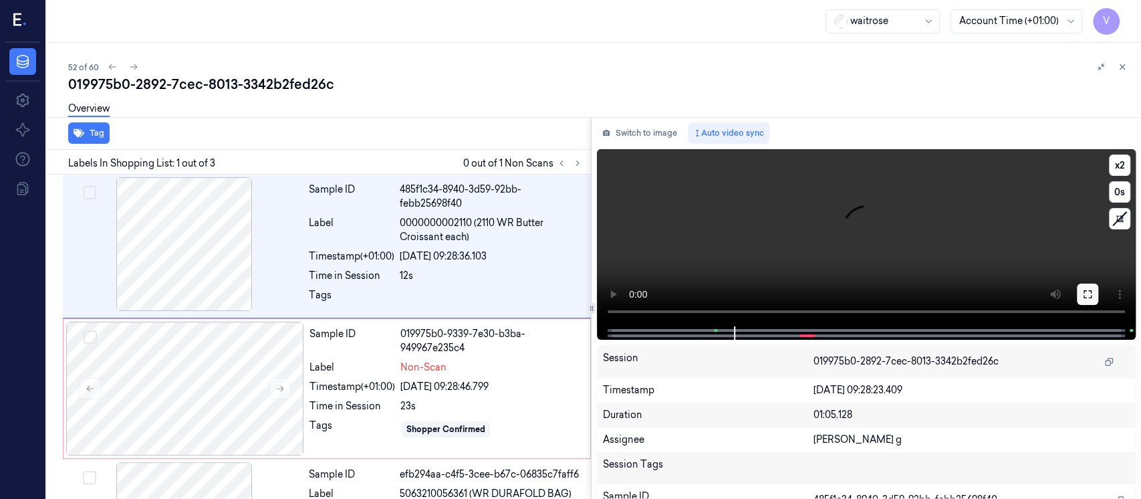
click at [1091, 290] on icon at bounding box center [1087, 294] width 11 height 11
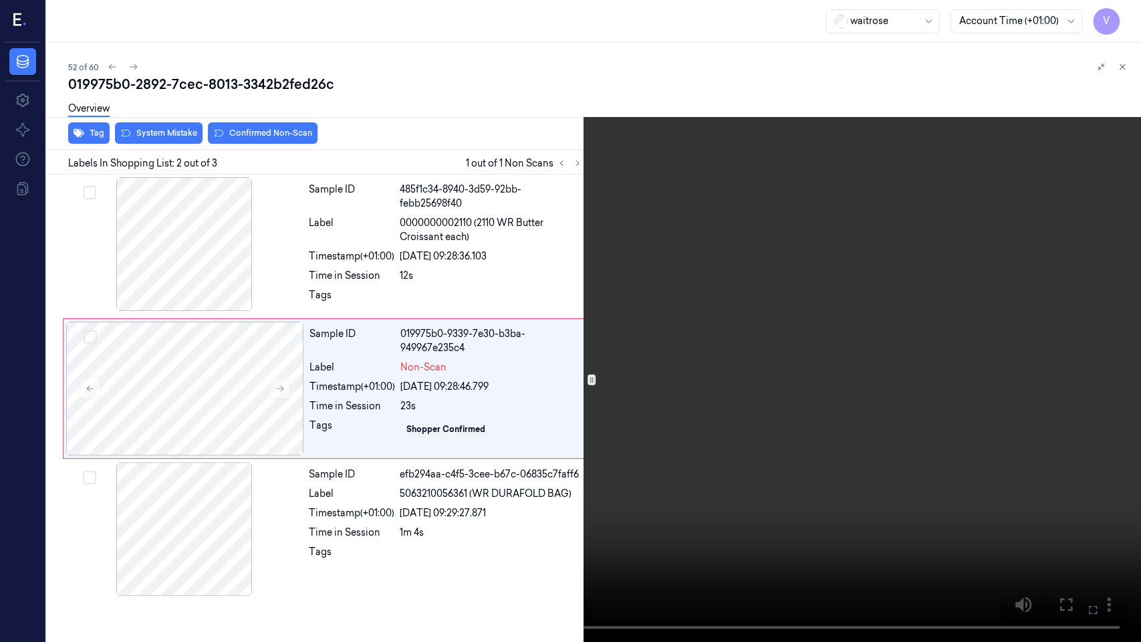
click at [0, 0] on icon at bounding box center [0, 0] width 0 height 0
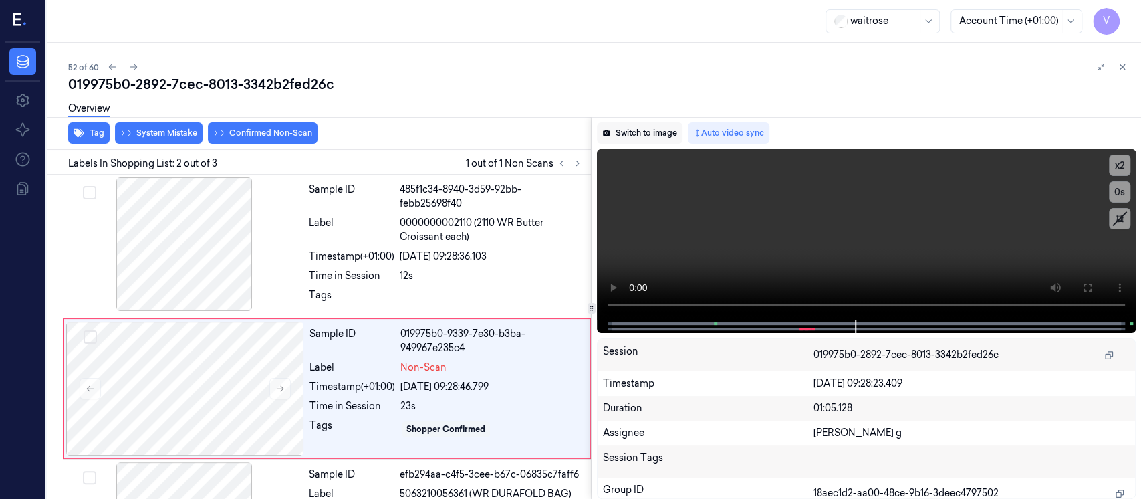
click at [630, 137] on button "Switch to image" at bounding box center [640, 132] width 86 height 21
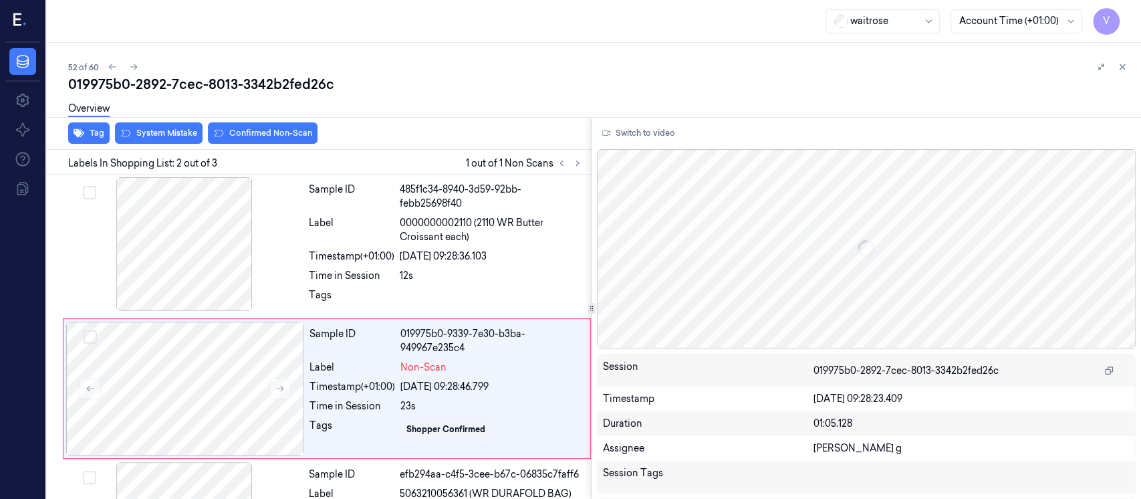
scroll to position [51, 0]
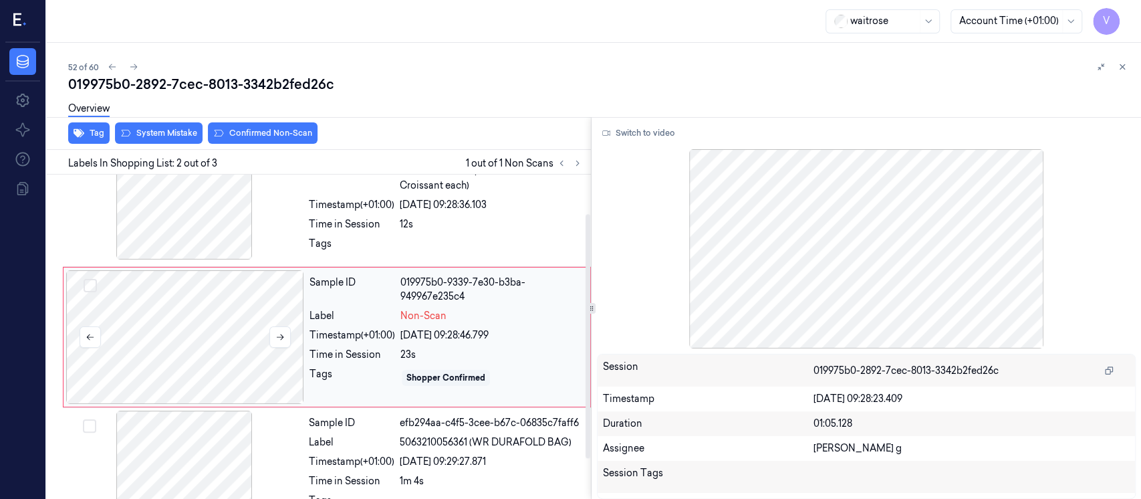
click at [208, 338] on div at bounding box center [185, 337] width 238 height 134
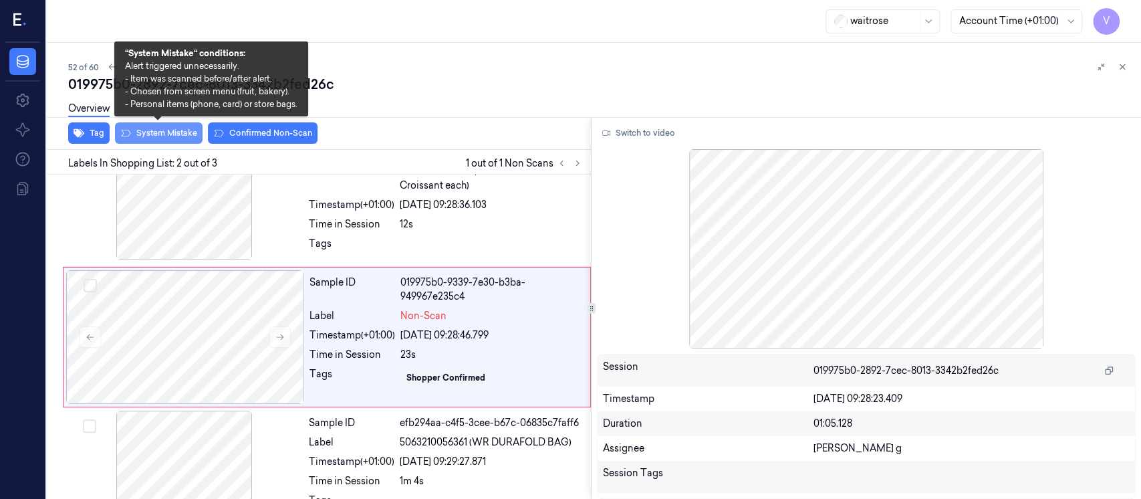
click at [155, 131] on button "System Mistake" at bounding box center [159, 132] width 88 height 21
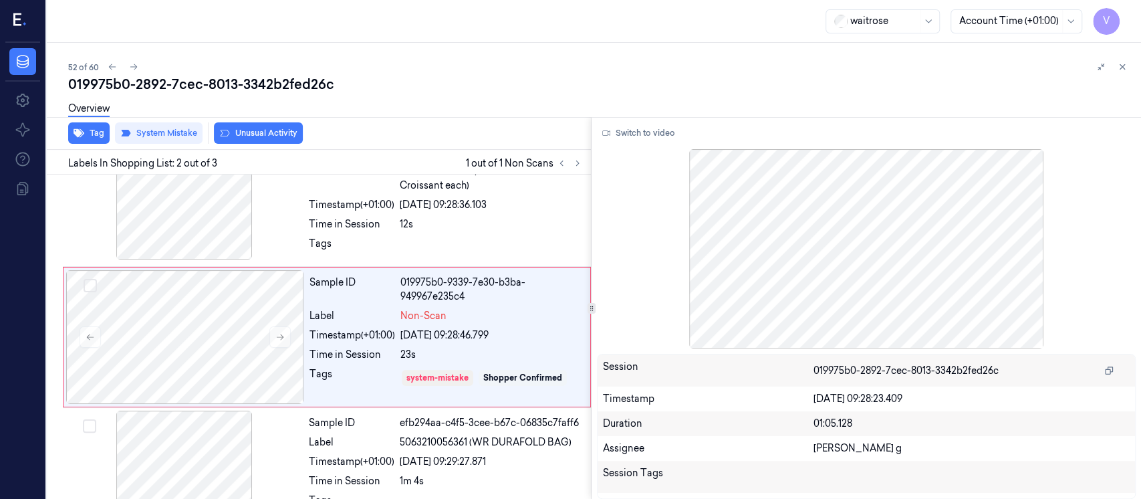
click at [246, 135] on button "Unusual Activity" at bounding box center [258, 132] width 89 height 21
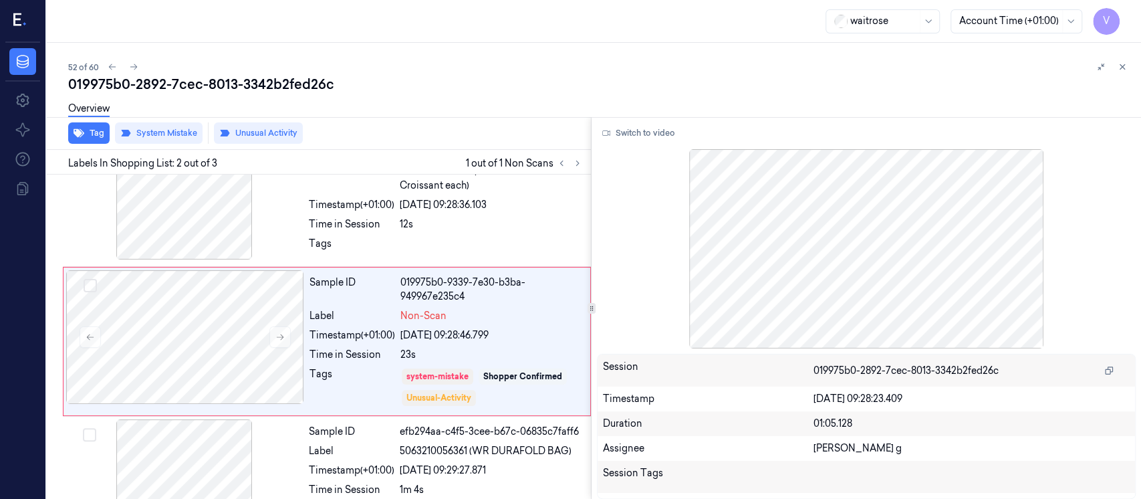
scroll to position [55, 0]
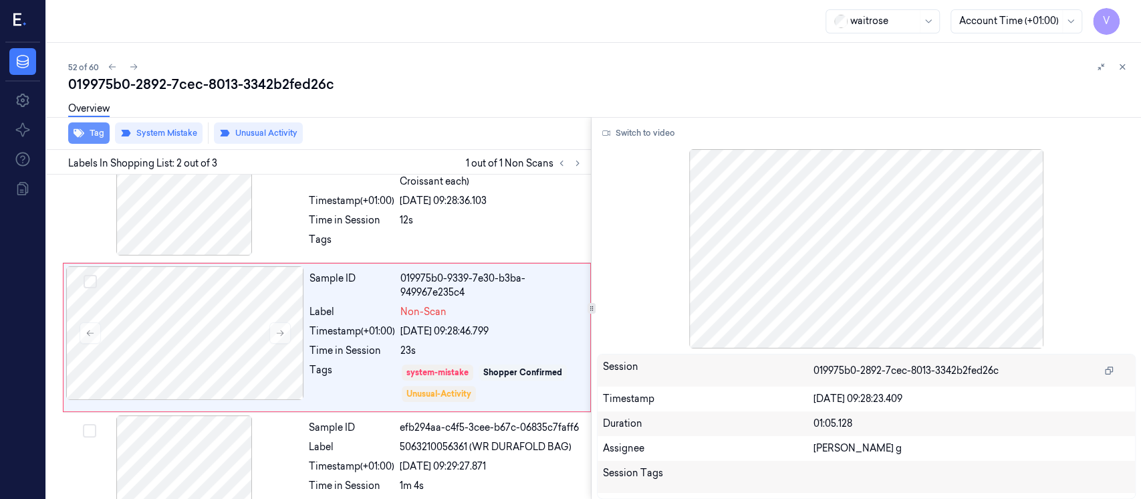
click at [70, 136] on button "Tag" at bounding box center [88, 132] width 41 height 21
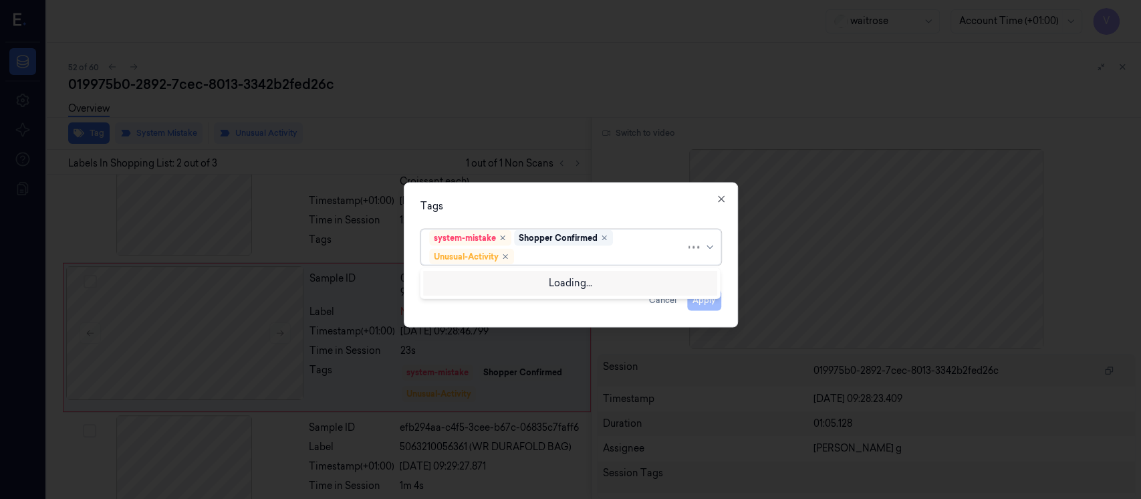
click at [579, 250] on div at bounding box center [601, 256] width 169 height 14
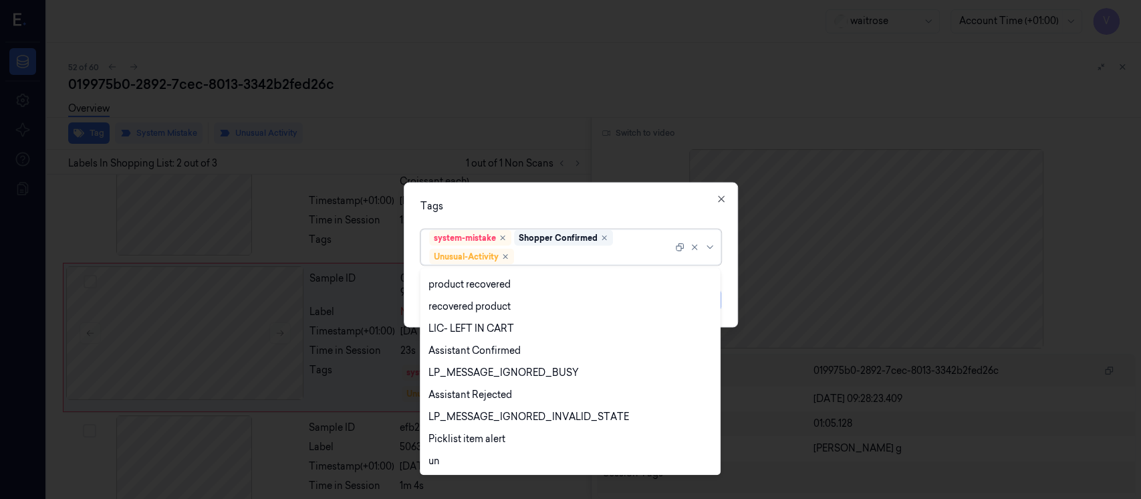
scroll to position [262, 0]
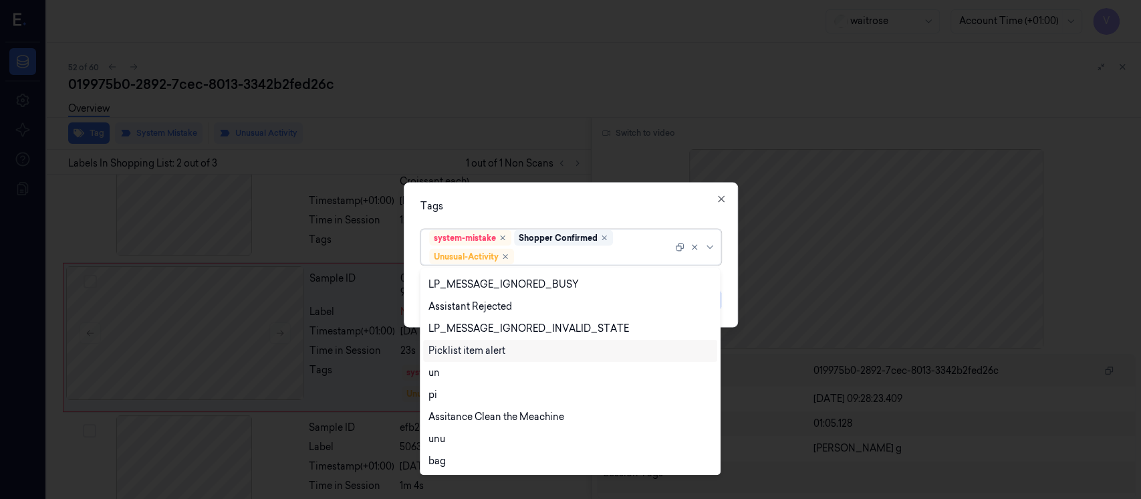
click at [474, 351] on div "Picklist item alert" at bounding box center [466, 351] width 77 height 14
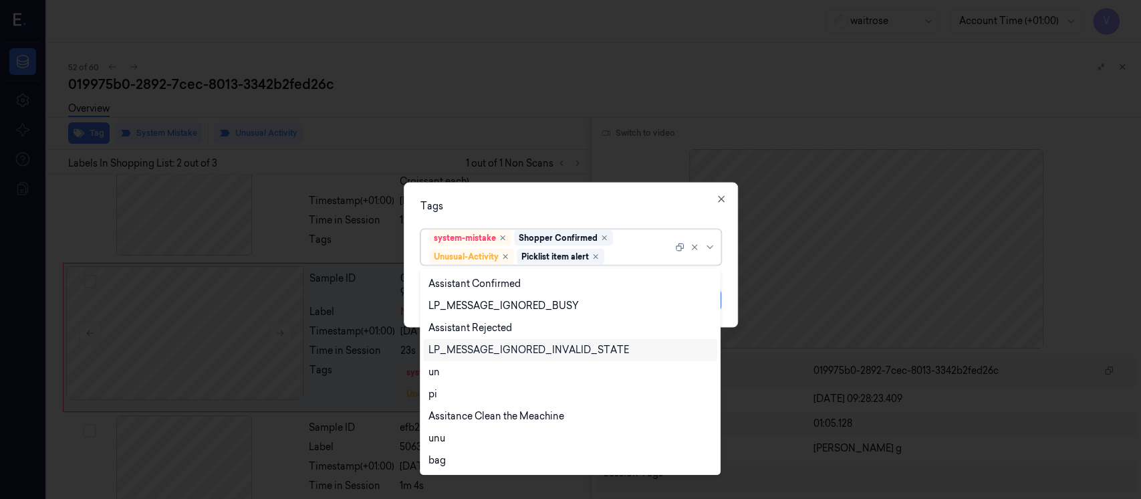
scroll to position [241, 0]
click at [566, 209] on div "Tags" at bounding box center [570, 206] width 301 height 14
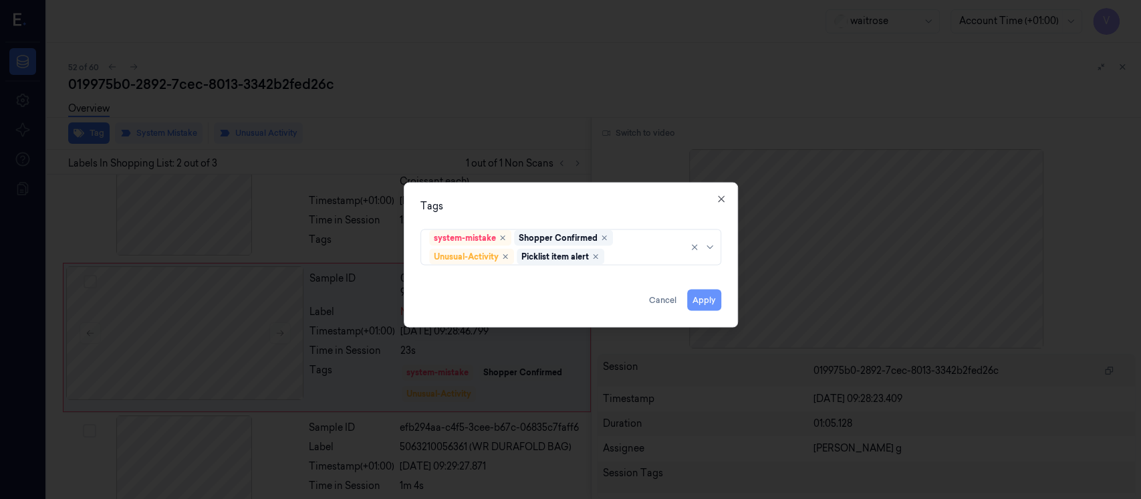
click at [700, 299] on button "Apply" at bounding box center [704, 299] width 34 height 21
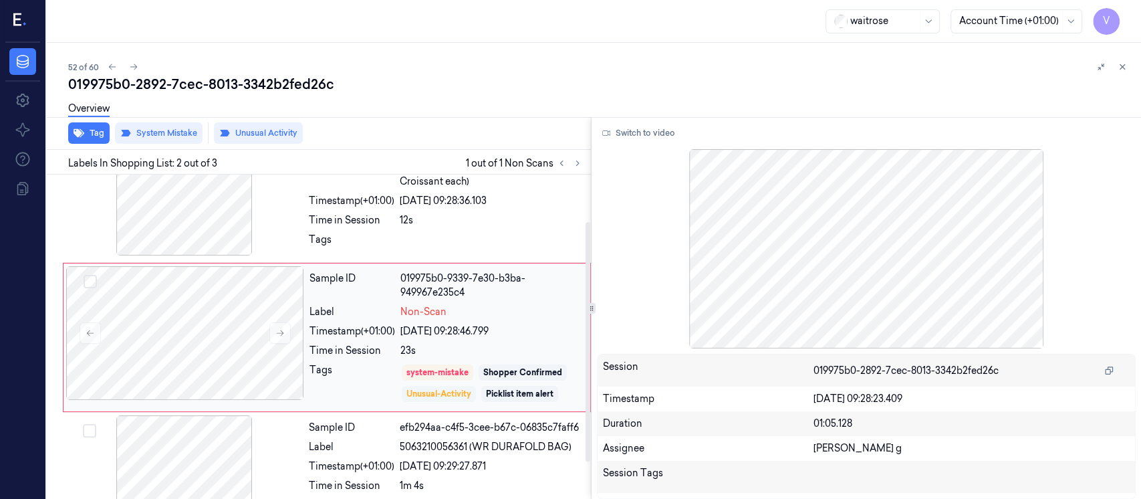
scroll to position [112, 0]
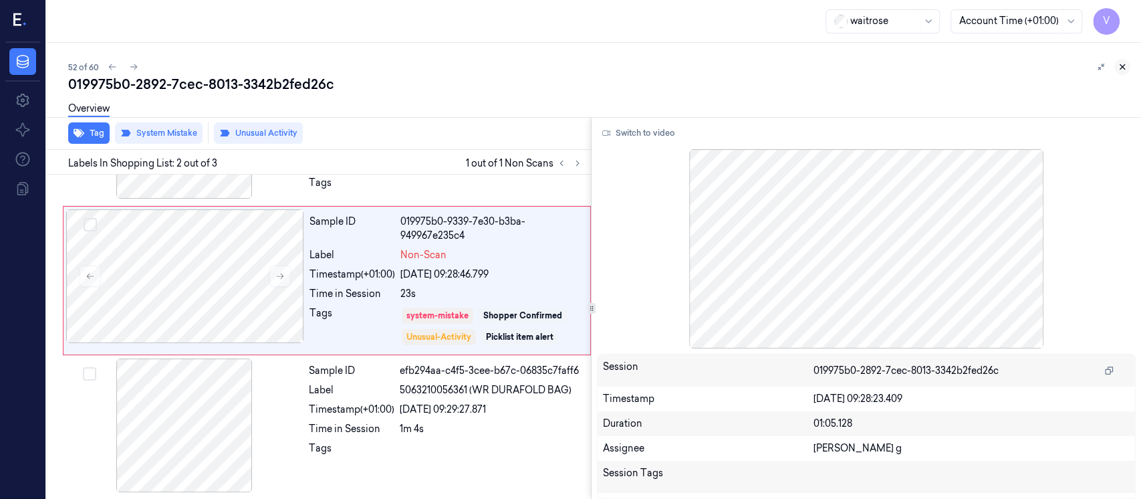
click at [1124, 60] on button at bounding box center [1122, 67] width 16 height 16
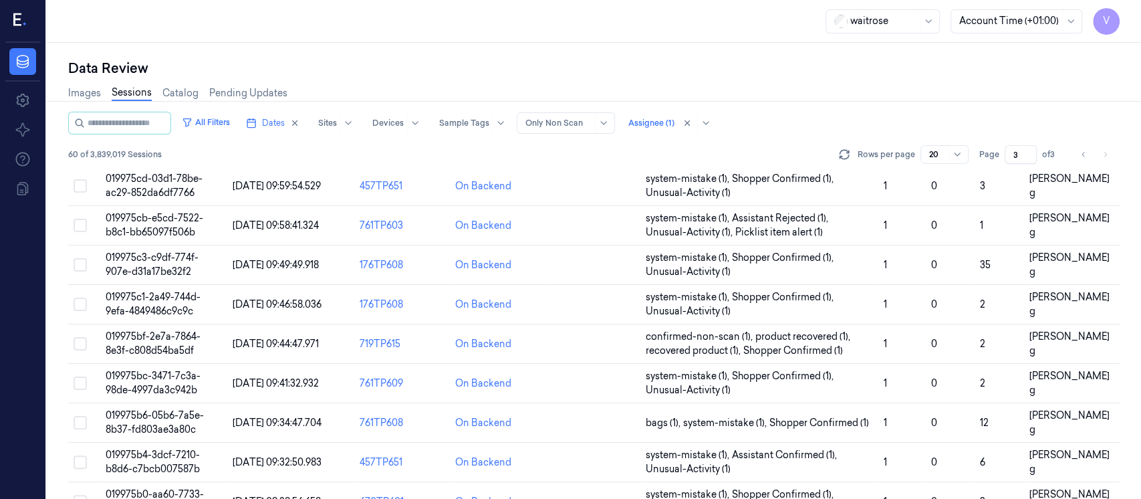
scroll to position [384, 0]
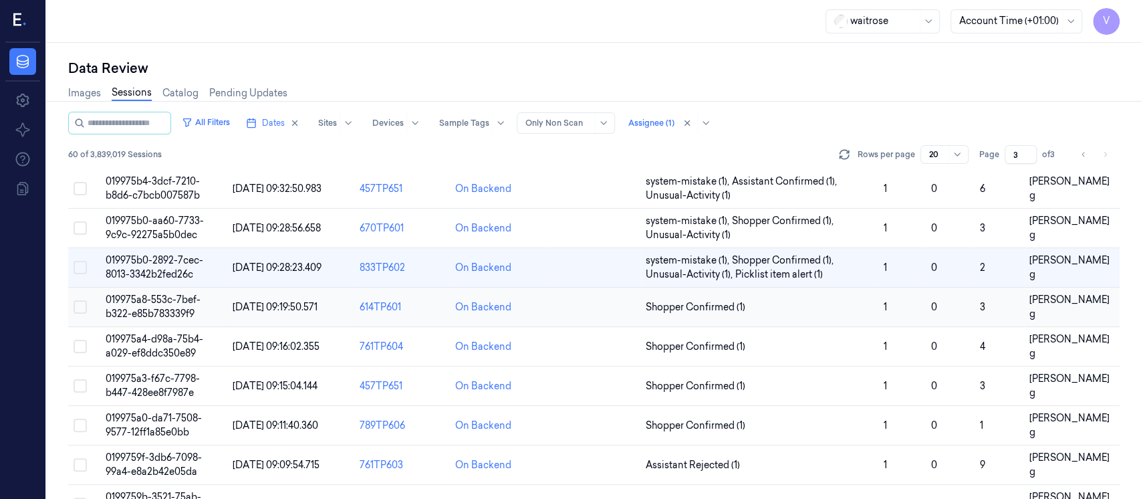
click at [575, 311] on td at bounding box center [593, 306] width 96 height 39
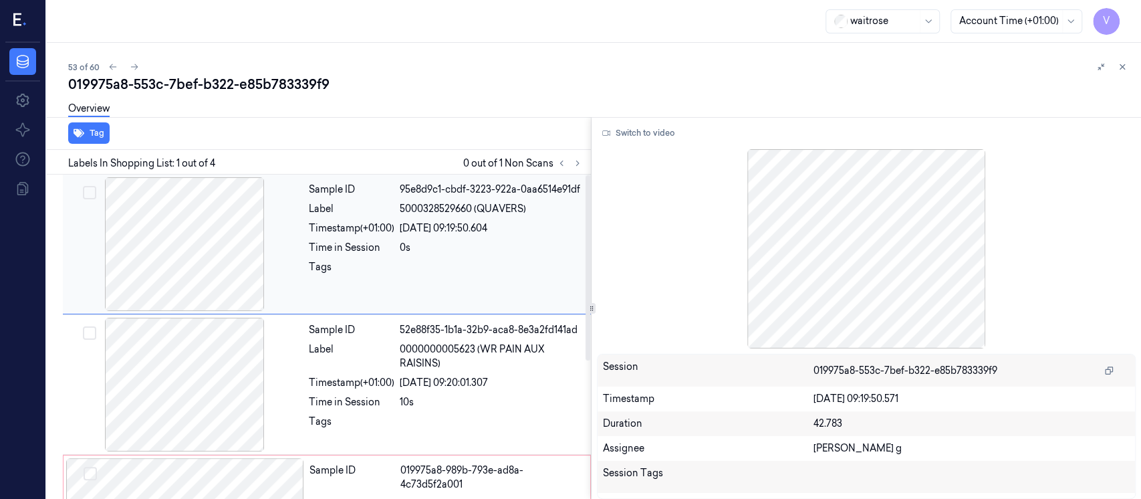
click at [422, 257] on div "Sample ID 95e8d9c1-cbdf-3223-922a-0aa6514e91df Label 5000328529660 (QUAVERS) Ti…" at bounding box center [445, 244] width 285 height 134
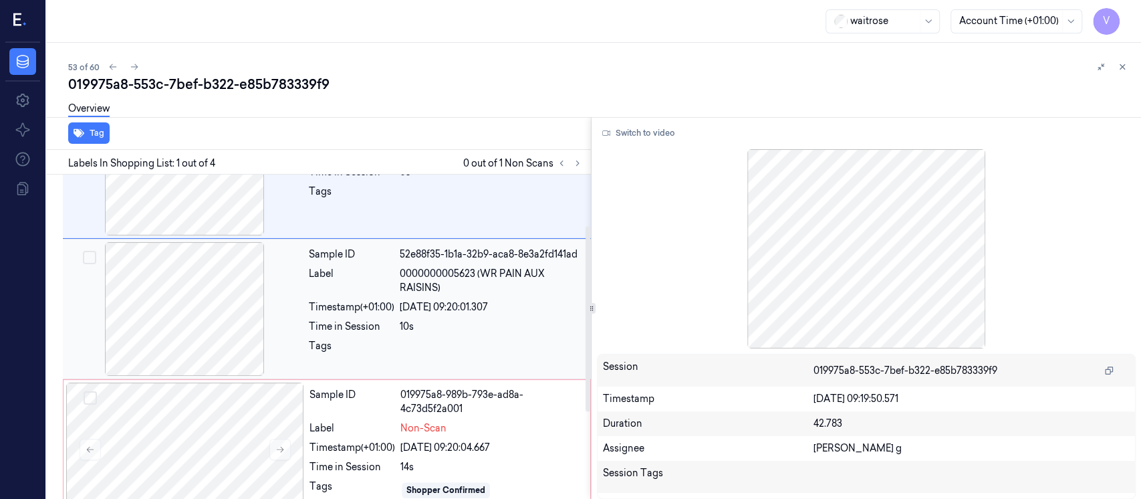
scroll to position [89, 0]
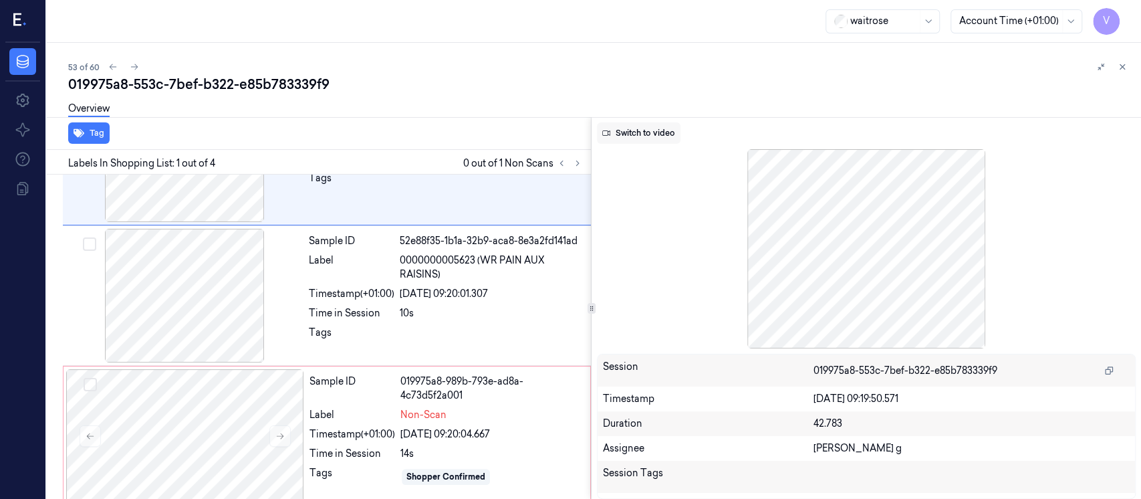
click at [638, 130] on button "Switch to video" at bounding box center [639, 132] width 84 height 21
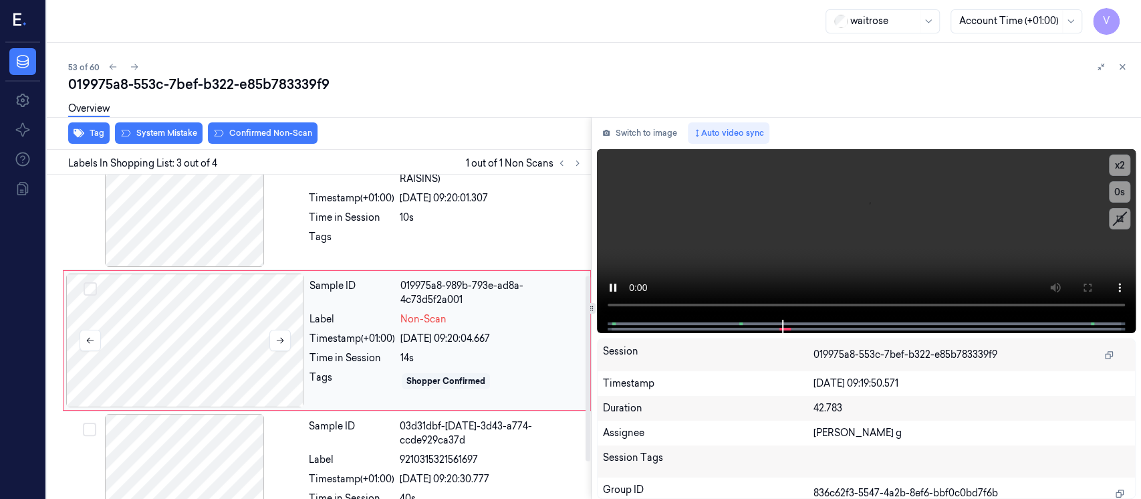
scroll to position [187, 0]
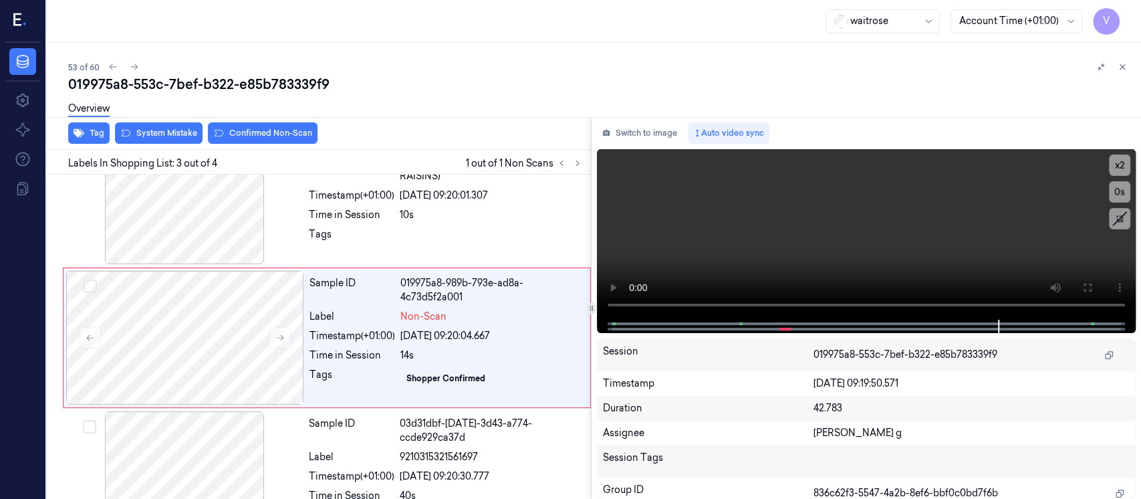
click at [617, 144] on div "Switch to image Auto video sync x 2 0 s Session 019975a8-553c-7bef-b322-e85b783…" at bounding box center [865, 308] width 549 height 382
click at [626, 141] on button "Switch to image" at bounding box center [640, 132] width 86 height 21
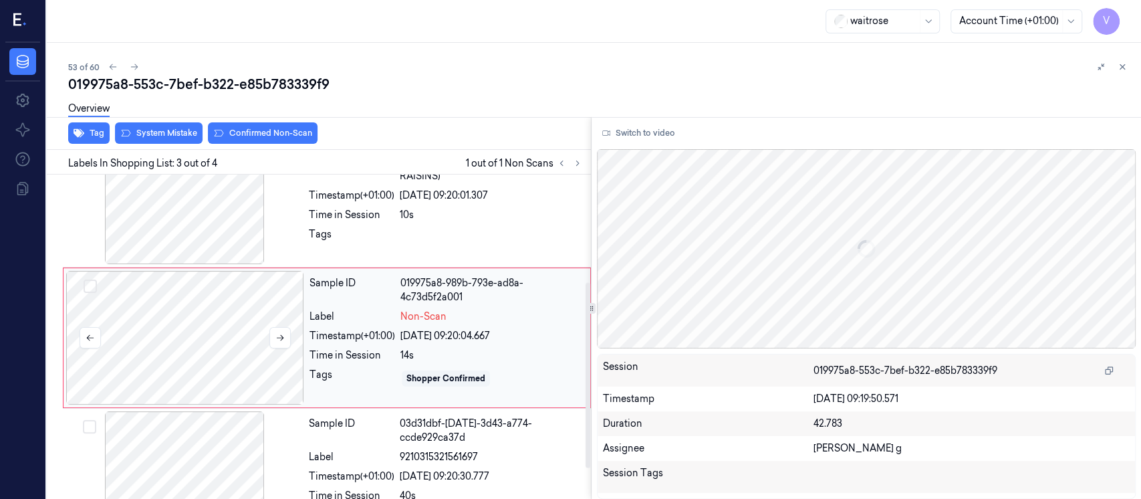
click at [257, 325] on div at bounding box center [185, 338] width 238 height 134
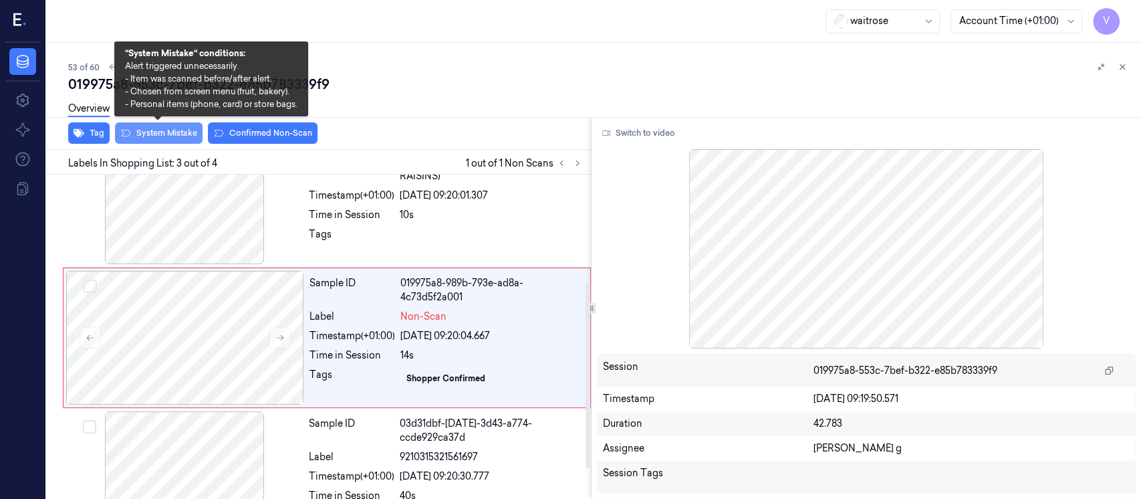
click at [176, 134] on button "System Mistake" at bounding box center [159, 132] width 88 height 21
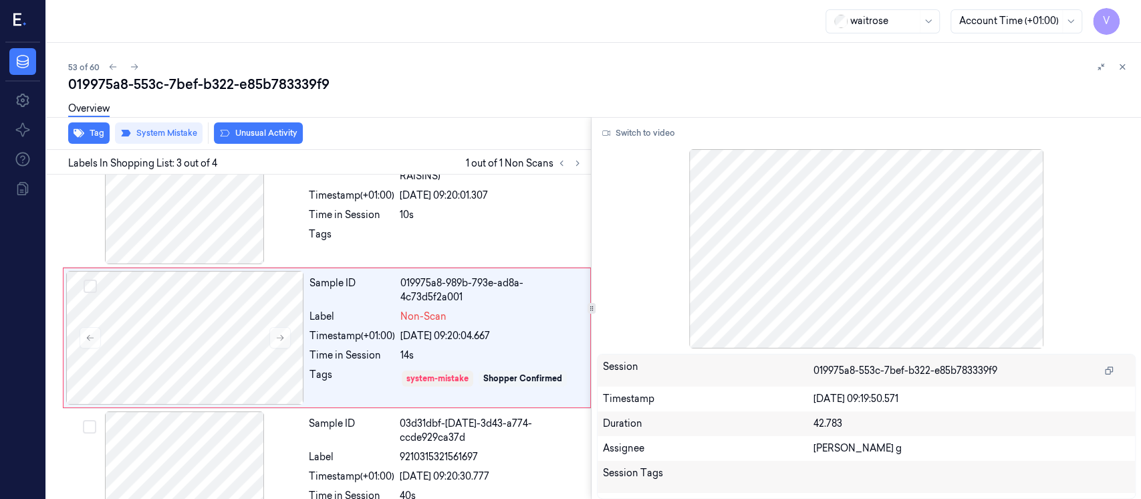
click at [265, 133] on button "Unusual Activity" at bounding box center [258, 132] width 89 height 21
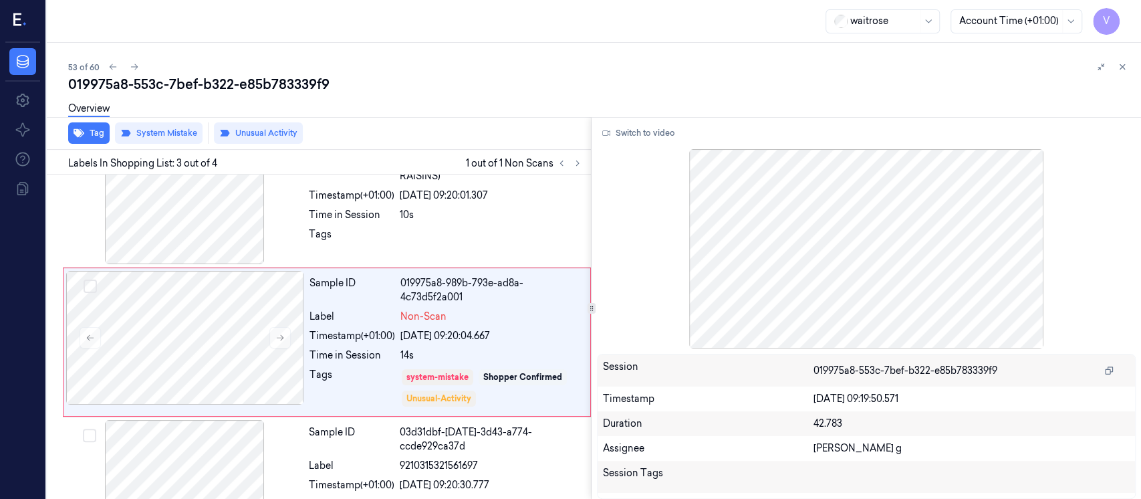
scroll to position [192, 0]
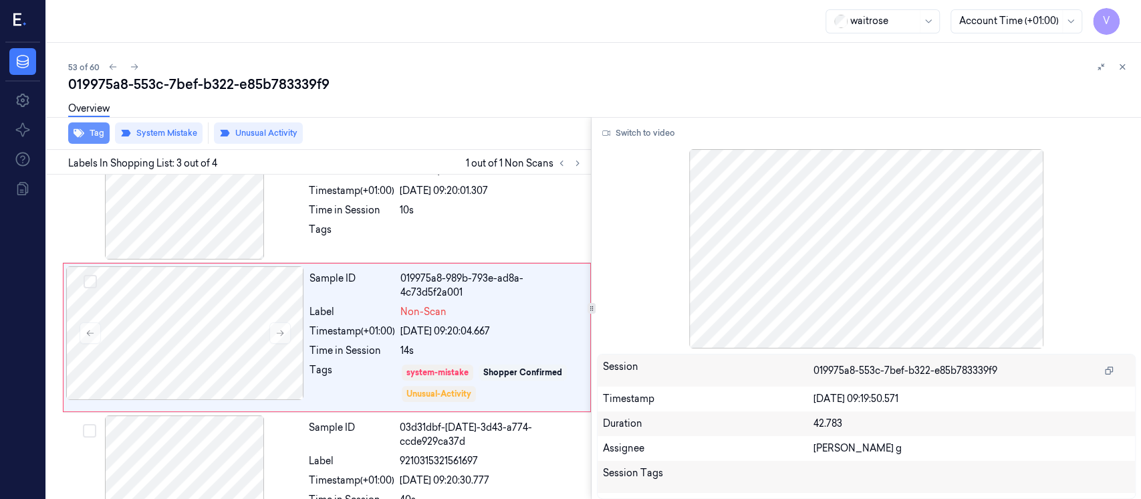
click at [86, 136] on button "Tag" at bounding box center [88, 132] width 41 height 21
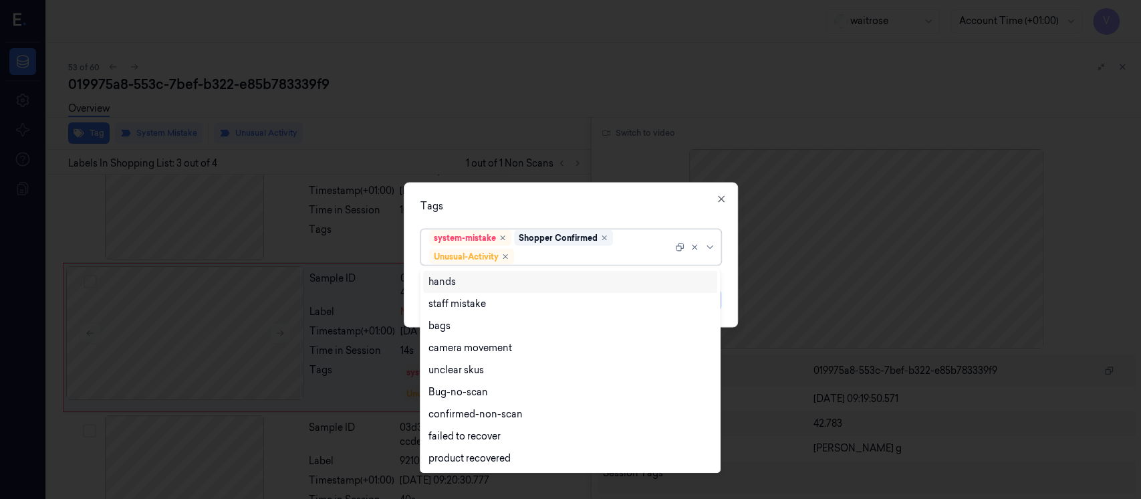
click at [551, 261] on div at bounding box center [595, 256] width 156 height 14
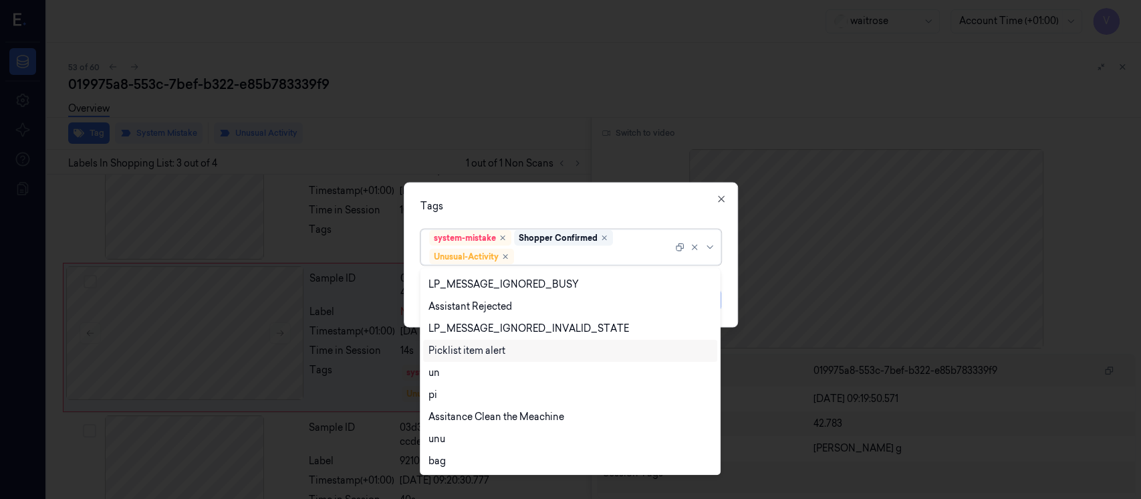
click at [481, 352] on div "Picklist item alert" at bounding box center [466, 351] width 77 height 14
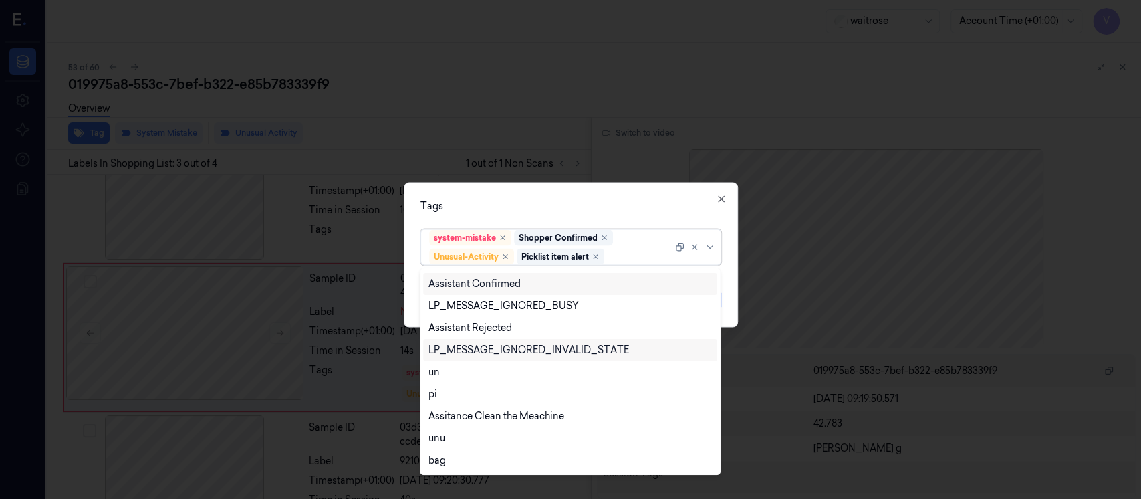
scroll to position [241, 0]
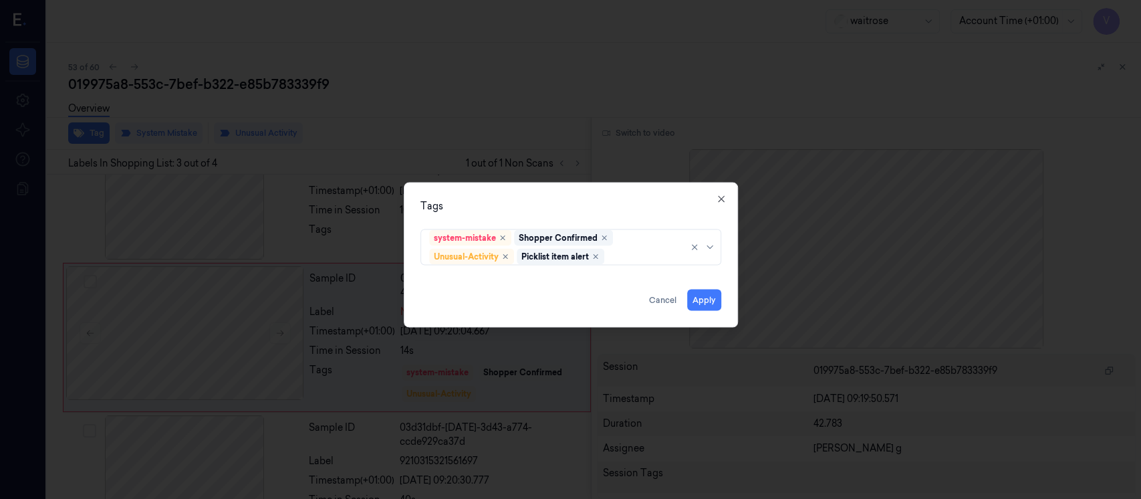
click at [593, 205] on div "Tags" at bounding box center [570, 206] width 301 height 14
click at [694, 298] on button "Apply" at bounding box center [704, 299] width 34 height 21
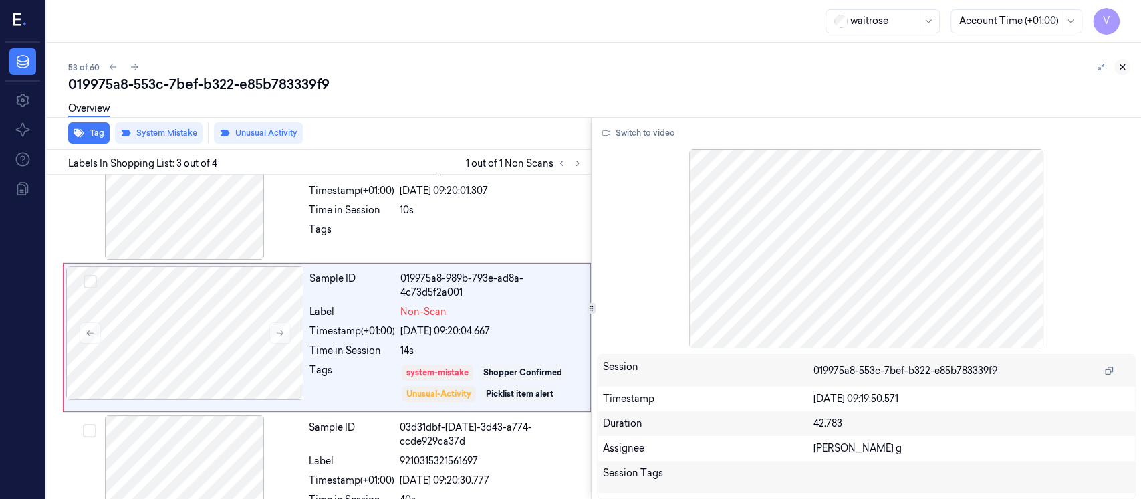
click at [1124, 71] on icon at bounding box center [1121, 66] width 9 height 9
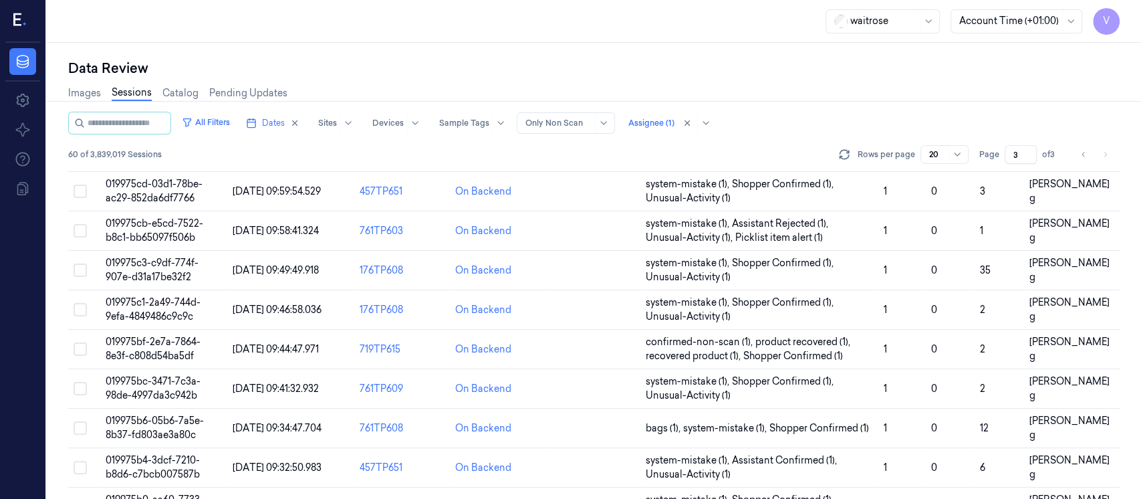
scroll to position [497, 0]
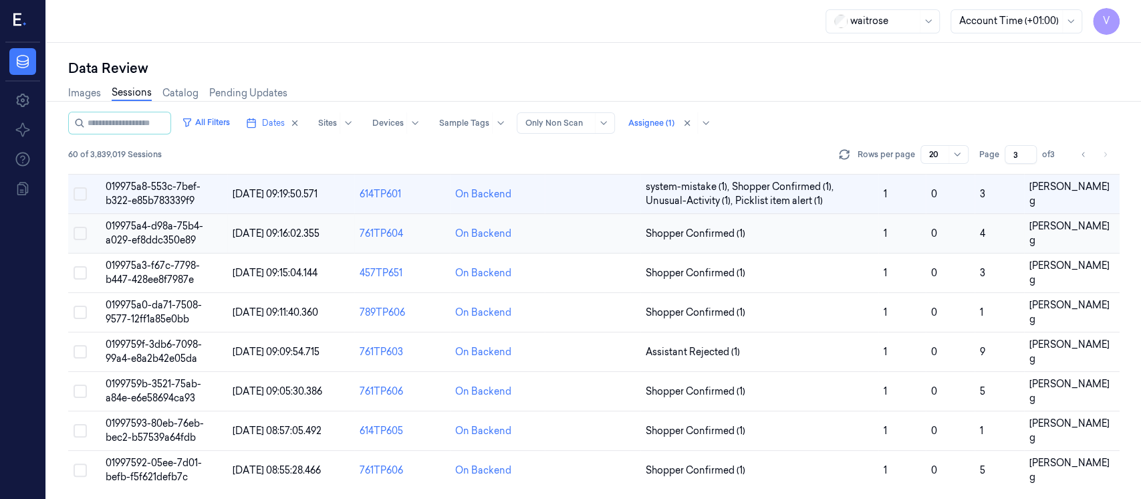
click at [595, 238] on td at bounding box center [593, 233] width 96 height 39
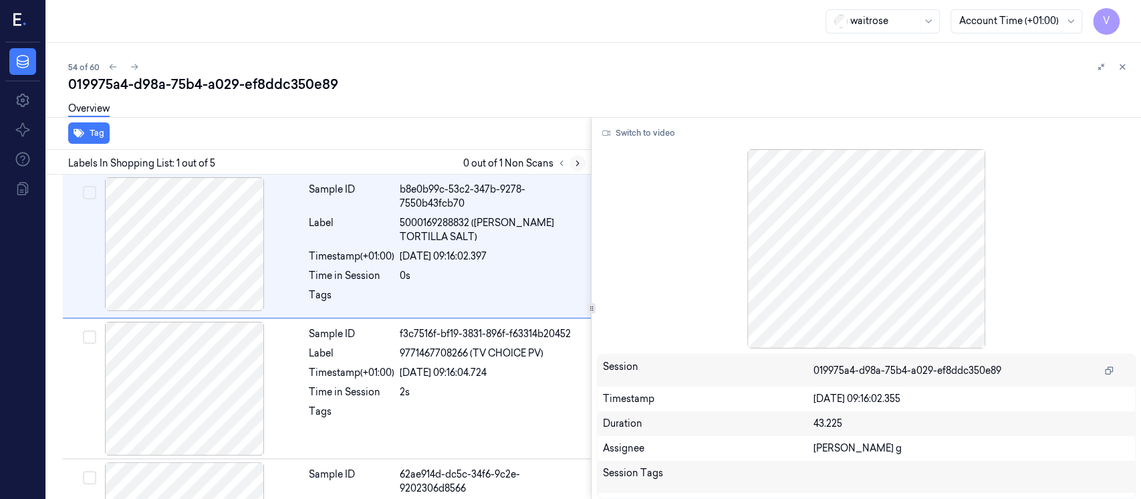
click at [575, 158] on icon at bounding box center [577, 162] width 9 height 9
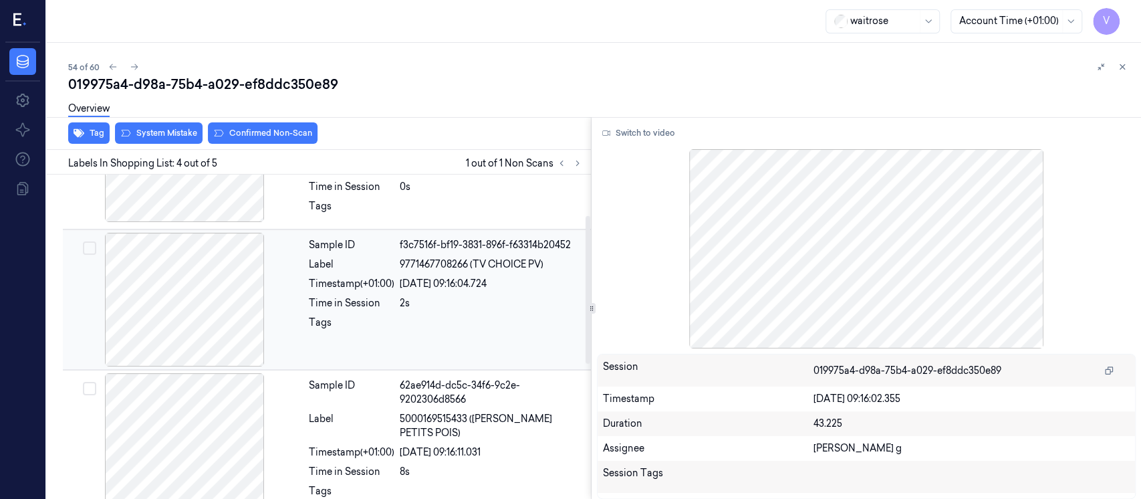
click at [379, 285] on div "Timestamp (+01:00)" at bounding box center [352, 284] width 86 height 14
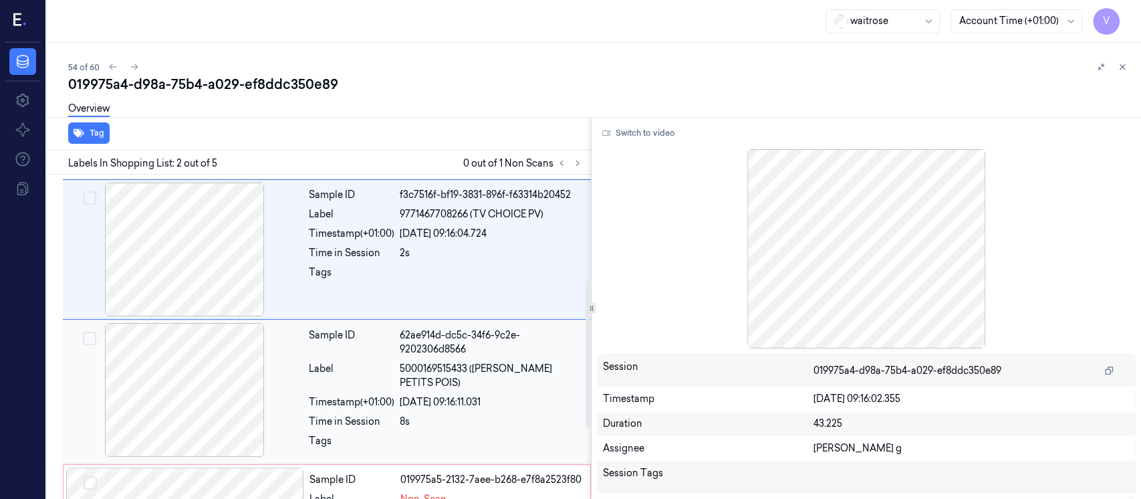
scroll to position [230, 0]
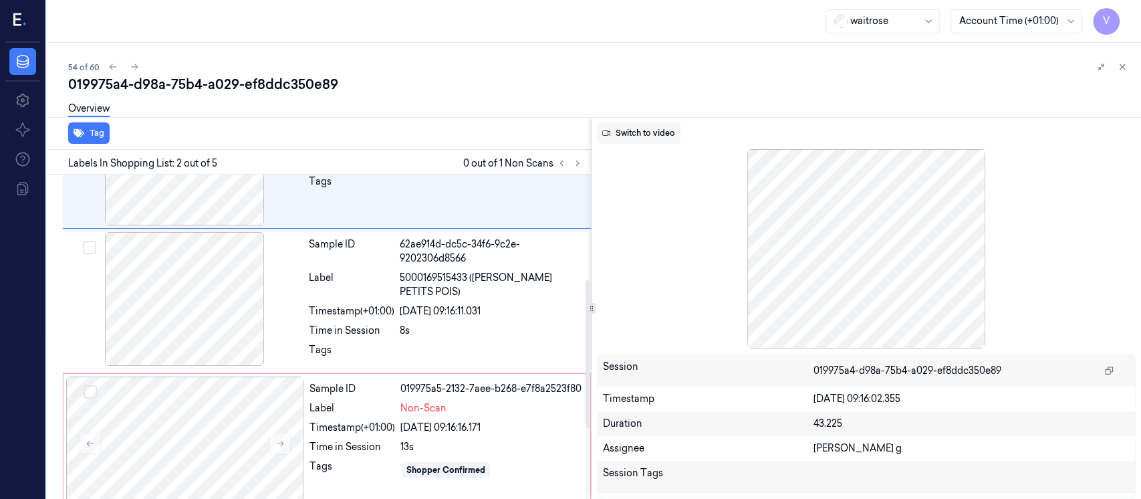
click at [653, 140] on button "Switch to video" at bounding box center [639, 132] width 84 height 21
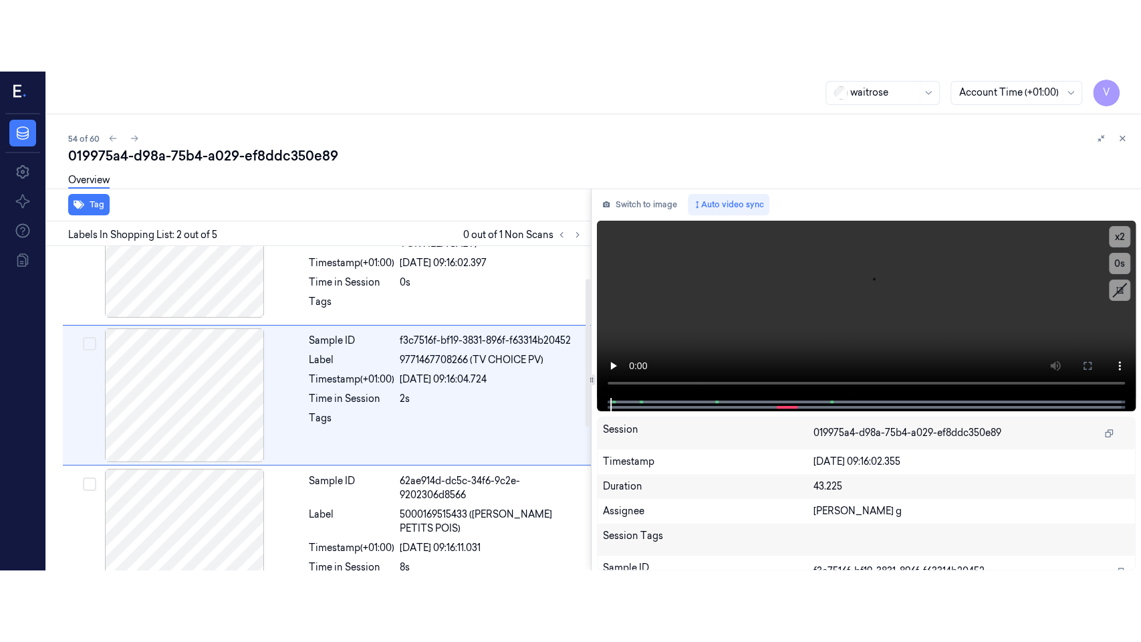
scroll to position [51, 0]
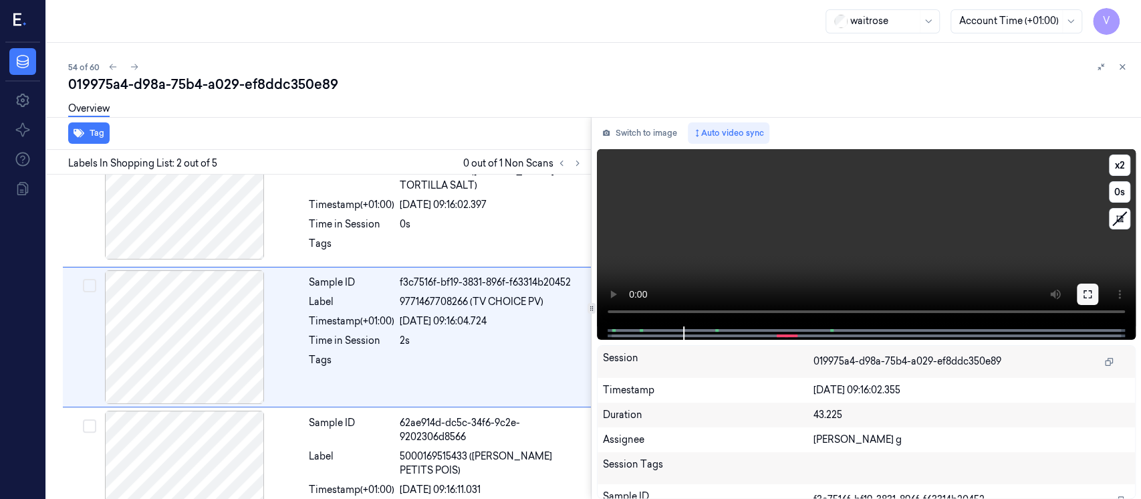
click at [1085, 295] on icon at bounding box center [1087, 294] width 11 height 11
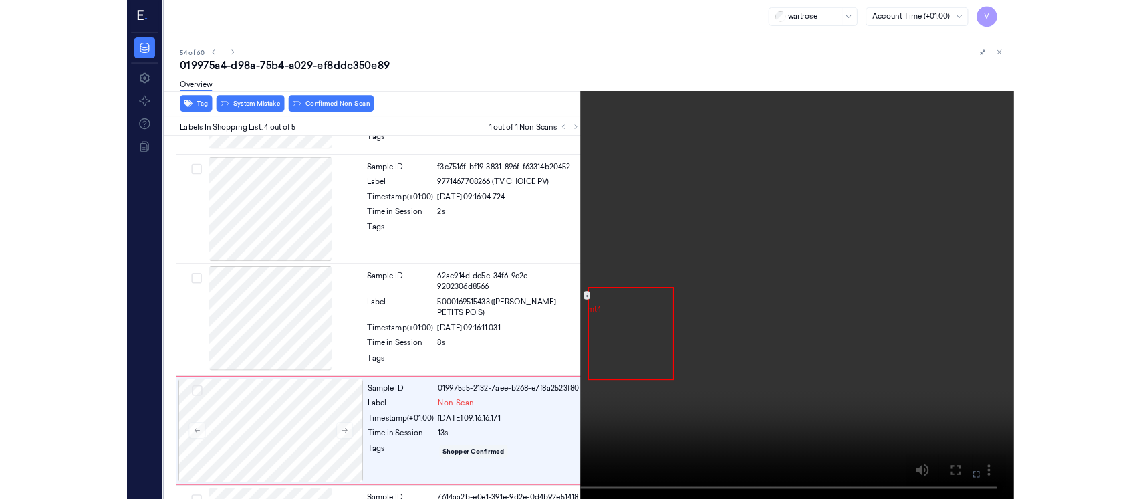
scroll to position [241, 0]
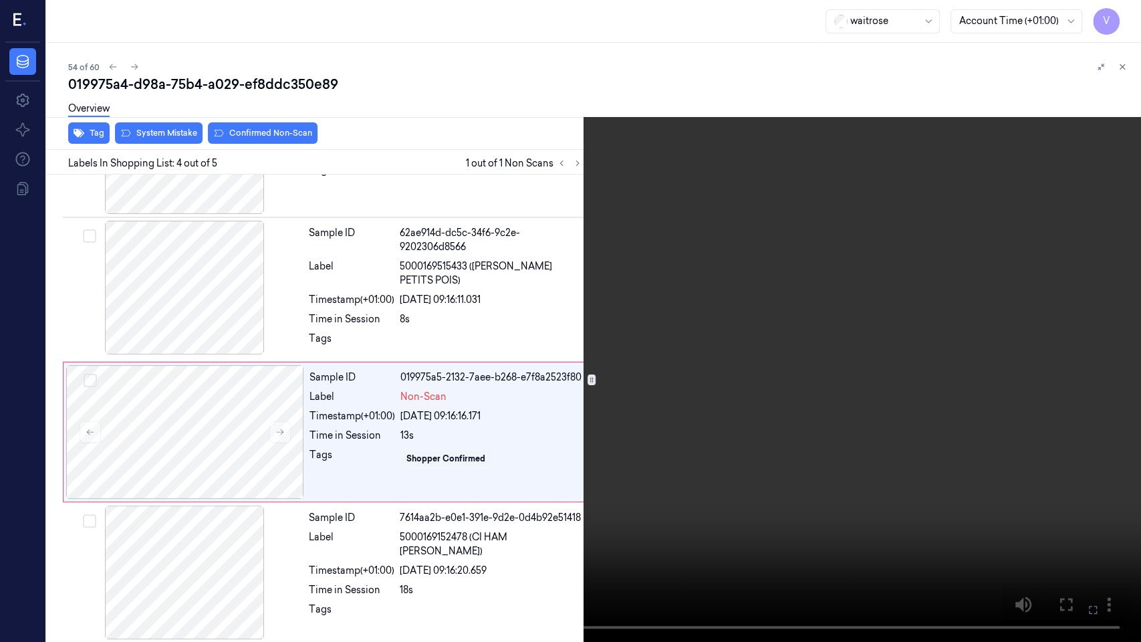
click at [0, 0] on button at bounding box center [0, 0] width 0 height 0
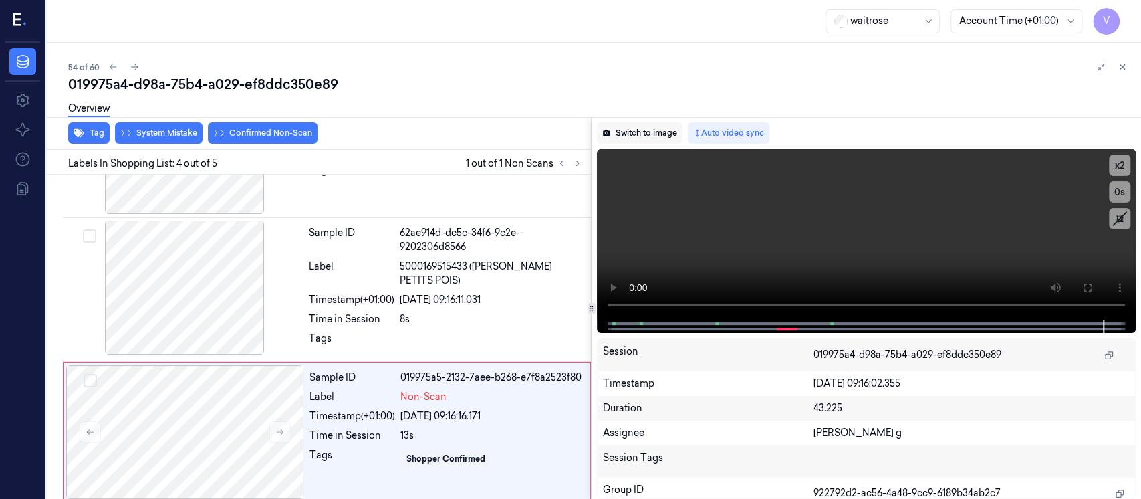
click at [632, 142] on button "Switch to image" at bounding box center [640, 132] width 86 height 21
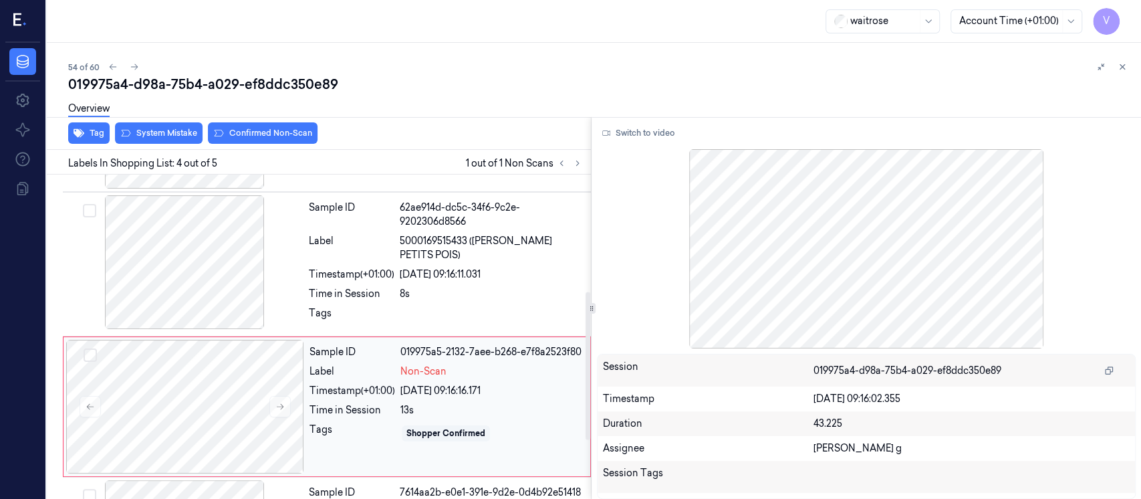
scroll to position [243, 0]
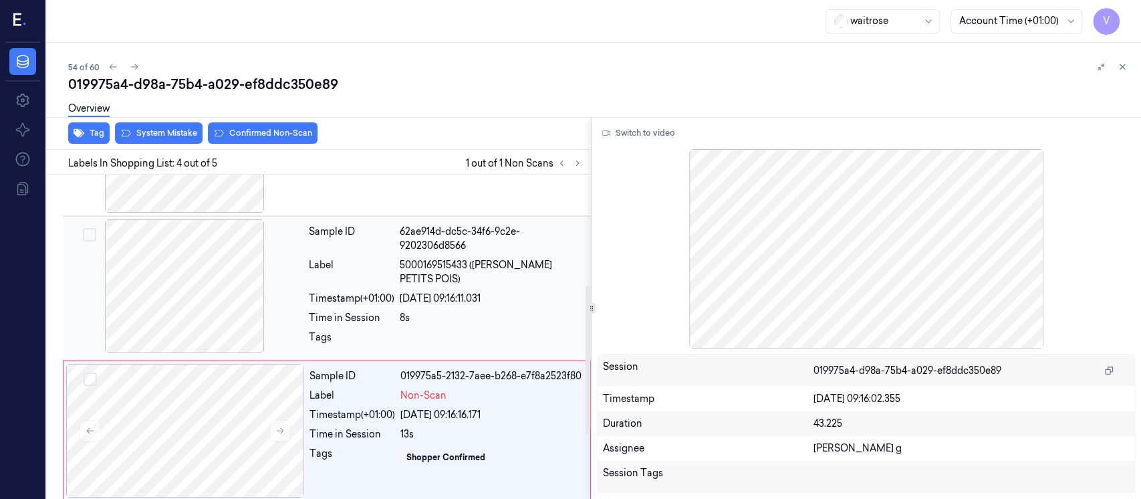
click at [421, 313] on div "Sample ID 62ae914d-dc5c-34f6-9c2e-9202306d8566 Label 5000169515433 (WR ESS PETI…" at bounding box center [445, 288] width 285 height 138
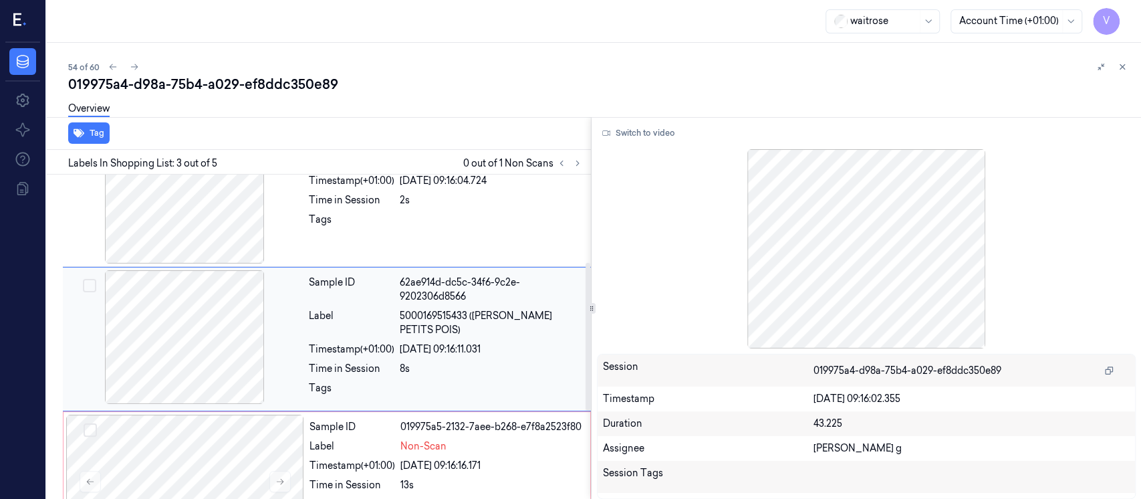
scroll to position [281, 0]
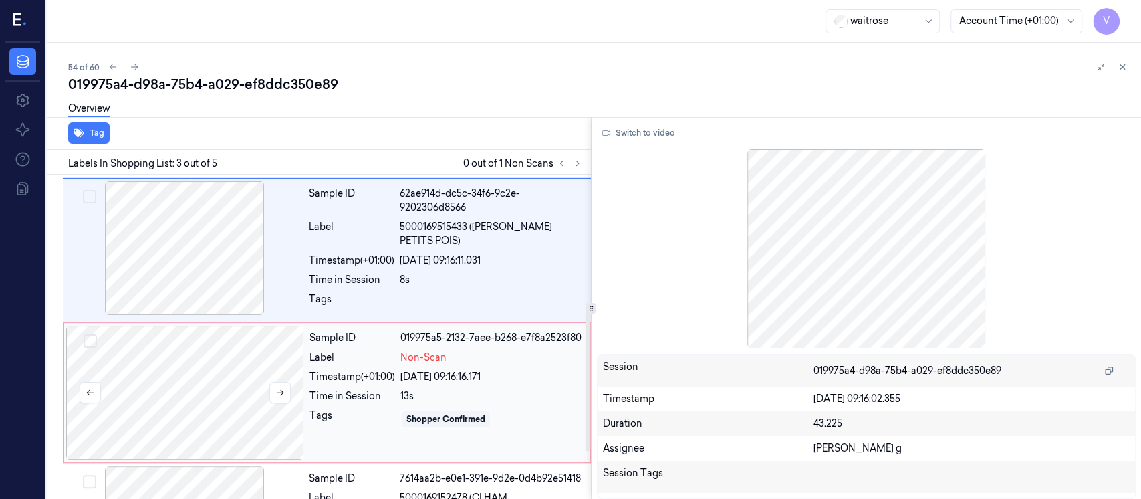
click at [179, 388] on div at bounding box center [185, 392] width 238 height 134
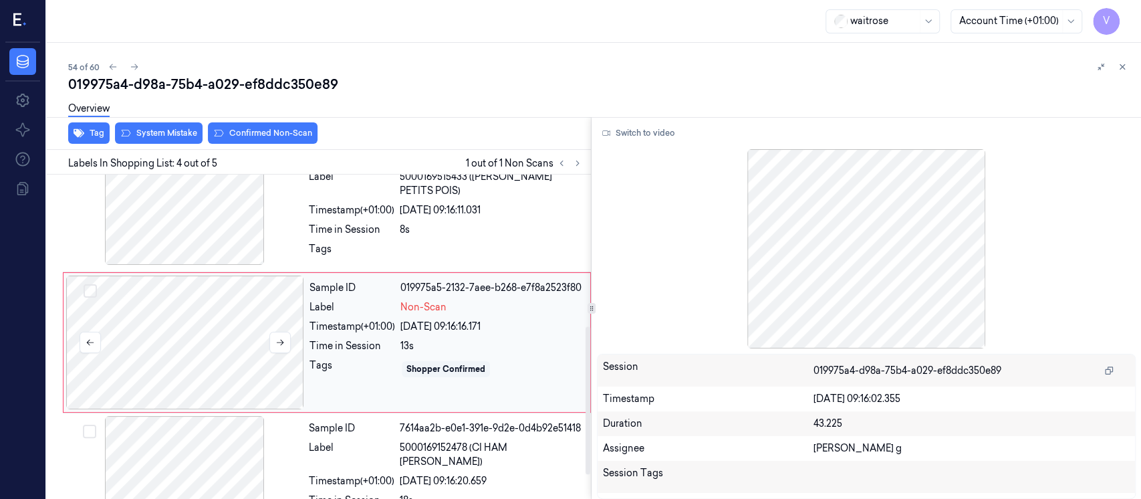
scroll to position [331, 0]
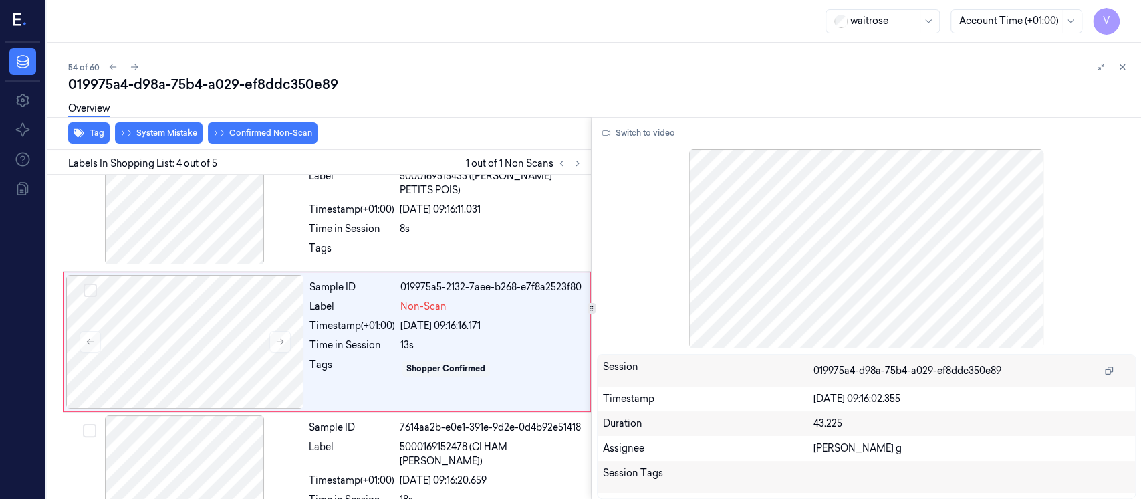
click at [153, 144] on div "Tag System Mistake Confirmed Non-Scan" at bounding box center [315, 133] width 549 height 33
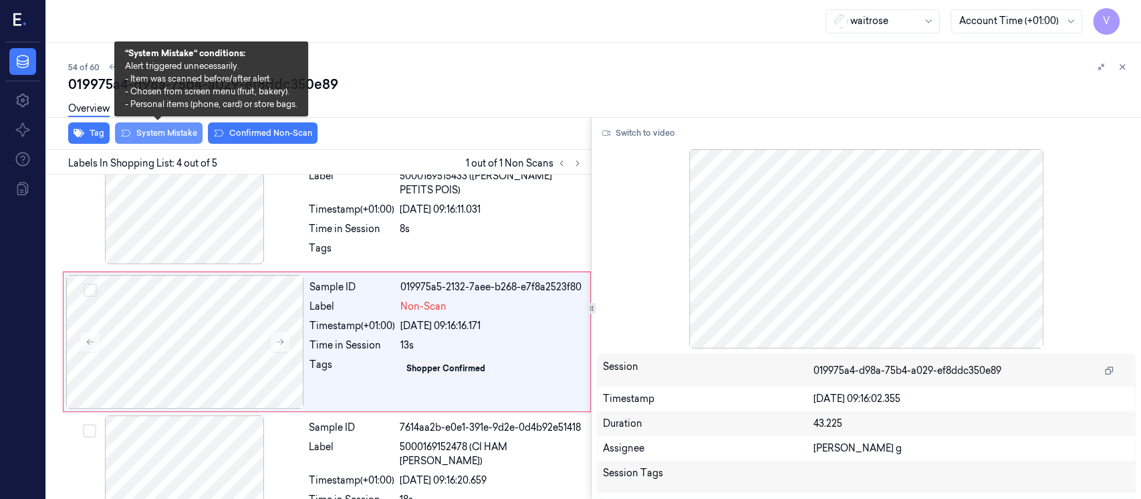
click at [154, 141] on button "System Mistake" at bounding box center [159, 132] width 88 height 21
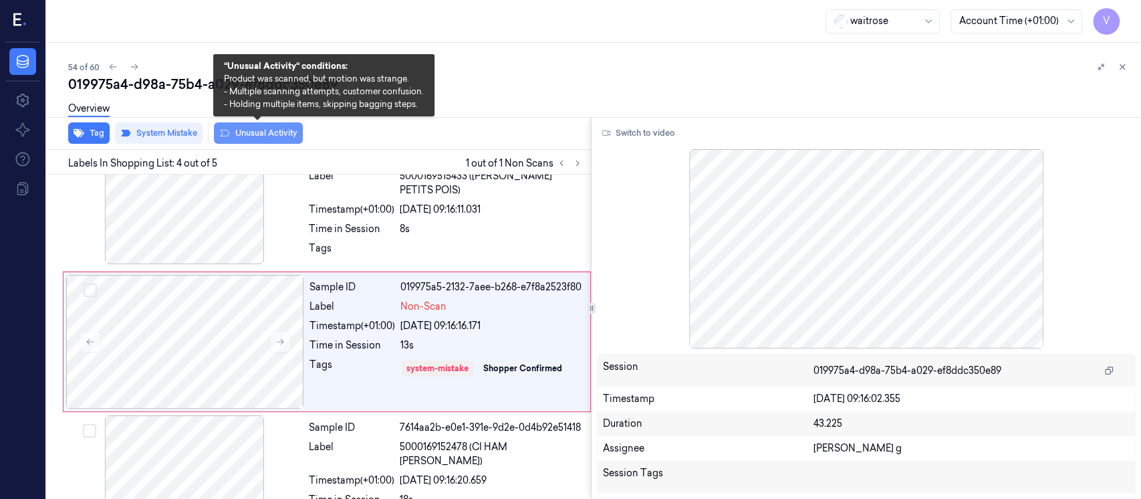
click at [255, 140] on button "Unusual Activity" at bounding box center [258, 132] width 89 height 21
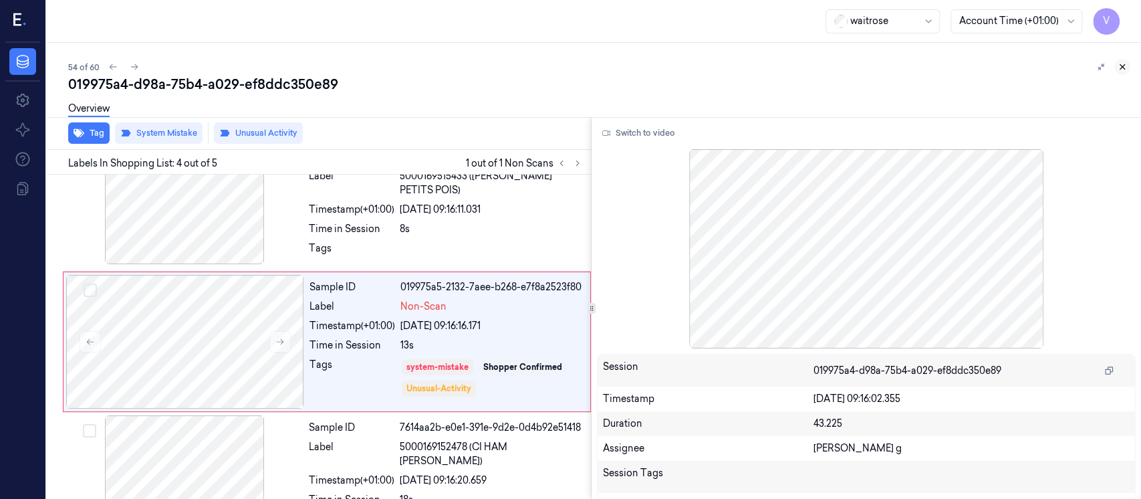
click at [1119, 74] on button at bounding box center [1122, 67] width 16 height 16
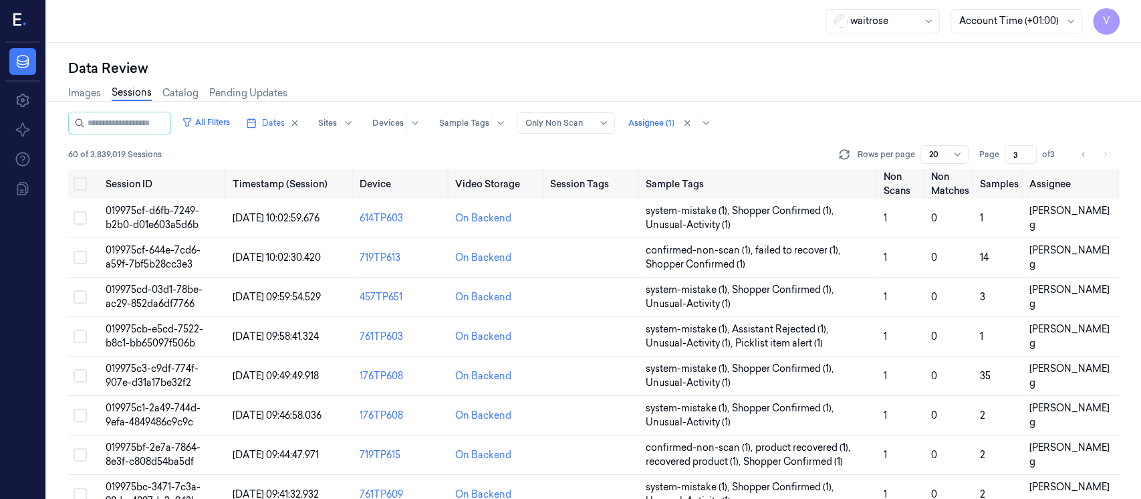
scroll to position [497, 0]
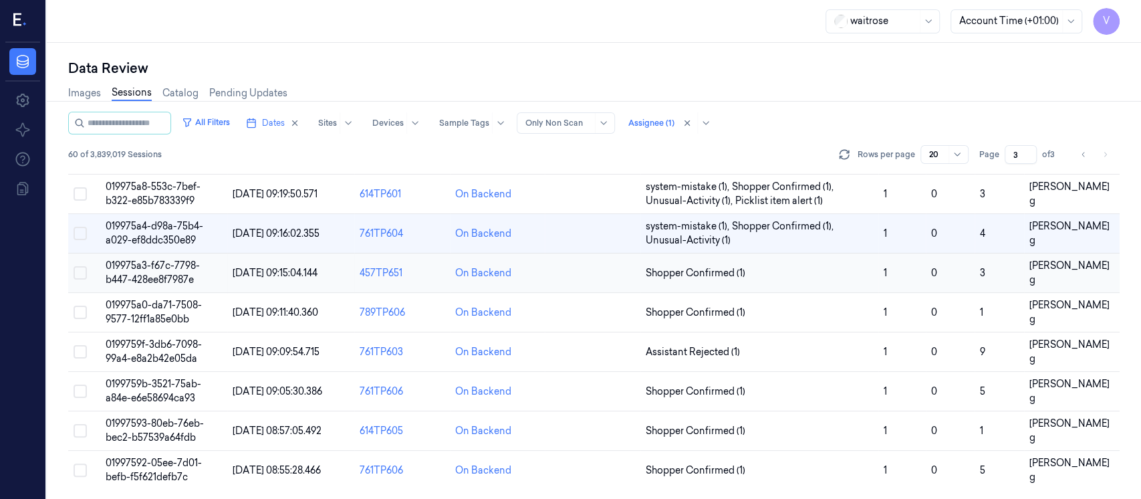
click at [591, 283] on td at bounding box center [593, 272] width 96 height 39
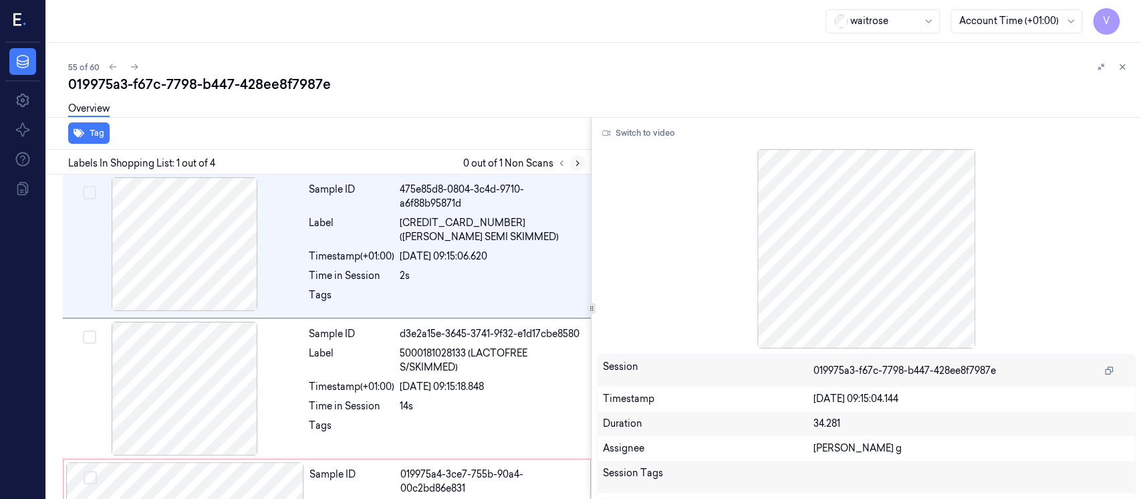
click at [579, 160] on icon at bounding box center [577, 162] width 9 height 9
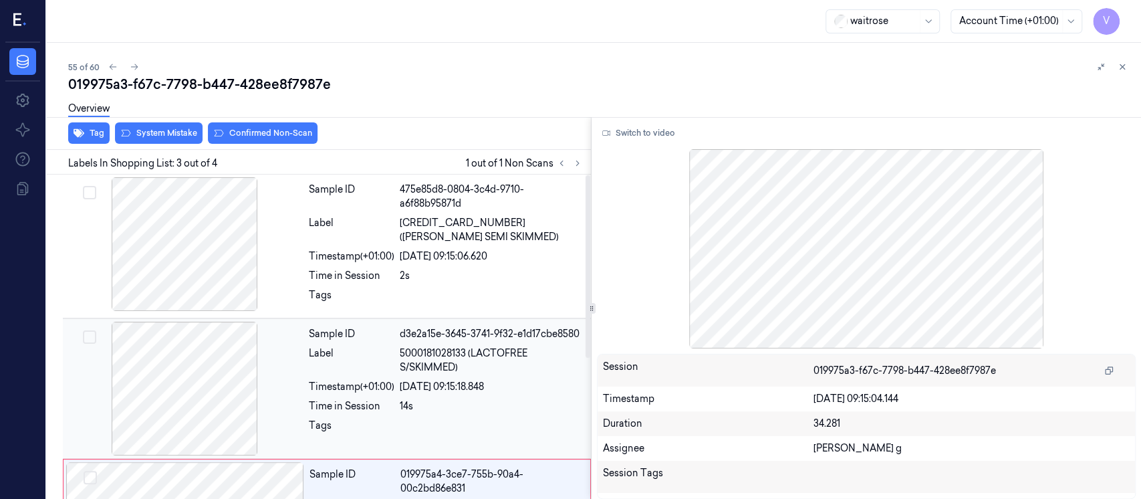
click at [194, 372] on div at bounding box center [184, 388] width 238 height 134
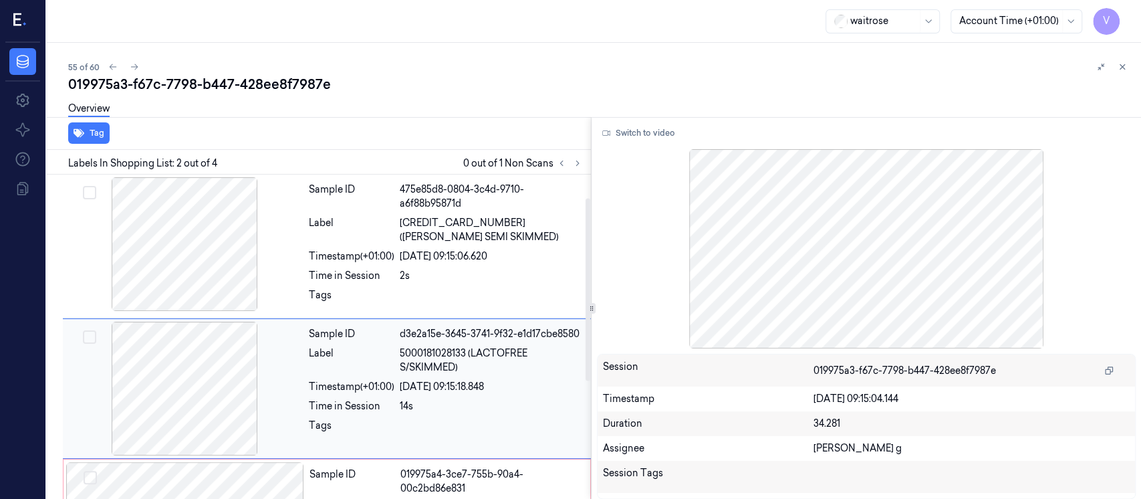
scroll to position [51, 0]
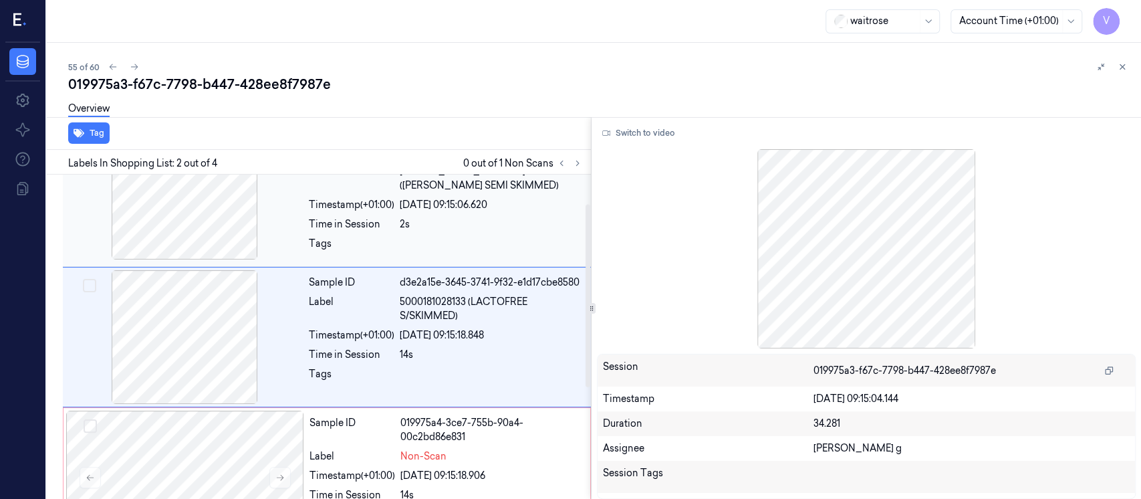
click at [358, 235] on div "Sample ID 475e85d8-0804-3c4d-9710-a6f88b95871d Label 5000169015315 (WR ESS SEMI…" at bounding box center [445, 195] width 285 height 138
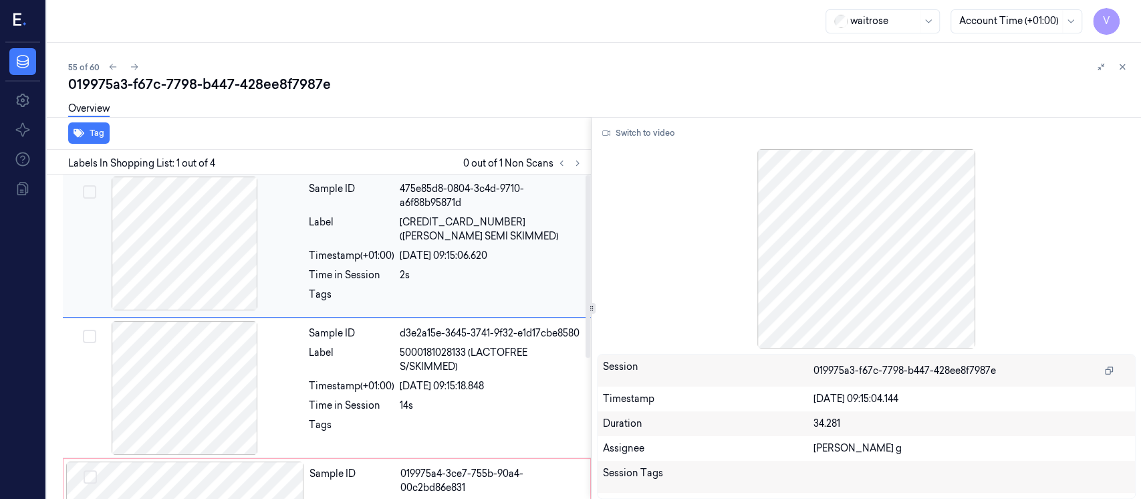
scroll to position [0, 0]
click at [619, 140] on button "Switch to video" at bounding box center [639, 132] width 84 height 21
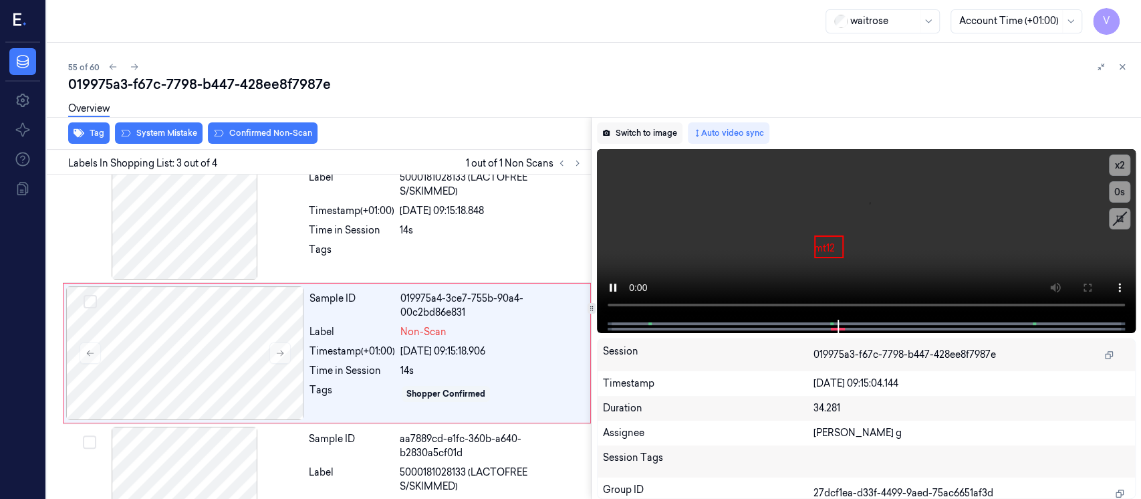
scroll to position [192, 0]
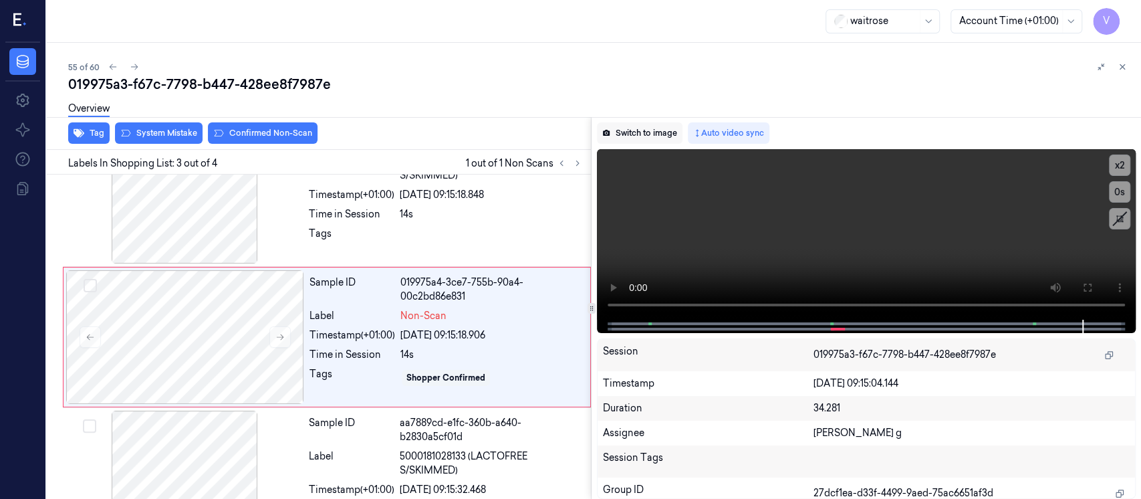
click at [615, 132] on button "Switch to image" at bounding box center [640, 132] width 86 height 21
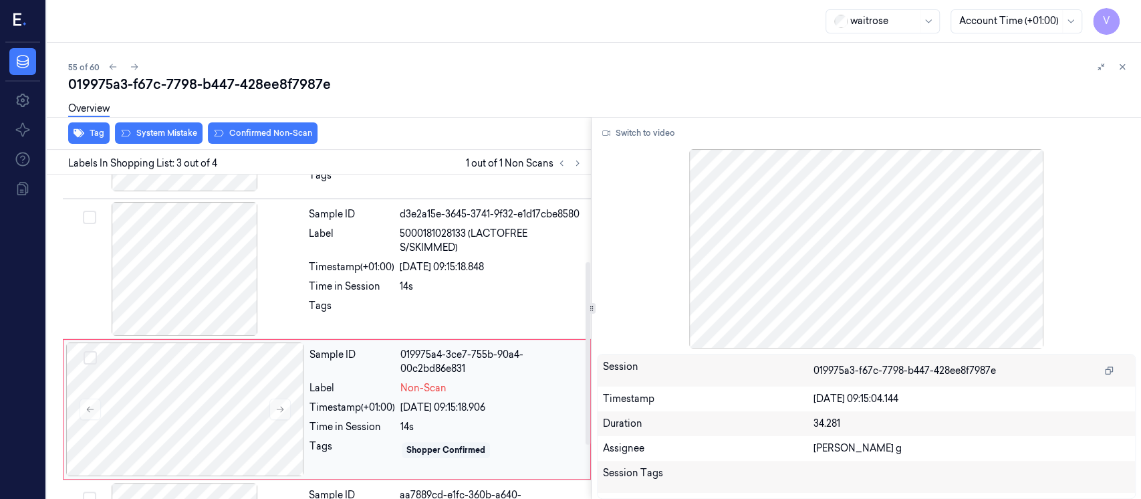
scroll to position [70, 0]
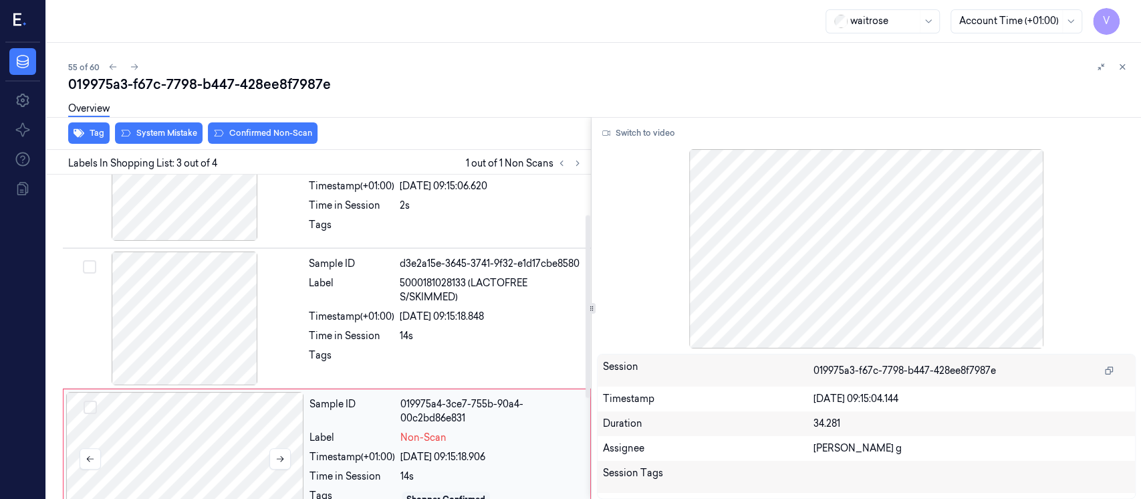
click at [156, 416] on div at bounding box center [185, 459] width 238 height 134
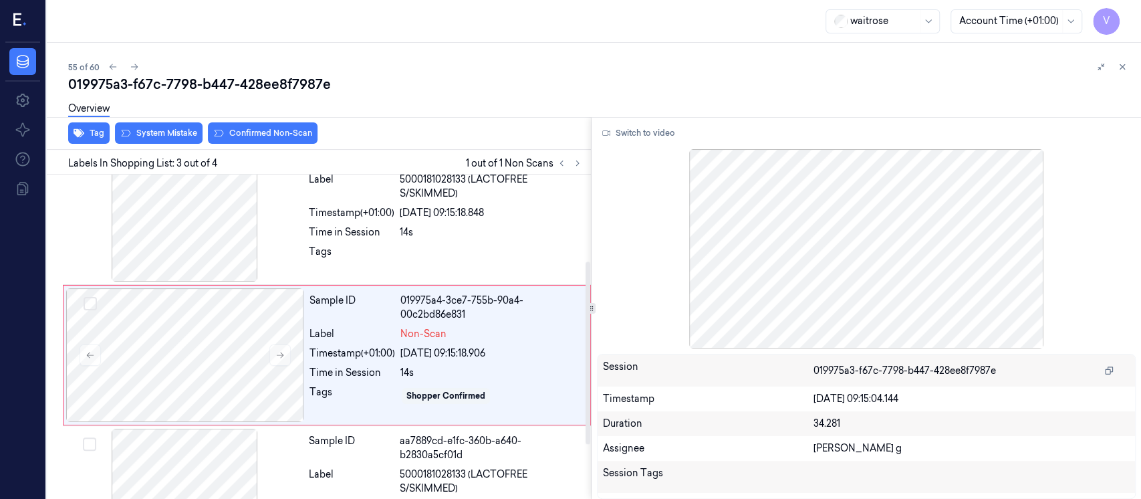
scroll to position [192, 0]
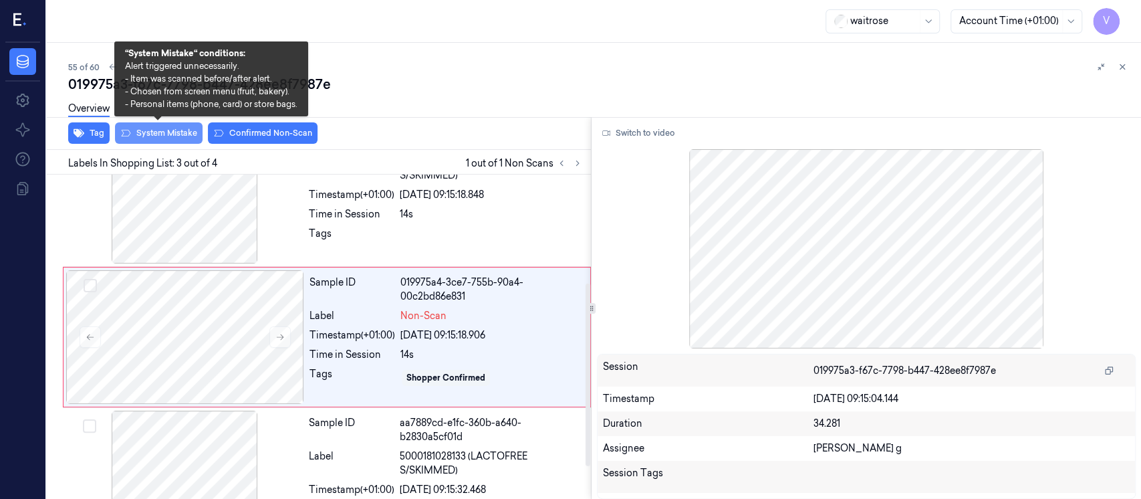
click at [158, 132] on button "System Mistake" at bounding box center [159, 132] width 88 height 21
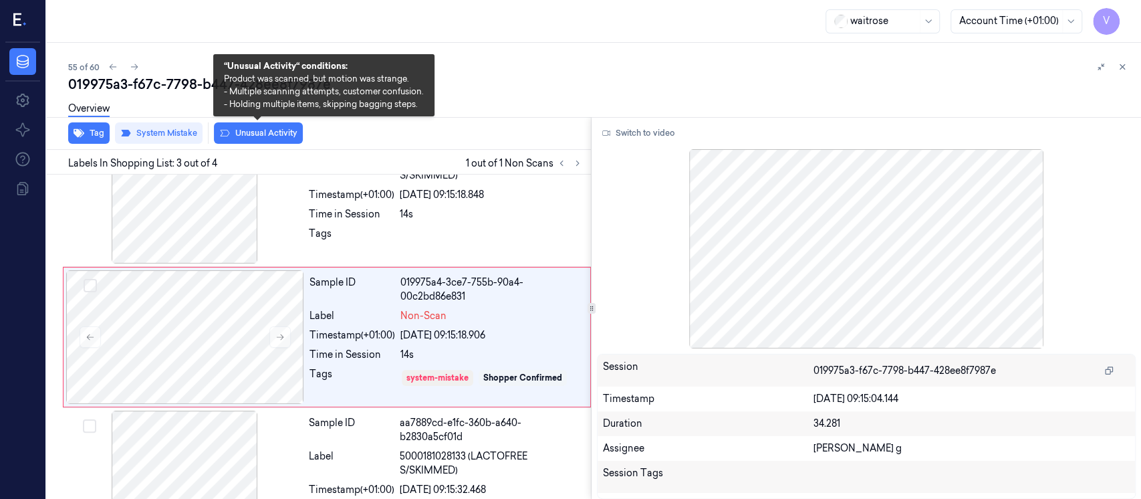
click at [273, 128] on button "Unusual Activity" at bounding box center [258, 132] width 89 height 21
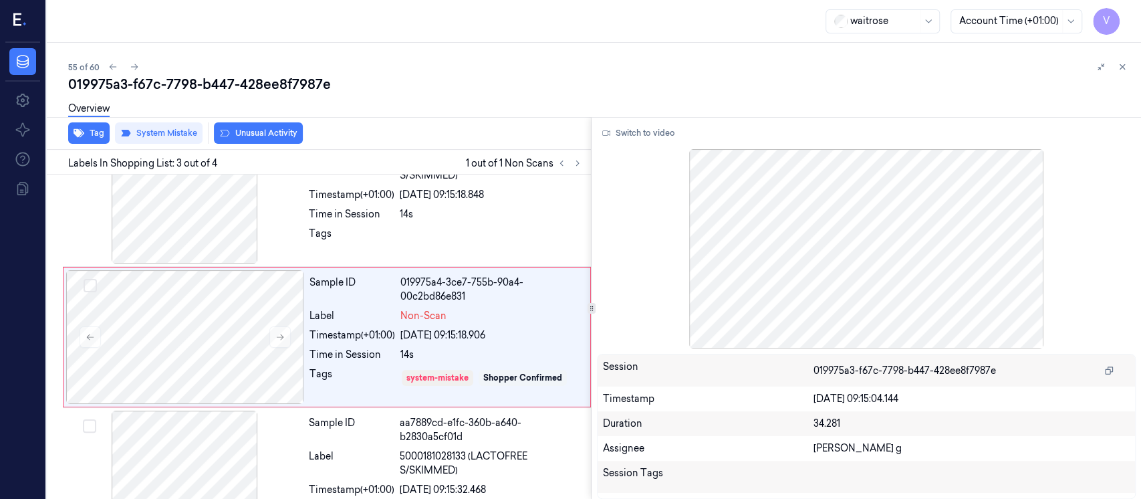
scroll to position [196, 0]
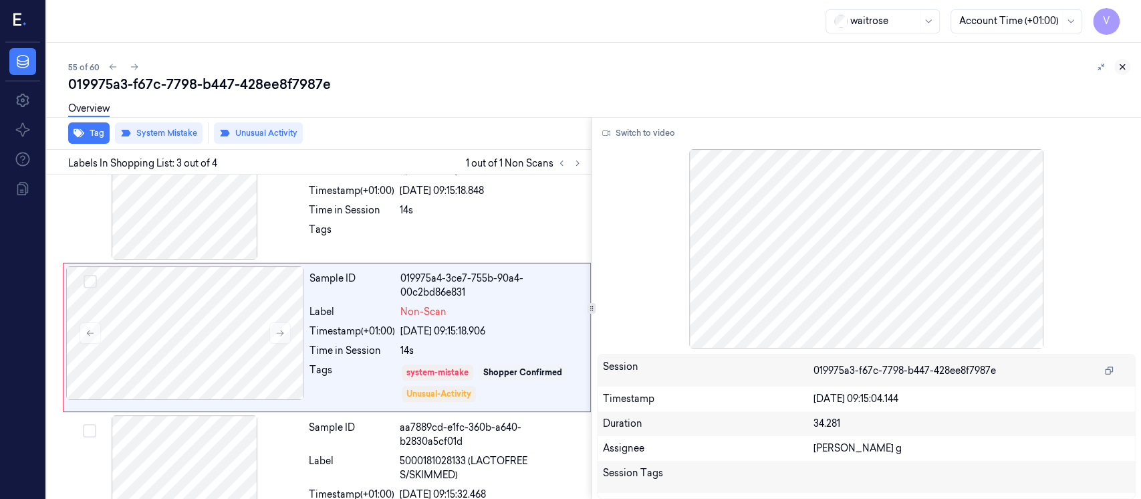
click at [1128, 69] on button at bounding box center [1122, 67] width 16 height 16
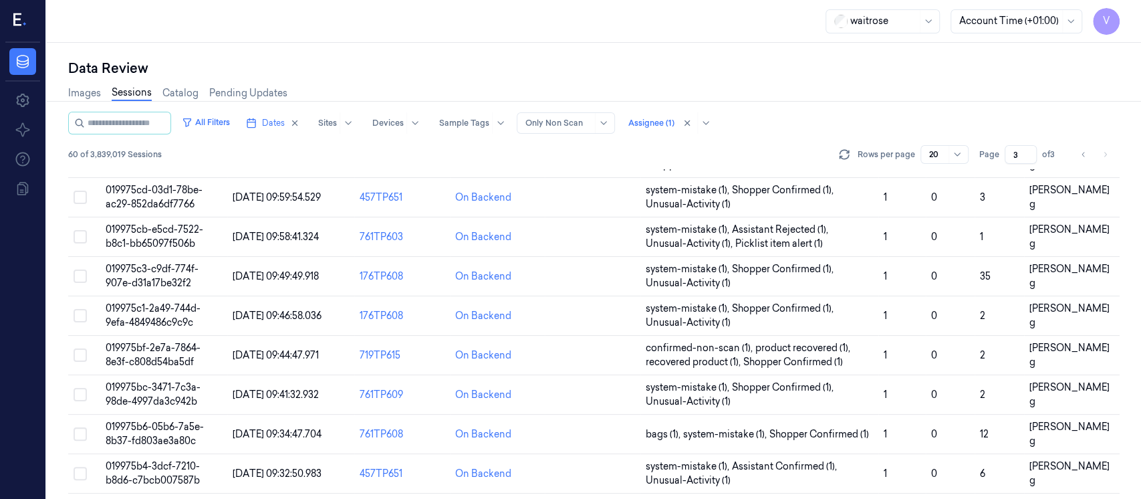
scroll to position [497, 0]
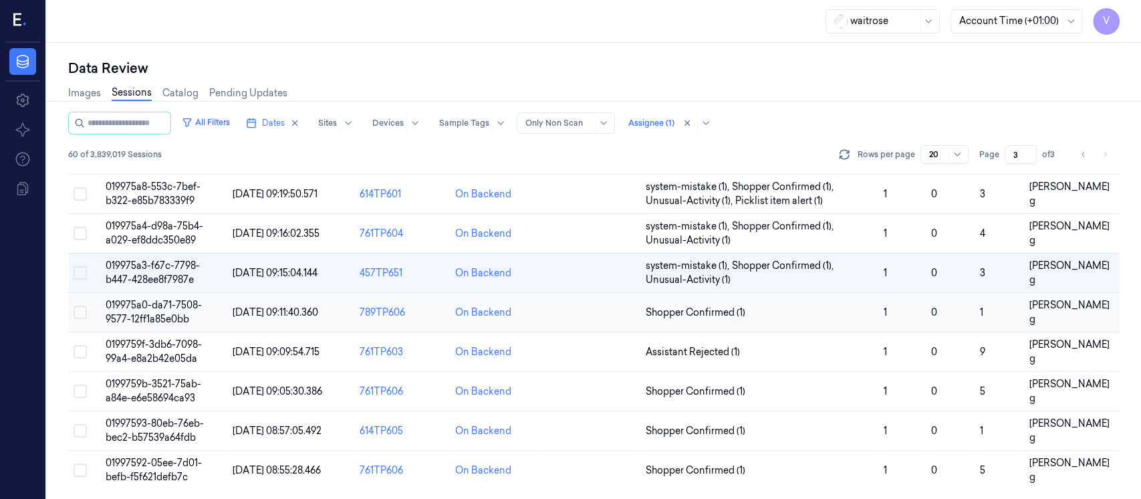
click at [572, 307] on td at bounding box center [593, 312] width 96 height 39
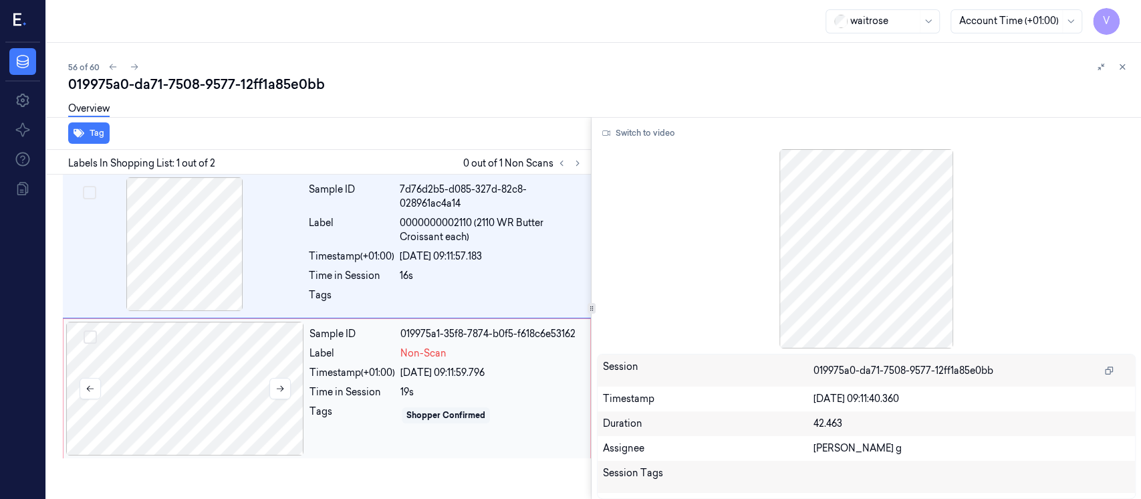
click at [208, 384] on div at bounding box center [185, 388] width 238 height 134
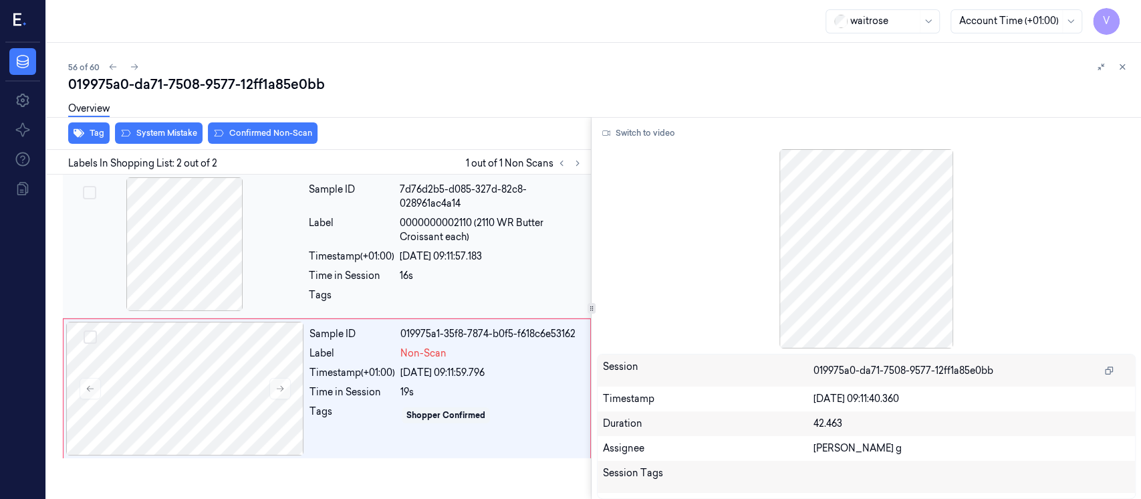
click at [295, 223] on div at bounding box center [184, 244] width 238 height 134
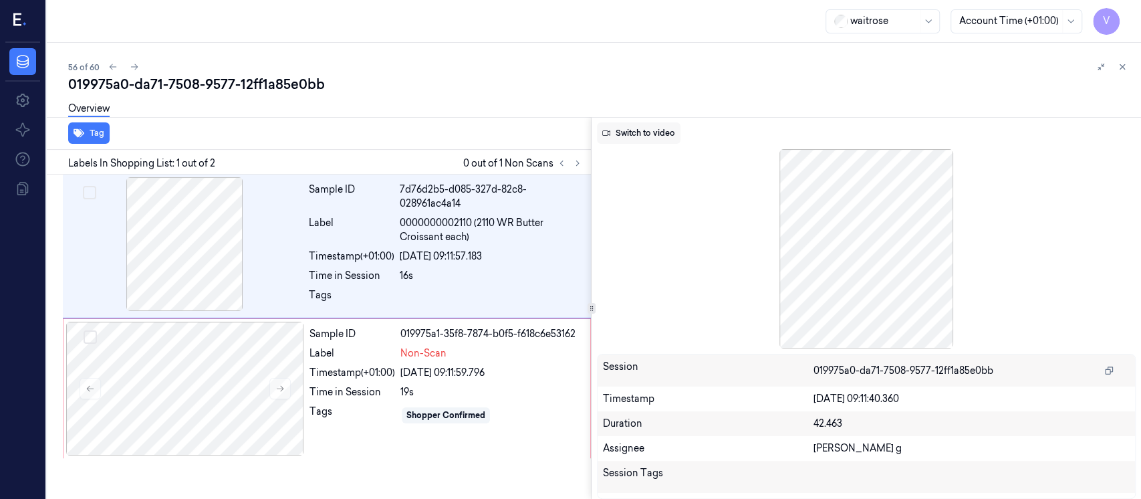
click at [622, 138] on button "Switch to video" at bounding box center [639, 132] width 84 height 21
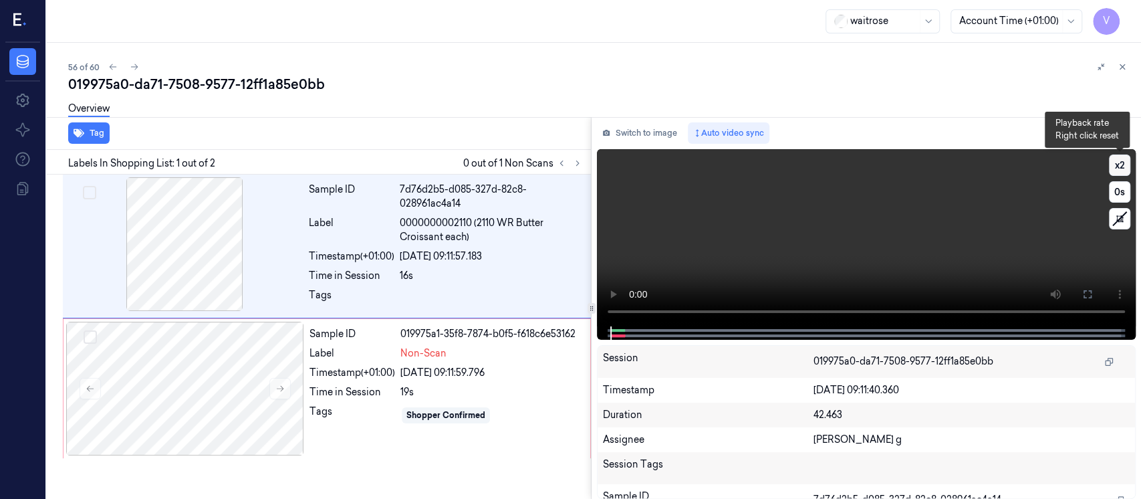
click at [1120, 172] on button "x 2" at bounding box center [1119, 164] width 21 height 21
click at [1120, 172] on button "x 4" at bounding box center [1119, 164] width 21 height 21
click at [1096, 301] on button at bounding box center [1087, 293] width 21 height 21
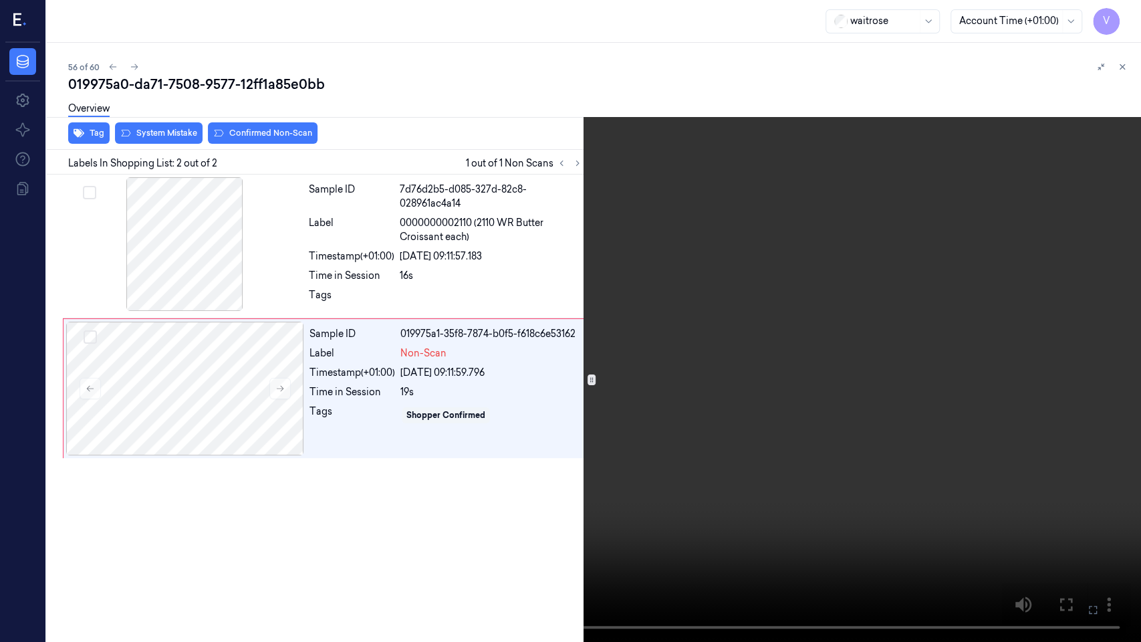
click at [0, 0] on icon at bounding box center [0, 0] width 0 height 0
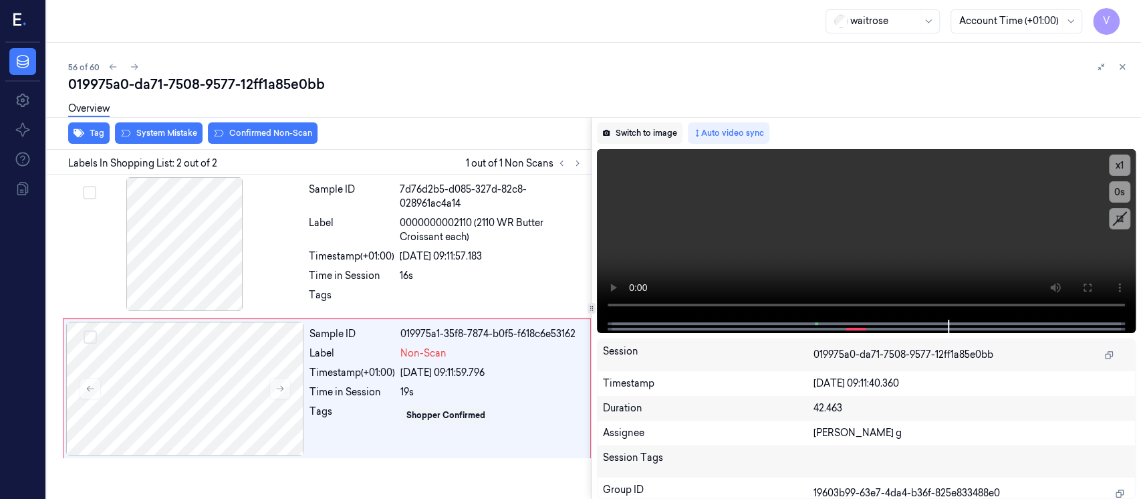
click at [648, 140] on button "Switch to image" at bounding box center [640, 132] width 86 height 21
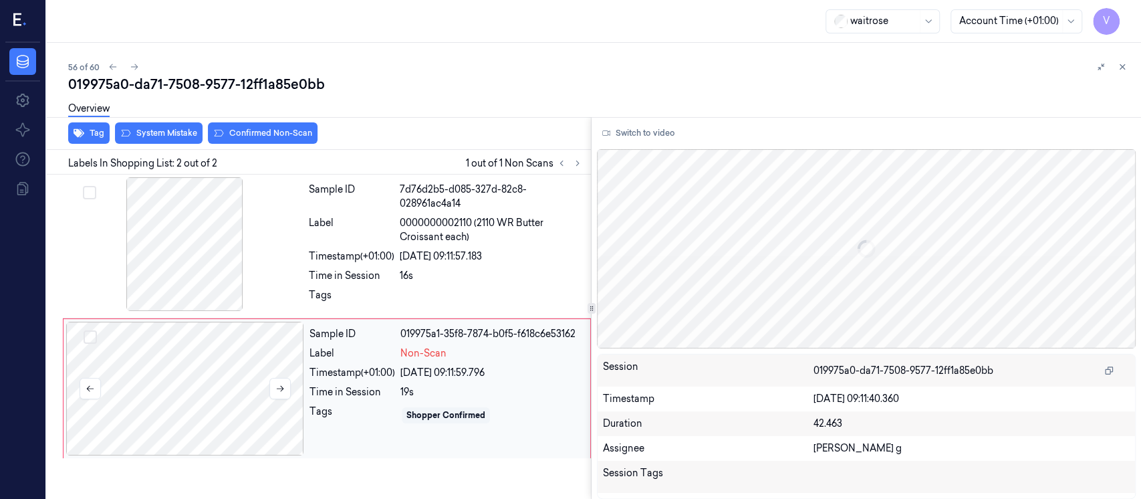
click at [246, 376] on div at bounding box center [185, 388] width 238 height 134
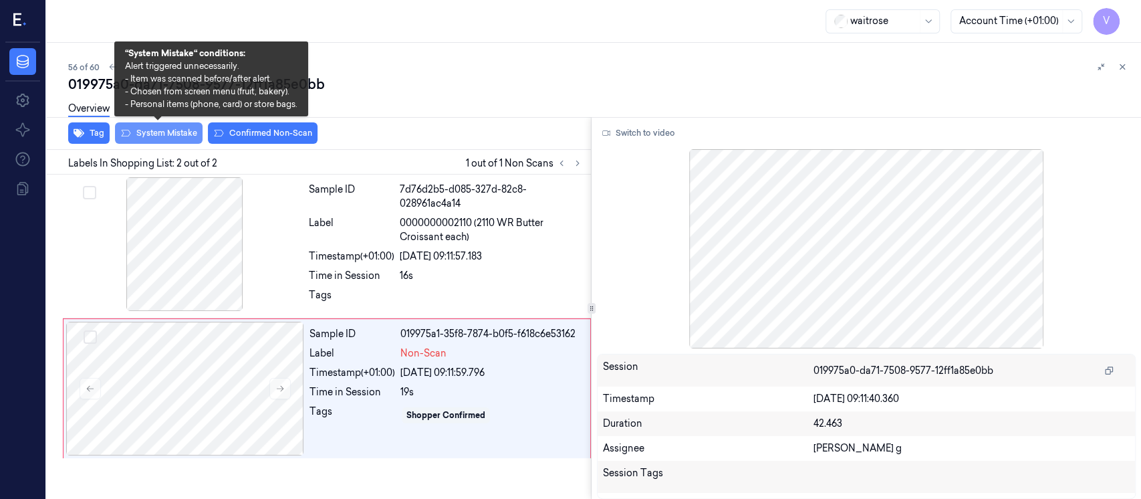
click at [169, 135] on button "System Mistake" at bounding box center [159, 132] width 88 height 21
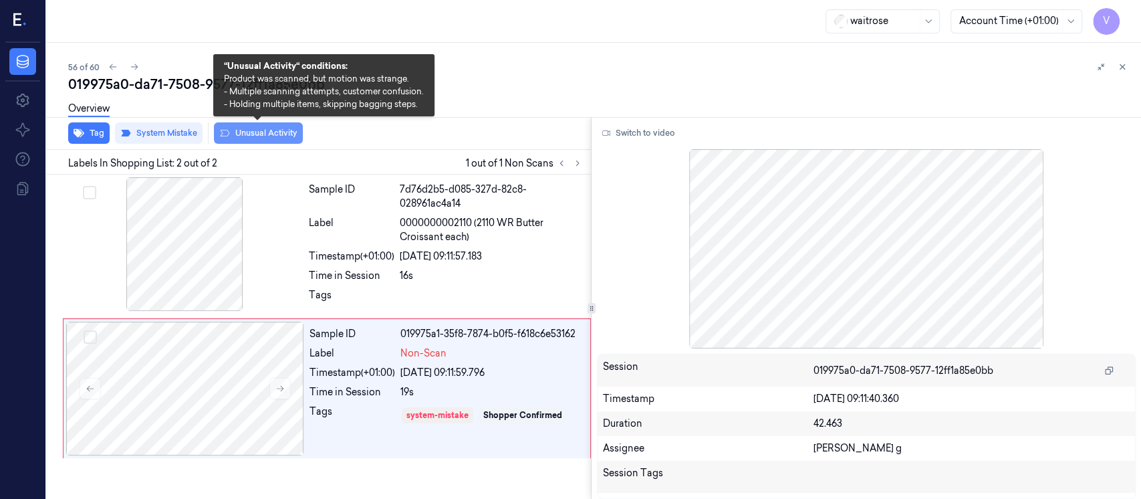
click at [243, 137] on button "Unusual Activity" at bounding box center [258, 132] width 89 height 21
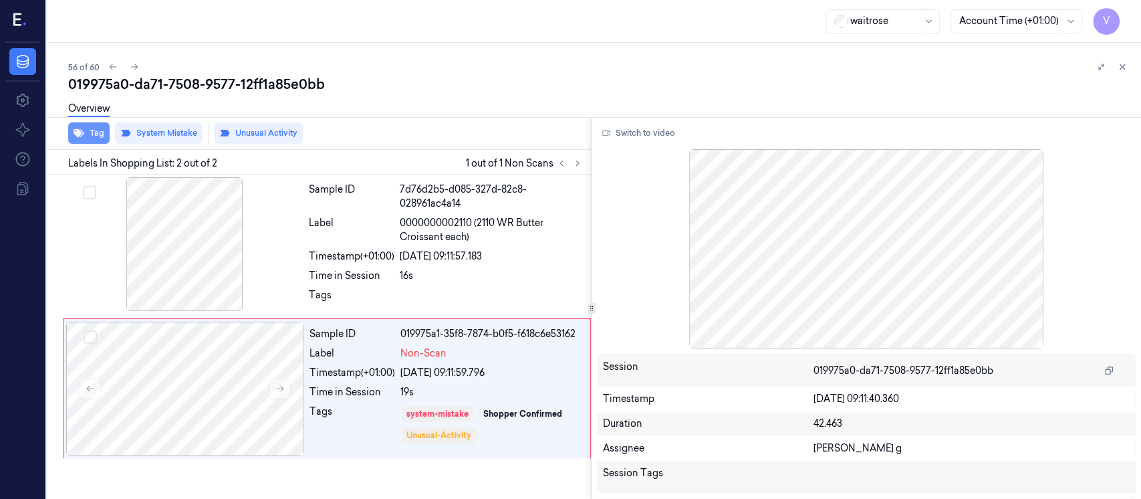
click at [86, 134] on button "Tag" at bounding box center [88, 132] width 41 height 21
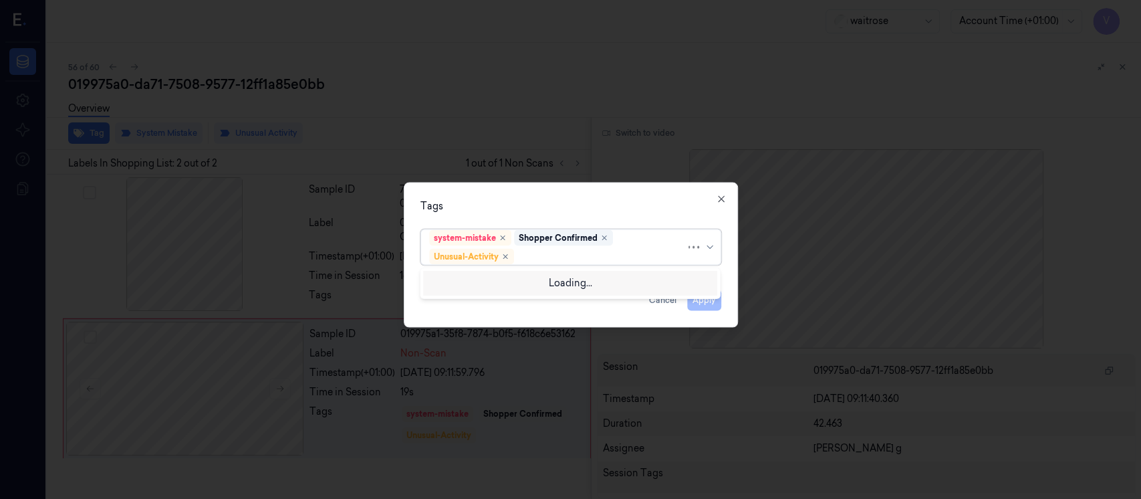
click at [575, 259] on div at bounding box center [601, 256] width 169 height 14
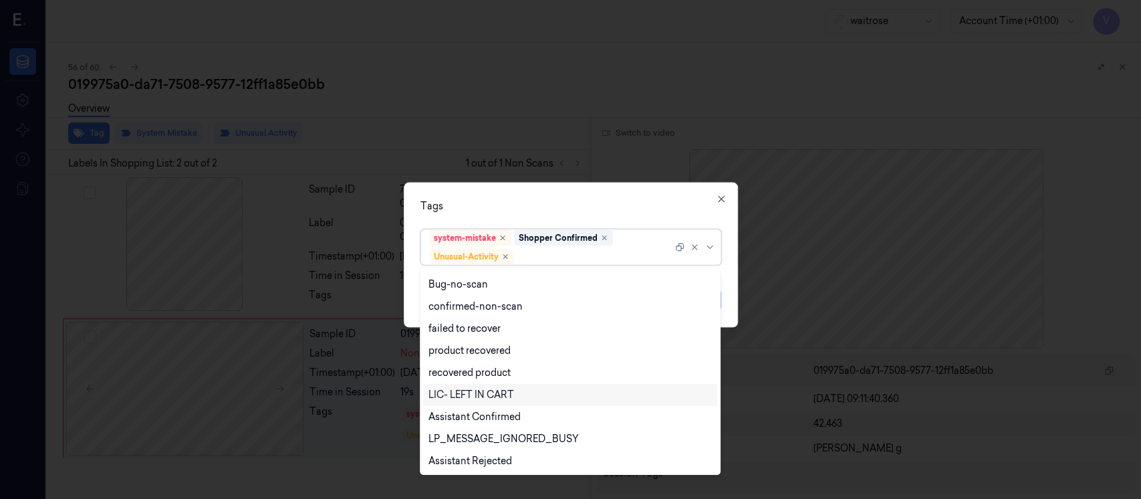
scroll to position [174, 0]
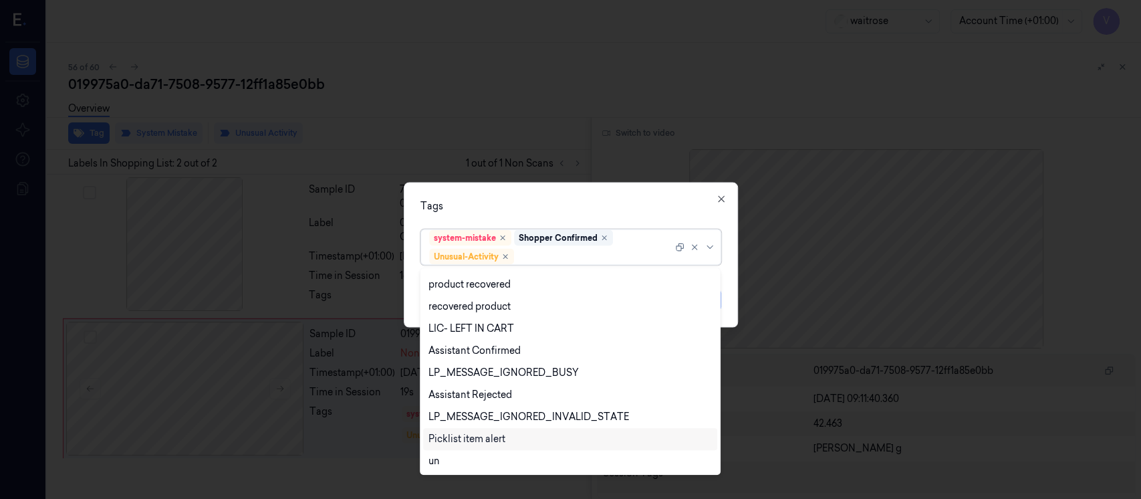
click at [471, 432] on div "Picklist item alert" at bounding box center [466, 439] width 77 height 14
click at [602, 200] on div "Tags" at bounding box center [570, 206] width 301 height 14
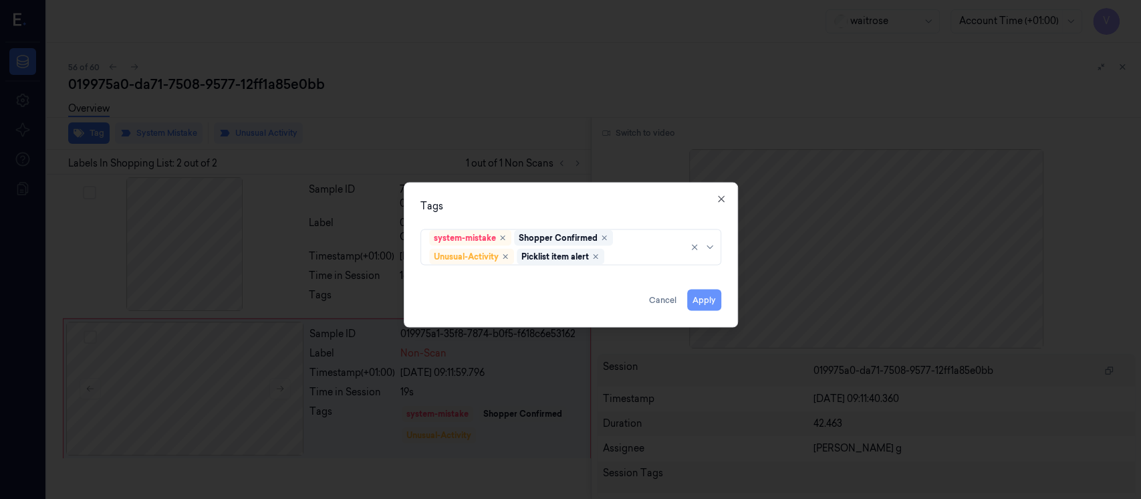
click at [692, 302] on button "Apply" at bounding box center [704, 299] width 34 height 21
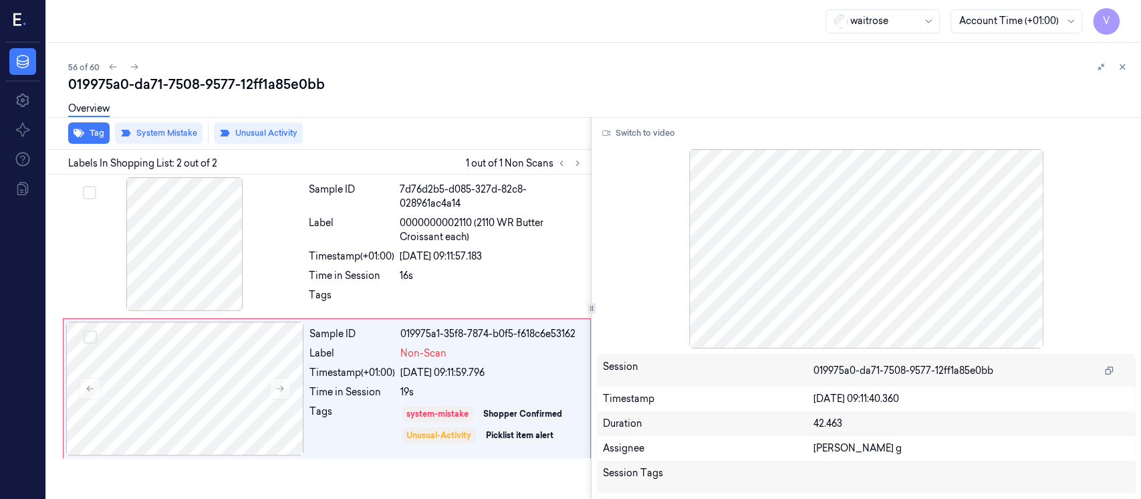
click at [1017, 64] on div "56 of 60" at bounding box center [599, 67] width 1062 height 16
click at [1122, 66] on icon at bounding box center [1122, 67] width 5 height 5
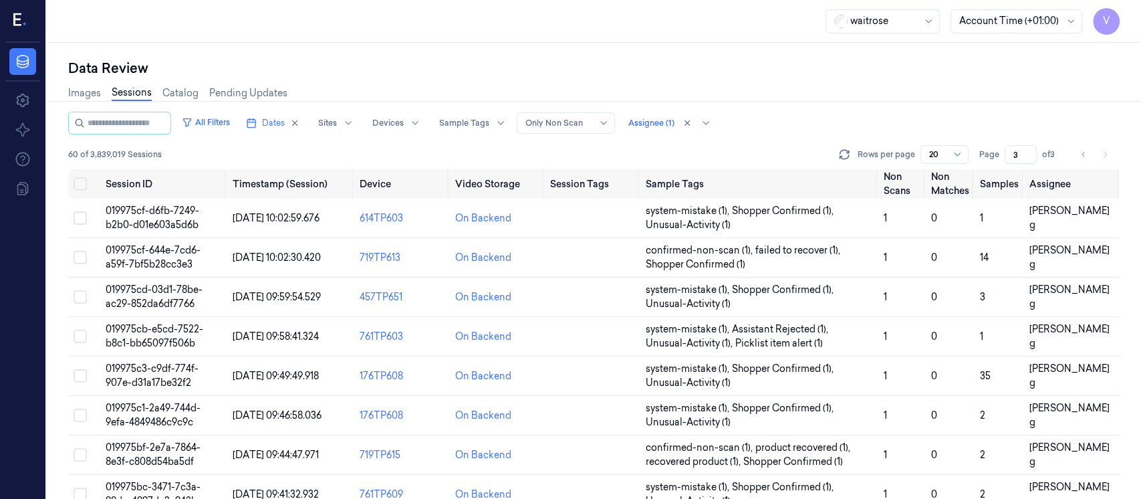
scroll to position [497, 0]
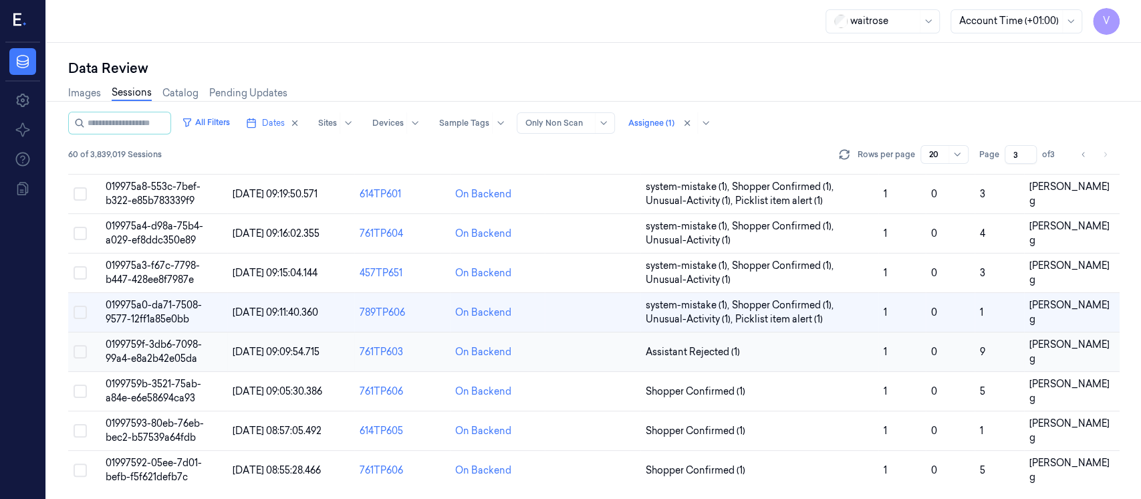
click at [591, 363] on td at bounding box center [593, 351] width 96 height 39
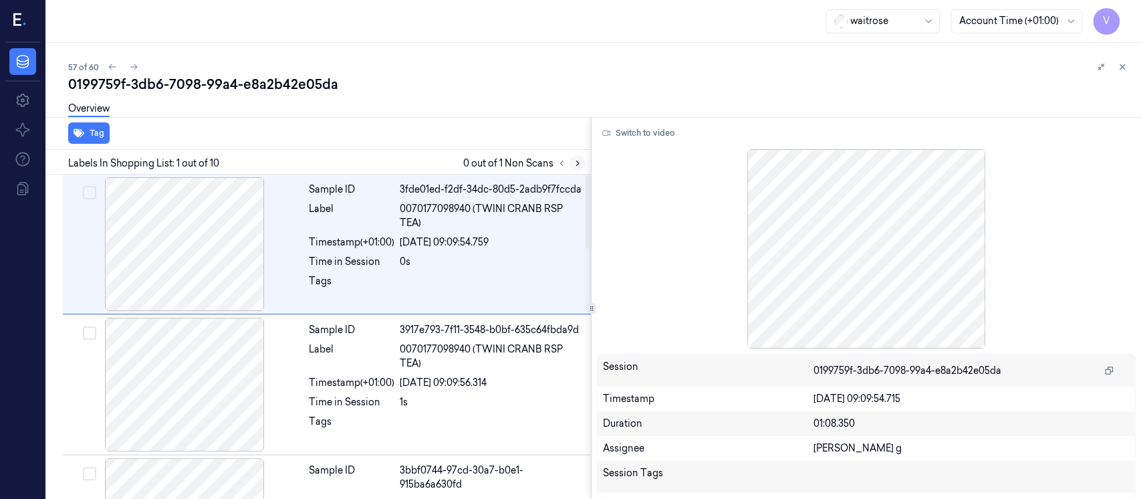
click at [575, 158] on icon at bounding box center [577, 162] width 9 height 9
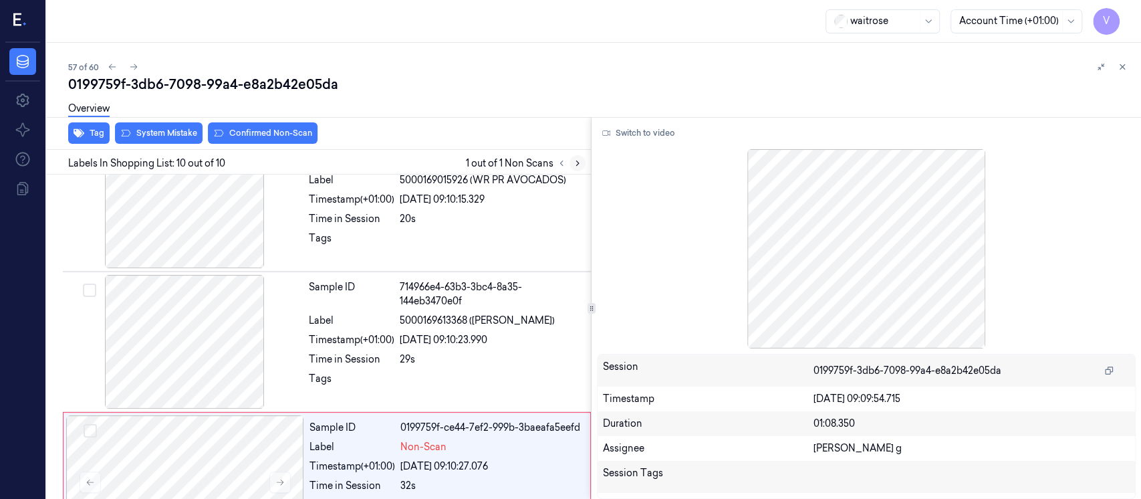
scroll to position [1093, 0]
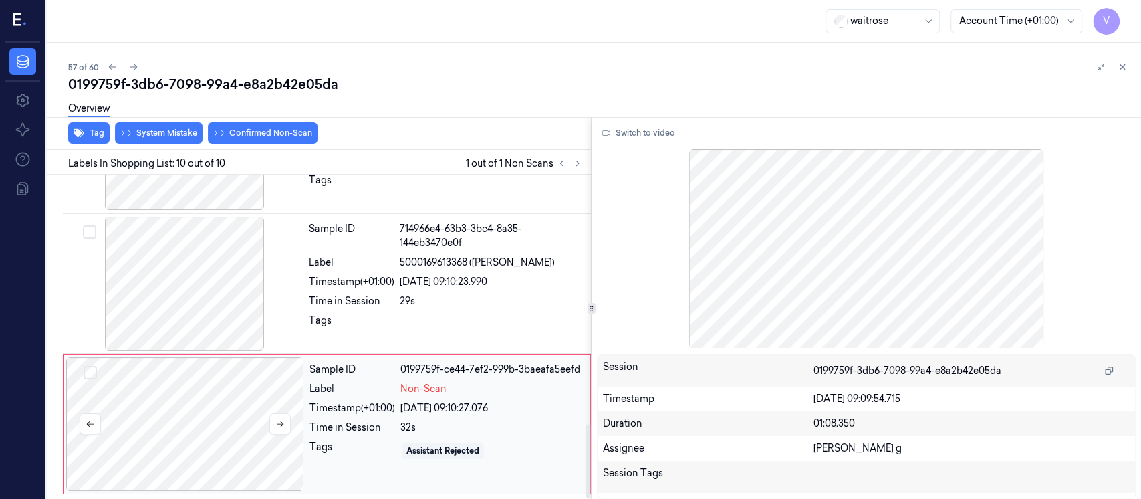
click at [202, 435] on div at bounding box center [185, 424] width 238 height 134
click at [198, 297] on div at bounding box center [184, 284] width 238 height 134
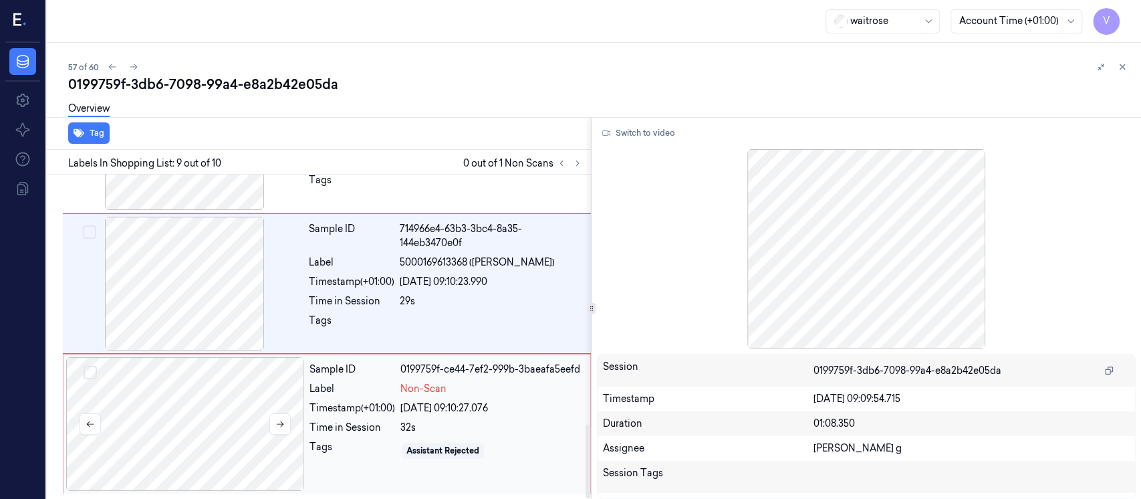
click at [219, 442] on div at bounding box center [185, 424] width 238 height 134
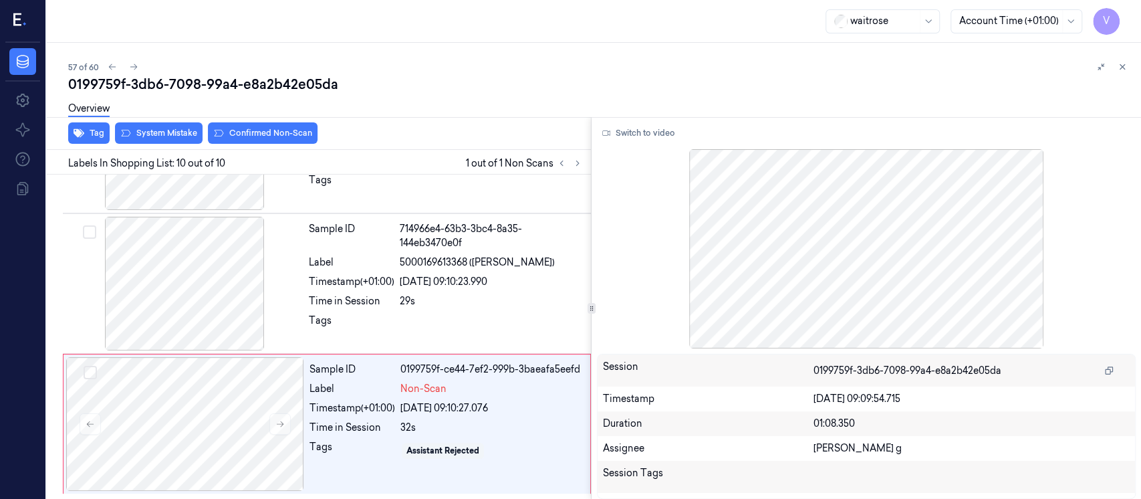
click at [171, 127] on div "Overview" at bounding box center [599, 111] width 1062 height 34
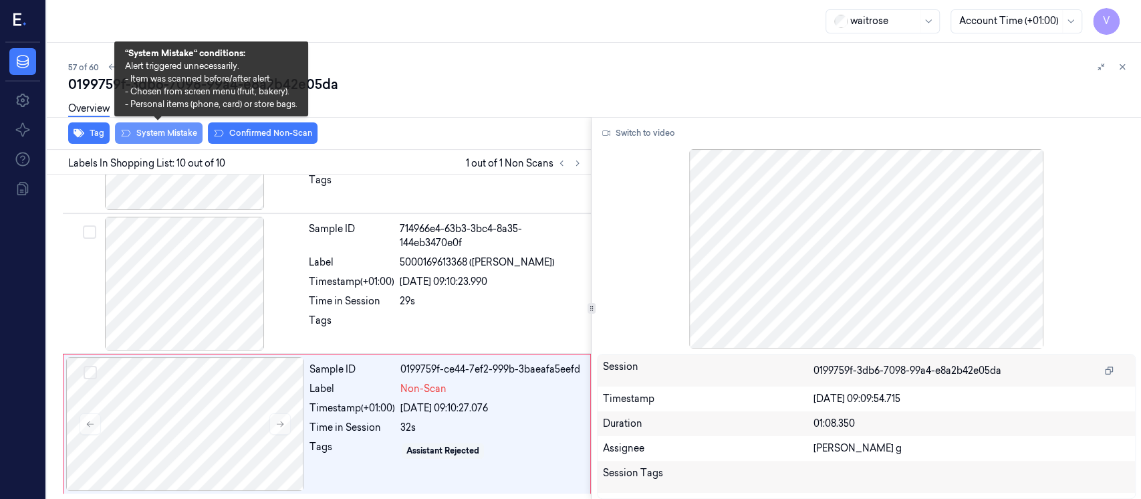
click at [134, 137] on button "System Mistake" at bounding box center [159, 132] width 88 height 21
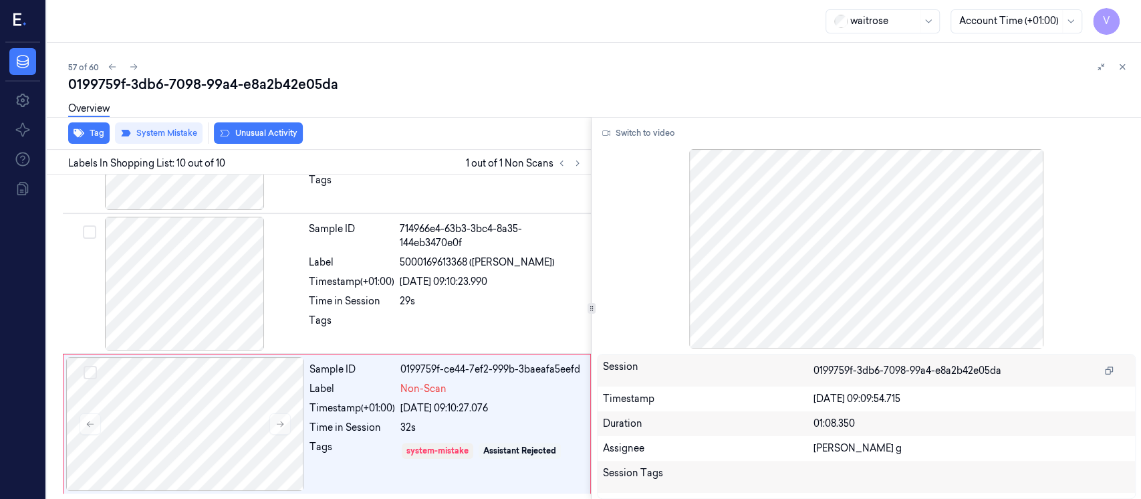
click at [280, 131] on button "Unusual Activity" at bounding box center [258, 132] width 89 height 21
click at [86, 134] on button "Tag" at bounding box center [88, 132] width 41 height 21
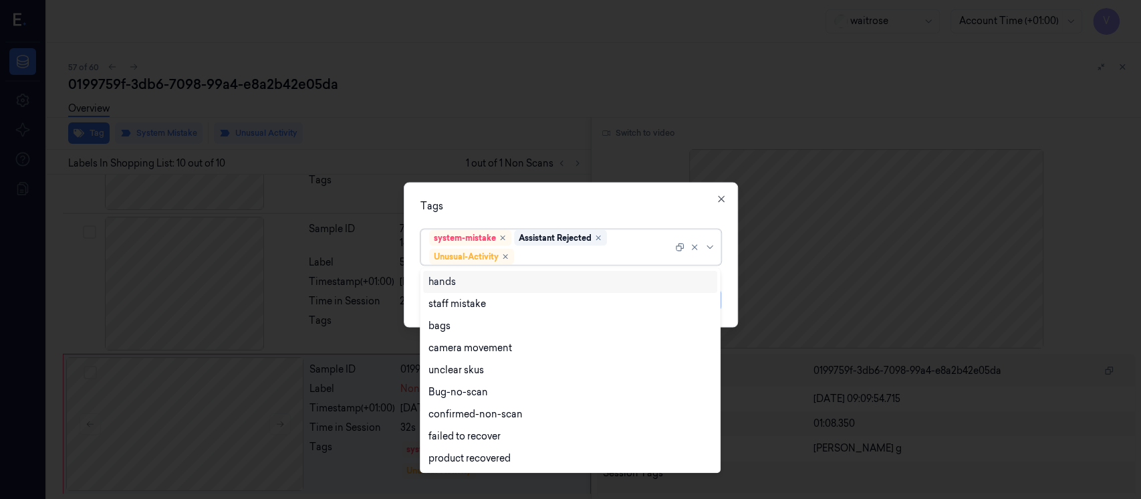
click at [532, 251] on div at bounding box center [595, 256] width 156 height 14
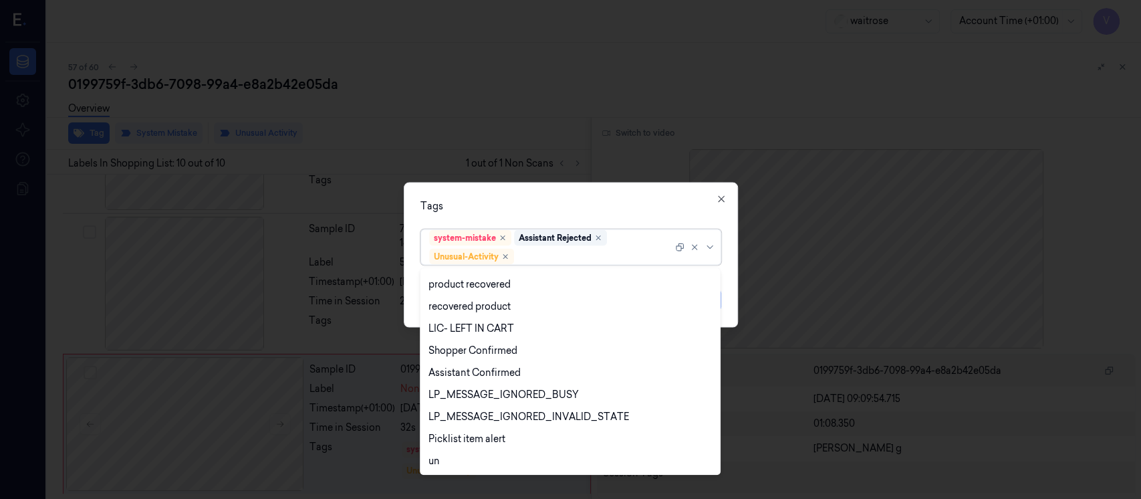
scroll to position [262, 0]
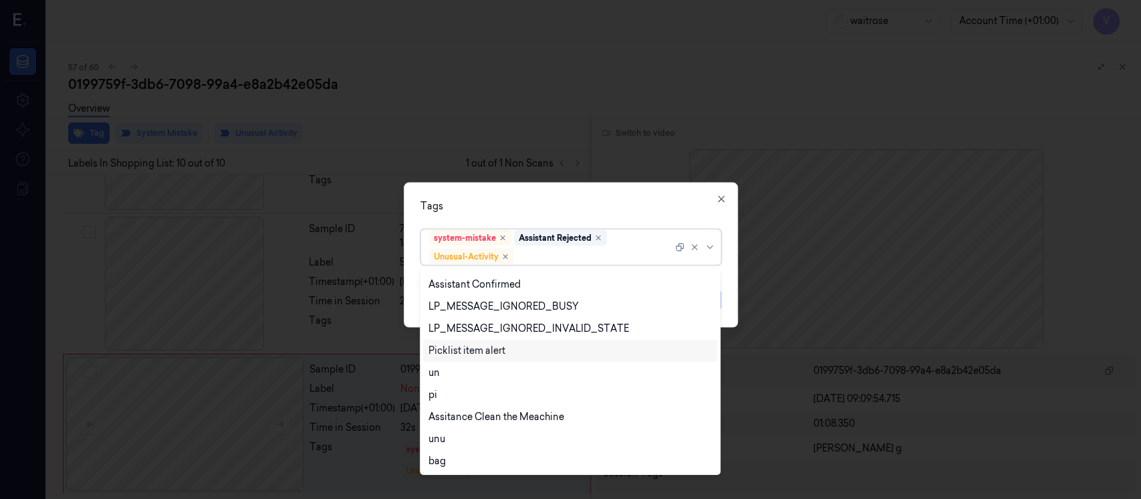
click at [483, 352] on div "Picklist item alert" at bounding box center [466, 351] width 77 height 14
click at [647, 207] on div "Tags" at bounding box center [570, 206] width 301 height 14
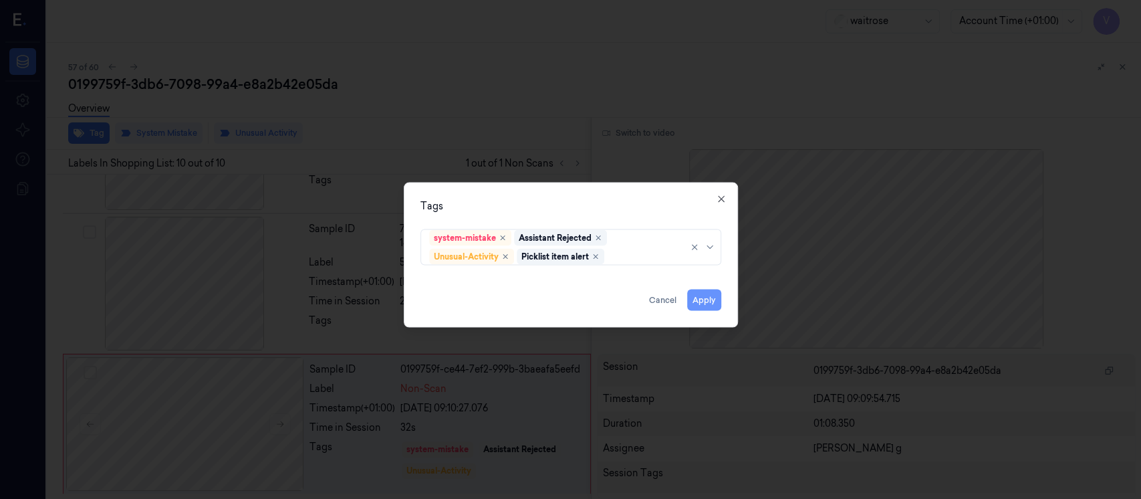
click at [697, 299] on button "Apply" at bounding box center [704, 299] width 34 height 21
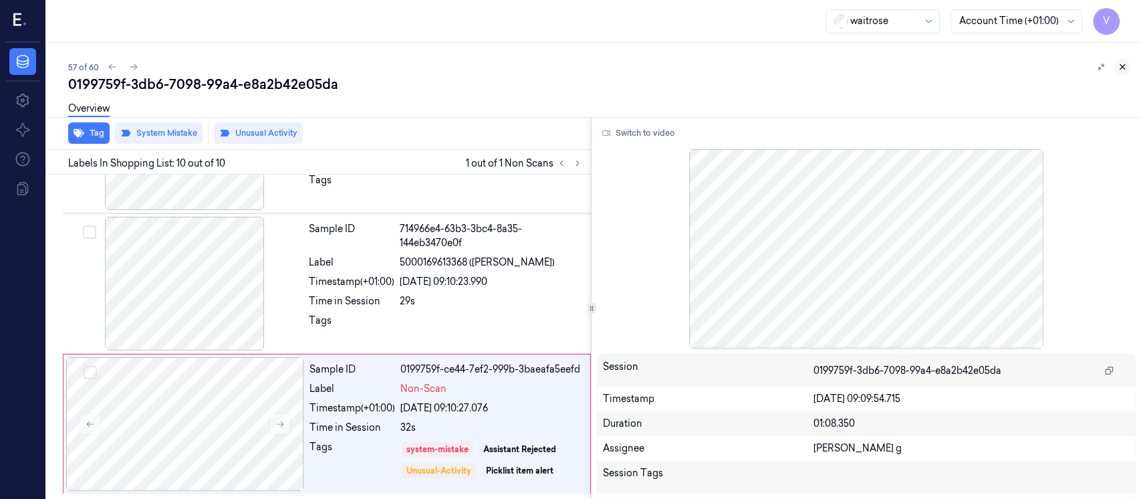
click at [1122, 66] on icon at bounding box center [1122, 67] width 5 height 5
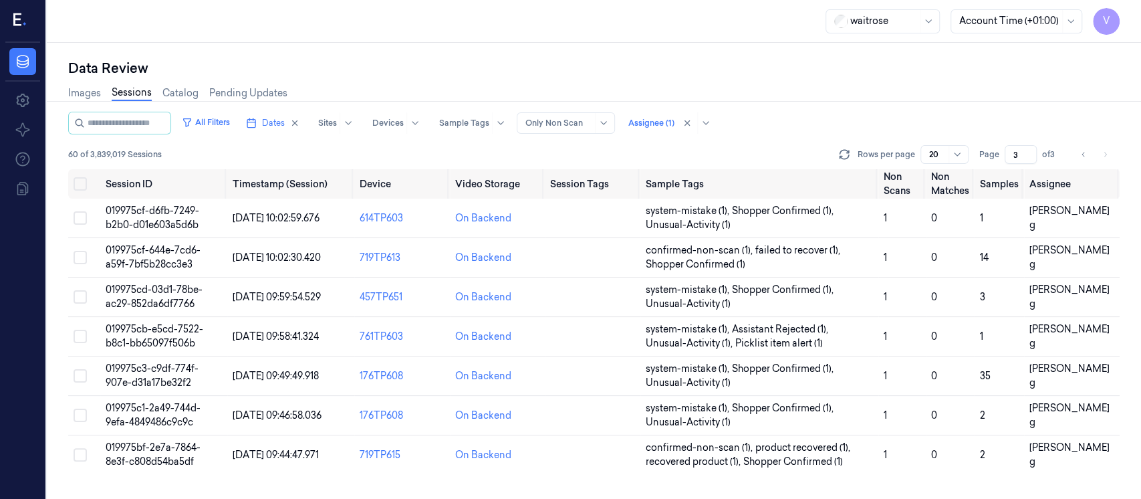
scroll to position [497, 0]
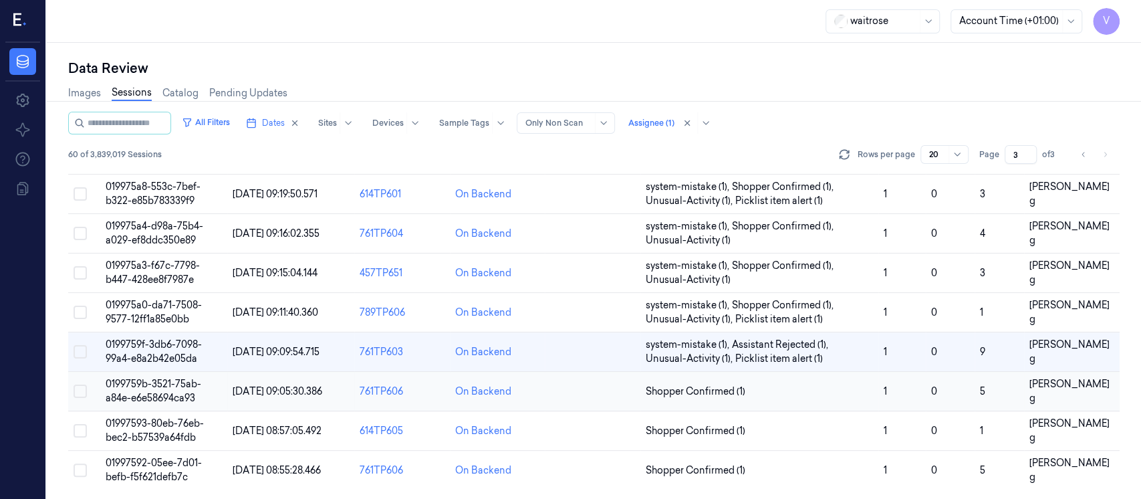
click at [579, 398] on td at bounding box center [593, 391] width 96 height 39
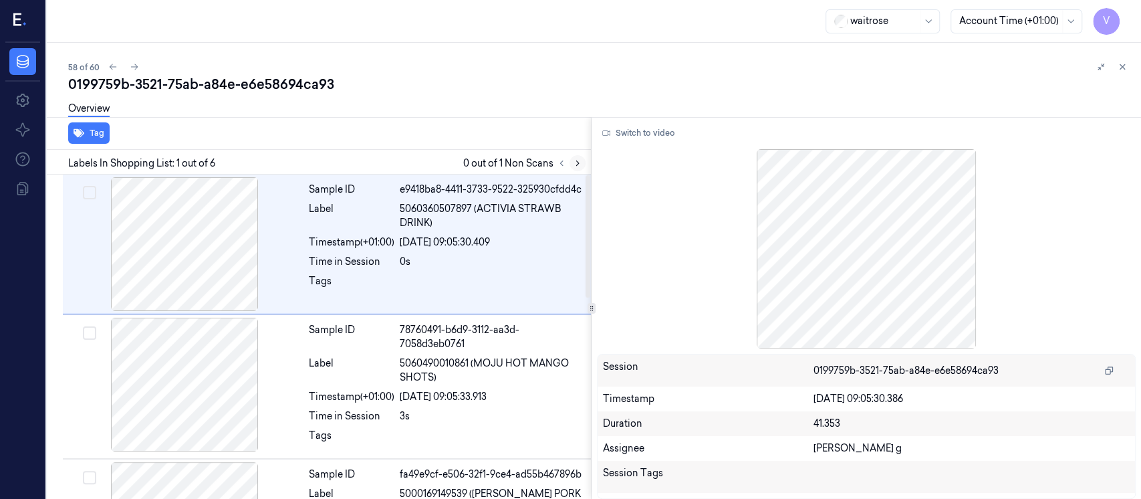
click at [573, 168] on button at bounding box center [577, 163] width 16 height 16
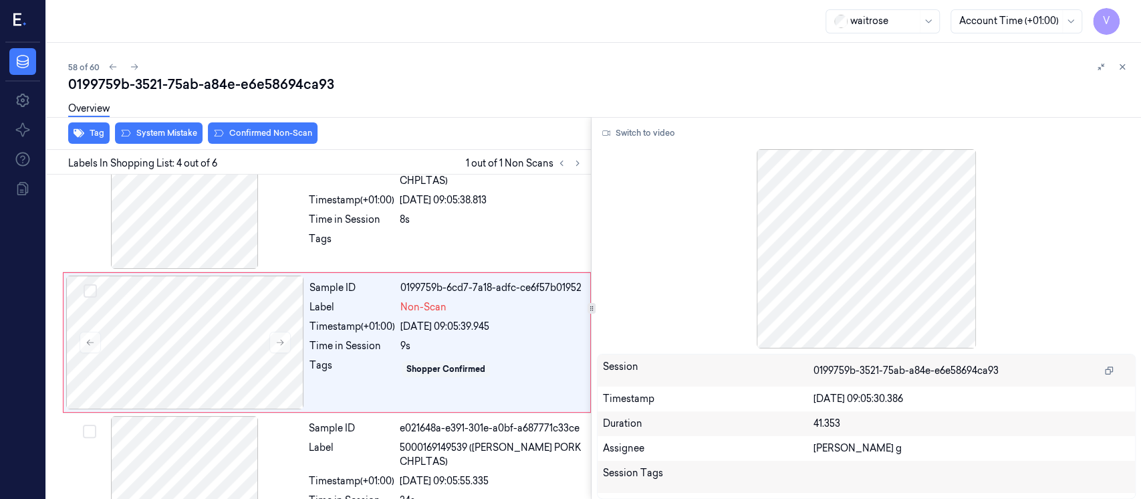
scroll to position [331, 0]
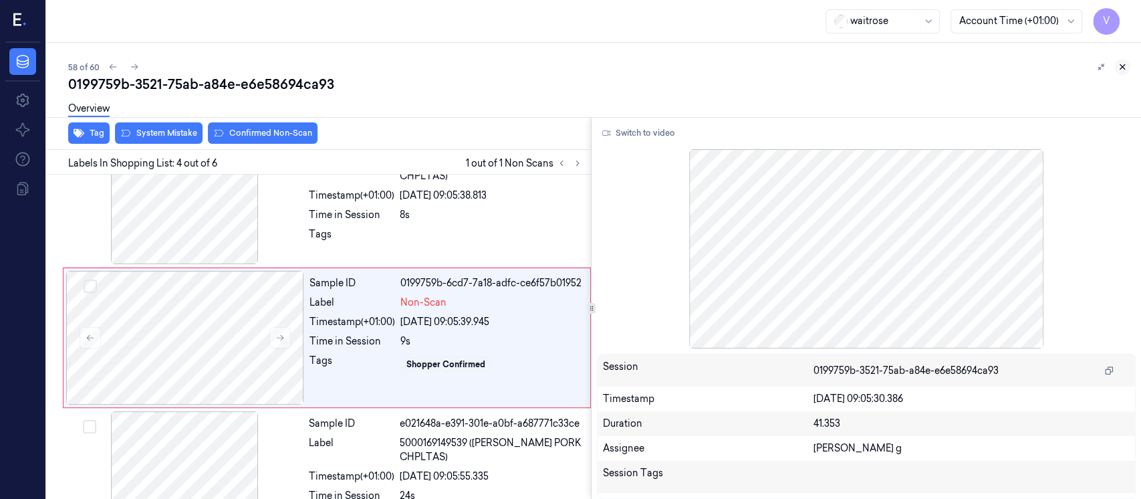
click at [1128, 65] on button at bounding box center [1122, 67] width 16 height 16
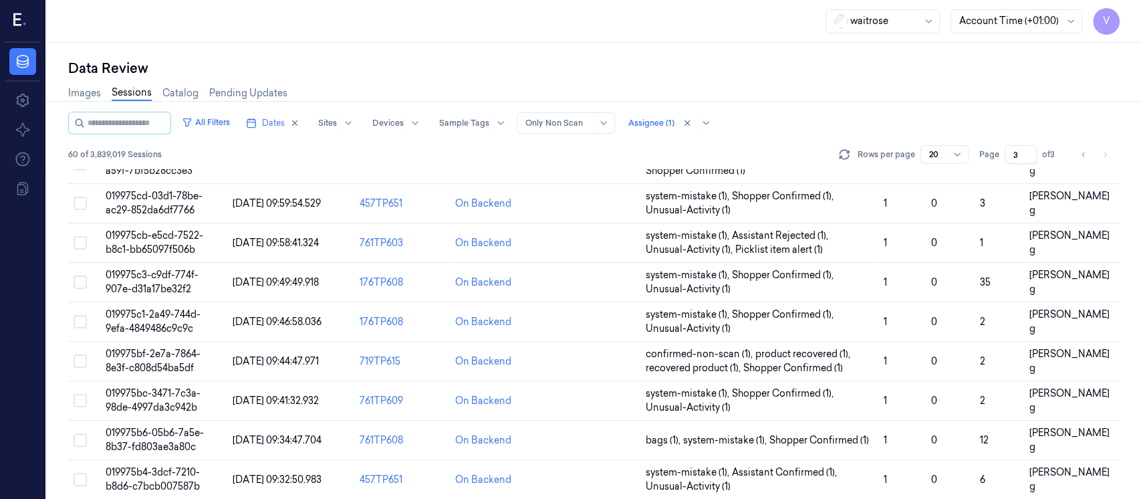
scroll to position [497, 0]
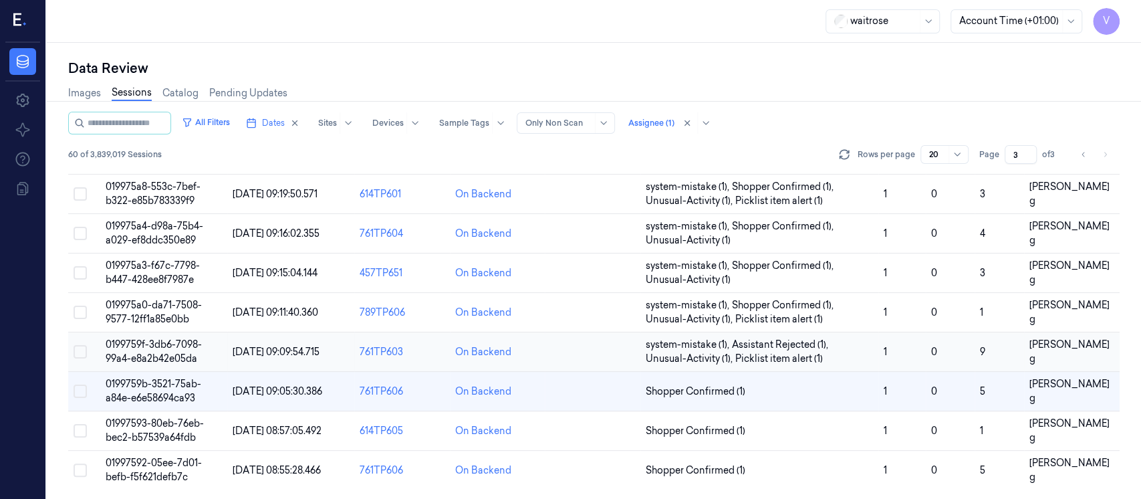
click at [580, 349] on td at bounding box center [593, 351] width 96 height 39
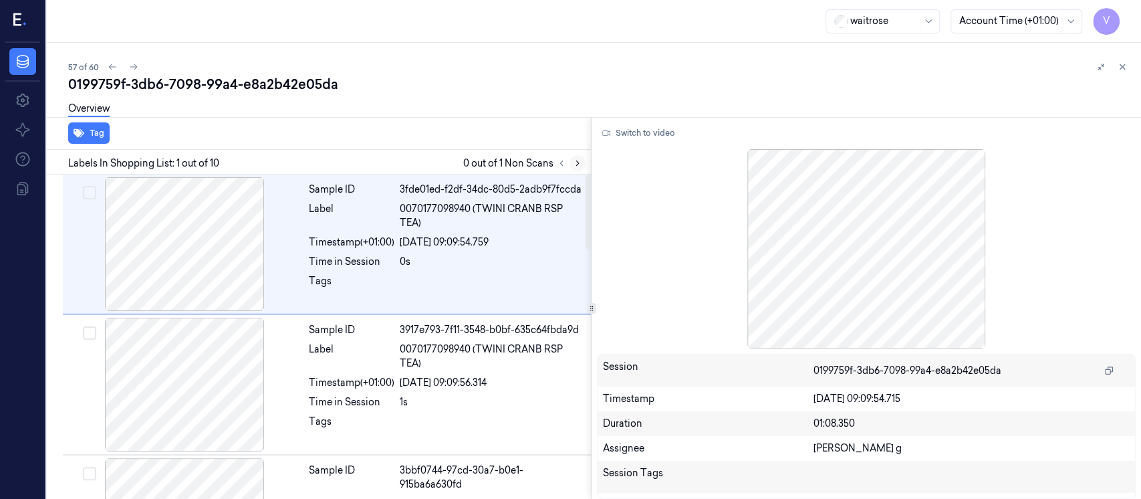
click at [573, 163] on icon at bounding box center [577, 162] width 9 height 9
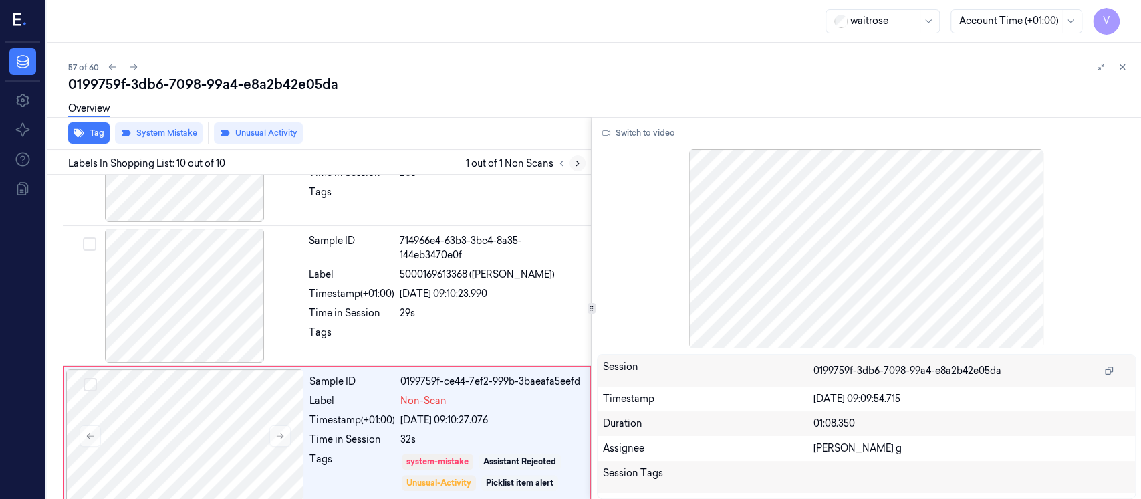
scroll to position [1093, 0]
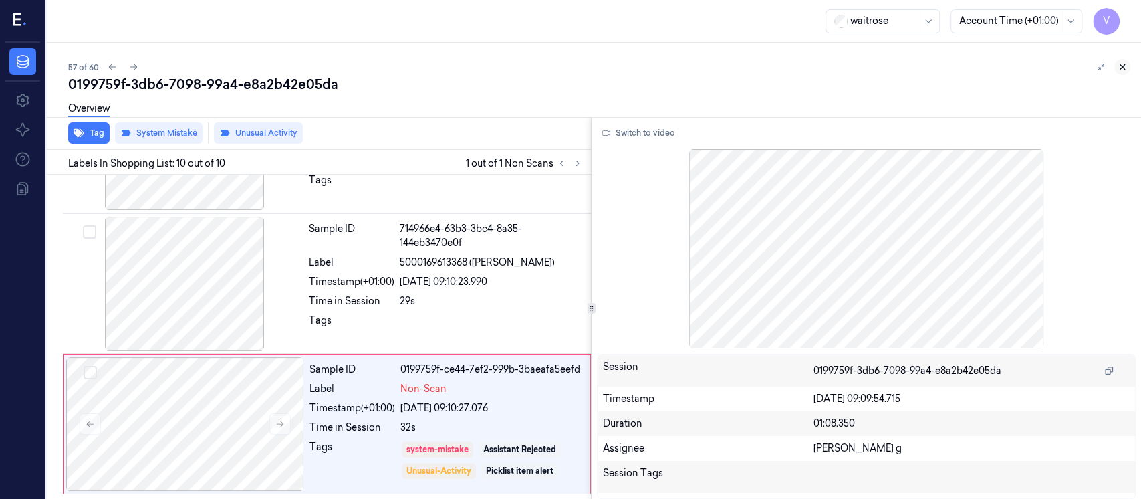
click at [1123, 63] on icon at bounding box center [1121, 66] width 9 height 9
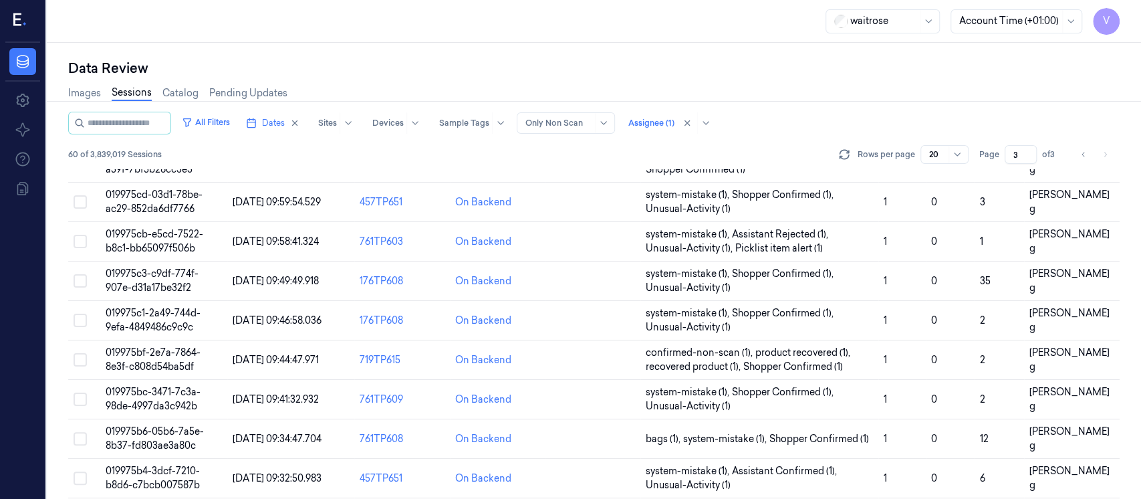
scroll to position [497, 0]
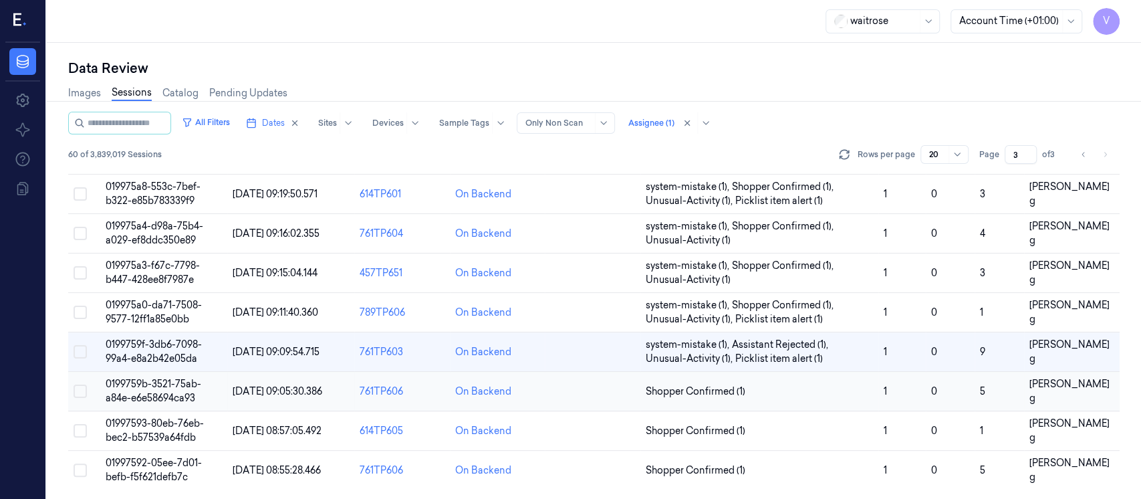
click at [589, 400] on td at bounding box center [593, 391] width 96 height 39
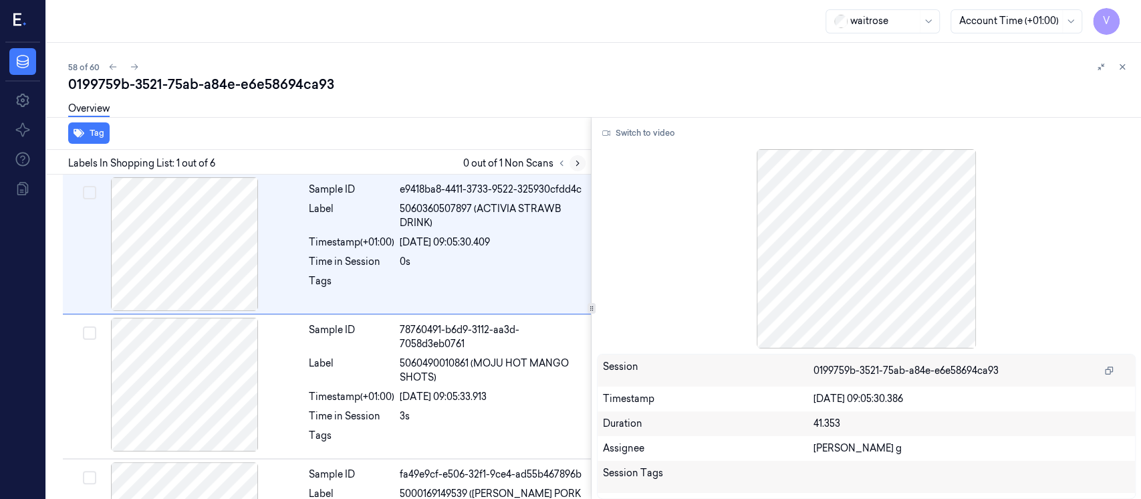
click at [579, 158] on icon at bounding box center [577, 162] width 9 height 9
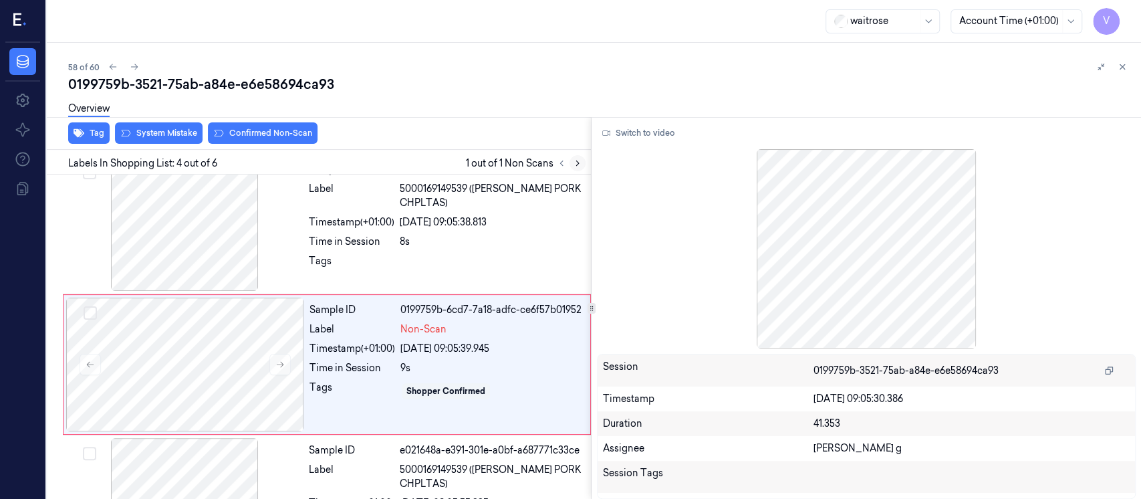
scroll to position [331, 0]
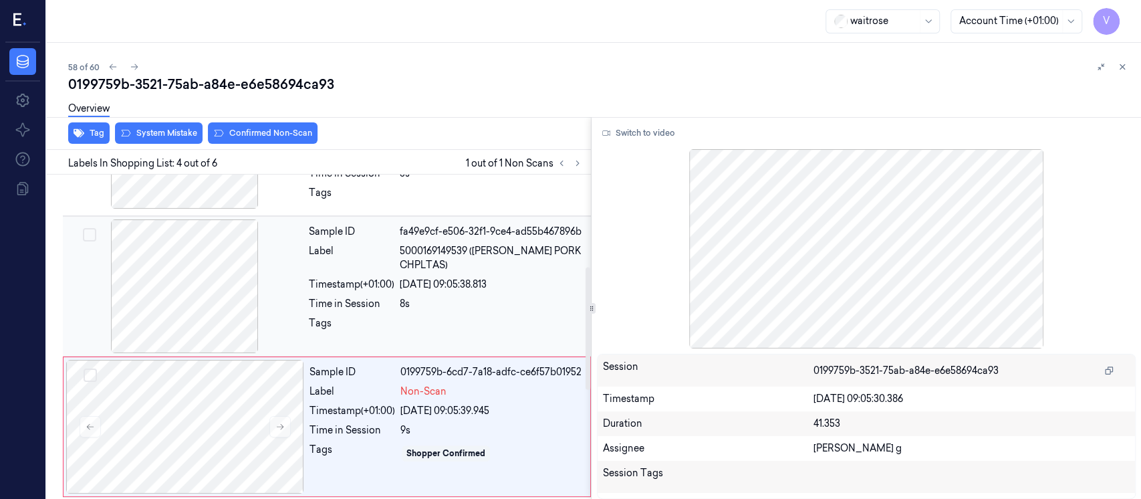
click at [202, 289] on div at bounding box center [184, 286] width 238 height 134
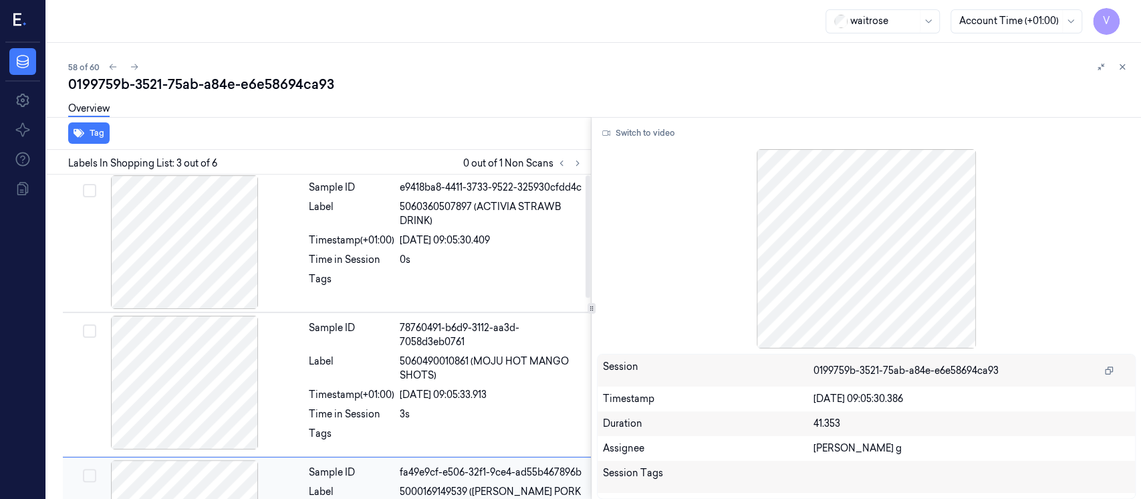
scroll to position [0, 0]
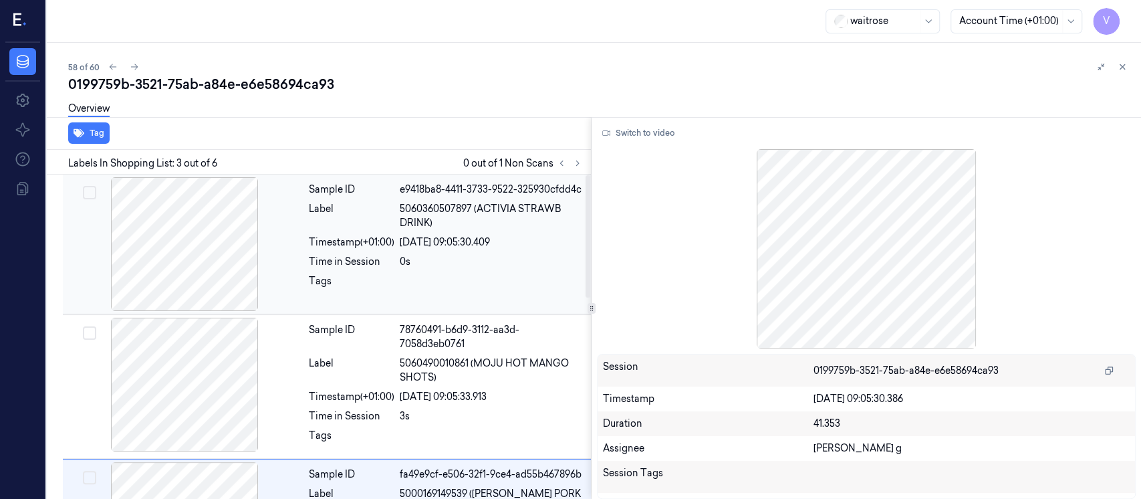
click at [431, 237] on div "23/09/2025 09:05:30.409" at bounding box center [491, 242] width 183 height 14
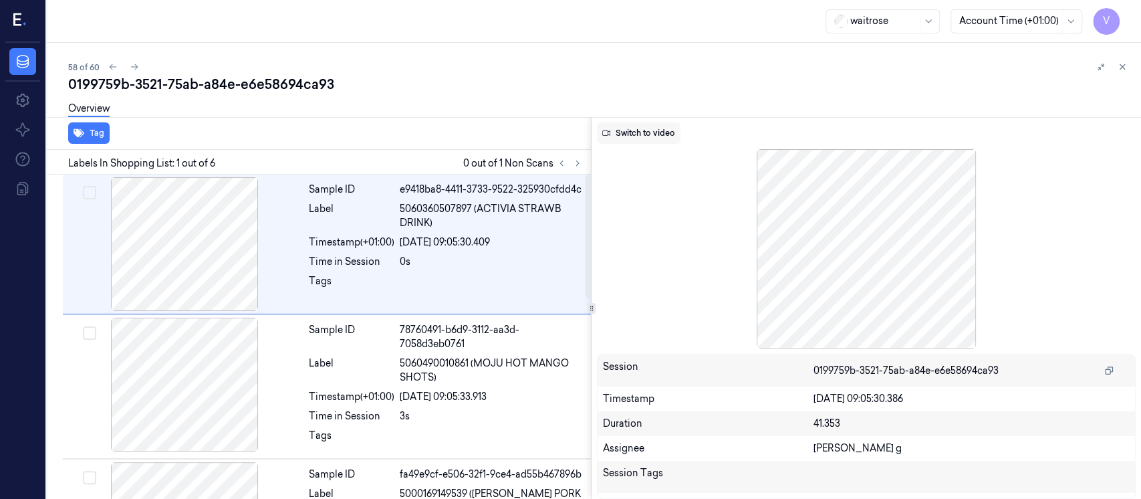
click at [634, 136] on button "Switch to video" at bounding box center [639, 132] width 84 height 21
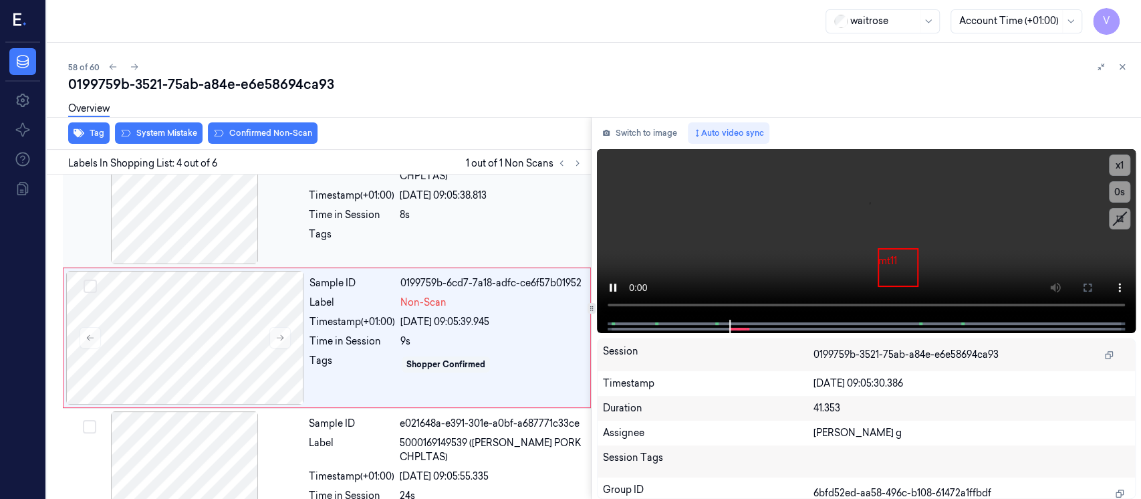
scroll to position [331, 0]
click at [624, 143] on button "Switch to image" at bounding box center [640, 132] width 86 height 21
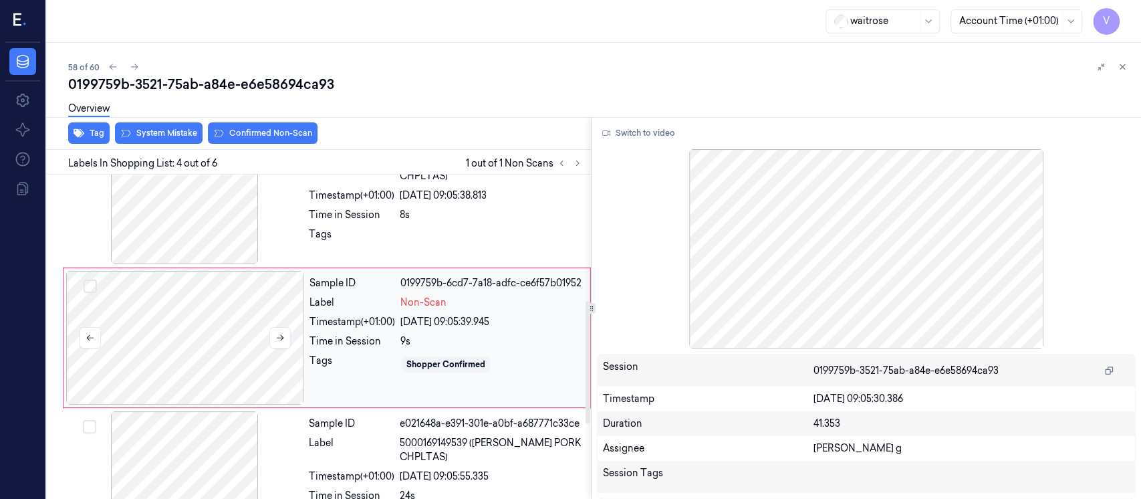
click at [227, 331] on div at bounding box center [185, 338] width 238 height 134
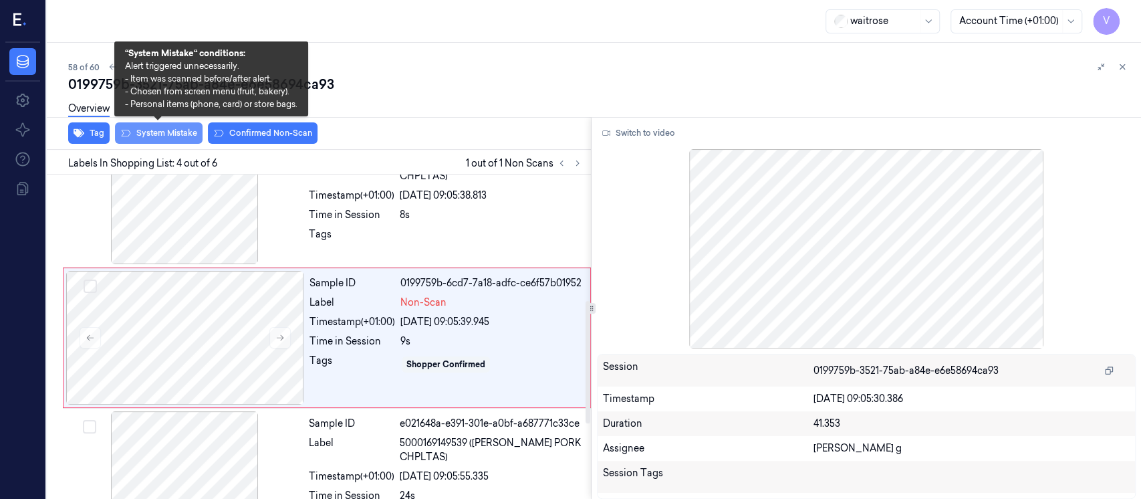
click at [174, 142] on button "System Mistake" at bounding box center [159, 132] width 88 height 21
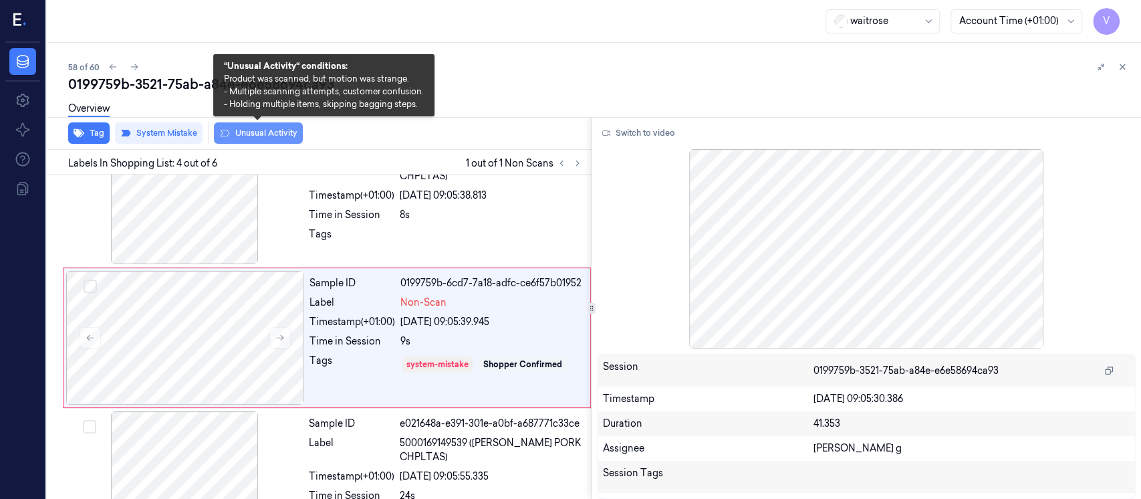
click at [264, 135] on button "Unusual Activity" at bounding box center [258, 132] width 89 height 21
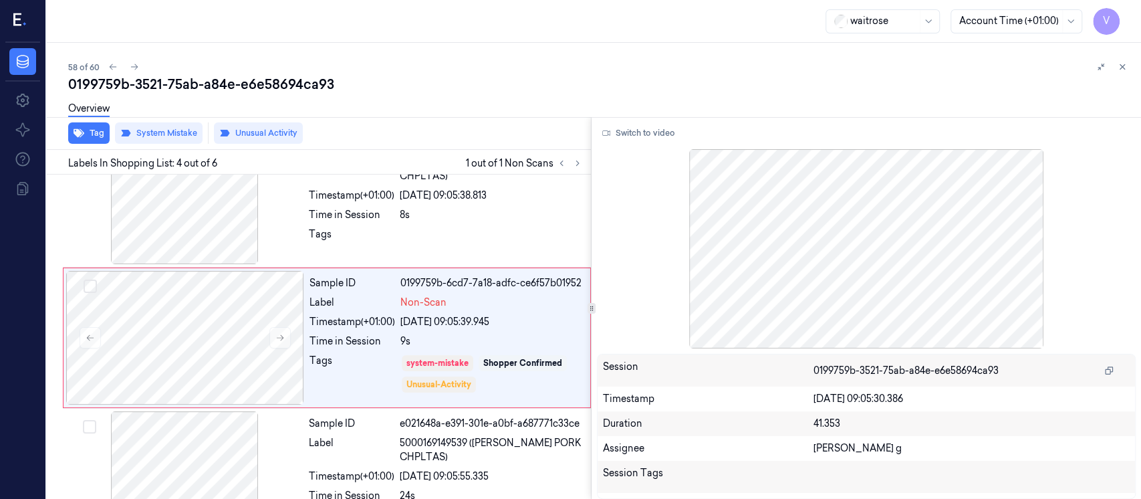
click at [768, 90] on div "0199759b-3521-75ab-a84e-e6e58694ca93" at bounding box center [599, 84] width 1062 height 19
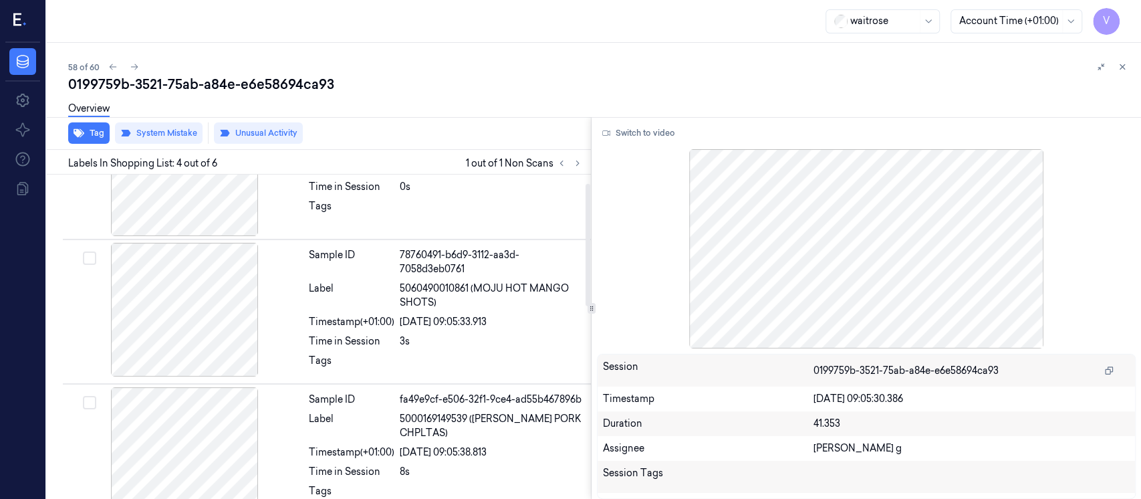
scroll to position [0, 0]
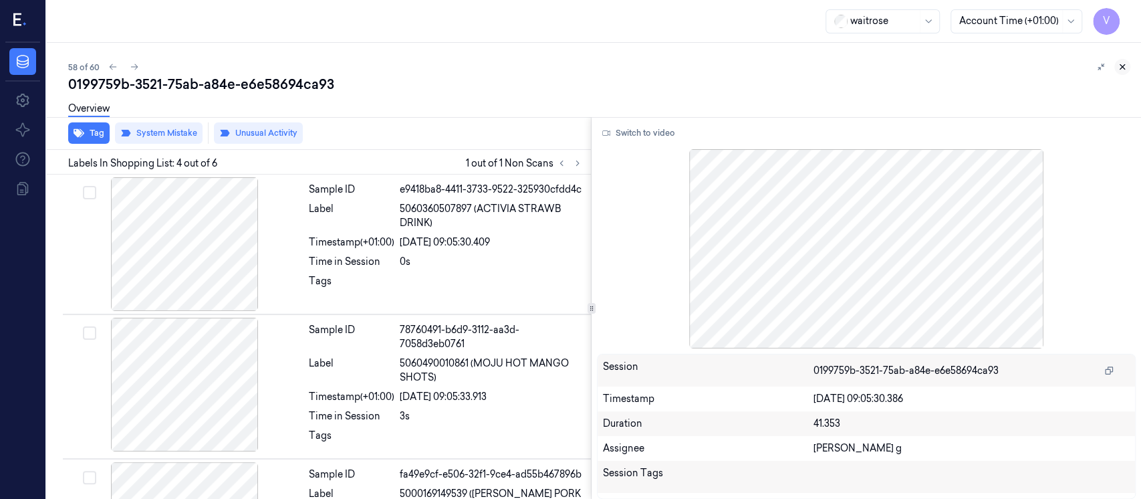
click at [1119, 67] on icon at bounding box center [1121, 66] width 9 height 9
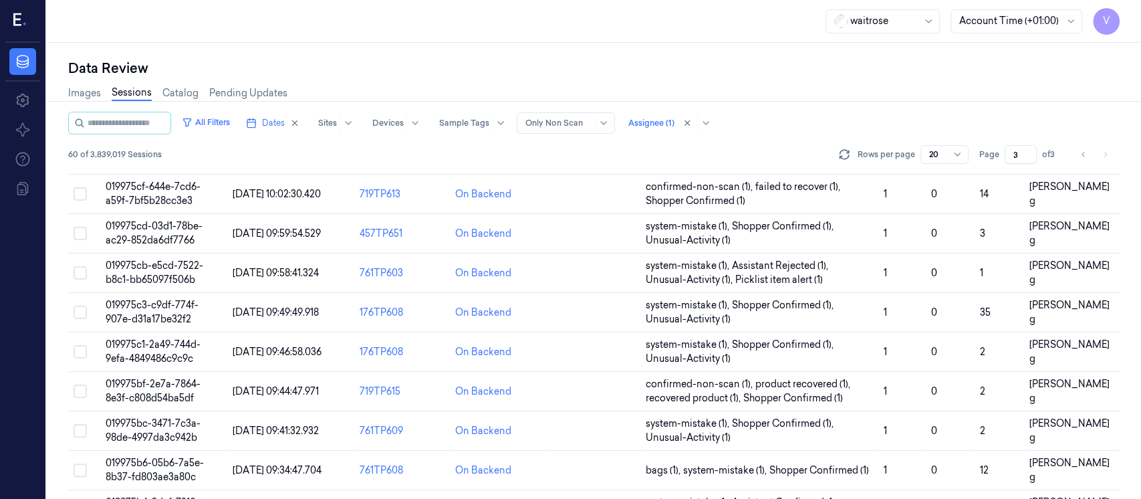
scroll to position [497, 0]
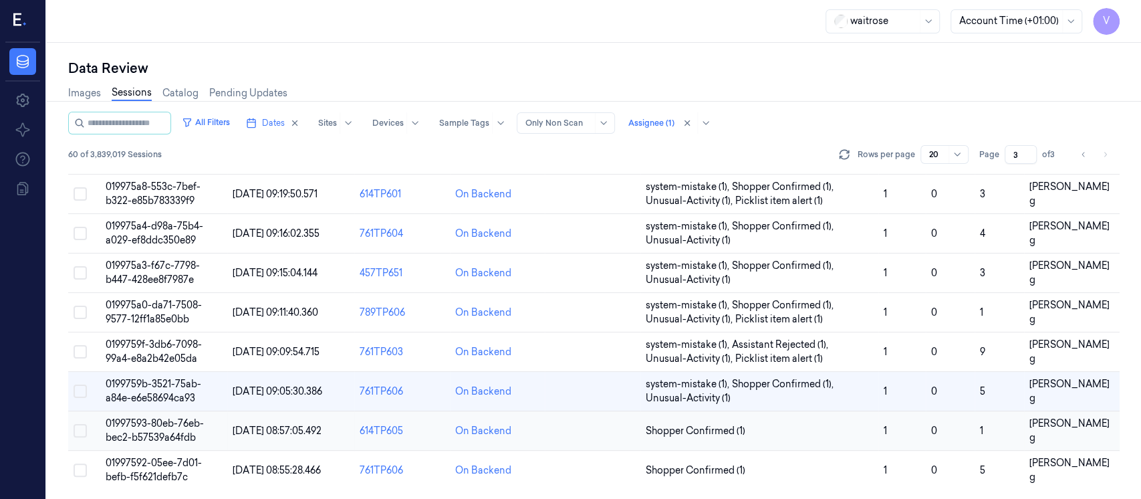
click at [569, 441] on td at bounding box center [593, 430] width 96 height 39
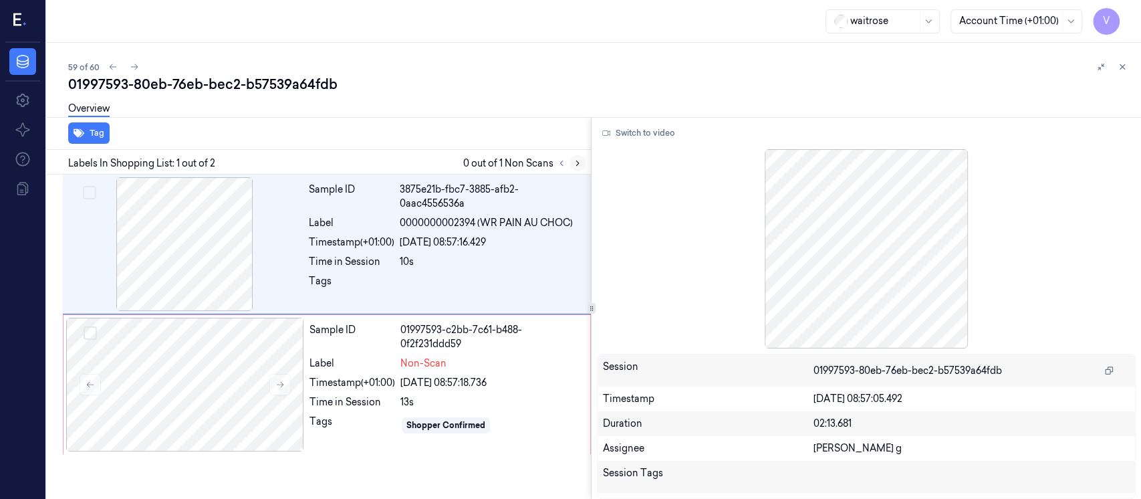
click at [580, 167] on icon at bounding box center [577, 162] width 9 height 9
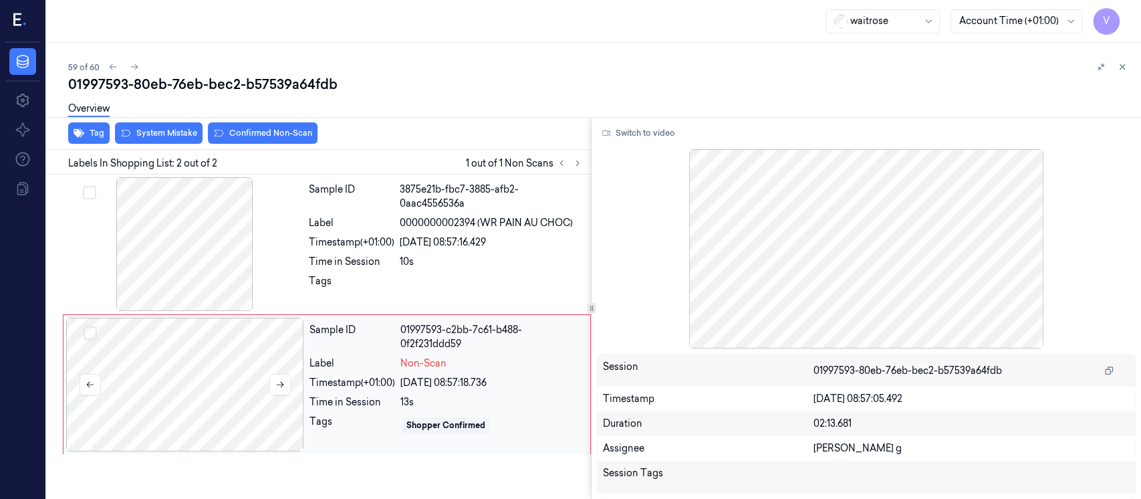
click at [224, 394] on div at bounding box center [185, 384] width 238 height 134
click at [203, 241] on div at bounding box center [184, 244] width 238 height 134
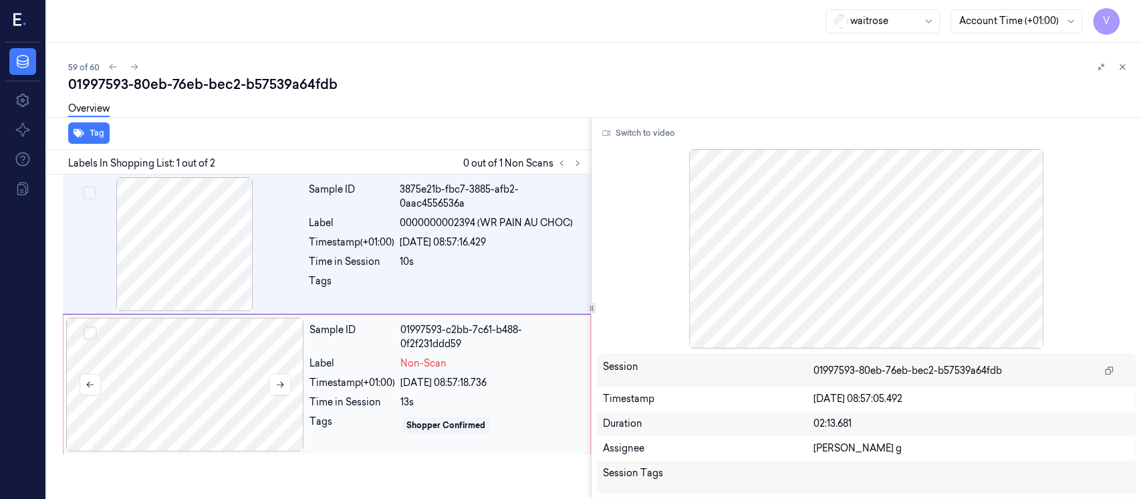
click at [183, 370] on div at bounding box center [185, 384] width 238 height 134
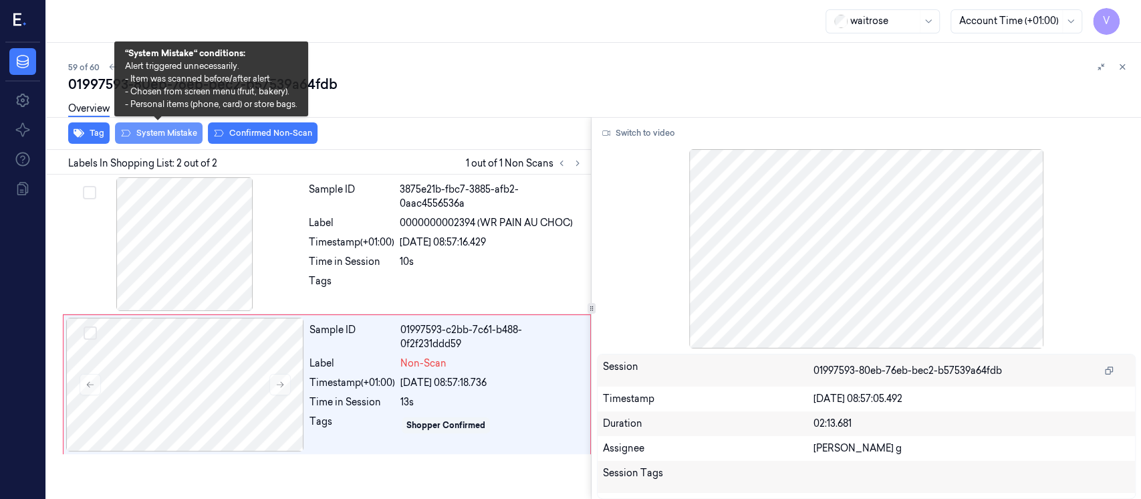
click at [150, 138] on button "System Mistake" at bounding box center [159, 132] width 88 height 21
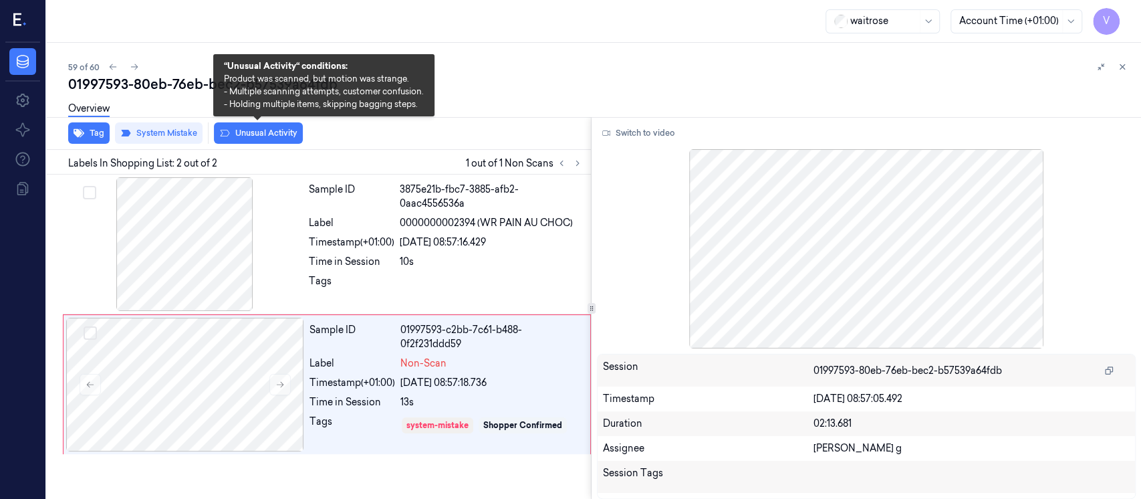
click at [262, 131] on button "Unusual Activity" at bounding box center [258, 132] width 89 height 21
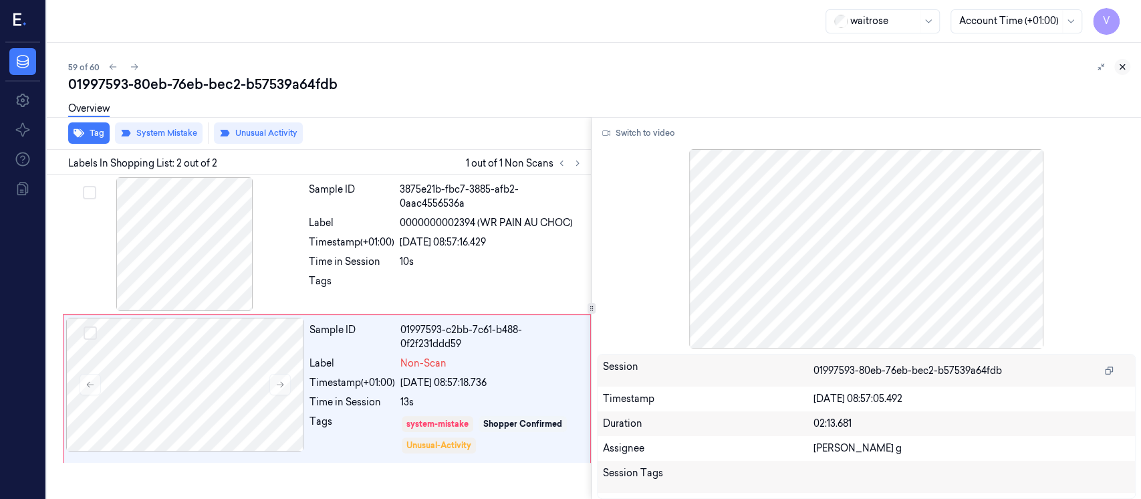
click at [1118, 65] on icon at bounding box center [1121, 66] width 9 height 9
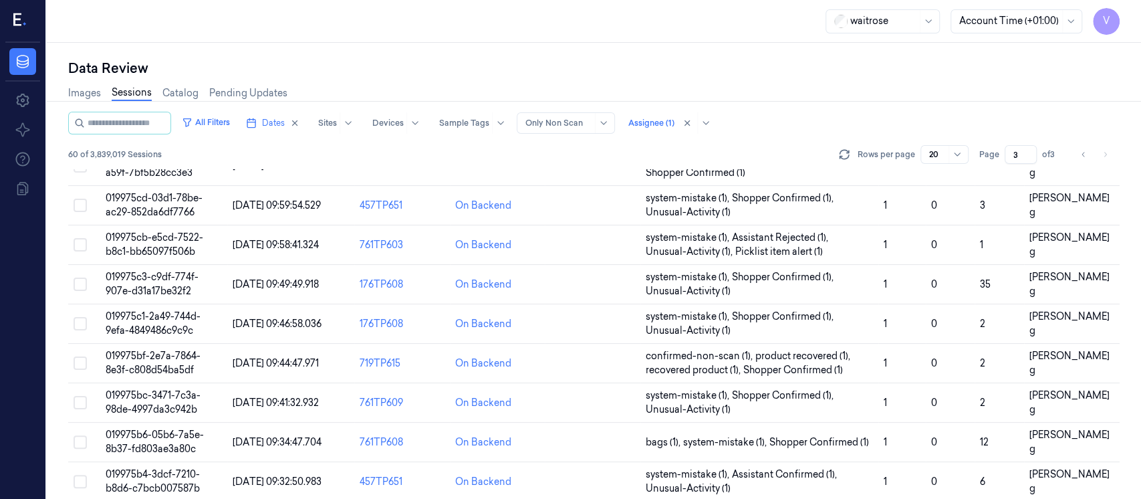
scroll to position [497, 0]
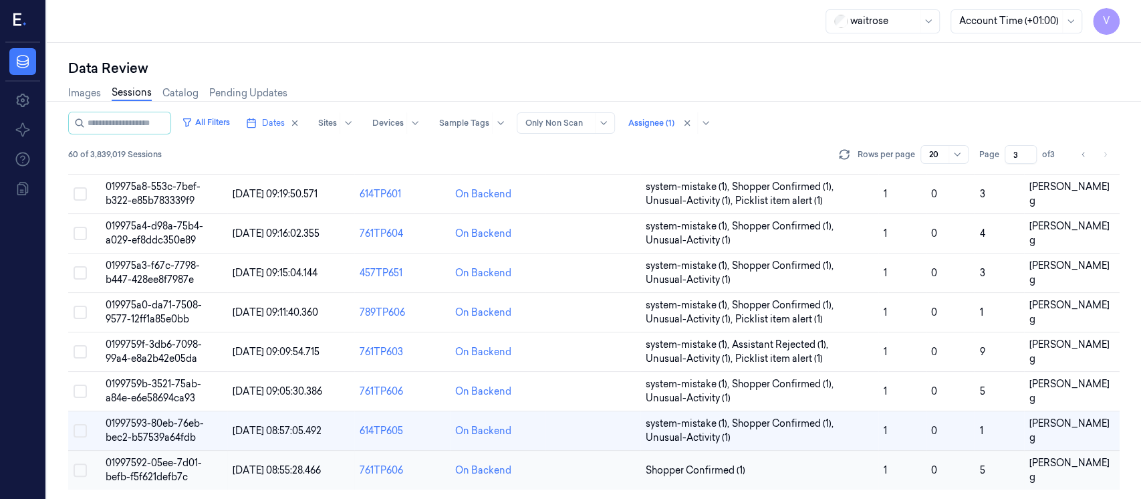
click at [588, 466] on td at bounding box center [593, 469] width 96 height 39
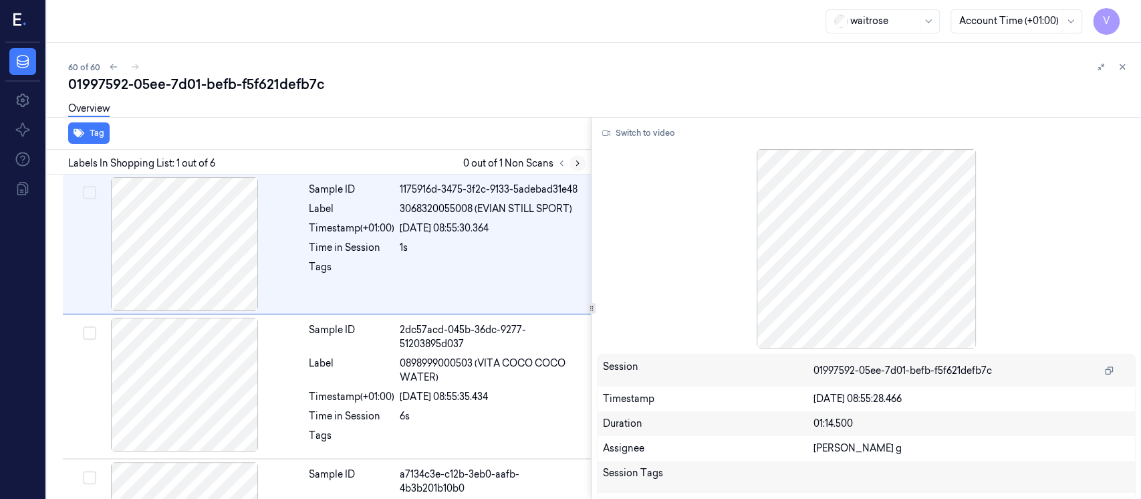
click at [576, 158] on icon at bounding box center [577, 162] width 9 height 9
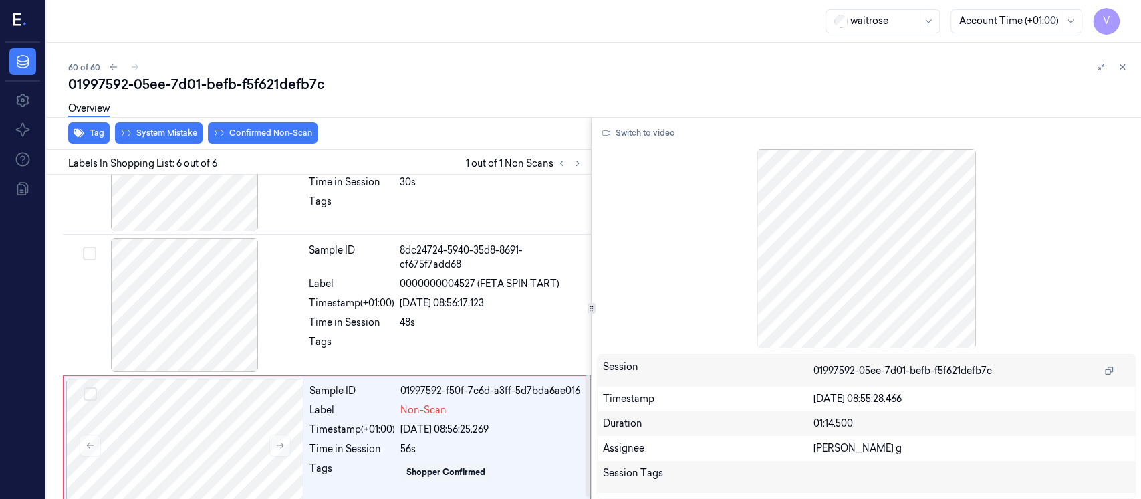
scroll to position [529, 0]
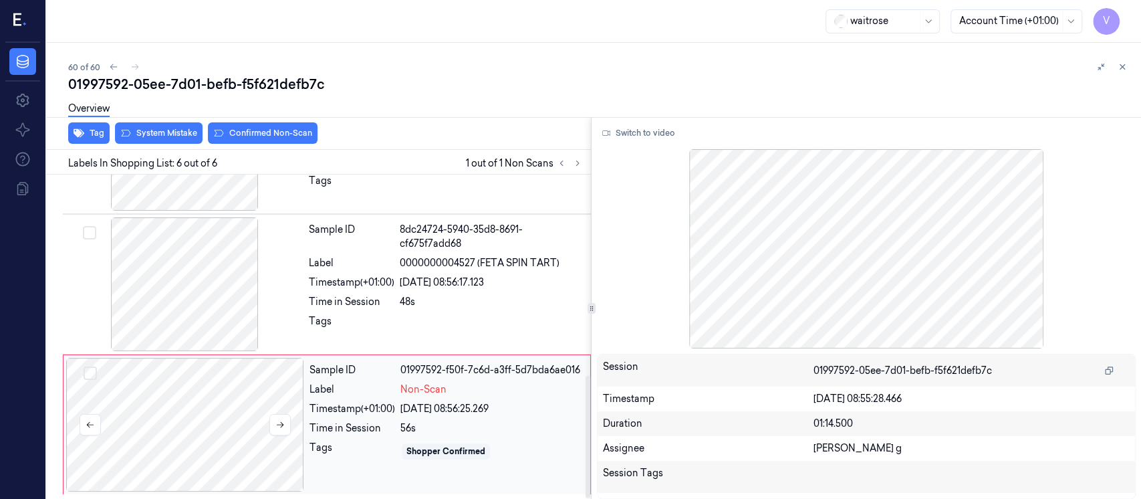
click at [273, 404] on div at bounding box center [185, 425] width 238 height 134
click at [583, 163] on button at bounding box center [577, 163] width 16 height 16
click at [184, 434] on div at bounding box center [185, 425] width 238 height 134
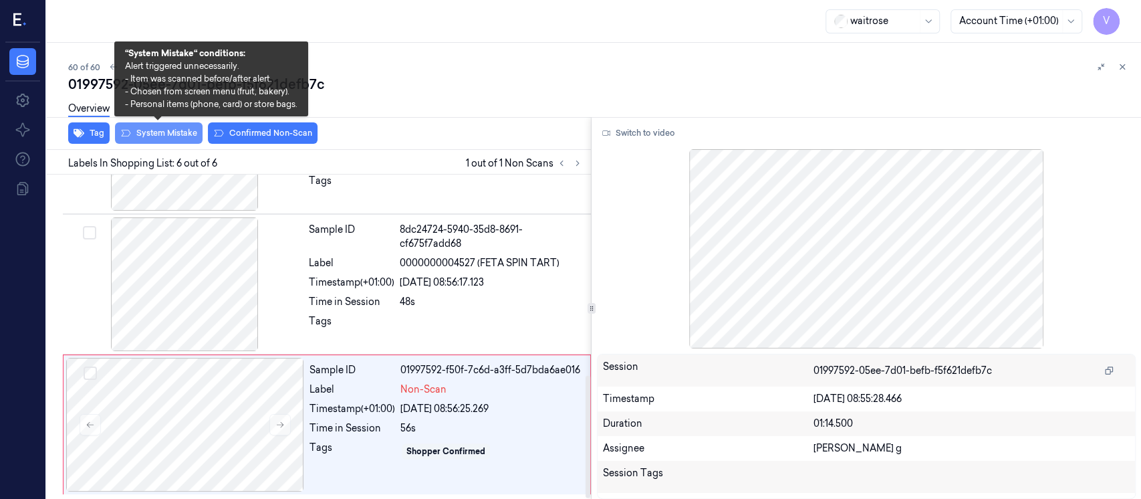
click at [175, 137] on button "System Mistake" at bounding box center [159, 132] width 88 height 21
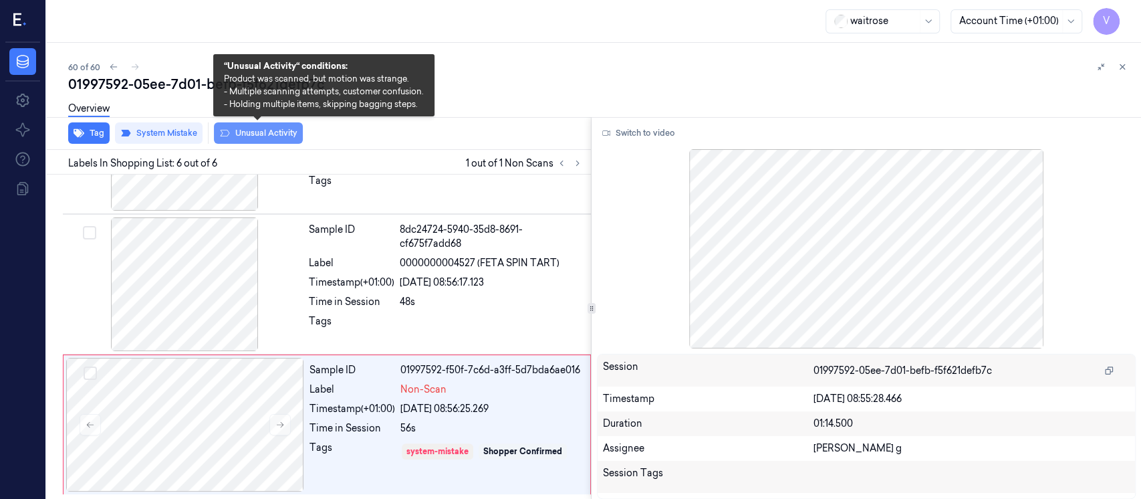
click at [287, 132] on button "Unusual Activity" at bounding box center [258, 132] width 89 height 21
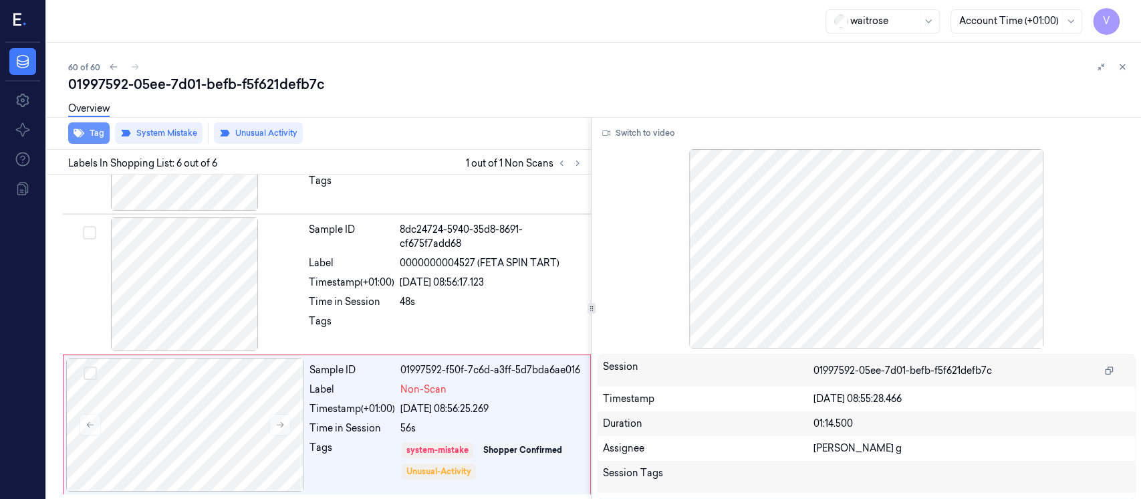
click at [87, 134] on button "Tag" at bounding box center [88, 132] width 41 height 21
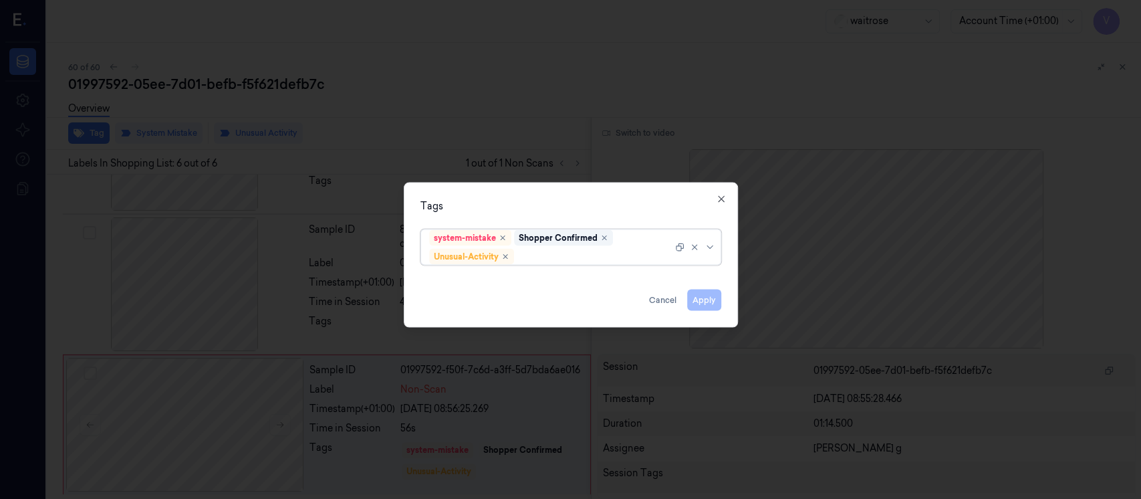
click at [562, 259] on div at bounding box center [595, 256] width 156 height 14
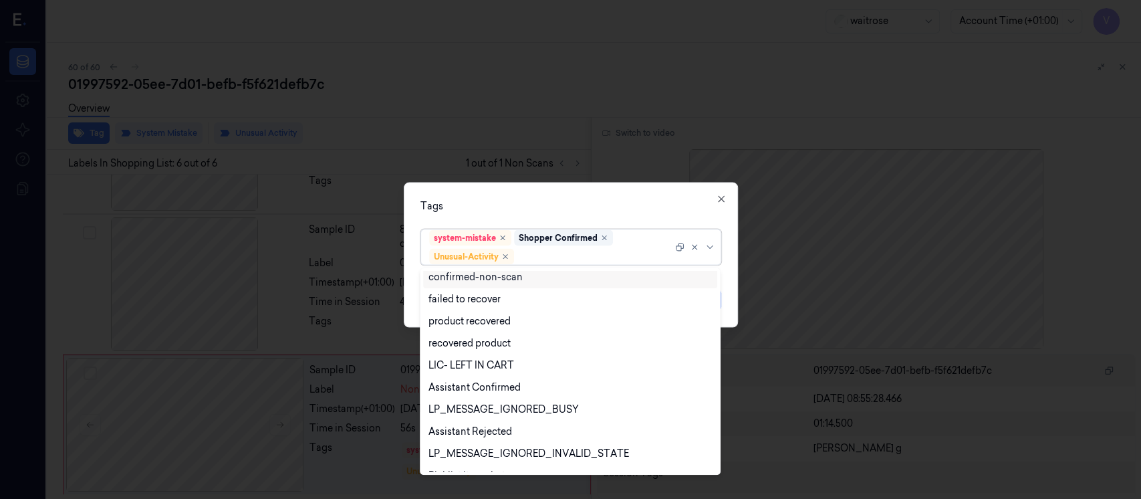
scroll to position [174, 0]
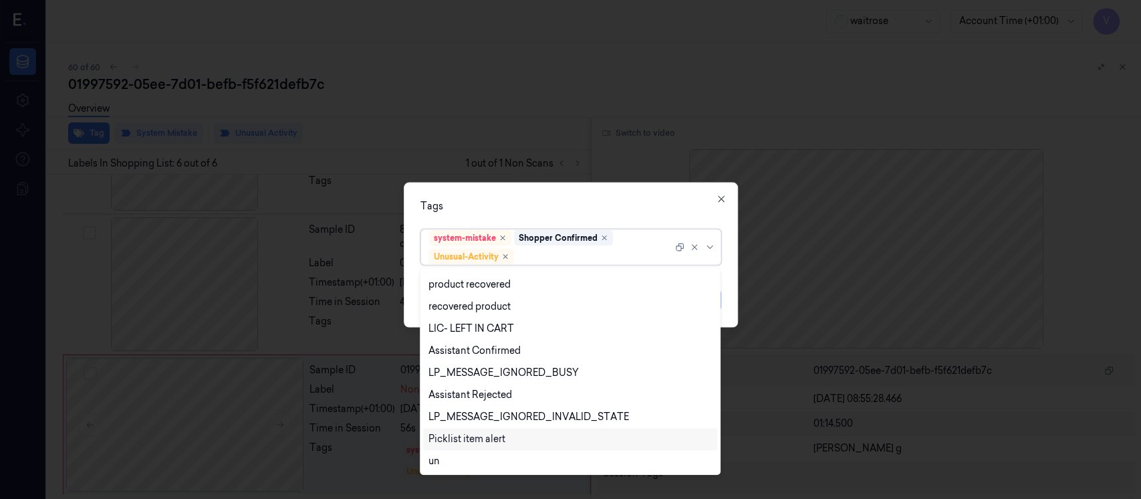
click at [468, 436] on div "Picklist item alert" at bounding box center [466, 439] width 77 height 14
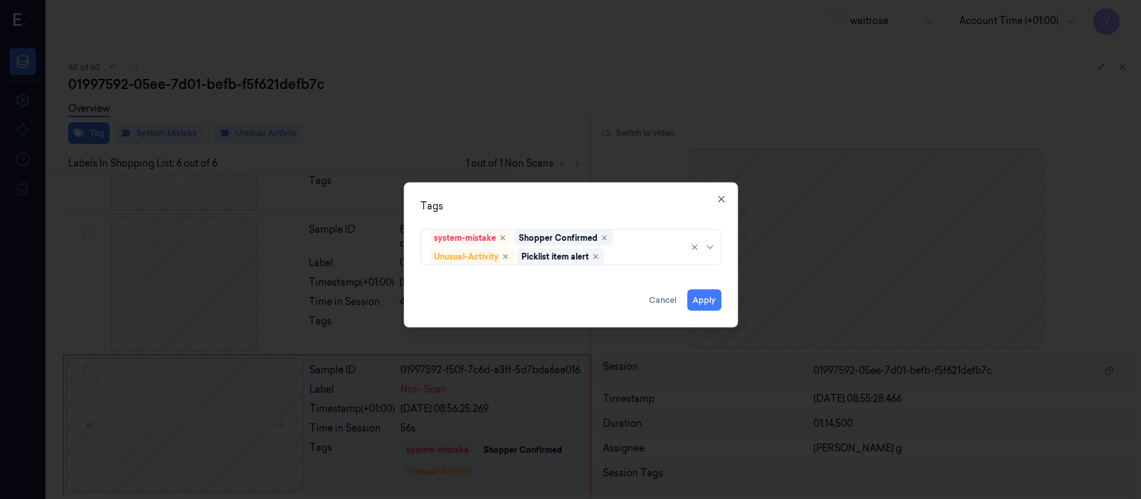
click at [585, 206] on div "Tags" at bounding box center [570, 206] width 301 height 14
click at [700, 297] on button "Apply" at bounding box center [704, 299] width 34 height 21
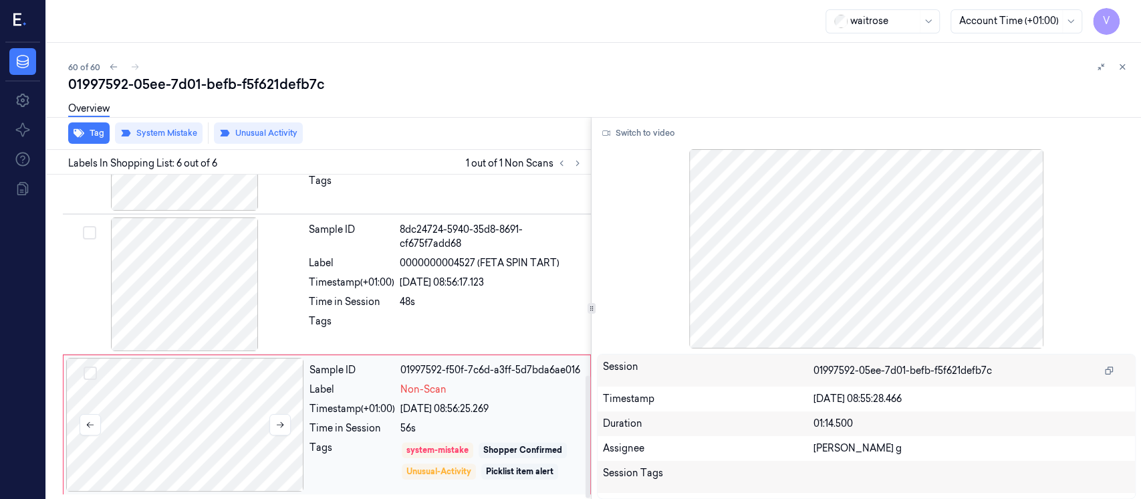
click at [221, 407] on div at bounding box center [185, 425] width 238 height 134
click at [900, 96] on div "Overview" at bounding box center [599, 111] width 1062 height 34
click at [1127, 67] on button at bounding box center [1122, 67] width 16 height 16
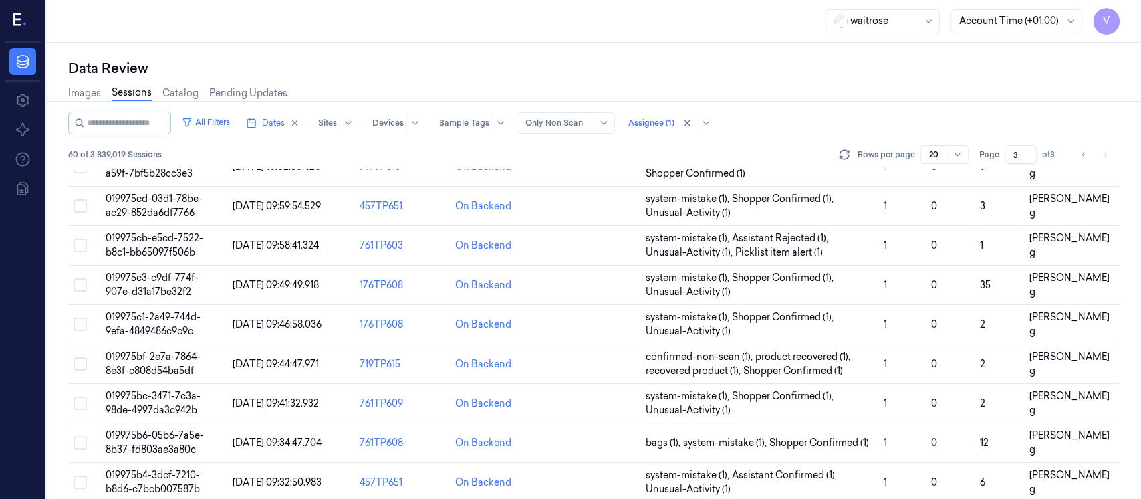
scroll to position [497, 0]
